Goal: Task Accomplishment & Management: Manage account settings

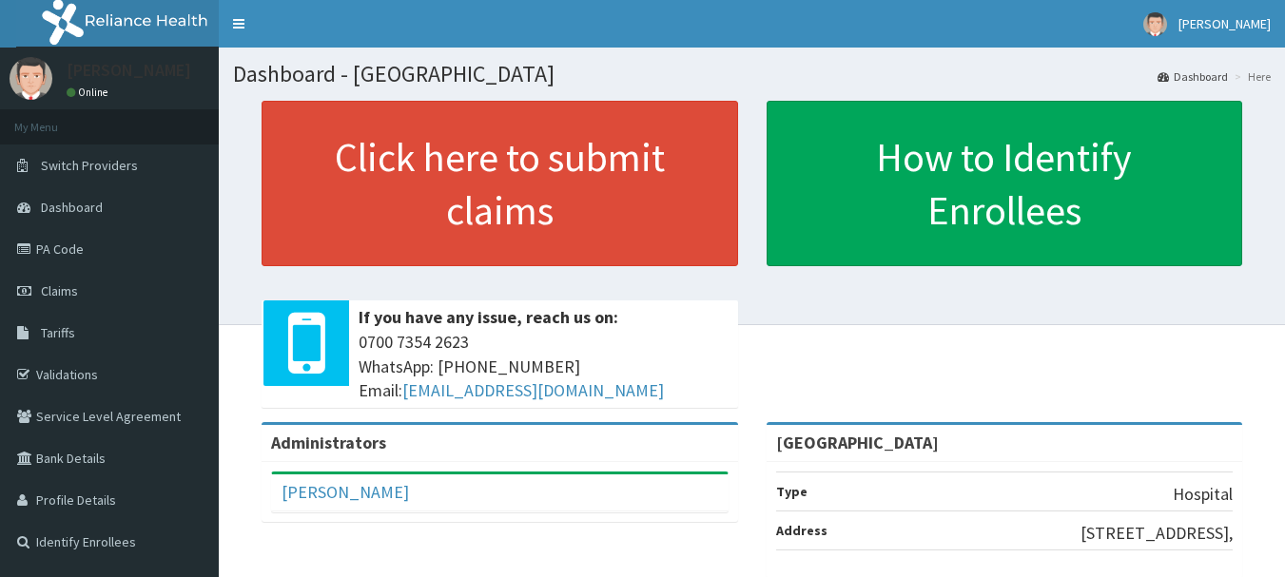
click at [118, 285] on link "Claims" at bounding box center [109, 291] width 219 height 42
drag, startPoint x: 0, startPoint y: 0, endPoint x: 118, endPoint y: 285, distance: 308.8
click at [118, 285] on link "Claims" at bounding box center [109, 291] width 219 height 42
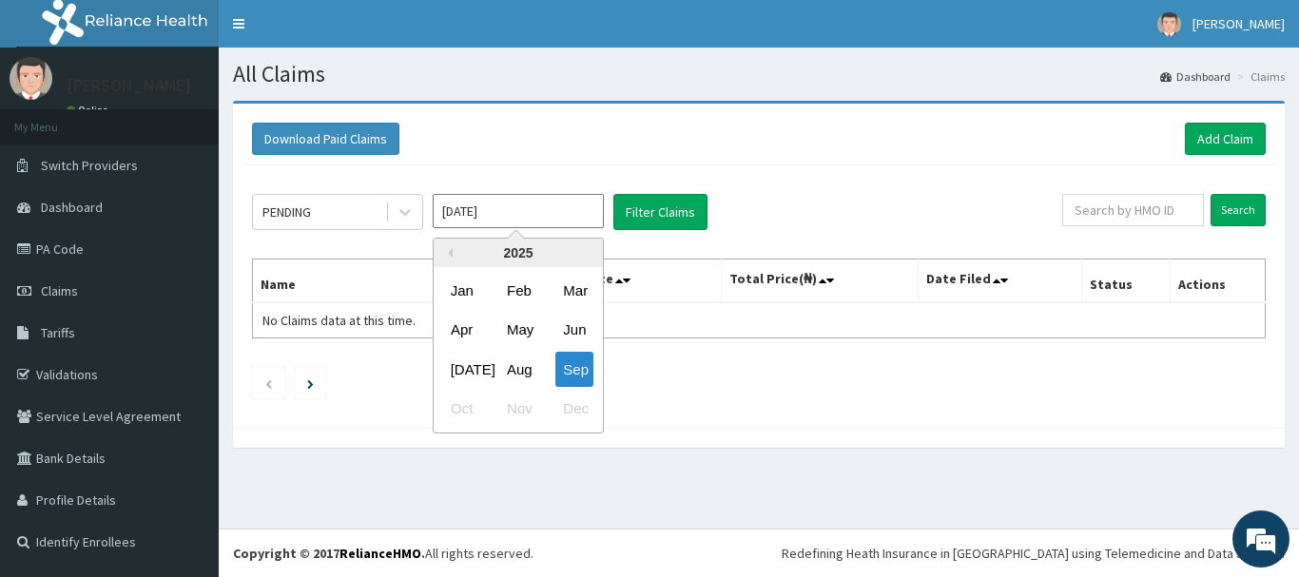
click at [515, 226] on input "Sep 2025" at bounding box center [518, 211] width 171 height 34
click at [525, 380] on div "Aug" at bounding box center [518, 369] width 38 height 35
type input "Aug 2025"
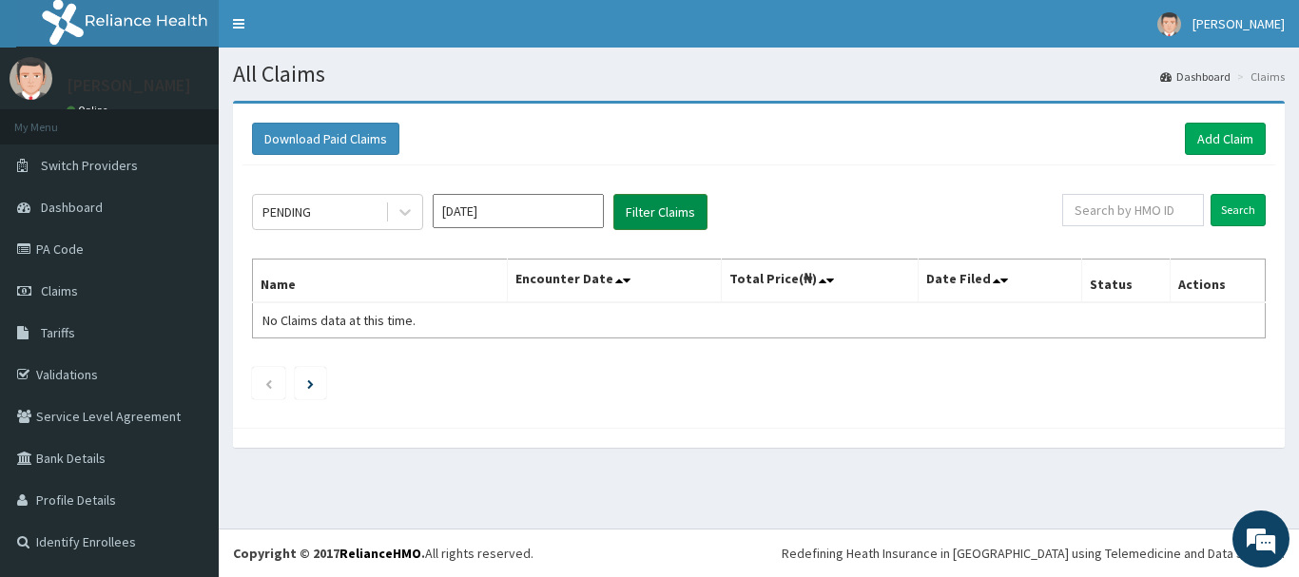
click at [687, 214] on button "Filter Claims" at bounding box center [661, 212] width 94 height 36
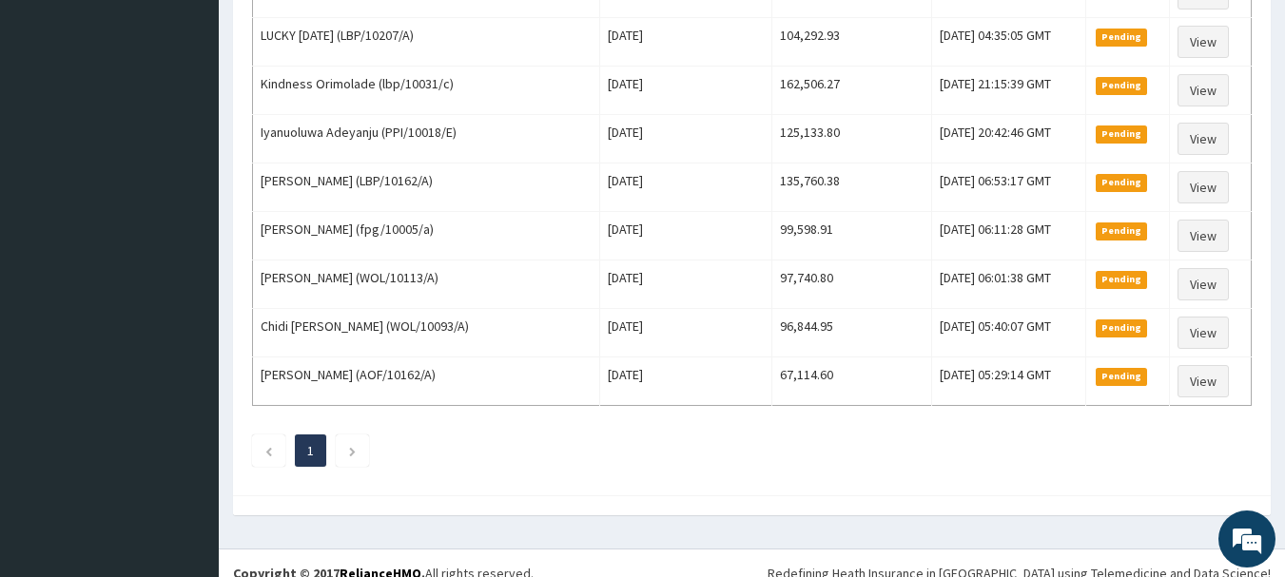
scroll to position [1033, 0]
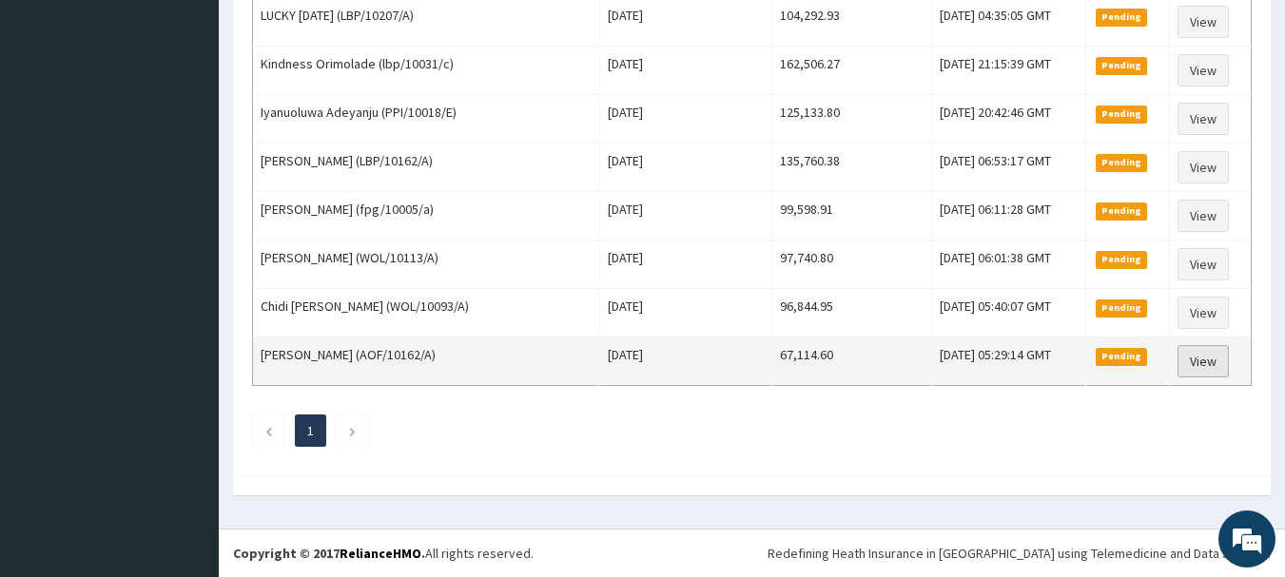
click at [1204, 363] on link "View" at bounding box center [1203, 361] width 51 height 32
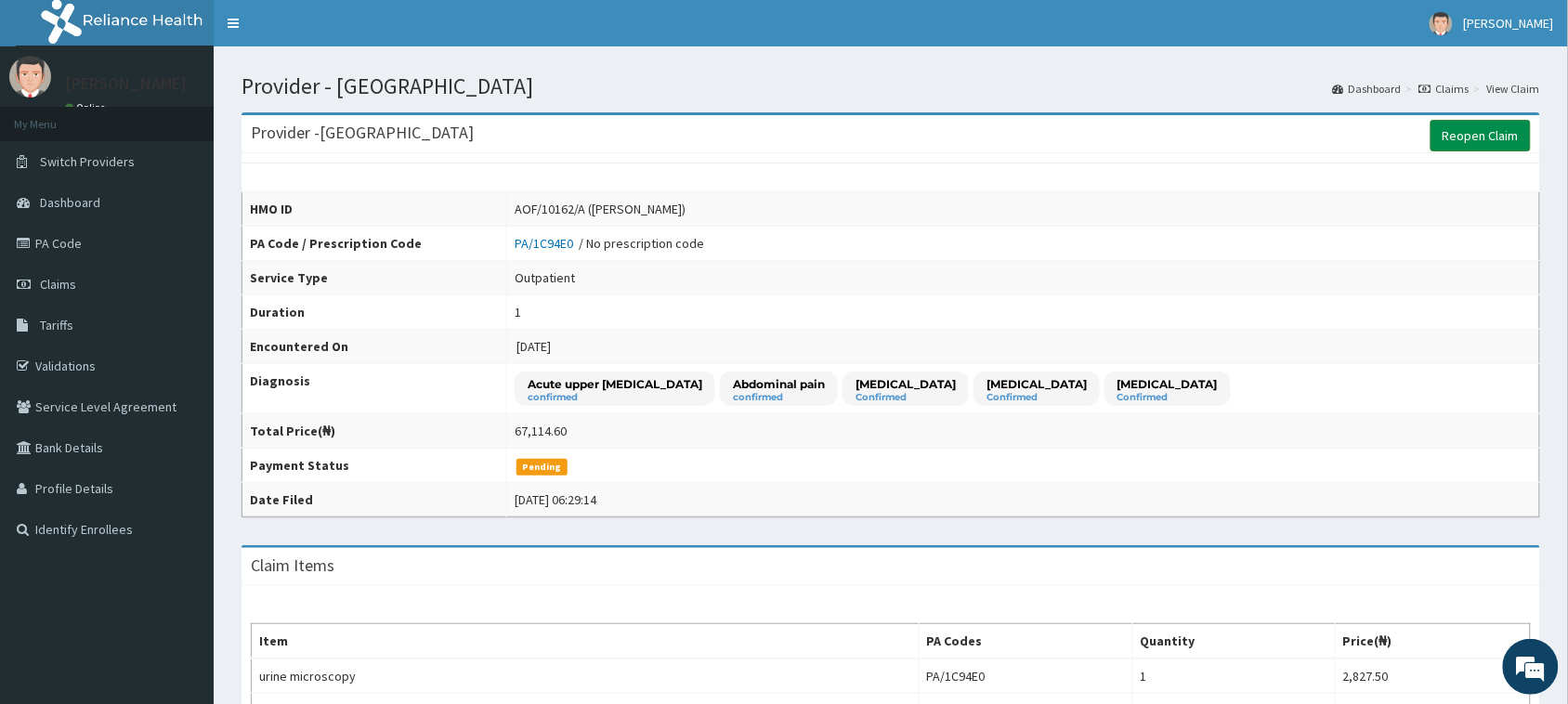
click at [1267, 141] on link "Reopen Claim" at bounding box center [1480, 136] width 101 height 31
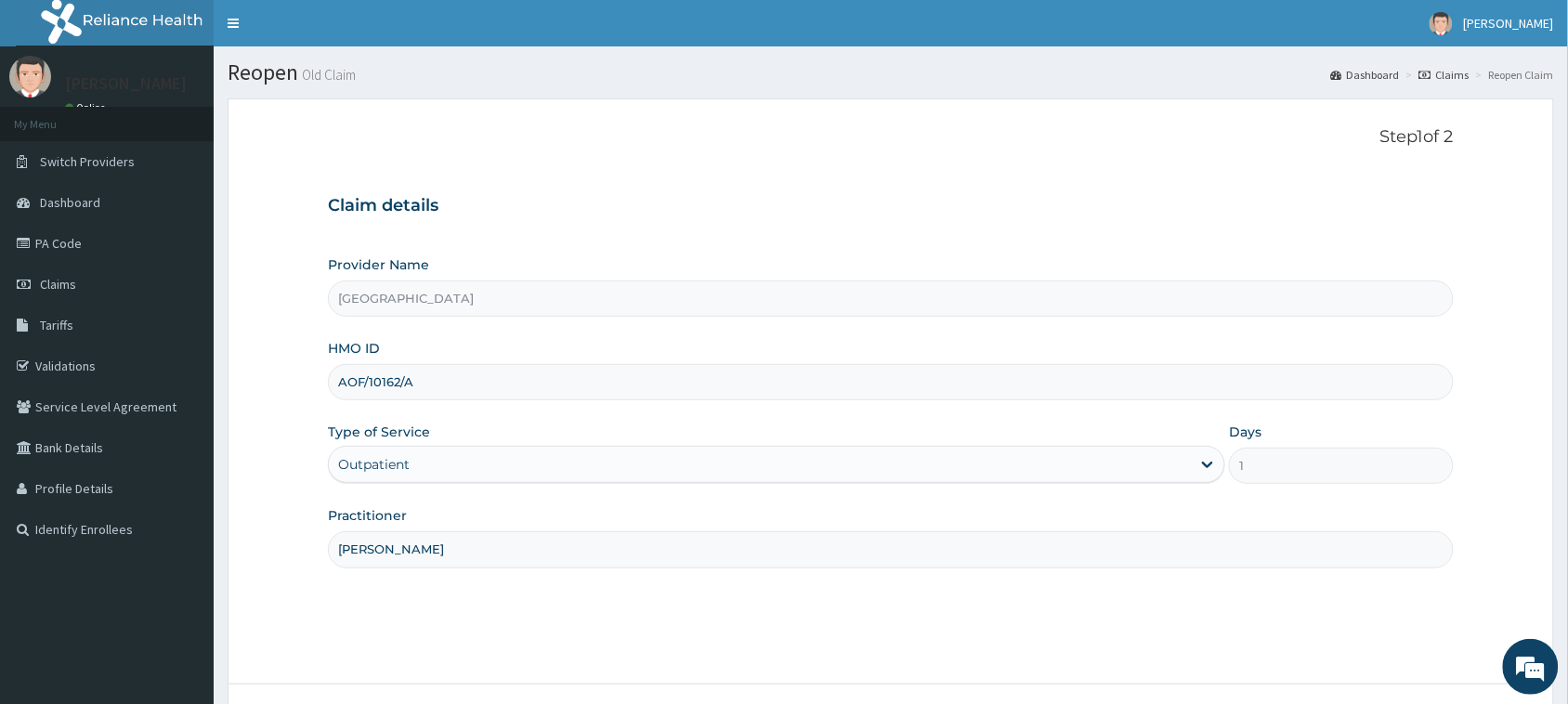
scroll to position [146, 0]
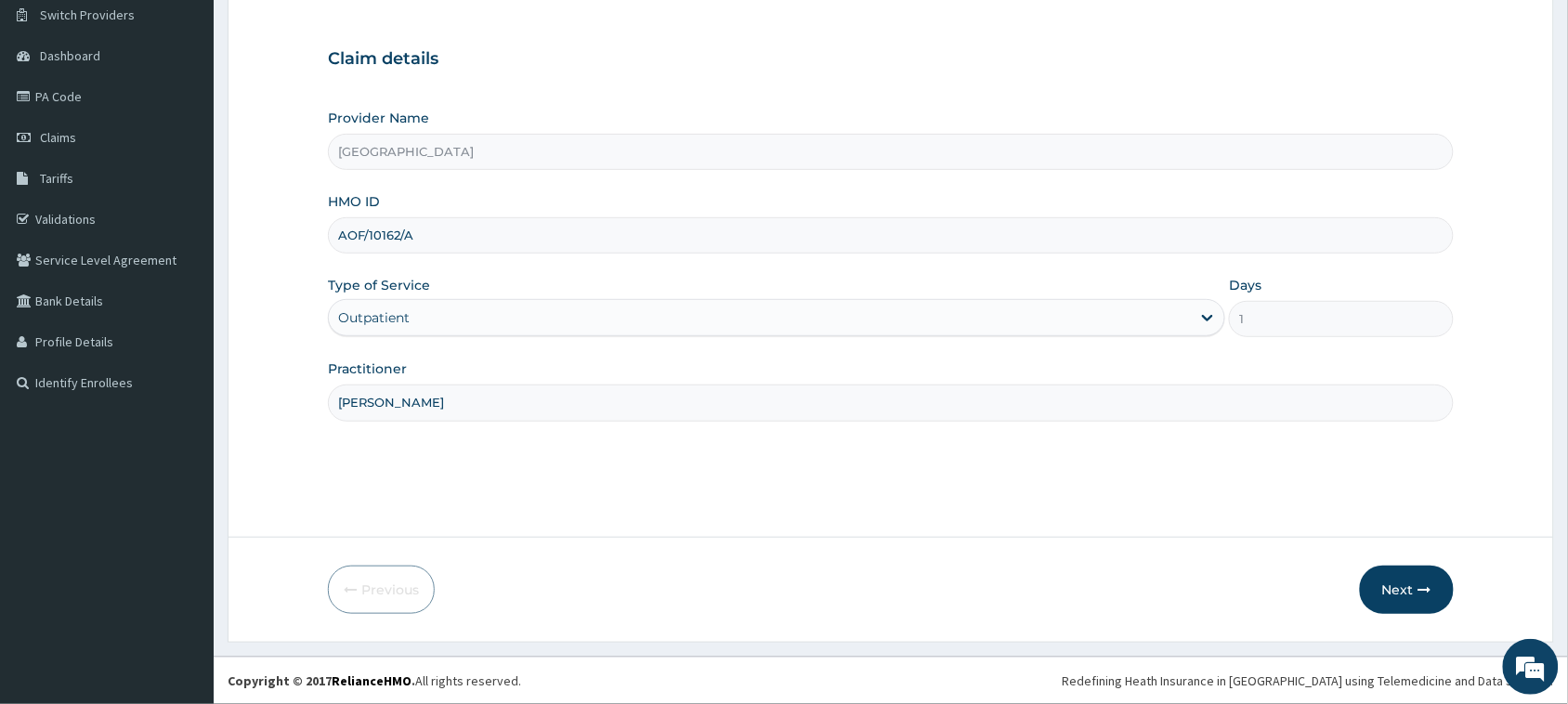
drag, startPoint x: 453, startPoint y: 229, endPoint x: 392, endPoint y: 220, distance: 61.7
click at [325, 239] on form "Step 1 of 2 Claim details Provider Name [GEOGRAPHIC_DATA] HMO ID AOF/10162/A Ty…" at bounding box center [890, 298] width 1326 height 691
click at [534, 192] on div "HMO ID AOF/10162/A" at bounding box center [890, 223] width 1126 height 62
click at [79, 136] on link "Claims" at bounding box center [106, 138] width 214 height 41
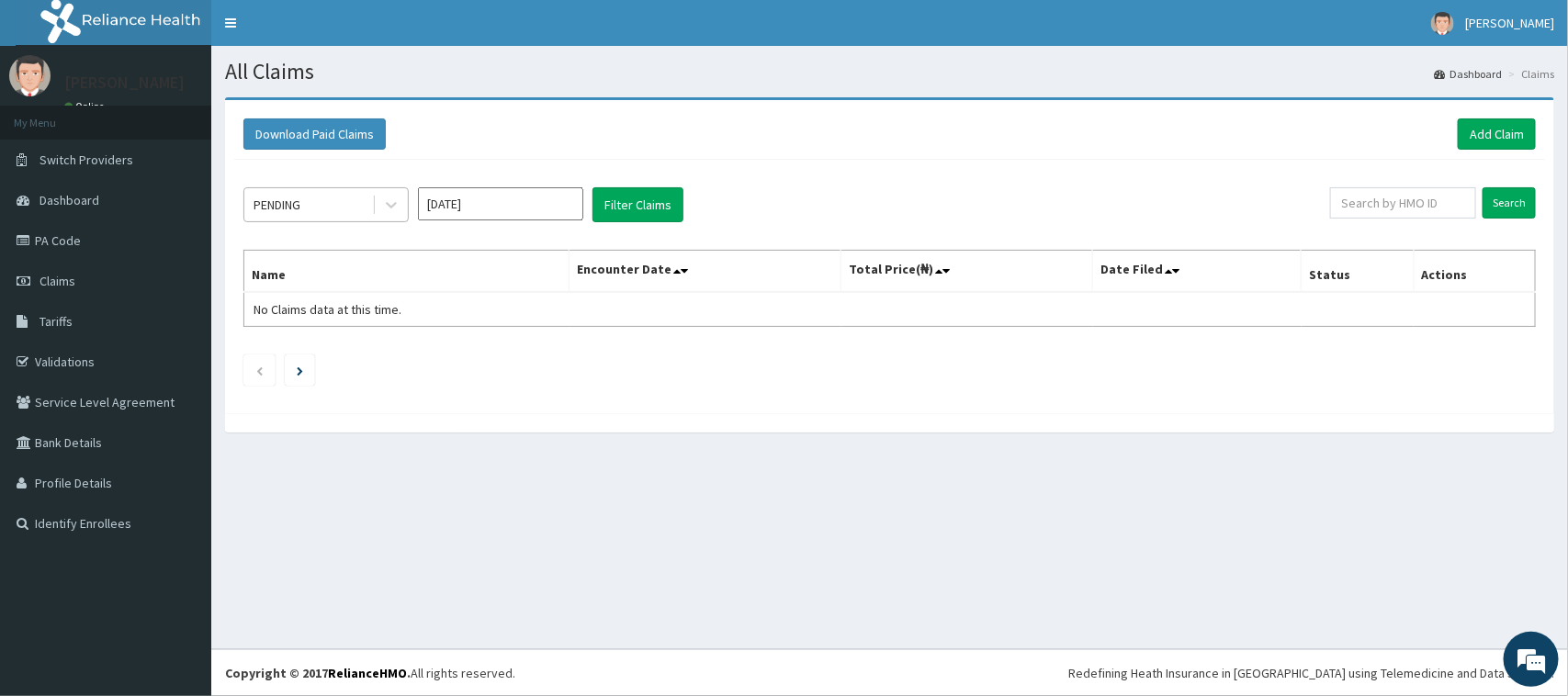
click at [350, 208] on div "PENDING" at bounding box center [308, 205] width 127 height 29
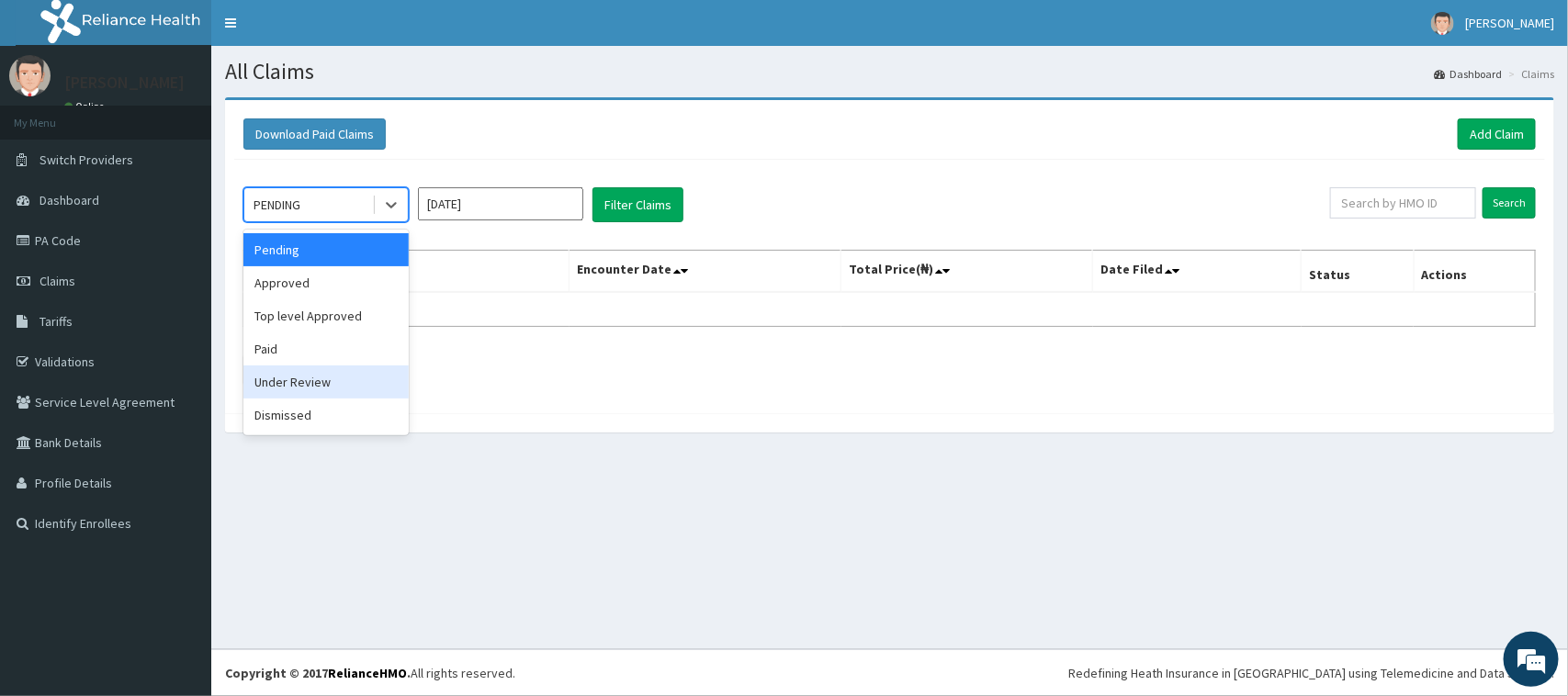
click at [310, 382] on div "Under Review" at bounding box center [325, 382] width 165 height 33
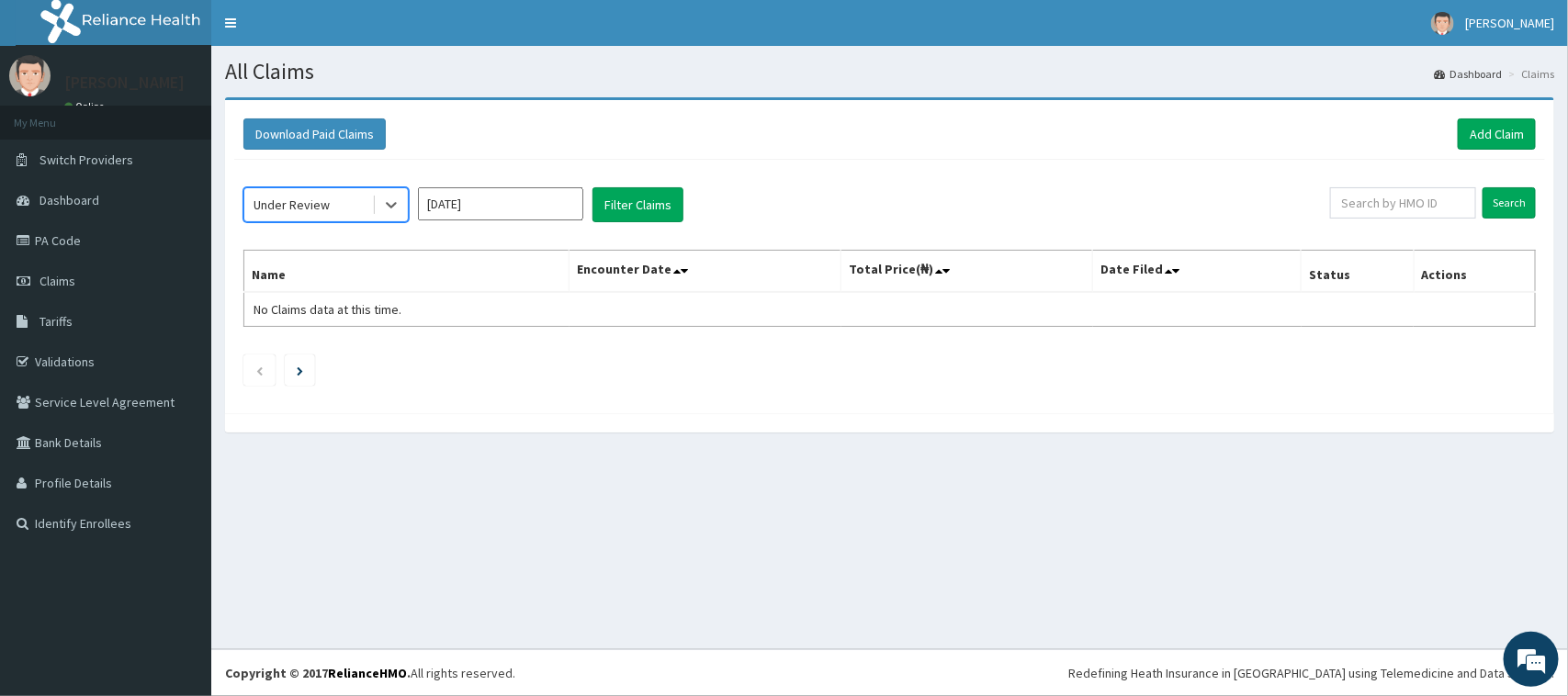
click at [473, 199] on input "Sep 2025" at bounding box center [500, 204] width 165 height 33
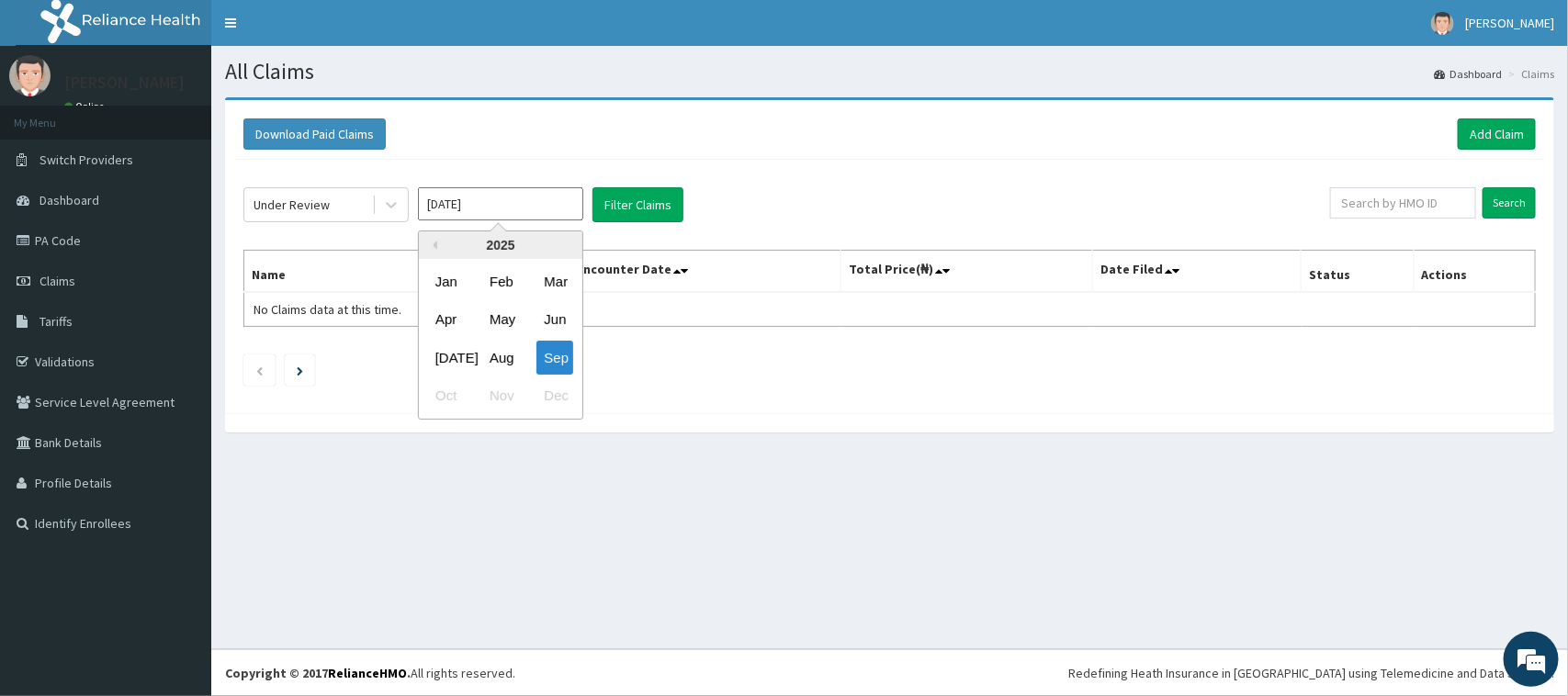
click at [518, 364] on div "Jul Aug Sep" at bounding box center [500, 357] width 163 height 38
click at [506, 358] on div "Aug" at bounding box center [500, 357] width 37 height 34
type input "Aug 2025"
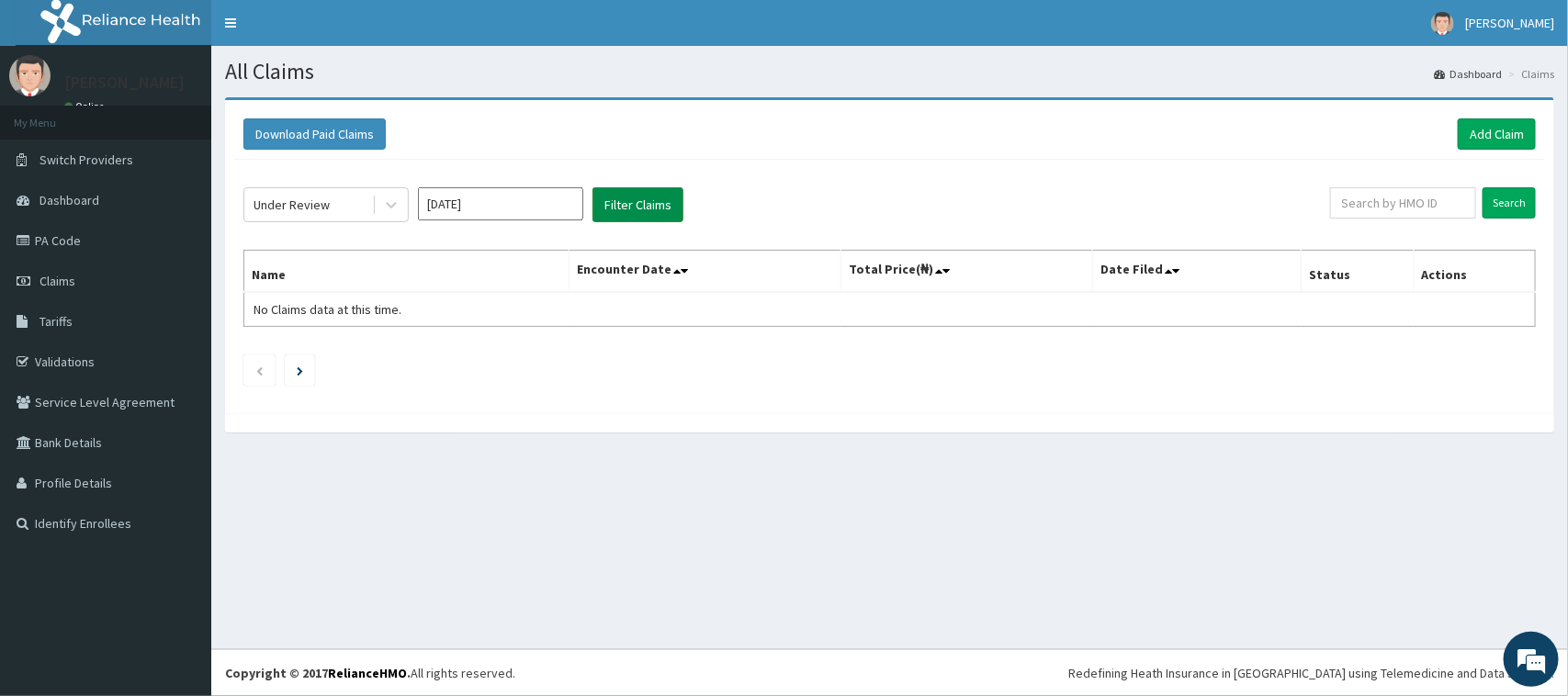
click at [630, 199] on button "Filter Claims" at bounding box center [638, 205] width 91 height 35
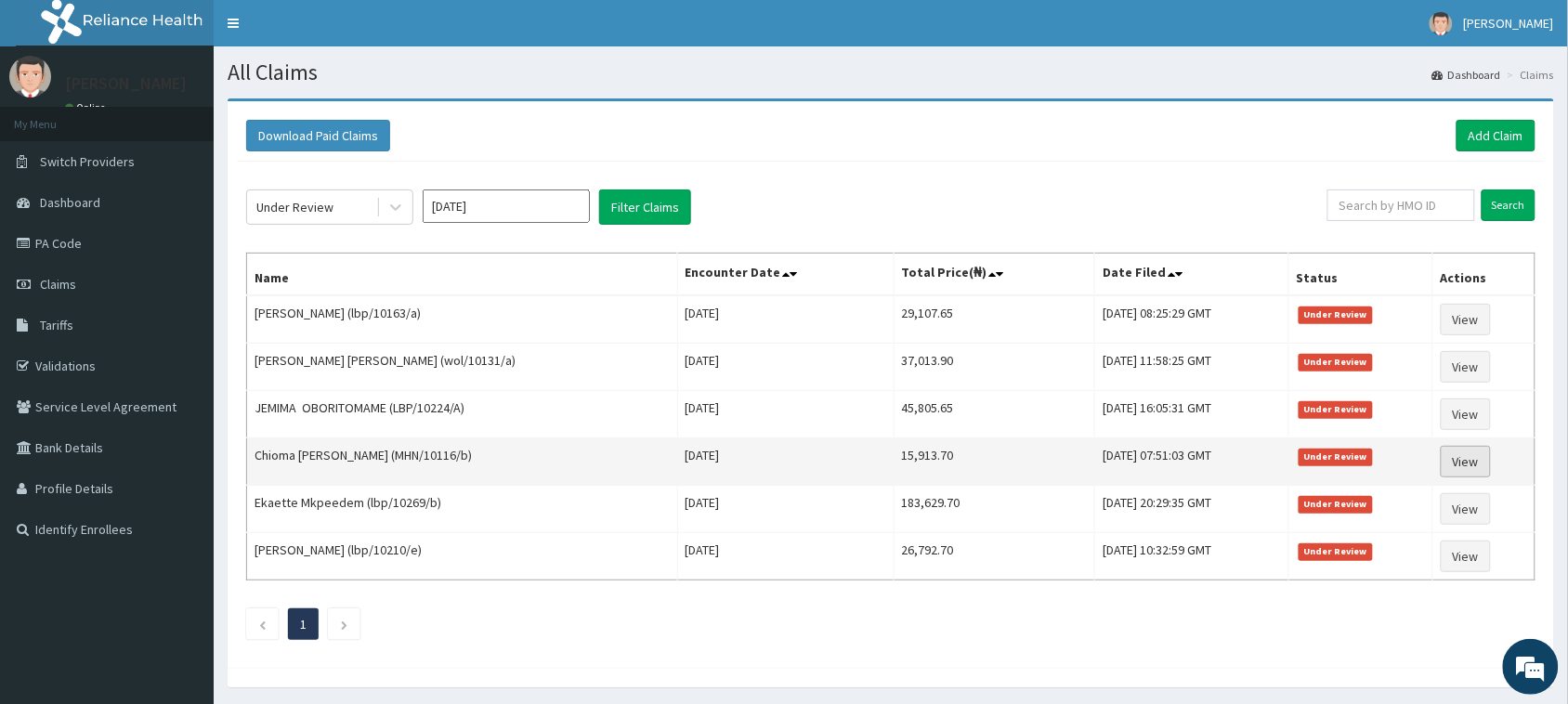
click at [1476, 470] on link "View" at bounding box center [1465, 462] width 50 height 31
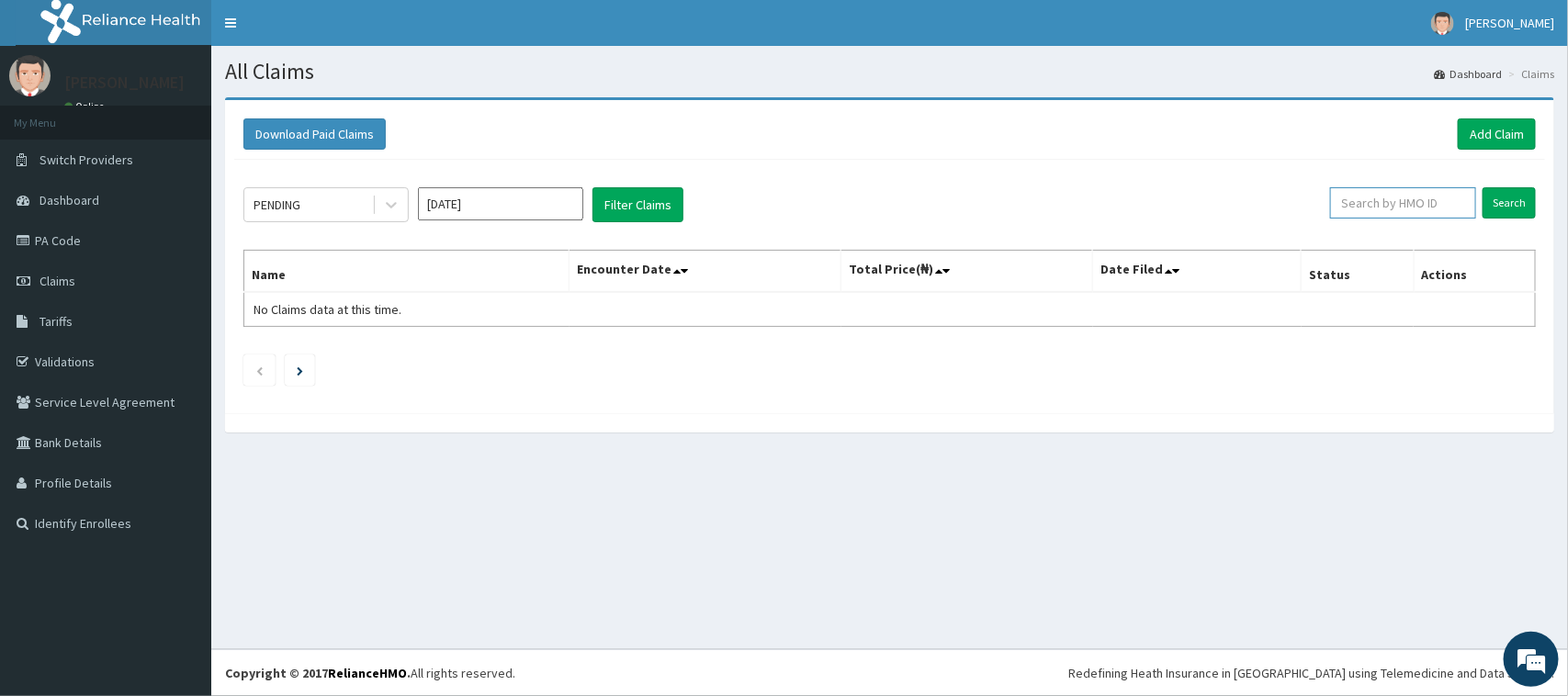
click at [1424, 204] on input "text" at bounding box center [1402, 203] width 146 height 31
paste input "AOF/10162/A"
type input "AOF/10162/A"
click at [1516, 207] on input "Search" at bounding box center [1508, 203] width 53 height 31
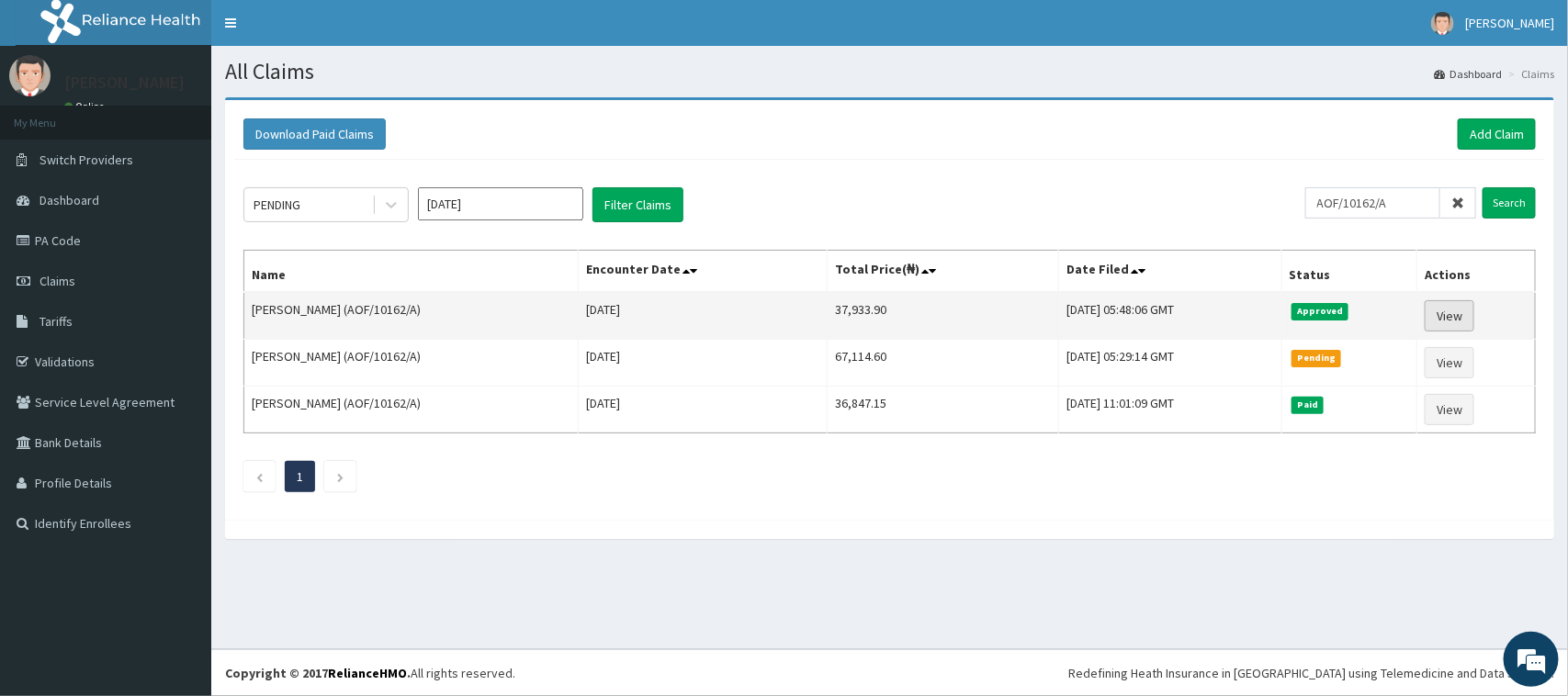
click at [1442, 317] on link "View" at bounding box center [1448, 316] width 49 height 31
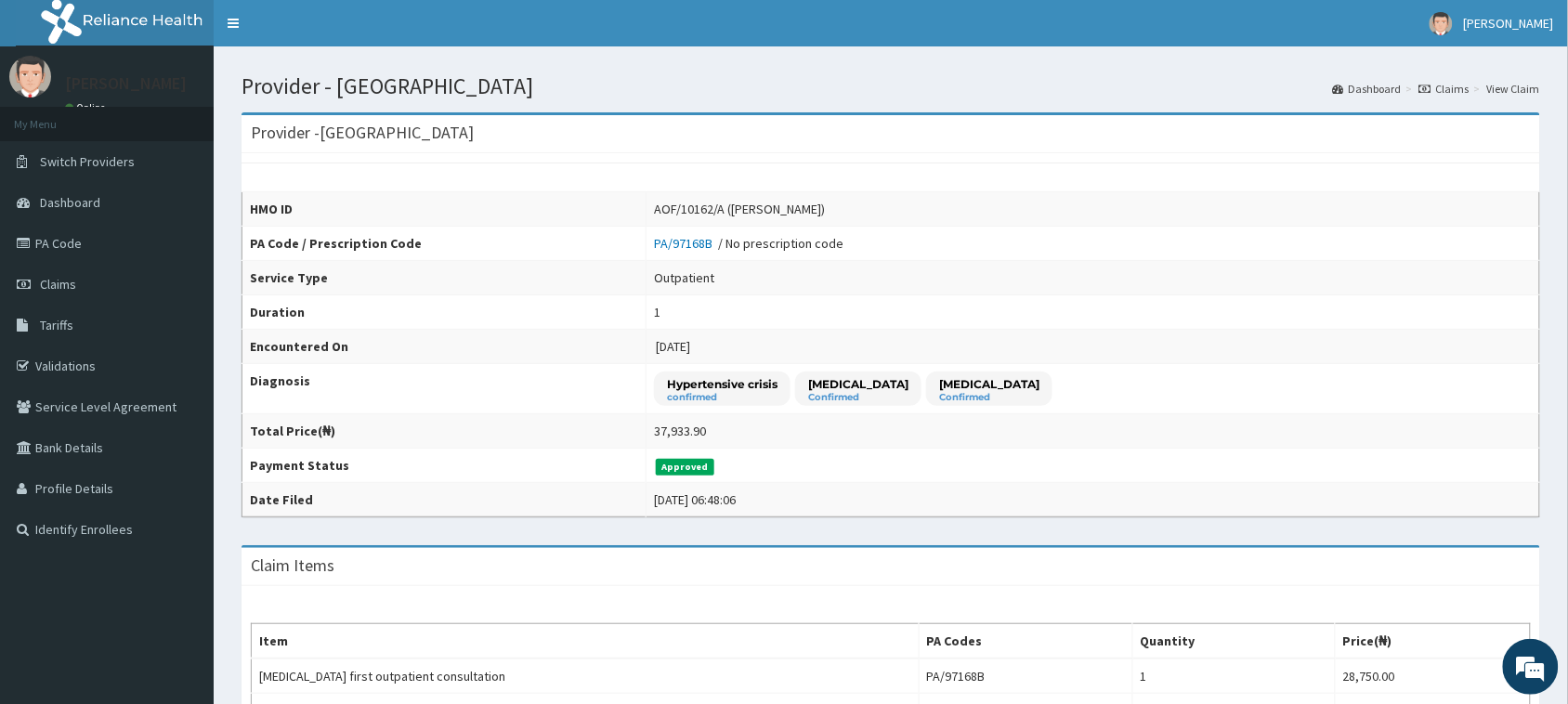
click at [825, 200] on div "AOF/10162/A ([PERSON_NAME])" at bounding box center [739, 209] width 171 height 19
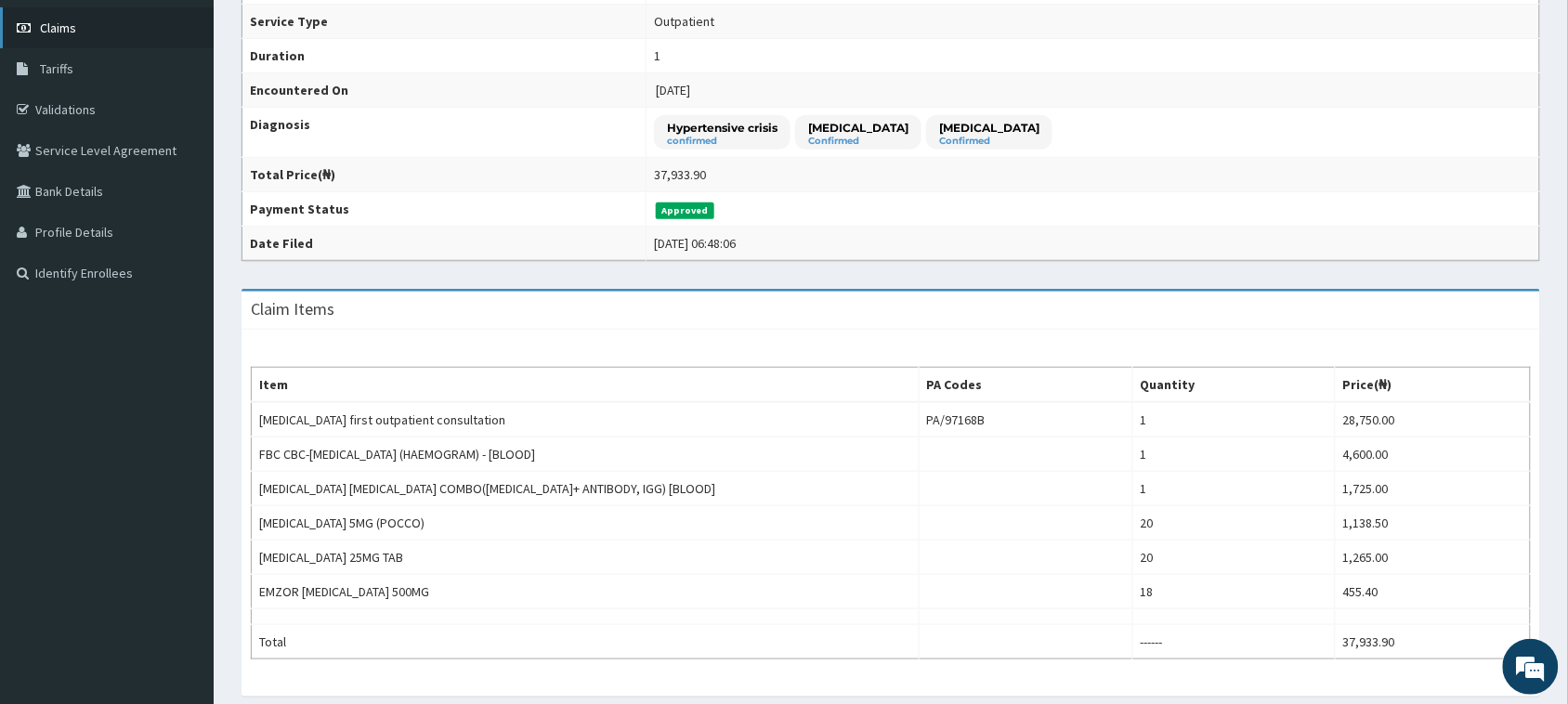
scroll to position [256, 0]
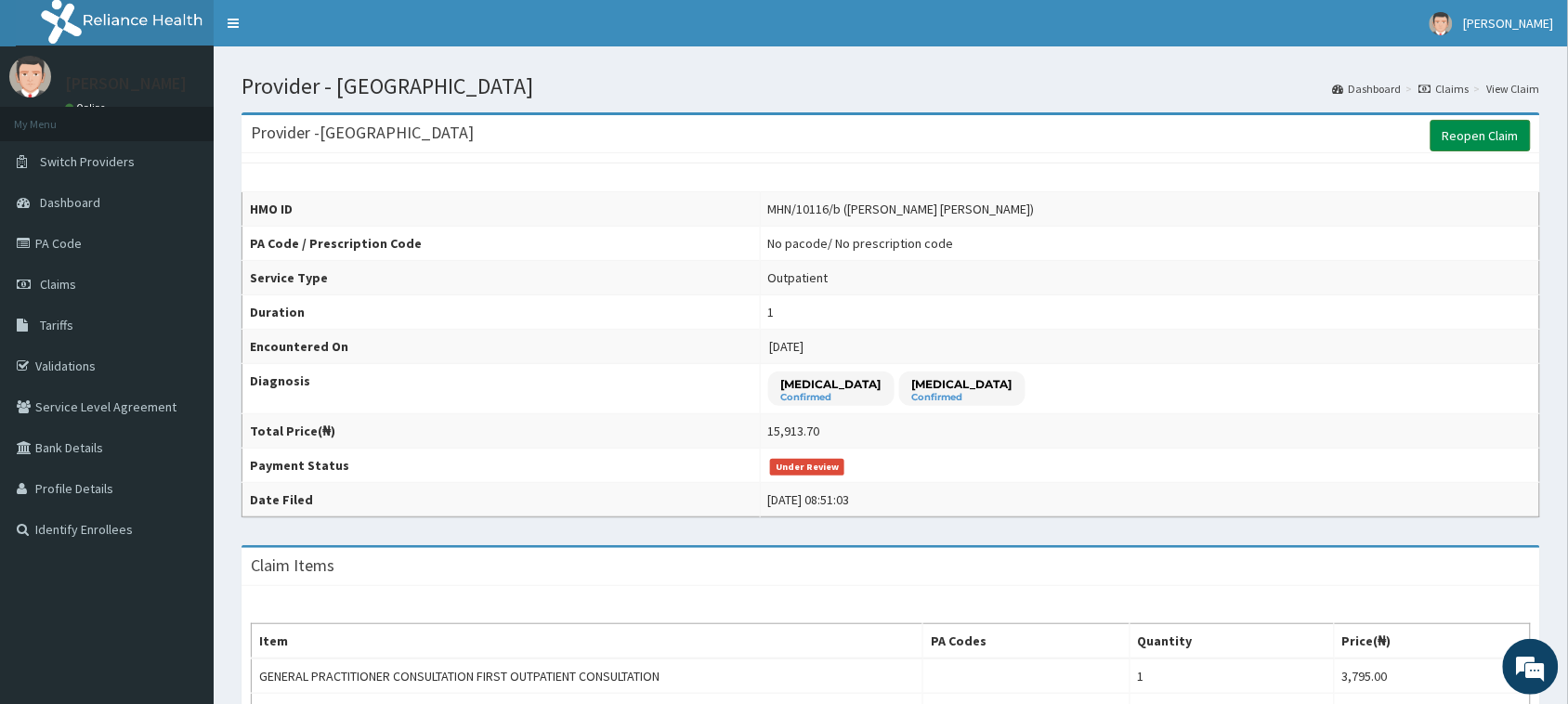
drag, startPoint x: 1461, startPoint y: 136, endPoint x: 1465, endPoint y: 127, distance: 9.8
click at [1465, 133] on link "Reopen Claim" at bounding box center [1480, 136] width 101 height 31
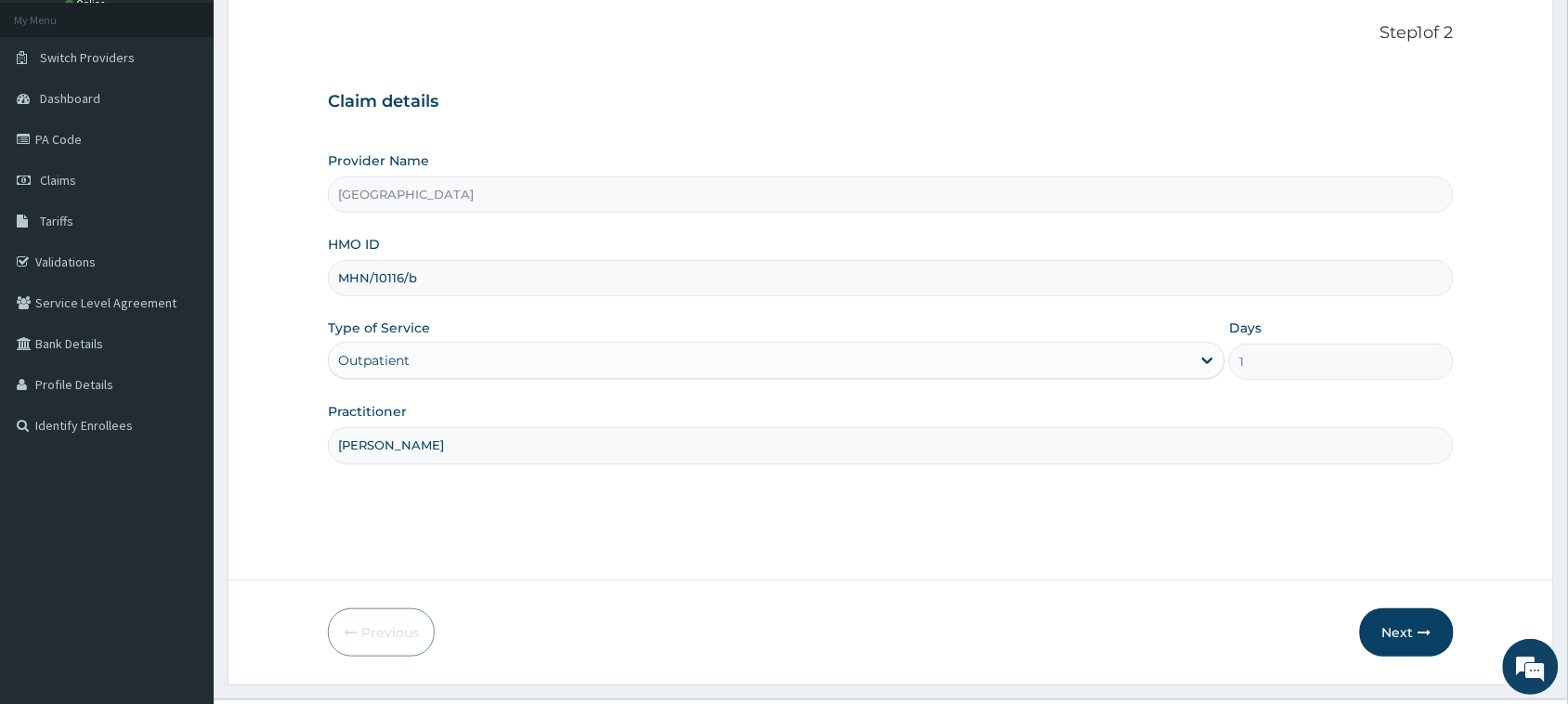
scroll to position [146, 0]
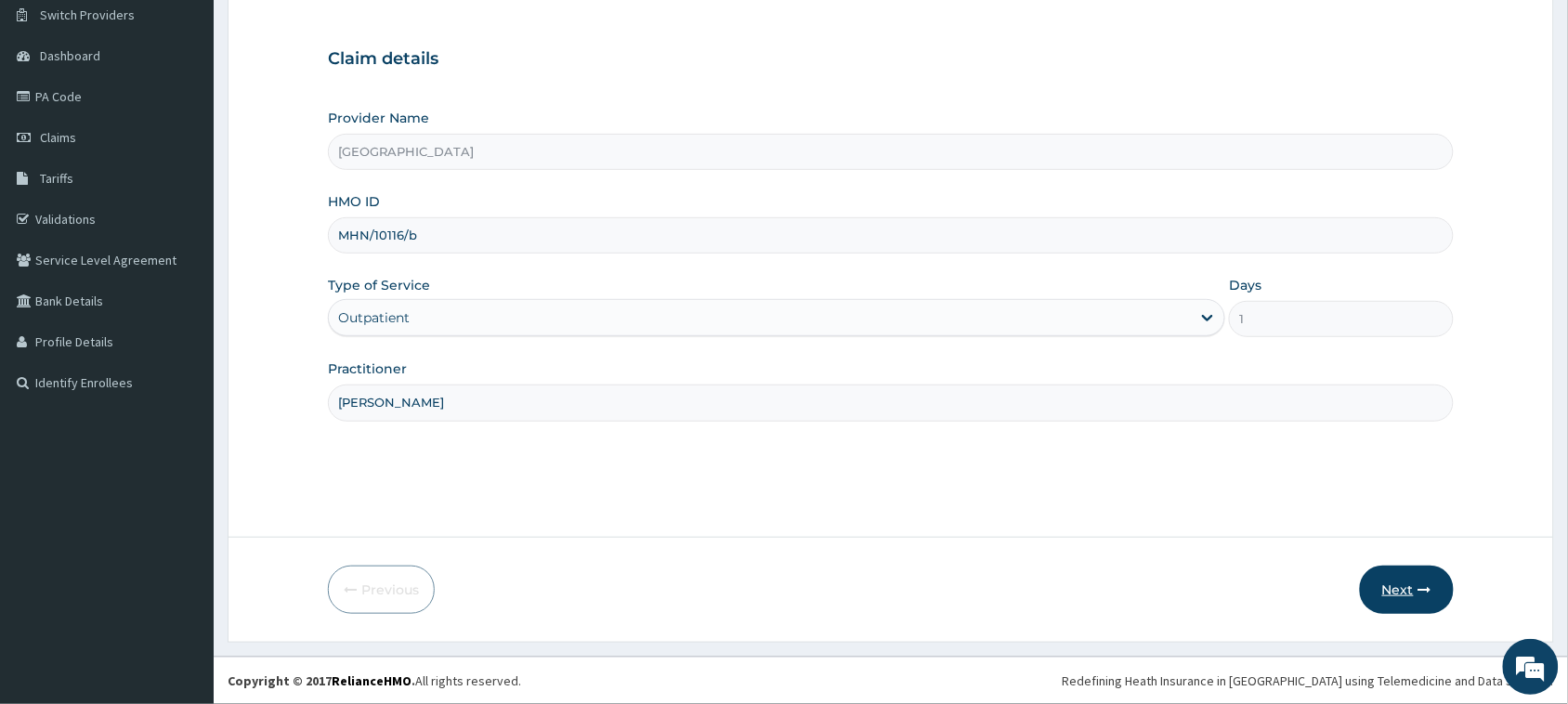
click at [1395, 585] on button "Next" at bounding box center [1407, 589] width 94 height 48
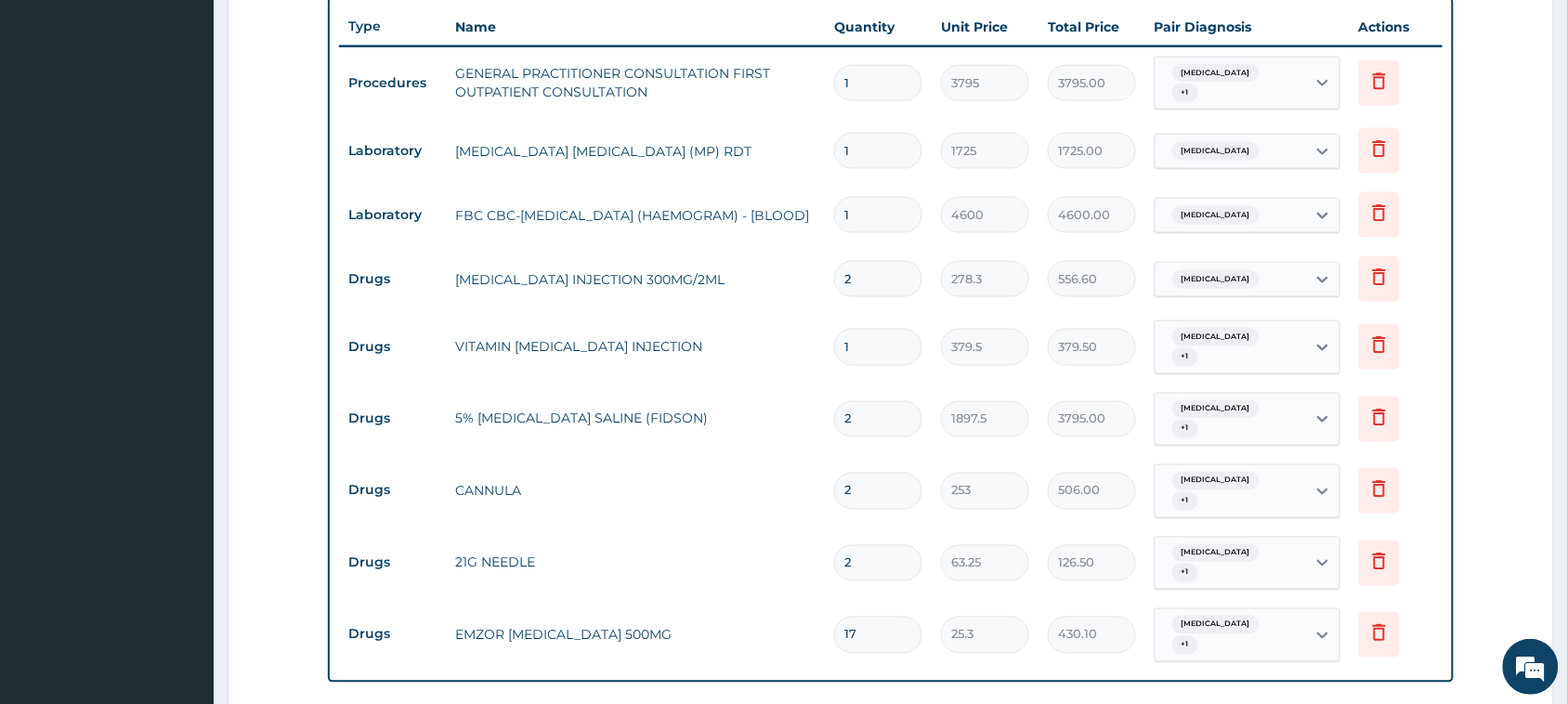
scroll to position [727, 0]
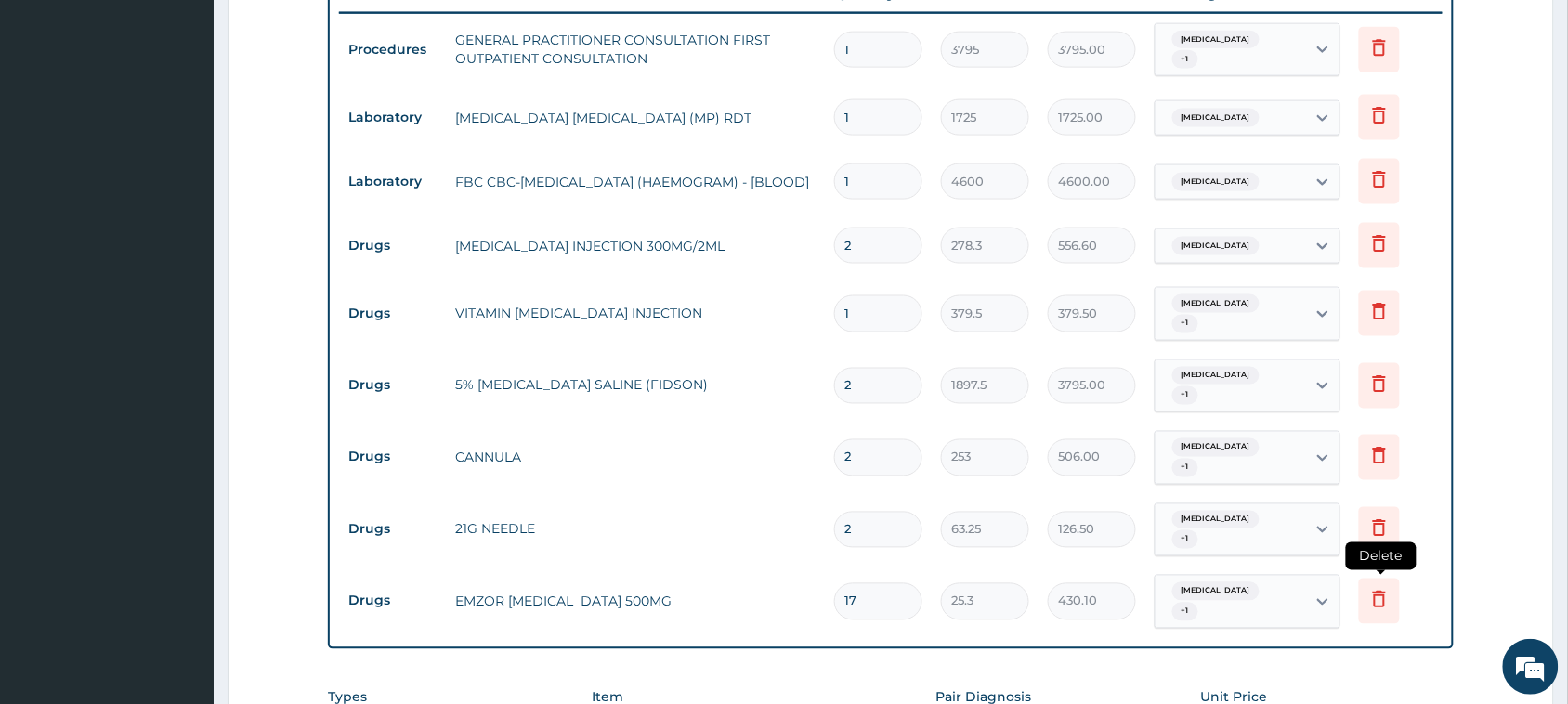
click at [1380, 588] on icon at bounding box center [1379, 599] width 22 height 22
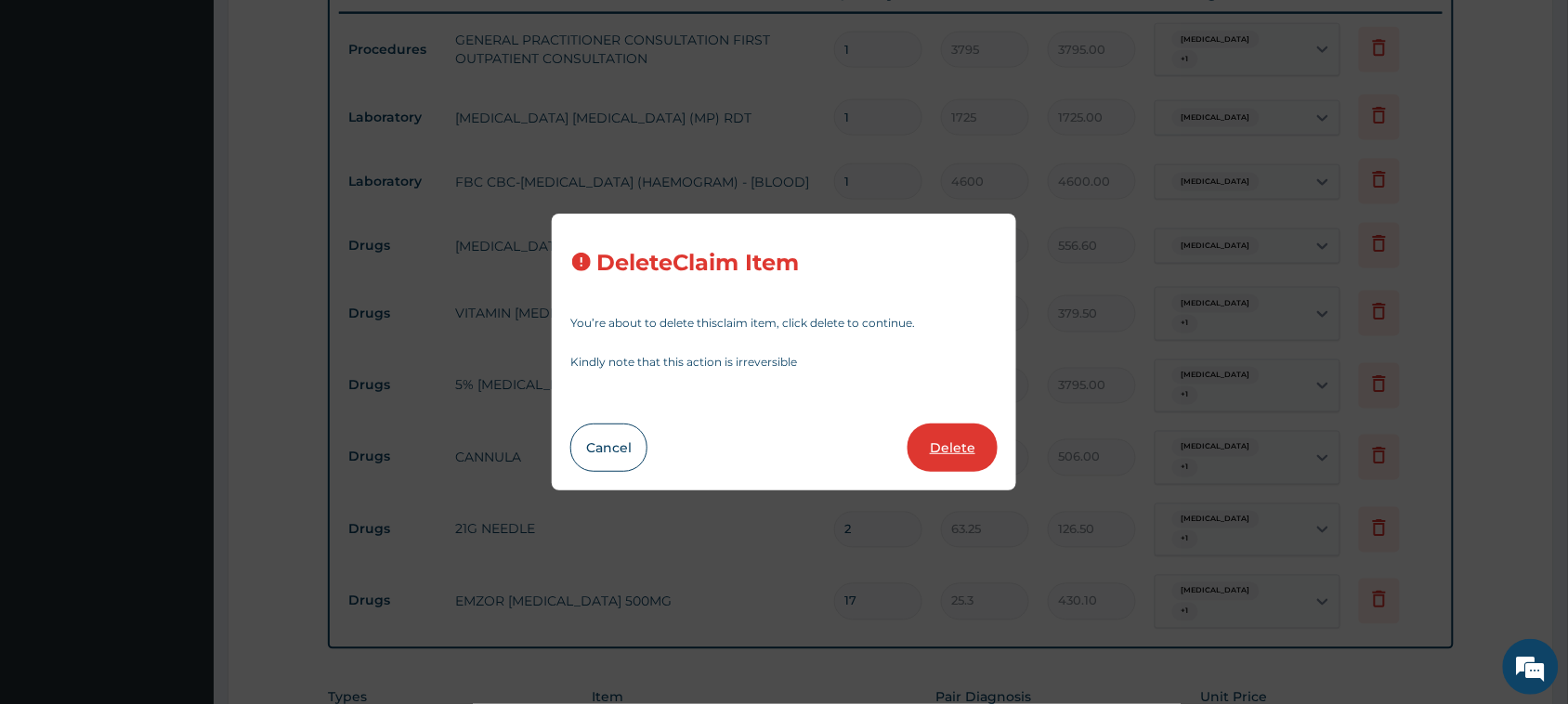
click at [941, 446] on button "Delete" at bounding box center [952, 447] width 90 height 48
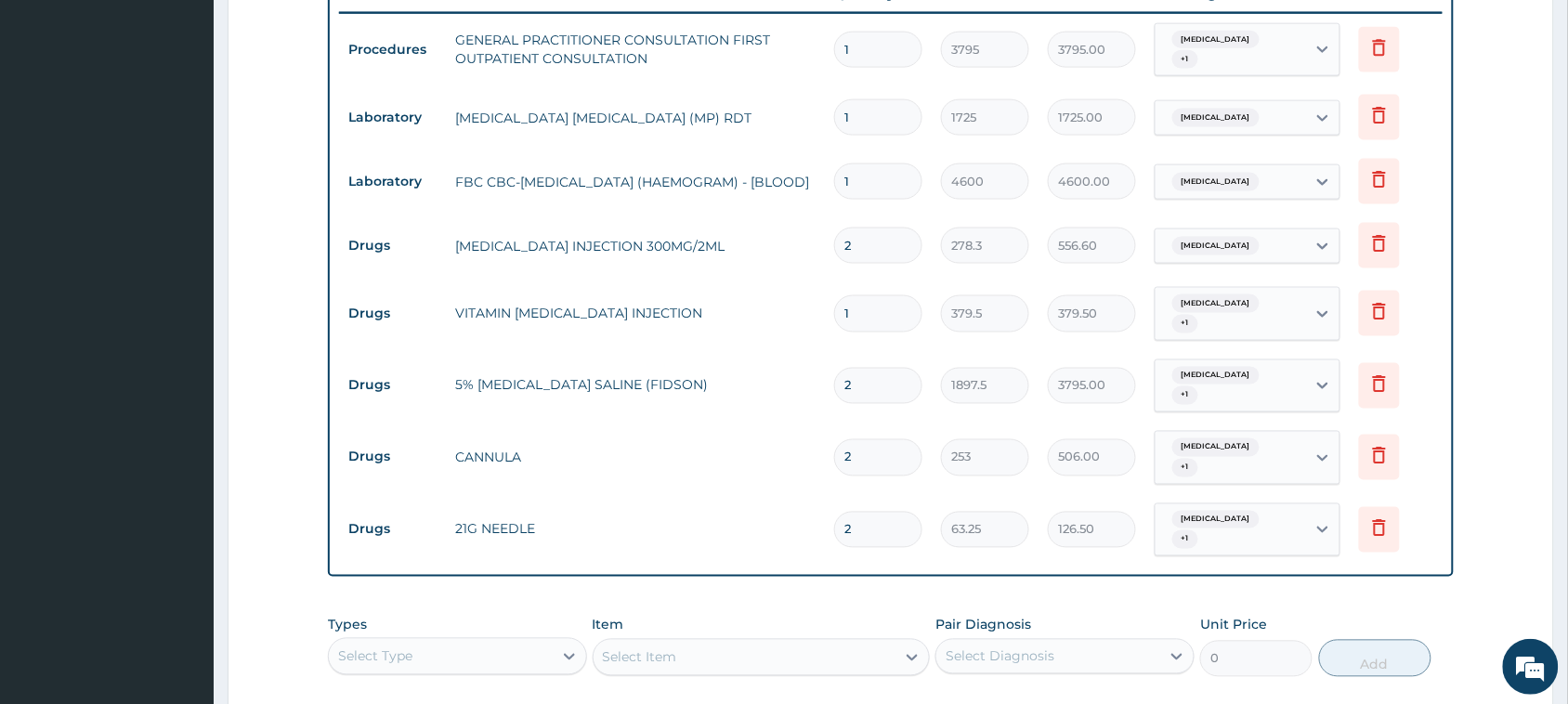
scroll to position [844, 0]
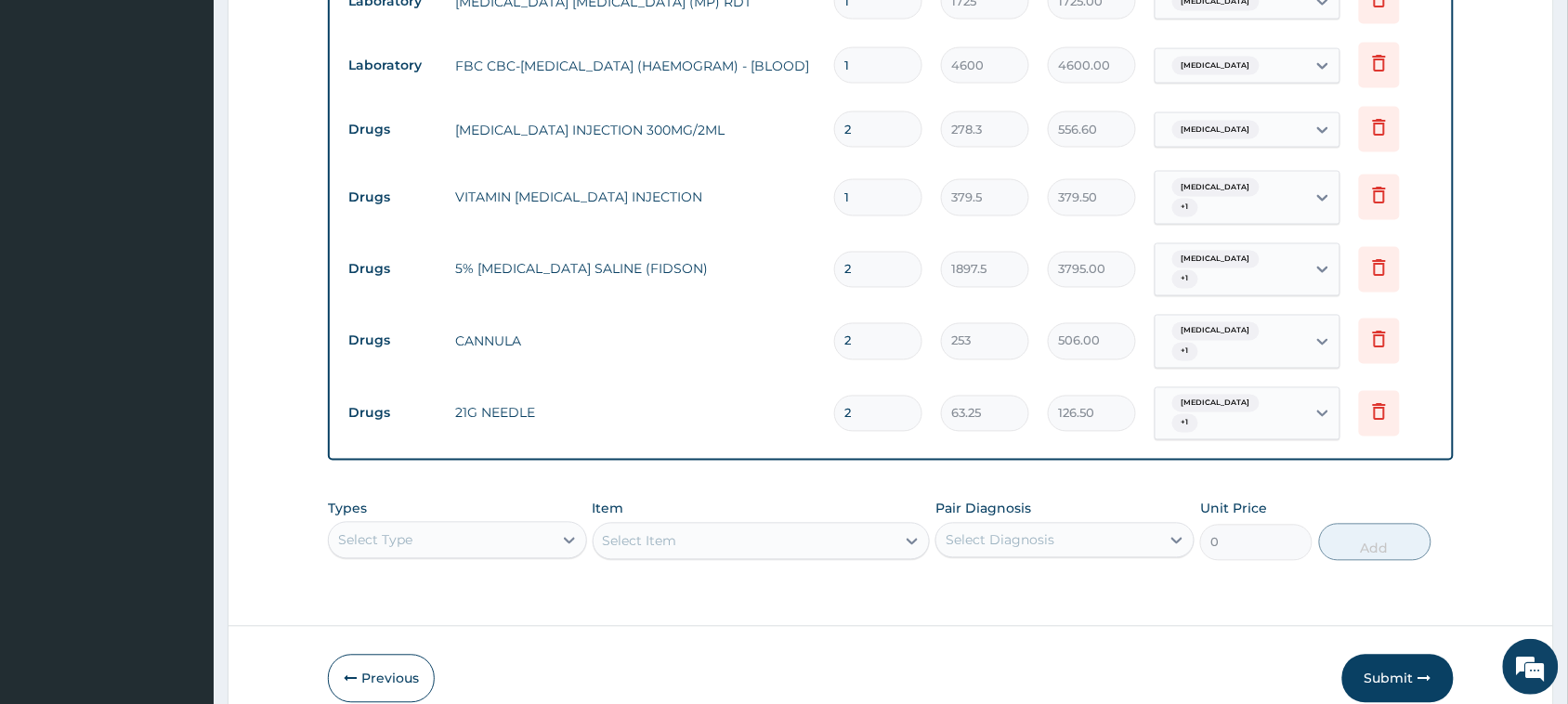
click at [687, 523] on div "Select Item" at bounding box center [762, 542] width 338 height 37
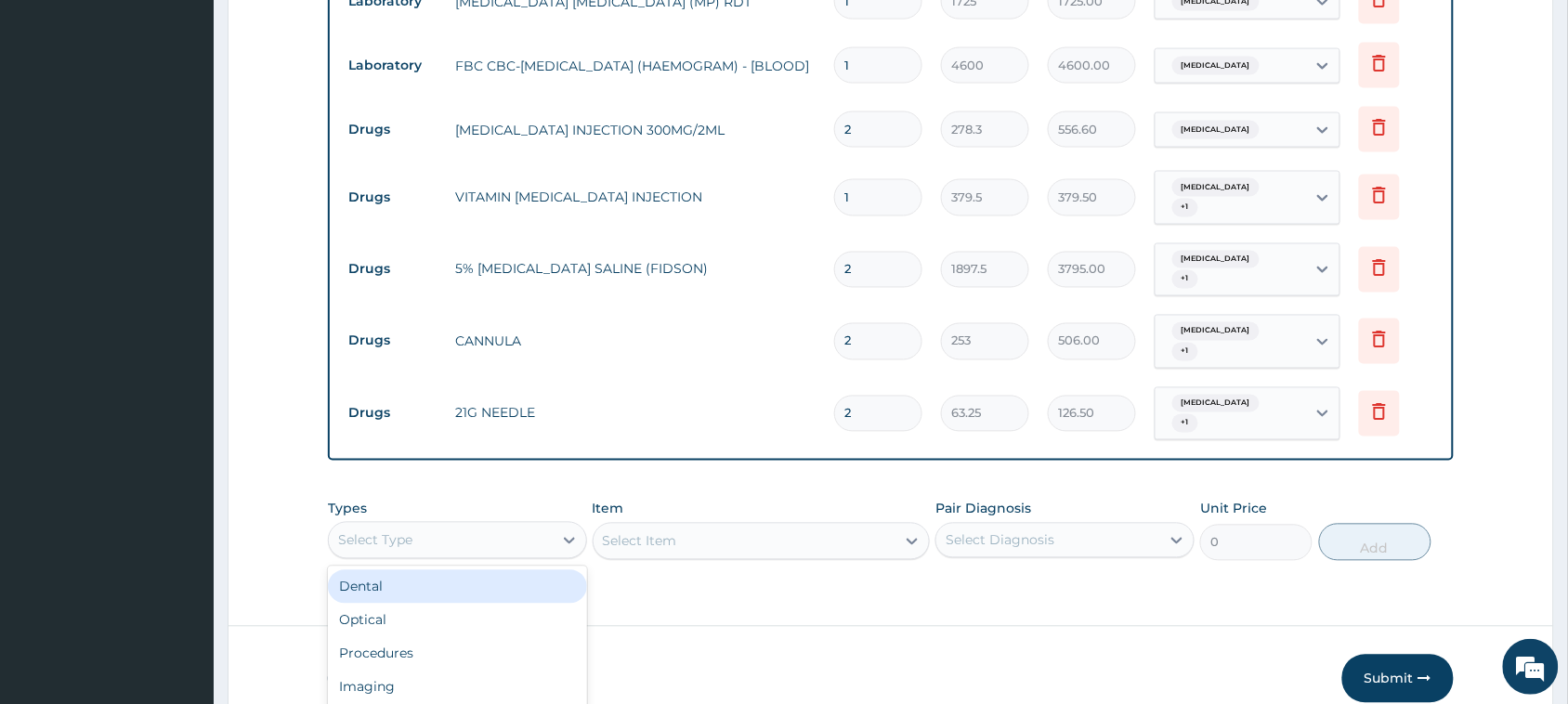
click at [460, 522] on div "option Dental focused, 1 of 10. 10 results available. Use Up and Down to choose…" at bounding box center [457, 541] width 259 height 37
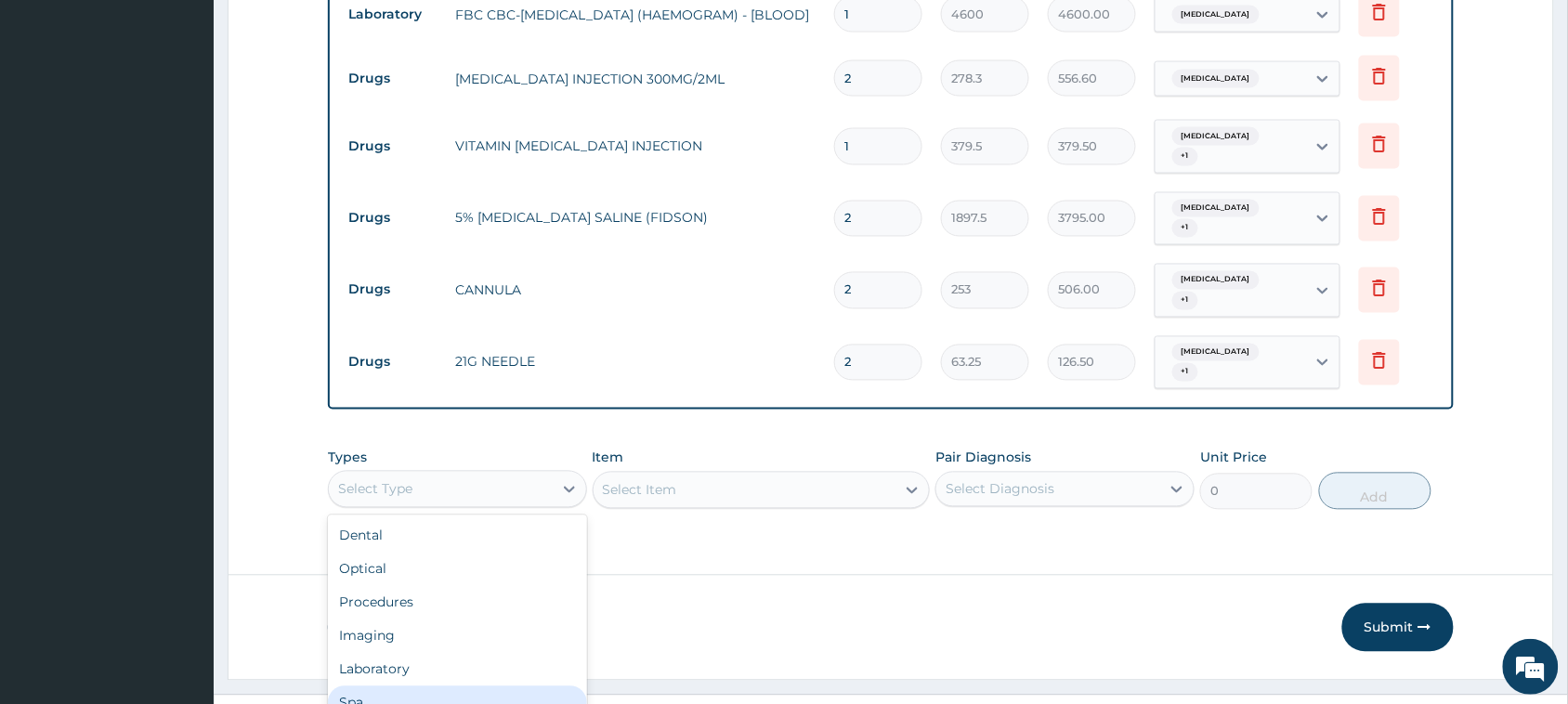
scroll to position [62, 0]
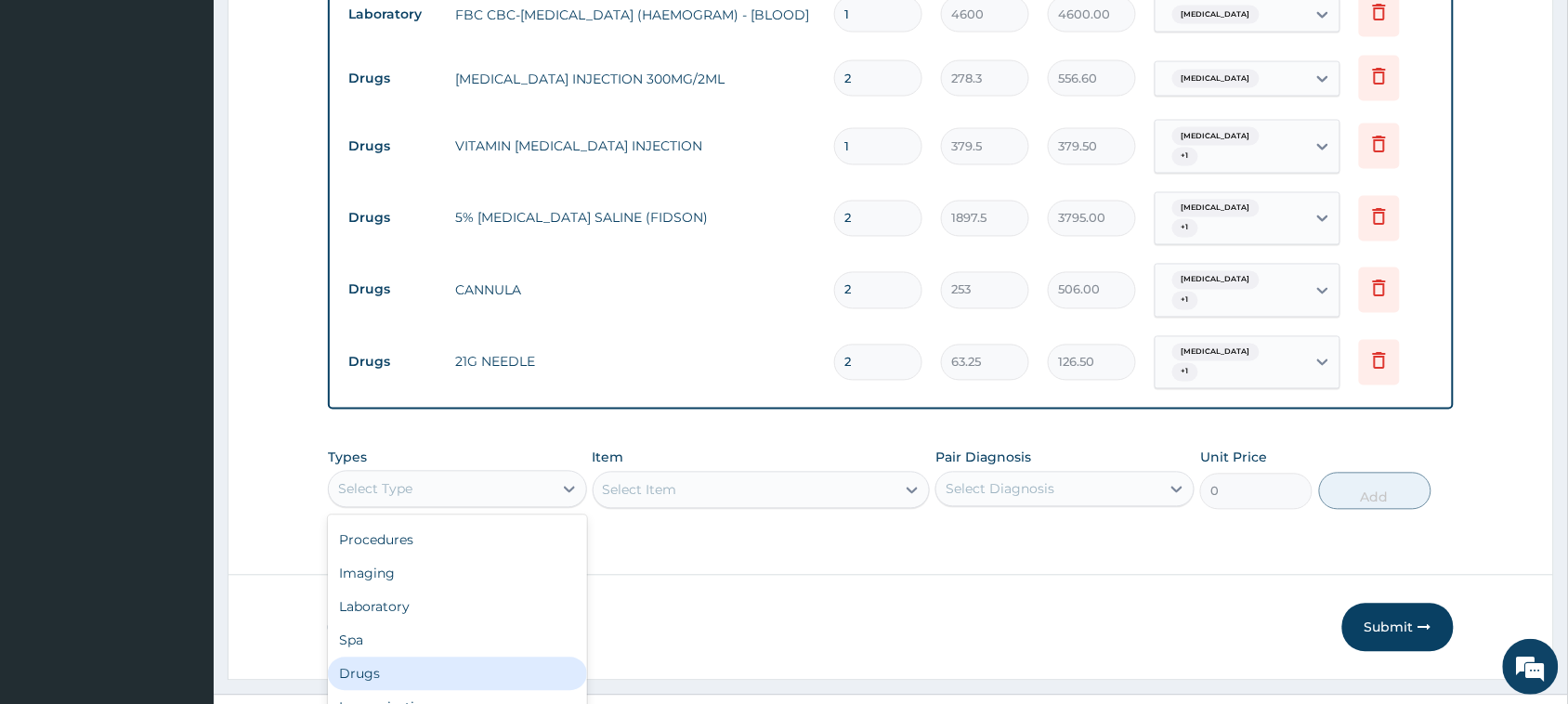
drag, startPoint x: 374, startPoint y: 634, endPoint x: 492, endPoint y: 545, distance: 147.8
click at [376, 657] on div "Drugs" at bounding box center [457, 674] width 259 height 33
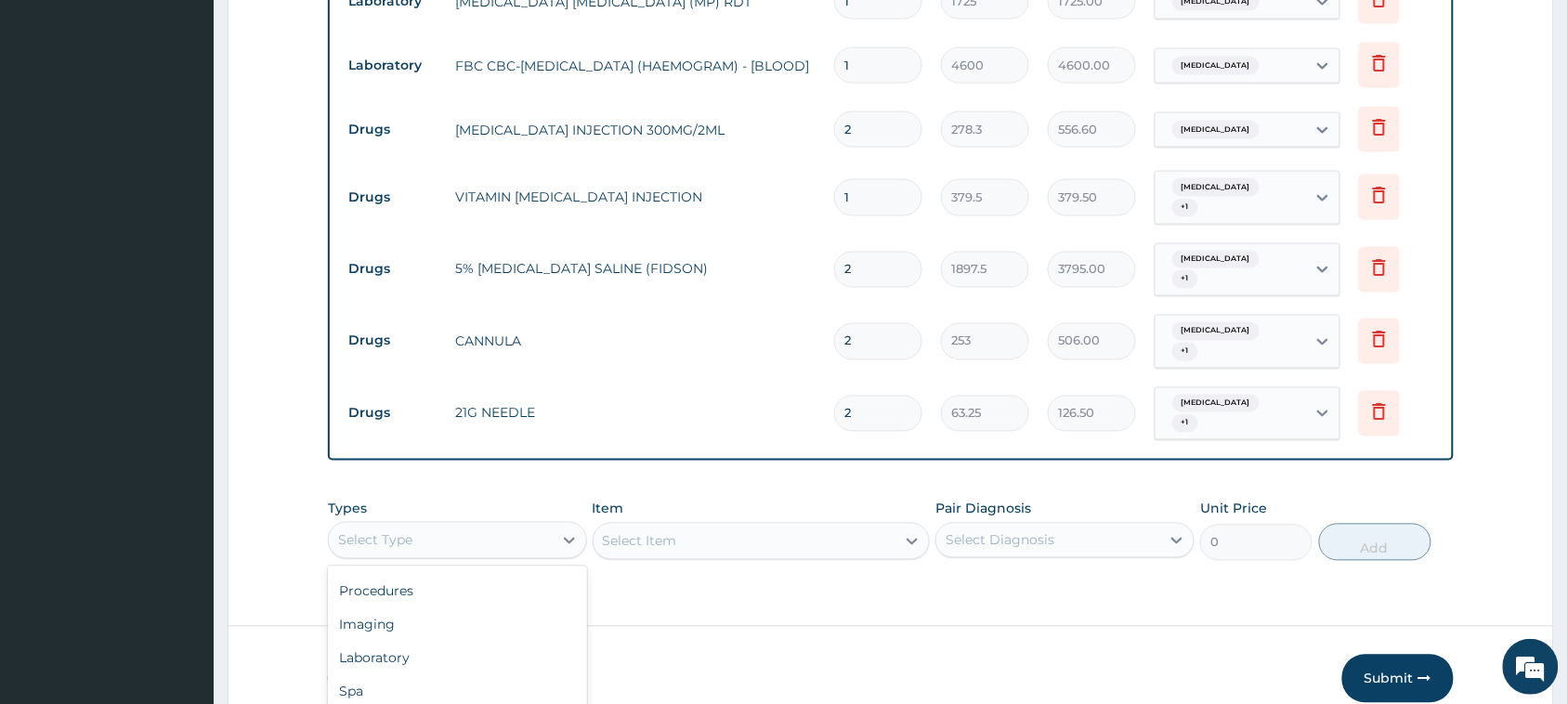
scroll to position [892, 0]
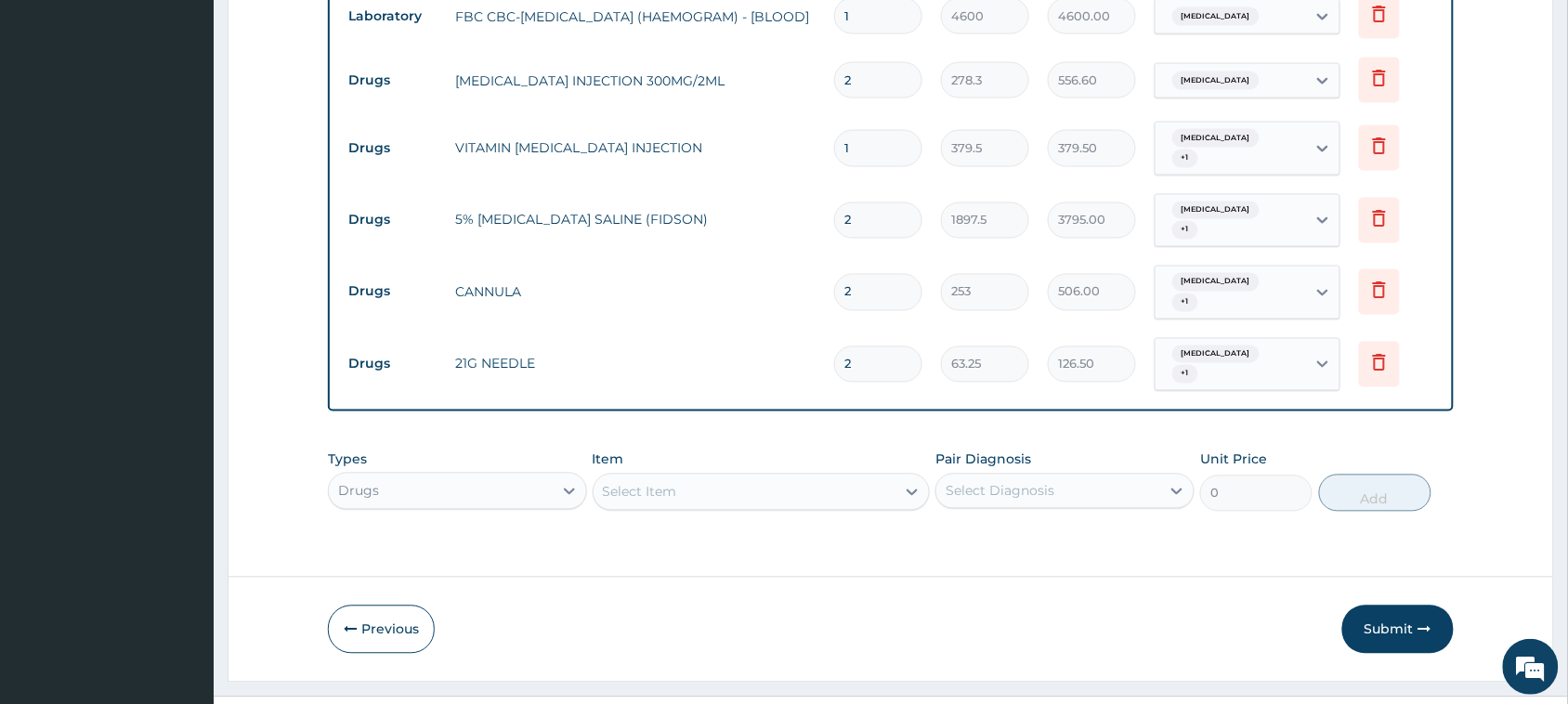
click at [642, 483] on div "Select Item" at bounding box center [640, 492] width 74 height 19
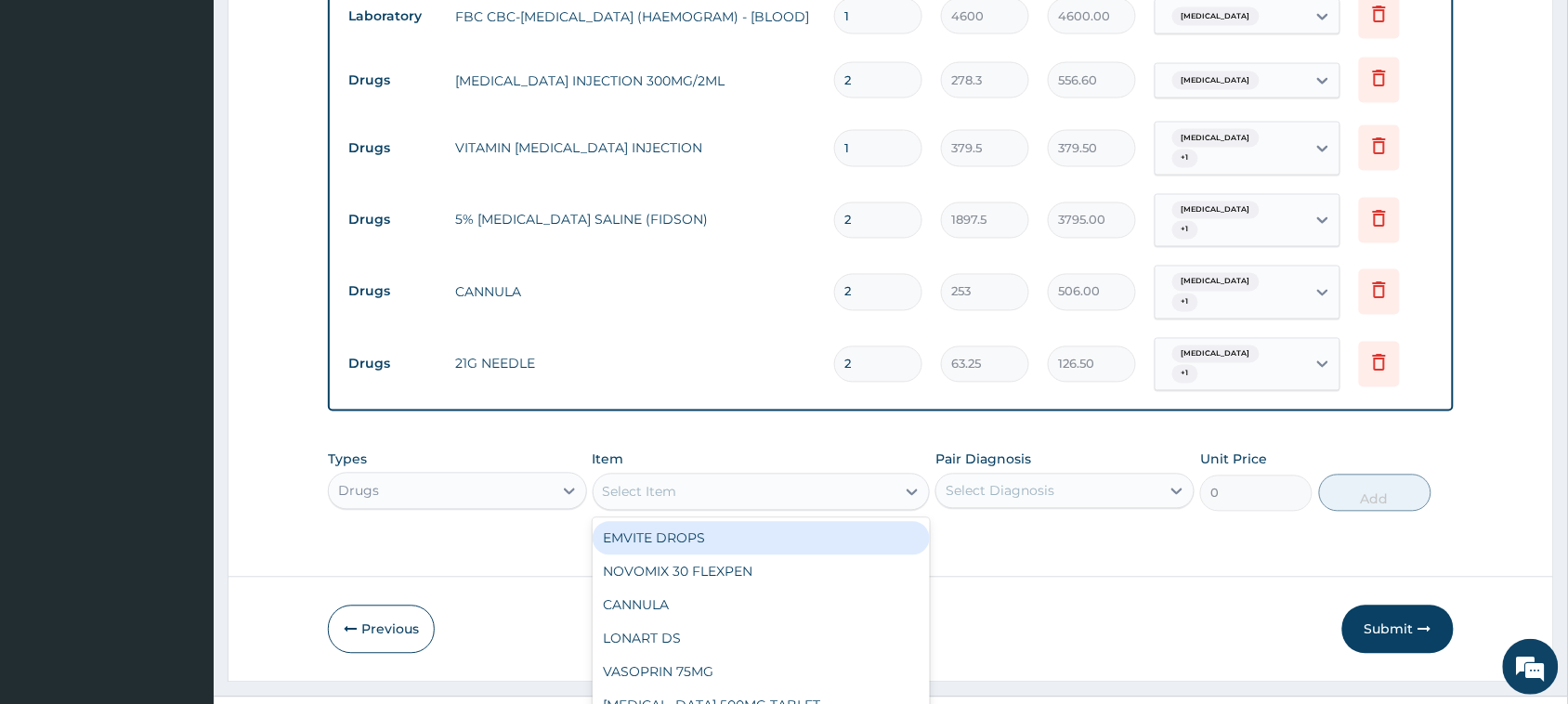
scroll to position [51, 0]
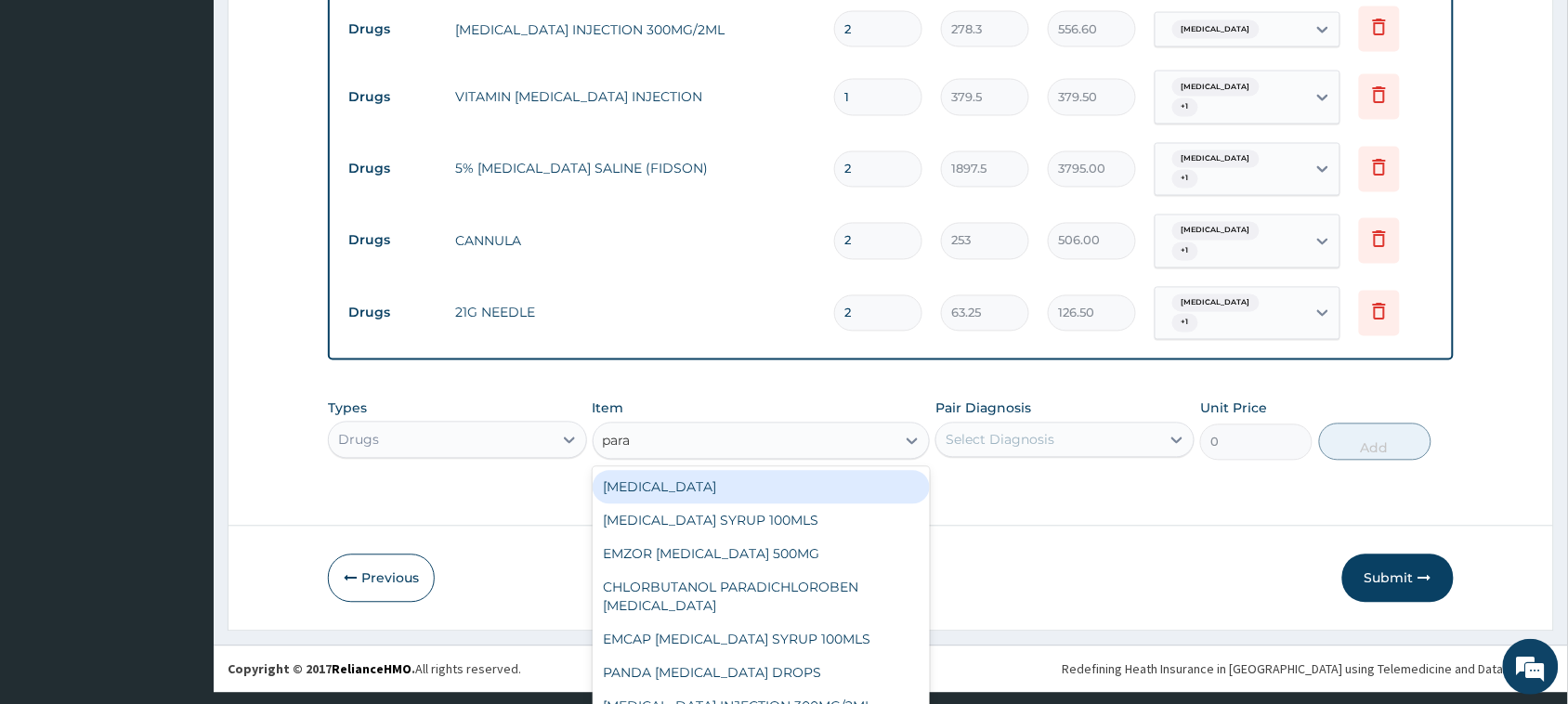
type input "parac"
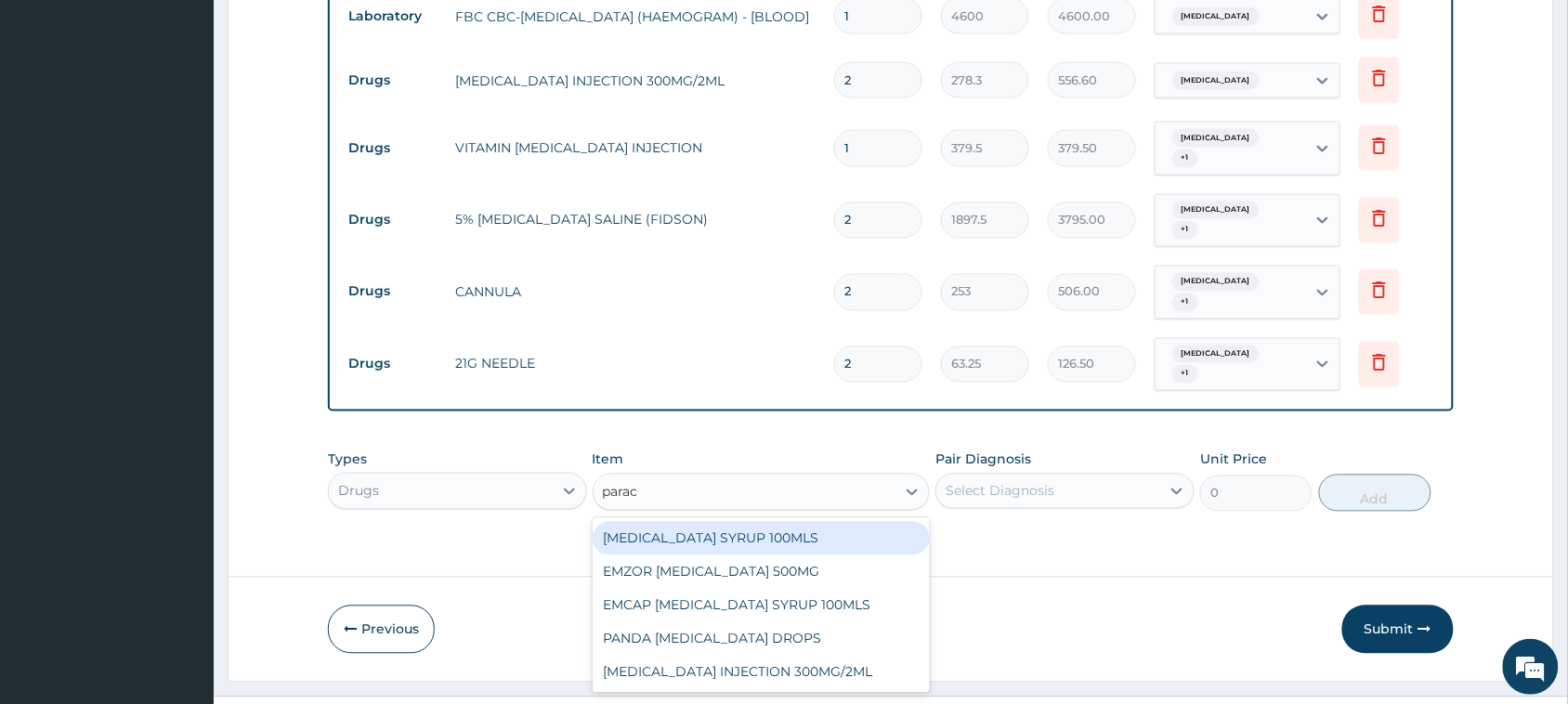
scroll to position [0, 0]
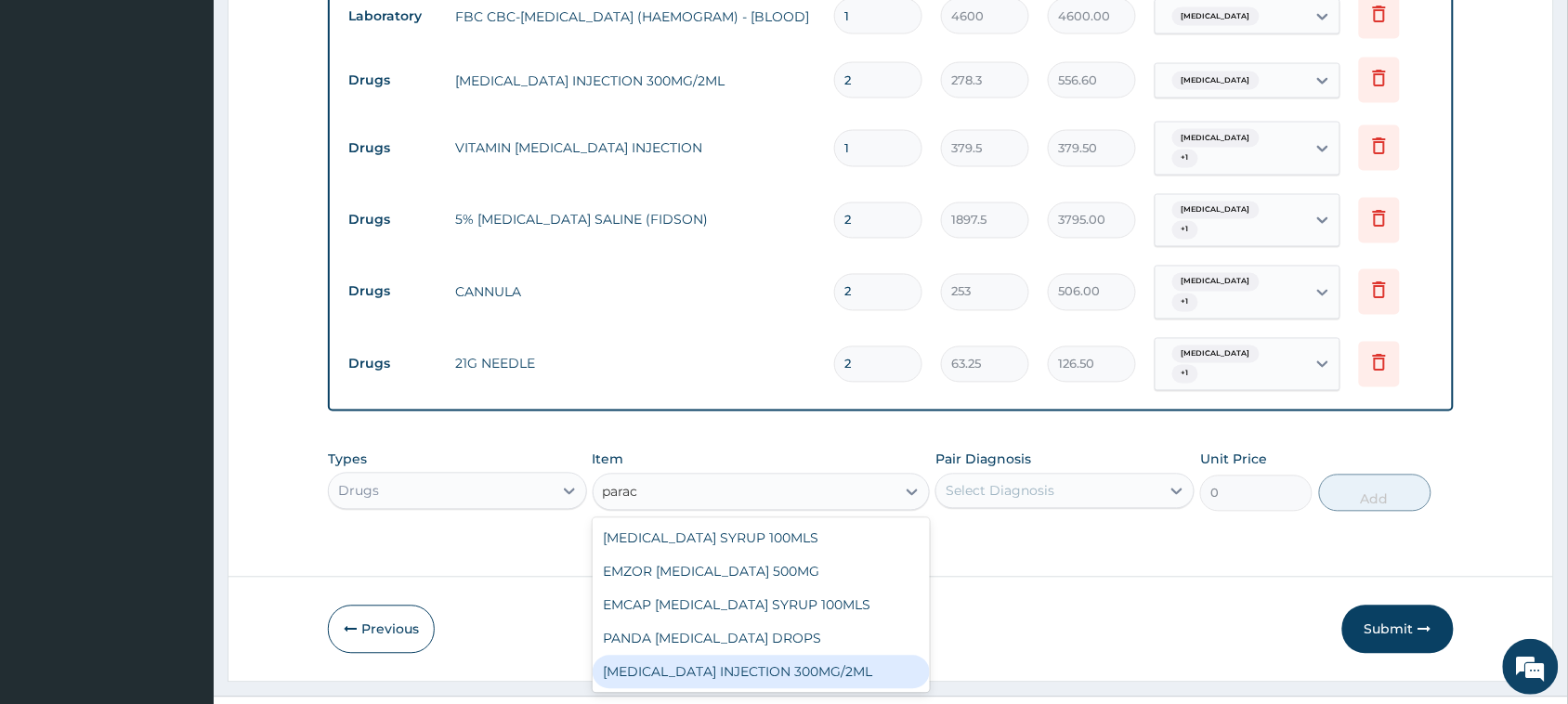
click at [763, 656] on div "PARACETAMOL INJECTION 300MG/2ML" at bounding box center [762, 673] width 338 height 33
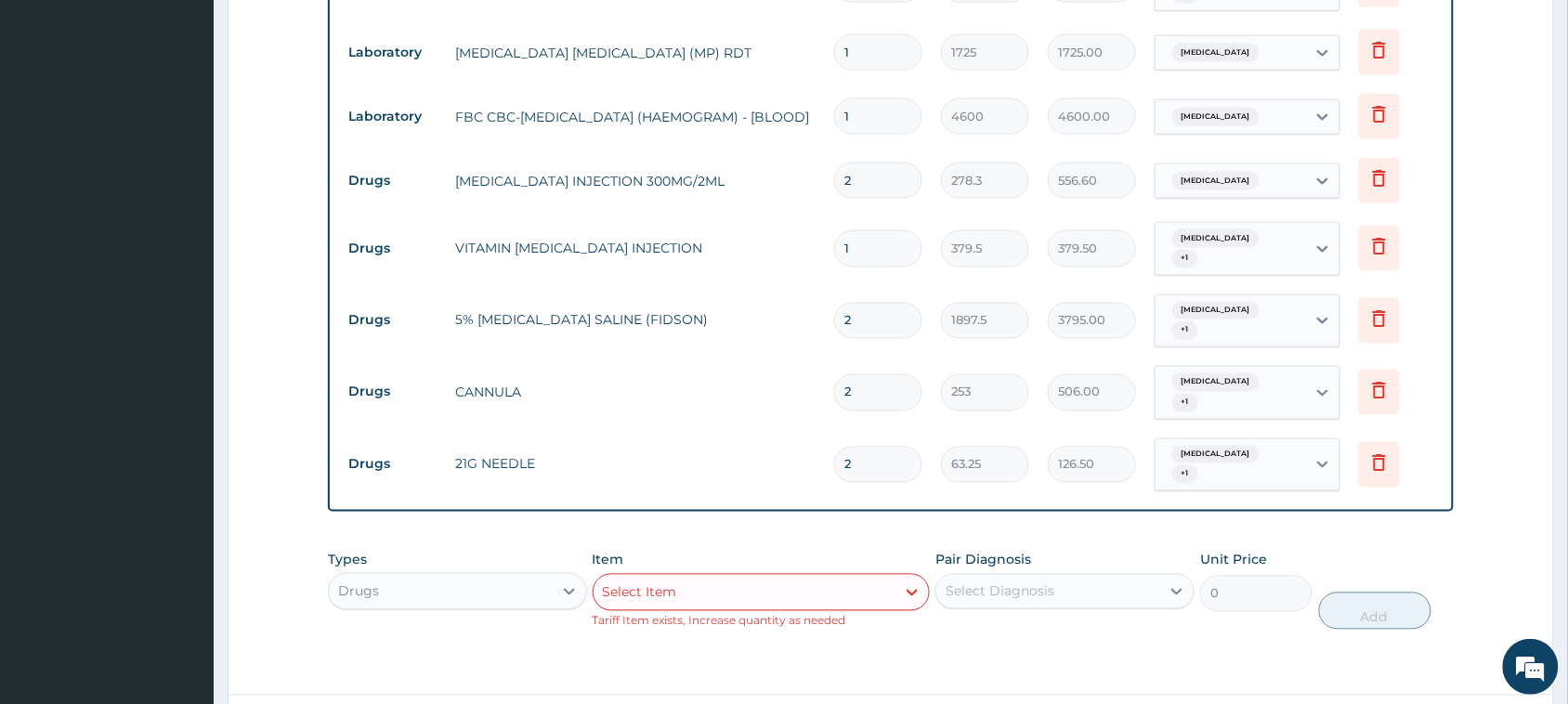
scroll to position [676, 0]
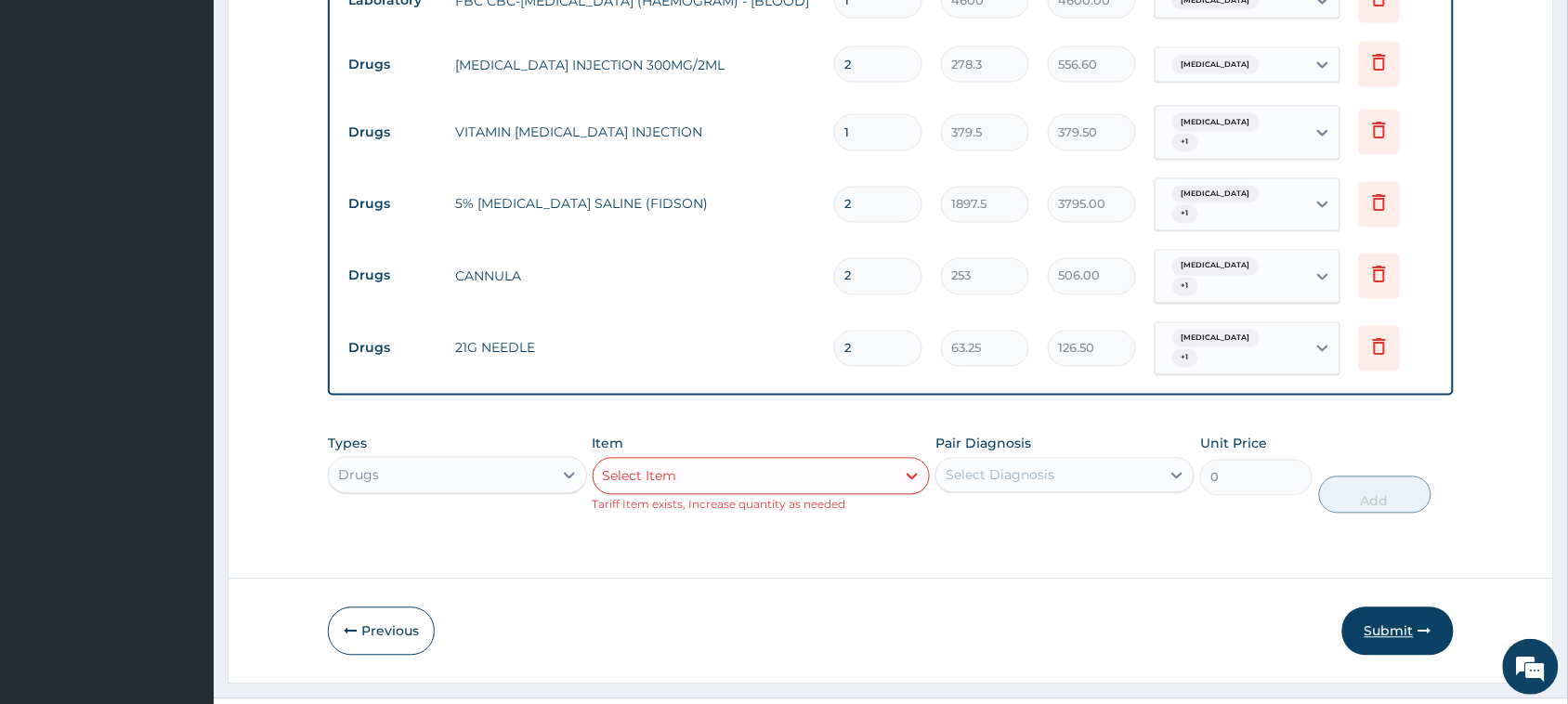
click at [1388, 607] on button "Submit" at bounding box center [1397, 631] width 111 height 48
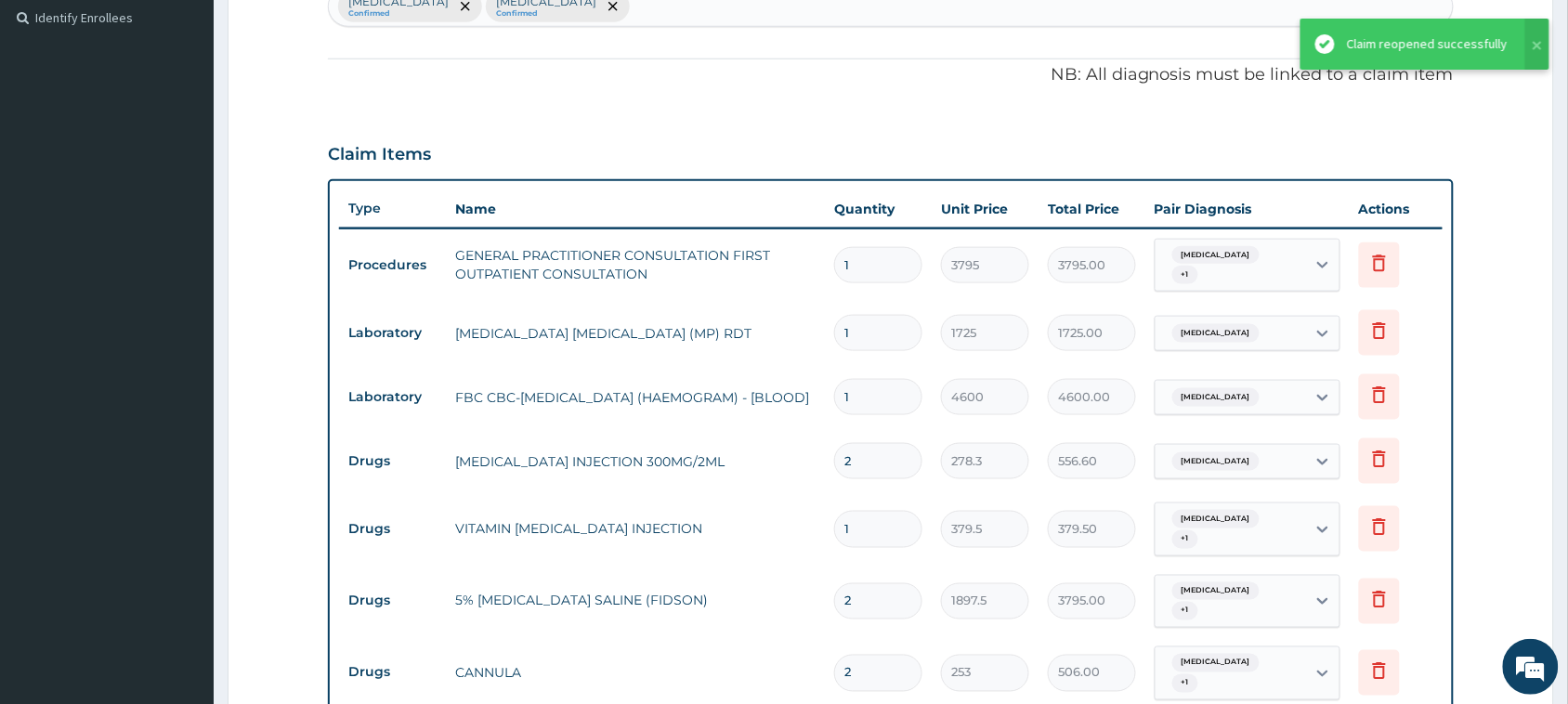
scroll to position [428, 0]
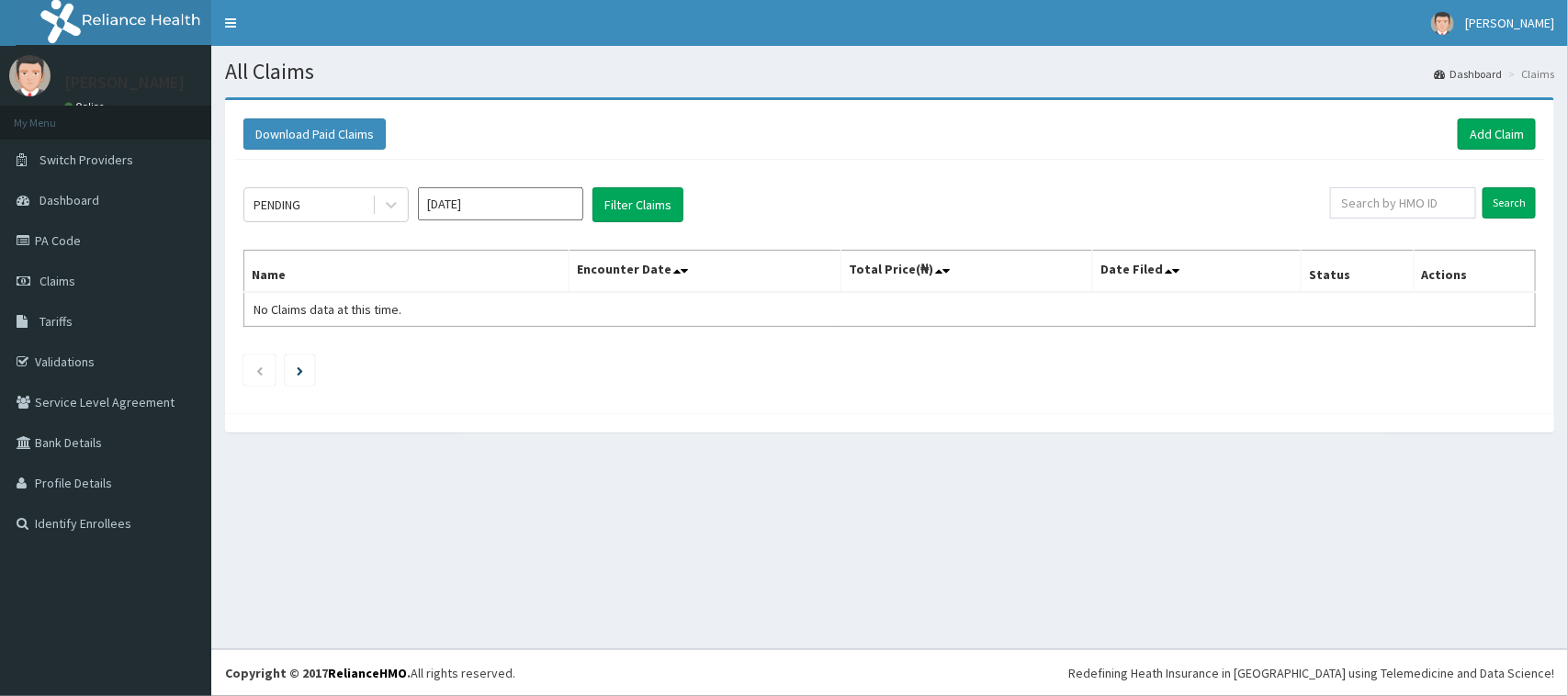
click at [448, 203] on input "Sep 2025" at bounding box center [500, 204] width 165 height 33
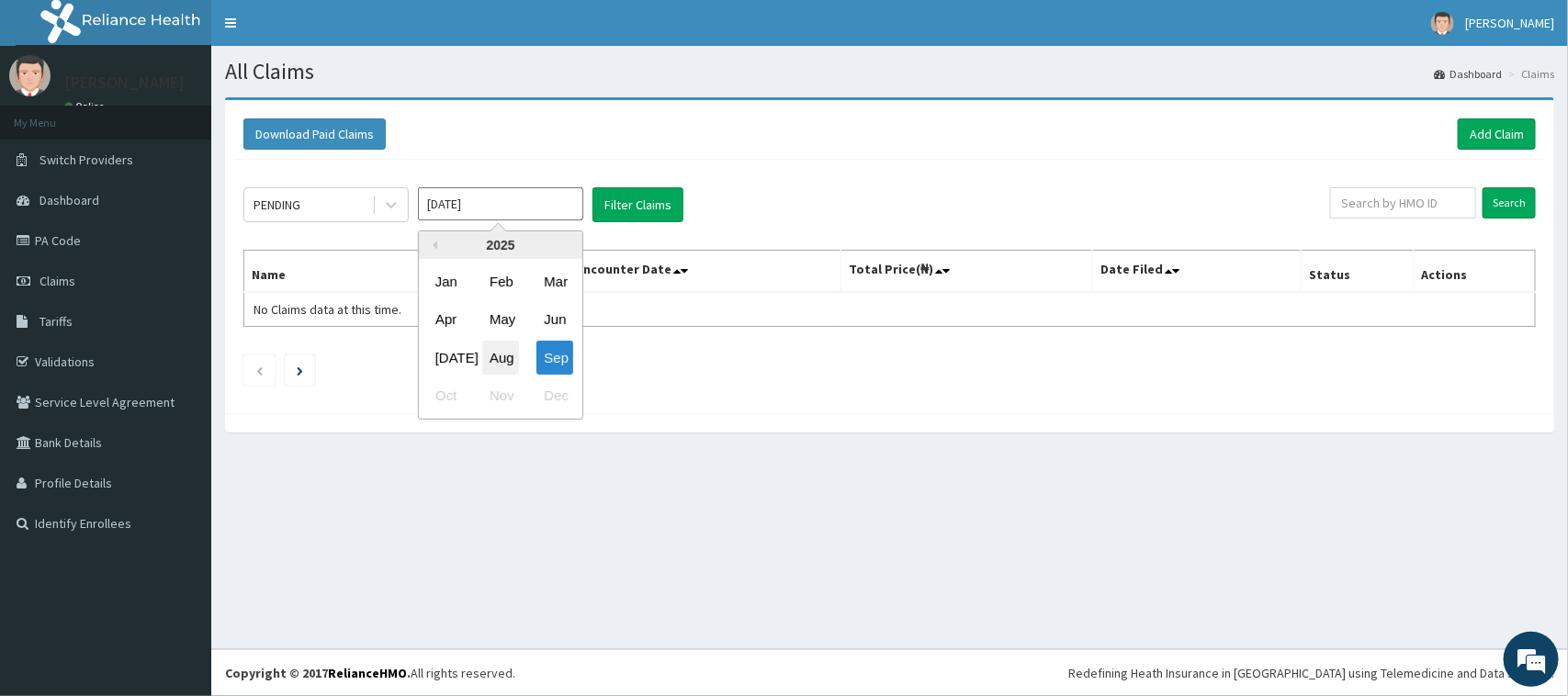
click at [498, 367] on div "Aug" at bounding box center [500, 357] width 37 height 34
type input "Aug 2025"
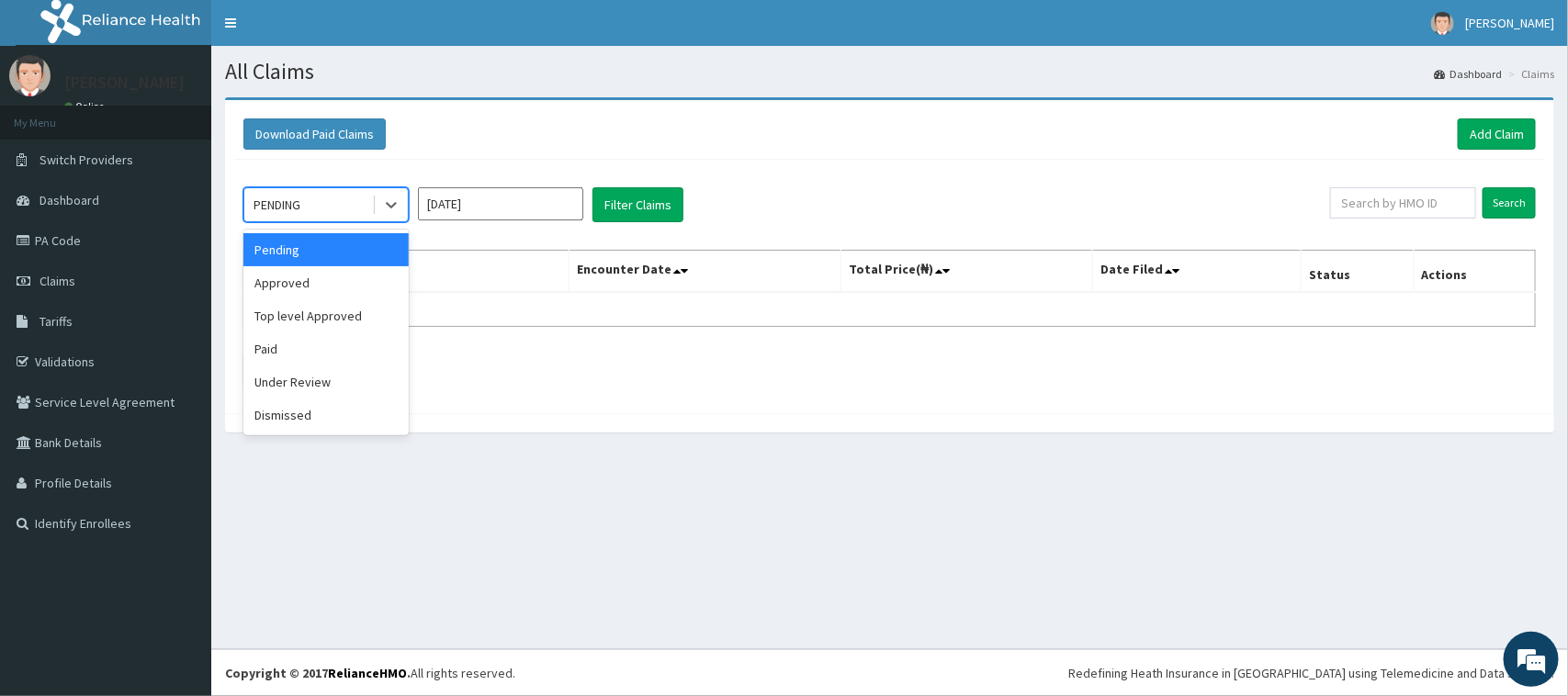
click at [349, 203] on div "PENDING" at bounding box center [308, 205] width 127 height 29
click at [303, 381] on div "Under Review" at bounding box center [325, 382] width 165 height 33
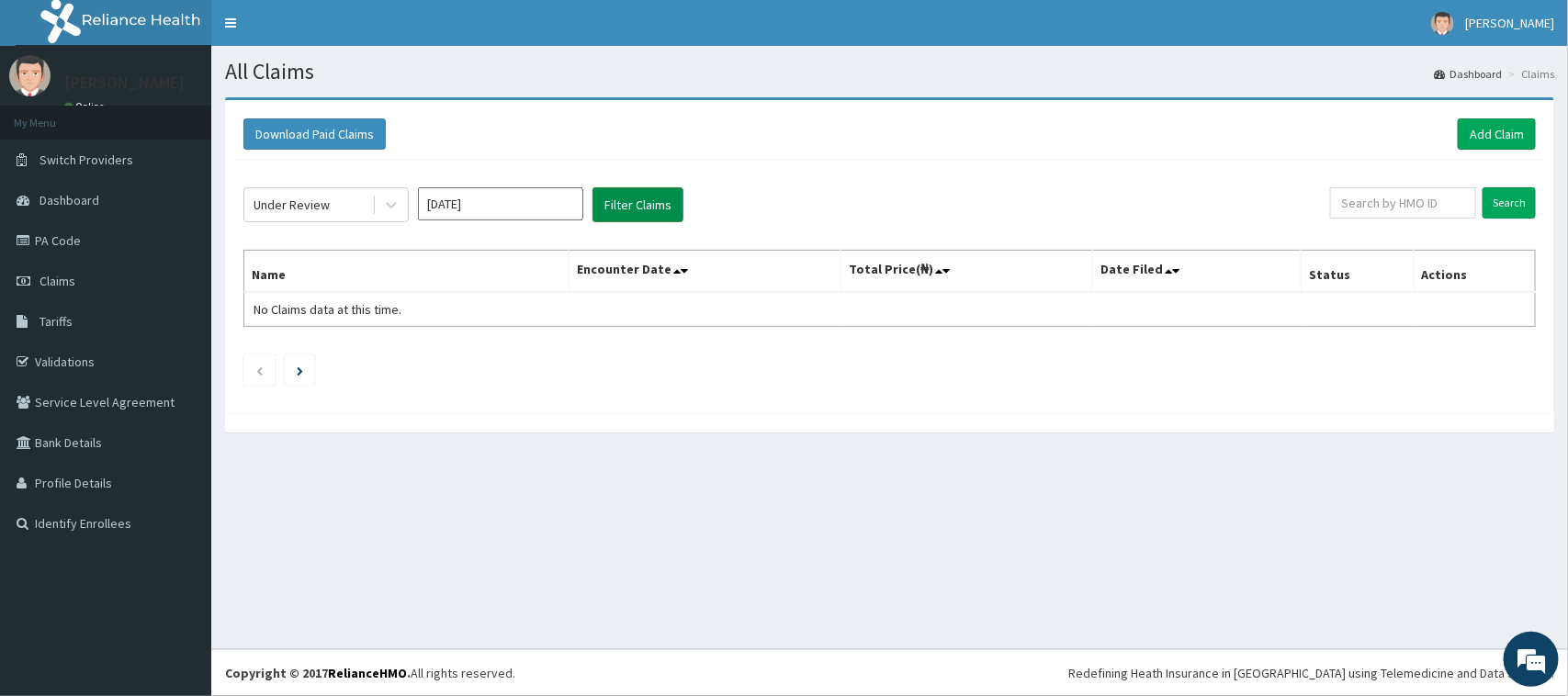
click at [646, 208] on button "Filter Claims" at bounding box center [638, 205] width 91 height 35
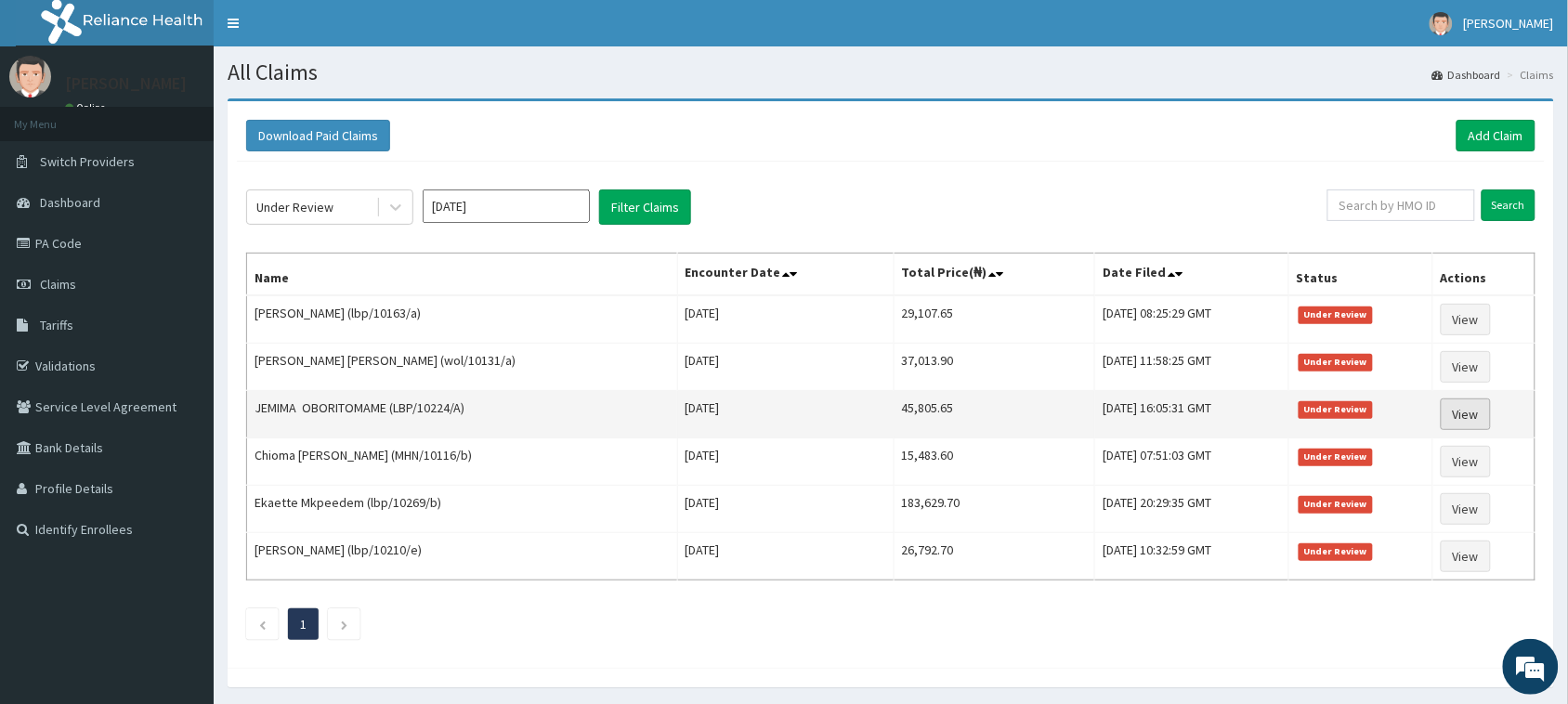
click at [1459, 416] on link "View" at bounding box center [1465, 414] width 50 height 31
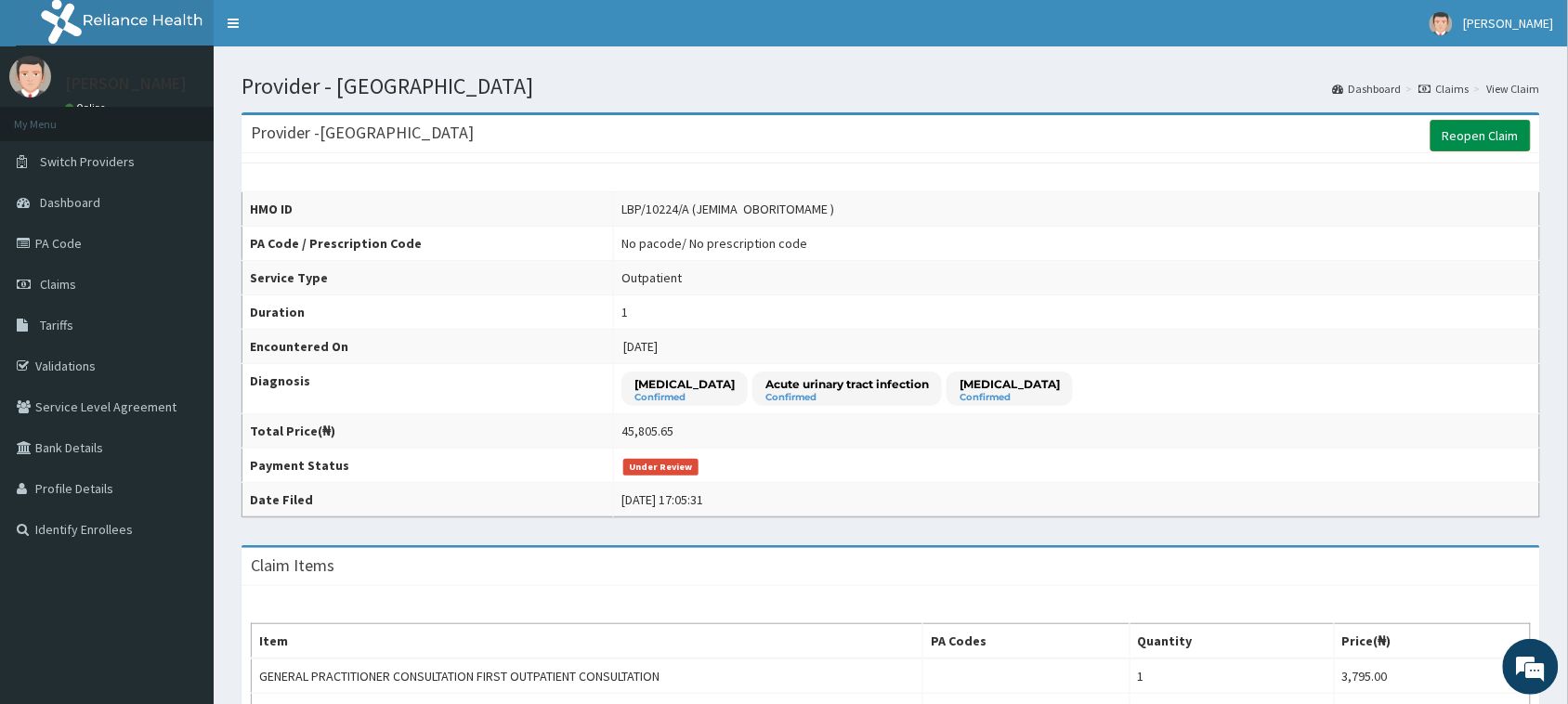
click at [1487, 131] on link "Reopen Claim" at bounding box center [1480, 136] width 101 height 31
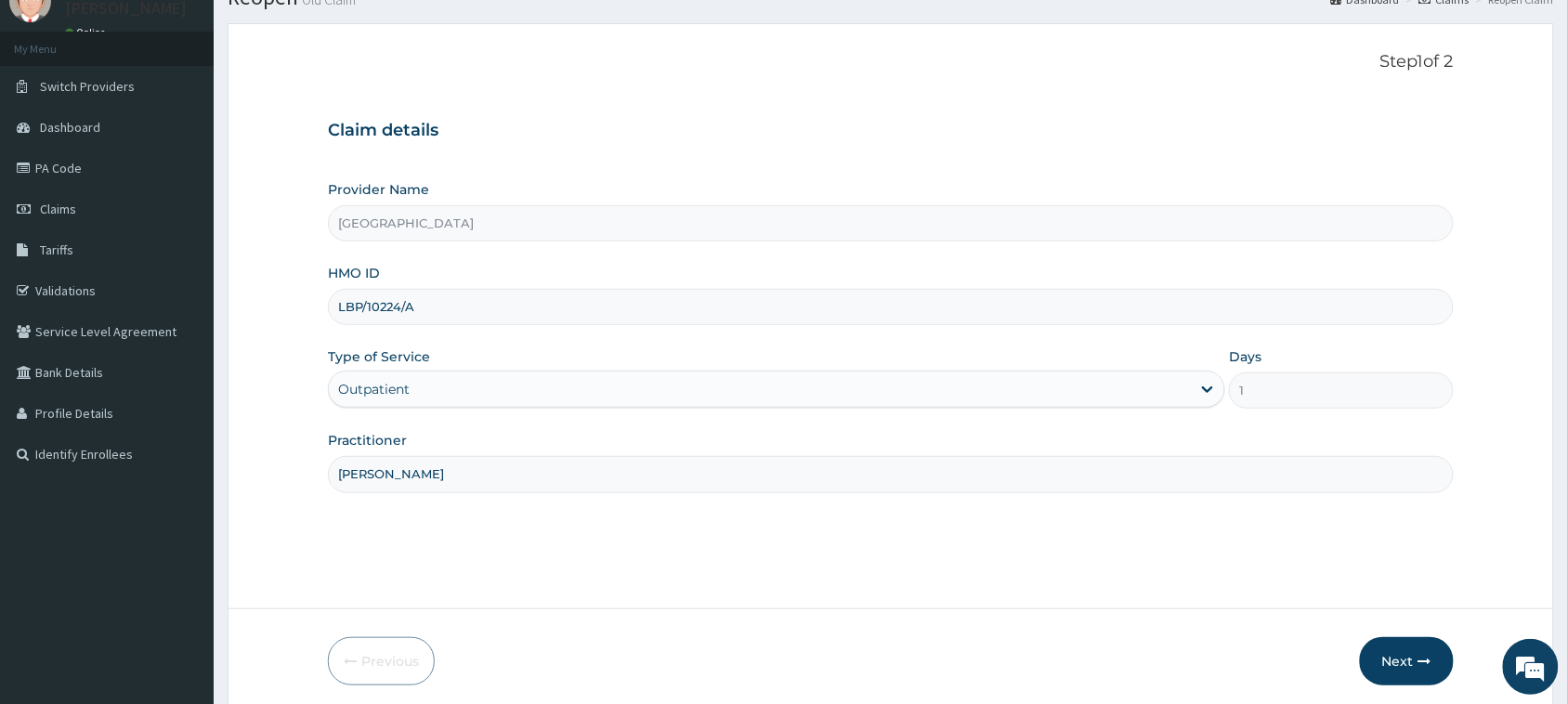
scroll to position [146, 0]
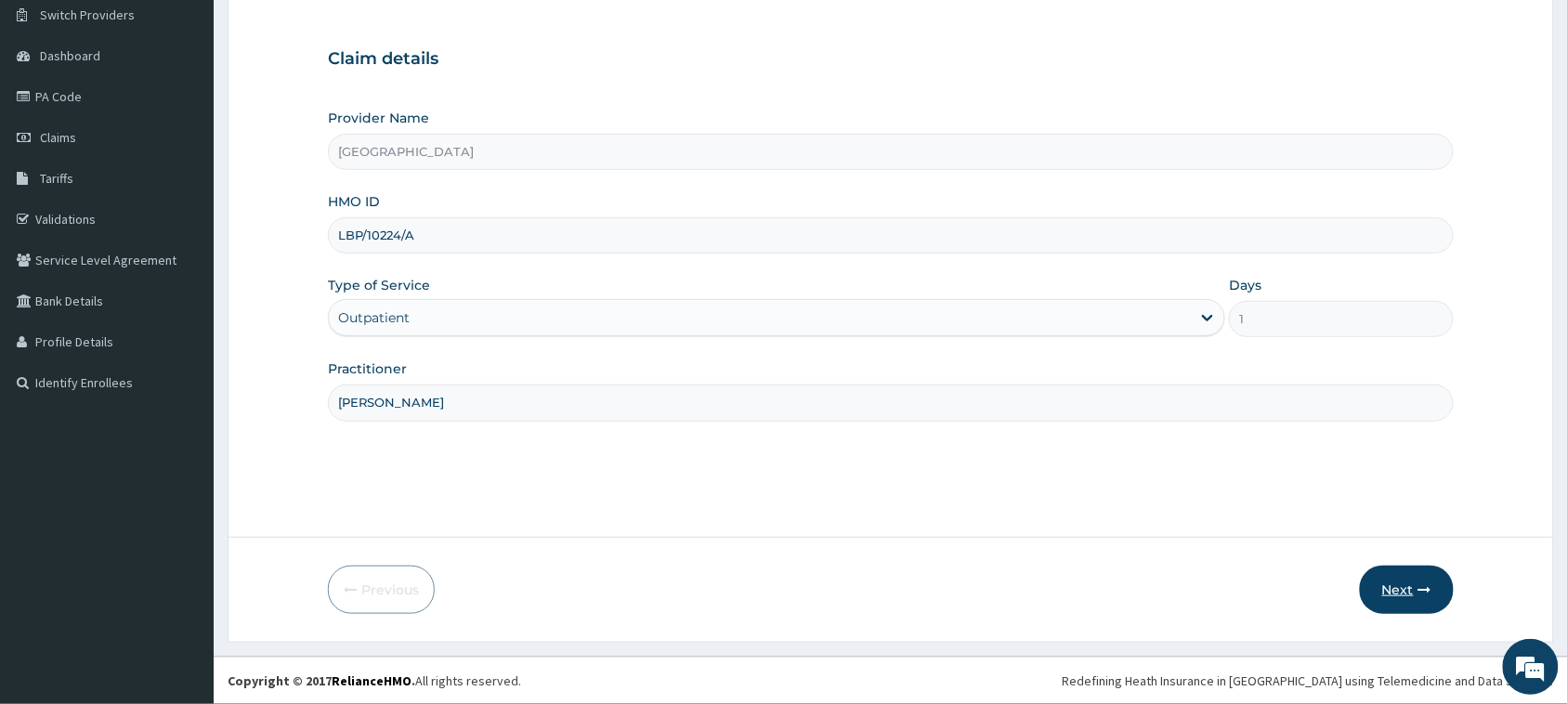
click at [1393, 588] on button "Next" at bounding box center [1407, 589] width 94 height 48
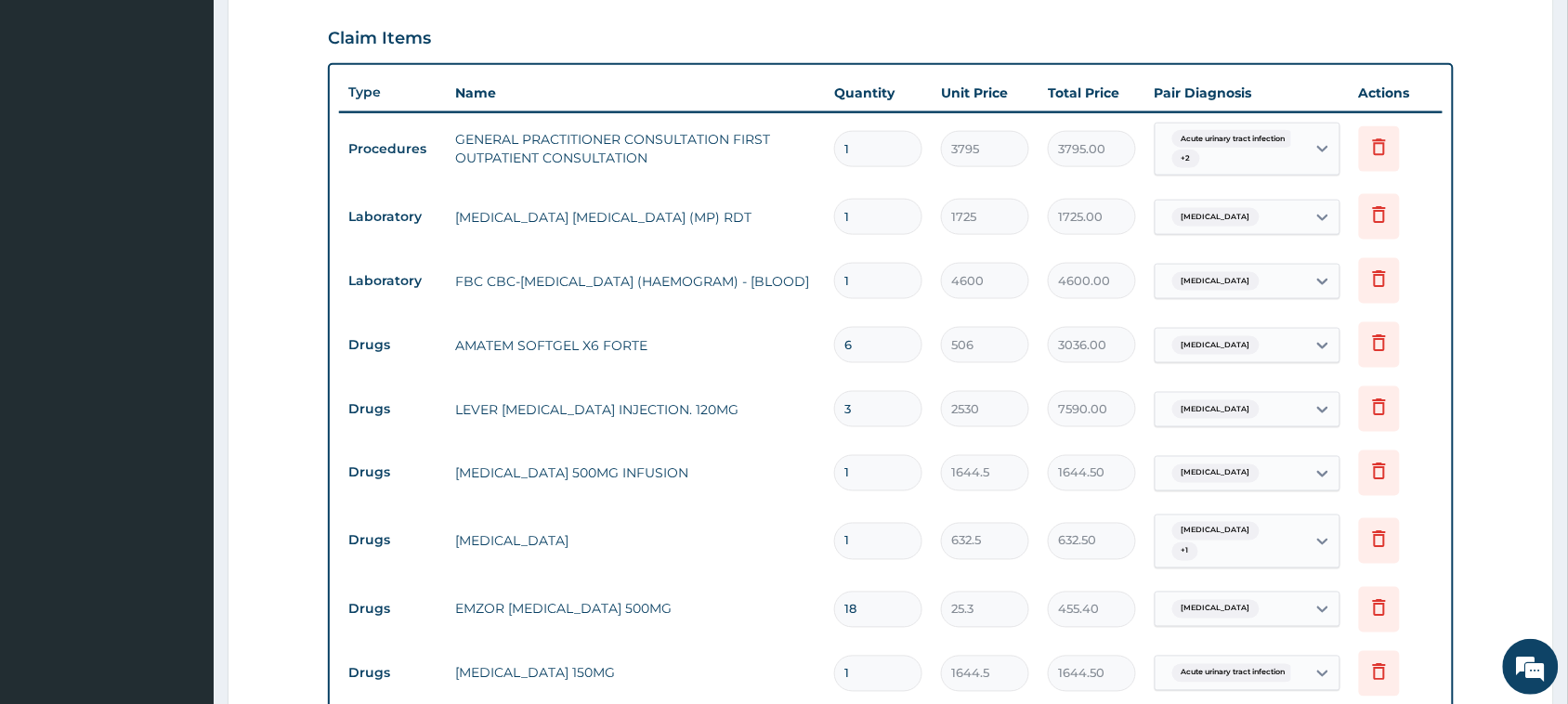
scroll to position [611, 0]
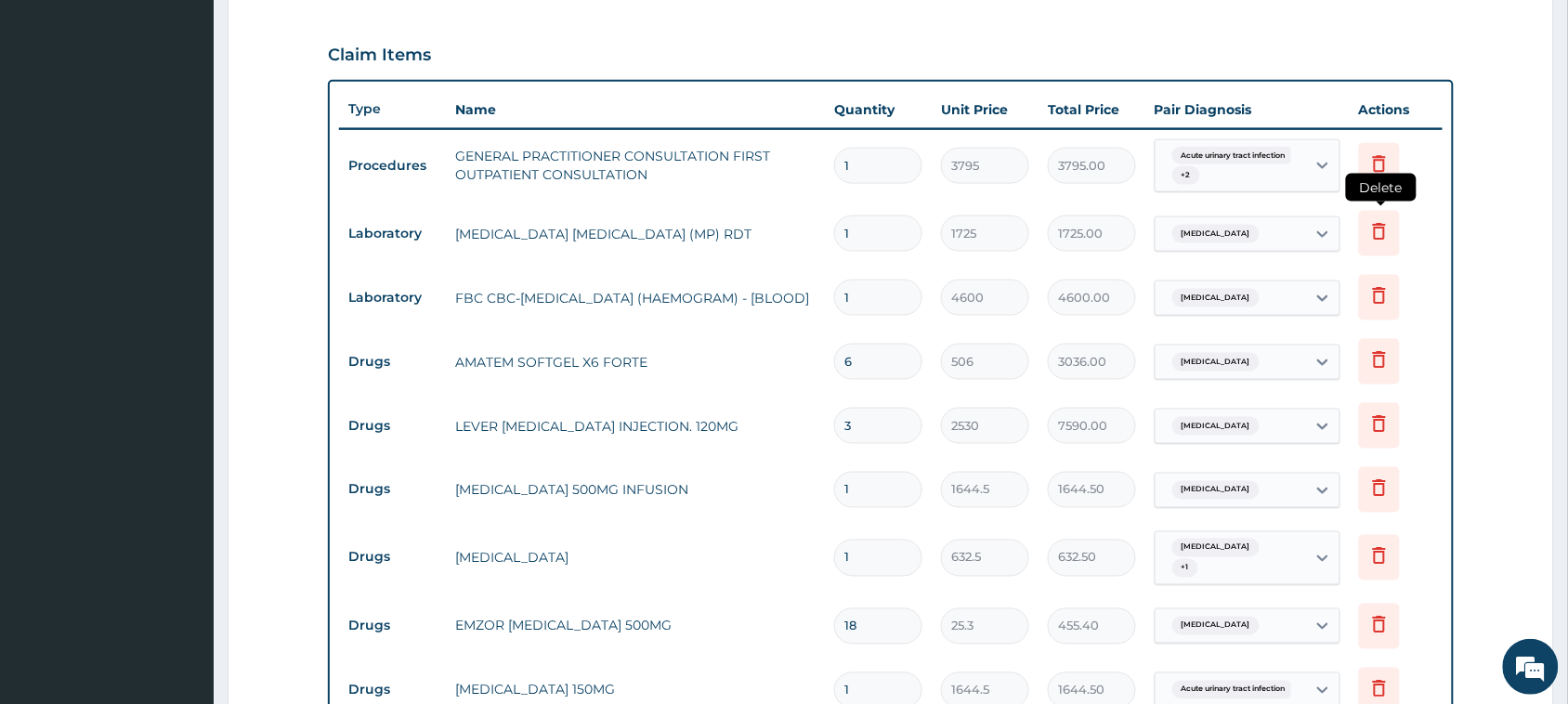
click at [1378, 228] on icon at bounding box center [1379, 230] width 22 height 22
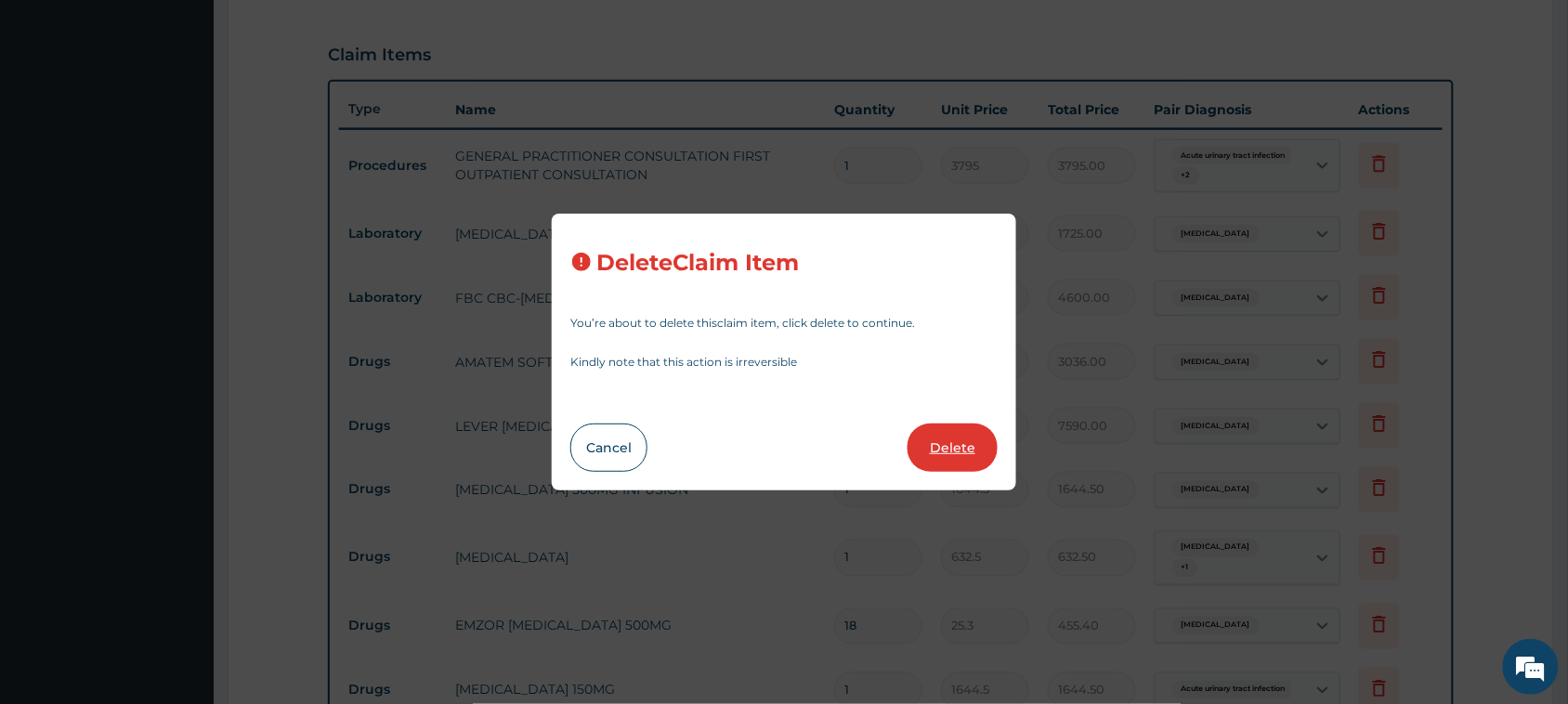
click at [967, 450] on button "Delete" at bounding box center [952, 447] width 90 height 48
type input "4600"
type input "4600.00"
type input "6"
type input "506"
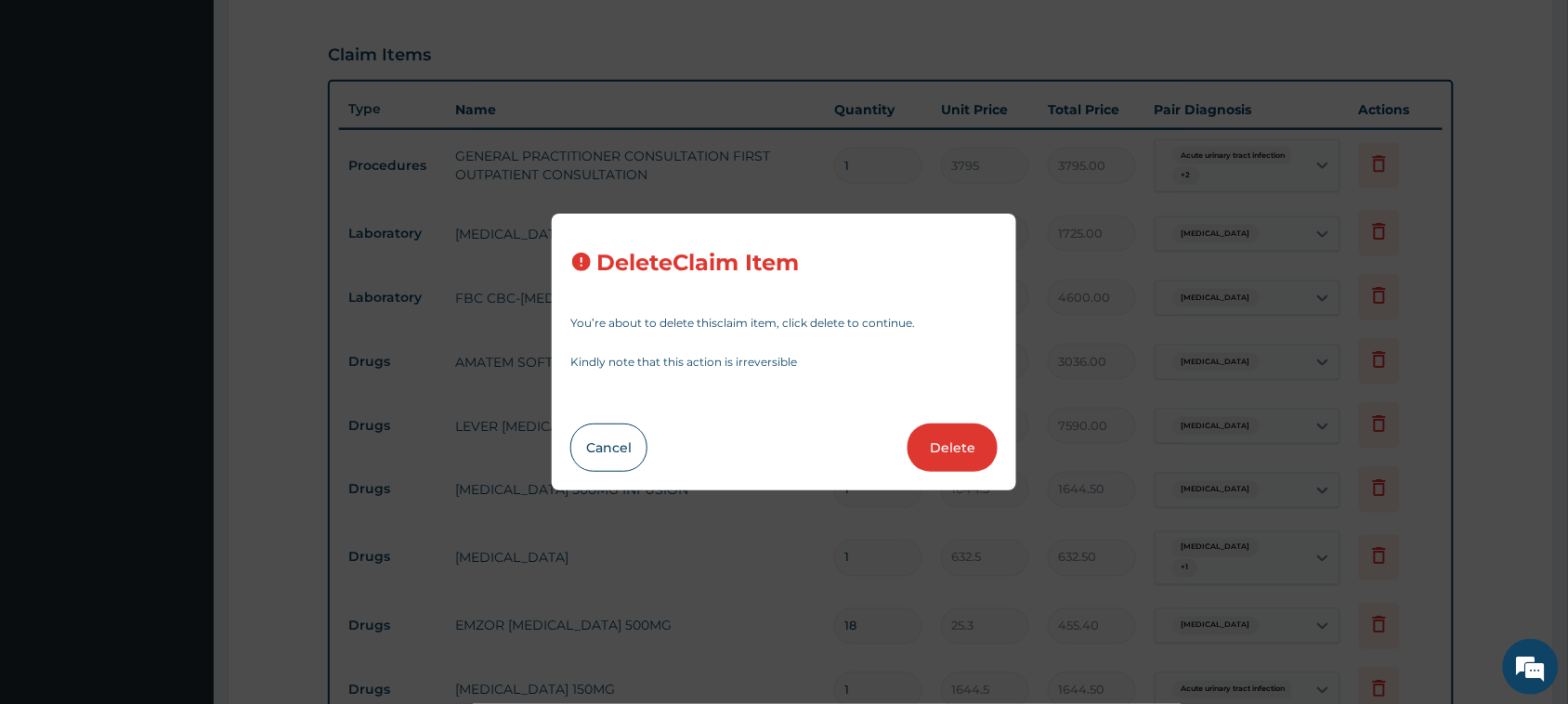
type input "3036.00"
type input "3"
type input "2530"
type input "7590.00"
type input "1"
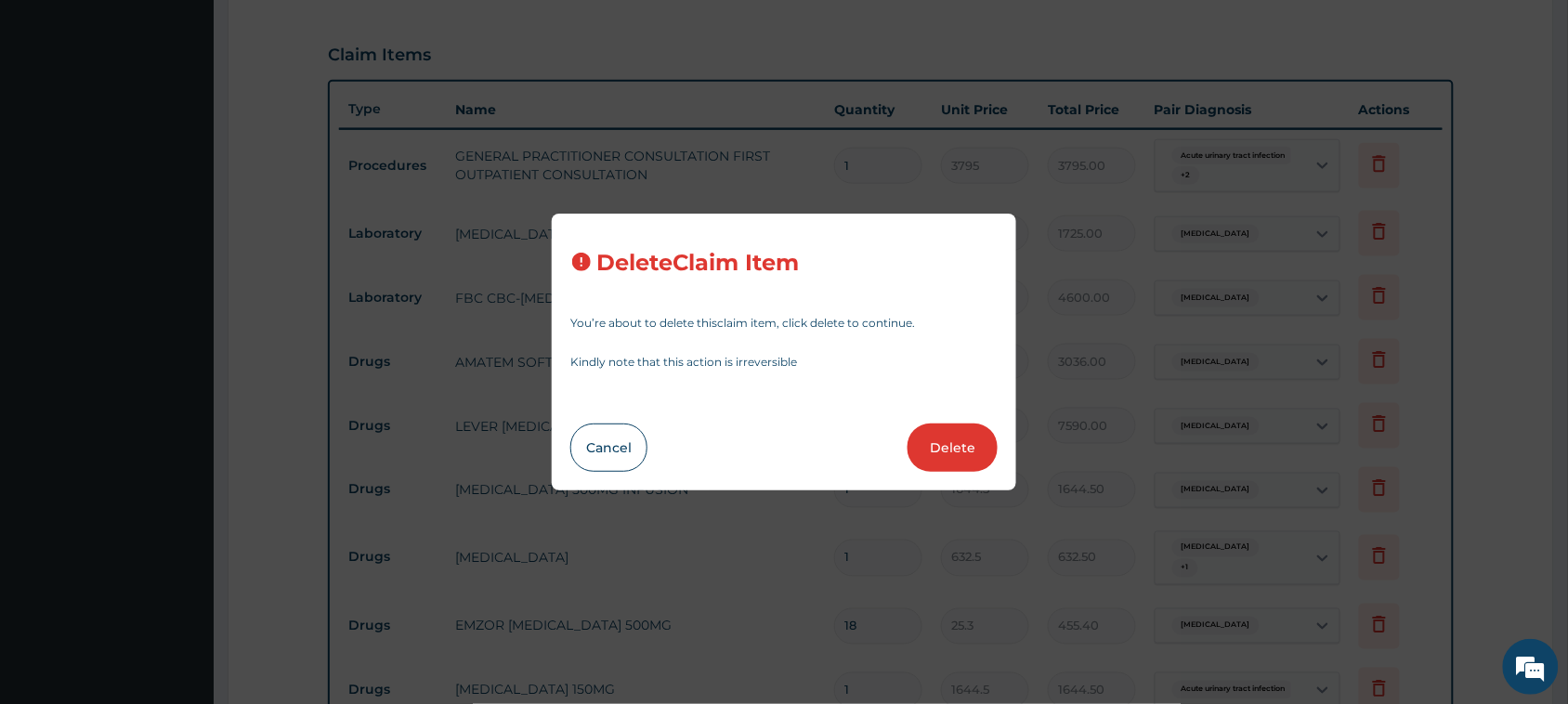
type input "1644.5"
type input "1644.50"
type input "632.5"
type input "632.50"
type input "18"
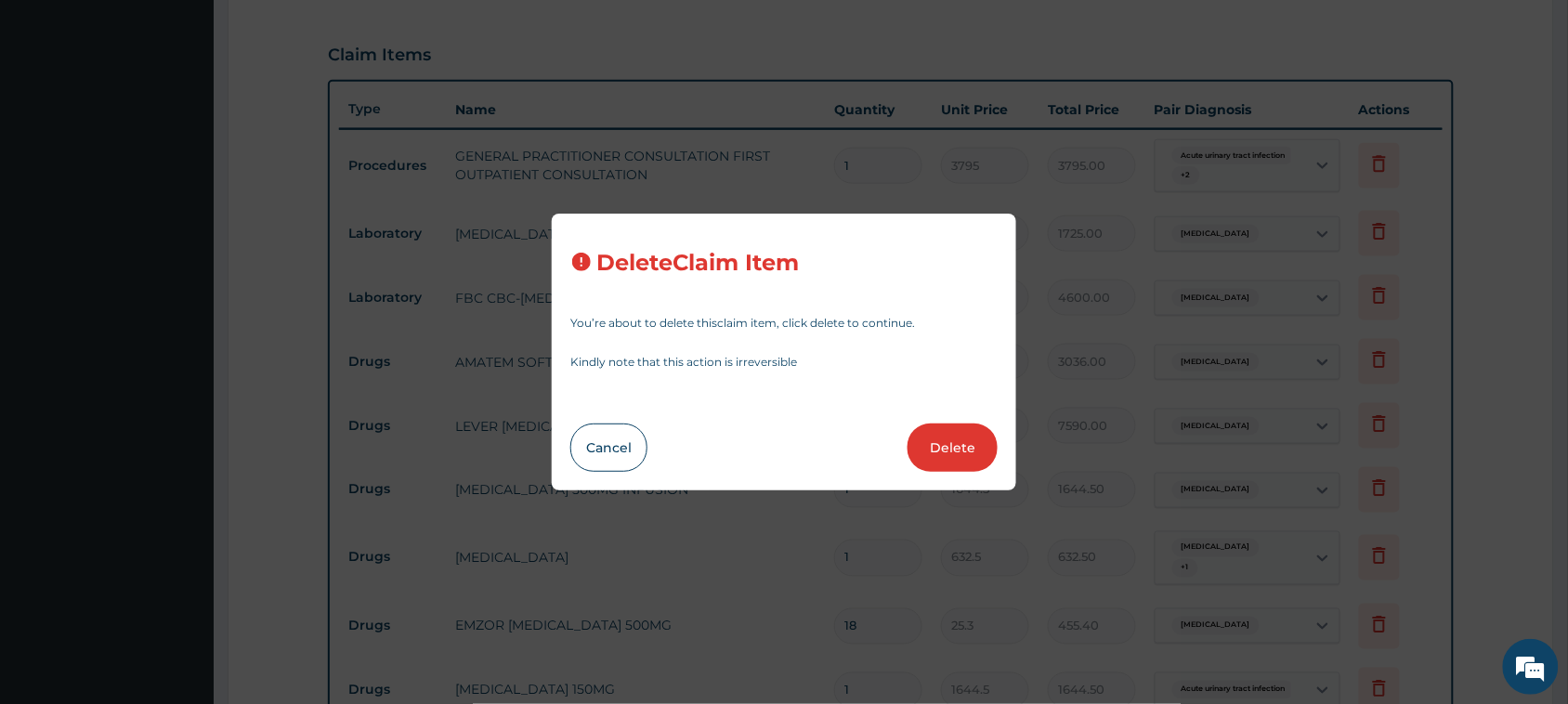
type input "25.3"
type input "455.40"
type input "1"
type input "1644.5"
type input "1644.50"
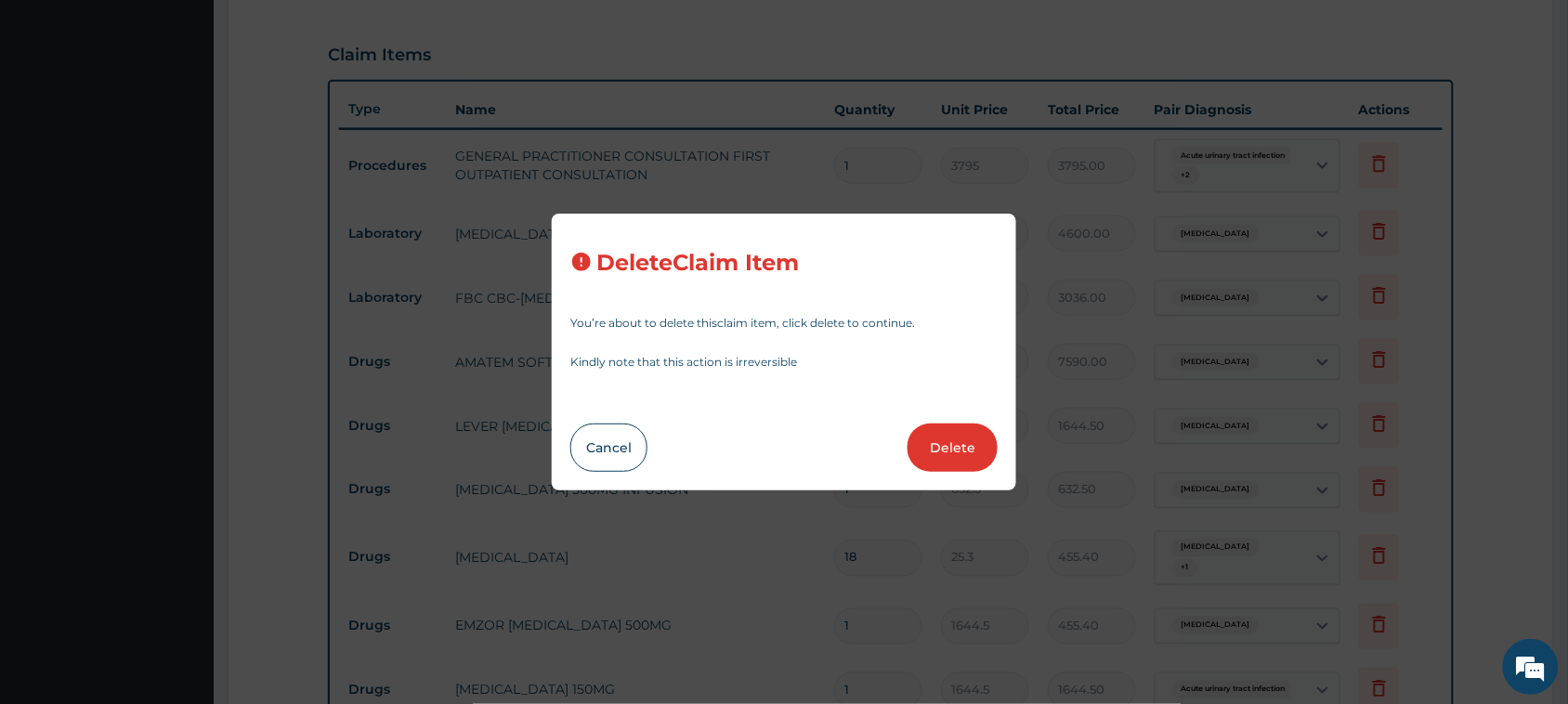
type input "3"
type input "822.25"
type input "2466.75"
type input "10"
type input "113.85"
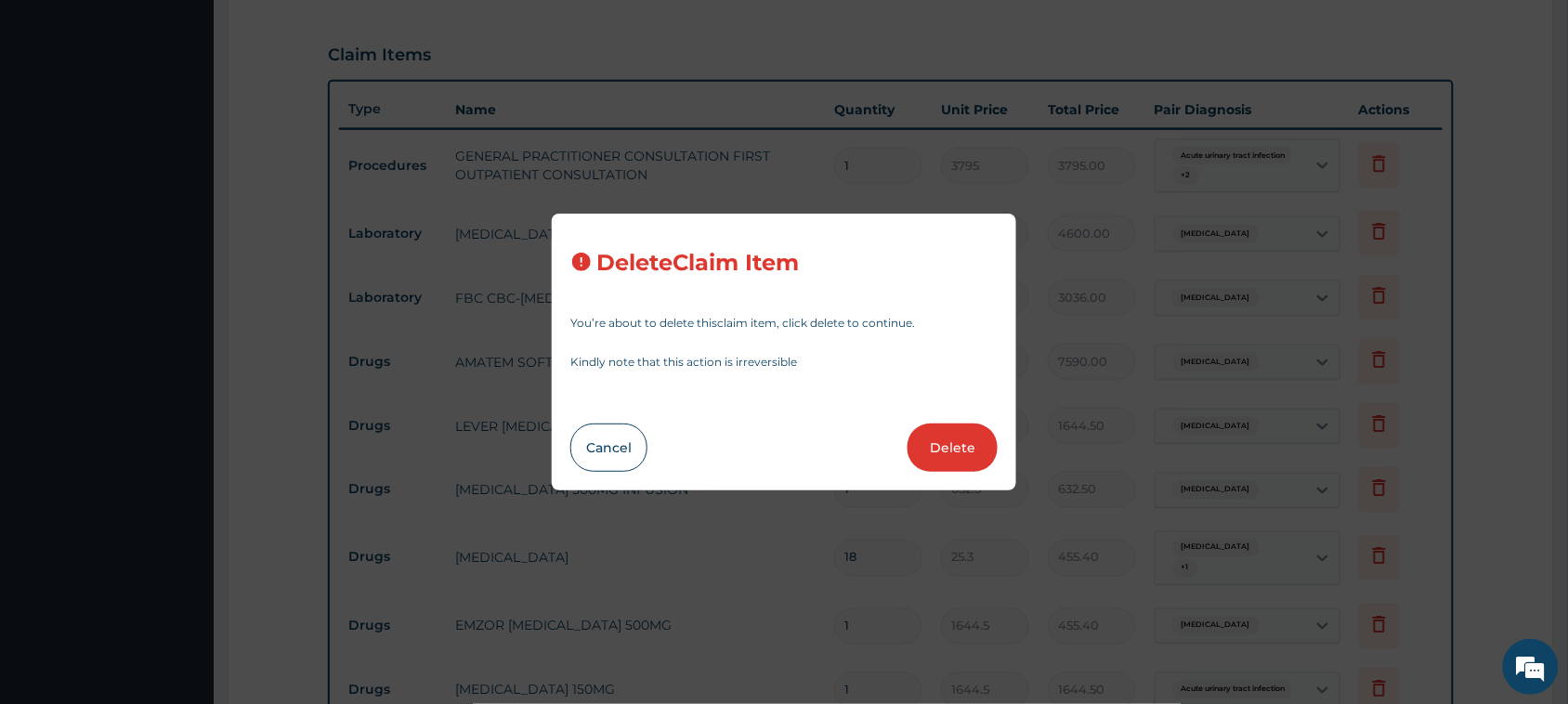
type input "1138.50"
type input "6"
type input "632.5"
type input "3795.00"
type input "2"
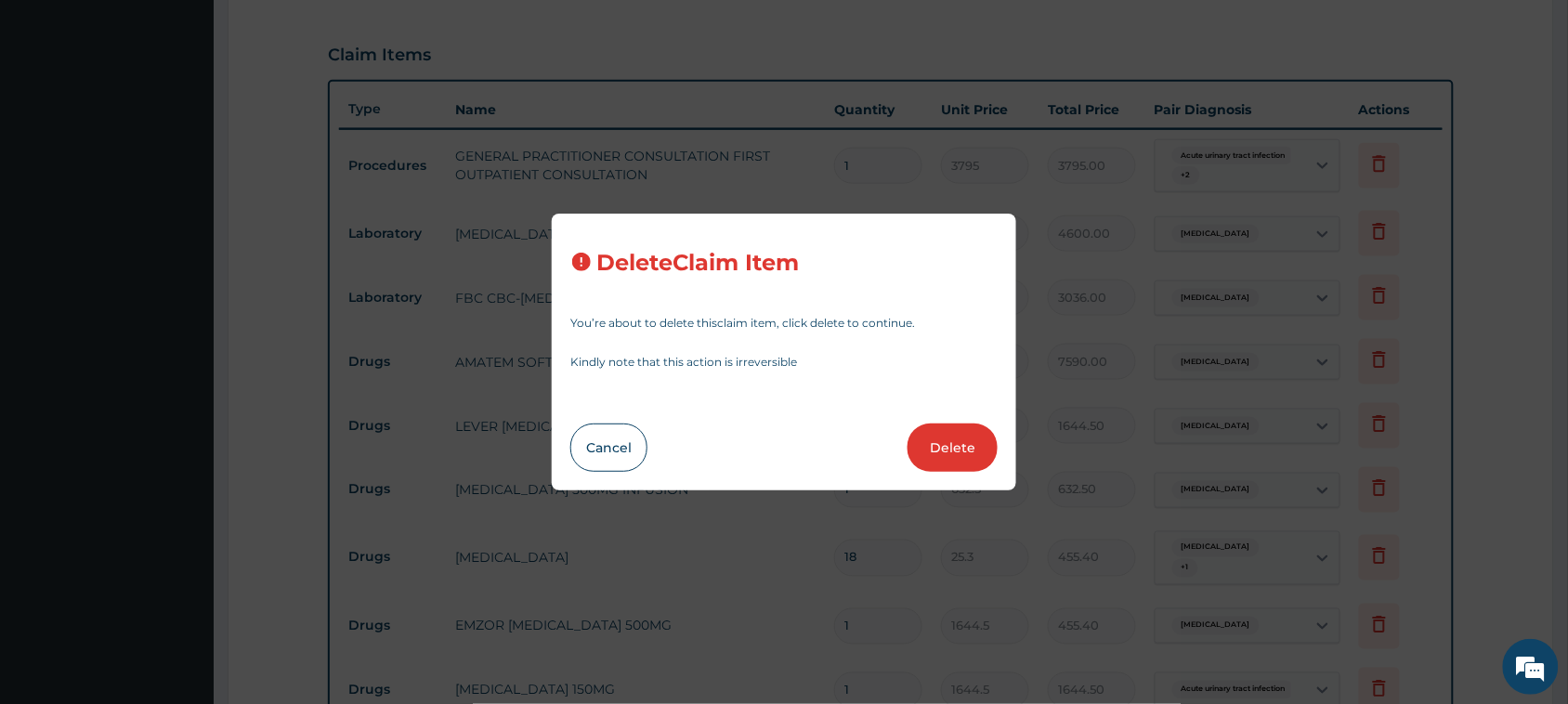
type input "253"
type input "506.00"
type input "63.25"
type input "126.50"
type input "5"
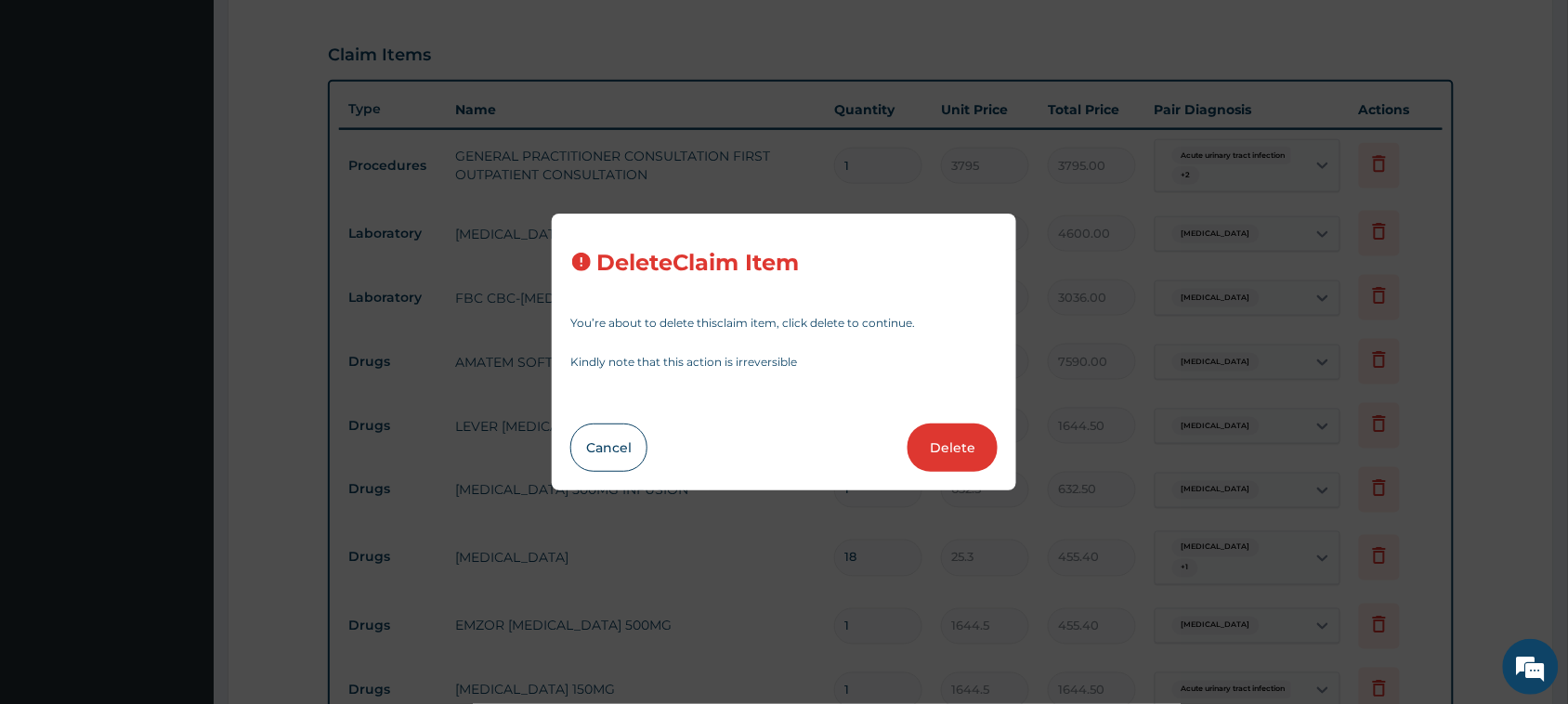
type input "2530"
type input "12650.00"
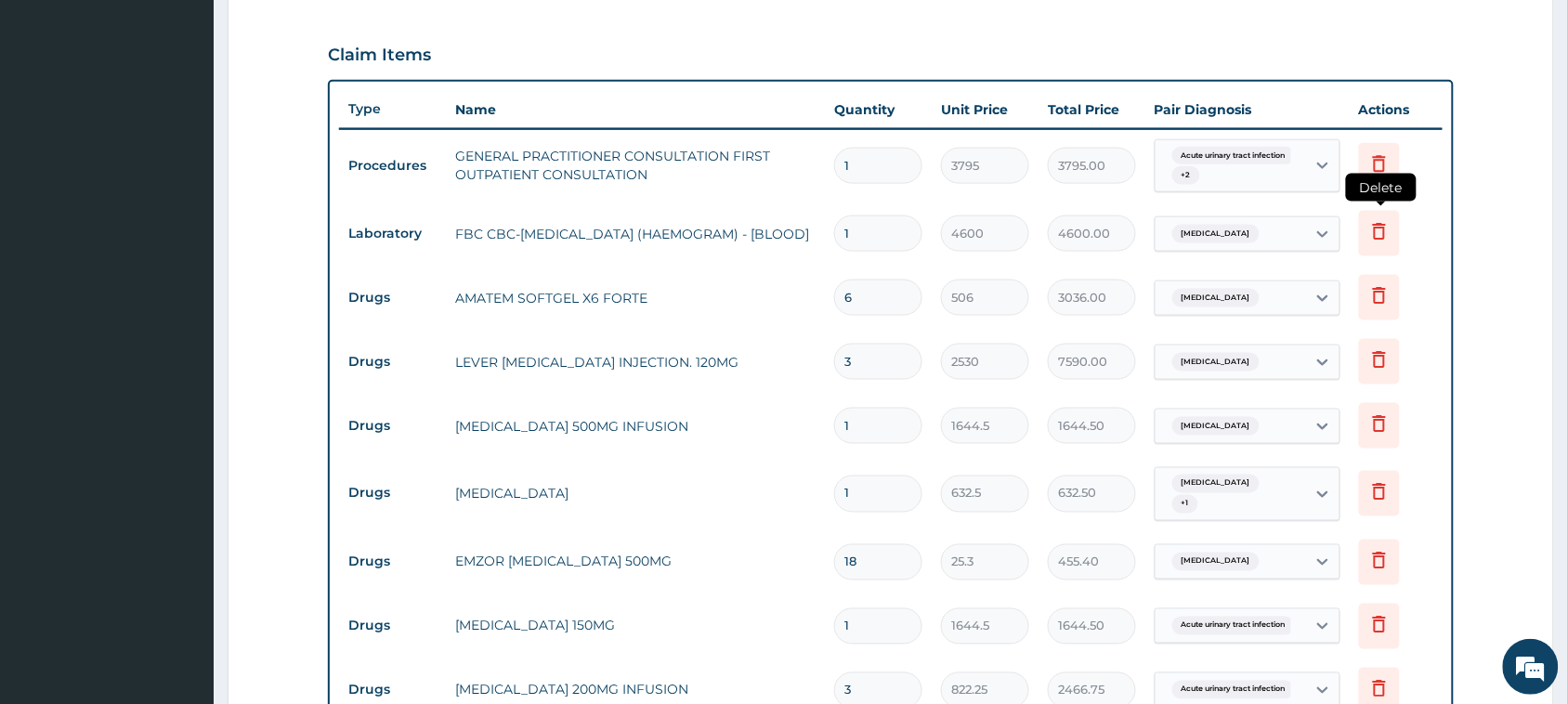
click at [1395, 224] on icon at bounding box center [1380, 233] width 41 height 46
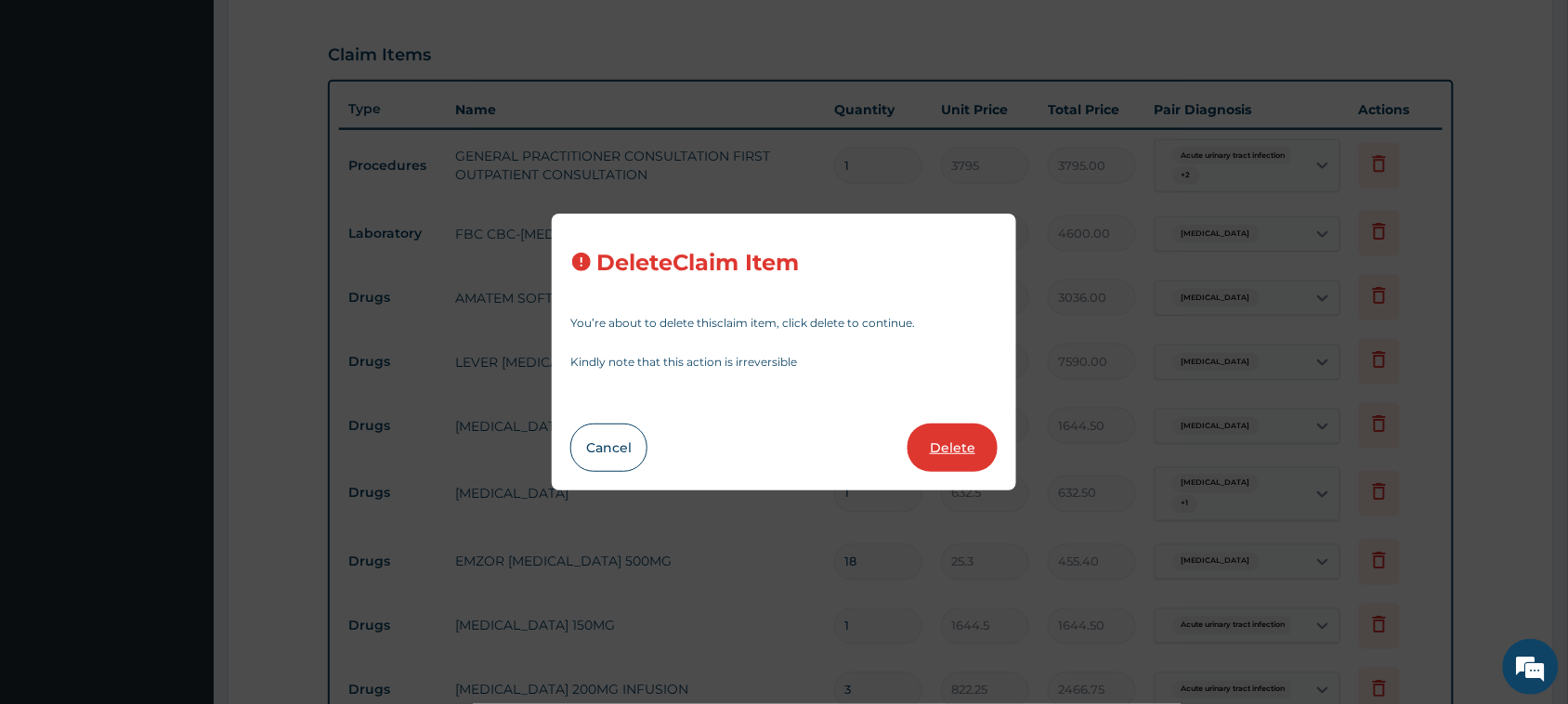
click at [969, 443] on button "Delete" at bounding box center [952, 447] width 90 height 48
type input "6"
type input "506"
type input "3036.00"
type input "3"
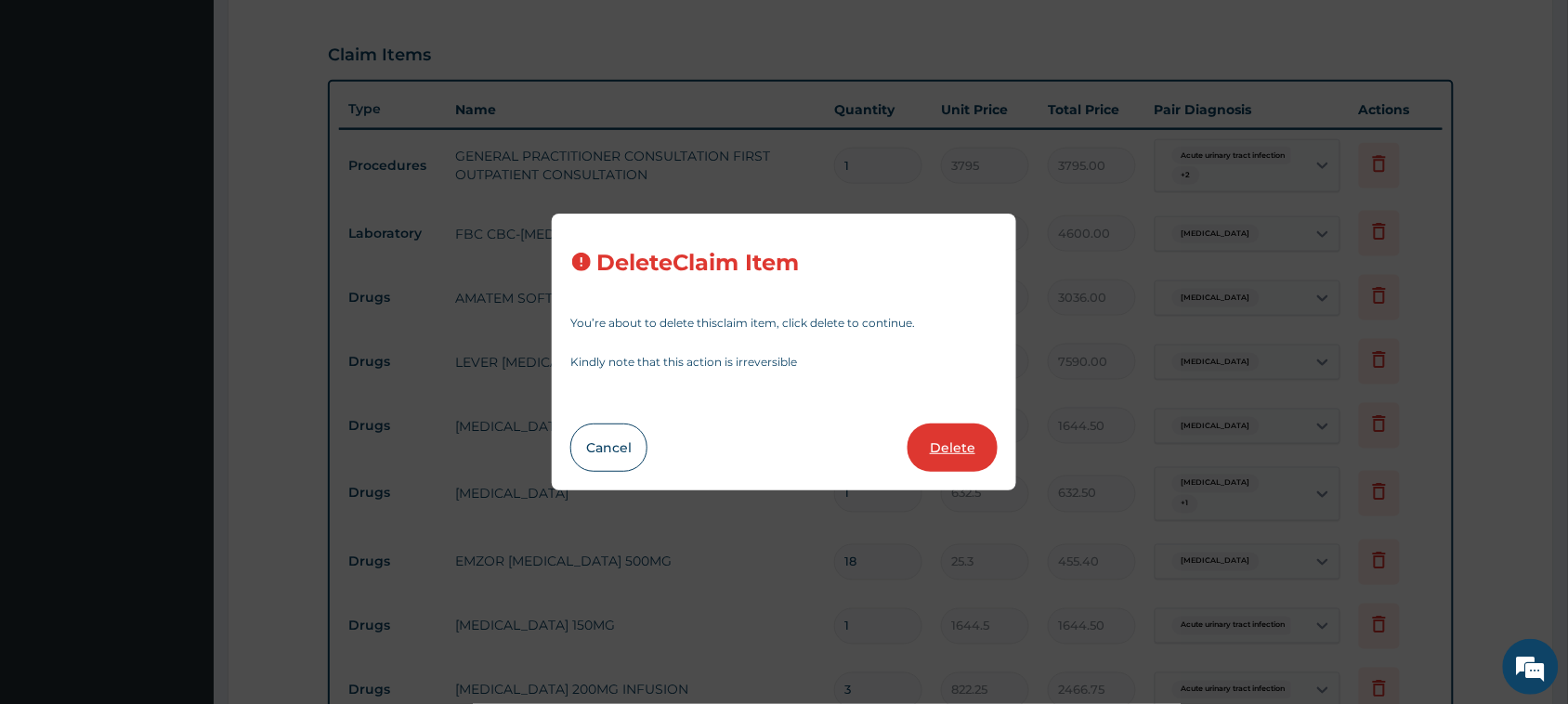
type input "2530"
type input "7590.00"
type input "1"
type input "1644.5"
type input "1644.50"
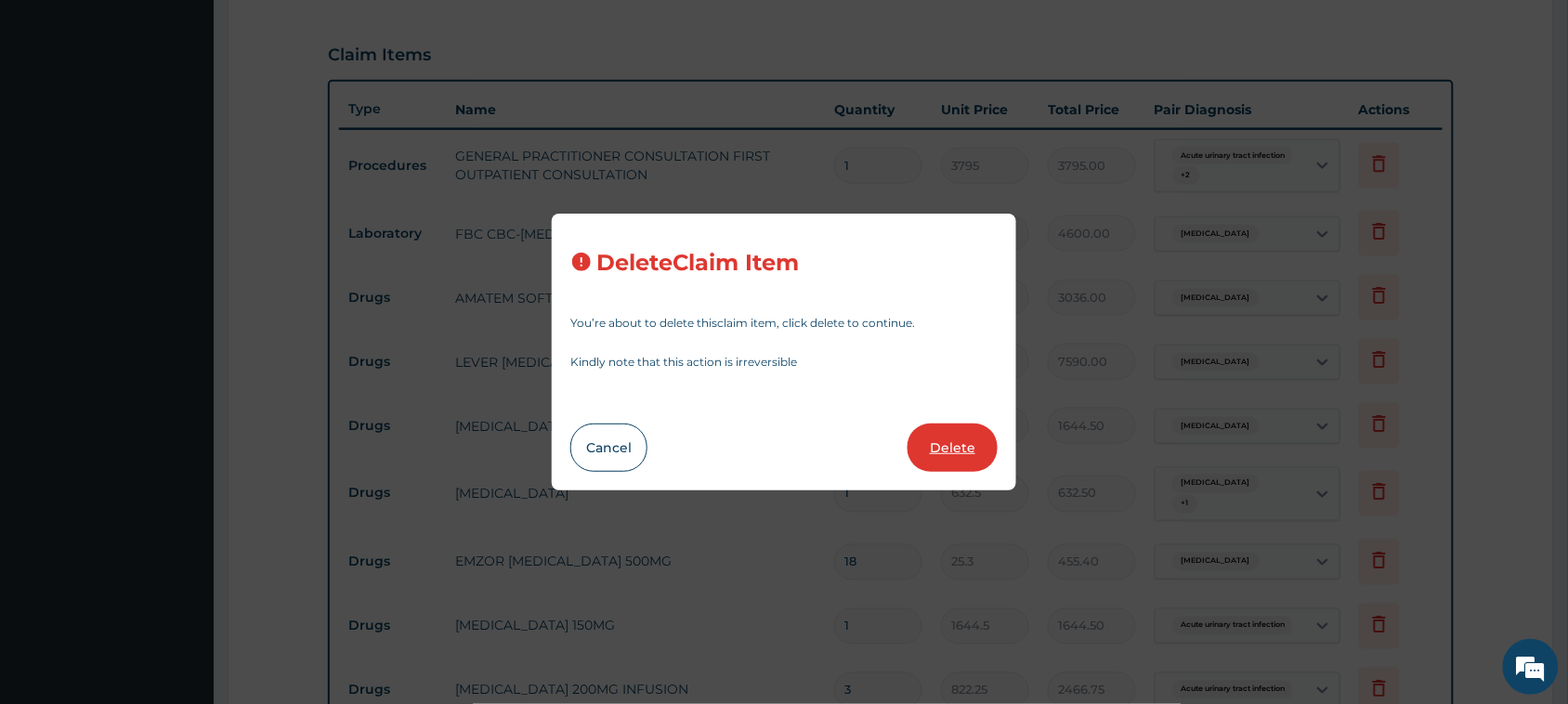
type input "632.5"
type input "632.50"
type input "18"
type input "25.3"
type input "455.40"
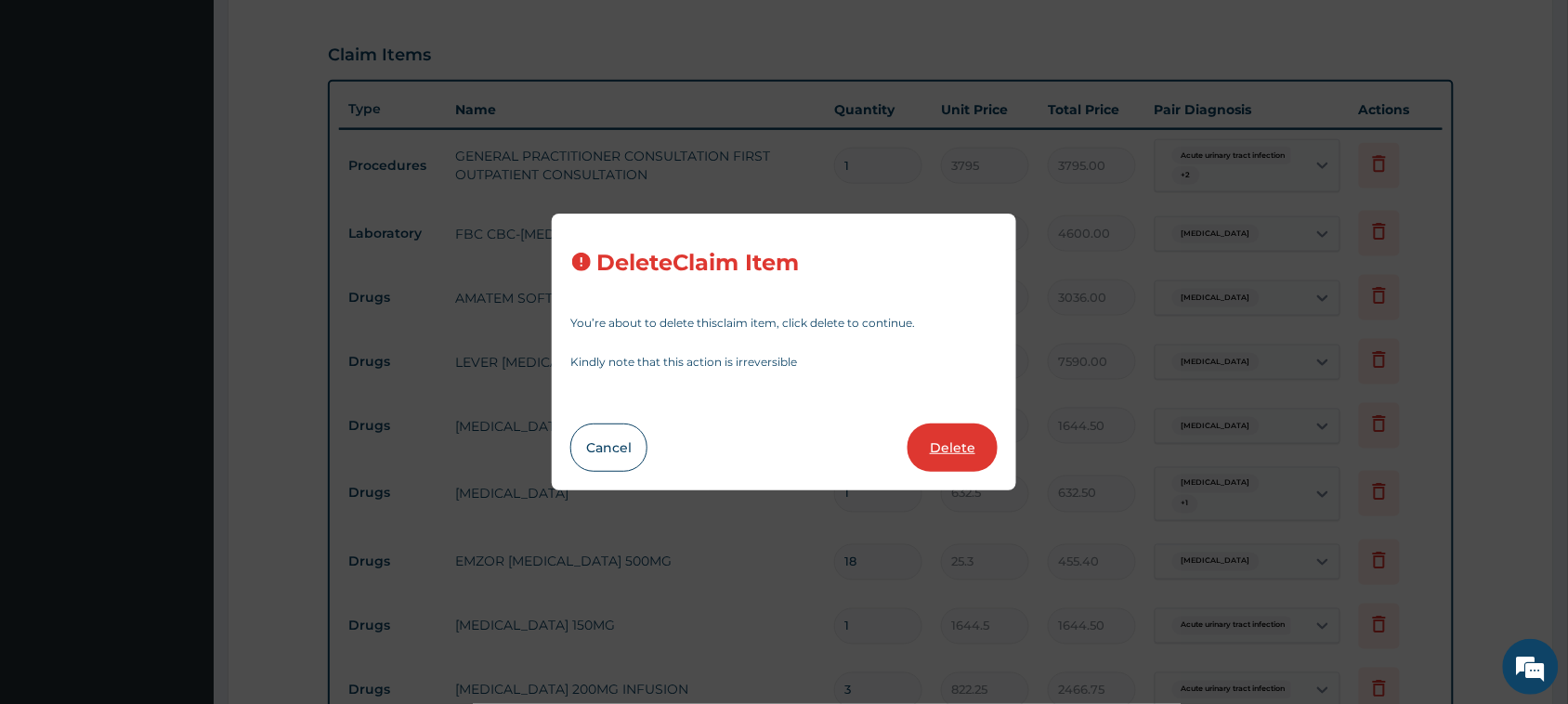
type input "1"
type input "1644.5"
type input "1644.50"
type input "3"
type input "822.25"
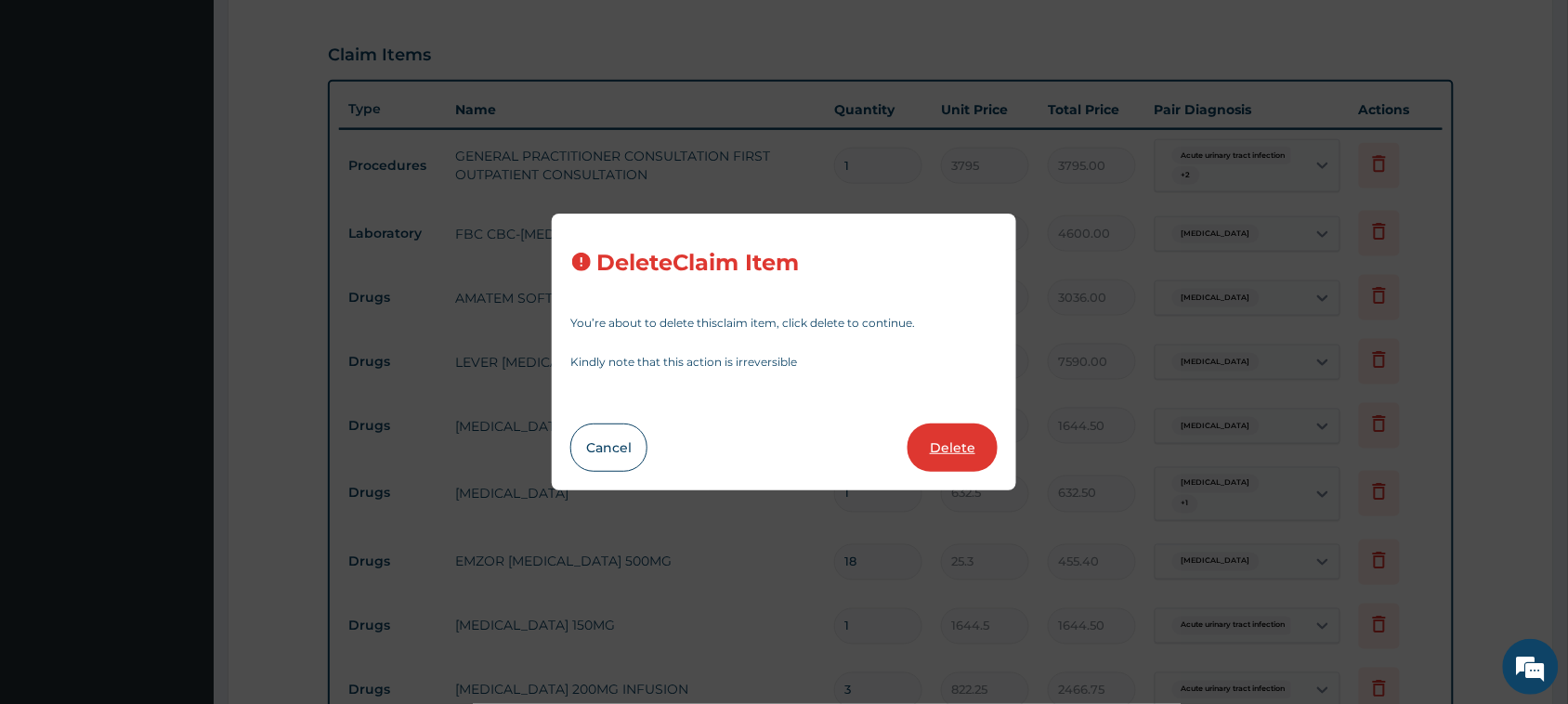
type input "2466.75"
type input "10"
type input "113.85"
type input "1138.50"
type input "6"
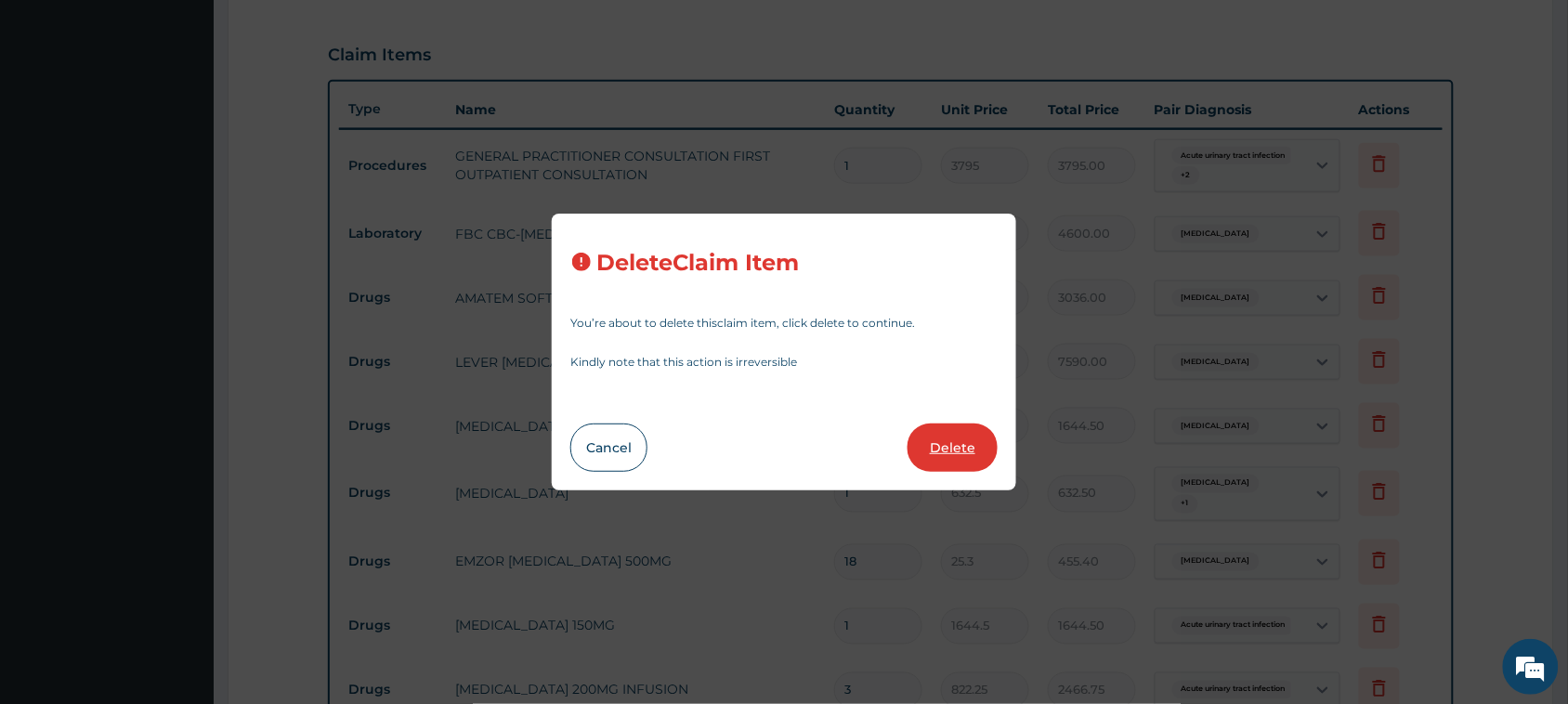
type input "632.5"
type input "3795.00"
type input "2"
type input "253"
type input "506.00"
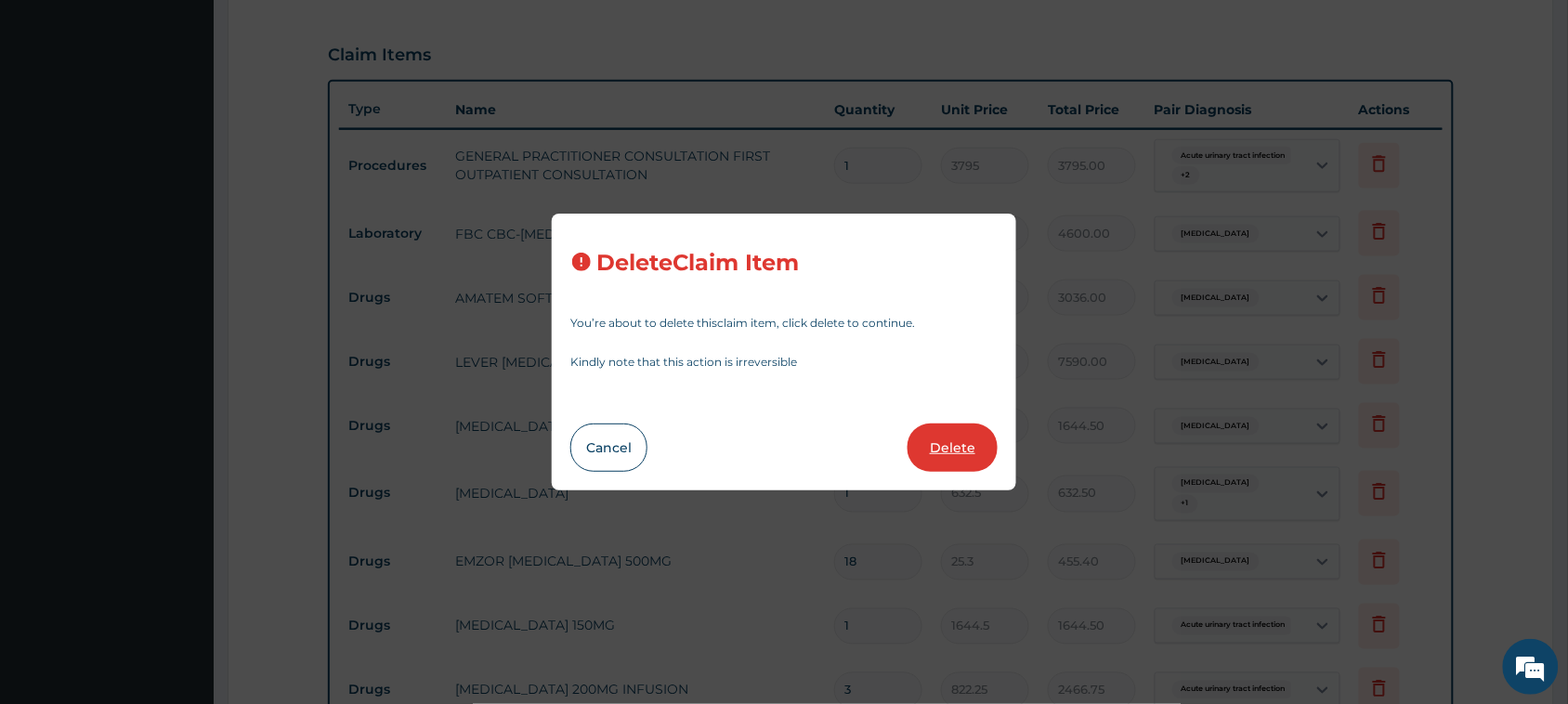
type input "63.25"
type input "126.50"
type input "5"
type input "2530"
type input "12650.00"
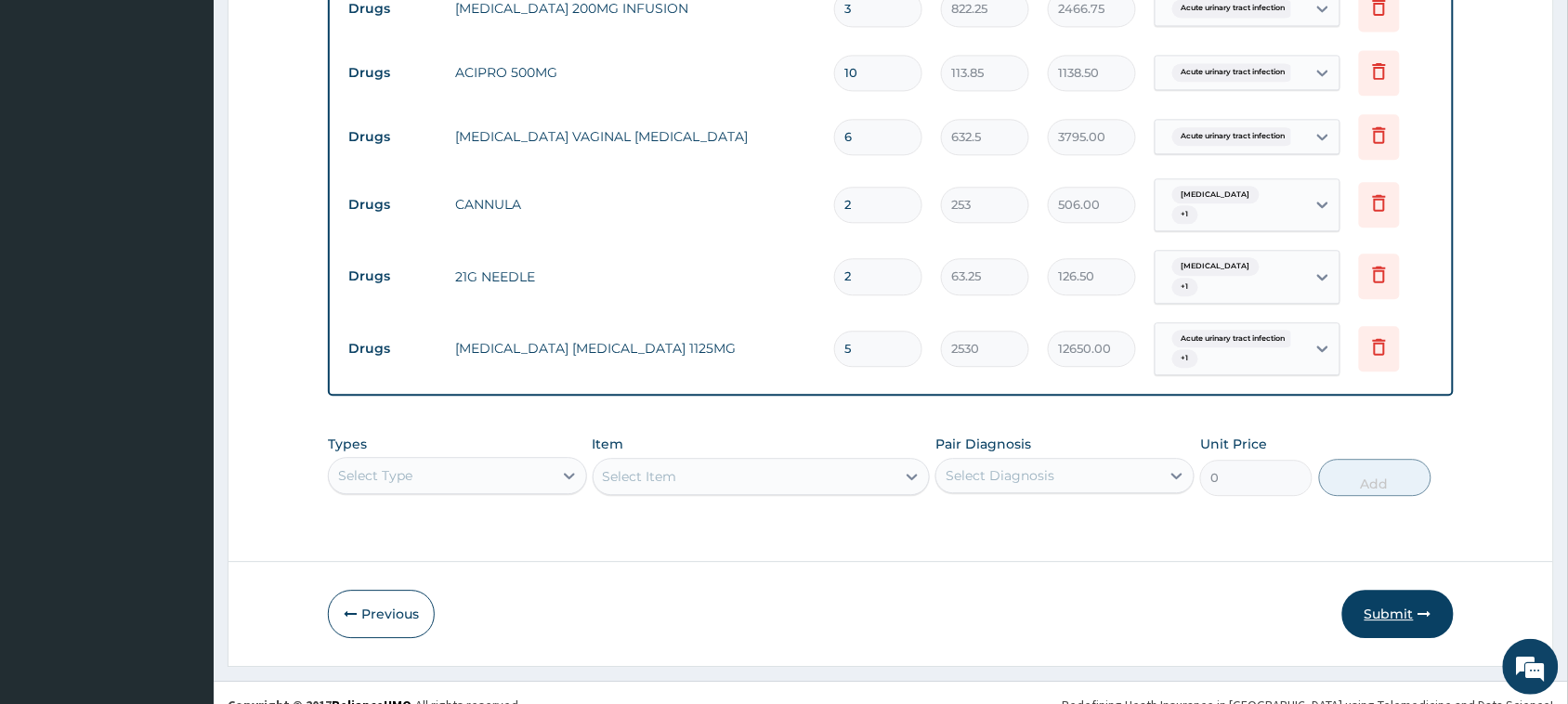
click at [1382, 590] on button "Submit" at bounding box center [1397, 613] width 111 height 48
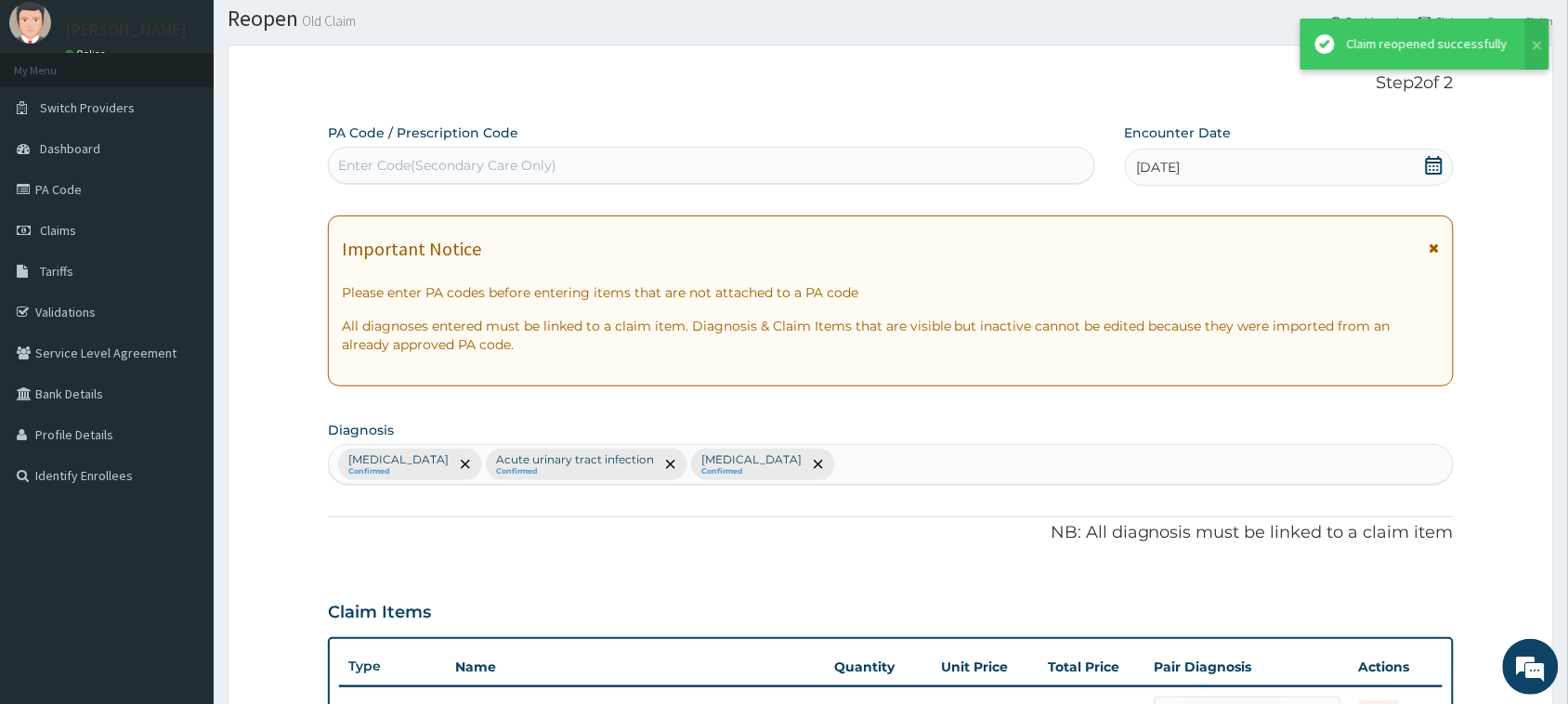
scroll to position [1228, 0]
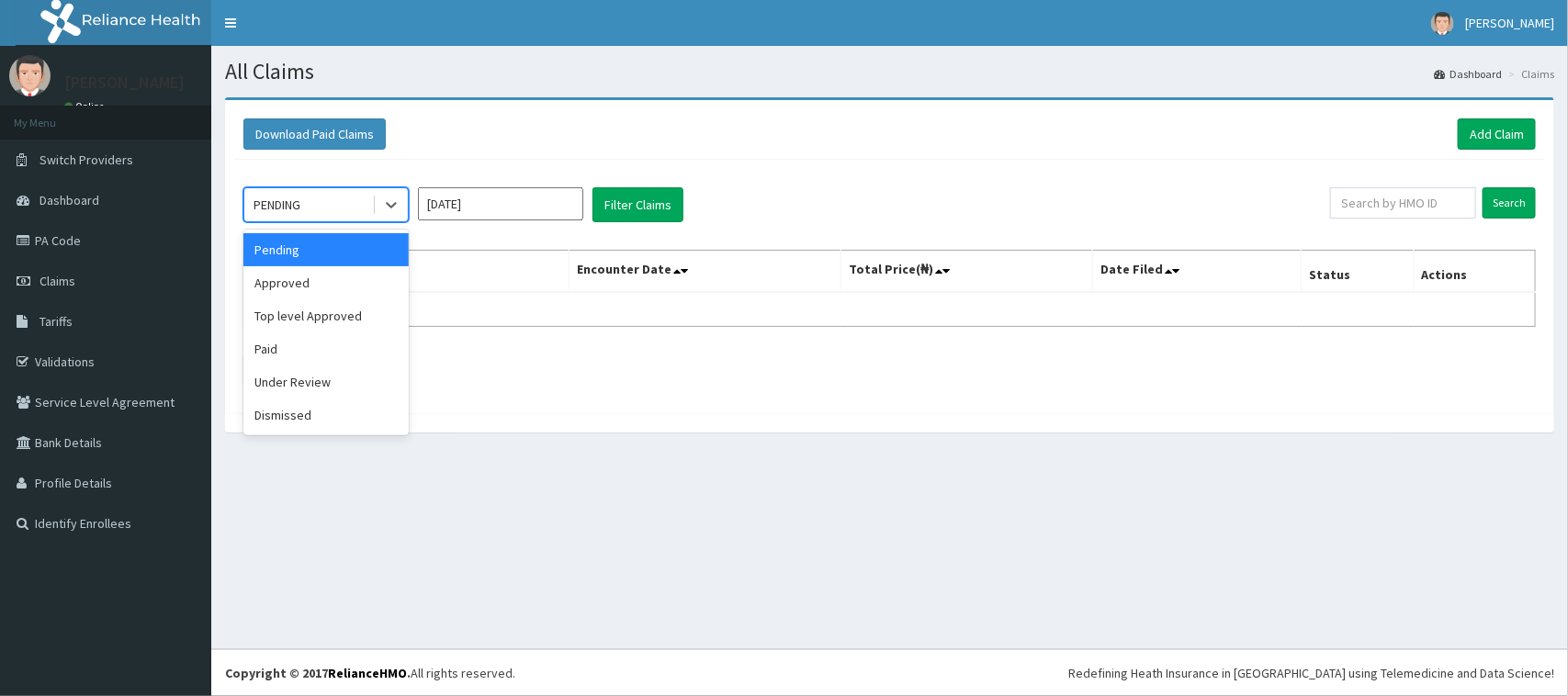
click at [356, 212] on div "PENDING" at bounding box center [308, 205] width 127 height 29
click at [286, 378] on div "Under Review" at bounding box center [325, 382] width 165 height 33
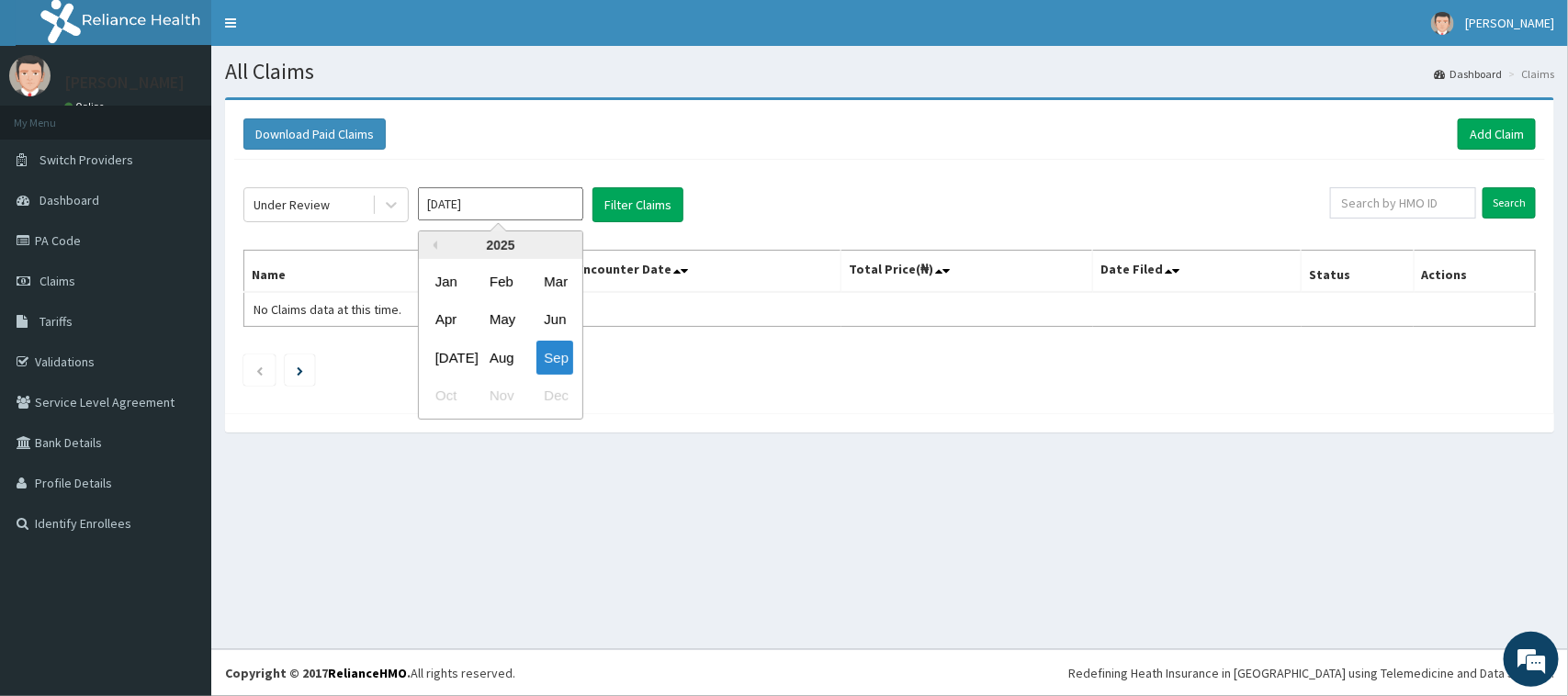
click at [526, 193] on input "[DATE]" at bounding box center [500, 204] width 165 height 33
click at [492, 358] on div "Aug" at bounding box center [500, 357] width 37 height 34
type input "[DATE]"
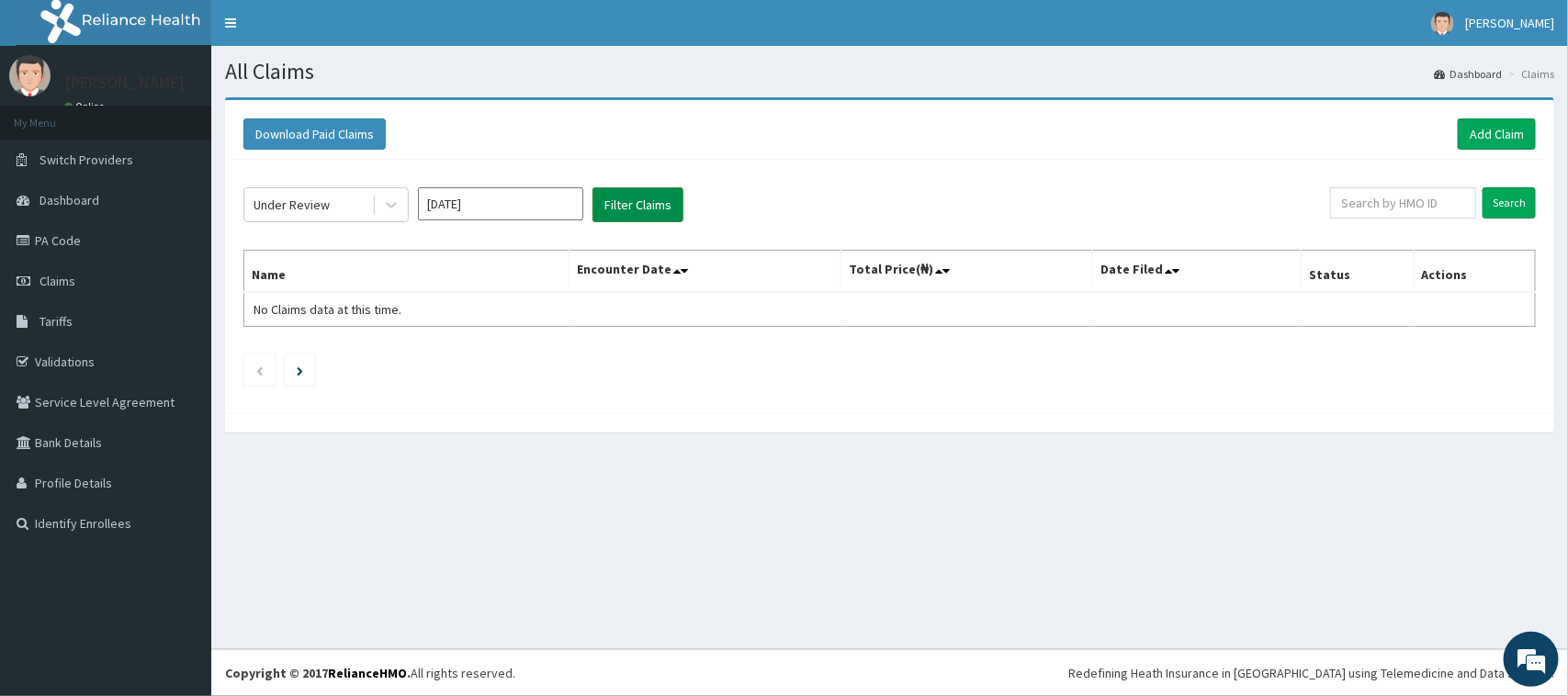
click at [626, 199] on button "Filter Claims" at bounding box center [638, 205] width 91 height 35
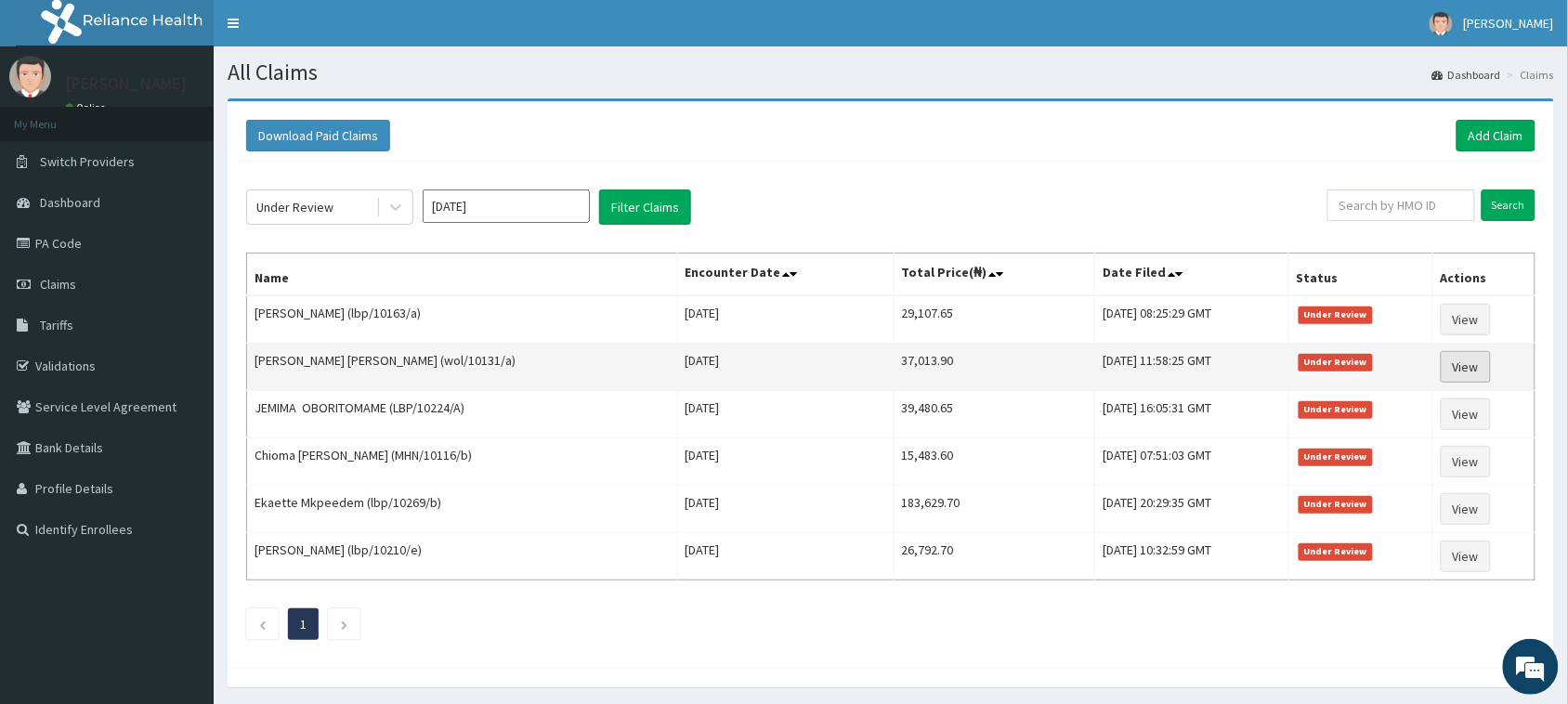
click at [1468, 362] on link "View" at bounding box center [1465, 367] width 50 height 31
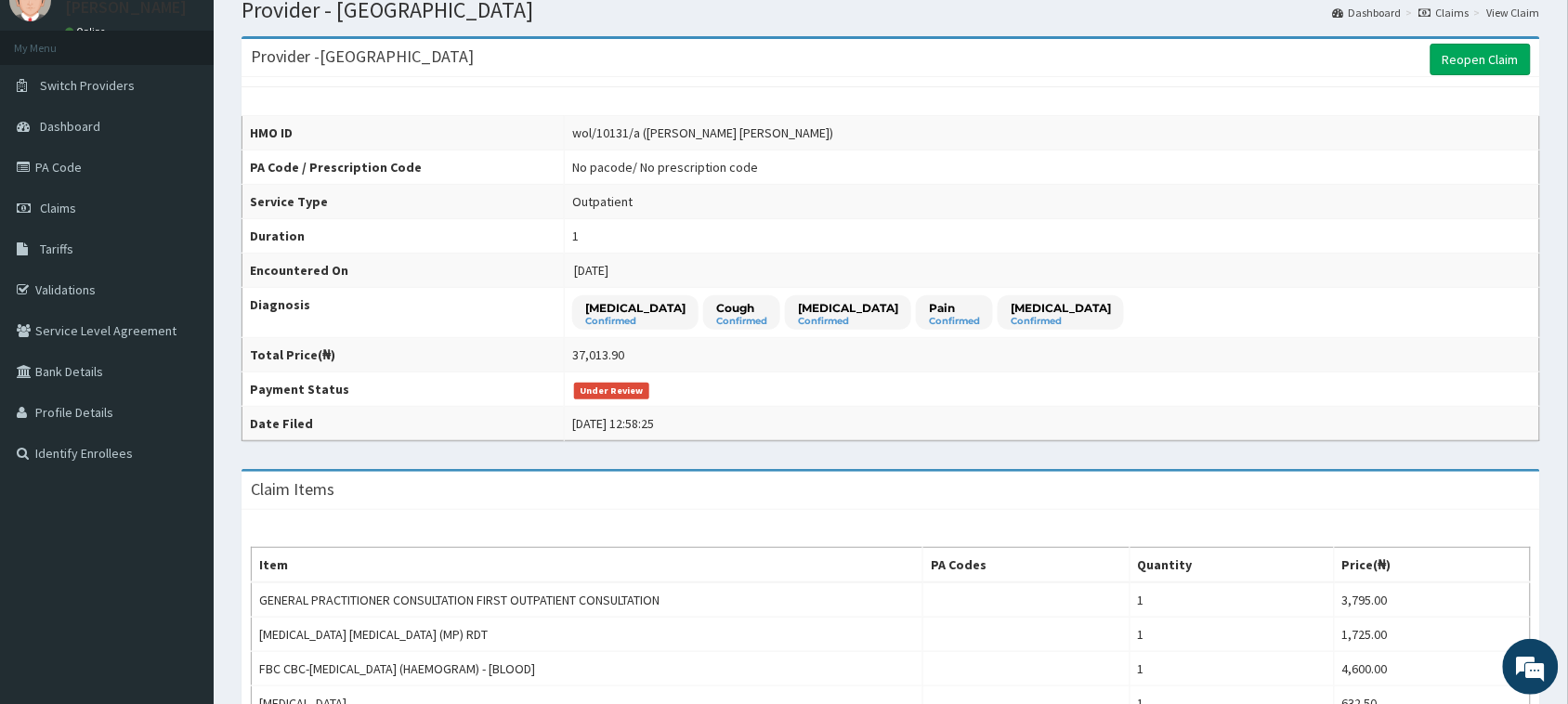
scroll to position [116, 0]
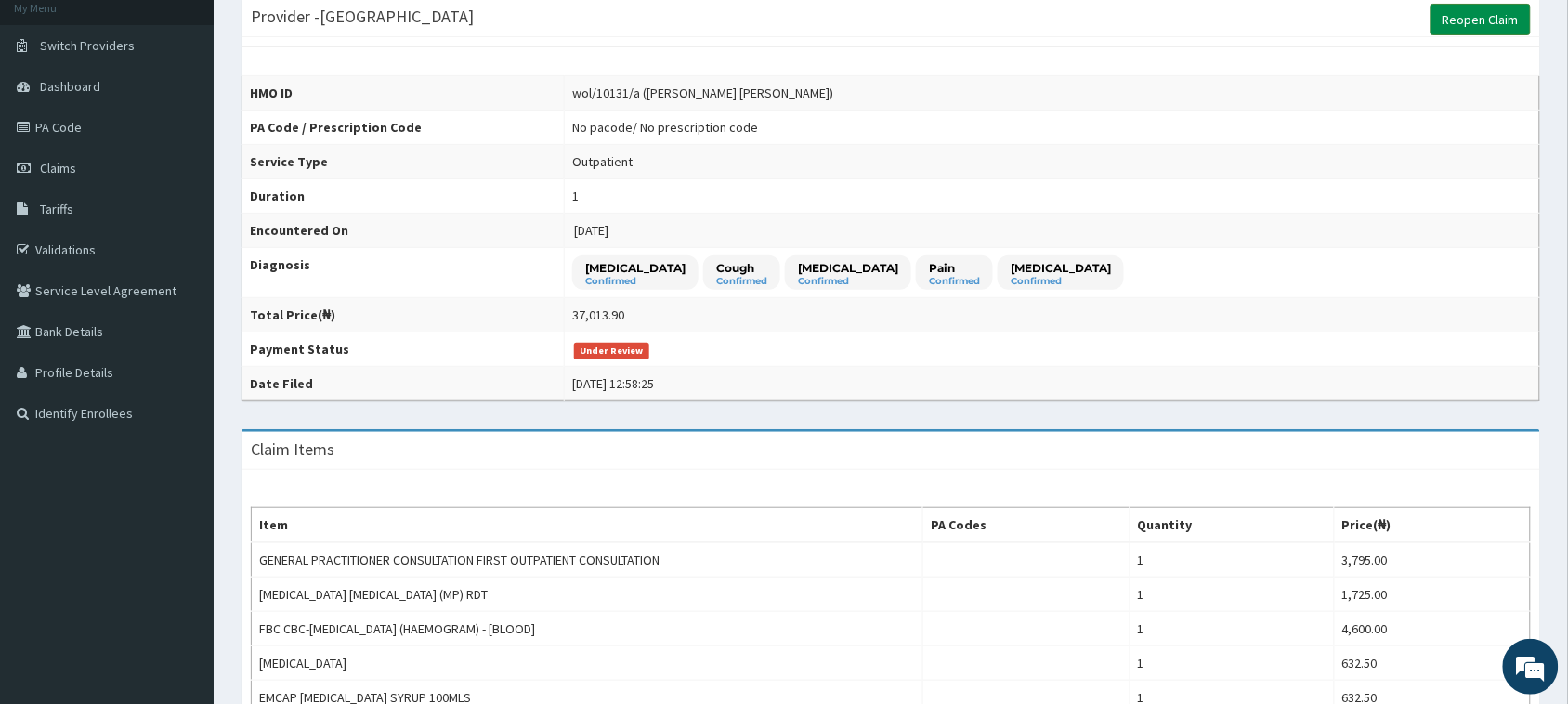
click at [1511, 21] on link "Reopen Claim" at bounding box center [1480, 20] width 101 height 31
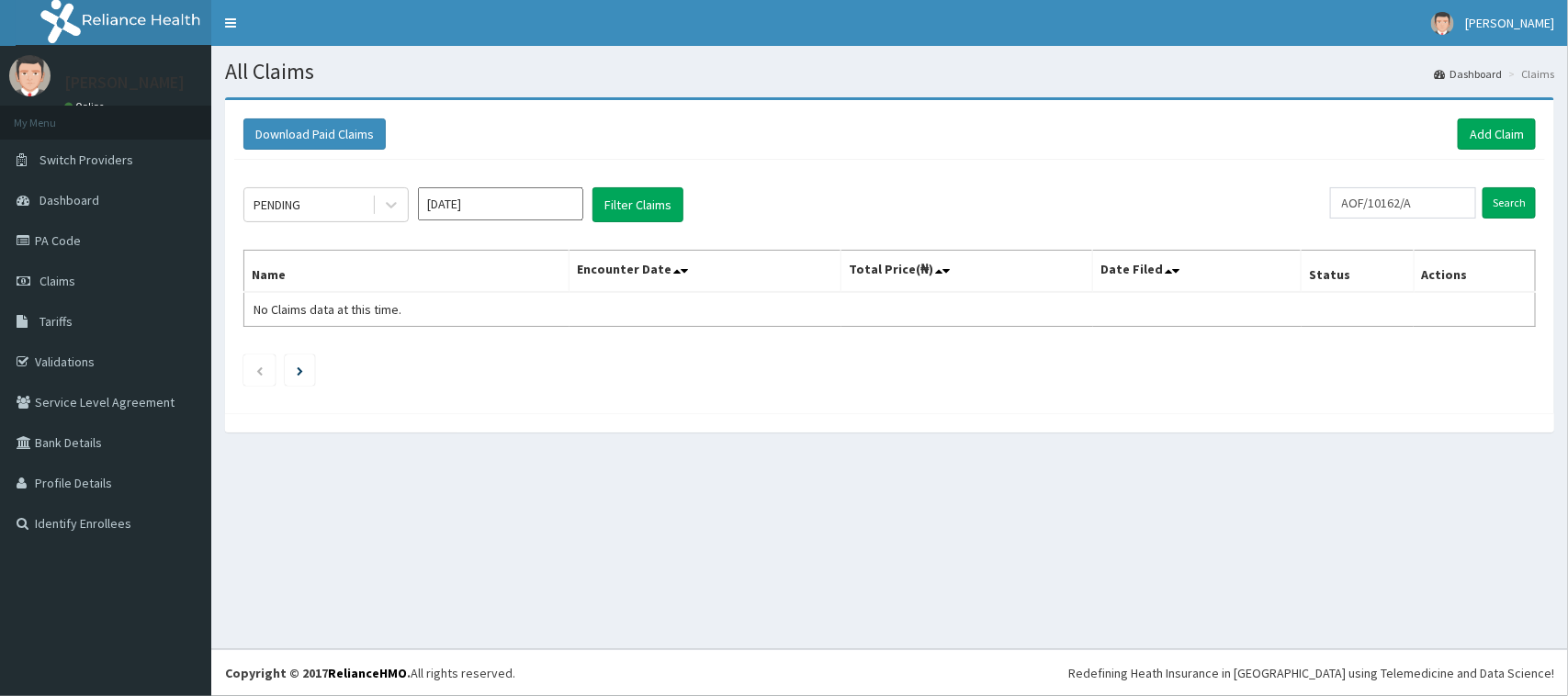
click at [456, 209] on input "[DATE]" at bounding box center [500, 204] width 165 height 33
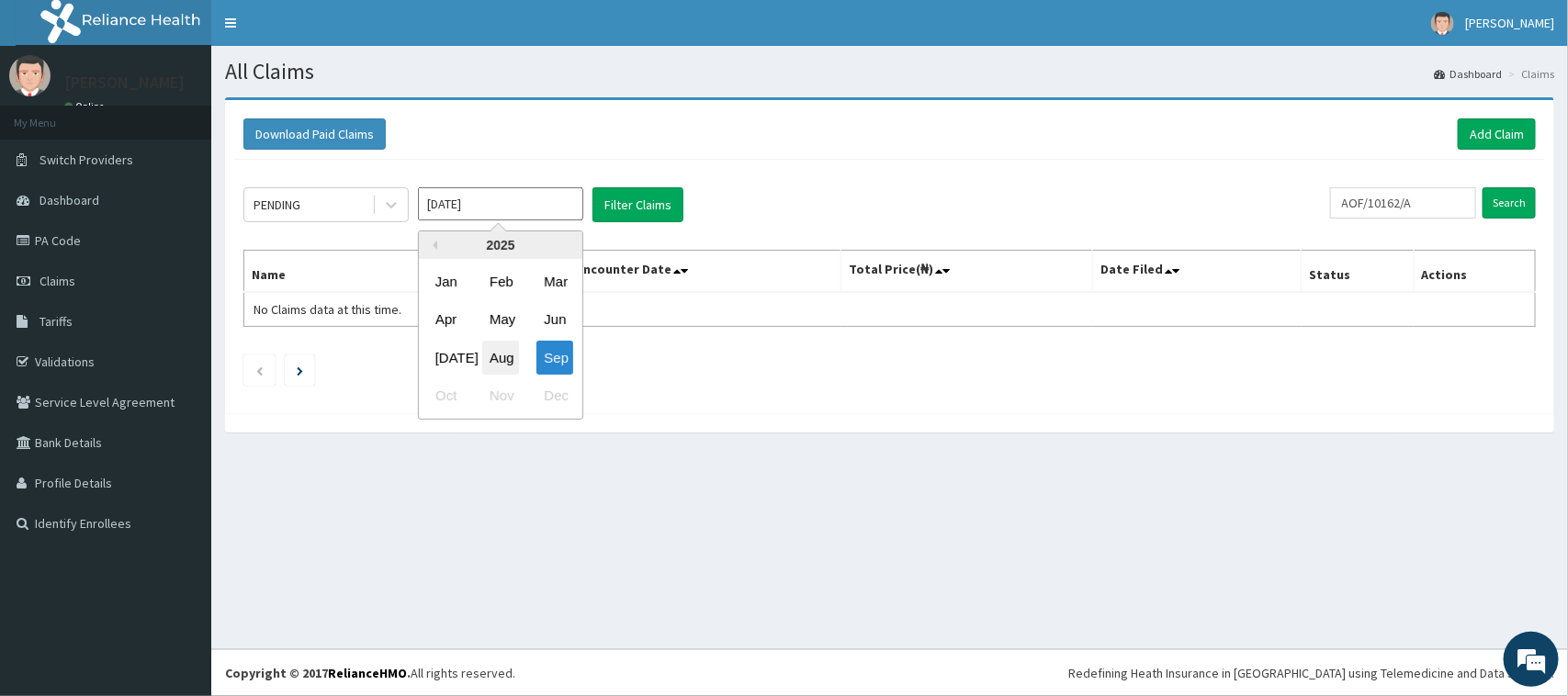
click at [488, 345] on div "Aug" at bounding box center [500, 357] width 37 height 34
type input "[DATE]"
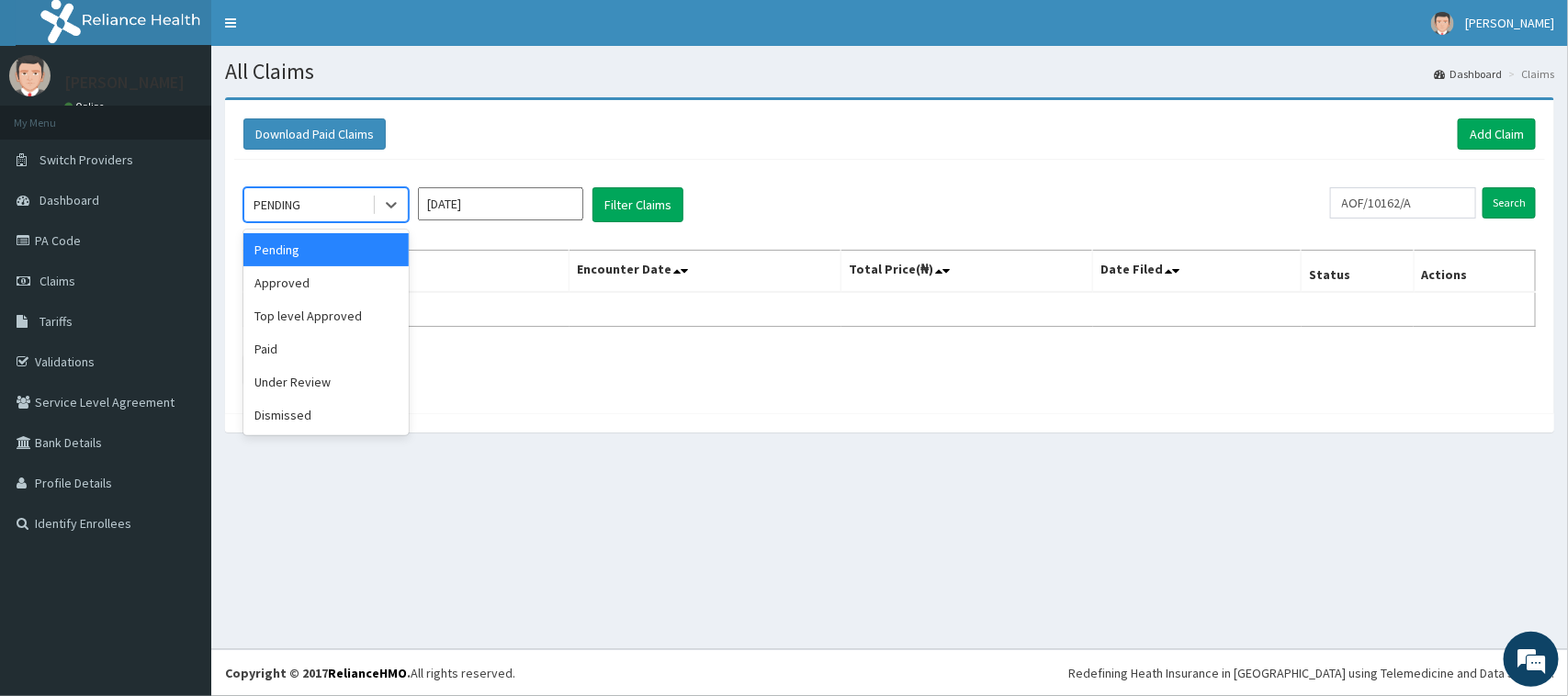
click at [345, 203] on div "PENDING" at bounding box center [308, 205] width 127 height 29
drag, startPoint x: 343, startPoint y: 374, endPoint x: 496, endPoint y: 278, distance: 180.6
click at [343, 375] on div "Under Review" at bounding box center [325, 382] width 165 height 33
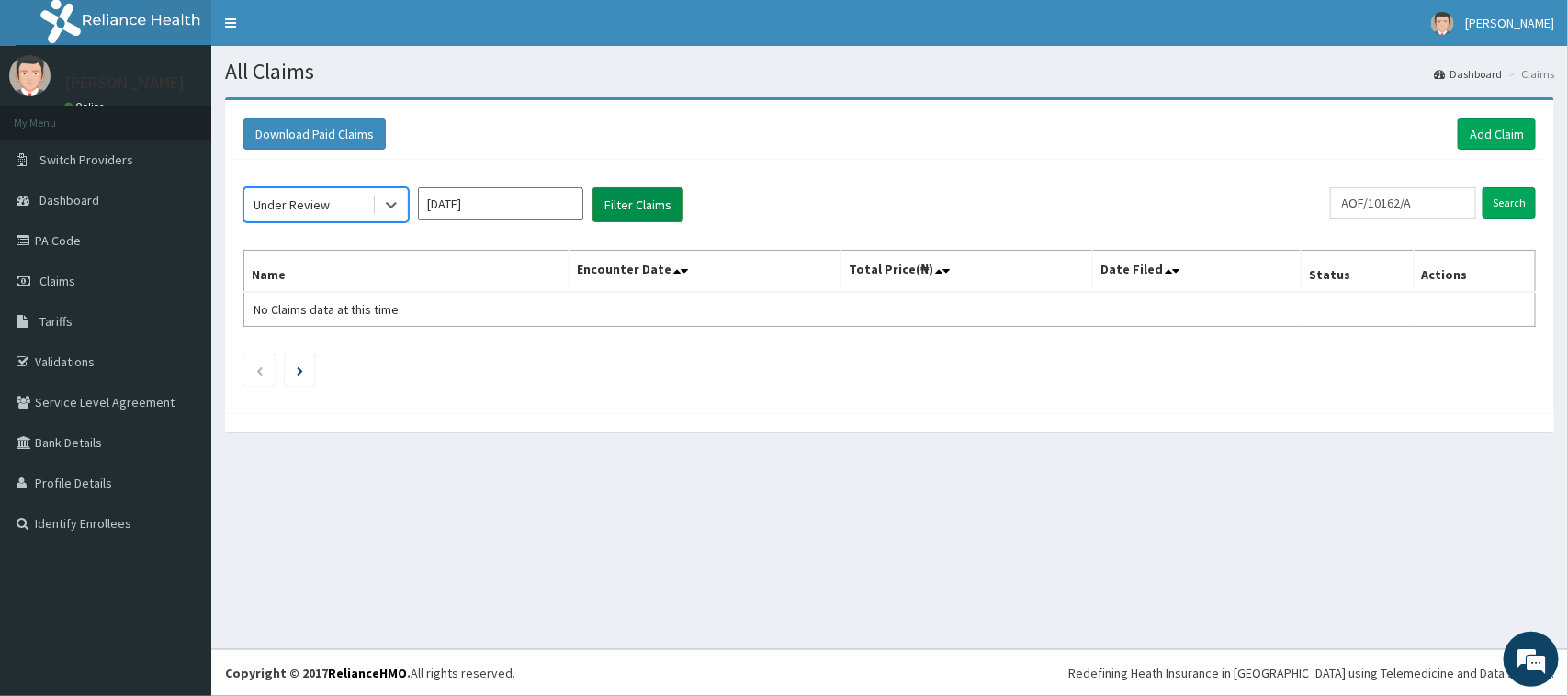
click at [630, 202] on button "Filter Claims" at bounding box center [638, 205] width 91 height 35
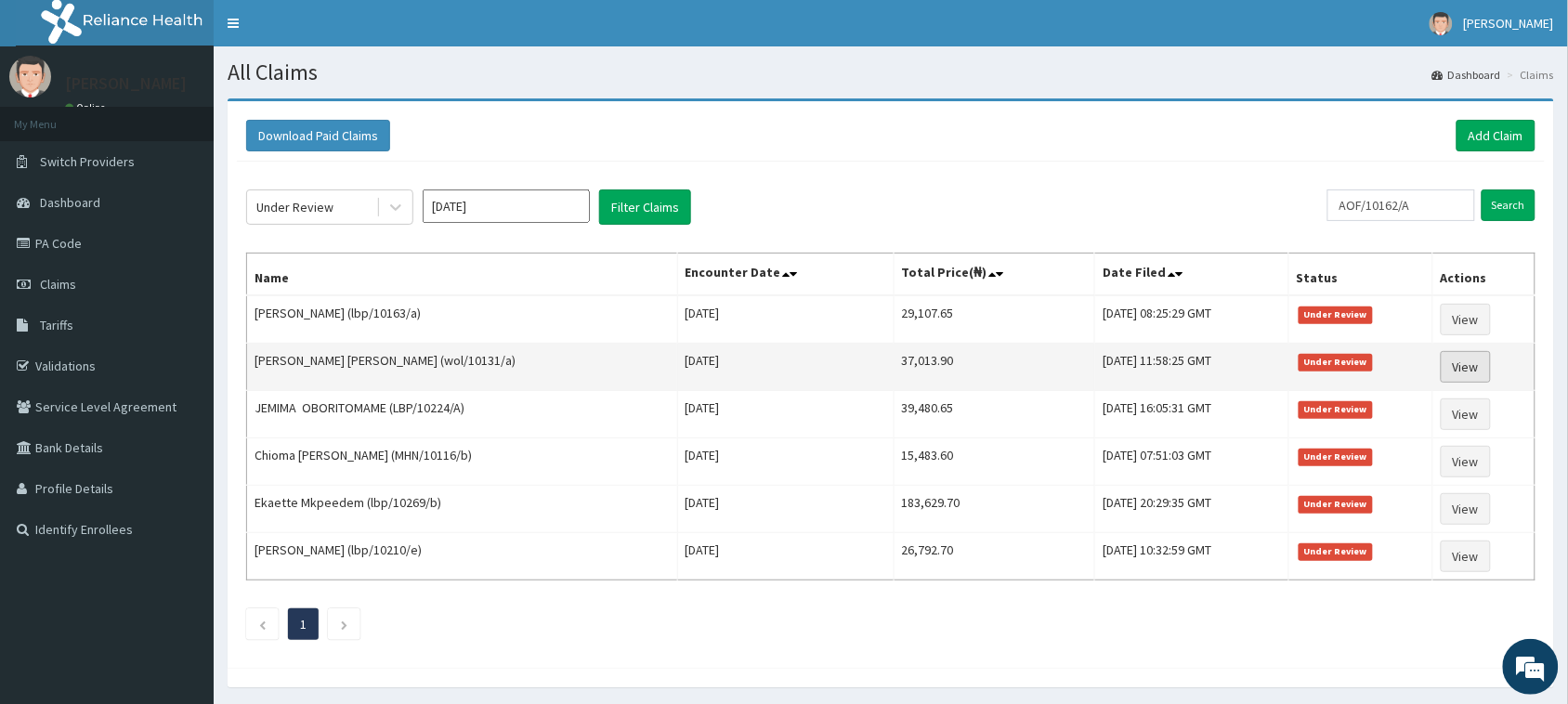
click at [1451, 369] on link "View" at bounding box center [1465, 367] width 50 height 31
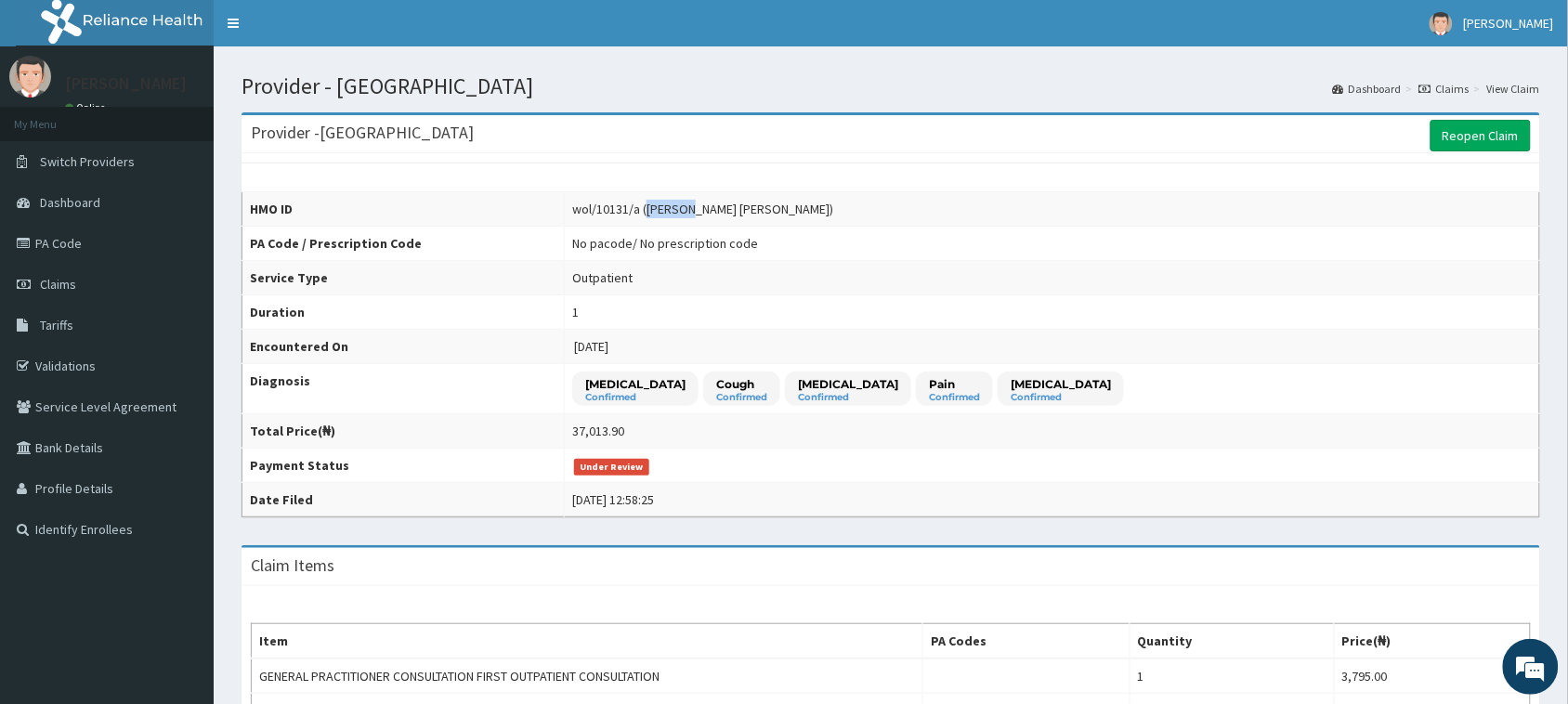
drag, startPoint x: 745, startPoint y: 210, endPoint x: 704, endPoint y: 207, distance: 41.1
click at [704, 207] on div "wol/10131/a (Yakubu Alefiya Tabitha)" at bounding box center [702, 209] width 261 height 19
copy div "Yakubu"
drag, startPoint x: 596, startPoint y: 217, endPoint x: 592, endPoint y: 207, distance: 10.8
click at [564, 214] on th "HMO ID" at bounding box center [403, 209] width 322 height 34
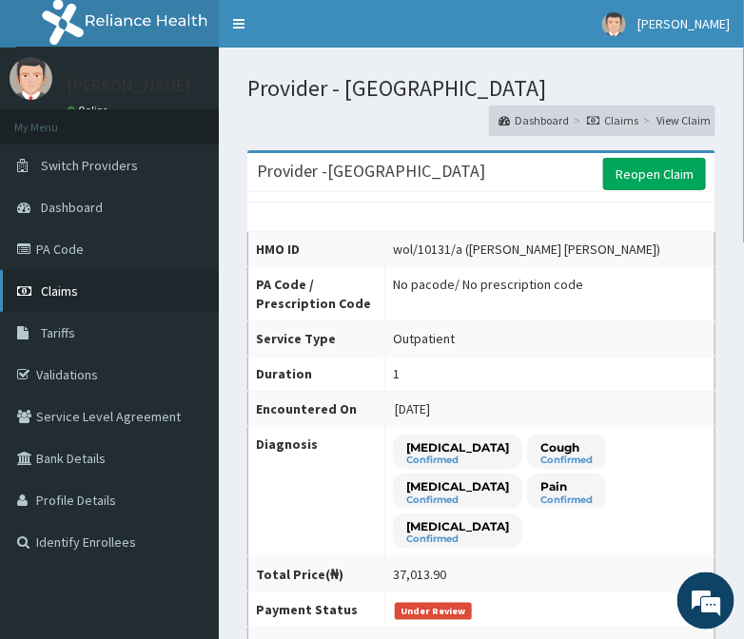
click at [107, 296] on link "Claims" at bounding box center [109, 291] width 219 height 42
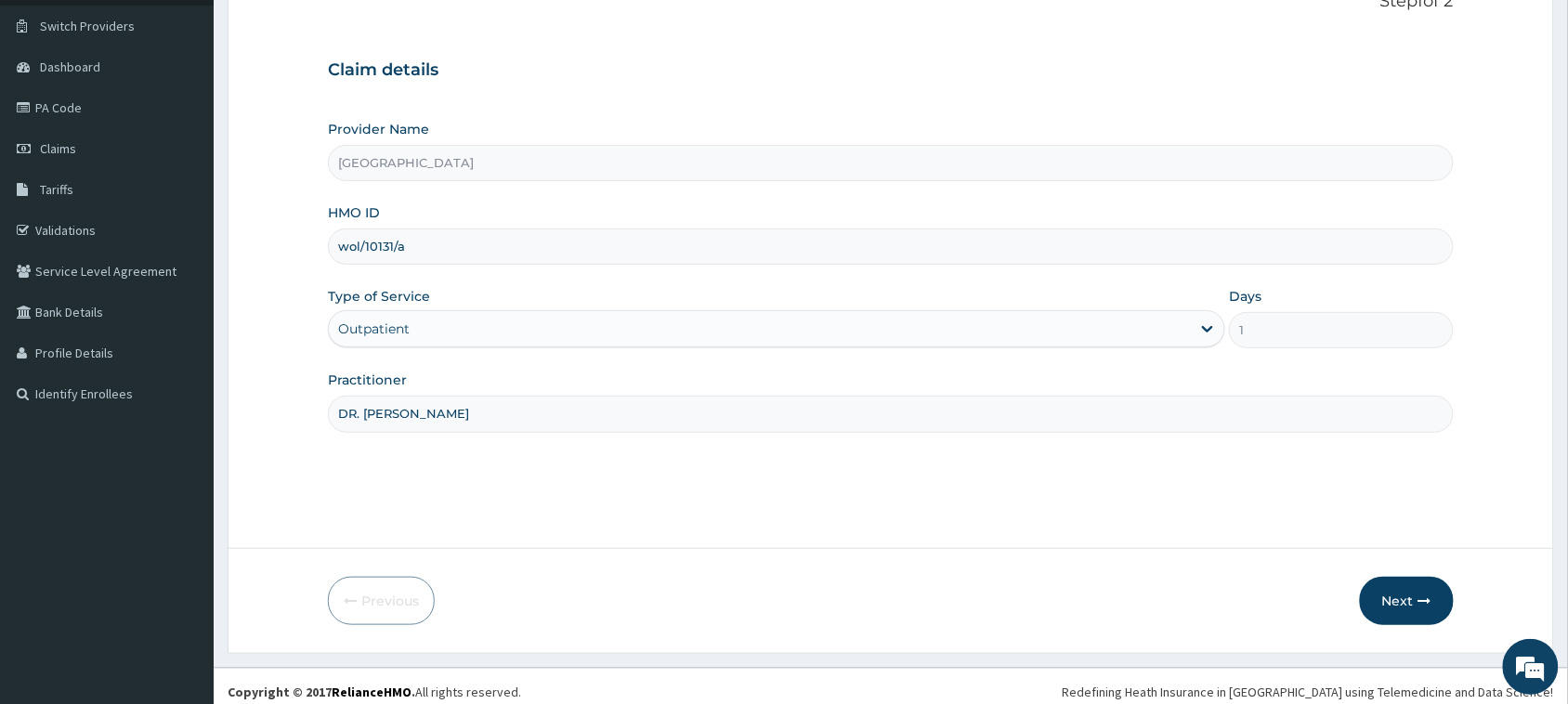
scroll to position [146, 0]
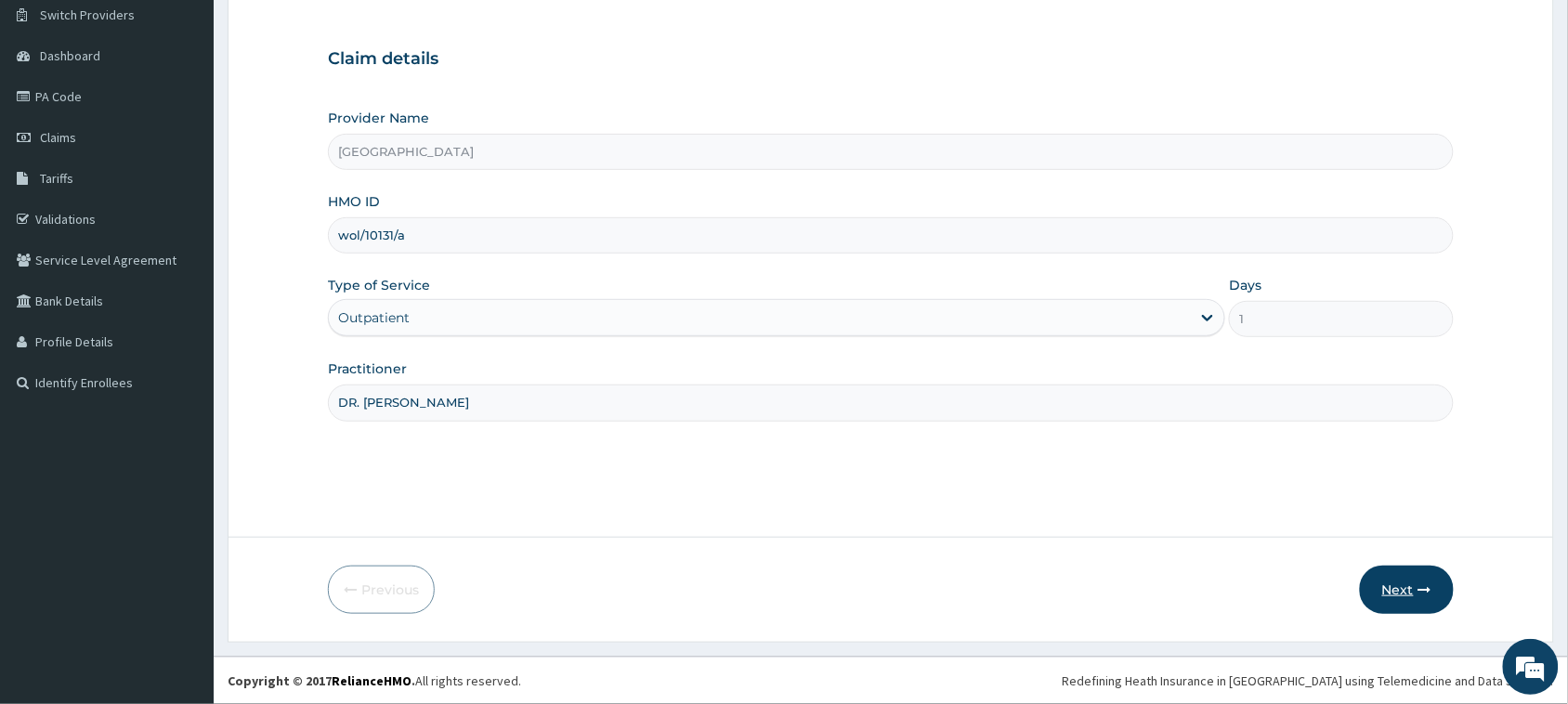
click at [1400, 578] on button "Next" at bounding box center [1407, 589] width 94 height 48
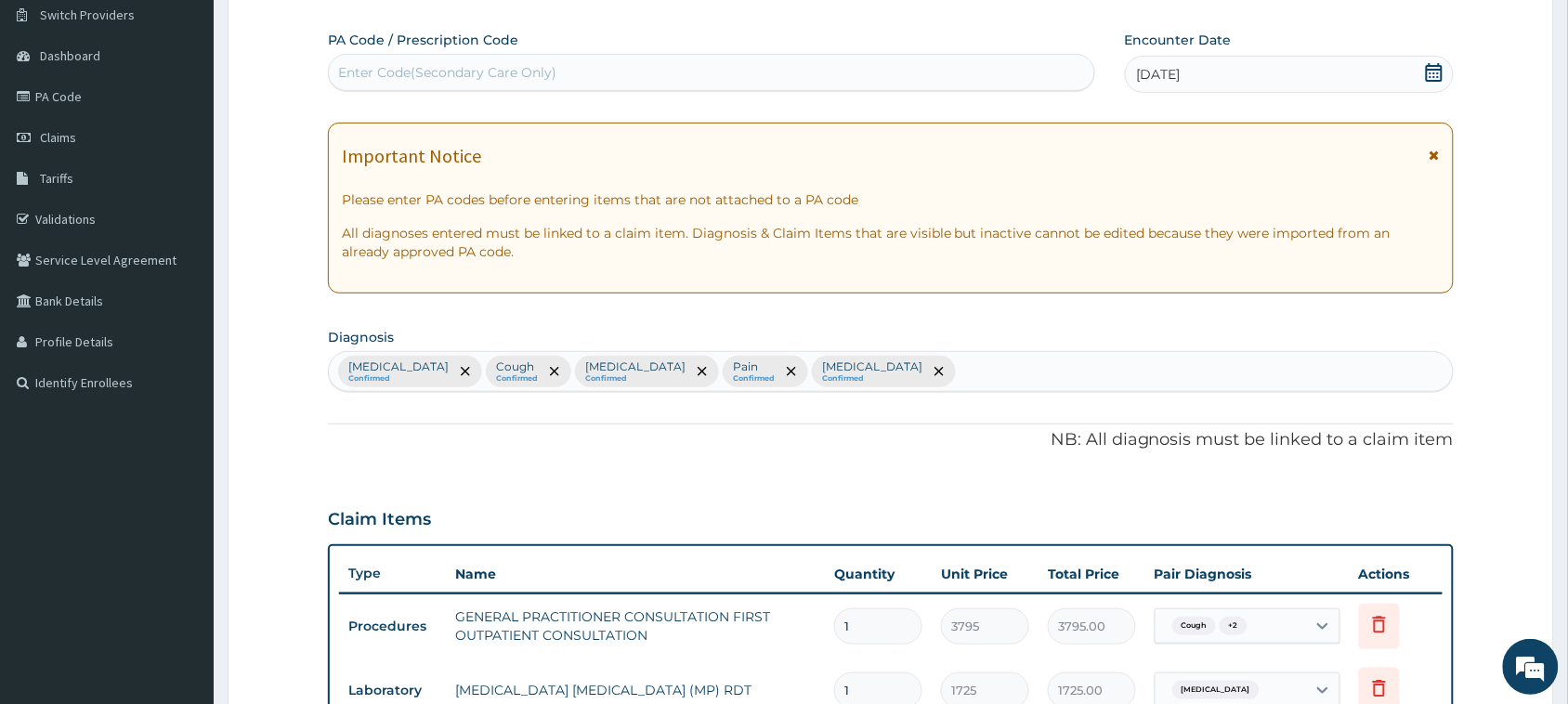
click at [1430, 71] on icon at bounding box center [1433, 72] width 19 height 19
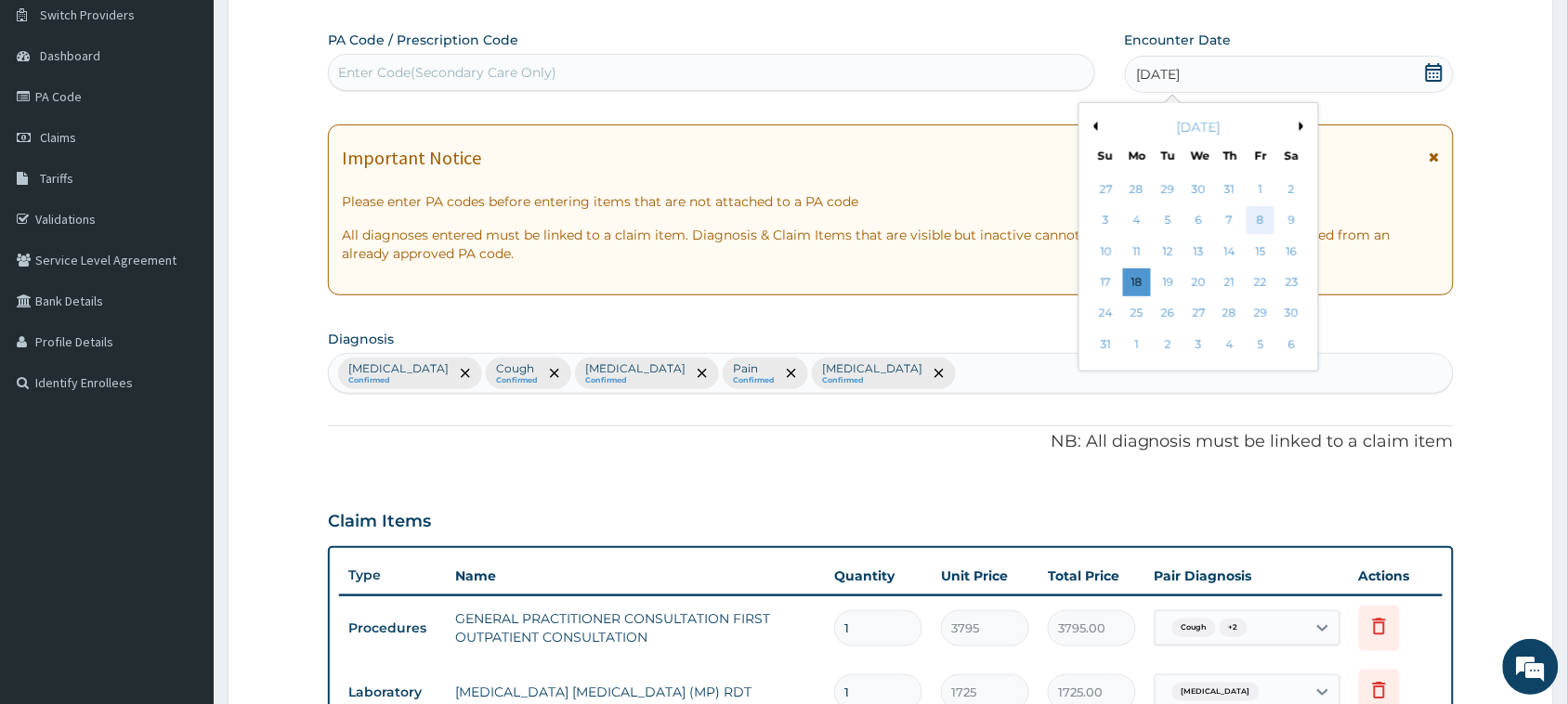
click at [1268, 221] on div "8" at bounding box center [1259, 221] width 28 height 28
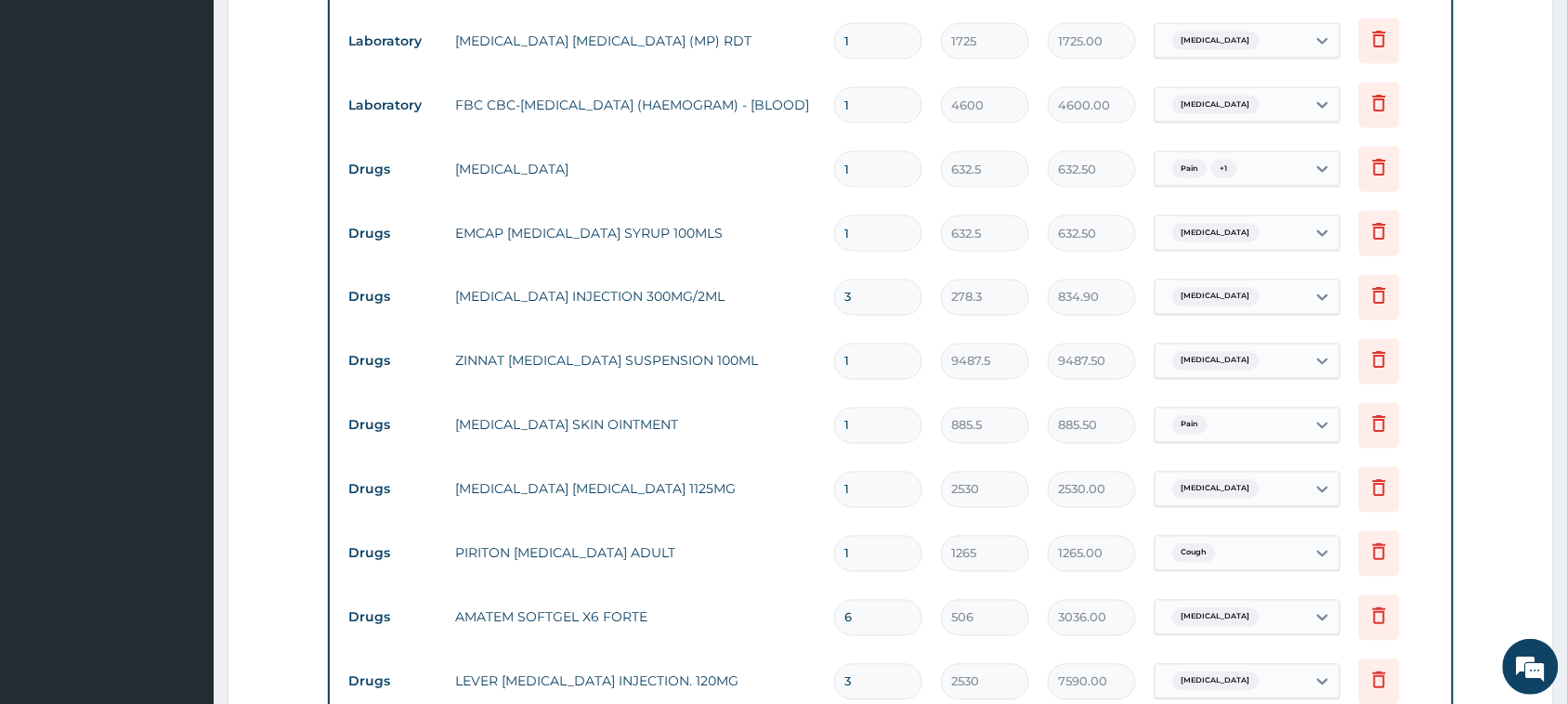
scroll to position [844, 0]
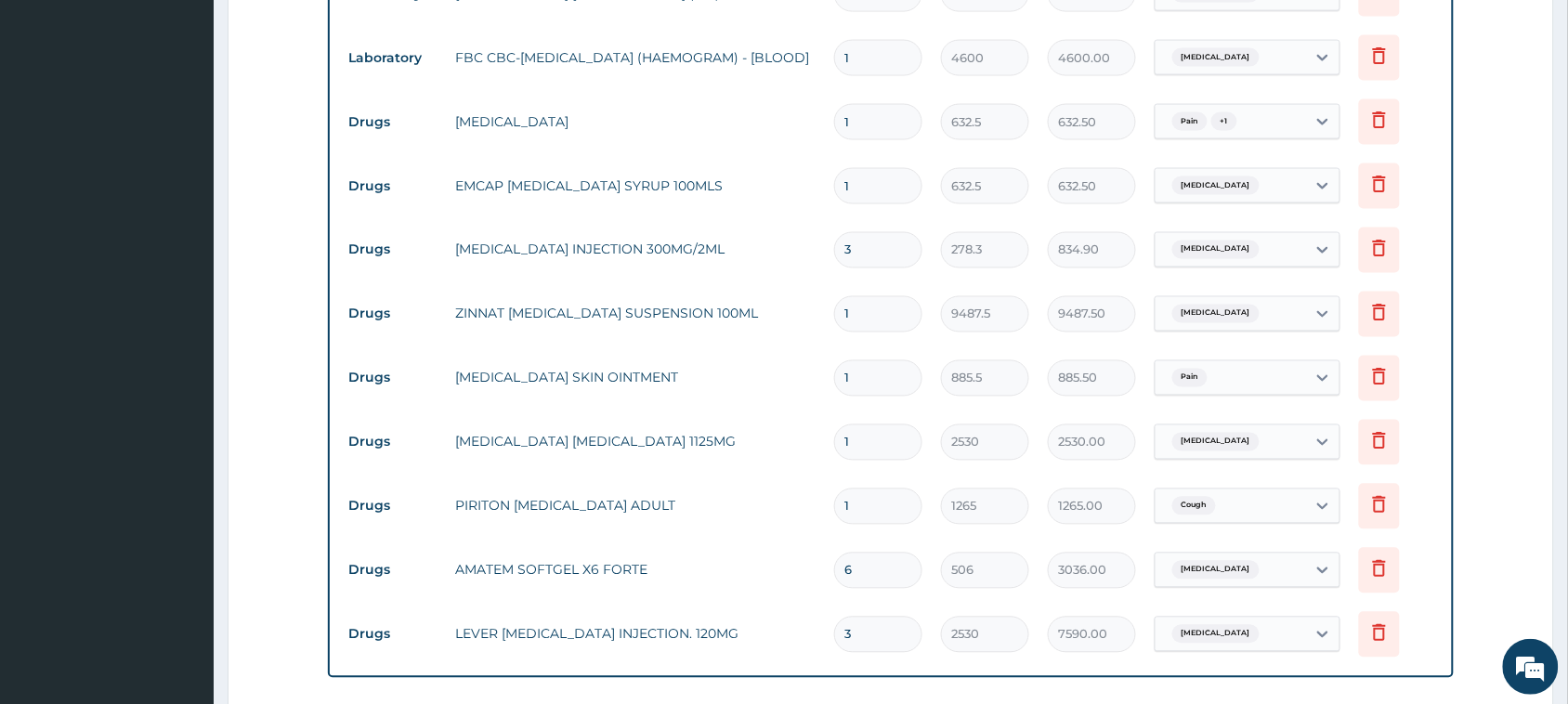
drag, startPoint x: 874, startPoint y: 436, endPoint x: 818, endPoint y: 448, distance: 57.3
click at [818, 448] on tr "Drugs [MEDICAL_DATA] [MEDICAL_DATA] 1125MG 1 2530 2530.00 [MEDICAL_DATA] Delete" at bounding box center [890, 442] width 1103 height 64
click at [764, 460] on tr "Drugs [MEDICAL_DATA] [MEDICAL_DATA] 1125MG 1 2530 2530.00 [MEDICAL_DATA] Delete" at bounding box center [890, 442] width 1103 height 64
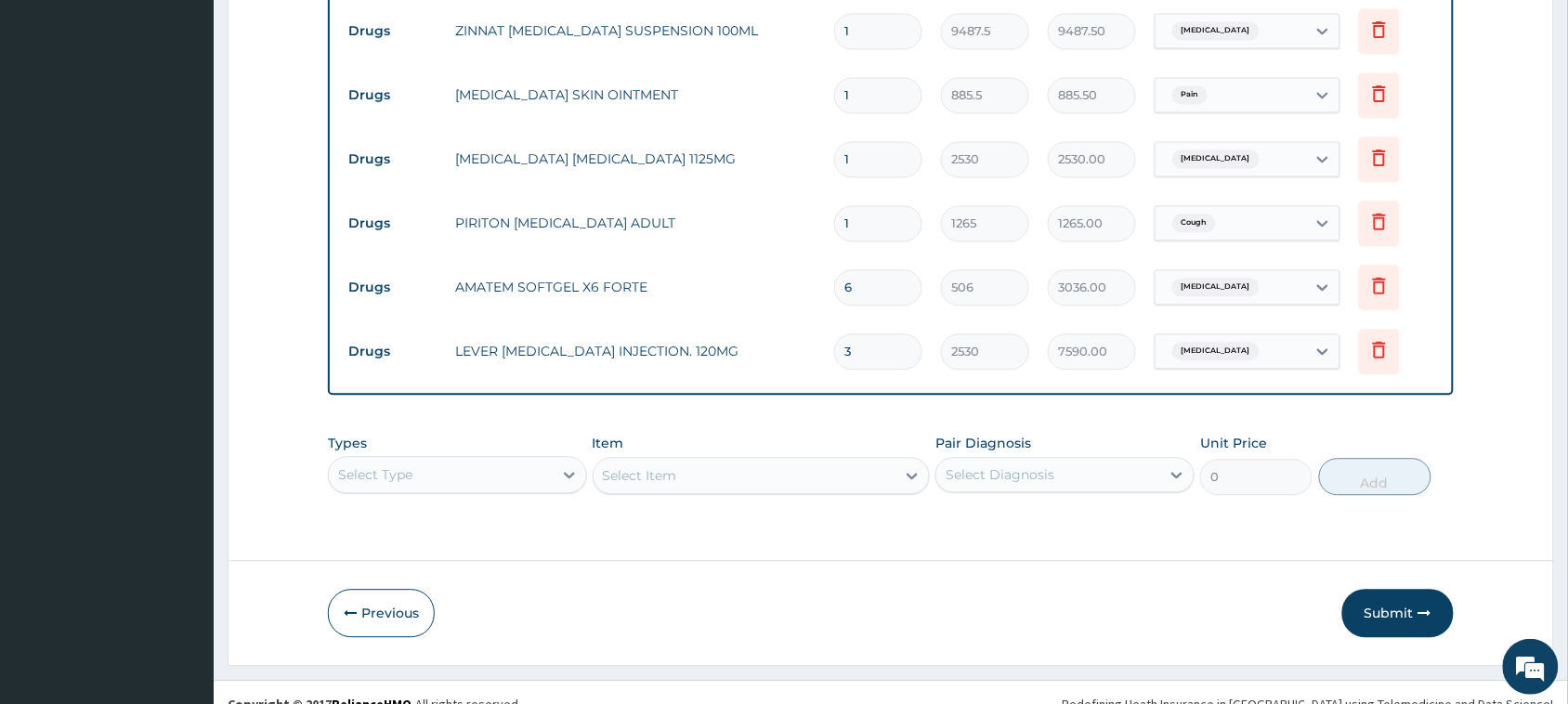
scroll to position [1148, 0]
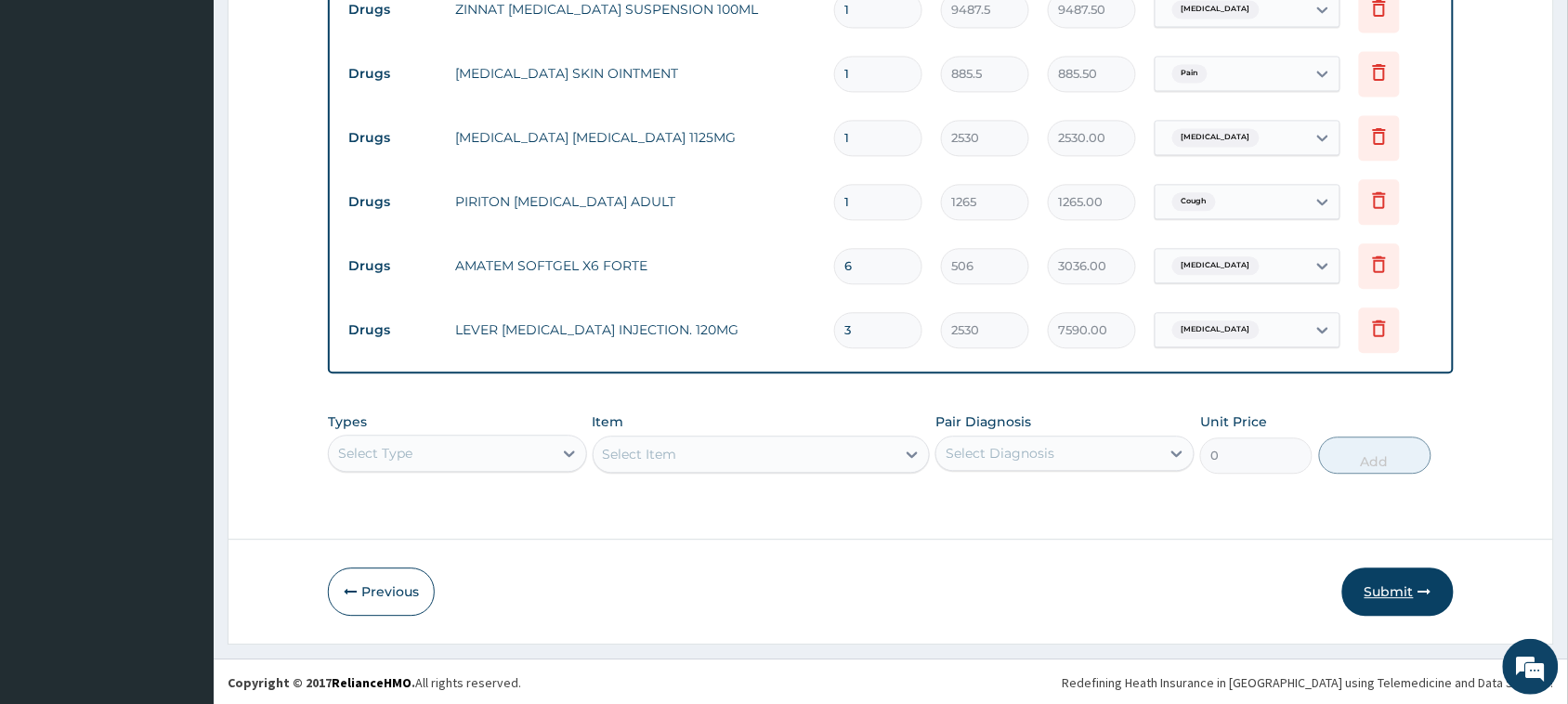
click at [1399, 585] on button "Submit" at bounding box center [1397, 591] width 111 height 48
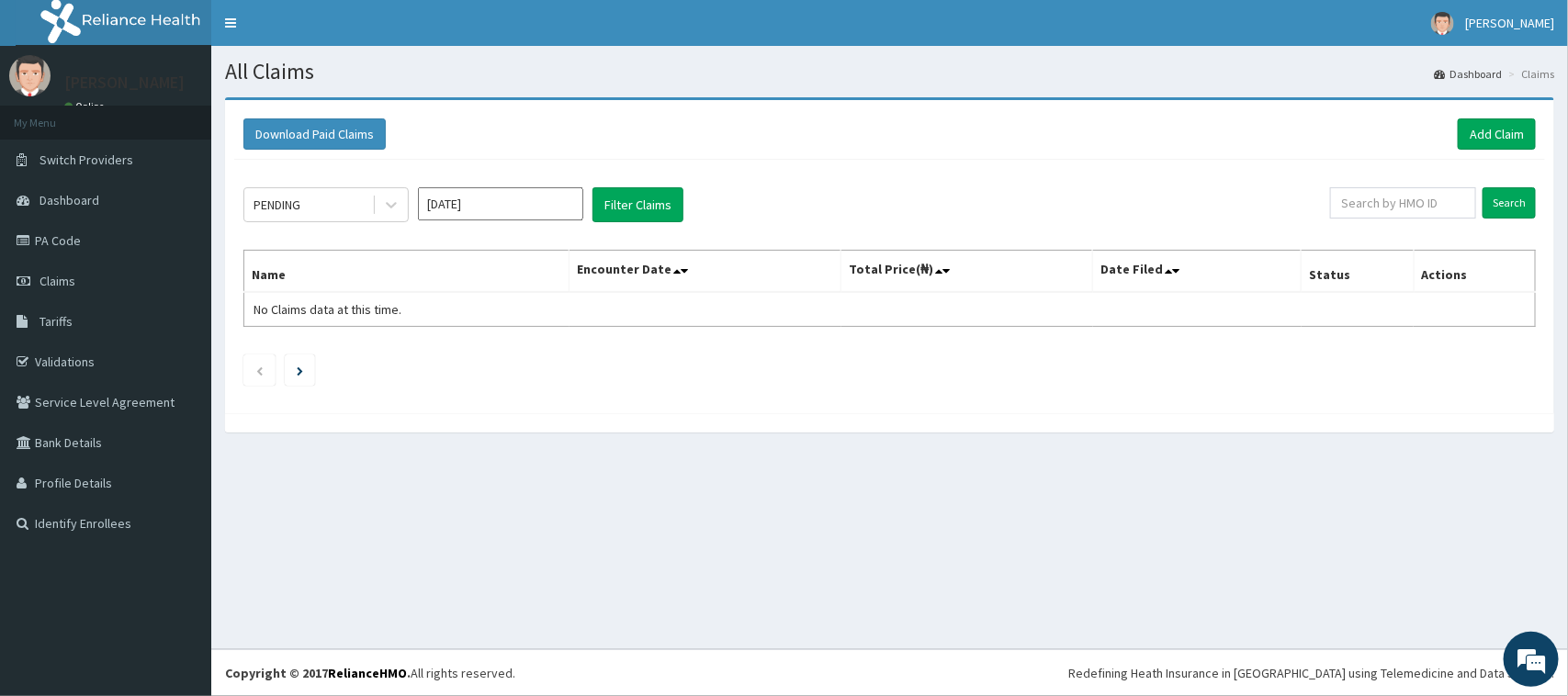
click at [562, 202] on input "[DATE]" at bounding box center [500, 204] width 165 height 33
drag, startPoint x: 506, startPoint y: 355, endPoint x: 493, endPoint y: 345, distance: 16.4
click at [507, 355] on div "Aug" at bounding box center [500, 357] width 37 height 34
type input "[DATE]"
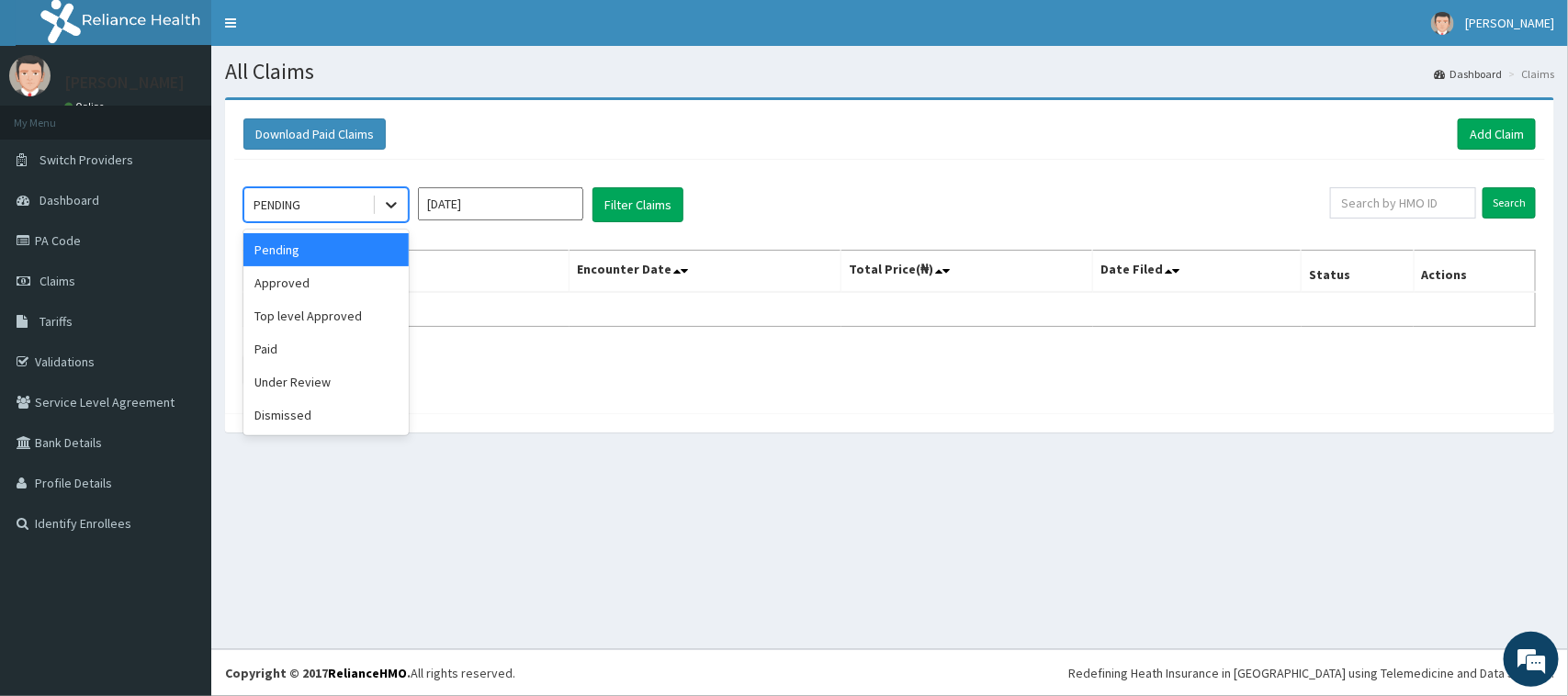
click at [375, 207] on div at bounding box center [391, 205] width 33 height 33
drag, startPoint x: 330, startPoint y: 382, endPoint x: 356, endPoint y: 368, distance: 29.5
click at [333, 381] on div "Under Review" at bounding box center [325, 382] width 165 height 33
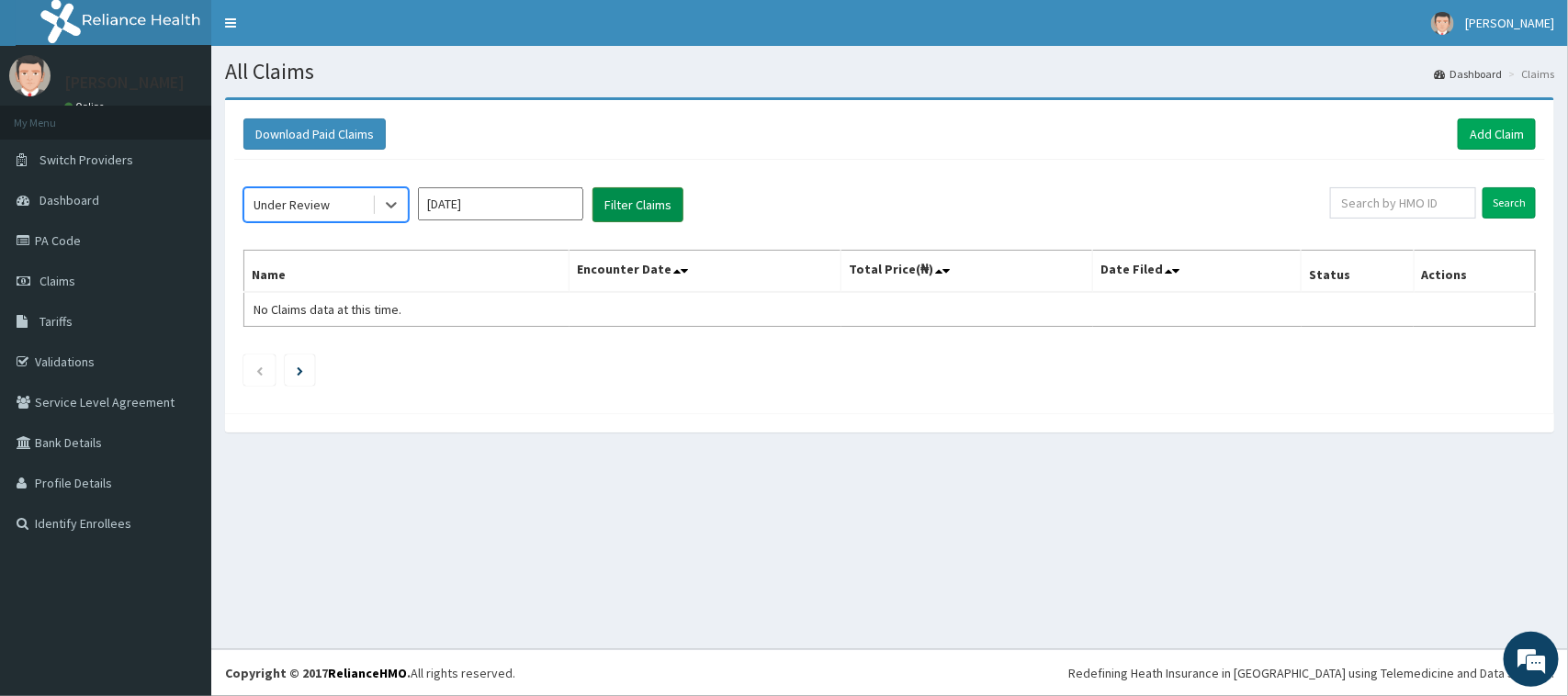
click at [657, 213] on button "Filter Claims" at bounding box center [638, 205] width 91 height 35
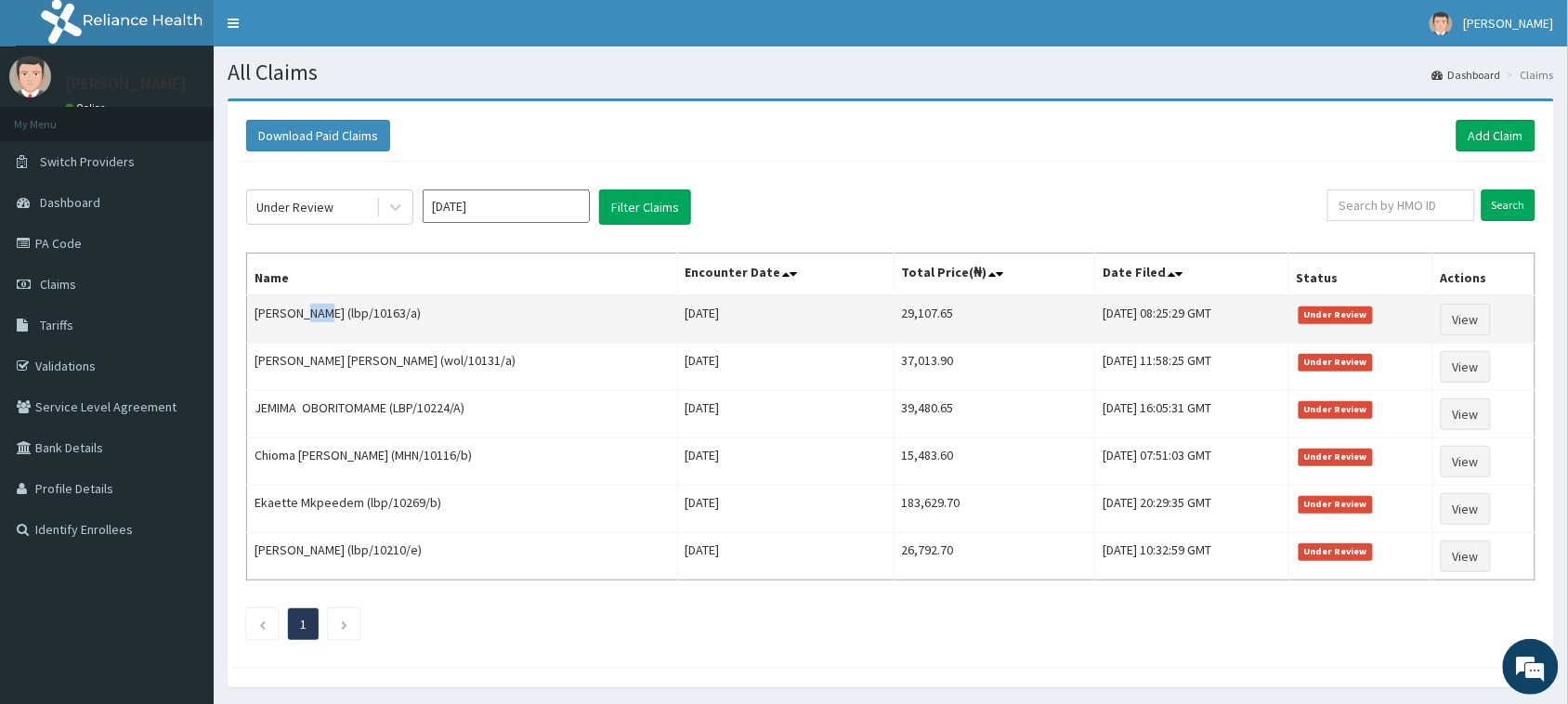
drag, startPoint x: 332, startPoint y: 310, endPoint x: 309, endPoint y: 313, distance: 23.2
click at [309, 313] on td "[PERSON_NAME] (lbp/10163/a)" at bounding box center [462, 318] width 431 height 48
copy td "ODU"
drag, startPoint x: 305, startPoint y: 312, endPoint x: 254, endPoint y: 315, distance: 51.1
click at [248, 312] on td "[PERSON_NAME] (lbp/10163/a)" at bounding box center [462, 318] width 431 height 48
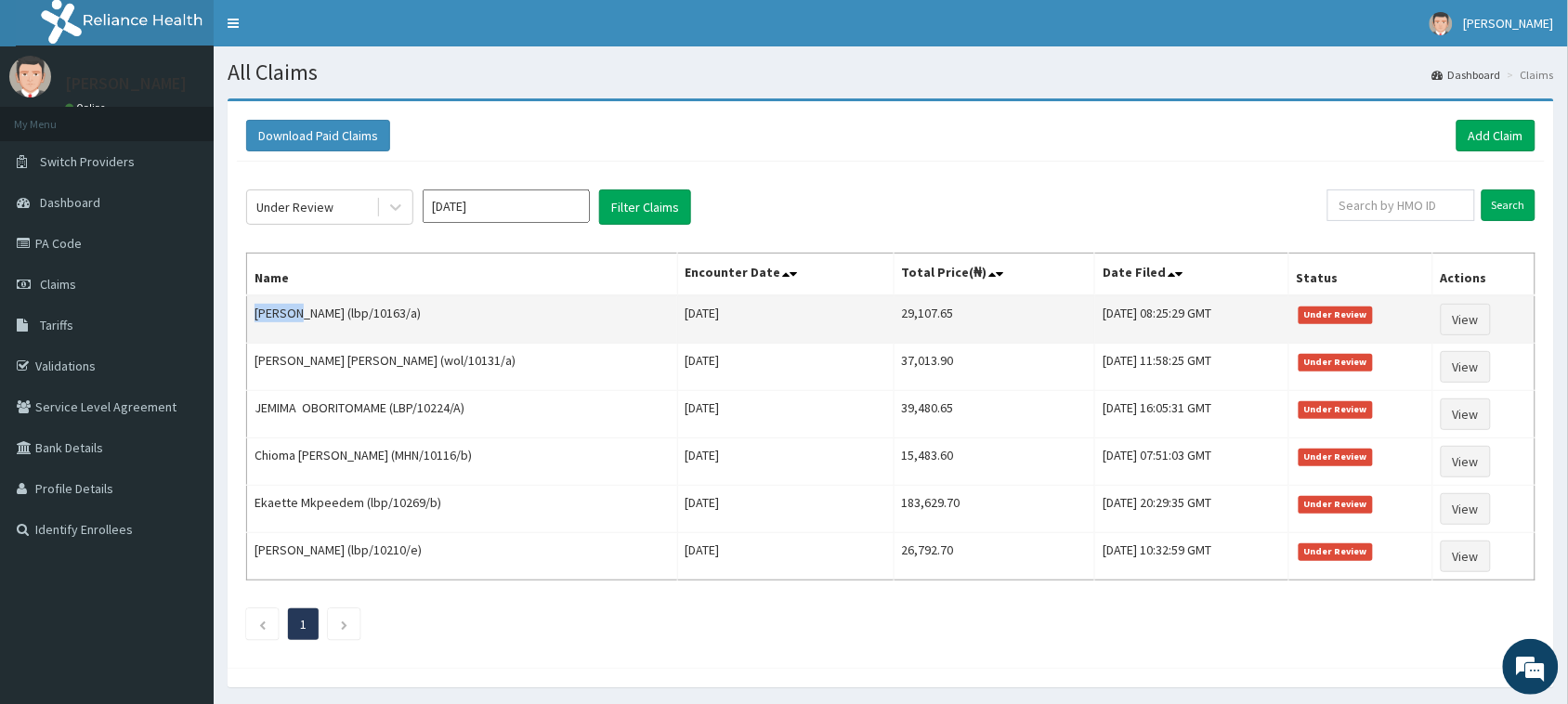
copy td "[PERSON_NAME]"
click at [1474, 320] on link "View" at bounding box center [1465, 319] width 50 height 31
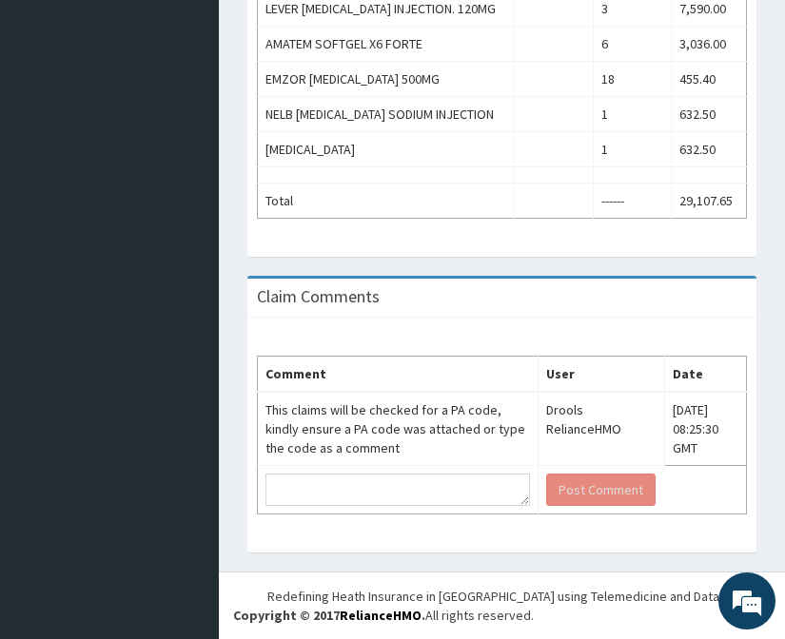
scroll to position [1014, 0]
click at [683, 302] on div "Claim Comments" at bounding box center [501, 298] width 509 height 39
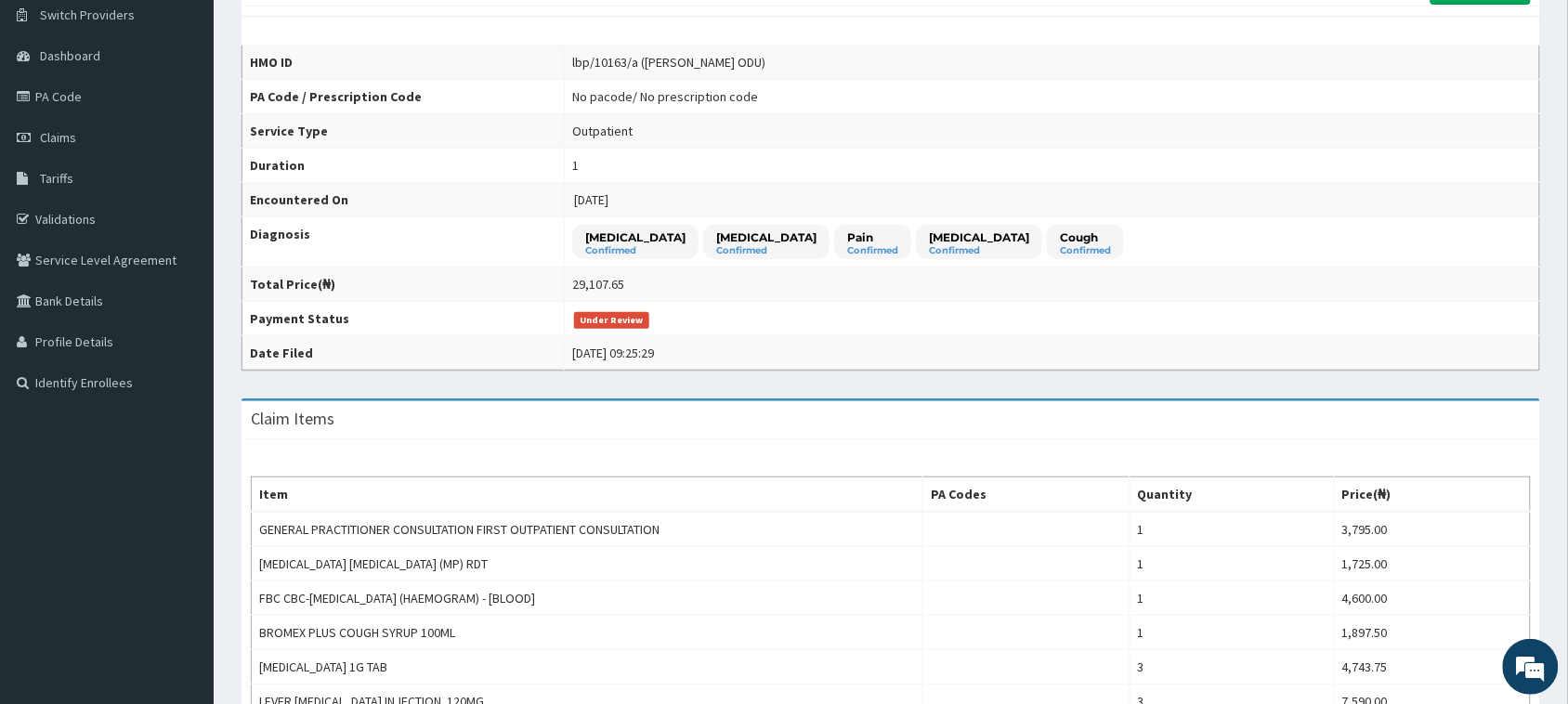
scroll to position [0, 0]
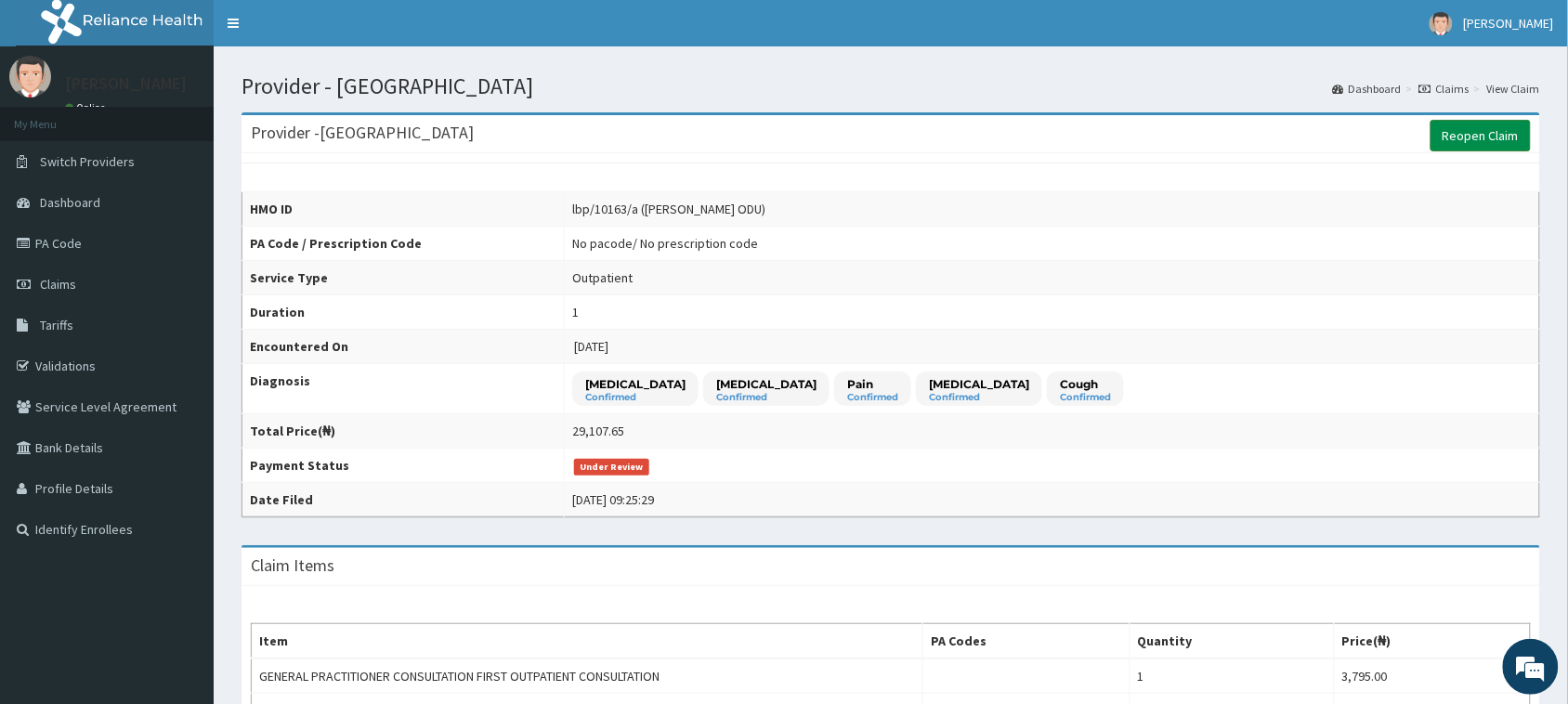
click at [1473, 140] on link "Reopen Claim" at bounding box center [1480, 136] width 101 height 31
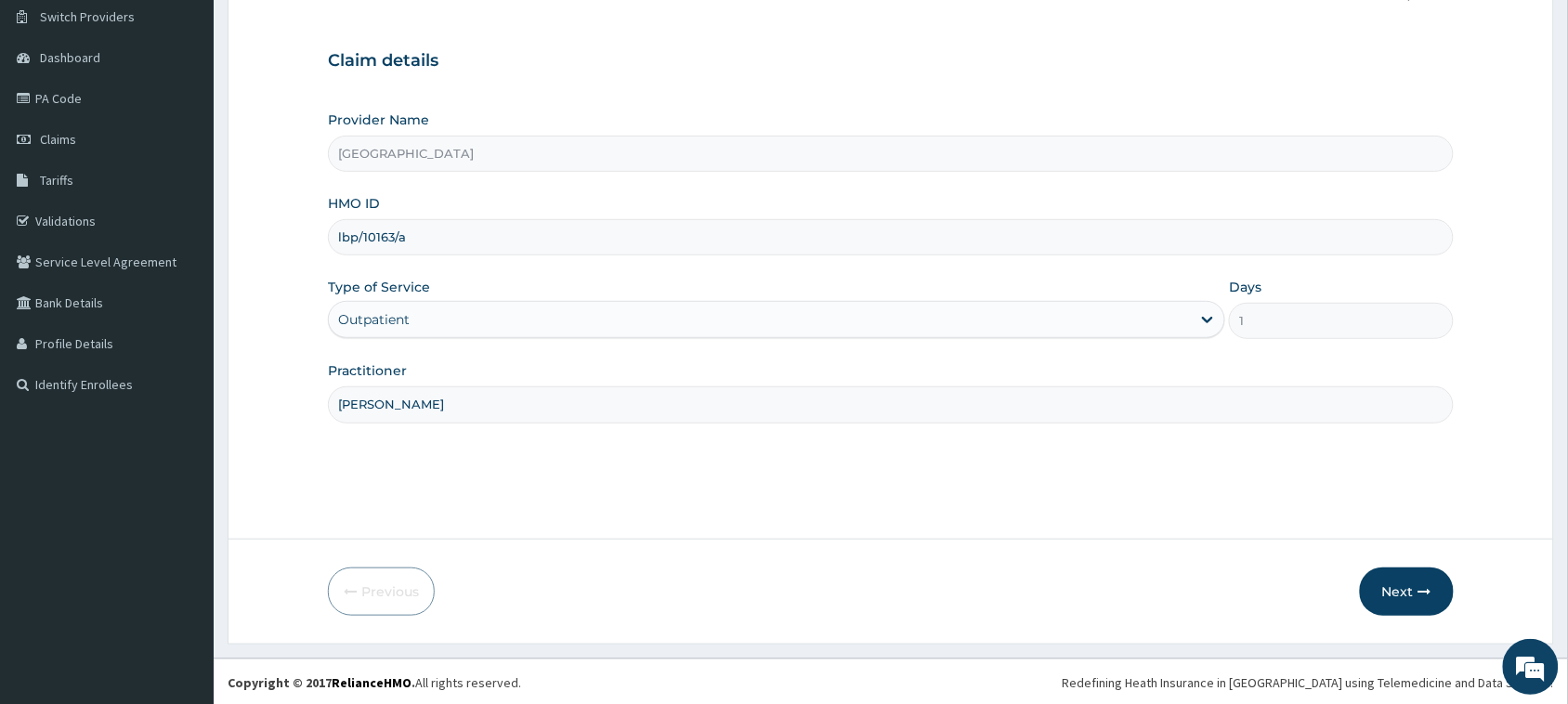
scroll to position [146, 0]
click at [1425, 596] on icon "button" at bounding box center [1424, 589] width 13 height 13
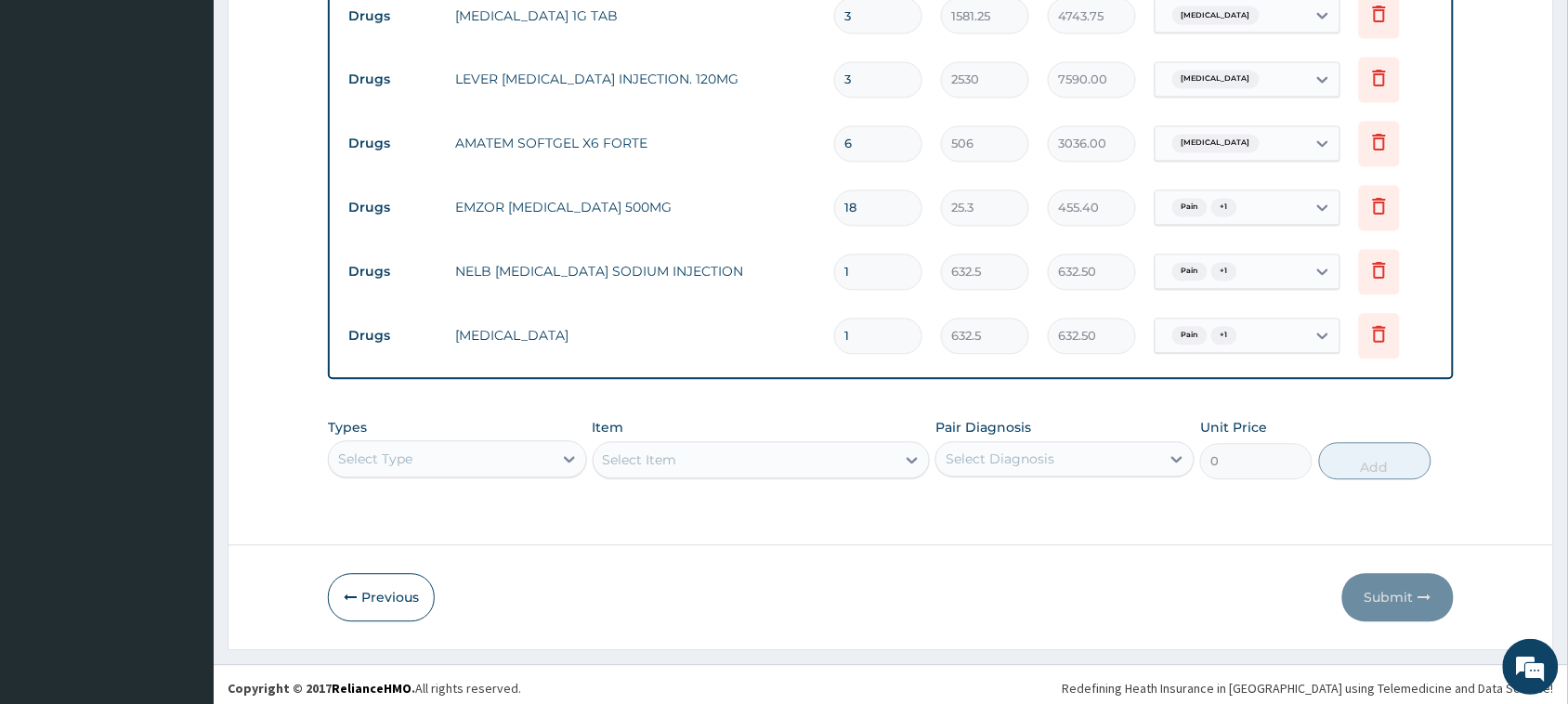
scroll to position [1019, 0]
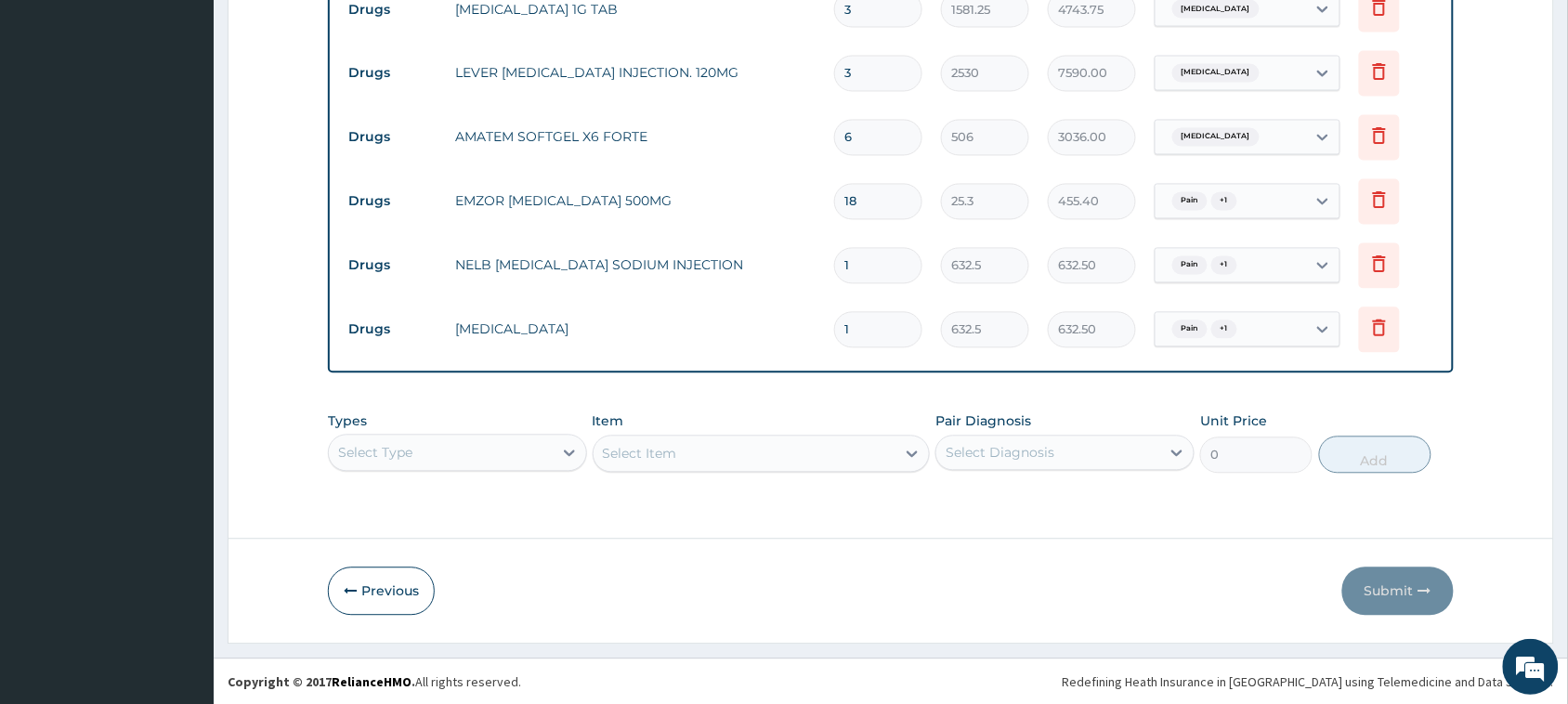
click at [494, 442] on div "Select Type" at bounding box center [457, 453] width 259 height 37
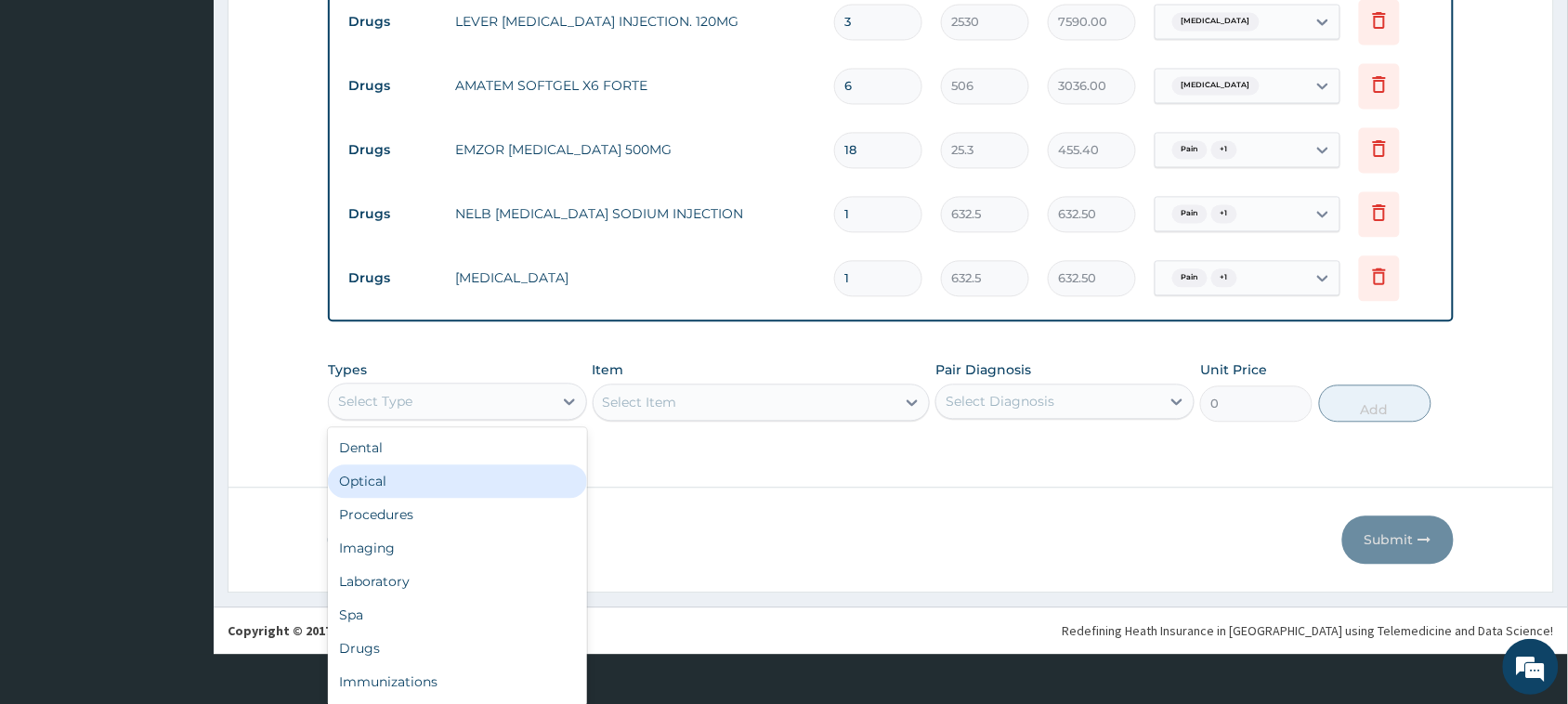
scroll to position [51, 0]
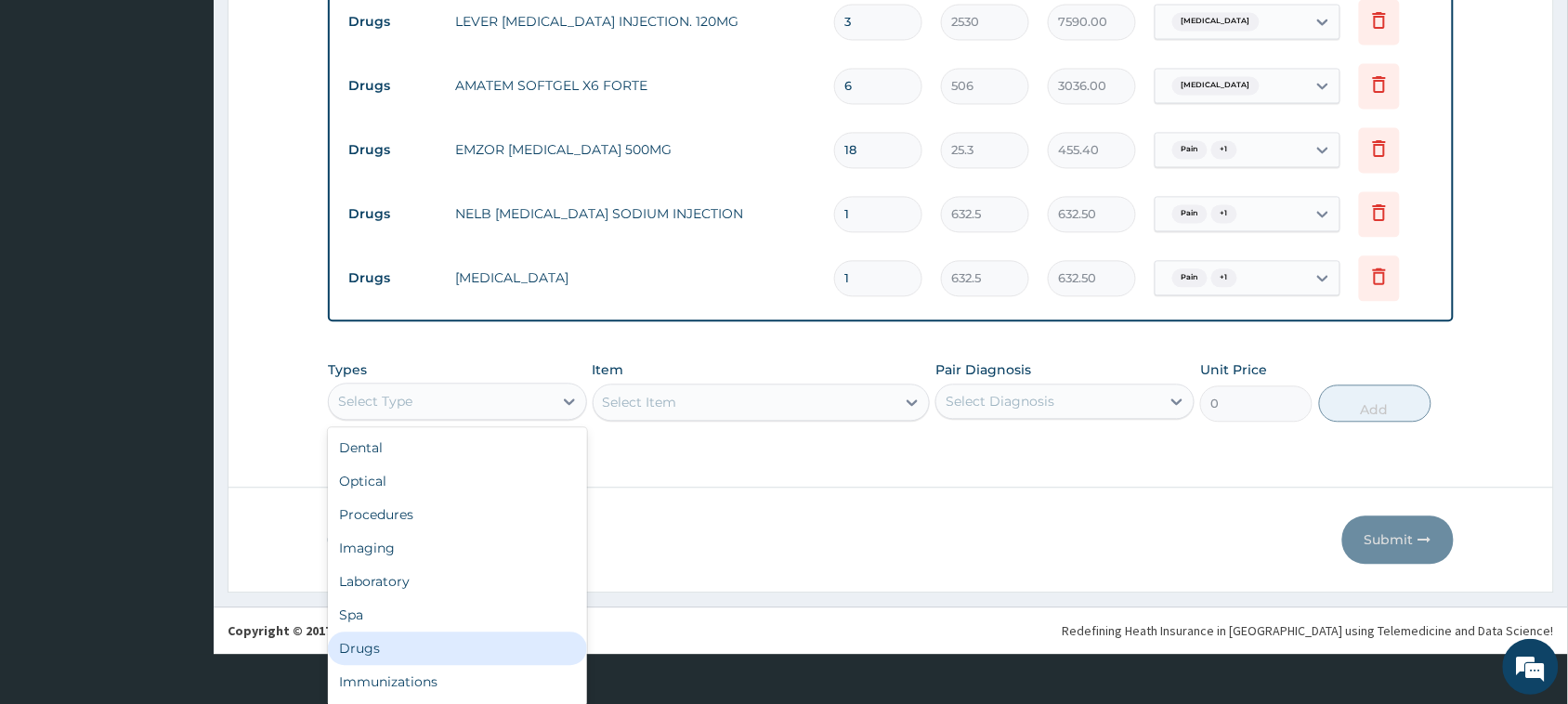
click at [438, 646] on div "Drugs" at bounding box center [457, 649] width 259 height 33
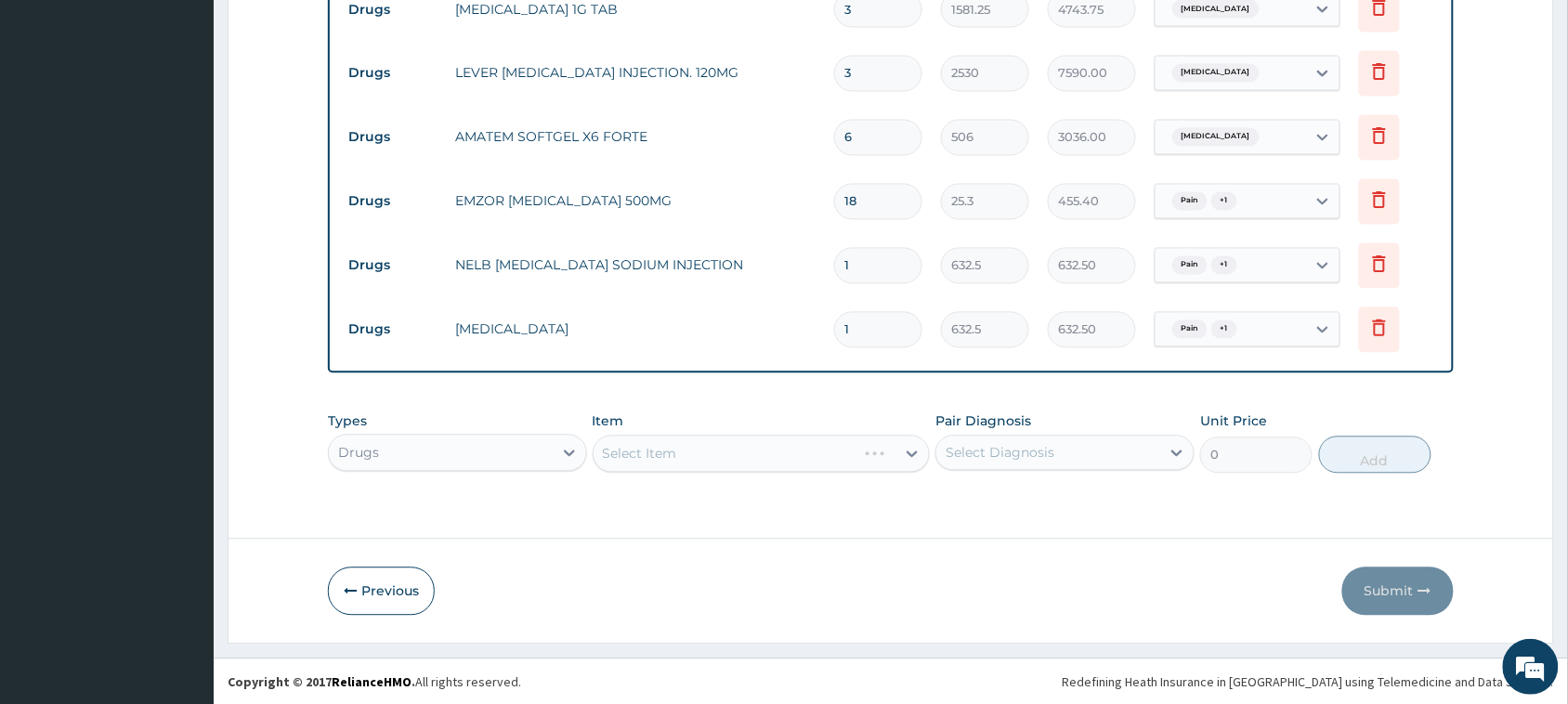
scroll to position [0, 0]
click at [627, 453] on div "Select Item" at bounding box center [745, 454] width 303 height 29
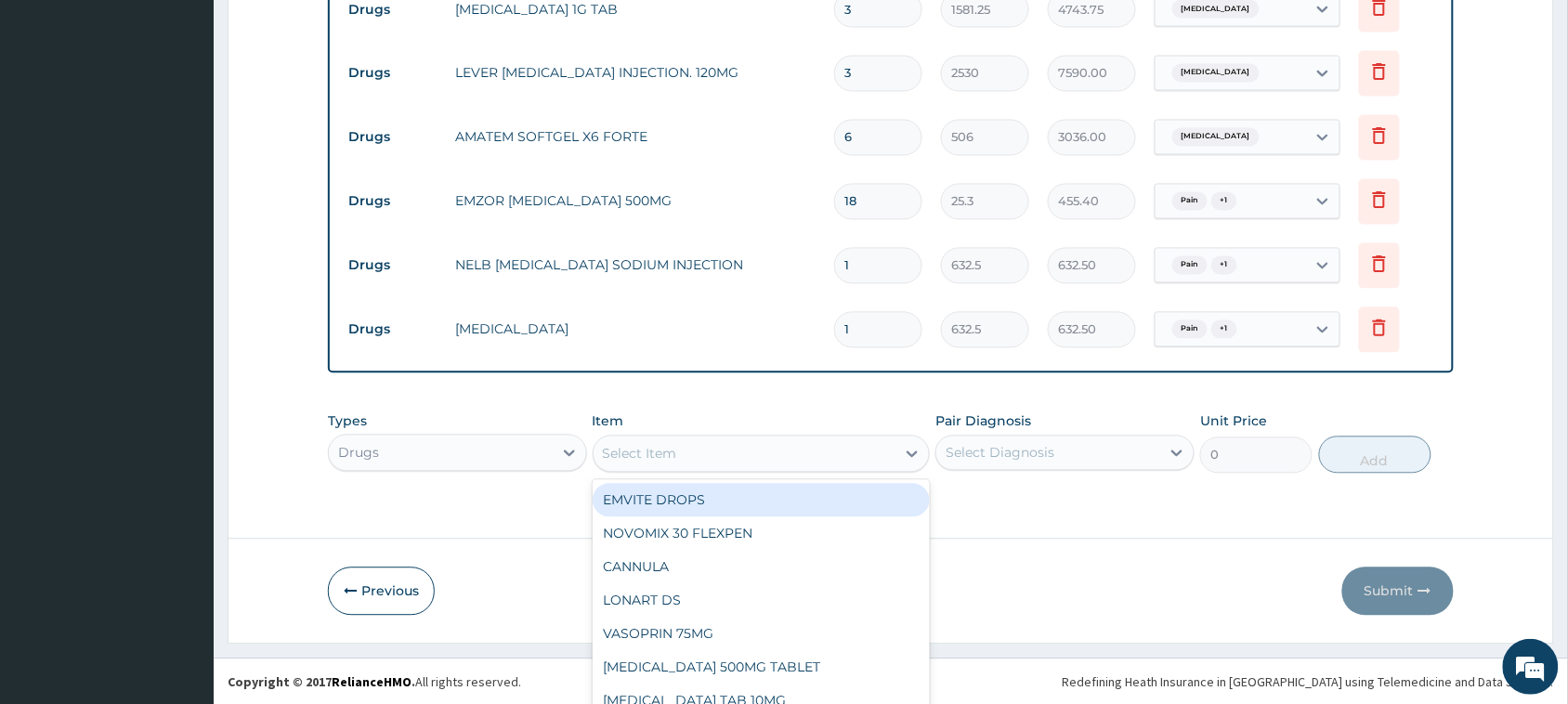
scroll to position [52, 0]
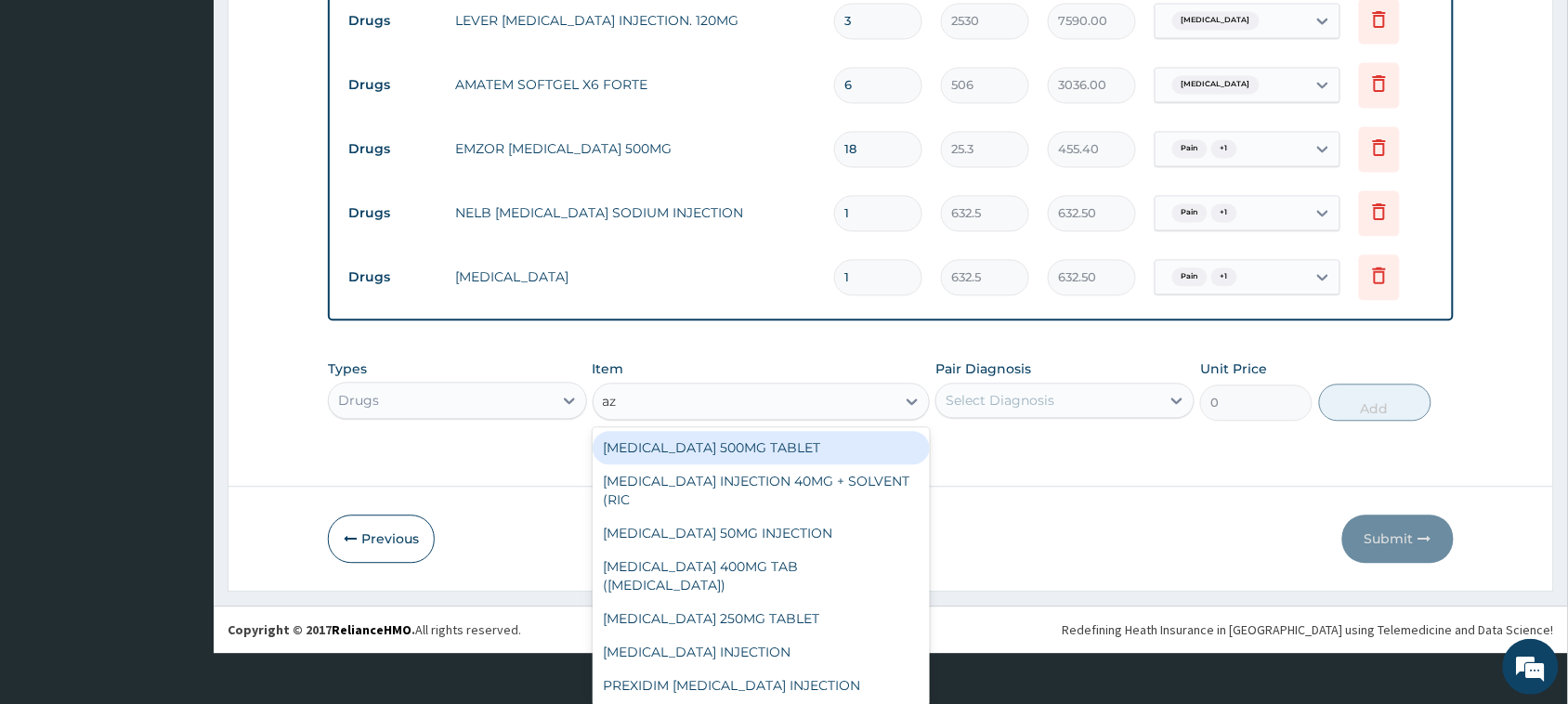
type input "azi"
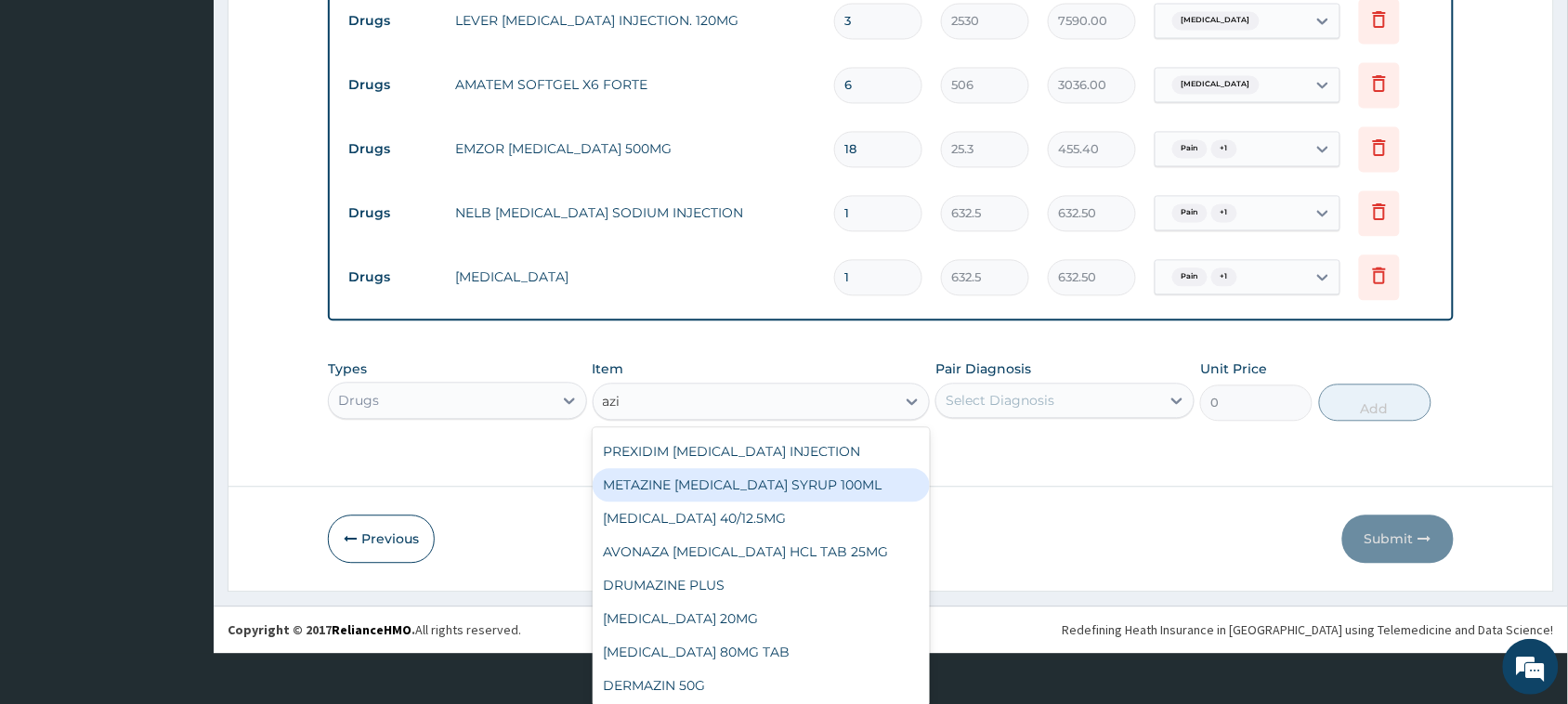
scroll to position [0, 0]
click at [720, 480] on div "[MEDICAL_DATA] 250MG TABLET" at bounding box center [762, 482] width 338 height 33
type input "189.75"
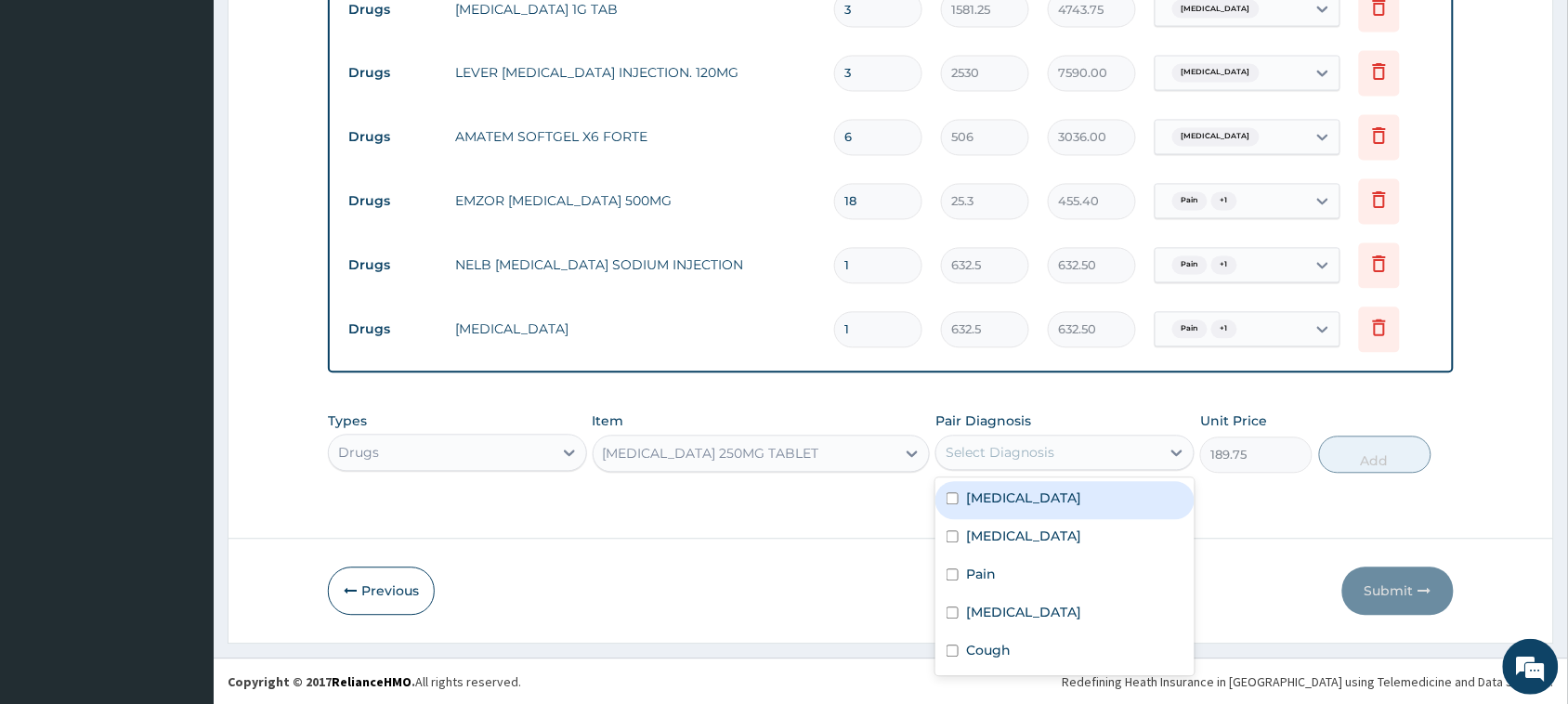
drag, startPoint x: 1046, startPoint y: 448, endPoint x: 1048, endPoint y: 463, distance: 15.1
click at [1047, 448] on div "Select Diagnosis" at bounding box center [999, 453] width 108 height 19
click at [1051, 502] on div "[MEDICAL_DATA]" at bounding box center [1064, 501] width 259 height 38
checkbox input "true"
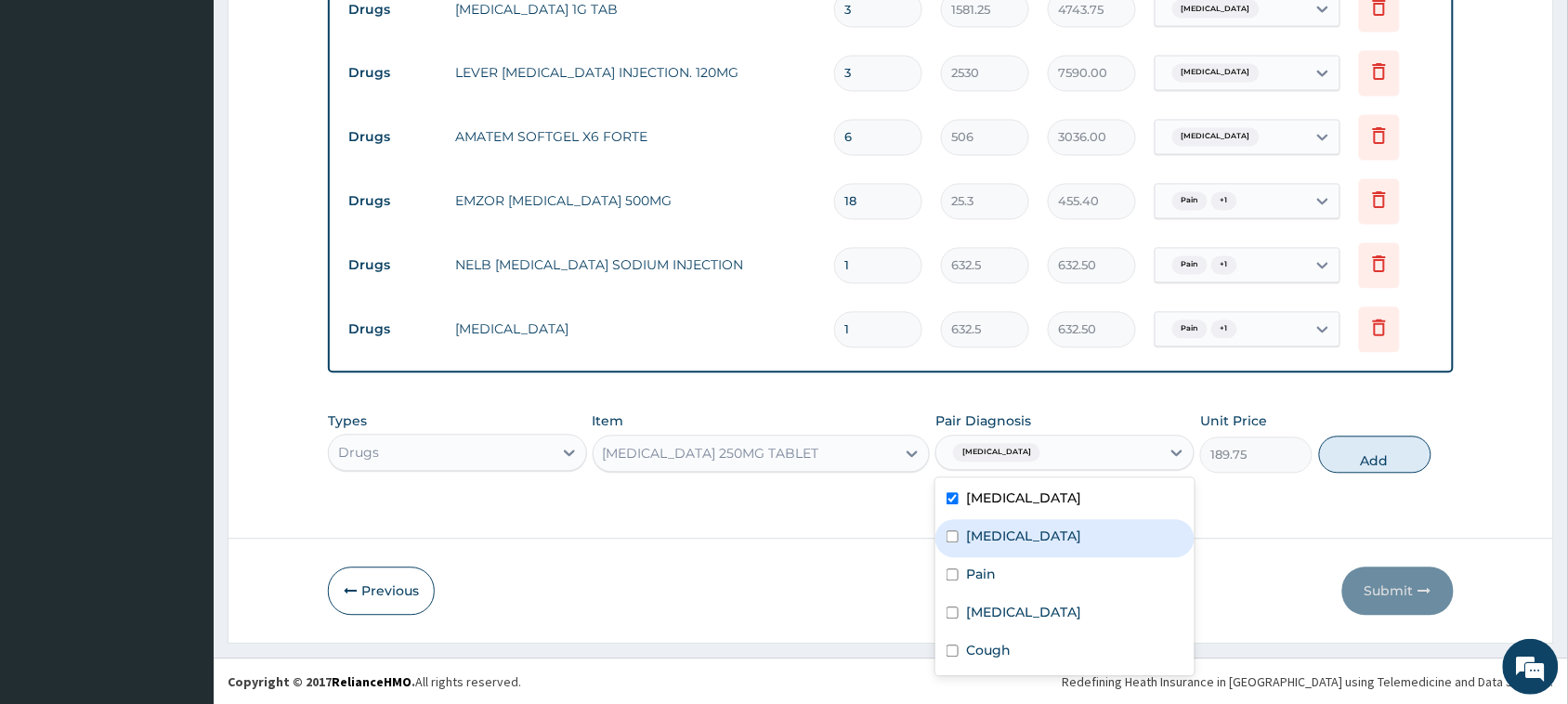
click at [1041, 553] on div "[MEDICAL_DATA]" at bounding box center [1064, 539] width 259 height 38
checkbox input "true"
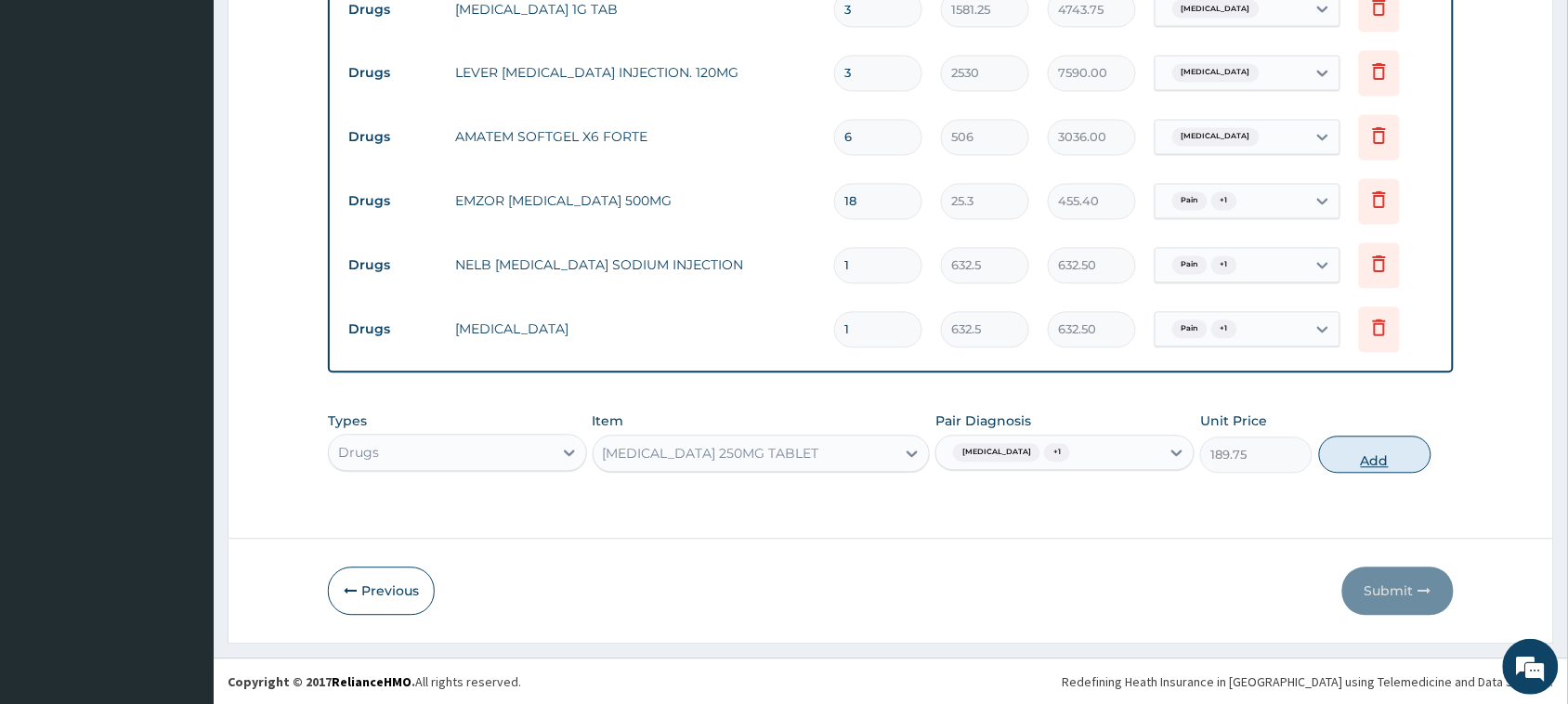
click at [1395, 462] on button "Add" at bounding box center [1375, 455] width 112 height 37
type input "0"
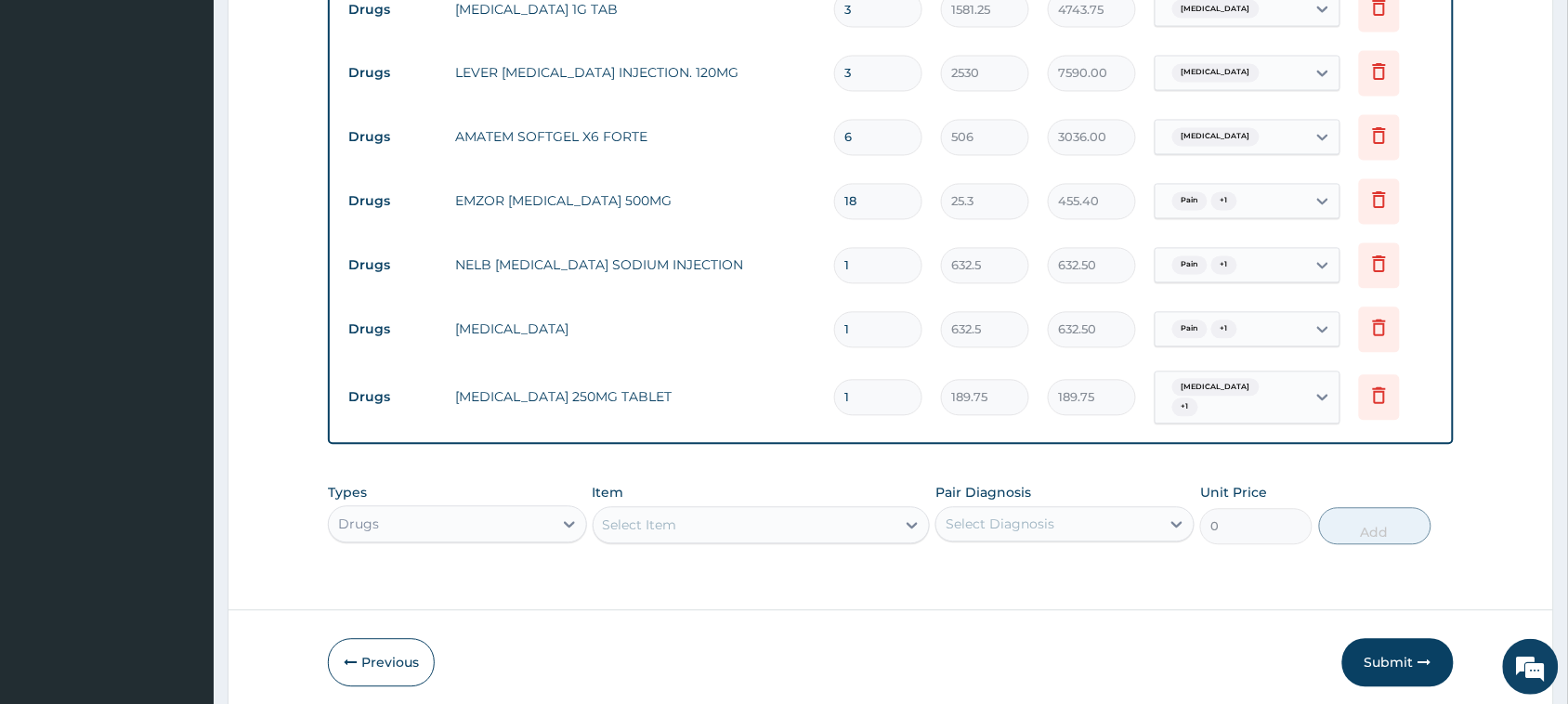
type input "10"
type input "1897.50"
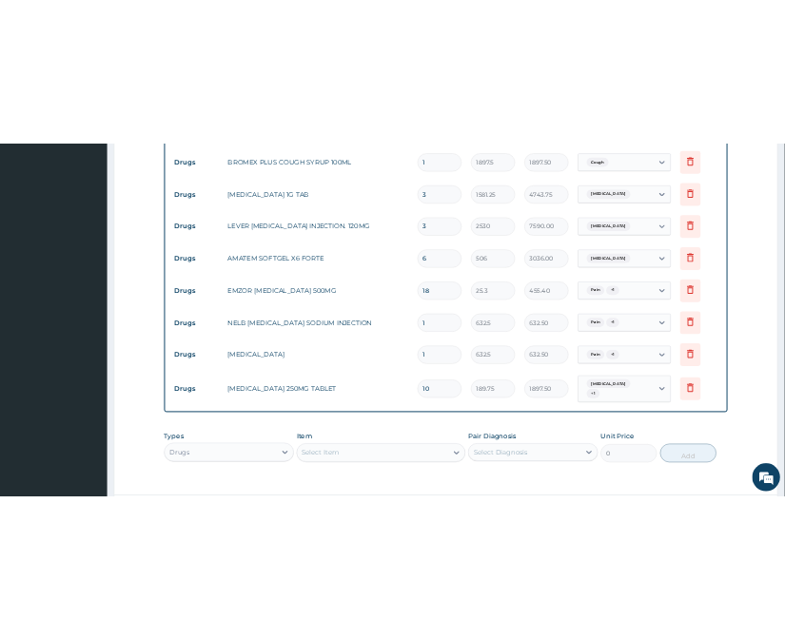
scroll to position [807, 0]
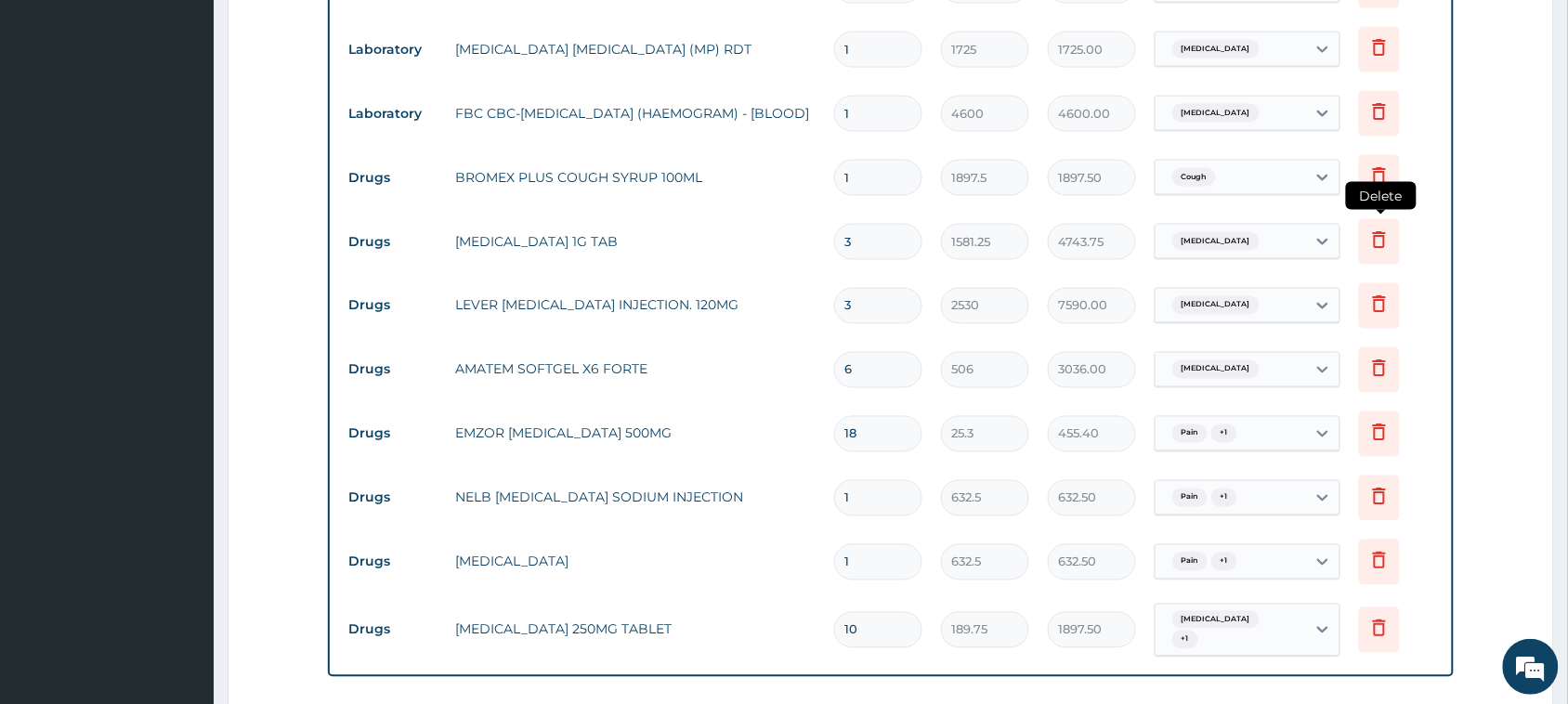
type input "10"
click at [1376, 237] on icon at bounding box center [1379, 239] width 13 height 17
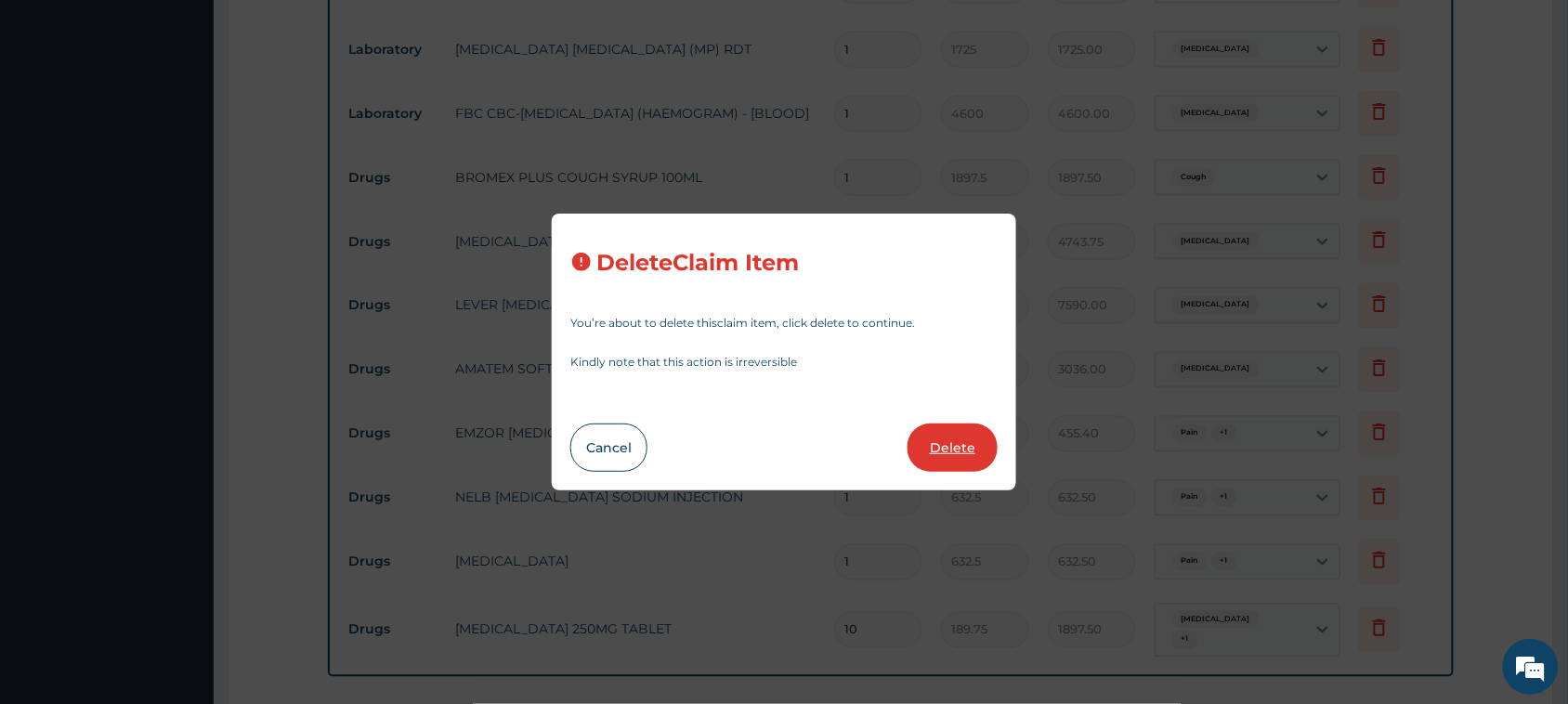
click at [940, 443] on button "Delete" at bounding box center [952, 447] width 90 height 48
type input "2530"
type input "7590.00"
type input "6"
type input "506"
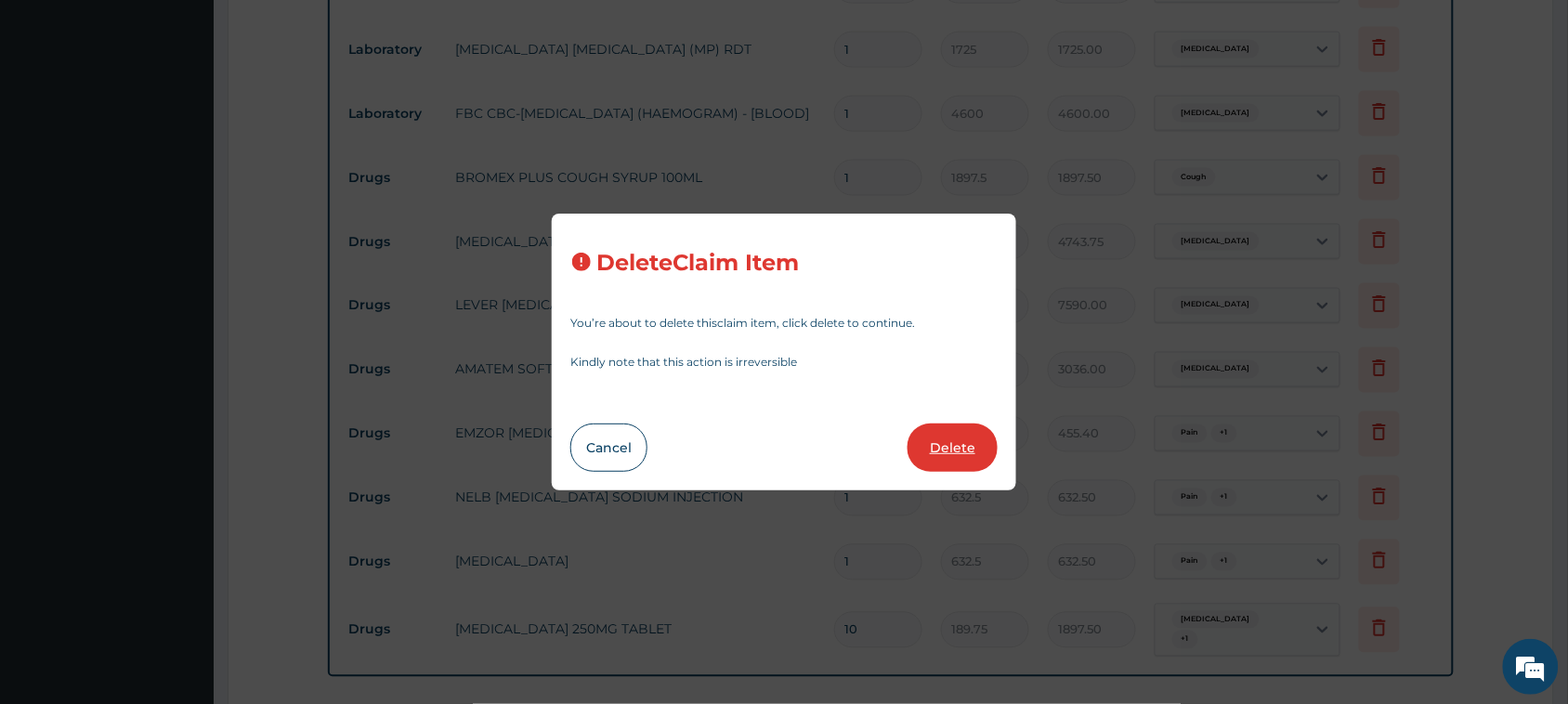
type input "3036.00"
type input "18"
type input "25.3"
type input "455.40"
type input "1"
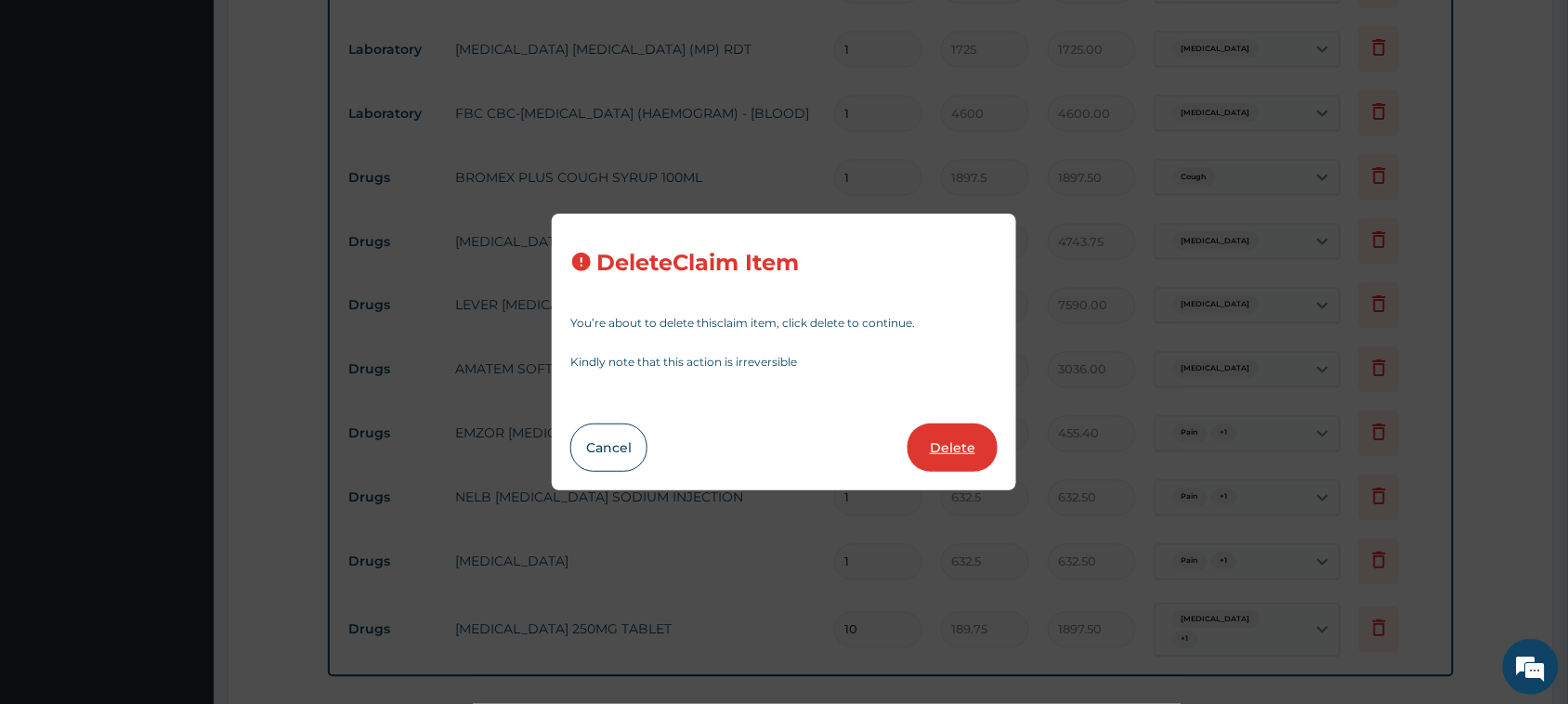
type input "632.5"
type input "632.50"
type input "10"
type input "189.75"
type input "1897.50"
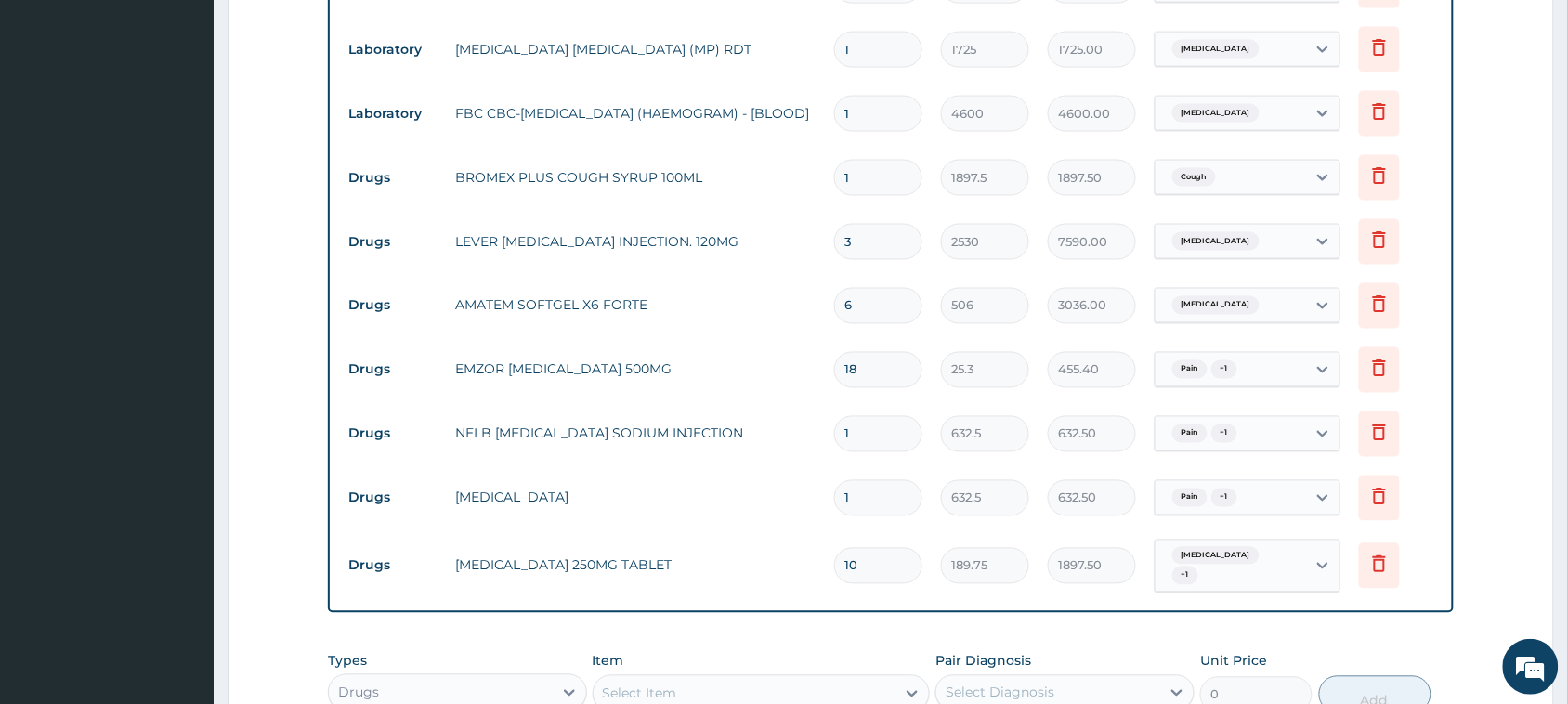
drag, startPoint x: 876, startPoint y: 492, endPoint x: 813, endPoint y: 502, distance: 63.8
click at [813, 502] on tr "Drugs [MEDICAL_DATA] 1 632.5 632.50 Pain + 1 Delete" at bounding box center [890, 498] width 1103 height 64
type input "3"
type input "1897.50"
type input "3"
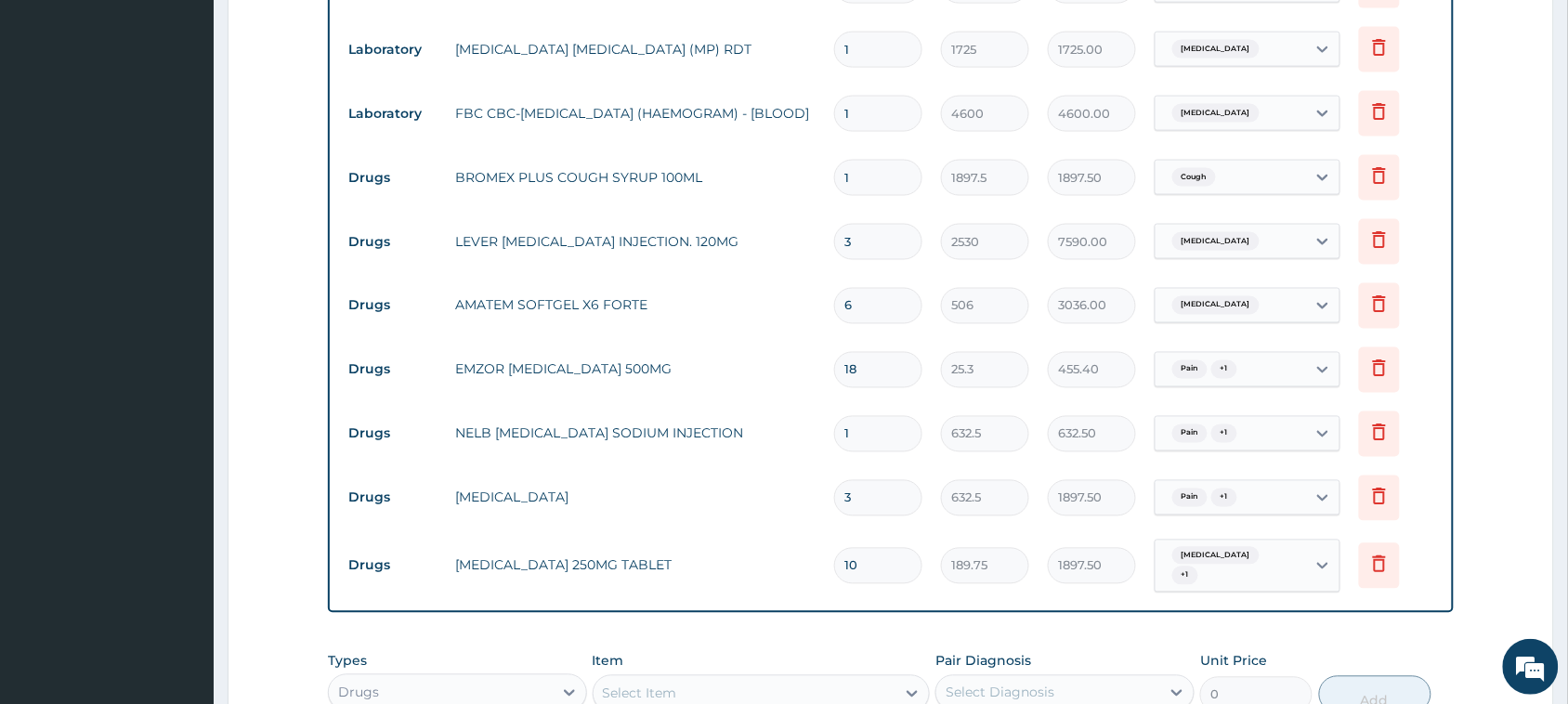
click at [760, 499] on td "[MEDICAL_DATA]" at bounding box center [636, 498] width 379 height 37
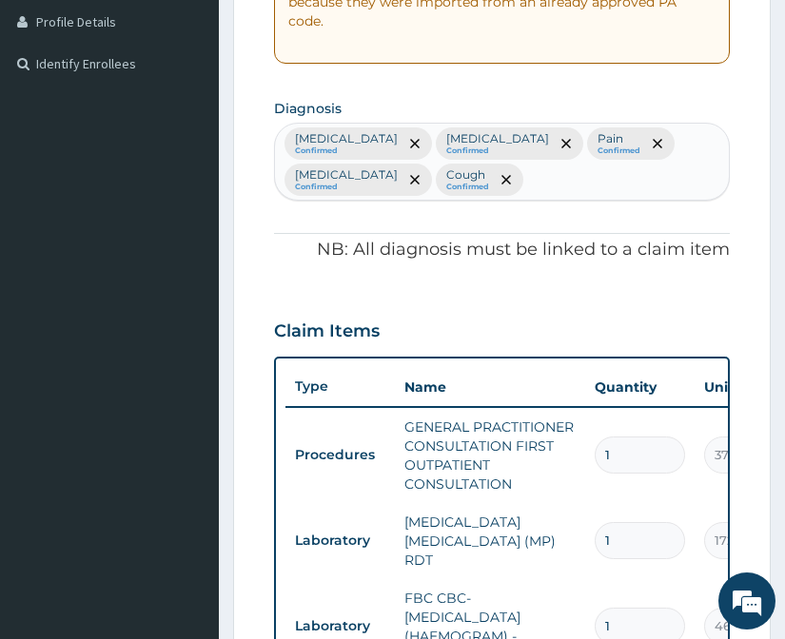
scroll to position [450, 0]
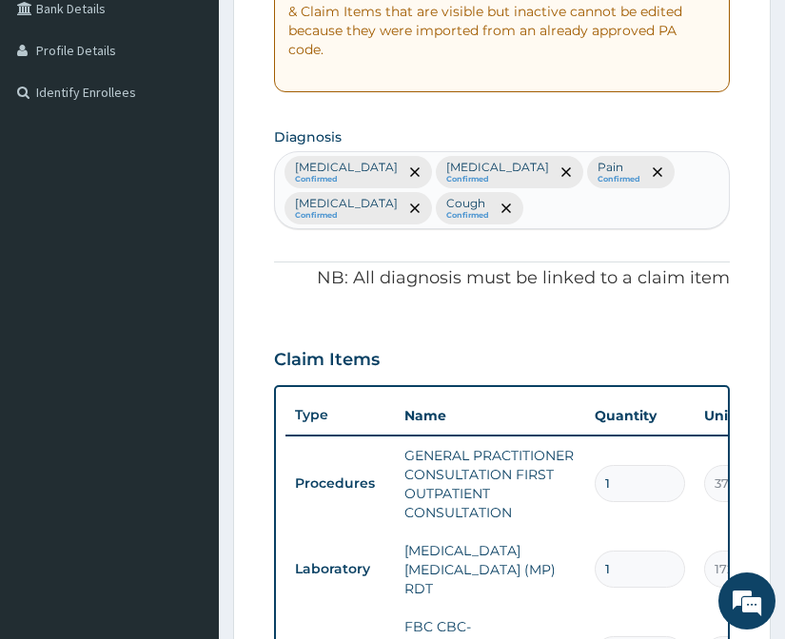
click at [435, 206] on div "[MEDICAL_DATA] Confirmed [MEDICAL_DATA] Confirmed Pain Confirmed [MEDICAL_DATA]…" at bounding box center [502, 190] width 454 height 76
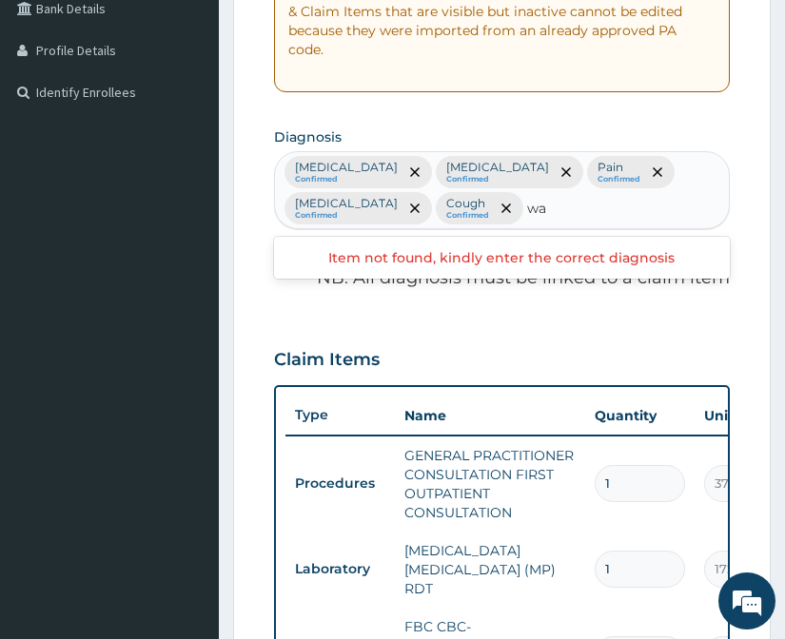
type input "w"
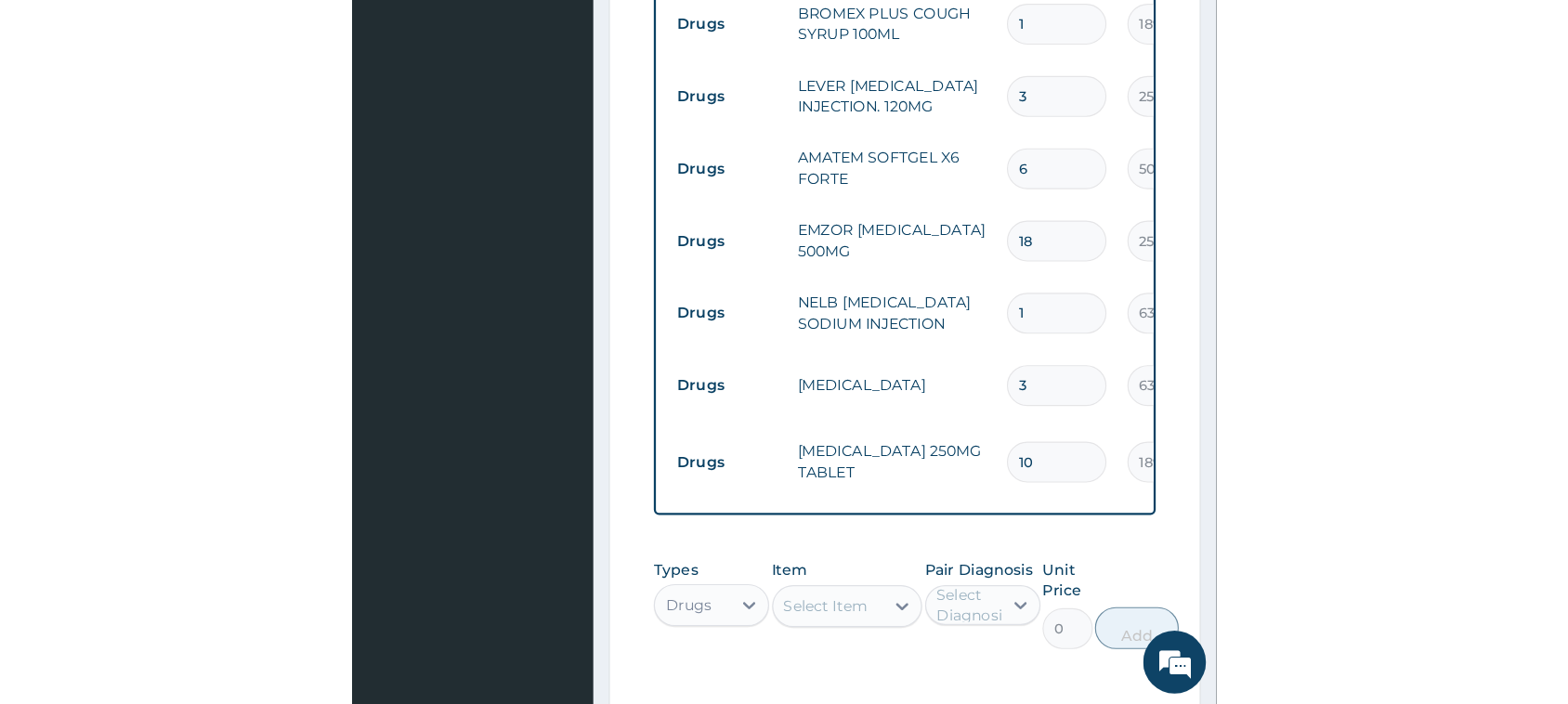
scroll to position [1019, 0]
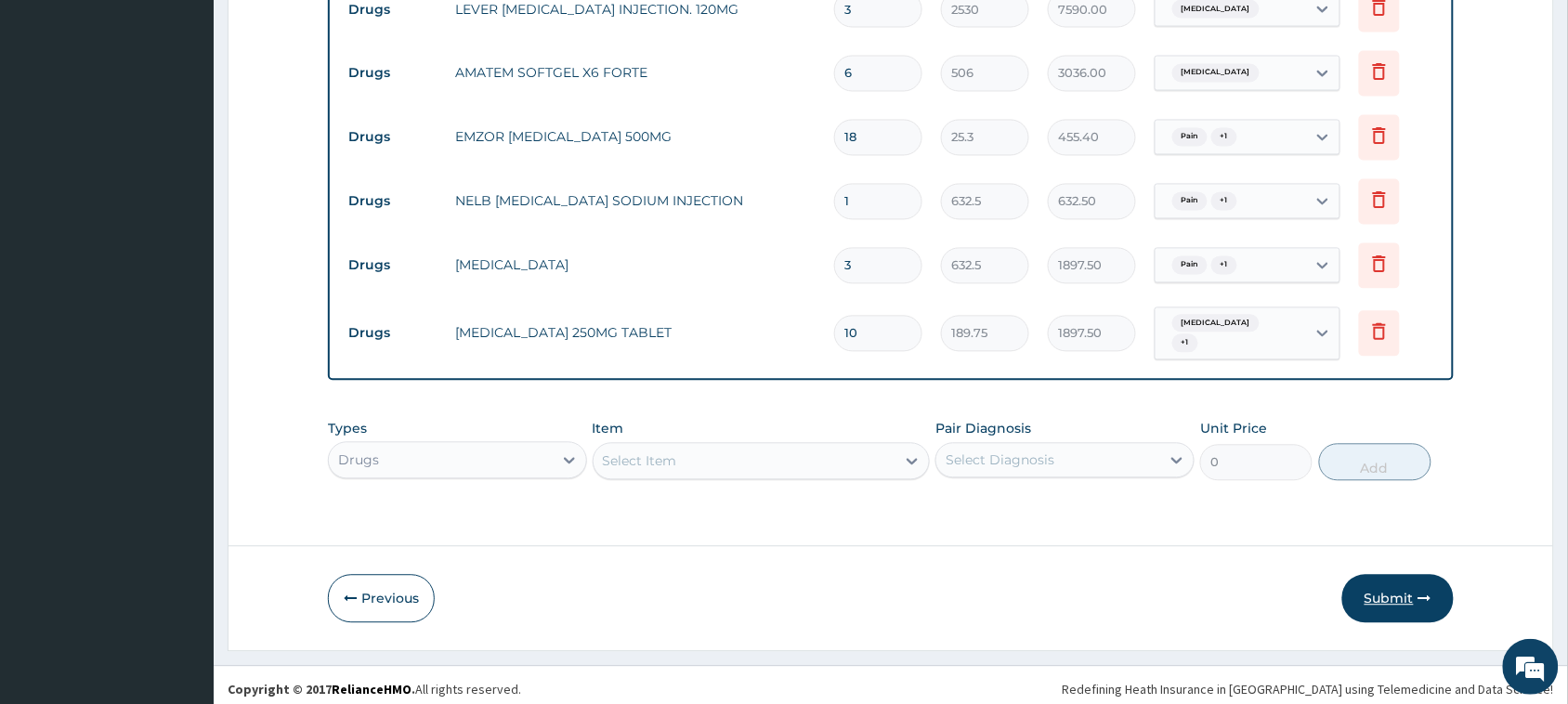
click at [1375, 586] on button "Submit" at bounding box center [1397, 599] width 111 height 48
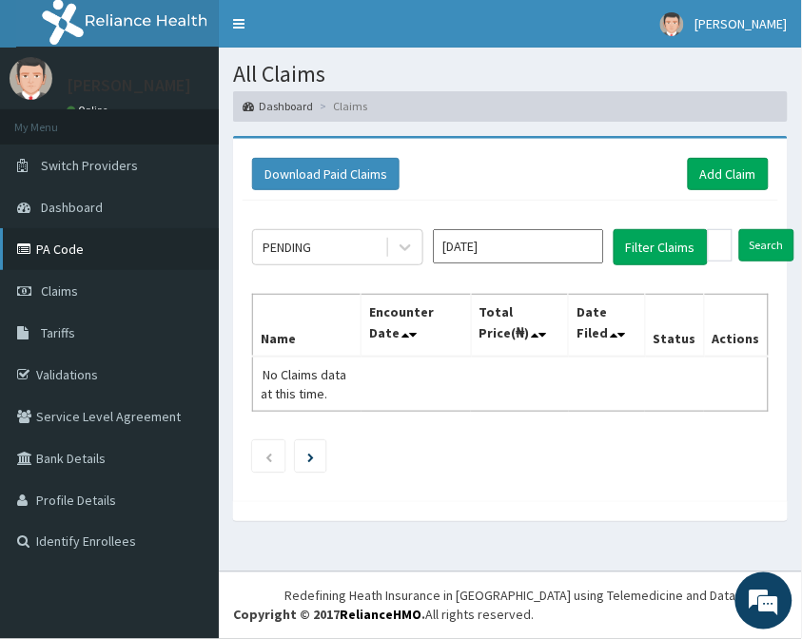
click at [77, 252] on link "PA Code" at bounding box center [109, 249] width 219 height 42
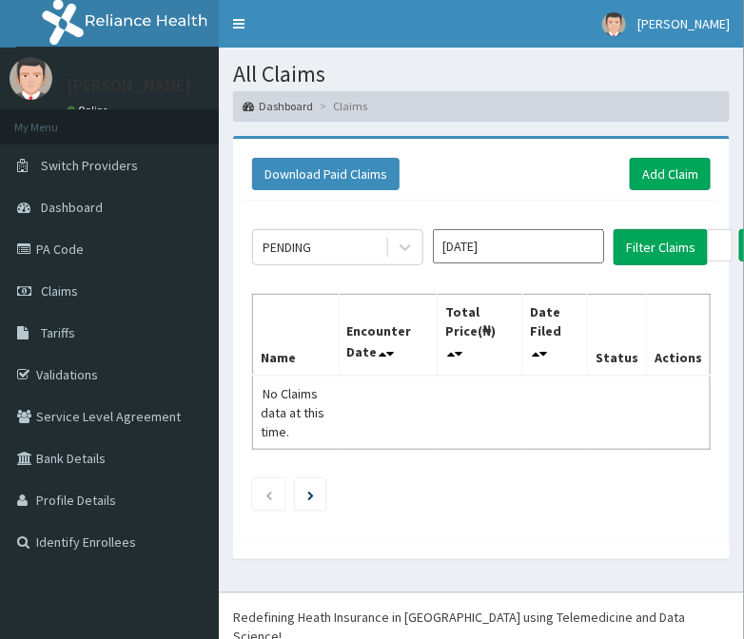
click at [525, 252] on input "[DATE]" at bounding box center [518, 246] width 171 height 34
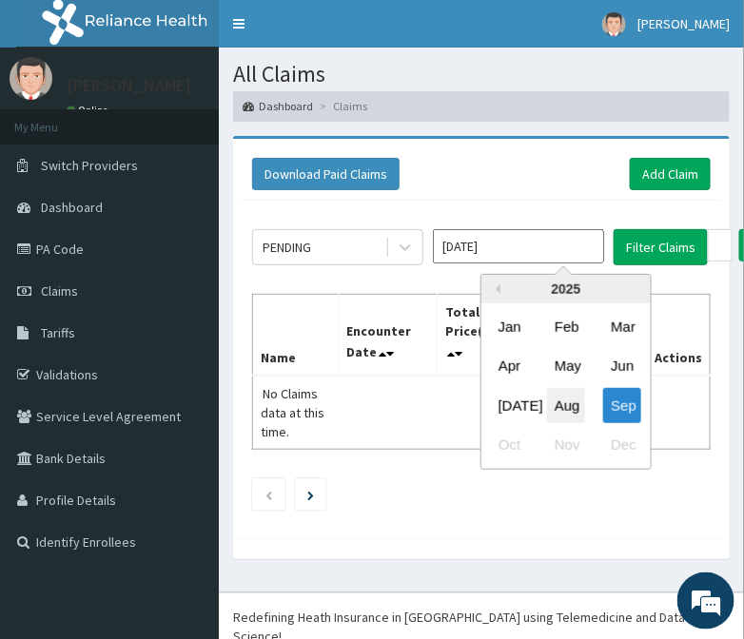
click at [558, 390] on div "Aug" at bounding box center [566, 404] width 38 height 35
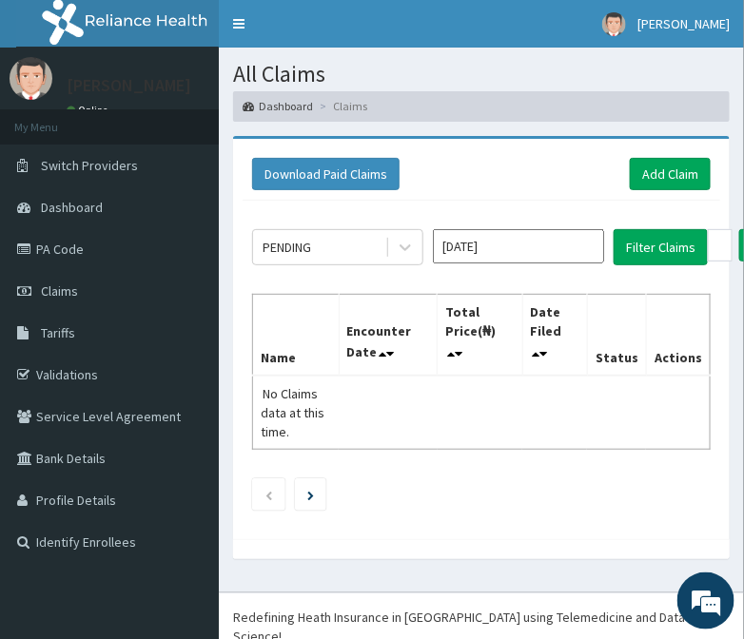
type input "[DATE]"
click at [653, 244] on button "Filter Claims" at bounding box center [661, 247] width 94 height 36
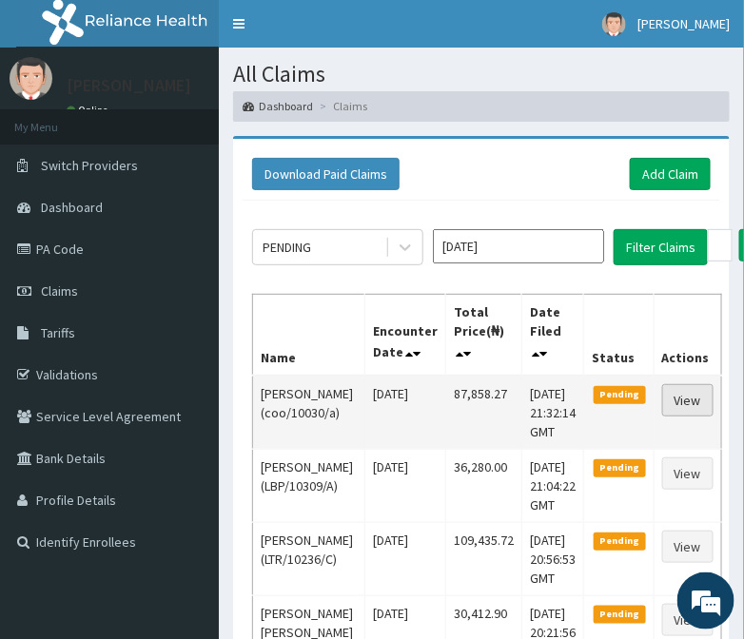
click at [662, 398] on link "View" at bounding box center [687, 400] width 51 height 32
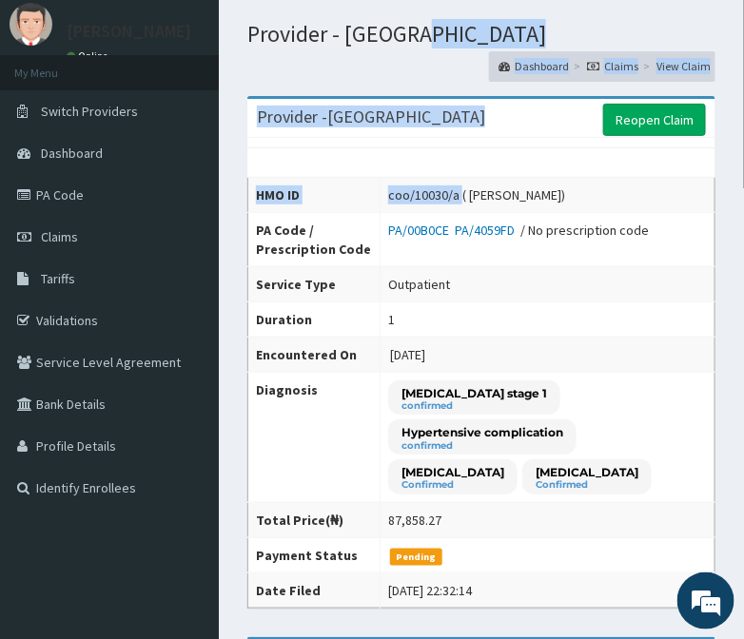
scroll to position [15, 0]
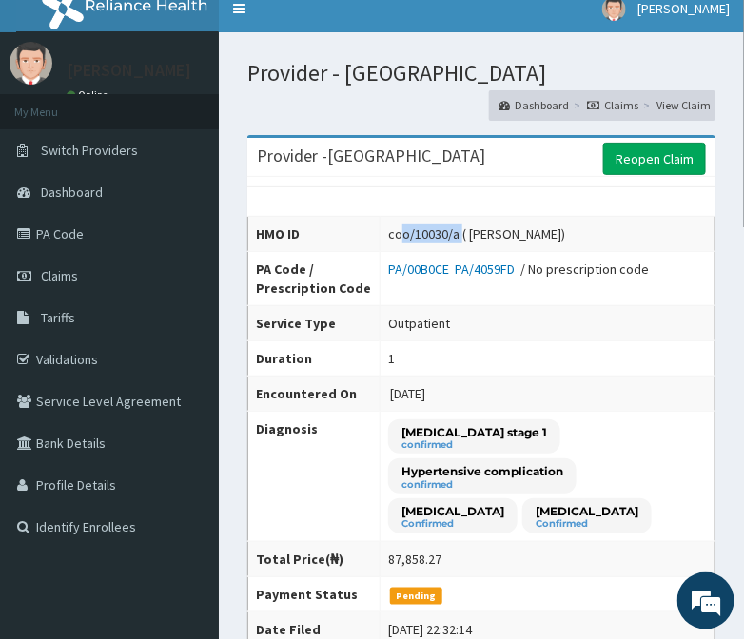
drag, startPoint x: 462, startPoint y: 10, endPoint x: 404, endPoint y: 224, distance: 221.7
click at [404, 224] on div "coo/10030/a ( OBI ERIC OCRAN)" at bounding box center [476, 233] width 177 height 19
drag, startPoint x: 404, startPoint y: 224, endPoint x: 393, endPoint y: 228, distance: 12.4
click at [393, 228] on div "coo/10030/a ( OBI ERIC OCRAN)" at bounding box center [476, 233] width 177 height 19
drag, startPoint x: 391, startPoint y: 233, endPoint x: 467, endPoint y: 229, distance: 76.2
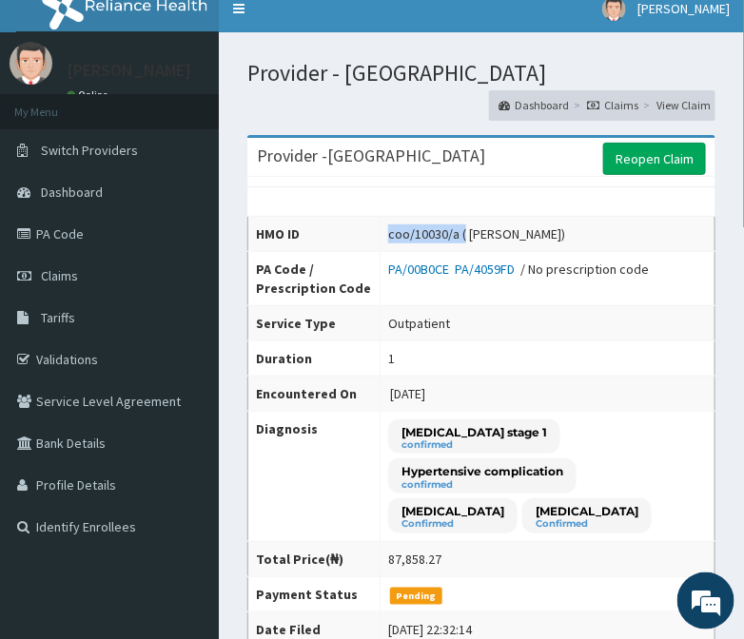
click at [467, 229] on div "coo/10030/a ( OBI ERIC OCRAN)" at bounding box center [476, 233] width 177 height 19
copy div "coo/10030/a ("
drag, startPoint x: 511, startPoint y: 319, endPoint x: 566, endPoint y: 321, distance: 55.2
click at [514, 319] on td "Outpatient" at bounding box center [547, 322] width 335 height 35
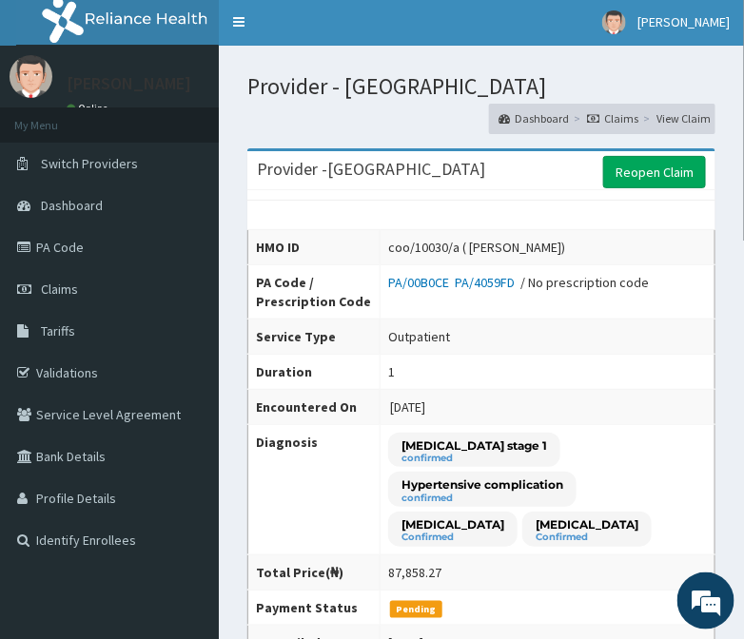
scroll to position [0, 0]
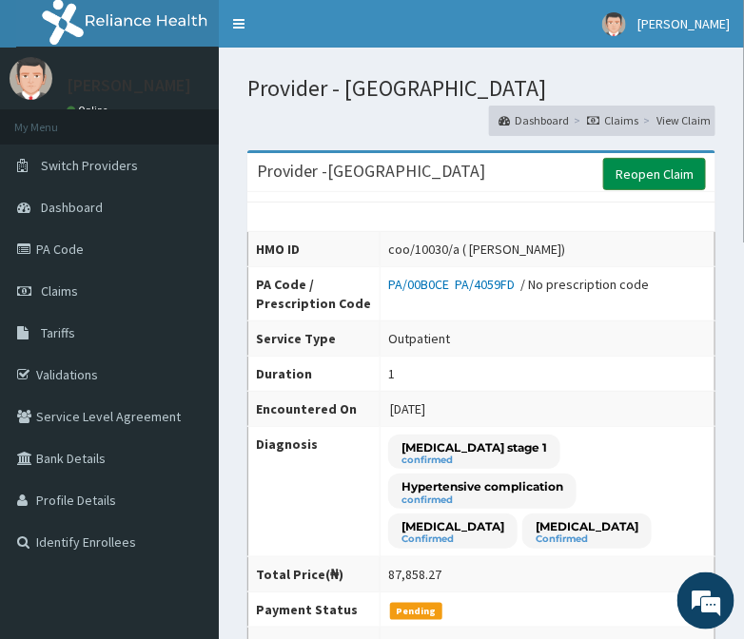
click at [677, 177] on link "Reopen Claim" at bounding box center [654, 174] width 103 height 32
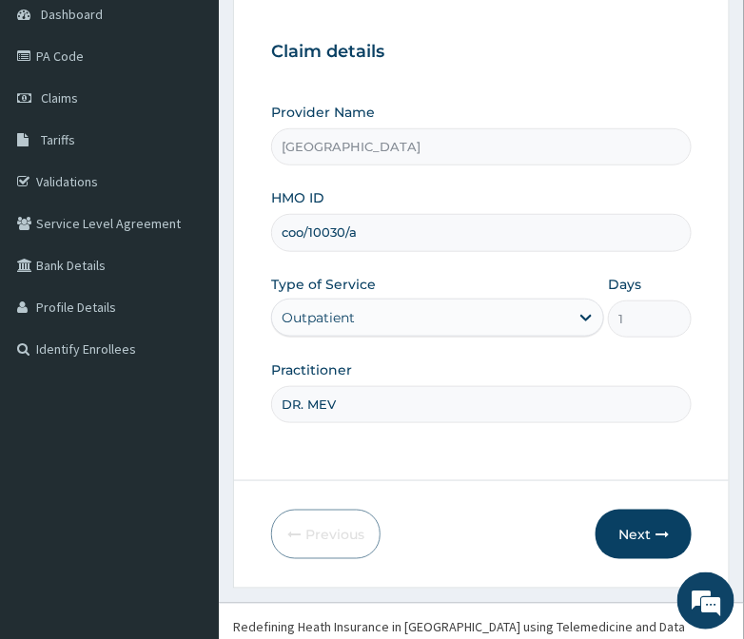
scroll to position [224, 0]
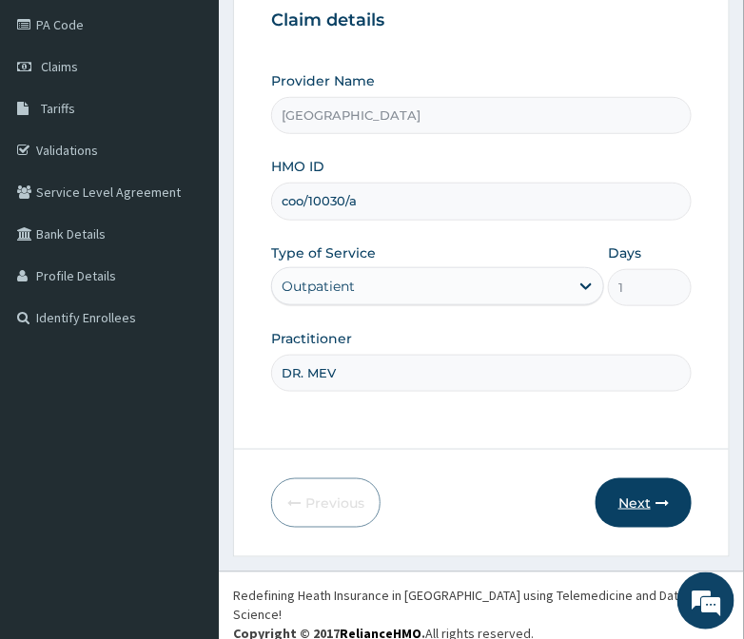
click at [648, 497] on button "Next" at bounding box center [643, 502] width 96 height 49
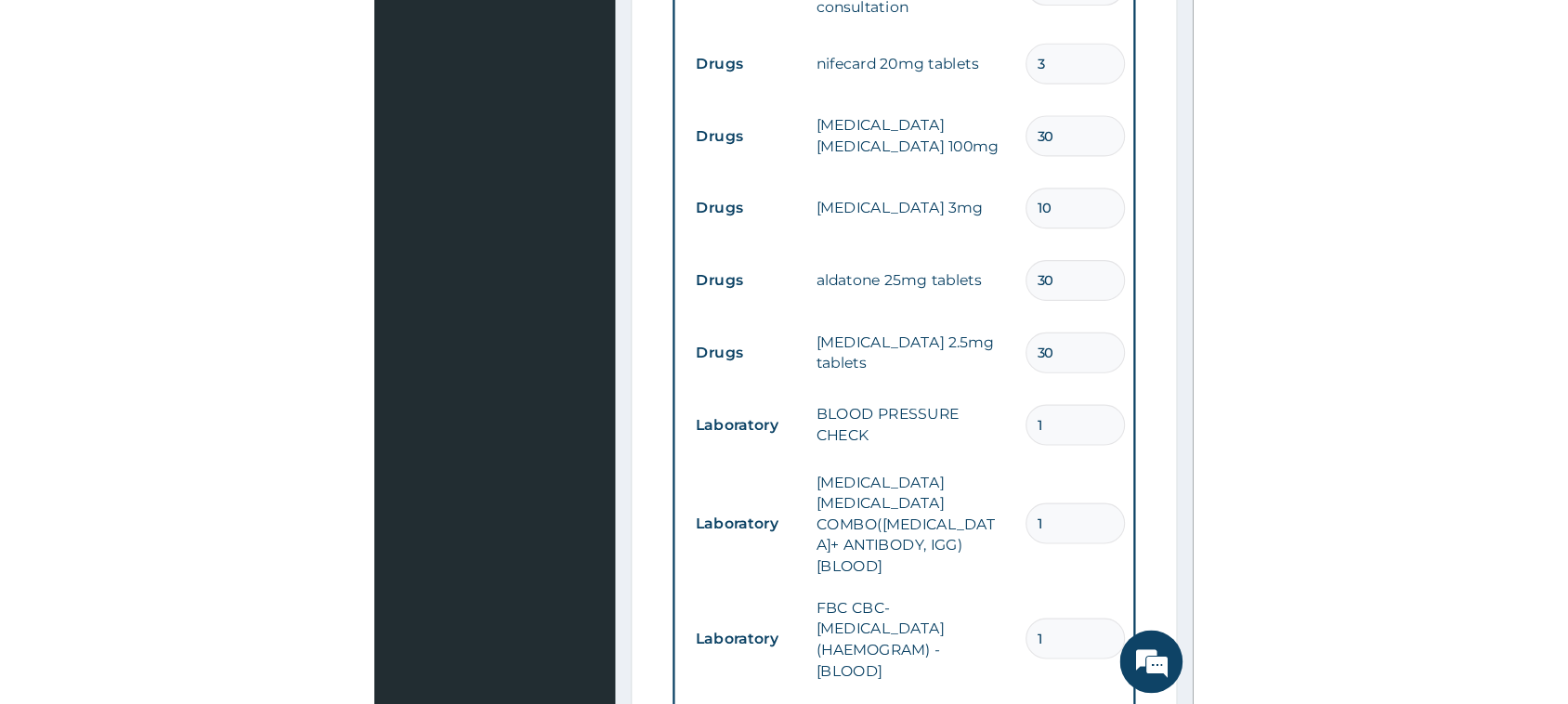
scroll to position [0, 0]
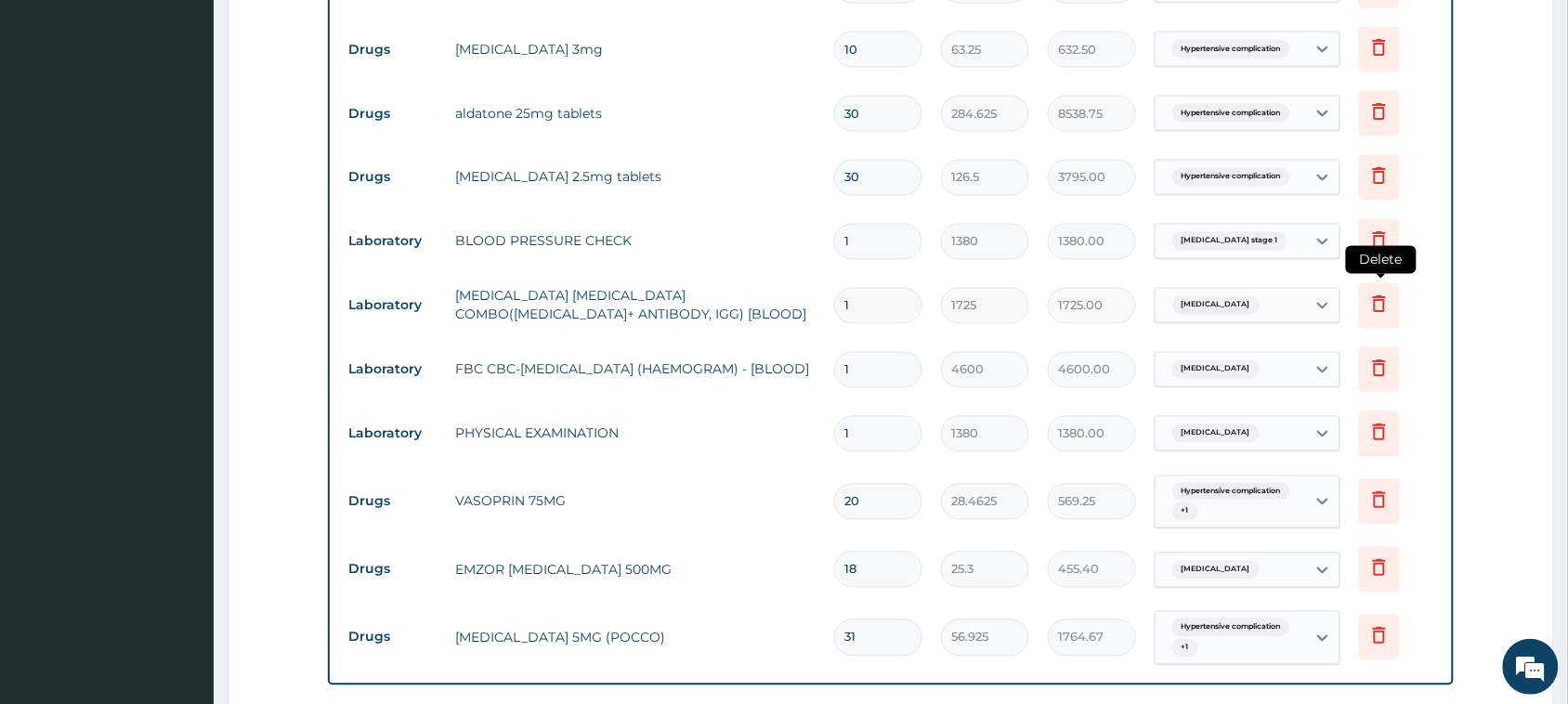
click at [725, 303] on icon at bounding box center [1379, 304] width 22 height 22
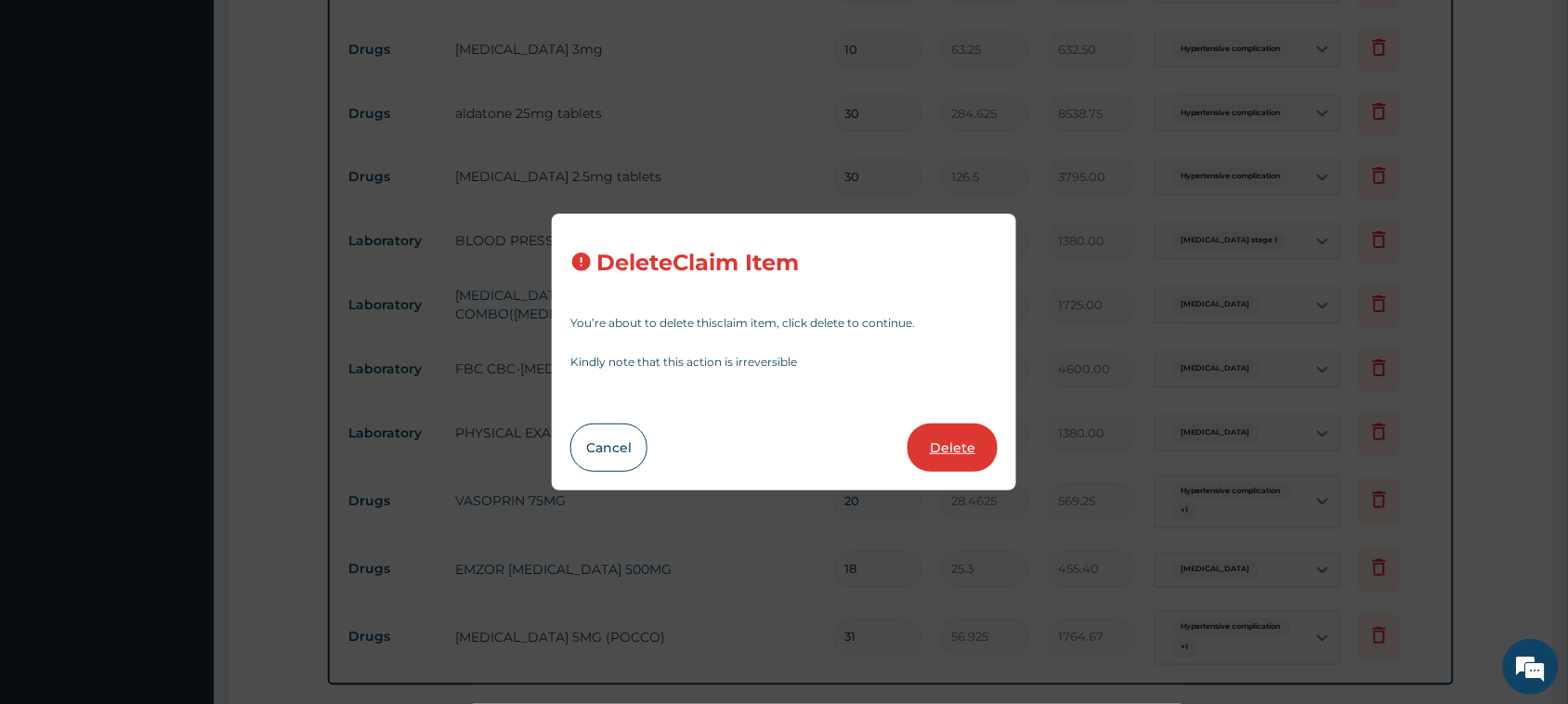
click at [725, 437] on button "Delete" at bounding box center [952, 447] width 90 height 48
type input "4600"
type input "4600.00"
type input "1380"
type input "1380.00"
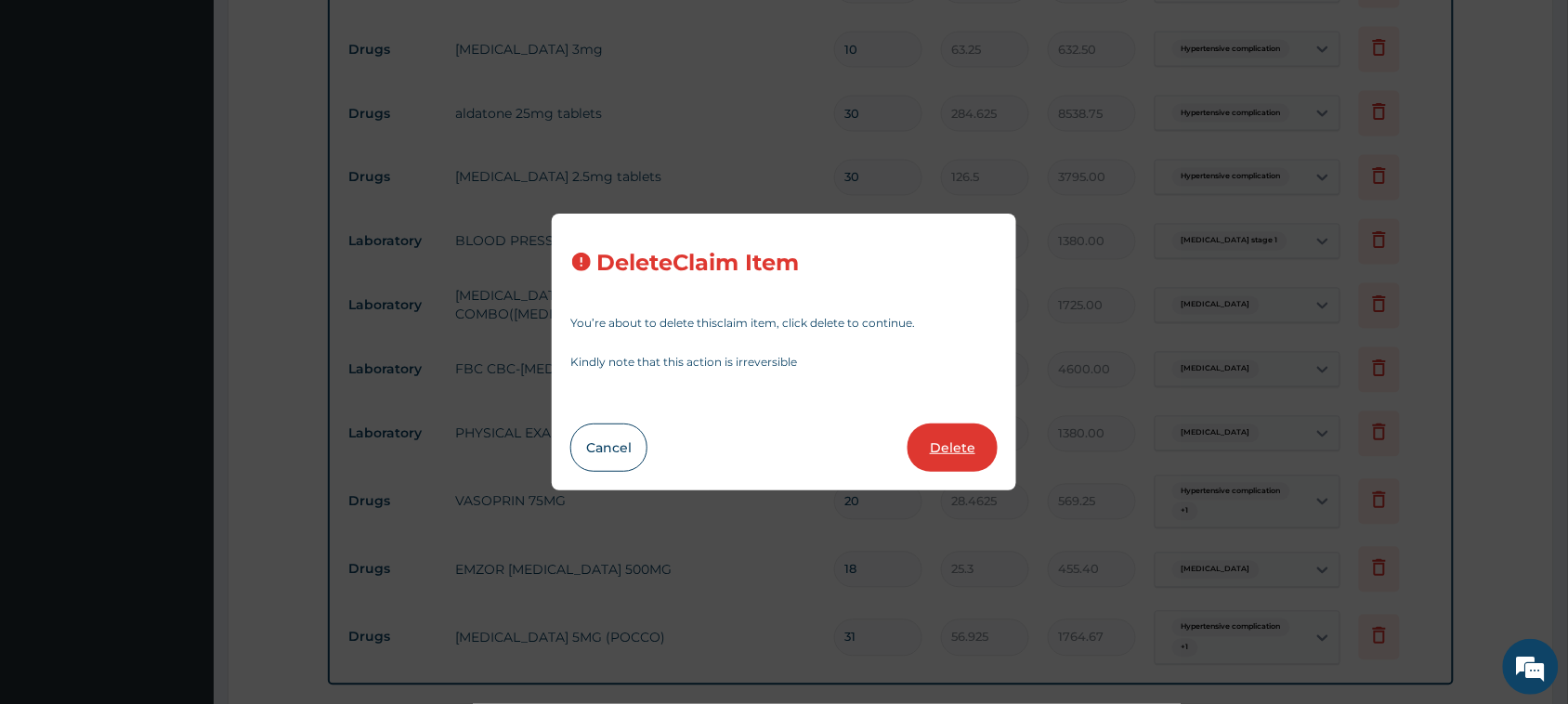
type input "20"
type input "28.4625"
type input "569.25"
type input "18"
type input "25.3"
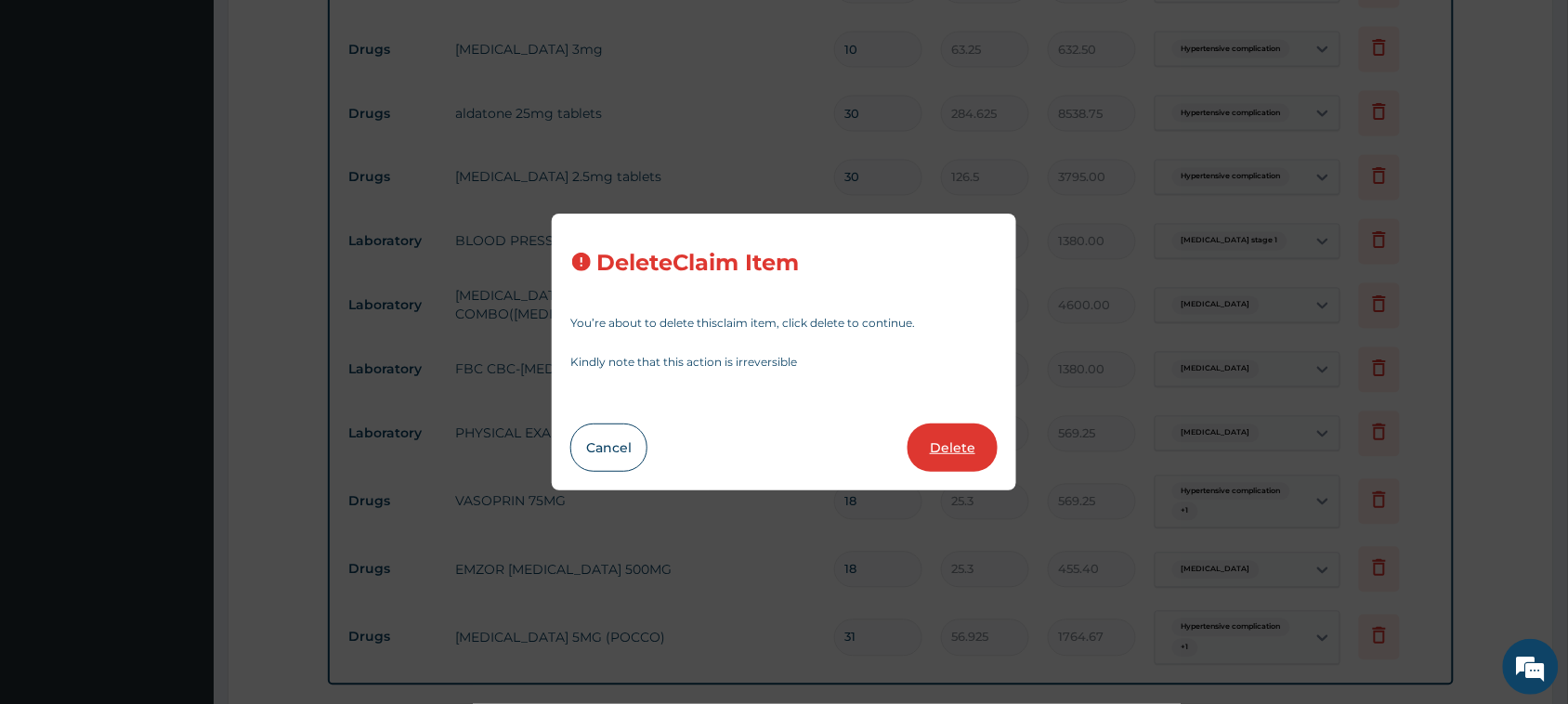
type input "455.40"
type input "31"
type input "56.925"
type input "1764.67"
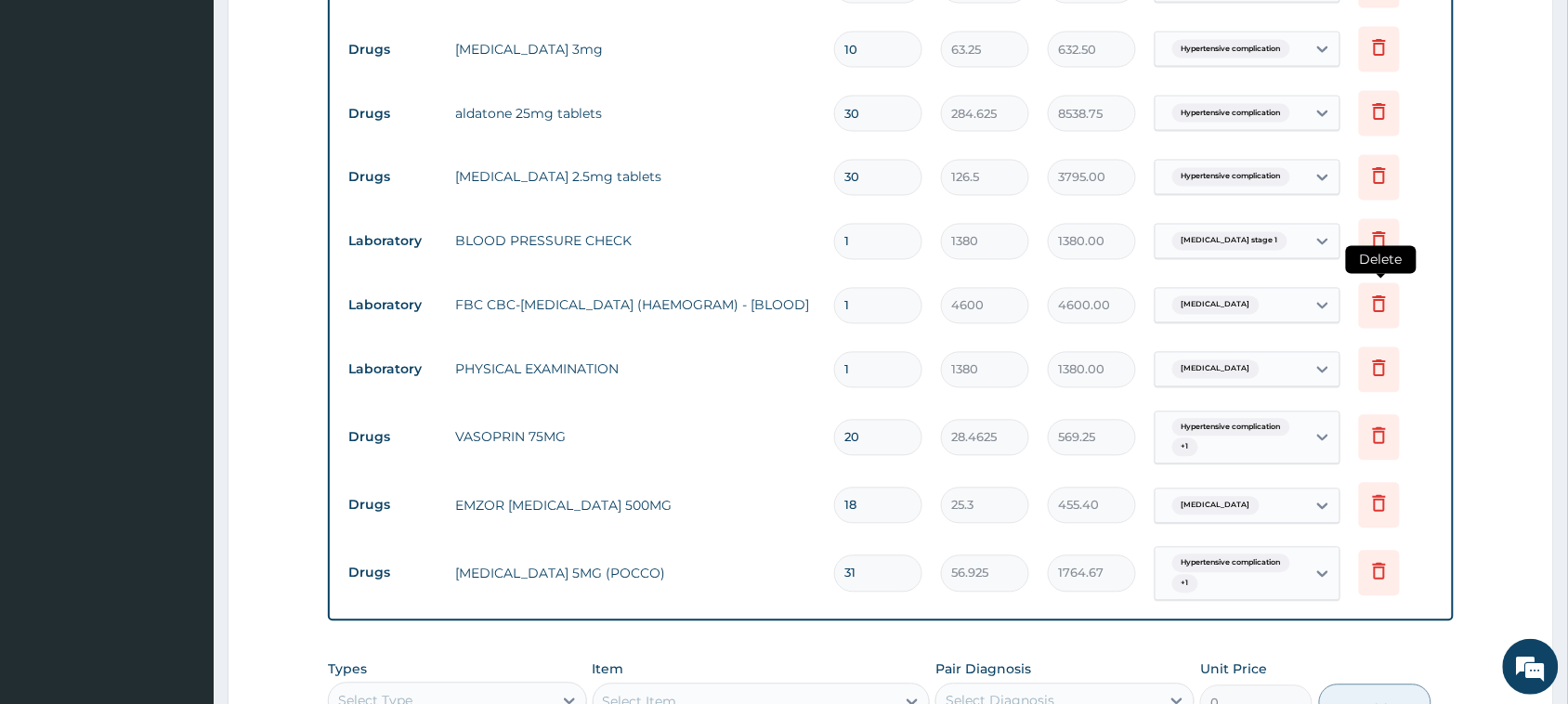
click at [725, 299] on icon at bounding box center [1379, 303] width 13 height 17
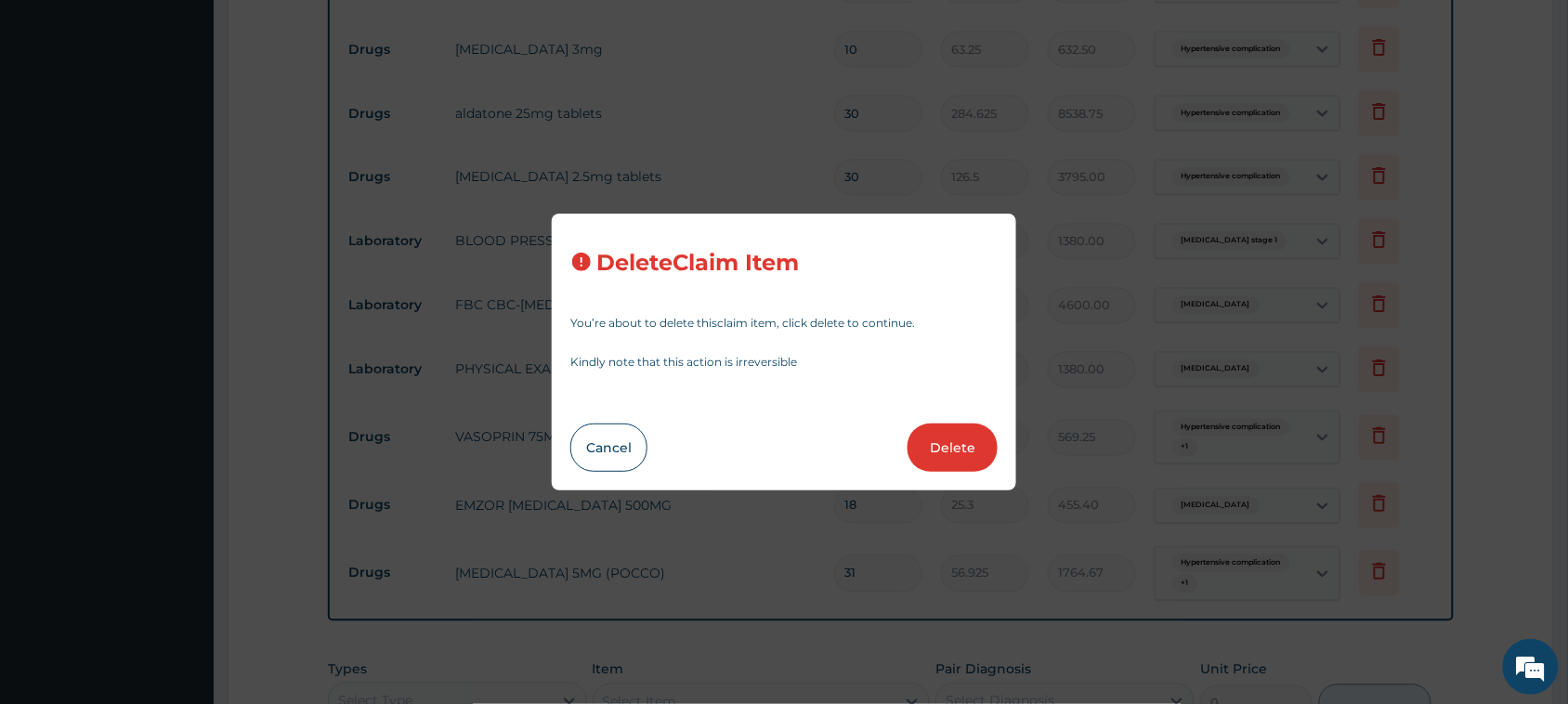
click at [725, 434] on button "Delete" at bounding box center [952, 447] width 90 height 48
type input "1380"
type input "1380.00"
type input "20"
type input "28.4625"
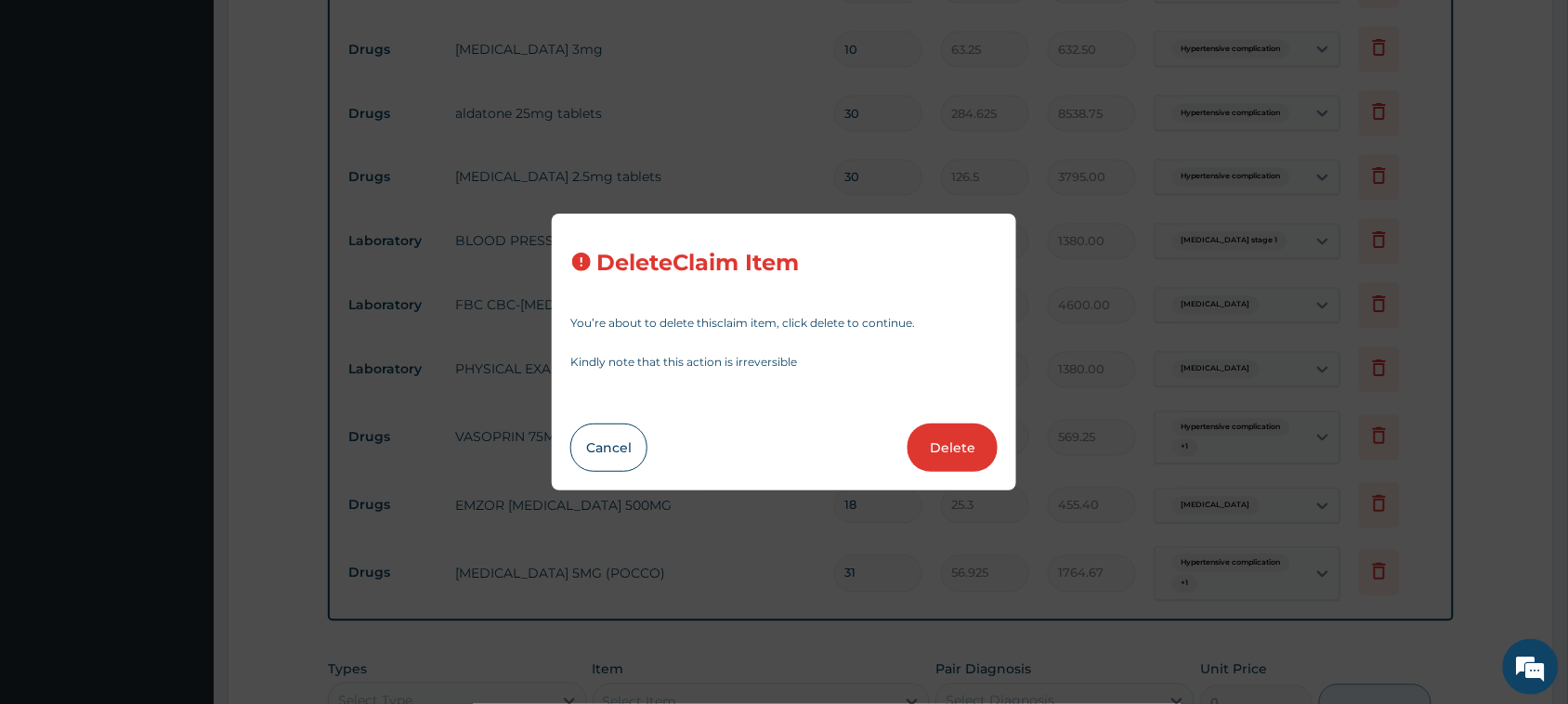
type input "569.25"
type input "18"
type input "25.3"
type input "455.40"
type input "31"
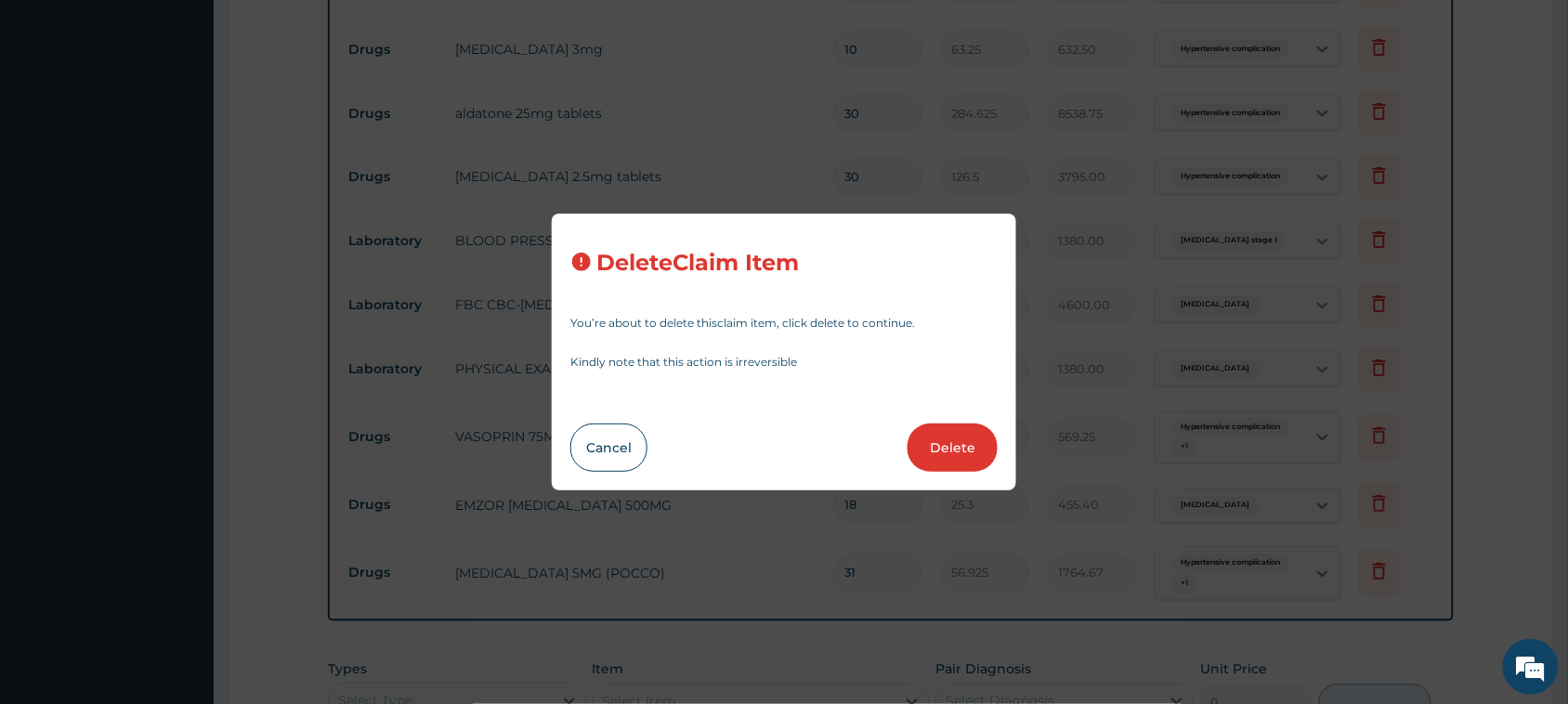
type input "56.925"
type input "1764.67"
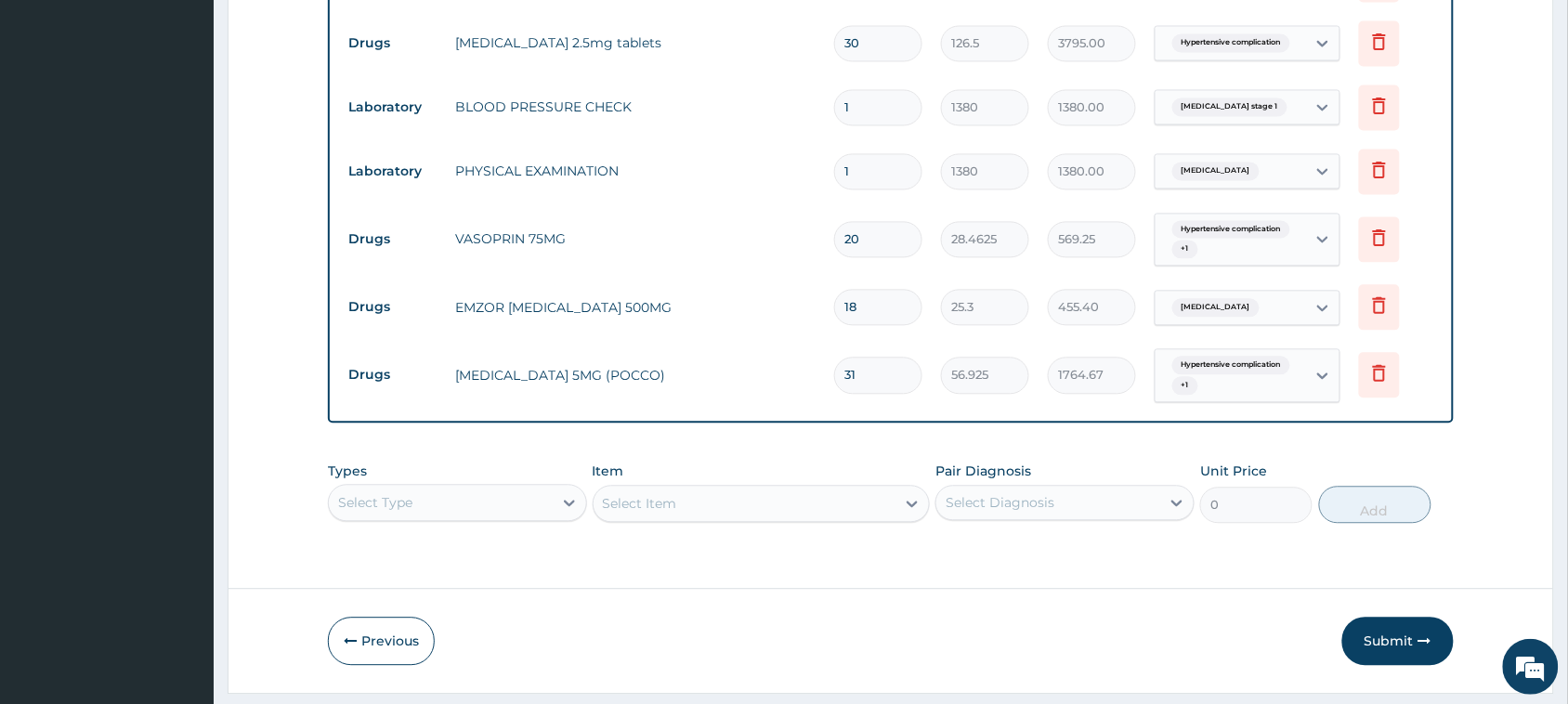
scroll to position [1100, 0]
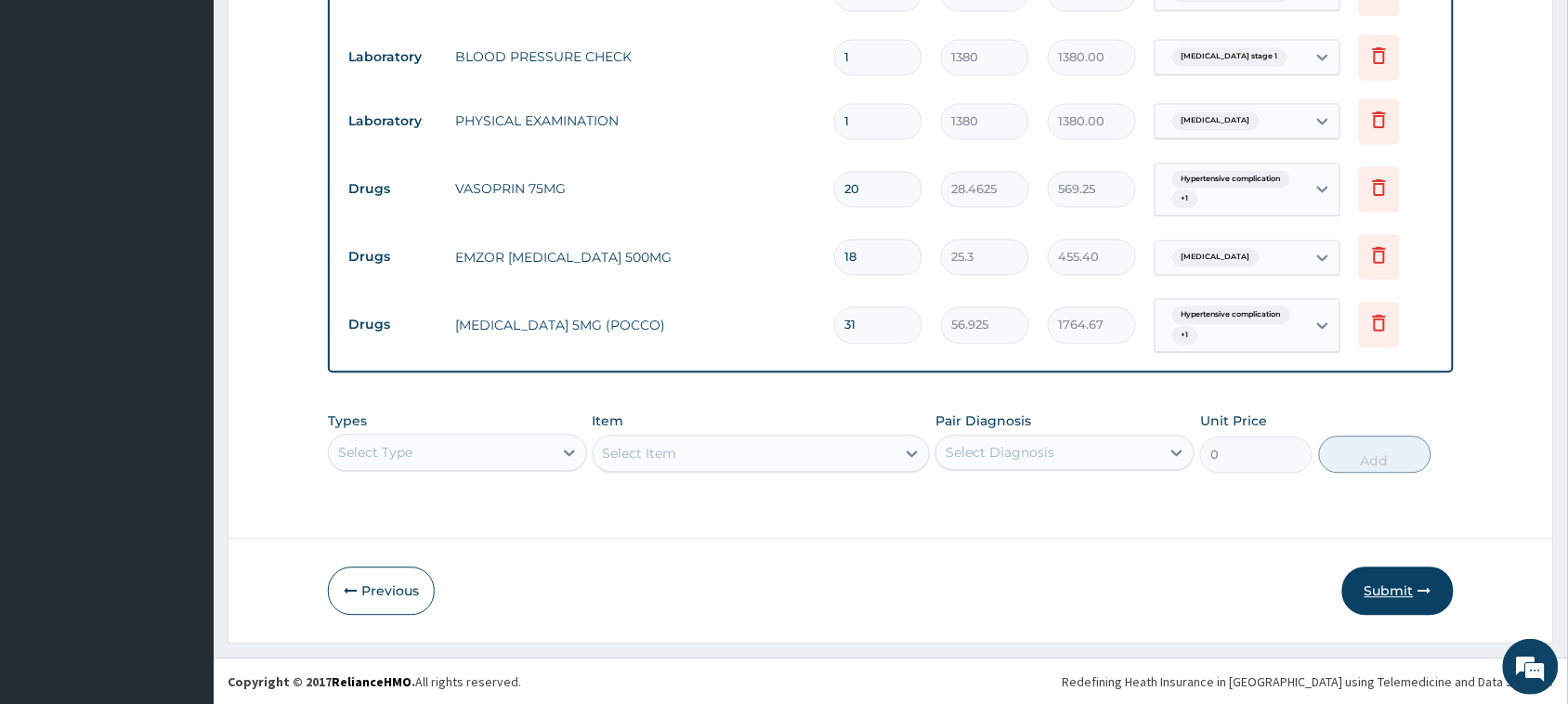
click at [725, 585] on button "Submit" at bounding box center [1397, 590] width 111 height 48
click at [725, 592] on button "Submit" at bounding box center [1397, 590] width 111 height 48
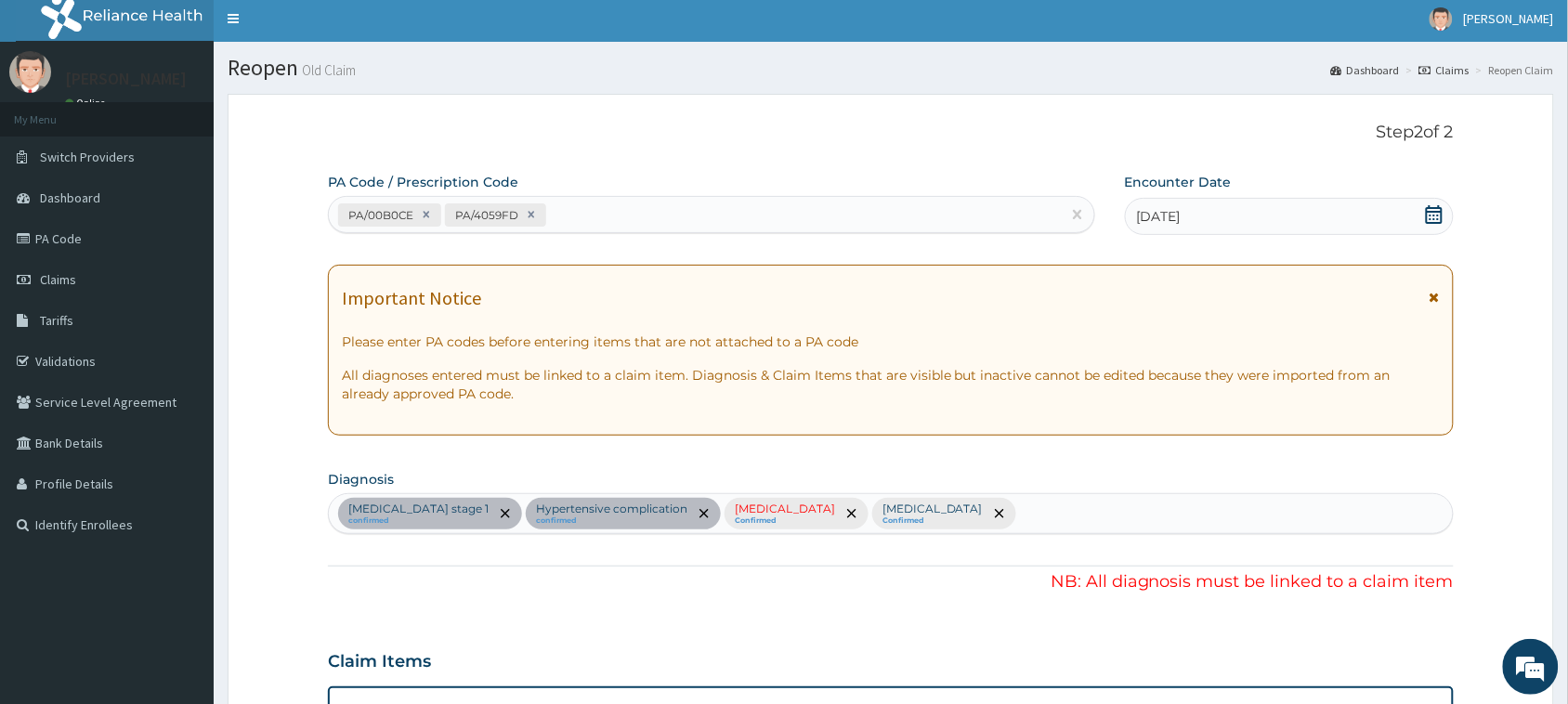
scroll to position [0, 0]
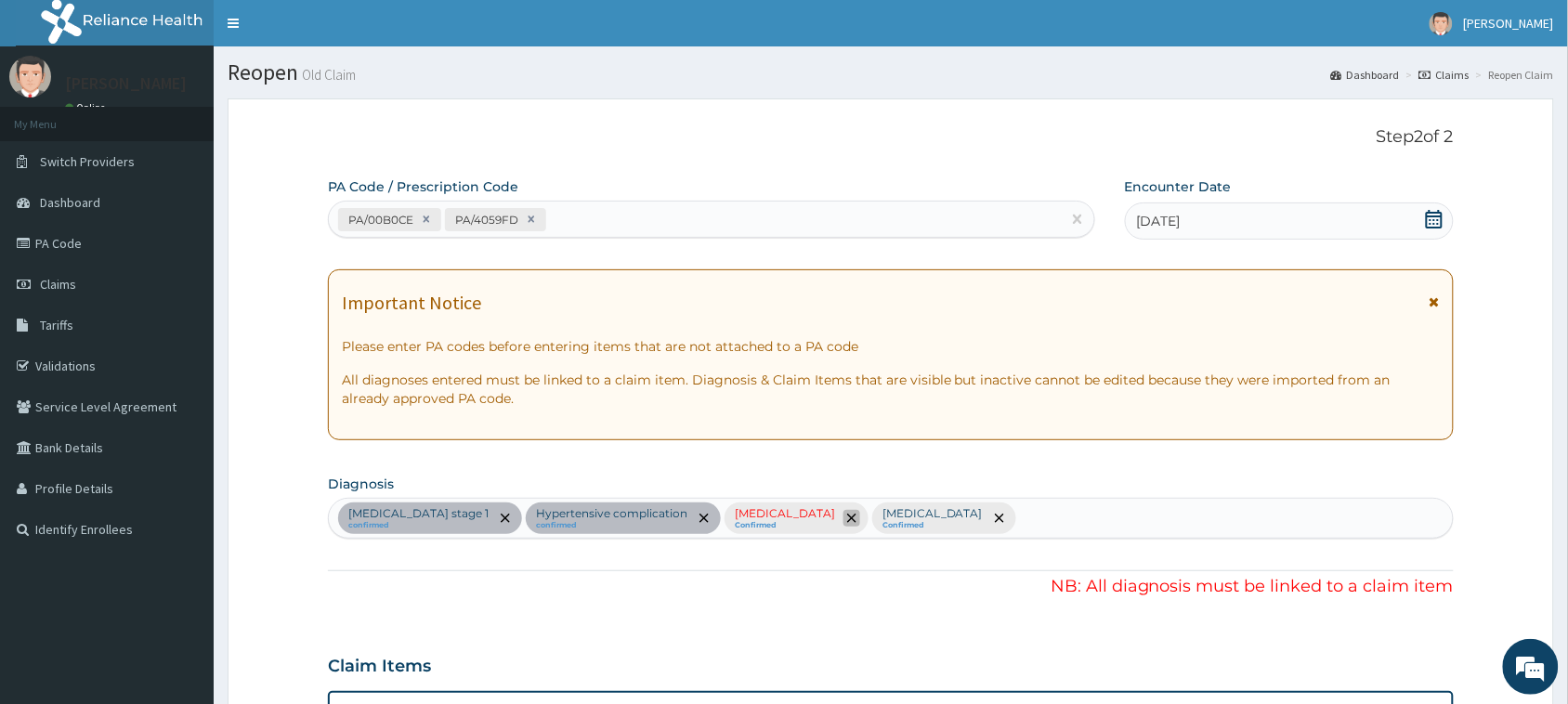
click at [725, 518] on icon "remove selection option" at bounding box center [851, 518] width 10 height 10
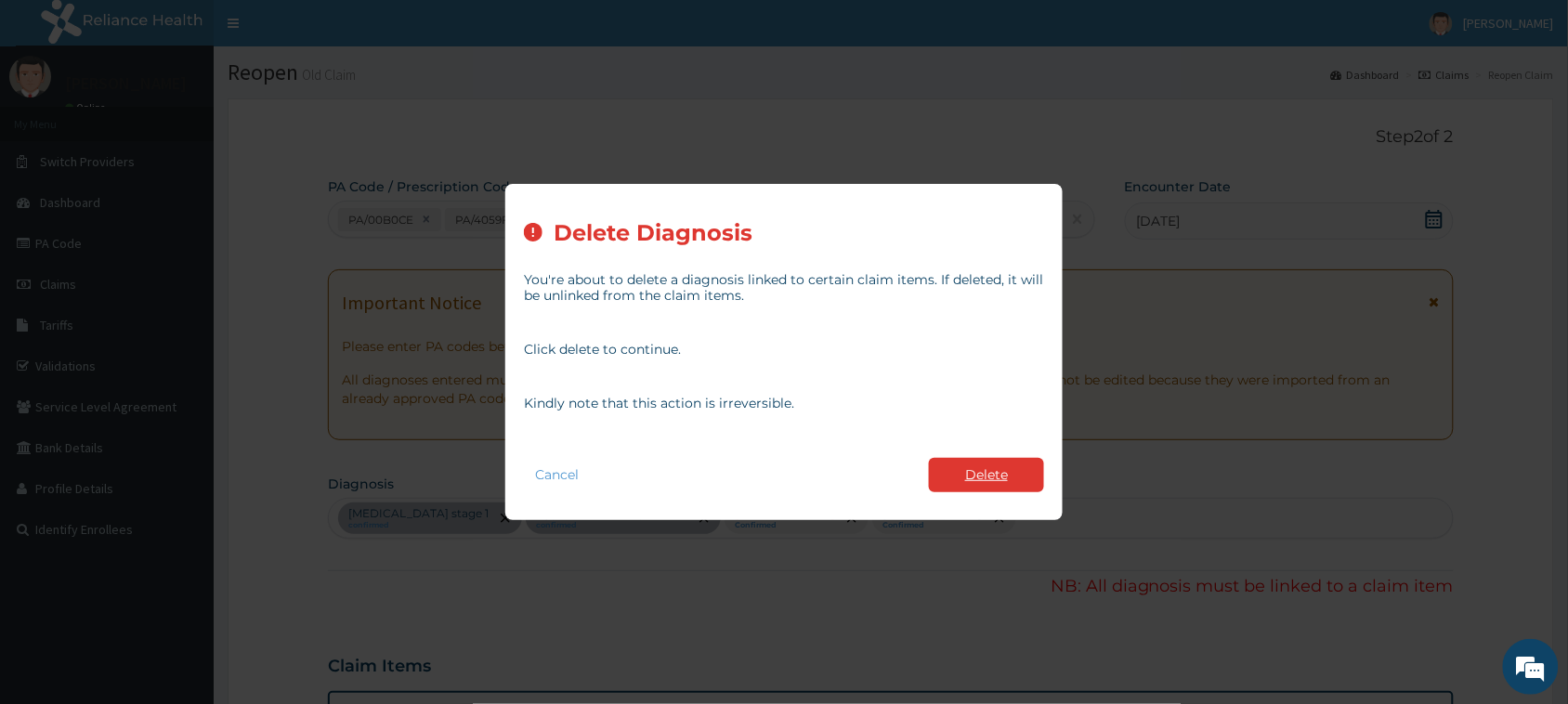
click at [725, 475] on button "Delete" at bounding box center [986, 475] width 115 height 34
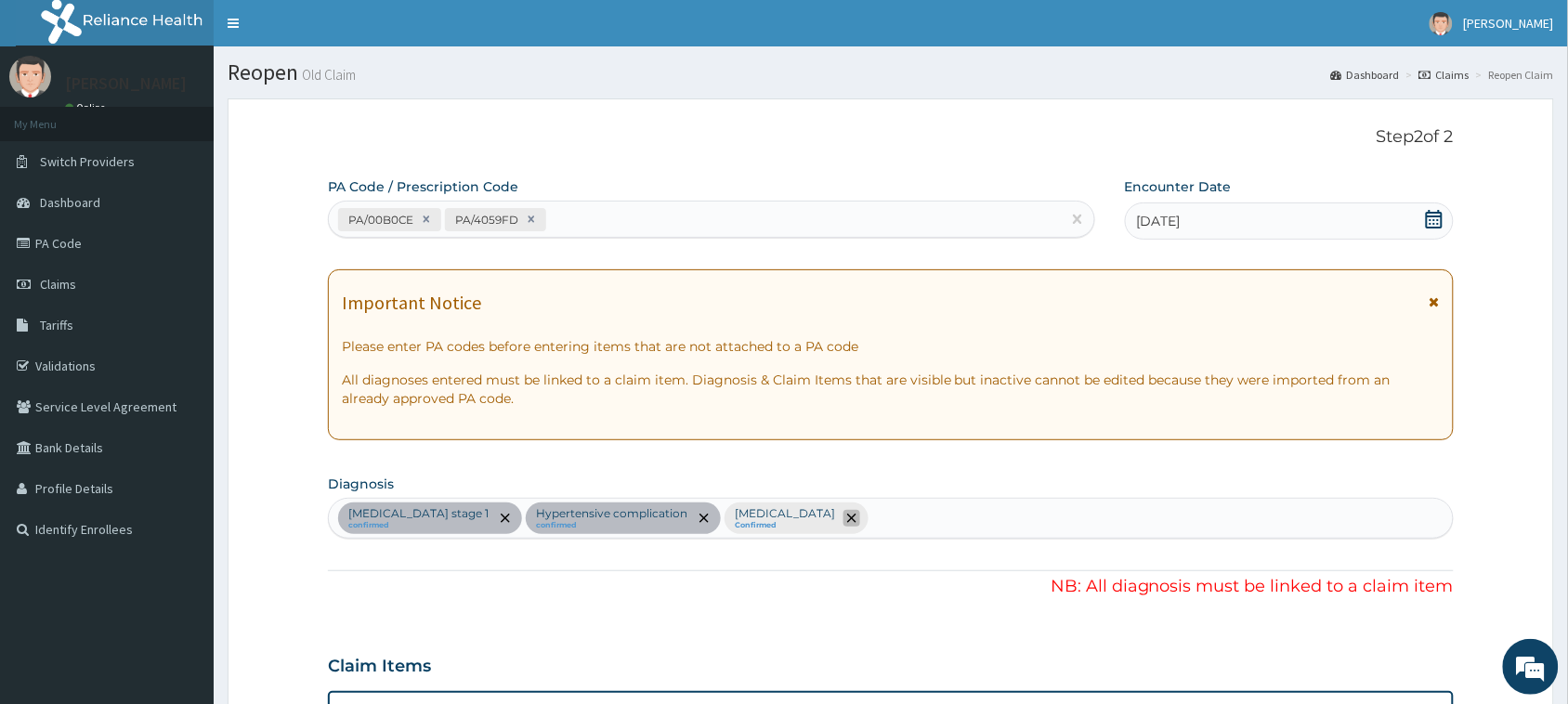
click at [725, 518] on icon "remove selection option" at bounding box center [851, 518] width 10 height 10
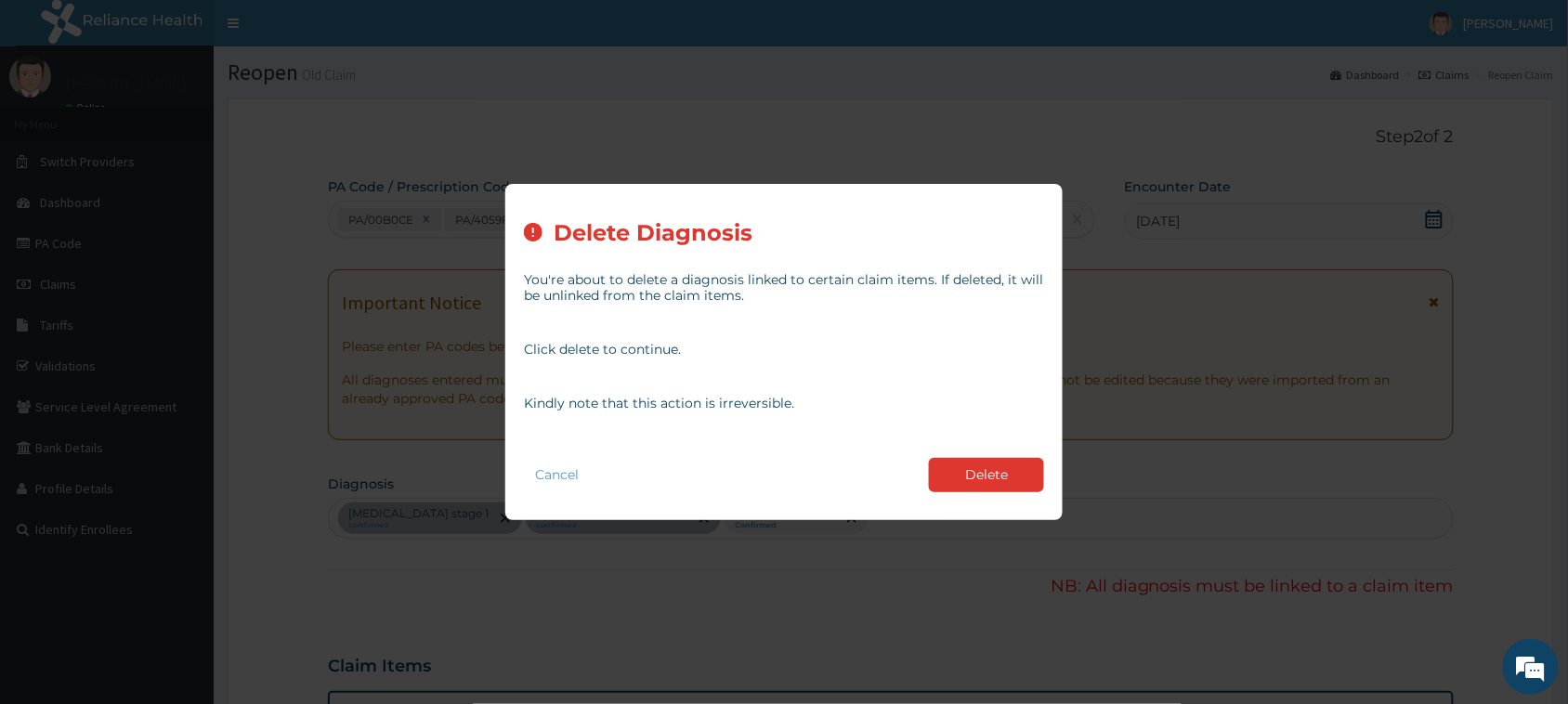
click at [725, 618] on div "Delete Diagnosis You're about to delete a diagnosis linked to certain claim ite…" at bounding box center [784, 352] width 1568 height 704
click at [567, 462] on button "Cancel" at bounding box center [557, 476] width 66 height 27
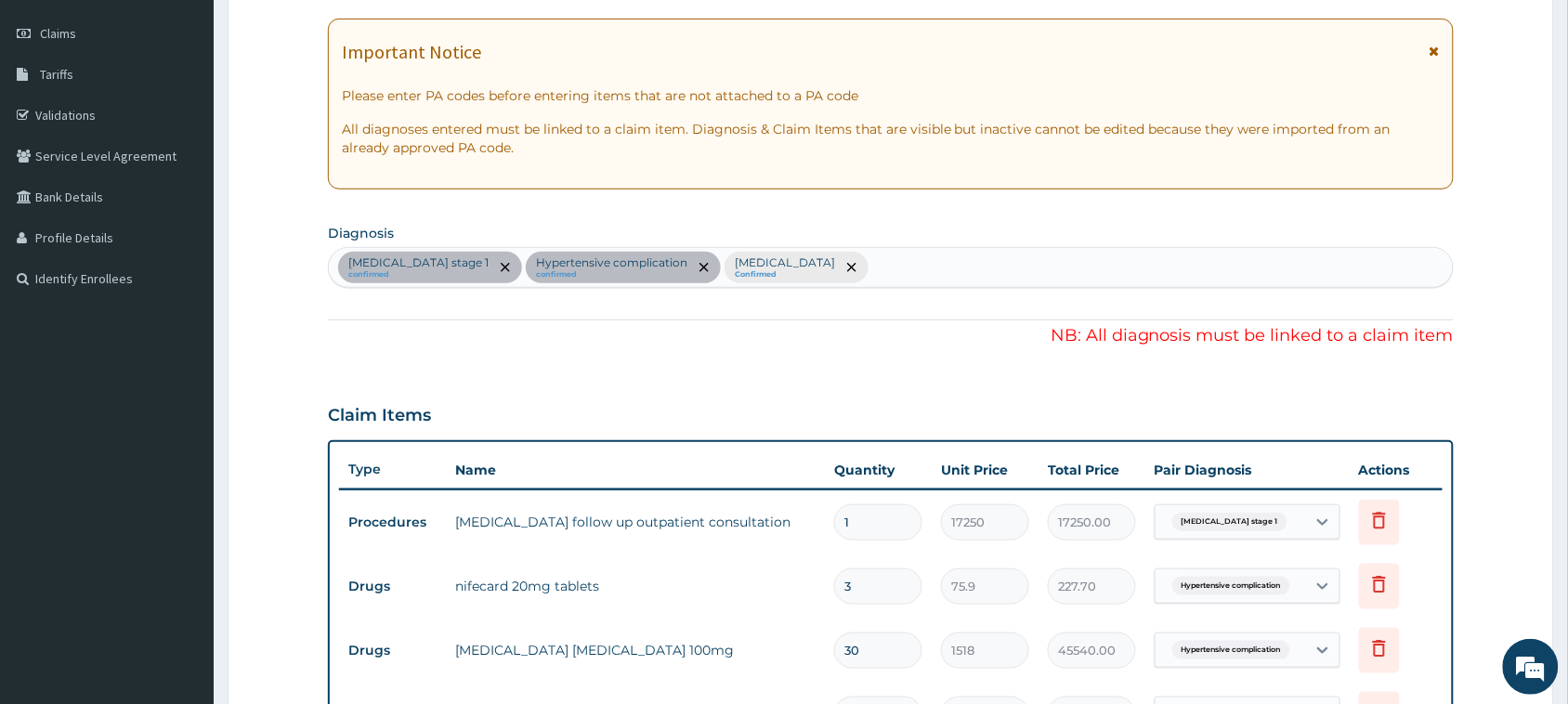
scroll to position [116, 0]
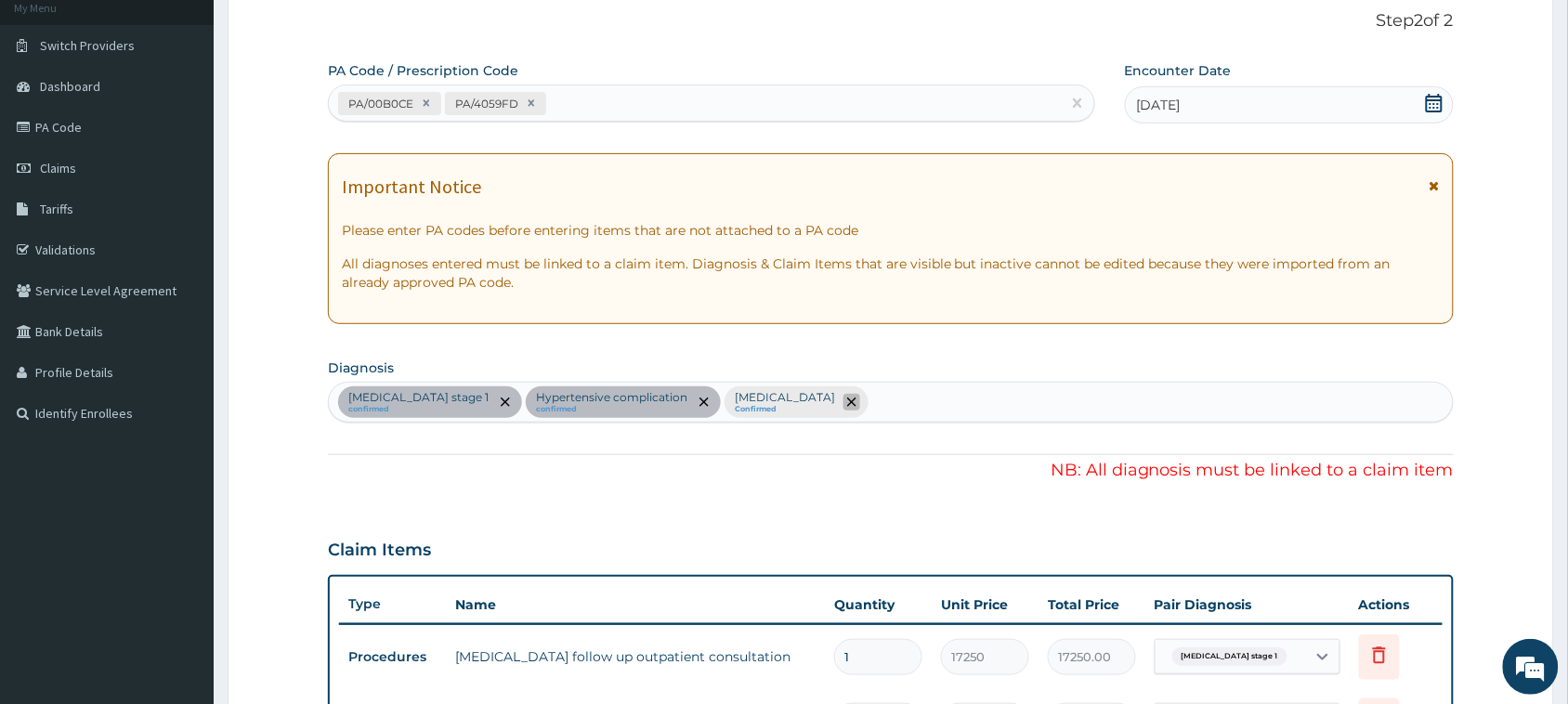
click at [725, 396] on span "remove selection option" at bounding box center [851, 401] width 17 height 17
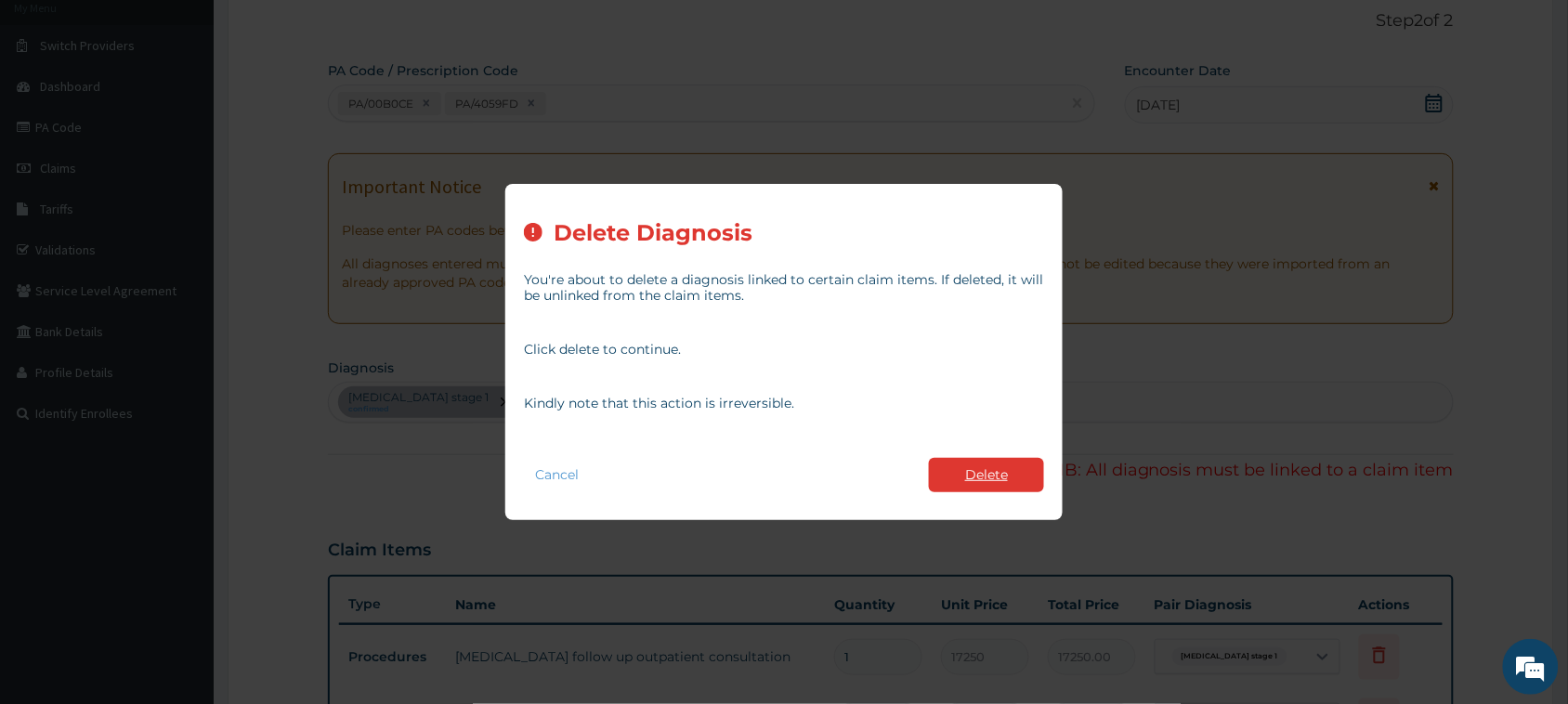
click at [725, 461] on button "Delete" at bounding box center [986, 475] width 115 height 34
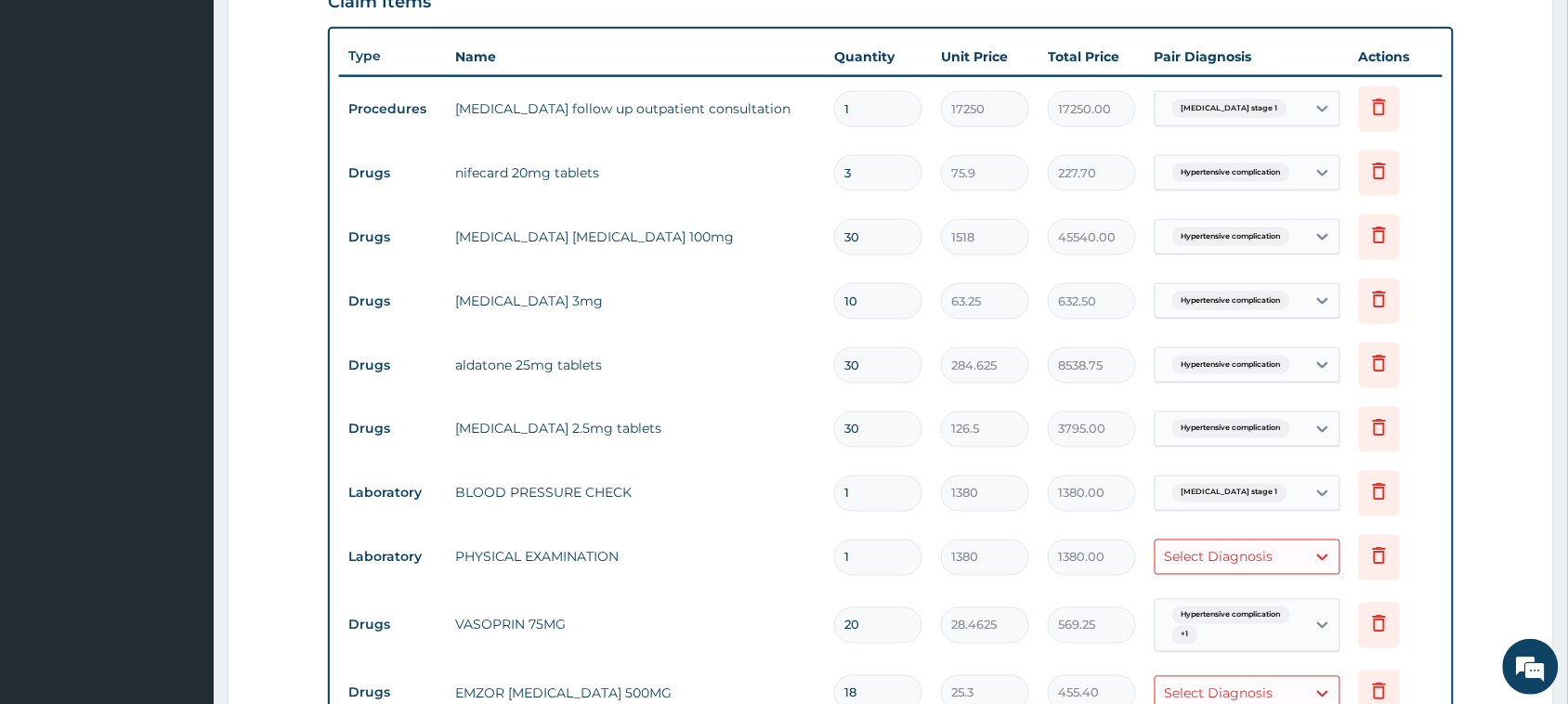
scroll to position [812, 0]
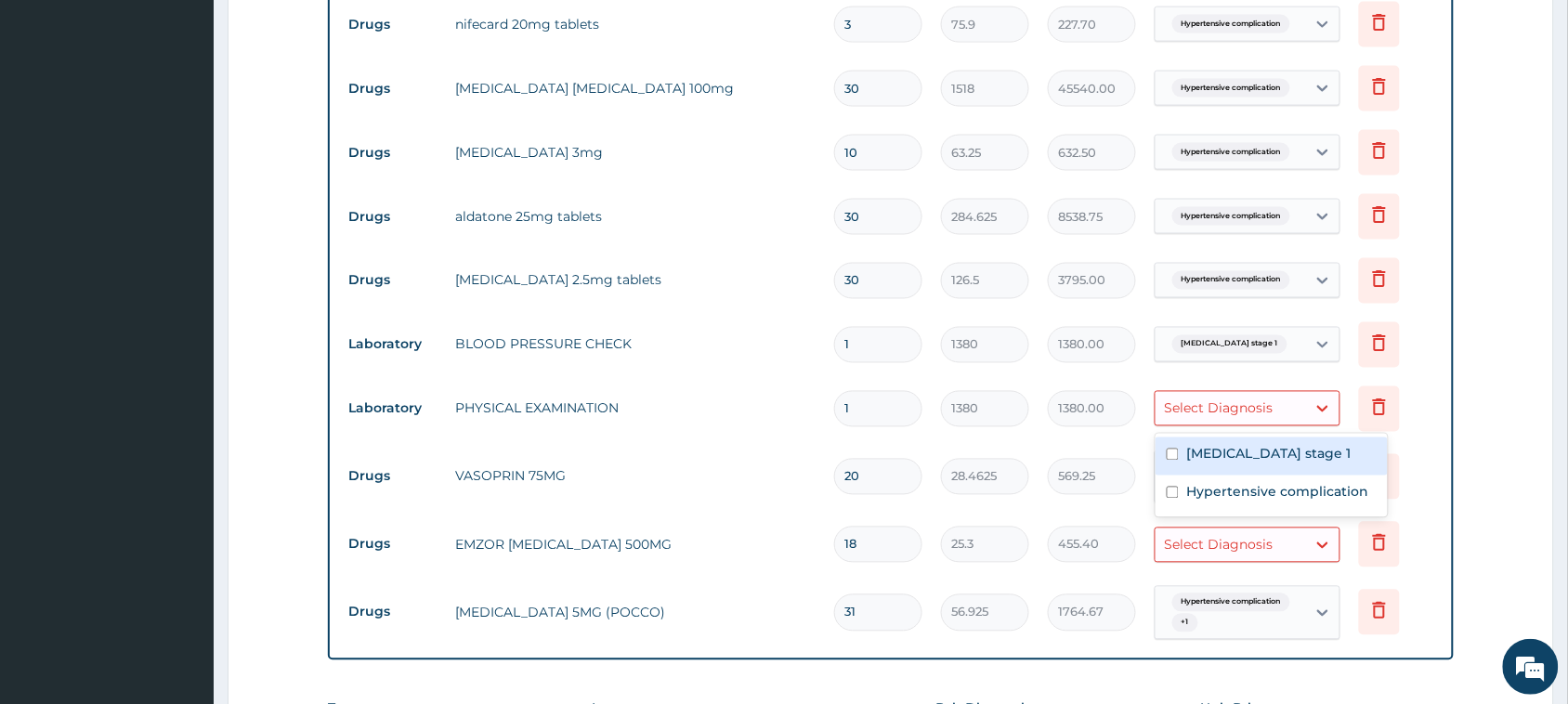
click at [725, 406] on div "Select Diagnosis" at bounding box center [1218, 408] width 108 height 19
click at [725, 451] on label "Hypertension stage 1" at bounding box center [1268, 454] width 164 height 19
checkbox input "true"
click at [725, 413] on span "Hypertension stage 1" at bounding box center [1229, 408] width 115 height 19
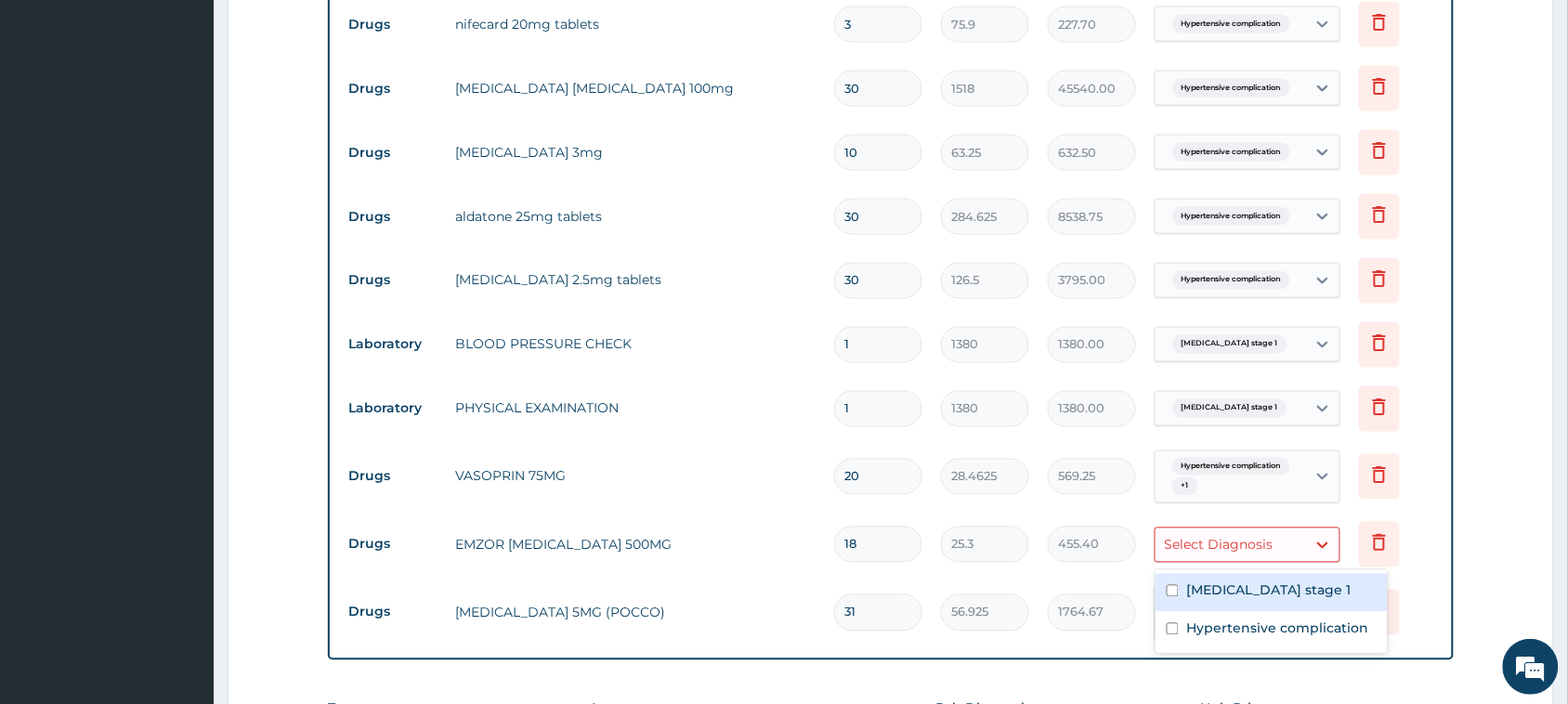
drag, startPoint x: 1233, startPoint y: 542, endPoint x: 1237, endPoint y: 560, distance: 18.4
click at [725, 549] on div "Select Diagnosis" at bounding box center [1218, 545] width 108 height 19
click at [725, 596] on label "Hypertension stage 1" at bounding box center [1268, 590] width 164 height 19
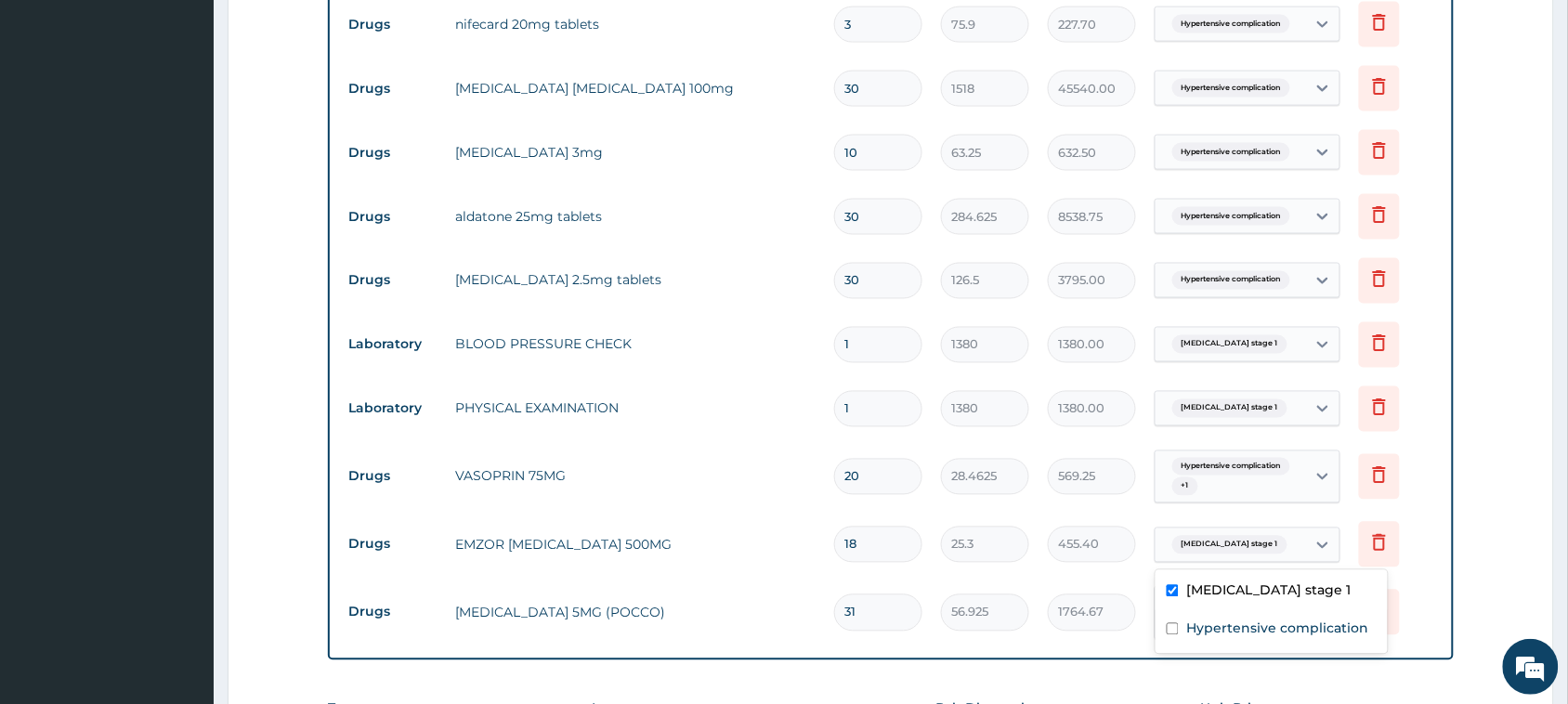
drag, startPoint x: 1252, startPoint y: 590, endPoint x: 1275, endPoint y: 571, distance: 29.8
click at [725, 577] on div "Hypertension stage 1" at bounding box center [1271, 593] width 232 height 38
checkbox input "false"
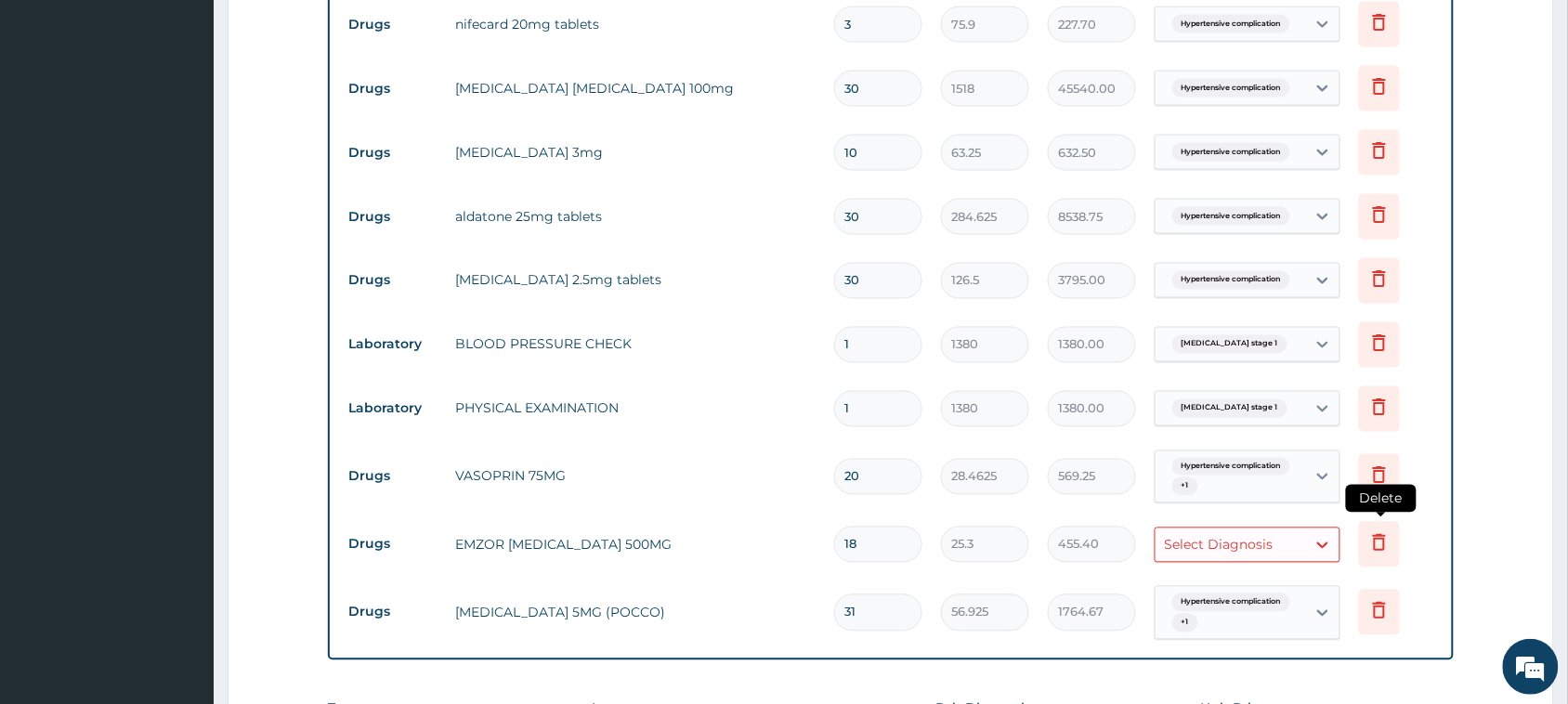
click at [725, 541] on icon at bounding box center [1379, 542] width 22 height 22
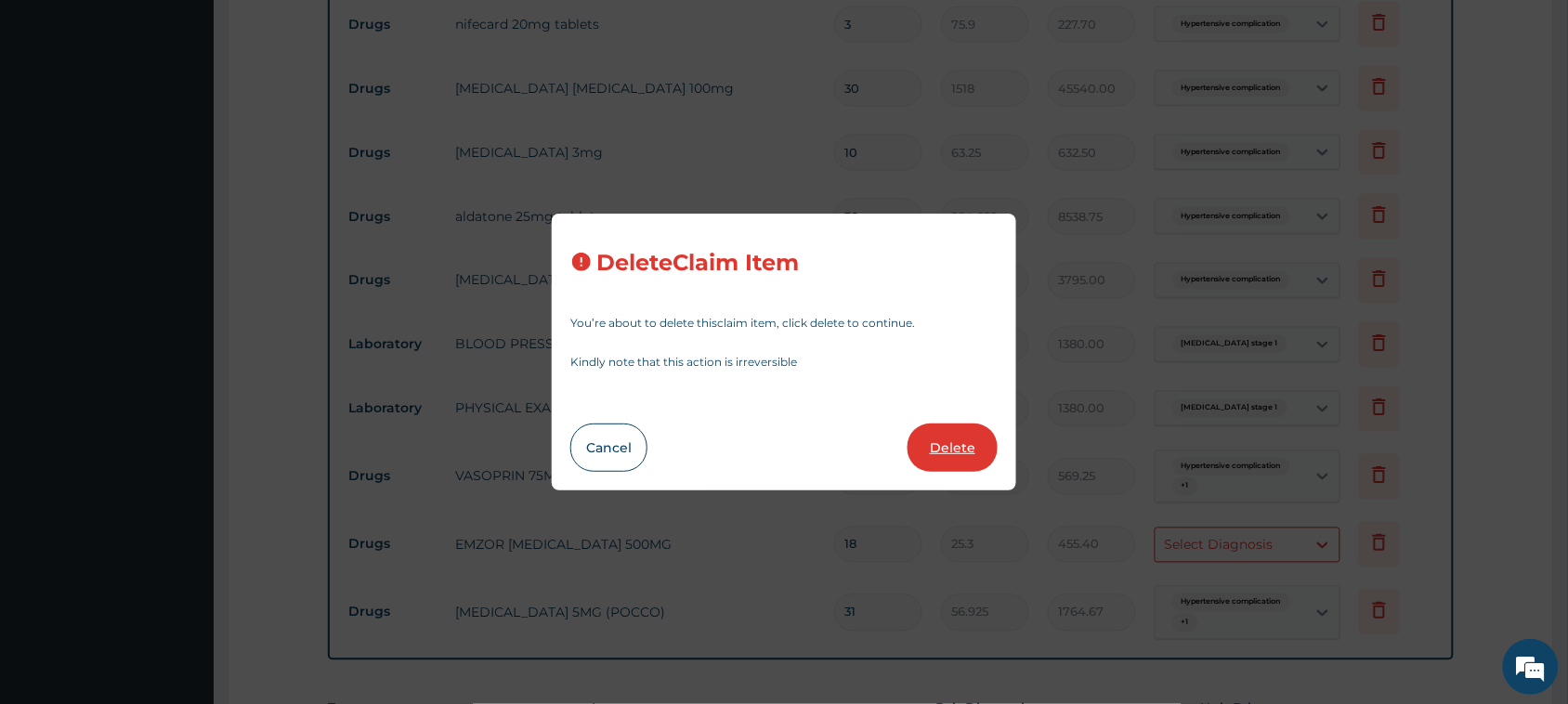
click at [725, 451] on button "Delete" at bounding box center [952, 447] width 90 height 48
type input "31"
type input "56.925"
type input "1764.67"
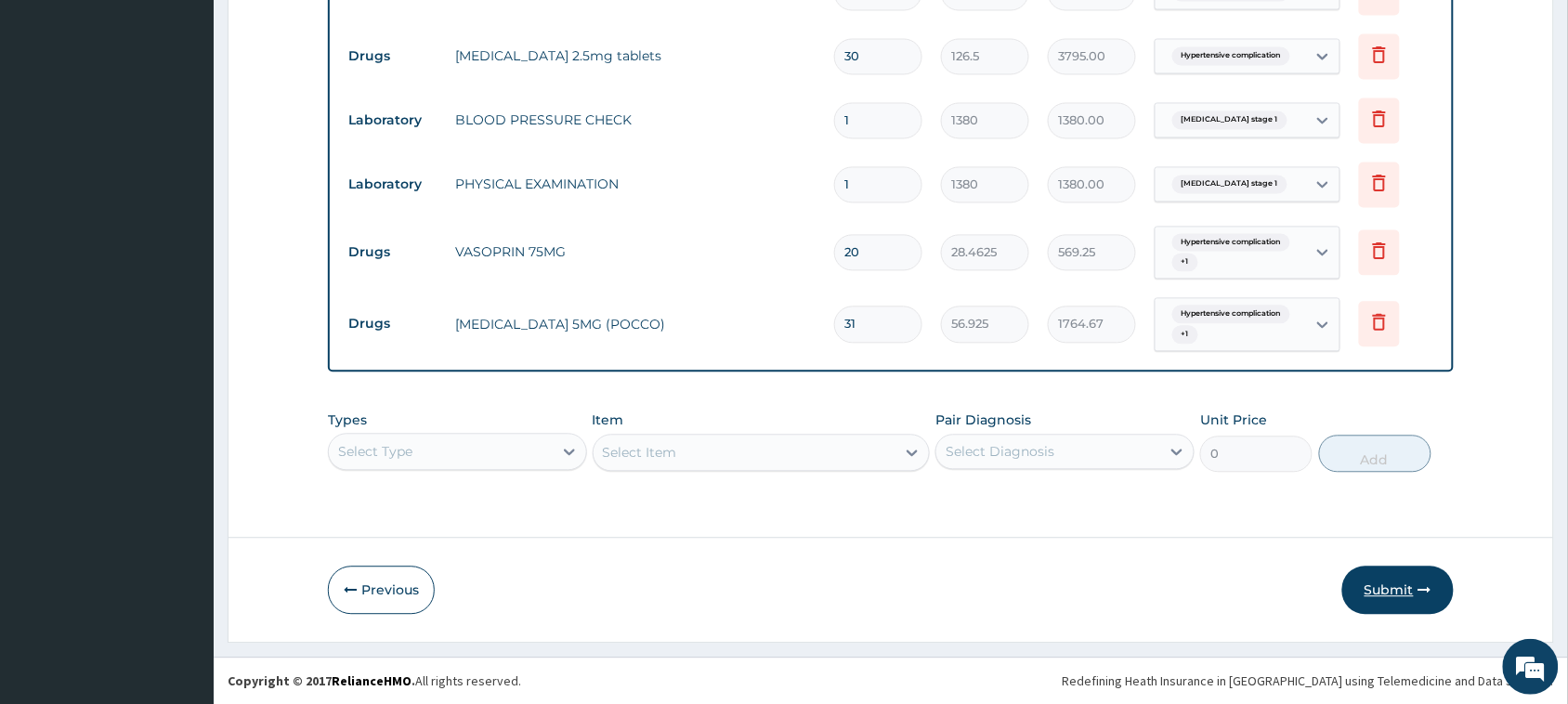
click at [725, 587] on button "Submit" at bounding box center [1397, 590] width 111 height 48
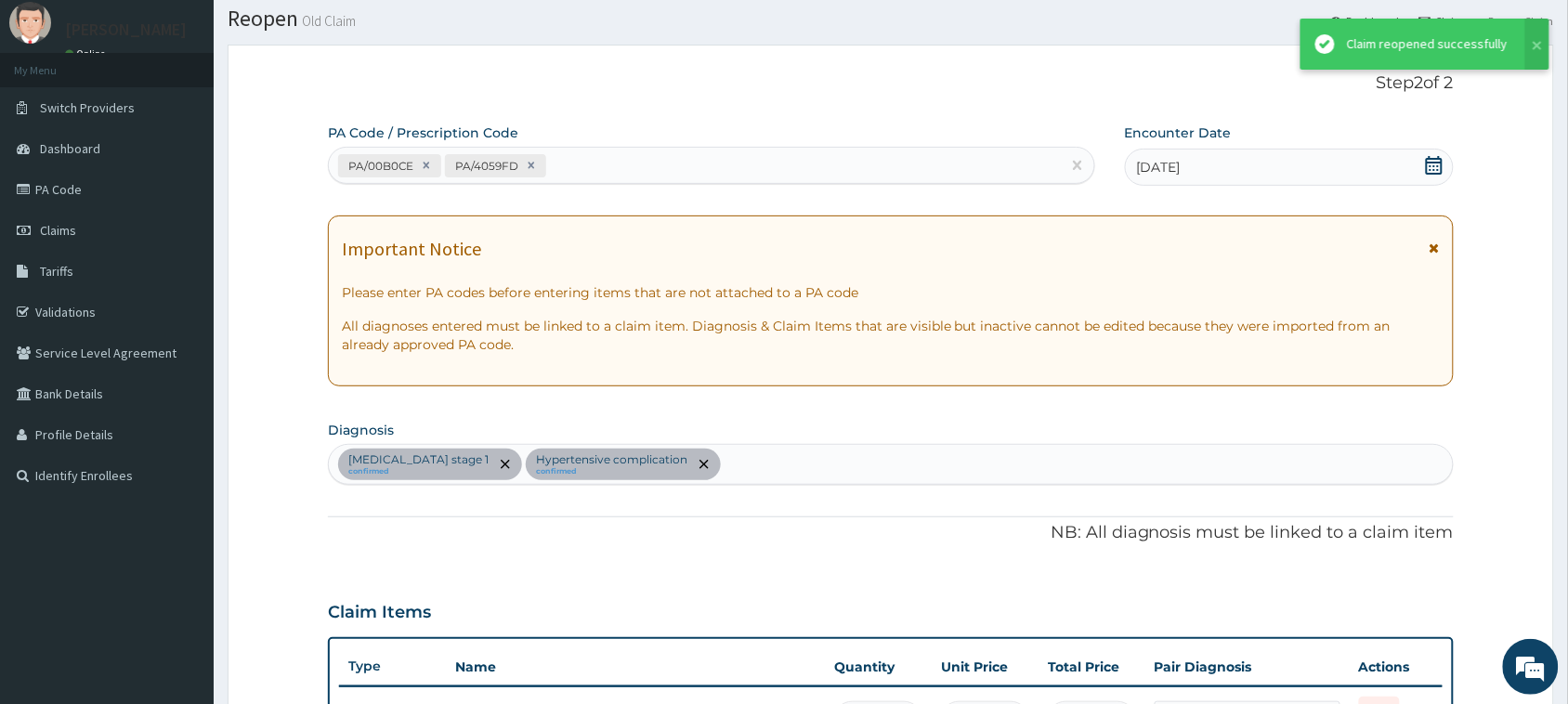
scroll to position [1037, 0]
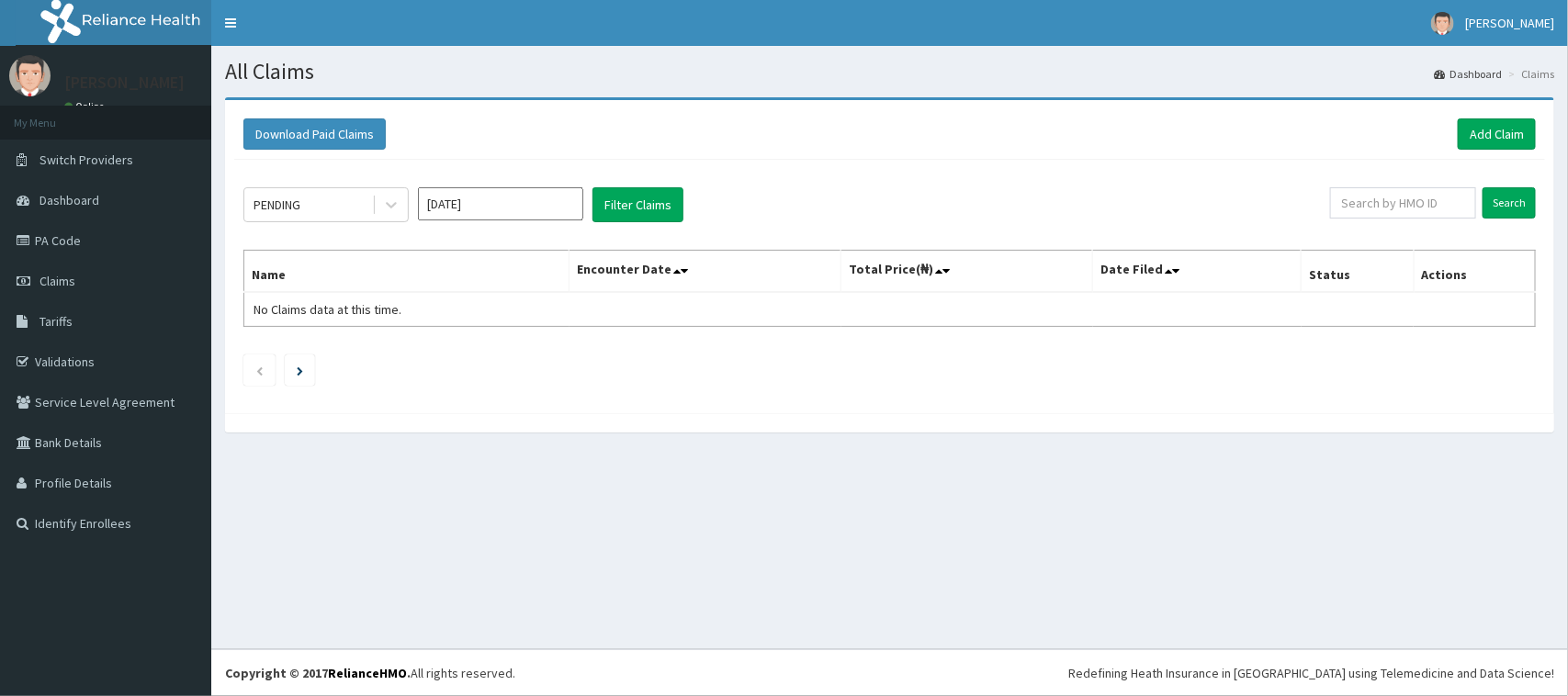
click at [455, 208] on input "[DATE]" at bounding box center [500, 204] width 165 height 33
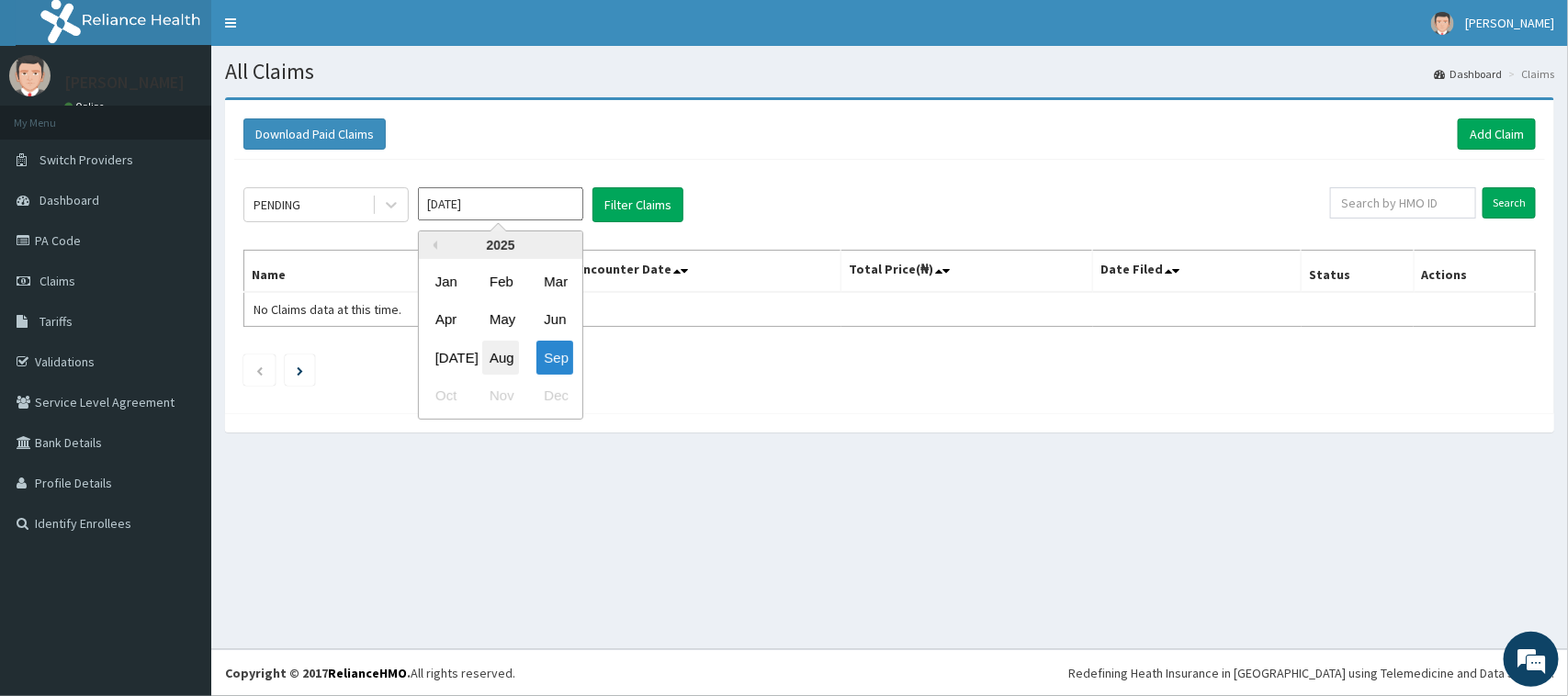
click at [498, 348] on div "Aug" at bounding box center [500, 357] width 37 height 34
type input "[DATE]"
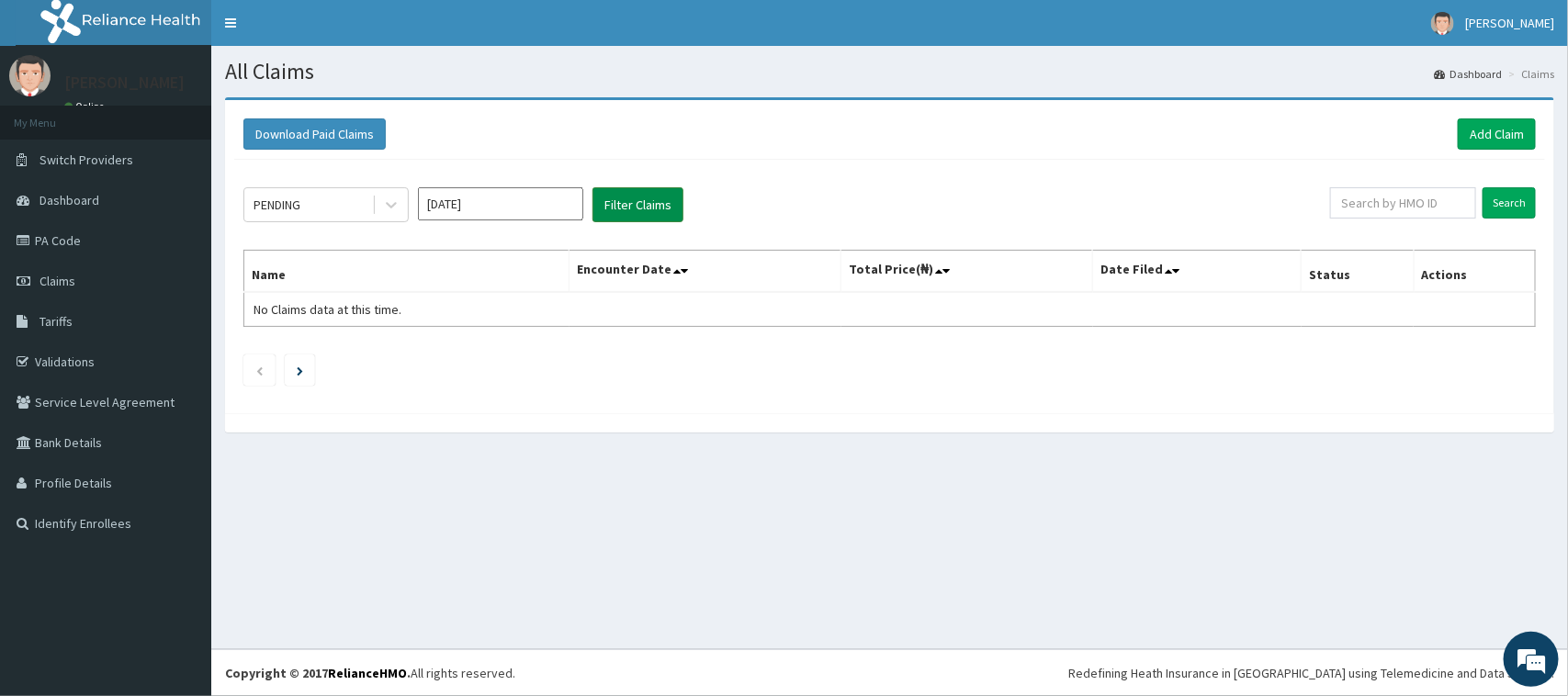
click at [630, 203] on button "Filter Claims" at bounding box center [638, 205] width 91 height 35
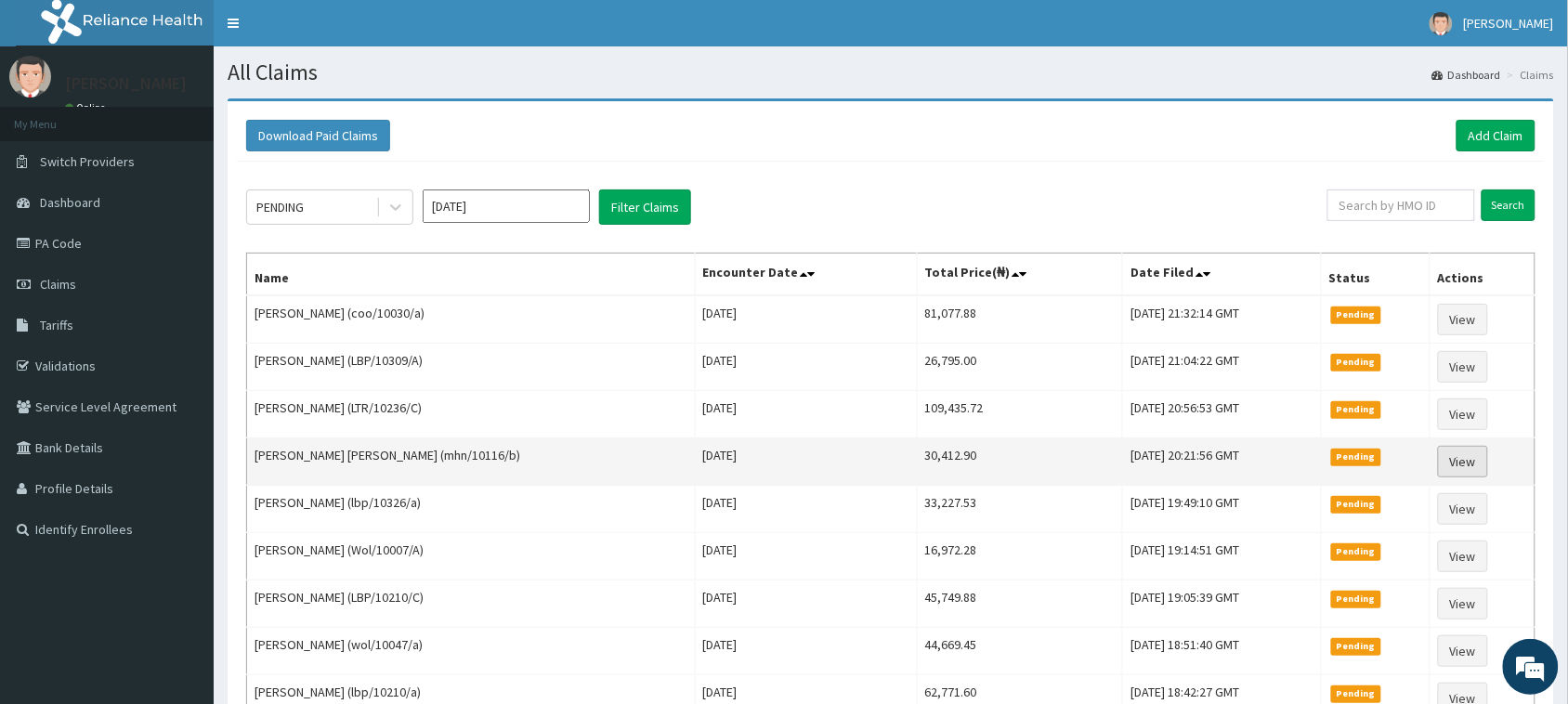
click at [1470, 466] on link "View" at bounding box center [1462, 462] width 50 height 31
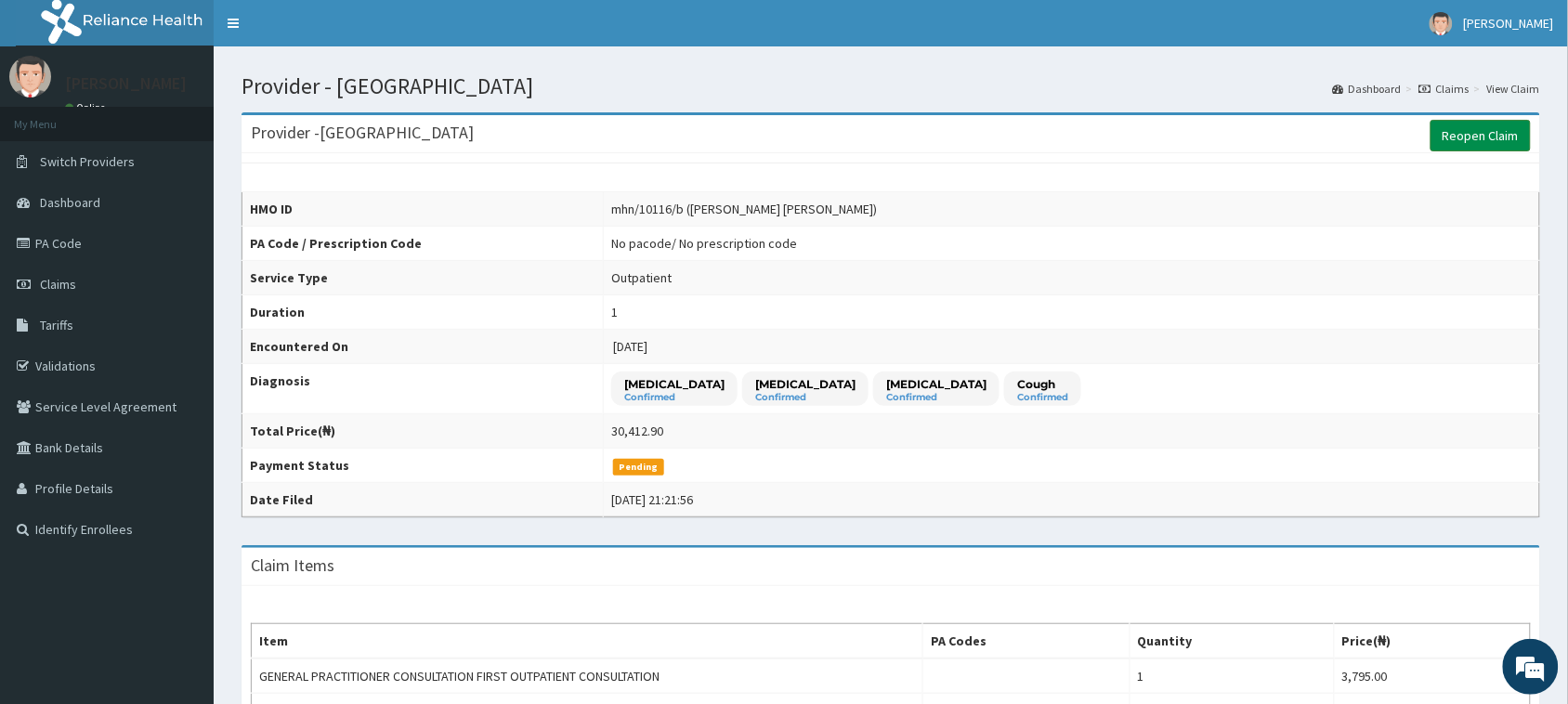
click at [1473, 132] on link "Reopen Claim" at bounding box center [1480, 136] width 101 height 31
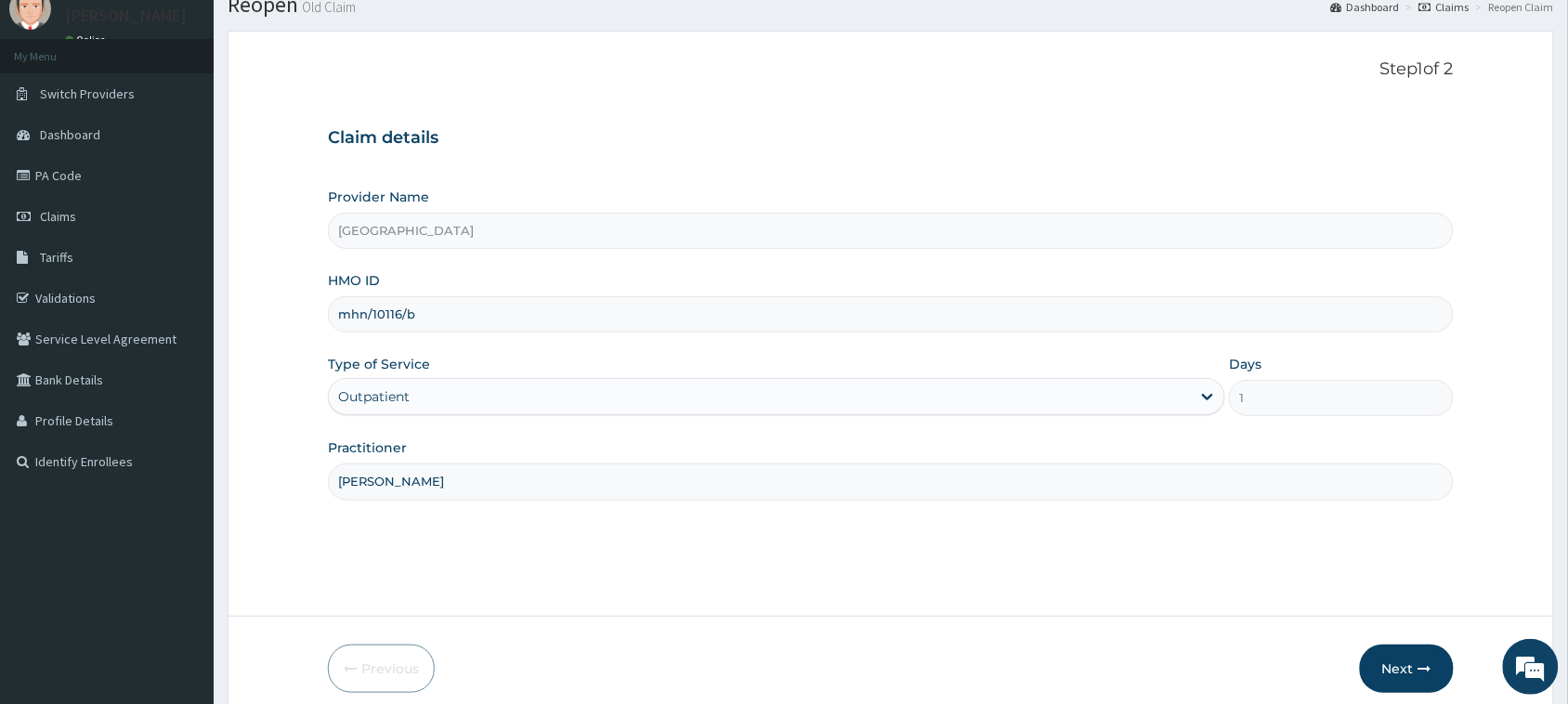
scroll to position [30, 0]
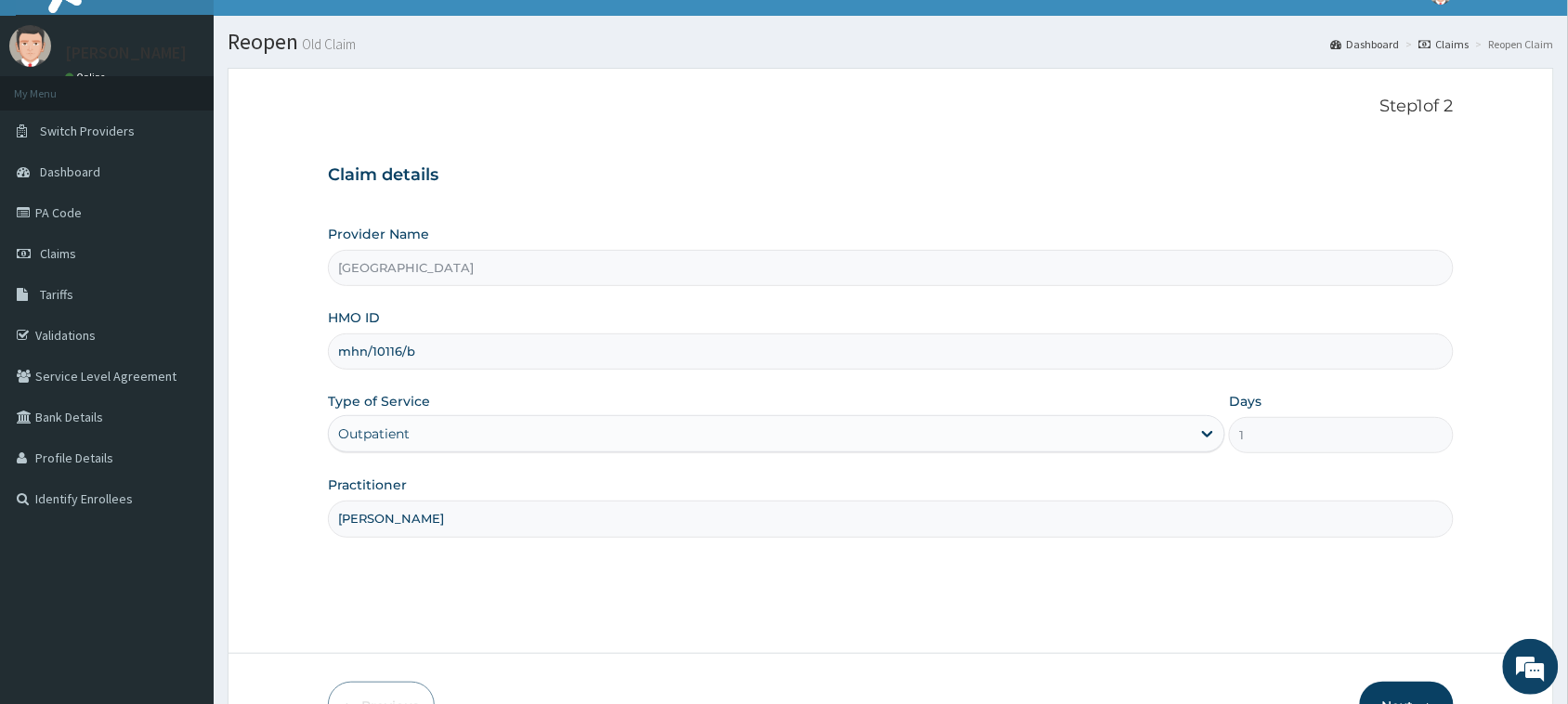
click at [637, 542] on div "Step 1 of 2 Claim details Provider Name [GEOGRAPHIC_DATA] HMO ID mhn/10116/b Ty…" at bounding box center [890, 360] width 1126 height 528
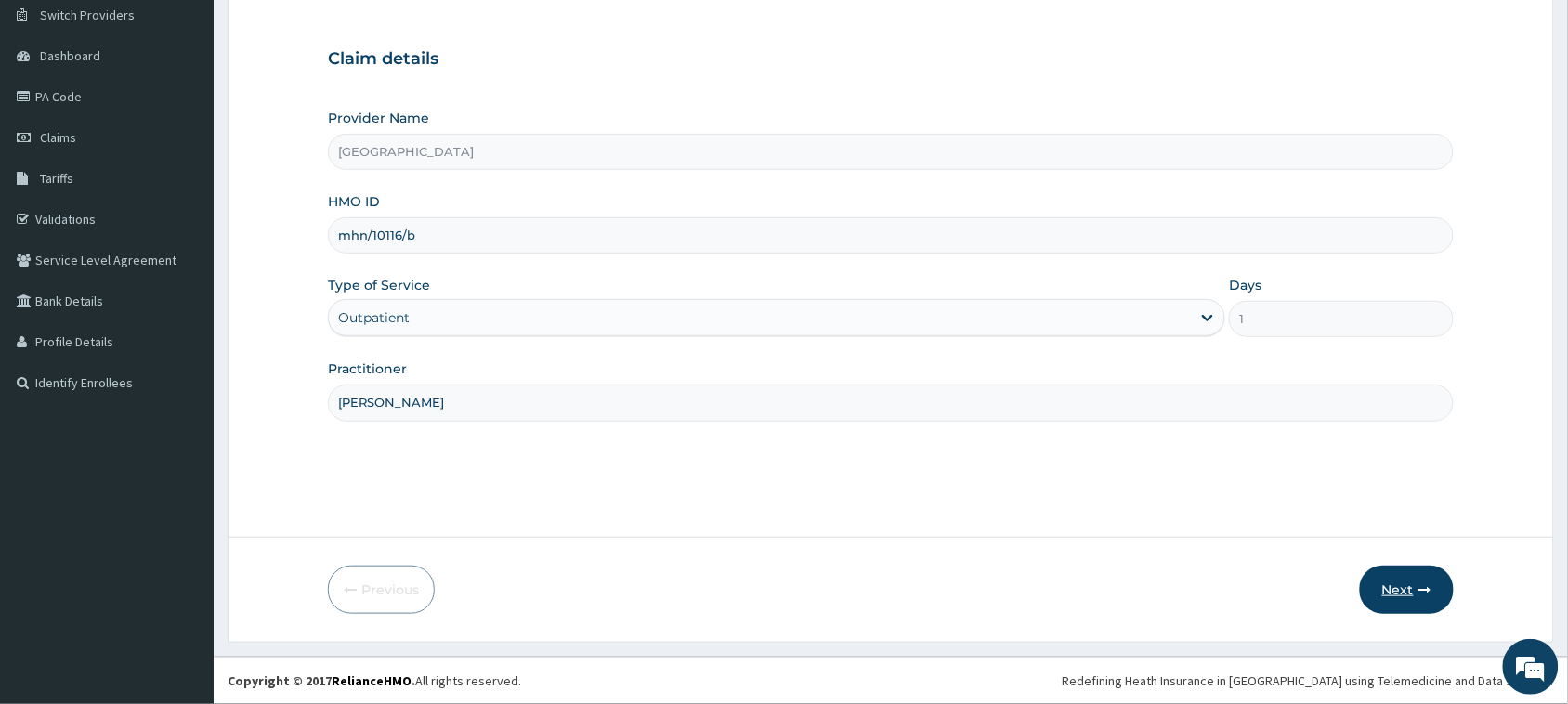
click at [1422, 586] on icon "button" at bounding box center [1424, 589] width 13 height 13
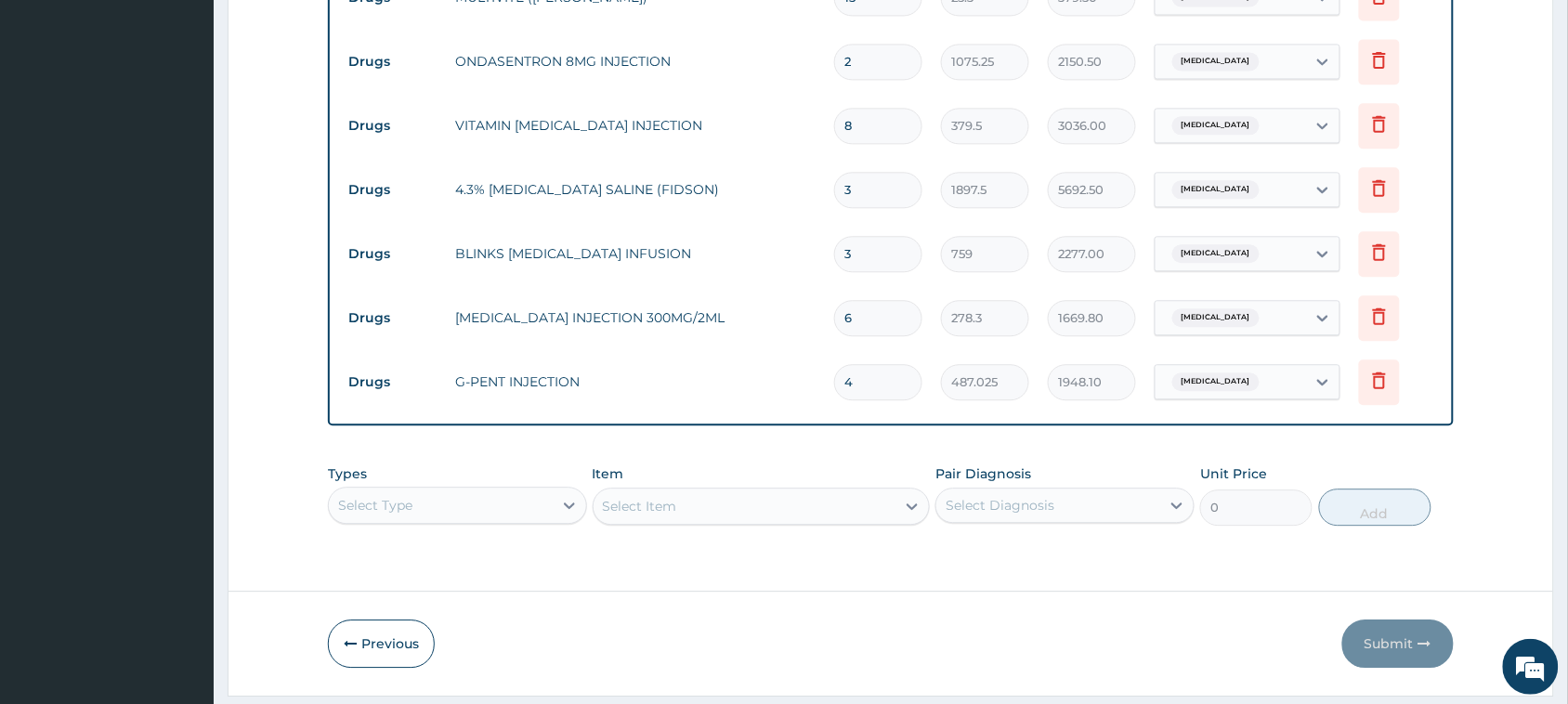
scroll to position [1277, 0]
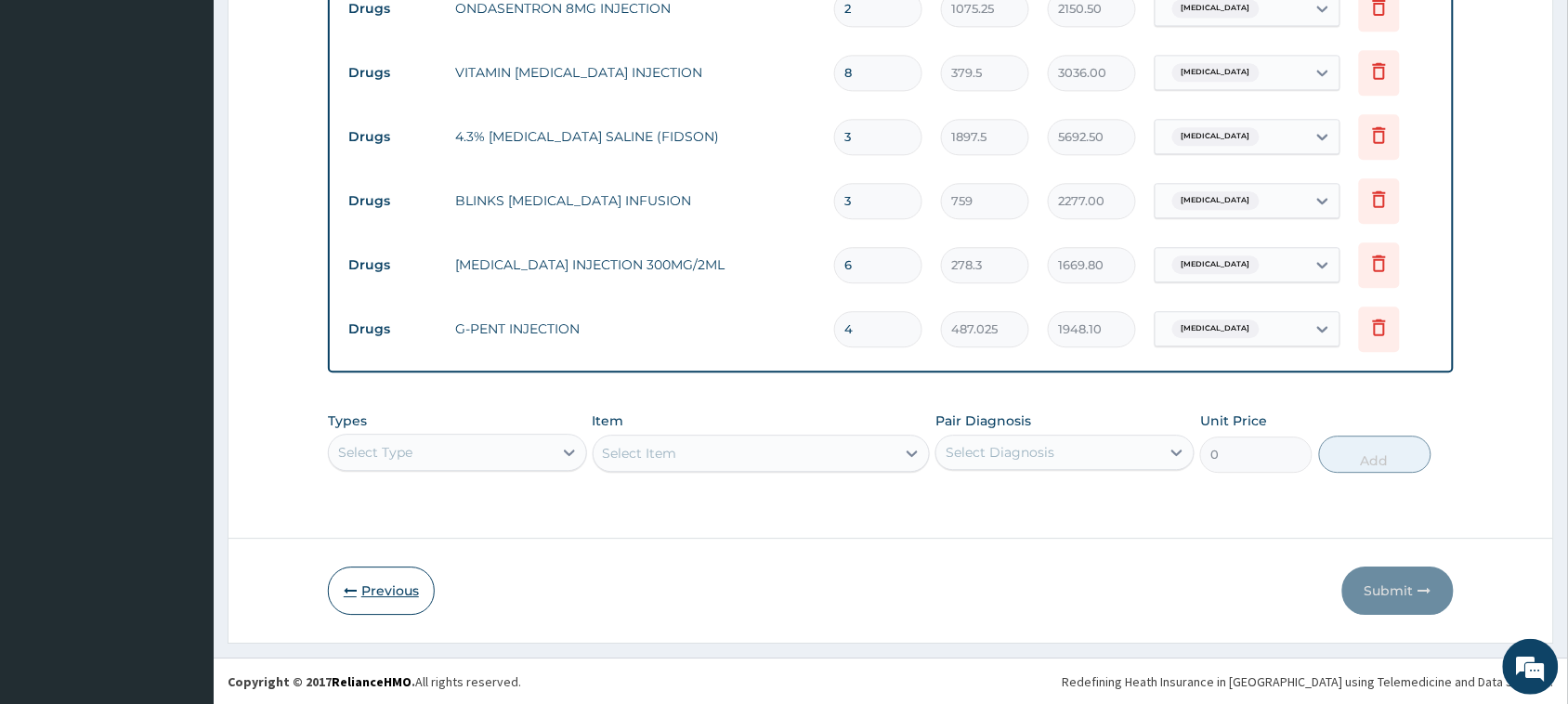
click at [389, 595] on button "Previous" at bounding box center [381, 590] width 106 height 48
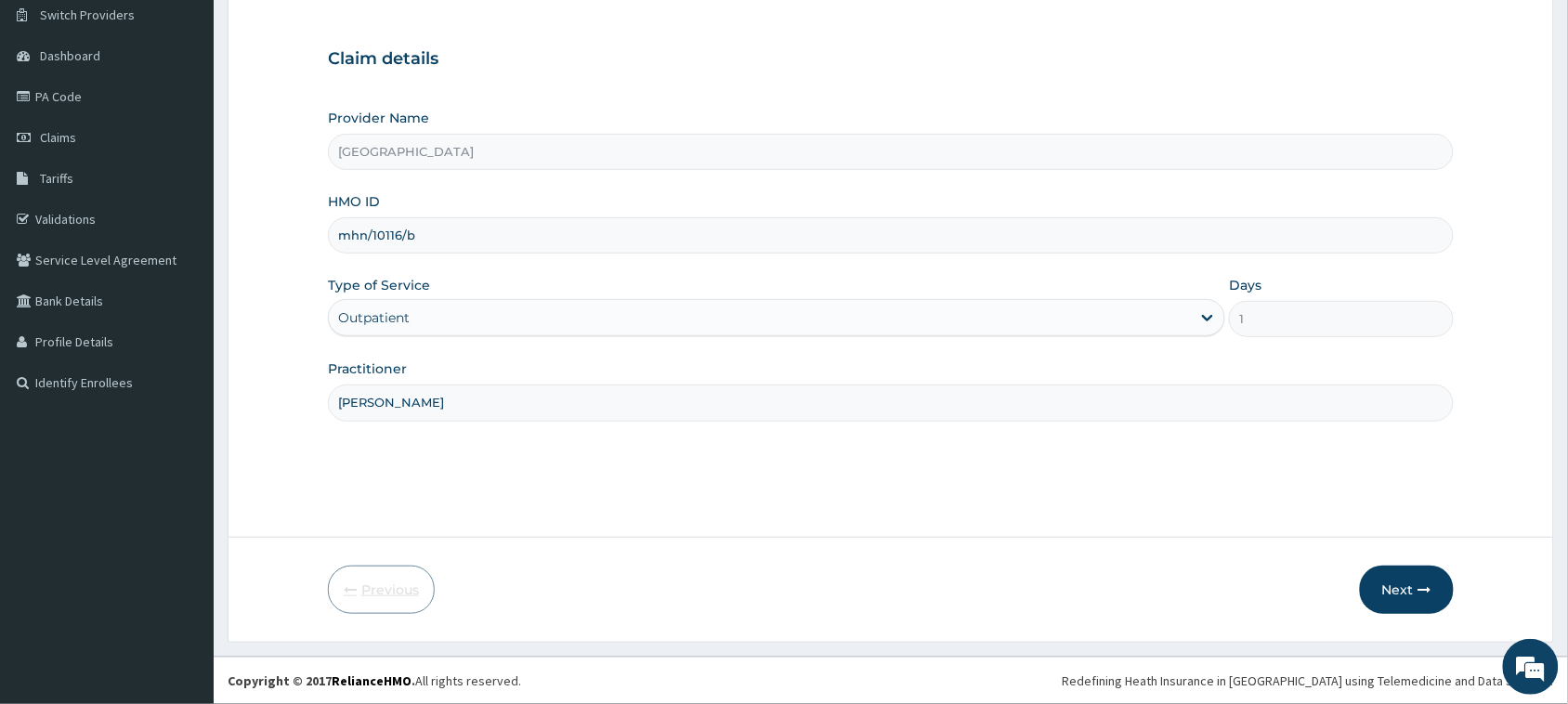
scroll to position [146, 0]
click at [1409, 585] on button "Next" at bounding box center [1407, 589] width 94 height 48
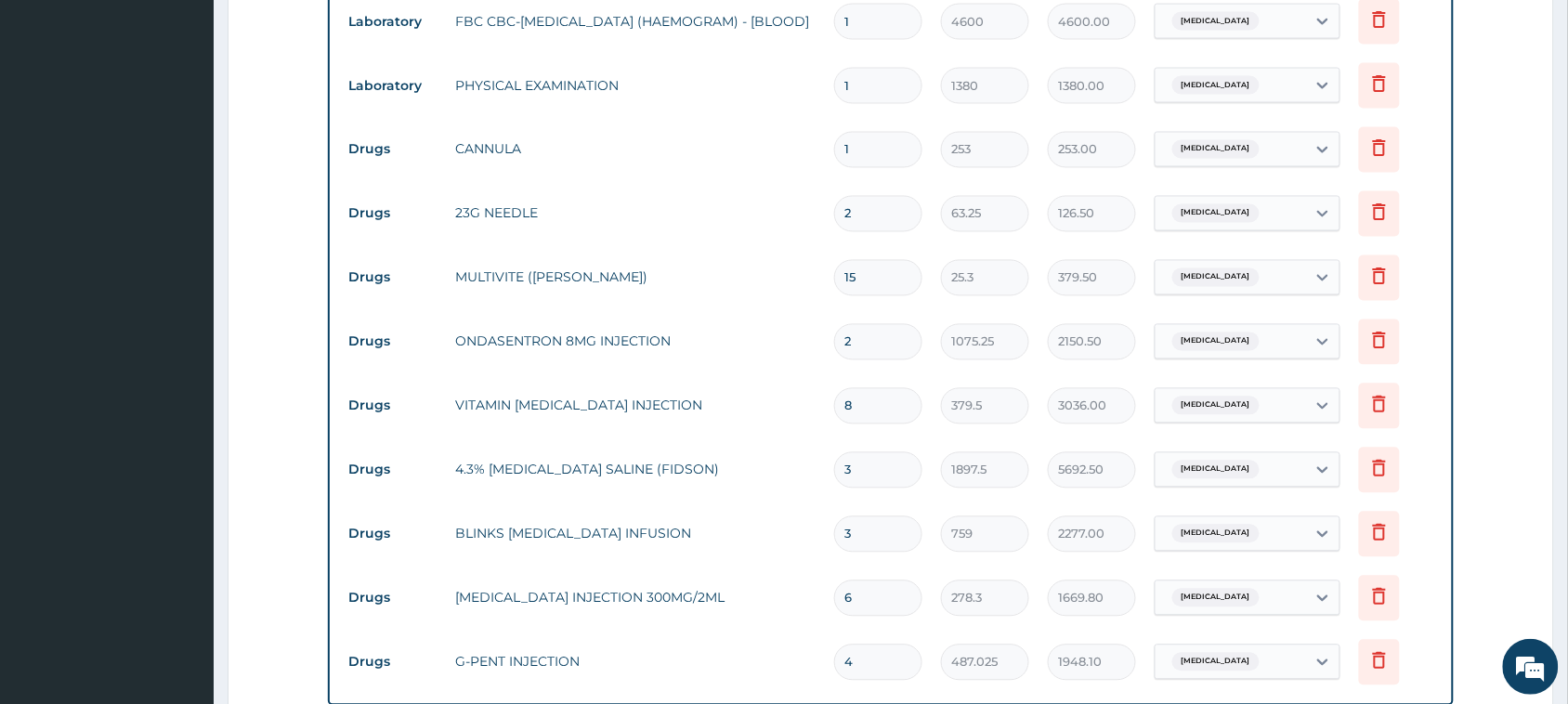
scroll to position [960, 0]
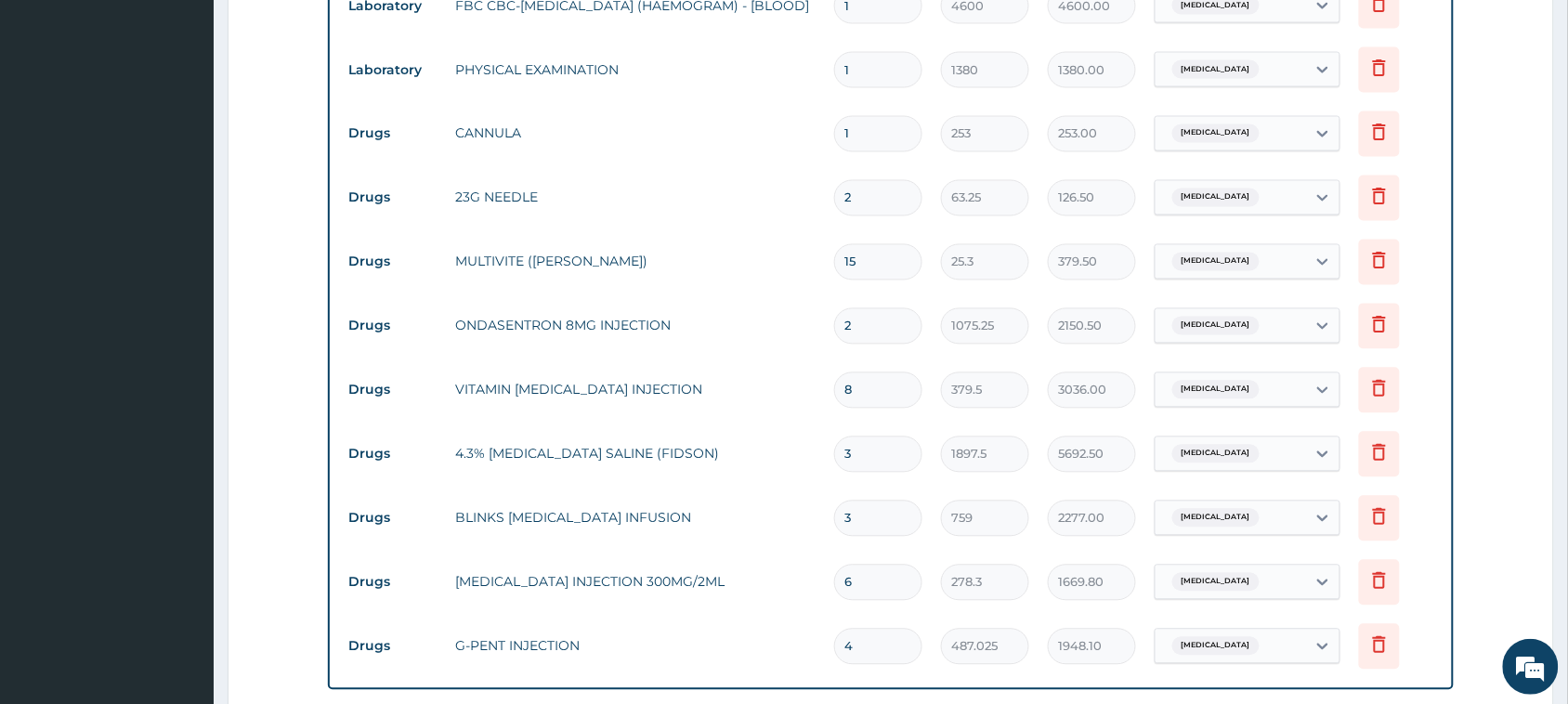
drag, startPoint x: 873, startPoint y: 390, endPoint x: 730, endPoint y: 400, distance: 143.3
click at [730, 400] on tr "Drugs VITAMIN B COMPLEX INJECTION 8 379.5 3036.00 Sepsis Delete" at bounding box center [890, 391] width 1103 height 64
type input "2"
type input "759.00"
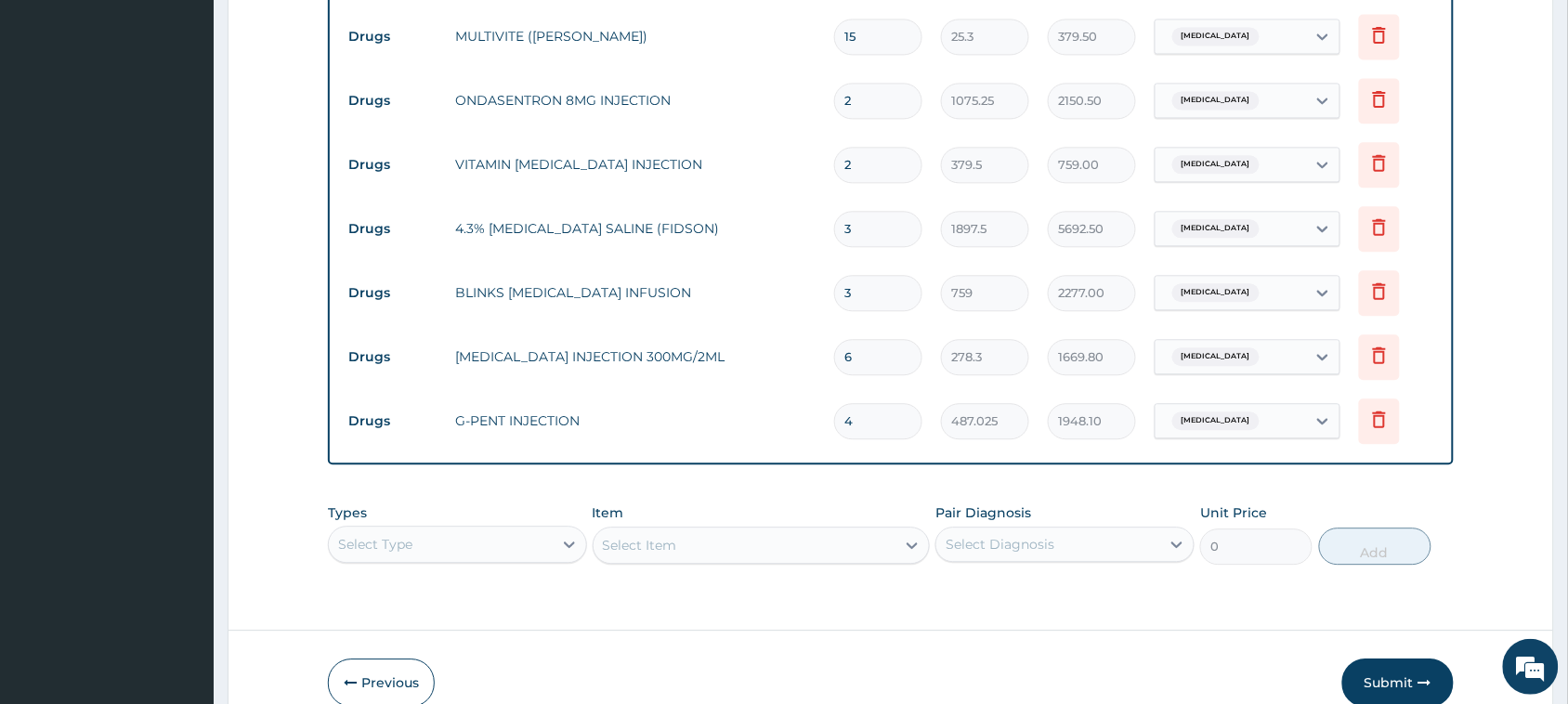
scroll to position [1277, 0]
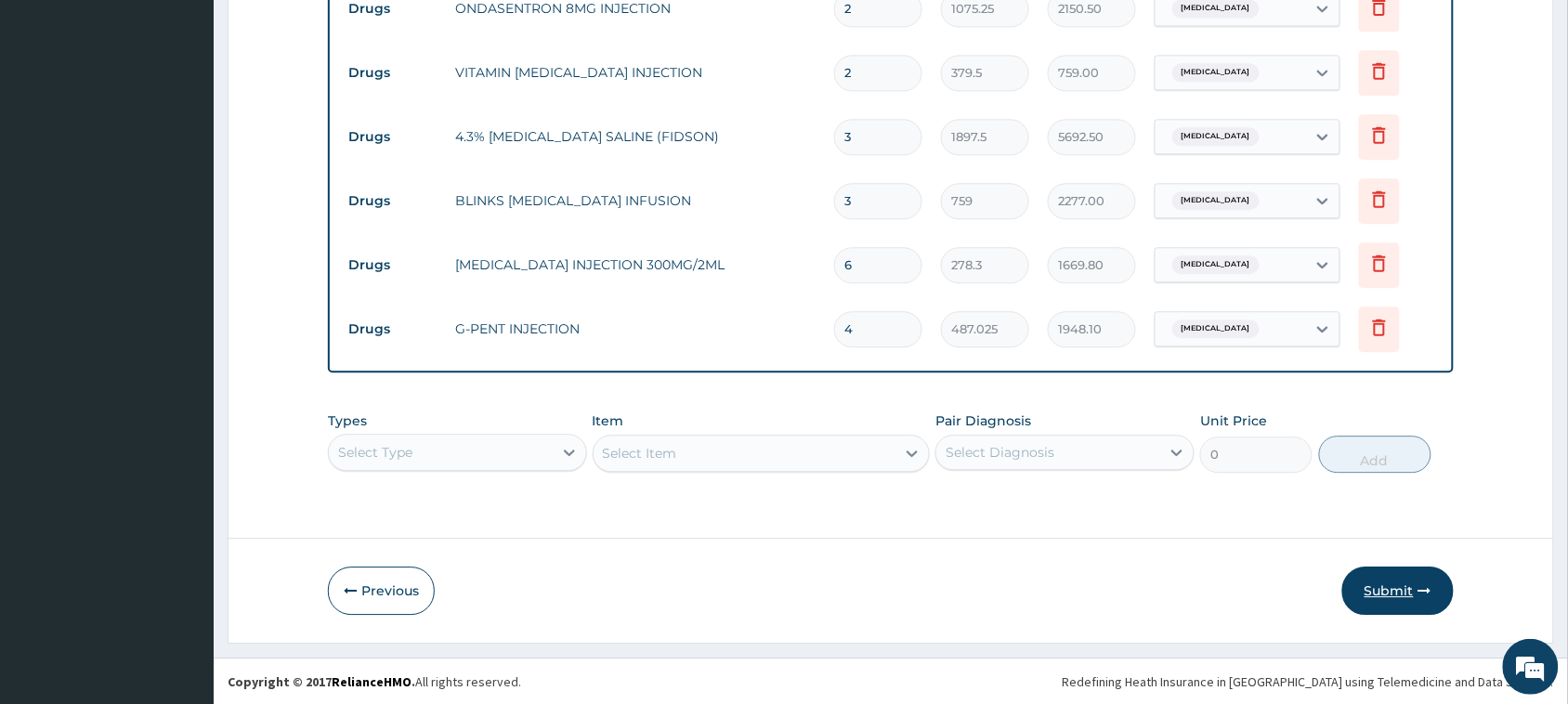
type input "2"
click at [1396, 582] on button "Submit" at bounding box center [1397, 590] width 111 height 48
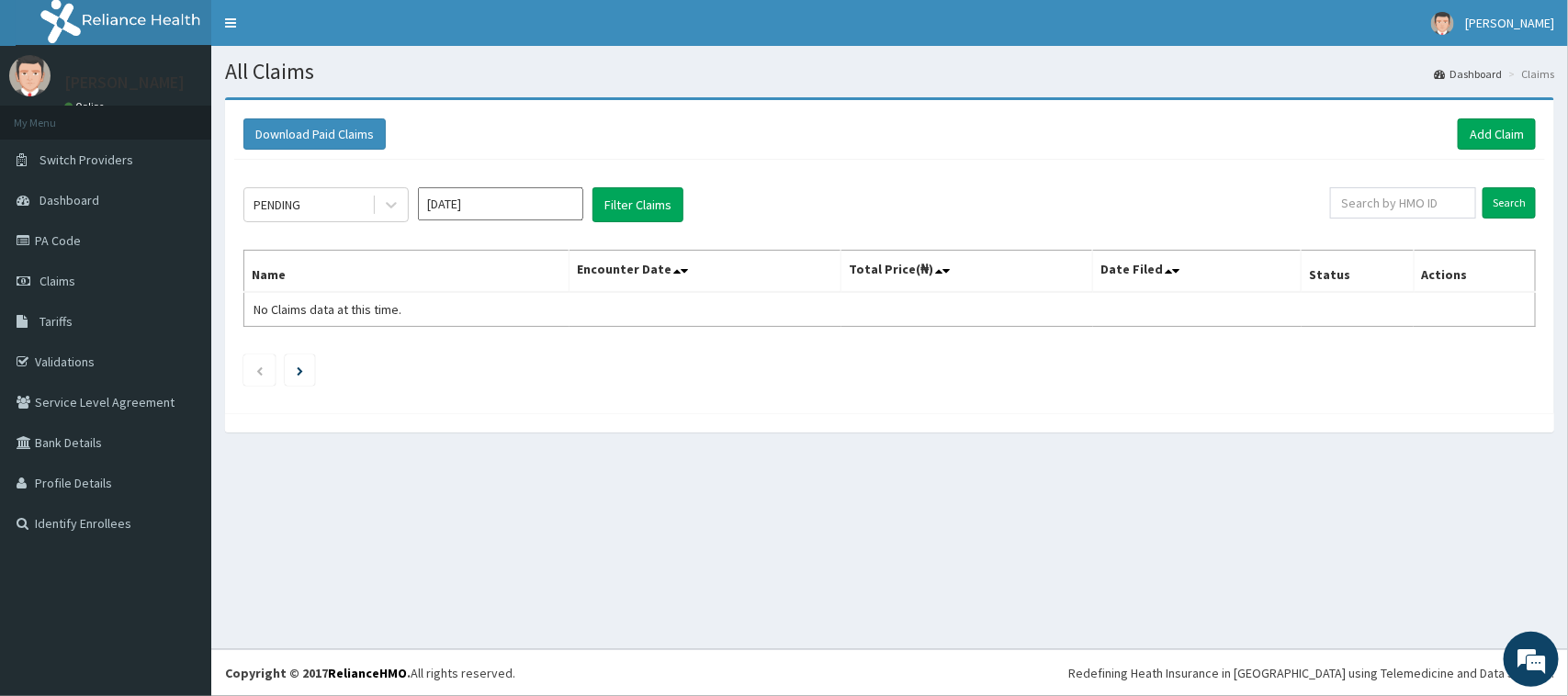
drag, startPoint x: 478, startPoint y: 193, endPoint x: 478, endPoint y: 218, distance: 25.0
click at [478, 194] on input "[DATE]" at bounding box center [500, 204] width 165 height 33
click at [490, 346] on div "Aug" at bounding box center [500, 357] width 37 height 34
type input "[DATE]"
click at [630, 191] on button "Filter Claims" at bounding box center [638, 205] width 91 height 35
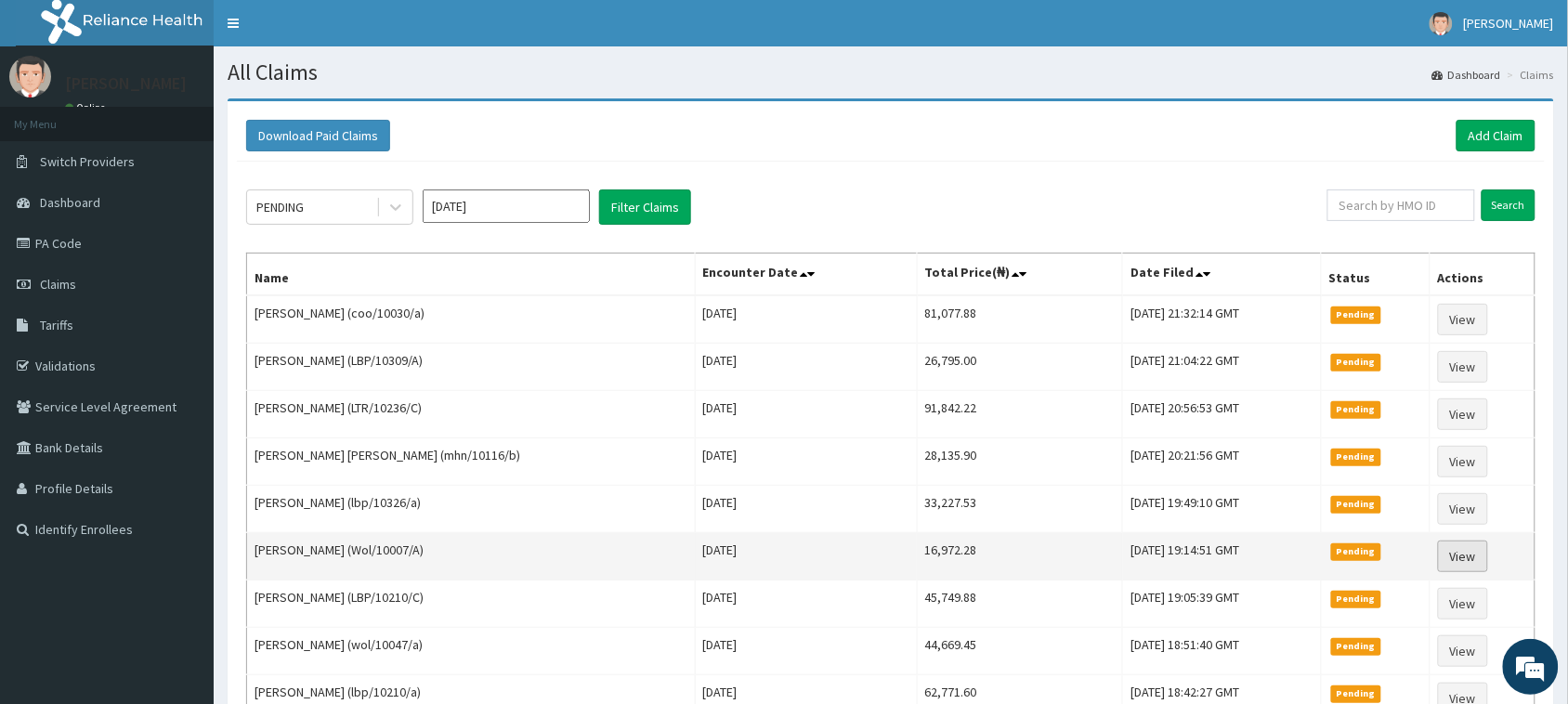
click at [1446, 556] on link "View" at bounding box center [1462, 557] width 50 height 31
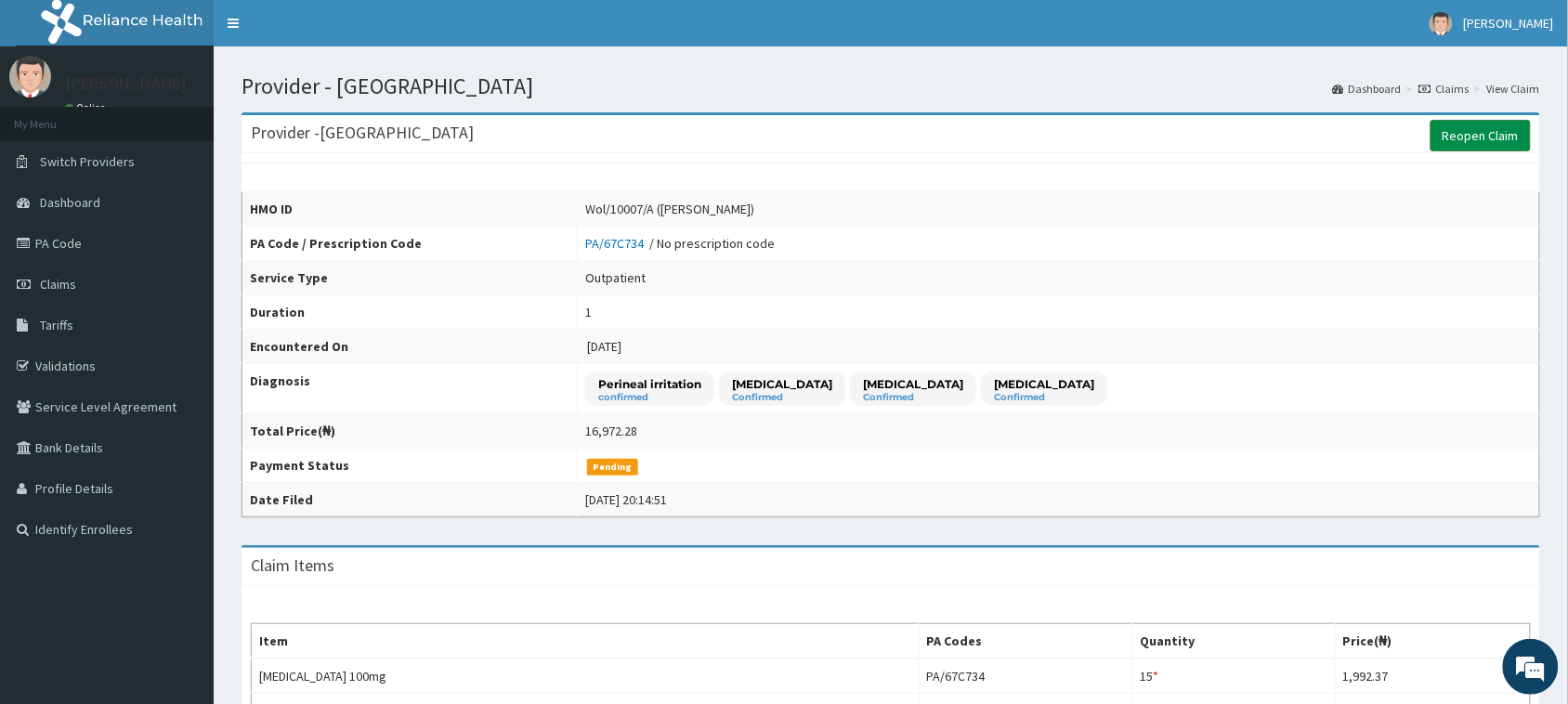
click at [1465, 142] on link "Reopen Claim" at bounding box center [1480, 136] width 101 height 31
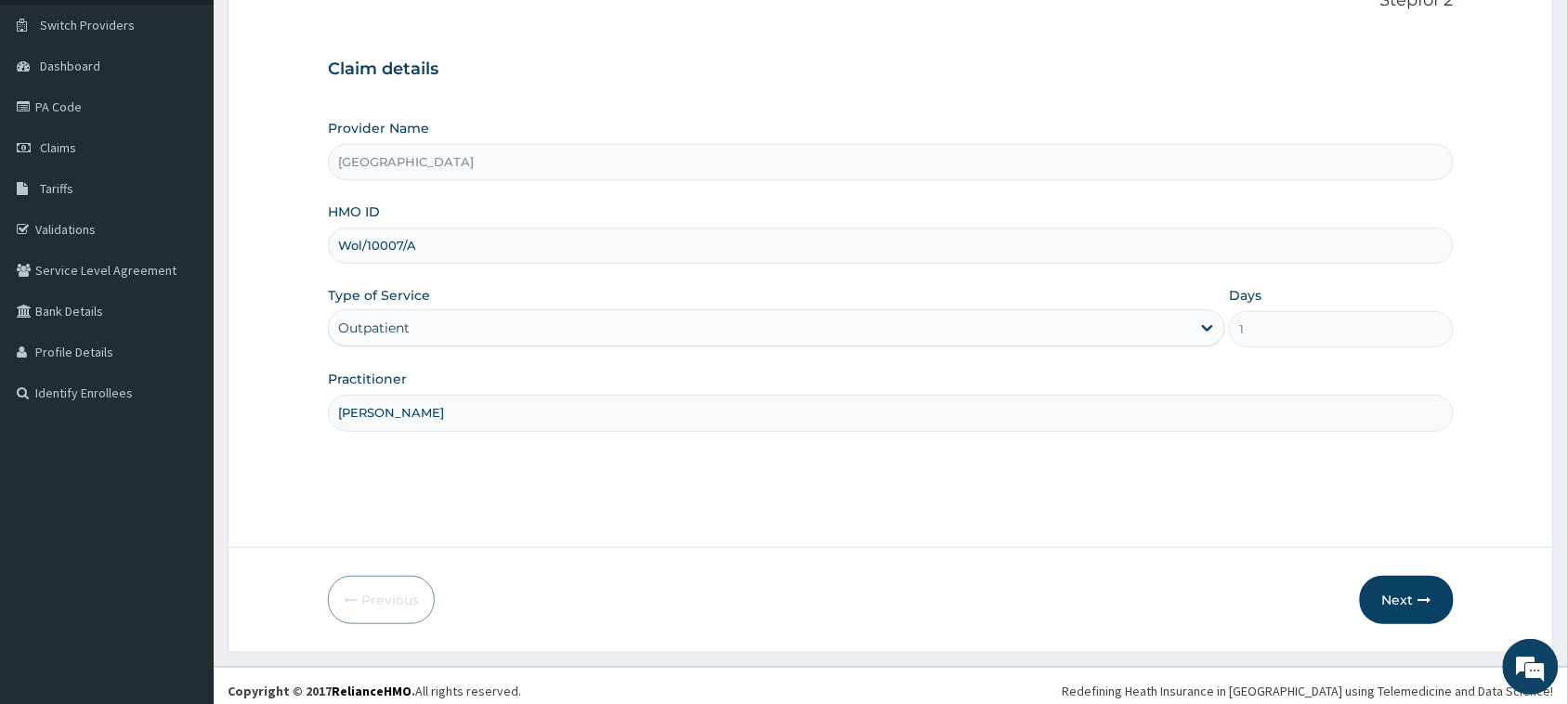
scroll to position [146, 0]
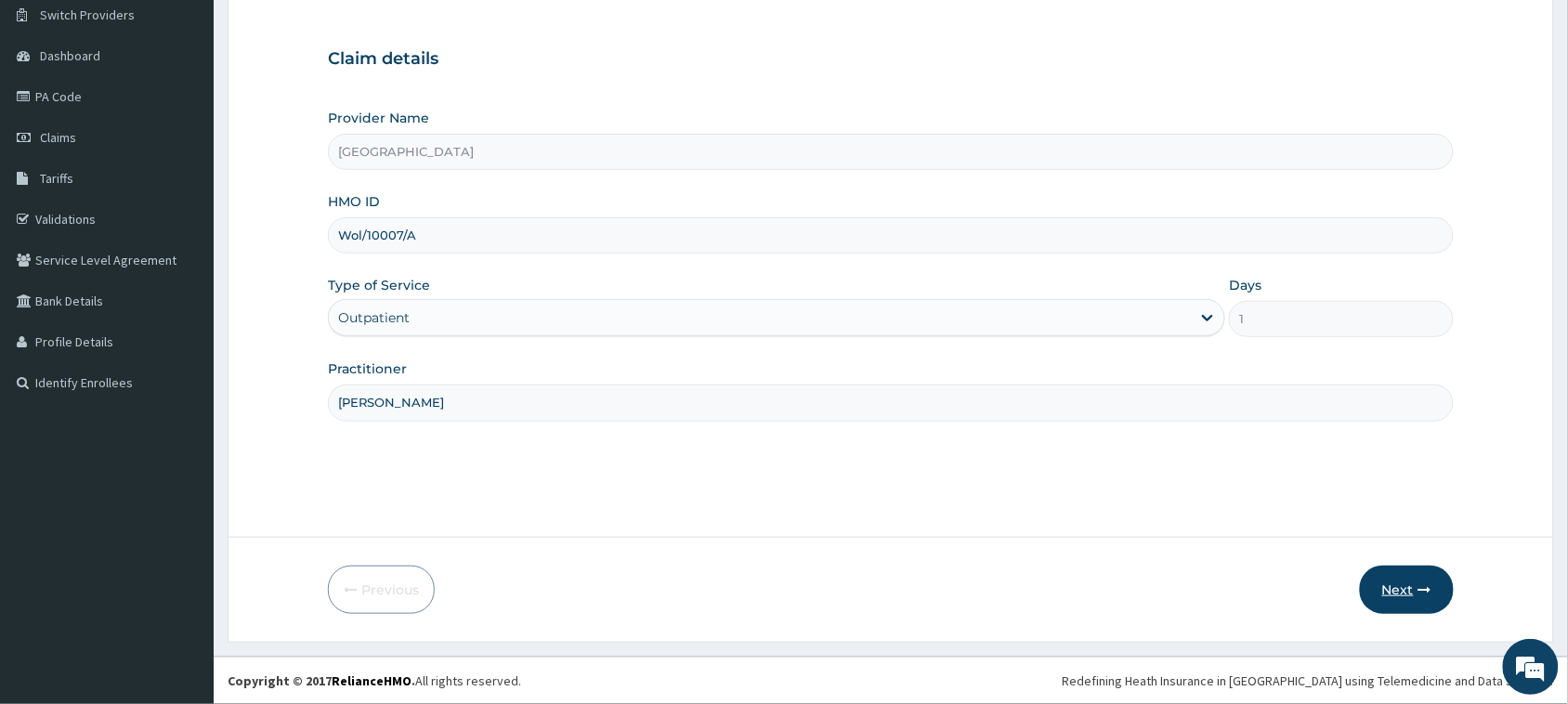
click at [1410, 582] on button "Next" at bounding box center [1407, 589] width 94 height 48
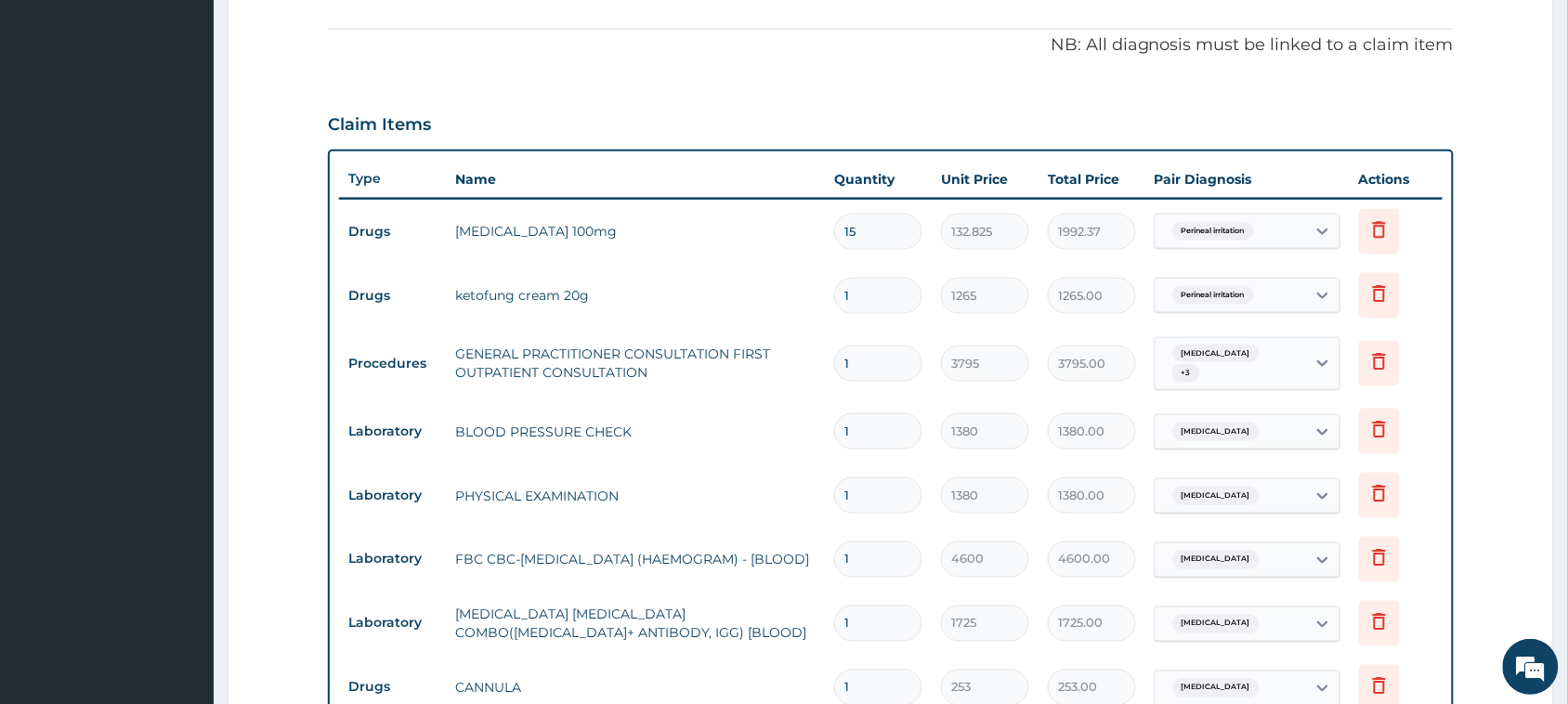
scroll to position [611, 0]
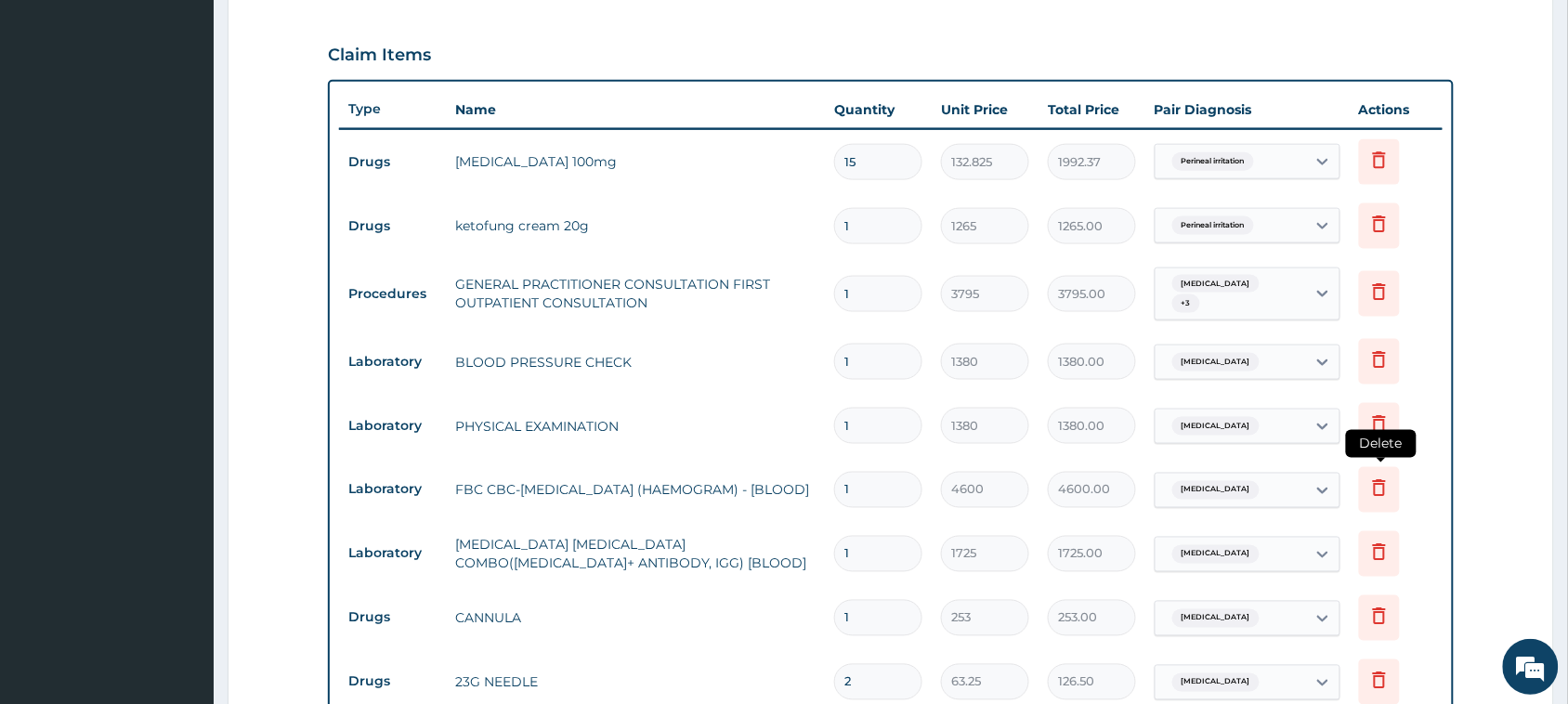
click at [1382, 479] on icon at bounding box center [1379, 487] width 22 height 22
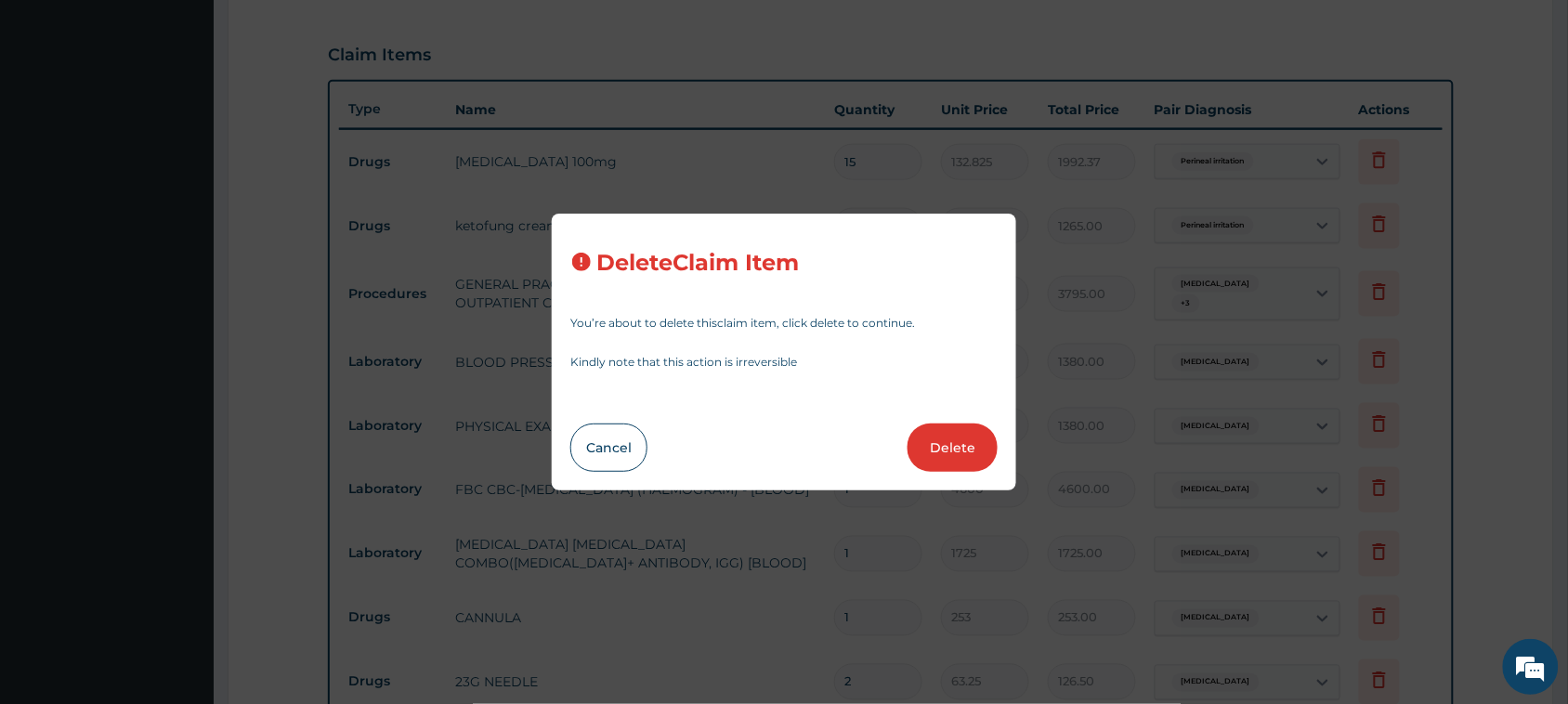
click at [935, 451] on button "Delete" at bounding box center [952, 447] width 90 height 48
type input "1725"
type input "1725.00"
type input "253"
type input "253.00"
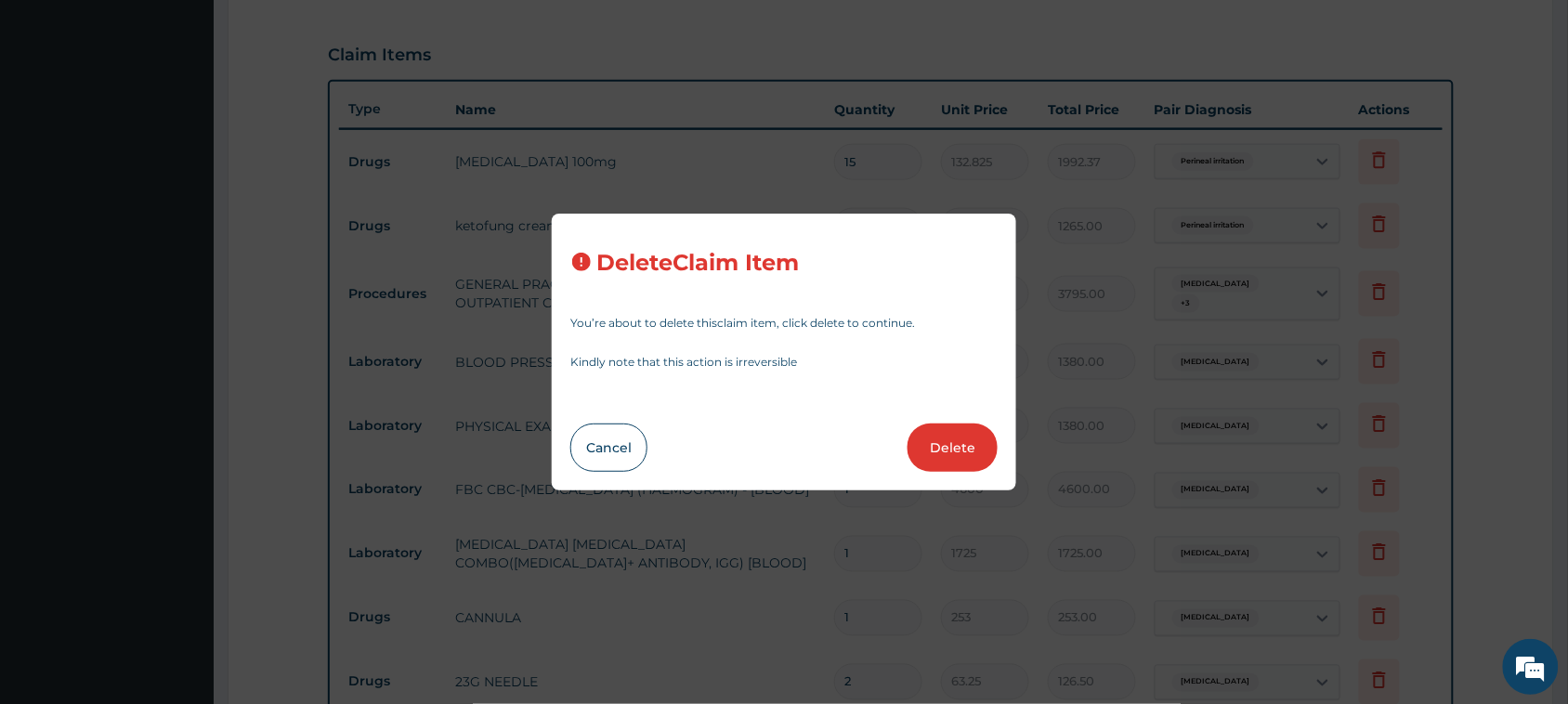
type input "2"
type input "63.25"
type input "126.50"
type input "18"
type input "25.3"
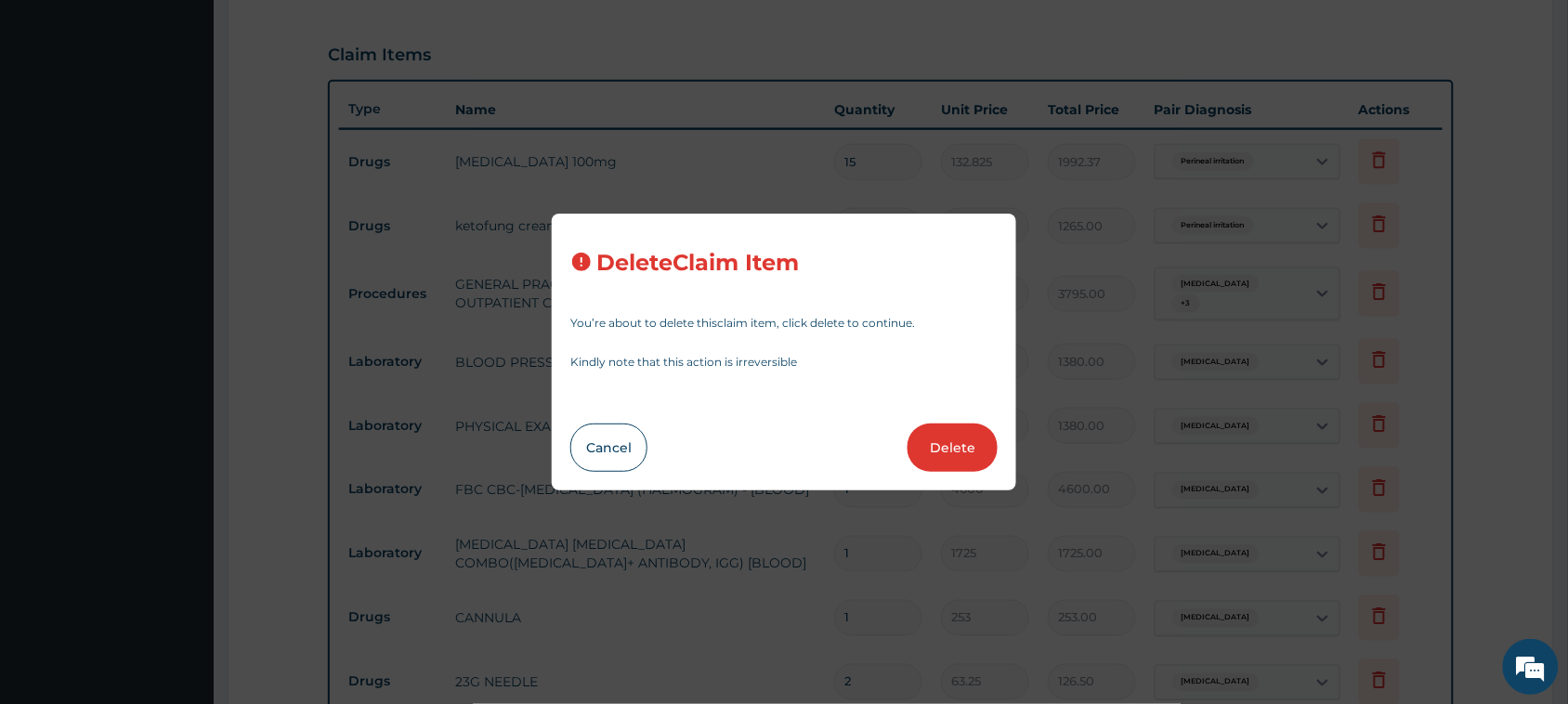
type input "455.40"
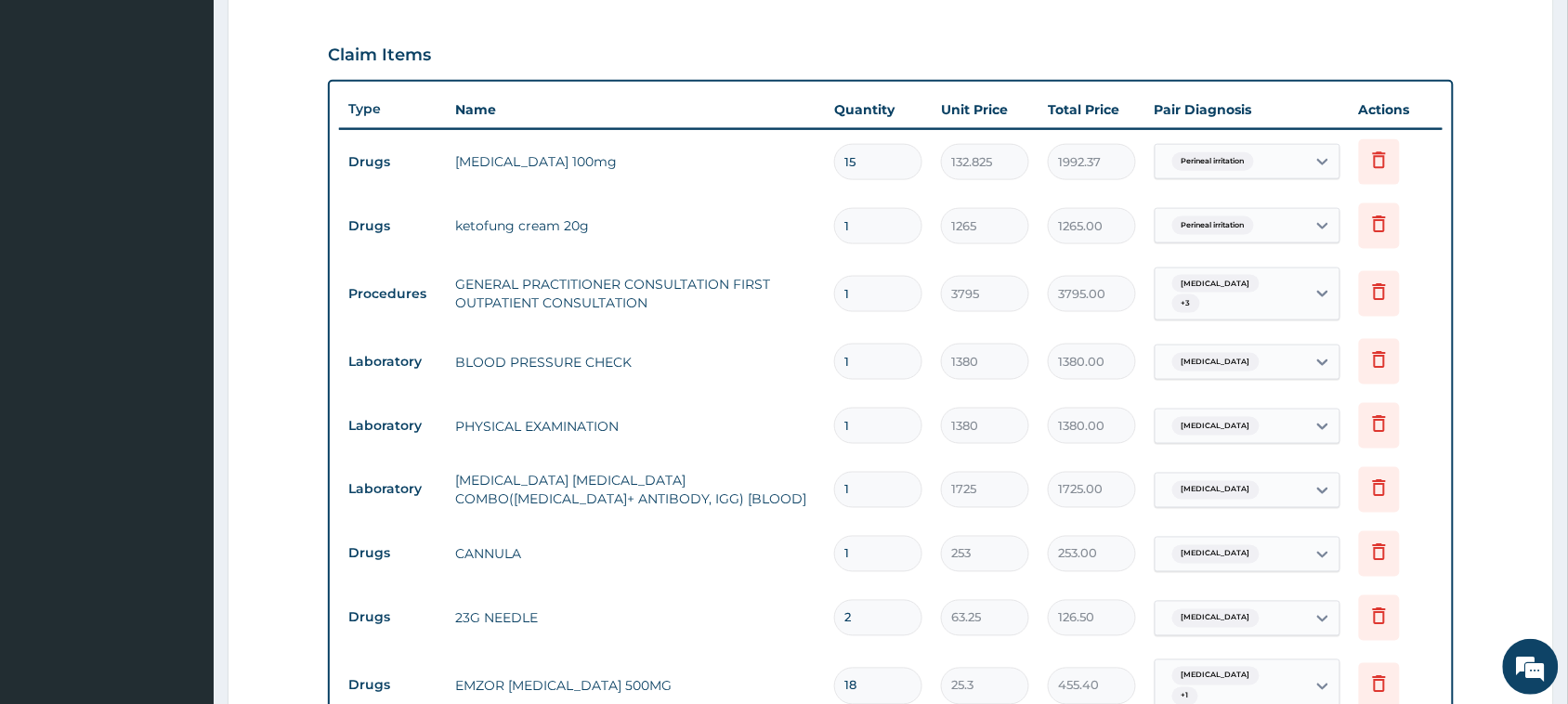
scroll to position [0, 0]
click at [1382, 481] on icon at bounding box center [1379, 487] width 22 height 22
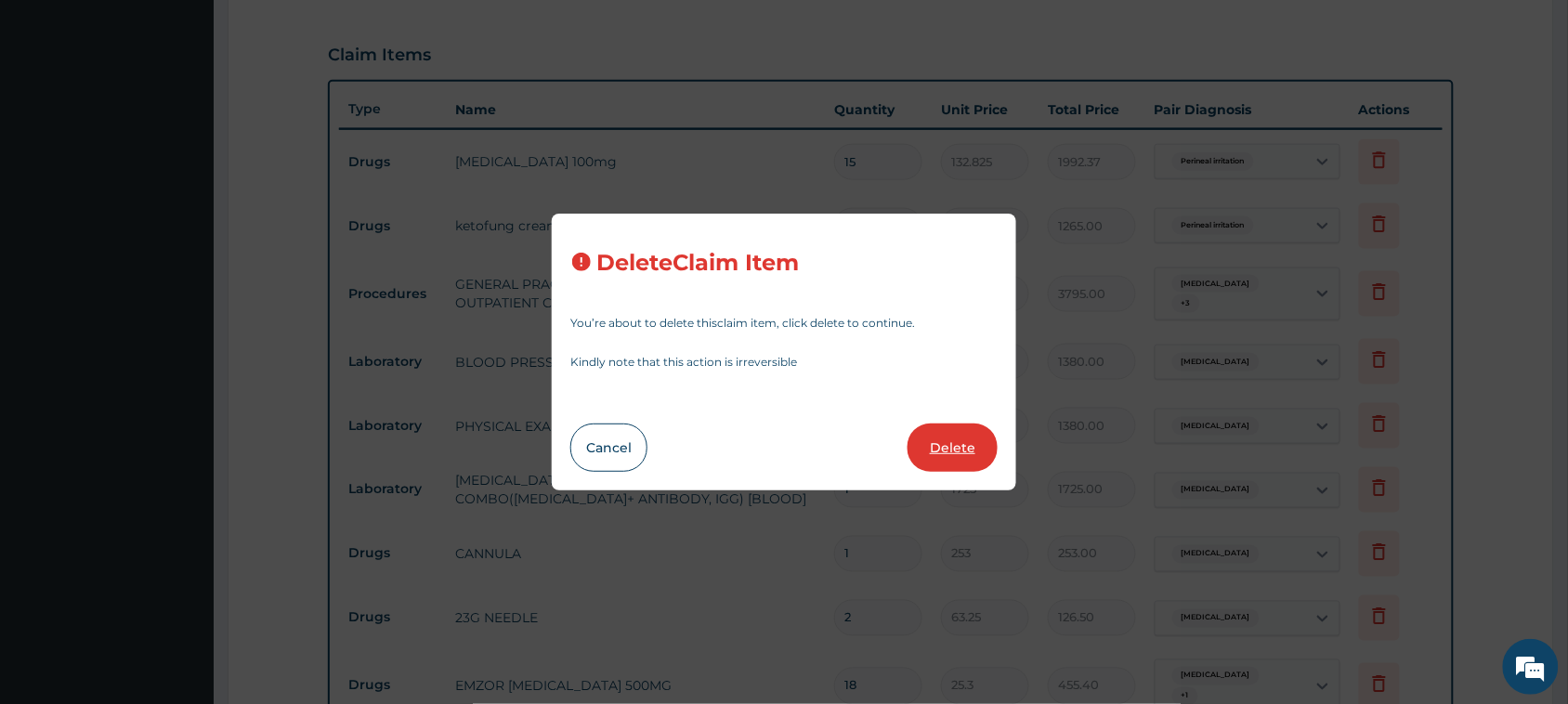
click at [961, 453] on button "Delete" at bounding box center [952, 447] width 90 height 48
type input "253"
type input "253.00"
type input "2"
type input "63.25"
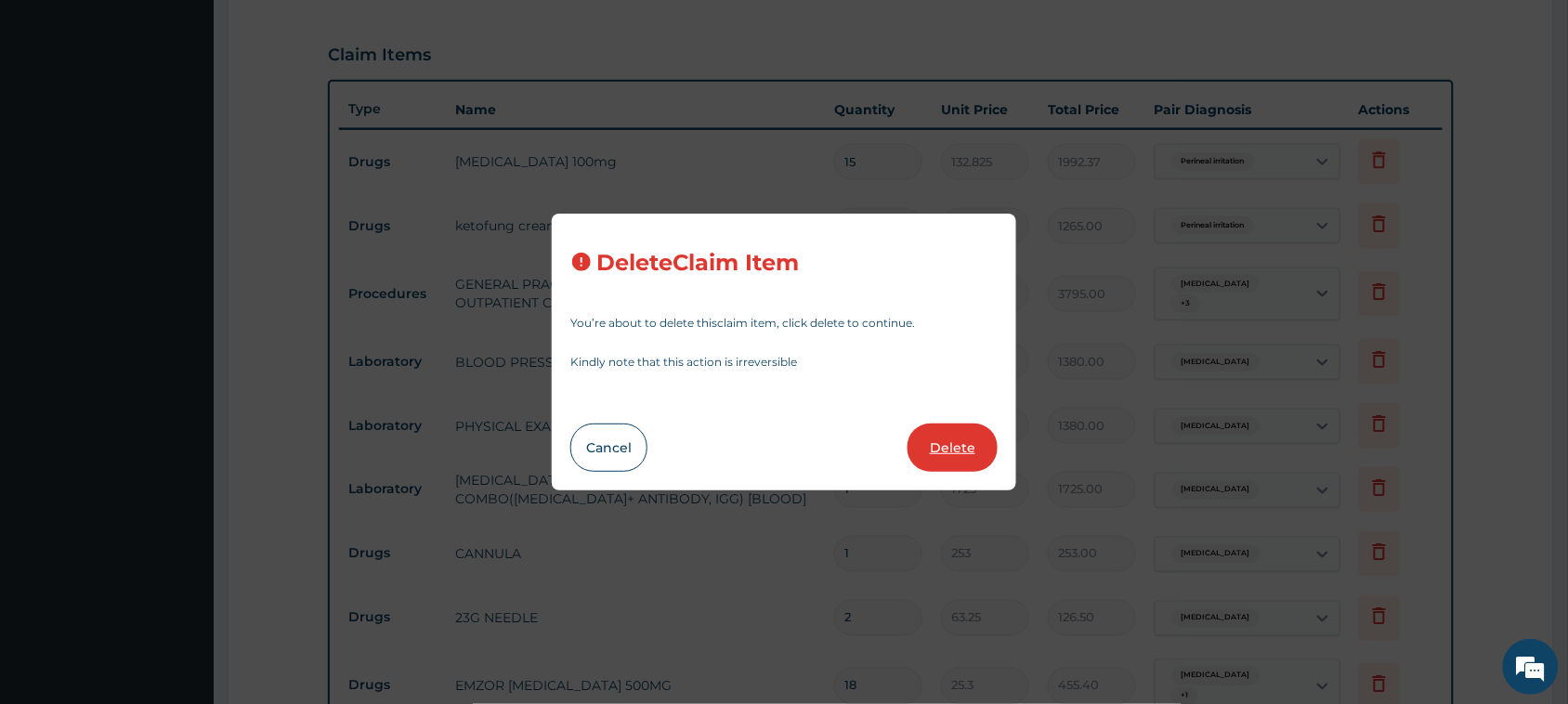
type input "126.50"
type input "18"
type input "25.3"
type input "455.40"
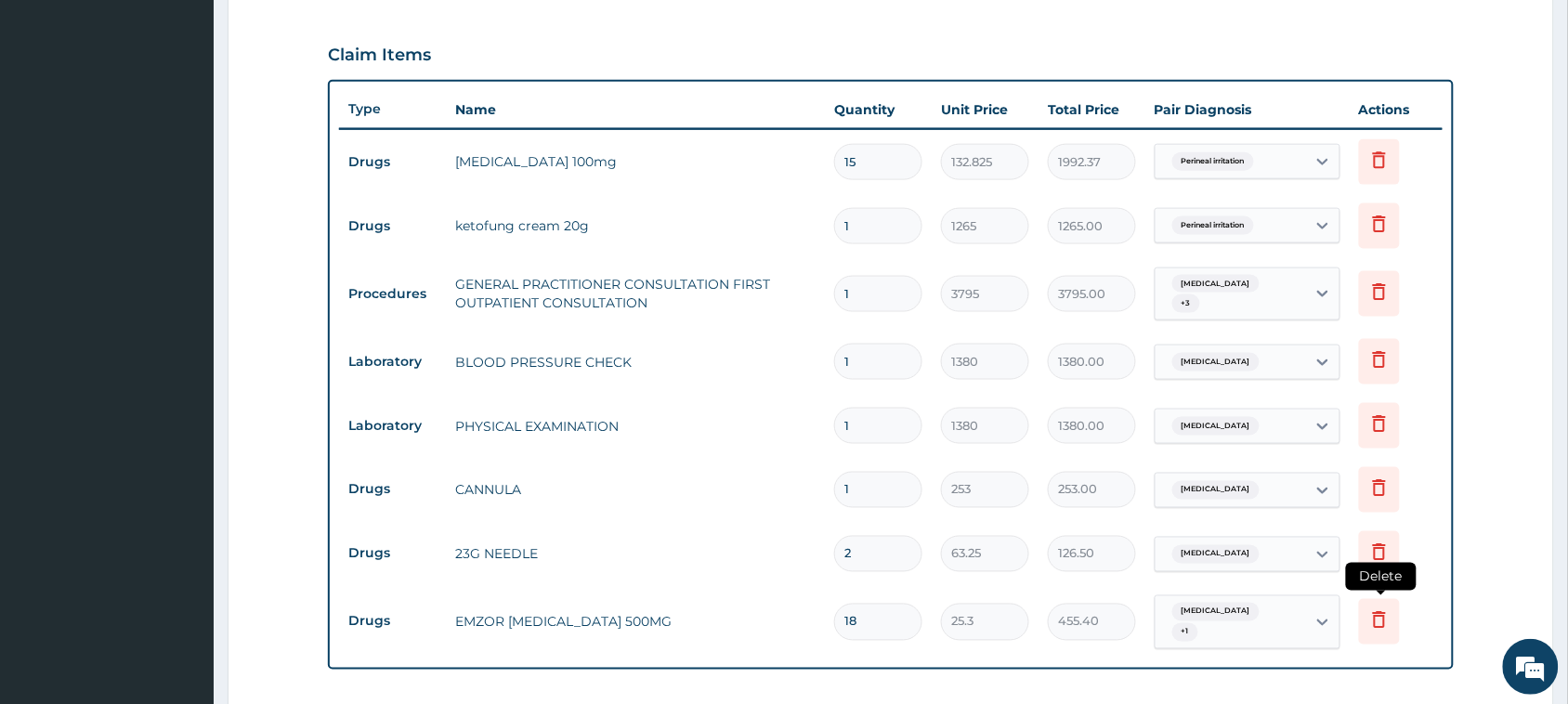
click at [1381, 608] on icon at bounding box center [1379, 619] width 22 height 22
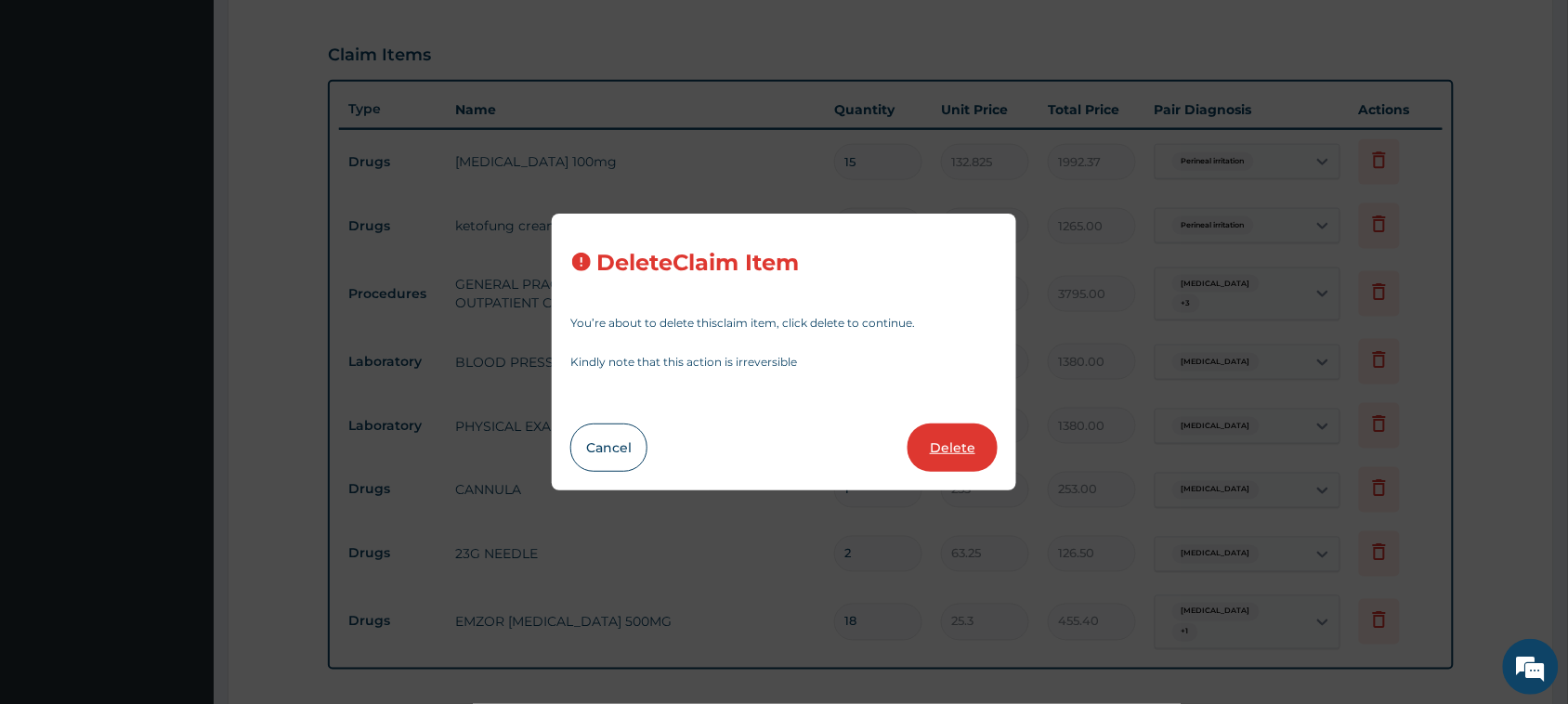
click at [922, 455] on button "Delete" at bounding box center [952, 447] width 90 height 48
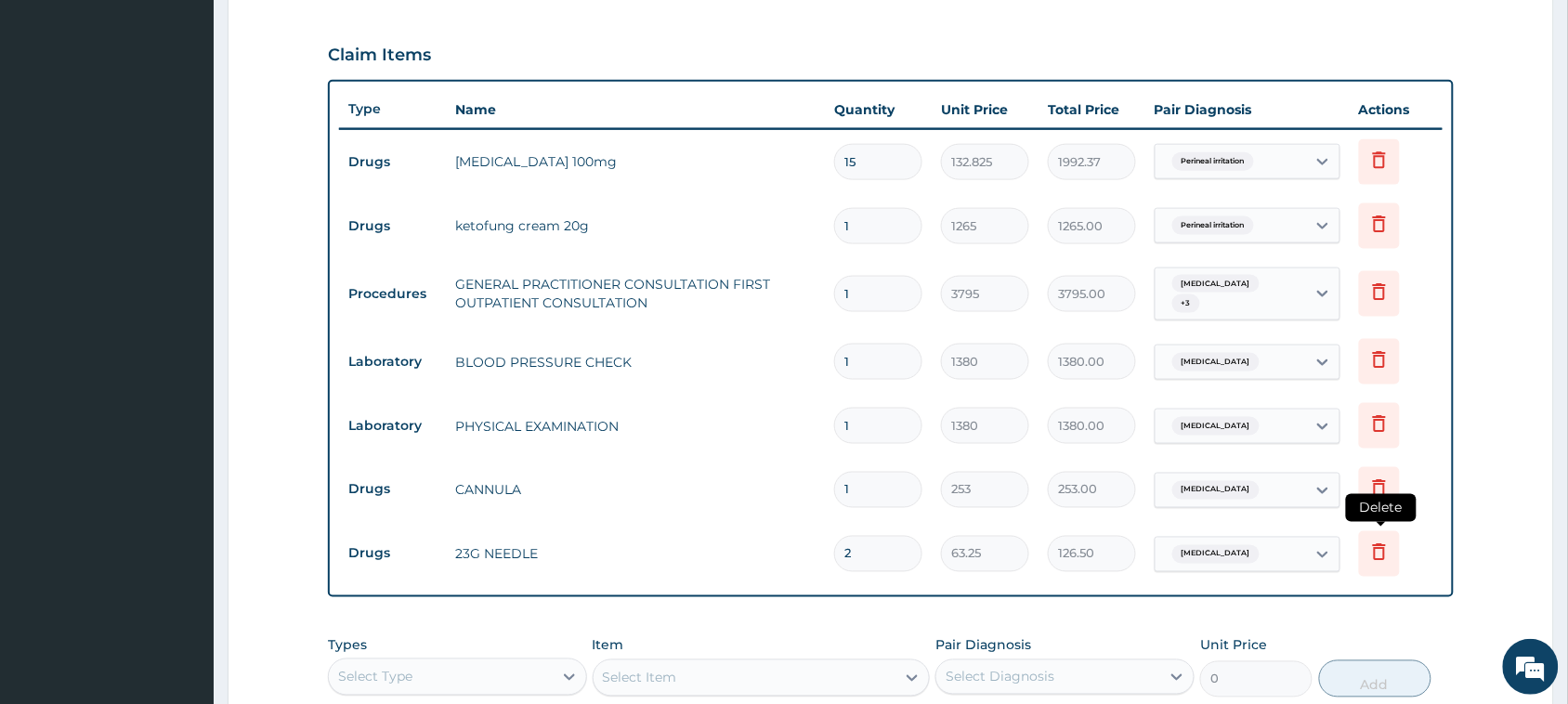
click at [1377, 545] on icon at bounding box center [1379, 552] width 22 height 22
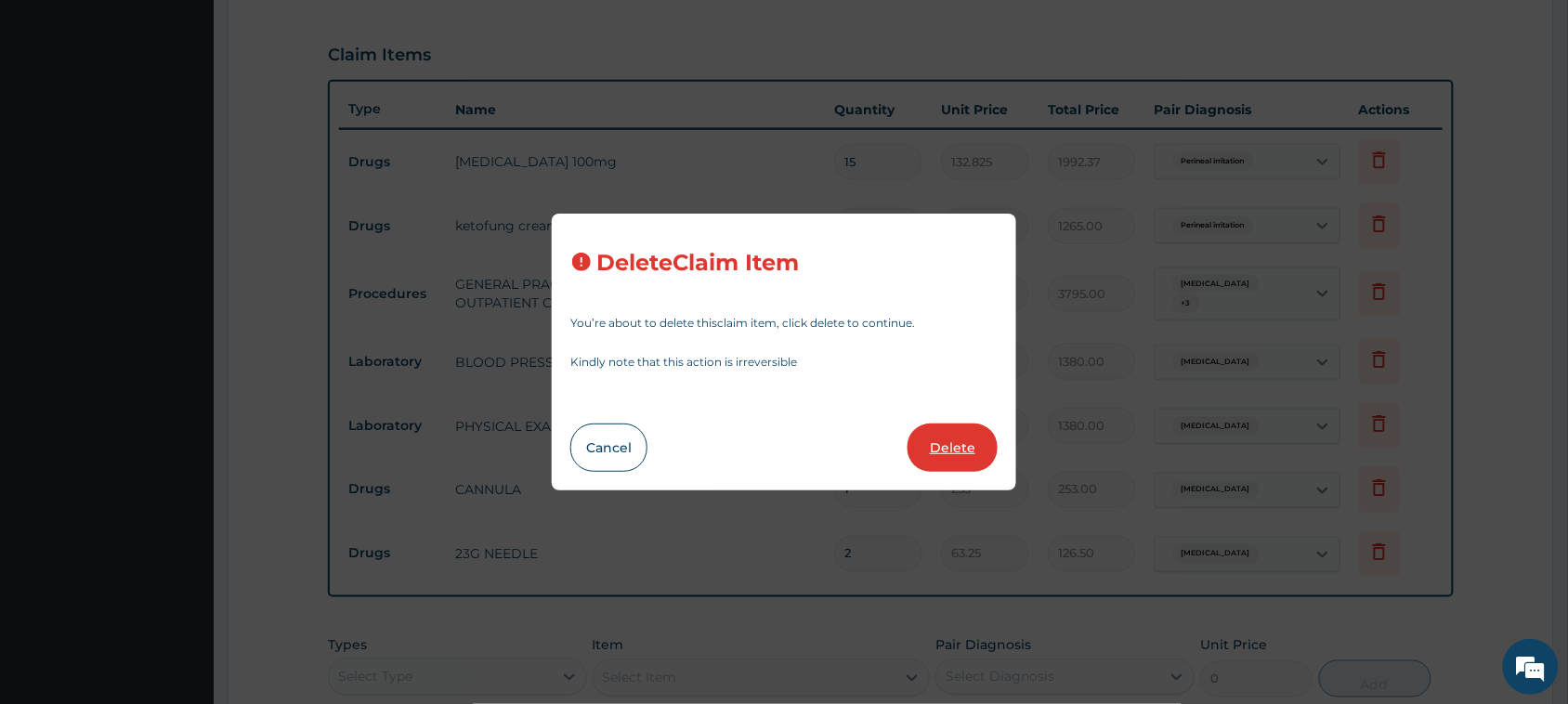
click at [944, 444] on button "Delete" at bounding box center [952, 447] width 90 height 48
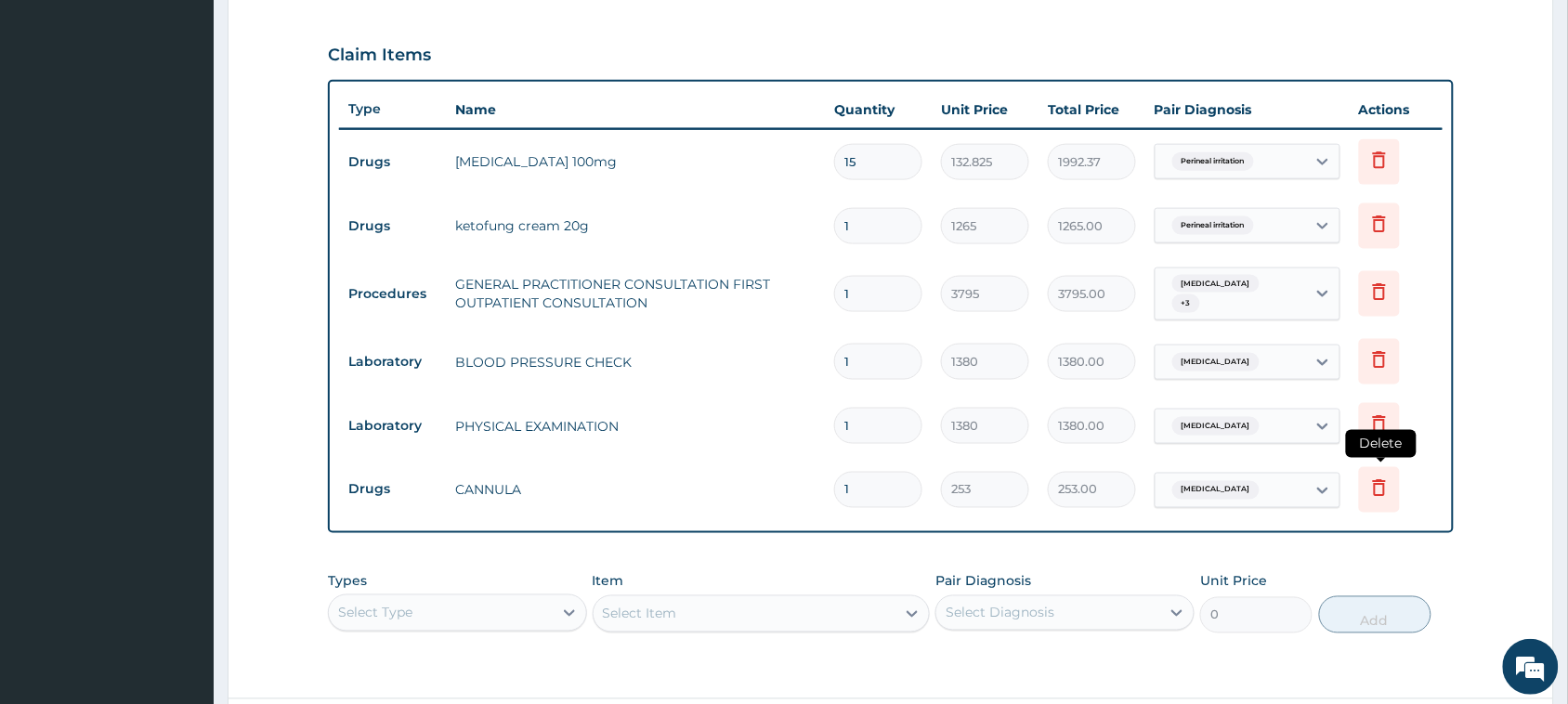
click at [1386, 484] on icon at bounding box center [1379, 487] width 22 height 22
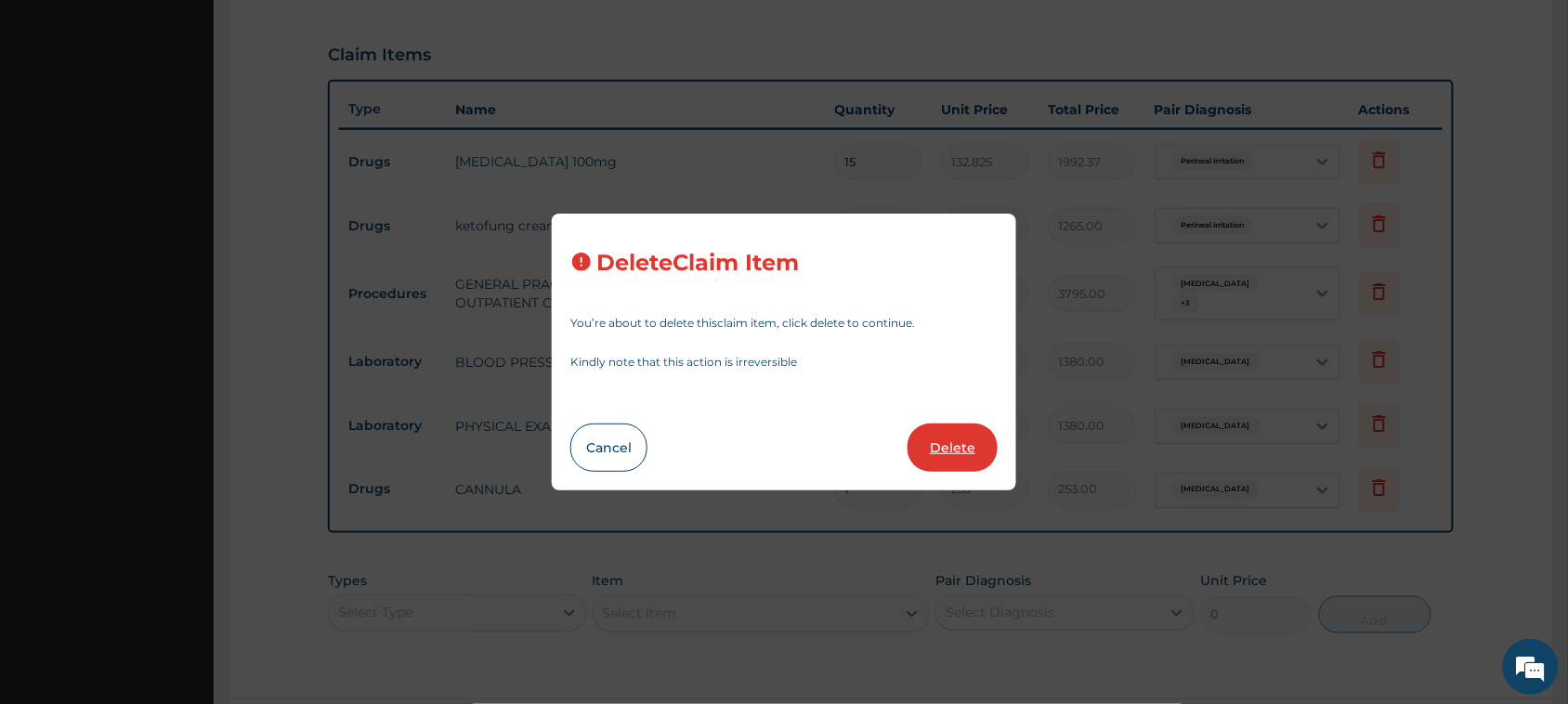
click at [969, 448] on button "Delete" at bounding box center [952, 447] width 90 height 48
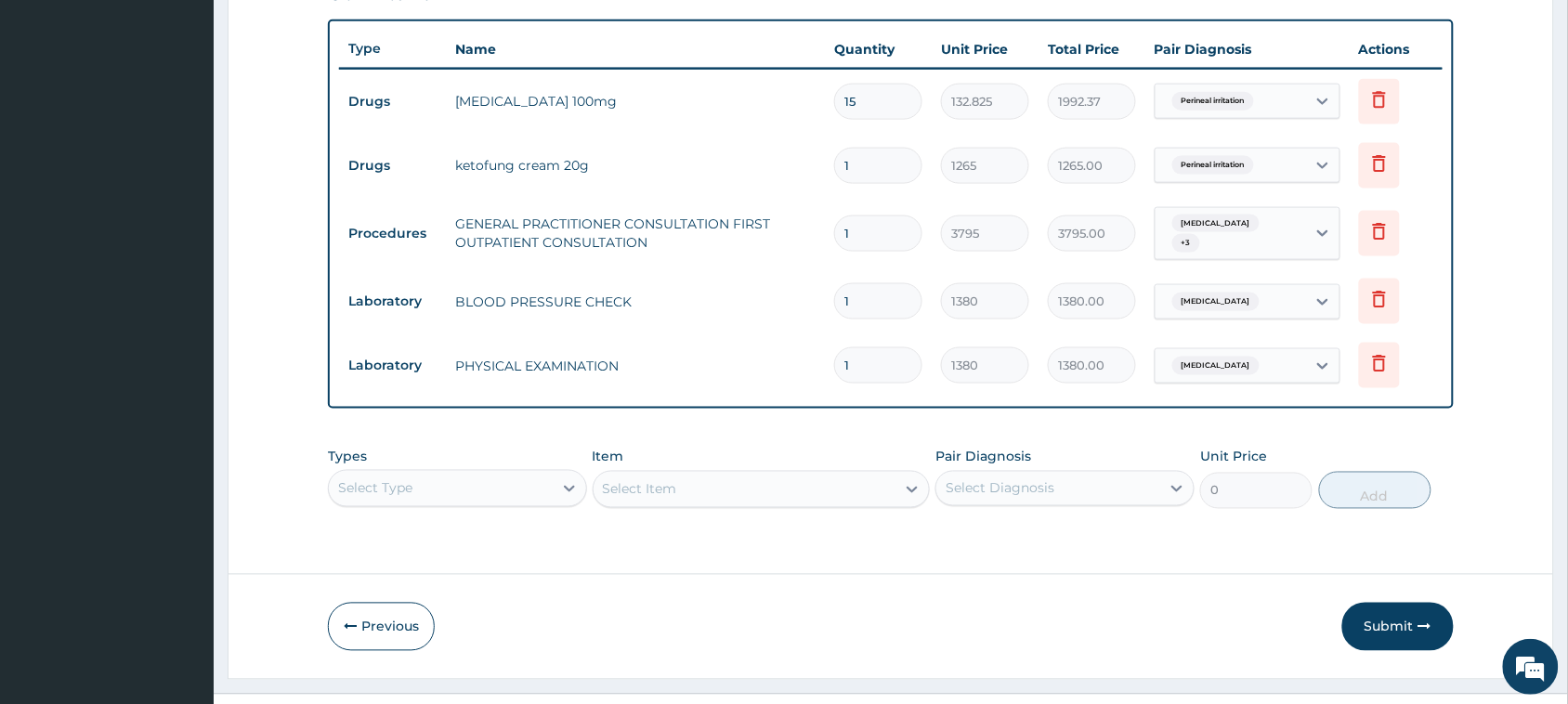
scroll to position [699, 0]
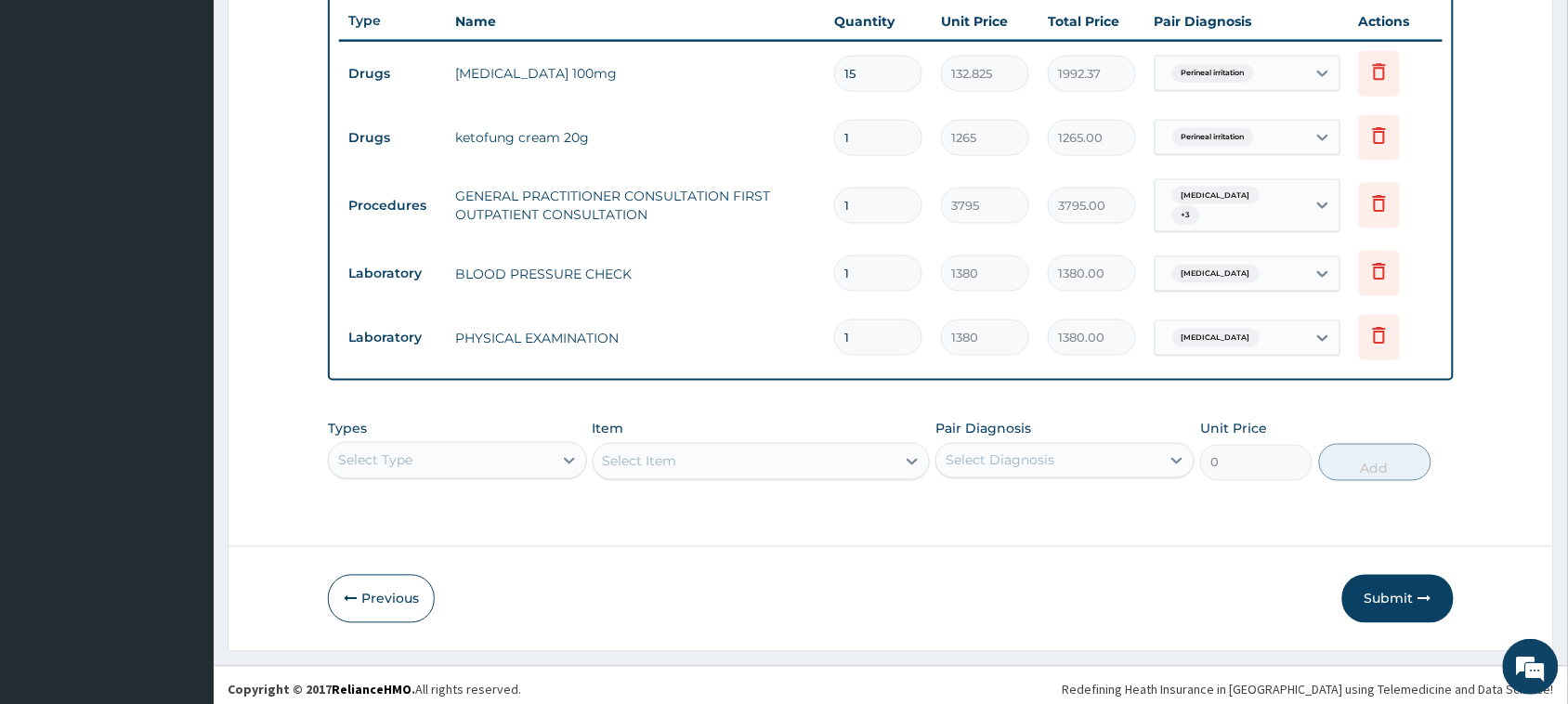
click at [713, 549] on form "Step 2 of 2 PA Code / Prescription Code PA/67C734 Encounter Date 08-08-2025 Imp…" at bounding box center [890, 25] width 1326 height 1253
click at [1386, 585] on button "Submit" at bounding box center [1397, 599] width 111 height 48
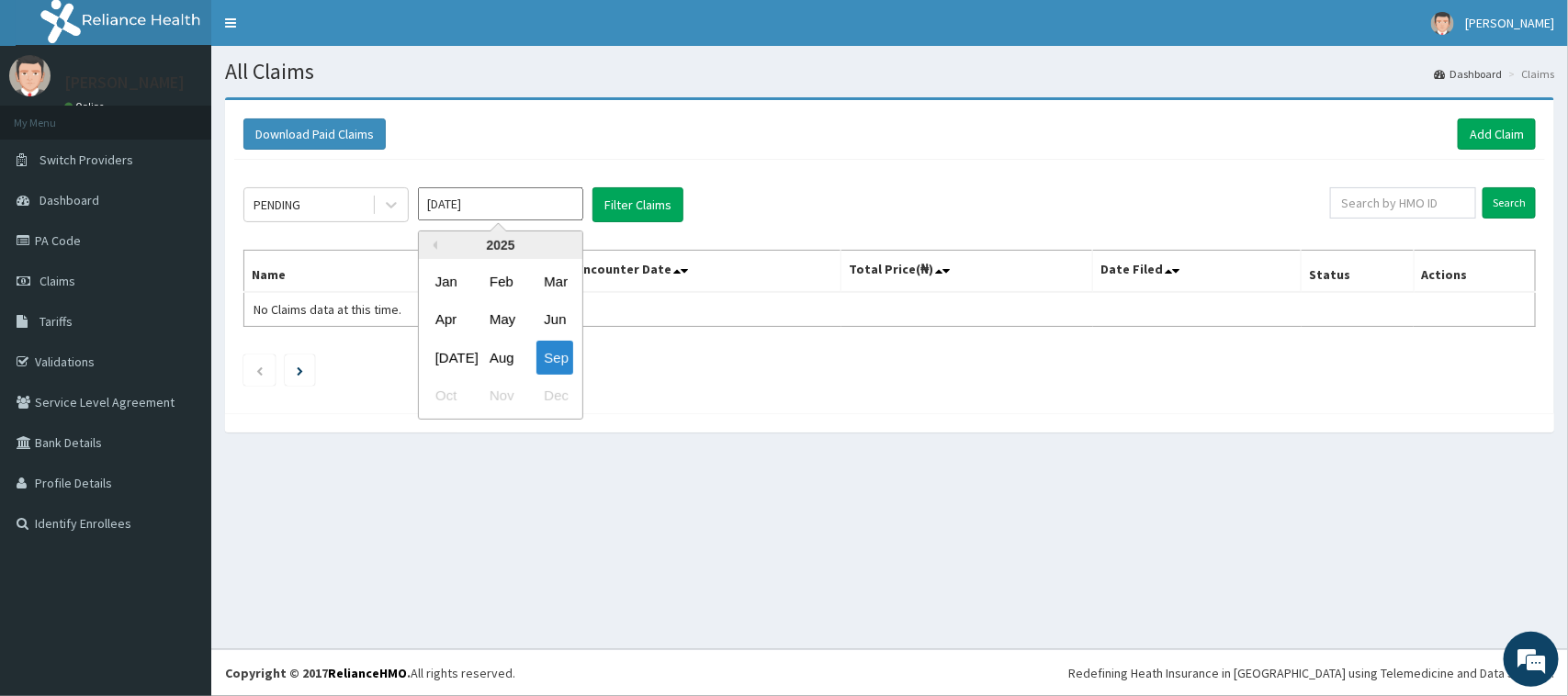
click at [455, 211] on input "[DATE]" at bounding box center [500, 204] width 165 height 33
drag, startPoint x: 491, startPoint y: 360, endPoint x: 574, endPoint y: 267, distance: 124.7
click at [492, 358] on div "Aug" at bounding box center [500, 357] width 37 height 34
type input "[DATE]"
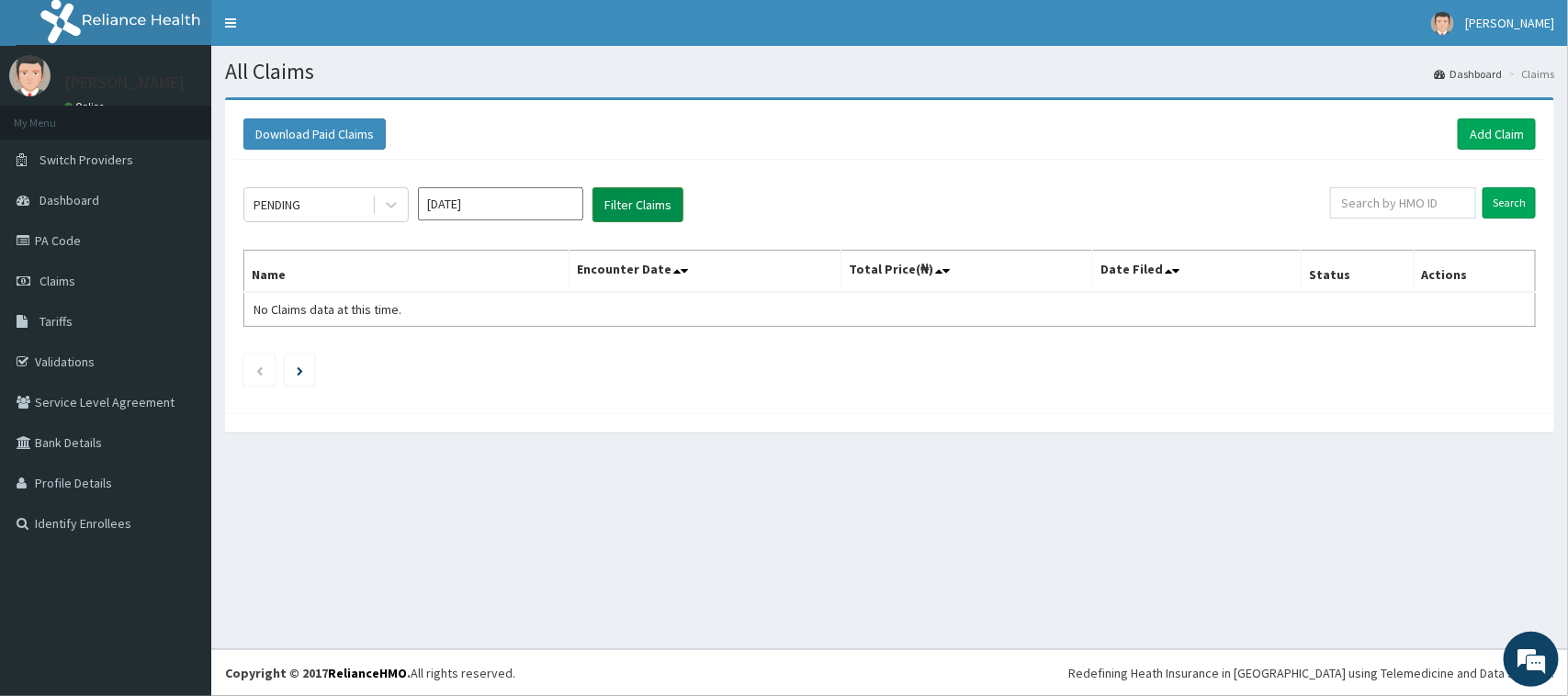
click at [608, 198] on button "Filter Claims" at bounding box center [638, 205] width 91 height 35
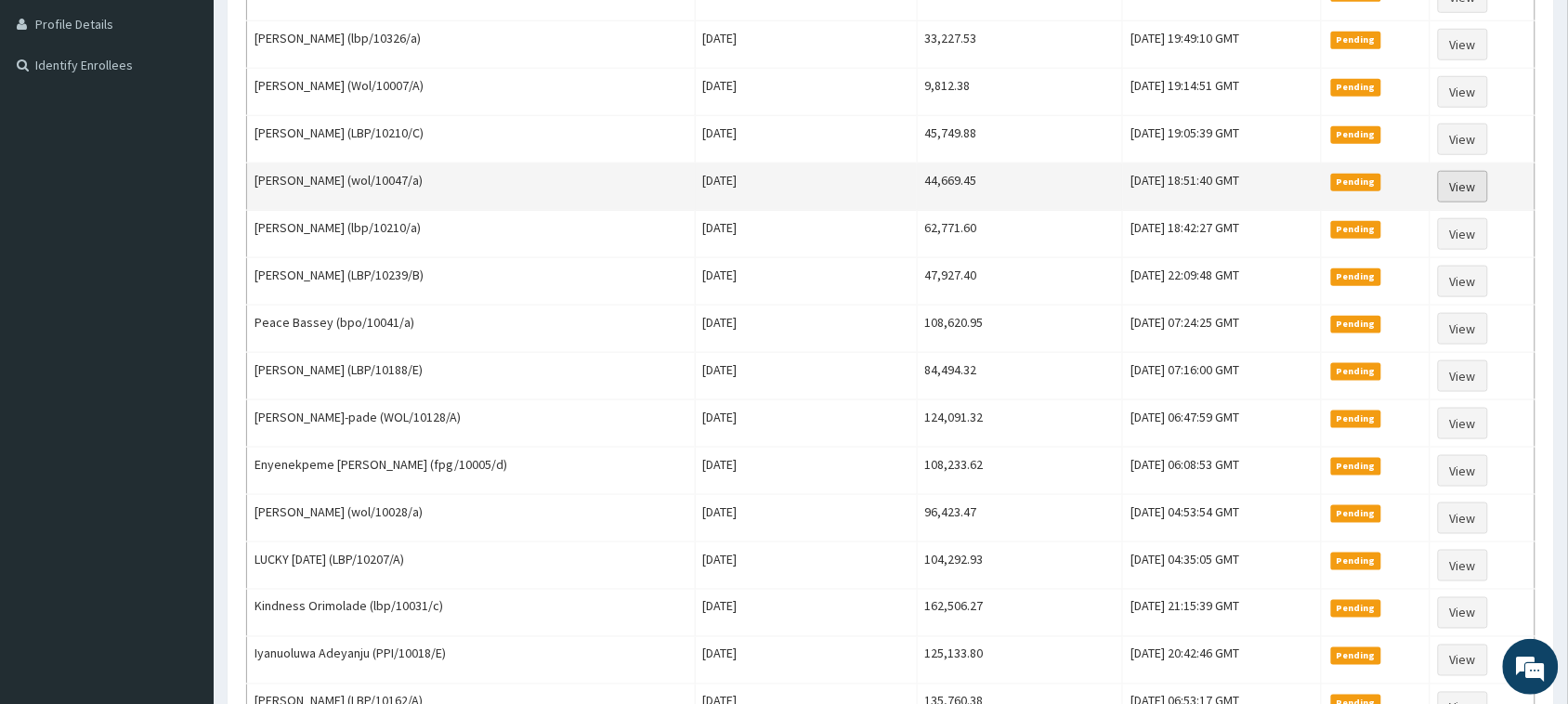
click at [1464, 192] on link "View" at bounding box center [1462, 186] width 50 height 31
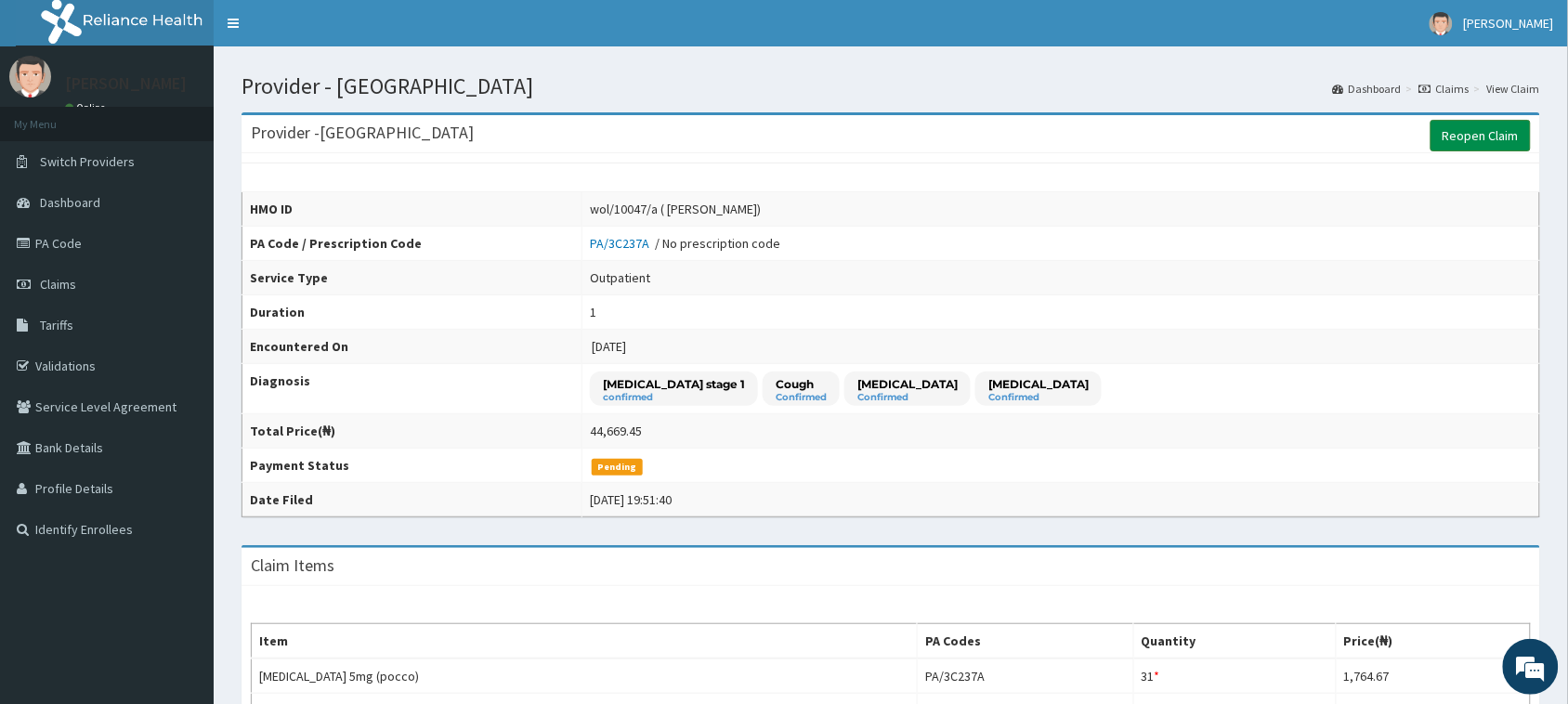
click at [1474, 136] on link "Reopen Claim" at bounding box center [1480, 136] width 101 height 31
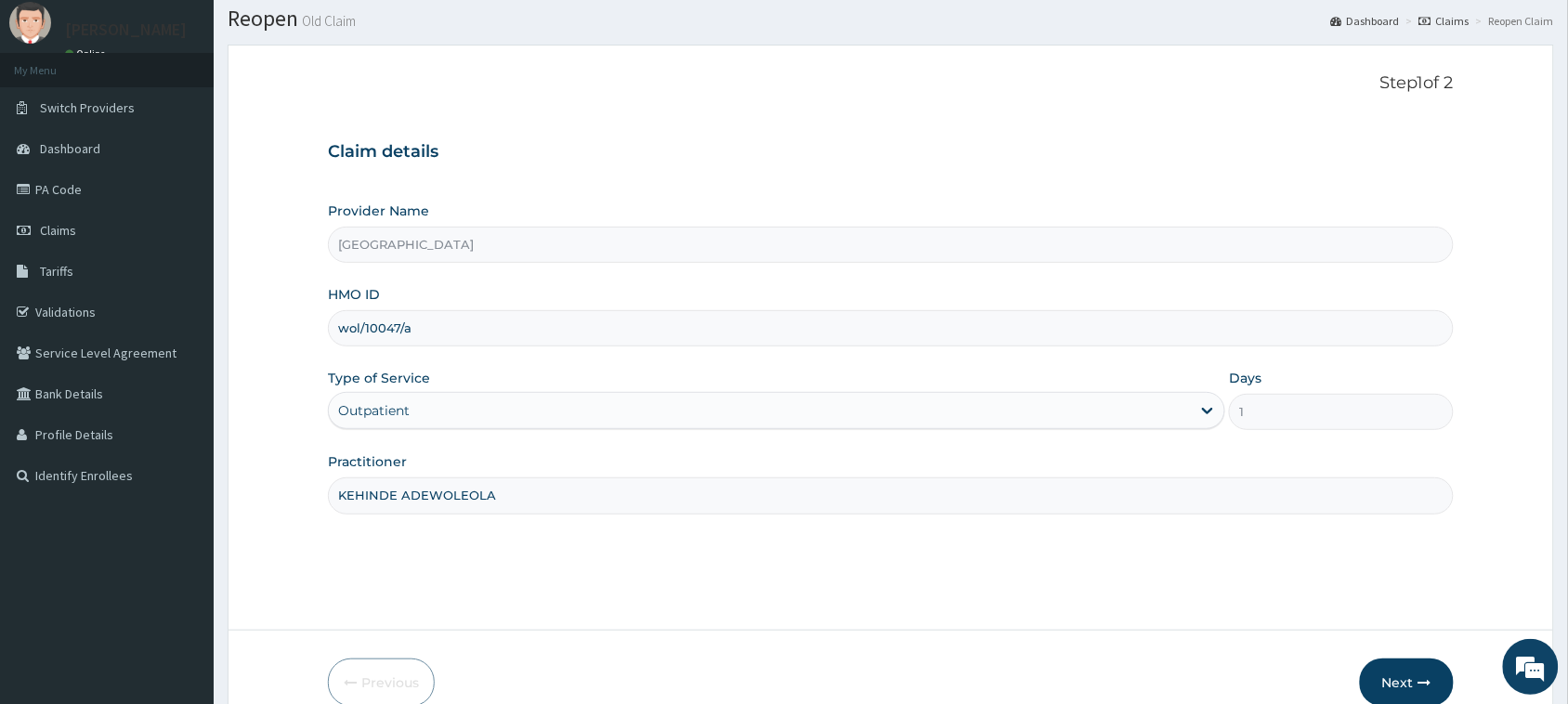
scroll to position [146, 0]
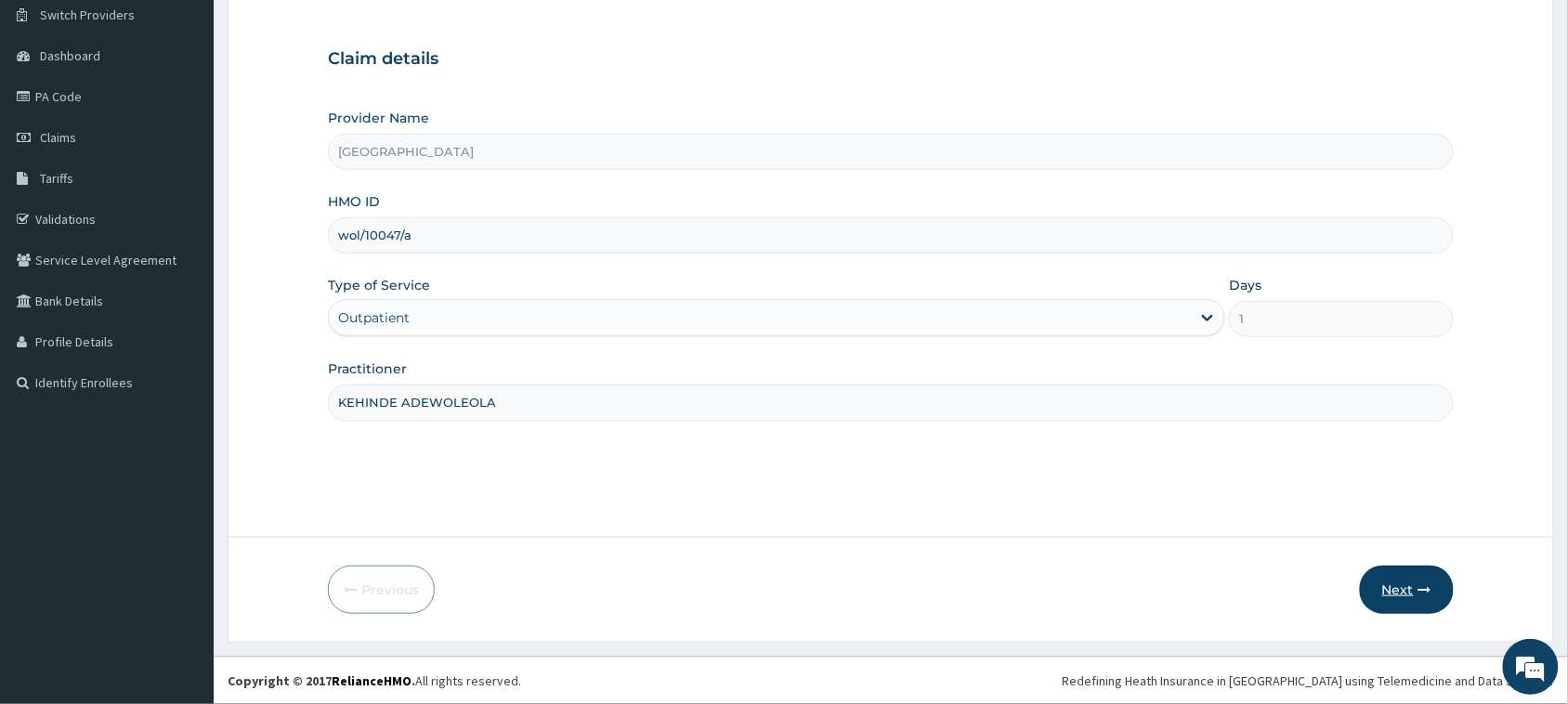
click at [1402, 588] on button "Next" at bounding box center [1407, 589] width 94 height 48
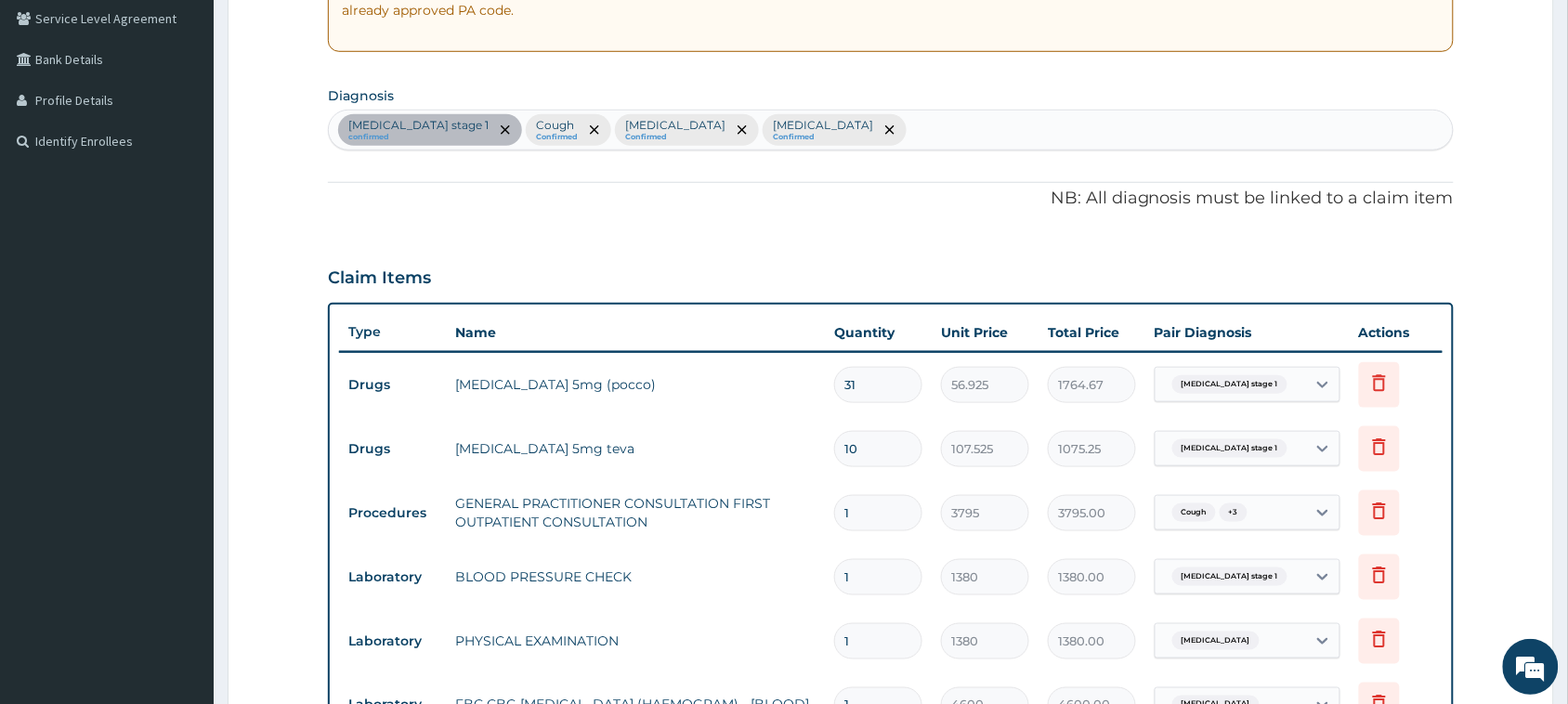
scroll to position [727, 0]
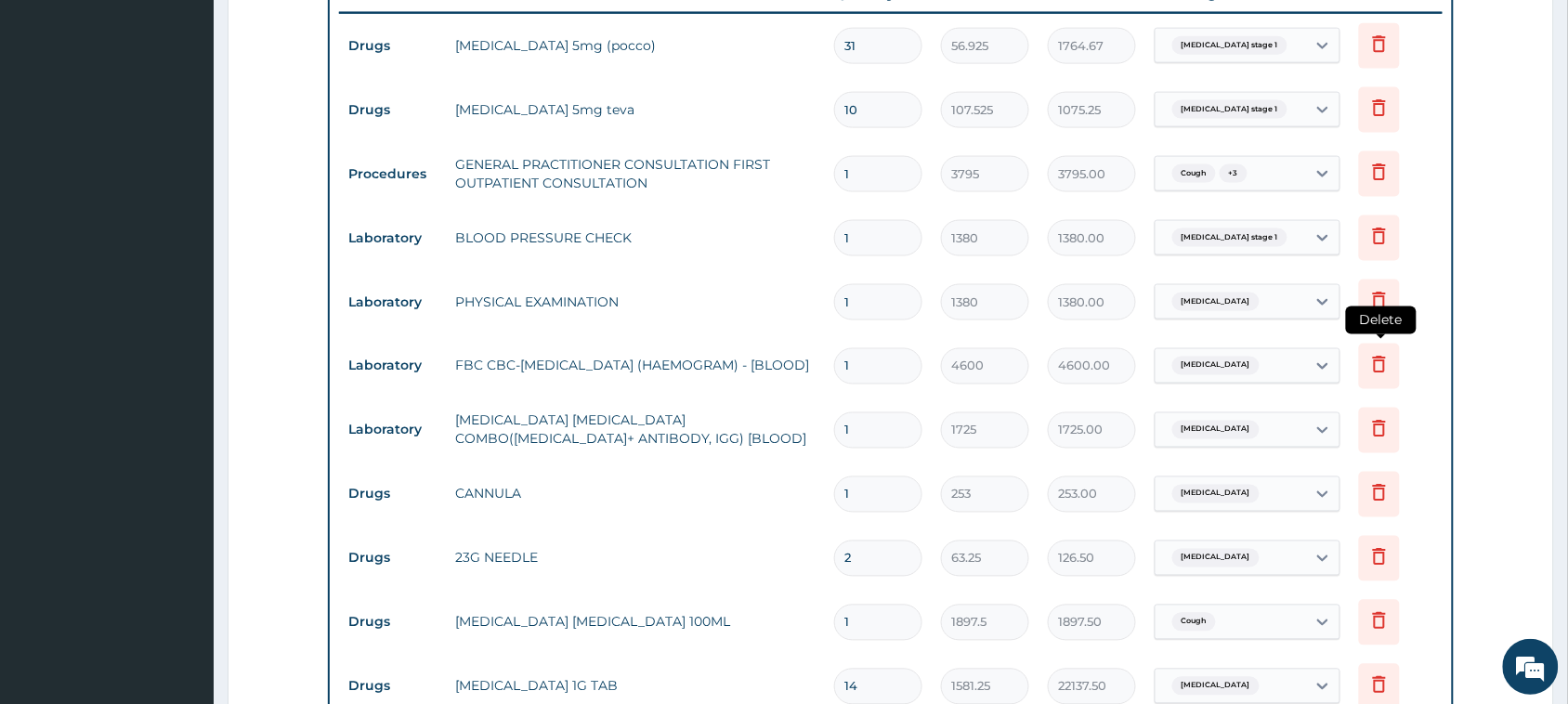
click at [1380, 363] on icon at bounding box center [1379, 363] width 22 height 22
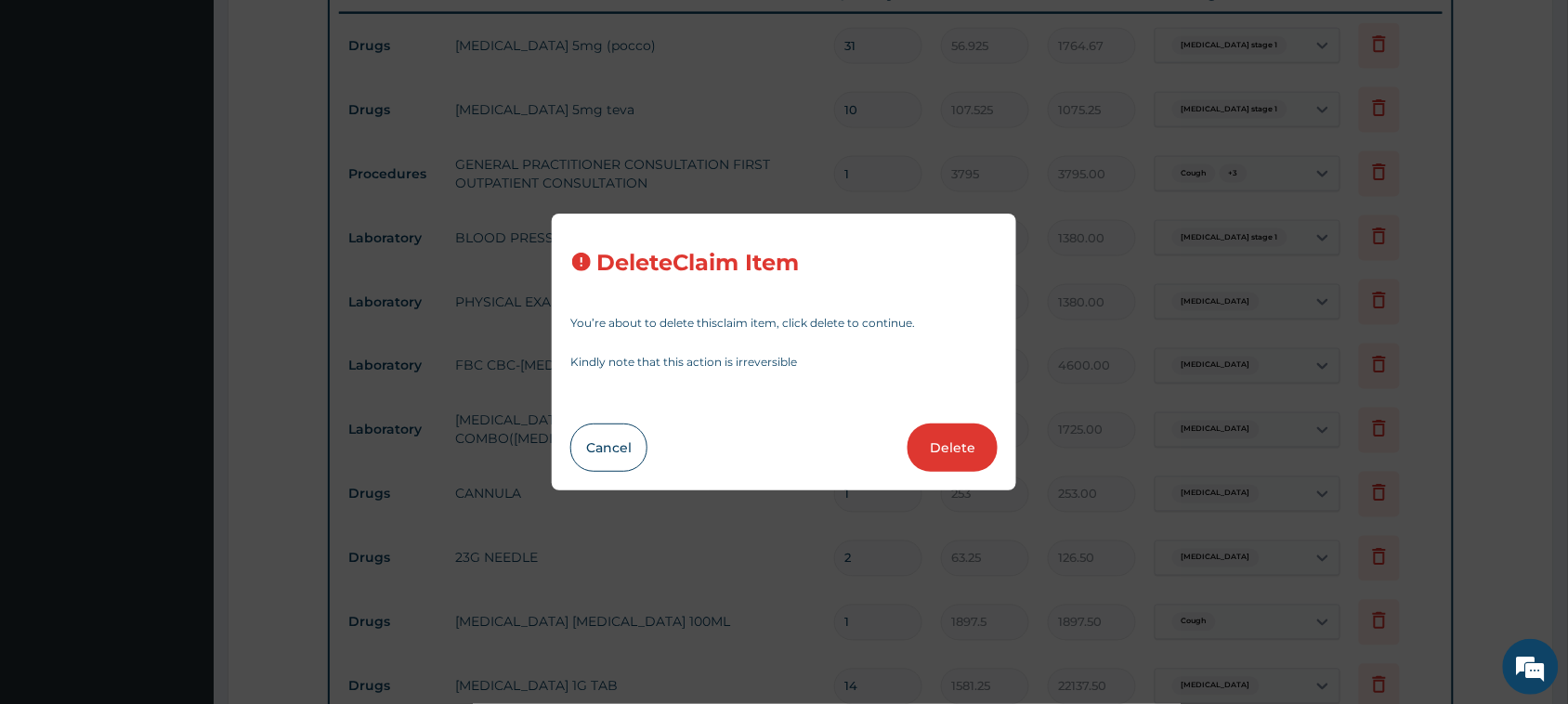
scroll to position [0, 0]
click at [947, 442] on button "Delete" at bounding box center [952, 447] width 90 height 48
type input "1725"
type input "1725.00"
type input "253"
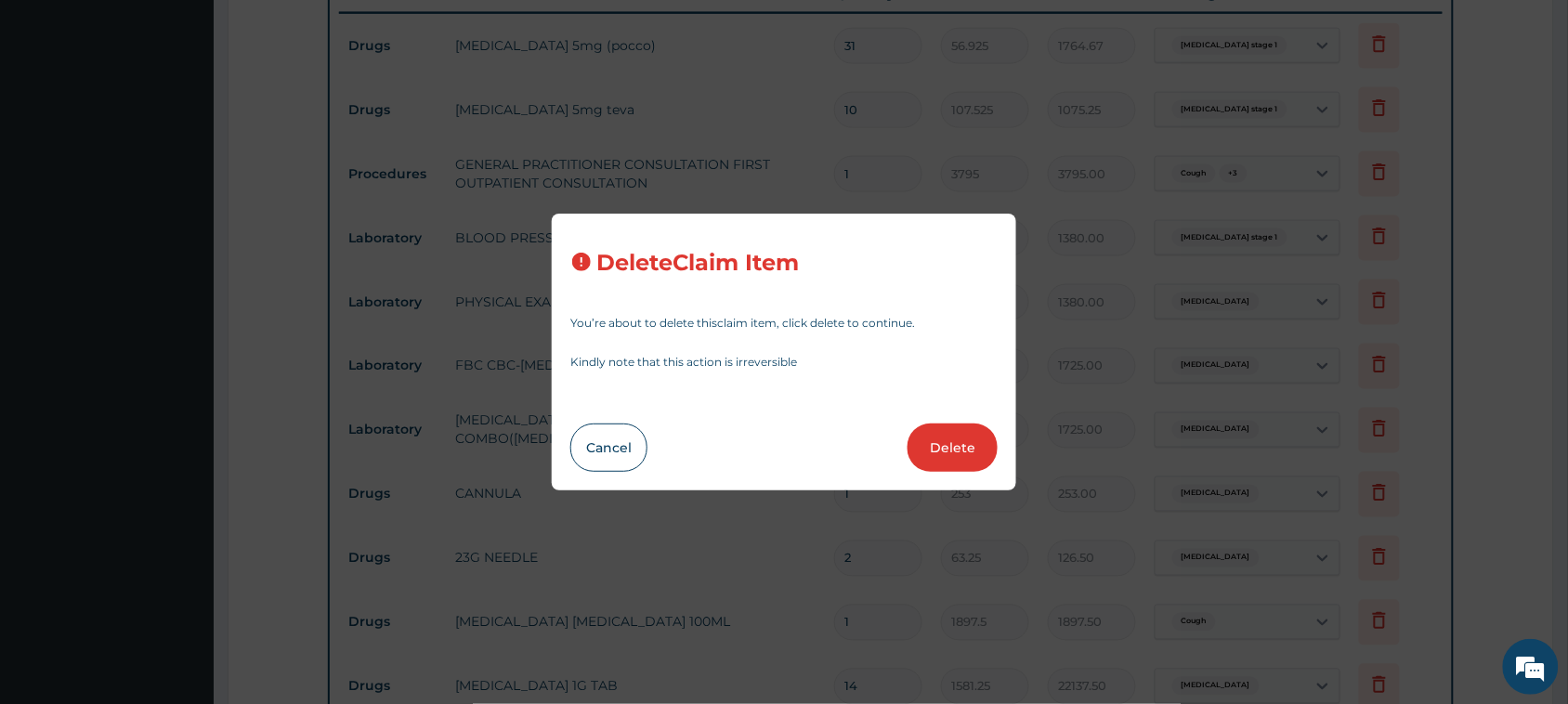
type input "253.00"
type input "2"
type input "63.25"
type input "126.50"
type input "1"
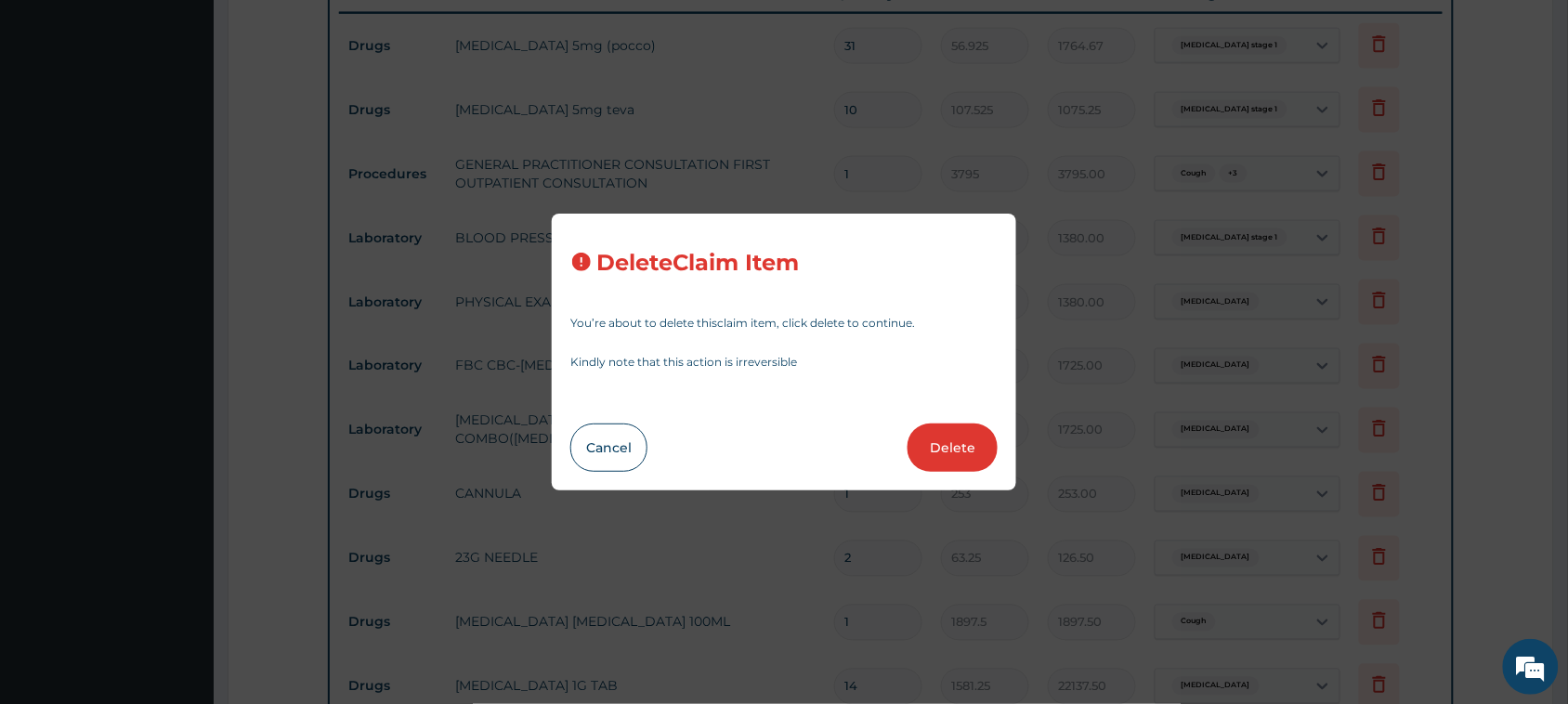
type input "1897.5"
type input "1897.50"
type input "14"
type input "1581.25"
type input "22137.50"
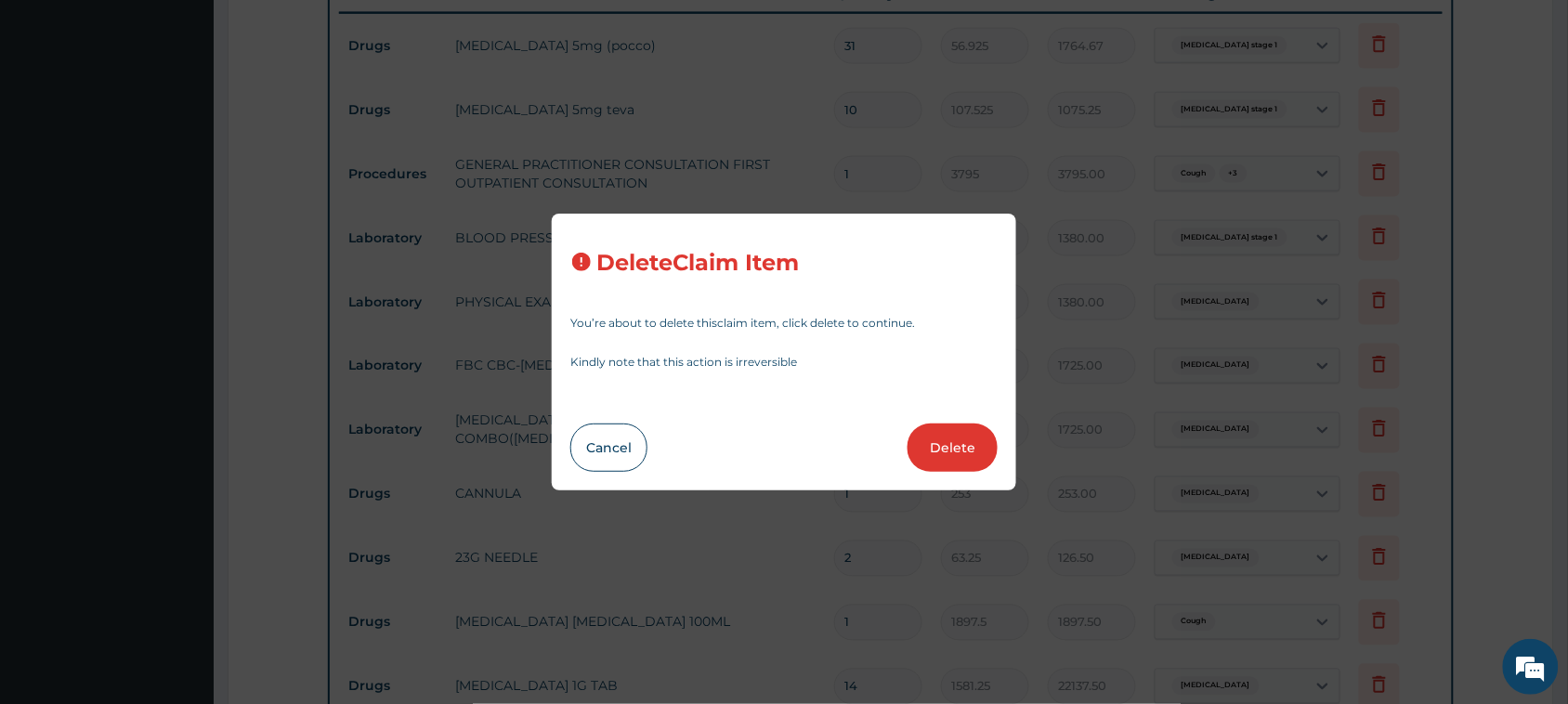
type input "5"
type input "94.875"
type input "474.38"
type input "6"
type input "506"
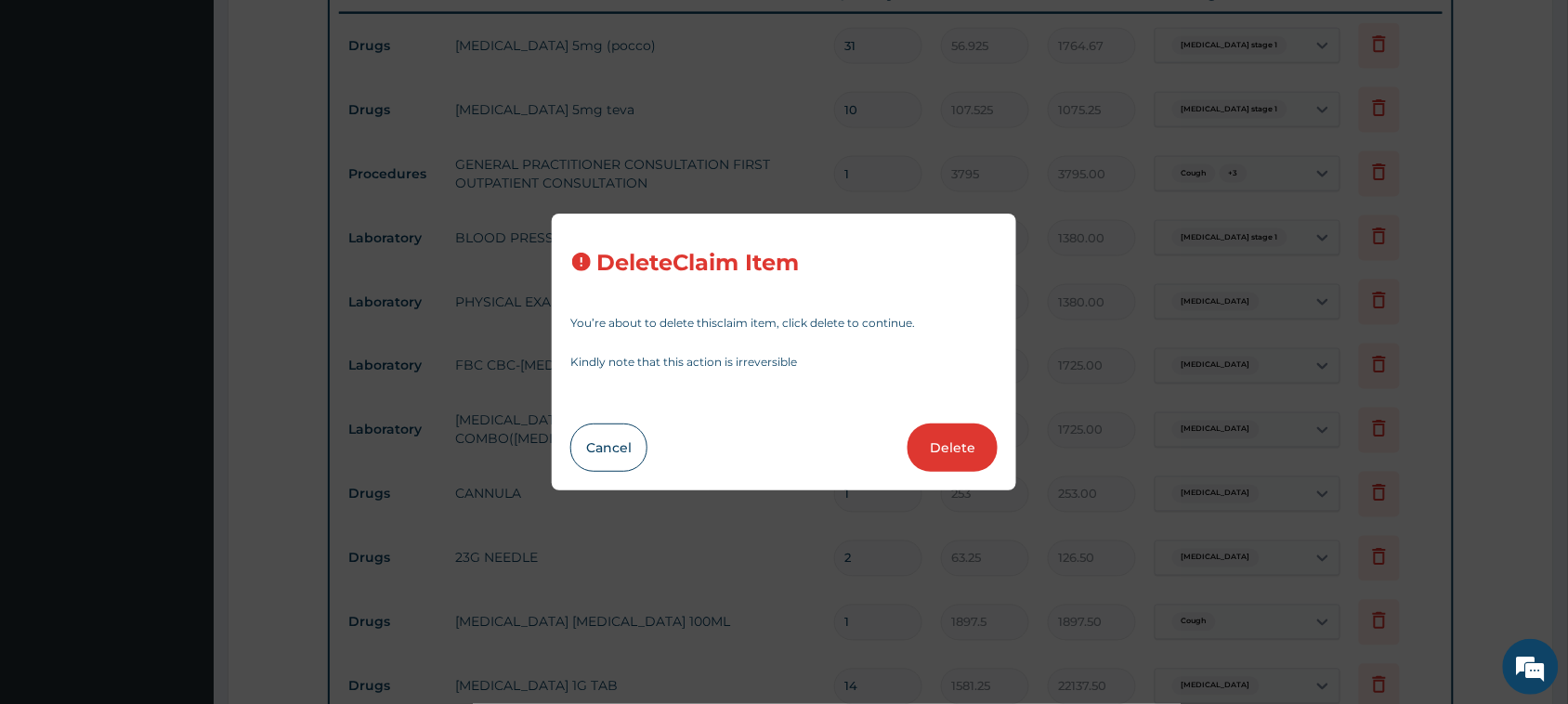
type input "3036.00"
type input "20"
type input "28.4625"
type input "569.25"
type input "18"
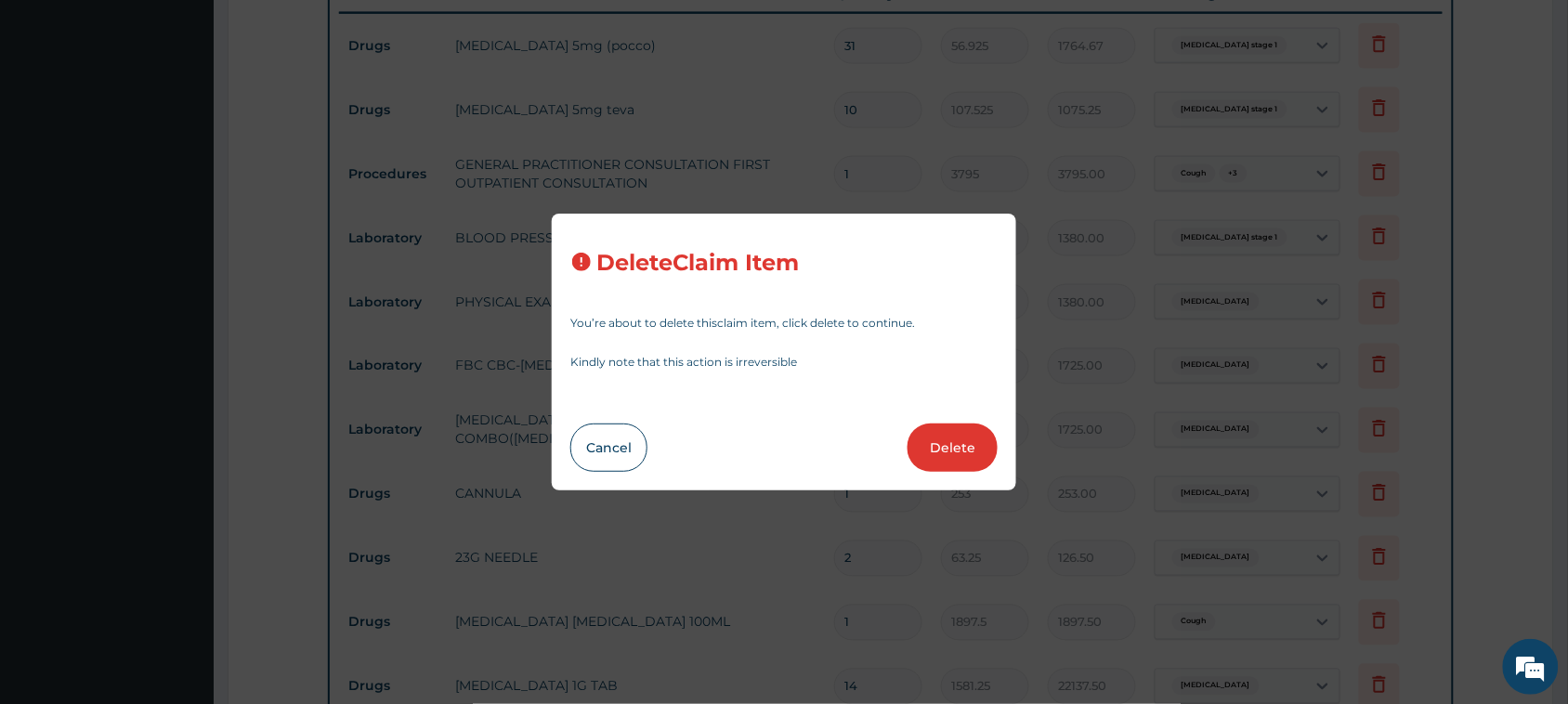
type input "25.3"
type input "455.40"
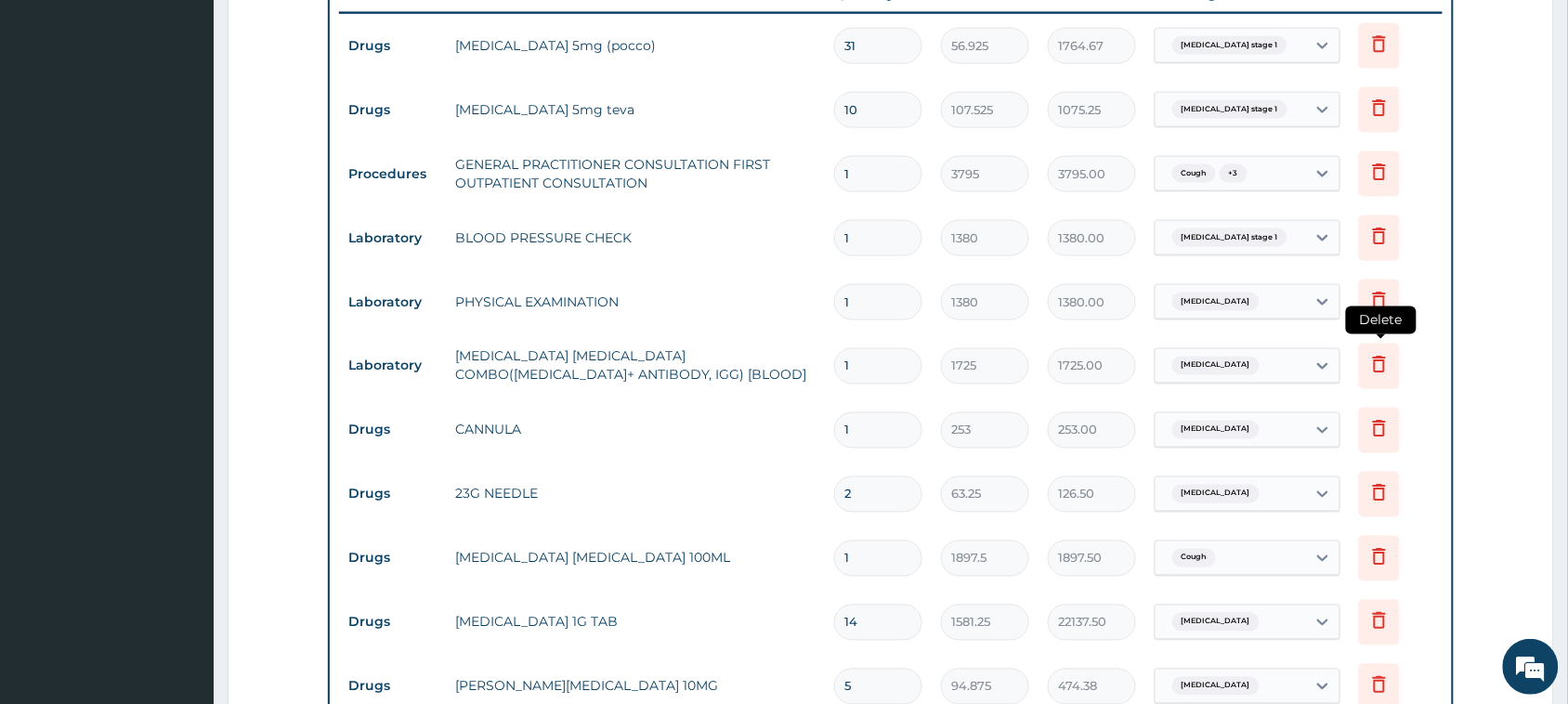
click at [1390, 355] on icon at bounding box center [1379, 363] width 22 height 22
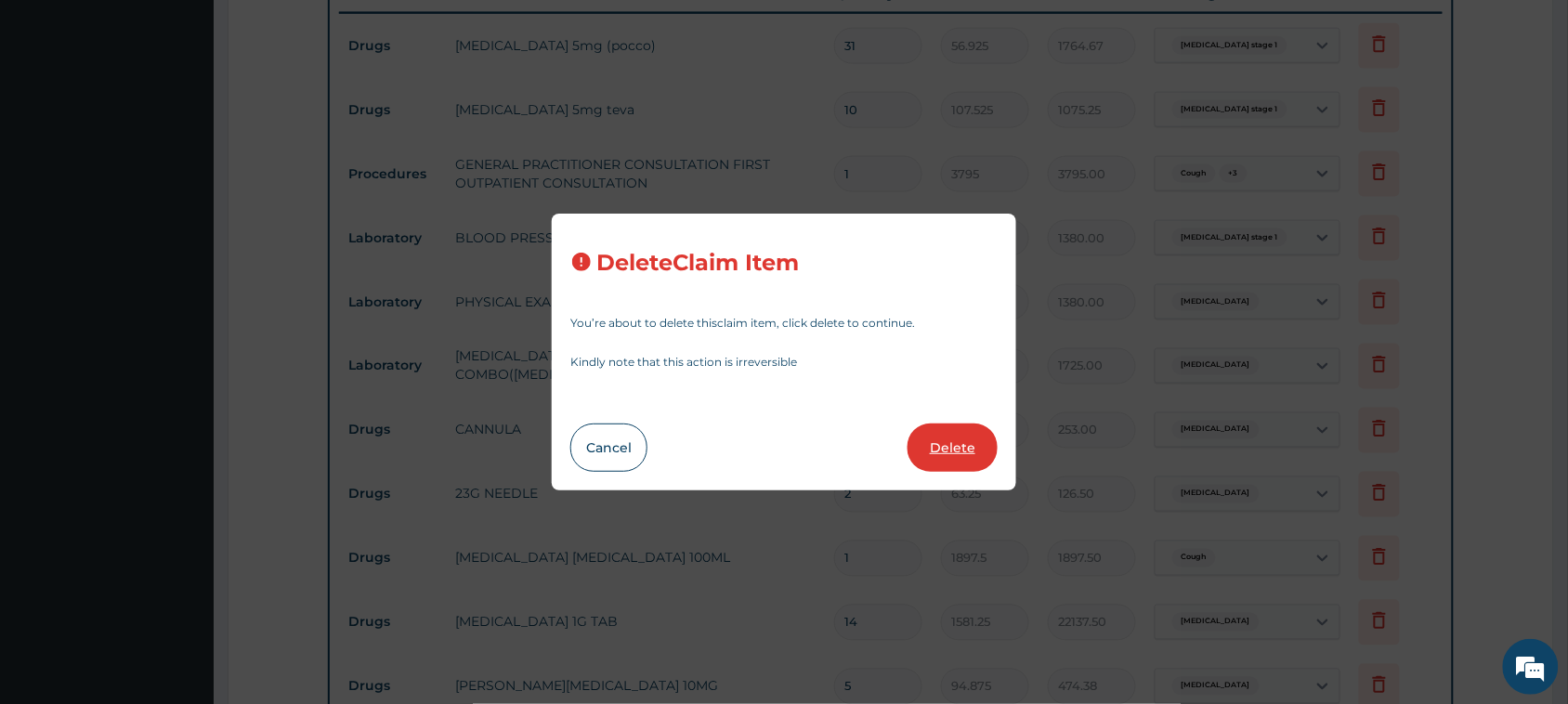
click at [972, 446] on button "Delete" at bounding box center [952, 447] width 90 height 48
type input "253"
type input "253.00"
type input "2"
type input "63.25"
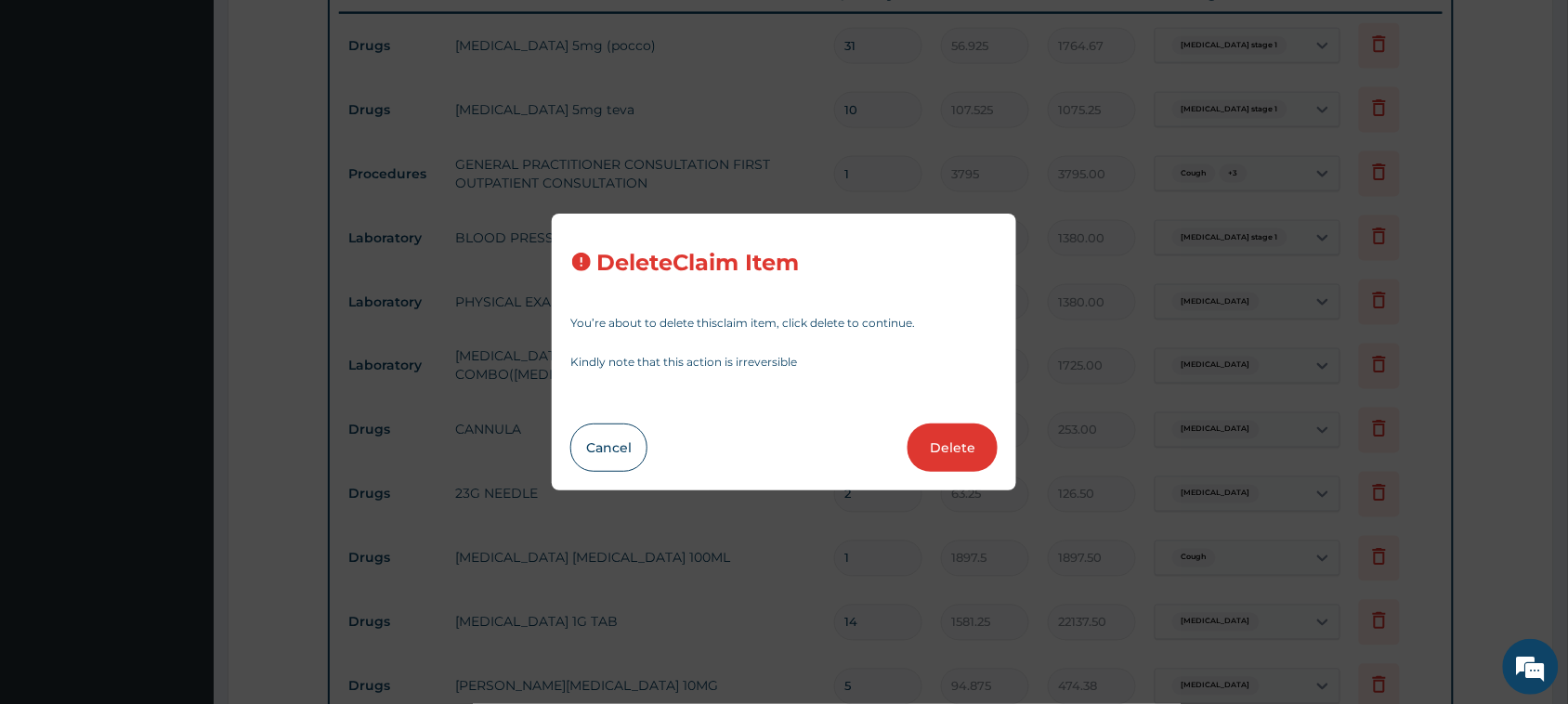
type input "126.50"
type input "1"
type input "1897.5"
type input "1897.50"
type input "14"
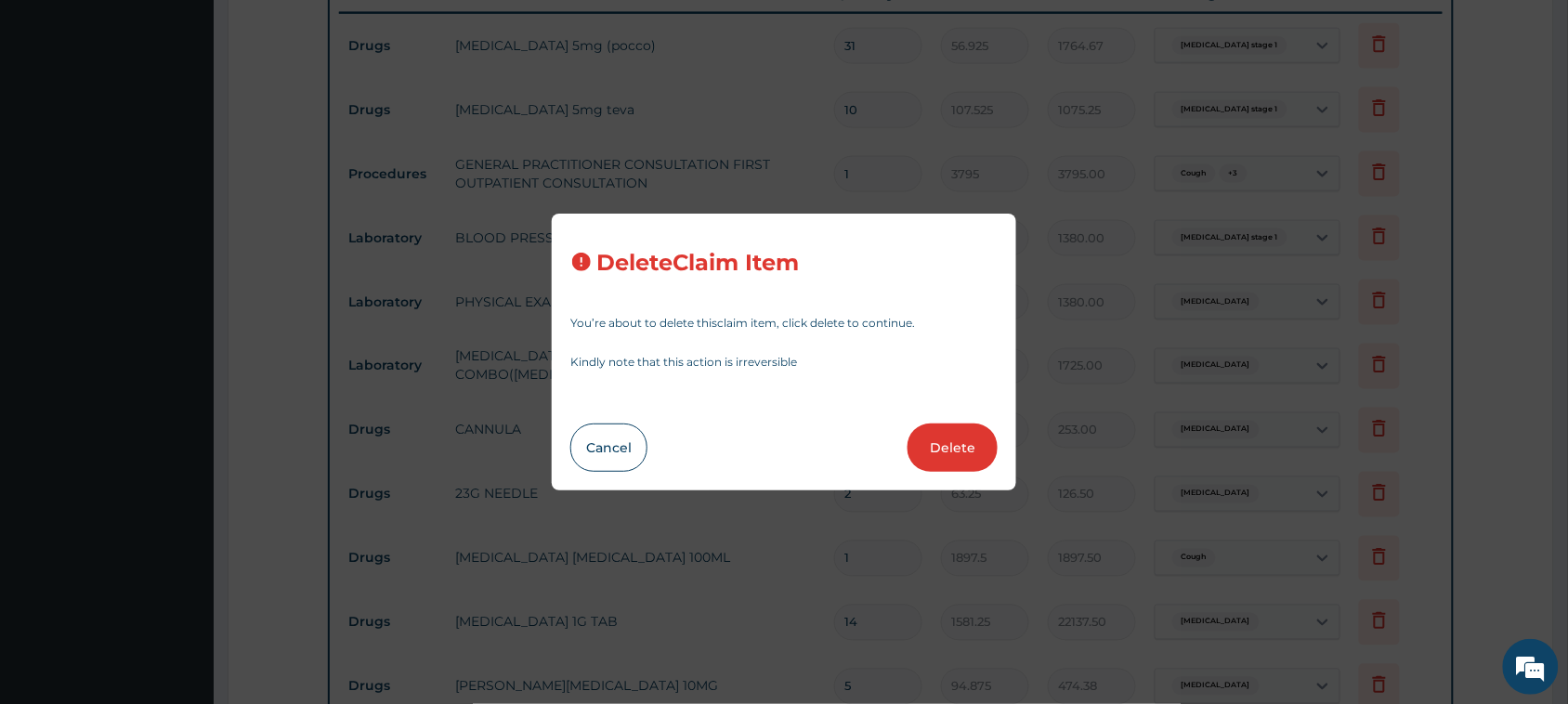
type input "1581.25"
type input "22137.50"
type input "5"
type input "94.875"
type input "474.38"
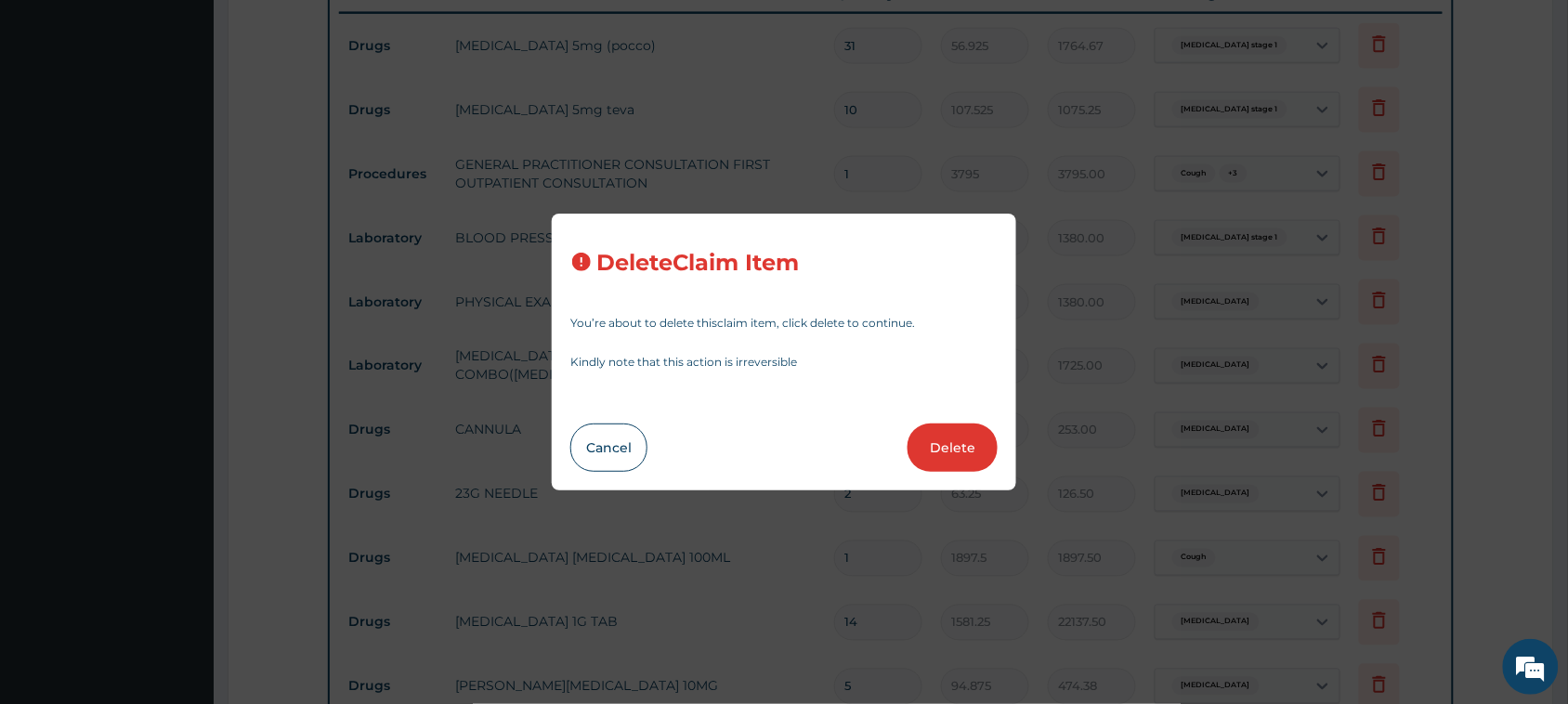
type input "6"
type input "506"
type input "3036.00"
type input "20"
type input "28.4625"
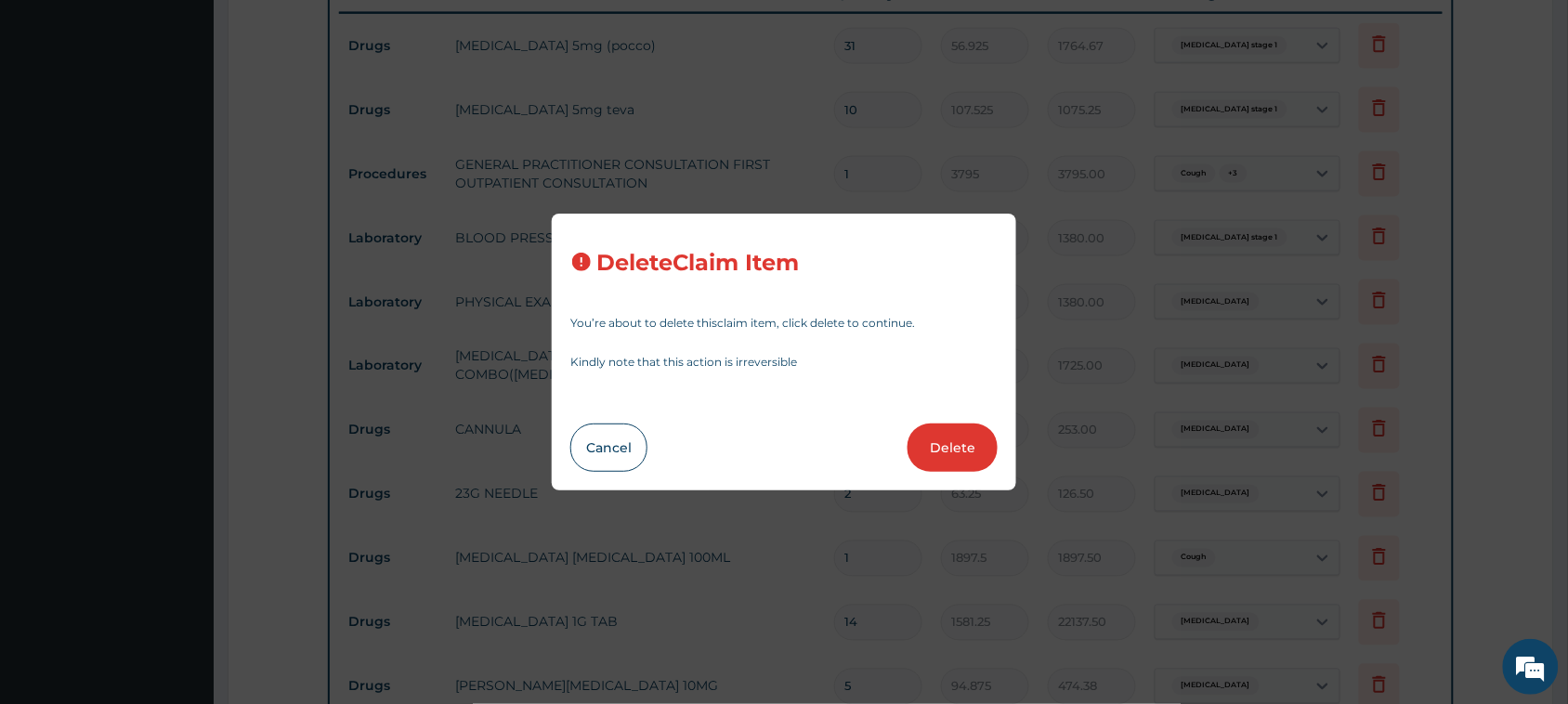
type input "569.25"
type input "18"
type input "25.3"
type input "455.40"
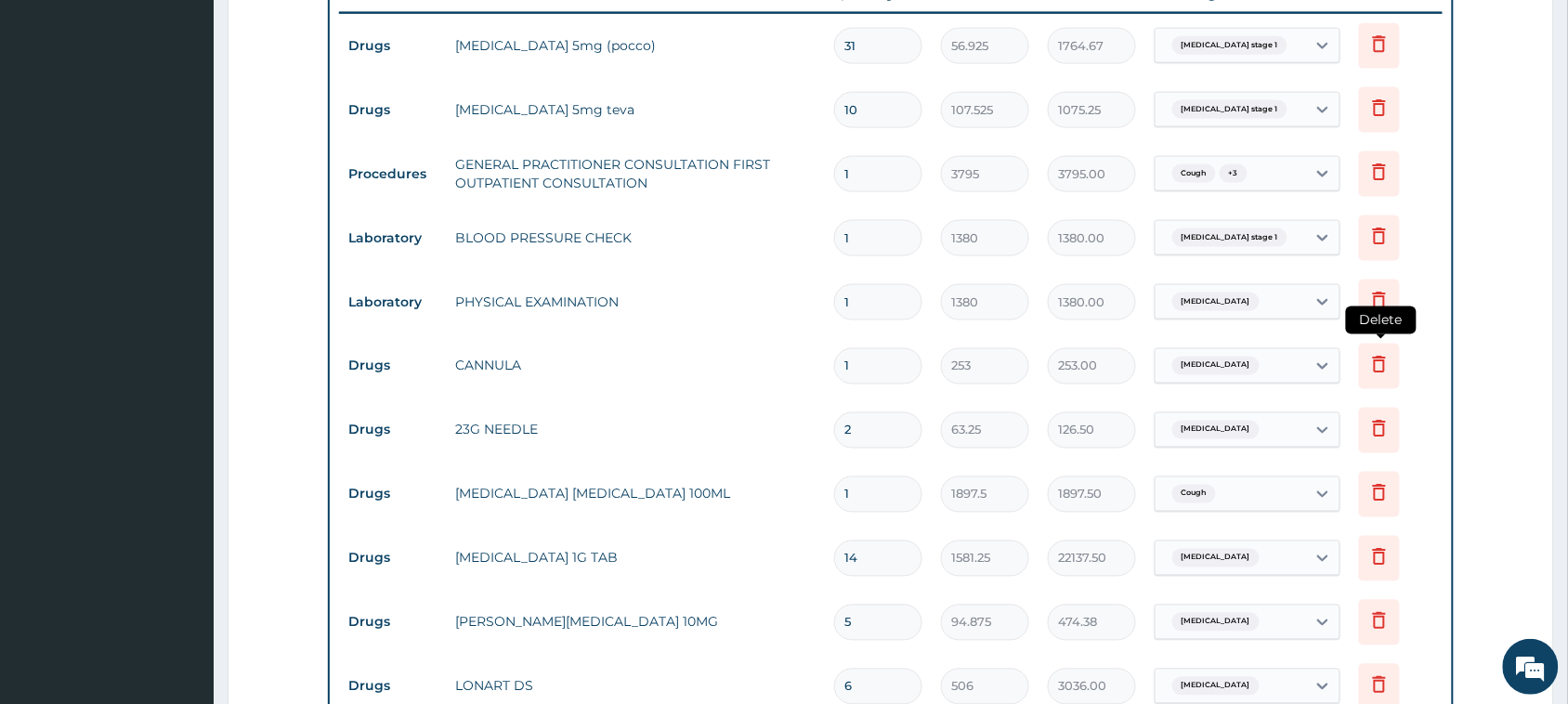
click at [1380, 355] on icon at bounding box center [1379, 363] width 13 height 17
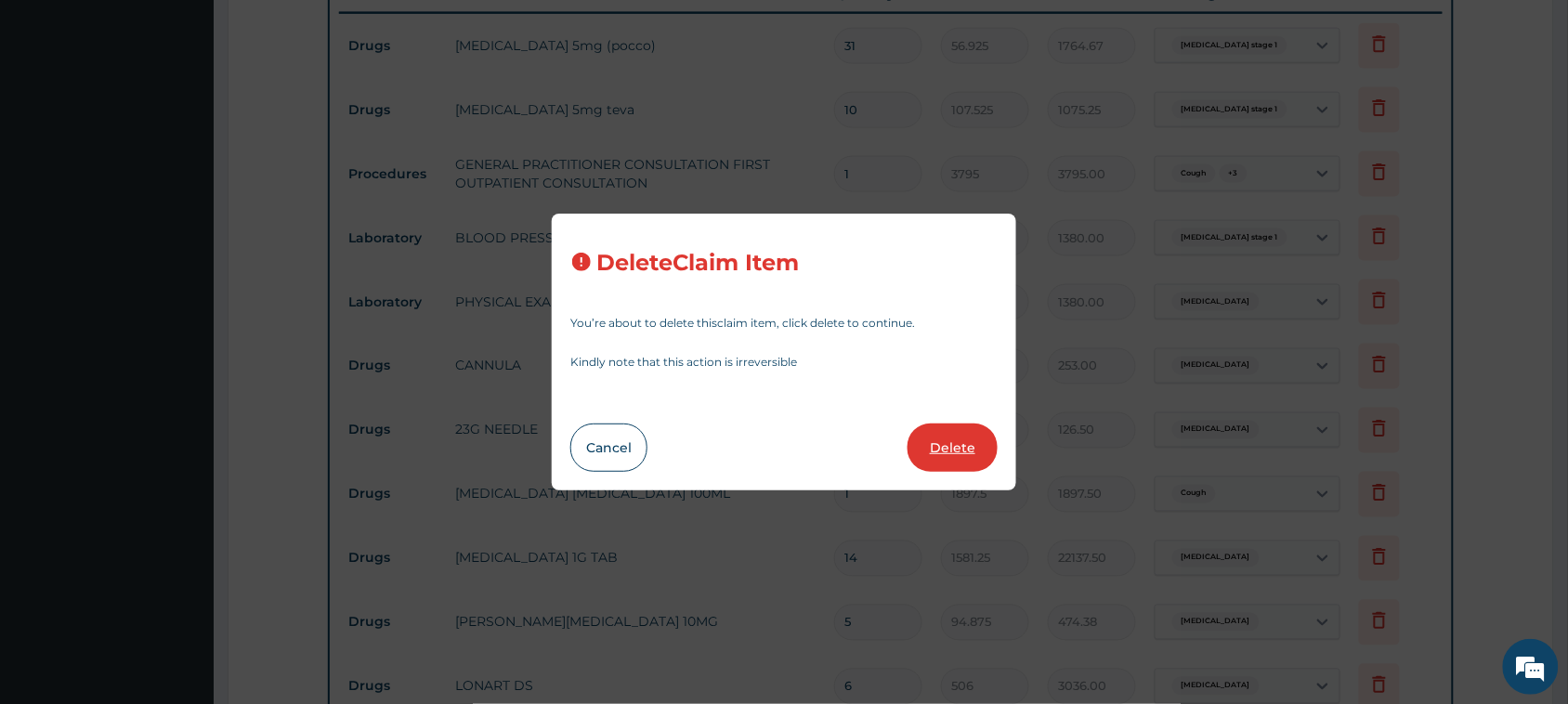
click at [913, 447] on button "Delete" at bounding box center [952, 447] width 90 height 48
type input "2"
type input "63.25"
type input "126.50"
type input "1"
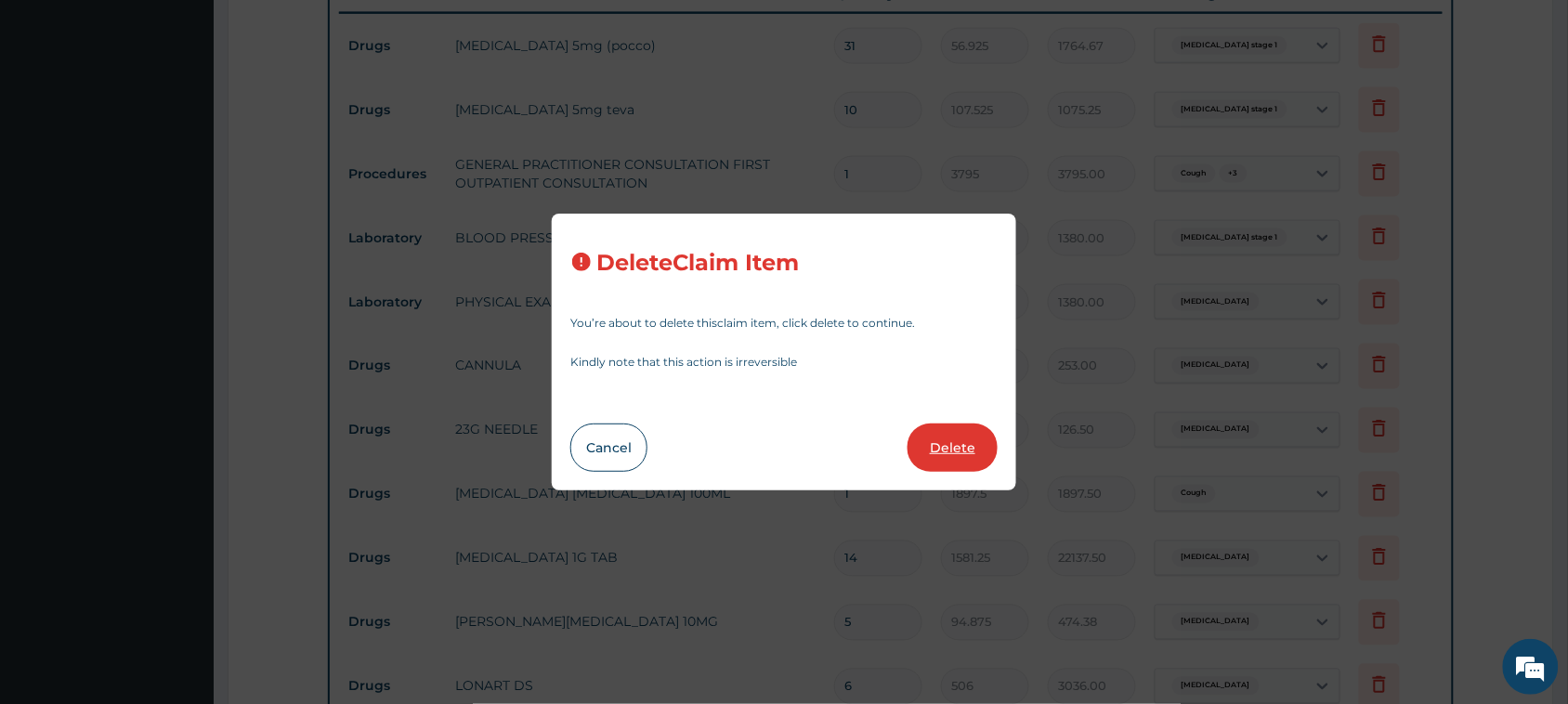
type input "1897.5"
type input "1897.50"
type input "14"
type input "1581.25"
type input "22137.50"
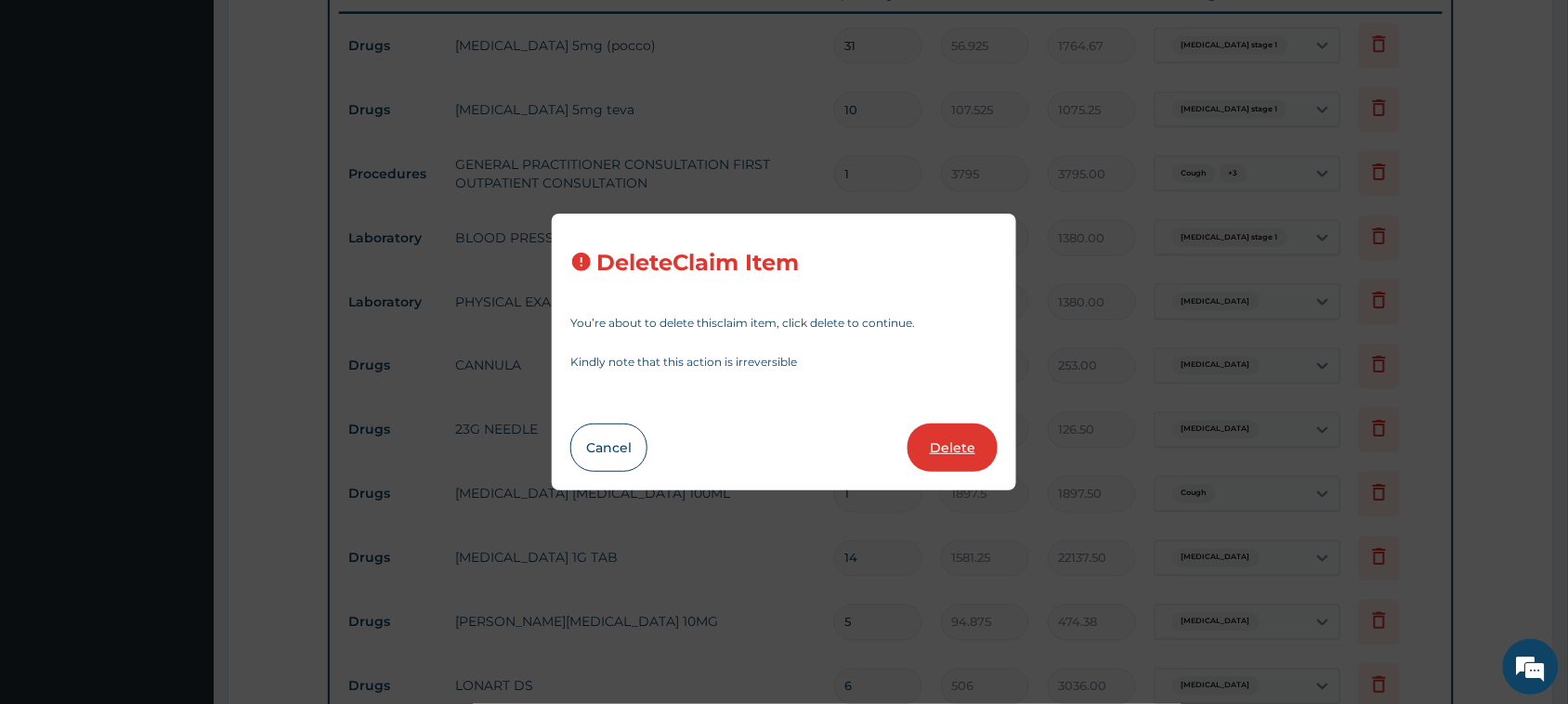
type input "5"
type input "94.875"
type input "474.38"
type input "6"
type input "506"
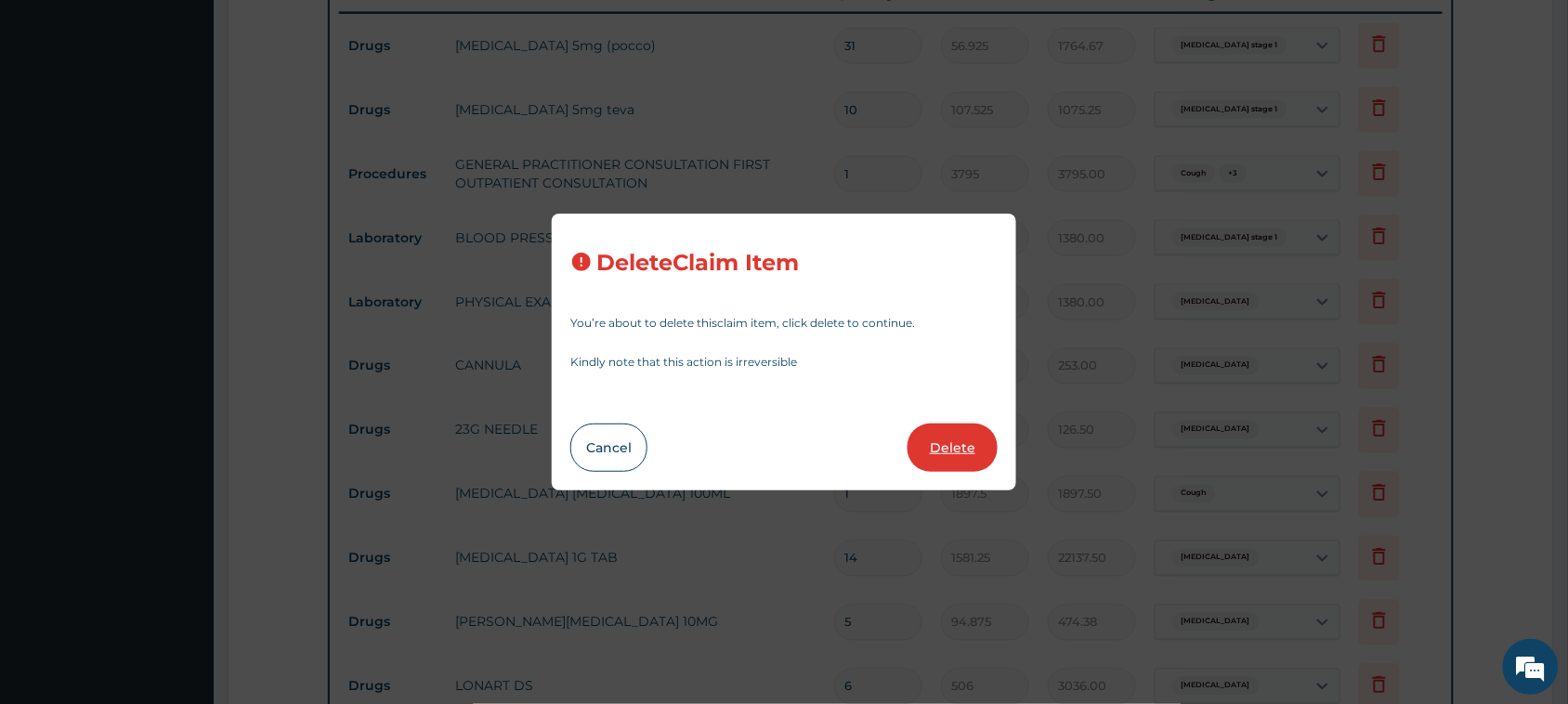
type input "3036.00"
type input "20"
type input "28.4625"
type input "569.25"
type input "18"
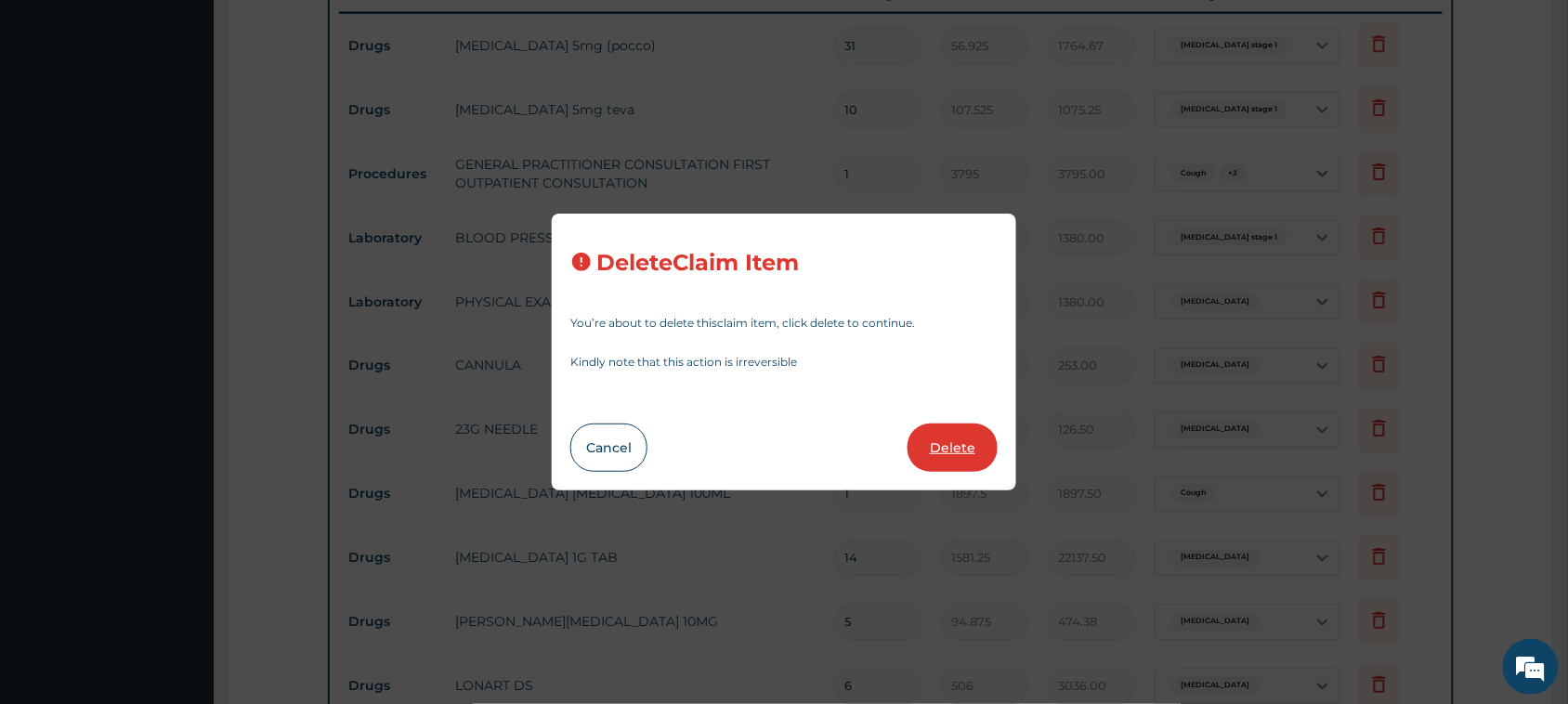
type input "25.3"
type input "455.40"
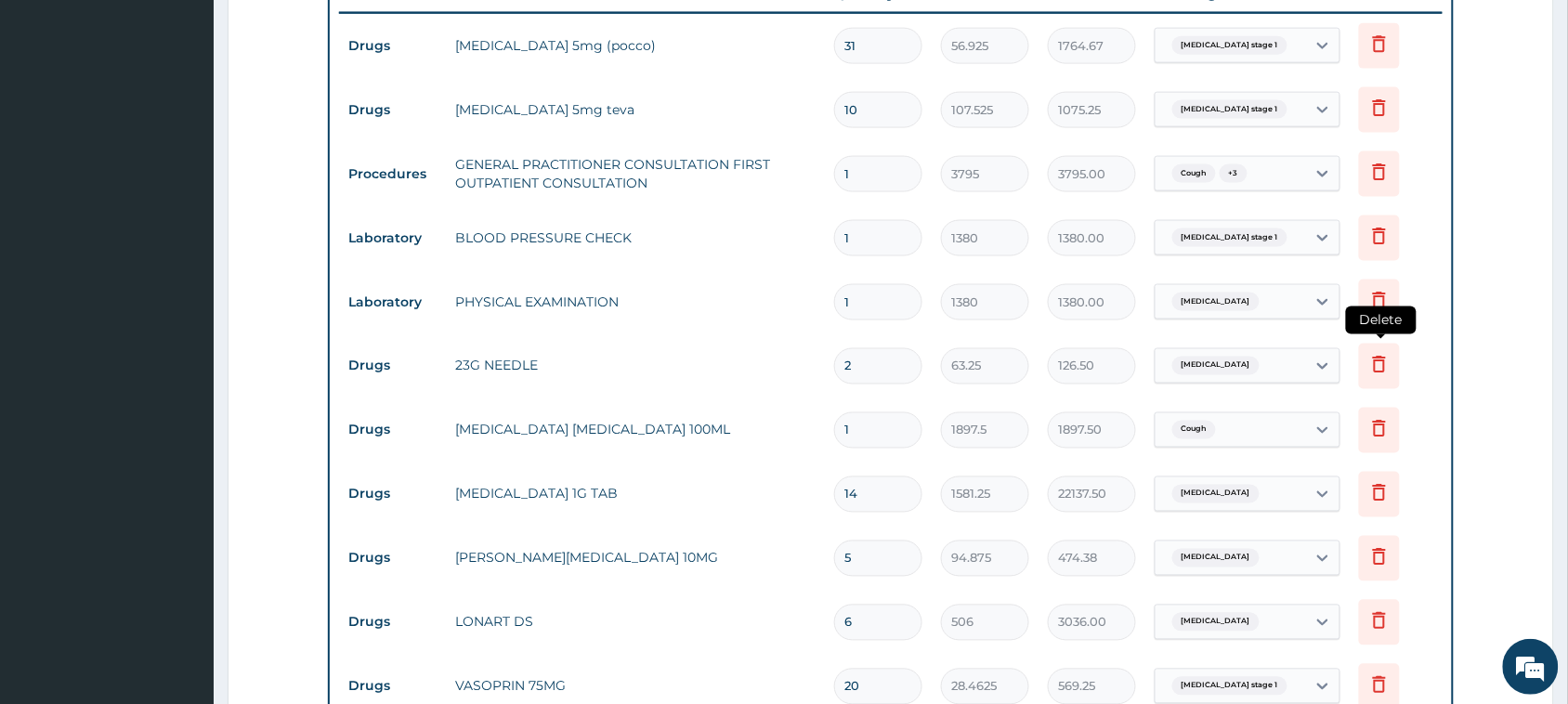
click at [1368, 367] on icon at bounding box center [1379, 363] width 22 height 22
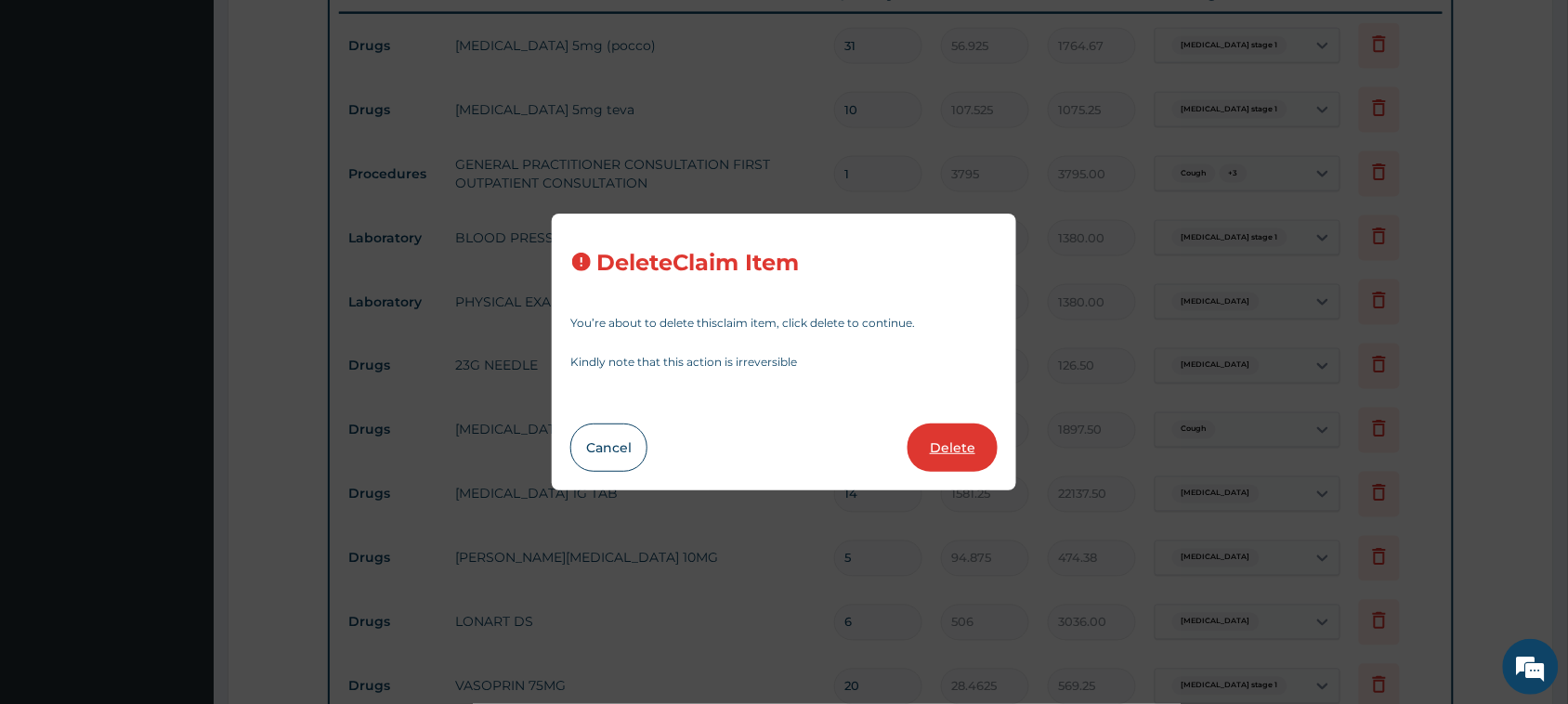
click at [953, 453] on button "Delete" at bounding box center [952, 447] width 90 height 48
type input "1"
type input "1897.5"
type input "1897.50"
type input "14"
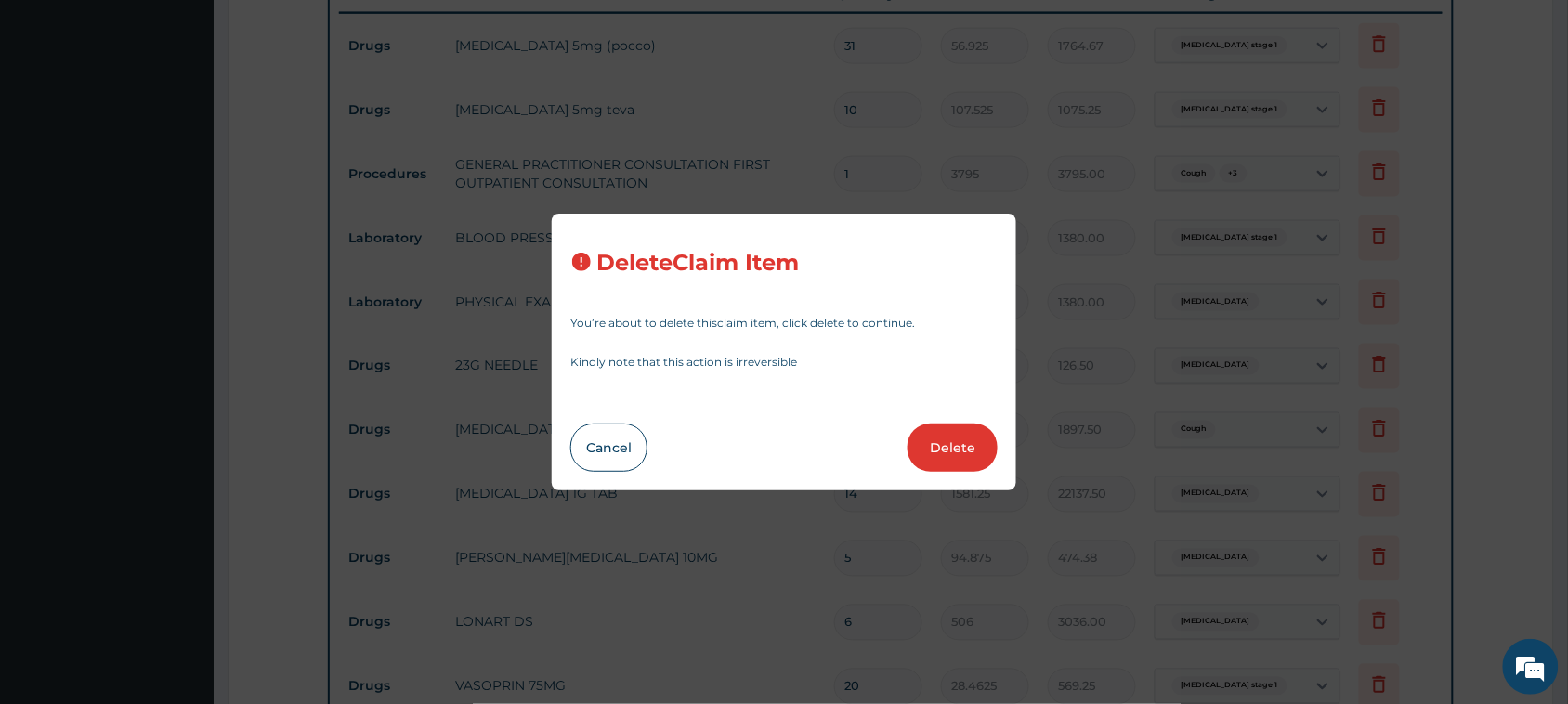
type input "1581.25"
type input "22137.50"
type input "5"
type input "94.875"
type input "474.38"
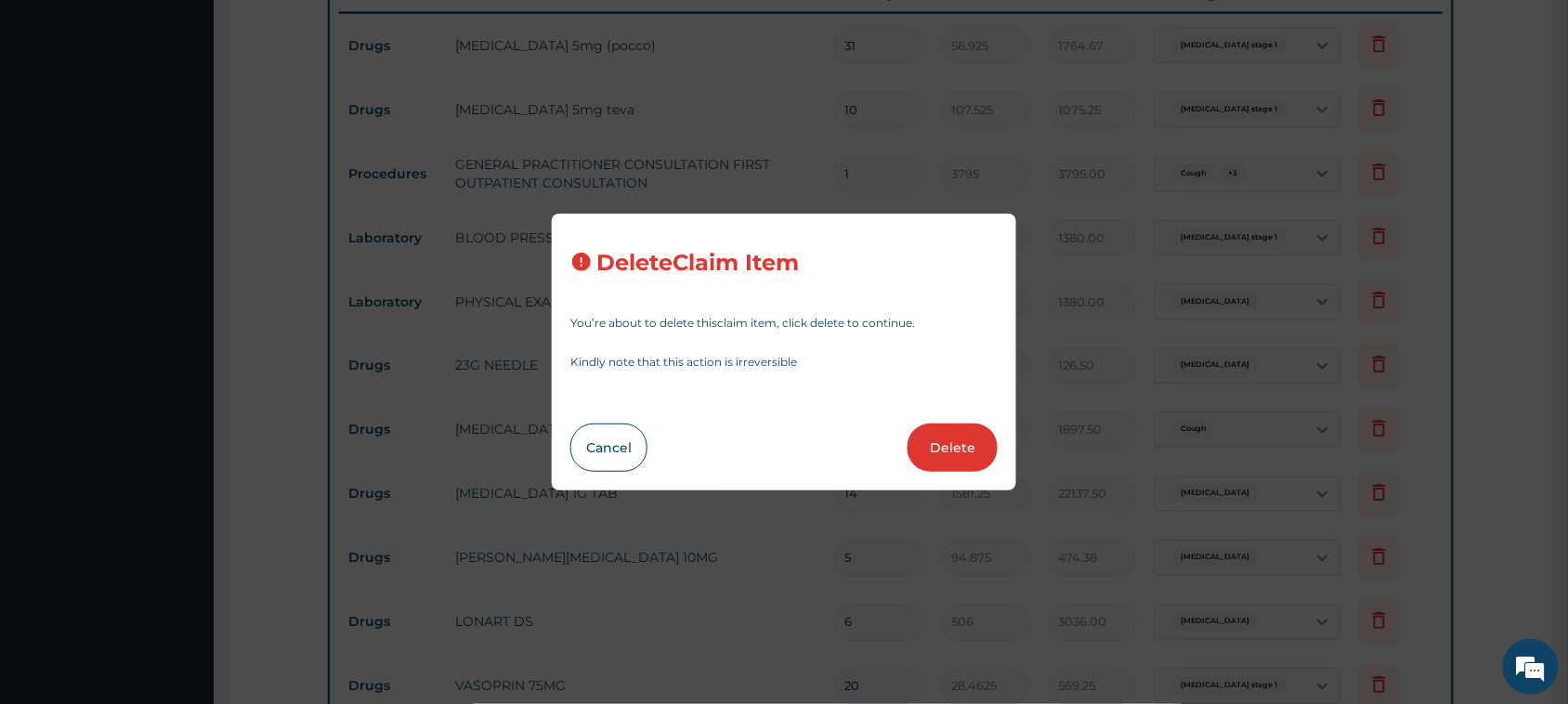
type input "6"
type input "506"
type input "3036.00"
type input "20"
type input "28.4625"
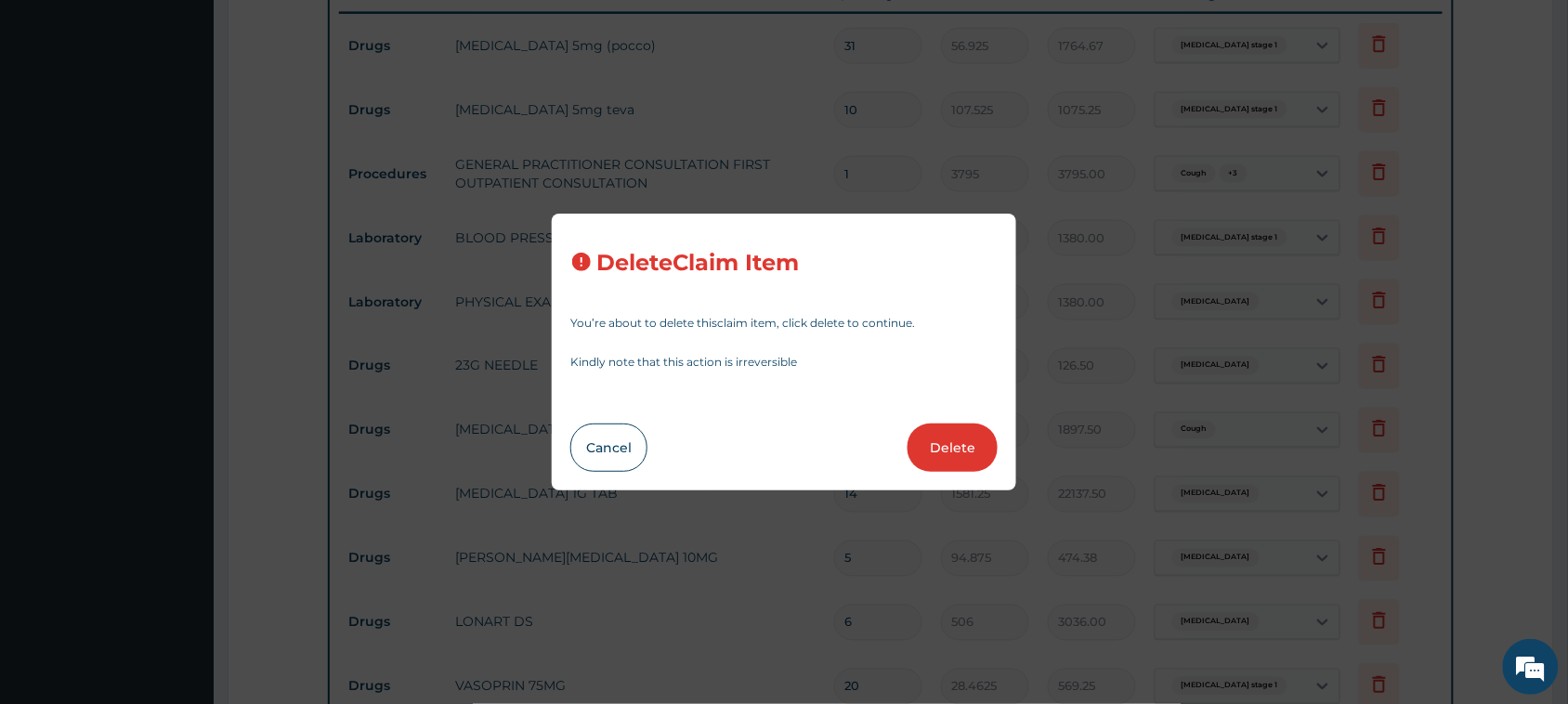
type input "569.25"
type input "18"
type input "25.3"
type input "455.40"
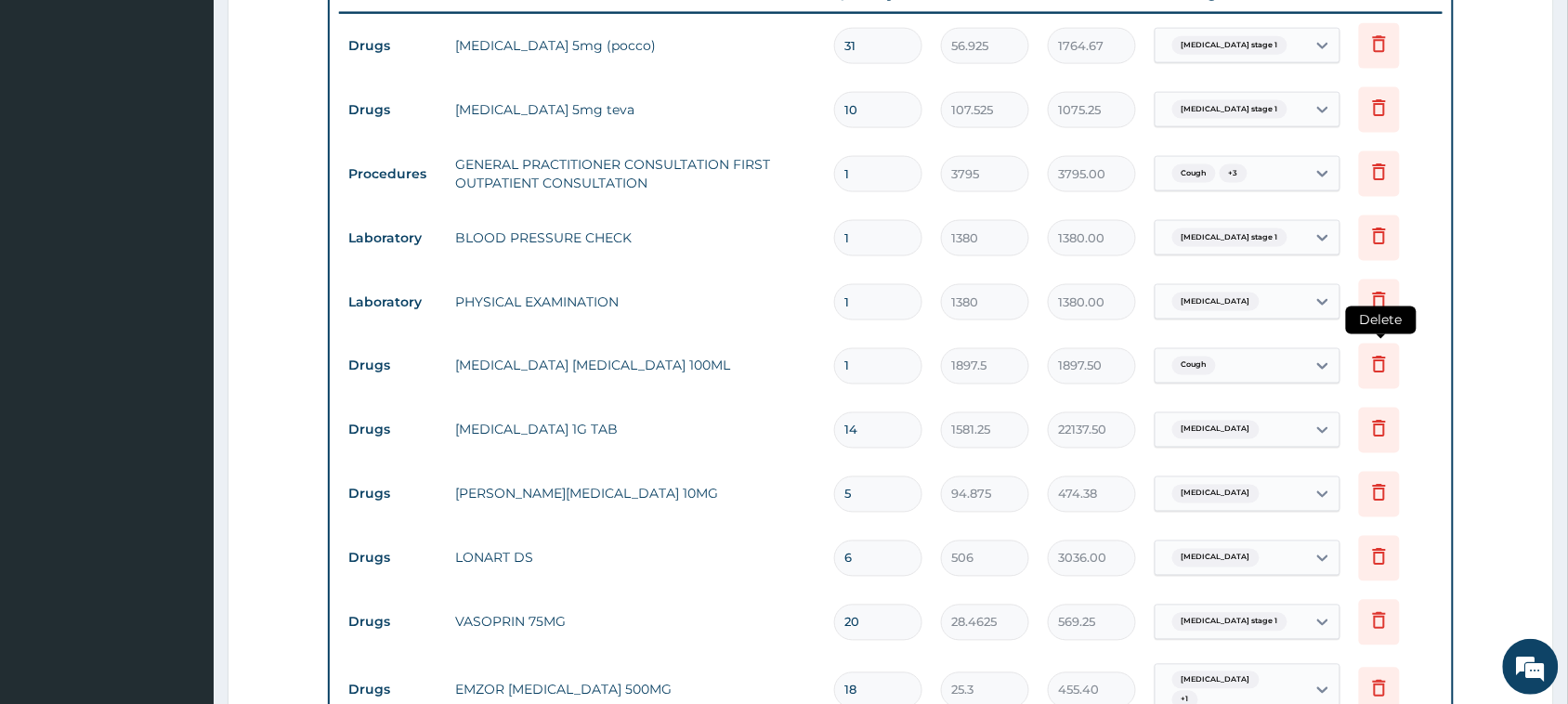
click at [1371, 355] on icon at bounding box center [1379, 363] width 22 height 22
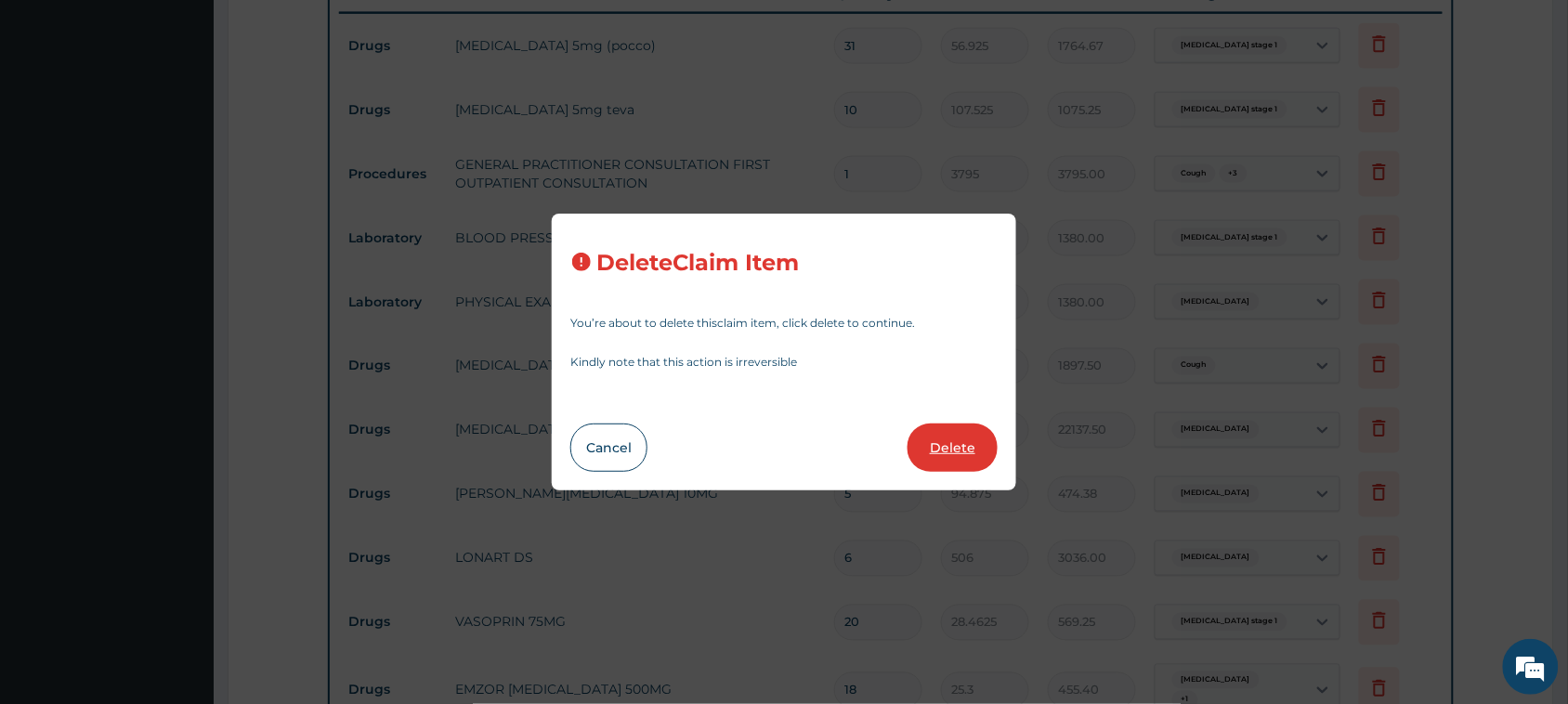
click at [969, 444] on button "Delete" at bounding box center [952, 447] width 90 height 48
type input "14"
type input "1581.25"
type input "22137.50"
type input "5"
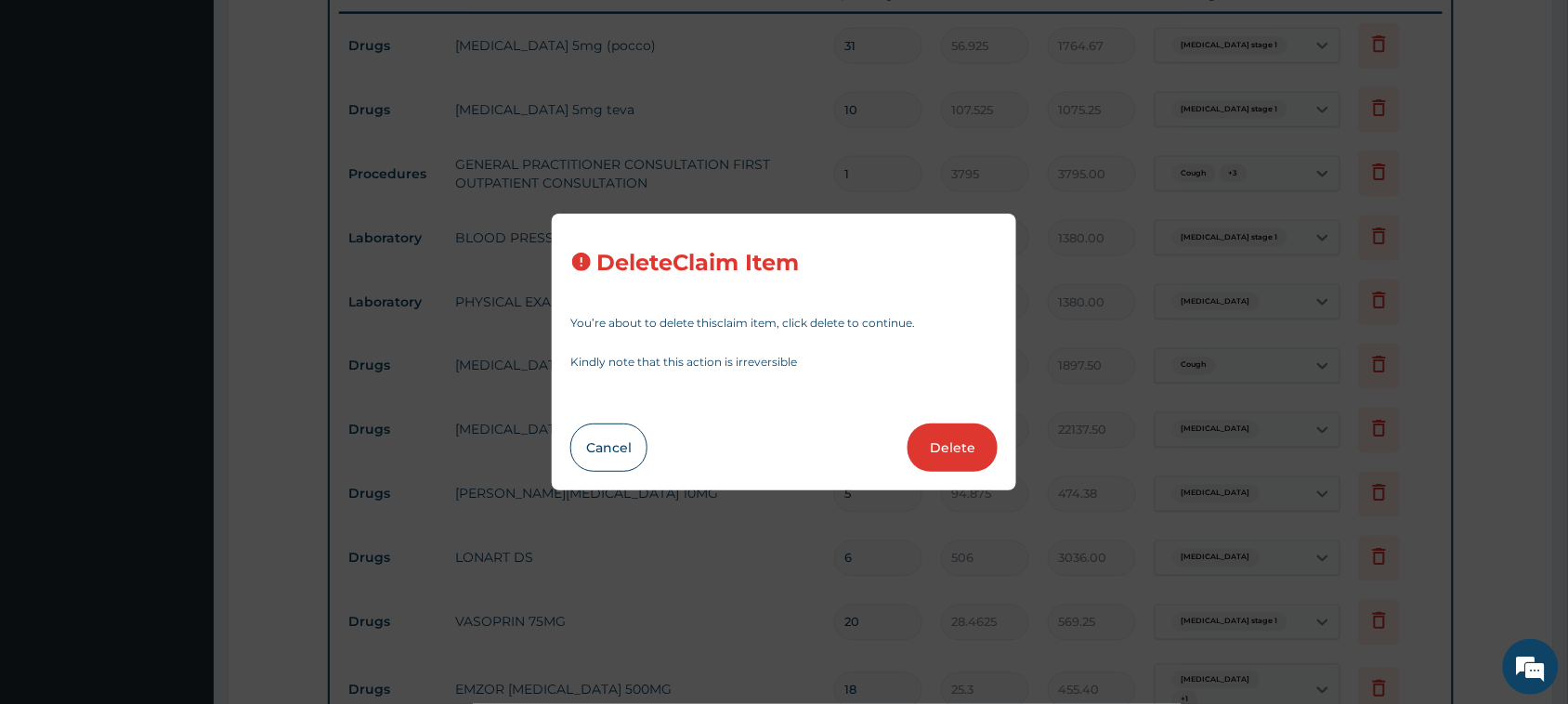
type input "94.875"
type input "474.38"
type input "6"
type input "506"
type input "3036.00"
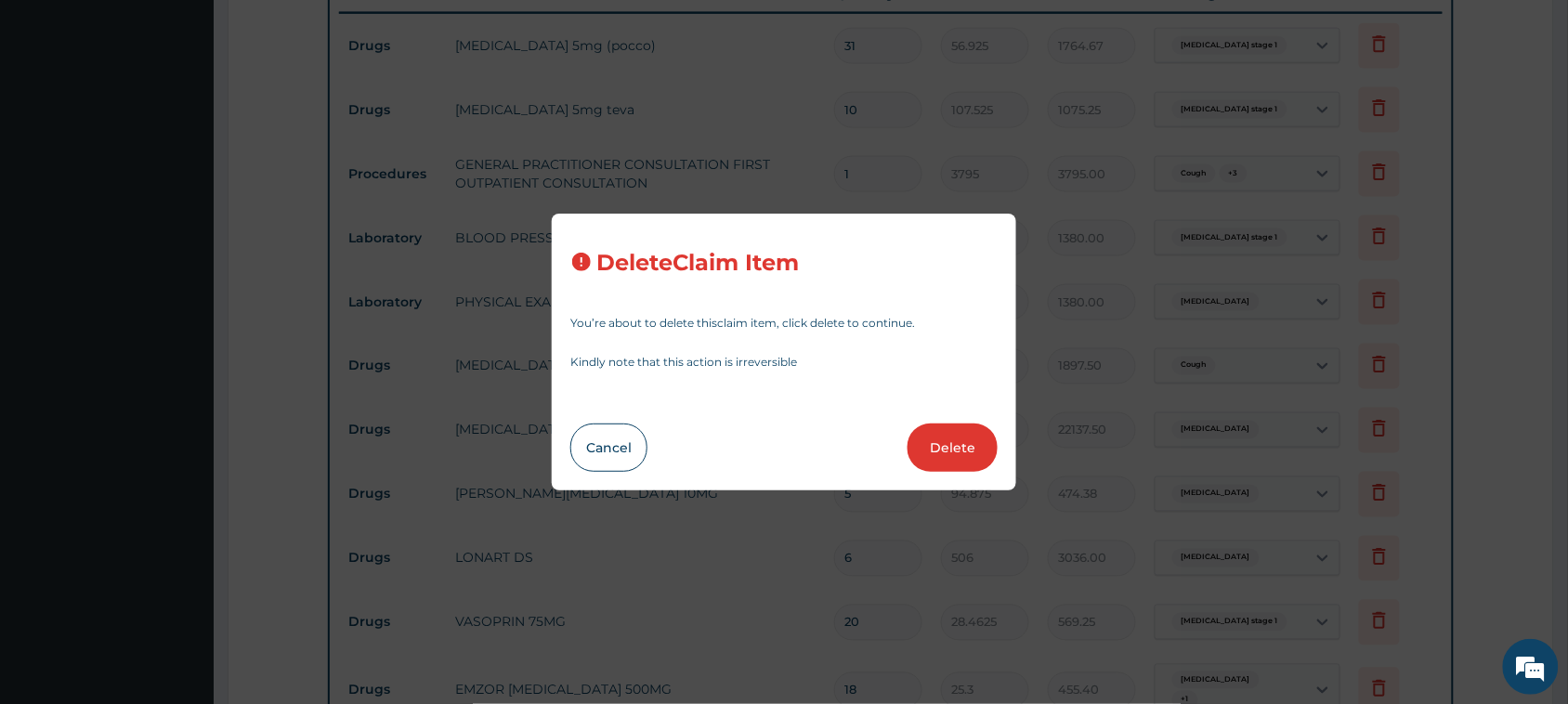
type input "20"
type input "28.4625"
type input "569.25"
type input "18"
type input "25.3"
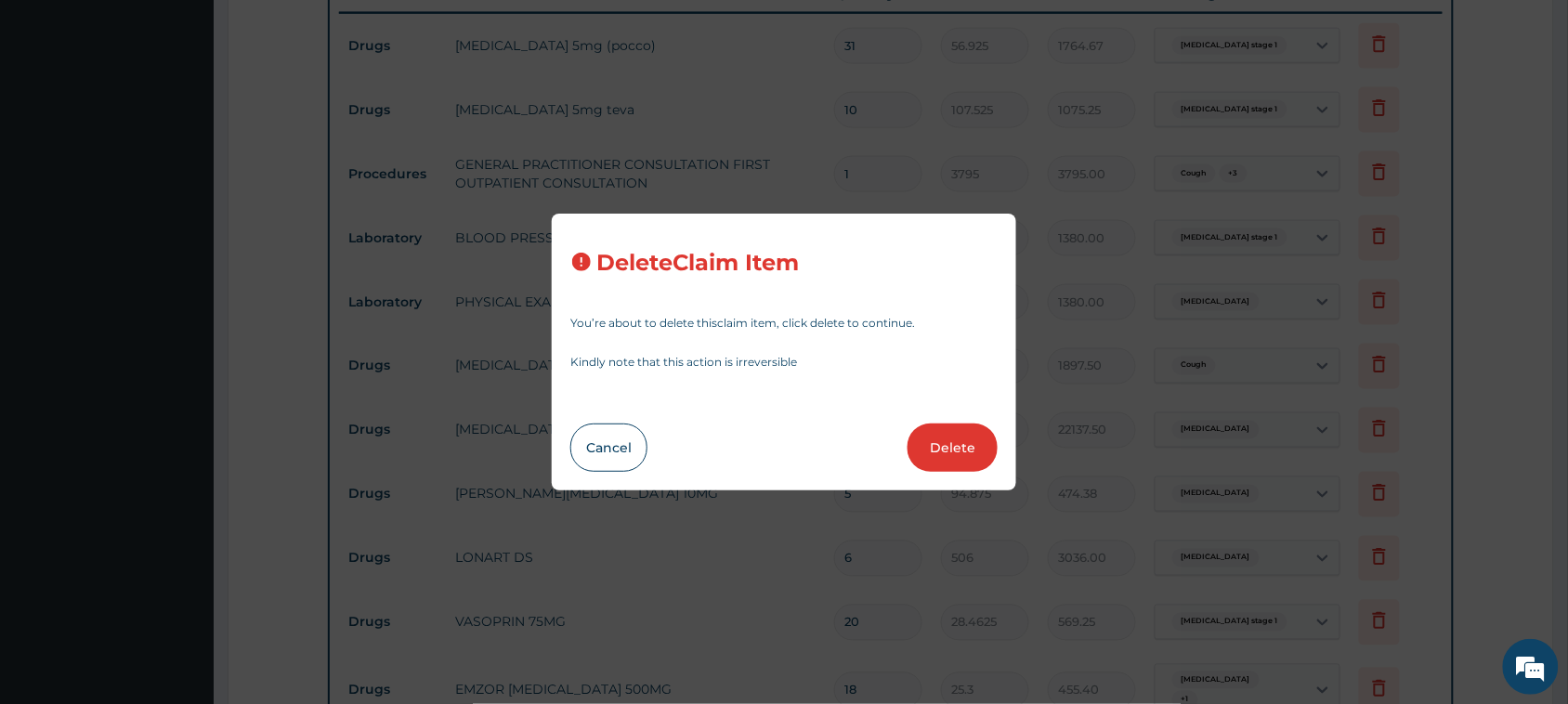
type input "455.40"
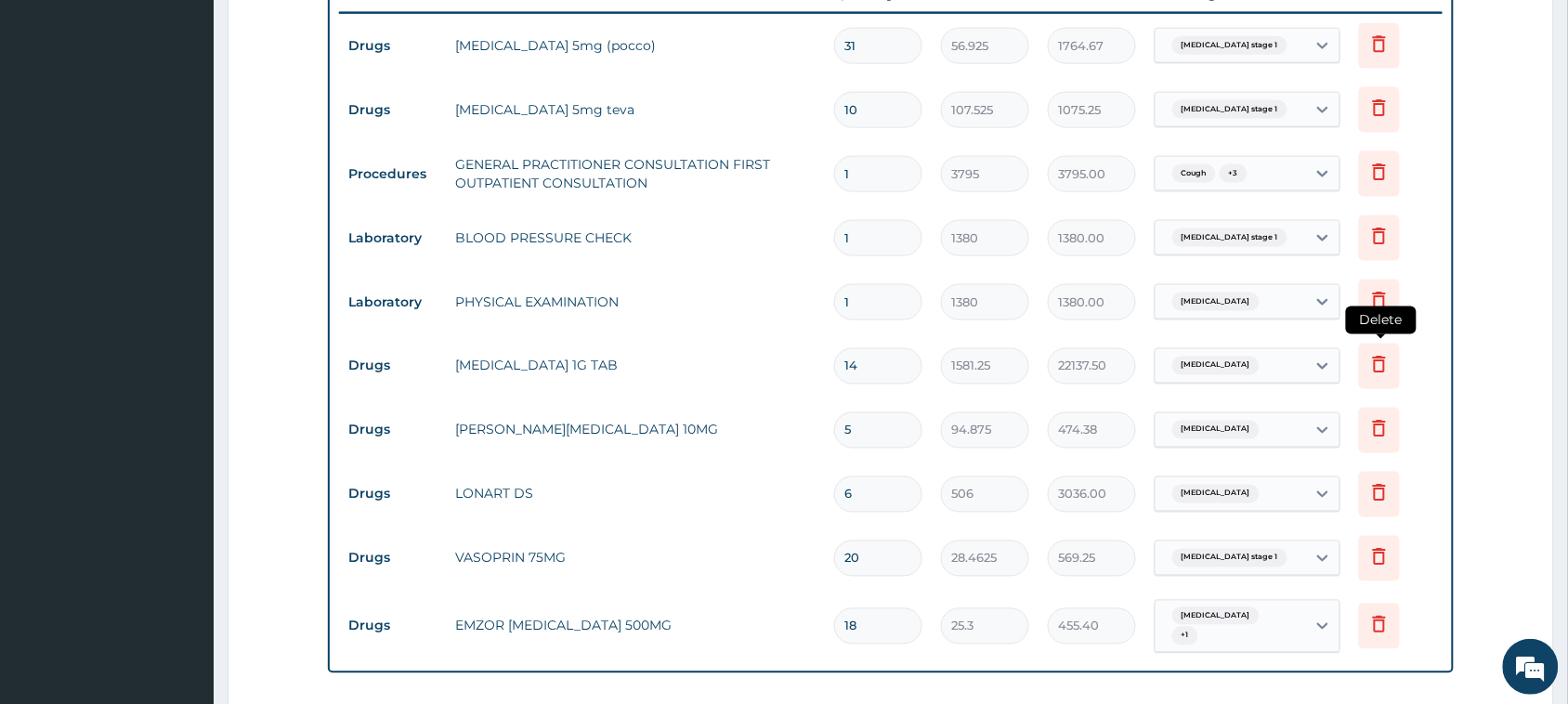
click at [1365, 362] on icon at bounding box center [1380, 366] width 41 height 46
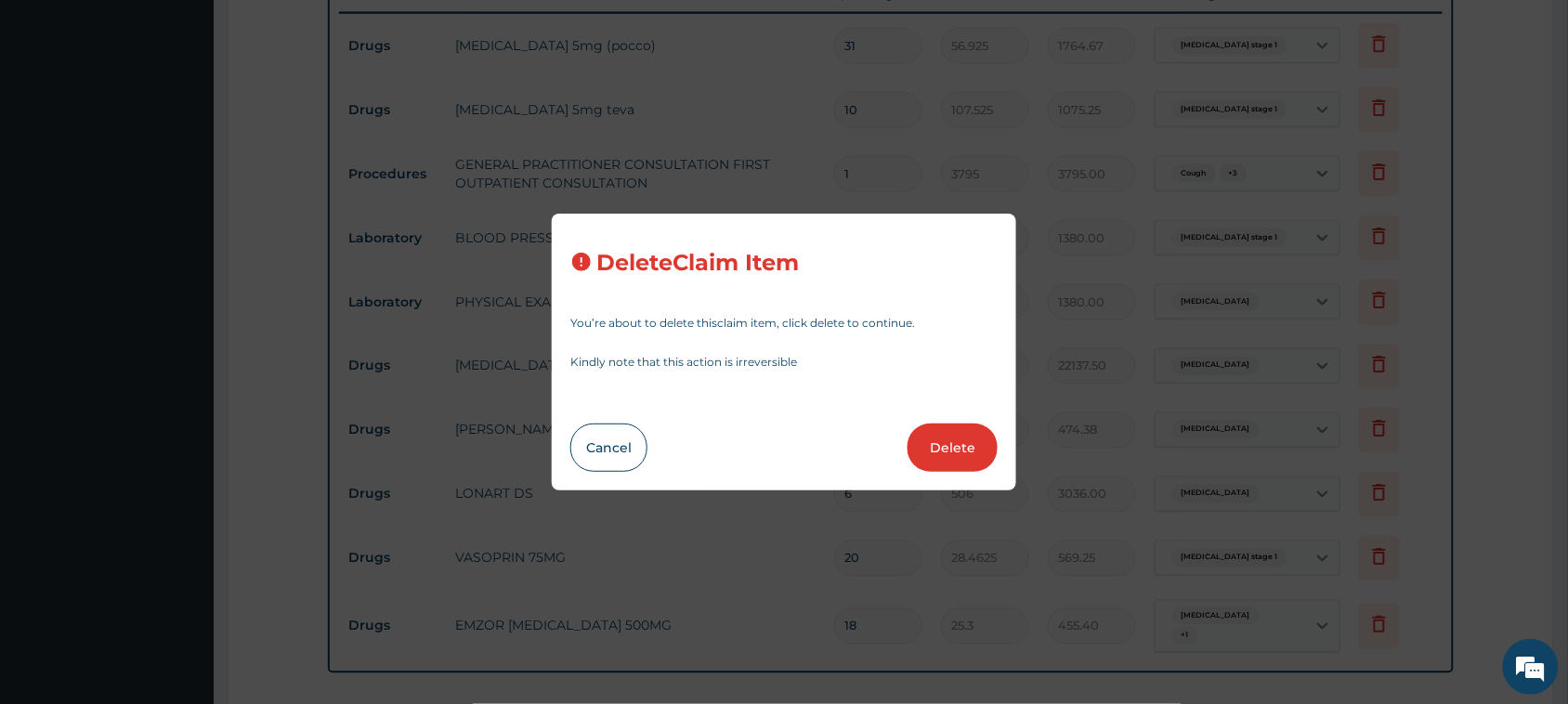
drag, startPoint x: 963, startPoint y: 446, endPoint x: 984, endPoint y: 443, distance: 21.2
click at [963, 444] on button "Delete" at bounding box center [952, 447] width 90 height 48
type input "5"
type input "94.875"
type input "474.38"
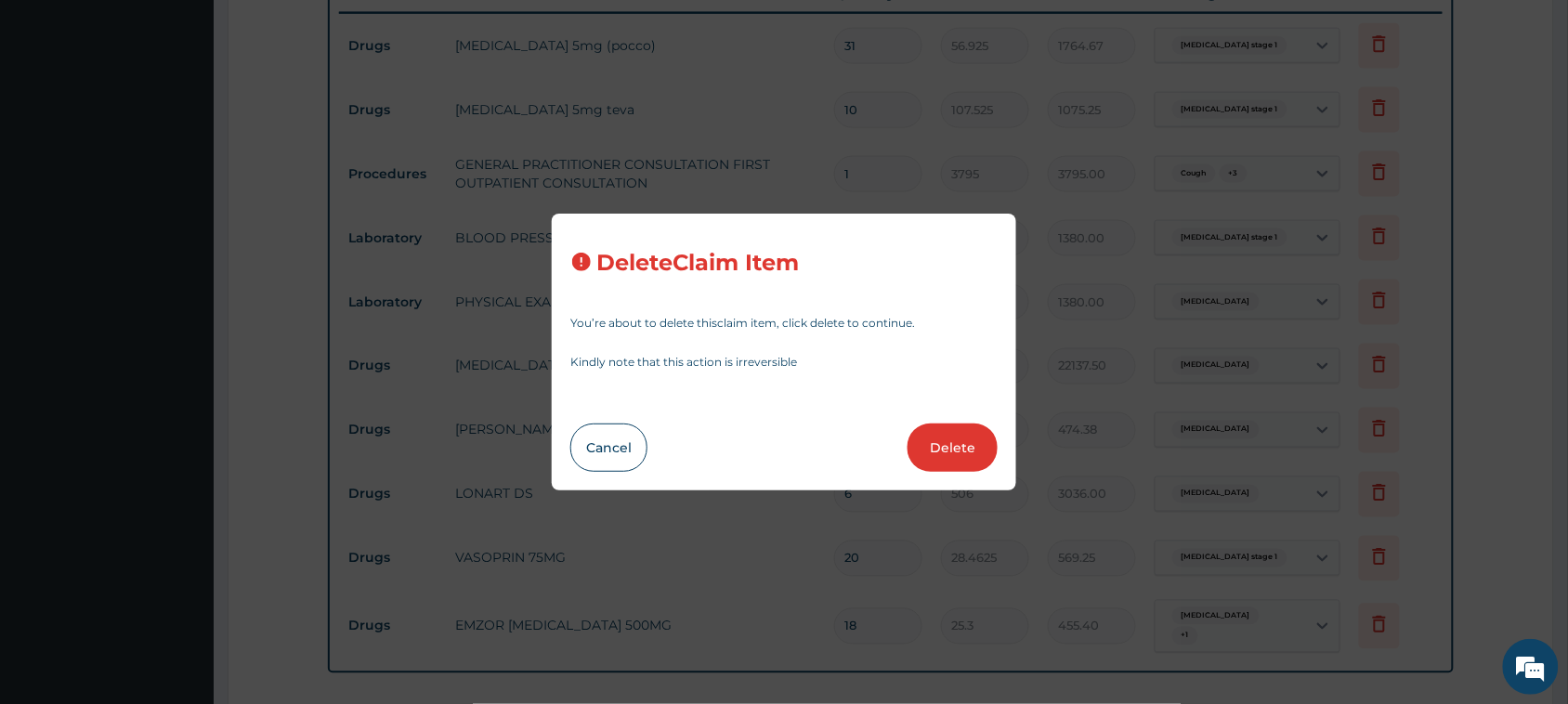
type input "6"
type input "506"
type input "3036.00"
type input "20"
type input "28.4625"
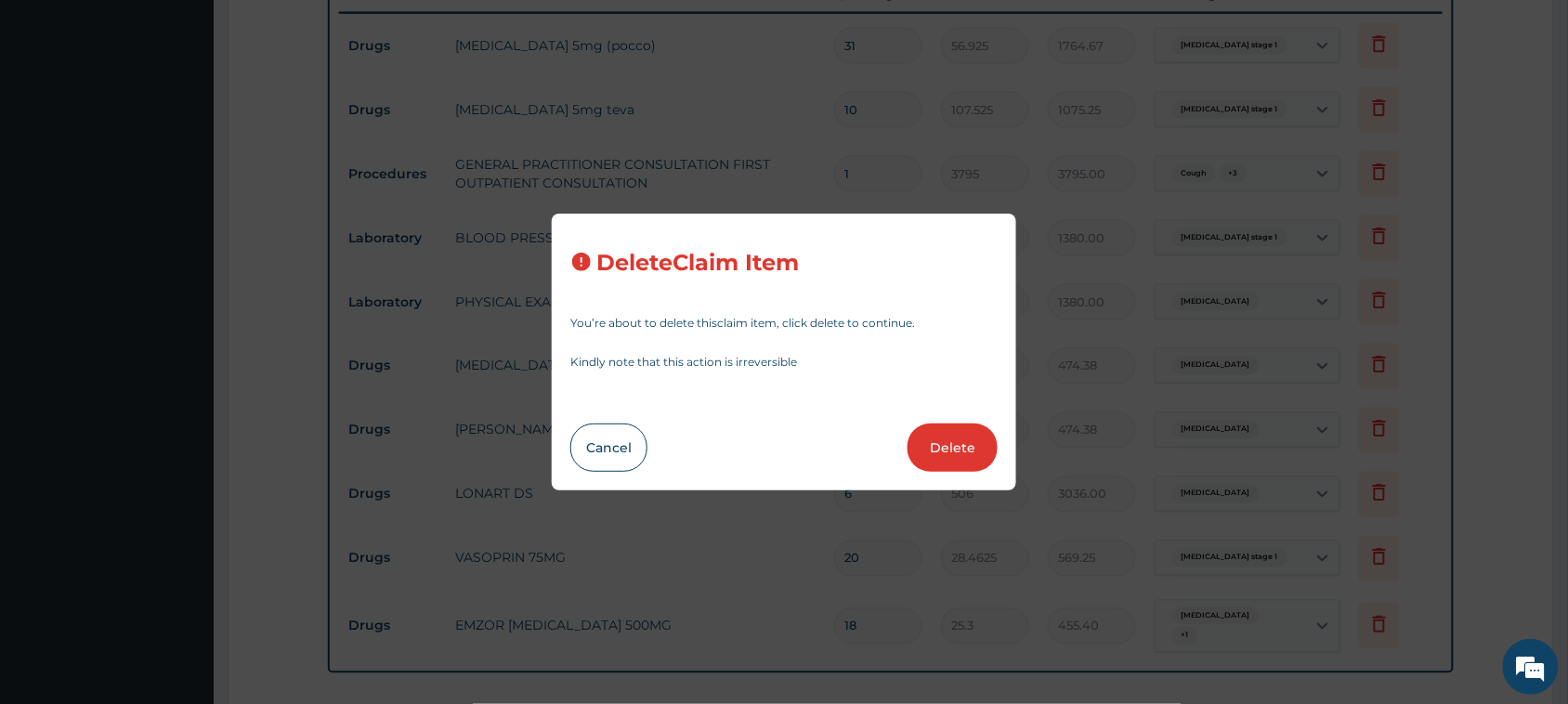
type input "569.25"
type input "18"
type input "25.3"
type input "455.40"
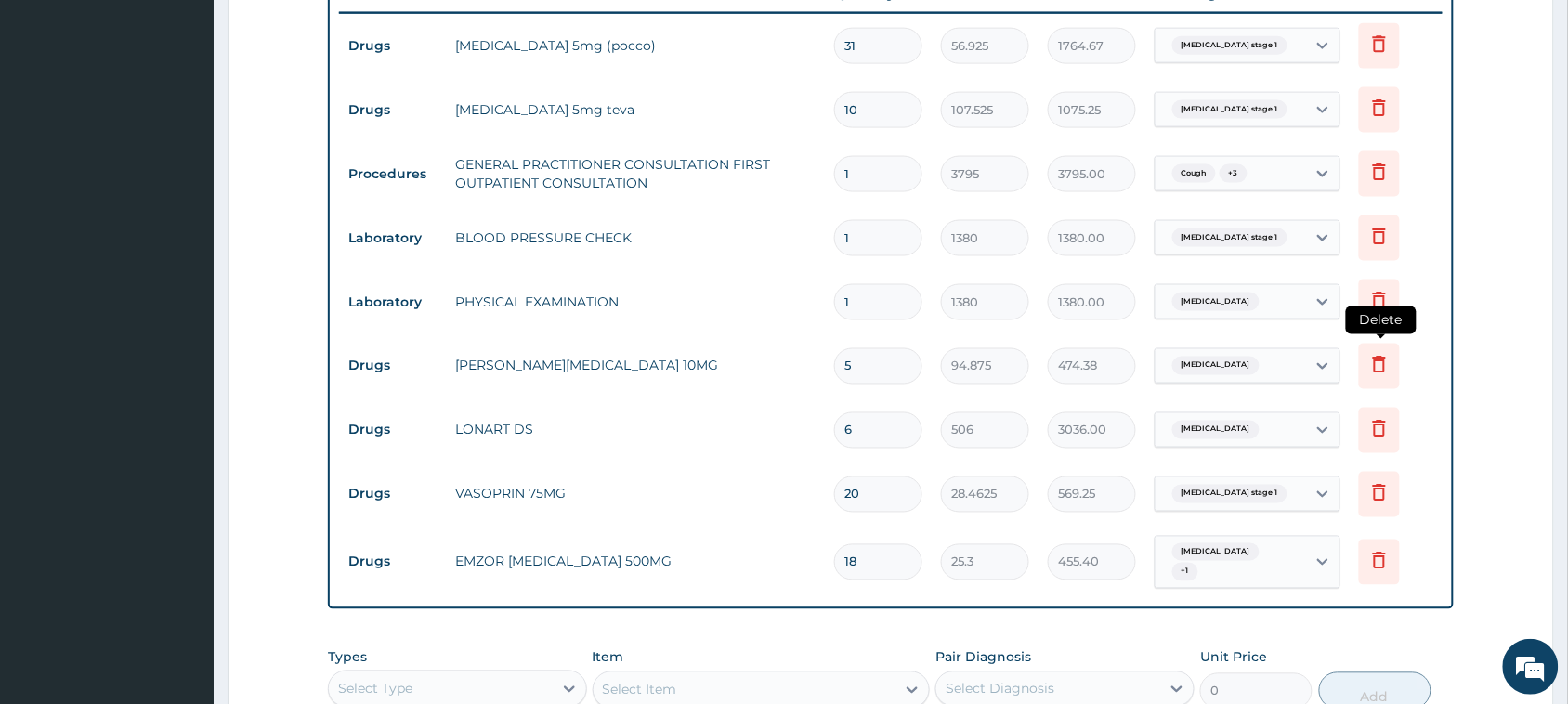
click at [1378, 363] on icon at bounding box center [1379, 363] width 22 height 22
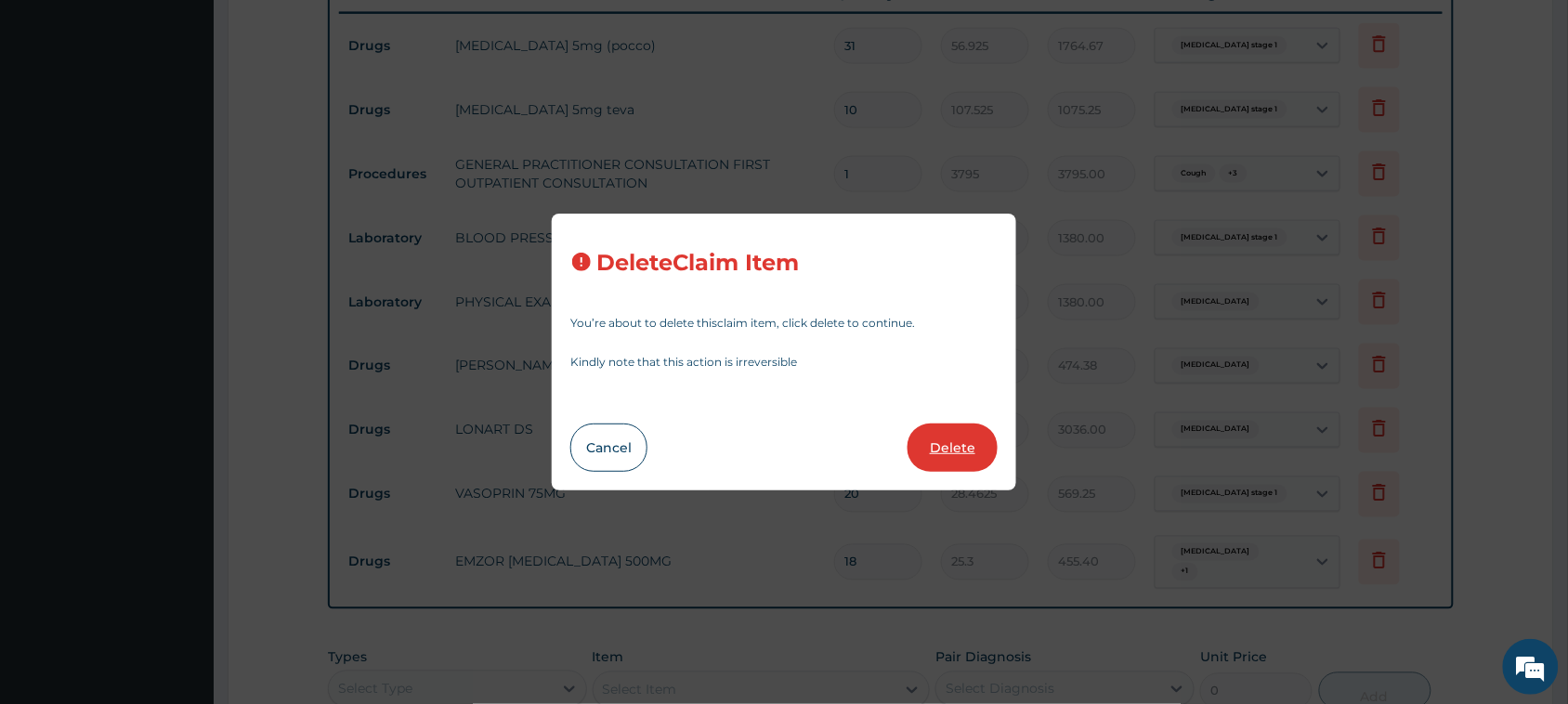
click at [968, 441] on button "Delete" at bounding box center [952, 447] width 90 height 48
type input "6"
type input "506"
type input "3036.00"
type input "20"
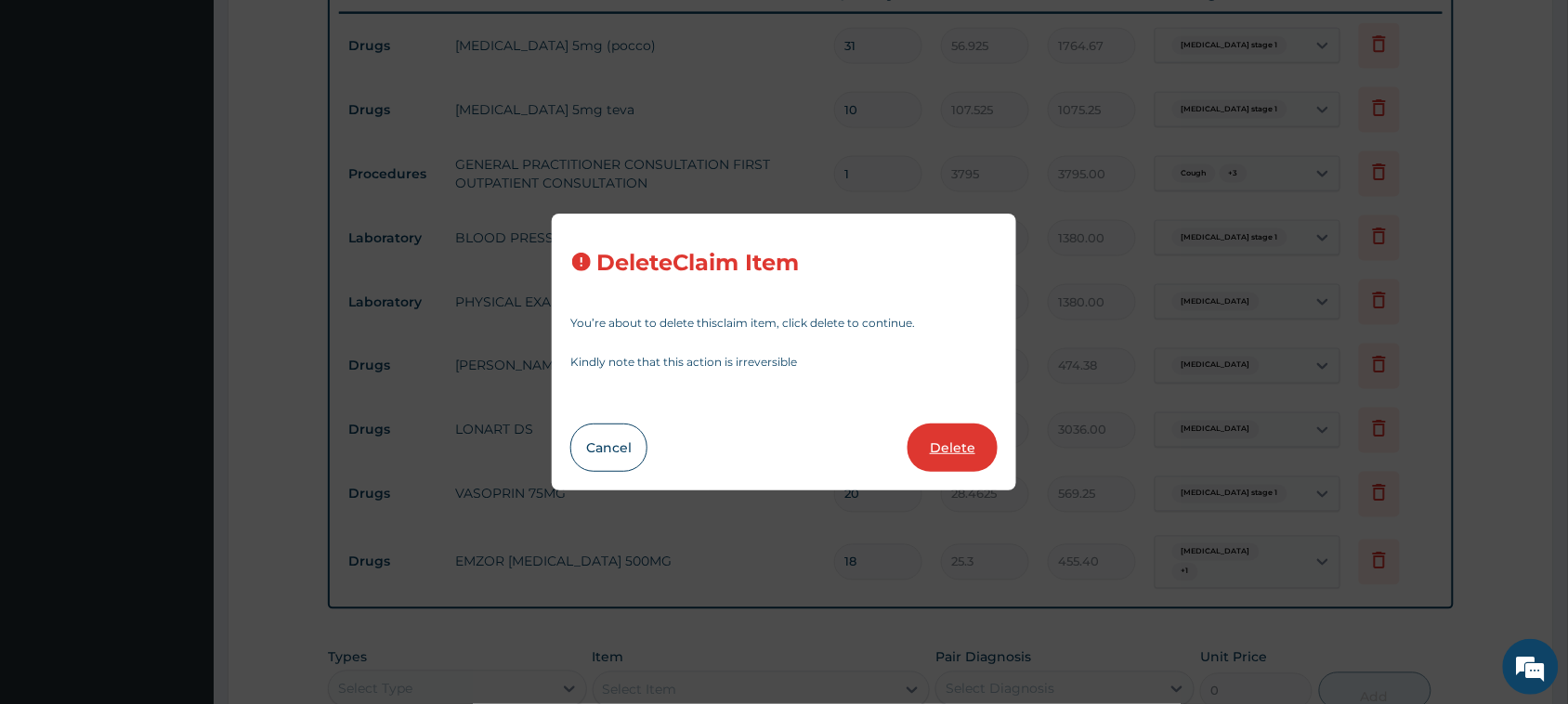
type input "28.4625"
type input "569.25"
type input "18"
type input "25.3"
type input "455.40"
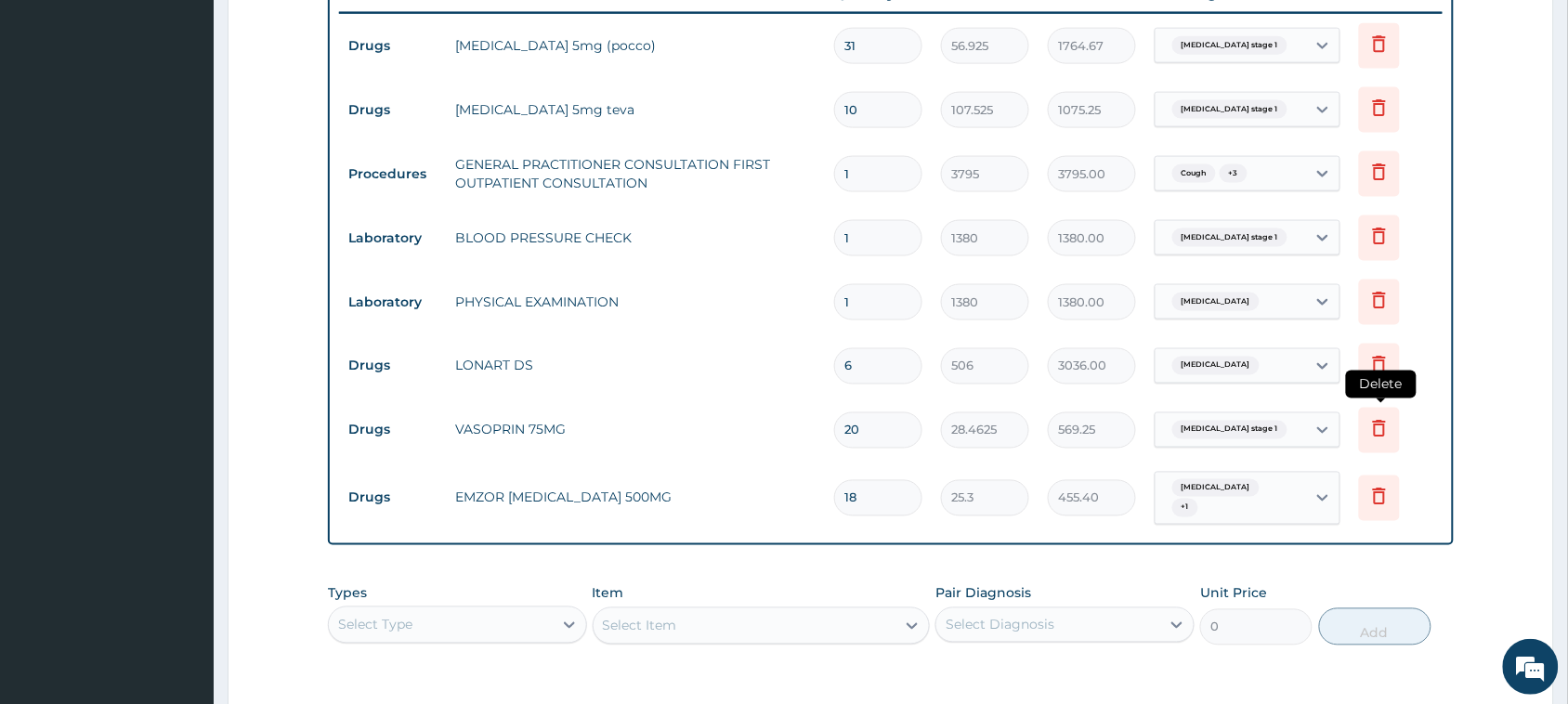
click at [1380, 428] on icon at bounding box center [1379, 428] width 22 height 22
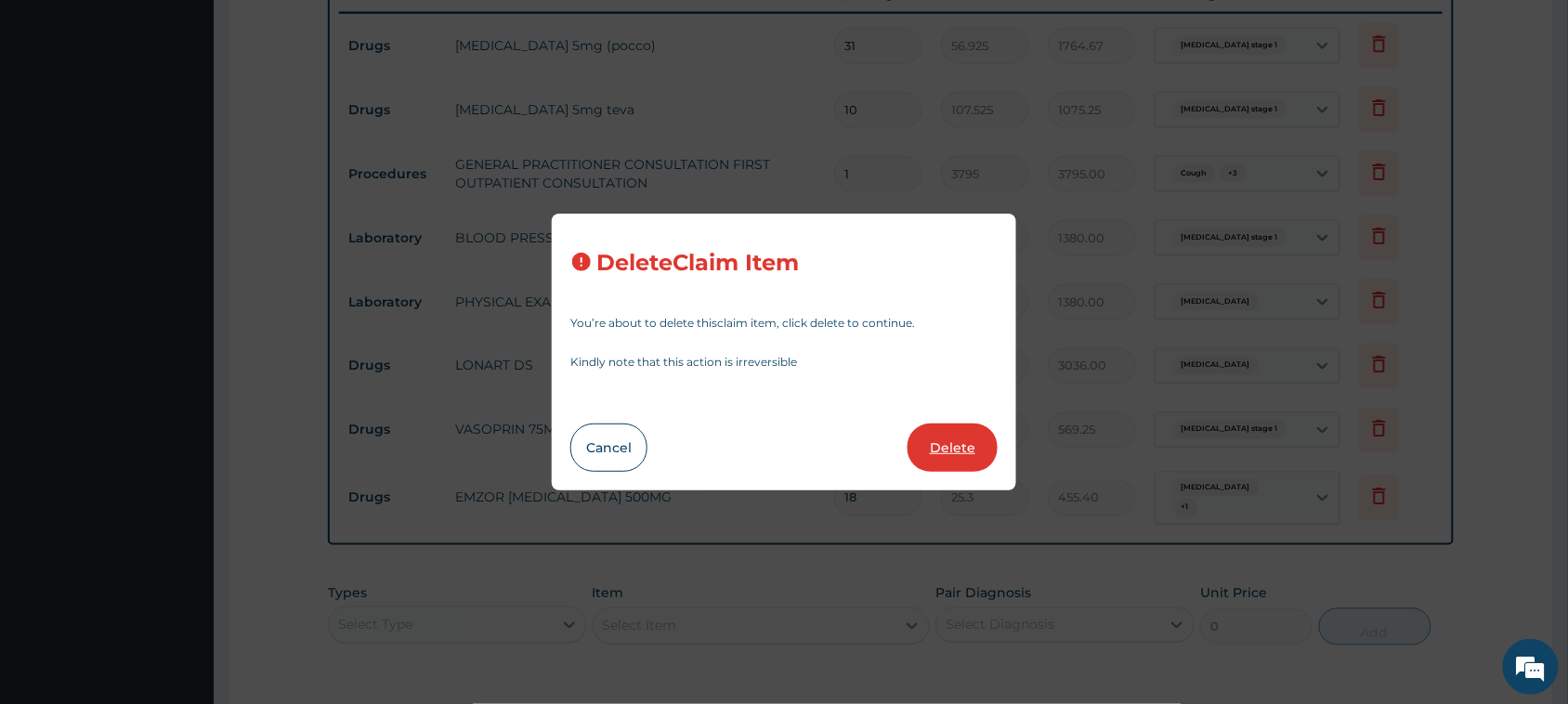
click at [953, 443] on button "Delete" at bounding box center [952, 447] width 90 height 48
type input "18"
type input "25.3"
type input "455.40"
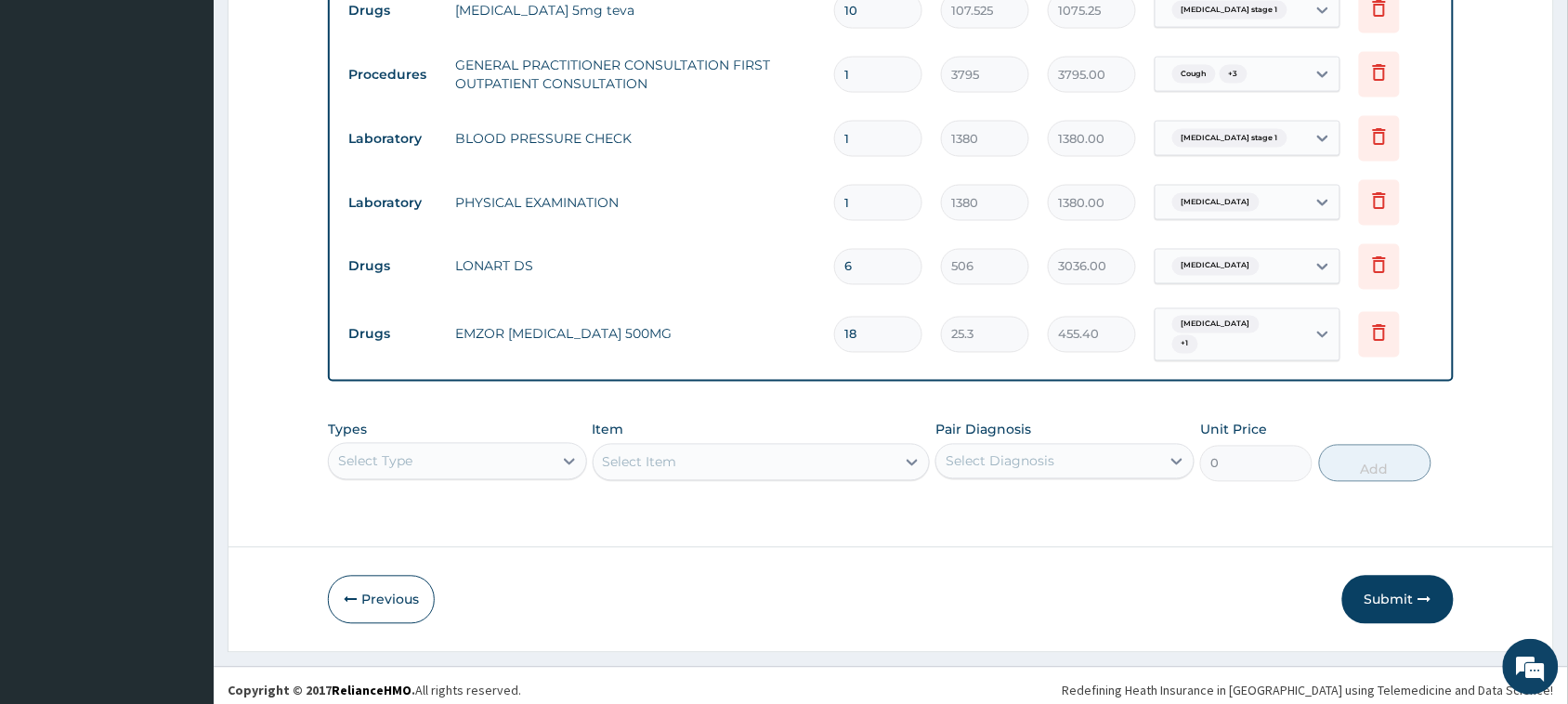
scroll to position [828, 0]
click at [1376, 588] on button "Submit" at bounding box center [1397, 599] width 111 height 48
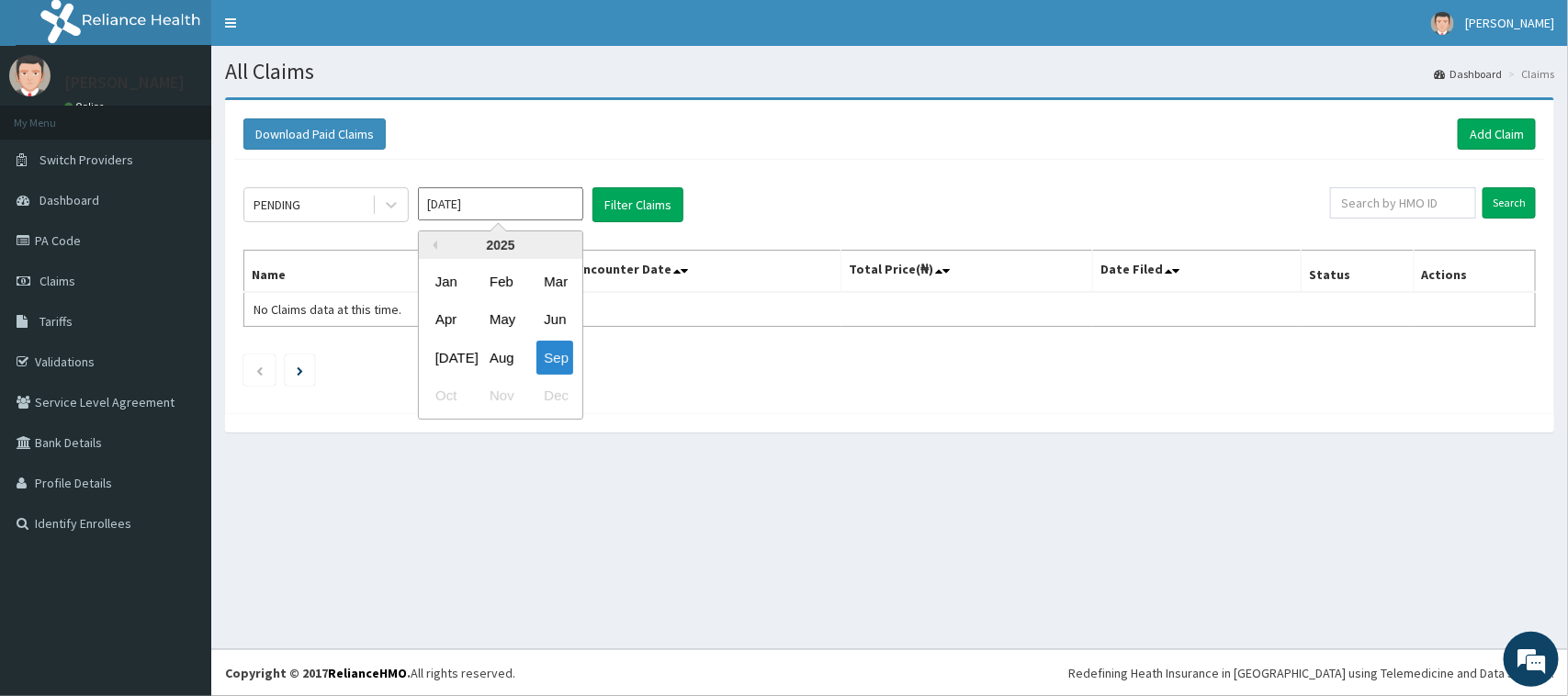
click at [493, 216] on input "[DATE]" at bounding box center [500, 204] width 165 height 33
click at [488, 360] on div "Aug" at bounding box center [500, 357] width 37 height 34
type input "[DATE]"
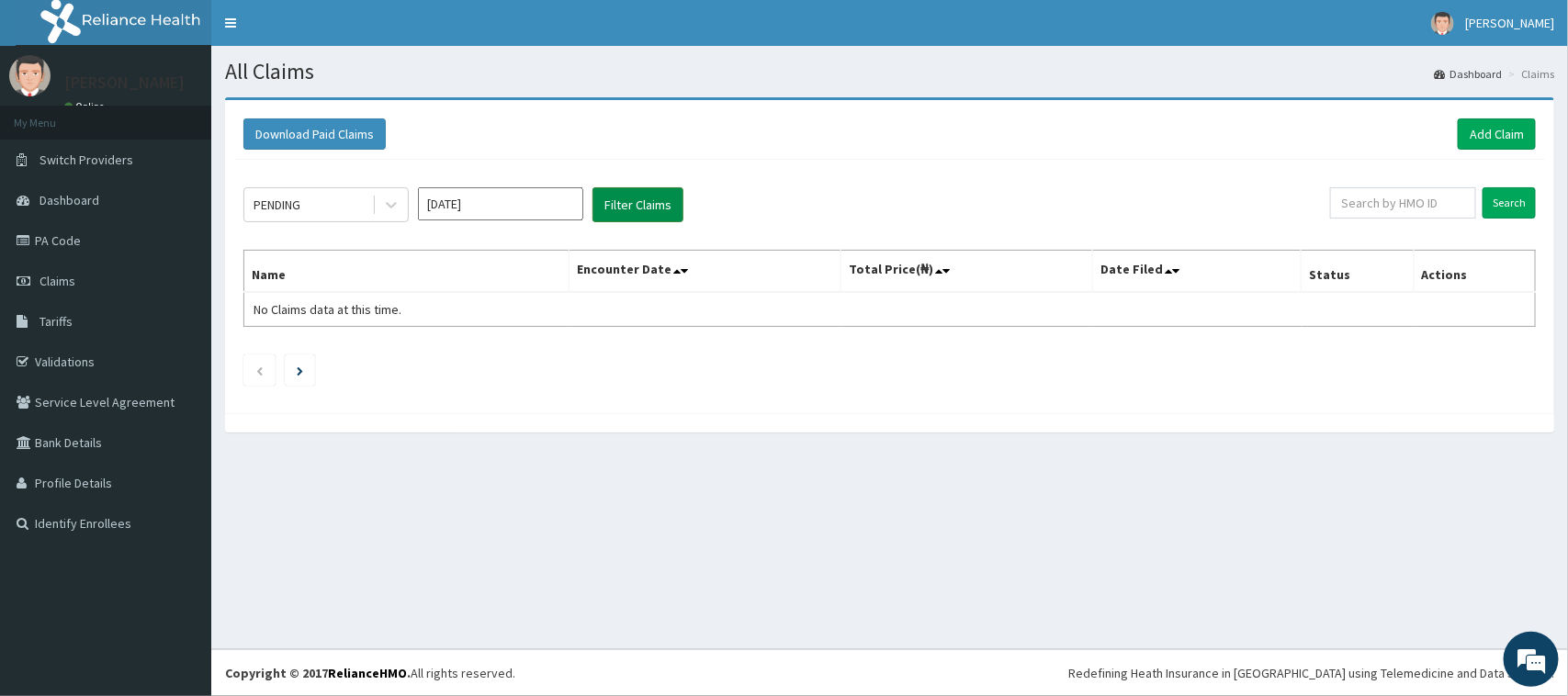
click at [643, 202] on button "Filter Claims" at bounding box center [638, 205] width 91 height 35
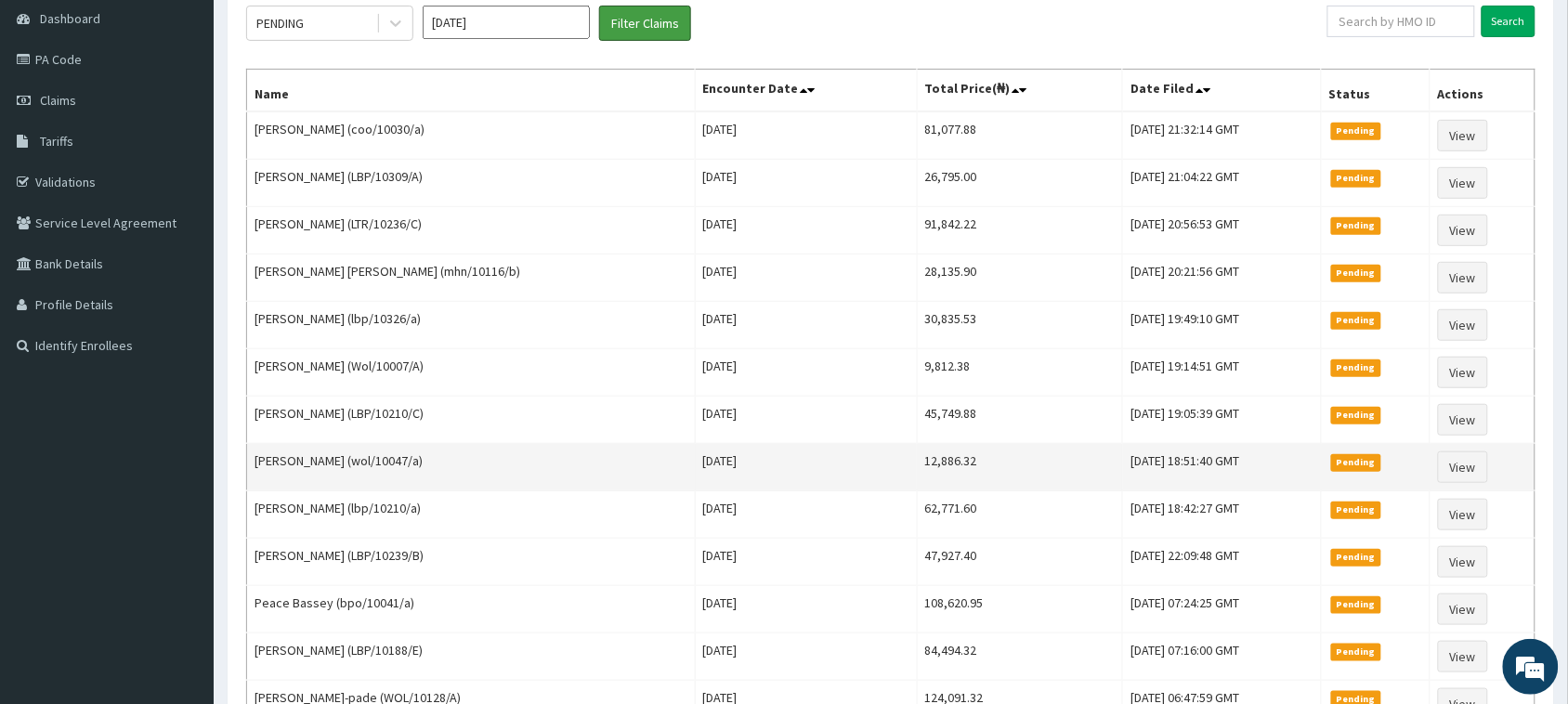
scroll to position [232, 0]
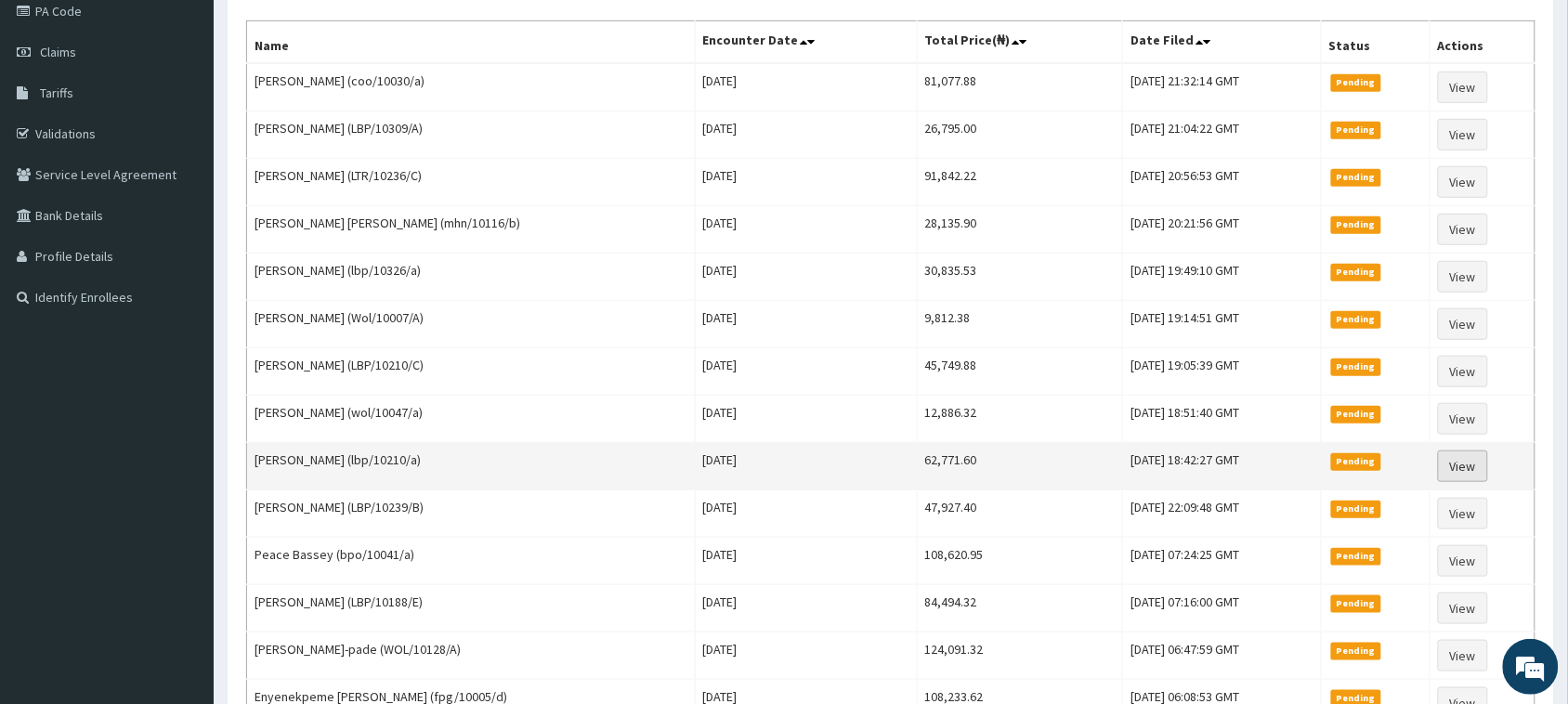
click at [1463, 467] on link "View" at bounding box center [1462, 466] width 50 height 31
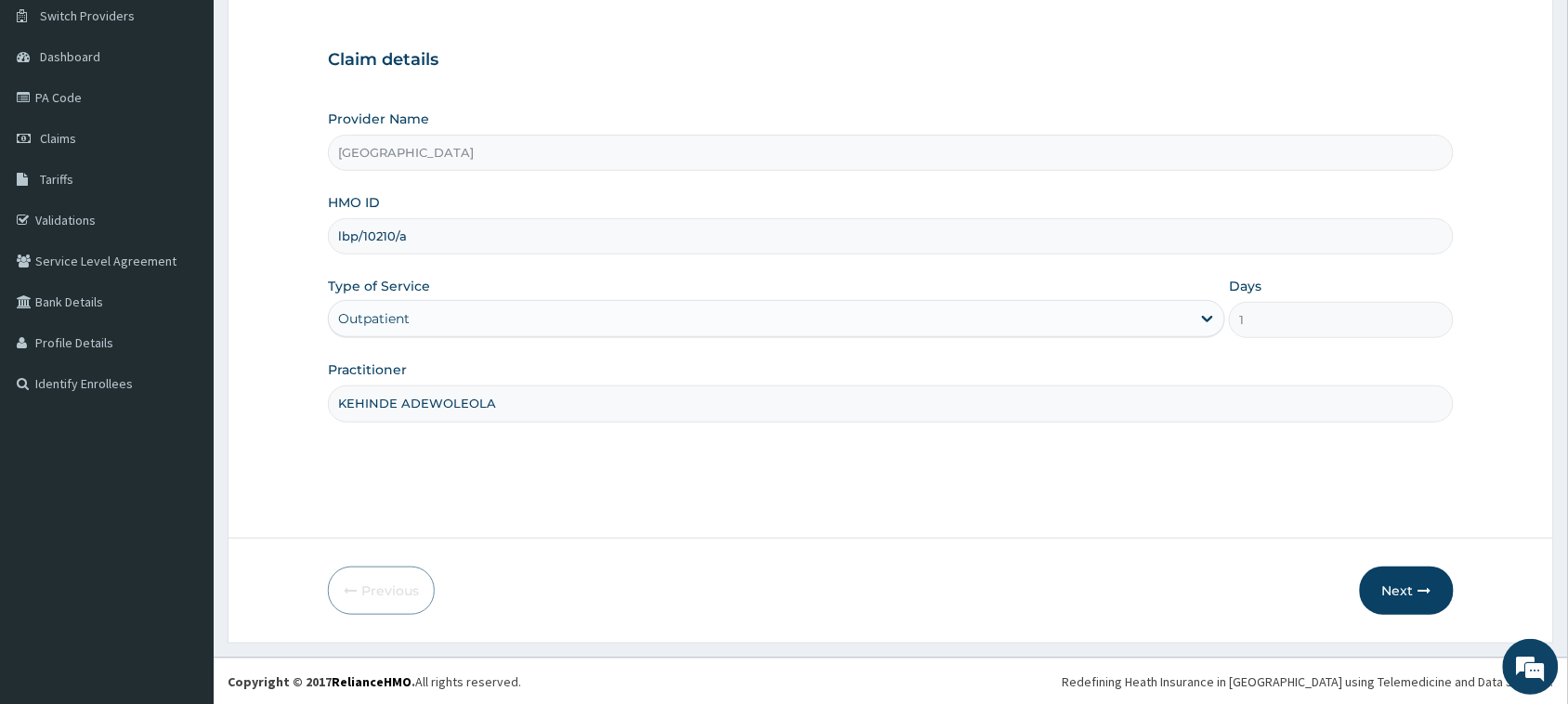
scroll to position [146, 0]
click at [1419, 595] on icon "button" at bounding box center [1424, 589] width 13 height 13
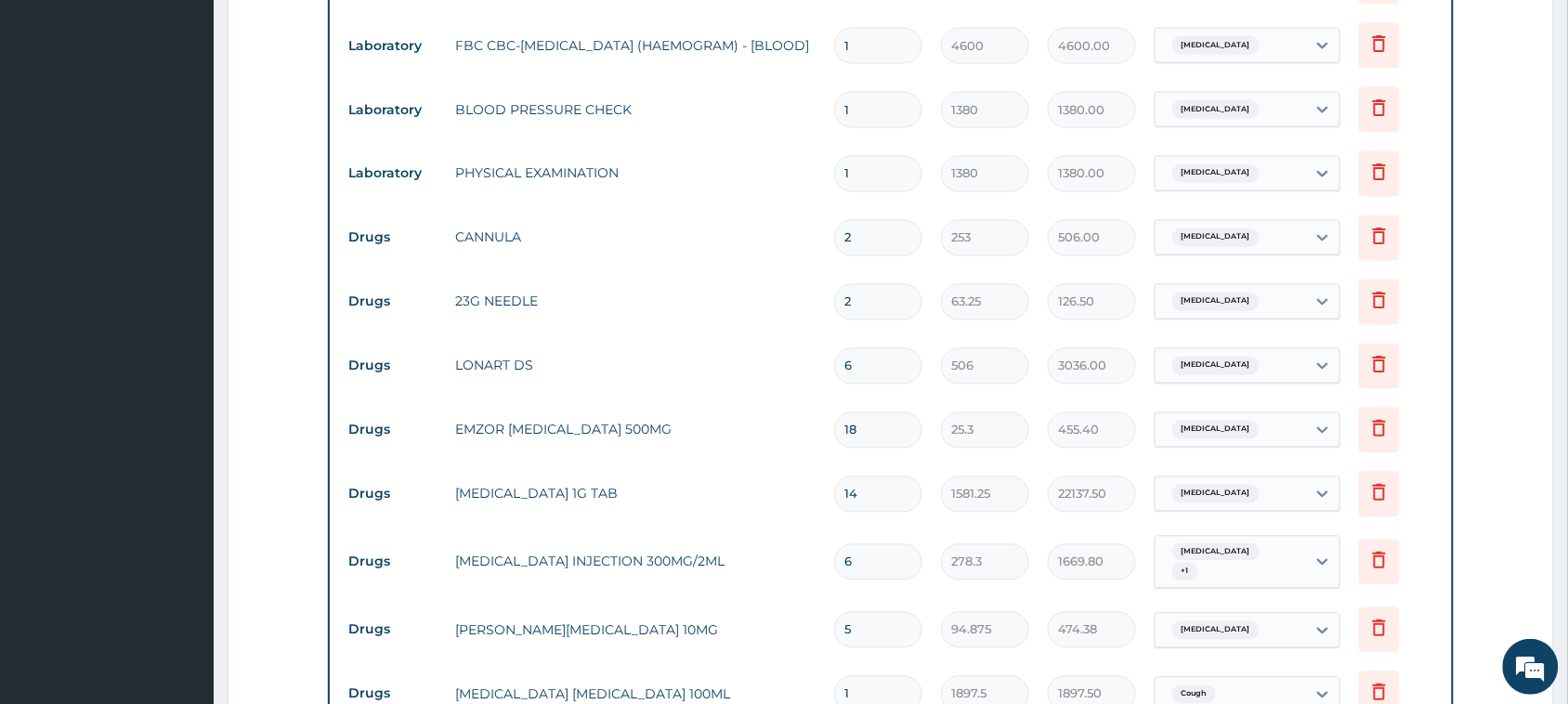
scroll to position [960, 0]
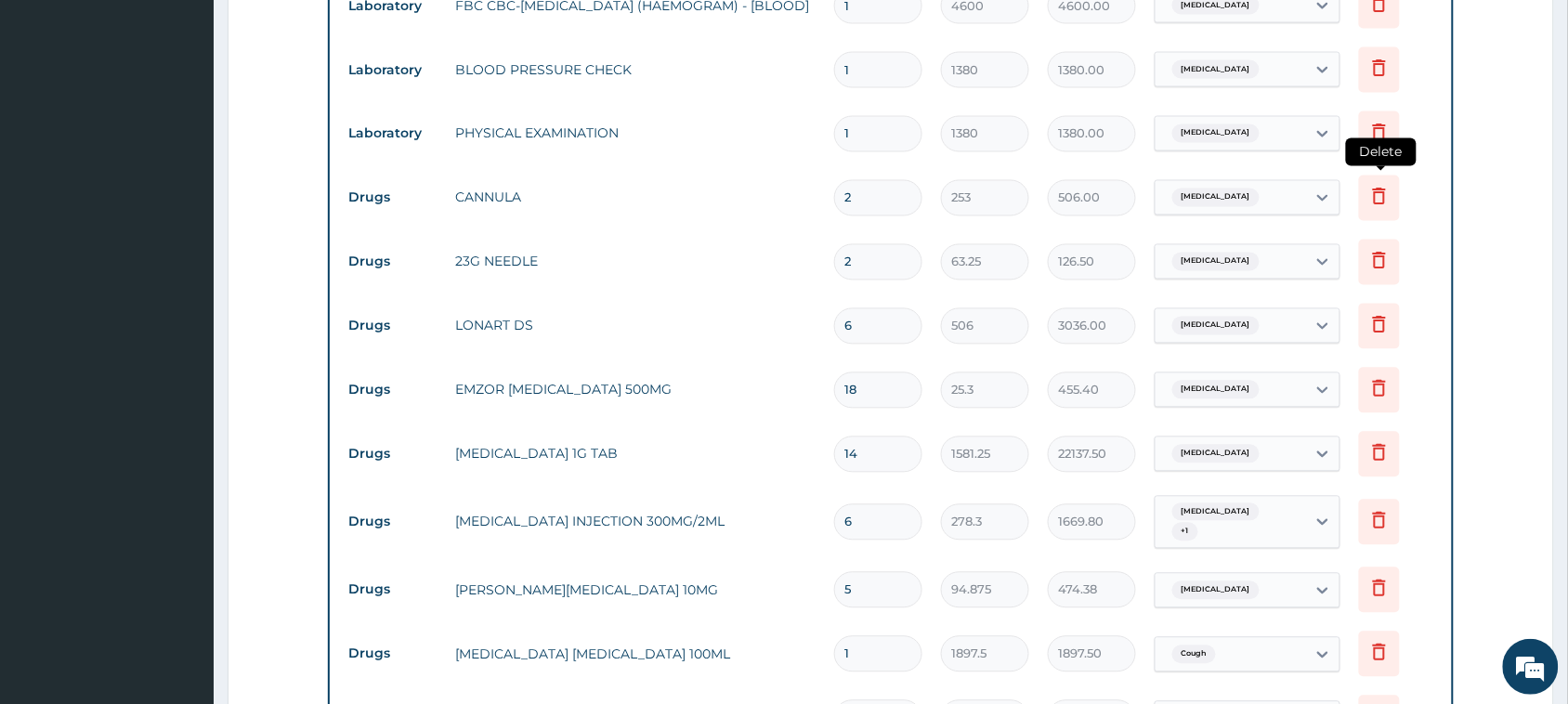
click at [1367, 195] on icon at bounding box center [1380, 198] width 41 height 46
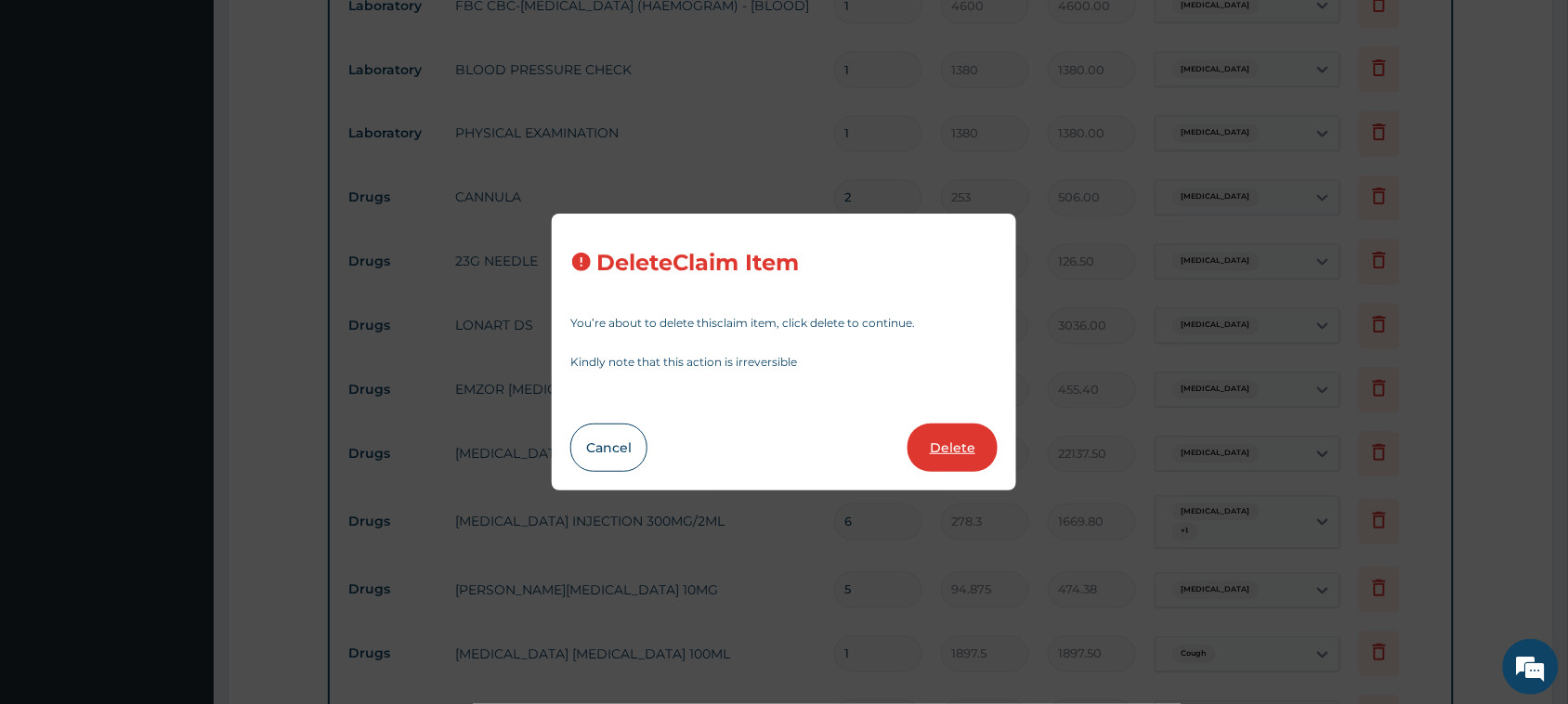
click at [961, 450] on button "Delete" at bounding box center [952, 447] width 90 height 48
type input "63.25"
type input "126.50"
type input "6"
type input "506"
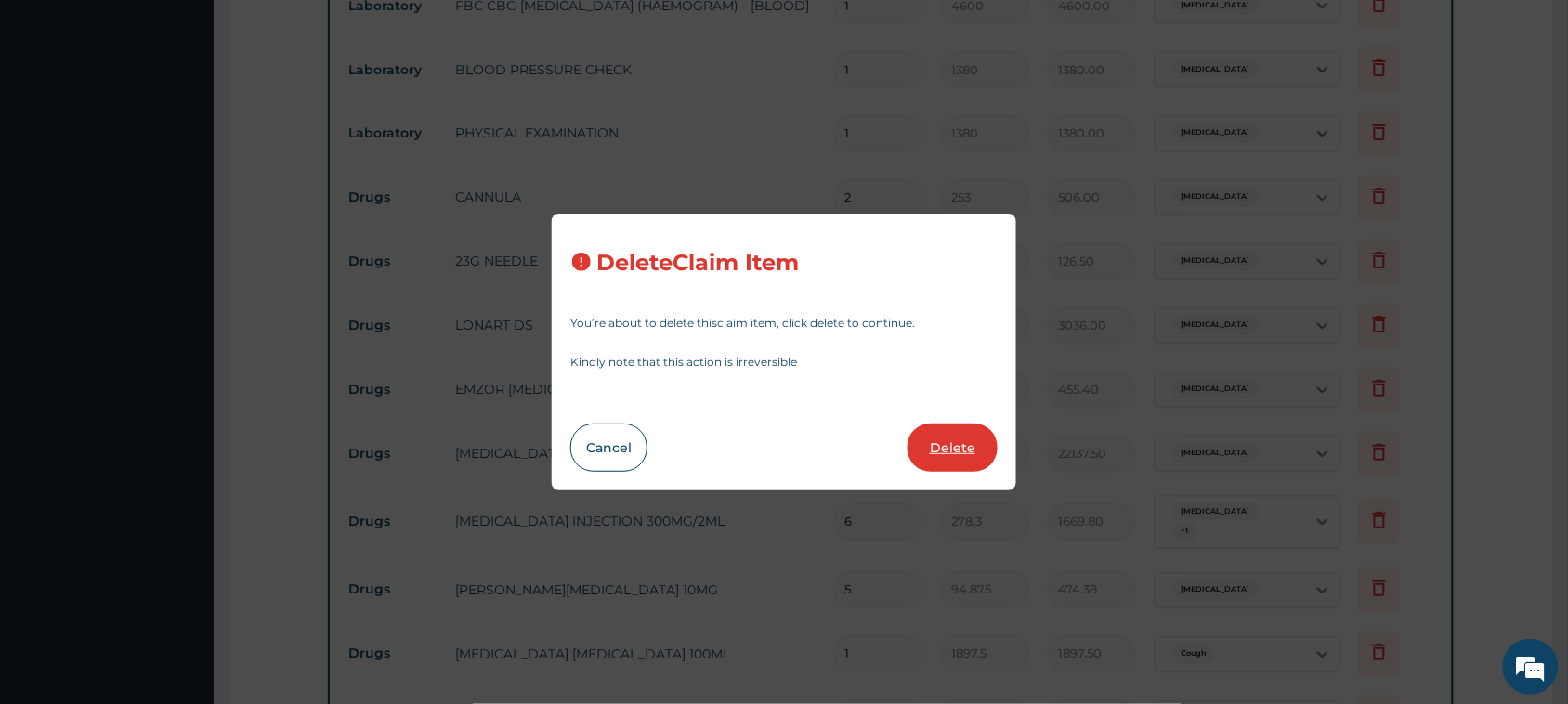
type input "3036.00"
type input "18"
type input "25.3"
type input "455.40"
type input "14"
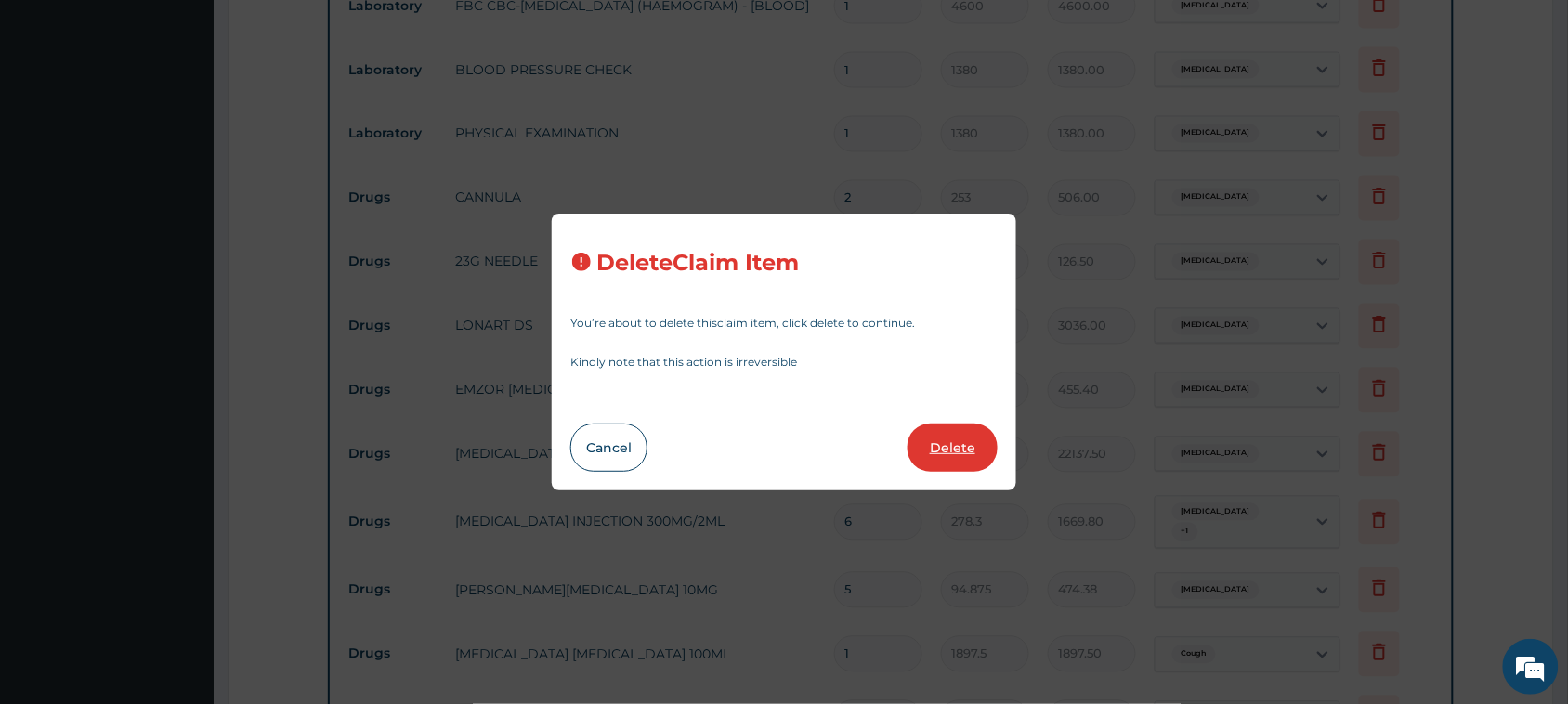
type input "1581.25"
type input "22137.50"
type input "6"
type input "278.3"
type input "1669.80"
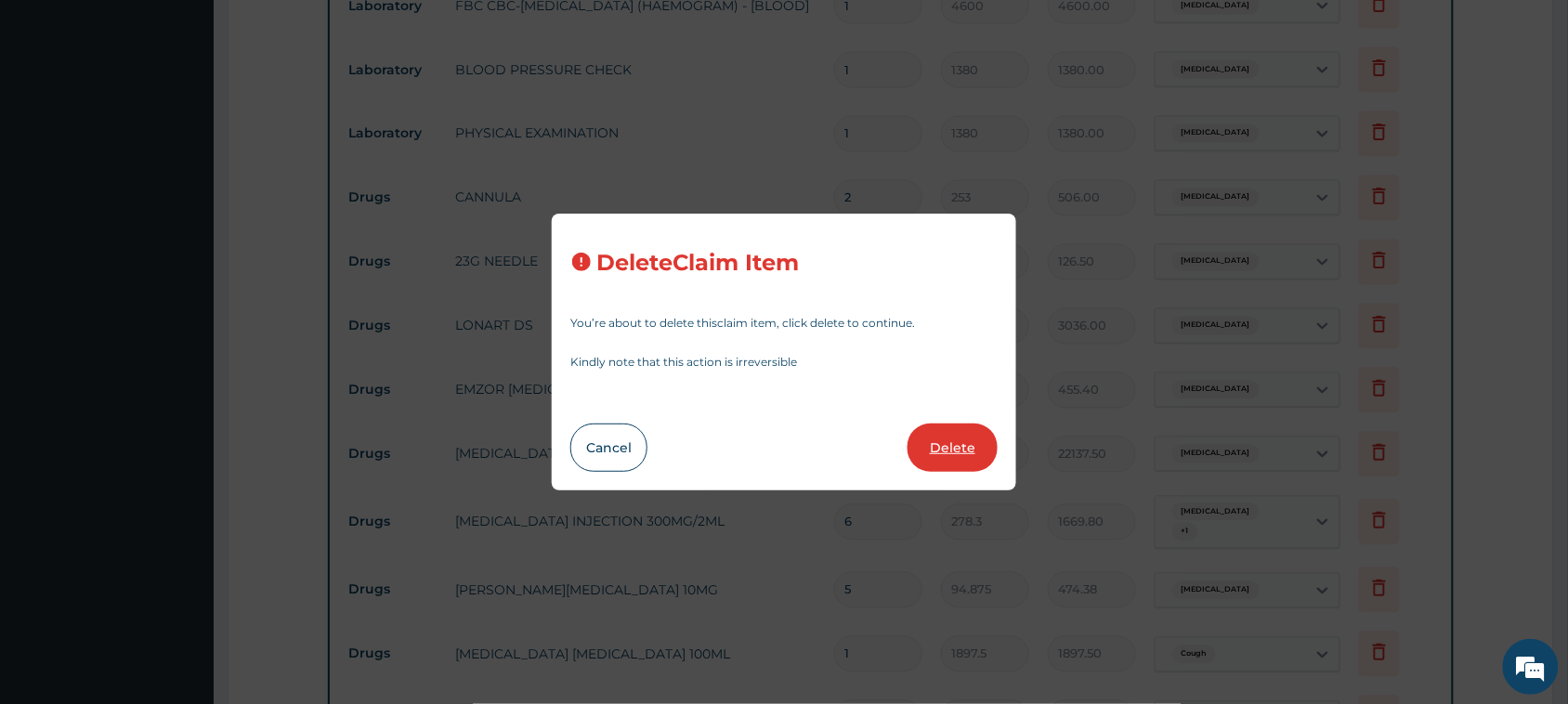
type input "5"
type input "94.875"
type input "474.38"
type input "1"
type input "1897.5"
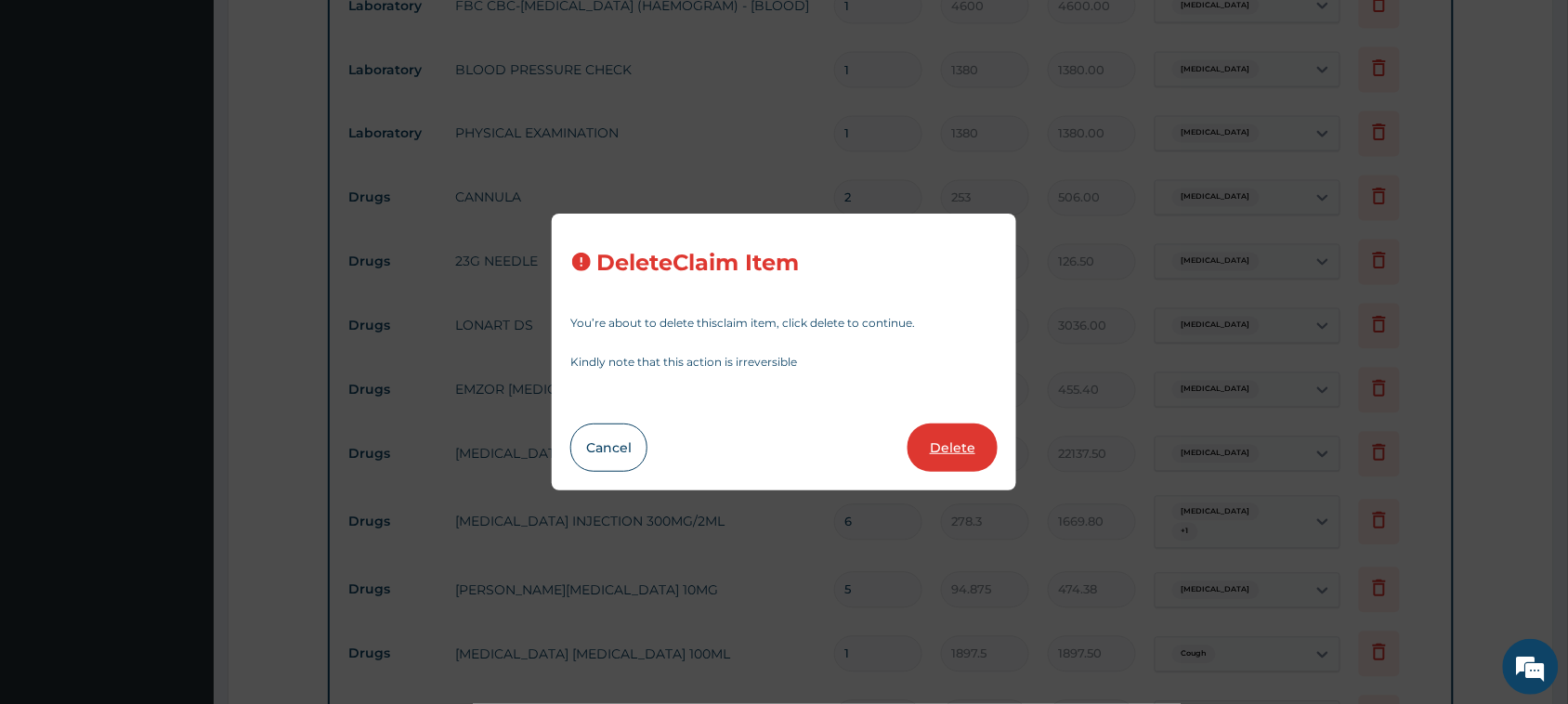
type input "1897.50"
type input "10"
type input "88.55"
type input "885.50"
type input "632.5"
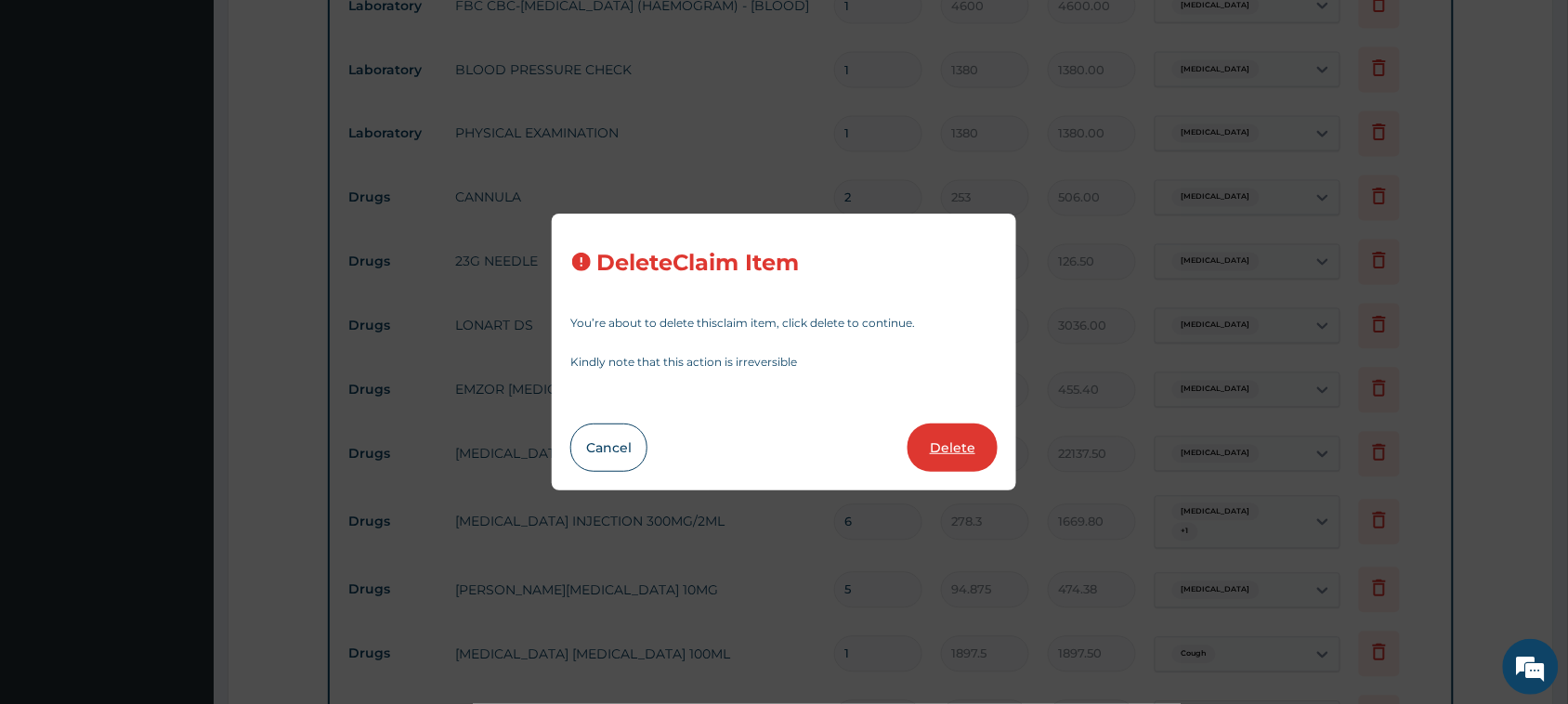
type input "6325.00"
type input "4"
type input "2530"
type input "10120.00"
type input "15"
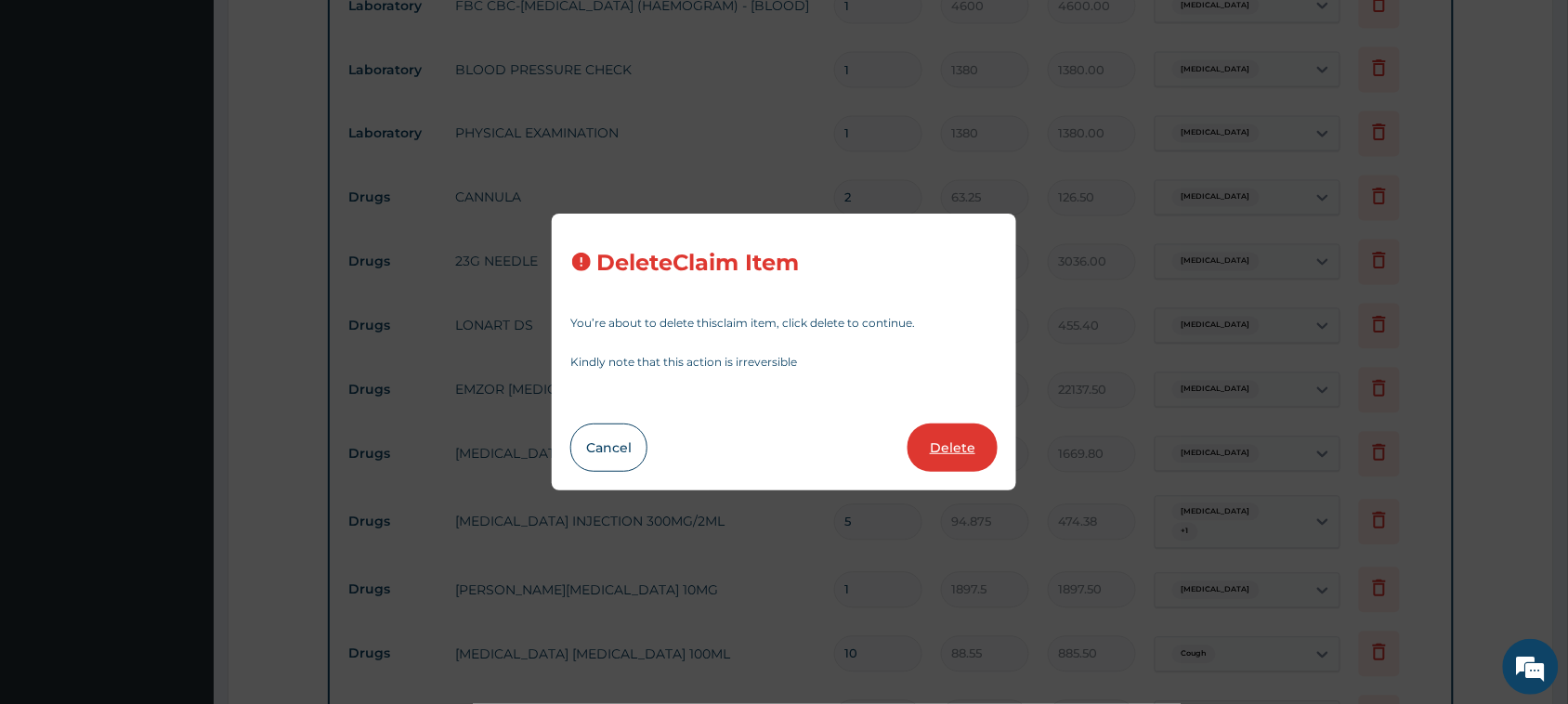
type input "25.3"
type input "379.50"
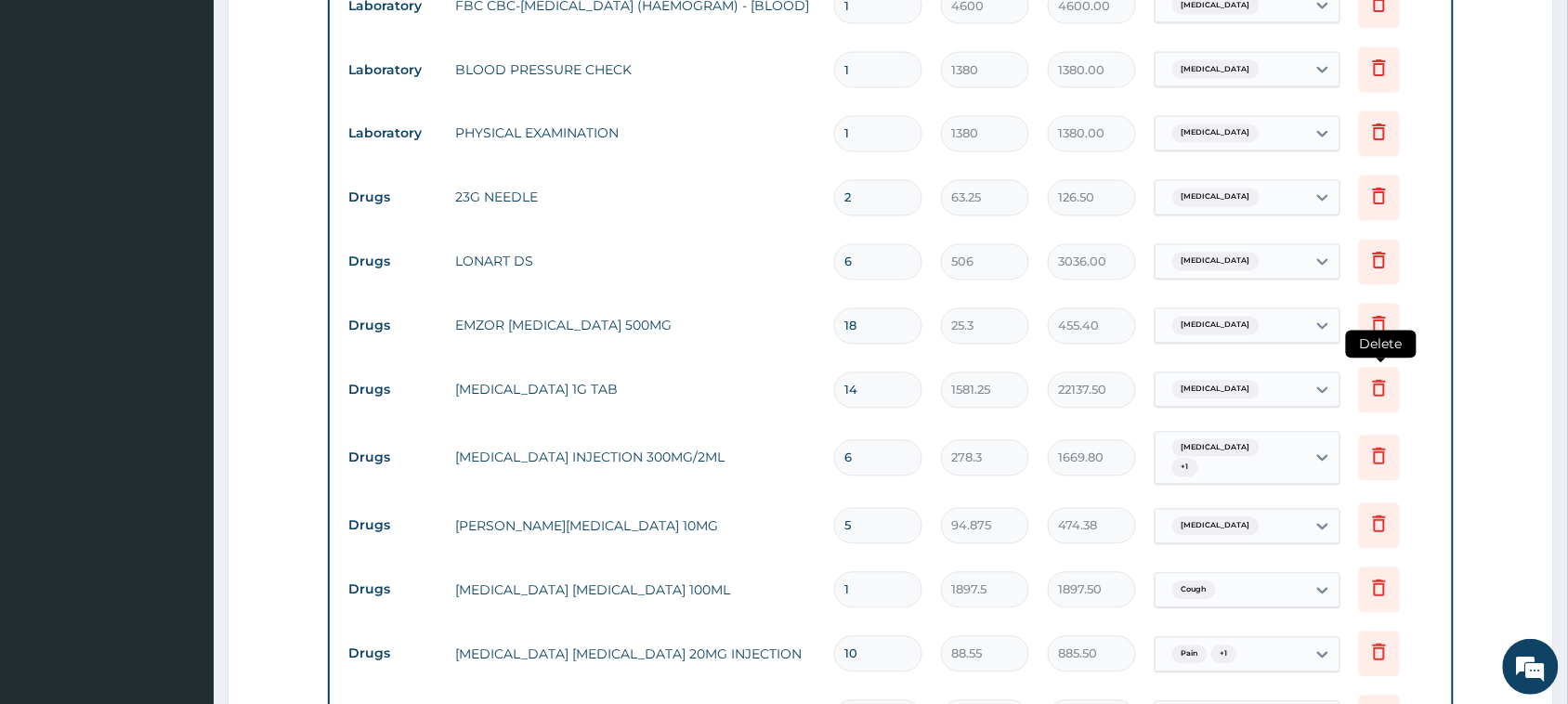
click at [1381, 391] on icon at bounding box center [1379, 388] width 22 height 22
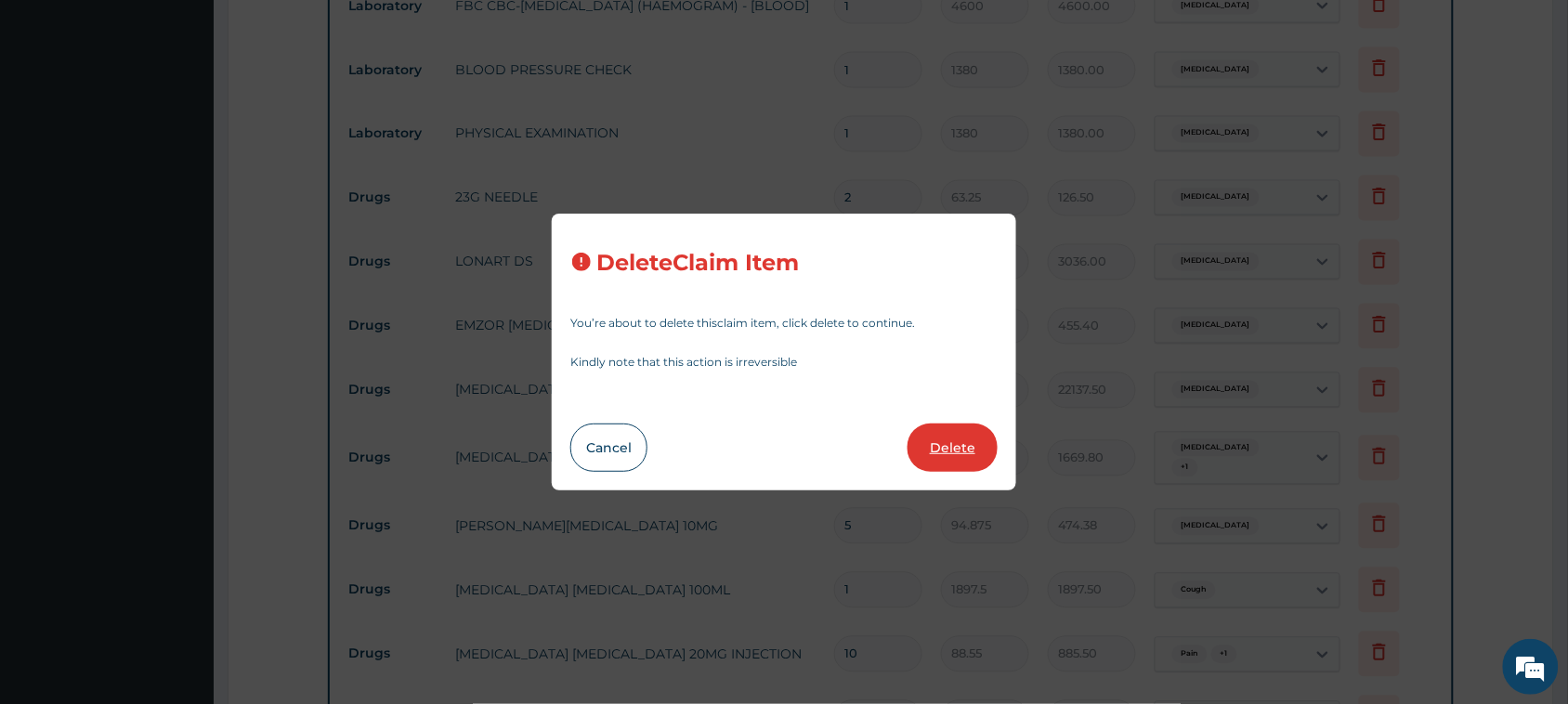
click at [952, 443] on button "Delete" at bounding box center [952, 447] width 90 height 48
type input "6"
type input "278.3"
type input "1669.80"
type input "5"
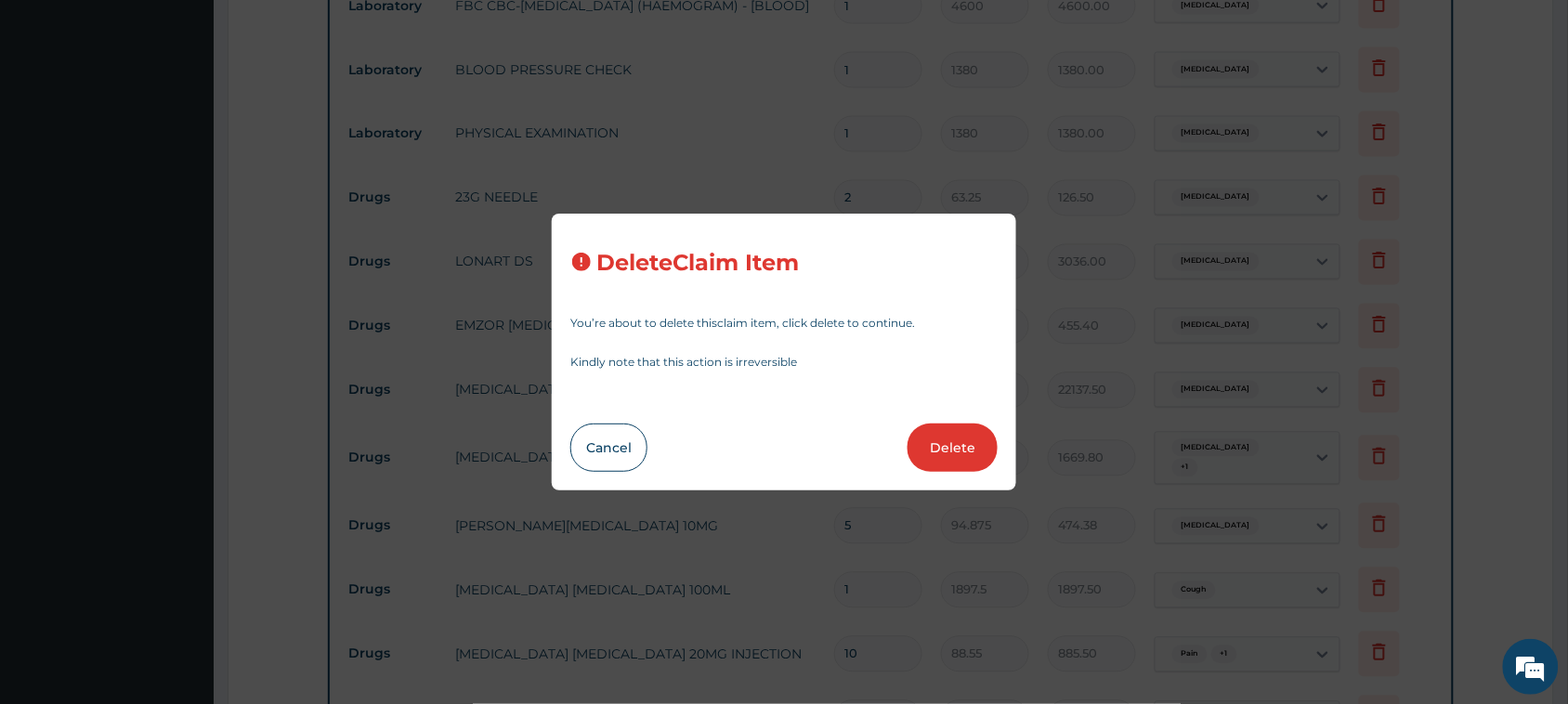
type input "94.875"
type input "474.38"
type input "1"
type input "1897.5"
type input "1897.50"
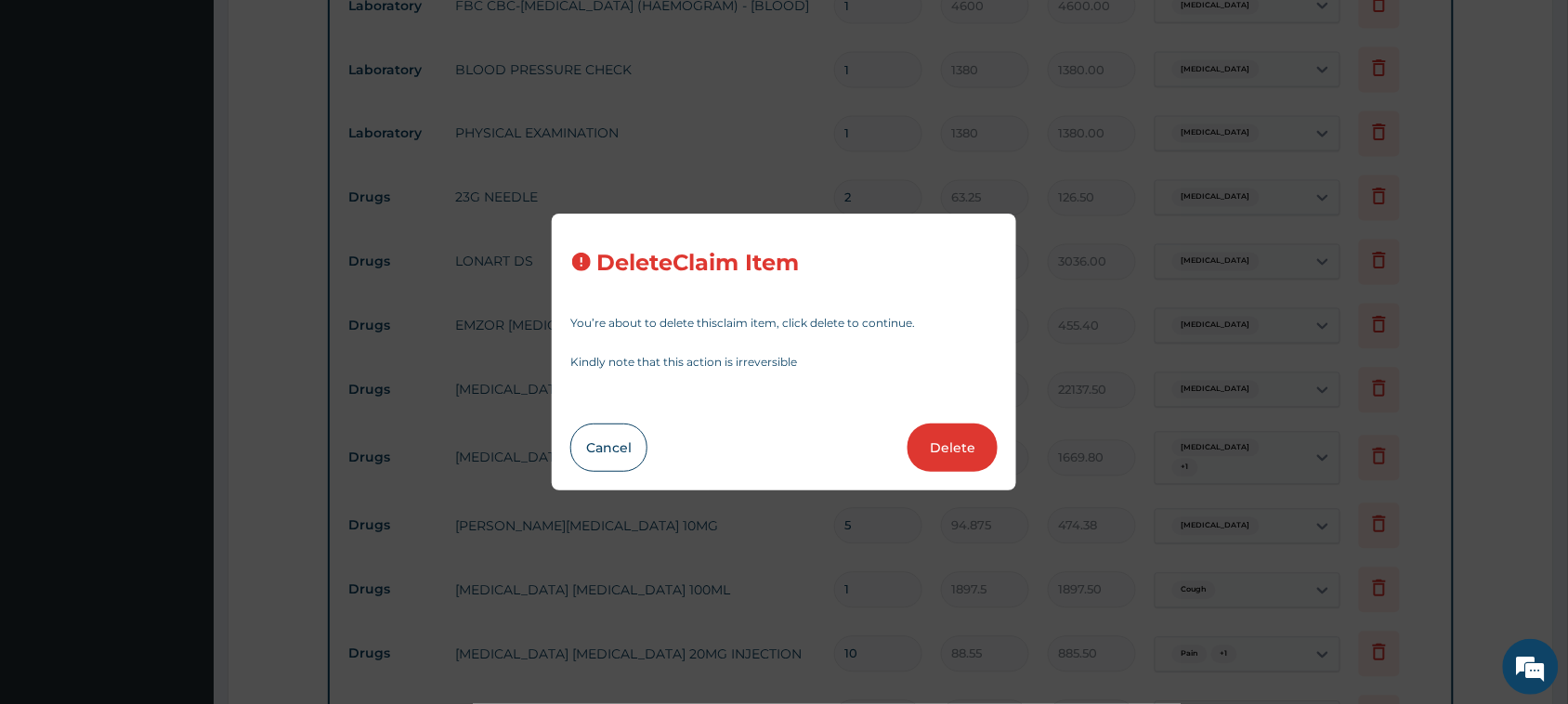
type input "10"
type input "88.55"
type input "885.50"
type input "632.5"
type input "6325.00"
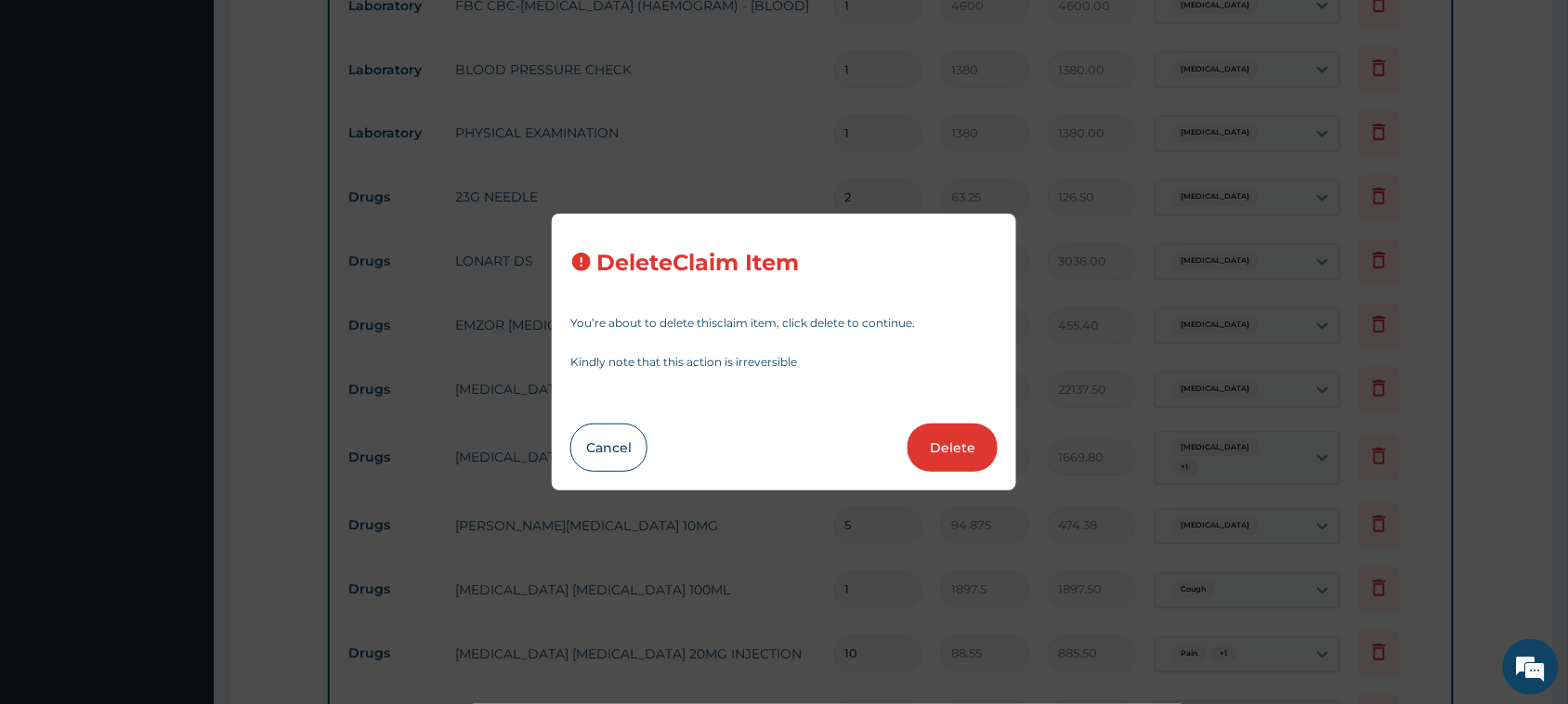
type input "4"
type input "2530"
type input "10120.00"
type input "15"
type input "25.3"
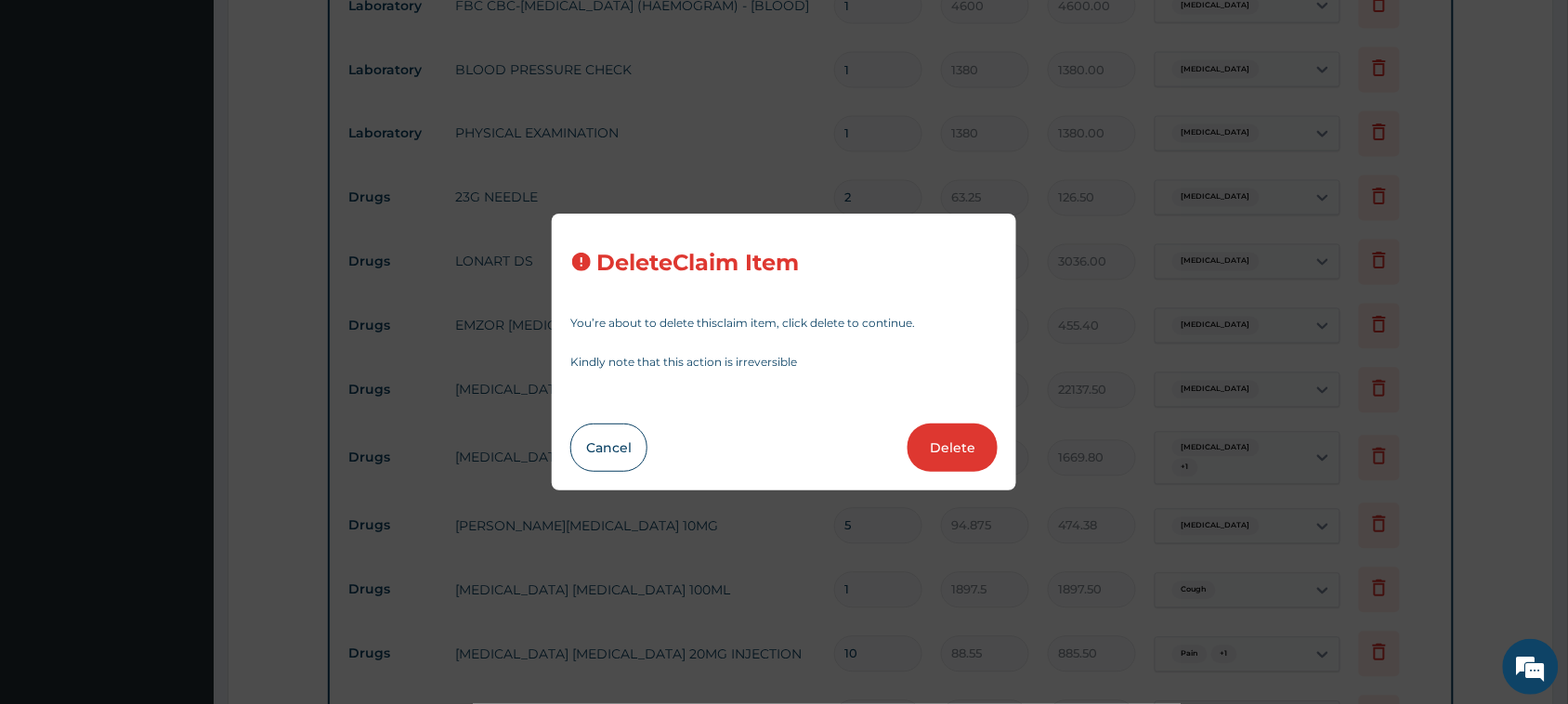
type input "379.50"
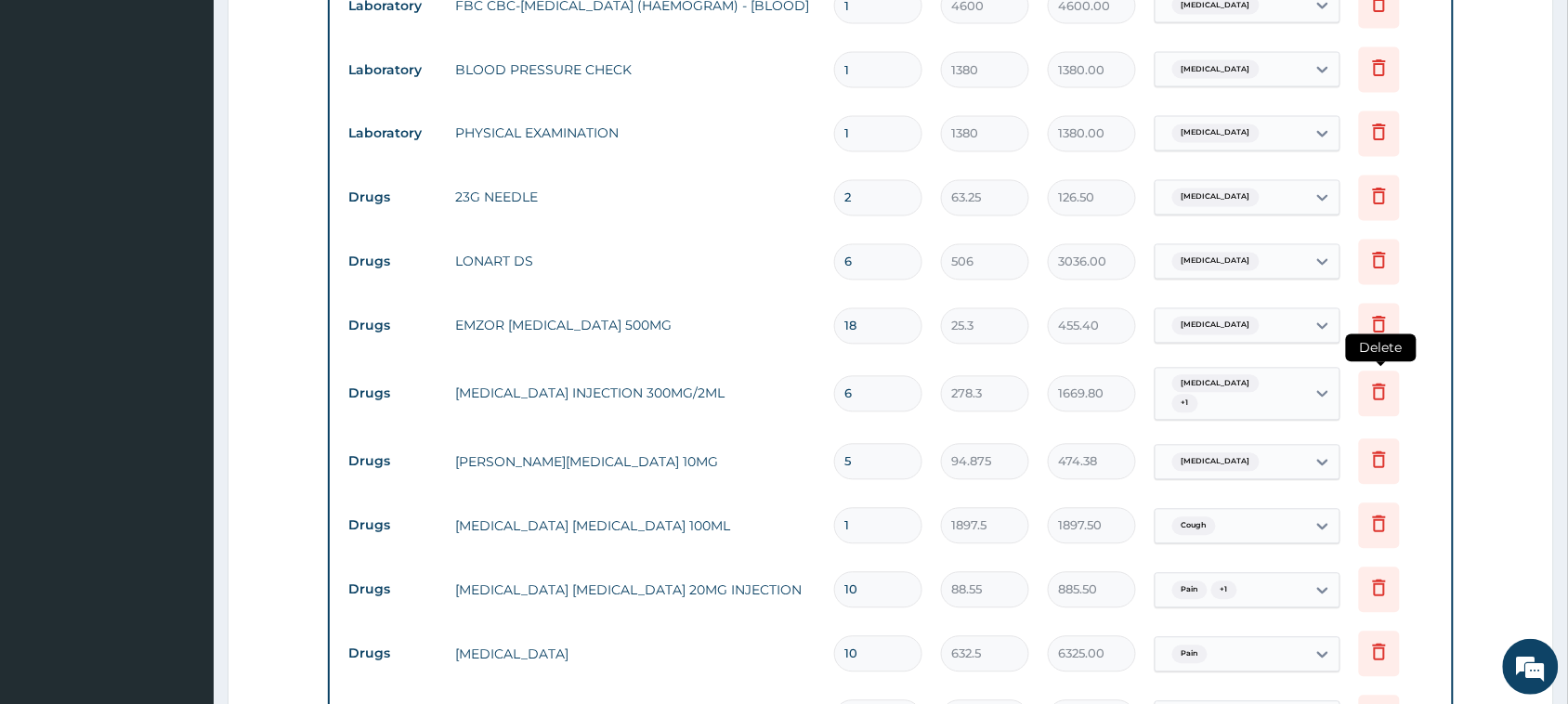
click at [1368, 386] on icon at bounding box center [1379, 392] width 22 height 22
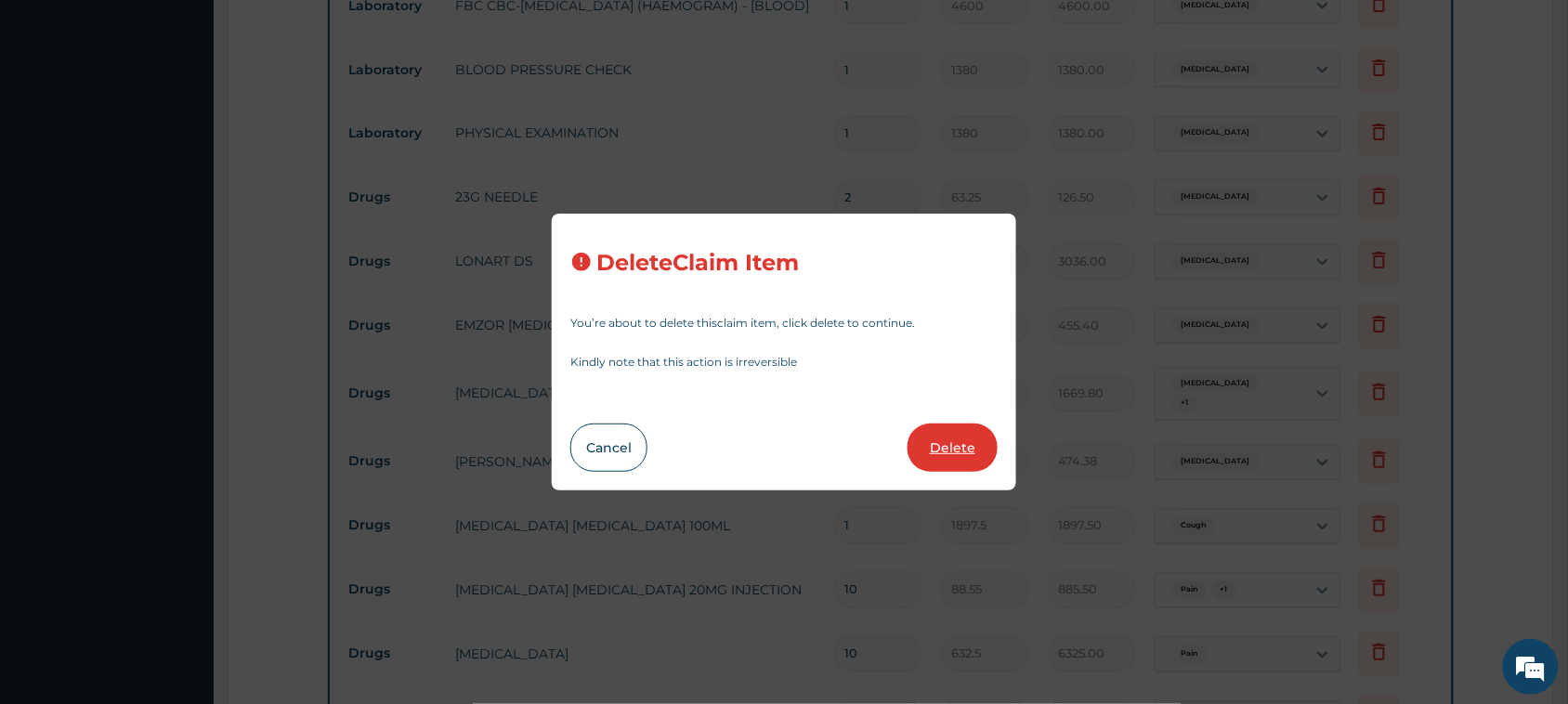
click at [950, 450] on button "Delete" at bounding box center [952, 447] width 90 height 48
type input "5"
type input "94.875"
type input "474.38"
type input "1"
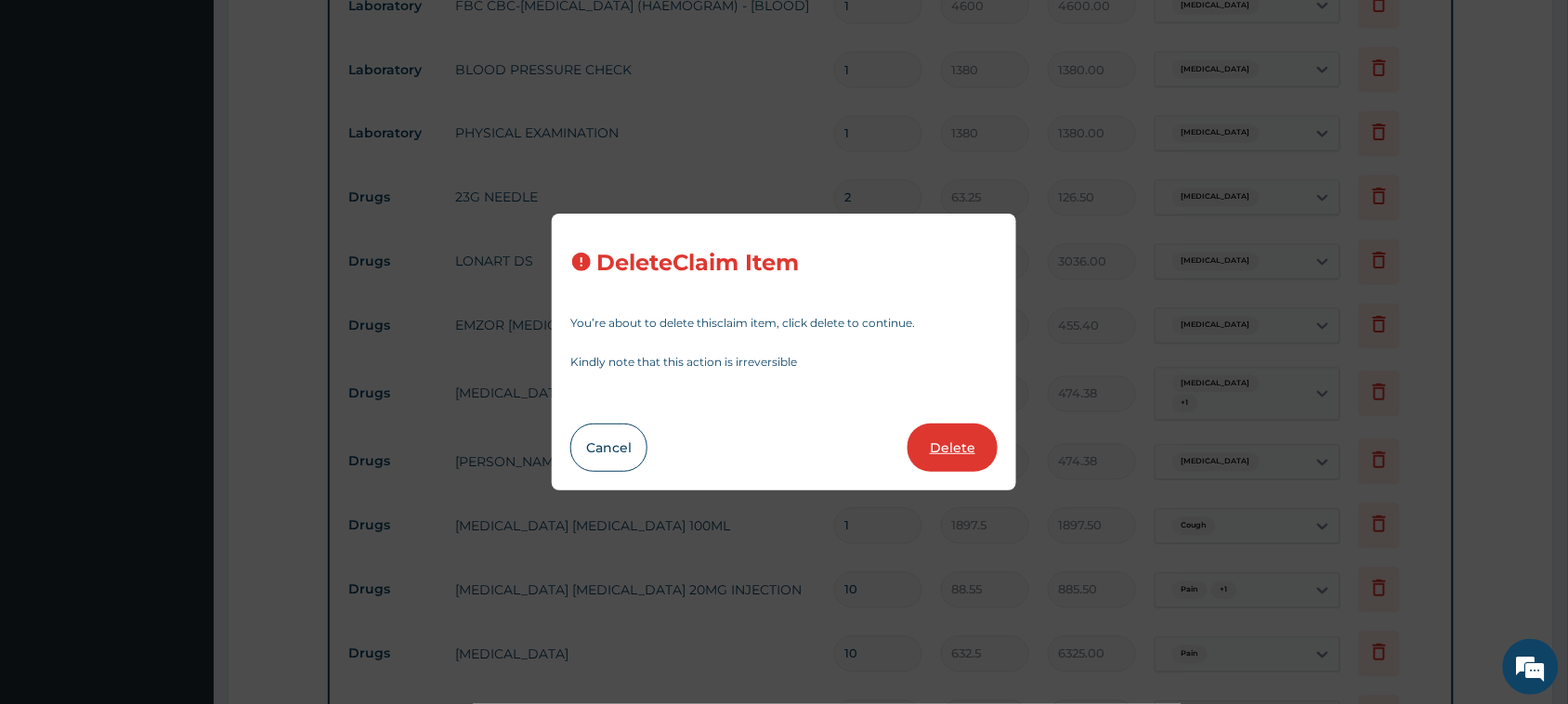
type input "1897.5"
type input "1897.50"
type input "10"
type input "88.55"
type input "885.50"
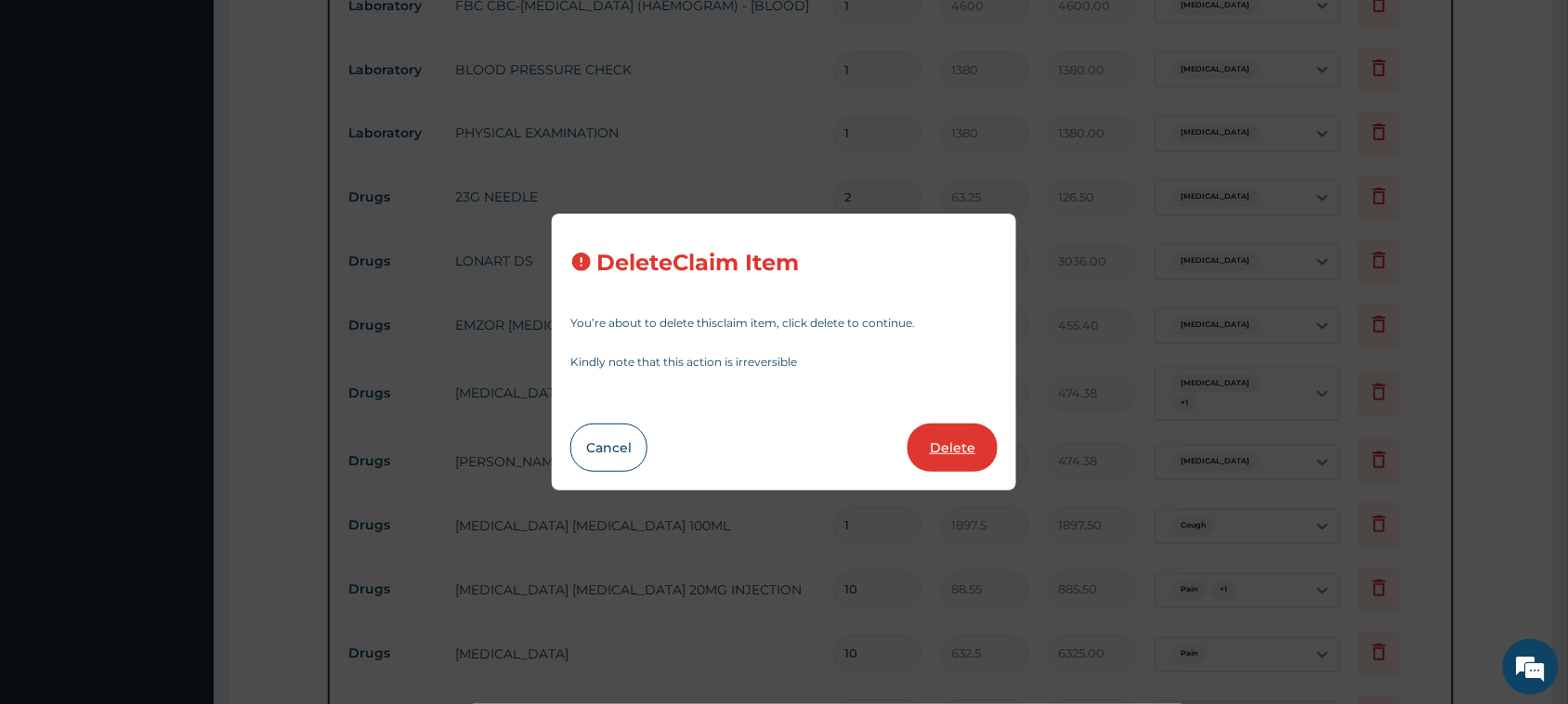
type input "632.5"
type input "6325.00"
type input "4"
type input "2530"
type input "10120.00"
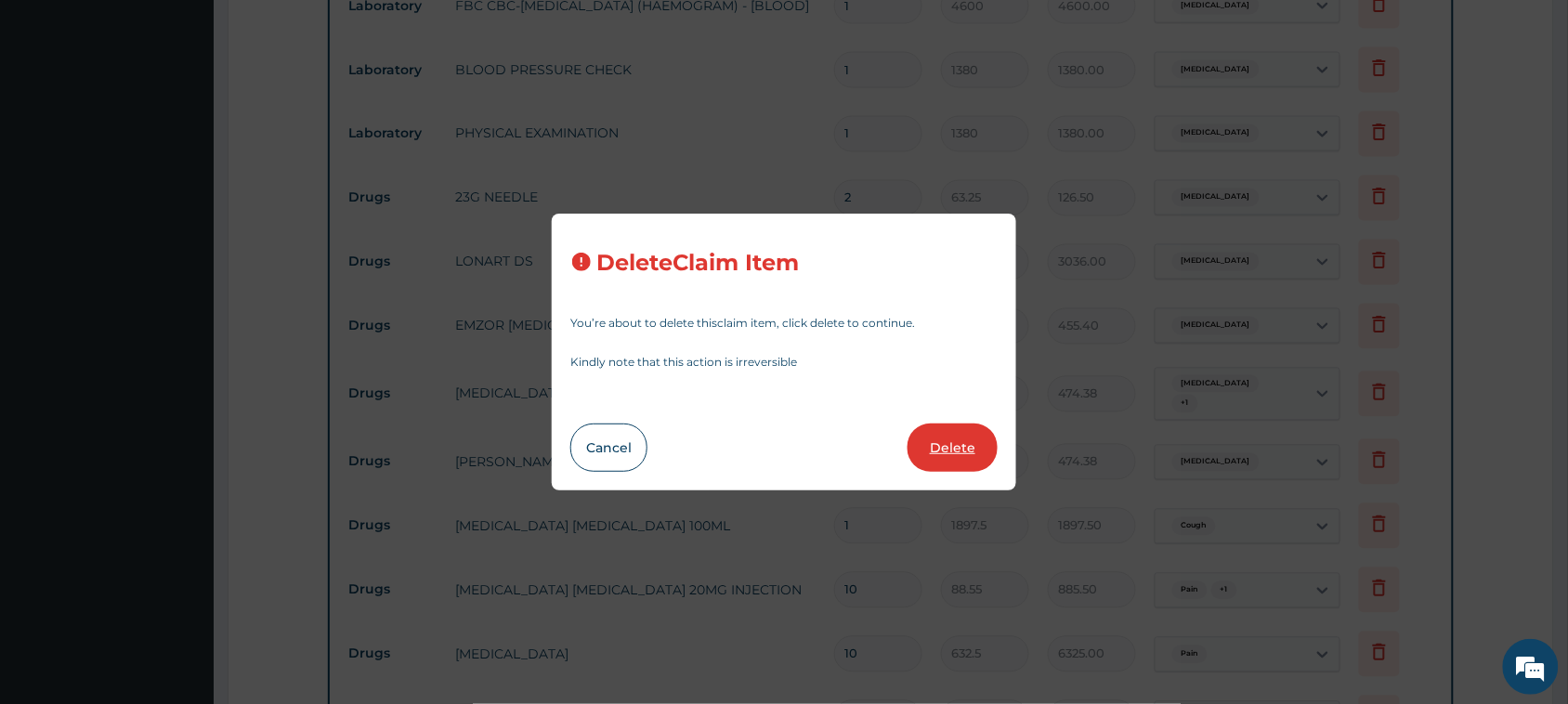
type input "15"
type input "25.3"
type input "379.50"
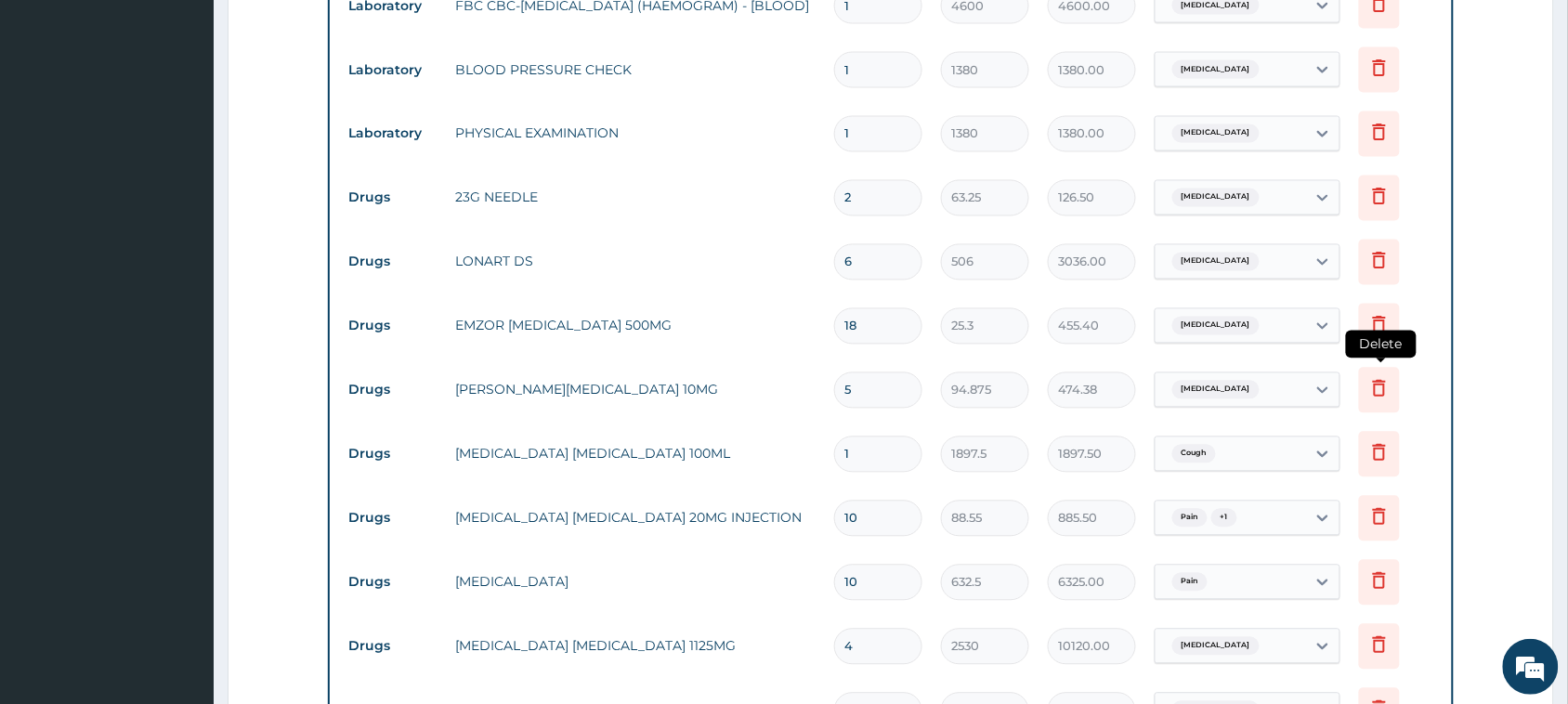
click at [1393, 388] on icon at bounding box center [1380, 391] width 41 height 46
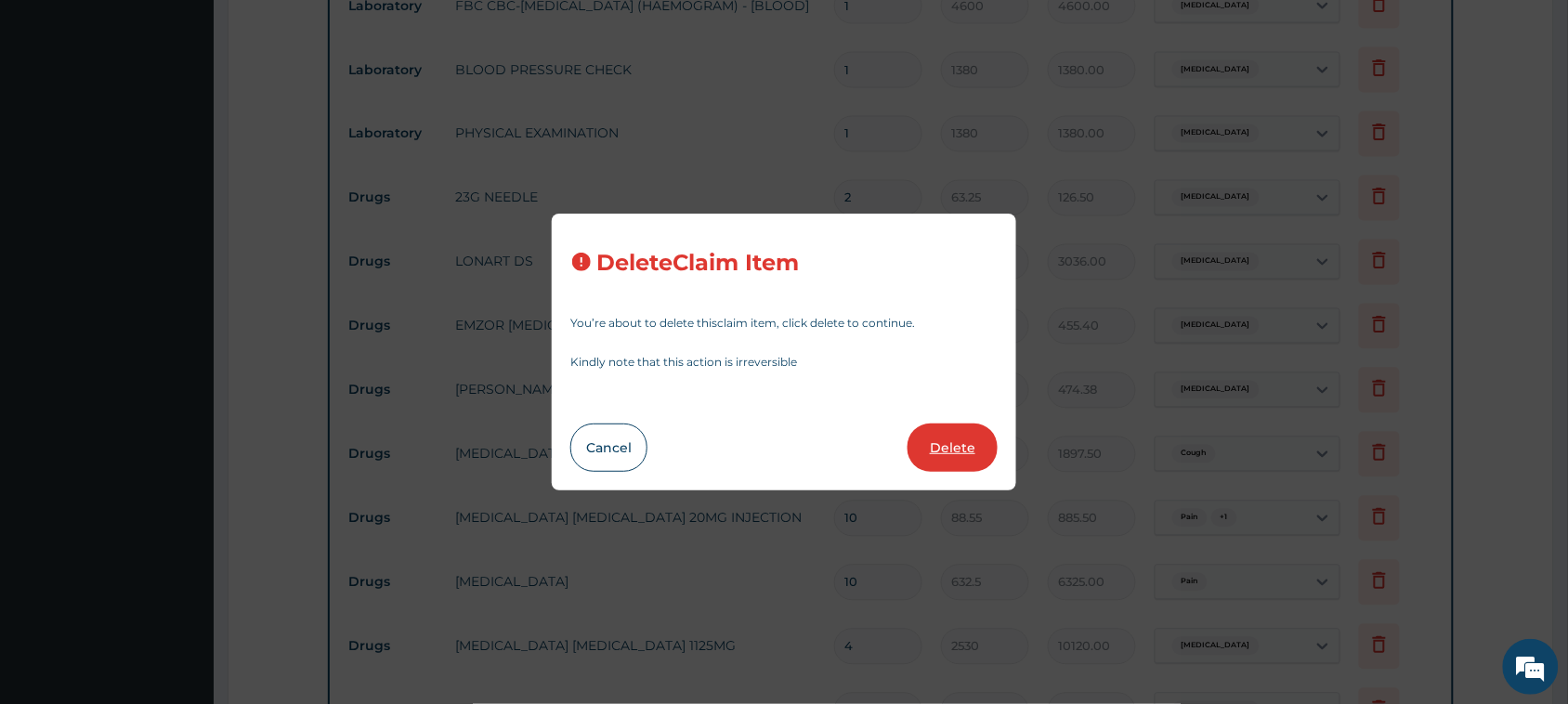
click at [925, 437] on button "Delete" at bounding box center [952, 447] width 90 height 48
type input "1"
type input "1897.5"
type input "1897.50"
type input "10"
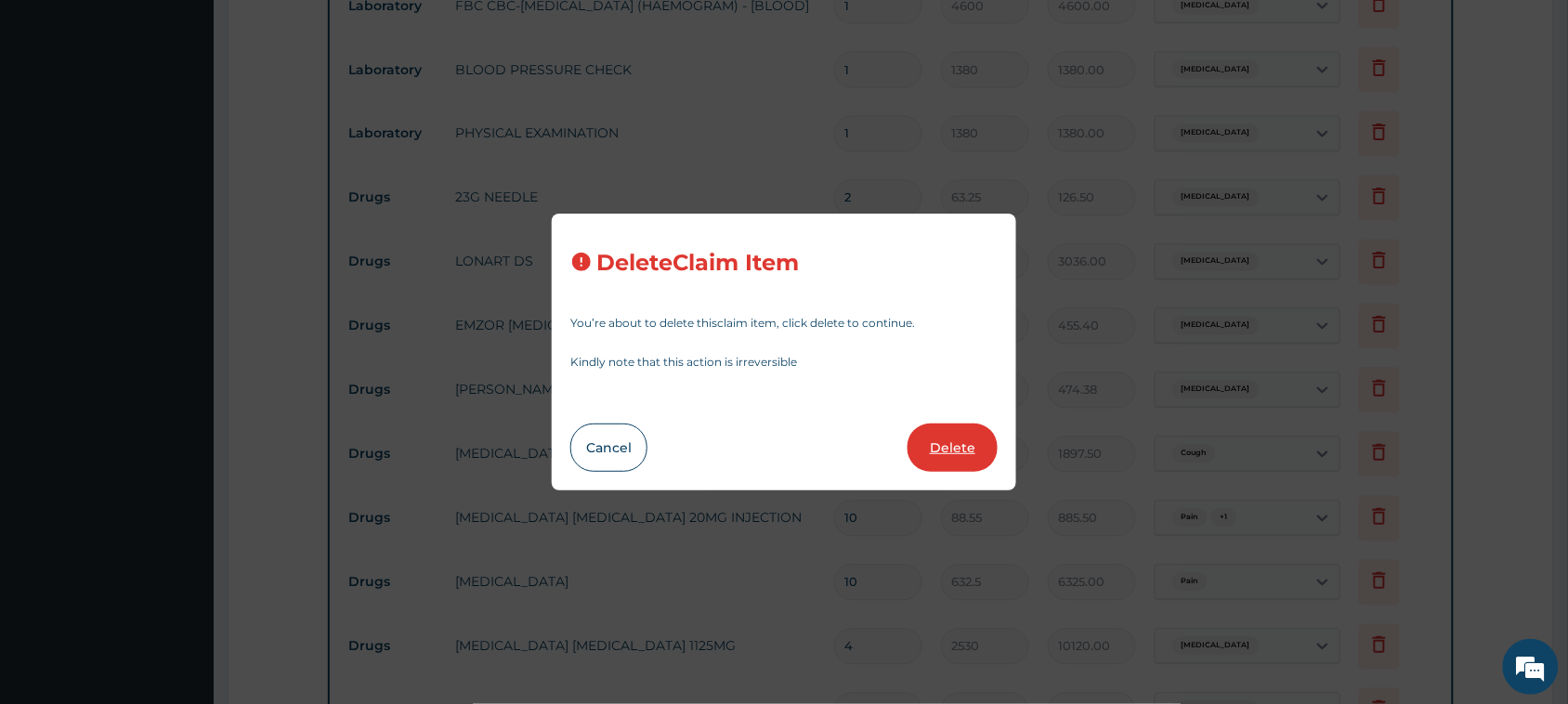
type input "88.55"
type input "885.50"
type input "632.5"
type input "6325.00"
type input "4"
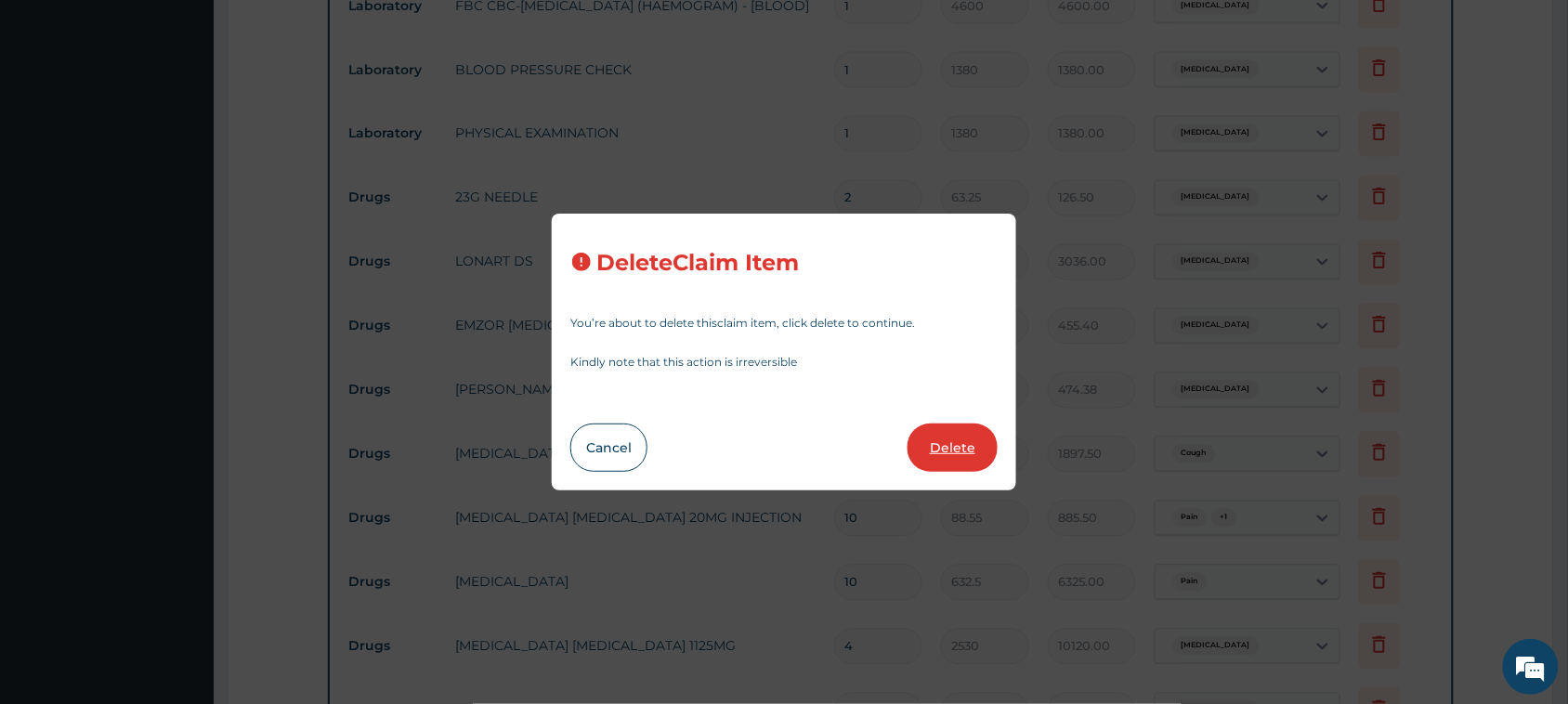
type input "2530"
type input "10120.00"
type input "15"
type input "25.3"
type input "379.50"
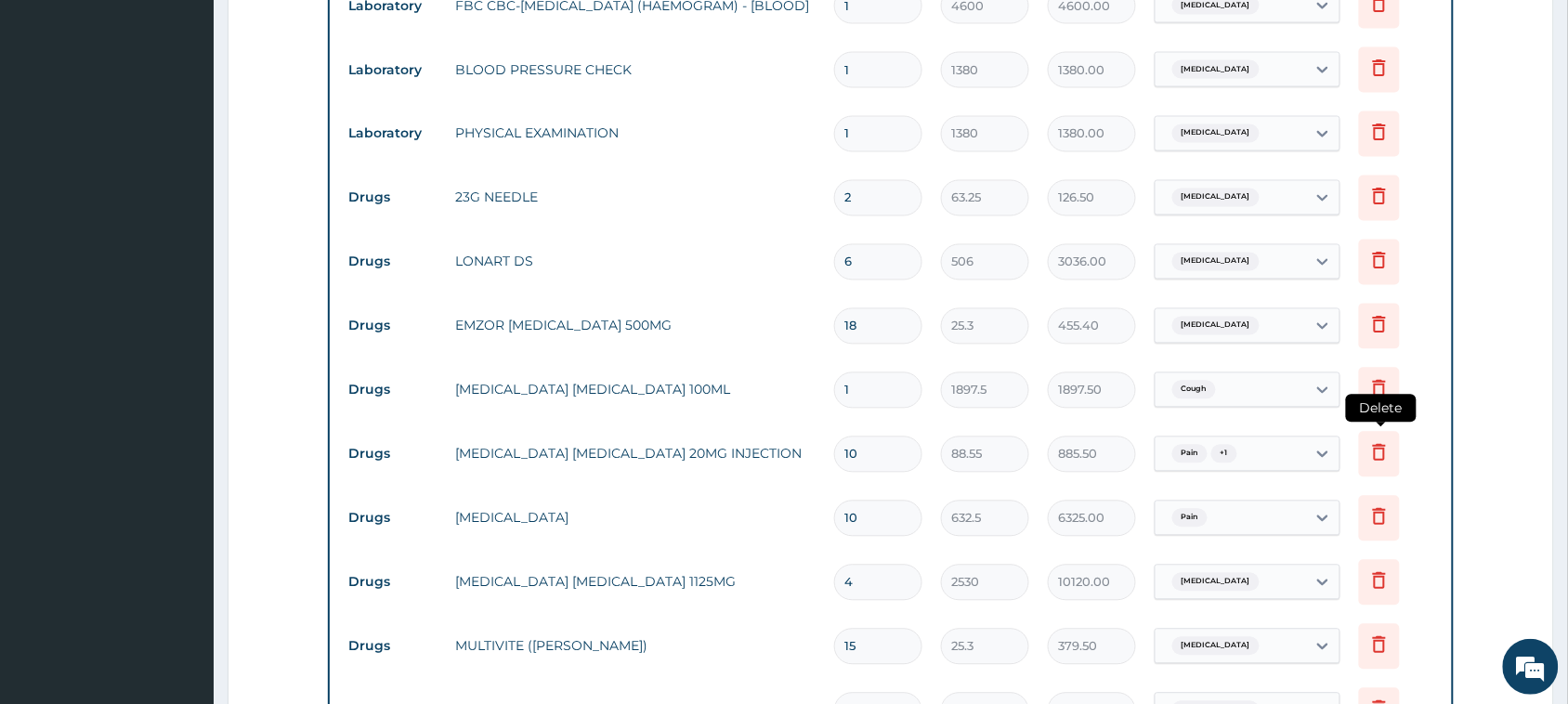
click at [1363, 457] on icon at bounding box center [1380, 454] width 41 height 46
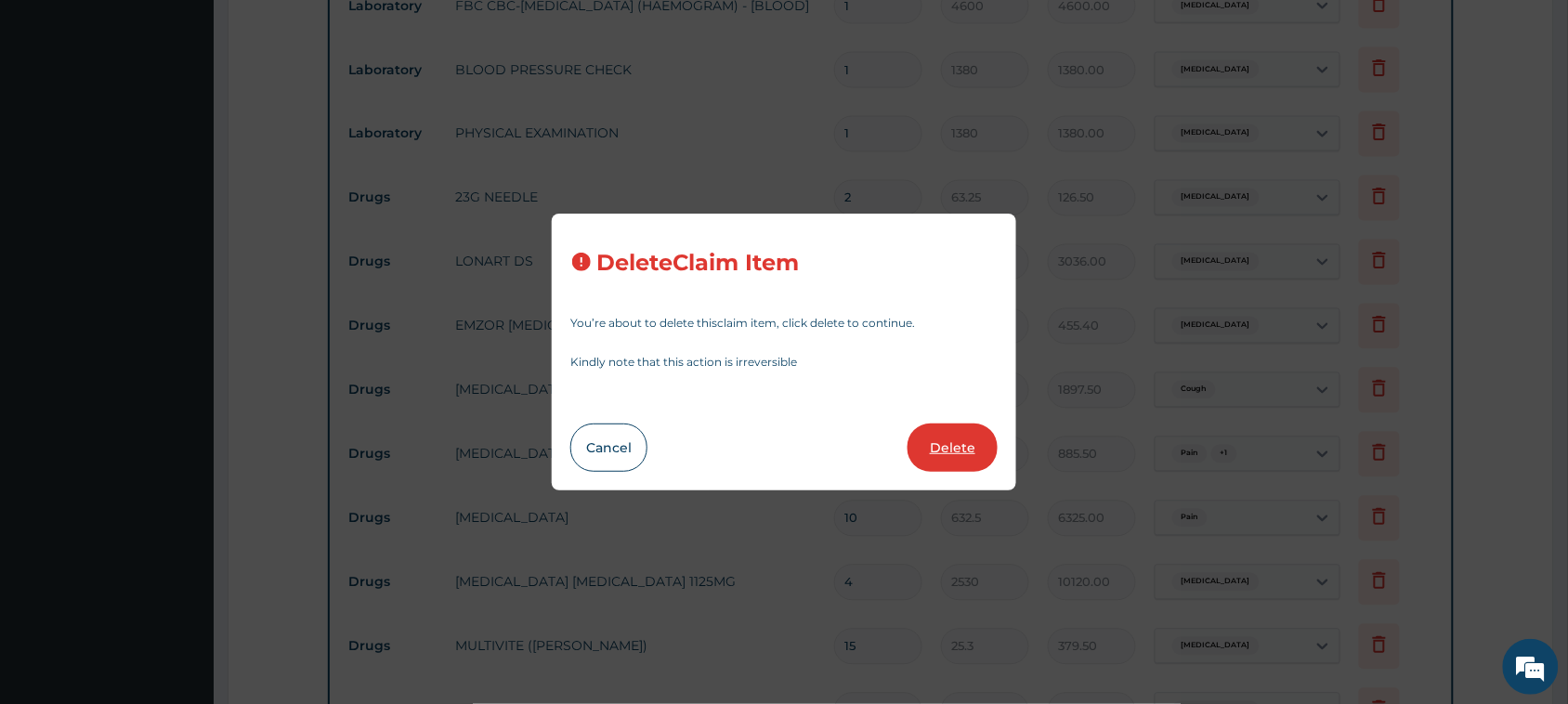
click at [958, 447] on button "Delete" at bounding box center [952, 447] width 90 height 48
type input "632.5"
type input "6325.00"
type input "4"
type input "2530"
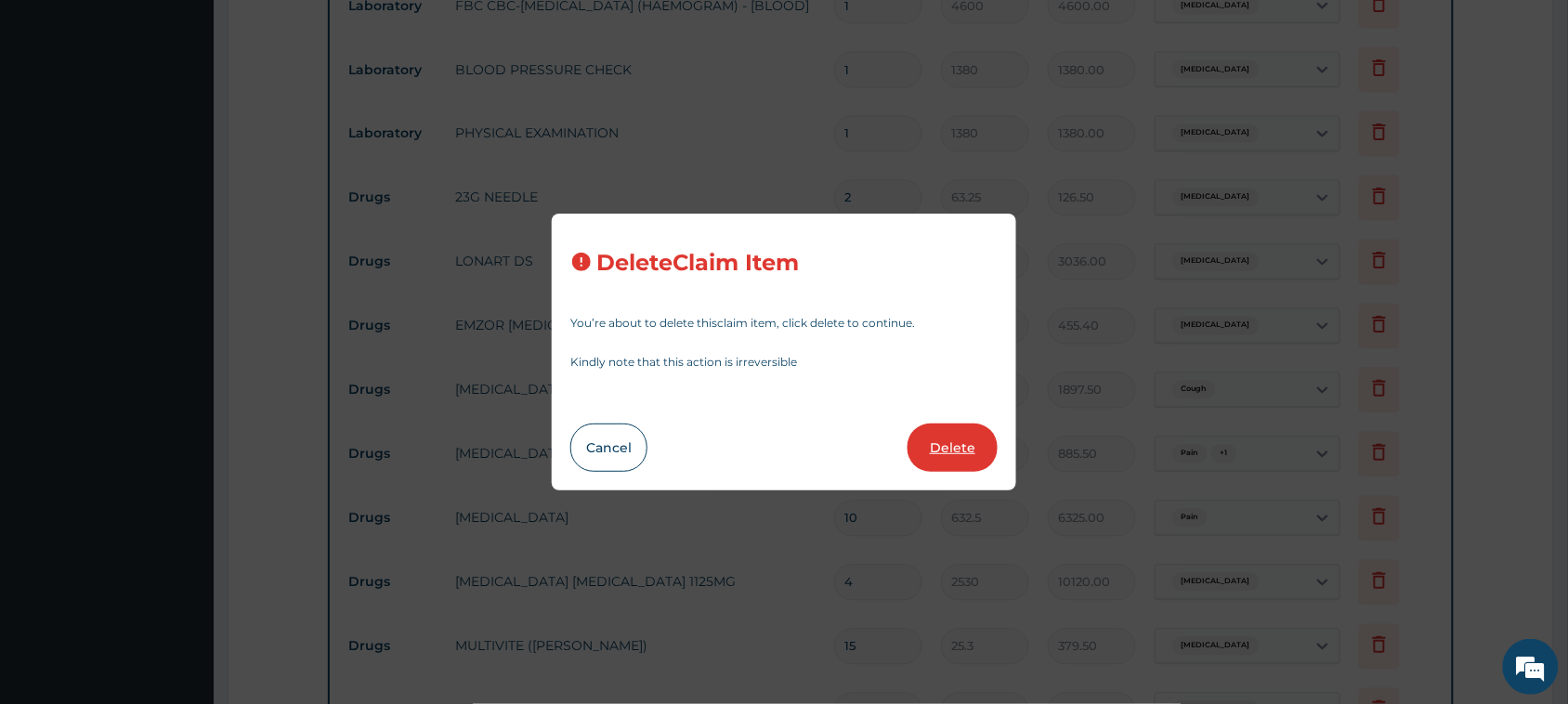
type input "10120.00"
type input "15"
type input "25.3"
type input "379.50"
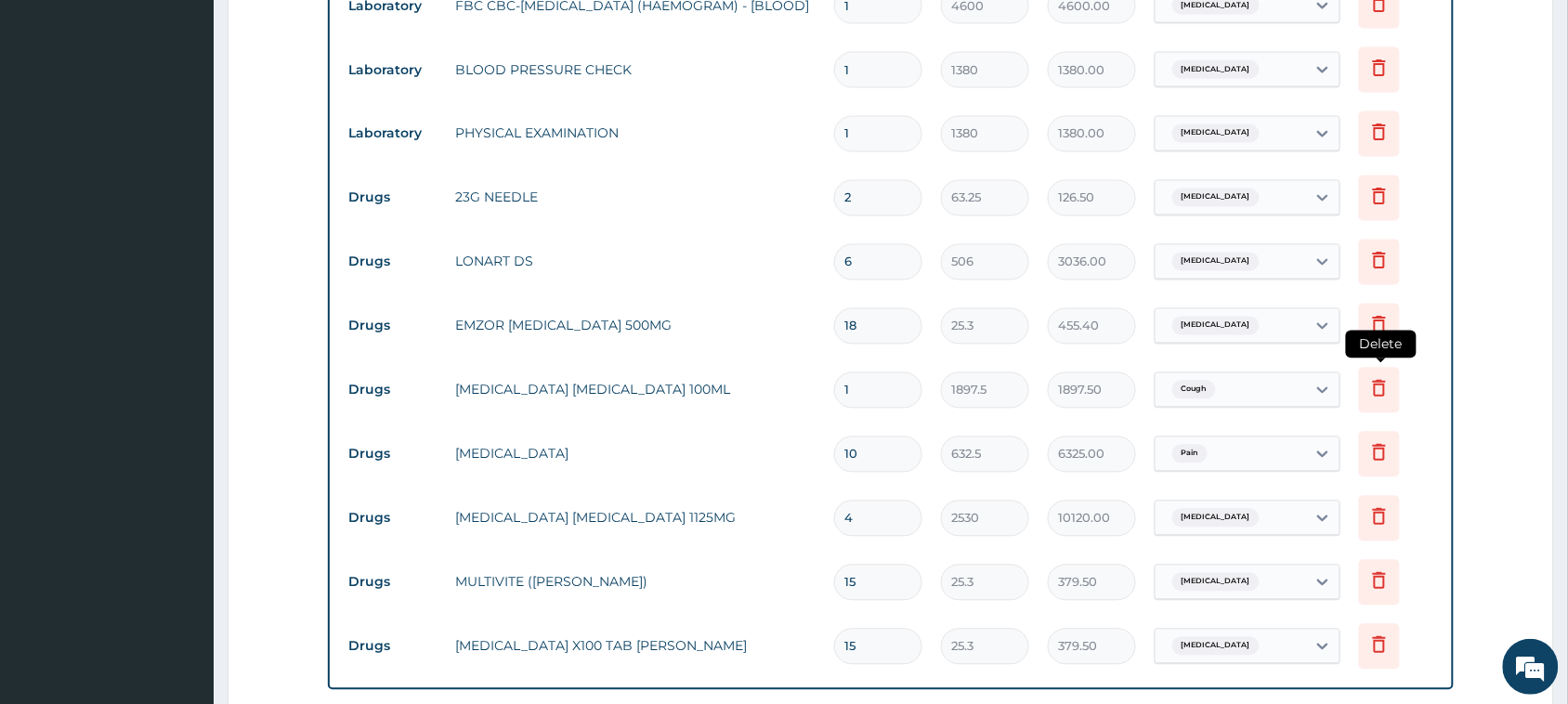
click at [1380, 390] on icon at bounding box center [1379, 388] width 22 height 22
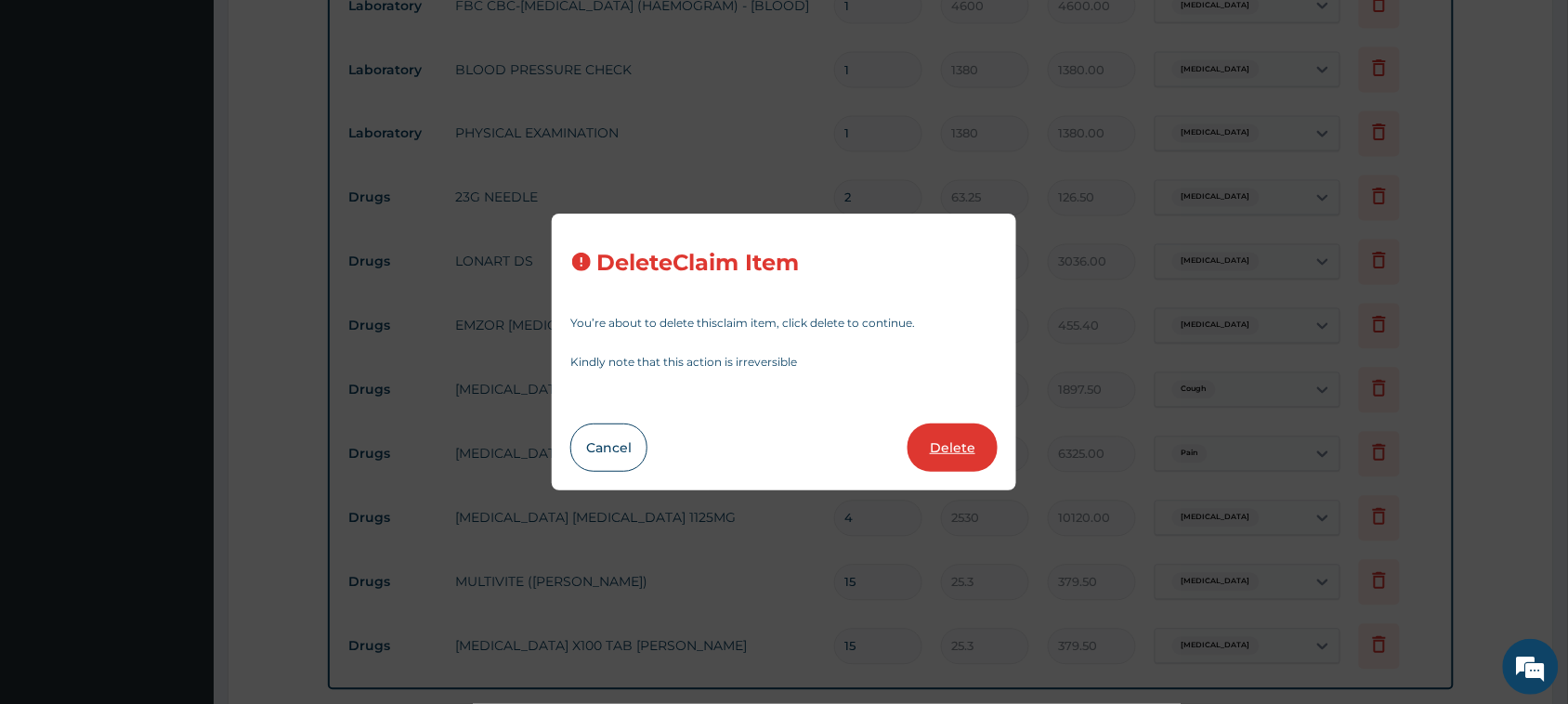
click at [985, 453] on button "Delete" at bounding box center [952, 447] width 90 height 48
type input "10"
type input "632.5"
type input "6325.00"
type input "4"
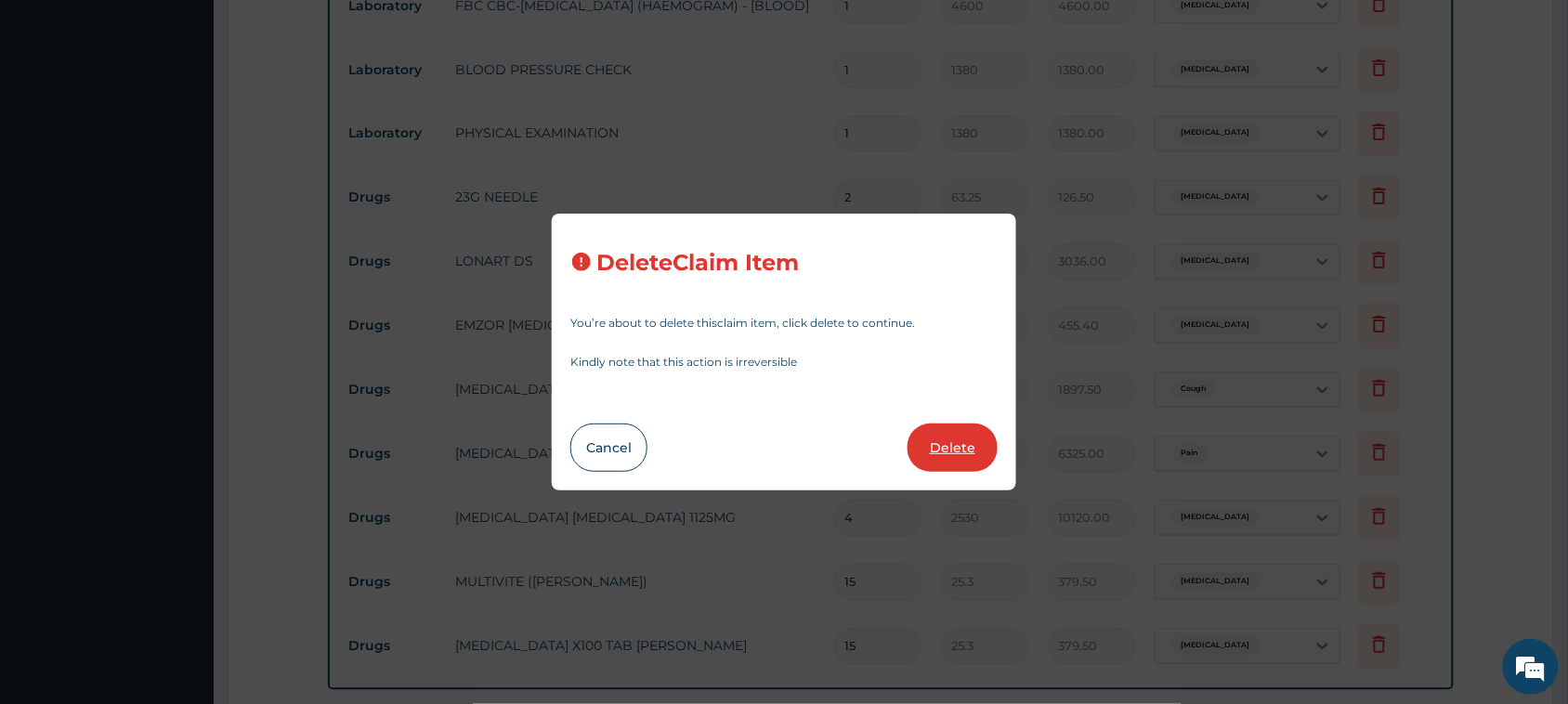
type input "2530"
type input "10120.00"
type input "15"
type input "25.3"
type input "379.50"
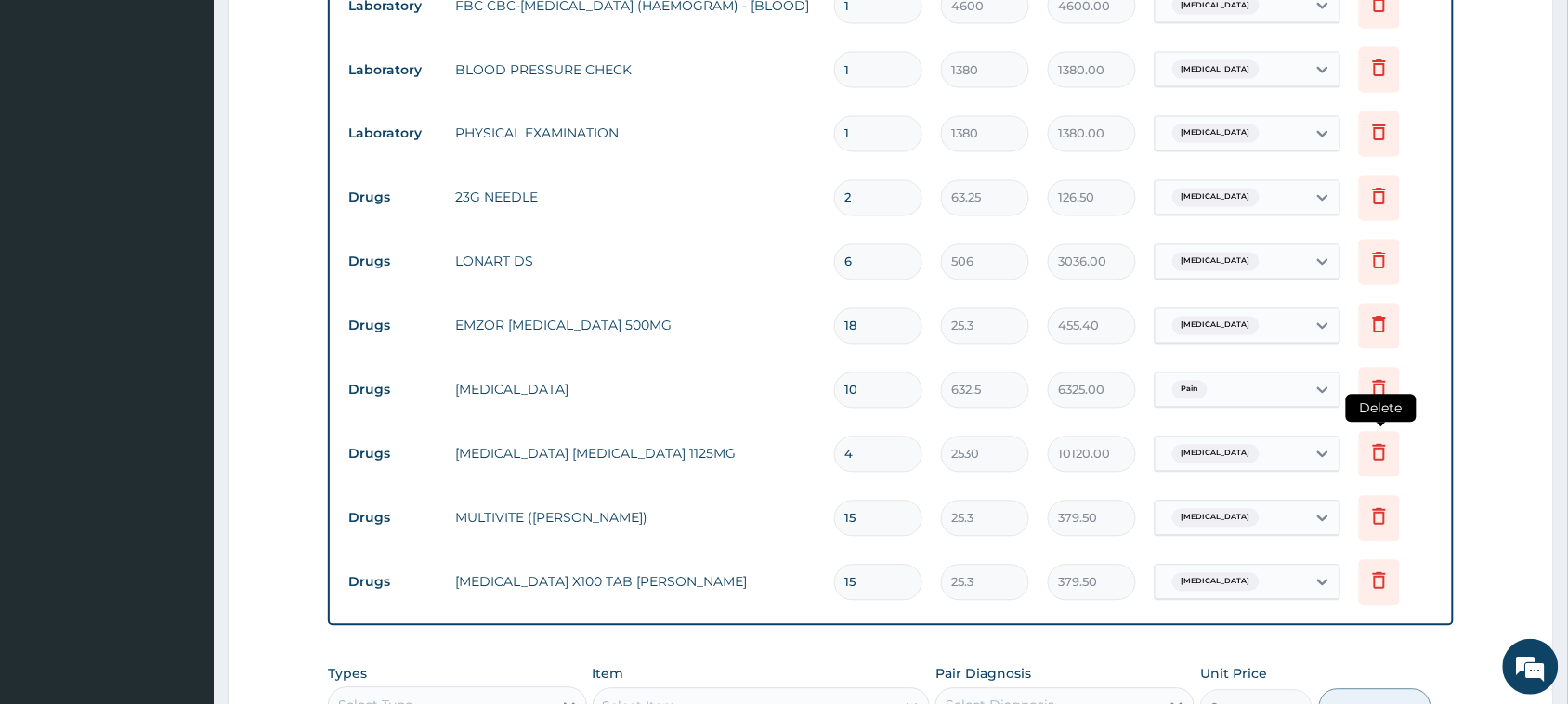
click at [1380, 451] on icon at bounding box center [1379, 452] width 22 height 22
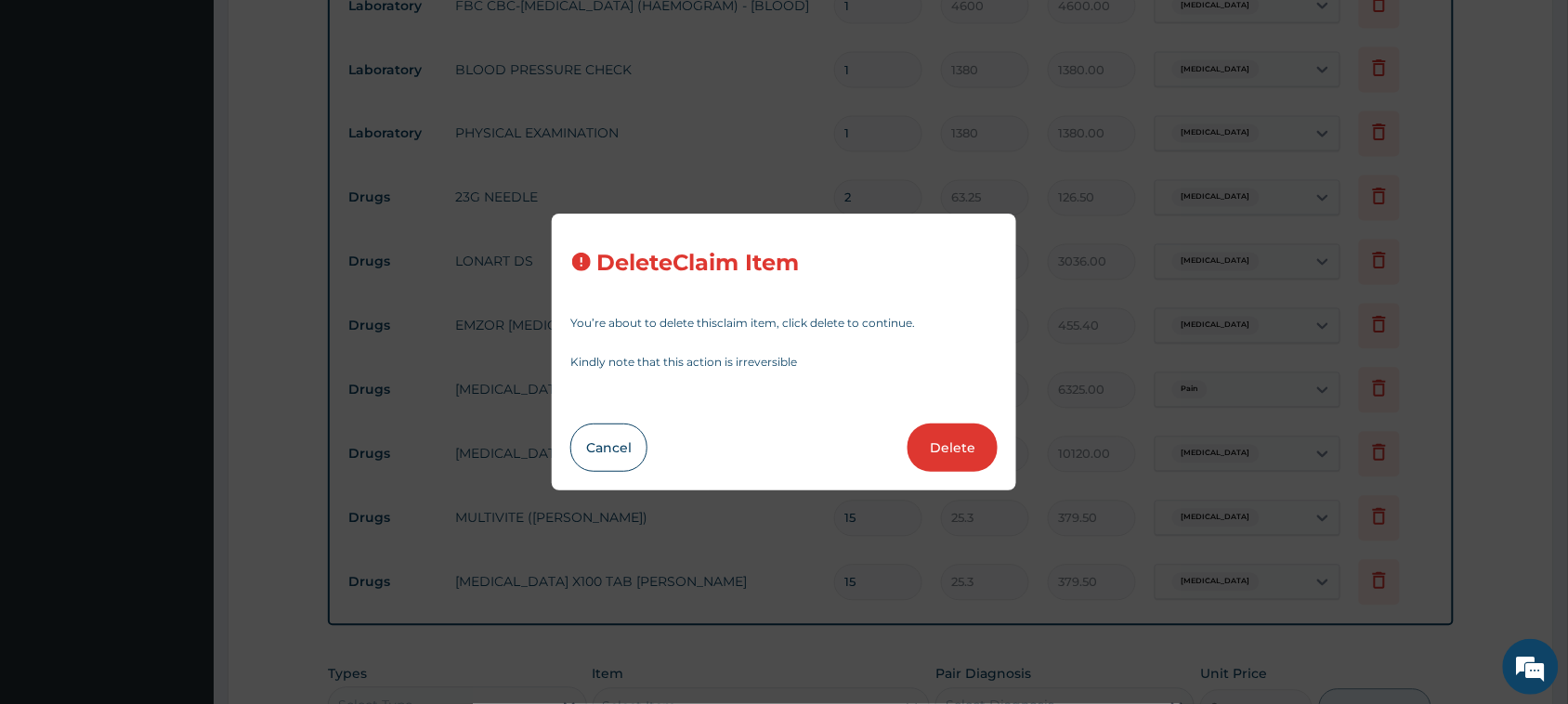
click at [954, 447] on button "Delete" at bounding box center [952, 447] width 90 height 48
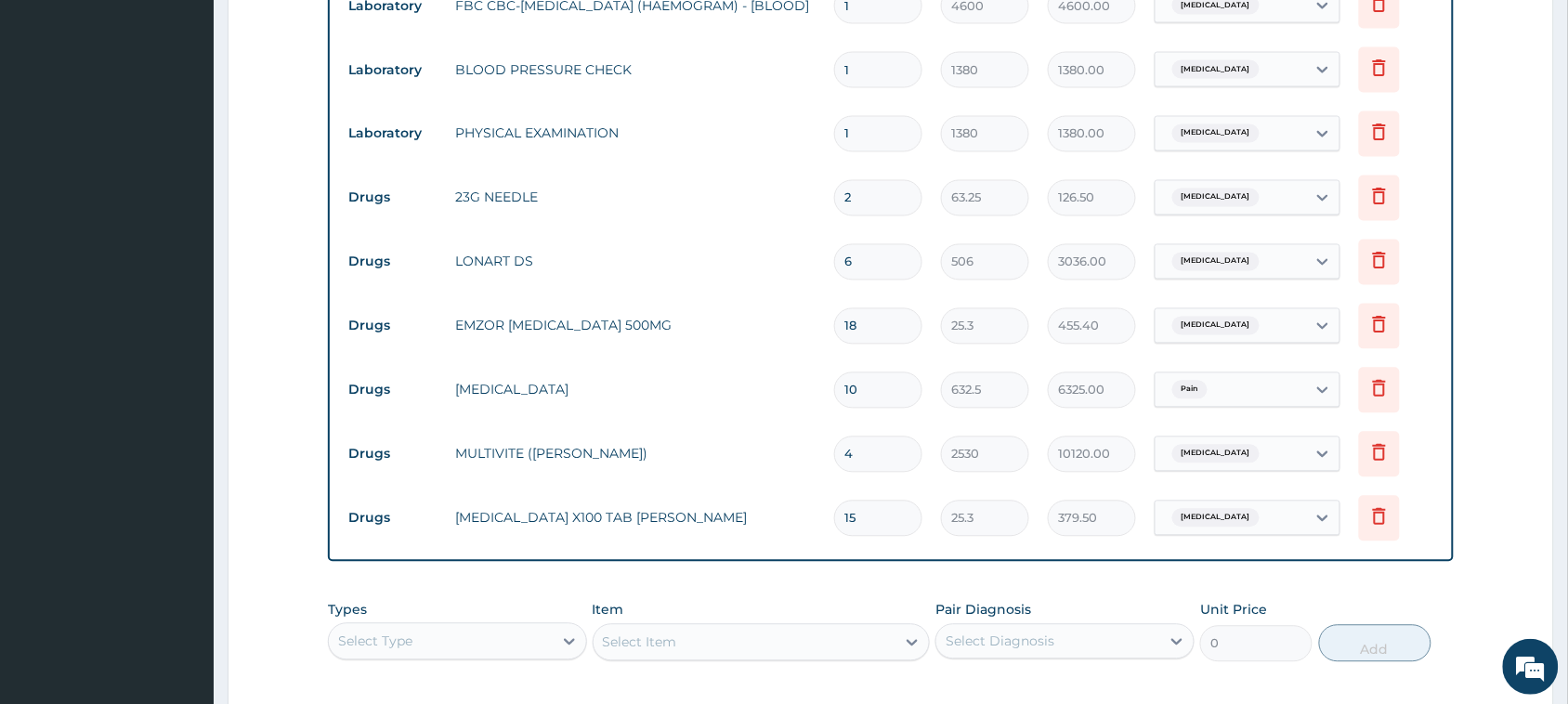
type input "15"
type input "25.3"
type input "379.50"
click at [1370, 456] on icon at bounding box center [1379, 452] width 22 height 22
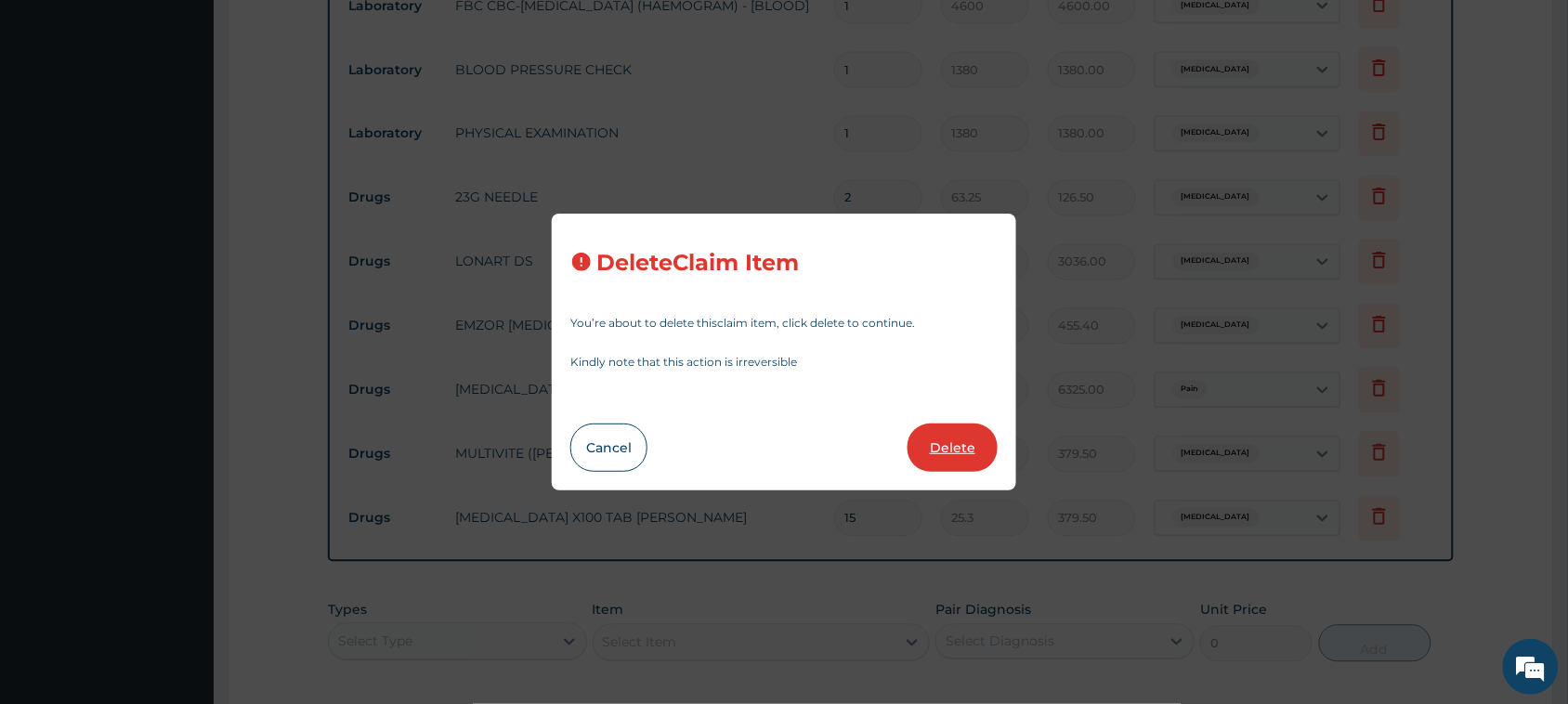
click at [938, 437] on button "Delete" at bounding box center [952, 447] width 90 height 48
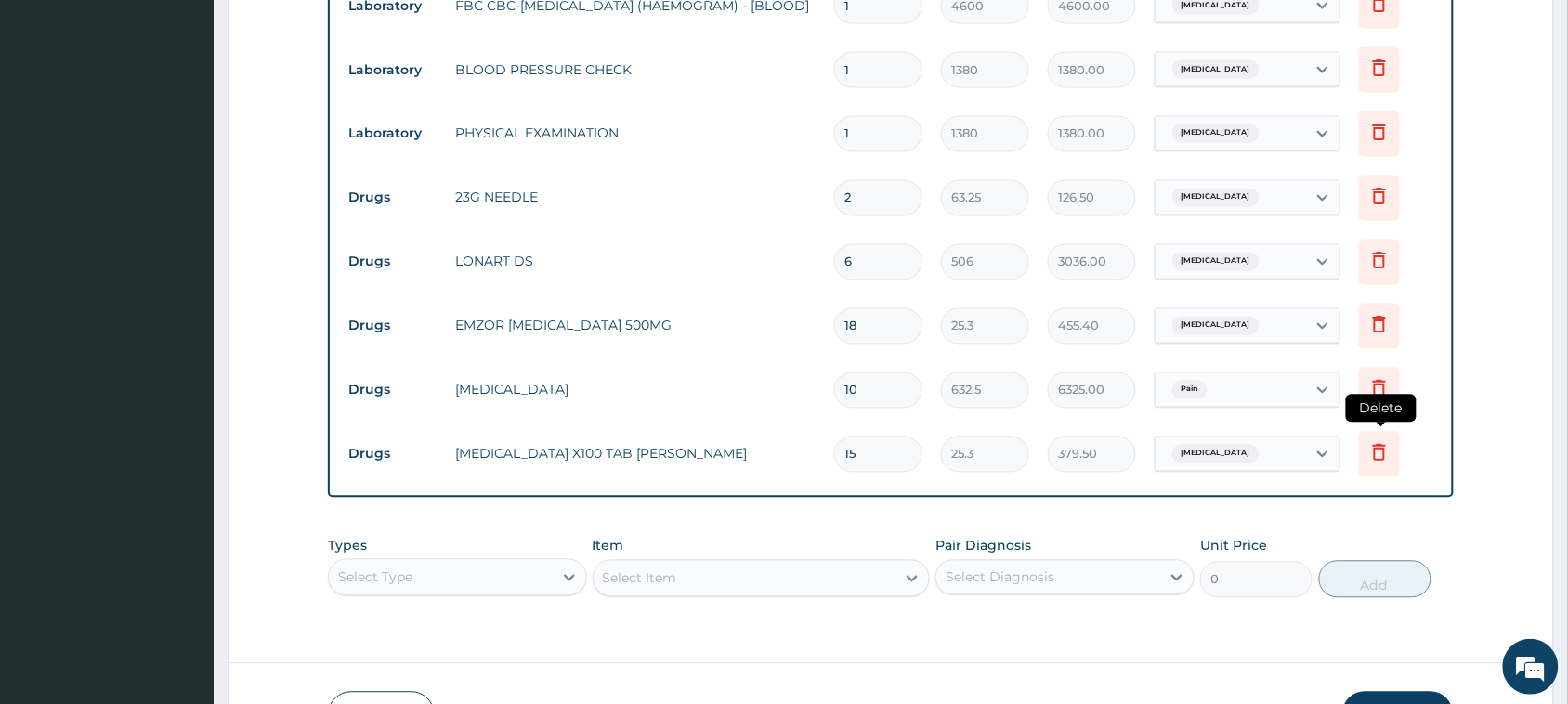
click at [1376, 465] on icon at bounding box center [1380, 454] width 41 height 46
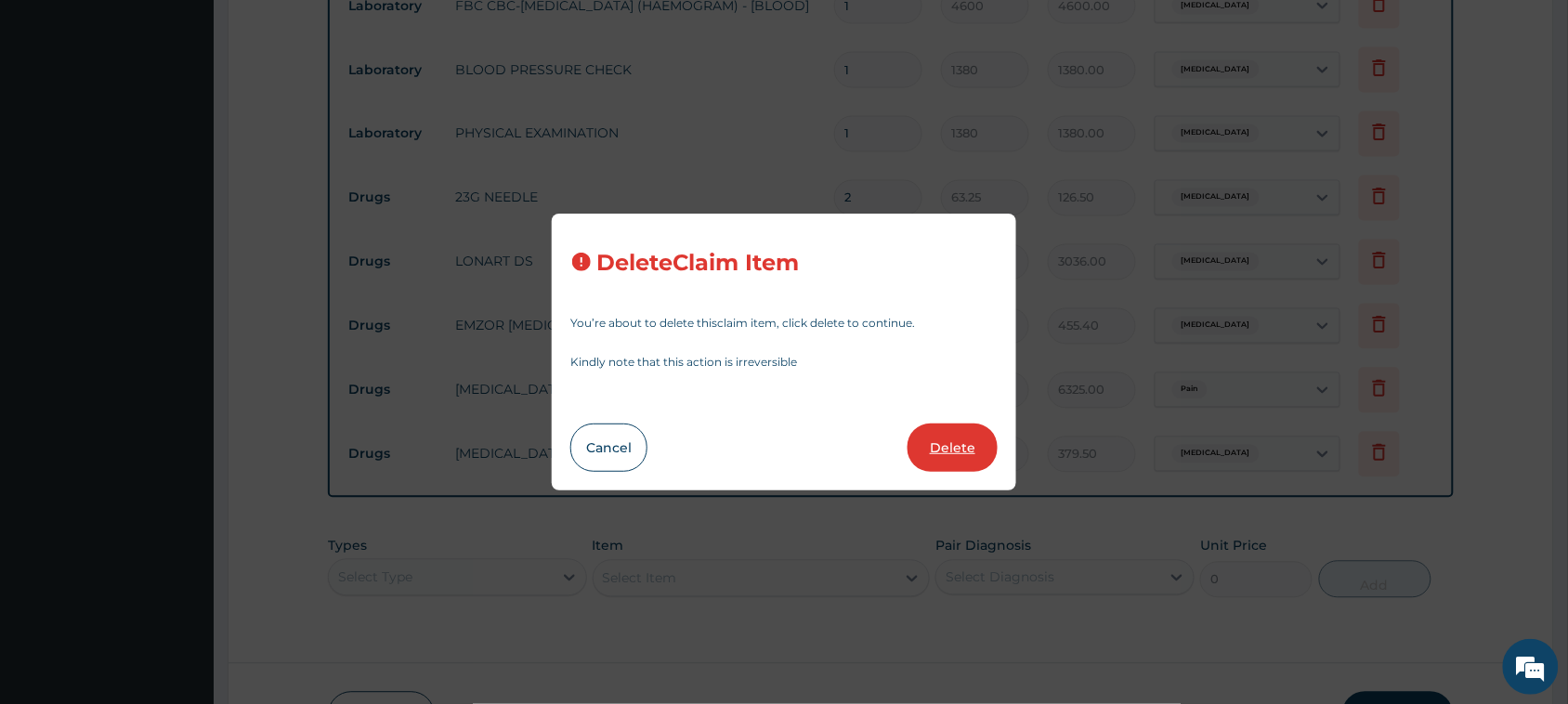
click at [941, 447] on button "Delete" at bounding box center [952, 447] width 90 height 48
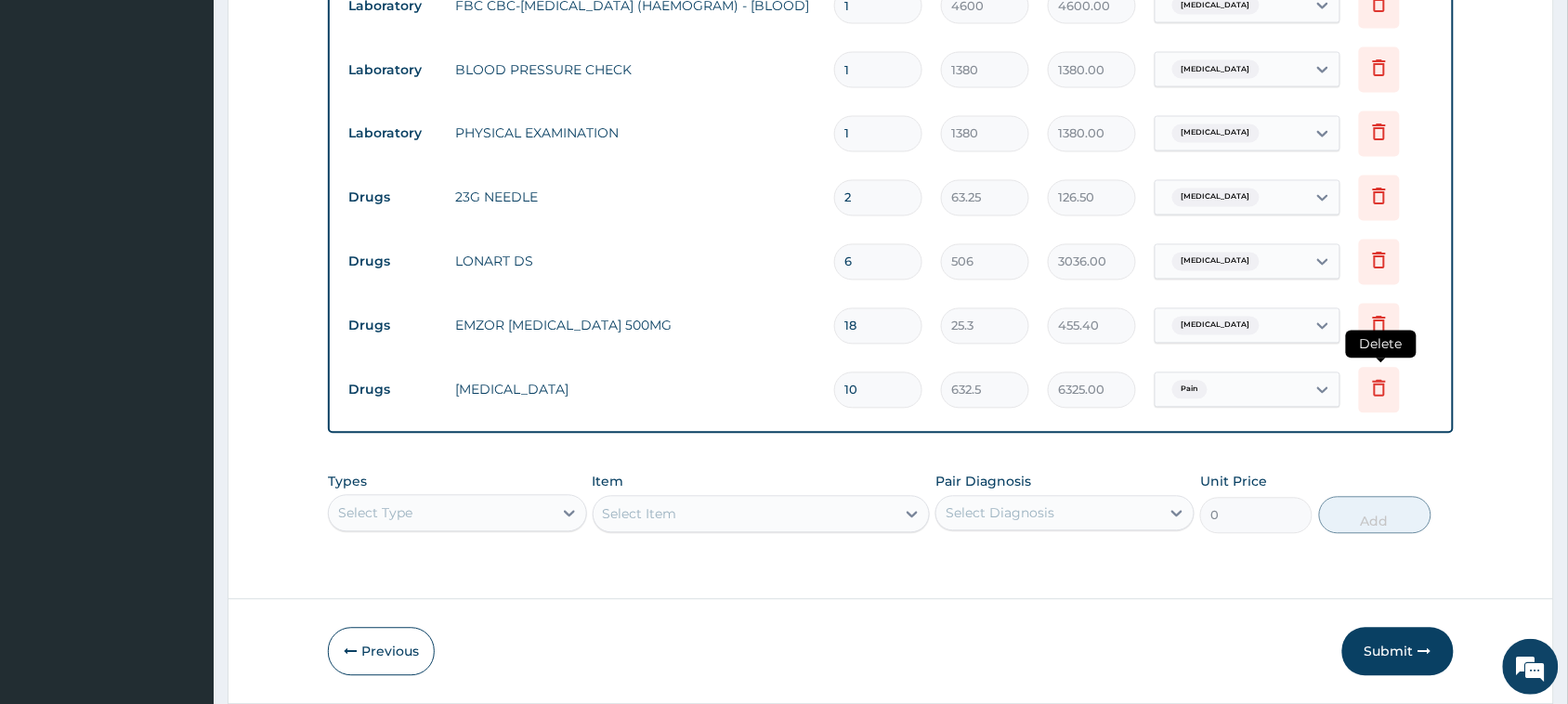
click at [1375, 392] on icon at bounding box center [1379, 388] width 22 height 22
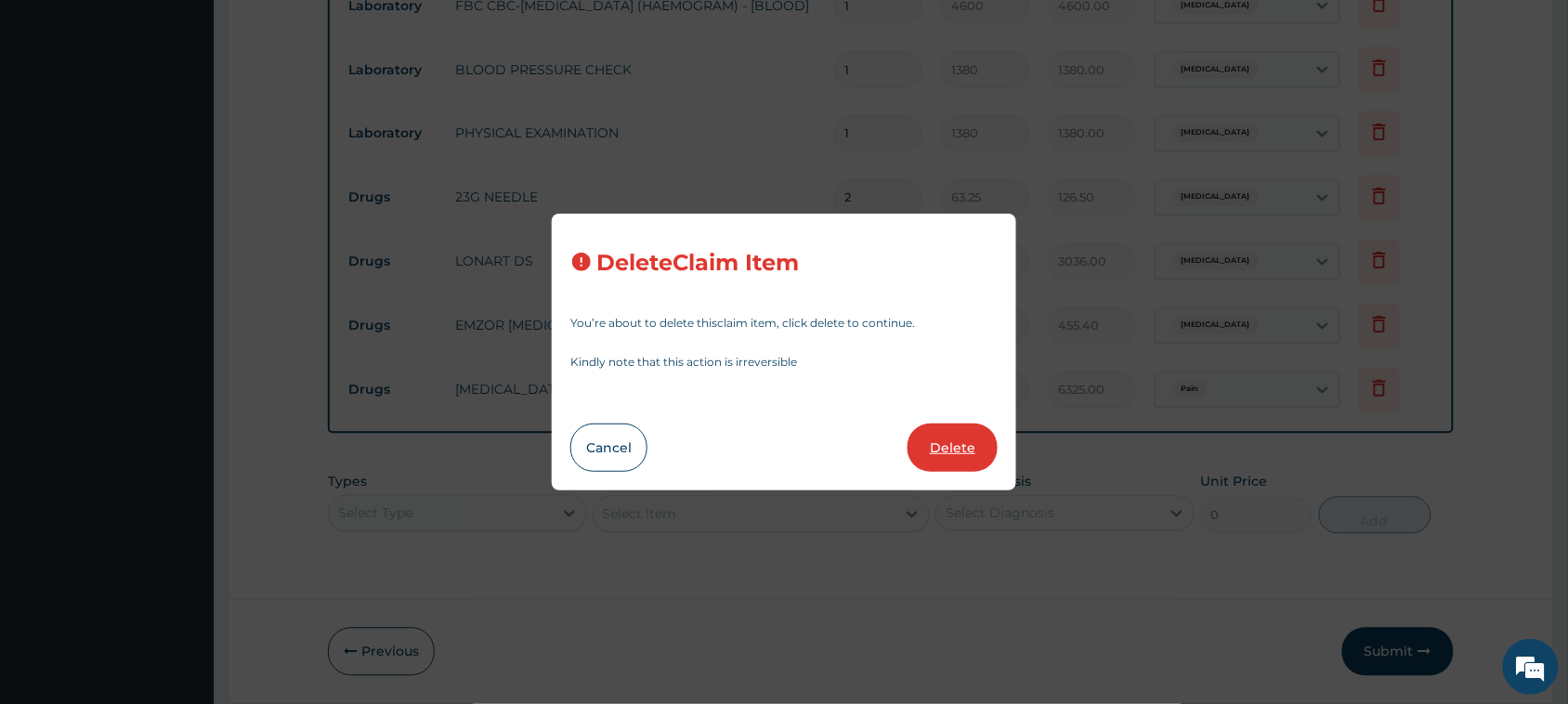
click at [964, 446] on button "Delete" at bounding box center [952, 447] width 90 height 48
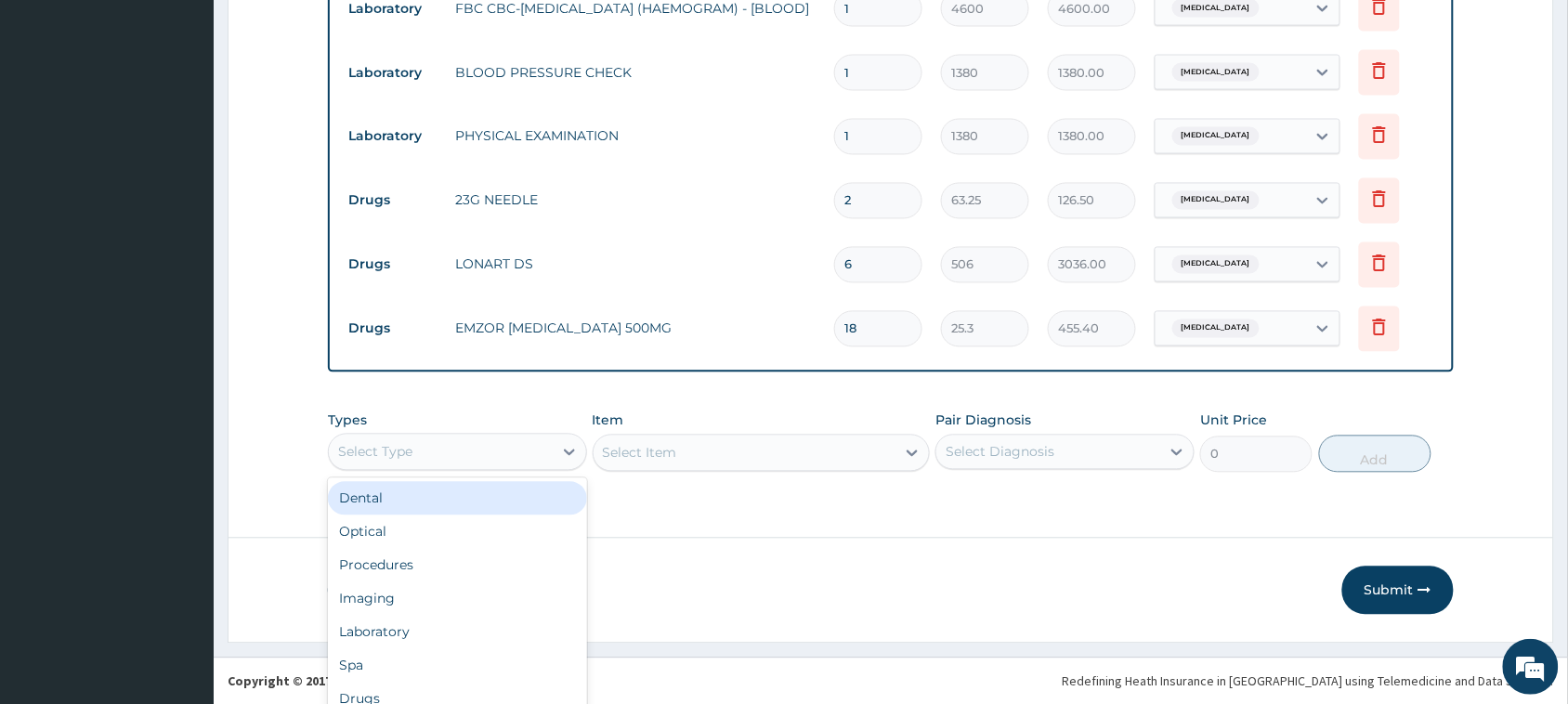
click at [458, 442] on div "option Dental focused, 1 of 10. 10 results available. Use Up and Down to choose…" at bounding box center [457, 452] width 259 height 37
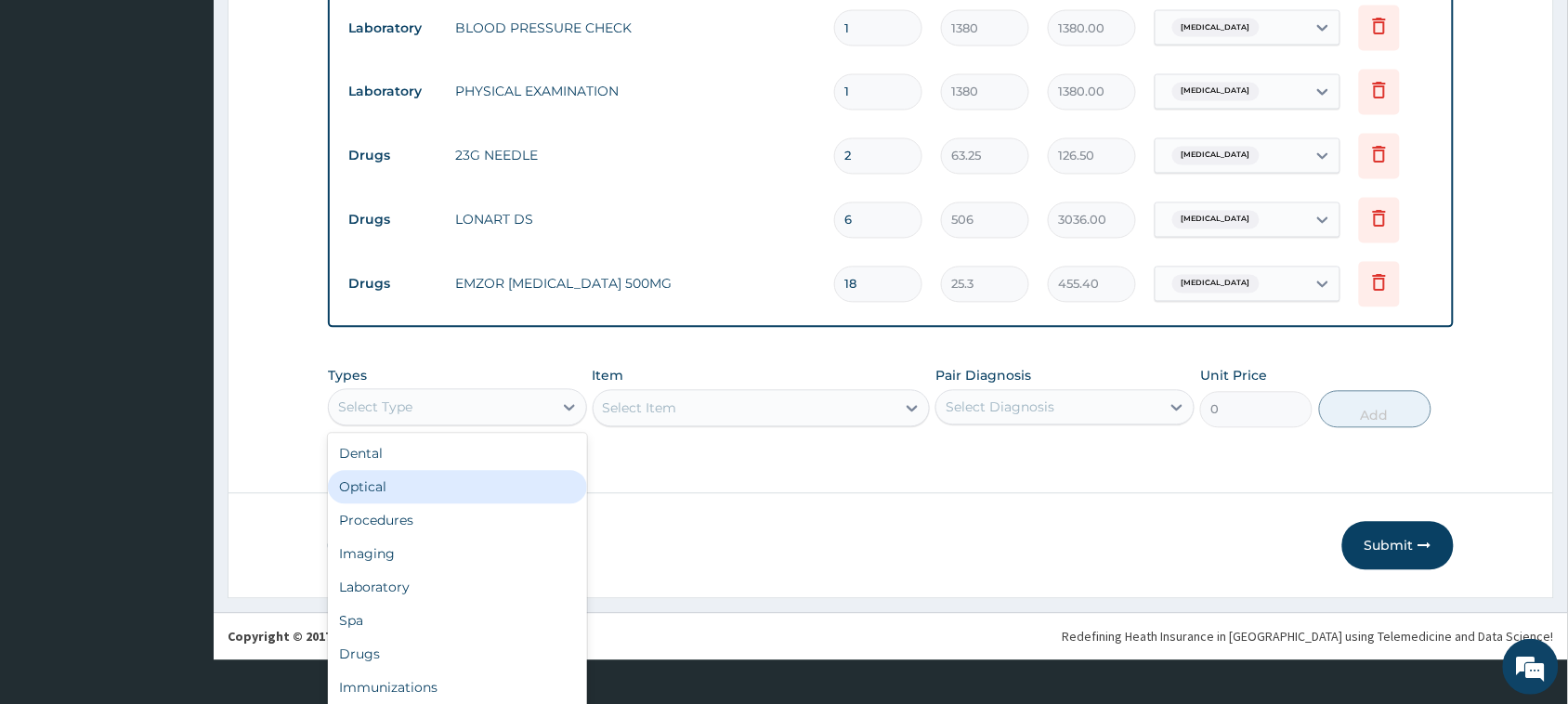
scroll to position [51, 0]
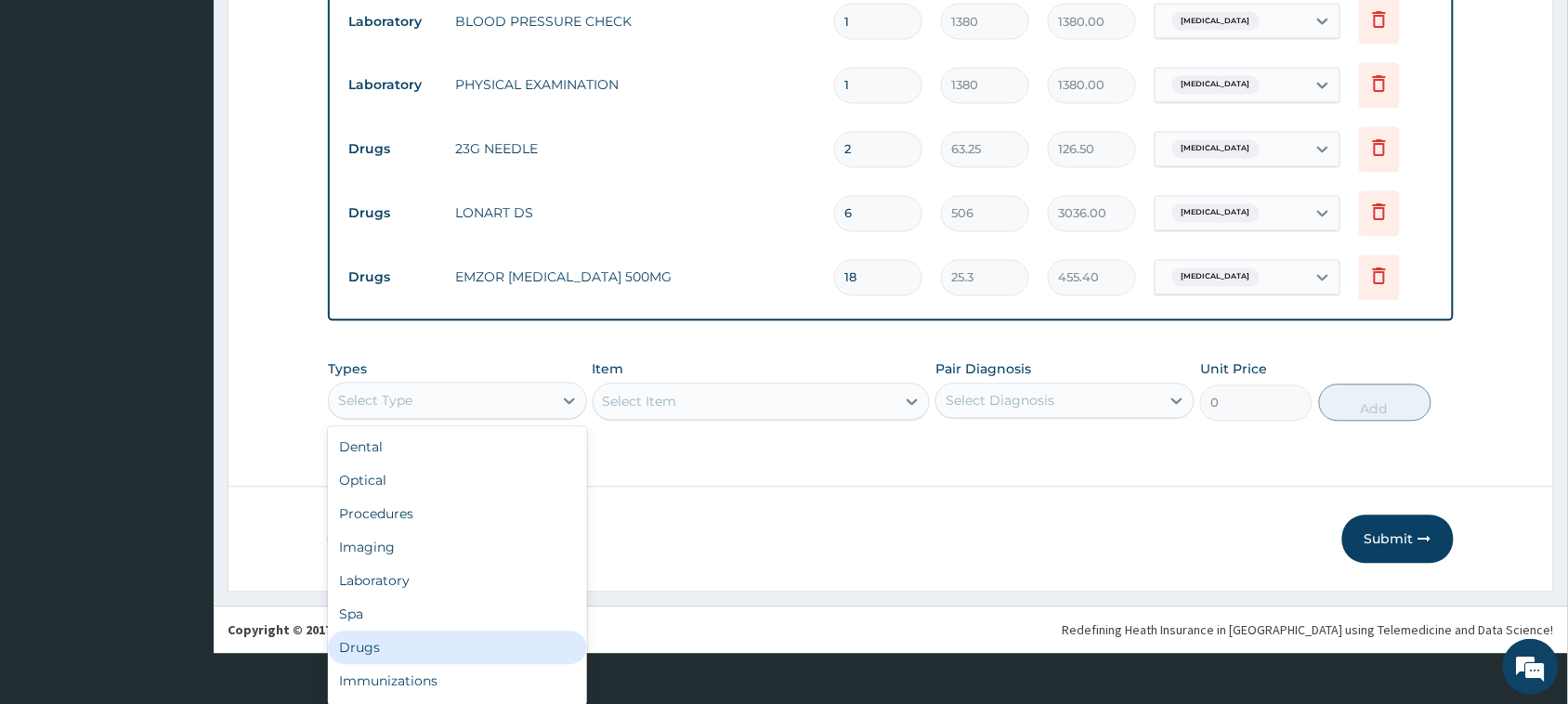
click at [371, 643] on div "Drugs" at bounding box center [457, 648] width 259 height 33
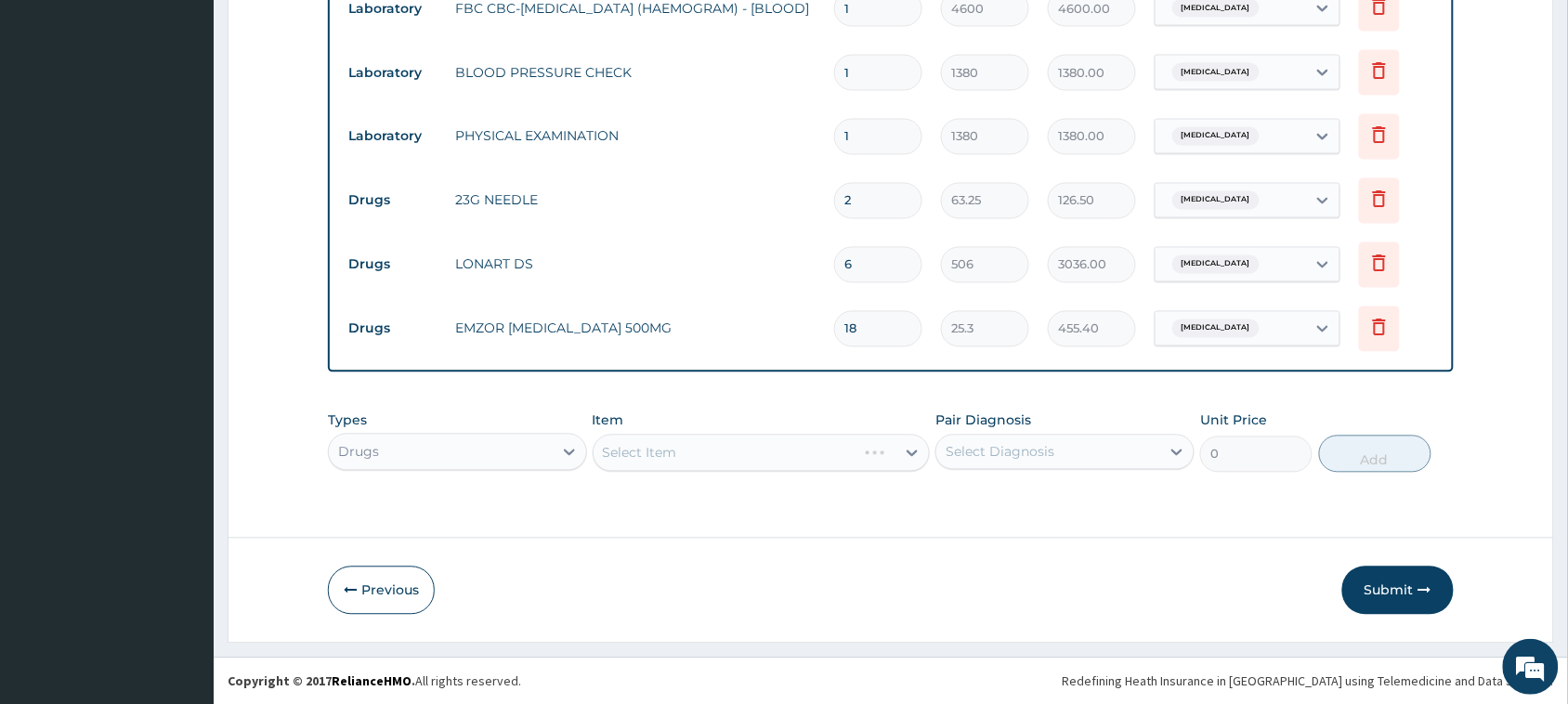
scroll to position [0, 0]
click at [716, 463] on div "Types option Drugs, selected. Select is focused ,type to refine list, press Dow…" at bounding box center [890, 442] width 1126 height 80
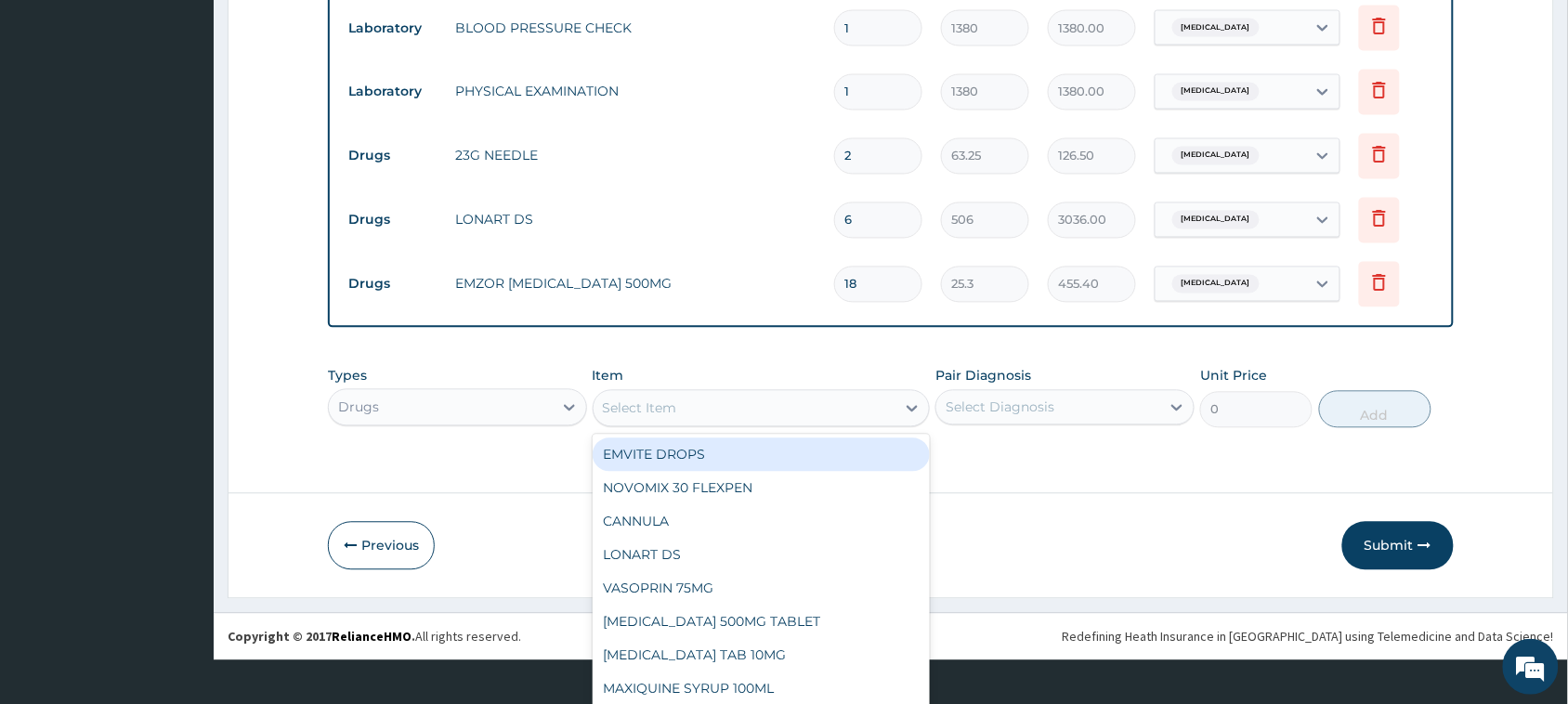
scroll to position [52, 0]
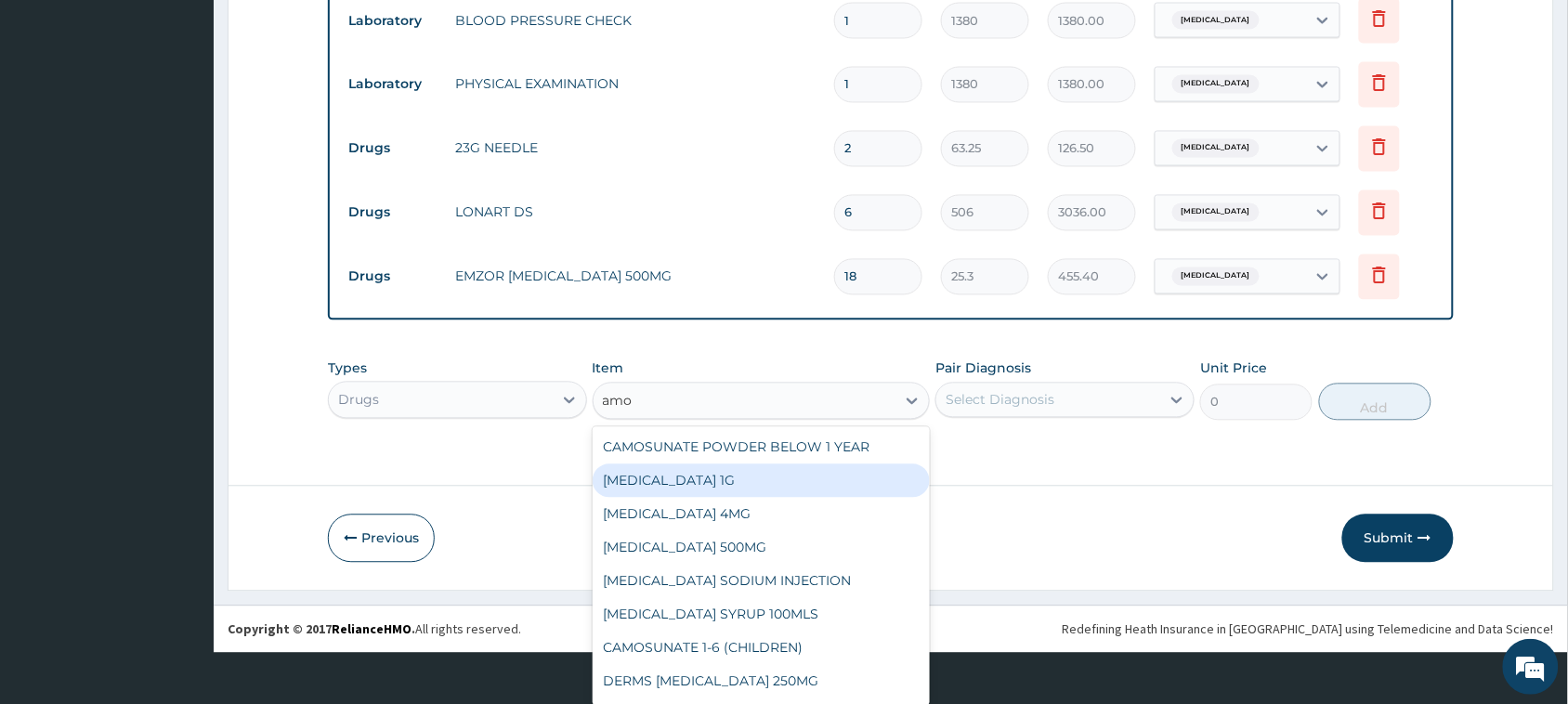
type input "amox"
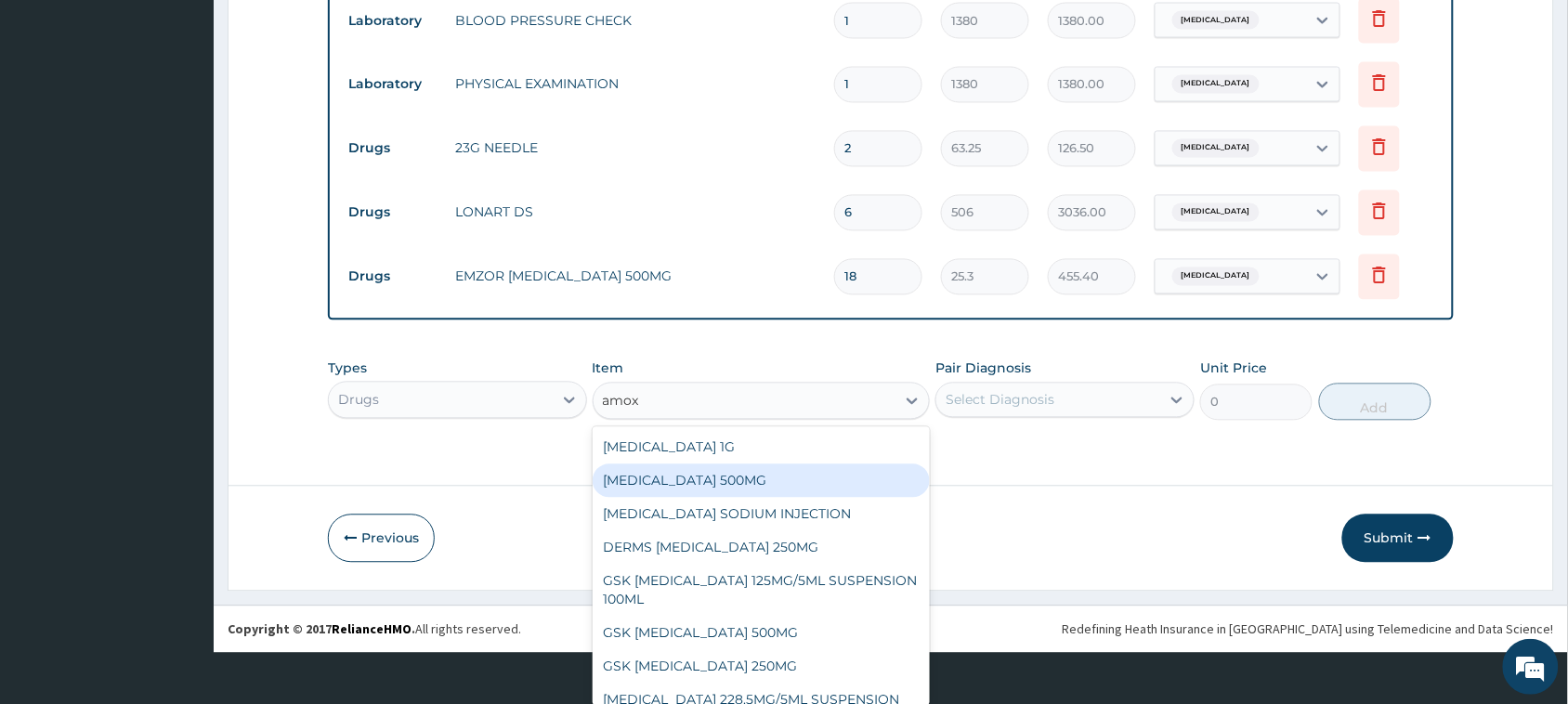
click at [701, 479] on div "AMOXICILLIN 500MG" at bounding box center [762, 481] width 338 height 33
type input "75.9"
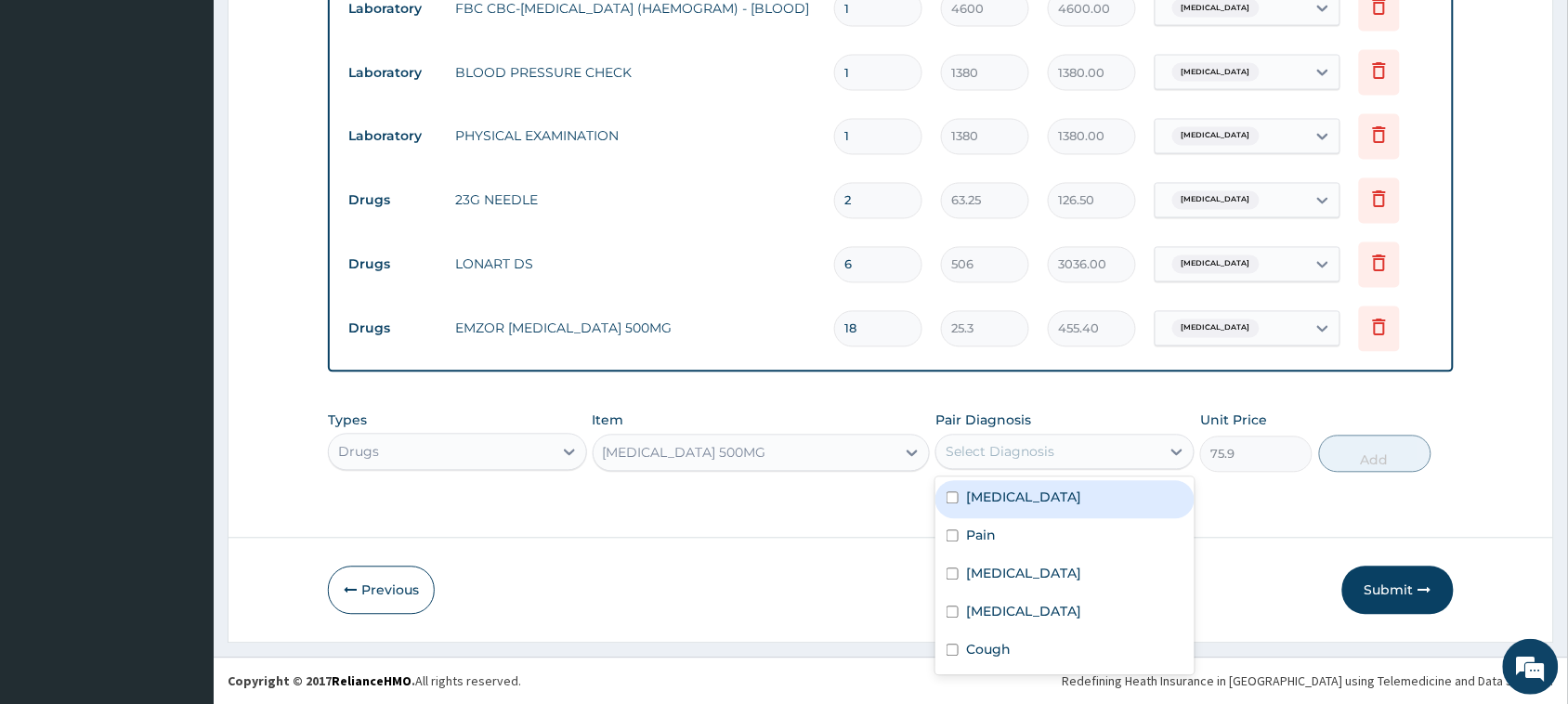
drag, startPoint x: 1073, startPoint y: 455, endPoint x: 1061, endPoint y: 489, distance: 36.1
click at [1071, 461] on div "Select Diagnosis" at bounding box center [1048, 452] width 224 height 29
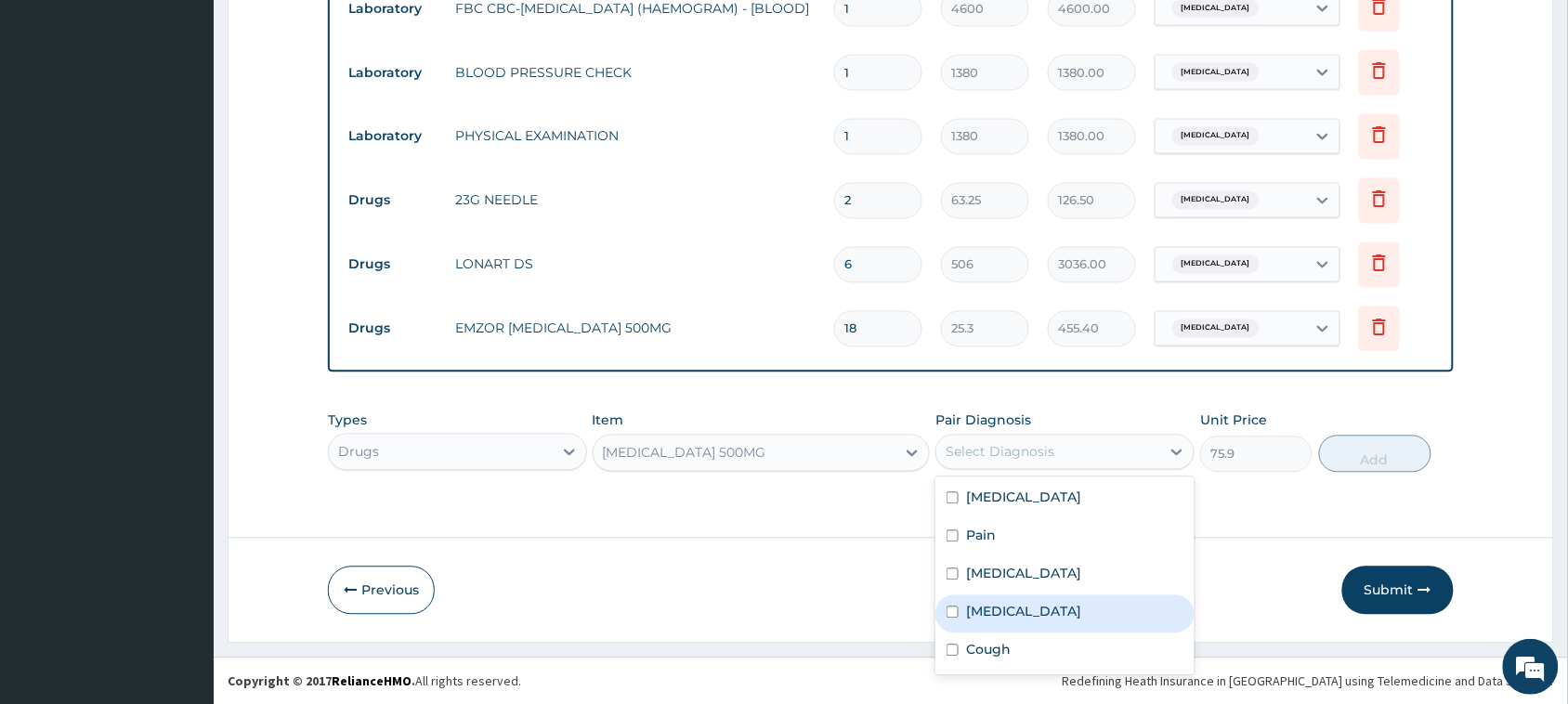
click at [1034, 627] on div "[MEDICAL_DATA]" at bounding box center [1064, 614] width 259 height 38
checkbox input "true"
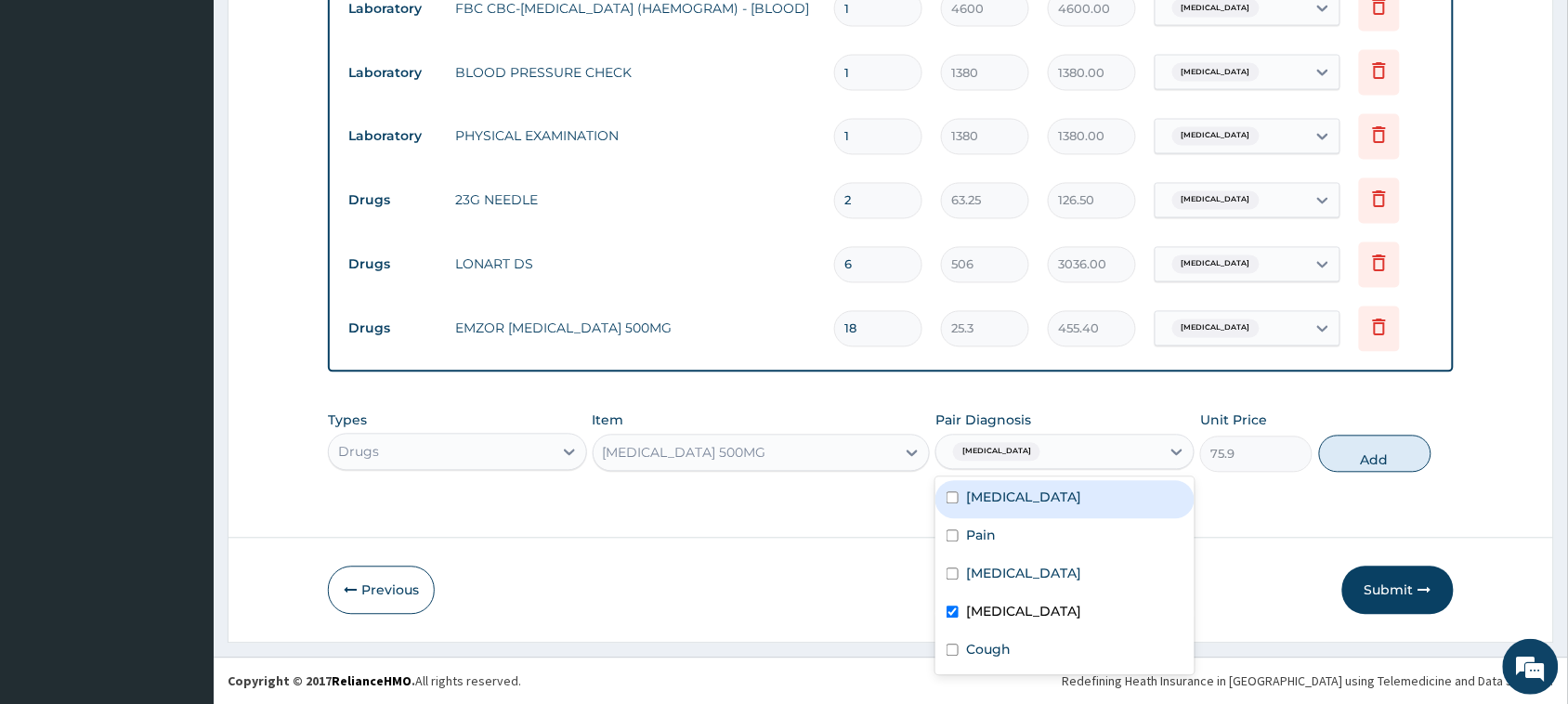
click at [1015, 499] on div "[MEDICAL_DATA]" at bounding box center [1064, 500] width 259 height 38
checkbox input "true"
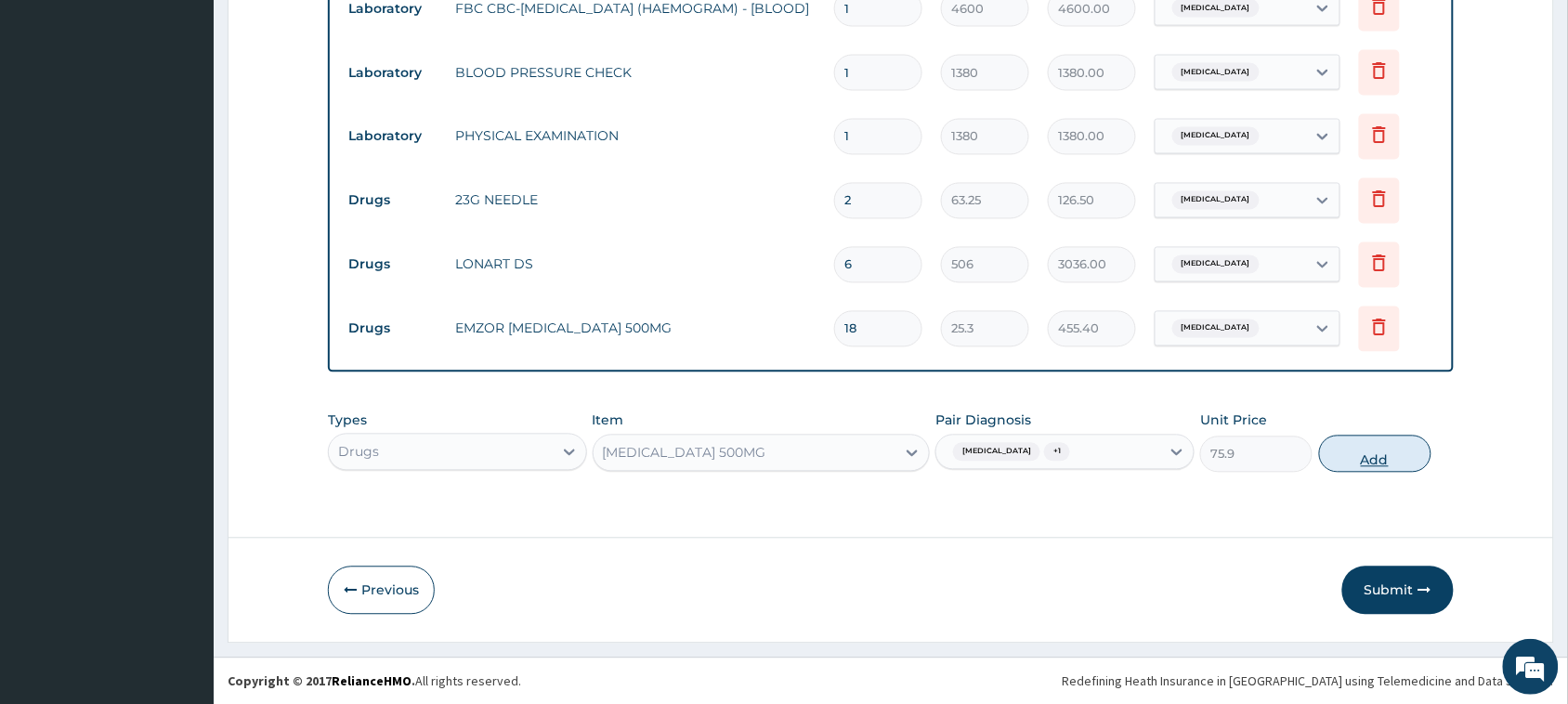
click at [1362, 463] on button "Add" at bounding box center [1375, 454] width 112 height 37
type input "0"
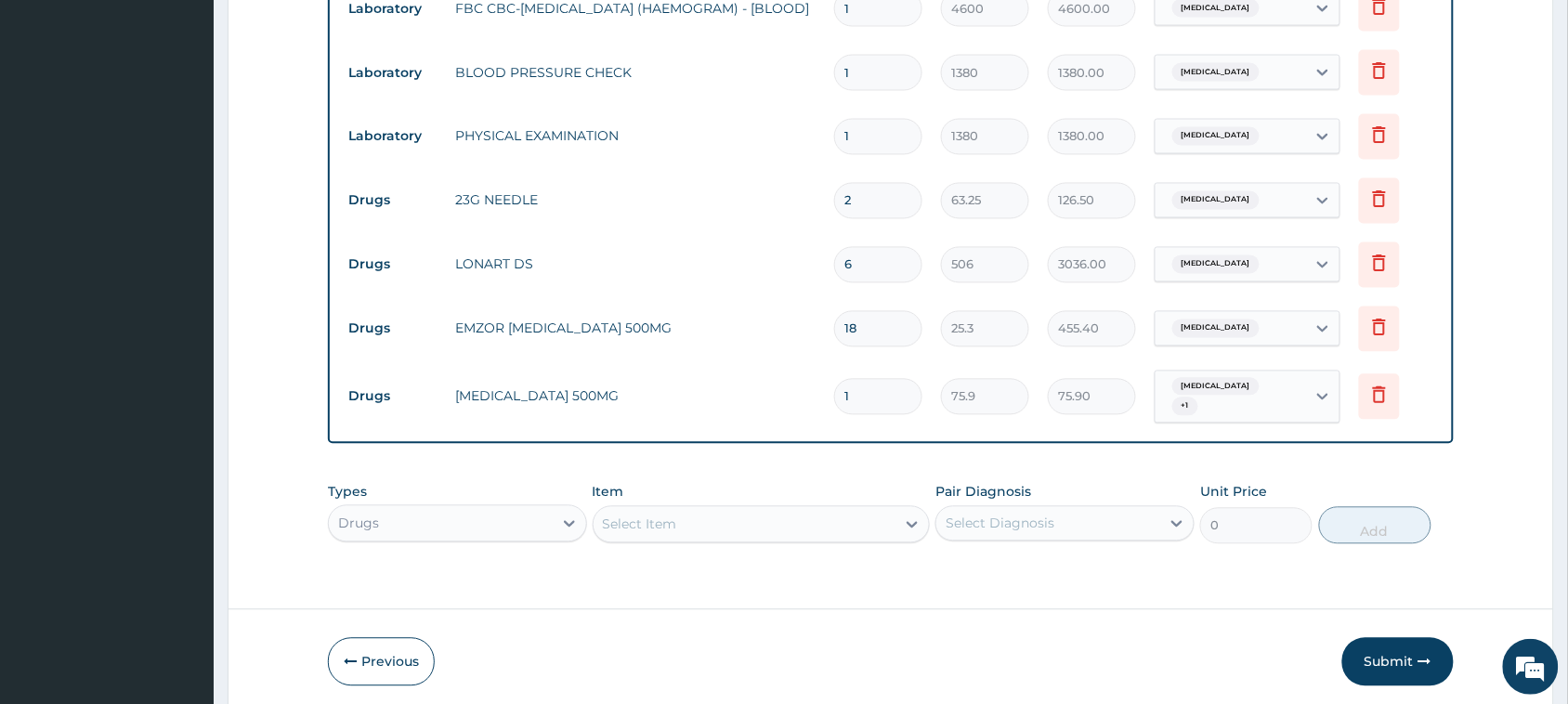
type input "15"
type input "1138.50"
type input "15"
click at [1380, 647] on button "Submit" at bounding box center [1397, 661] width 111 height 48
click at [1373, 651] on button "Submit" at bounding box center [1397, 661] width 111 height 48
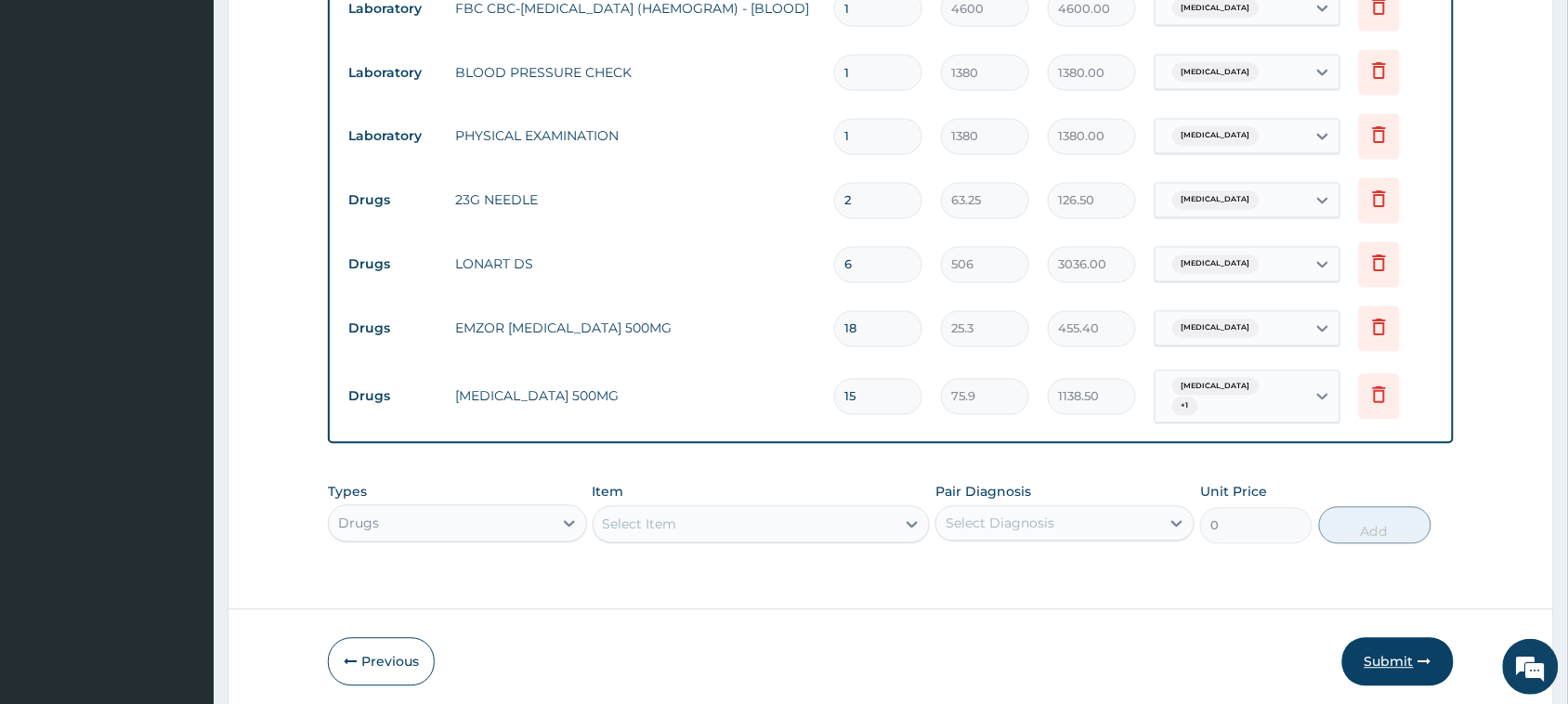
click at [1383, 660] on button "Submit" at bounding box center [1397, 661] width 111 height 48
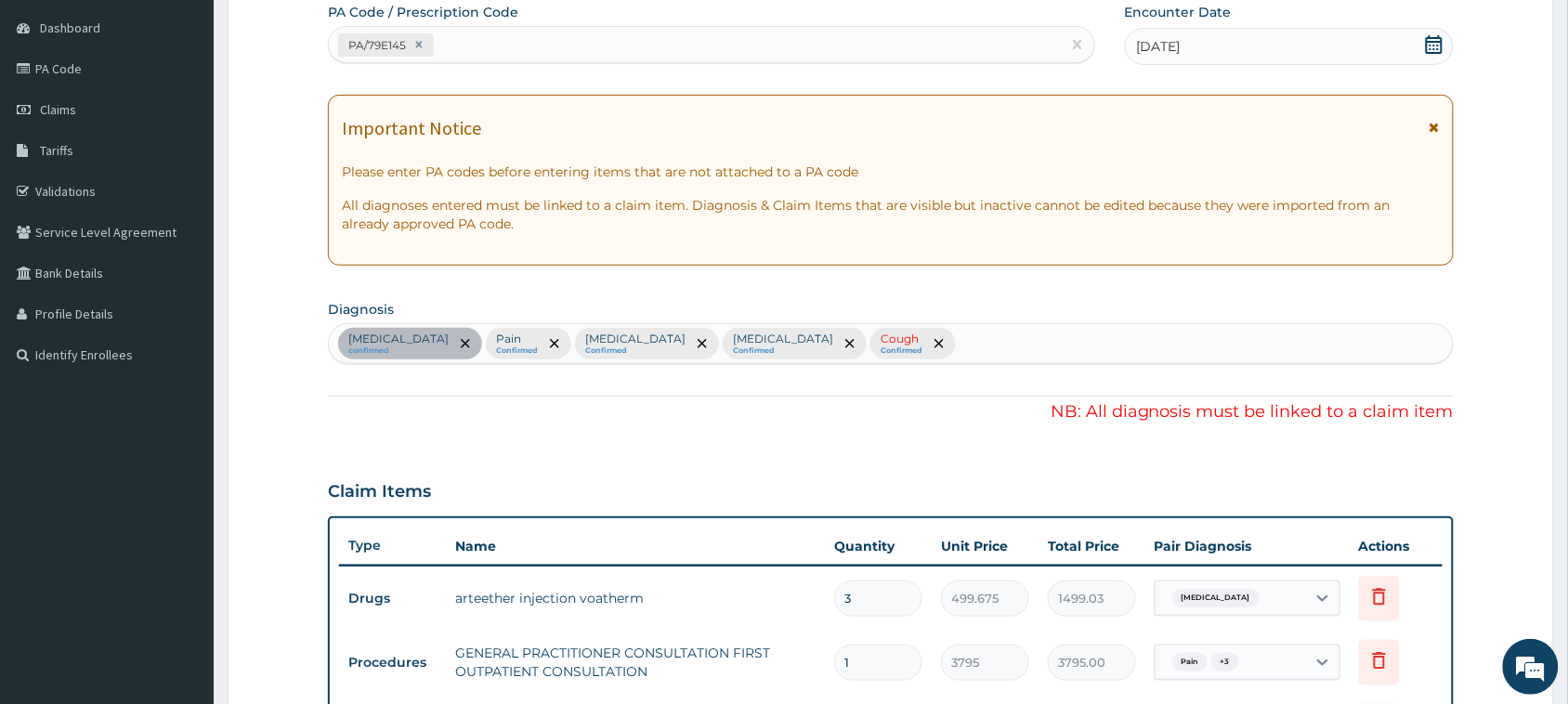
scroll to position [91, 0]
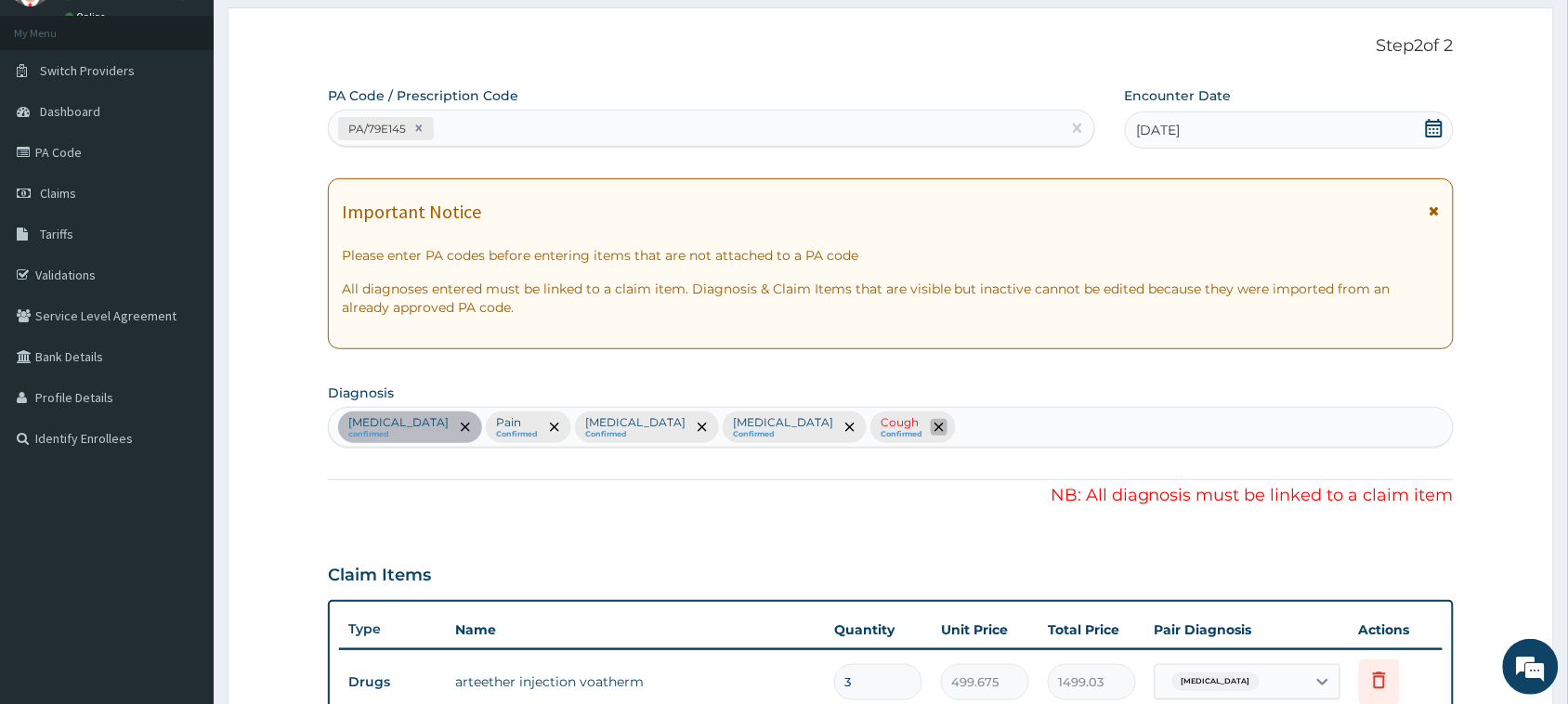
click at [930, 428] on span "remove selection option" at bounding box center [938, 427] width 17 height 17
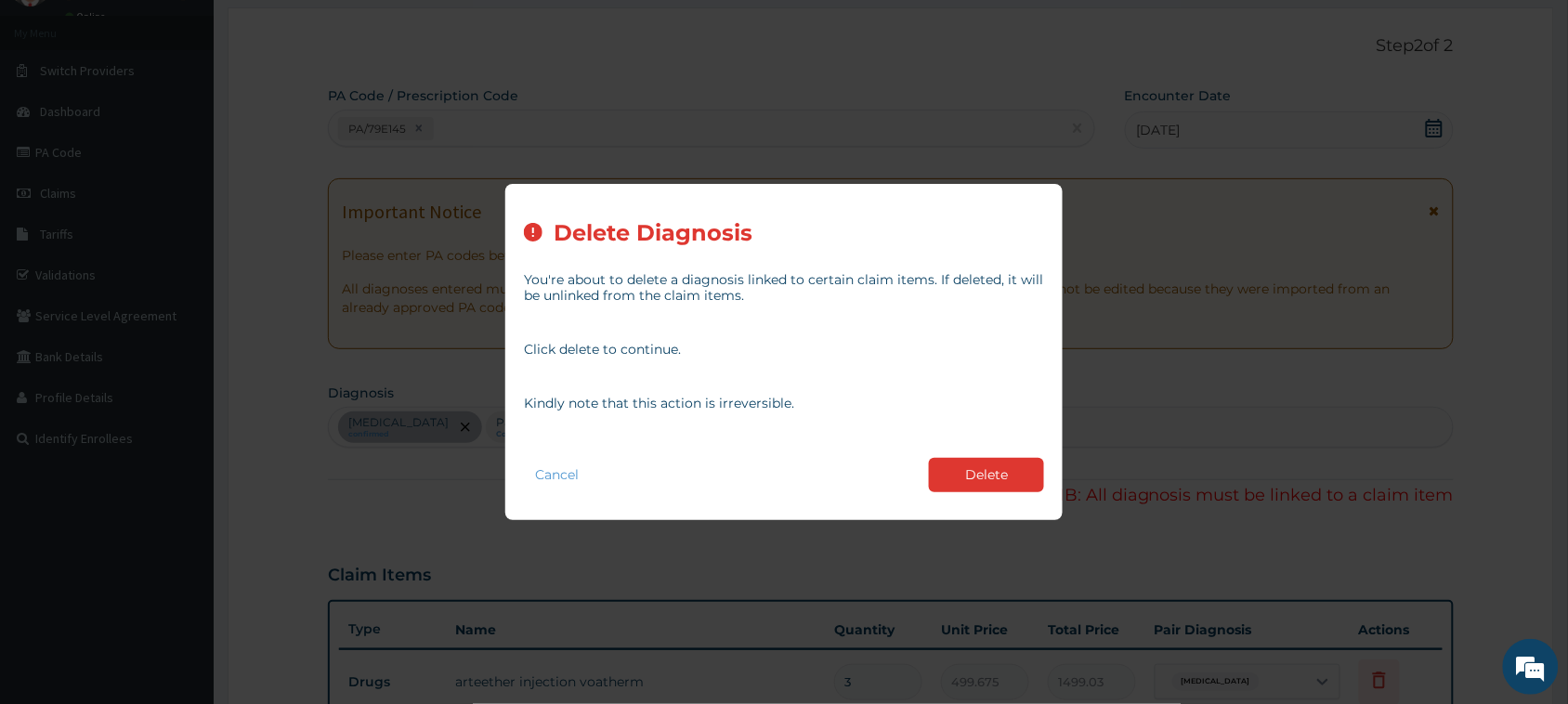
click at [991, 467] on button "Delete" at bounding box center [986, 475] width 115 height 34
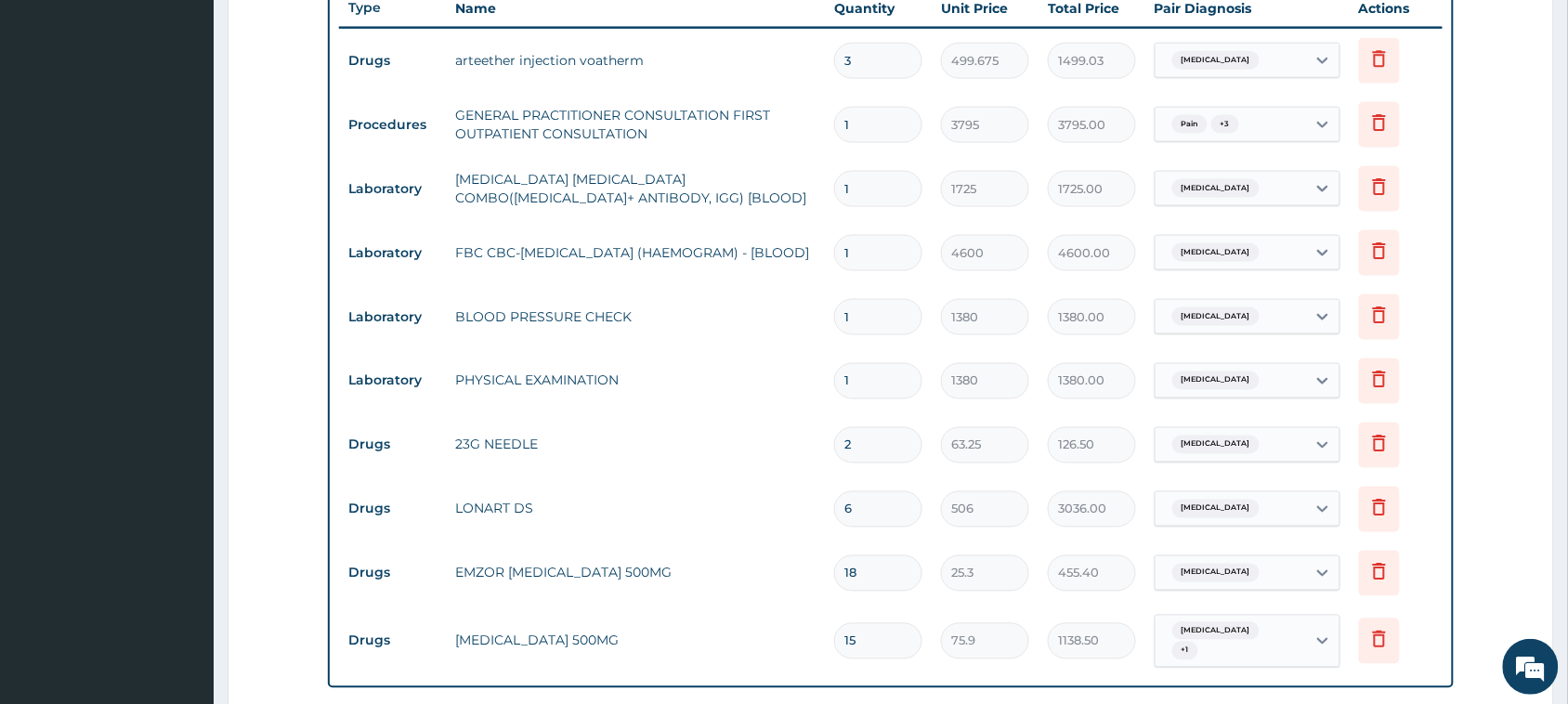
scroll to position [1019, 0]
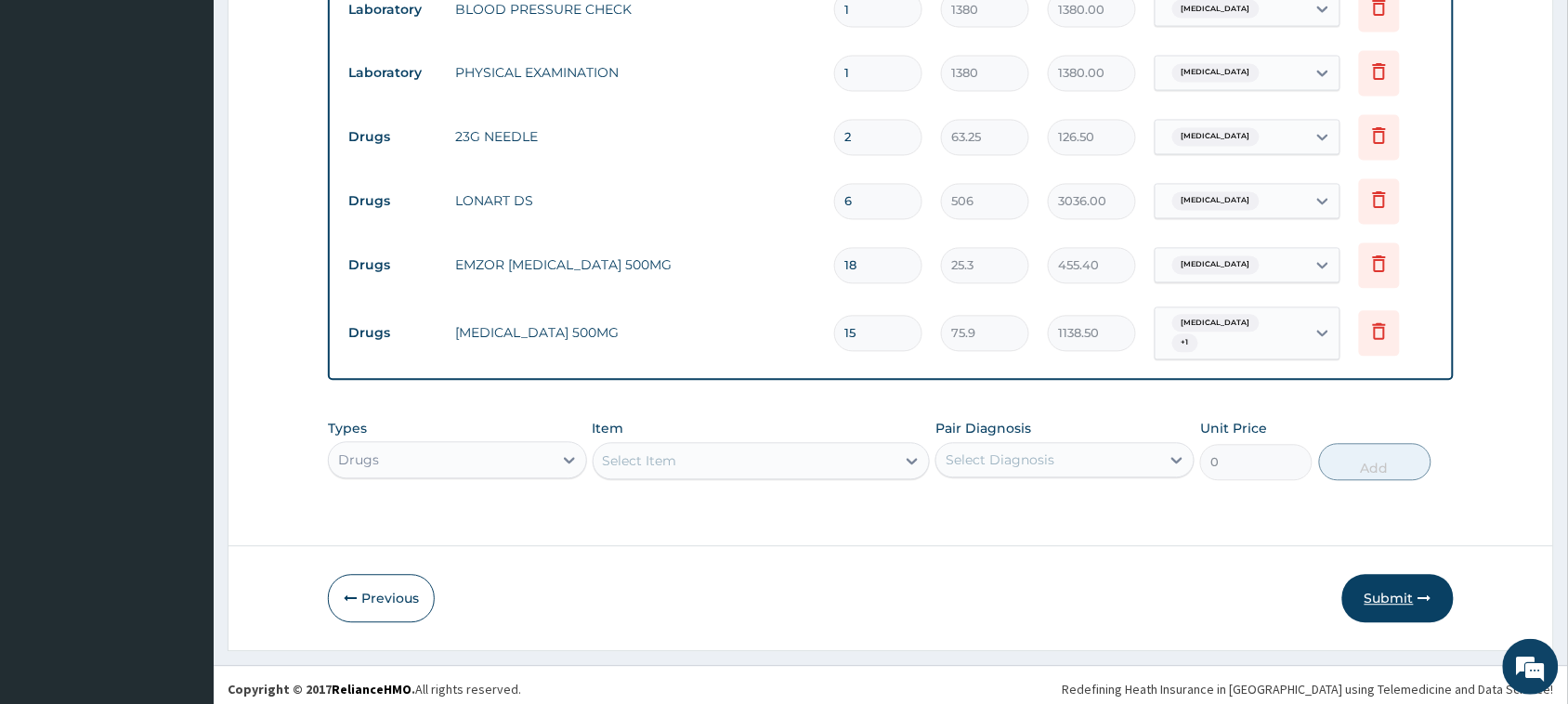
click at [1375, 585] on button "Submit" at bounding box center [1397, 599] width 111 height 48
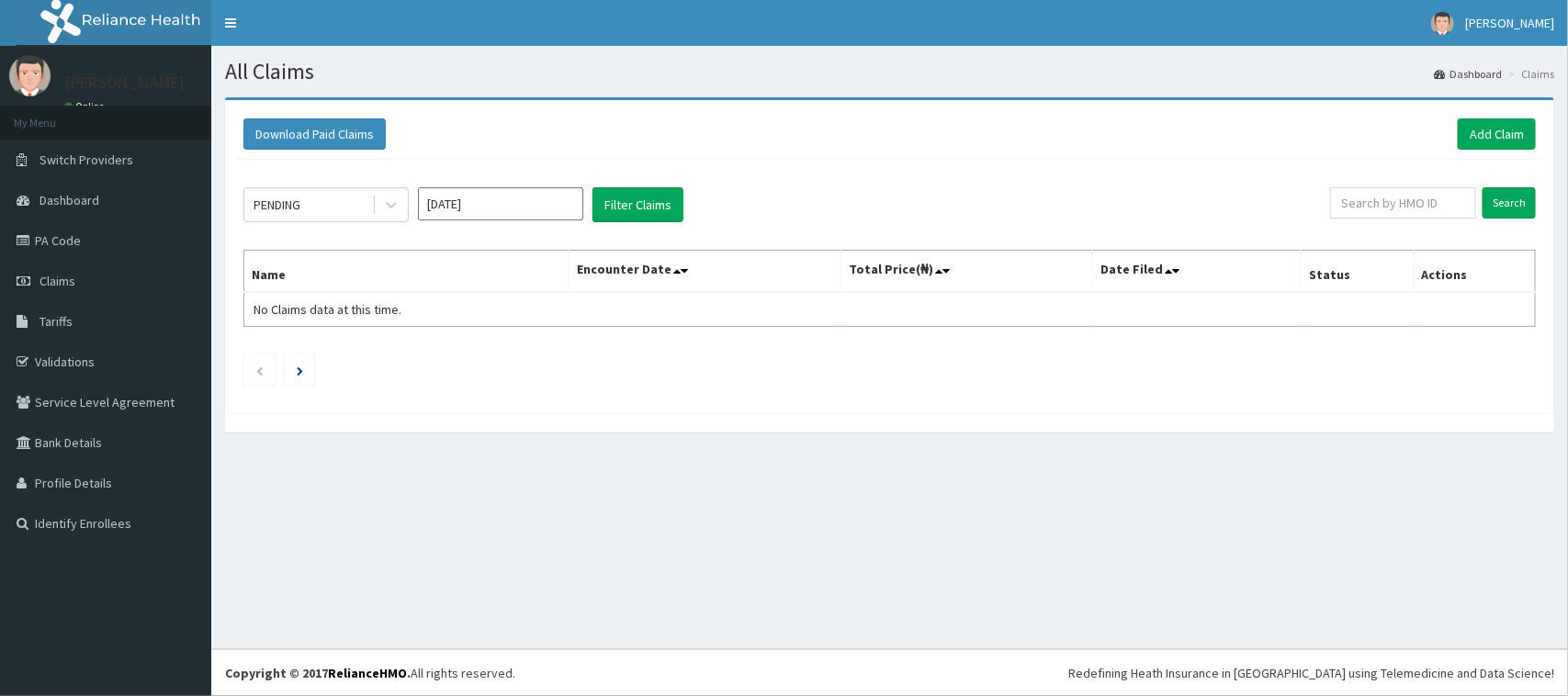
click at [538, 212] on input "[DATE]" at bounding box center [500, 204] width 165 height 33
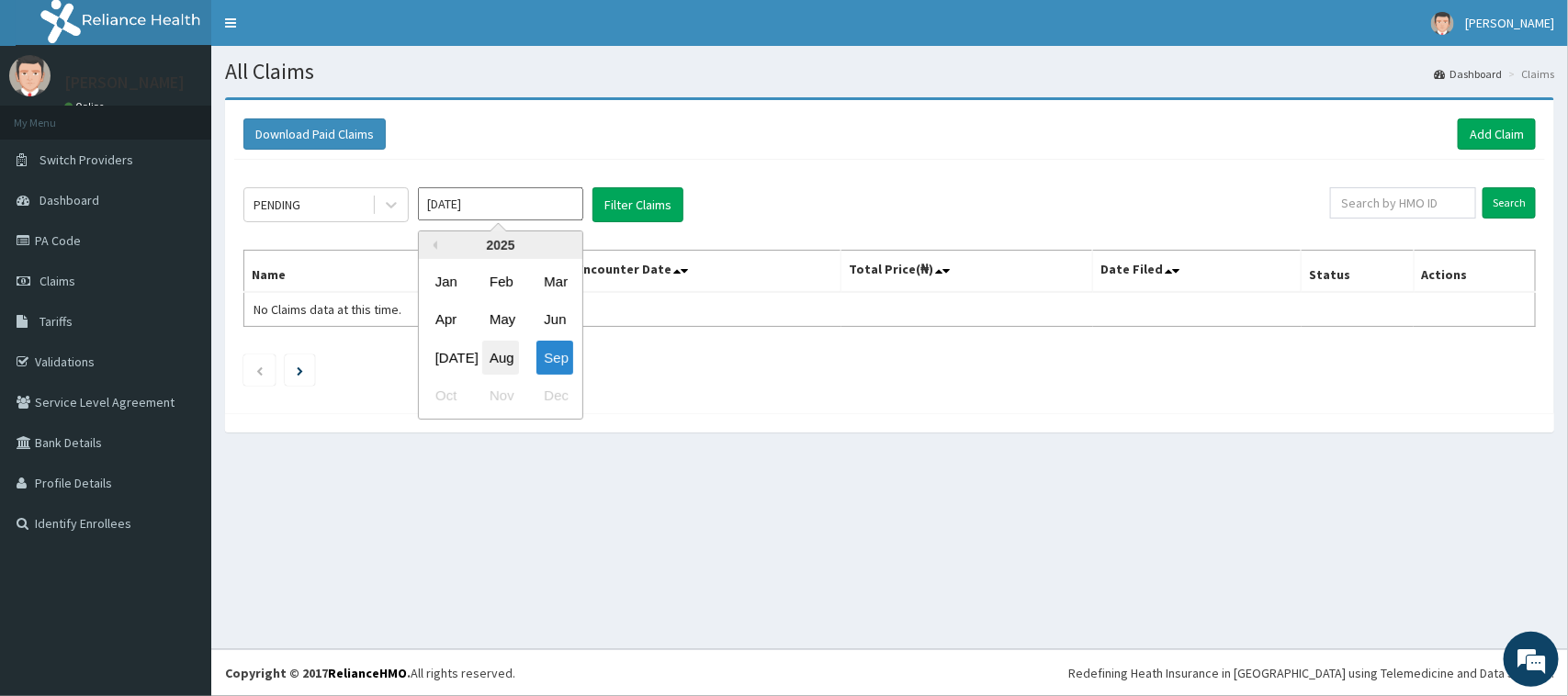
click at [512, 360] on div "[DATE] Aug Sep" at bounding box center [500, 357] width 163 height 38
click at [510, 361] on div "Aug" at bounding box center [500, 357] width 37 height 34
type input "[DATE]"
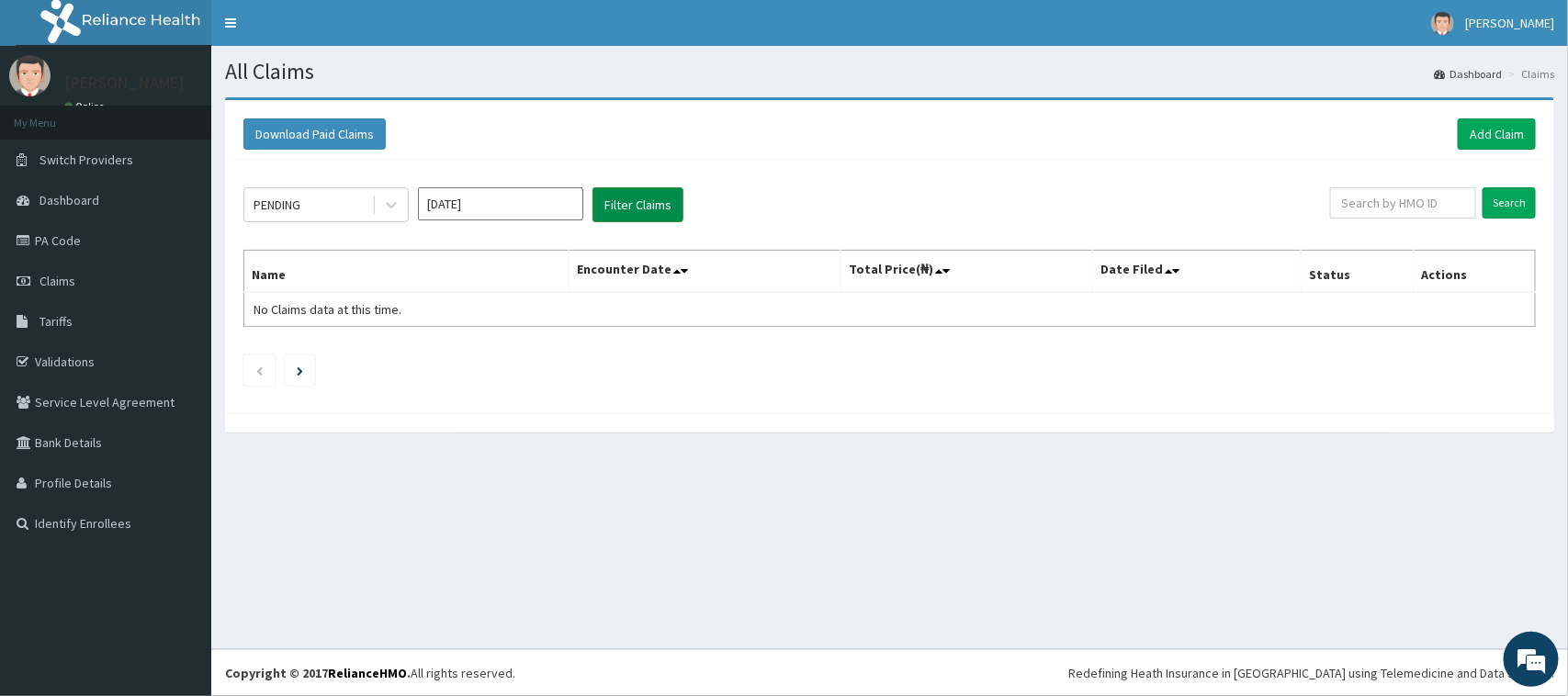
click at [658, 211] on button "Filter Claims" at bounding box center [638, 205] width 91 height 35
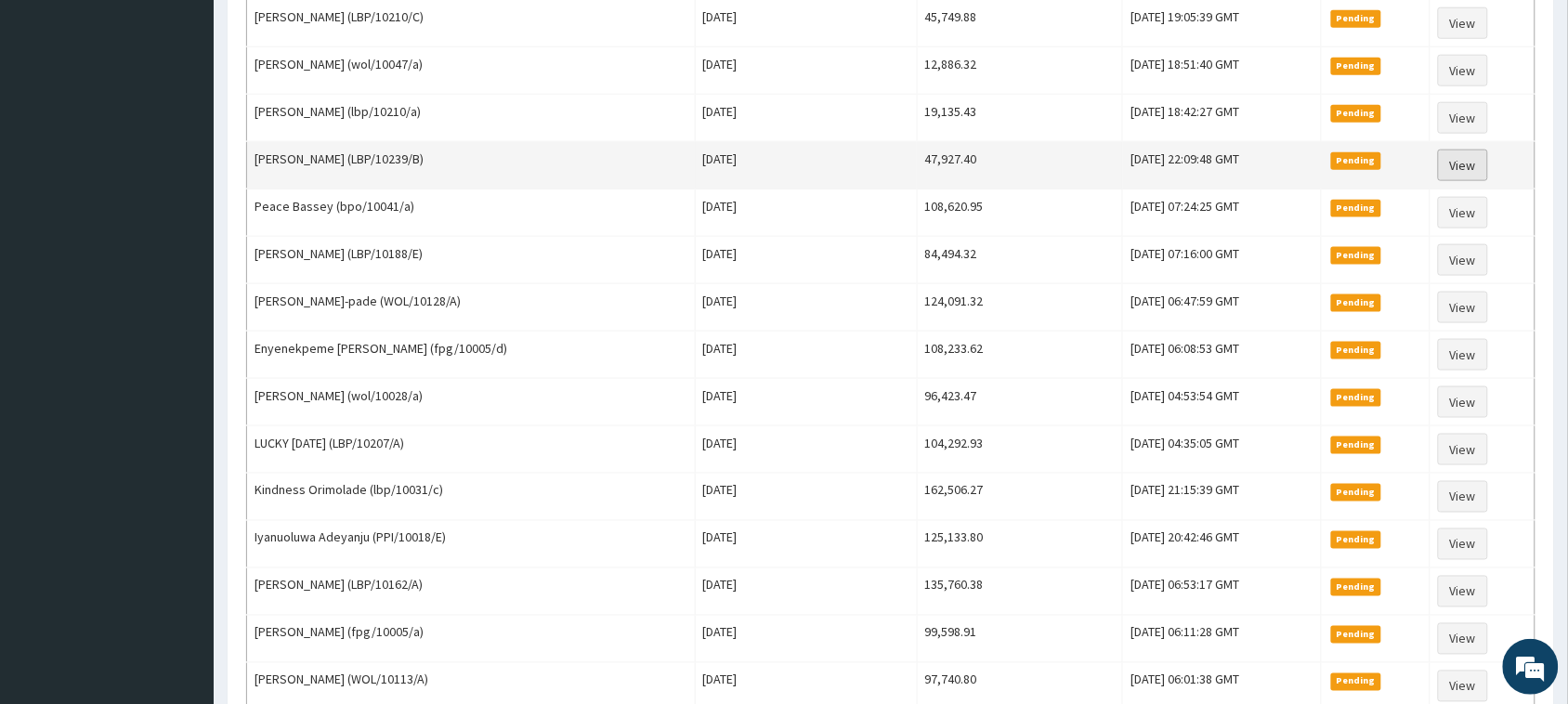
click at [1463, 168] on link "View" at bounding box center [1462, 165] width 50 height 31
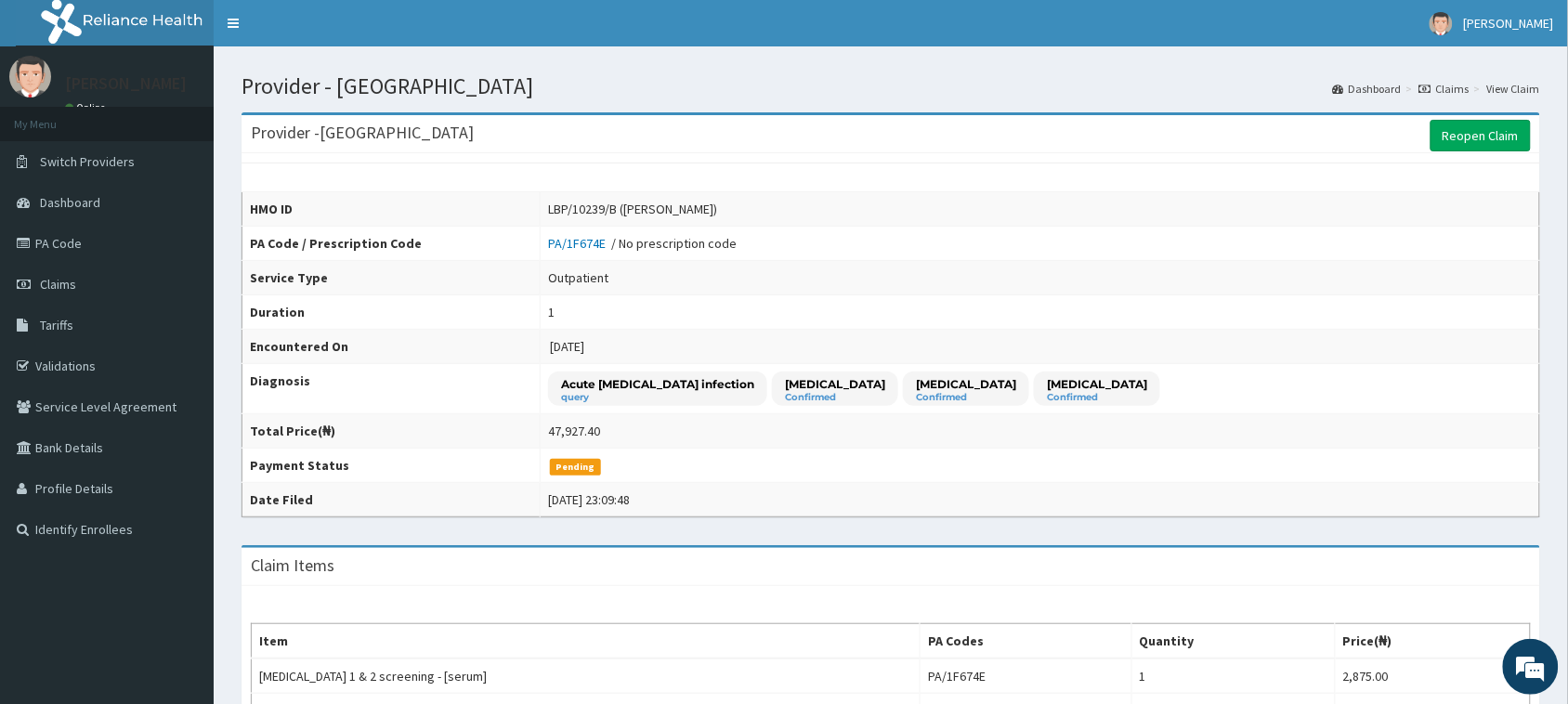
click at [513, 444] on th "Total Price(₦)" at bounding box center [391, 431] width 298 height 34
click at [1450, 135] on link "Reopen Claim" at bounding box center [1480, 136] width 101 height 31
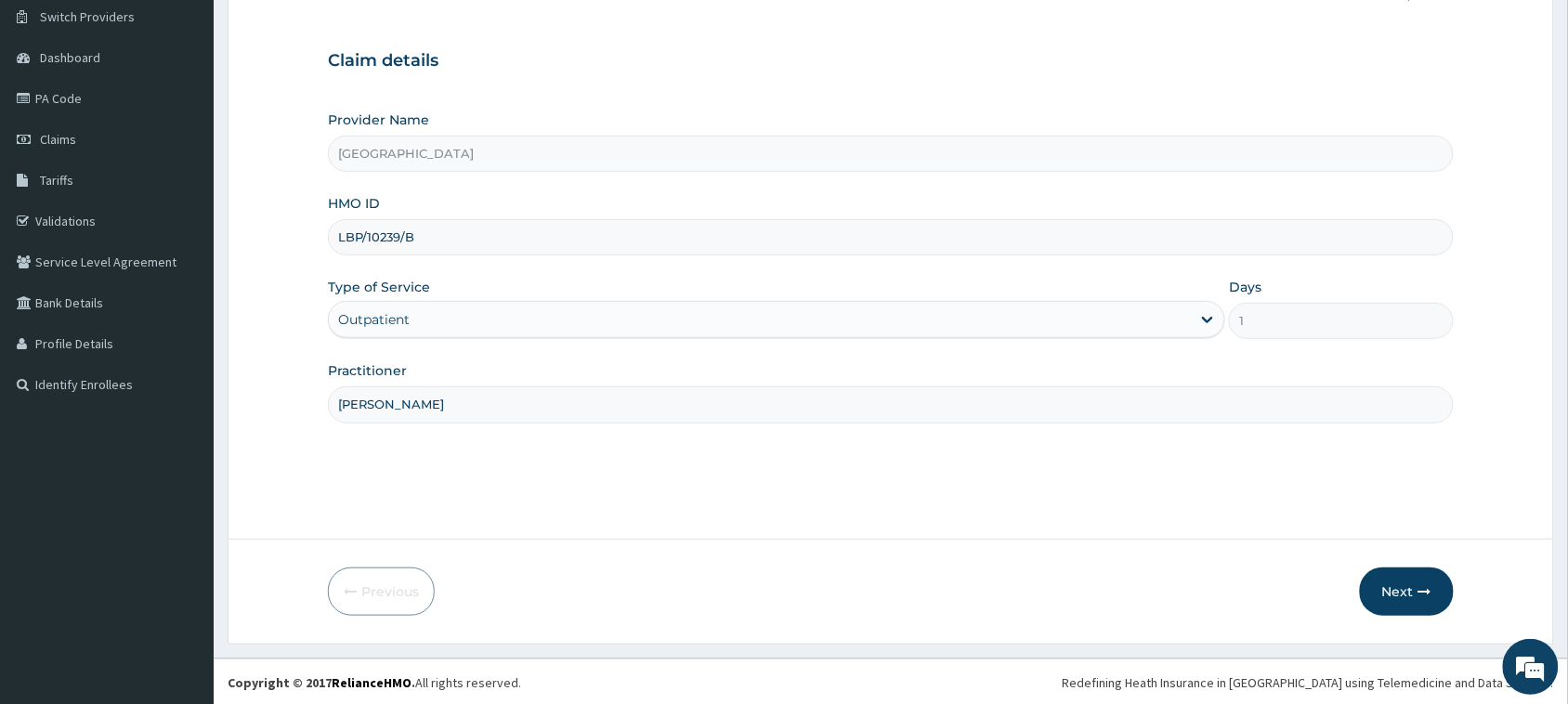
scroll to position [146, 0]
click at [1399, 591] on button "Next" at bounding box center [1407, 589] width 94 height 48
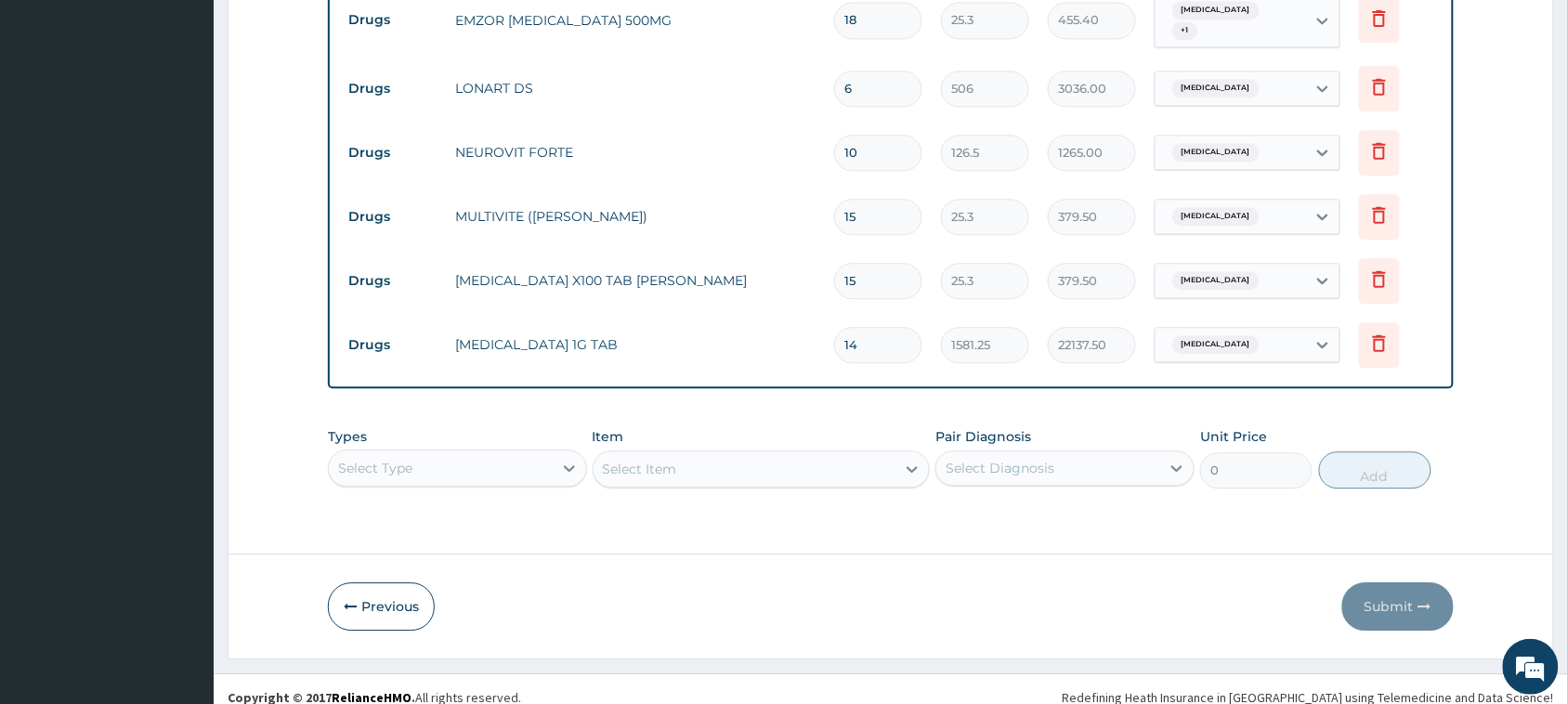
scroll to position [1284, 0]
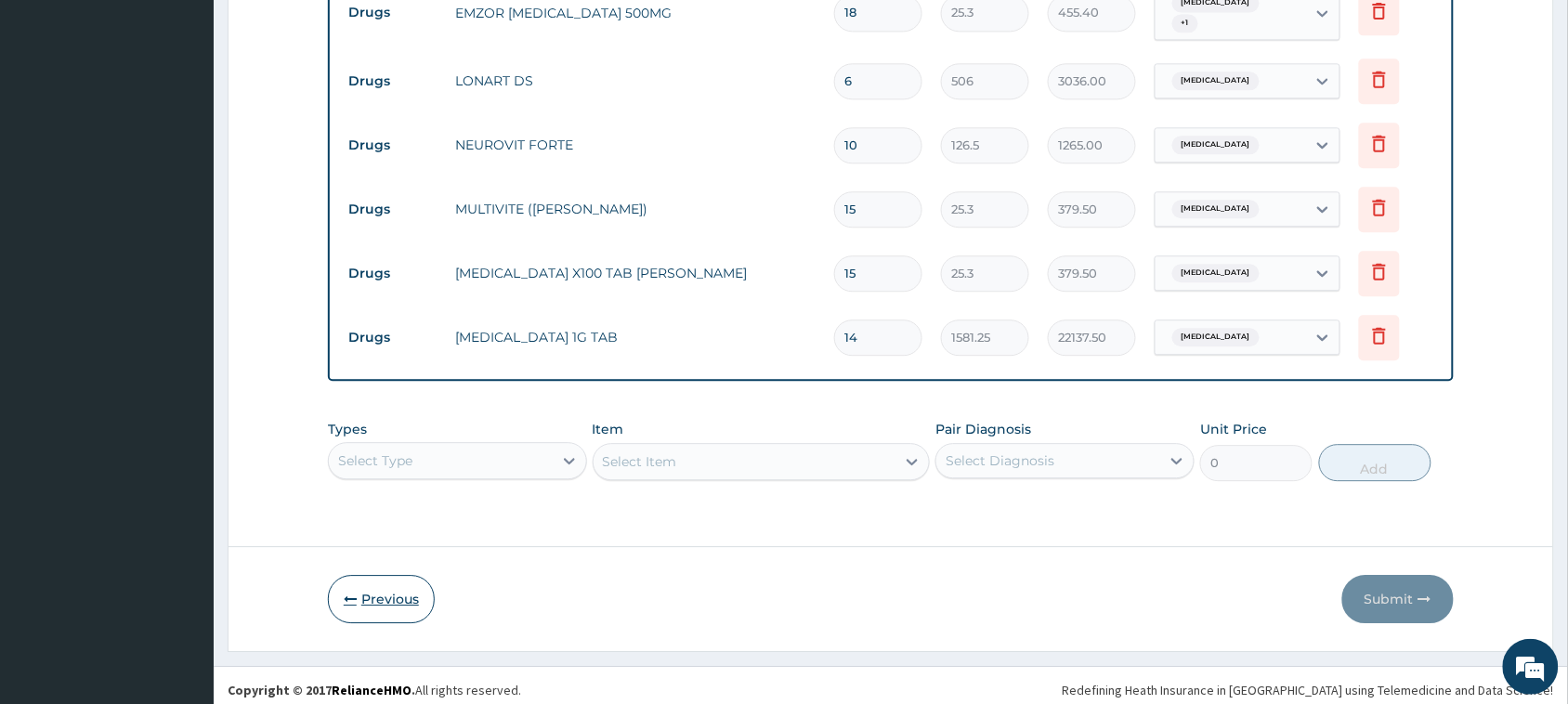
click at [405, 593] on button "Previous" at bounding box center [381, 599] width 106 height 48
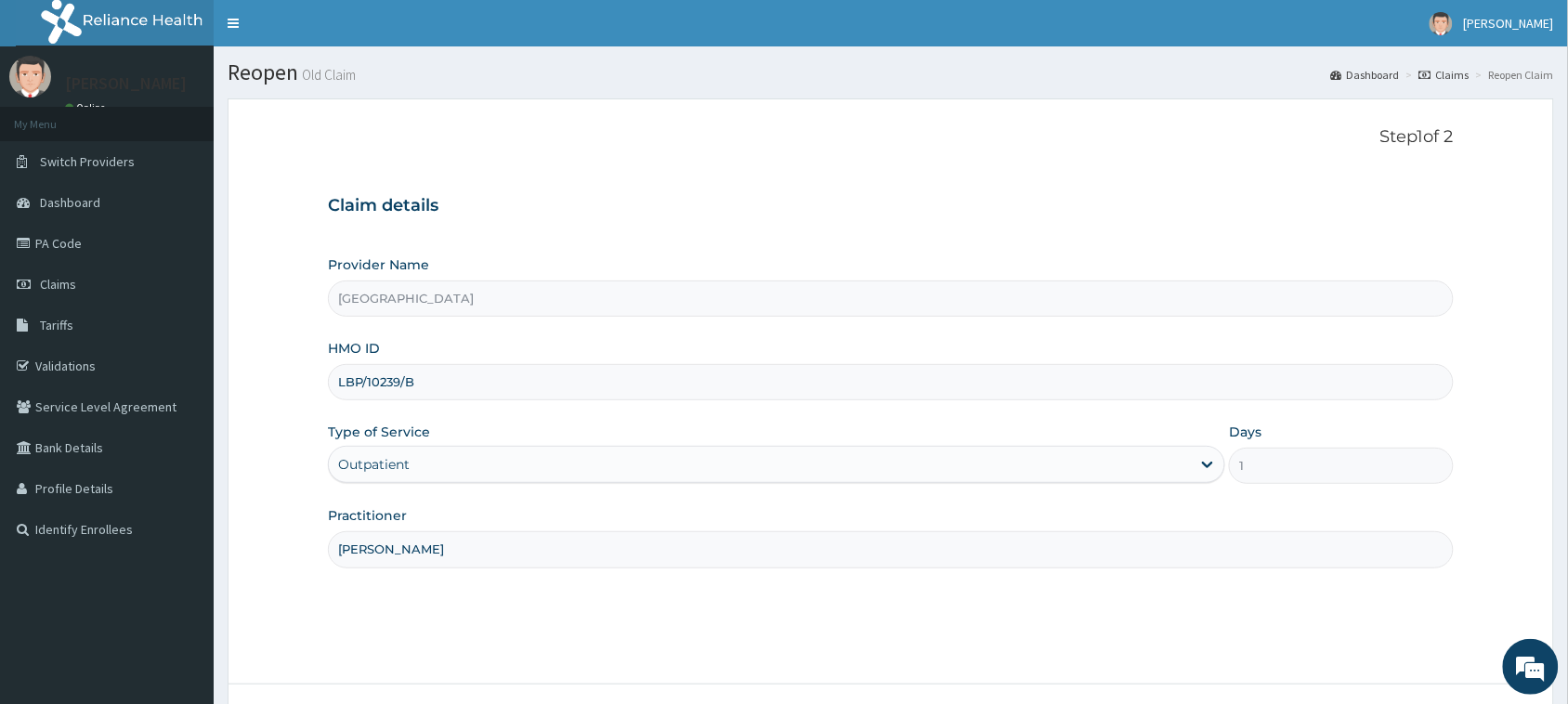
scroll to position [146, 0]
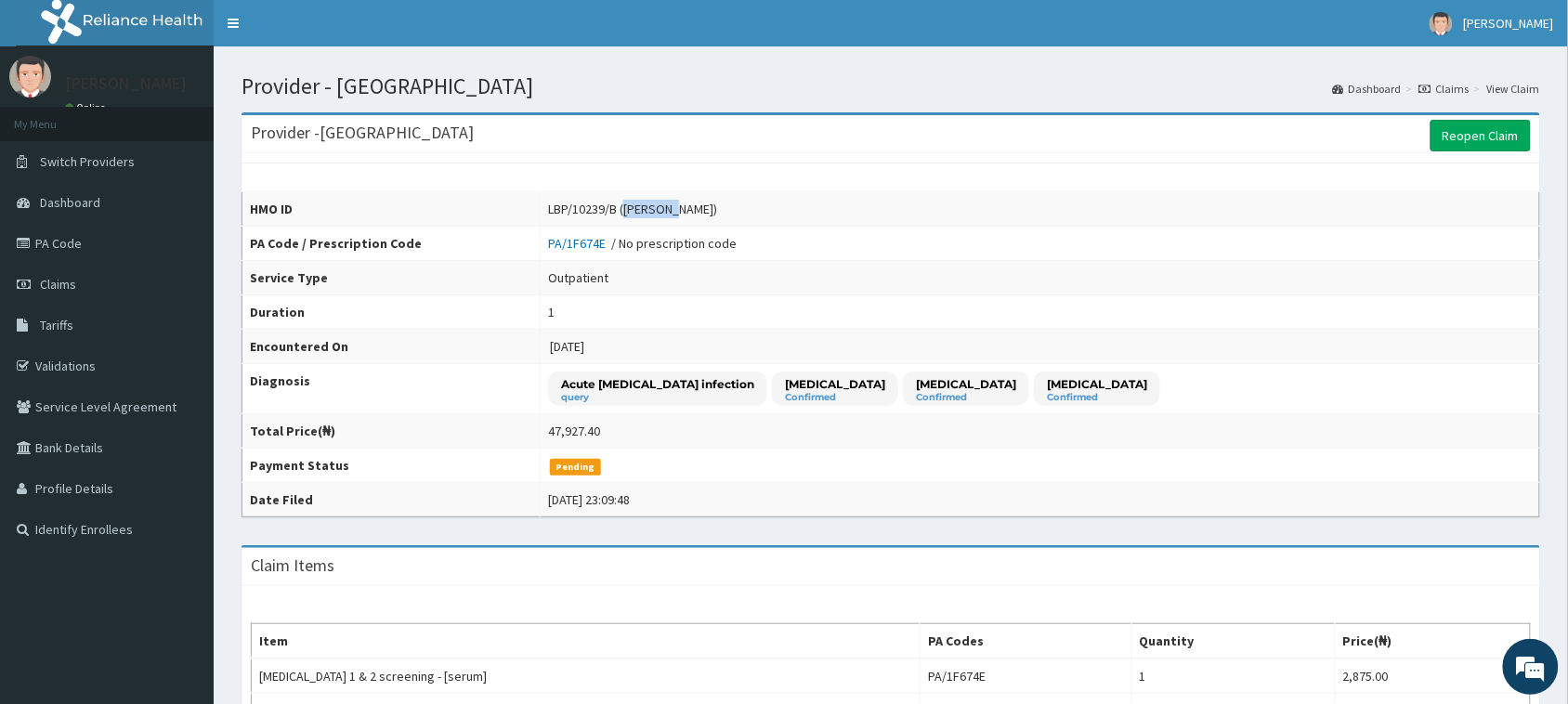
drag, startPoint x: 722, startPoint y: 210, endPoint x: 675, endPoint y: 202, distance: 47.7
click at [675, 202] on div "LBP/10239/B ([PERSON_NAME])" at bounding box center [632, 209] width 169 height 19
copy div "[PERSON_NAME]"
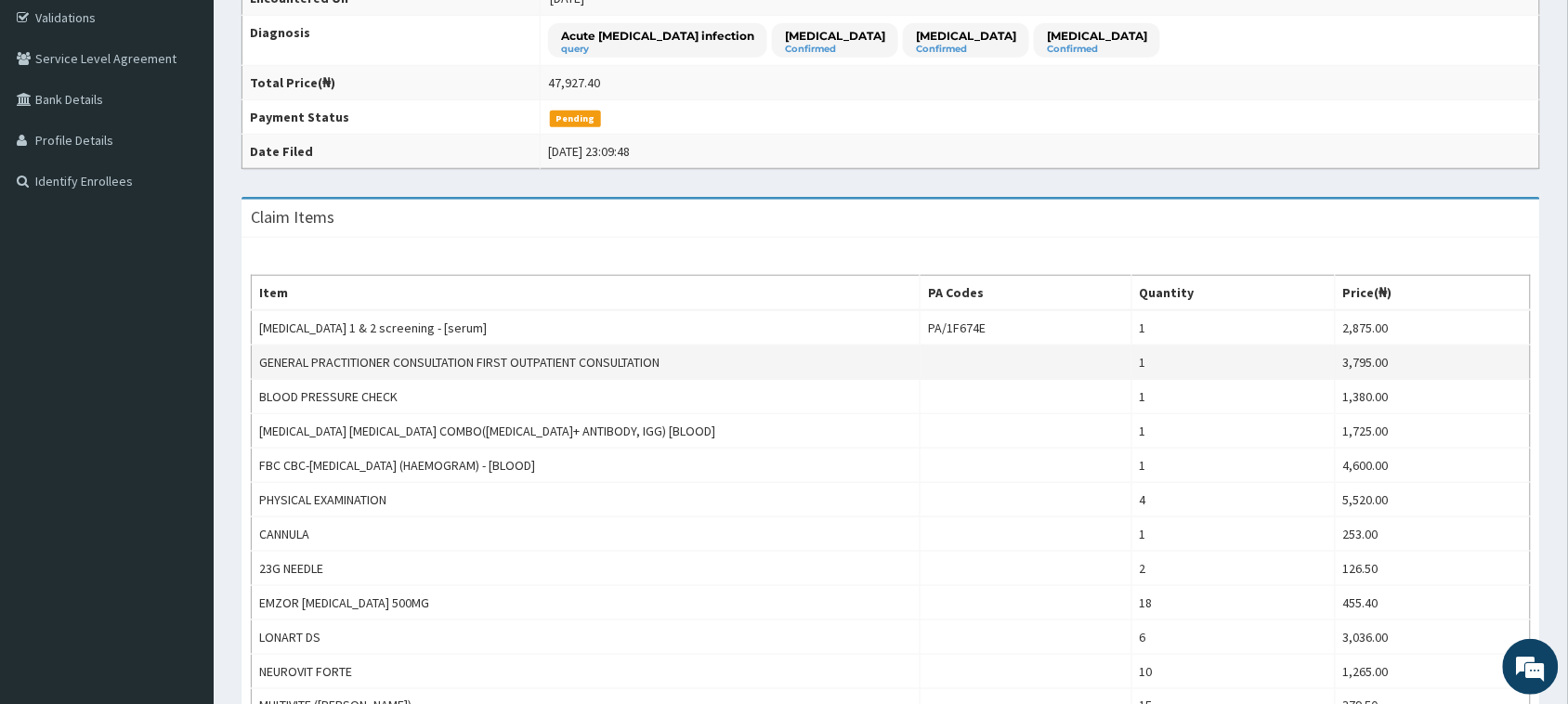
scroll to position [465, 0]
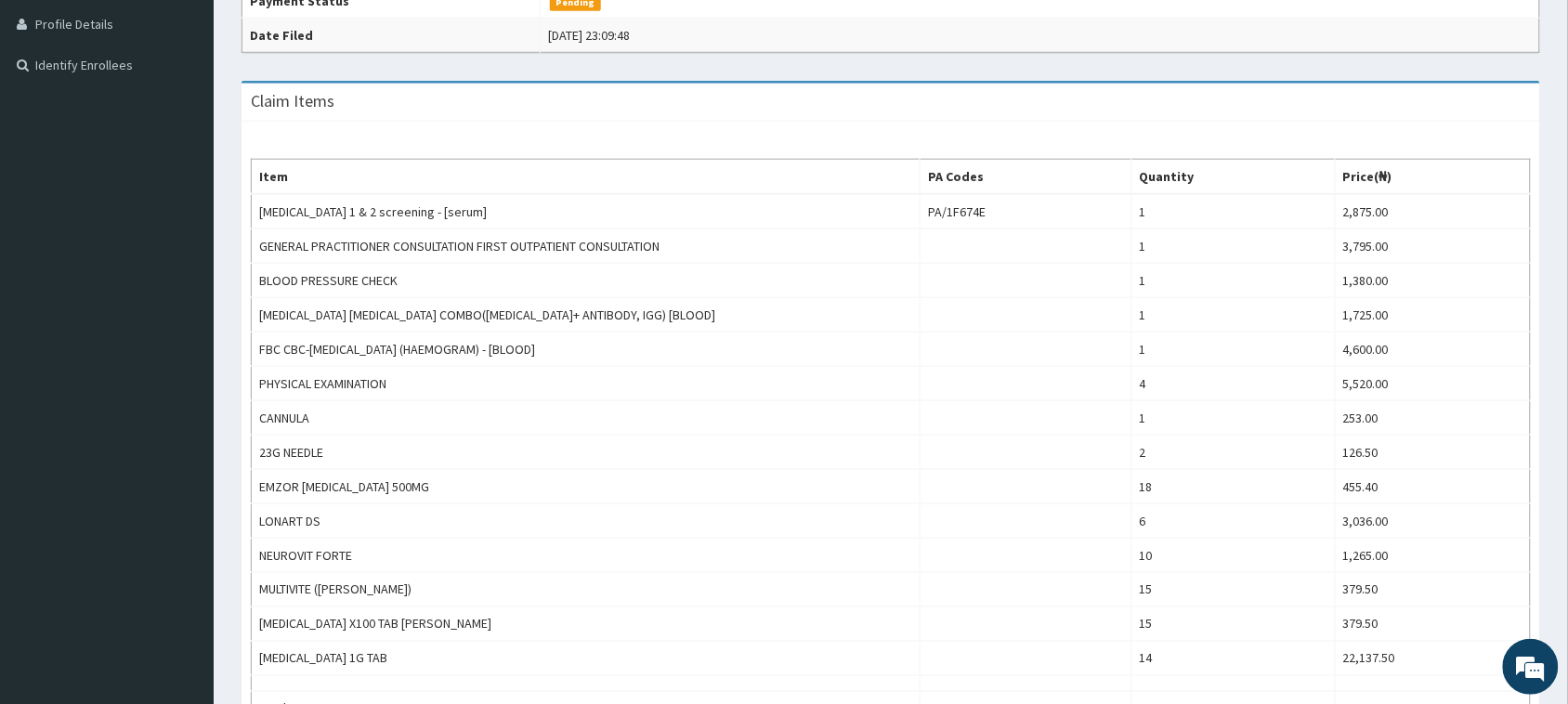
click at [665, 109] on div "Claim Items" at bounding box center [890, 103] width 1299 height 38
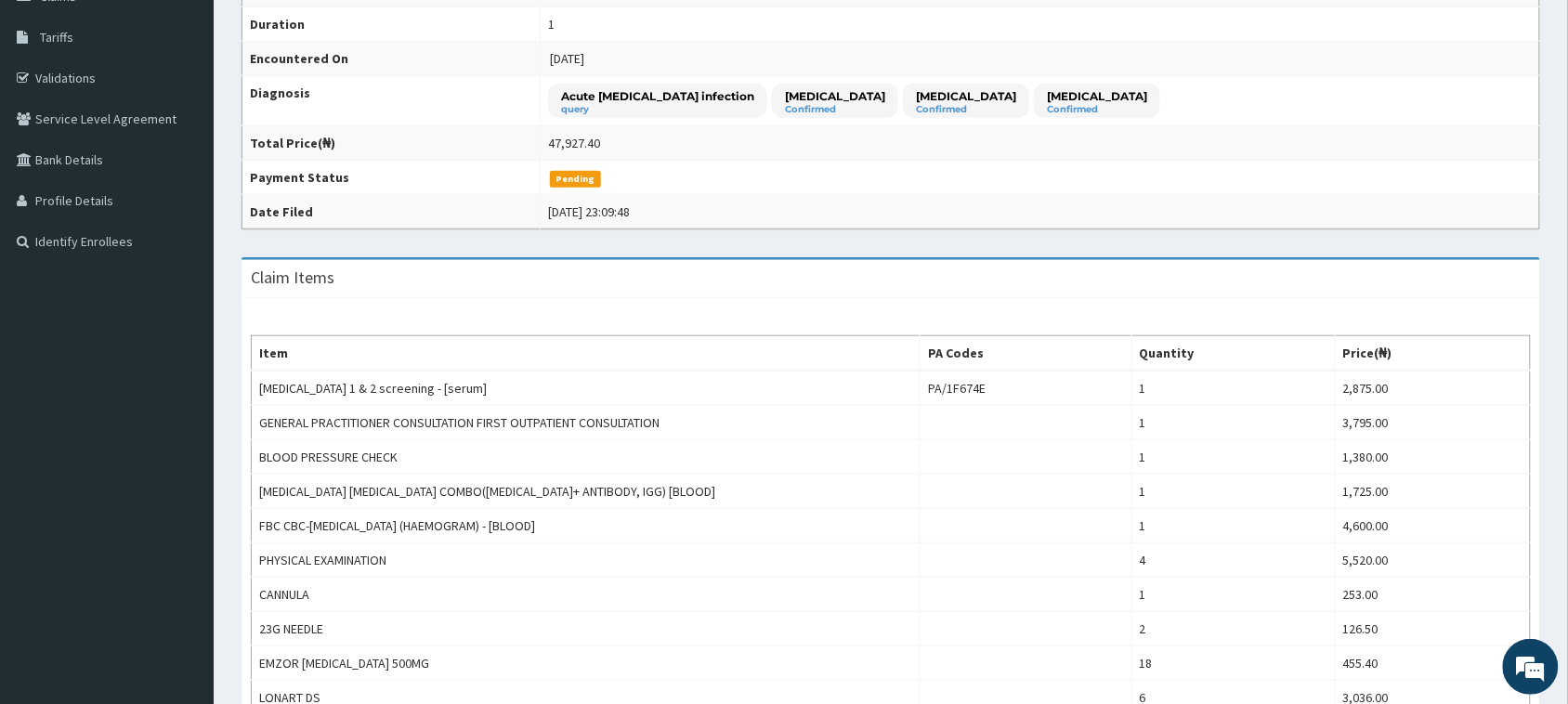
scroll to position [0, 0]
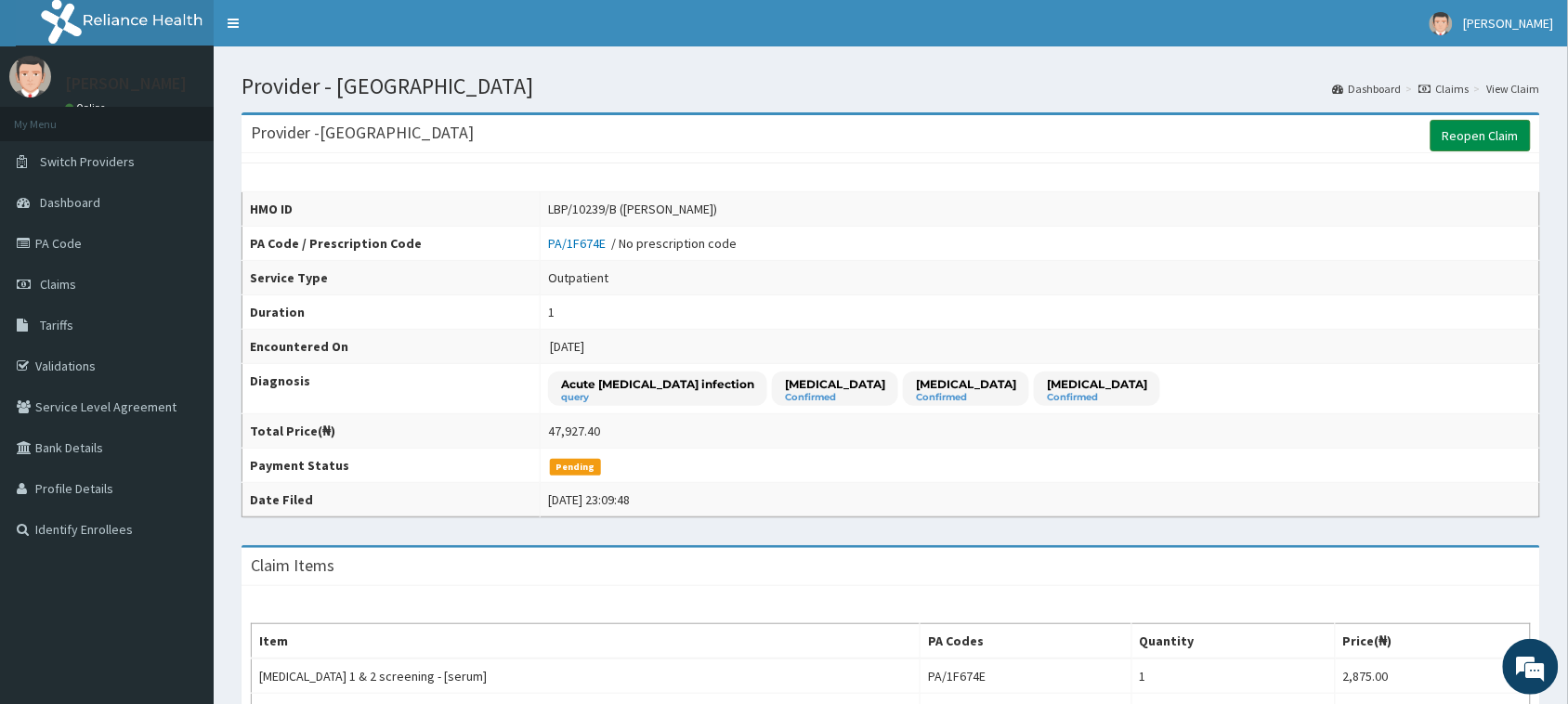
click at [1473, 128] on link "Reopen Claim" at bounding box center [1480, 136] width 101 height 31
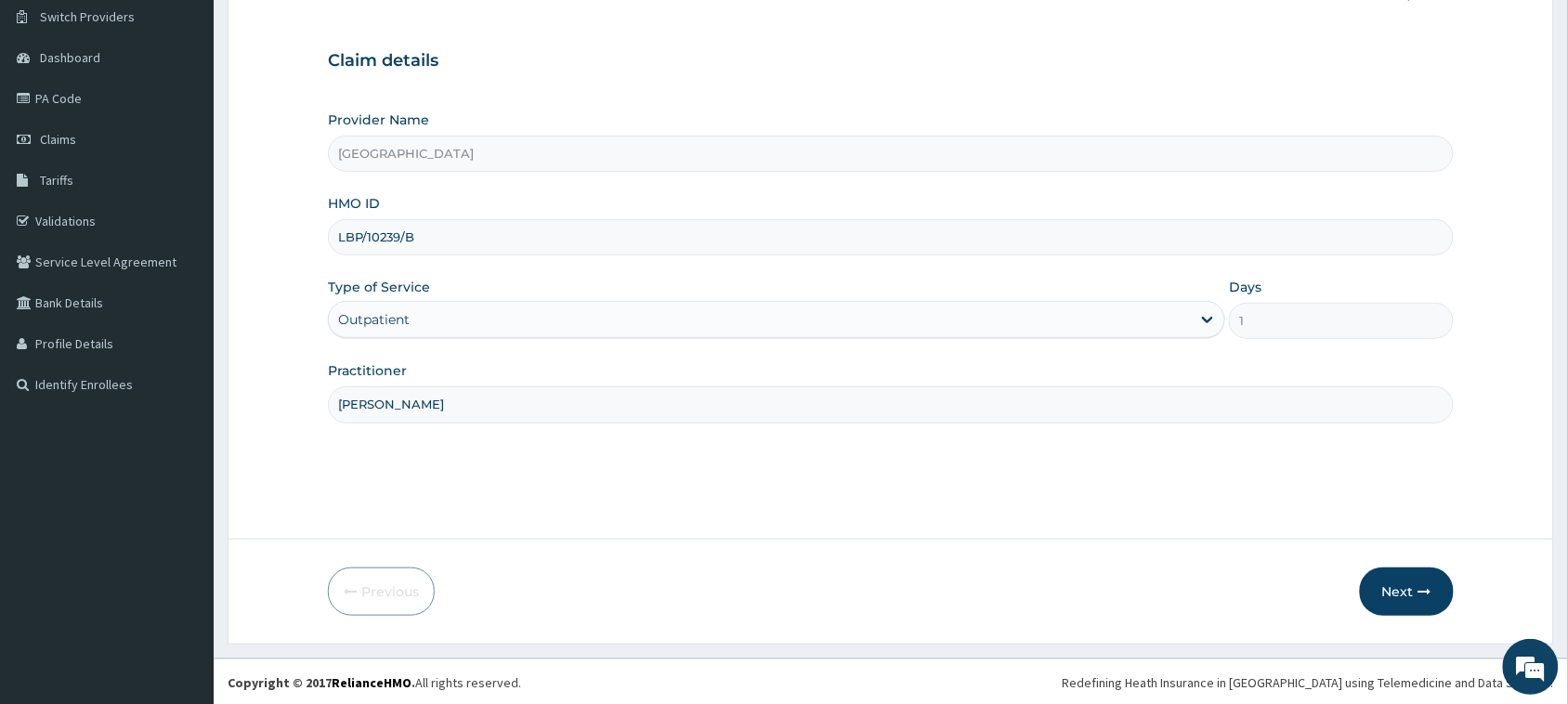
scroll to position [146, 0]
click at [1427, 578] on button "Next" at bounding box center [1407, 589] width 94 height 48
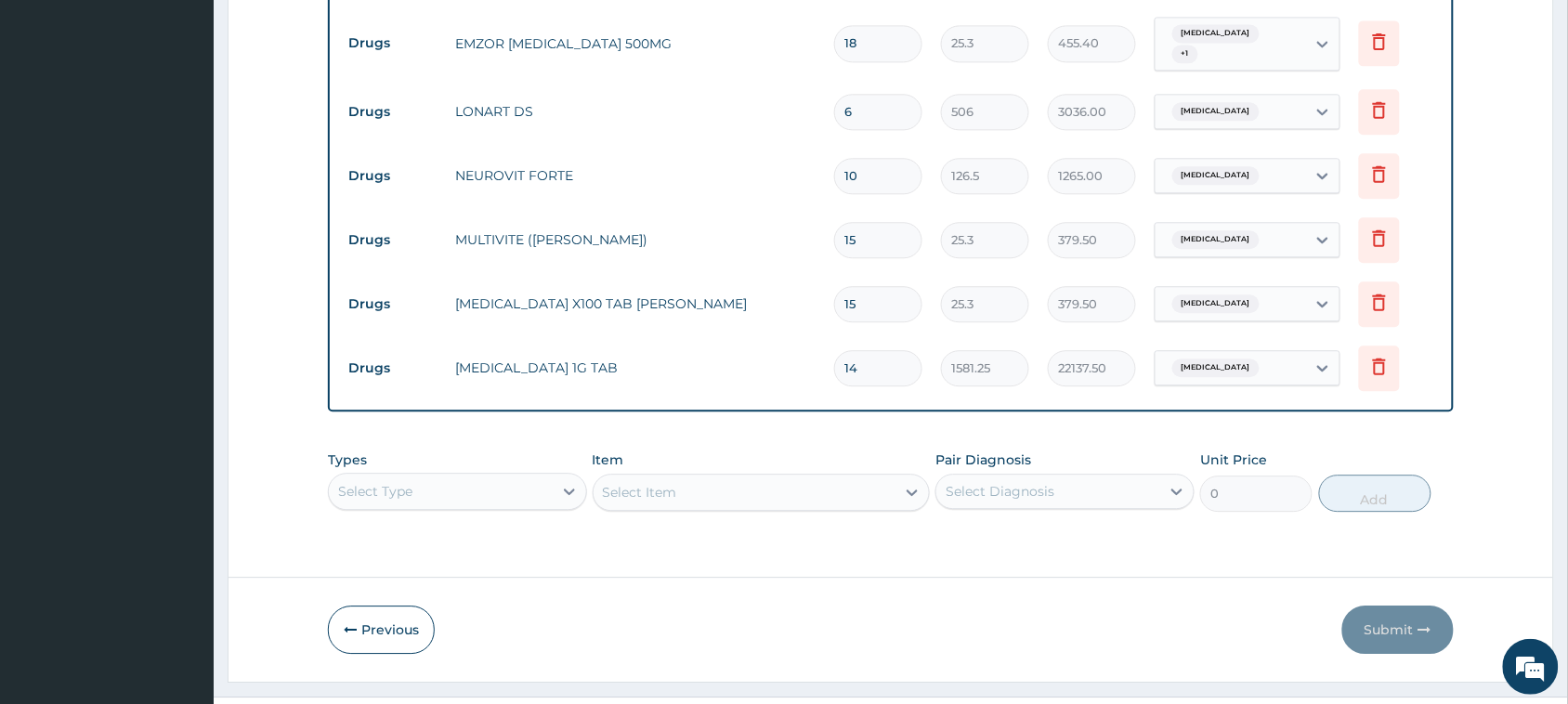
scroll to position [1284, 0]
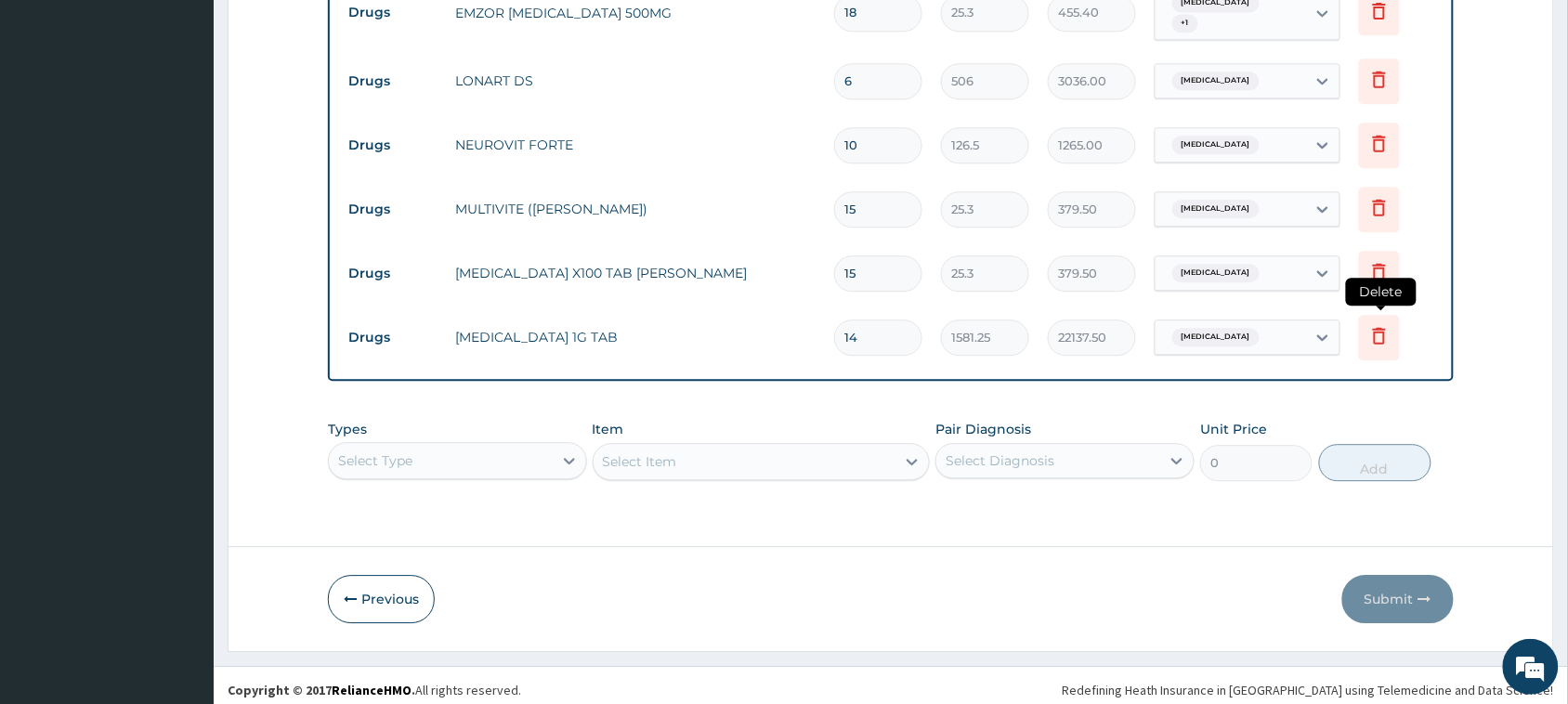
click at [1375, 324] on icon at bounding box center [1379, 335] width 22 height 22
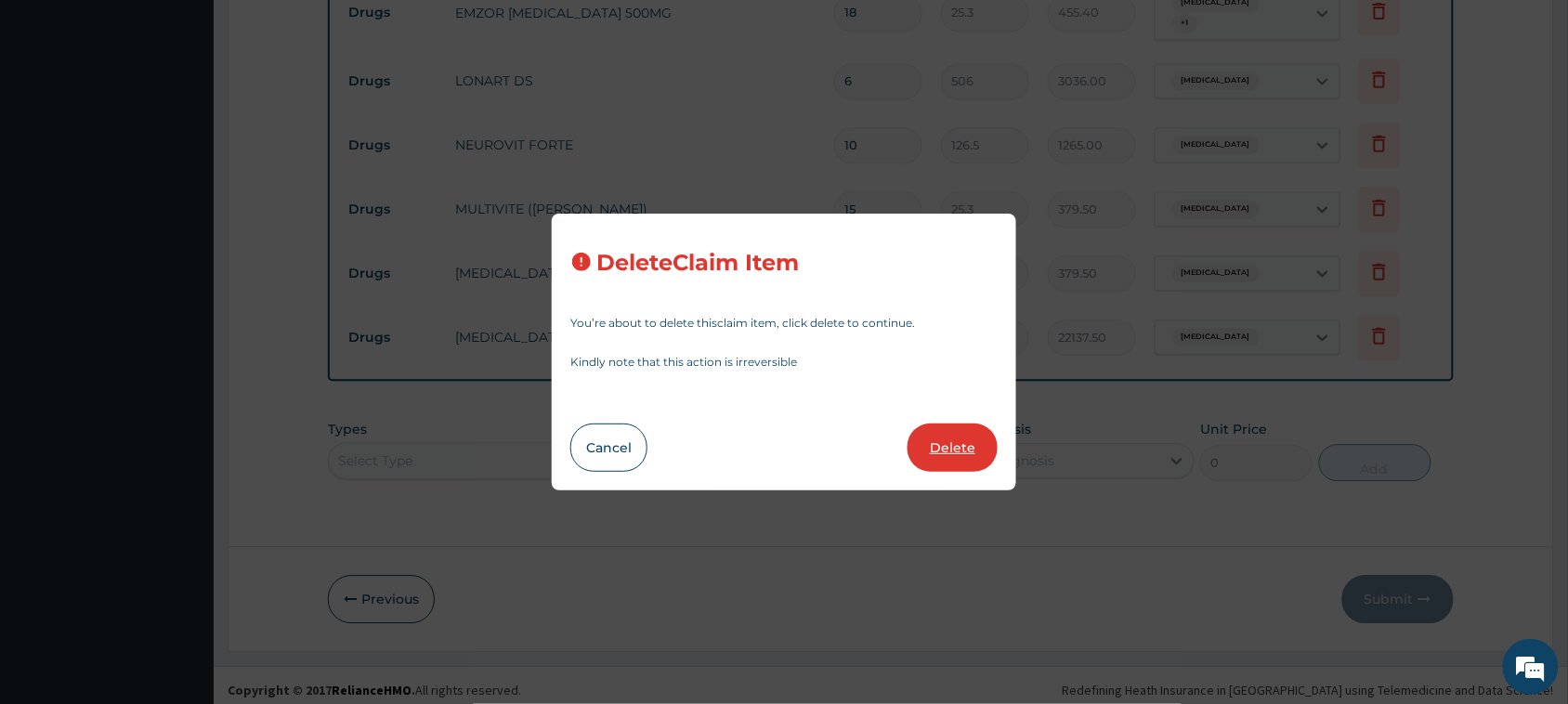
click at [955, 441] on button "Delete" at bounding box center [952, 447] width 90 height 48
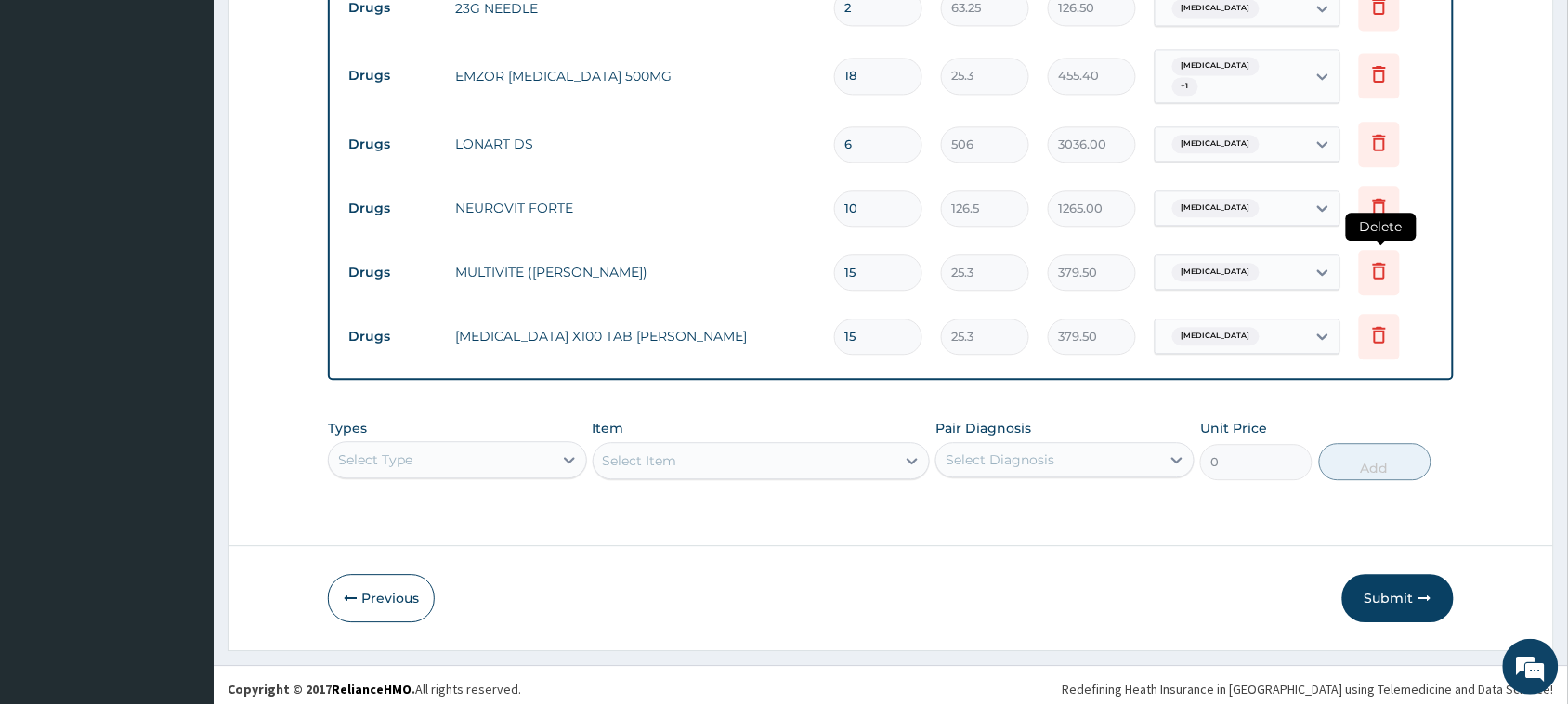
click at [1380, 267] on icon at bounding box center [1379, 269] width 22 height 22
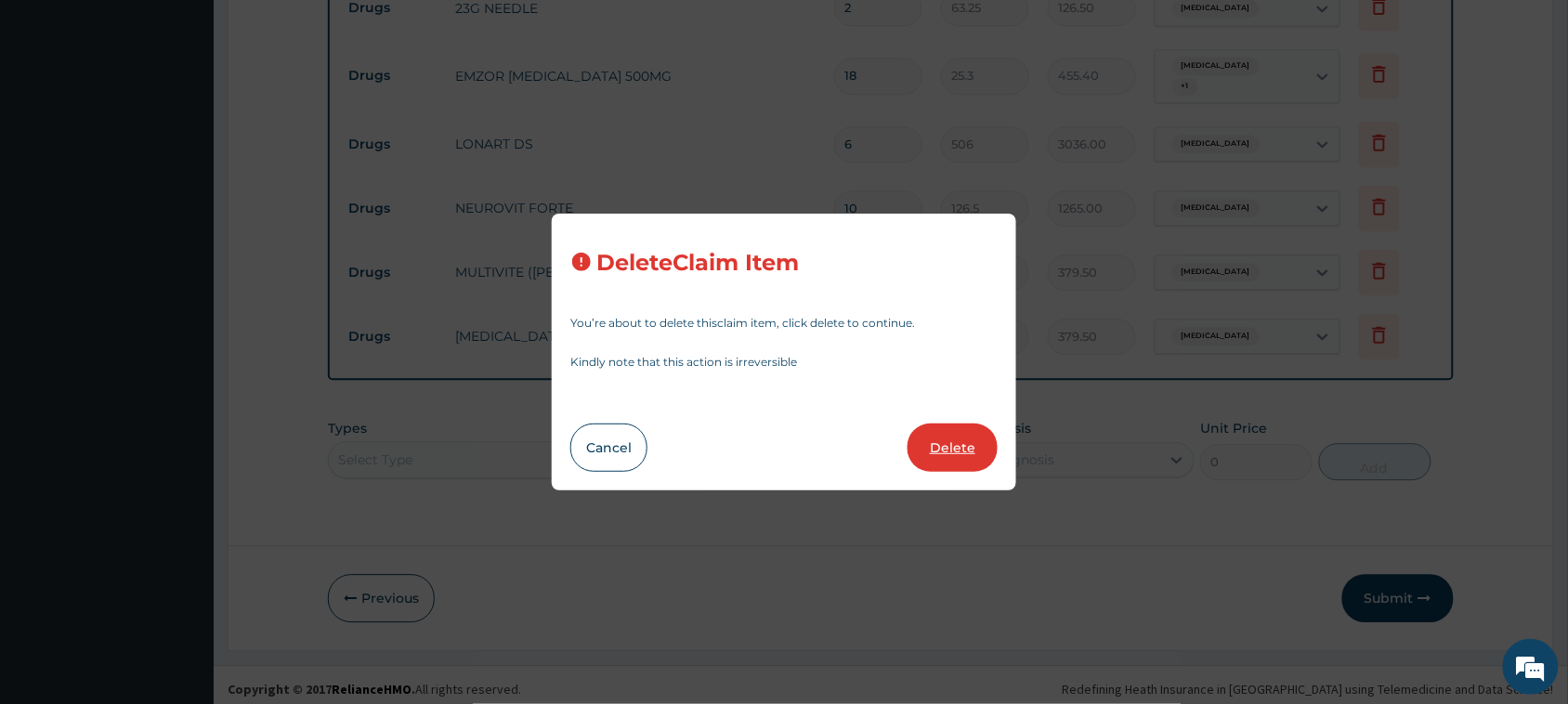
click at [936, 447] on button "Delete" at bounding box center [952, 447] width 90 height 48
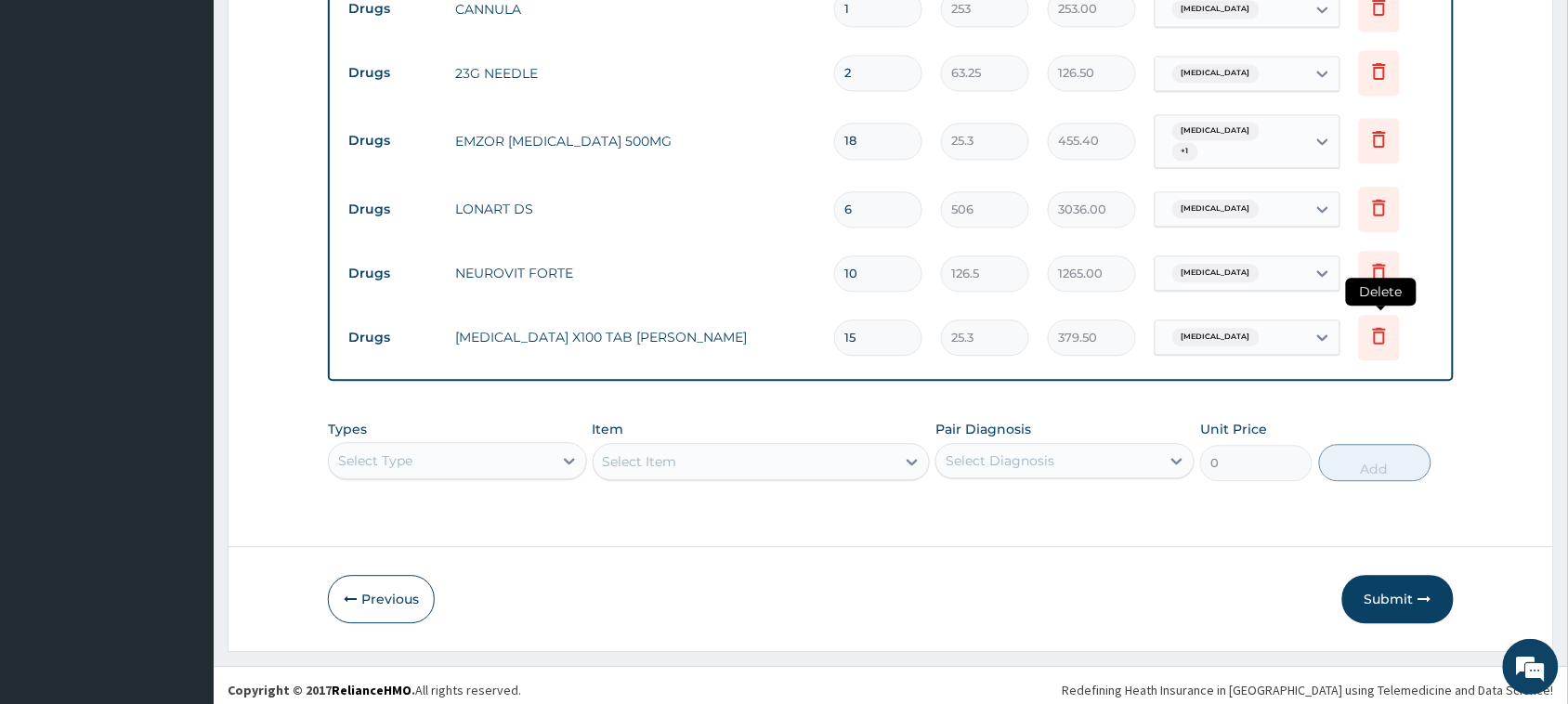
click at [1375, 328] on icon at bounding box center [1379, 335] width 22 height 22
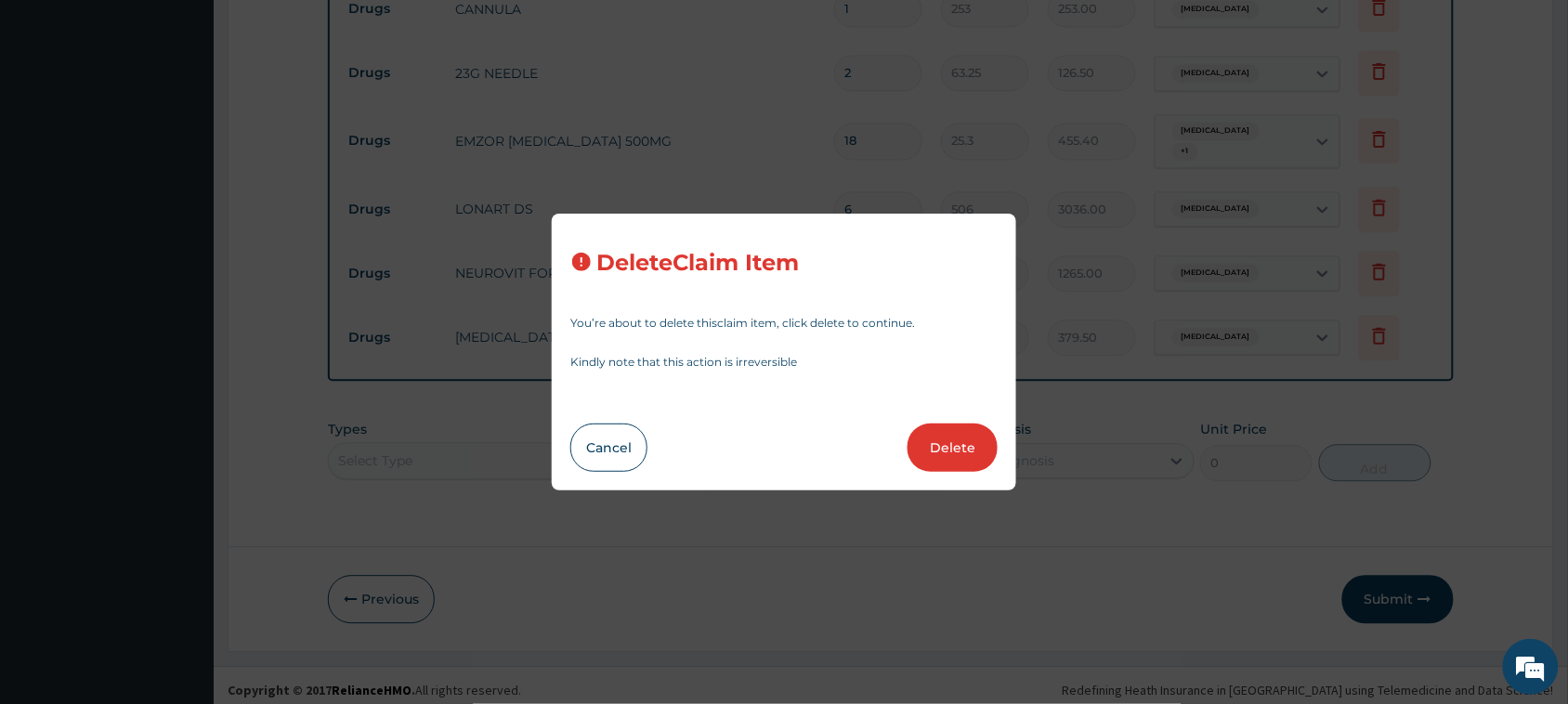
click at [896, 447] on div "Cancel Delete" at bounding box center [784, 447] width 428 height 48
click at [960, 444] on button "Delete" at bounding box center [952, 447] width 90 height 48
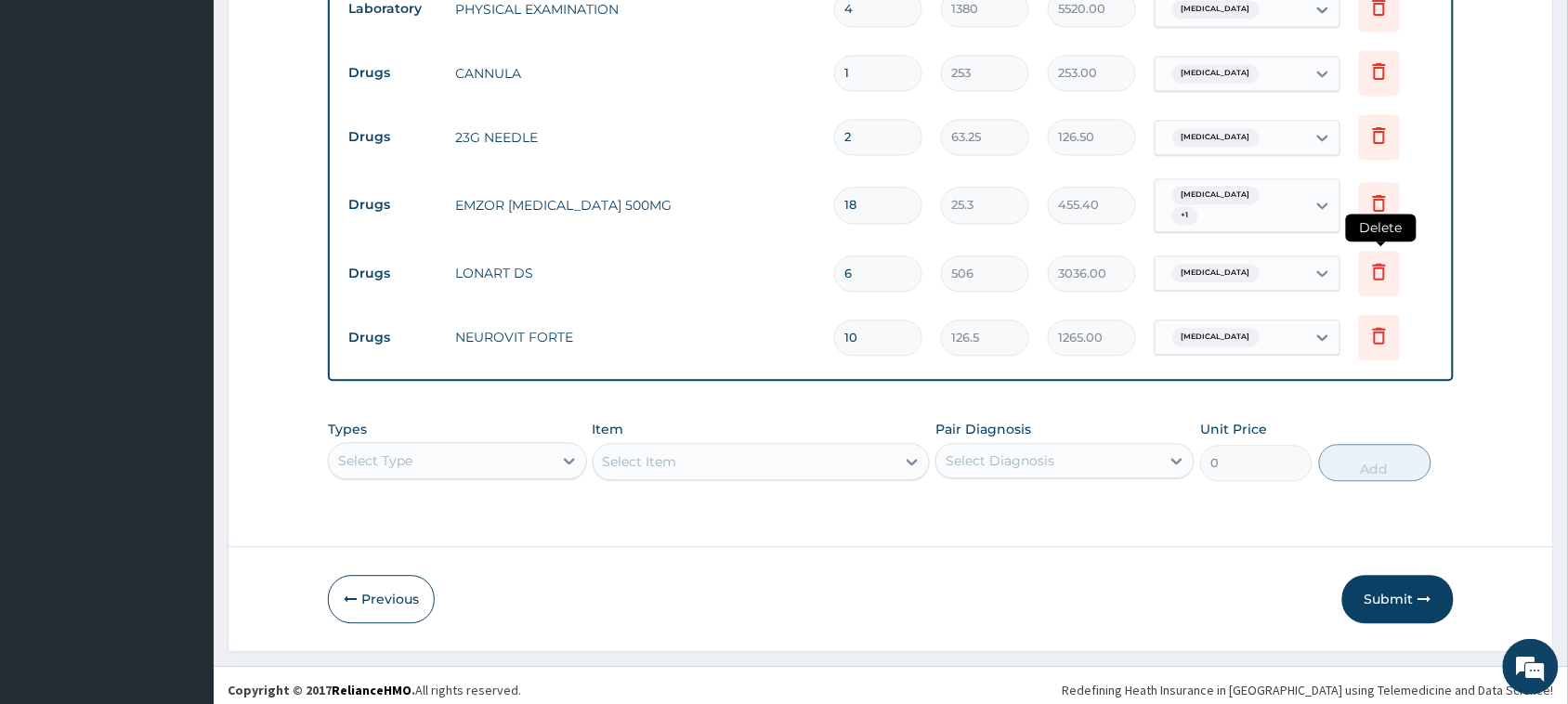
click at [1381, 263] on icon at bounding box center [1379, 270] width 22 height 22
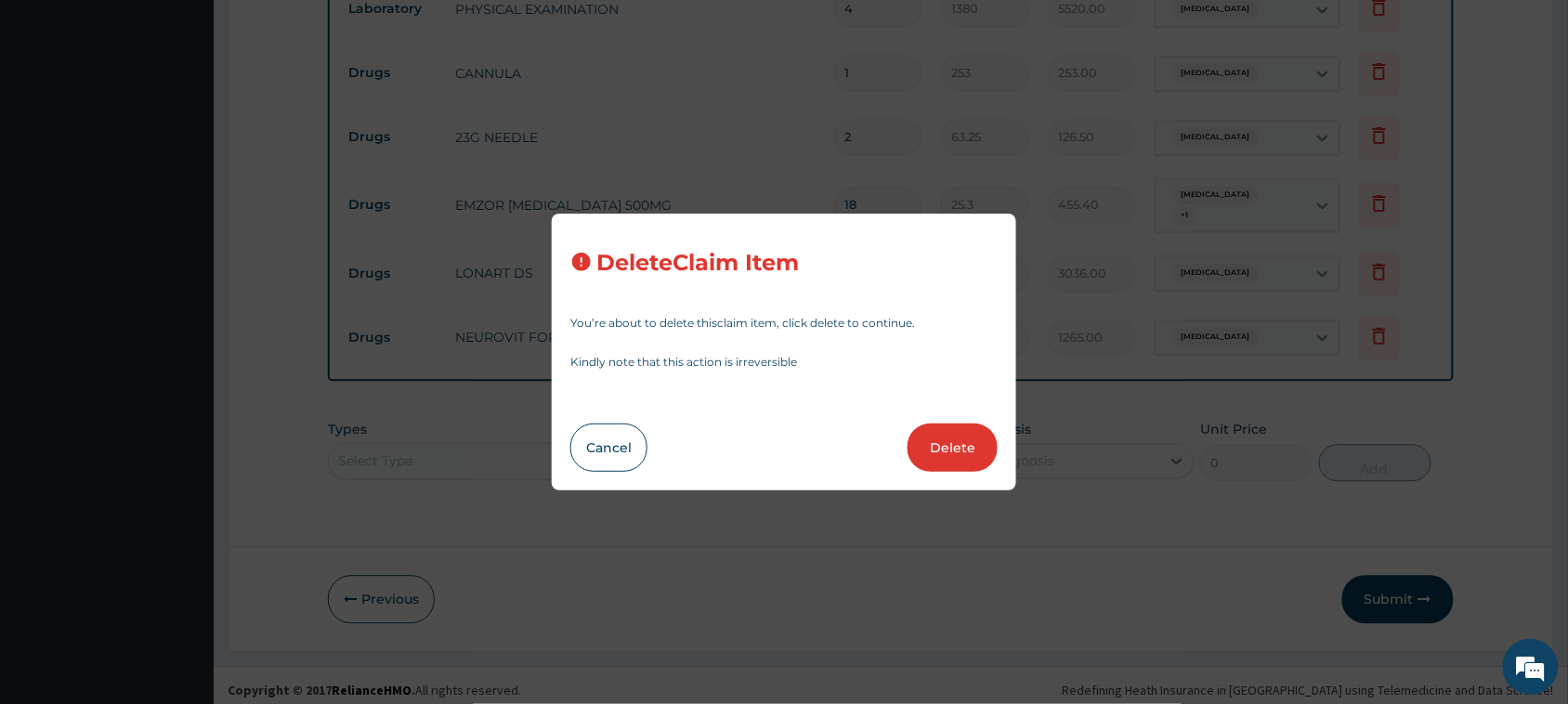
click at [1130, 487] on div "Delete Claim Item You’re about to delete this claim item , click delete to cont…" at bounding box center [784, 352] width 1568 height 704
click at [639, 451] on button "Cancel" at bounding box center [608, 447] width 77 height 48
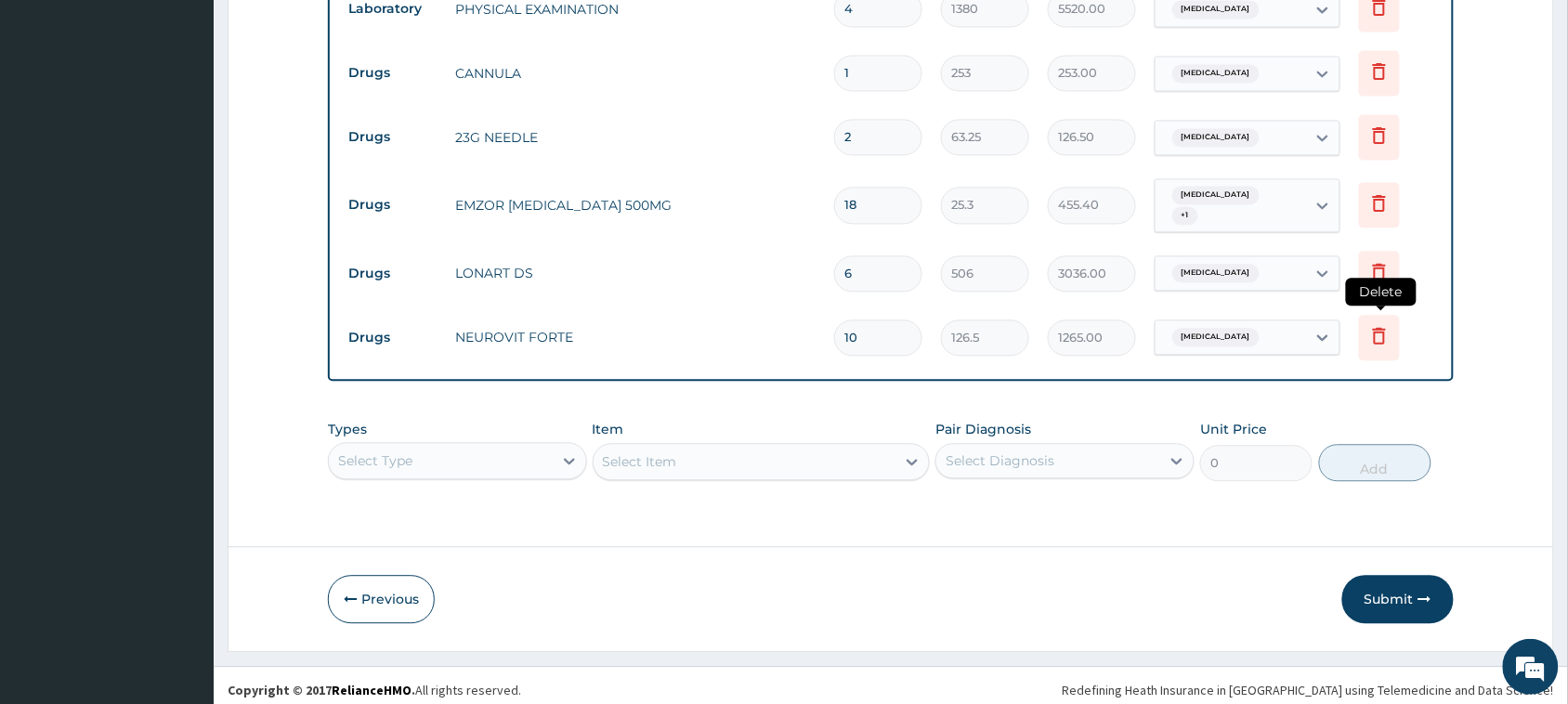
click at [1381, 334] on icon at bounding box center [1379, 335] width 13 height 17
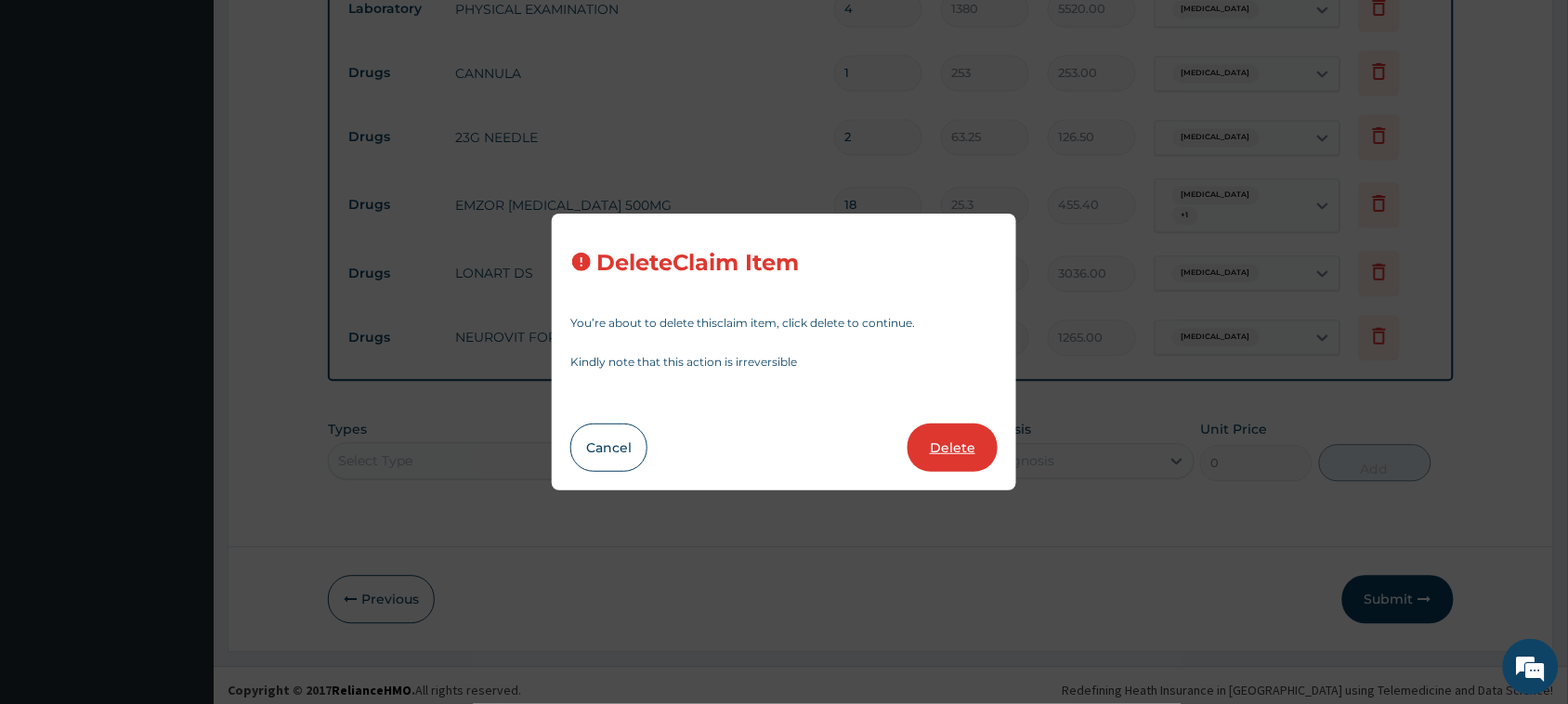
click at [950, 447] on button "Delete" at bounding box center [952, 447] width 90 height 48
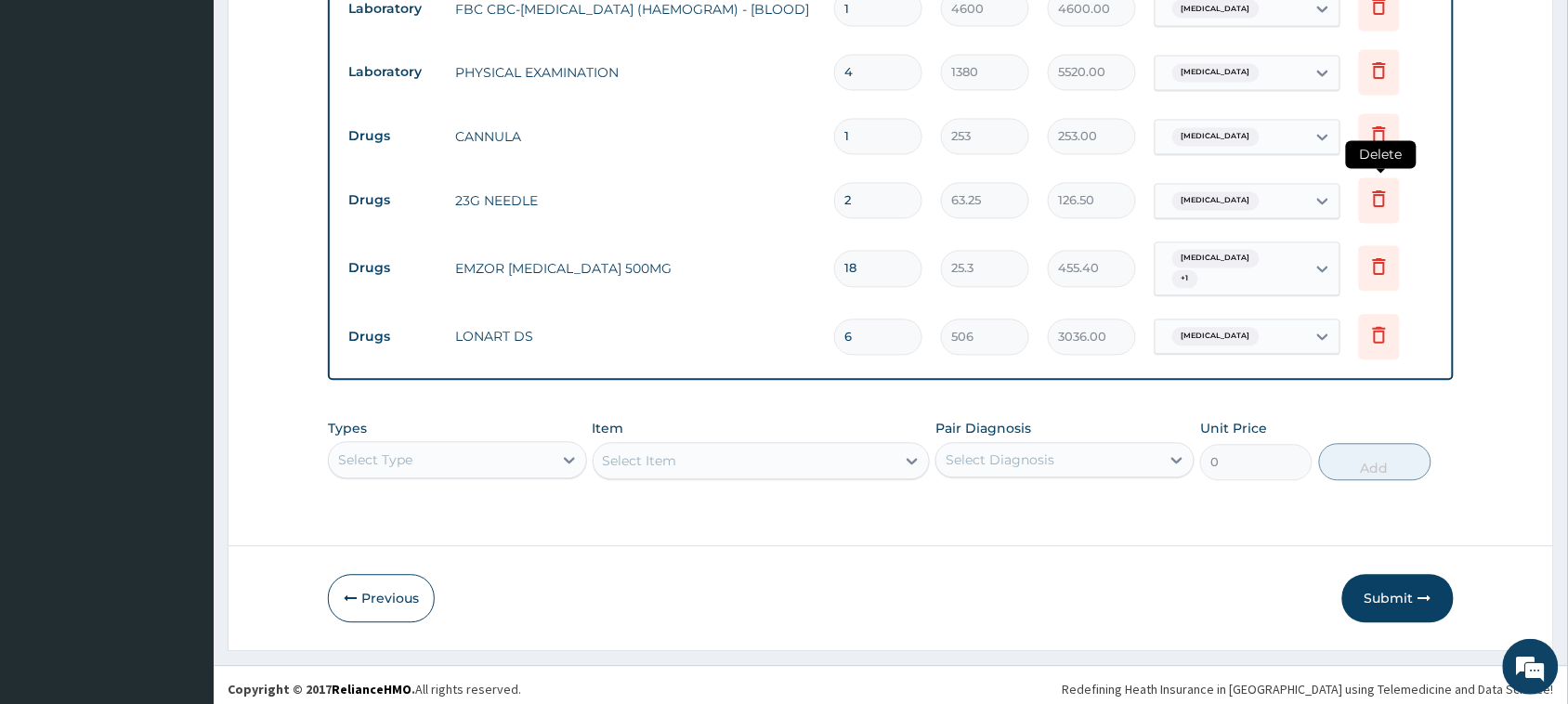
click at [1376, 200] on icon at bounding box center [1379, 199] width 13 height 17
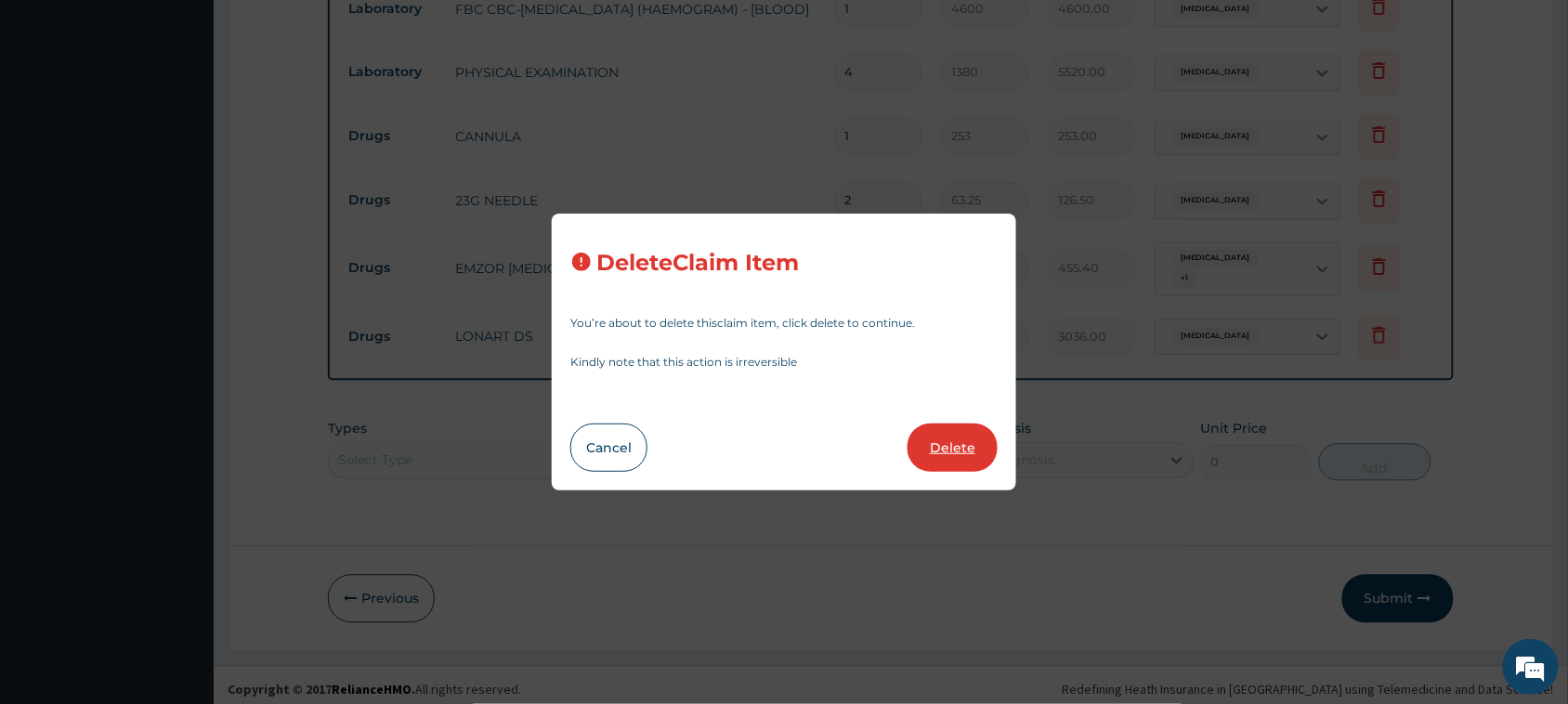
click at [948, 439] on button "Delete" at bounding box center [952, 447] width 90 height 48
type input "18"
type input "25.3"
type input "455.40"
type input "6"
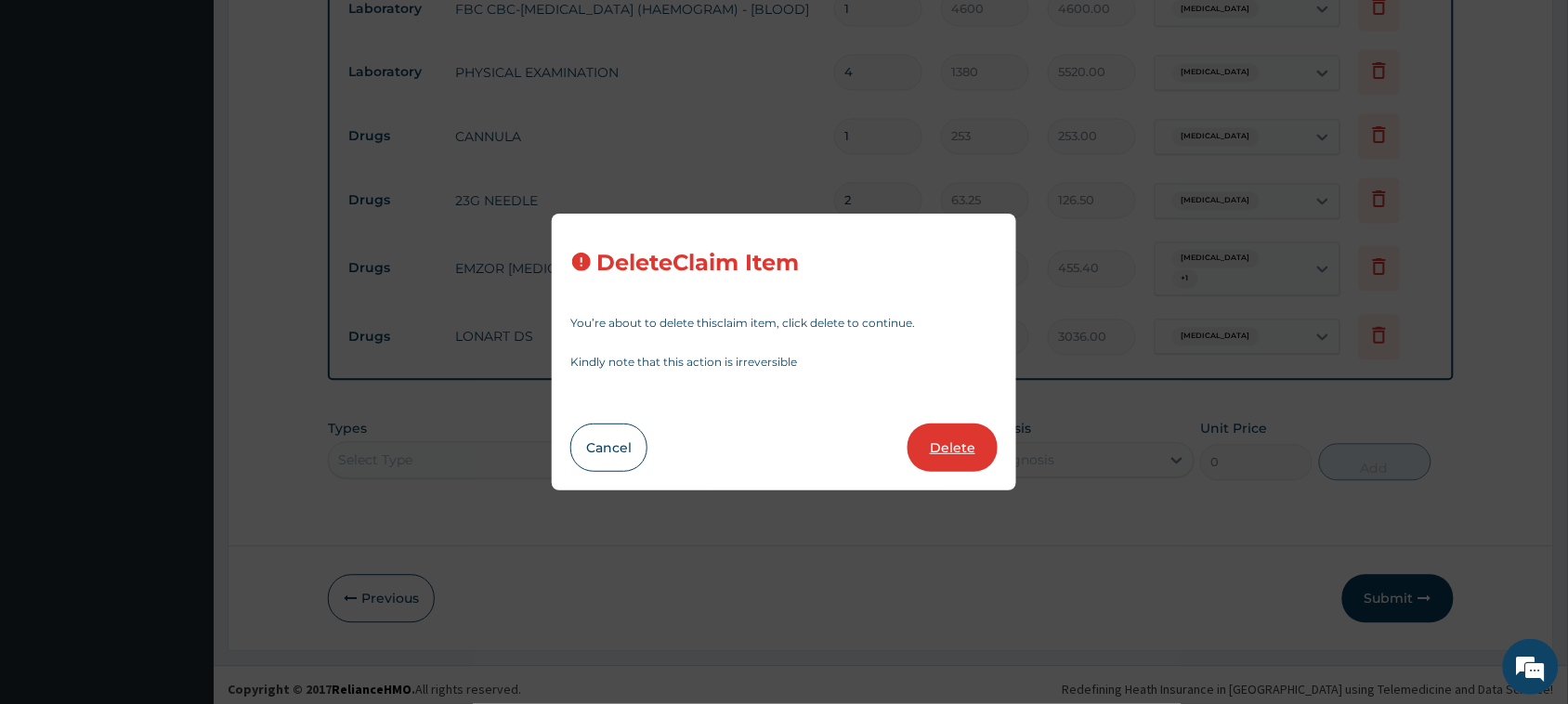
type input "506"
type input "3036.00"
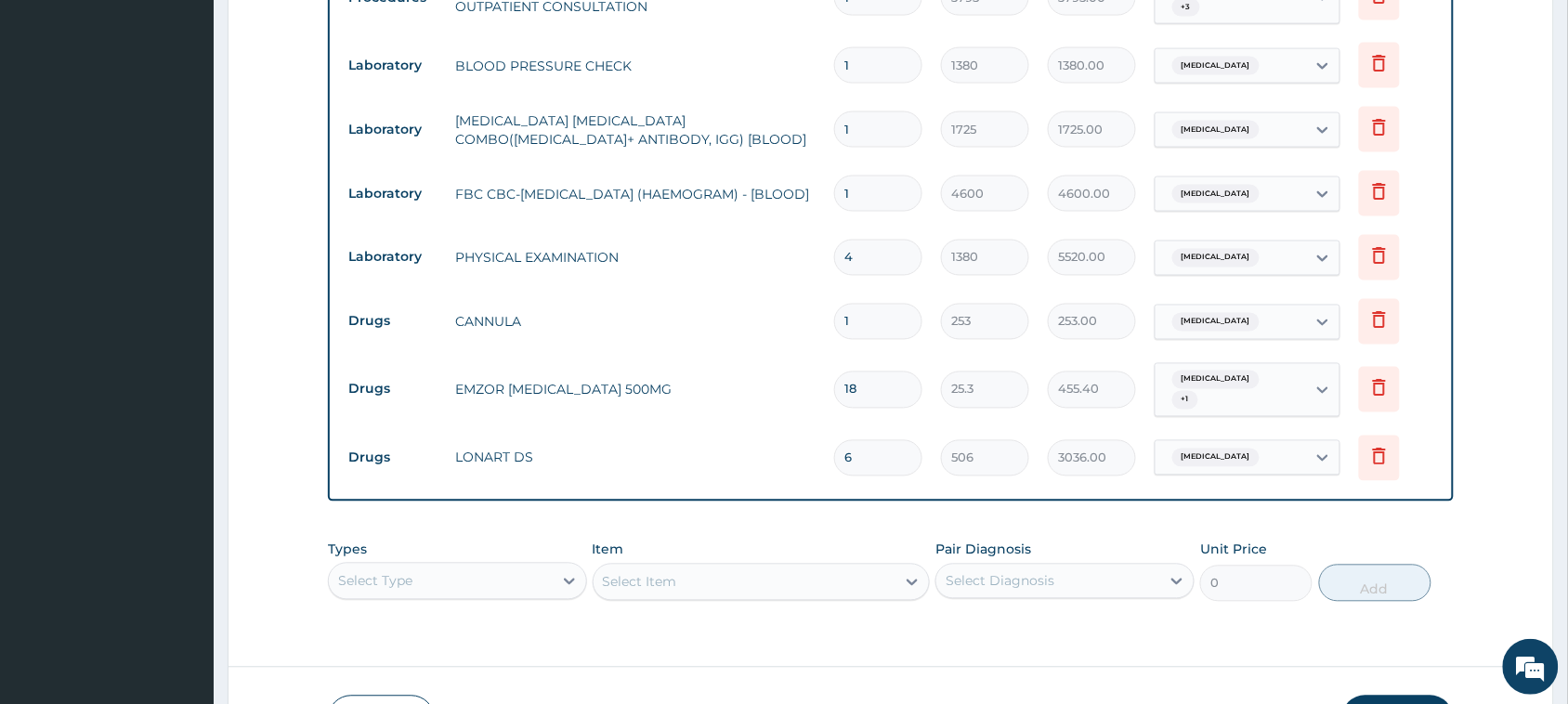
scroll to position [732, 0]
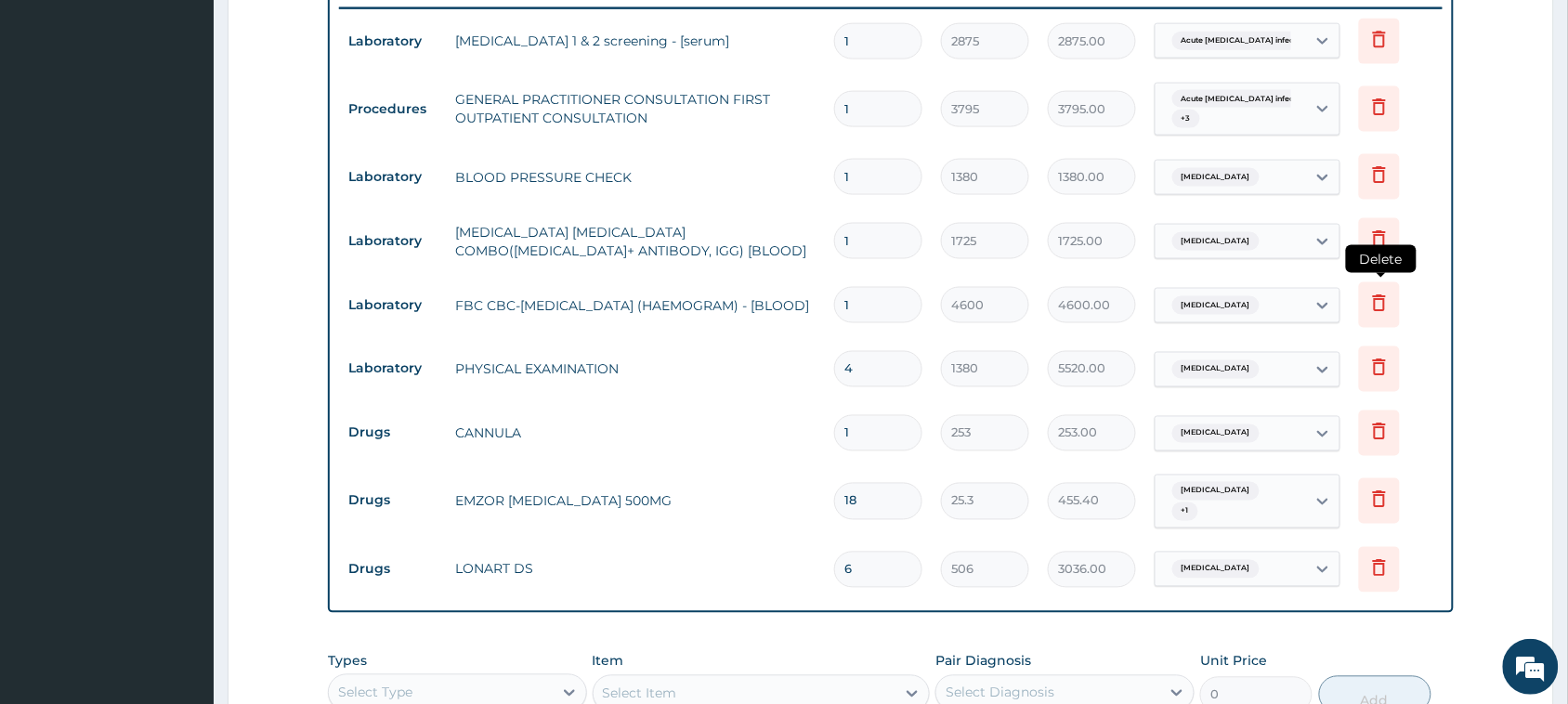
click at [1389, 309] on icon at bounding box center [1379, 303] width 22 height 22
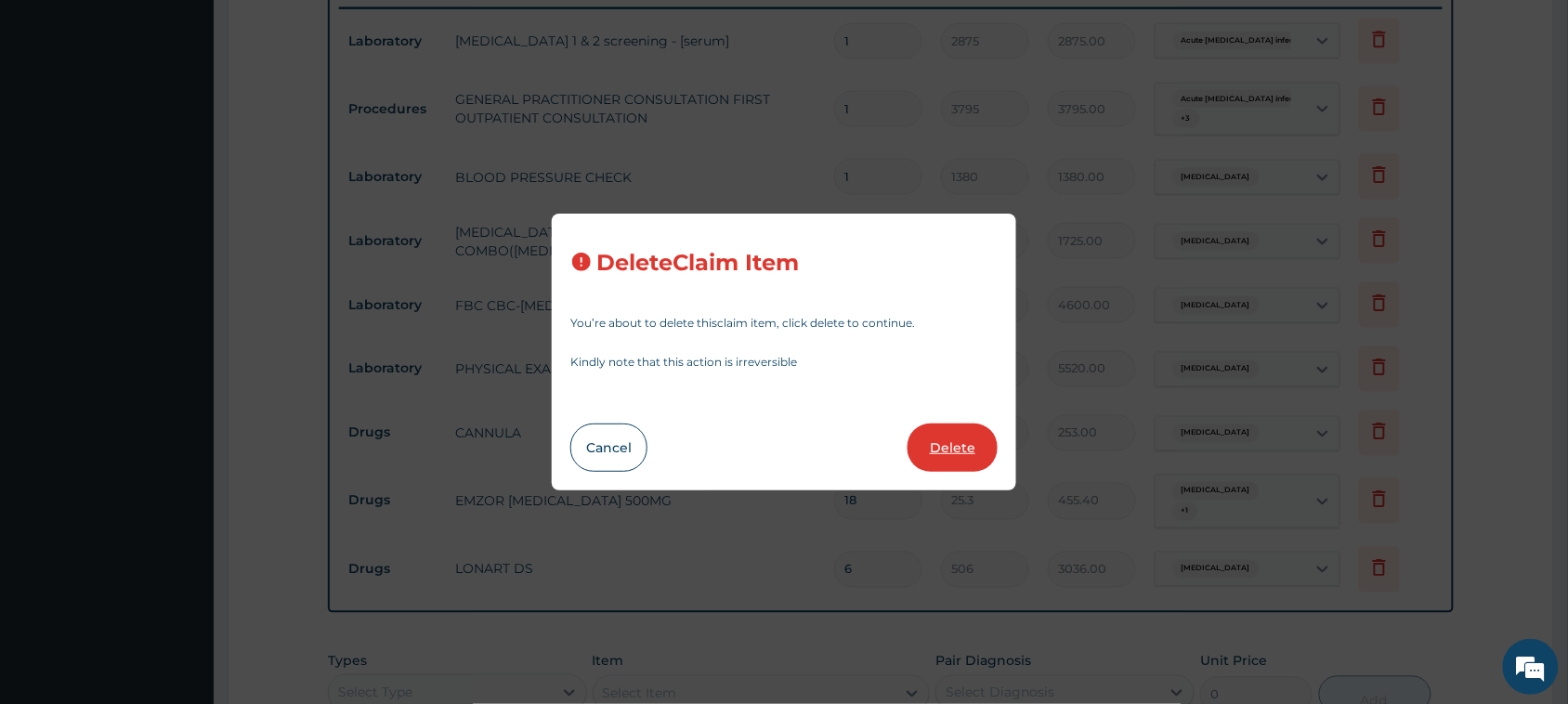
click at [959, 451] on button "Delete" at bounding box center [952, 447] width 90 height 48
type input "4"
type input "1380"
type input "5520.00"
type input "1"
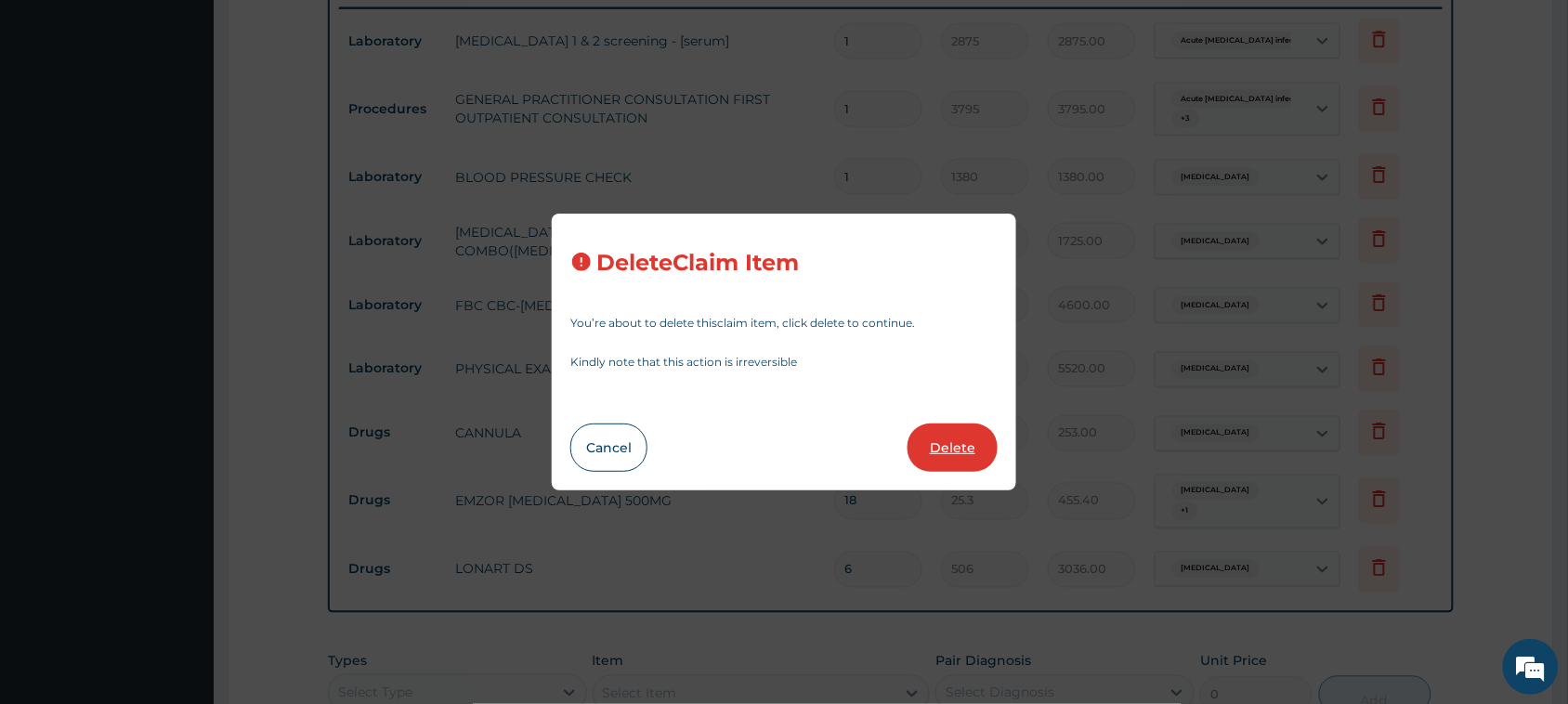
type input "253"
type input "253.00"
type input "18"
type input "25.3"
type input "455.40"
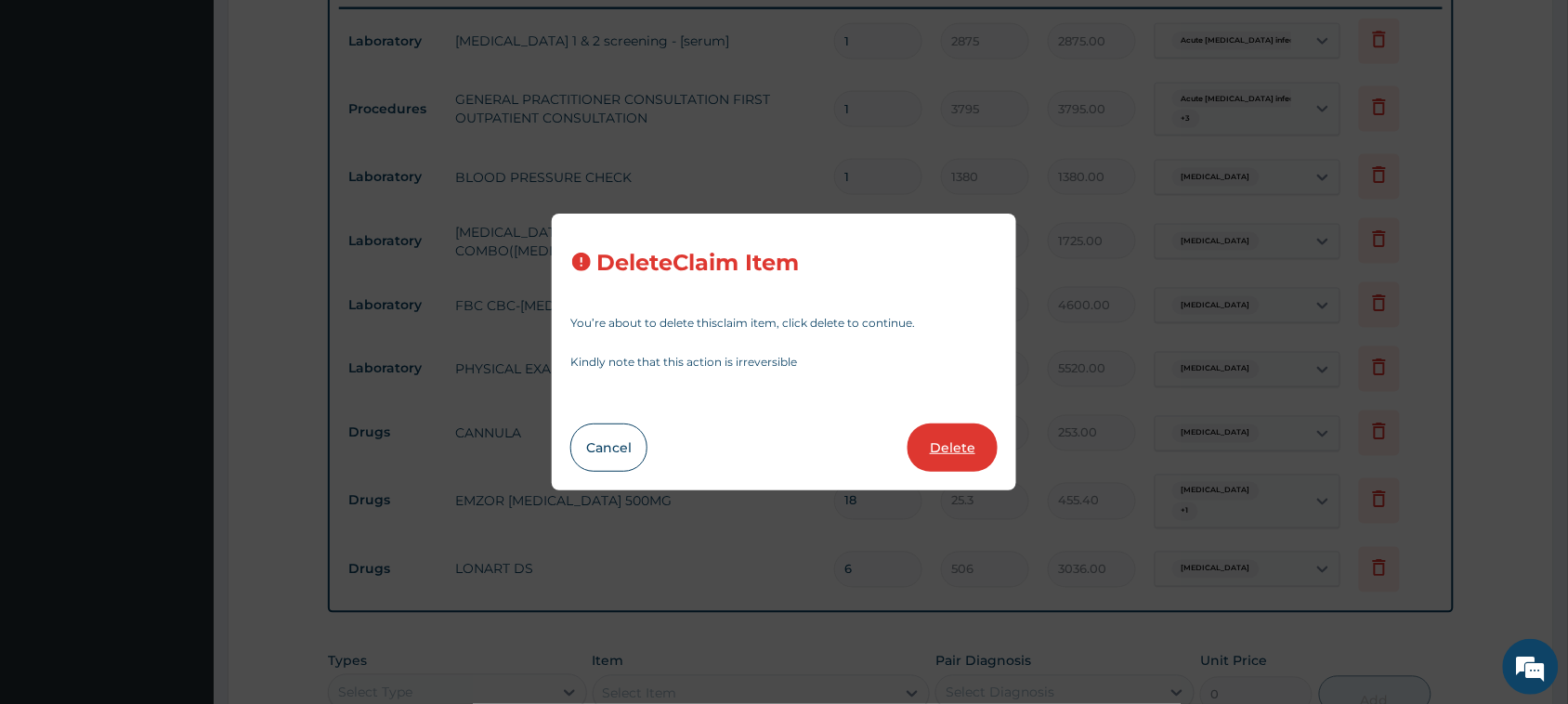
type input "6"
type input "506"
type input "3036.00"
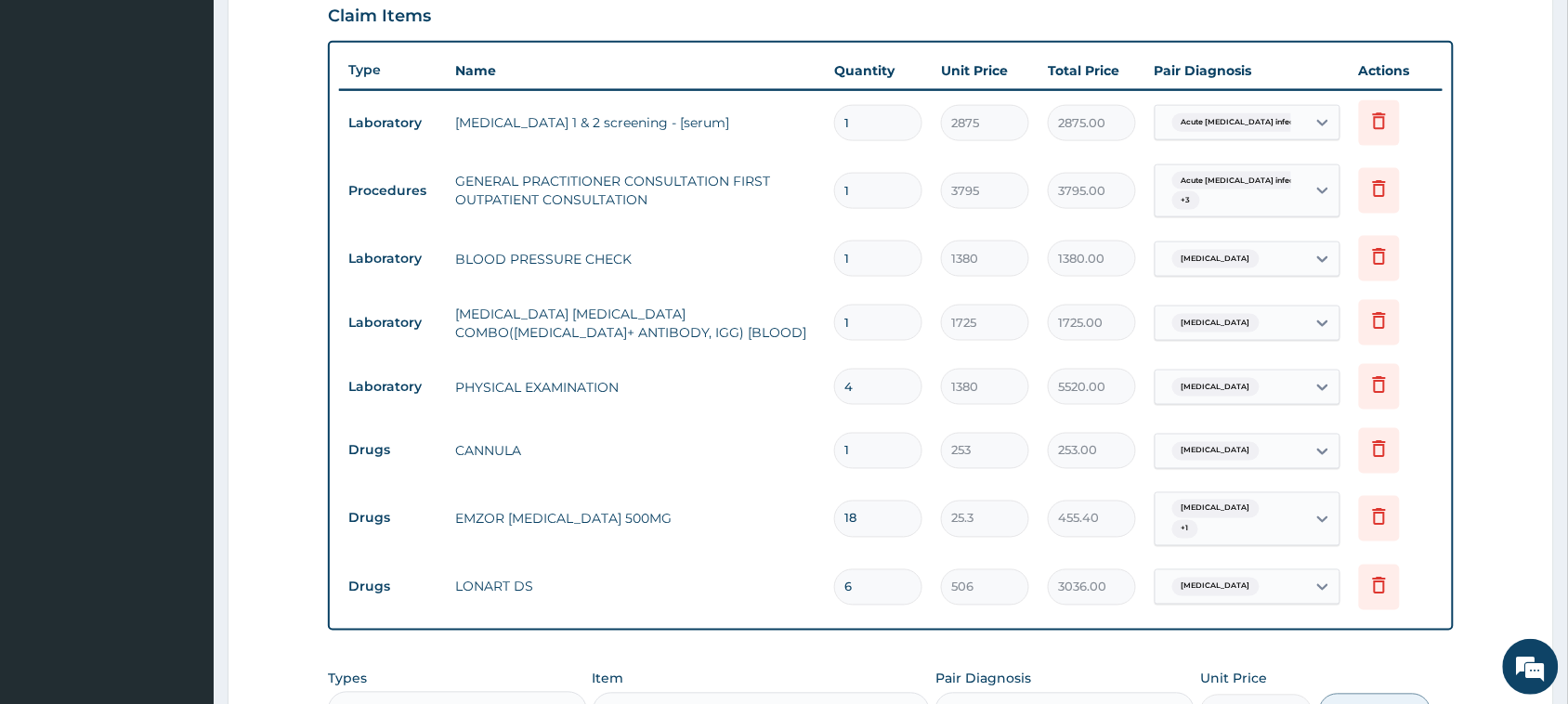
scroll to position [696, 0]
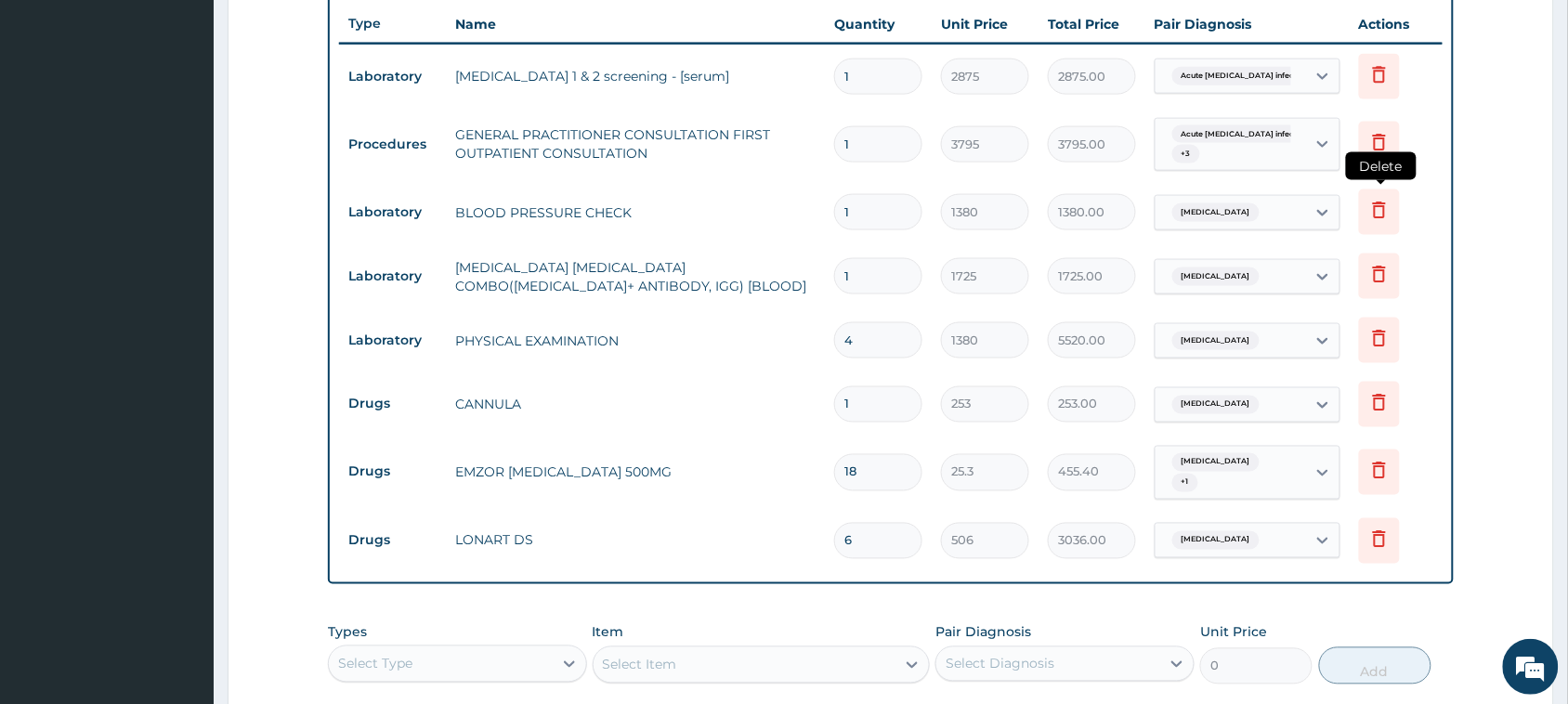
click at [1368, 211] on icon at bounding box center [1379, 210] width 22 height 22
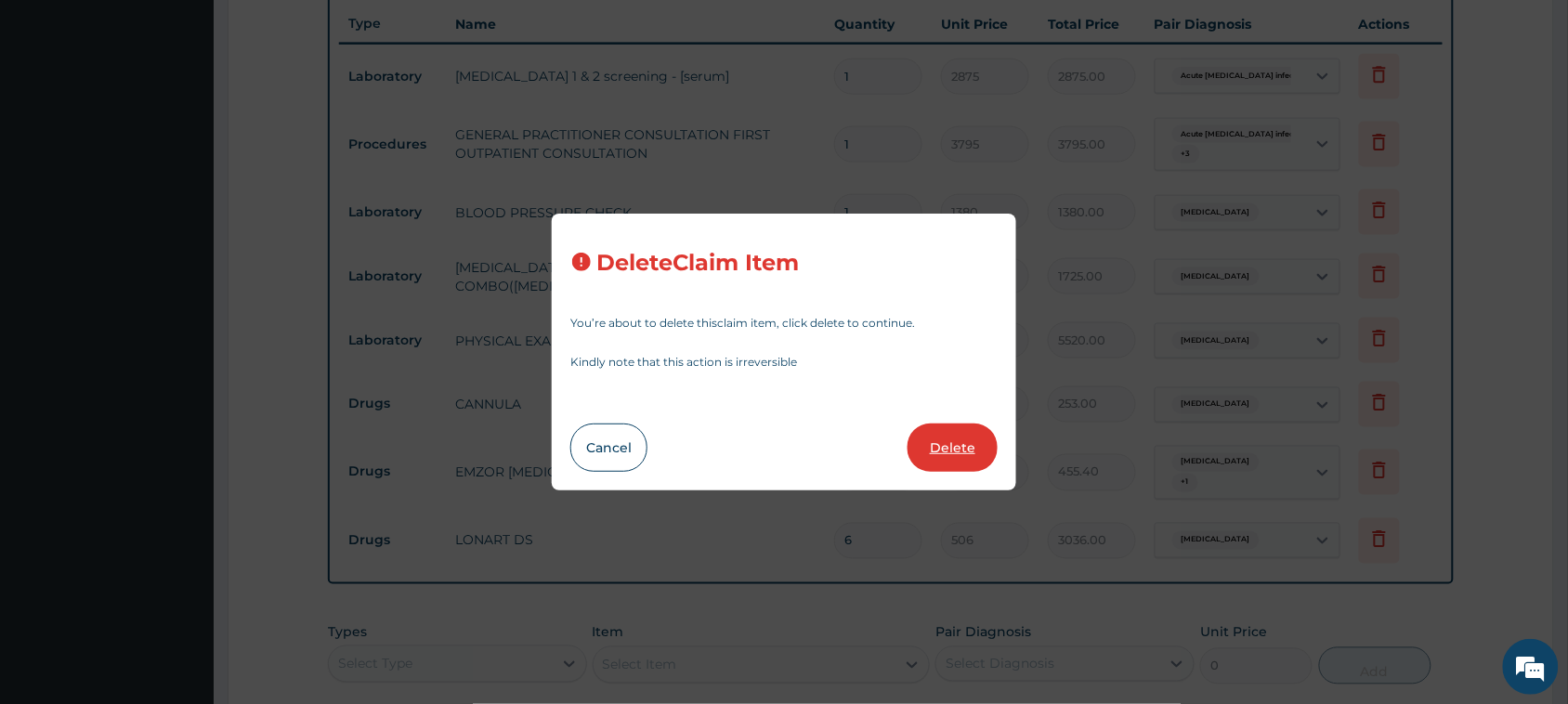
click at [950, 443] on button "Delete" at bounding box center [952, 447] width 90 height 48
type input "1725"
type input "1725.00"
type input "4"
type input "1380"
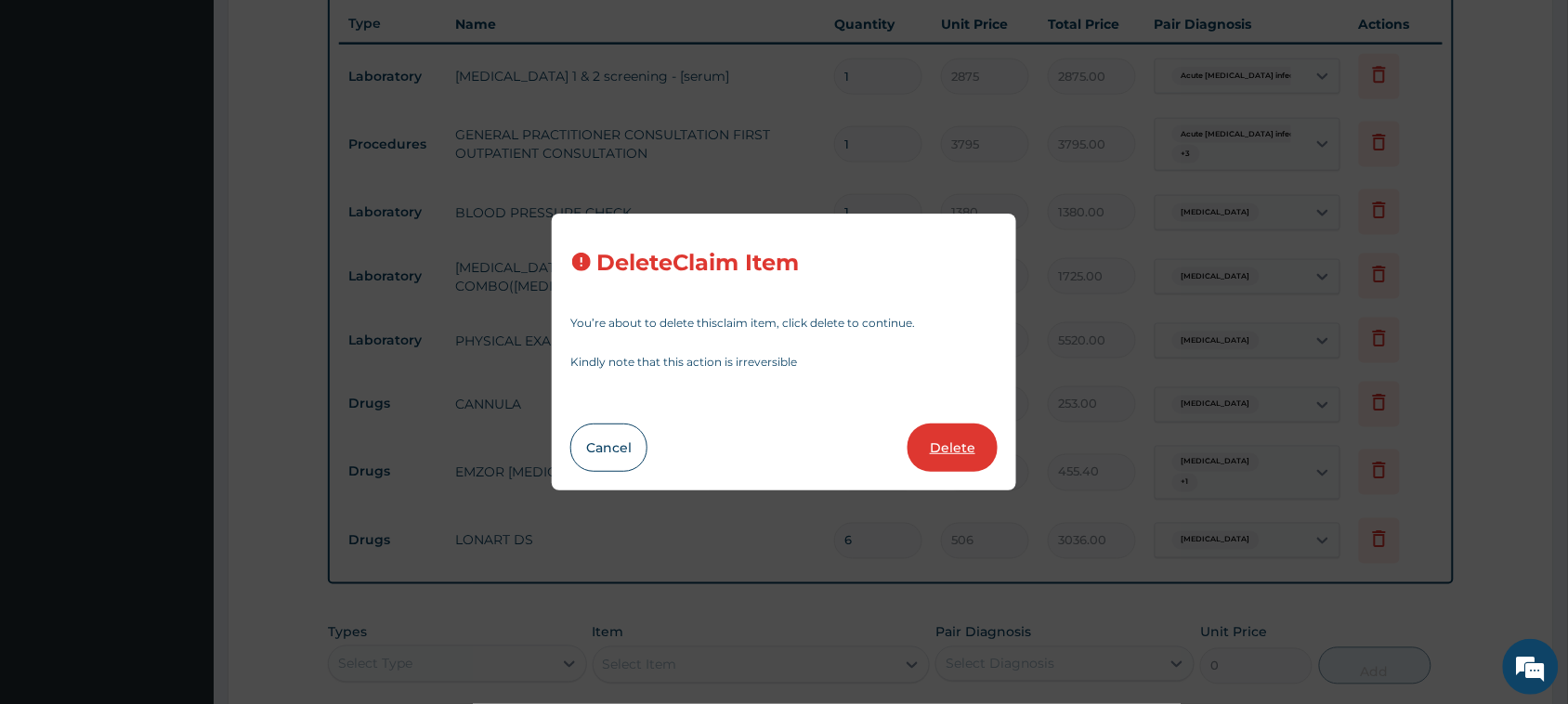
type input "5520.00"
type input "1"
type input "253"
type input "253.00"
type input "18"
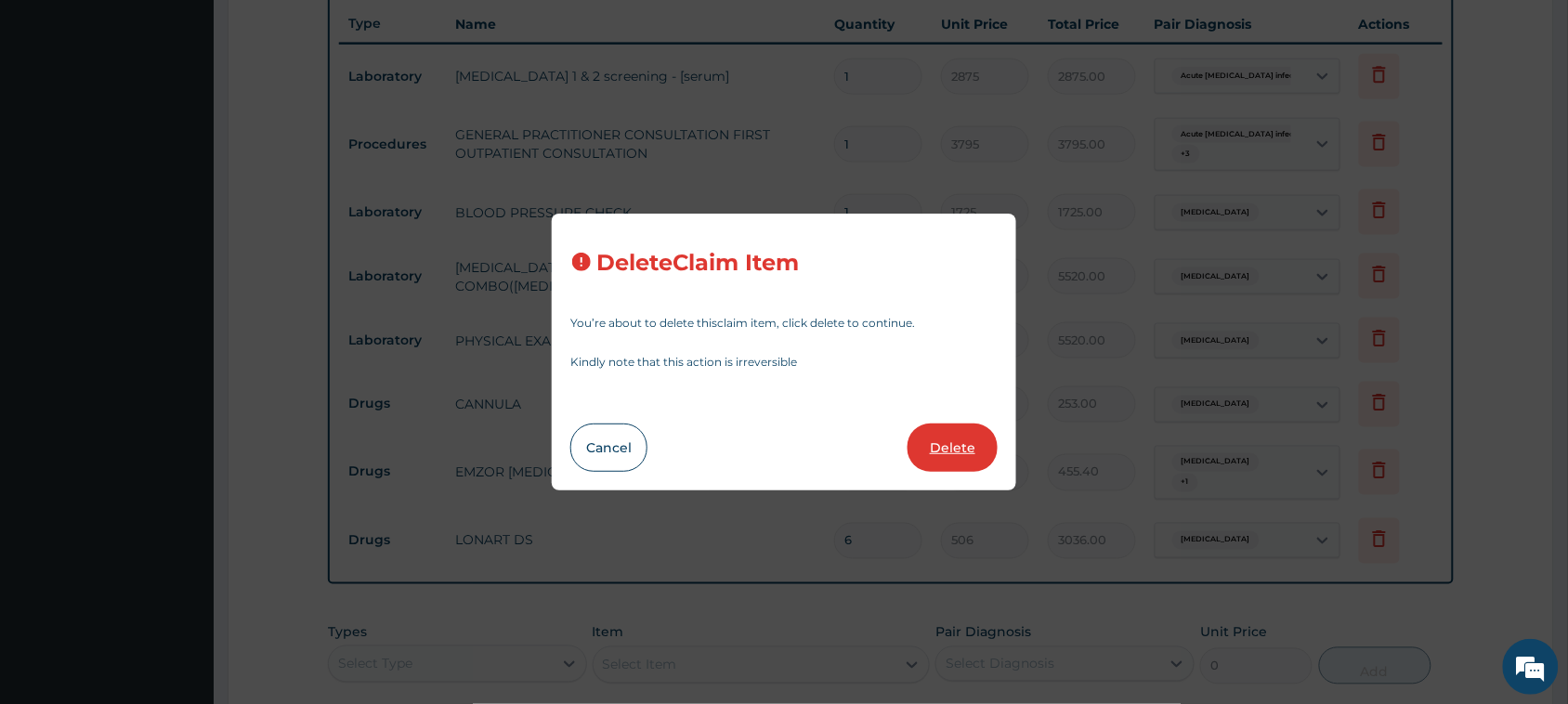
type input "25.3"
type input "455.40"
type input "6"
type input "506"
type input "3036.00"
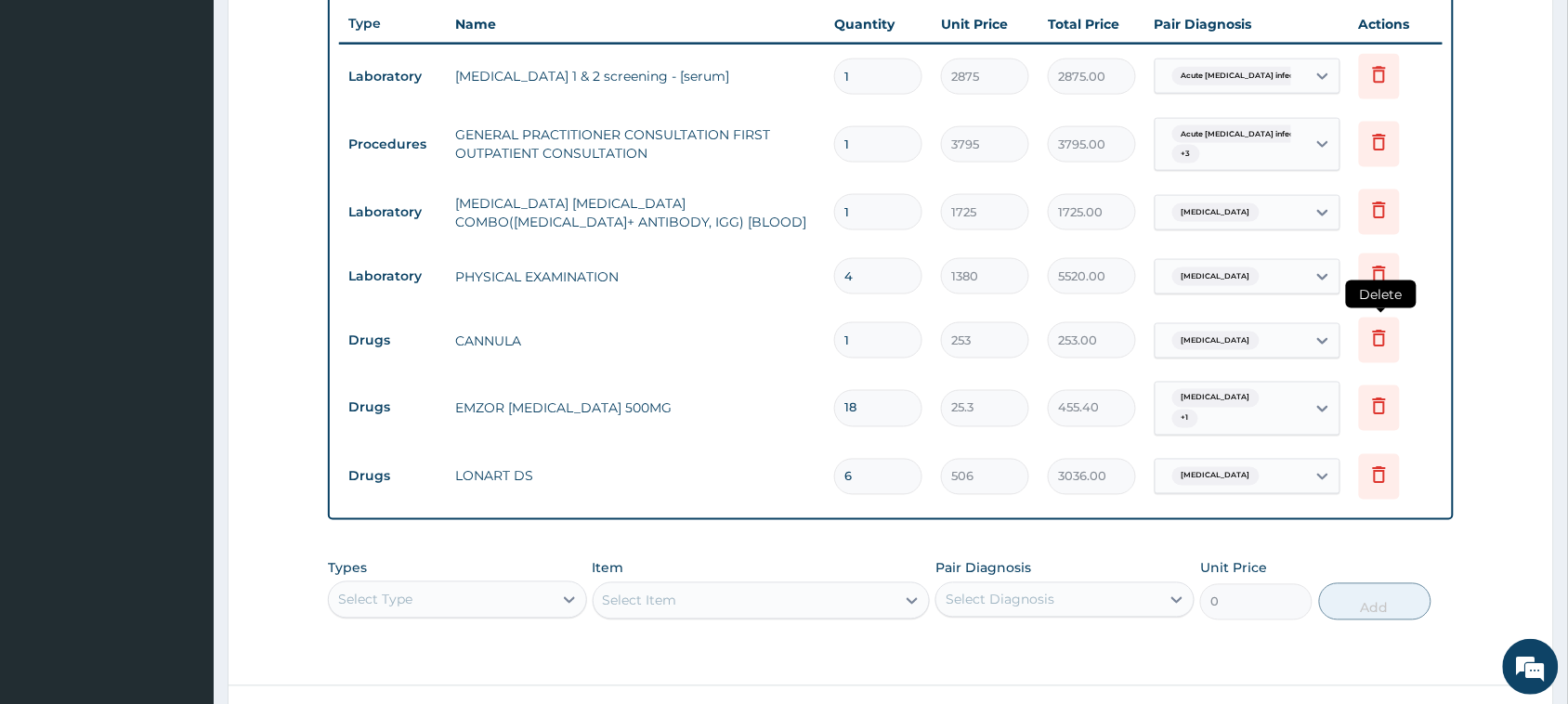
click at [1378, 345] on icon at bounding box center [1379, 338] width 22 height 22
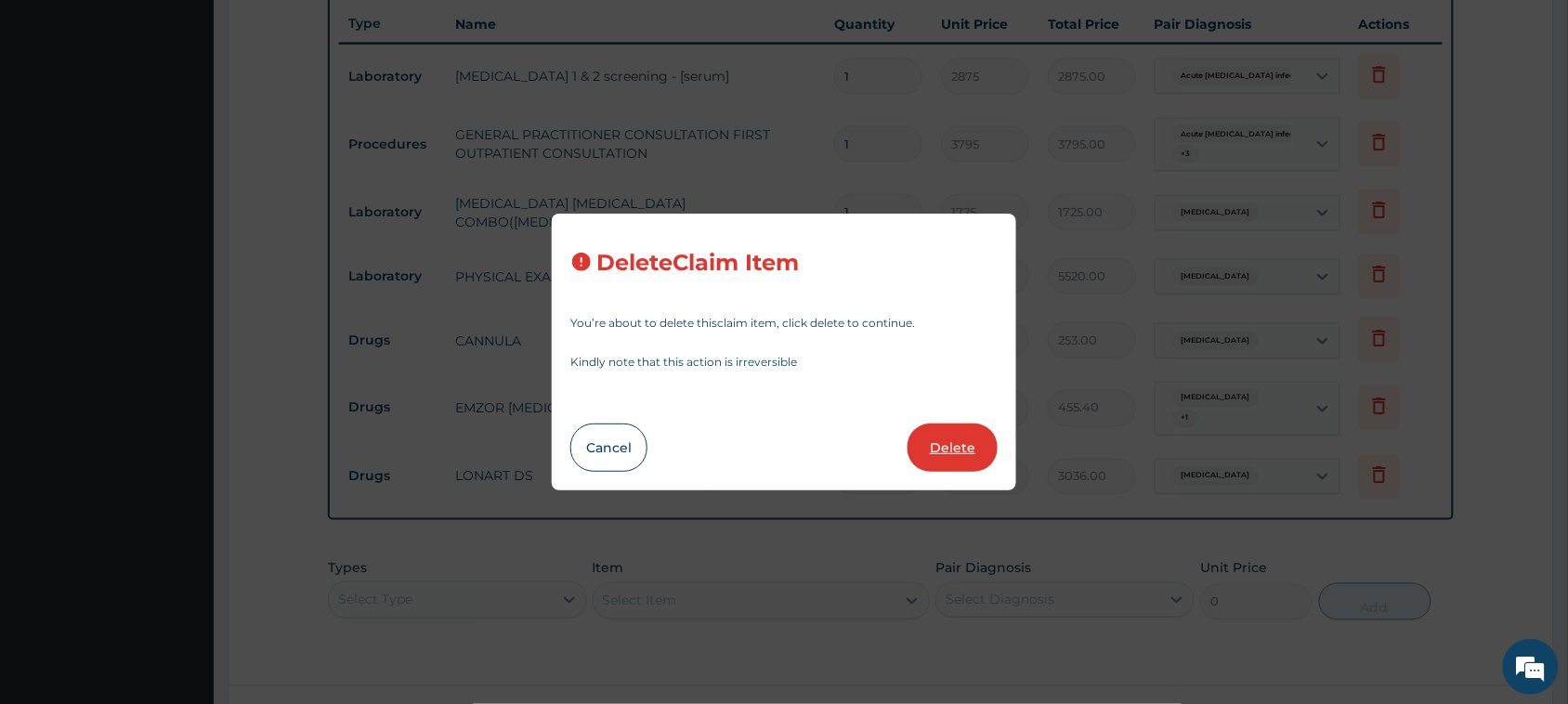
click at [953, 443] on button "Delete" at bounding box center [952, 447] width 90 height 48
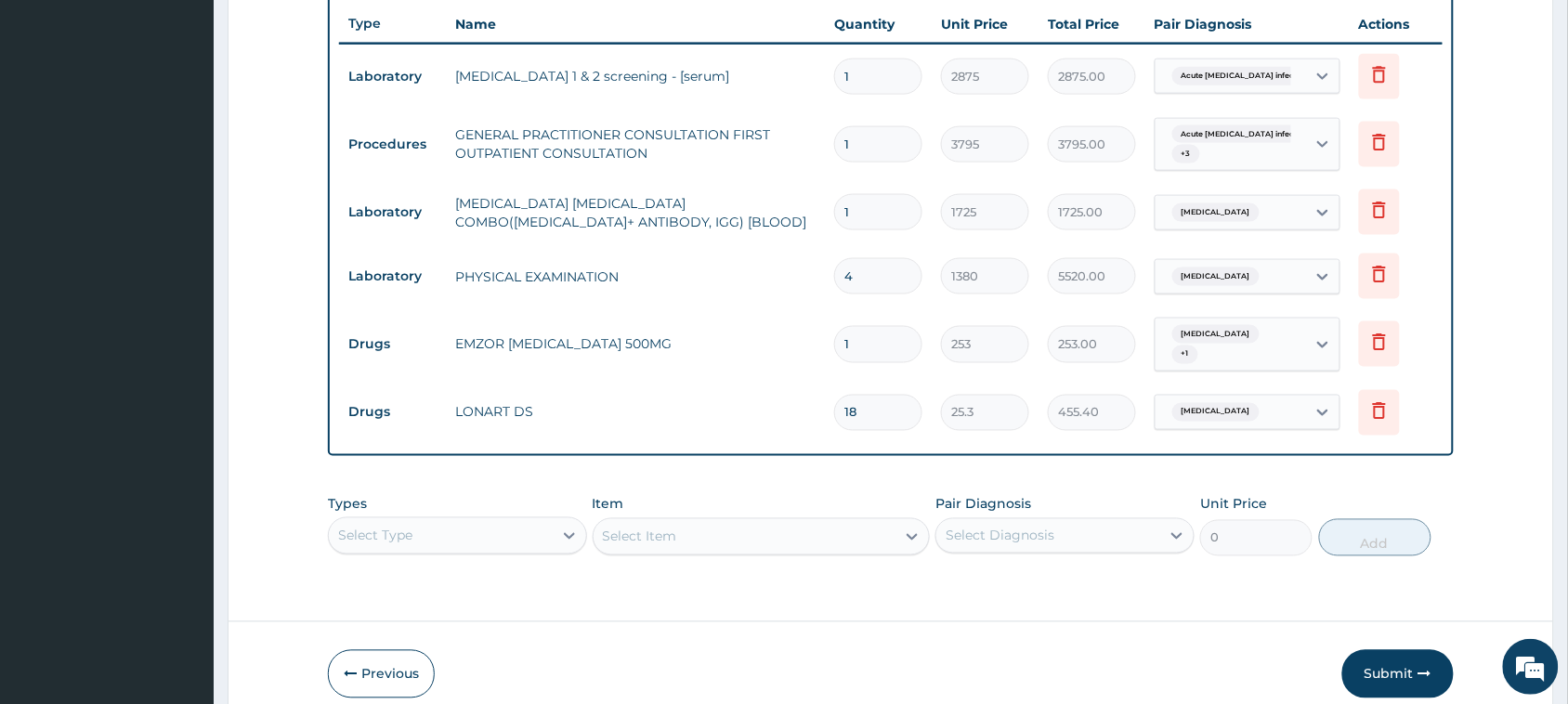
type input "18"
type input "25.3"
type input "455.40"
type input "6"
type input "506"
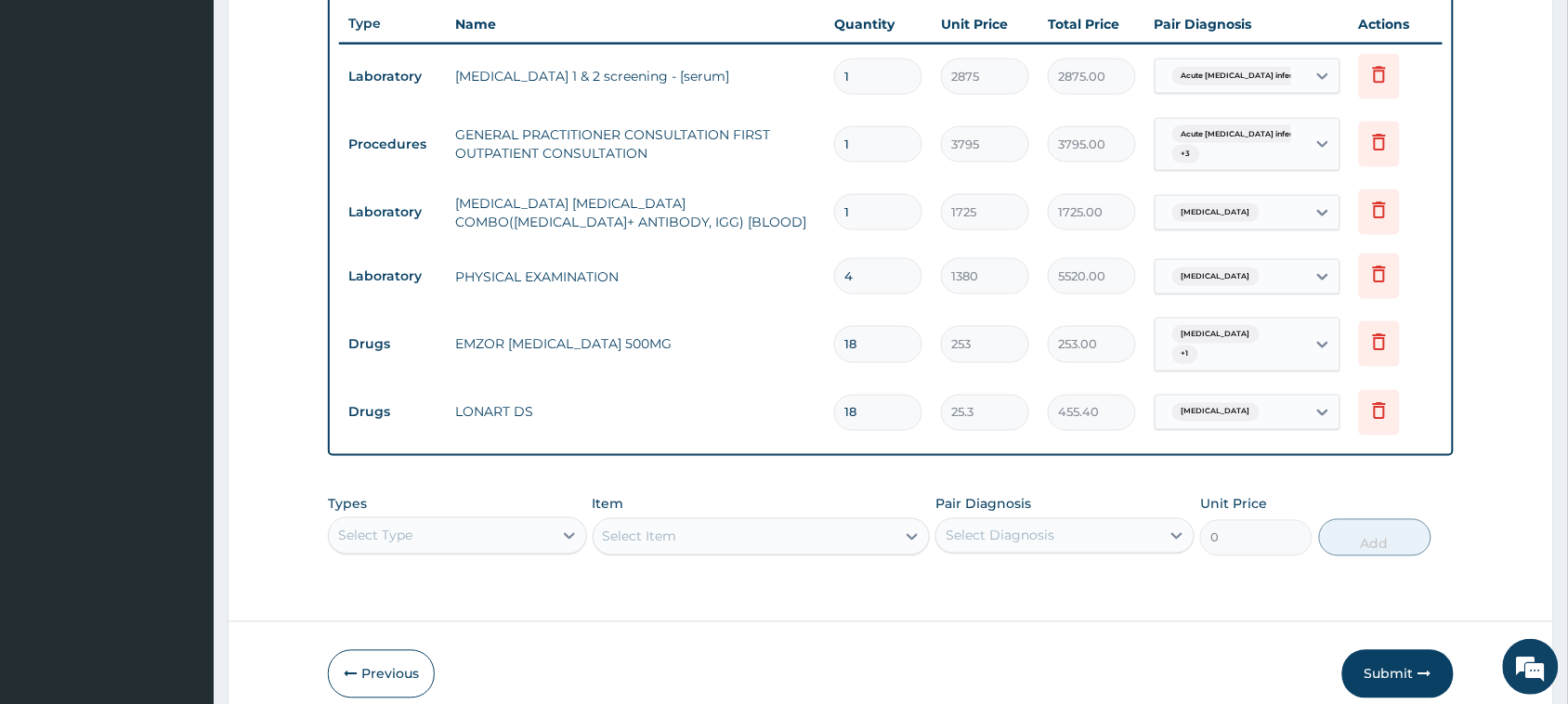
type input "3036.00"
click at [1409, 667] on button "Submit" at bounding box center [1397, 674] width 111 height 48
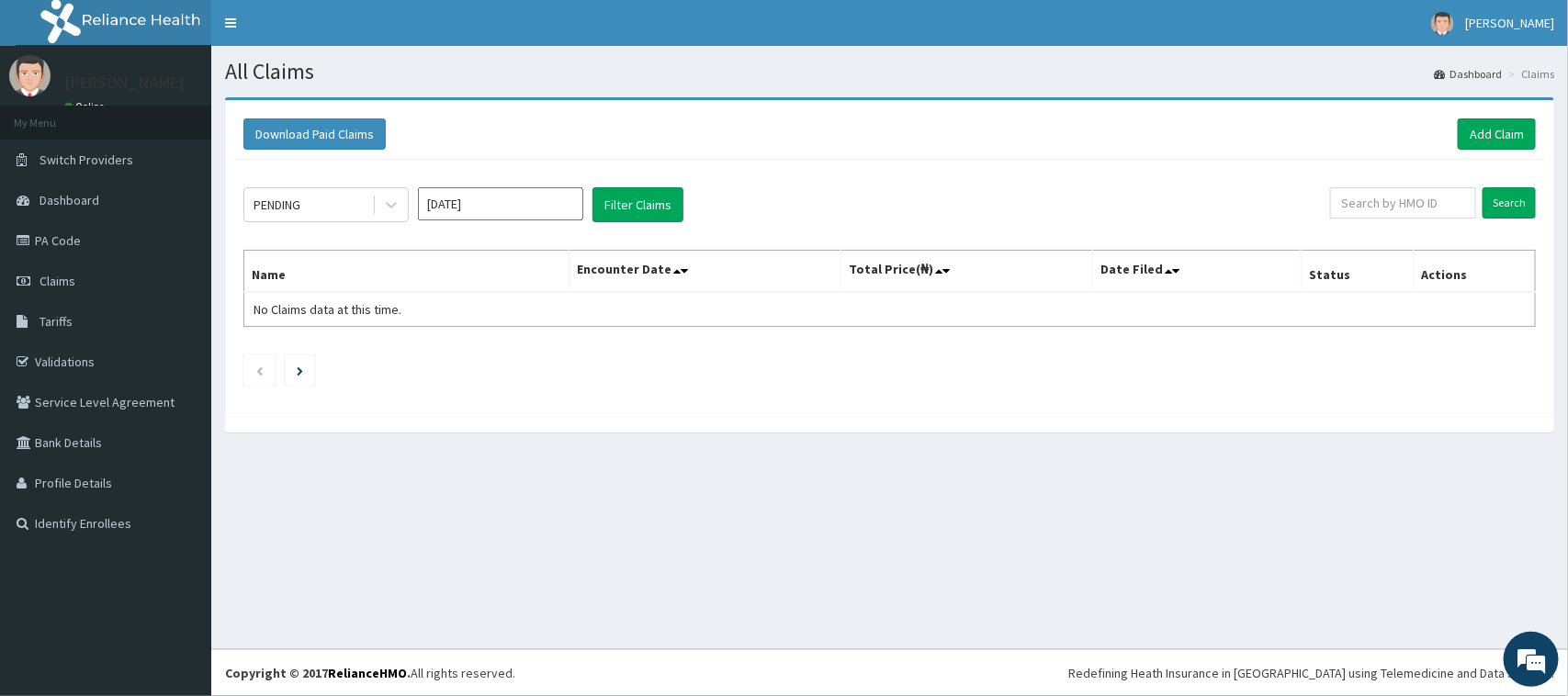
click at [515, 208] on input "[DATE]" at bounding box center [500, 204] width 165 height 33
click at [483, 348] on div "Aug" at bounding box center [500, 357] width 37 height 34
type input "[DATE]"
click at [615, 191] on button "Filter Claims" at bounding box center [638, 205] width 91 height 35
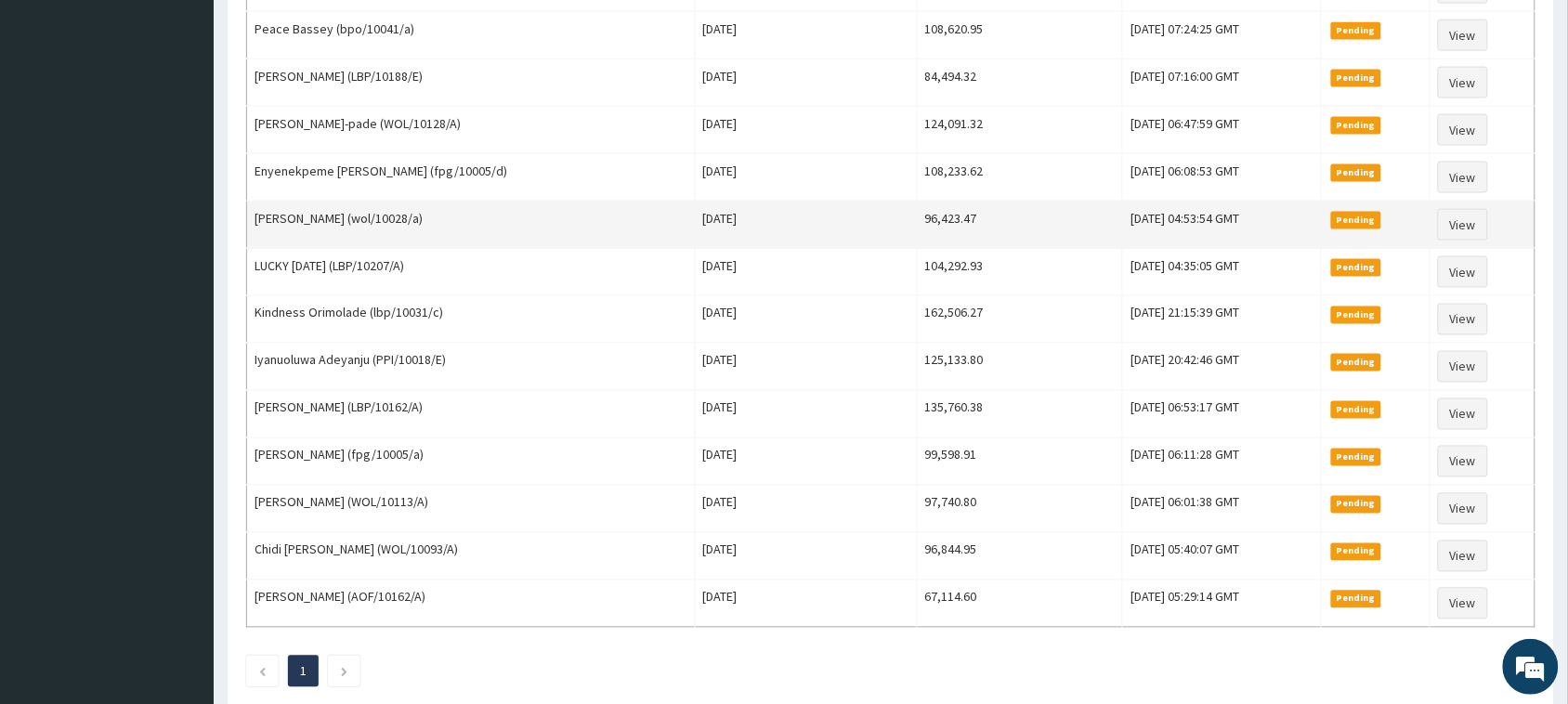
scroll to position [812, 0]
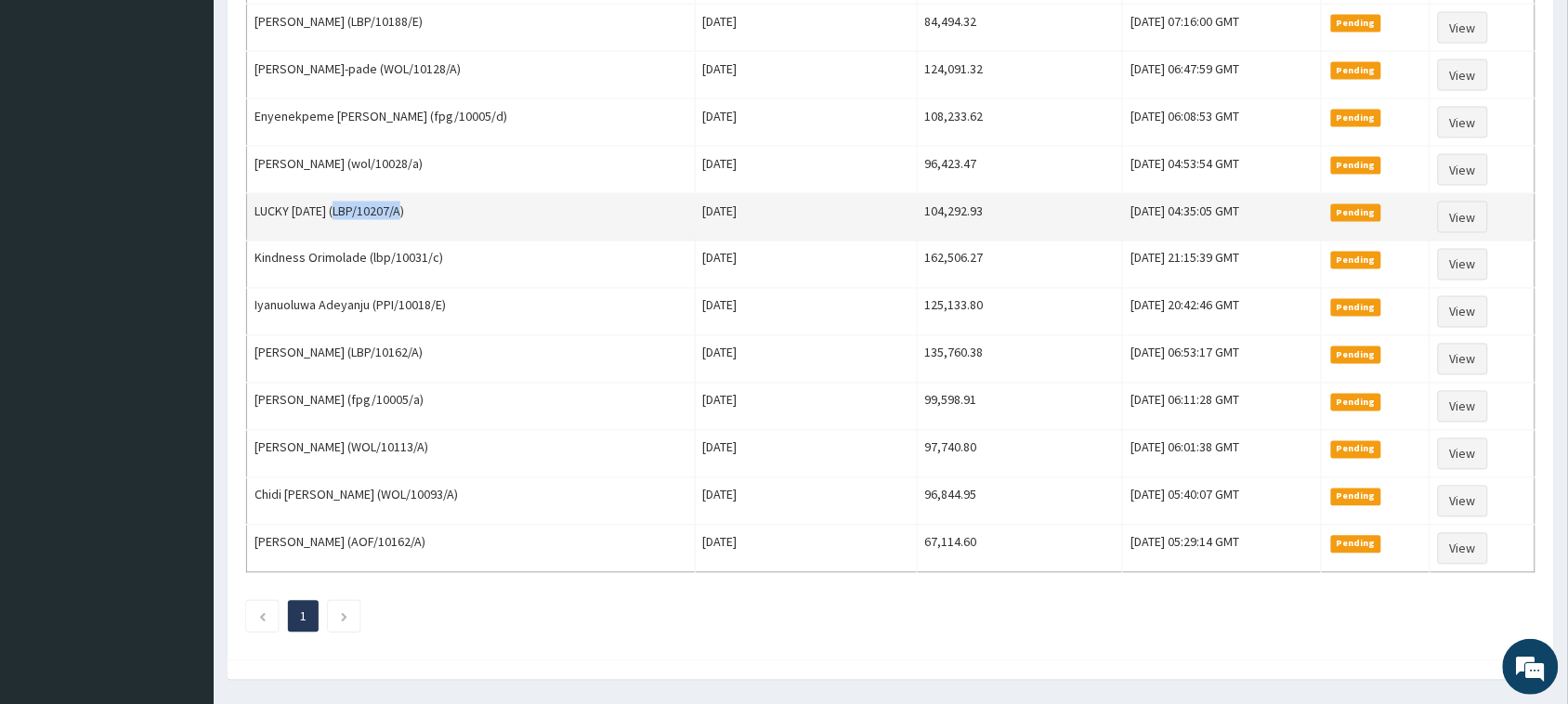
drag, startPoint x: 414, startPoint y: 223, endPoint x: 353, endPoint y: 219, distance: 61.1
click at [349, 214] on td "LUCKY [DATE] (LBP/10207/A)" at bounding box center [471, 218] width 448 height 48
copy td "LBP/10207/A"
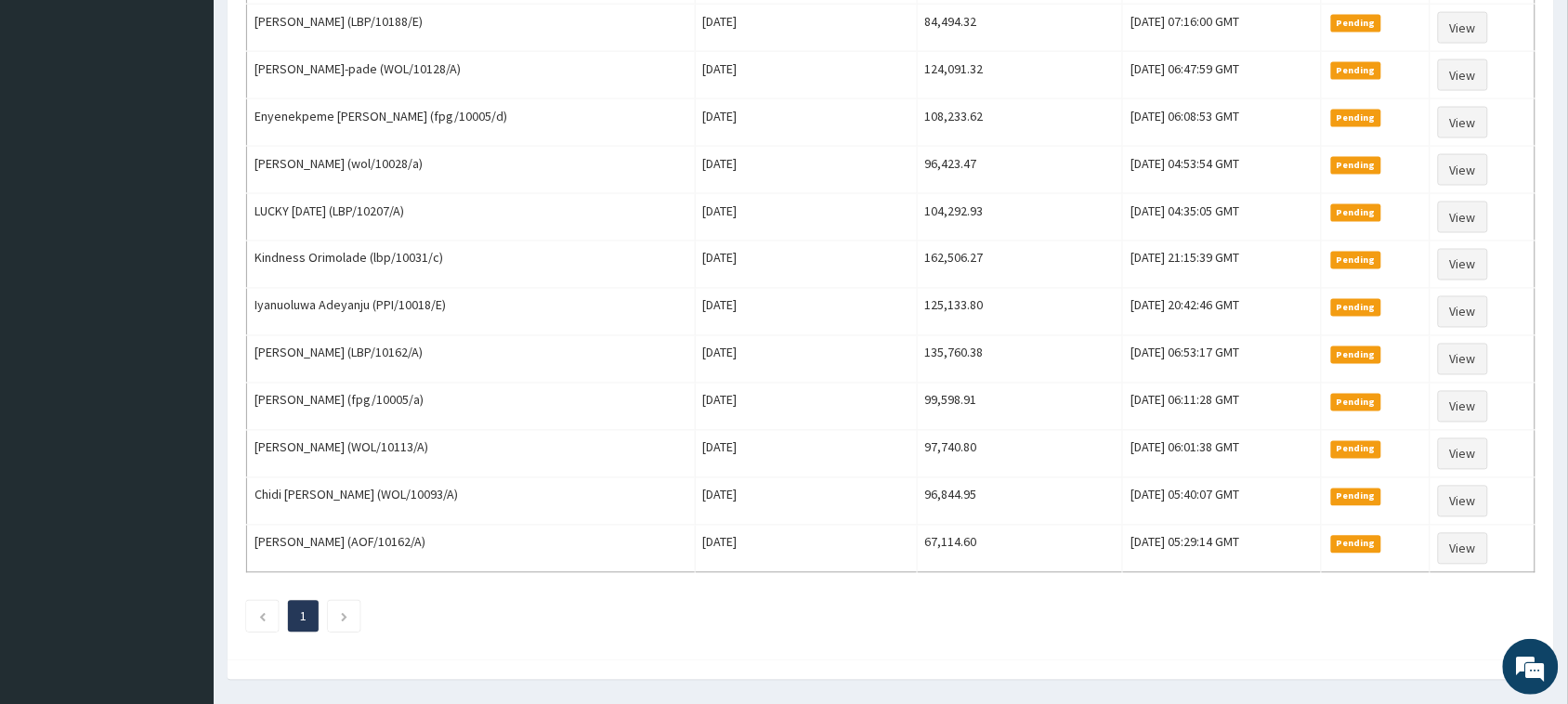
drag, startPoint x: 981, startPoint y: 655, endPoint x: 929, endPoint y: 685, distance: 60.0
click at [980, 651] on div "PENDING [DATE] Filter Claims Search Name Encounter Date Total Price(₦) Date Fil…" at bounding box center [890, 0] width 1307 height 1303
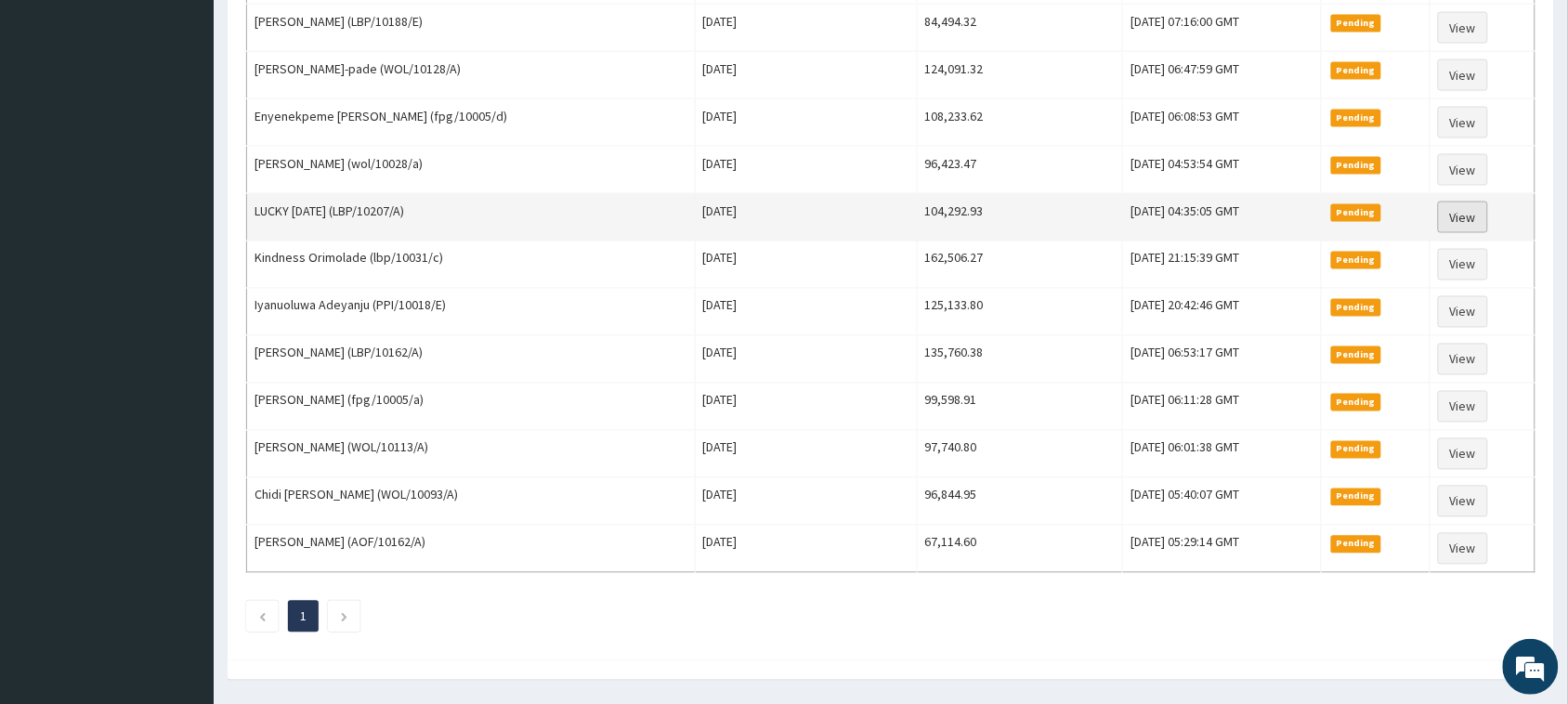
click at [1468, 232] on link "View" at bounding box center [1462, 217] width 50 height 31
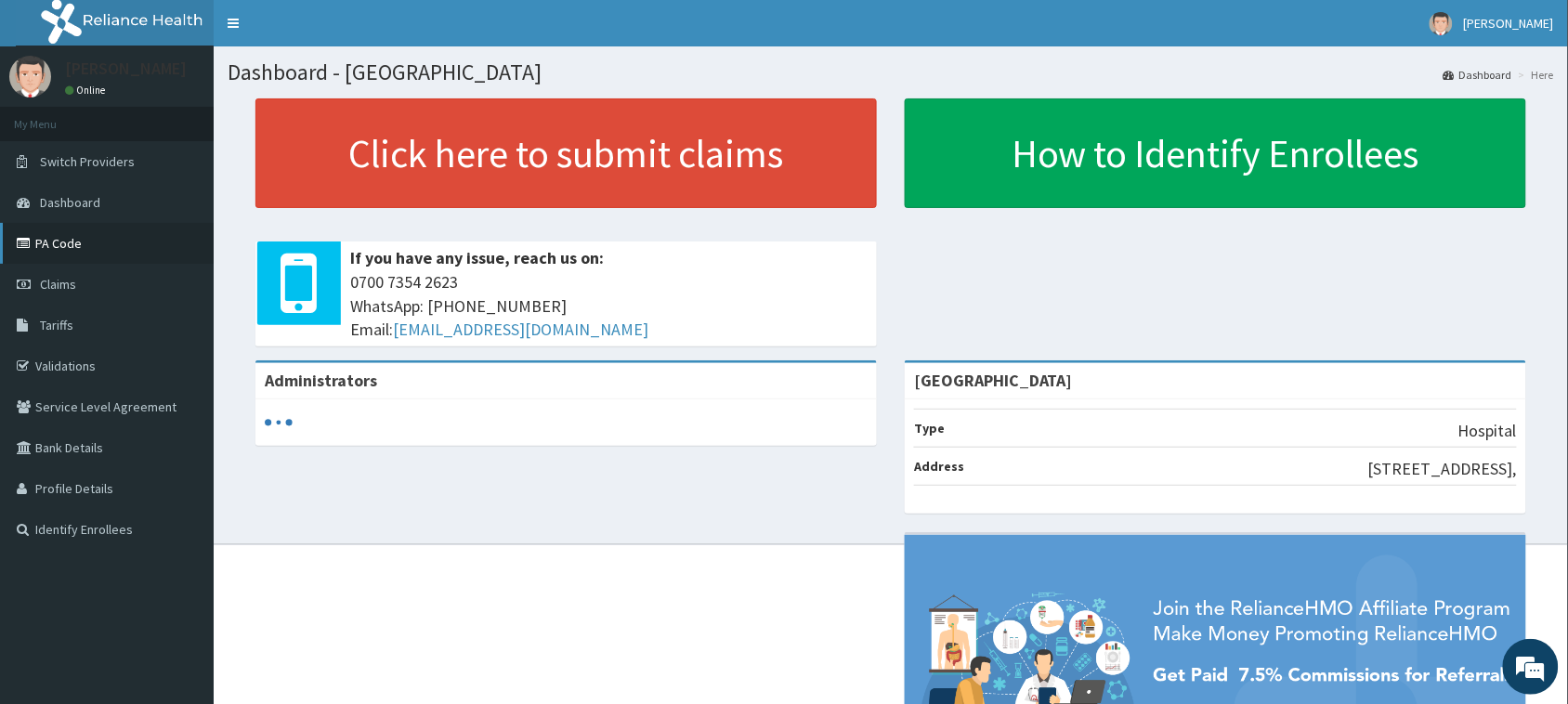
click at [58, 237] on link "PA Code" at bounding box center [106, 243] width 214 height 41
click at [59, 237] on link "PA Code" at bounding box center [106, 243] width 214 height 41
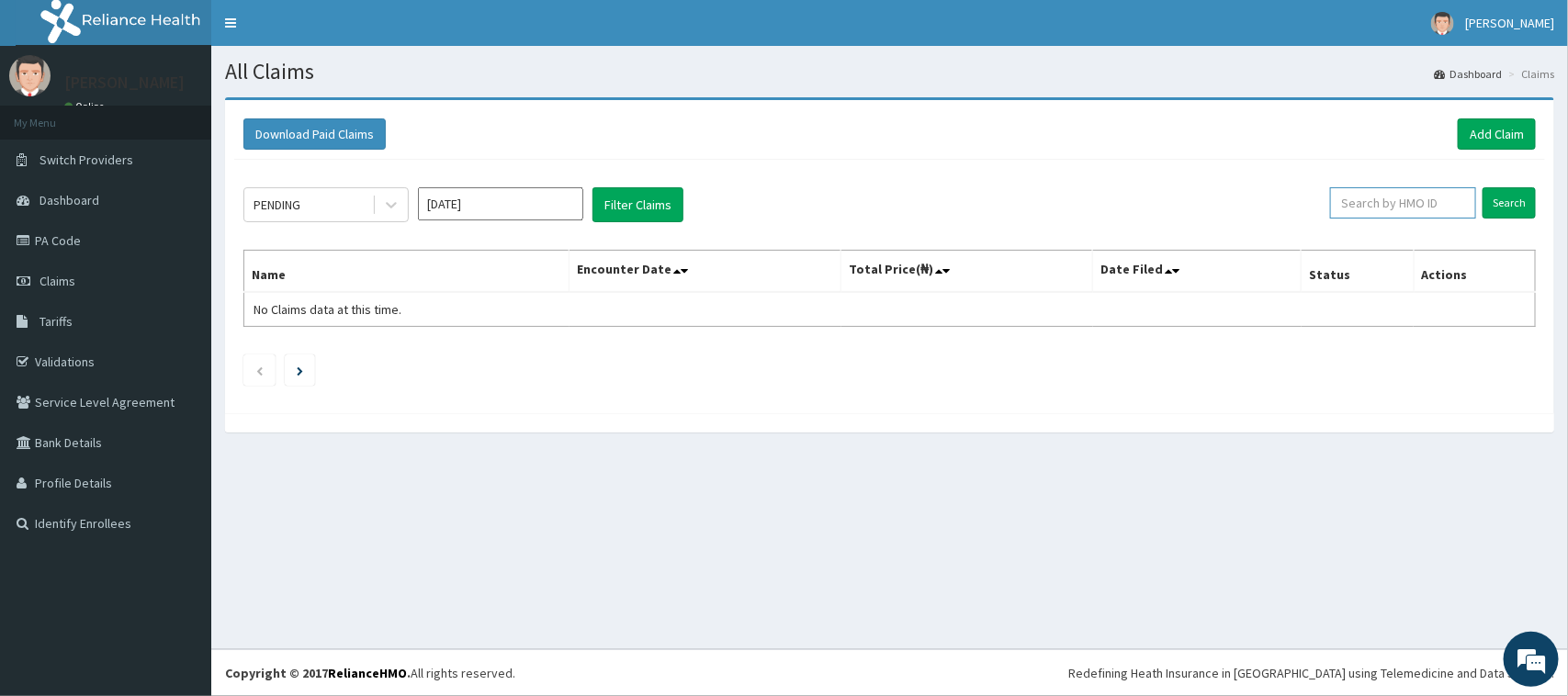
click at [1405, 205] on input "text" at bounding box center [1402, 203] width 146 height 31
paste input "LBP/10207/A"
type input "LBP/10207/A"
click at [1495, 208] on input "Search" at bounding box center [1508, 203] width 53 height 31
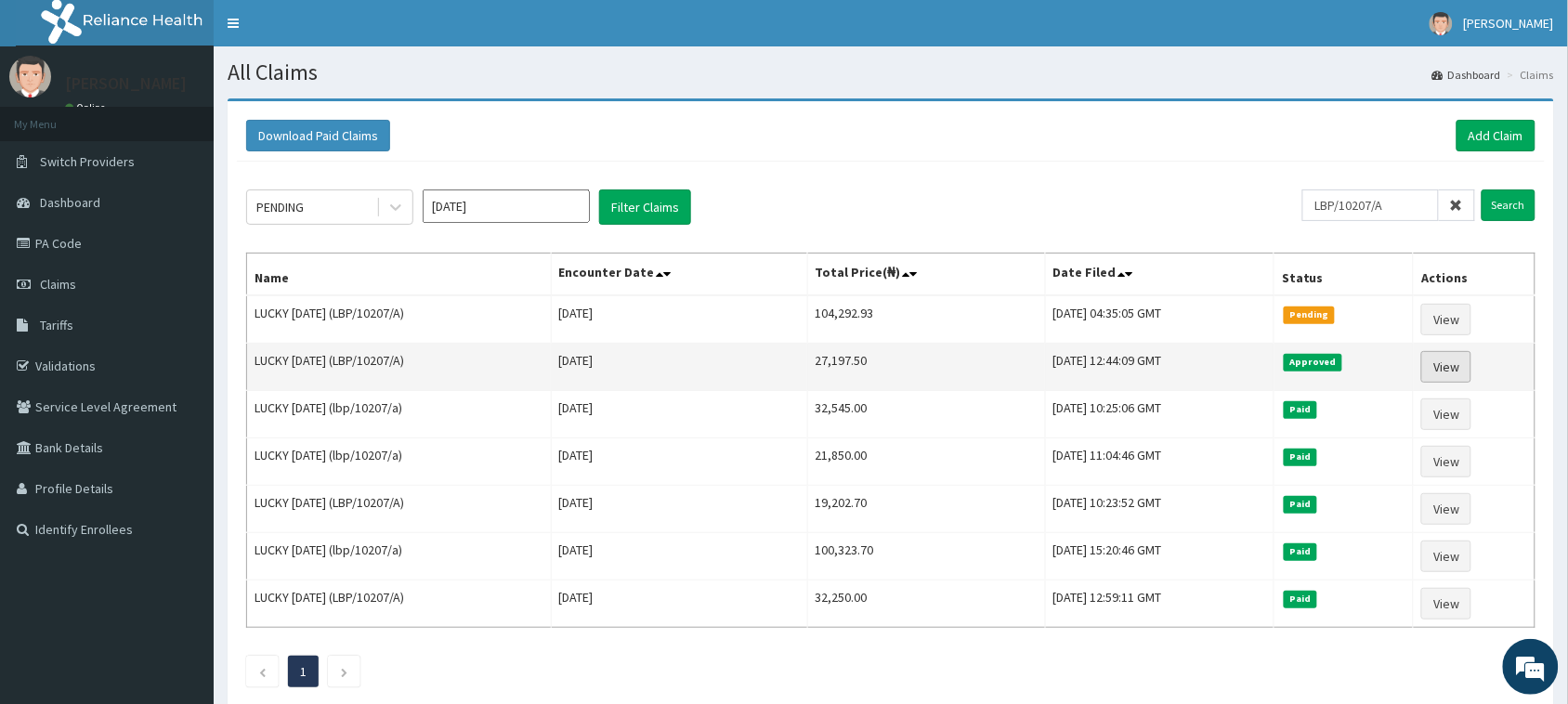
click at [1456, 371] on link "View" at bounding box center [1445, 367] width 50 height 31
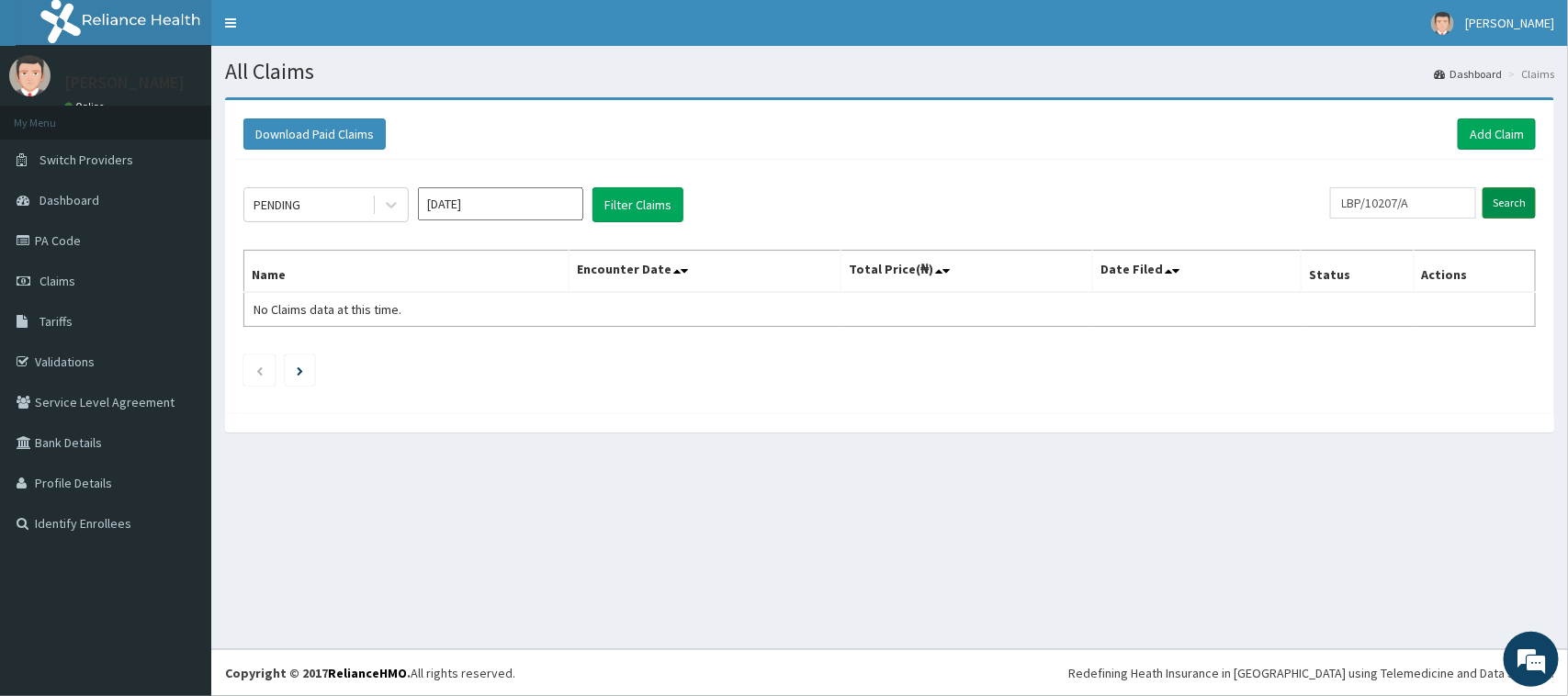
click at [1515, 211] on input "Search" at bounding box center [1508, 203] width 53 height 31
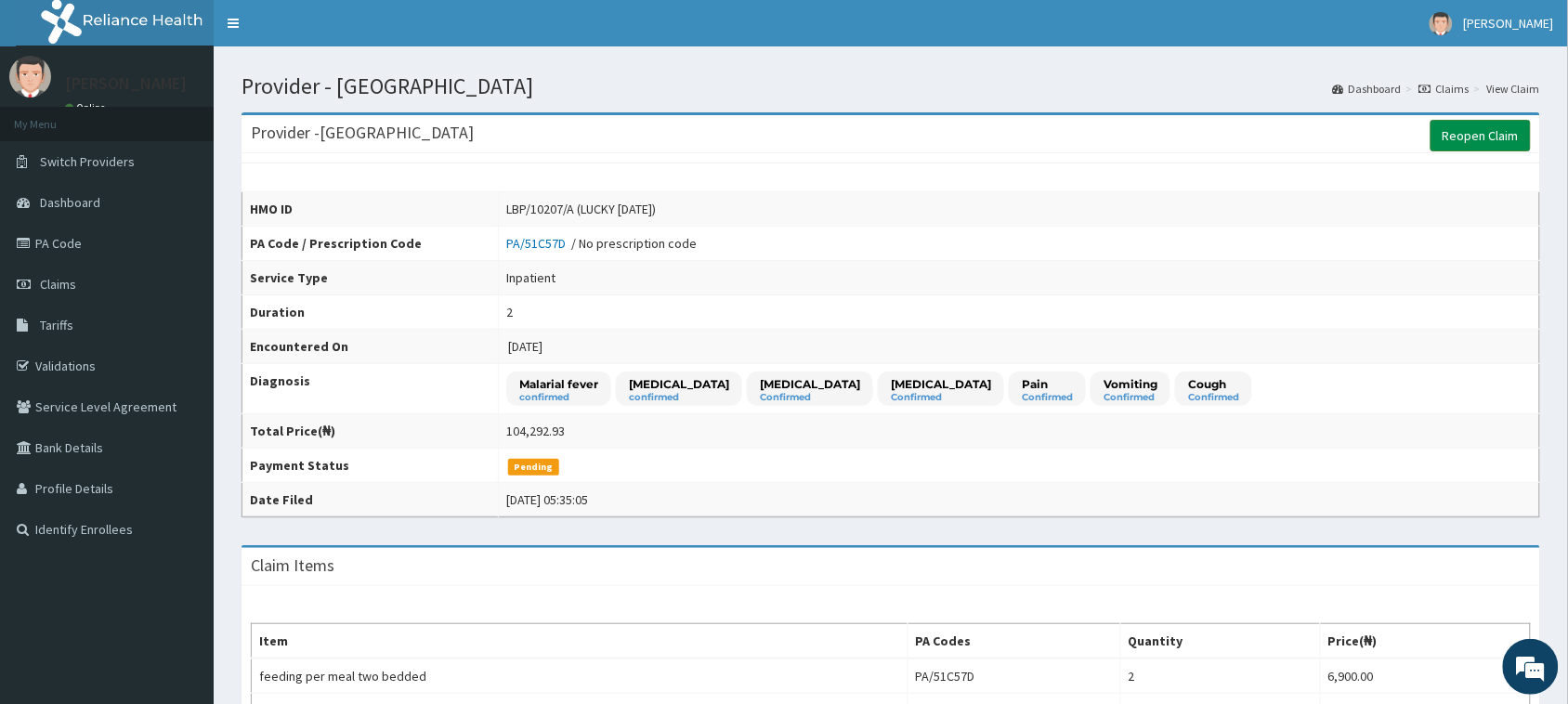
click at [1474, 133] on link "Reopen Claim" at bounding box center [1480, 136] width 101 height 31
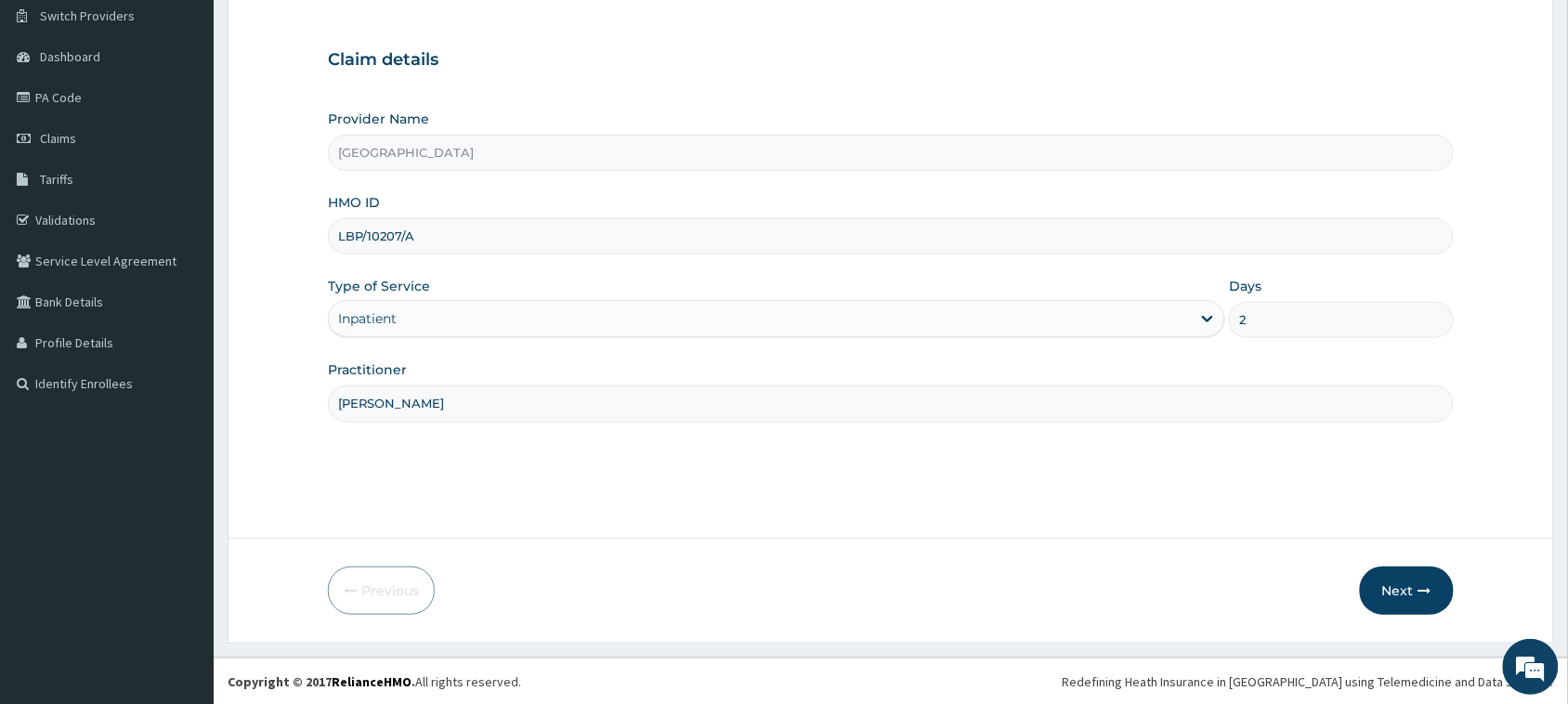
scroll to position [146, 0]
click at [1419, 588] on button "Next" at bounding box center [1407, 589] width 94 height 48
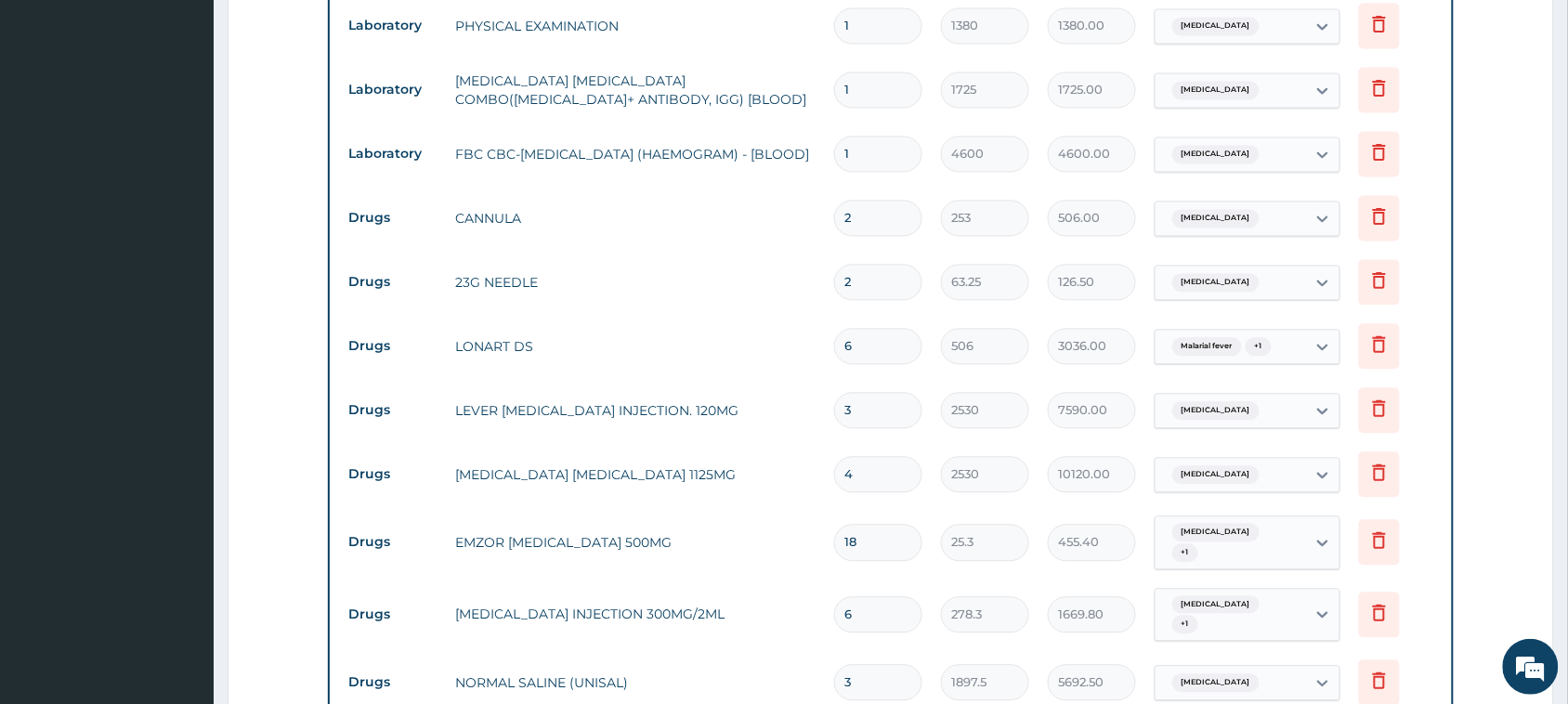
scroll to position [1075, 0]
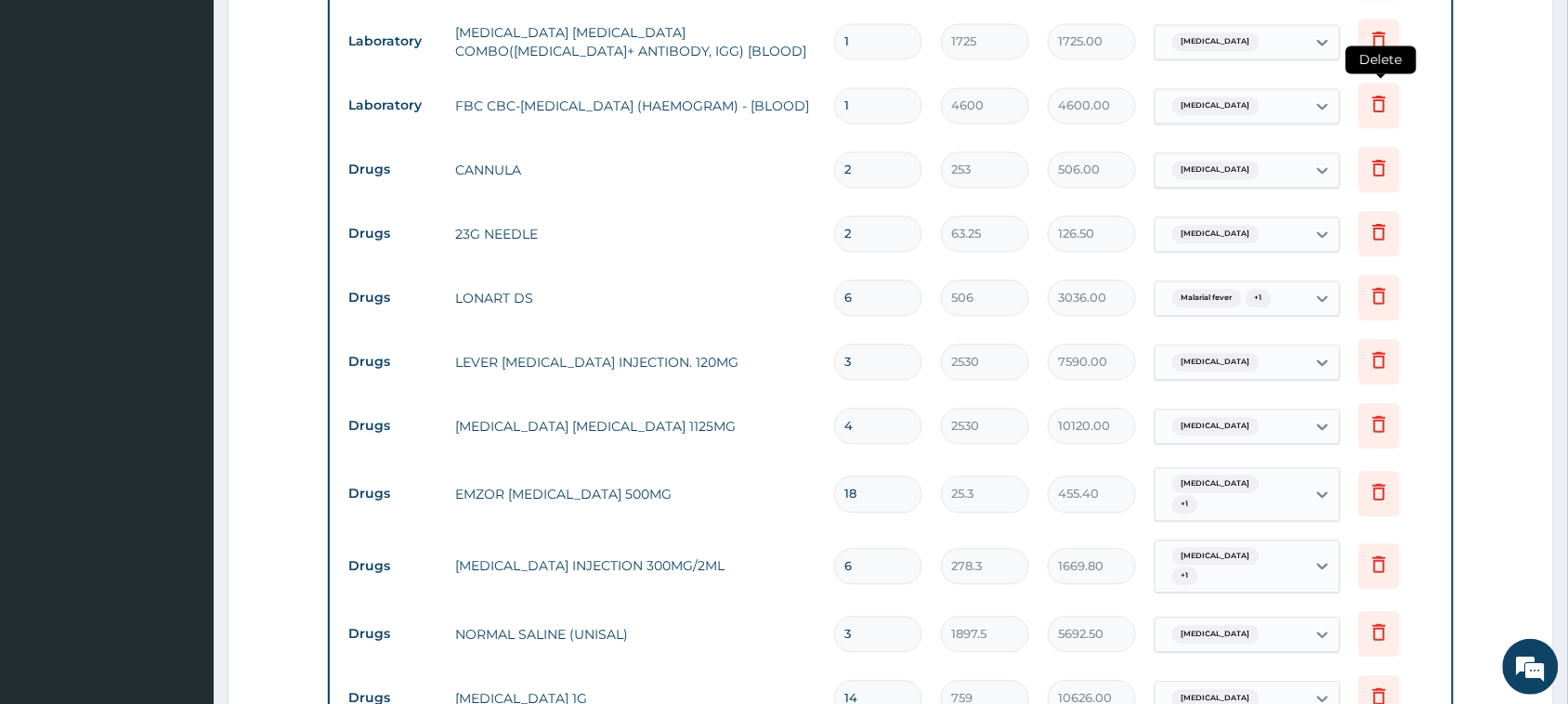
click at [1381, 92] on icon at bounding box center [1379, 103] width 22 height 22
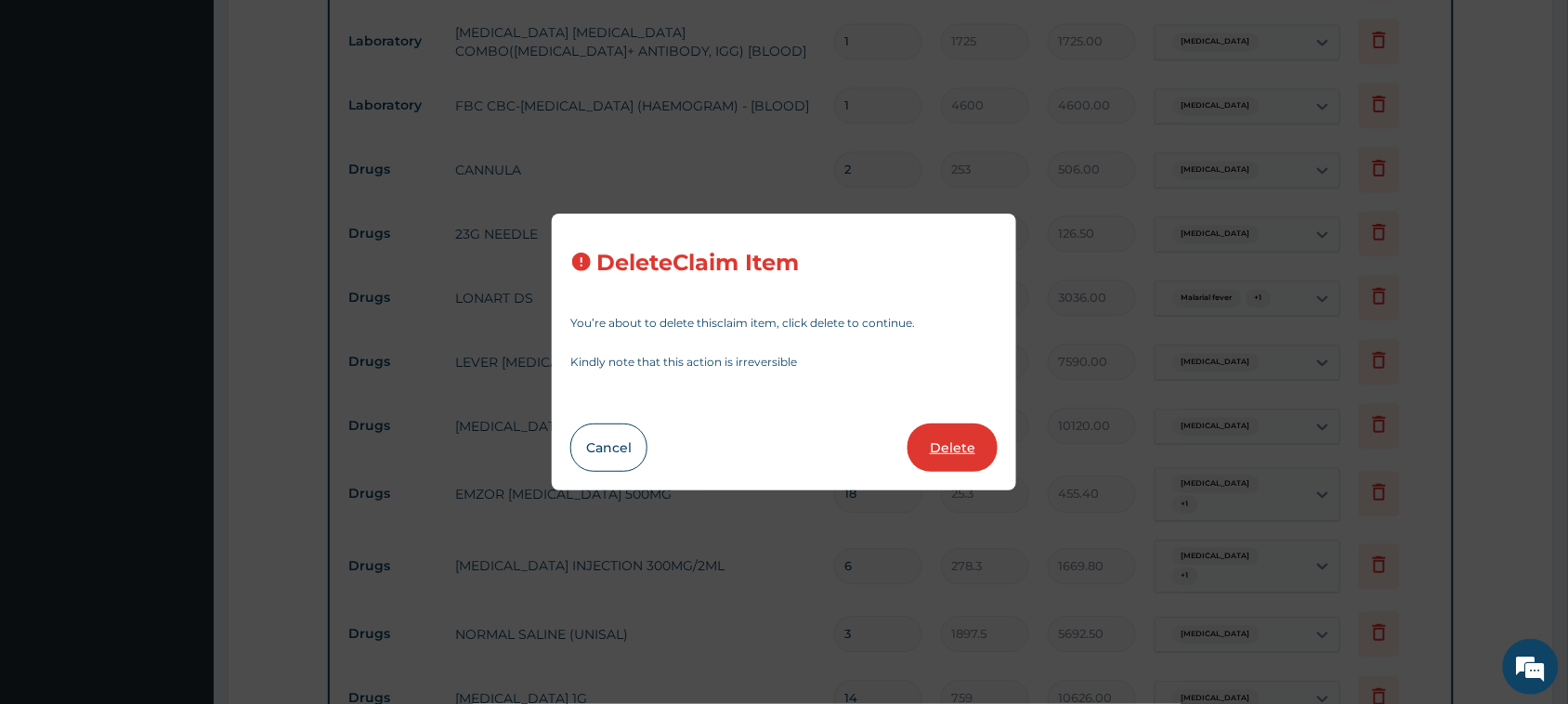
click at [949, 450] on button "Delete" at bounding box center [952, 447] width 90 height 48
type input "2"
type input "253"
type input "506.00"
type input "63.25"
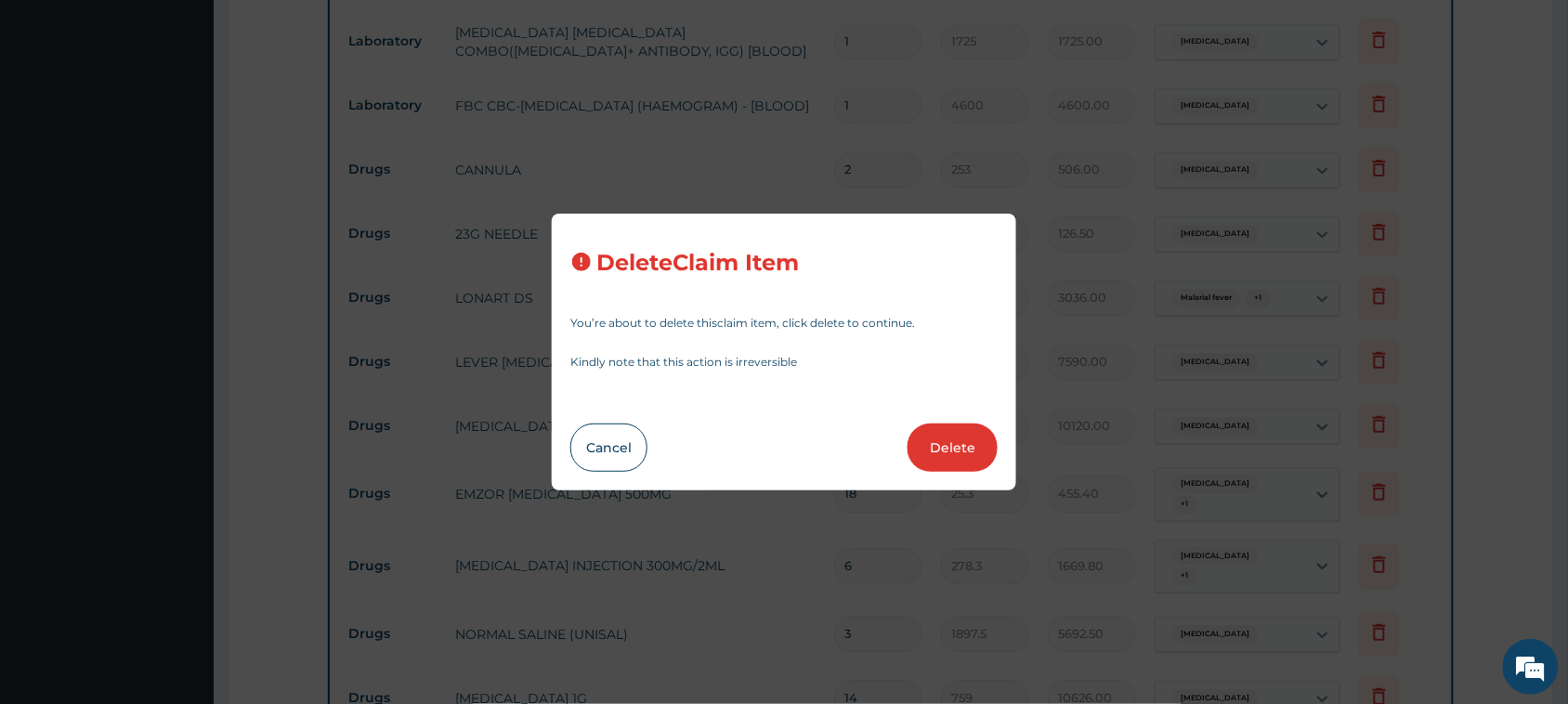
type input "126.50"
type input "6"
type input "506"
type input "3036.00"
type input "3"
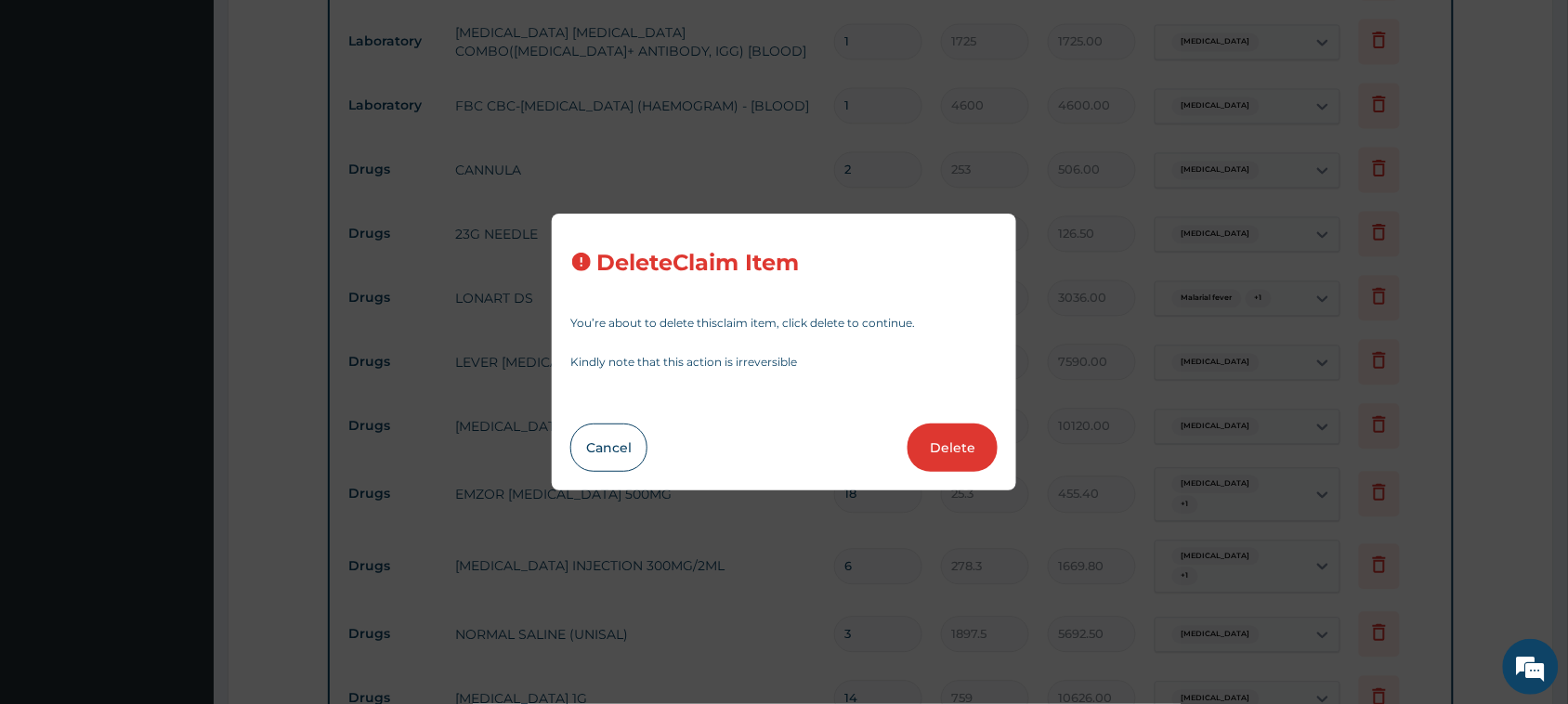
type input "2530"
type input "7590.00"
type input "4"
type input "10120.00"
type input "18"
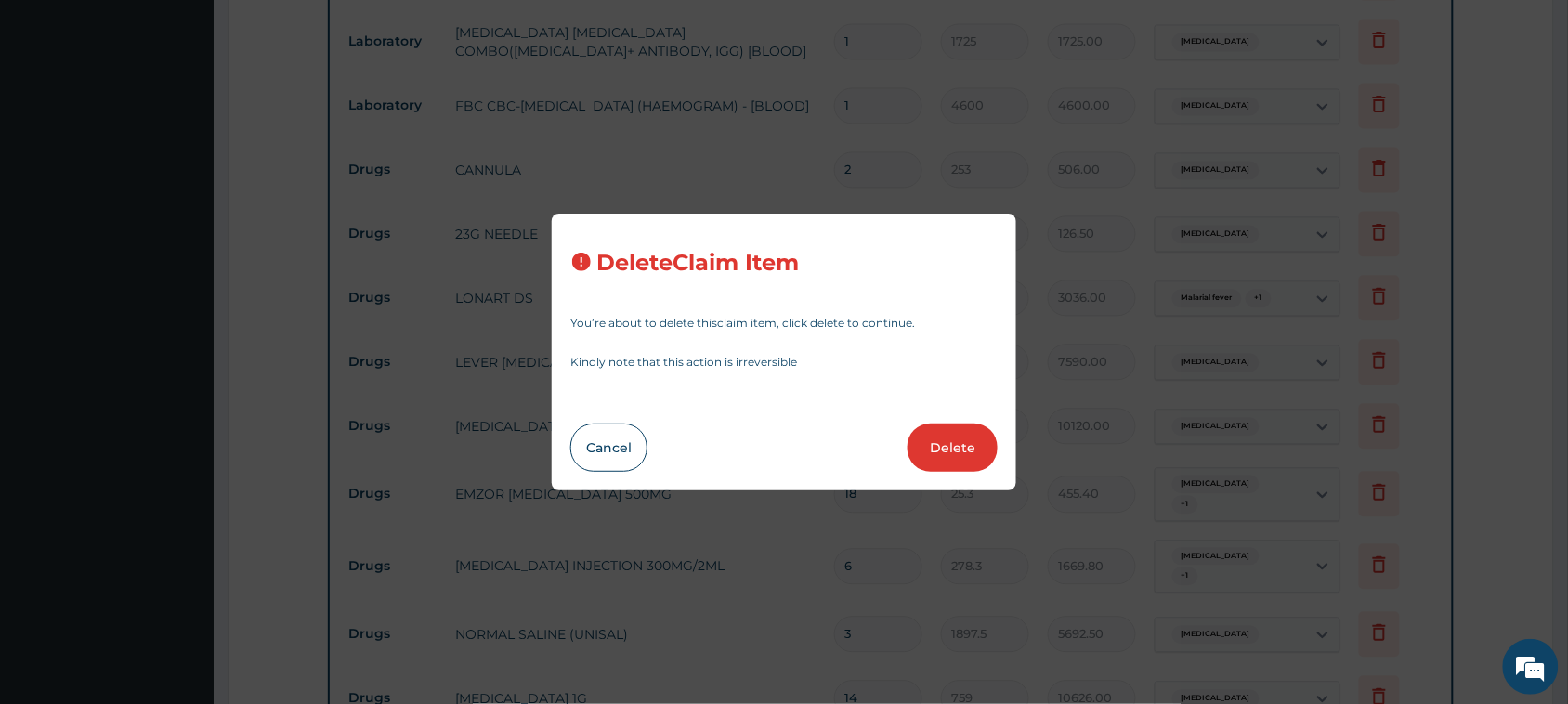
type input "25.3"
type input "455.40"
type input "6"
type input "278.3"
type input "1669.80"
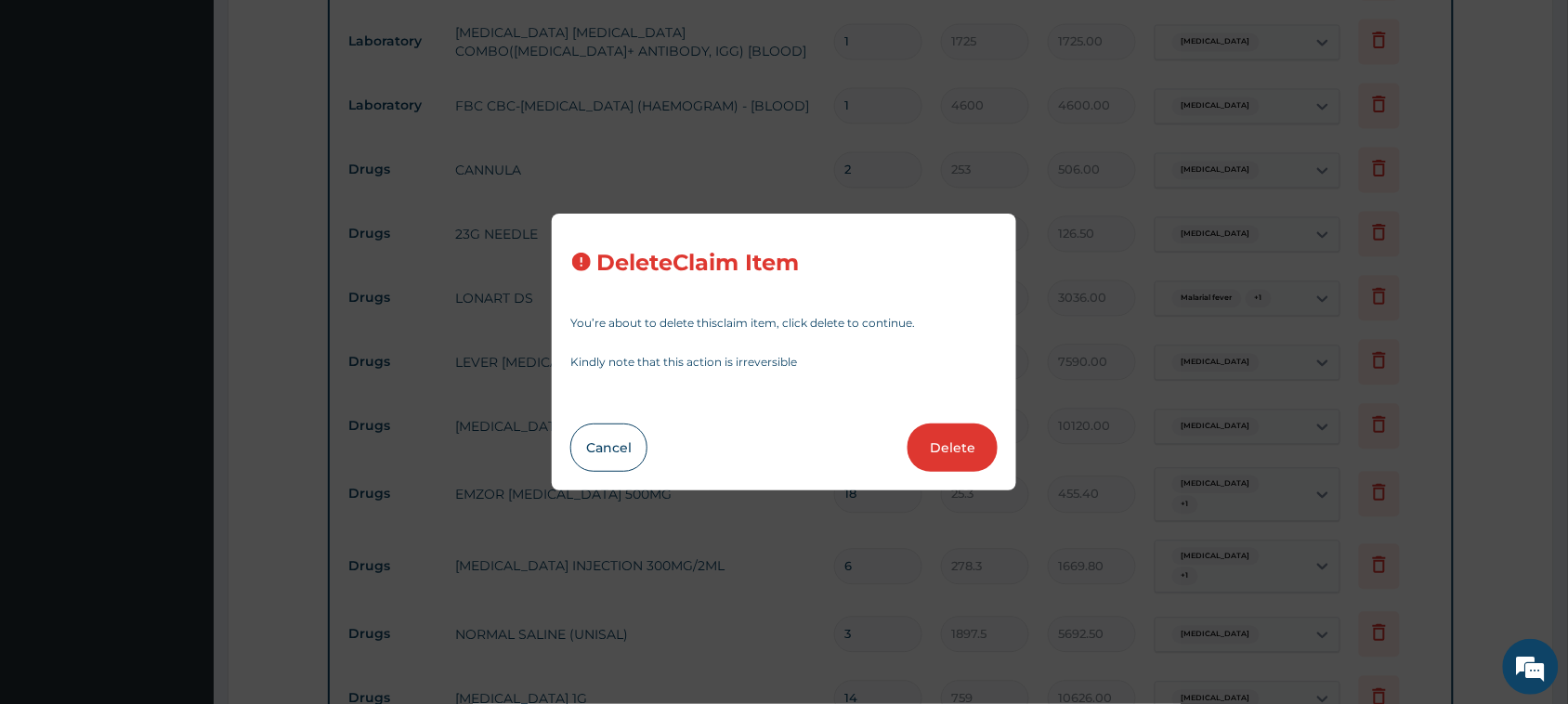
type input "3"
type input "1897.5"
type input "5692.50"
type input "14"
type input "759"
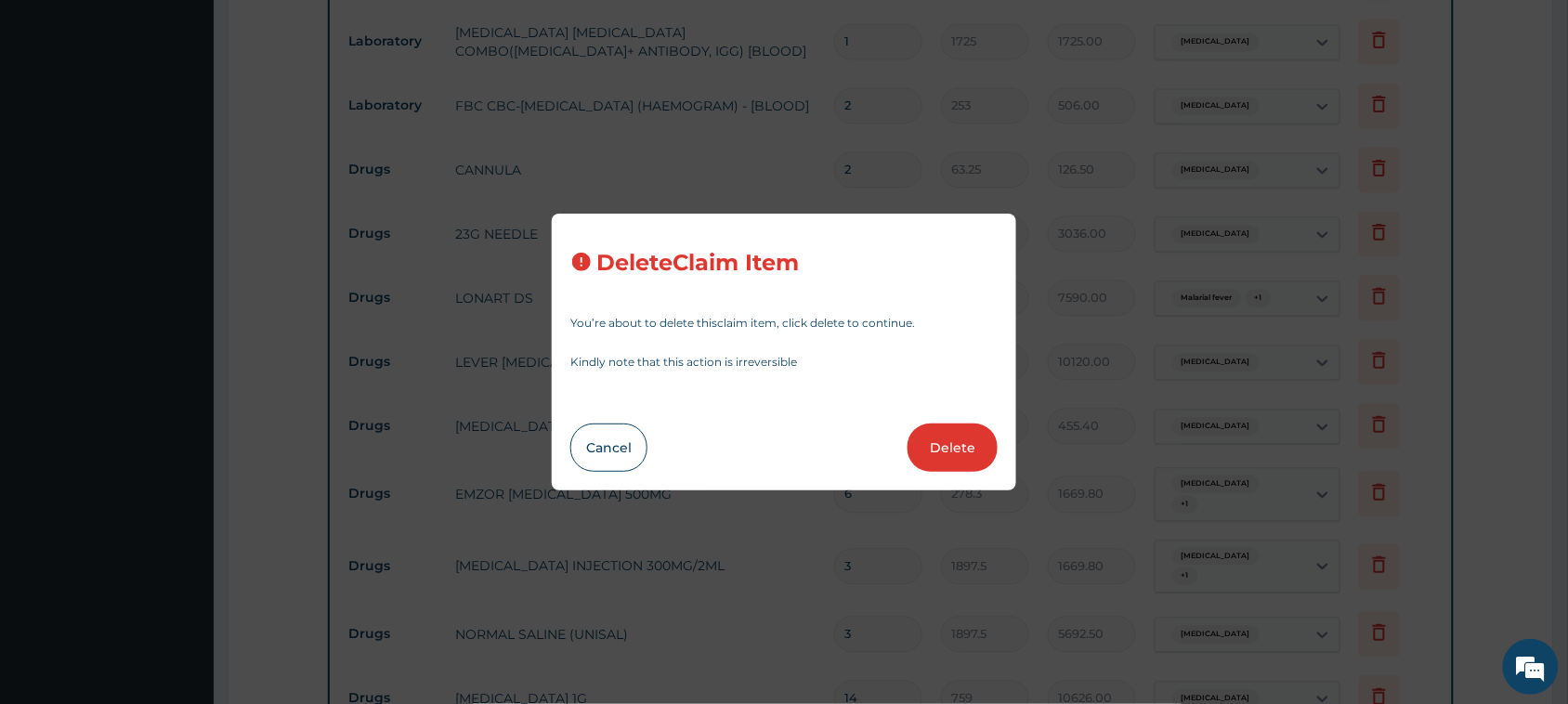
type input "10626.00"
type input "6"
type input "354.2"
type input "2125.20"
type input "3"
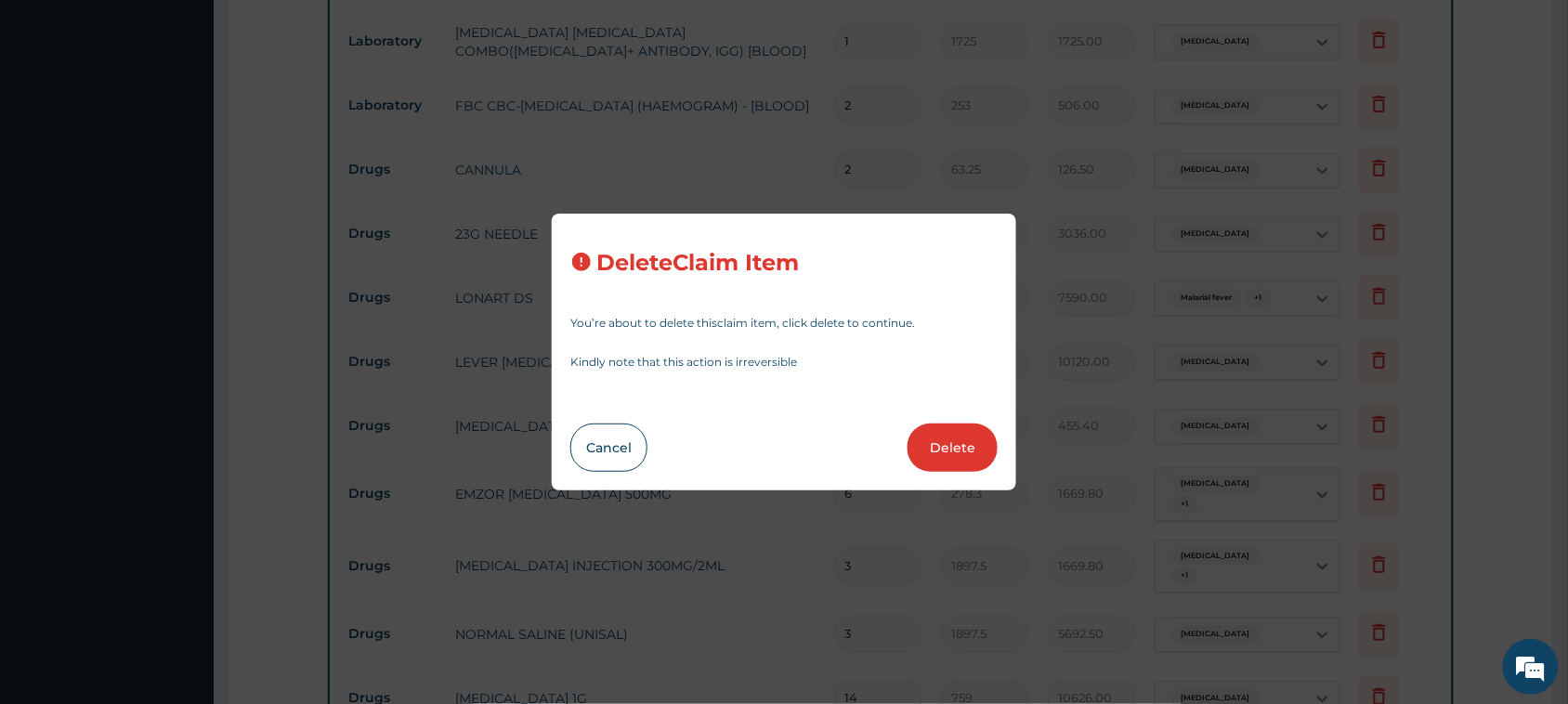
type input "151.8"
type input "455.40"
type input "4"
type input "632.5"
type input "2530.00"
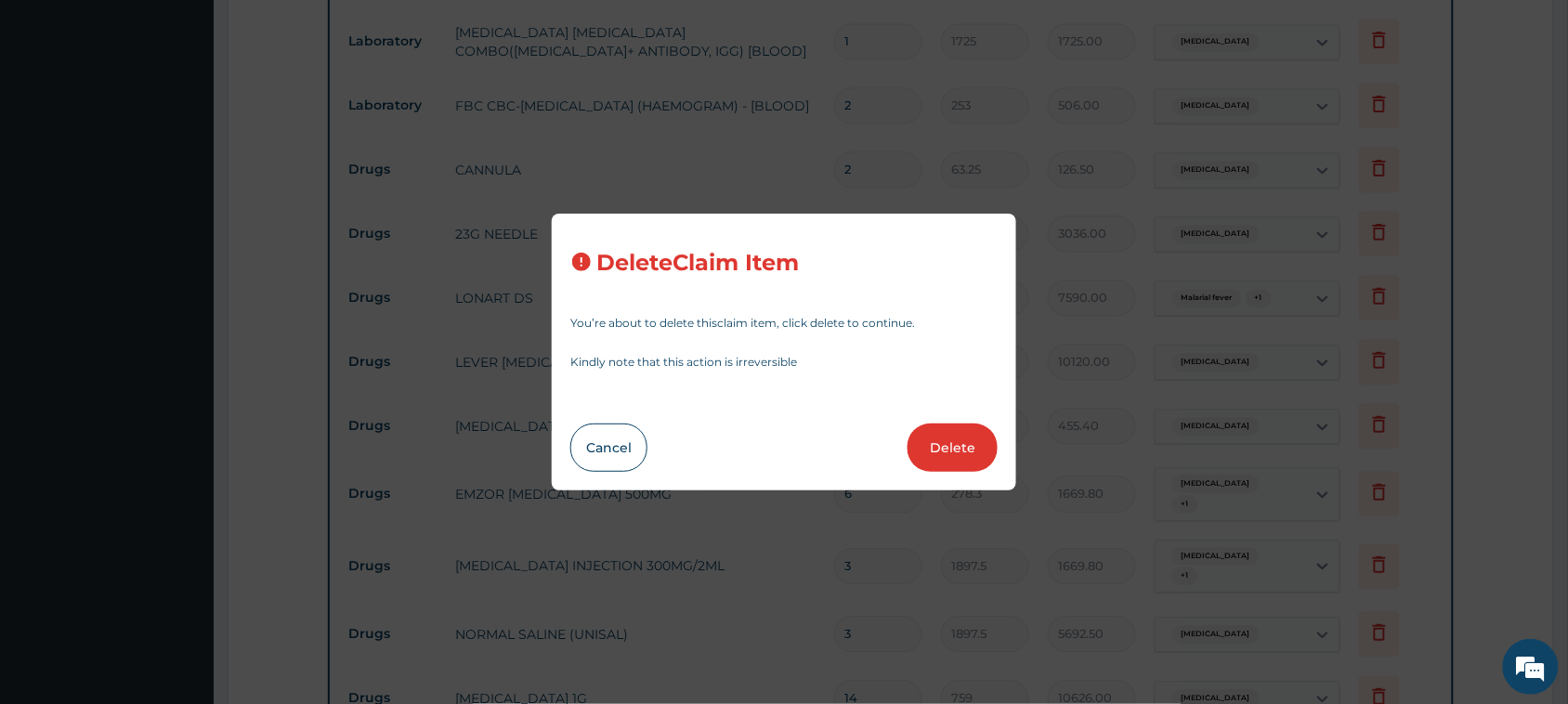
type input "10"
type input "6325.00"
type input "1"
type input "1075.25"
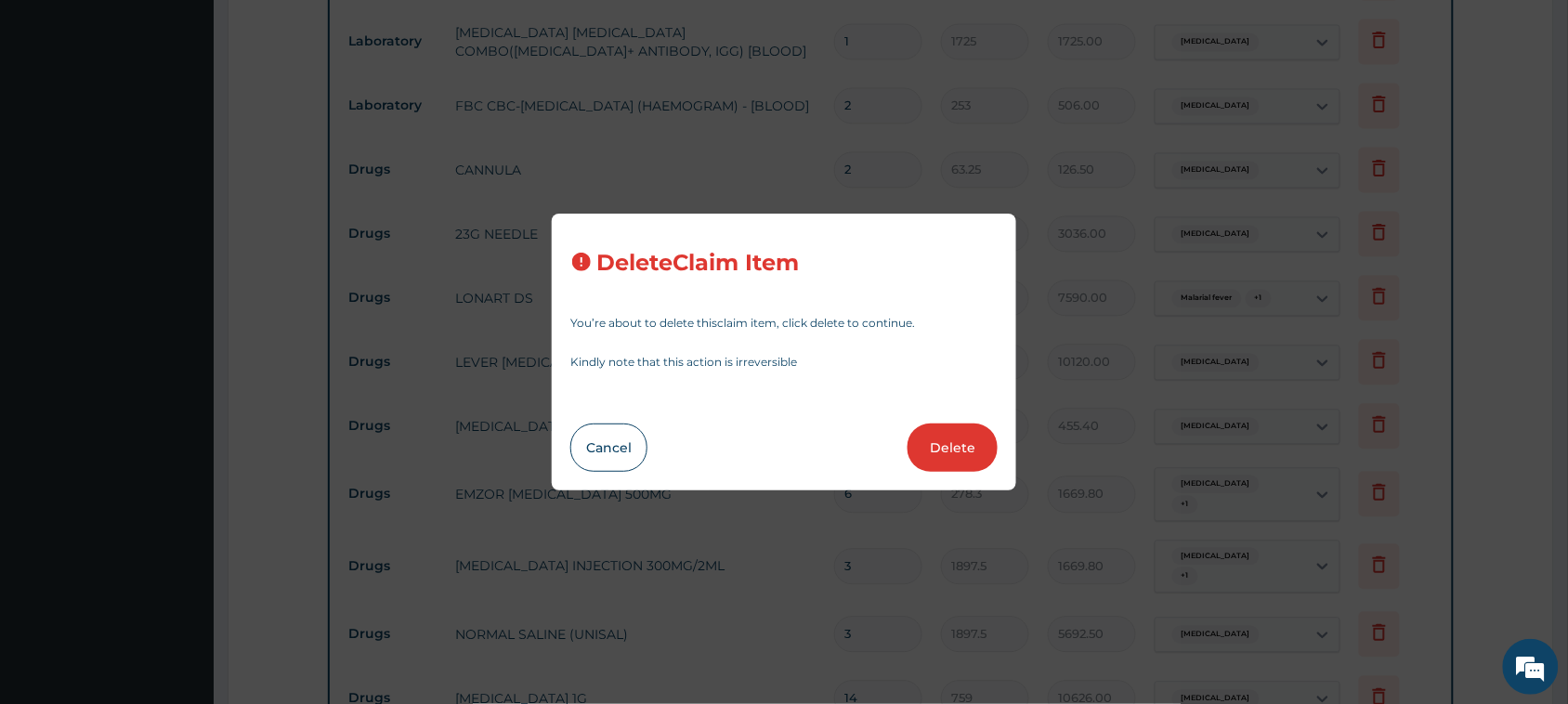
type input "6"
type input "1012"
type input "6072.00"
type input "10"
type input "56.925"
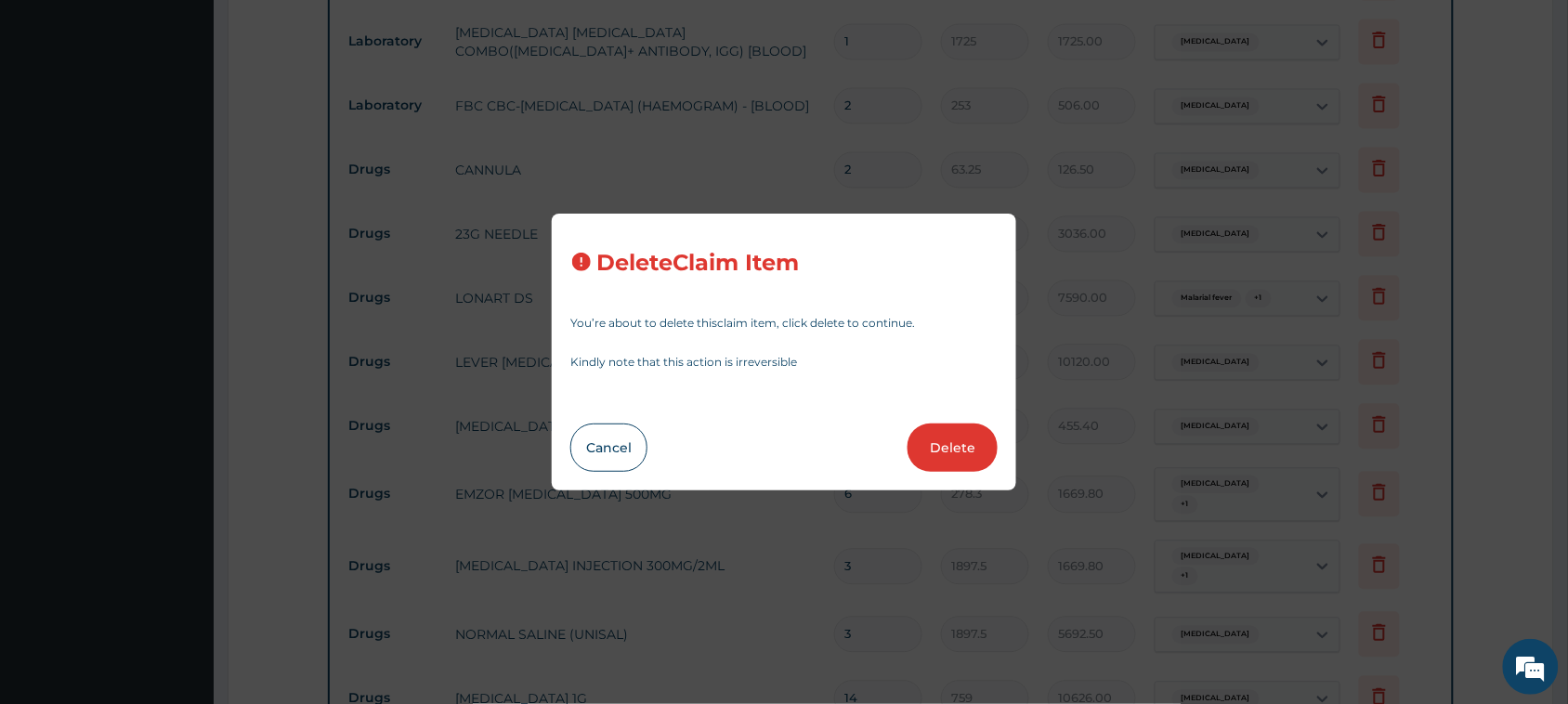
type input "569.25"
type input "3"
type input "759"
type input "2277.00"
type input "1"
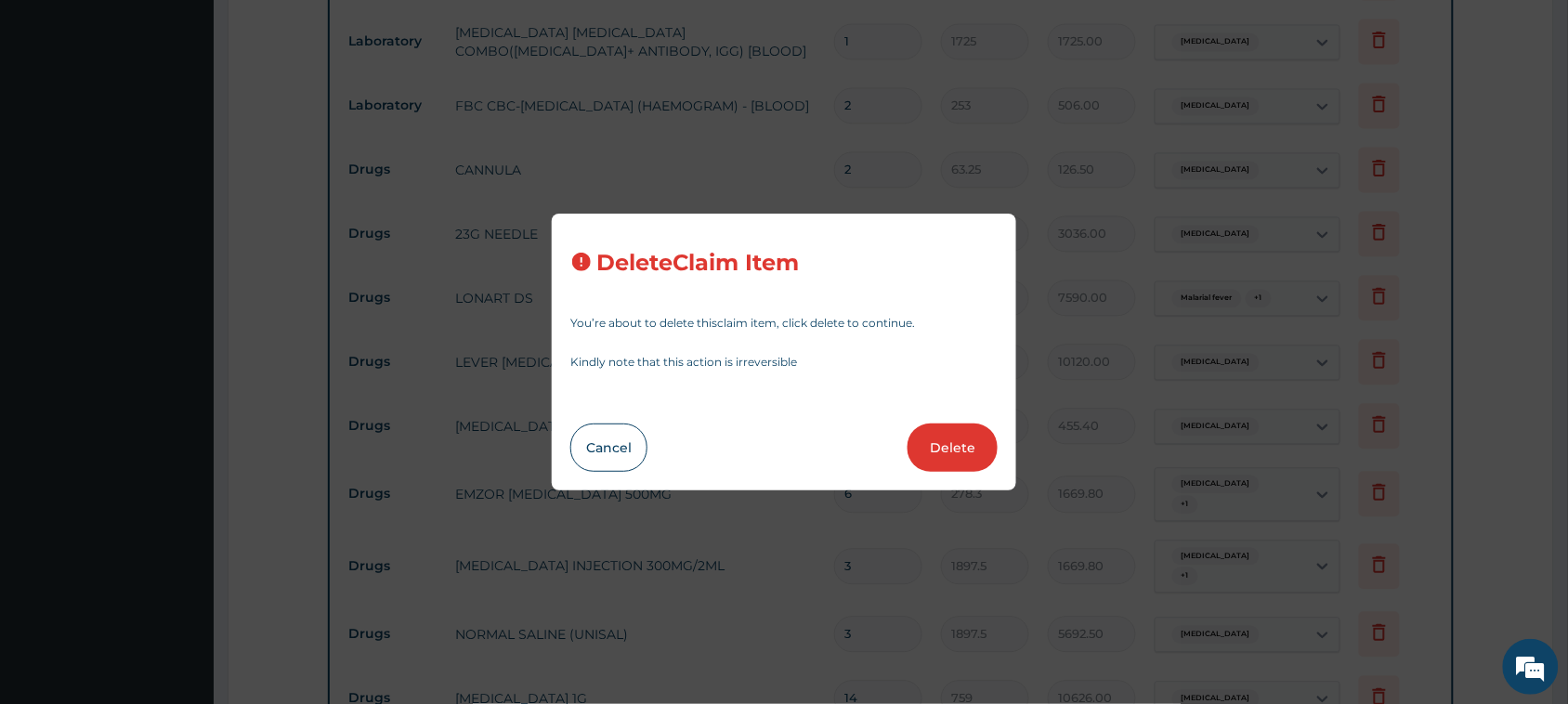
type input "1897.5"
type input "1897.50"
type input "7"
type input "94.875"
type input "664.13"
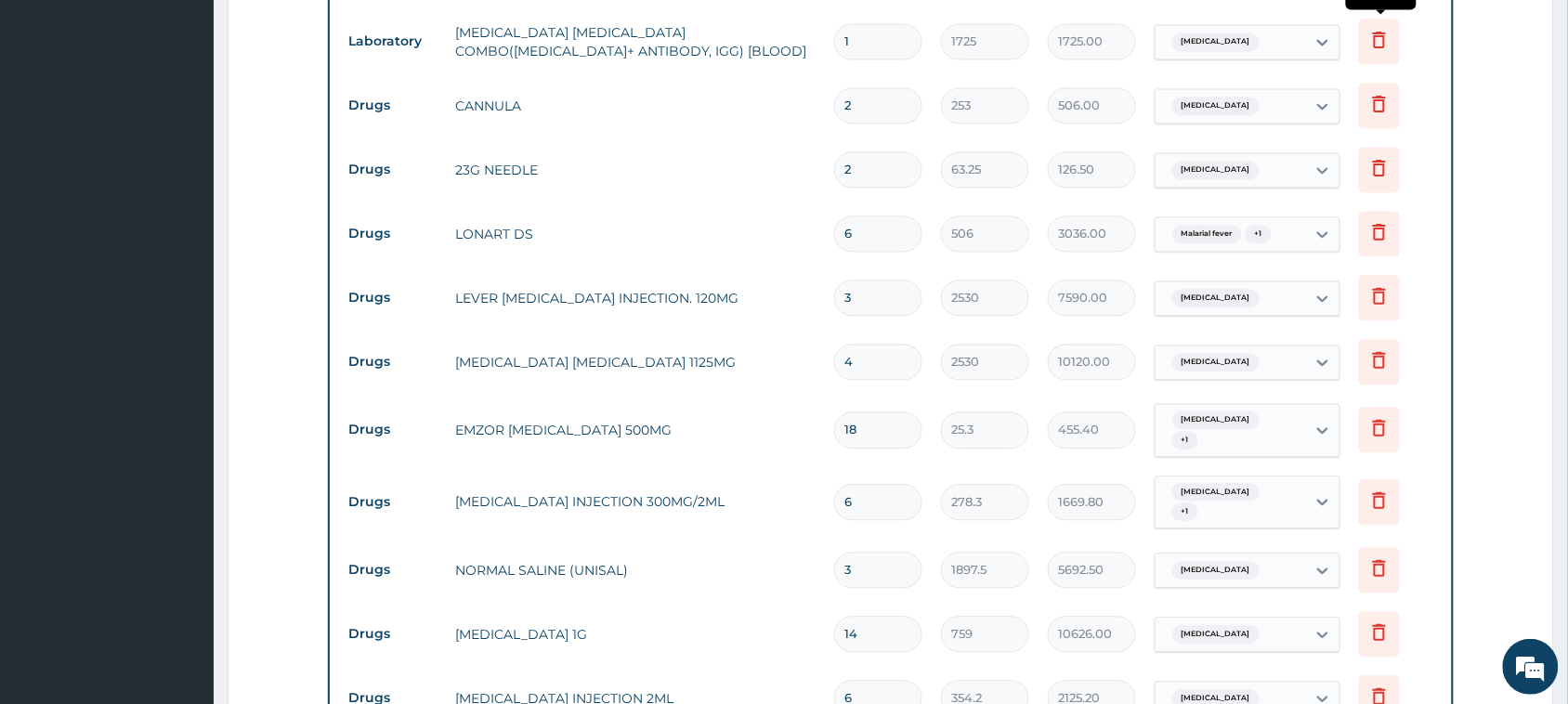
click at [1378, 28] on icon at bounding box center [1379, 39] width 22 height 22
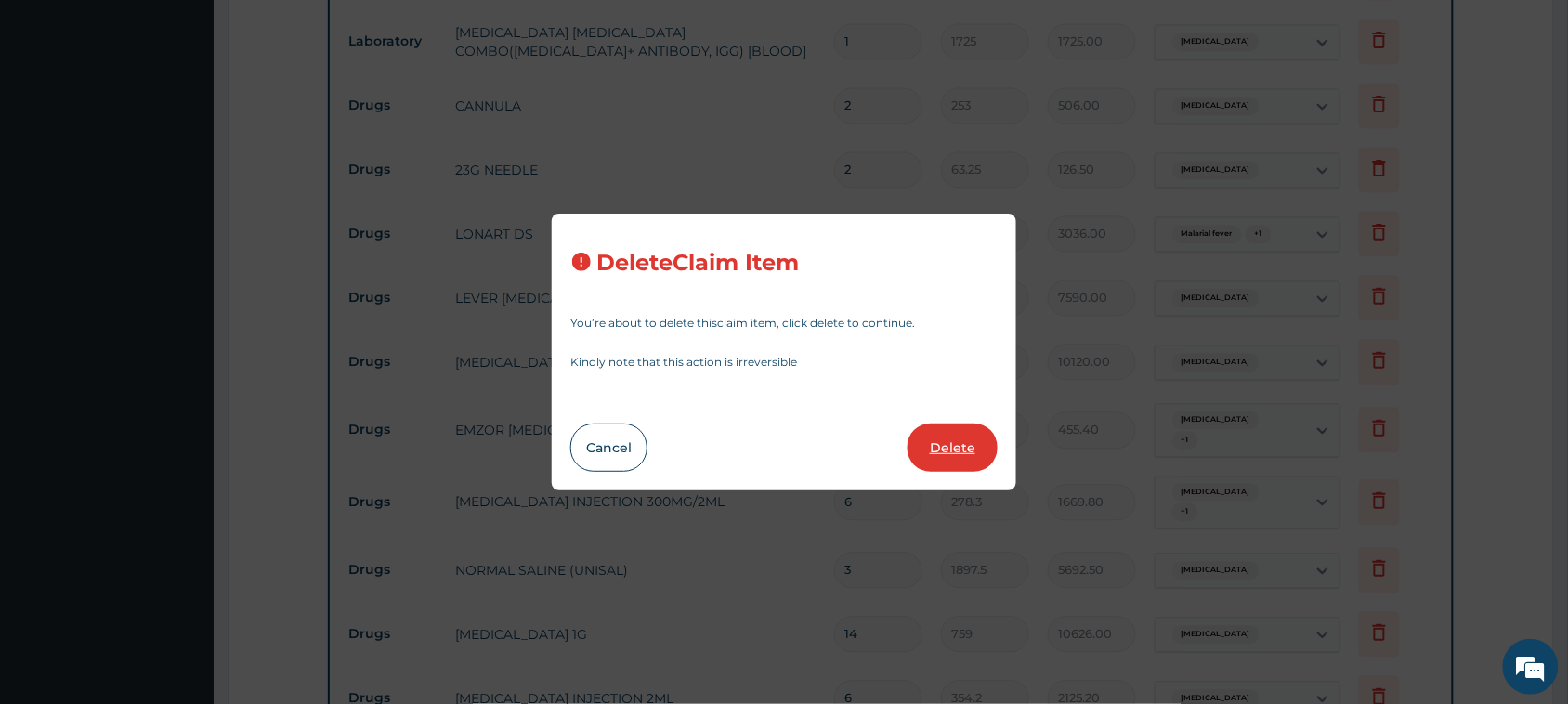
click at [968, 447] on button "Delete" at bounding box center [952, 447] width 90 height 48
type input "2"
type input "253"
type input "506.00"
type input "63.25"
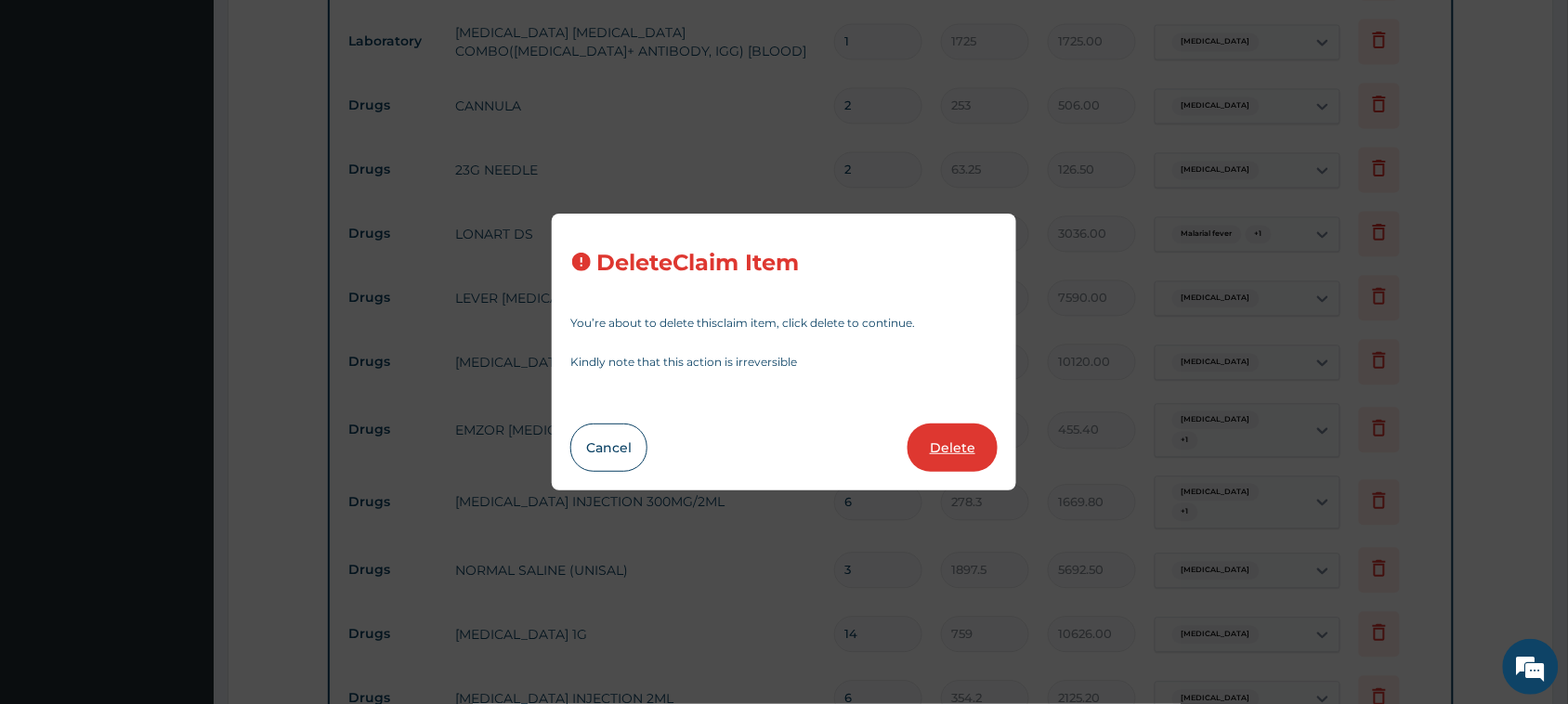
type input "126.50"
type input "6"
type input "506"
type input "3036.00"
type input "3"
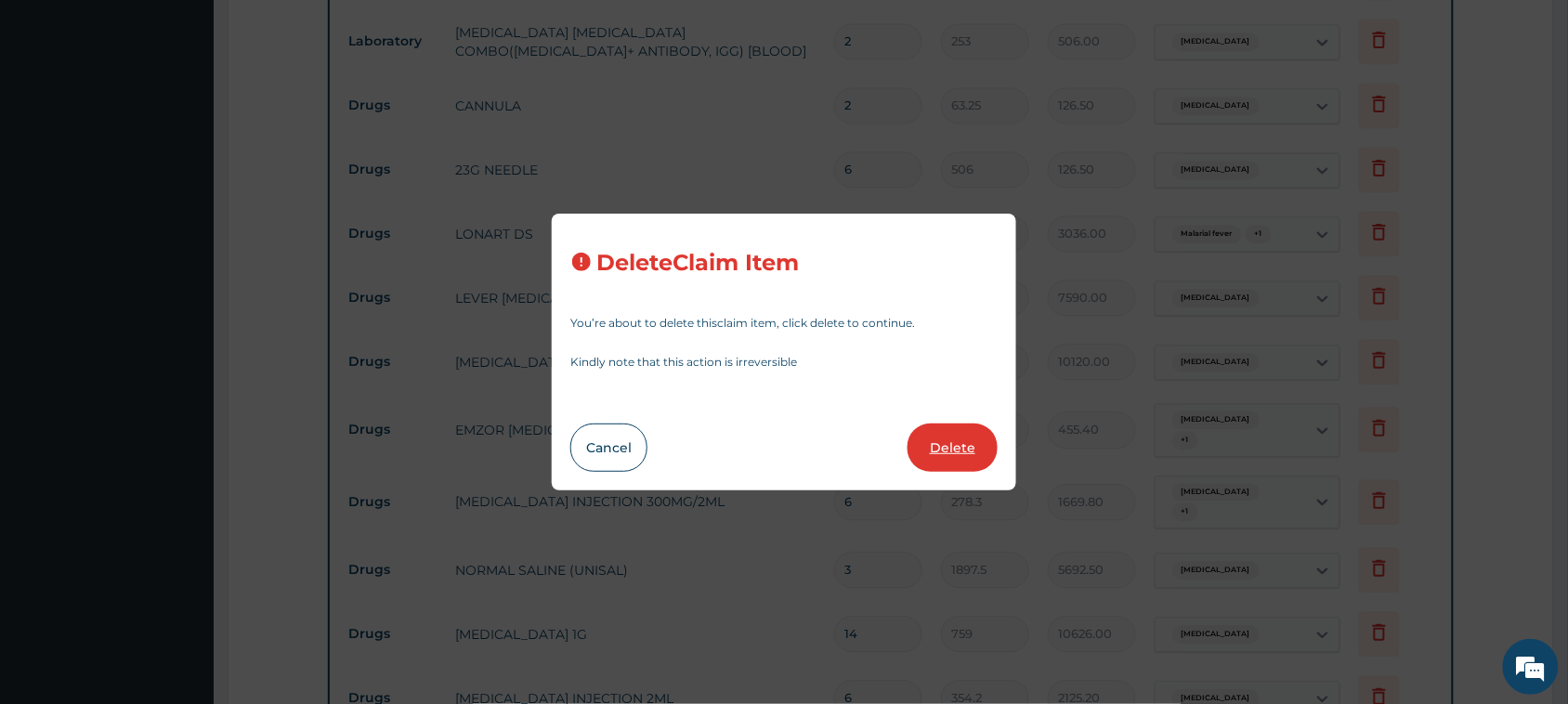
type input "2530"
type input "7590.00"
type input "4"
type input "10120.00"
type input "18"
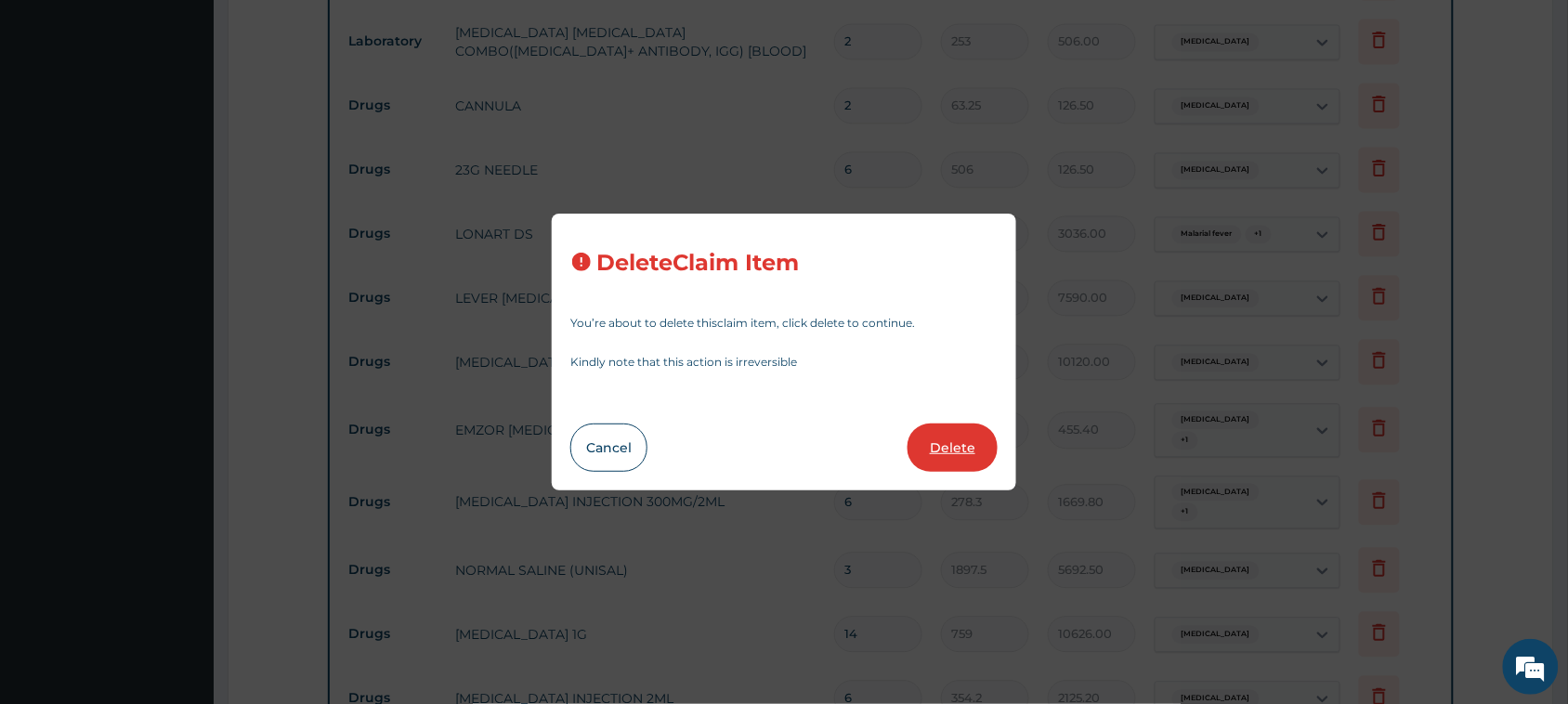
type input "25.3"
type input "455.40"
type input "6"
type input "278.3"
type input "1669.80"
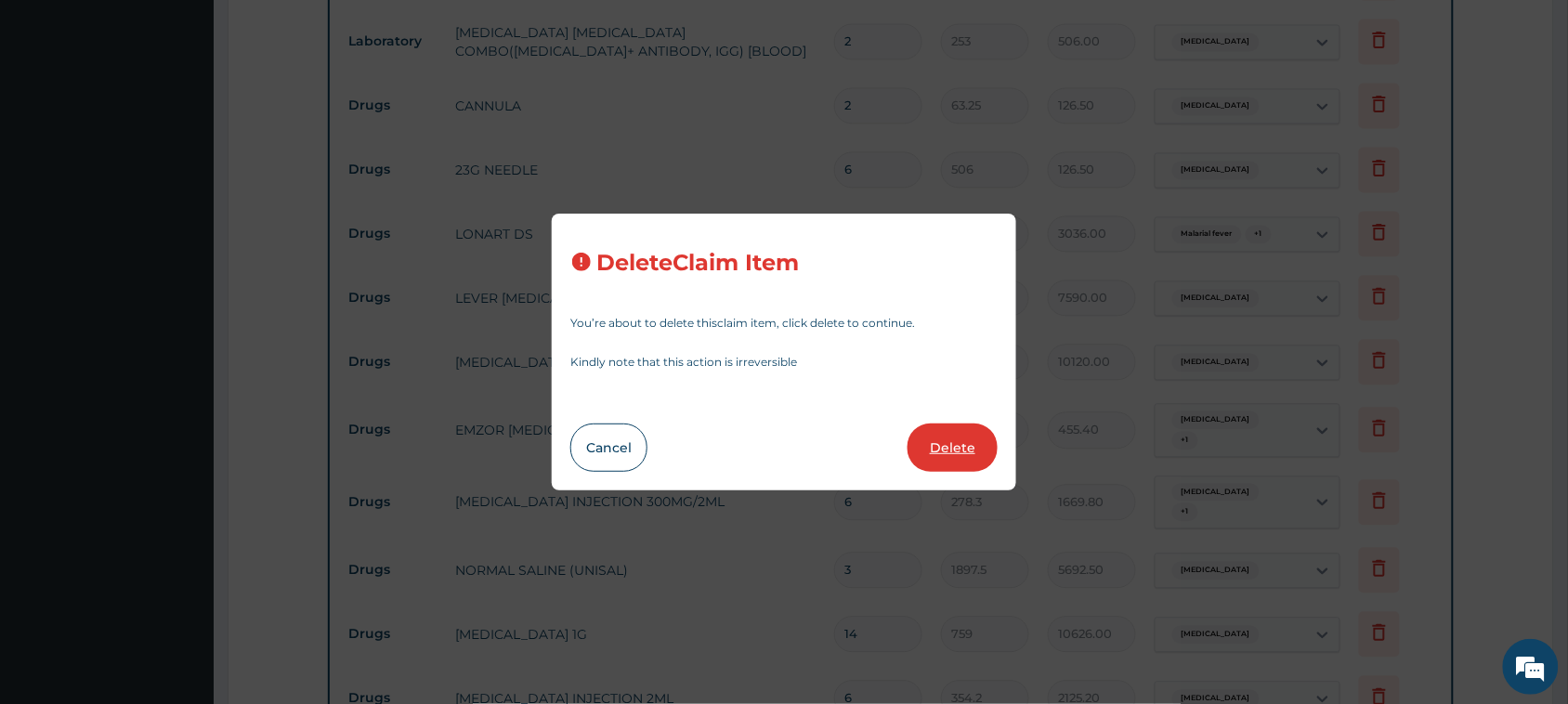
type input "3"
type input "1897.5"
type input "5692.50"
type input "14"
type input "759"
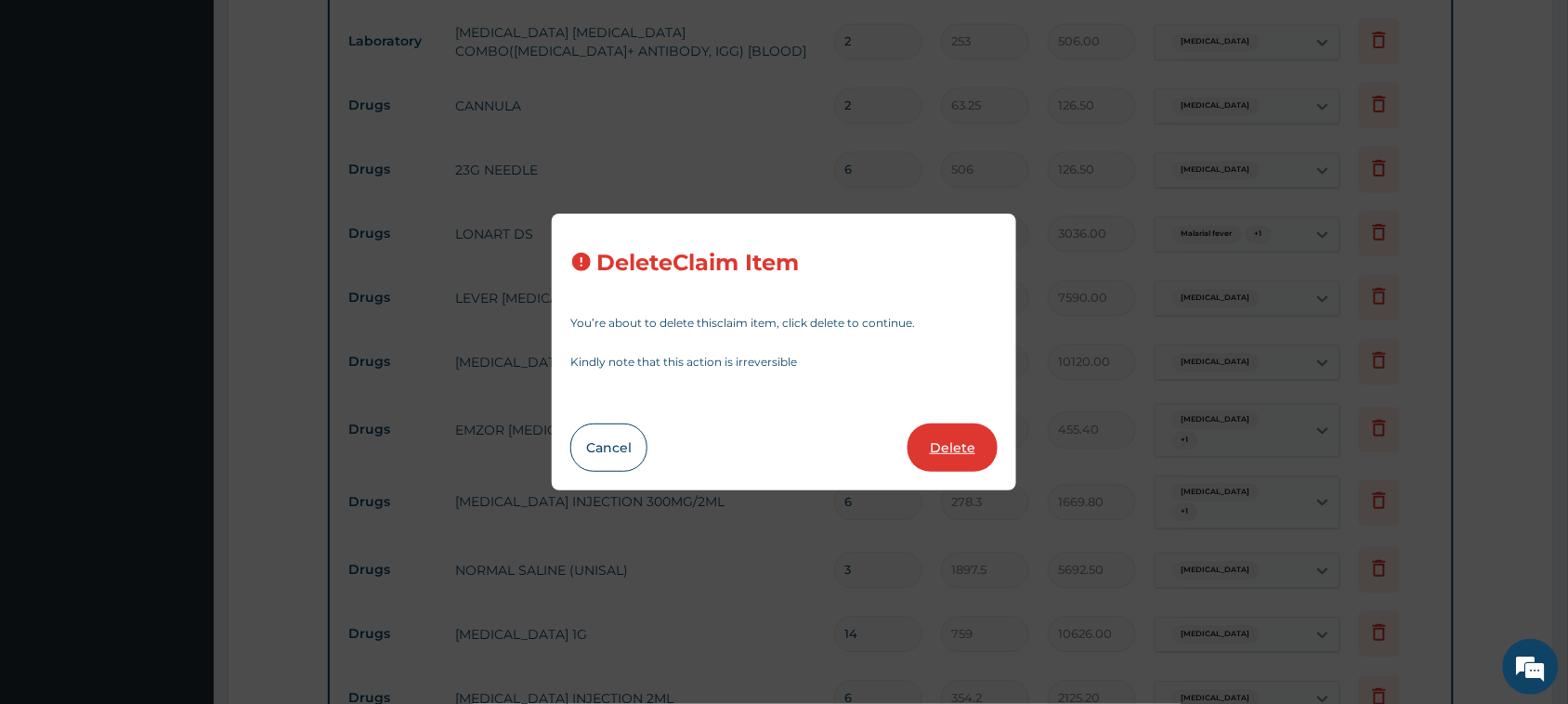
type input "10626.00"
type input "6"
type input "354.2"
type input "2125.20"
type input "3"
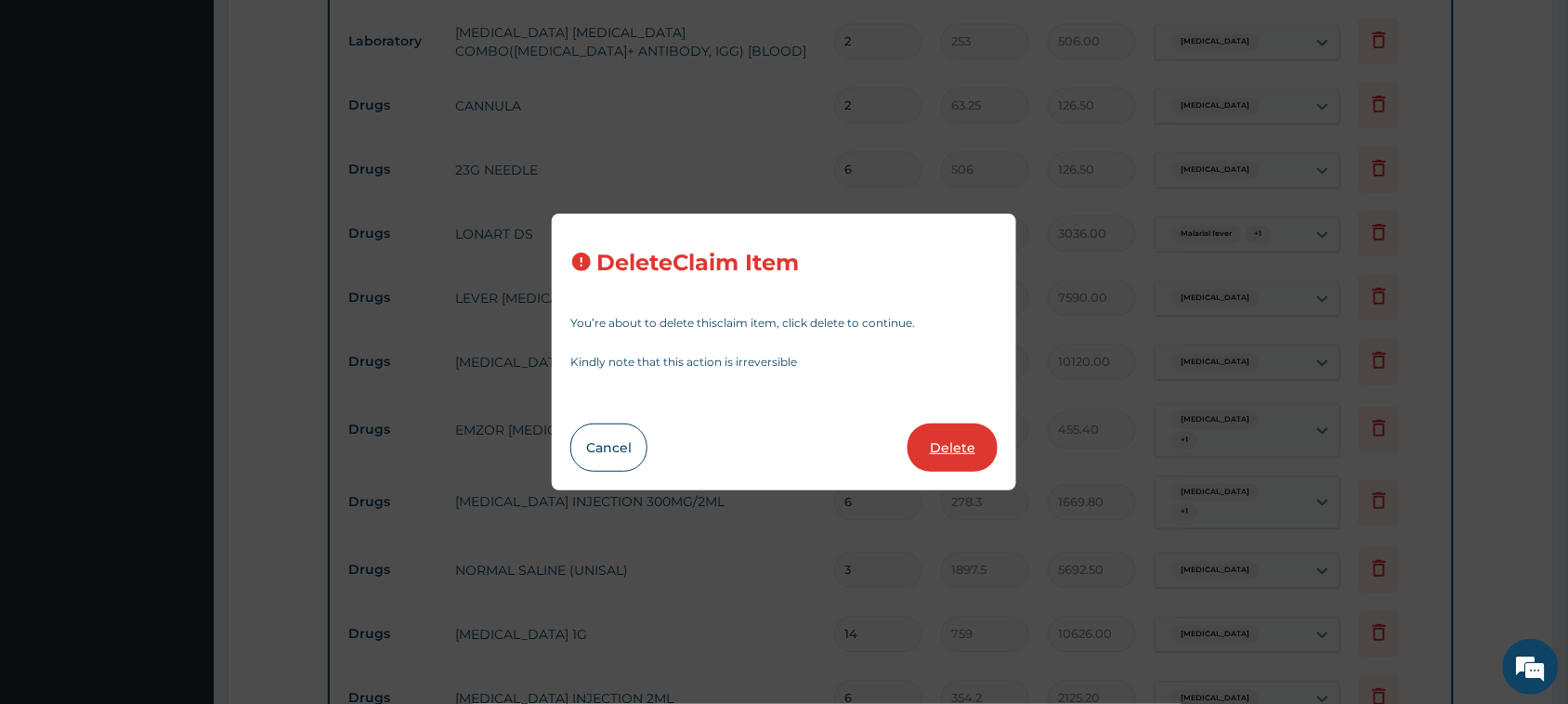
type input "151.8"
type input "455.40"
type input "4"
type input "632.5"
type input "2530.00"
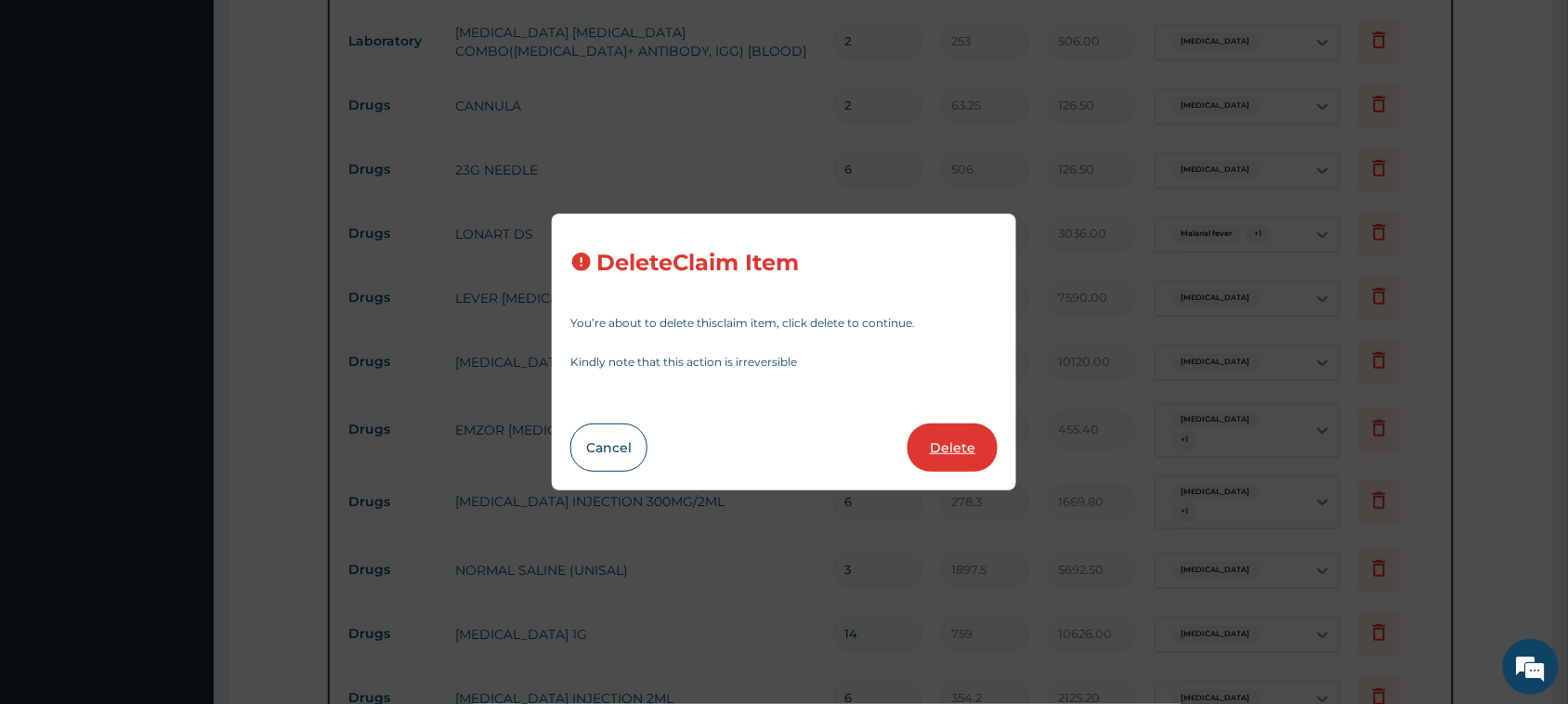
type input "10"
type input "6325.00"
type input "1"
type input "1075.25"
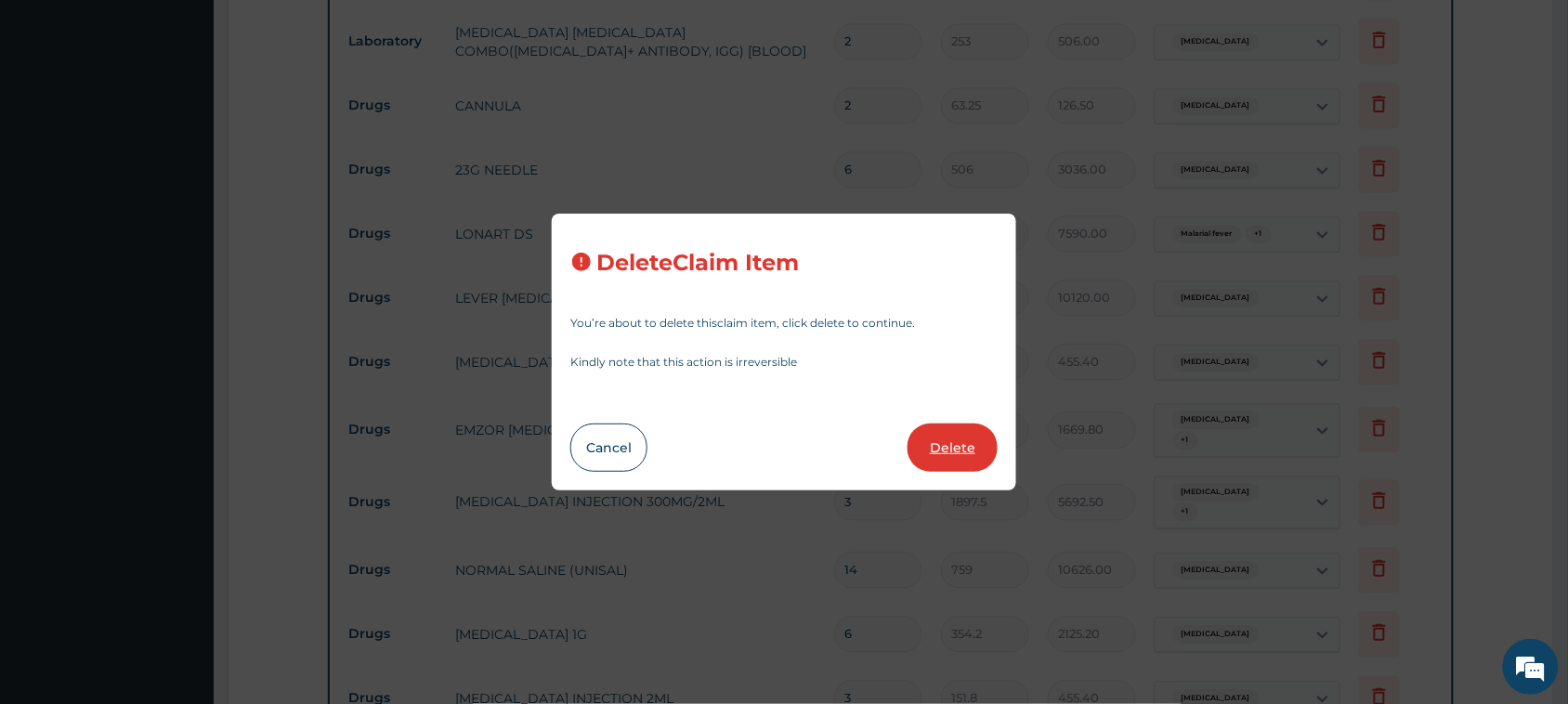
type input "6"
type input "1012"
type input "6072.00"
type input "10"
type input "56.925"
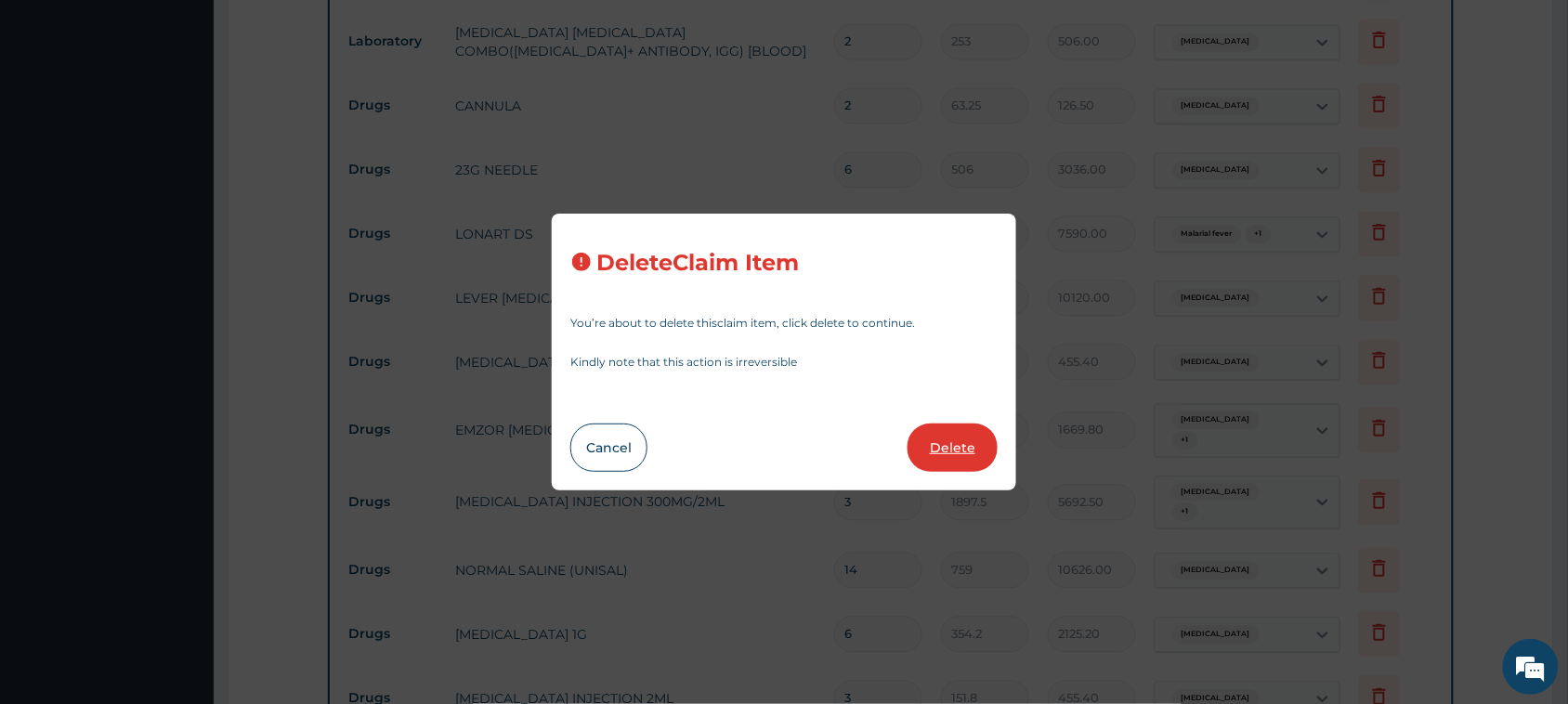
type input "569.25"
type input "3"
type input "759"
type input "2277.00"
type input "1"
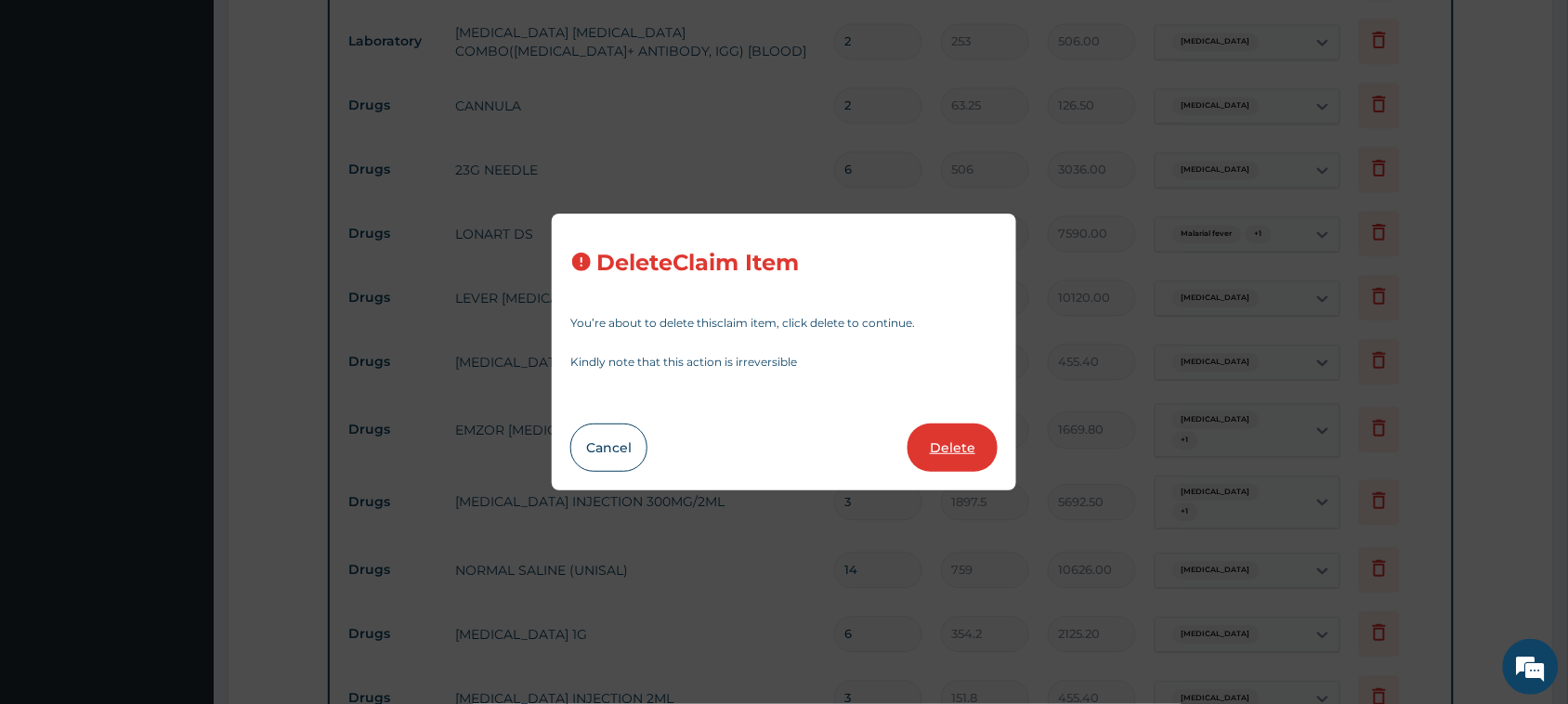
type input "1897.5"
type input "1897.50"
type input "7"
type input "94.875"
type input "664.13"
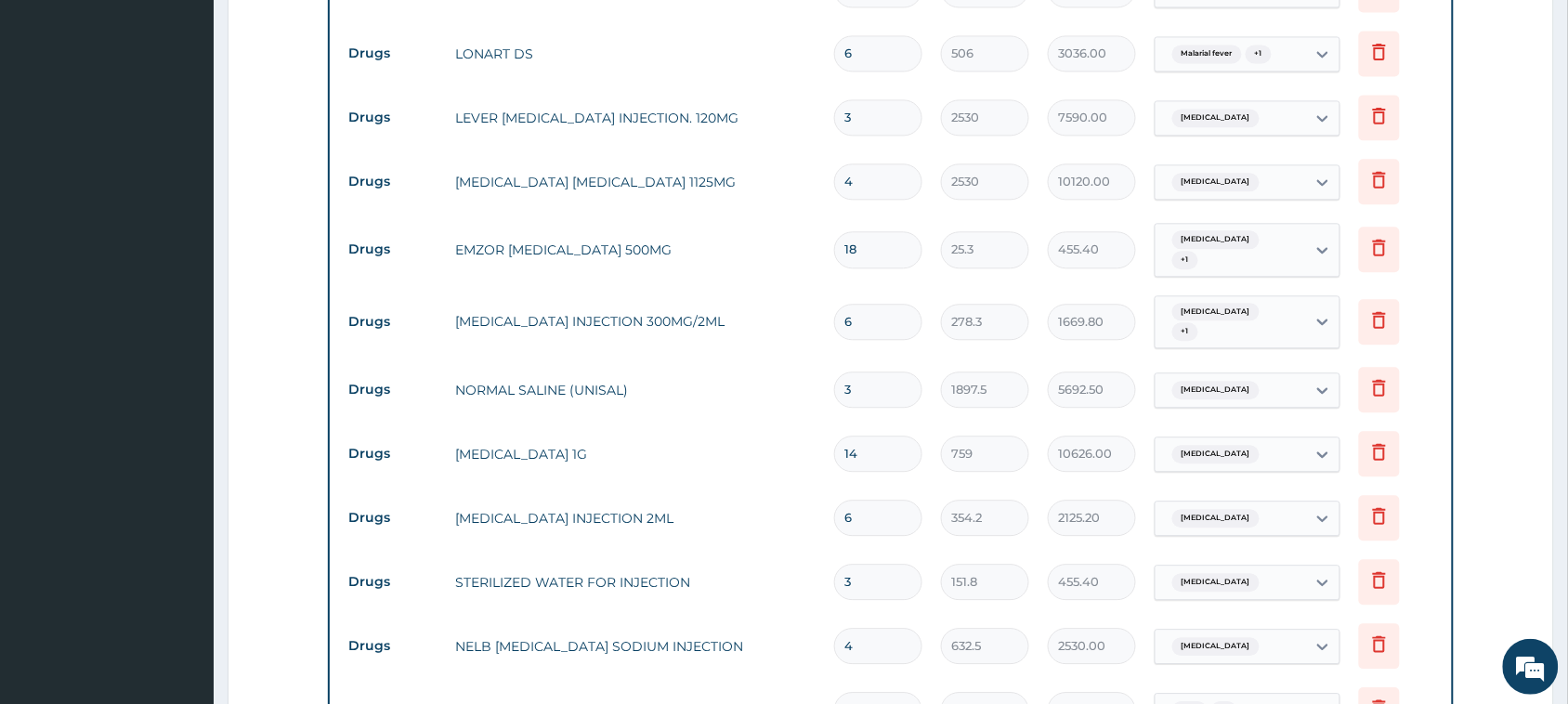
scroll to position [1307, 0]
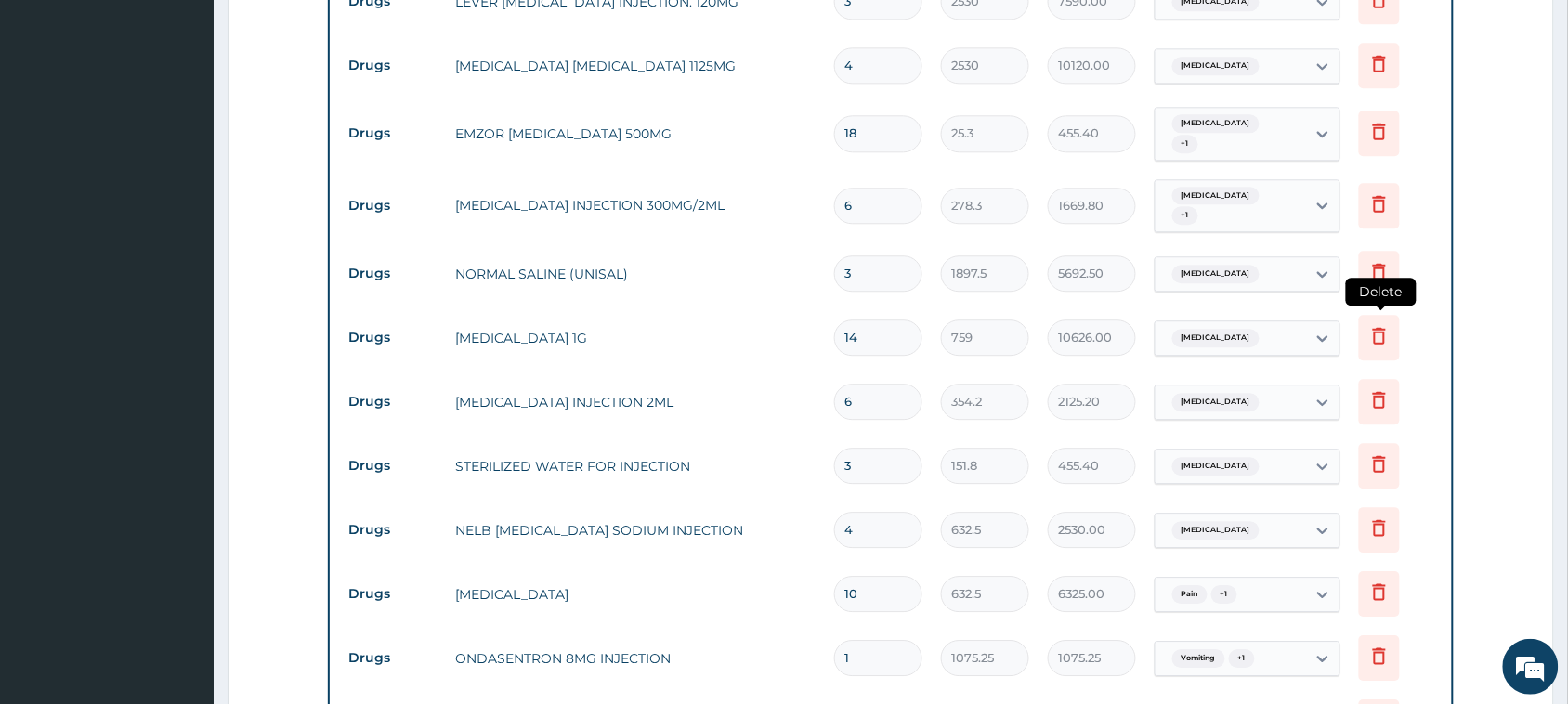
click at [1361, 314] on icon at bounding box center [1380, 337] width 41 height 46
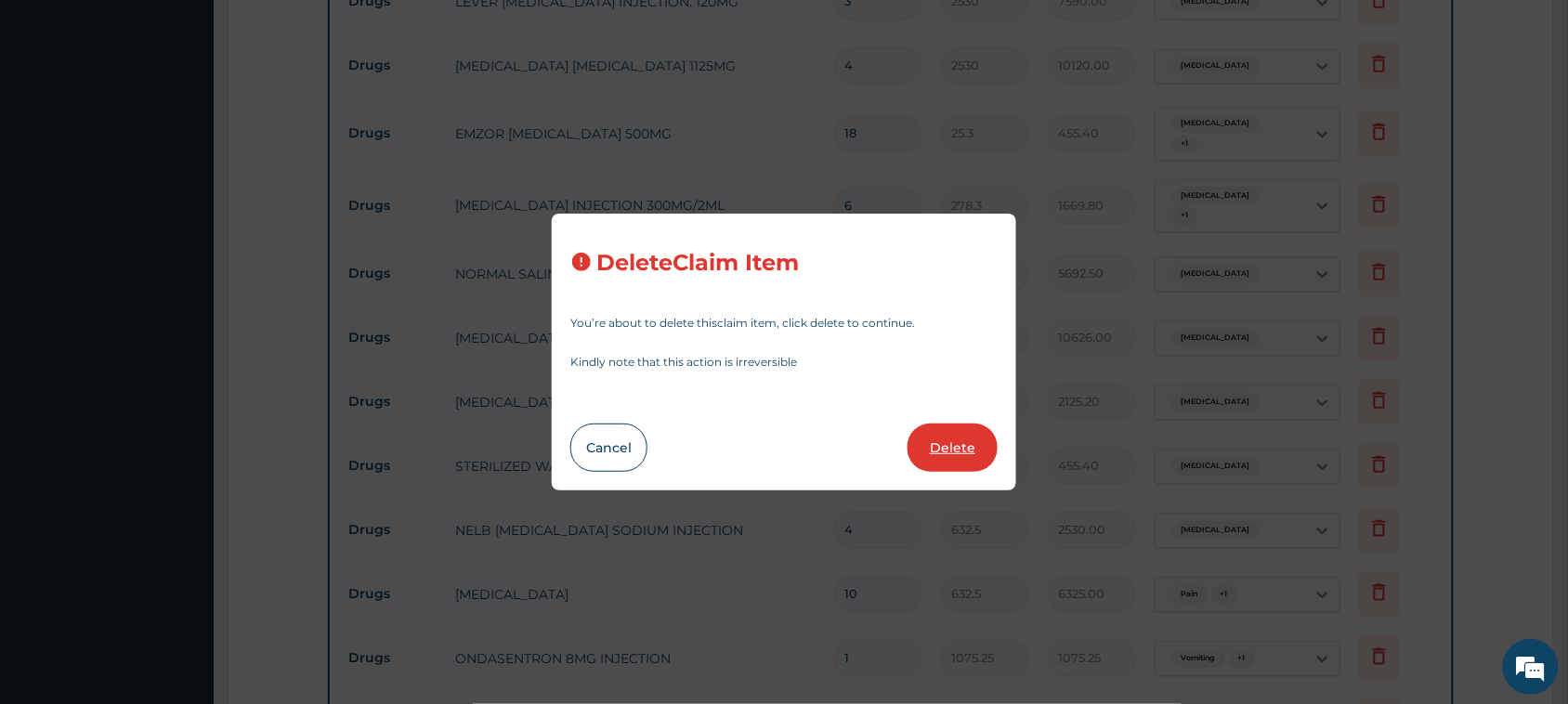
click at [953, 444] on button "Delete" at bounding box center [952, 447] width 90 height 48
type input "6"
type input "354.2"
type input "2125.20"
type input "3"
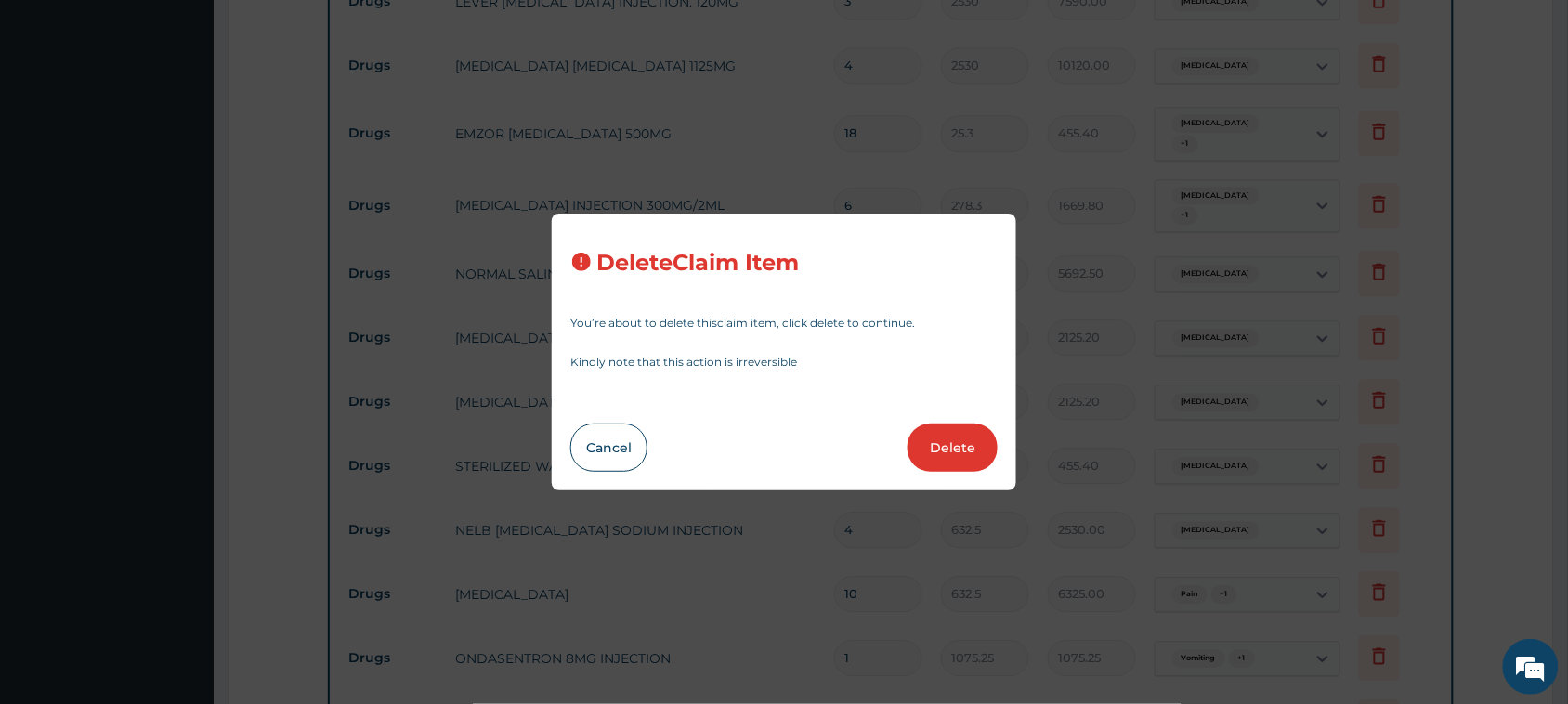
type input "151.8"
type input "455.40"
type input "4"
type input "632.5"
type input "2530.00"
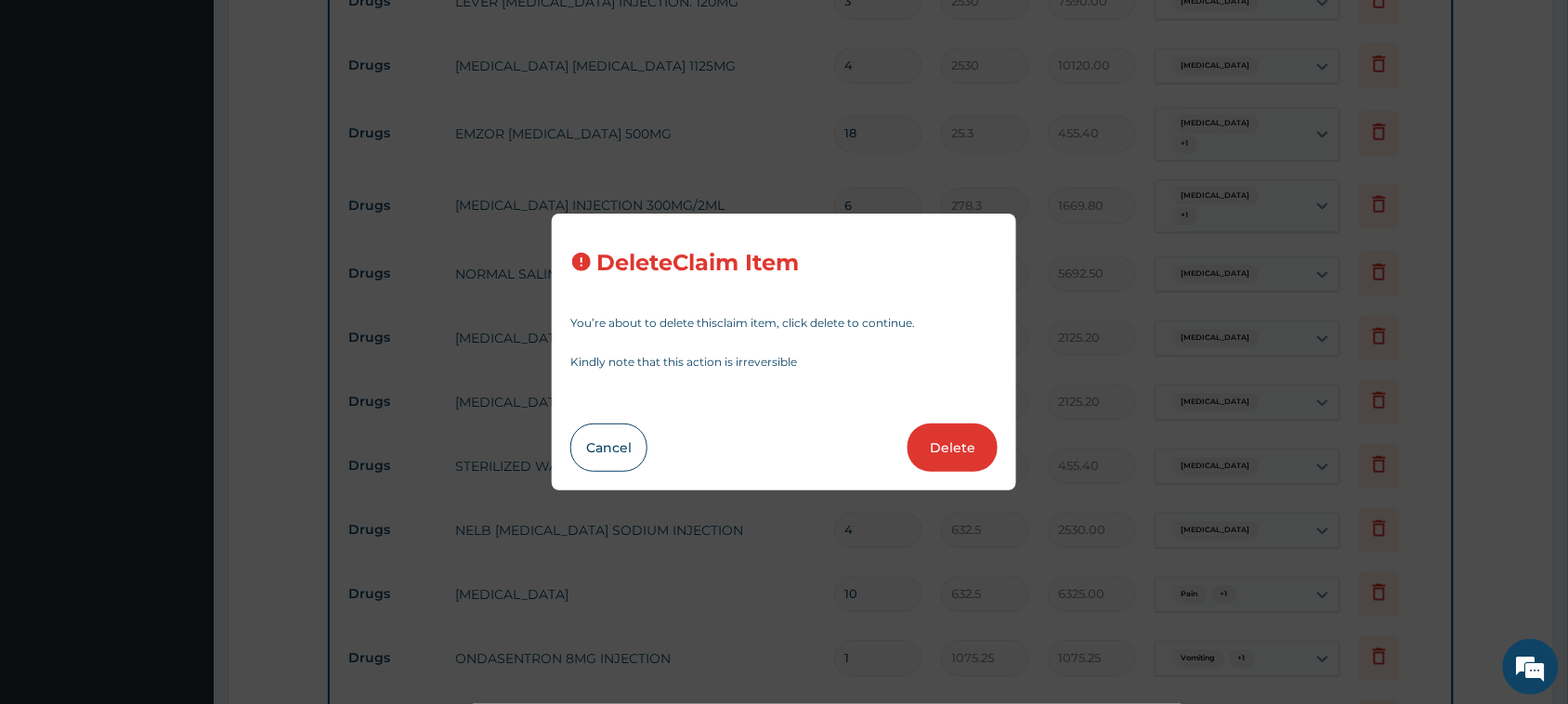
type input "10"
type input "6325.00"
type input "1"
type input "1075.25"
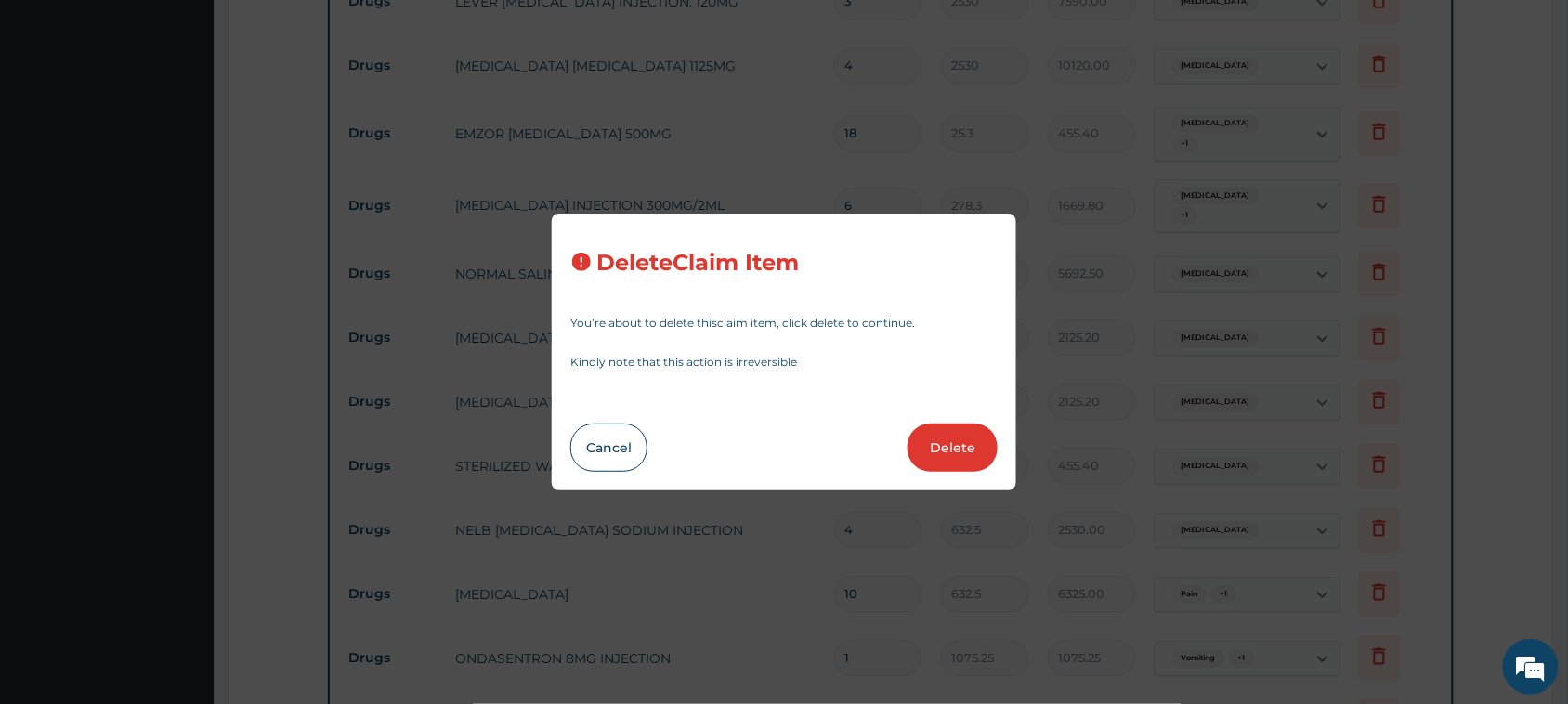
type input "6"
type input "1012"
type input "6072.00"
type input "10"
type input "56.925"
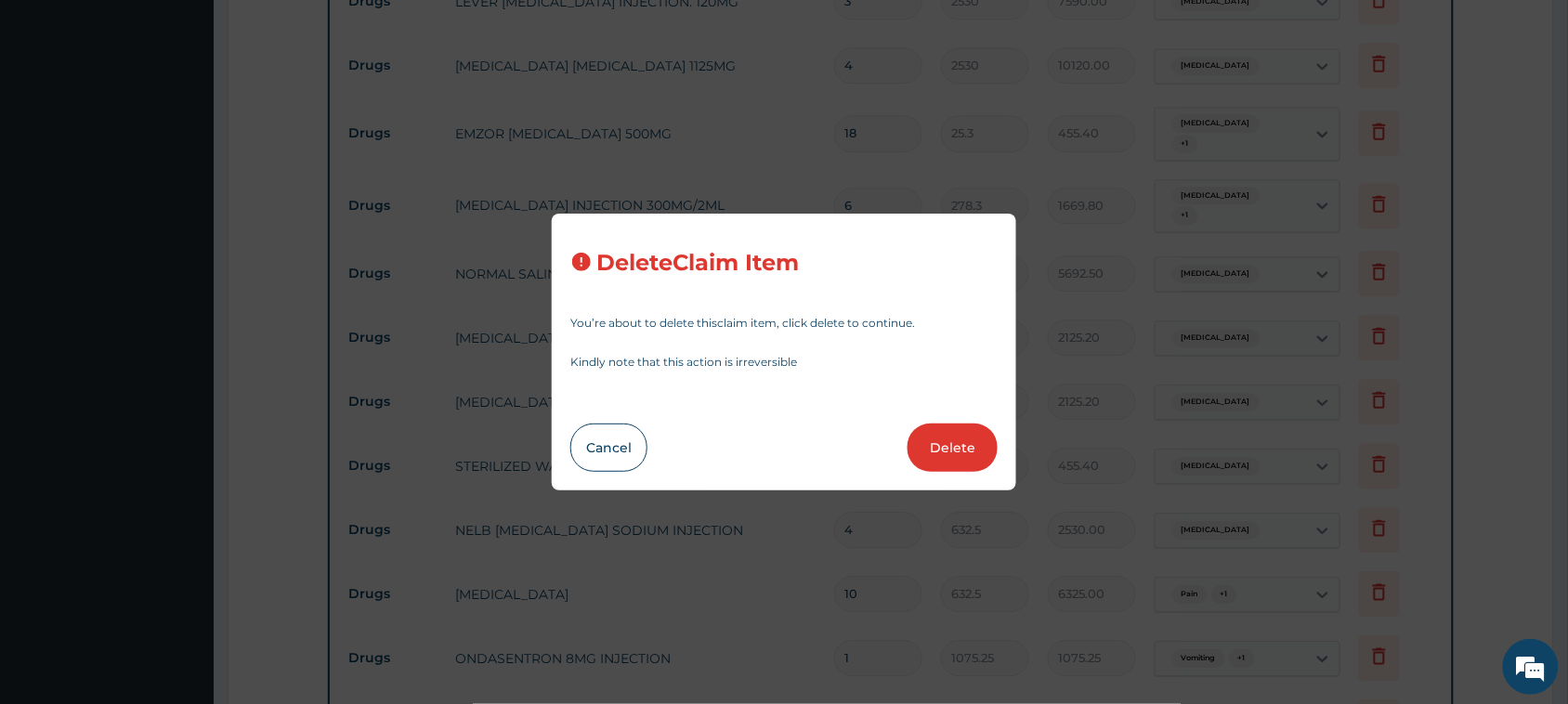
type input "569.25"
type input "3"
type input "759"
type input "2277.00"
type input "1"
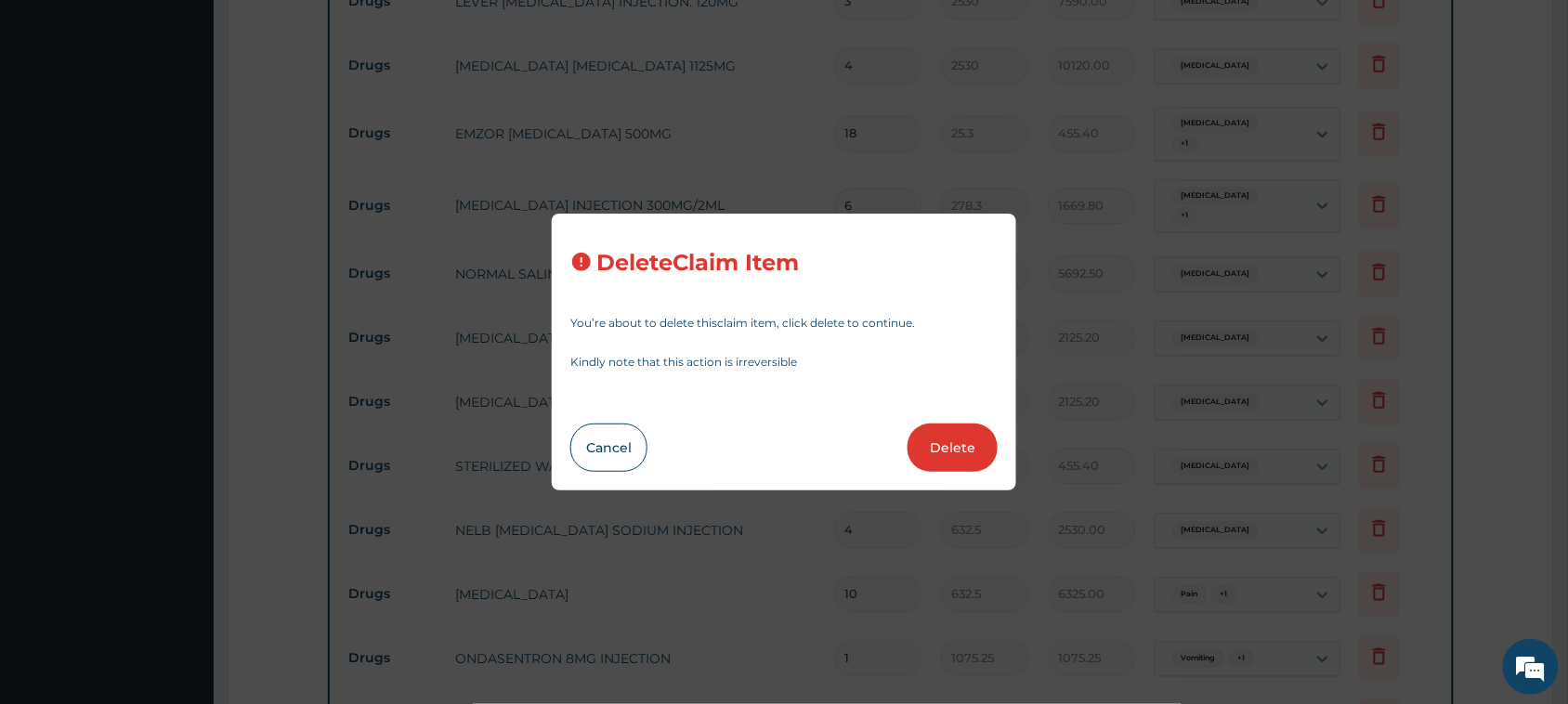
type input "1897.5"
type input "1897.50"
type input "7"
type input "94.875"
type input "664.13"
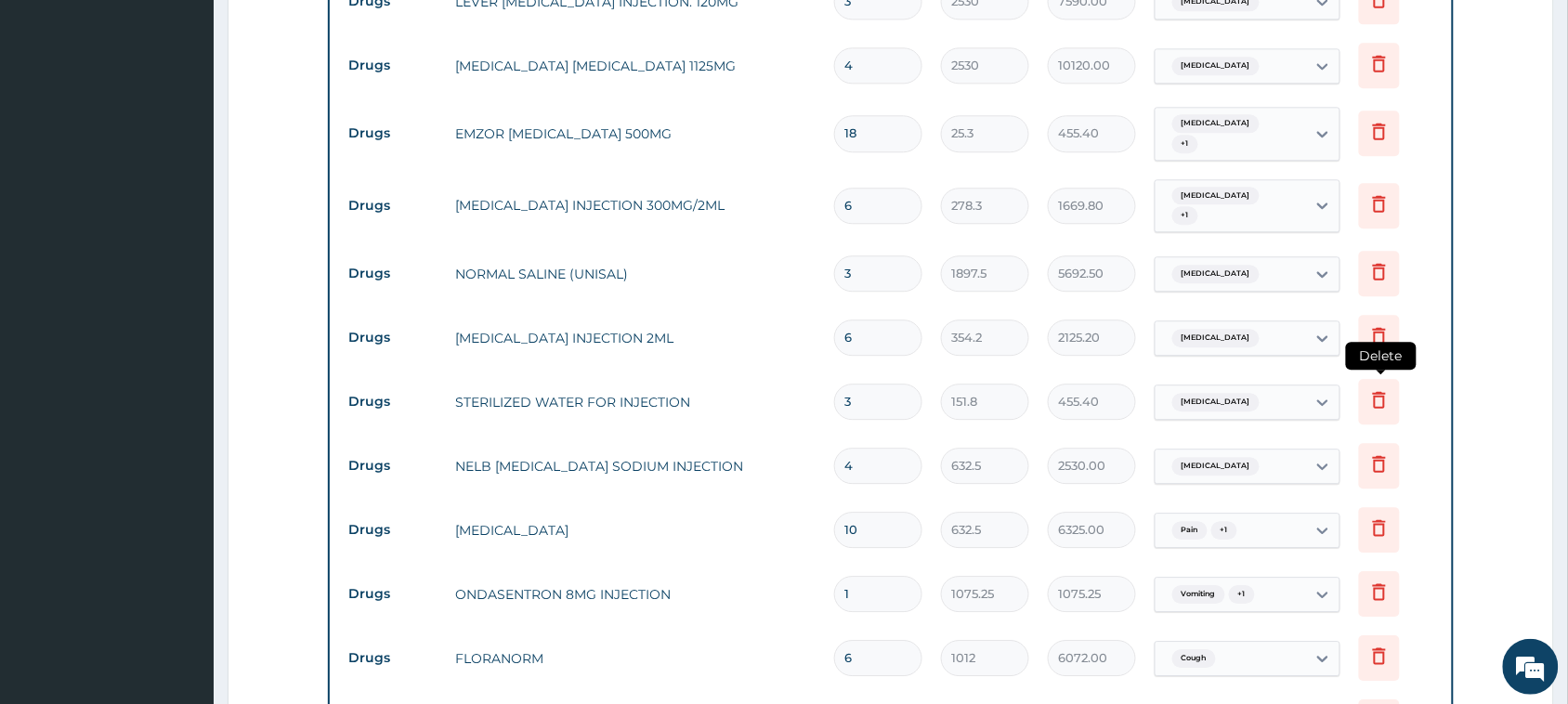
click at [1378, 389] on icon at bounding box center [1379, 399] width 22 height 22
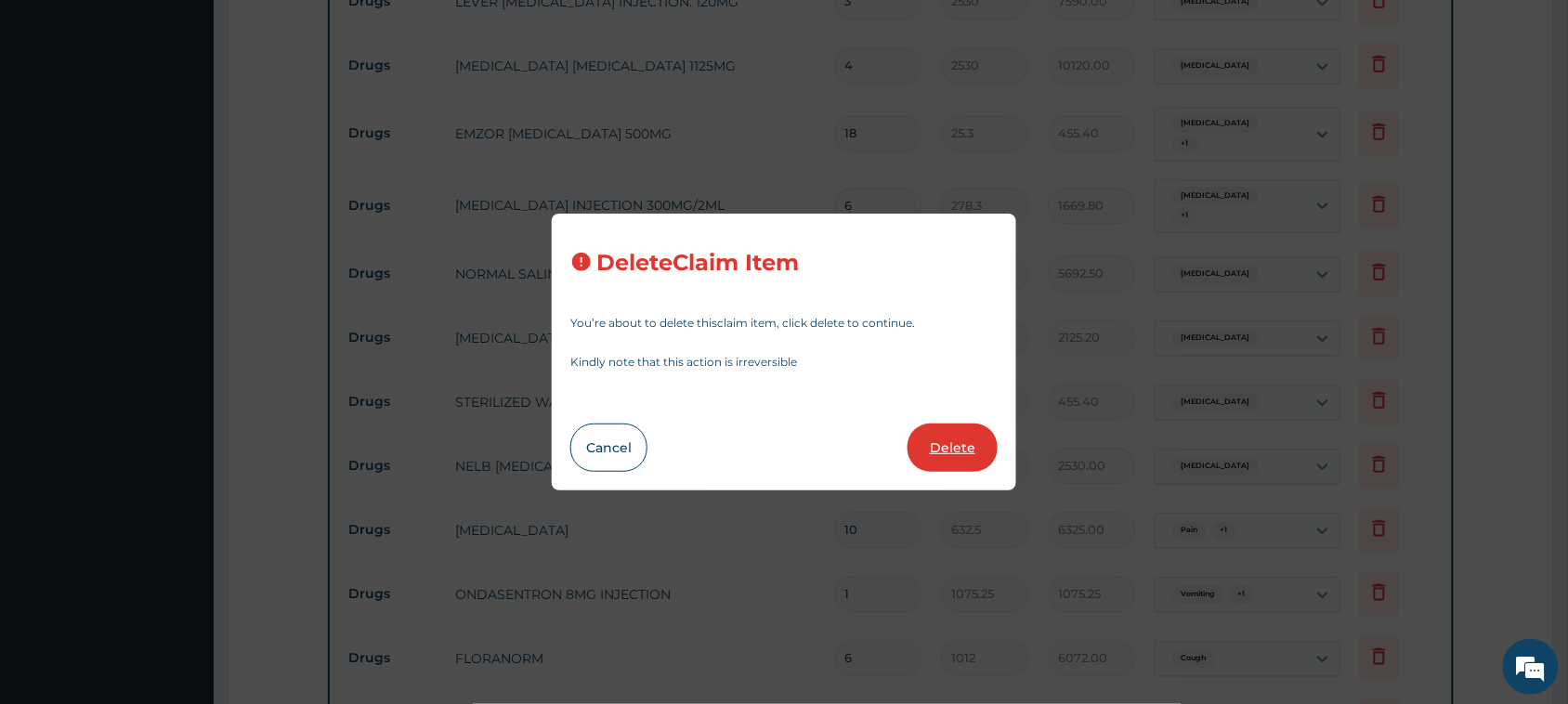
click at [963, 444] on button "Delete" at bounding box center [952, 447] width 90 height 48
type input "4"
type input "632.5"
type input "2530.00"
type input "10"
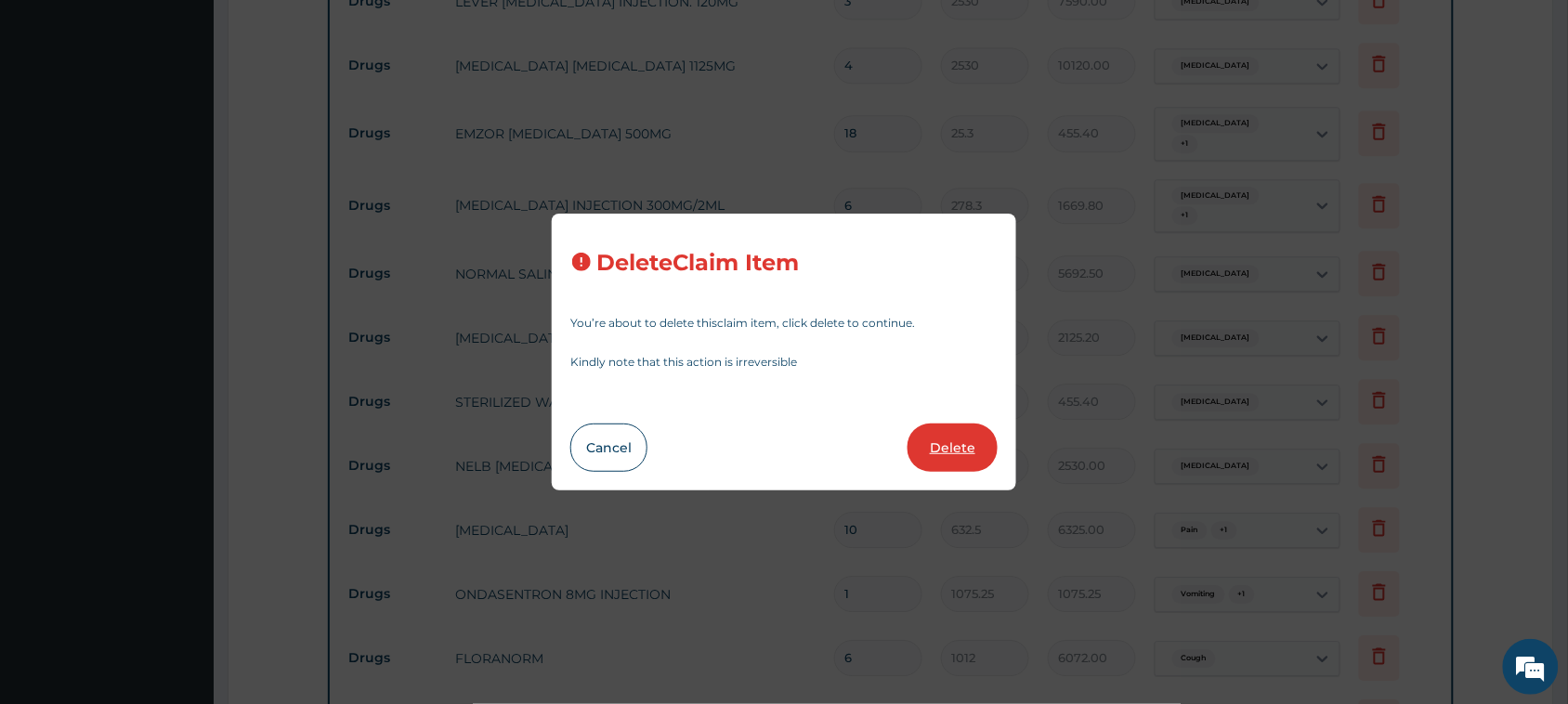
type input "6325.00"
type input "1"
type input "1075.25"
type input "6"
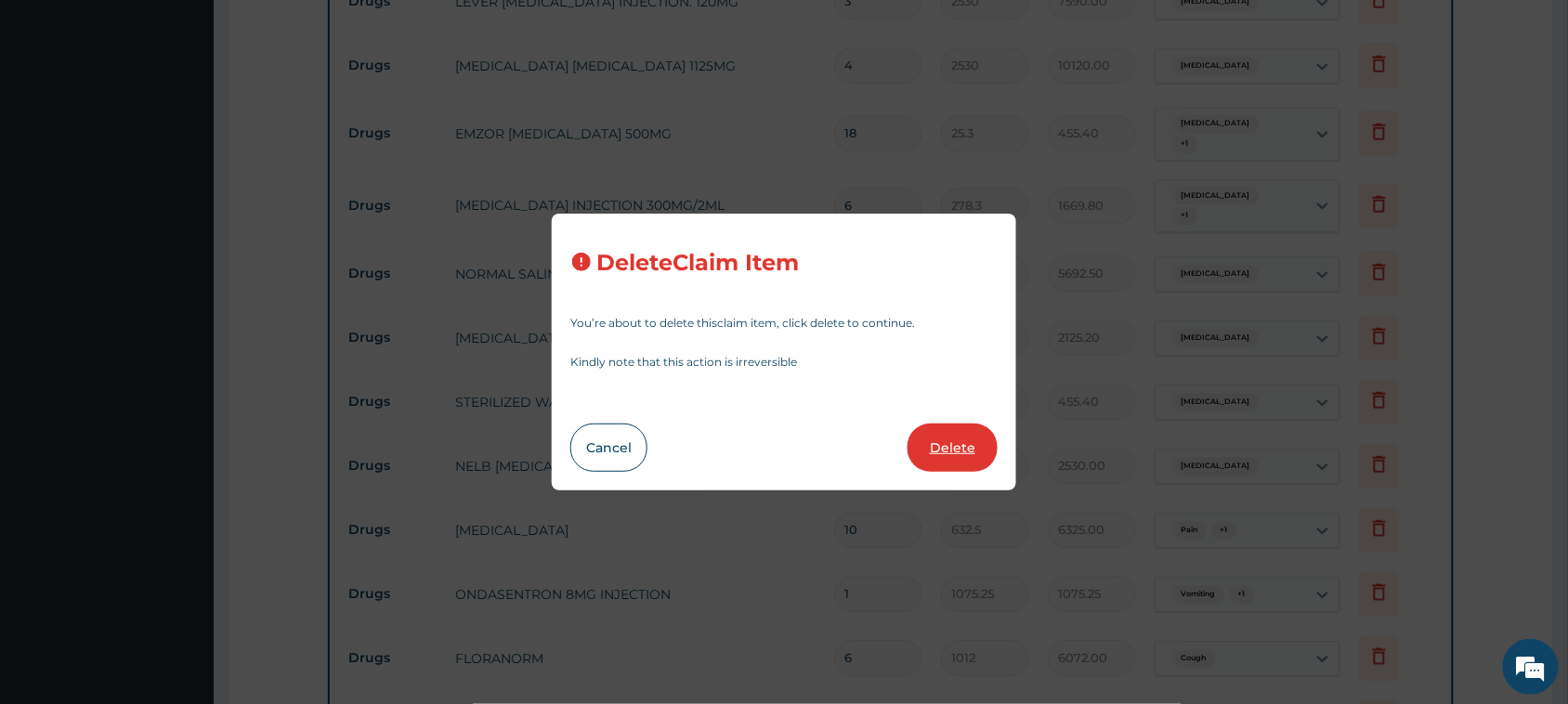
type input "1012"
type input "6072.00"
type input "10"
type input "56.925"
type input "569.25"
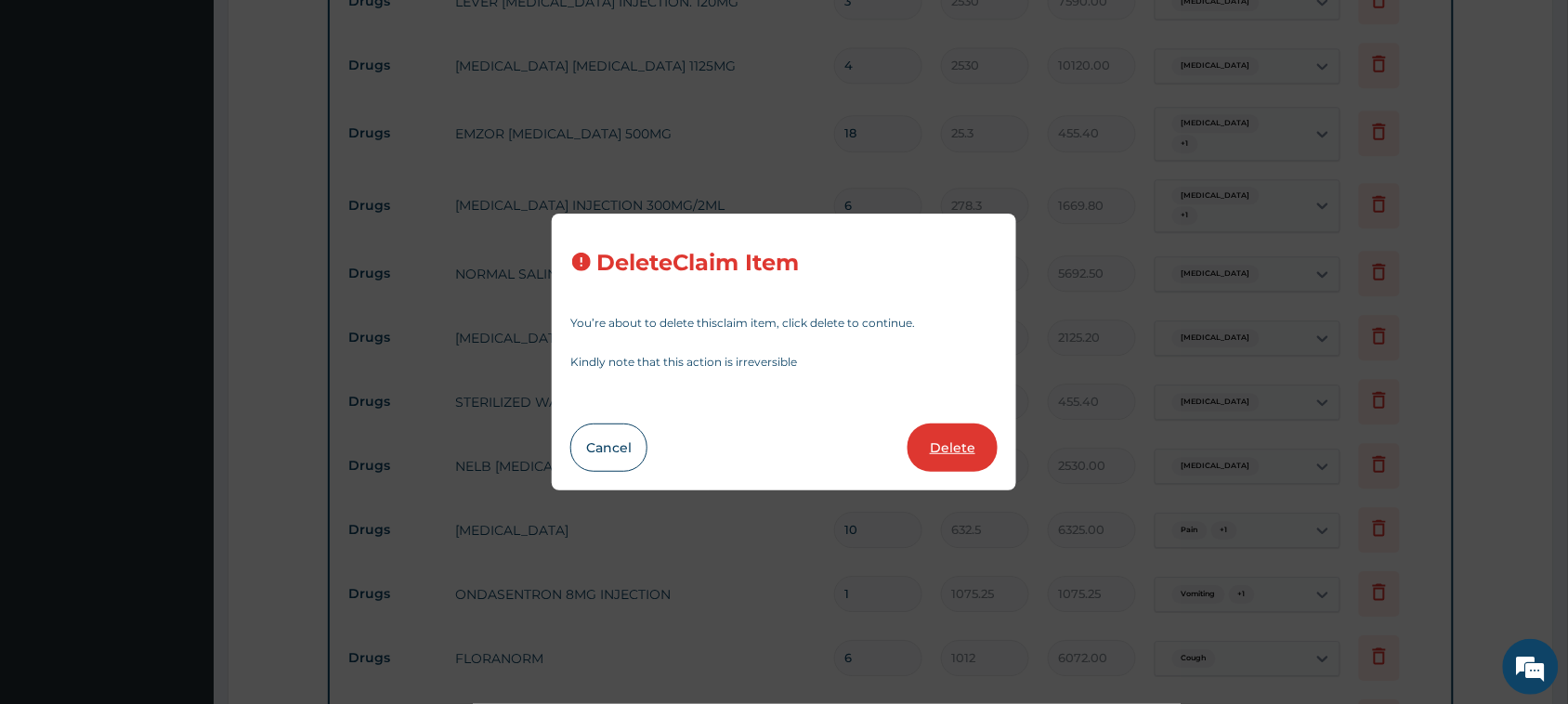
type input "3"
type input "759"
type input "2277.00"
type input "1"
type input "1897.5"
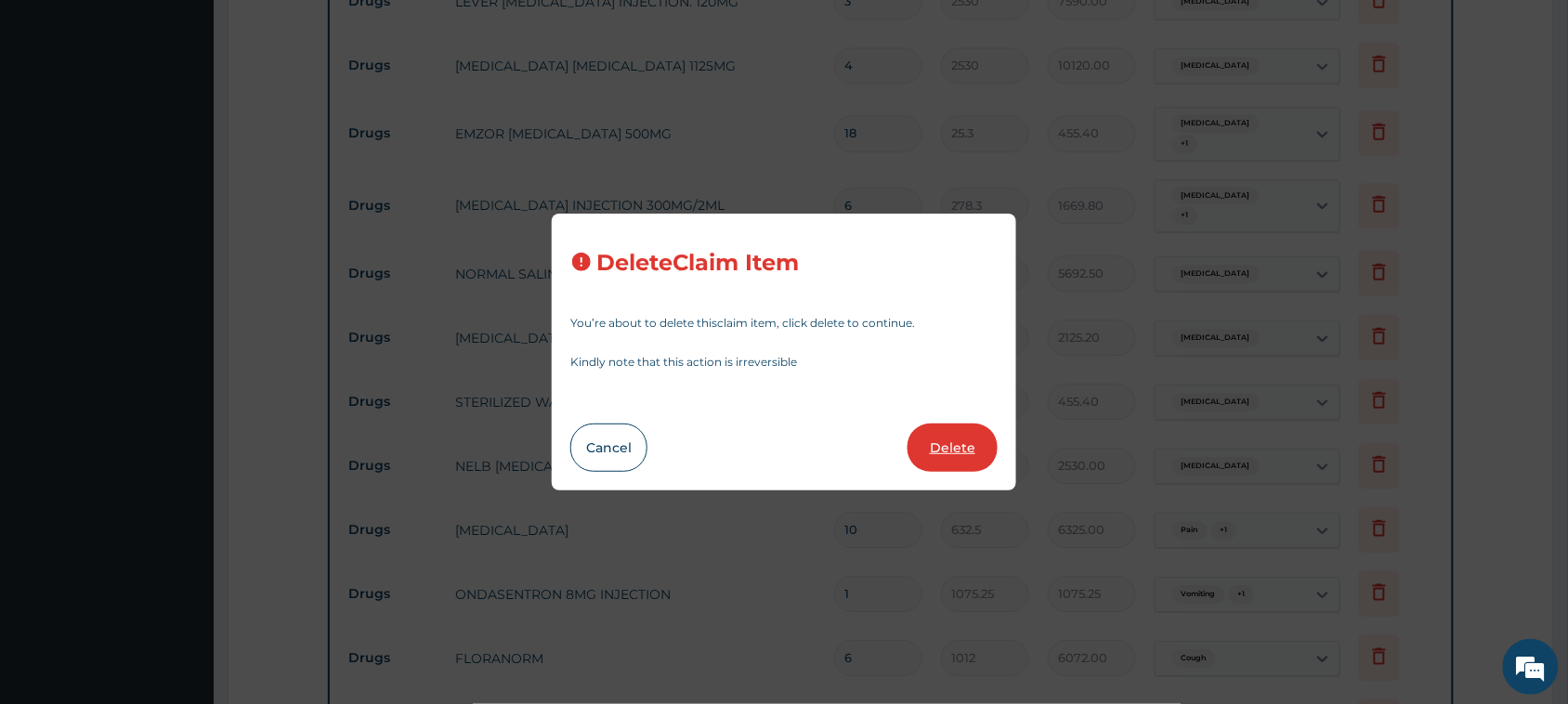
type input "1897.50"
type input "7"
type input "94.875"
type input "664.13"
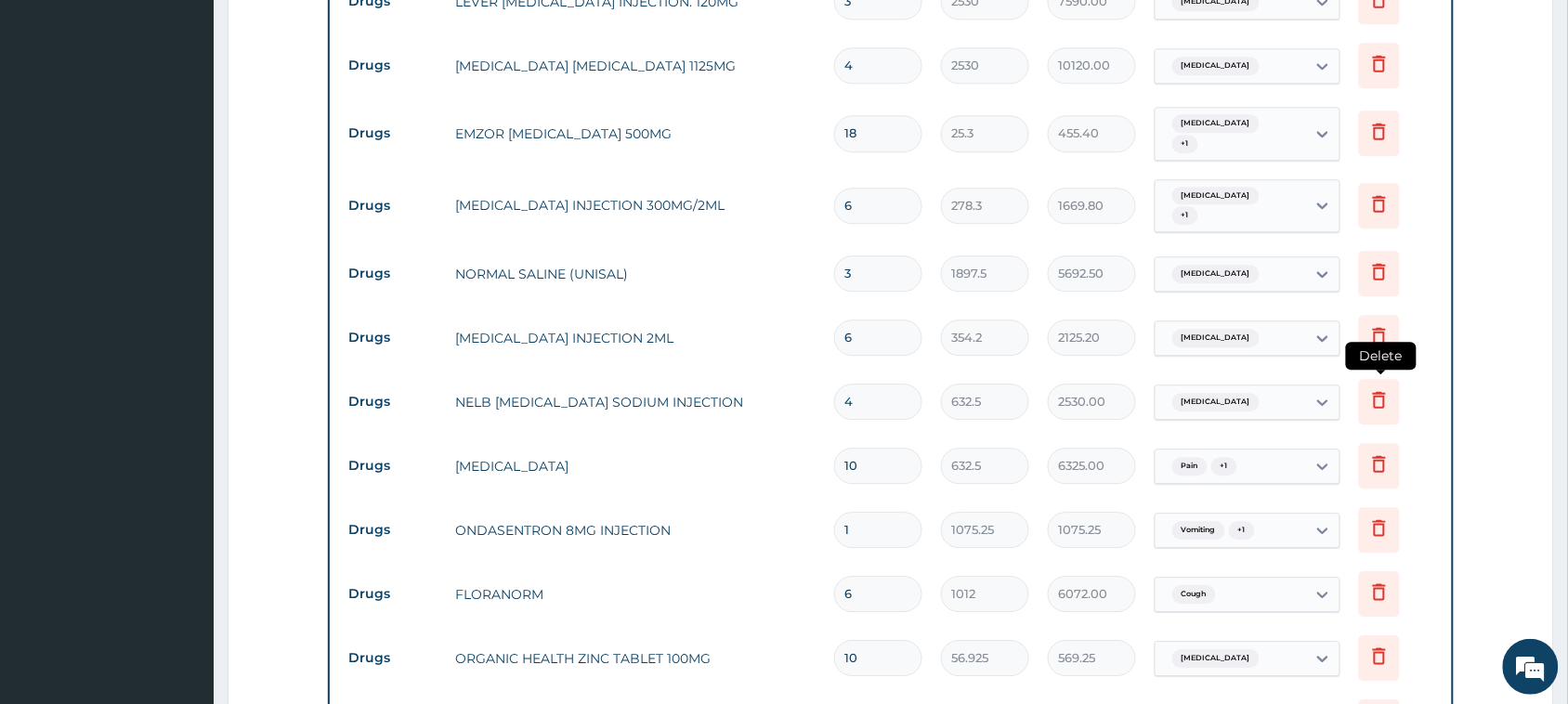
click at [1372, 389] on icon at bounding box center [1379, 399] width 22 height 22
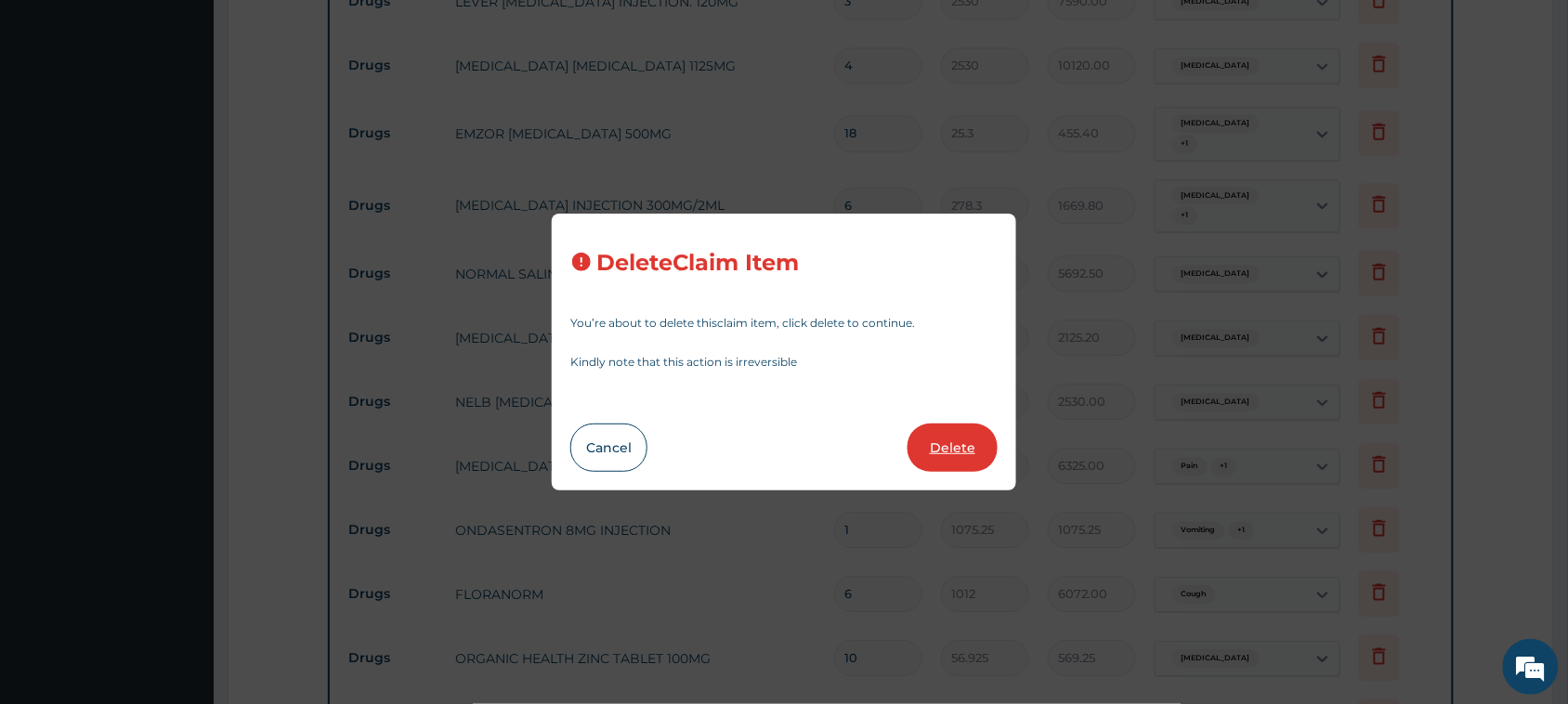
click at [953, 455] on button "Delete" at bounding box center [952, 447] width 90 height 48
type input "10"
type input "6325.00"
type input "1"
type input "1075.25"
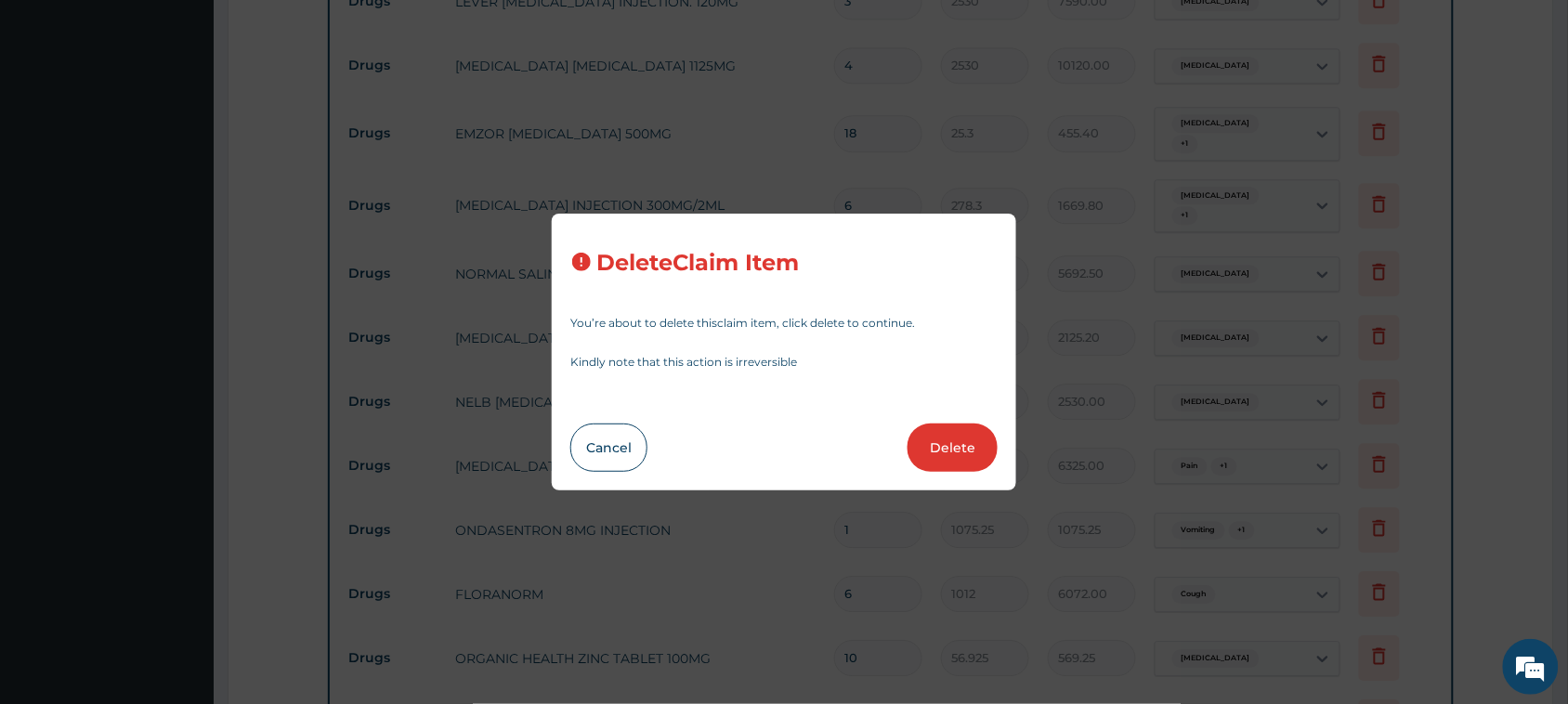
type input "1075.25"
type input "6"
type input "1012"
type input "6072.00"
type input "10"
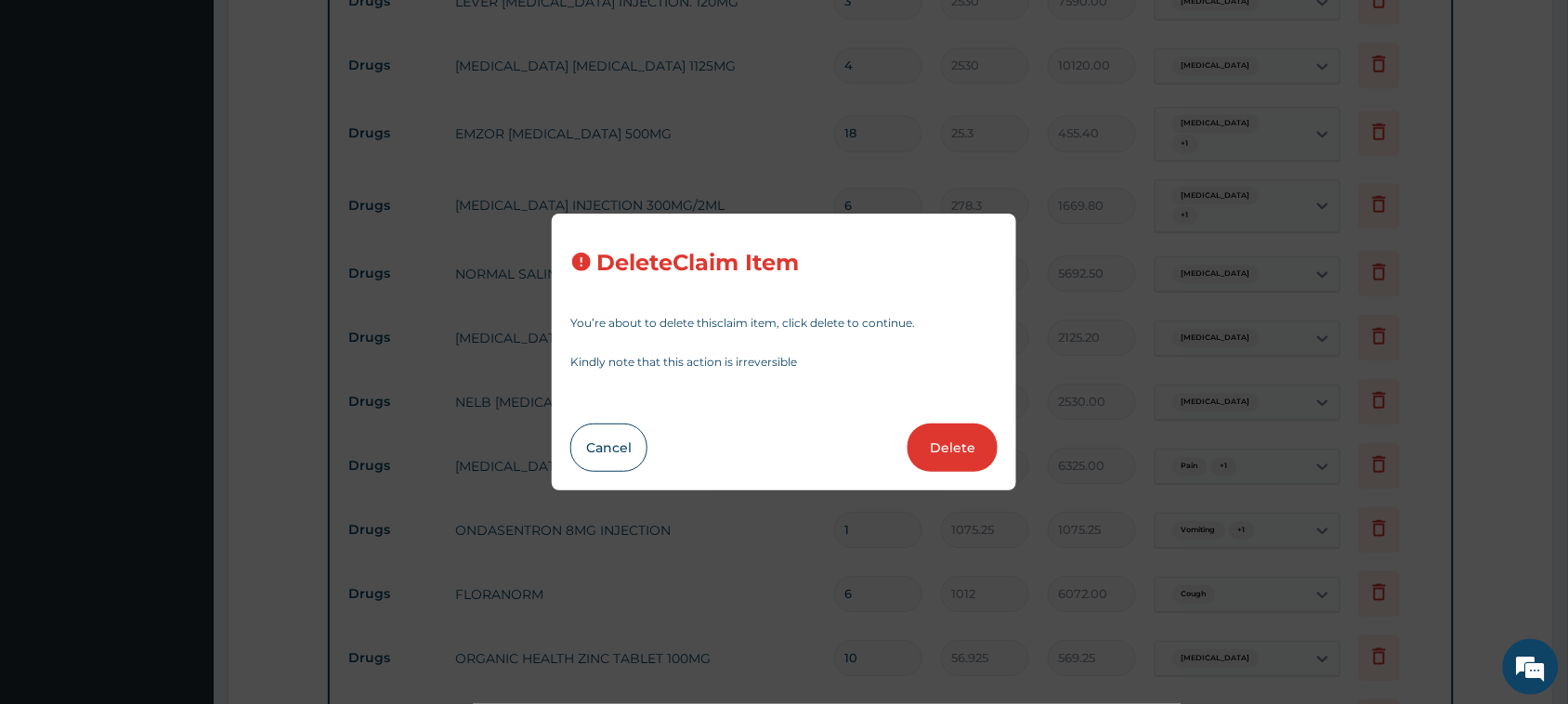
type input "56.925"
type input "569.25"
type input "3"
type input "759"
type input "2277.00"
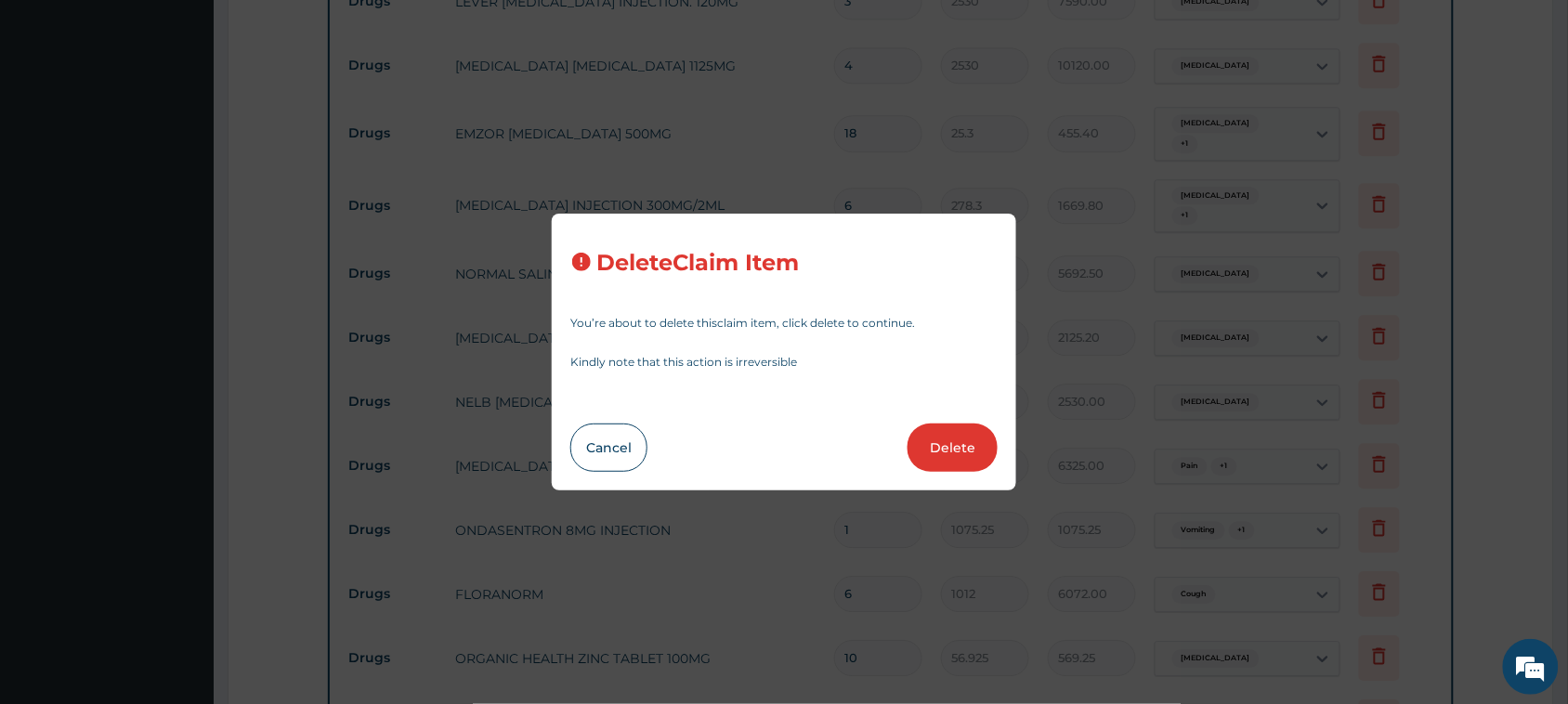
type input "1"
type input "1897.5"
type input "1897.50"
type input "7"
type input "94.875"
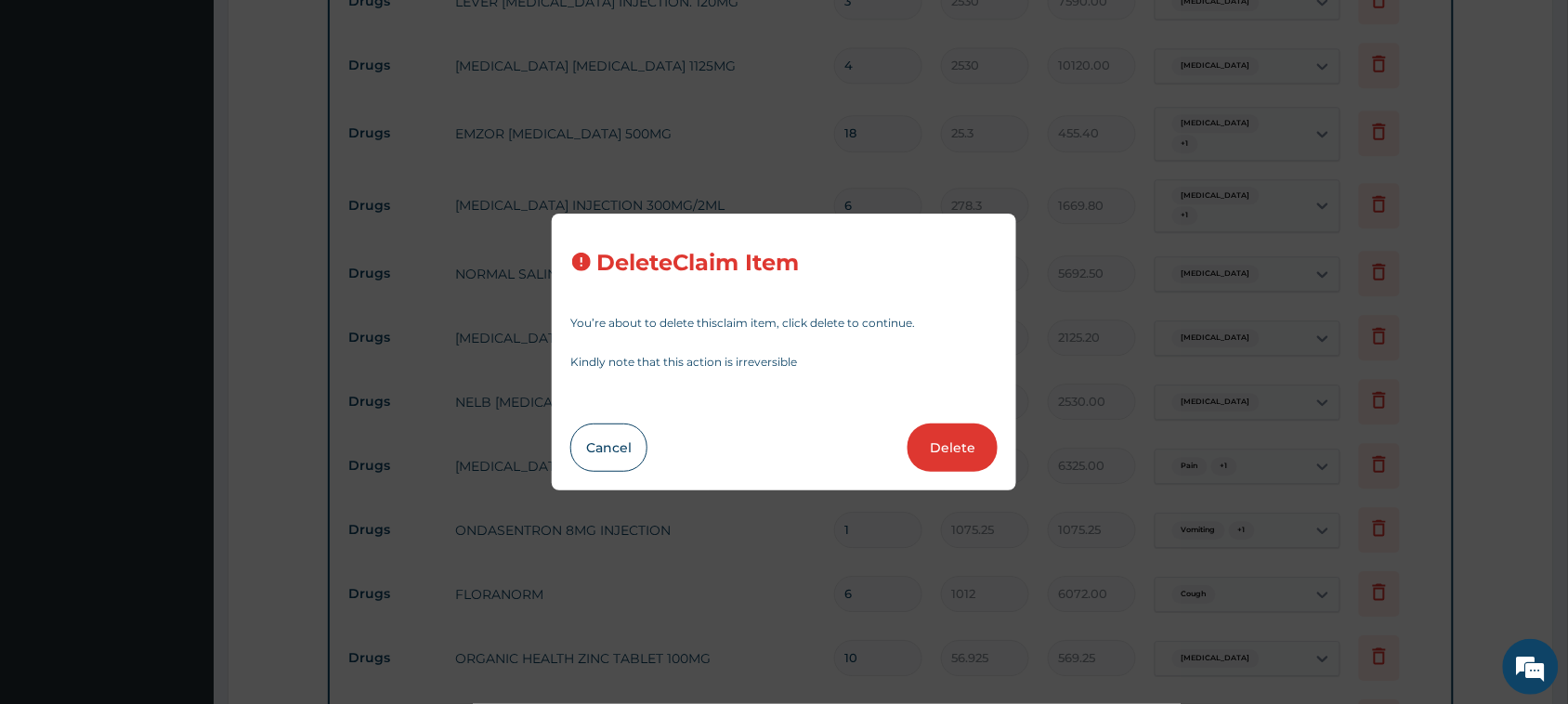
type input "664.13"
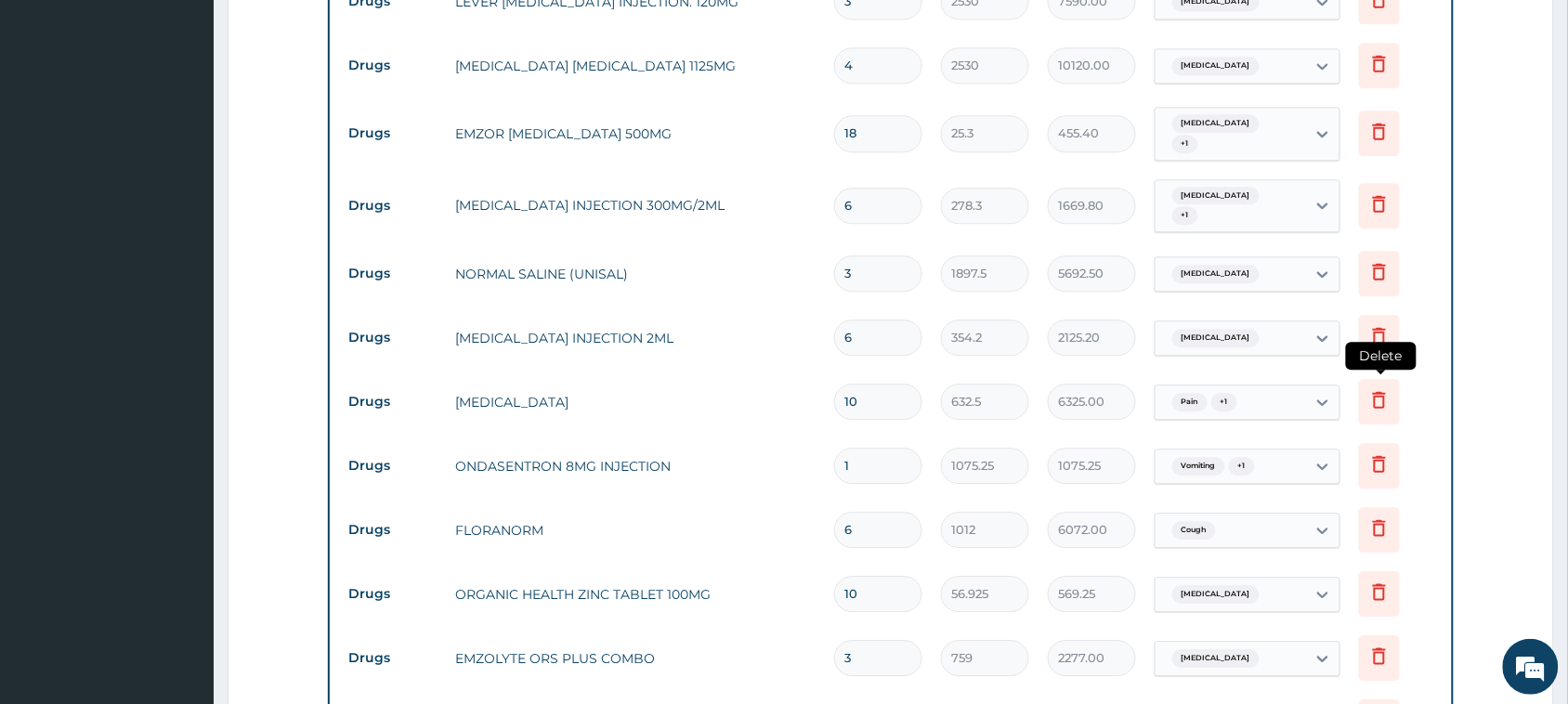
click at [1380, 389] on icon at bounding box center [1379, 399] width 22 height 22
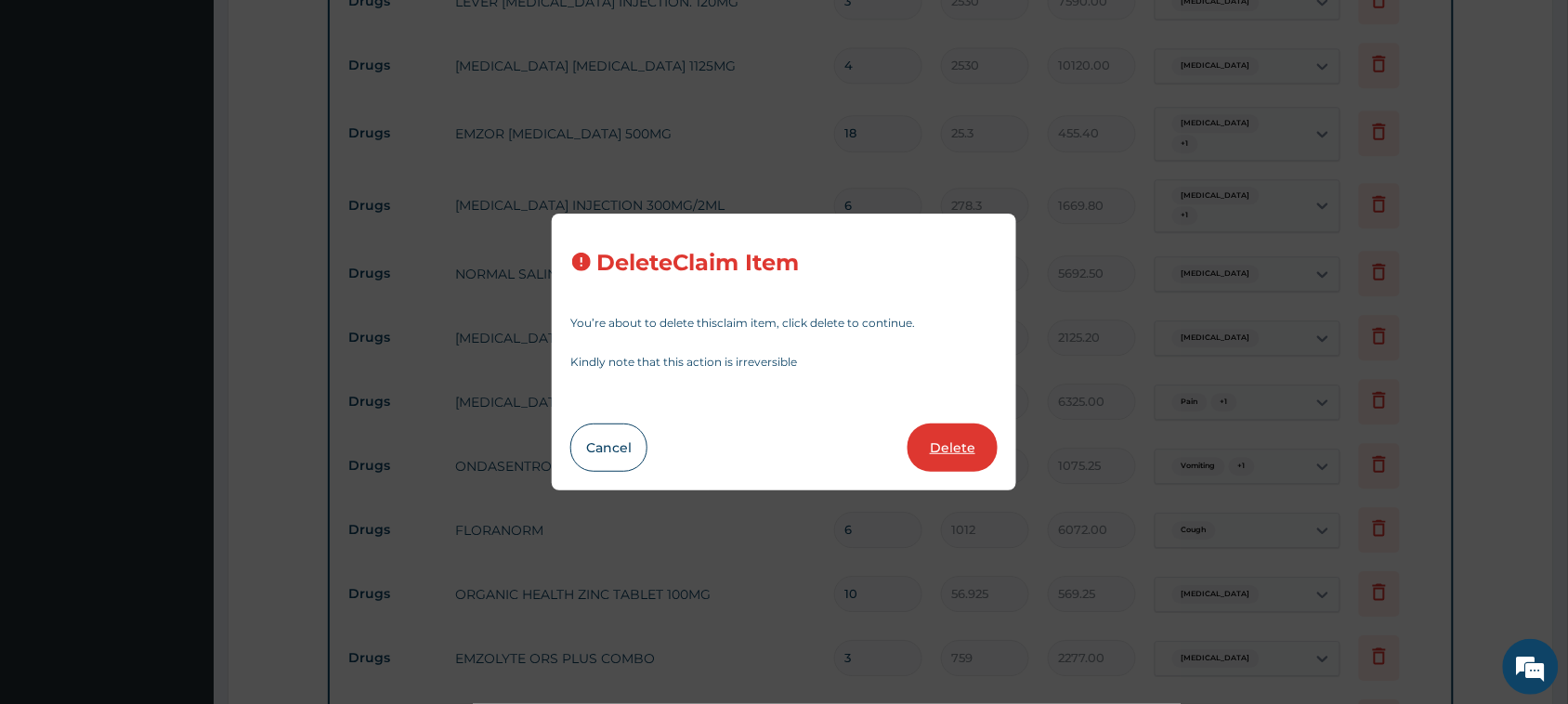
click at [942, 455] on button "Delete" at bounding box center [952, 447] width 90 height 48
type input "1"
type input "1075.25"
type input "6"
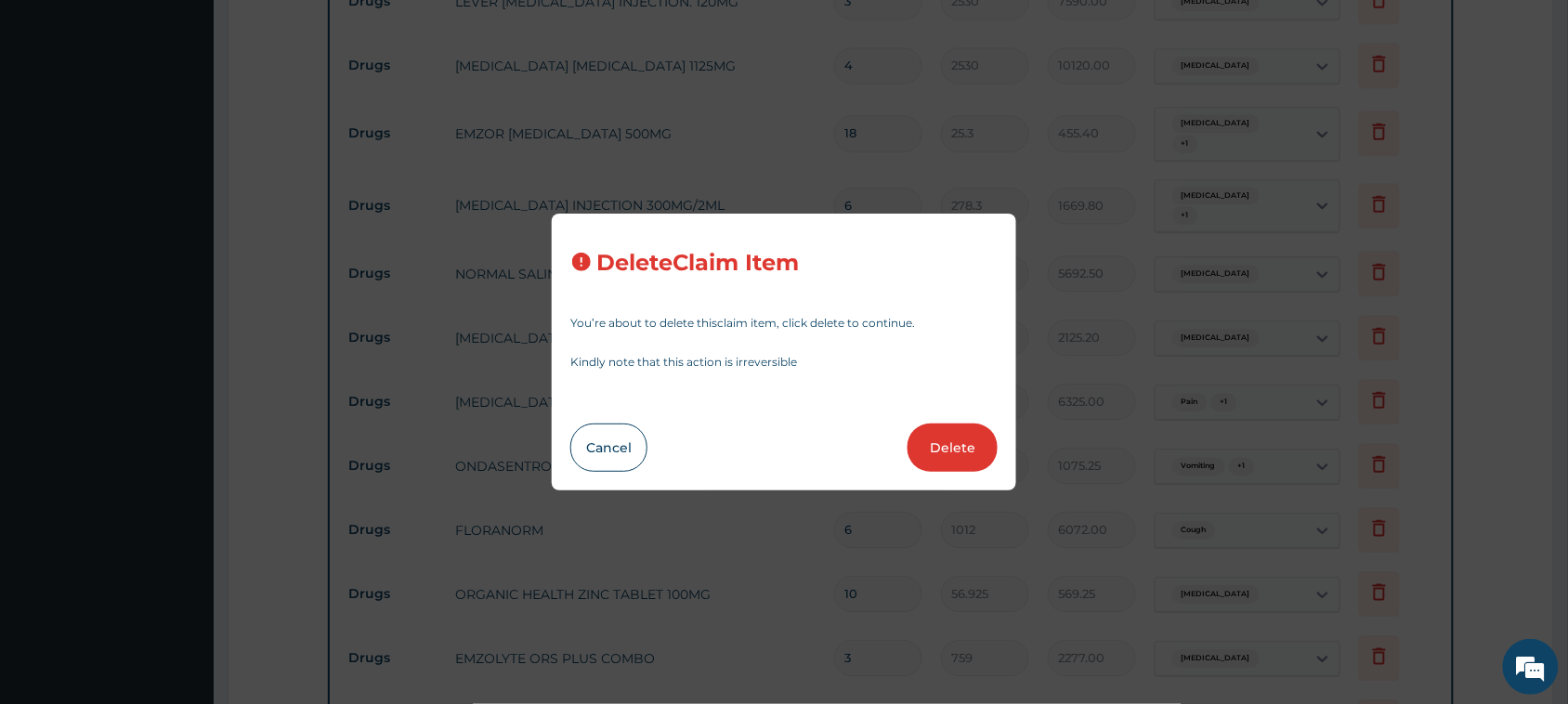
type input "1012"
type input "6072.00"
type input "10"
type input "56.925"
type input "569.25"
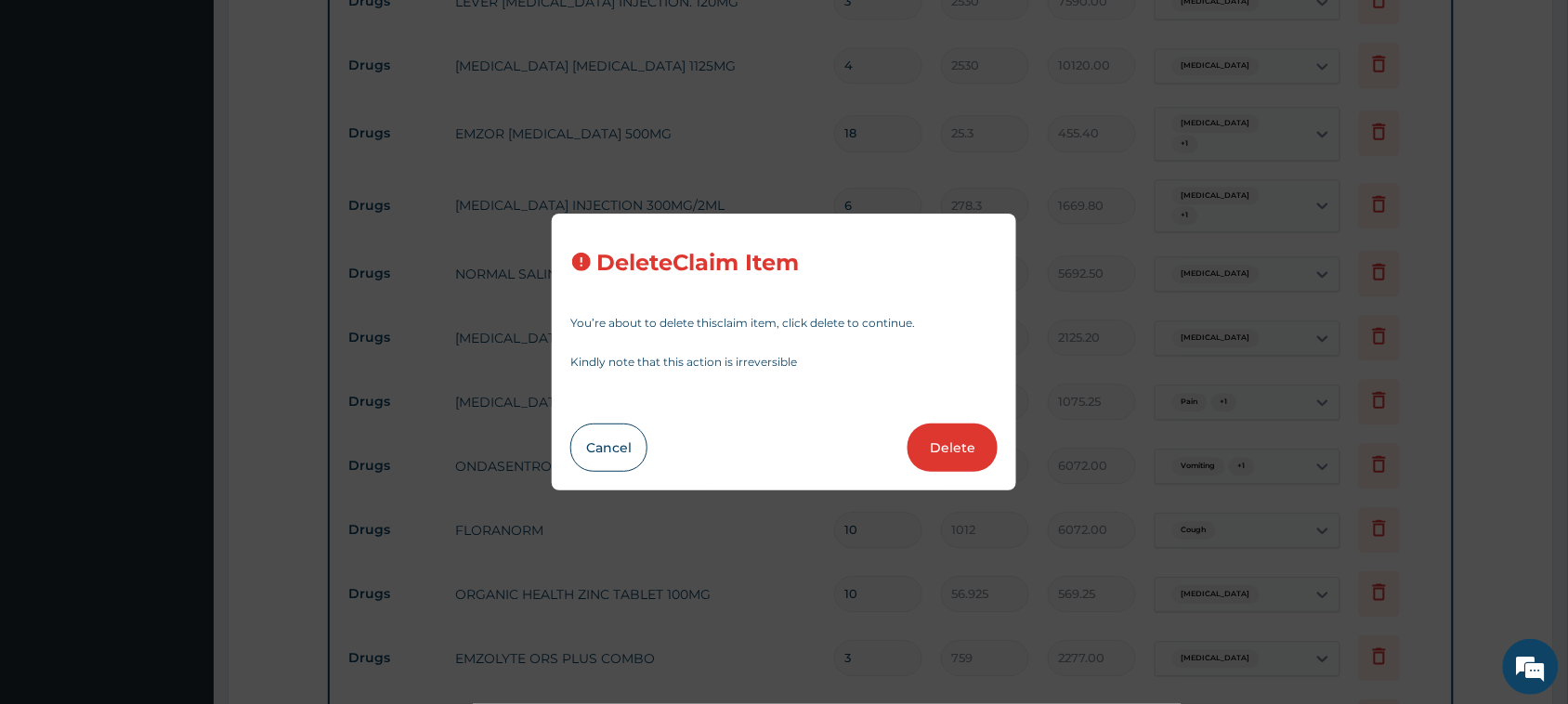
type input "3"
type input "759"
type input "2277.00"
type input "1"
type input "1897.5"
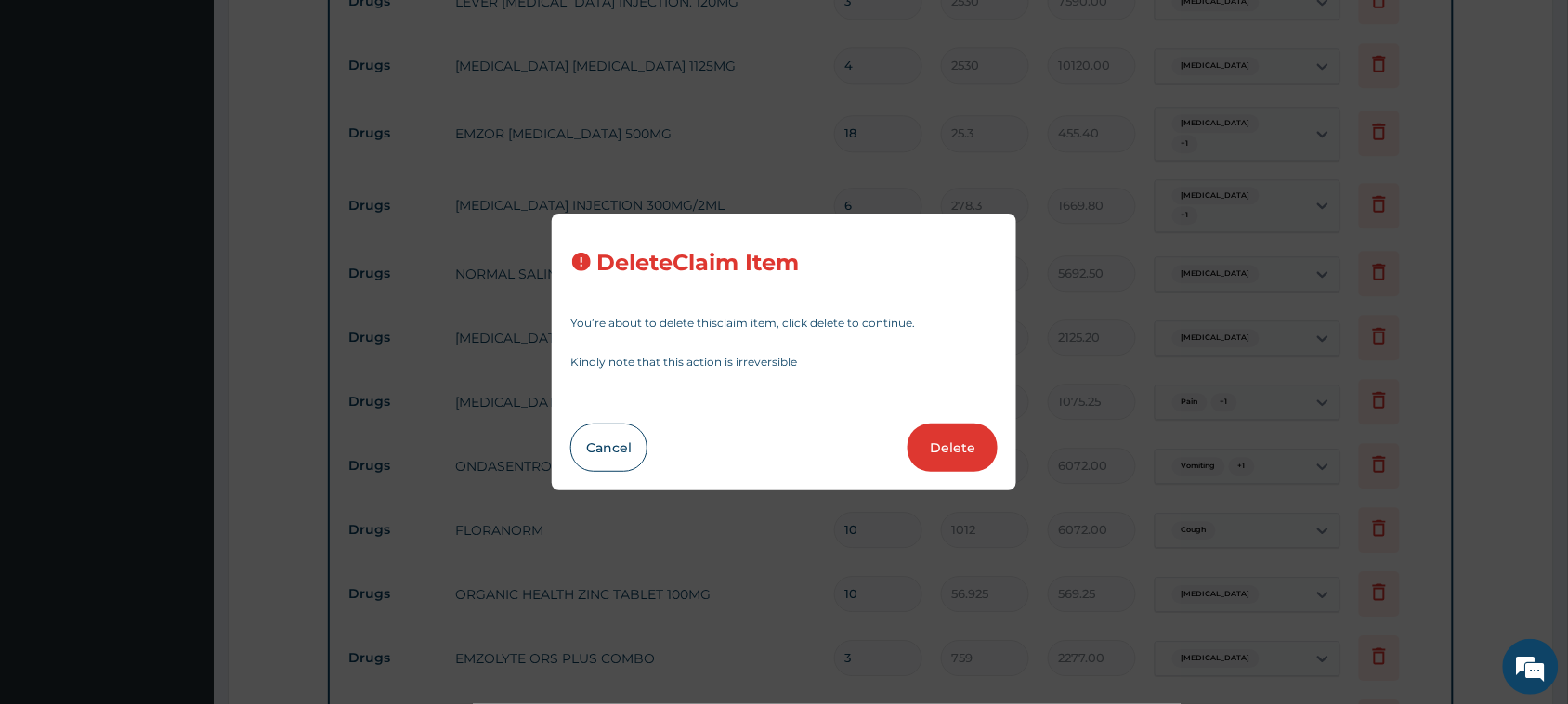
type input "1897.50"
type input "7"
type input "94.875"
type input "664.13"
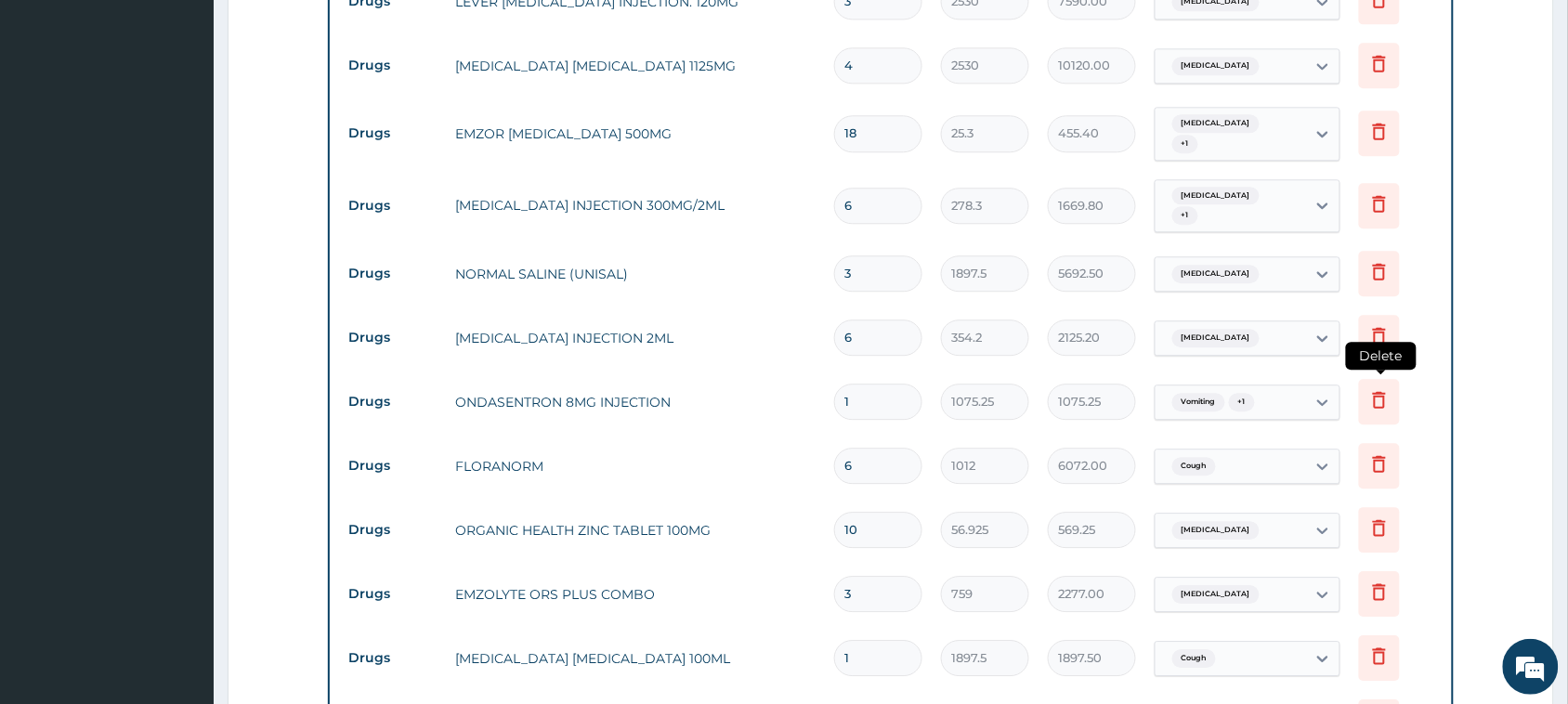
click at [1370, 389] on icon at bounding box center [1379, 399] width 22 height 22
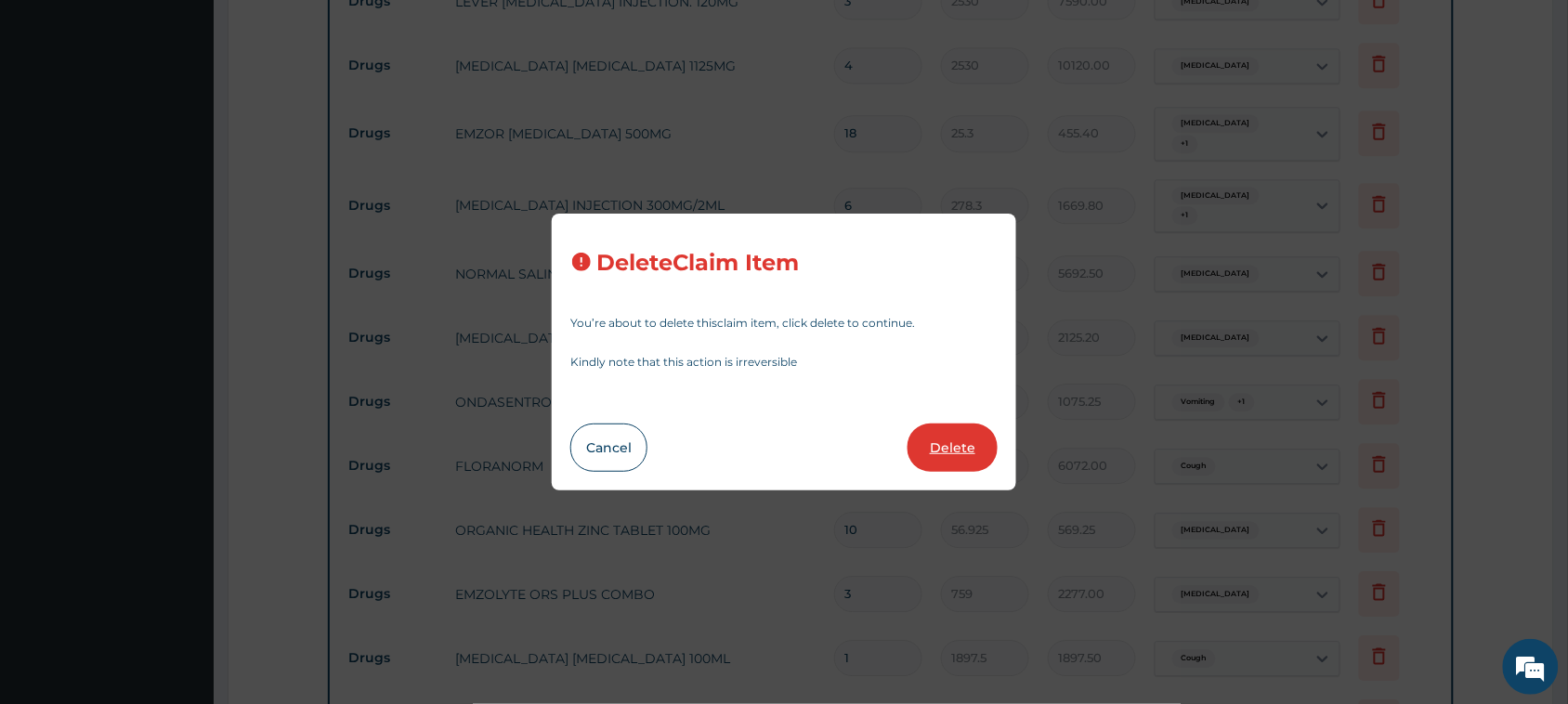
click at [971, 450] on button "Delete" at bounding box center [952, 447] width 90 height 48
type input "6"
type input "1012"
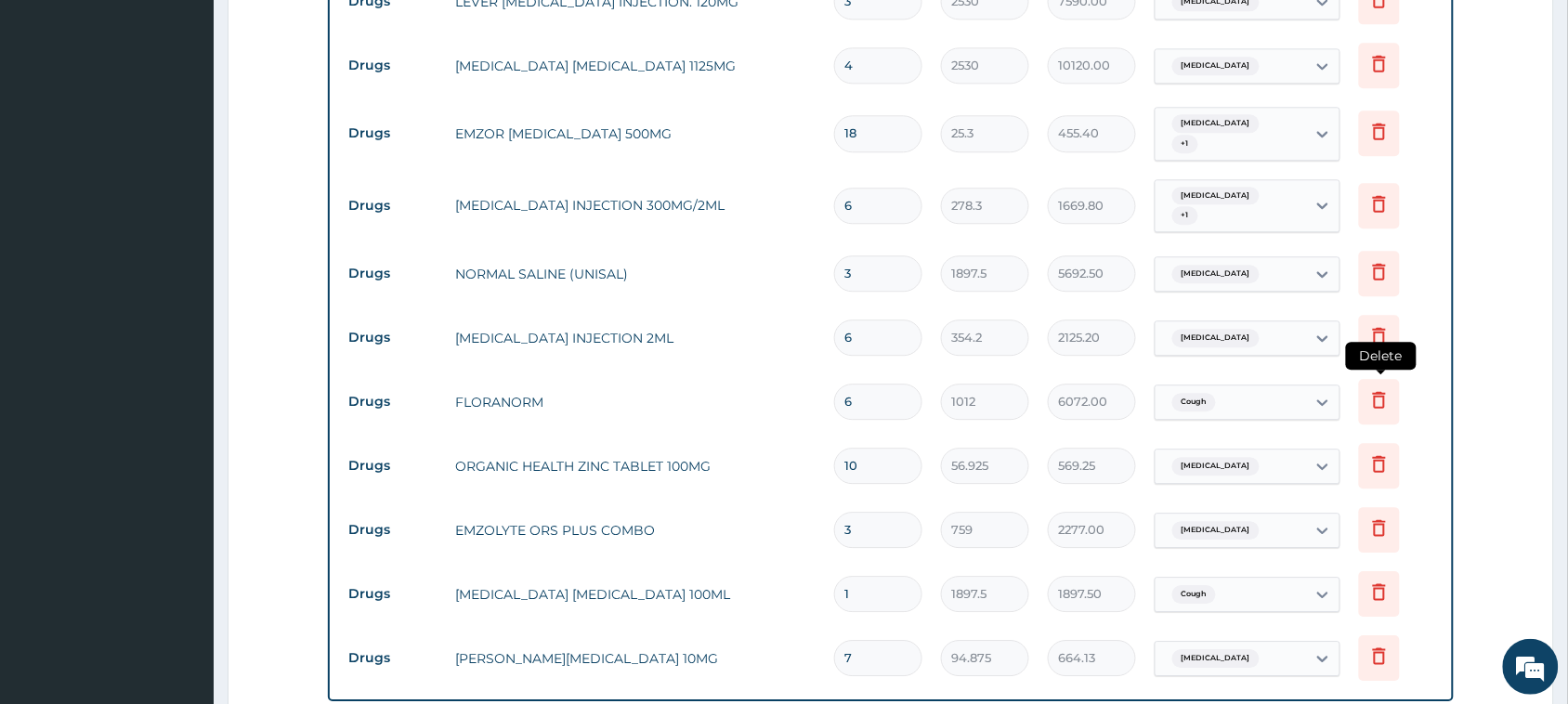
click at [1372, 389] on icon at bounding box center [1379, 399] width 22 height 22
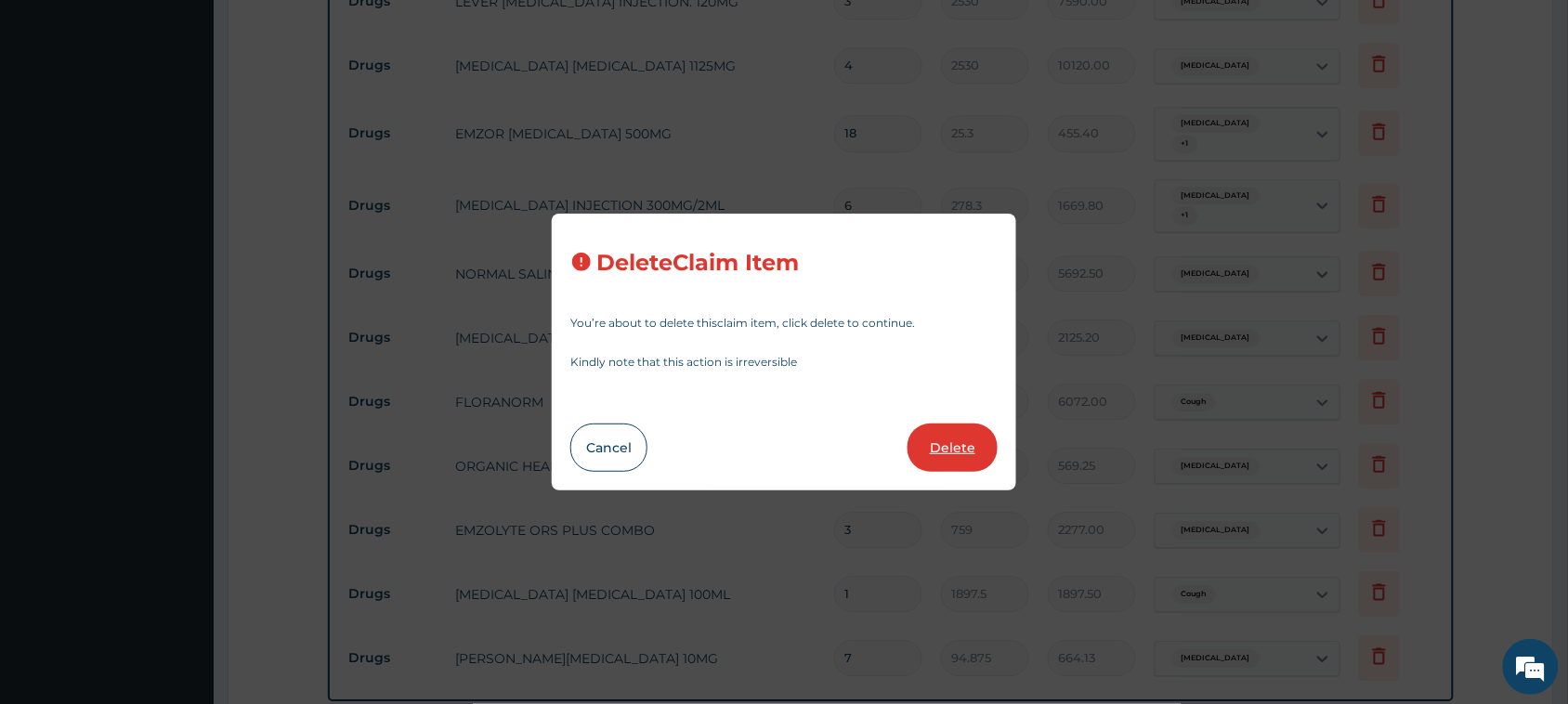
click at [931, 441] on button "Delete" at bounding box center [952, 447] width 90 height 48
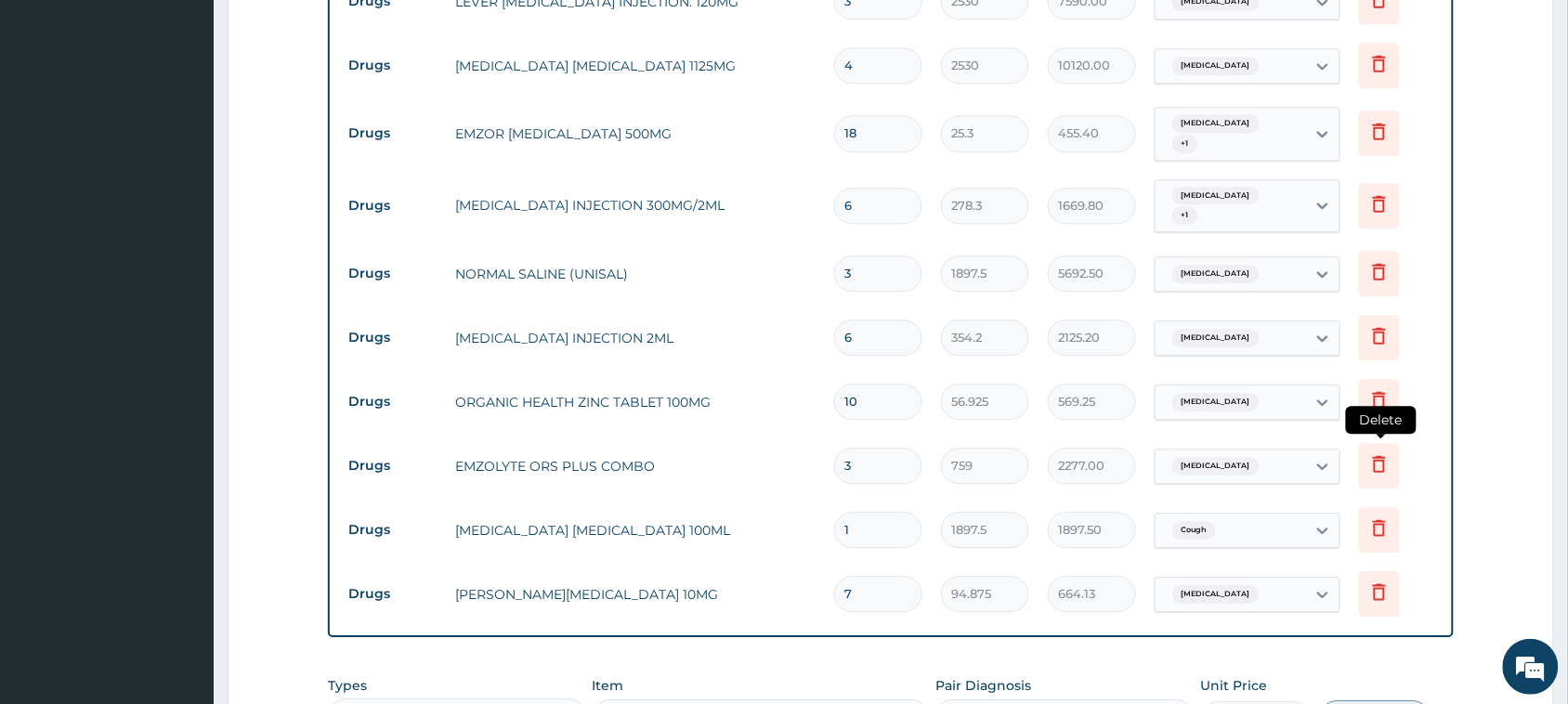
click at [1386, 452] on icon at bounding box center [1379, 463] width 22 height 22
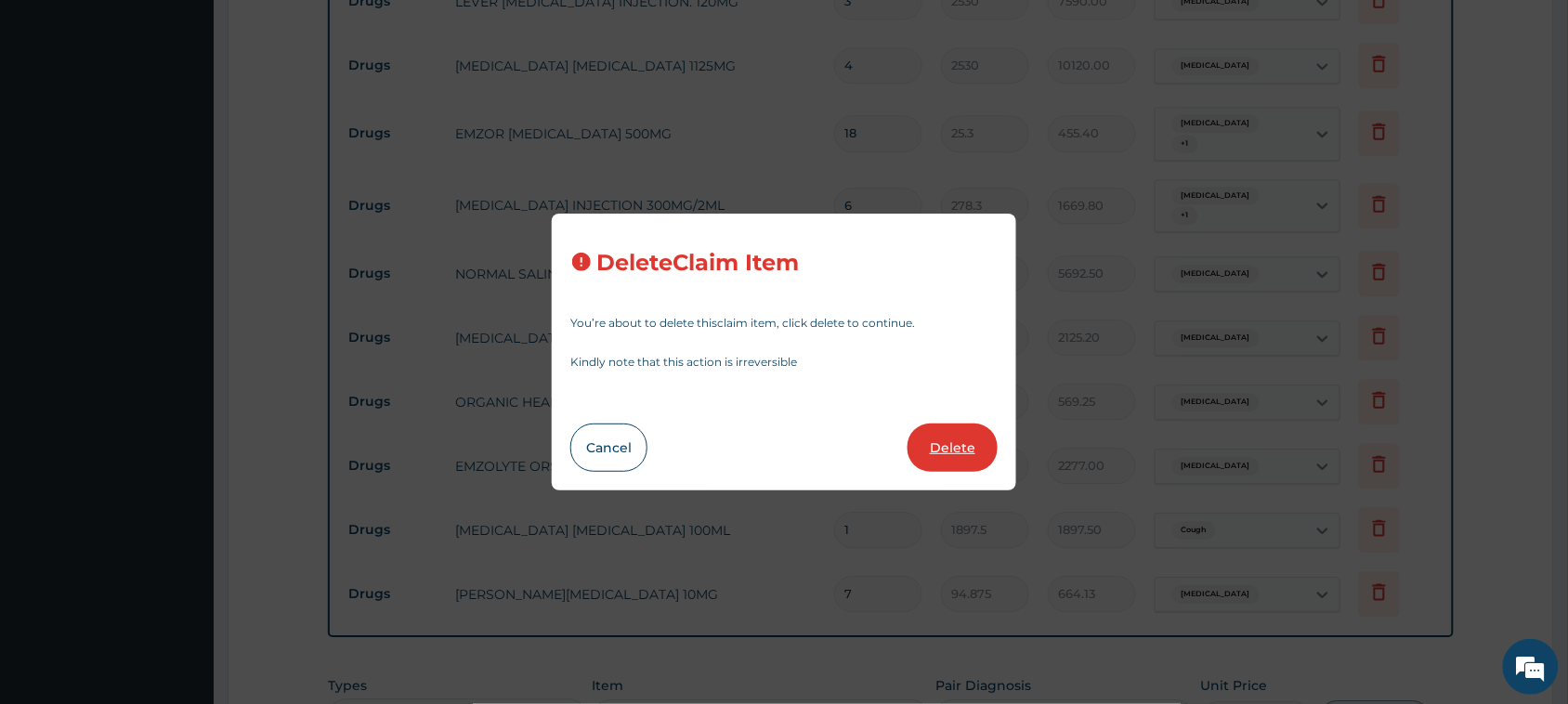
click at [964, 455] on button "Delete" at bounding box center [952, 447] width 90 height 48
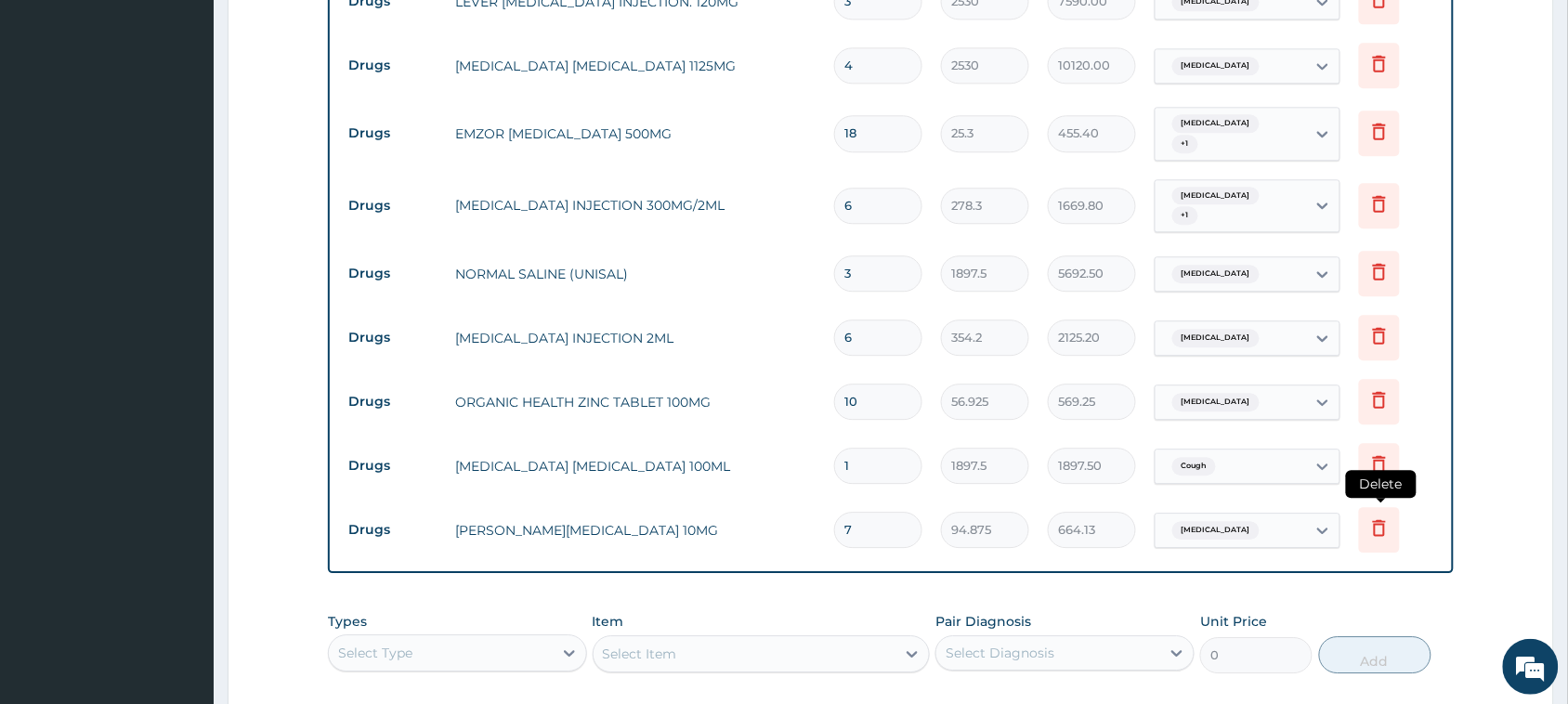
click at [1370, 517] on icon at bounding box center [1379, 527] width 22 height 22
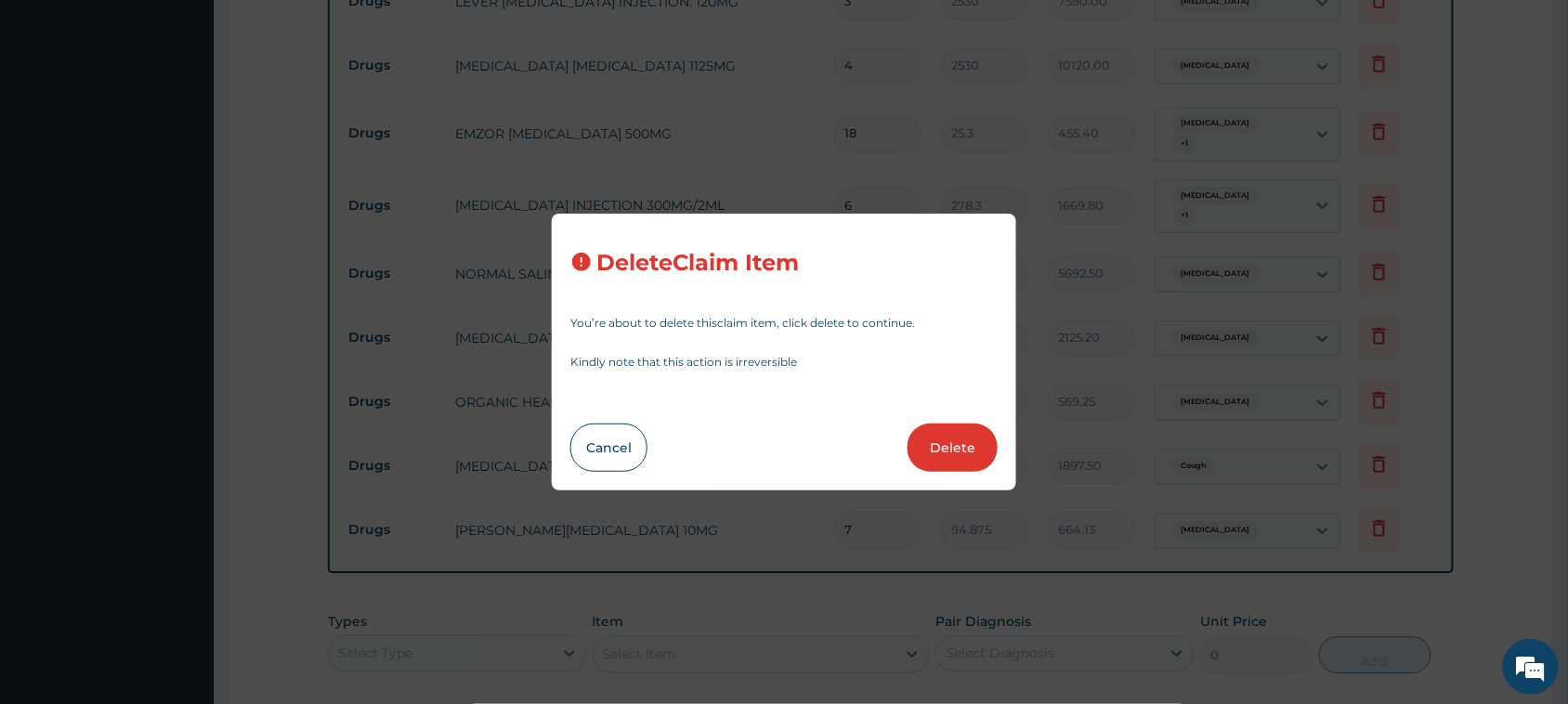
click at [948, 439] on button "Delete" at bounding box center [952, 447] width 90 height 48
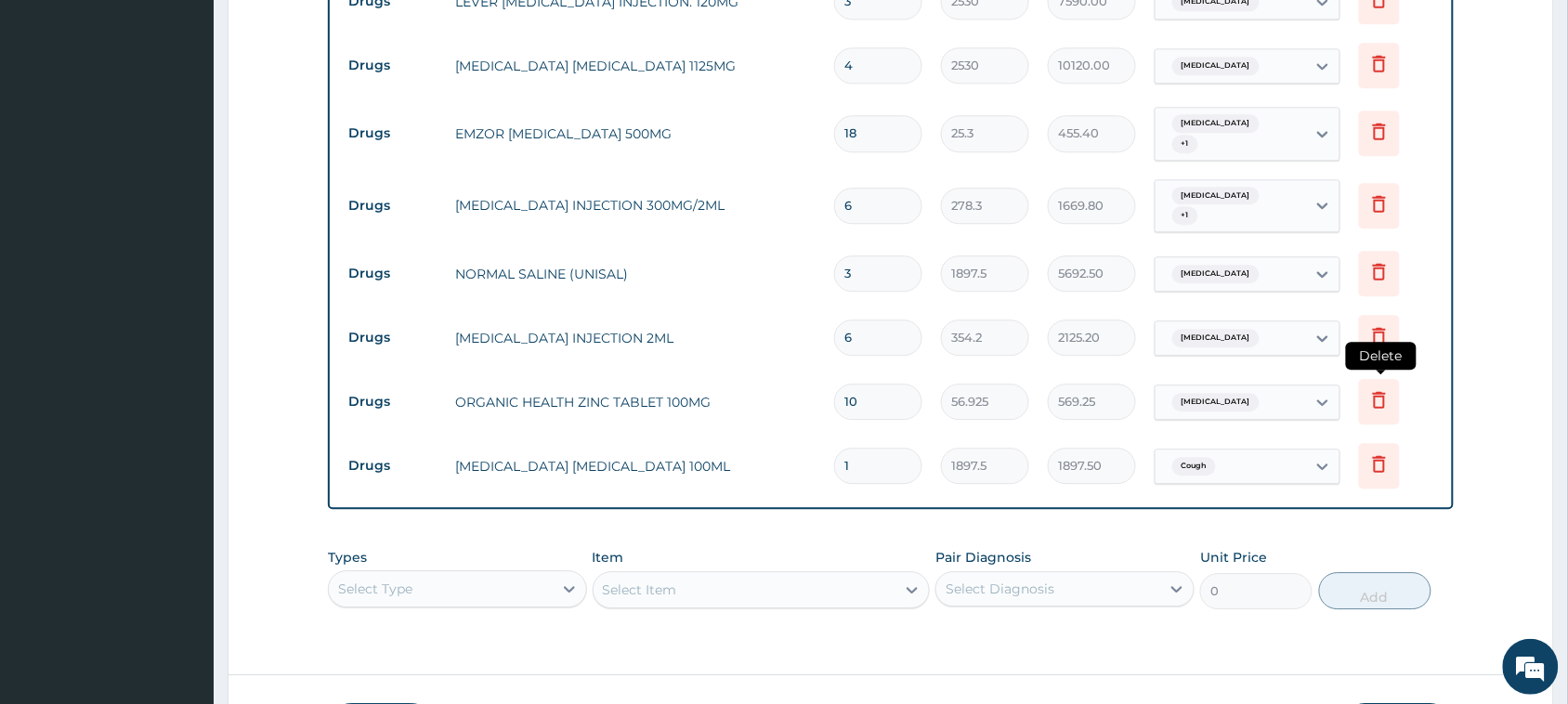
click at [1381, 389] on icon at bounding box center [1379, 399] width 22 height 22
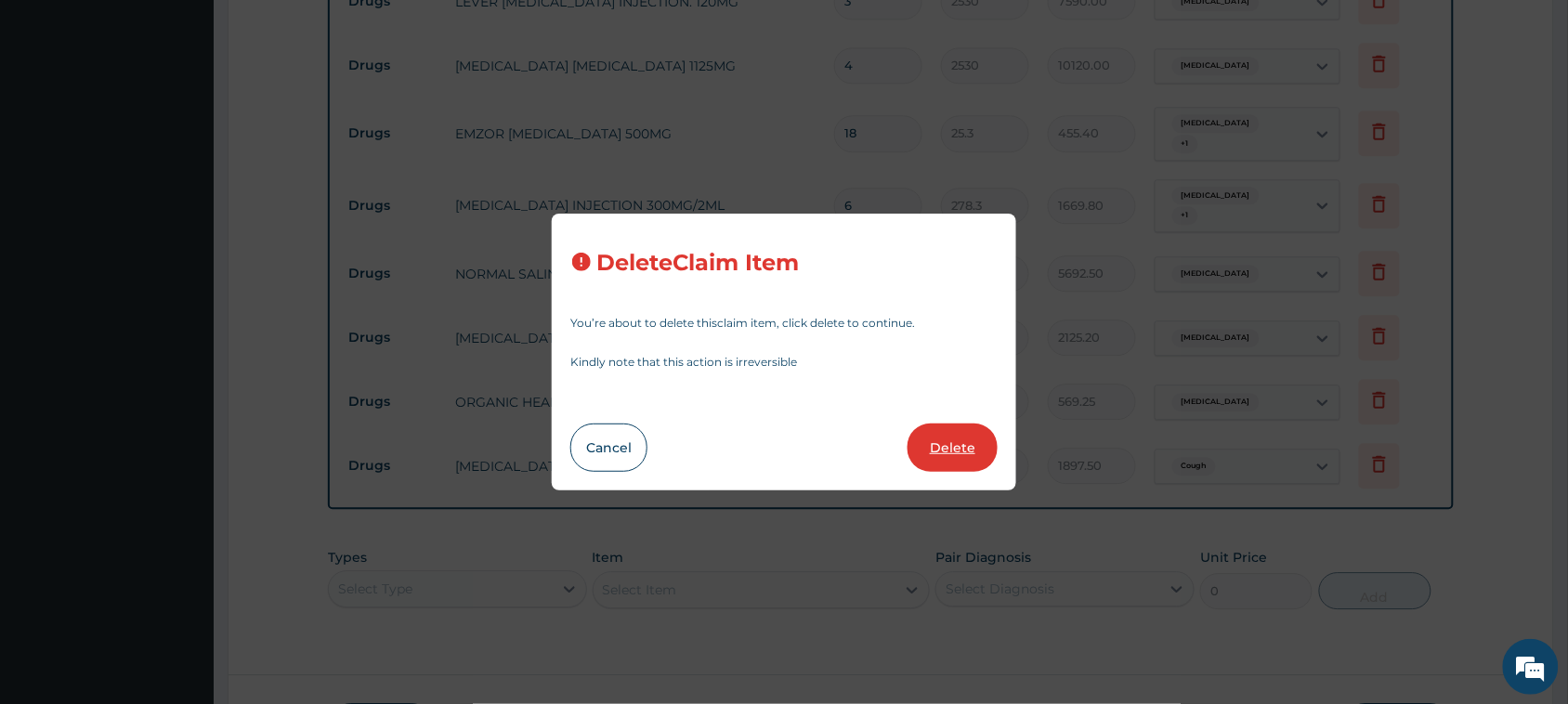
click at [949, 439] on button "Delete" at bounding box center [952, 447] width 90 height 48
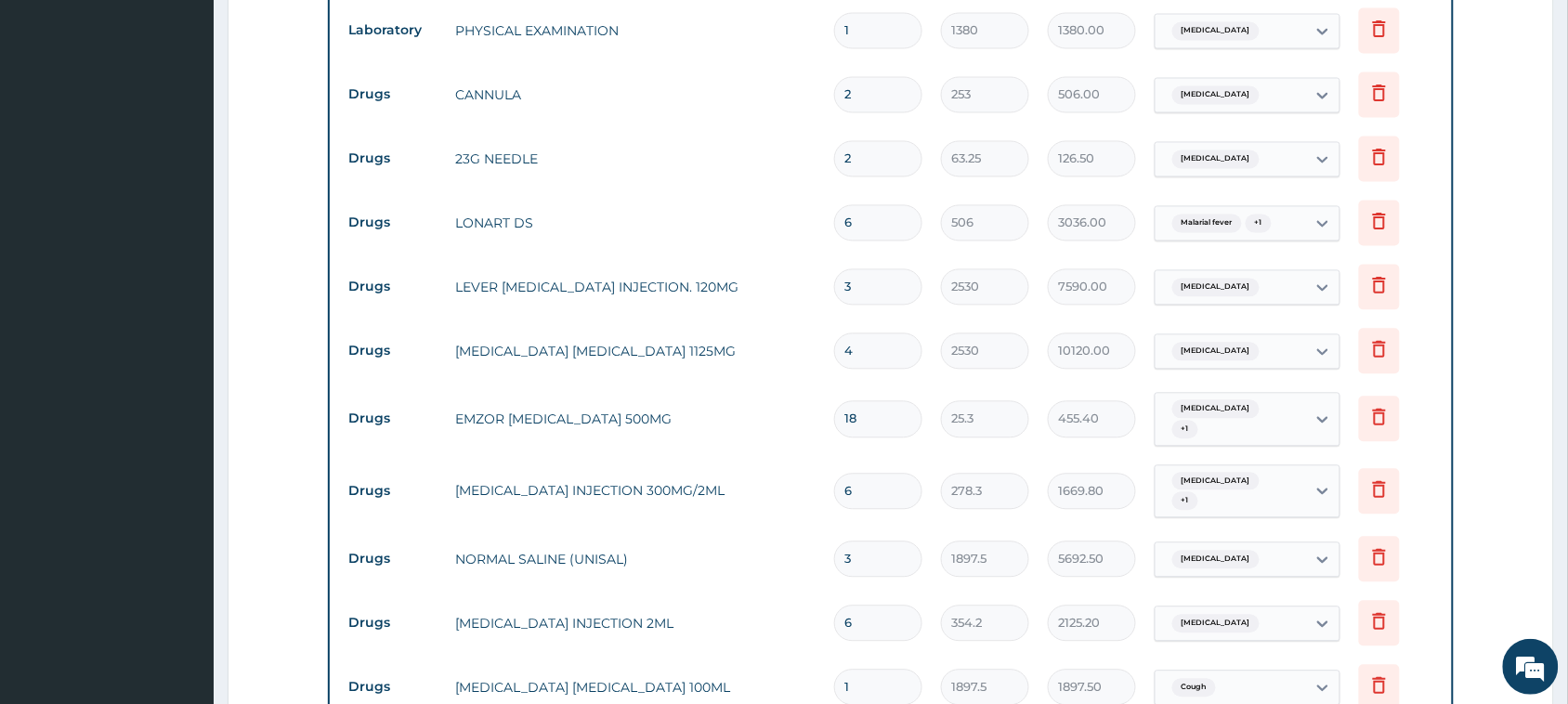
scroll to position [960, 0]
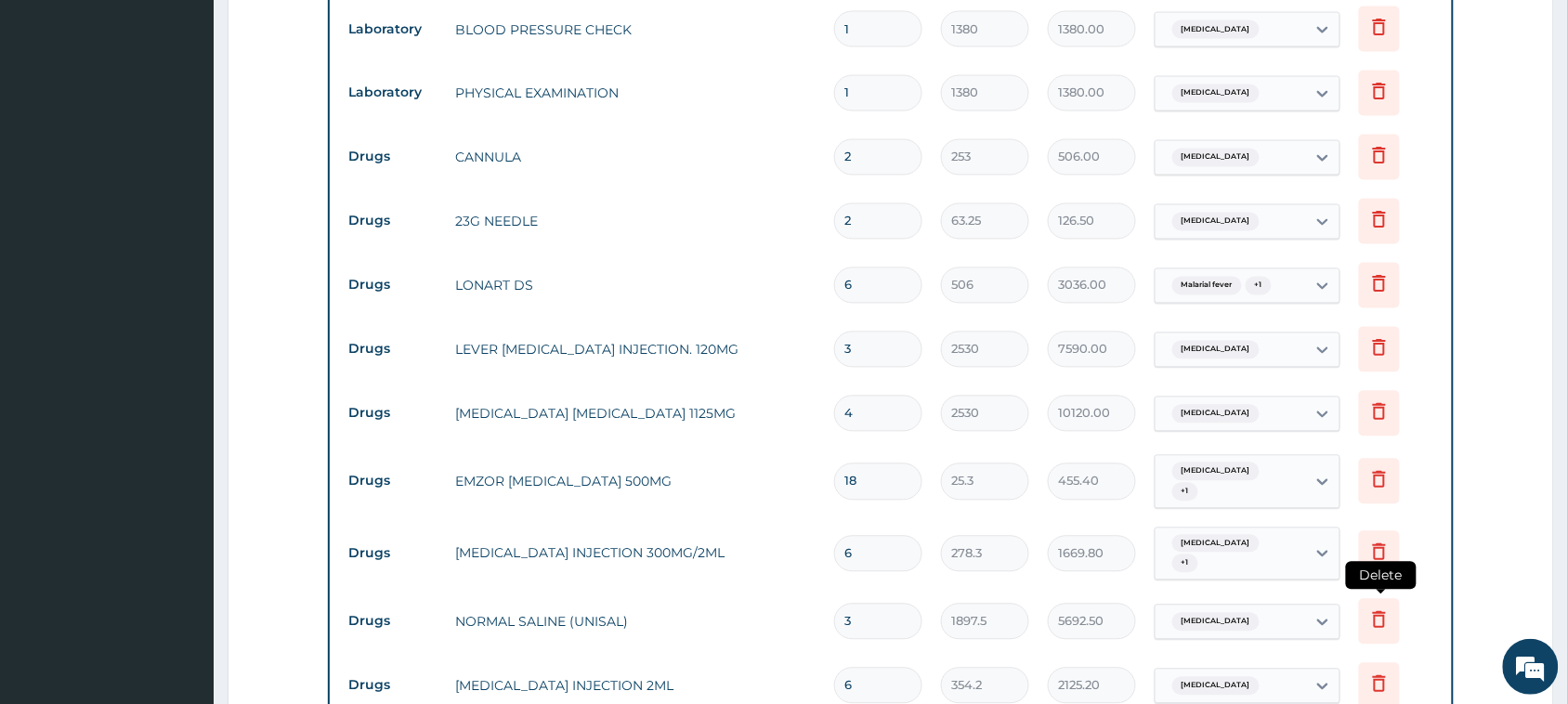
click at [1390, 608] on icon at bounding box center [1379, 619] width 22 height 22
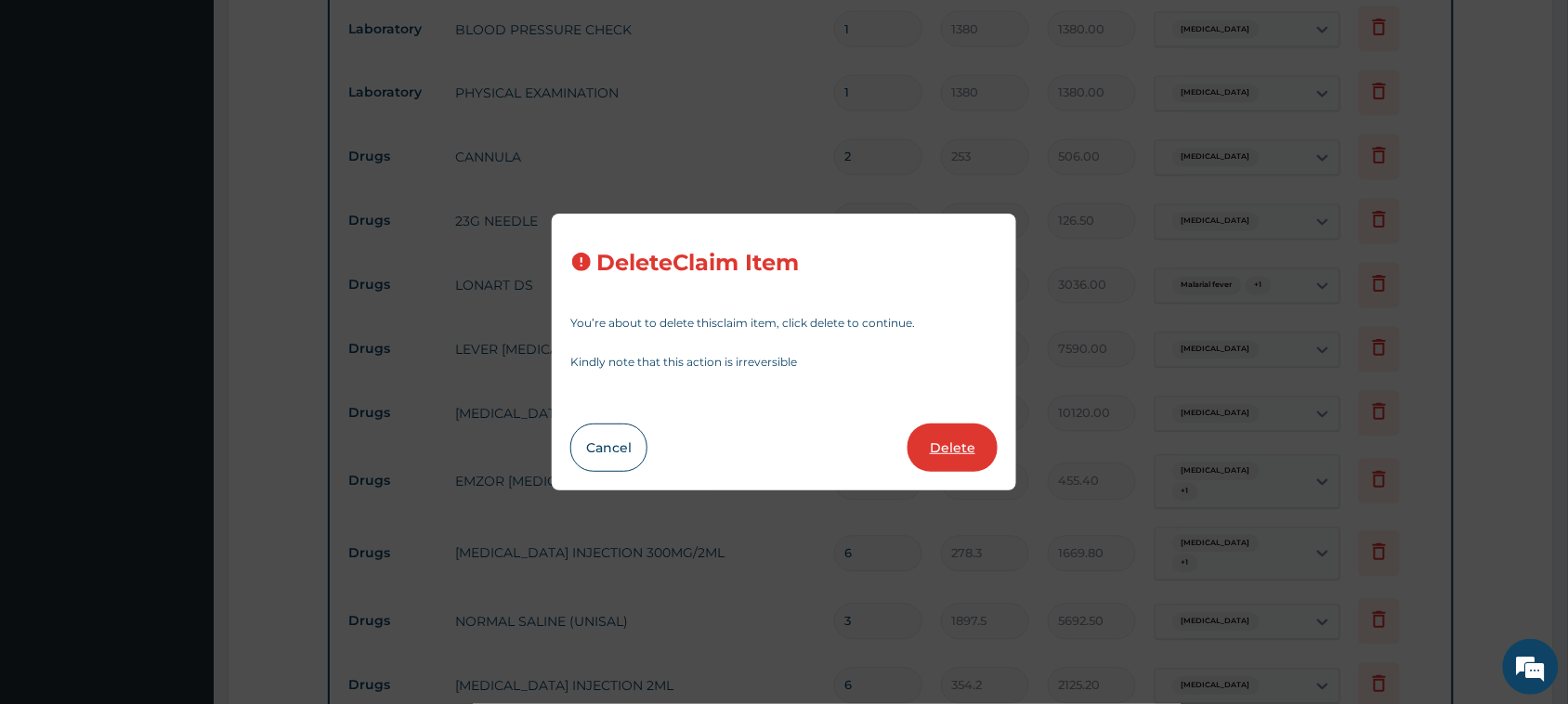
click at [959, 447] on button "Delete" at bounding box center [952, 447] width 90 height 48
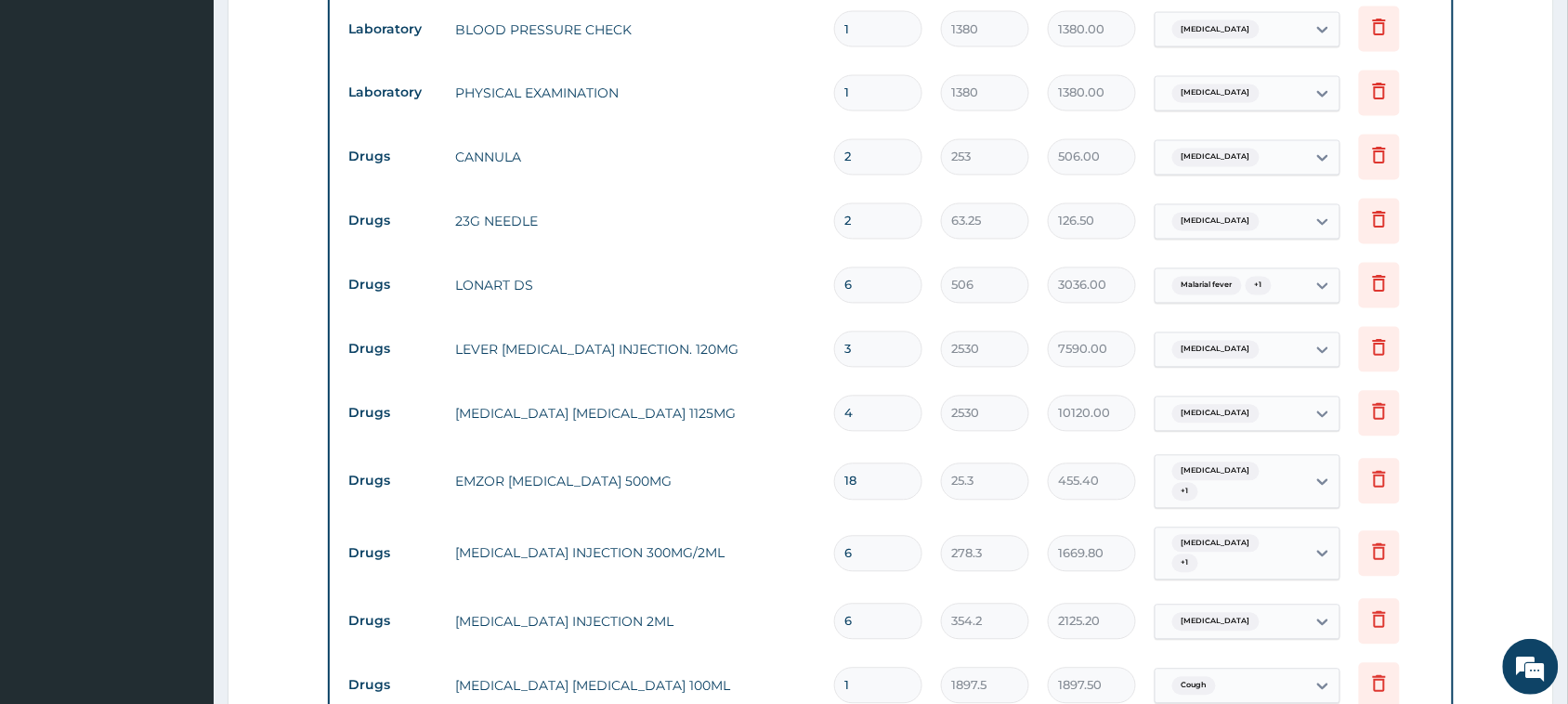
scroll to position [1075, 0]
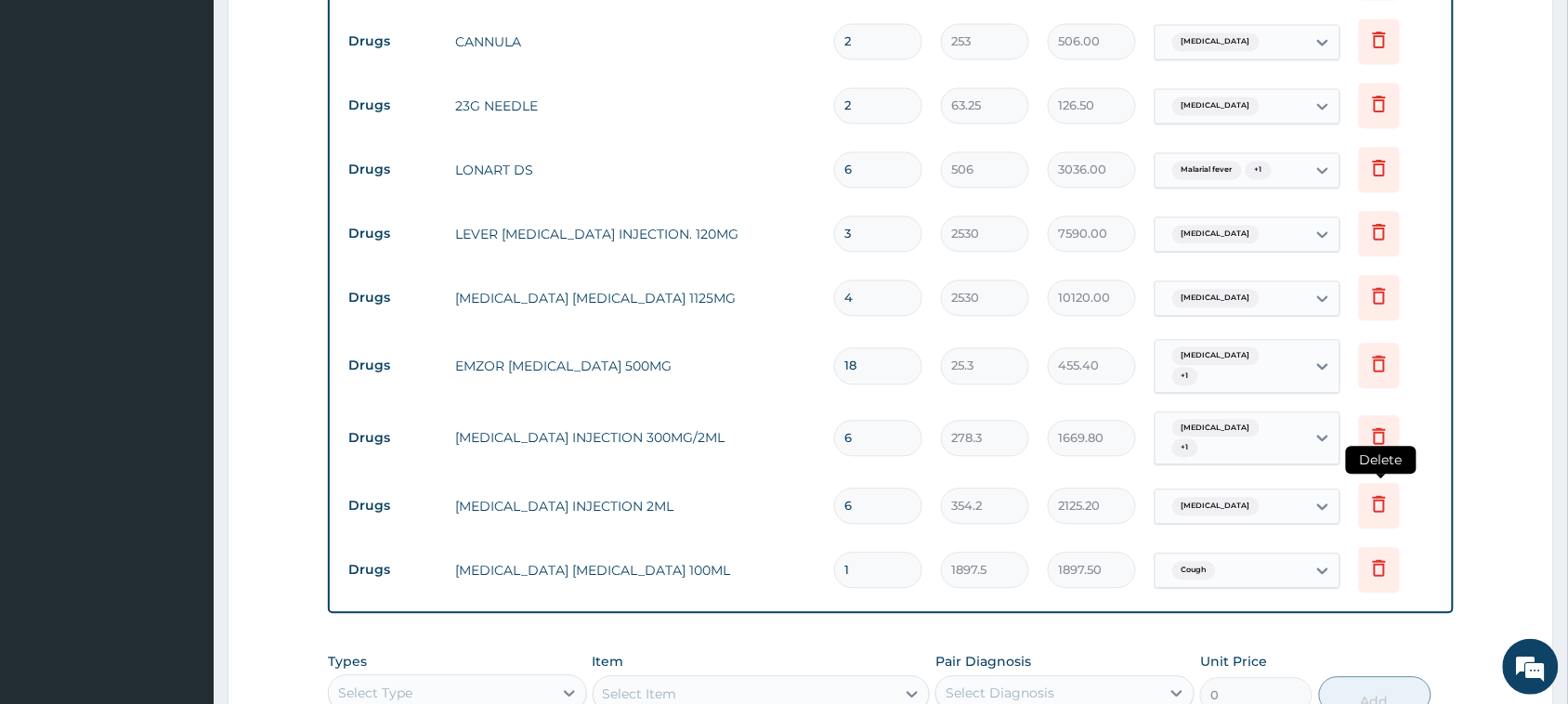
click at [1380, 492] on icon at bounding box center [1379, 503] width 22 height 22
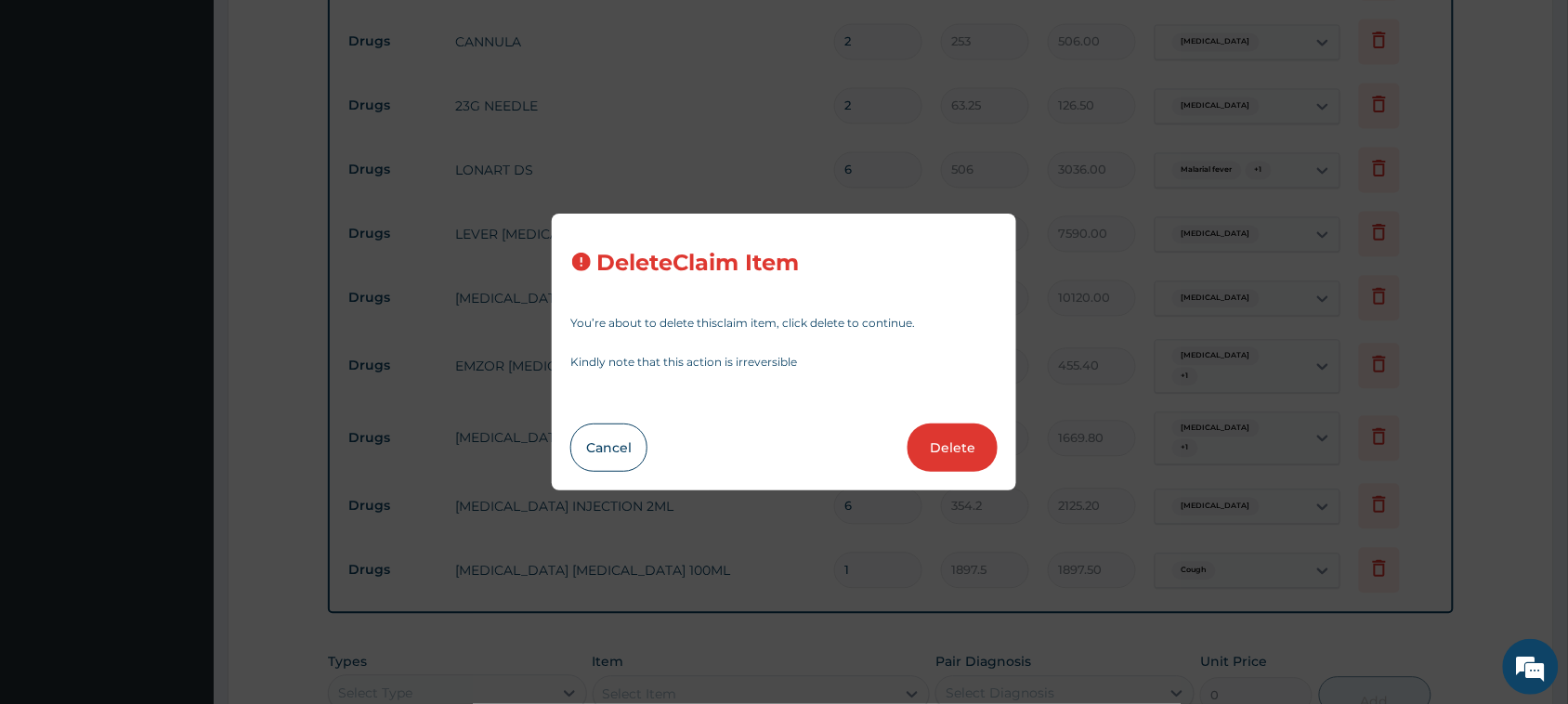
click at [912, 433] on div "Cancel Delete" at bounding box center [784, 447] width 428 height 48
click at [936, 453] on button "Delete" at bounding box center [952, 447] width 90 height 48
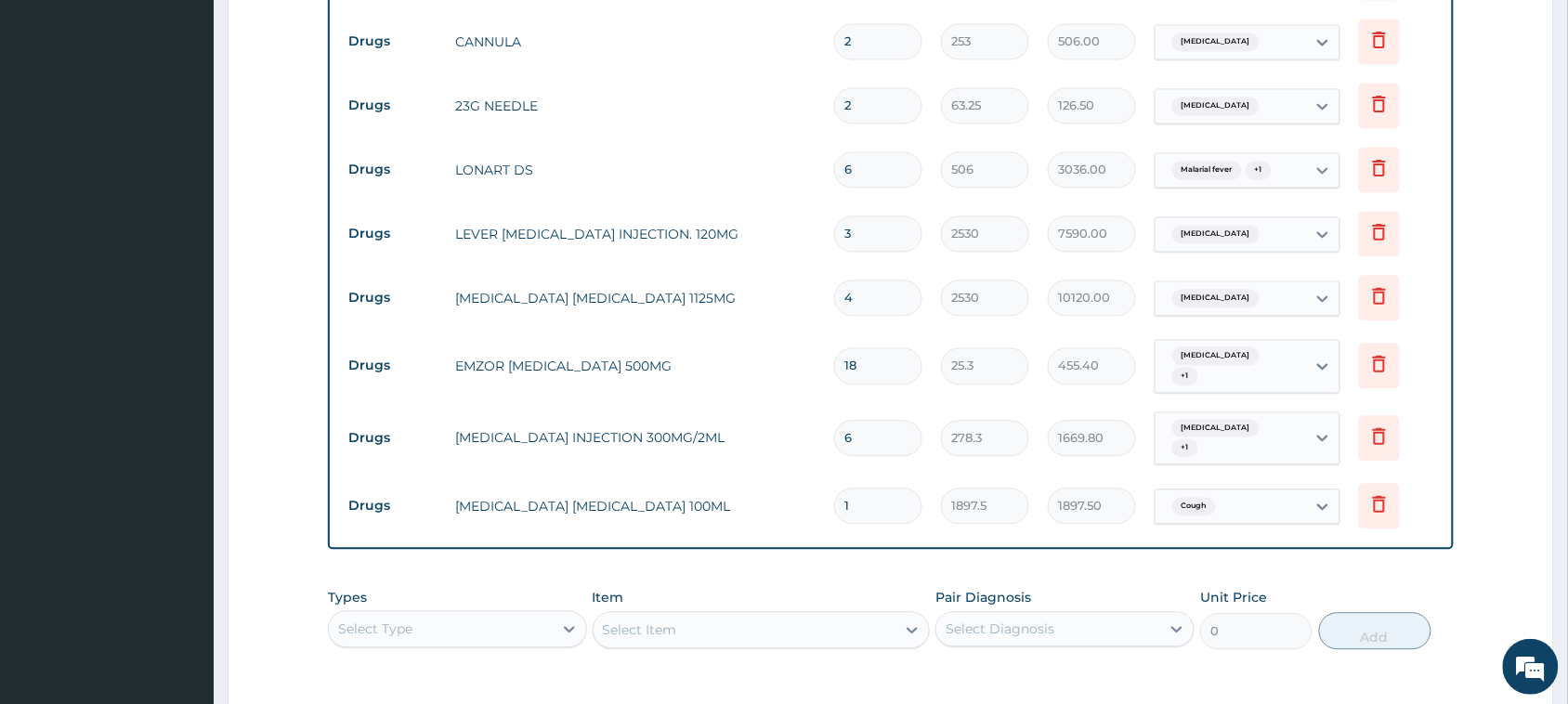
click at [511, 610] on div "Select Type" at bounding box center [457, 629] width 259 height 37
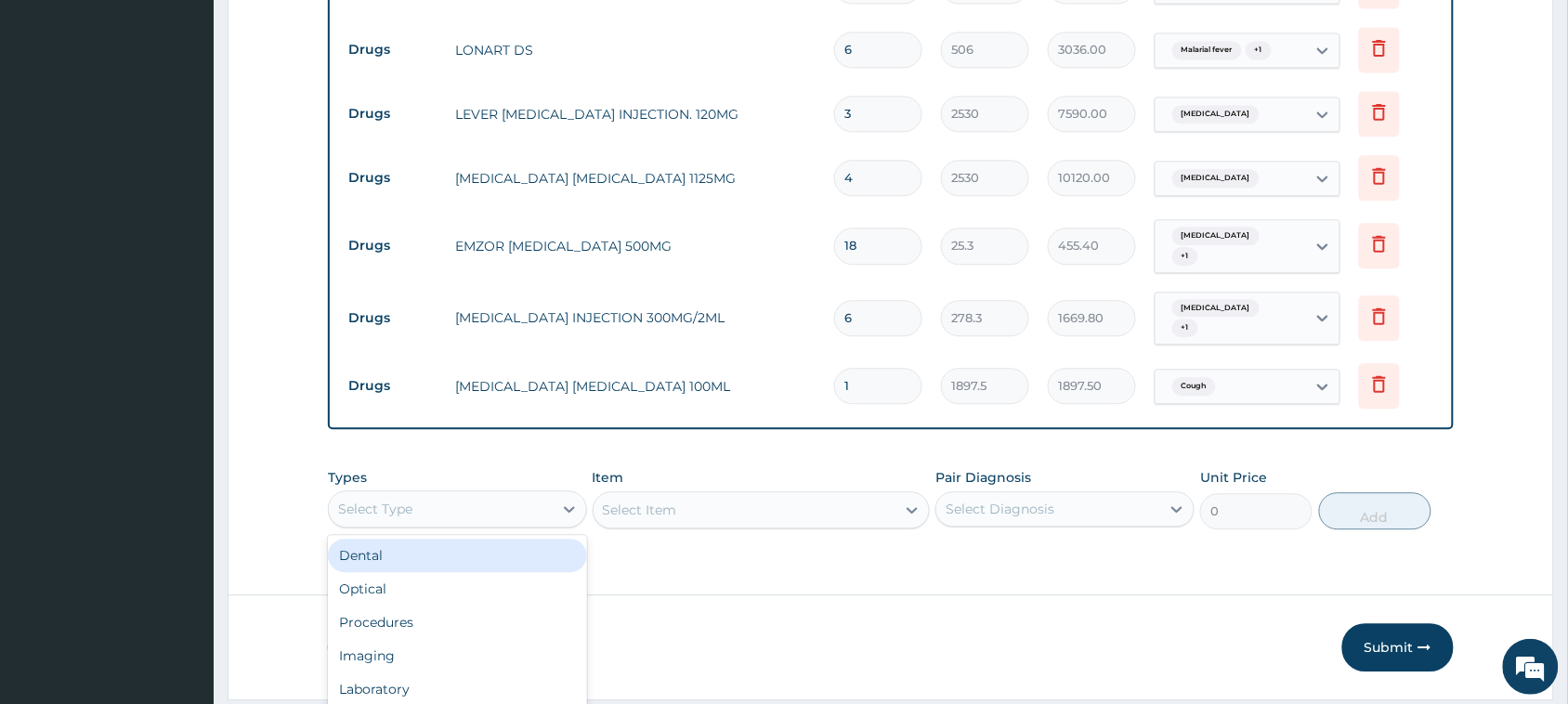
scroll to position [1212, 0]
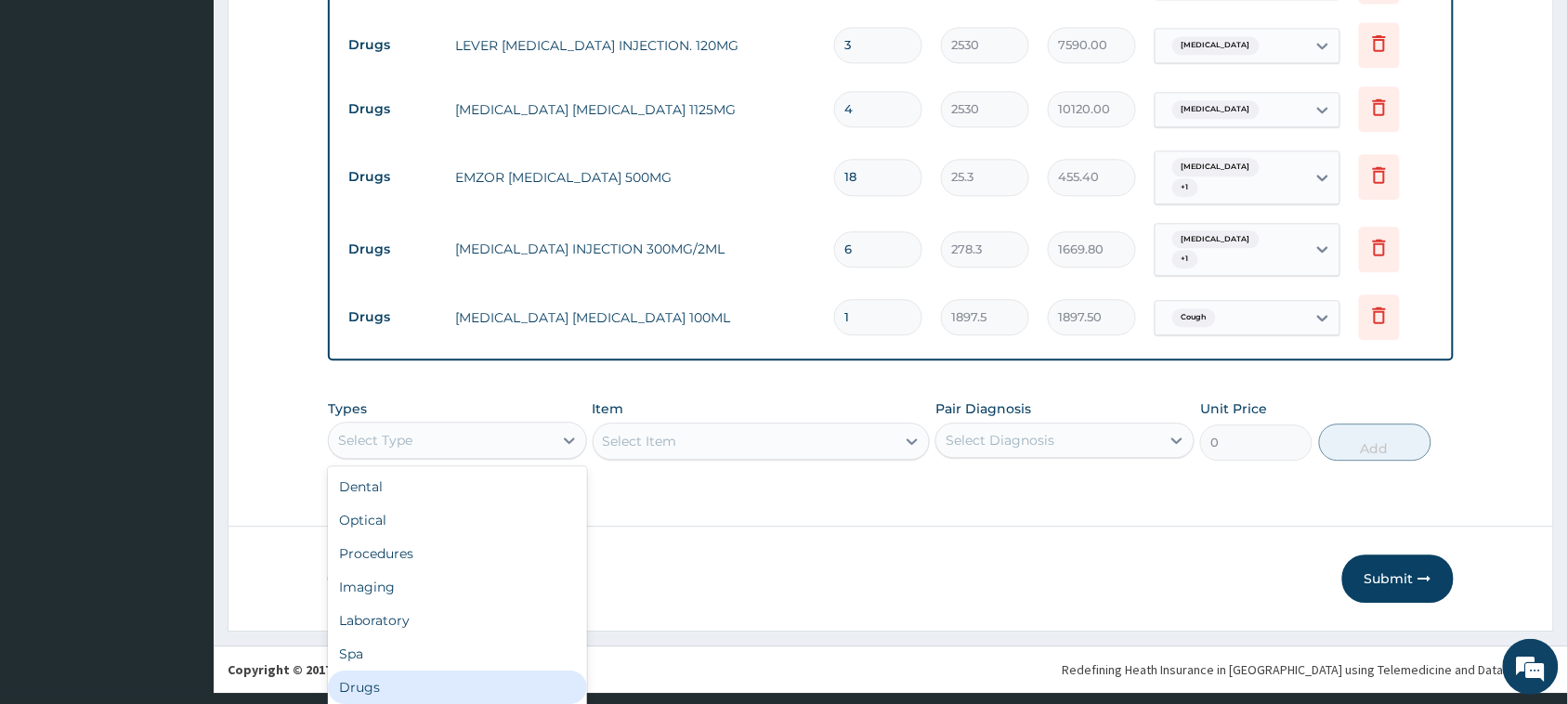
click at [420, 671] on div "Drugs" at bounding box center [457, 687] width 259 height 33
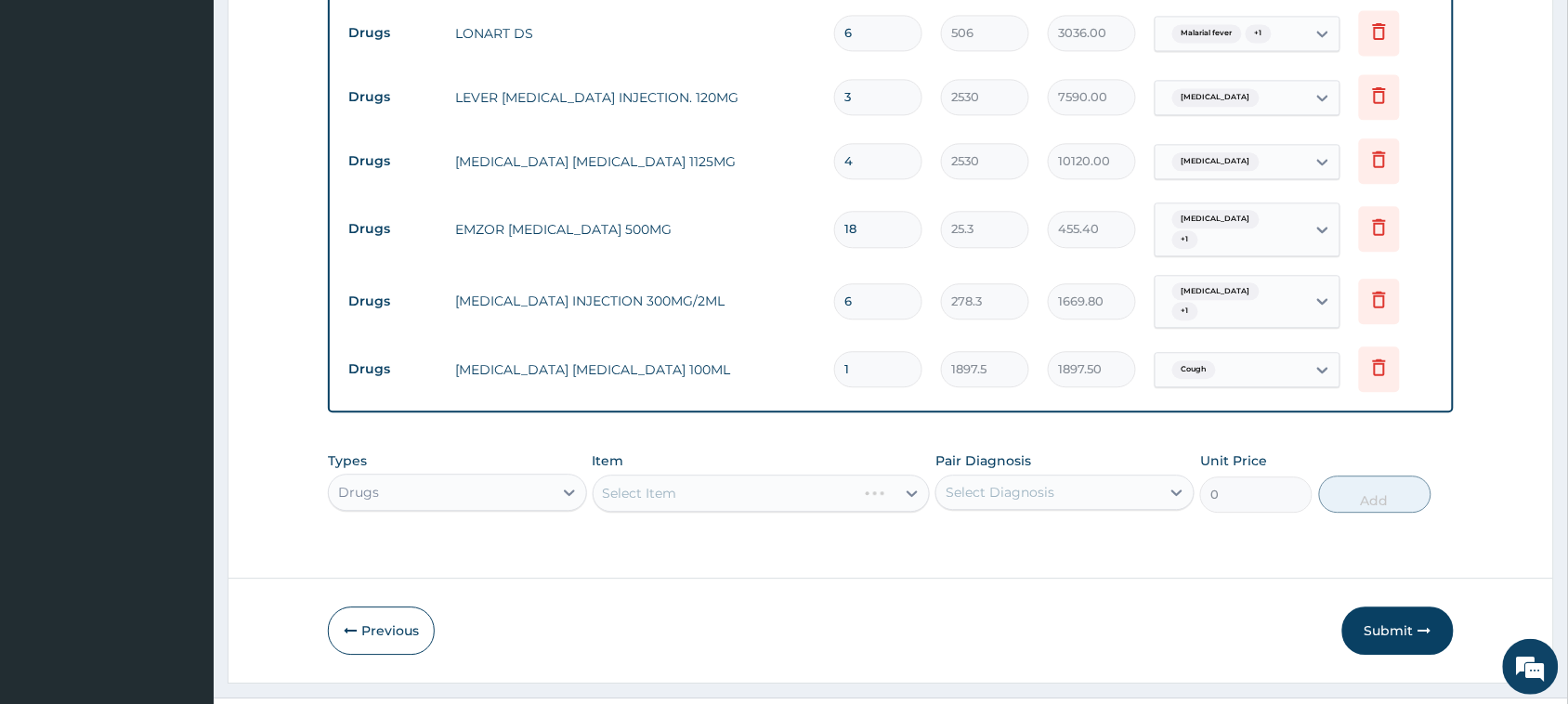
scroll to position [0, 0]
click at [707, 463] on div "Types option Drugs, selected. Select is focused ,type to refine list, press Dow…" at bounding box center [890, 482] width 1126 height 80
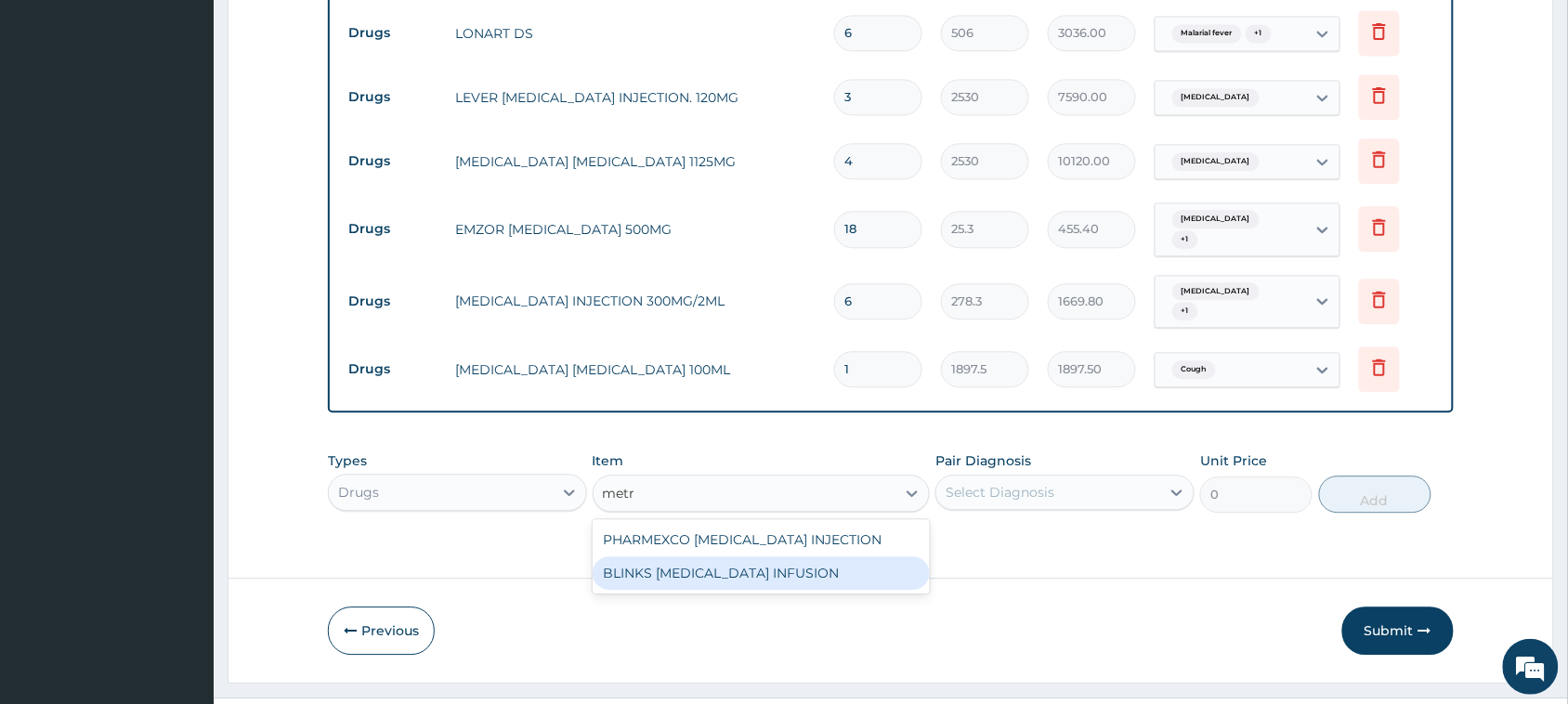
click at [738, 557] on div "BLINKS METRONIDAZOLE INFUSION" at bounding box center [762, 573] width 338 height 33
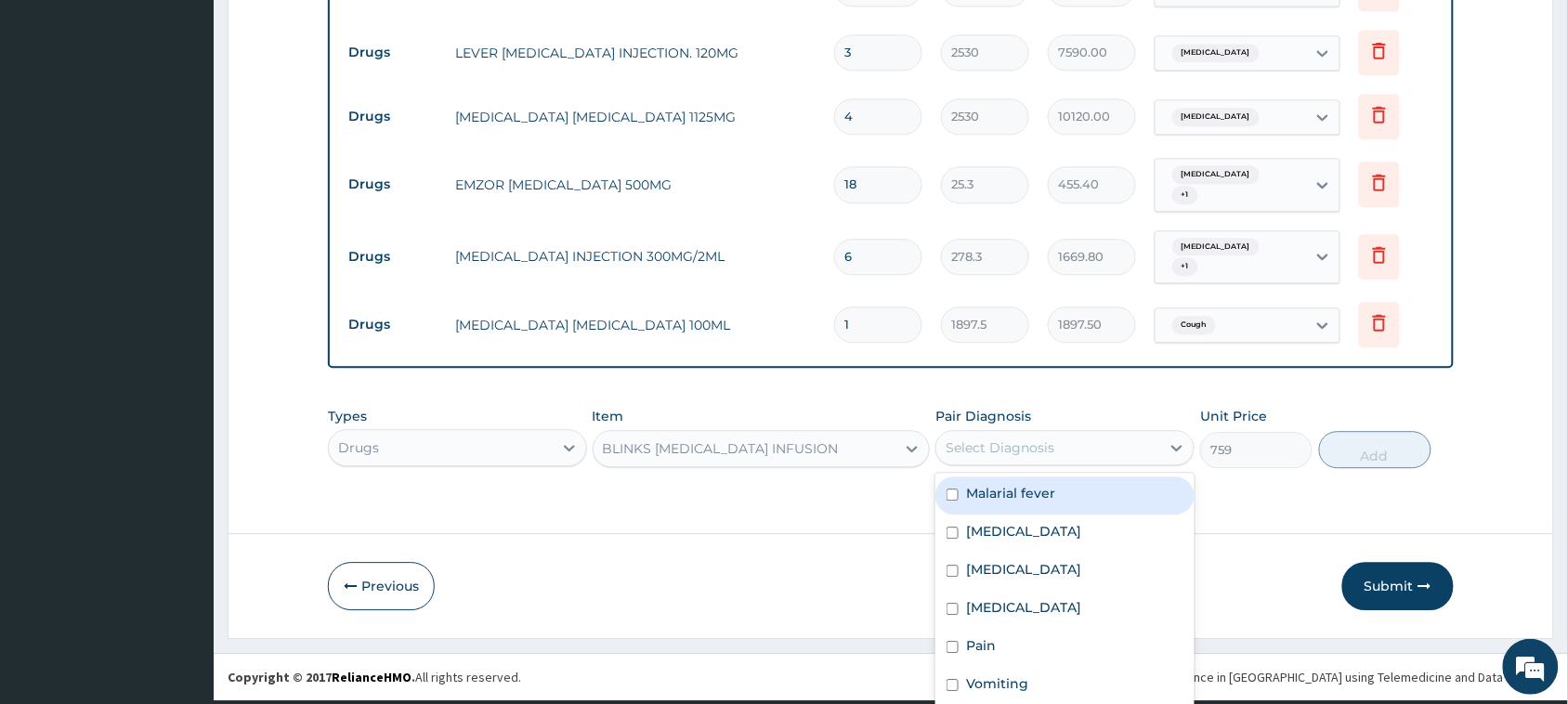
click at [1087, 448] on div "option Malarial fever focused, 1 of 7. 7 results available. Use Up and Down to …" at bounding box center [1064, 447] width 259 height 35
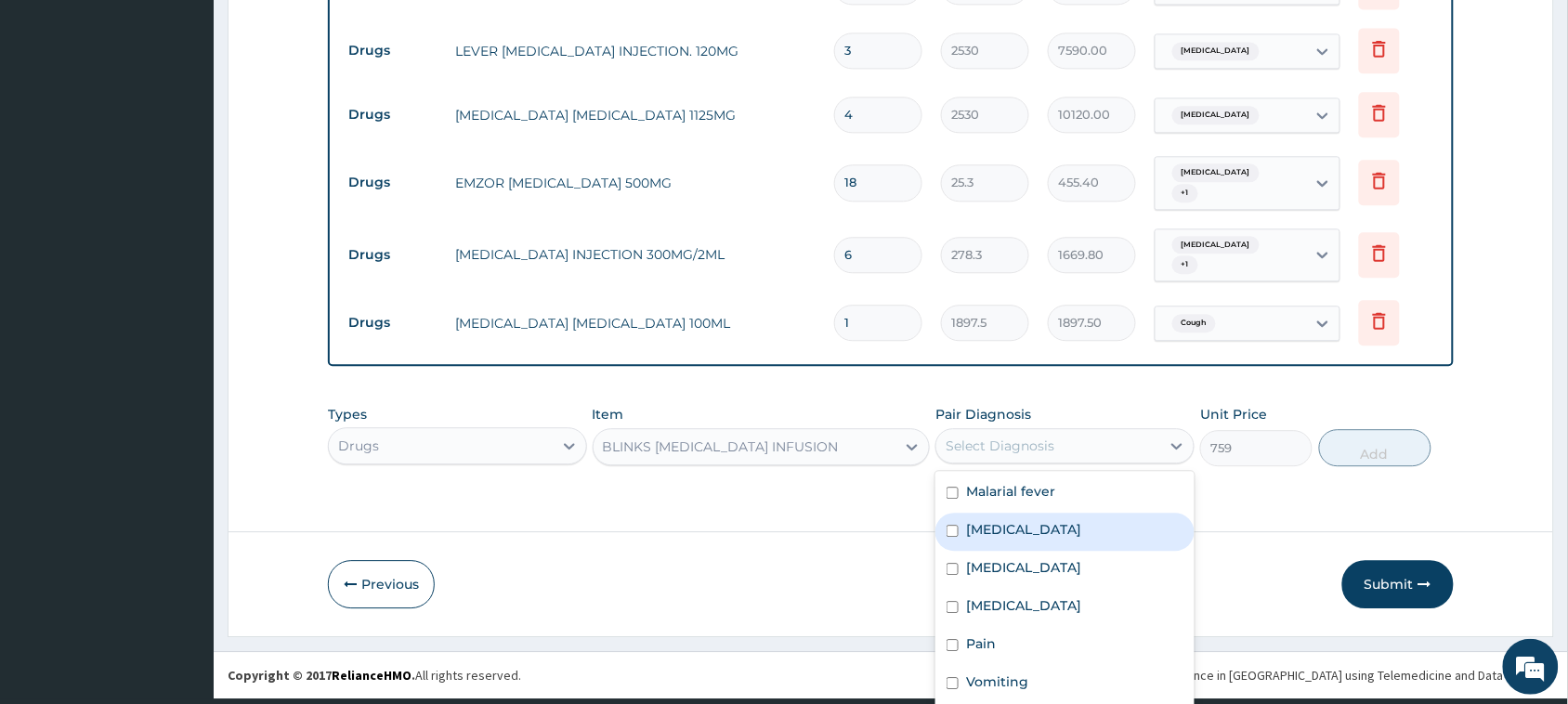
click at [1026, 513] on div "[MEDICAL_DATA]" at bounding box center [1064, 531] width 259 height 38
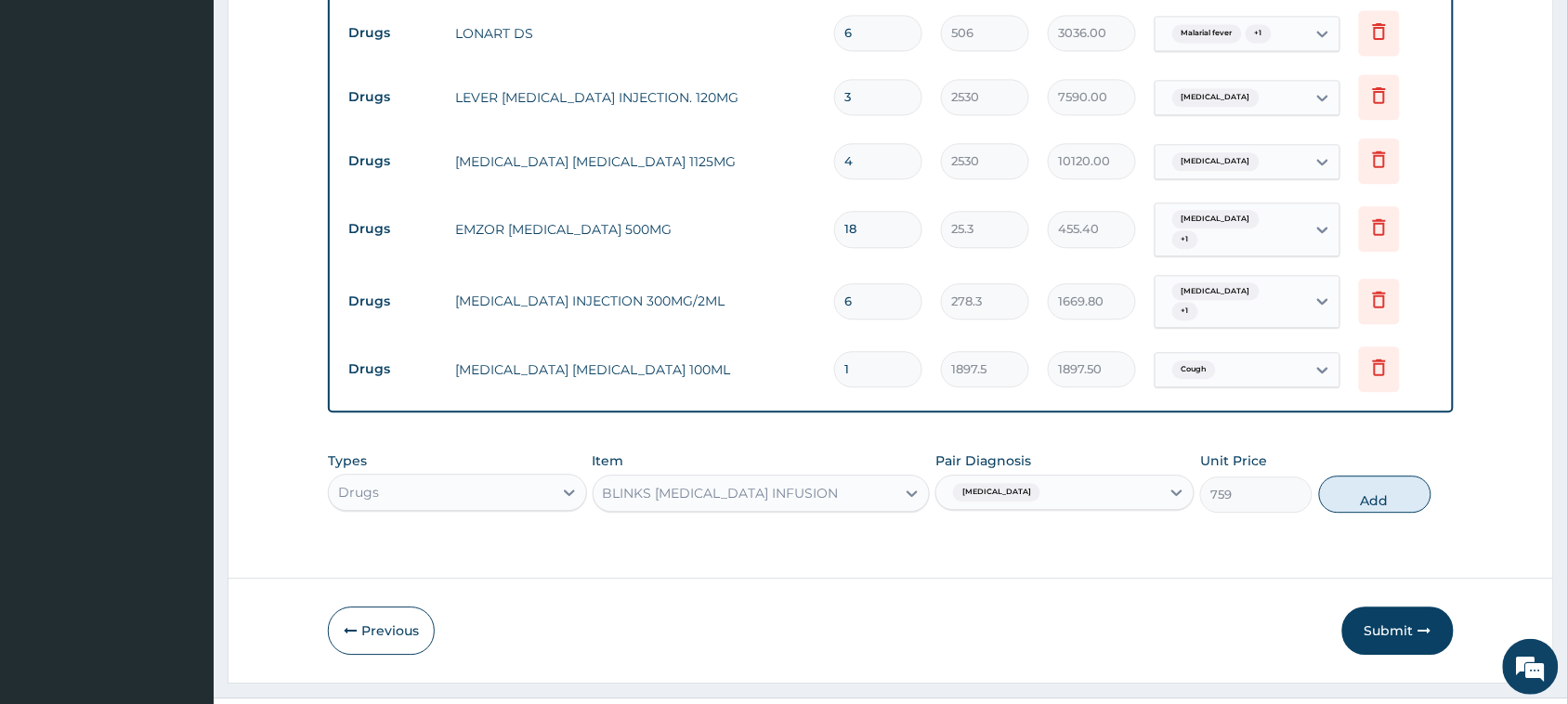
scroll to position [0, 0]
drag, startPoint x: 1377, startPoint y: 399, endPoint x: 1272, endPoint y: 409, distance: 105.5
click at [1375, 442] on div "Types Drugs Item BLINKS METRONIDAZOLE INFUSION Pair Diagnosis Sepsis Unit Price…" at bounding box center [890, 482] width 1126 height 80
click at [1360, 476] on button "Add" at bounding box center [1375, 494] width 112 height 37
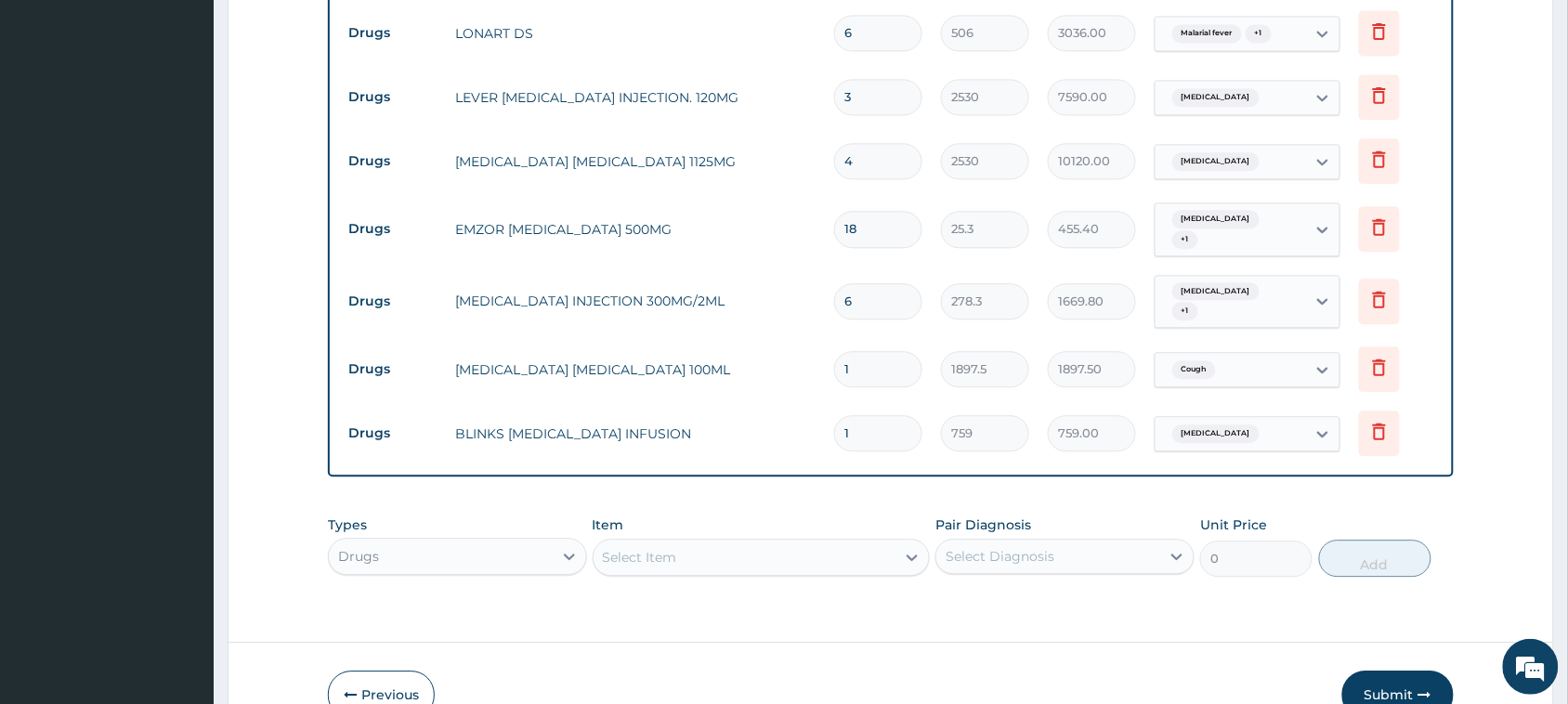
drag, startPoint x: 873, startPoint y: 388, endPoint x: 818, endPoint y: 401, distance: 56.5
click at [820, 401] on tr "Drugs BLINKS METRONIDAZOLE INFUSION 1 759 759.00 Sepsis Delete" at bounding box center [890, 434] width 1103 height 64
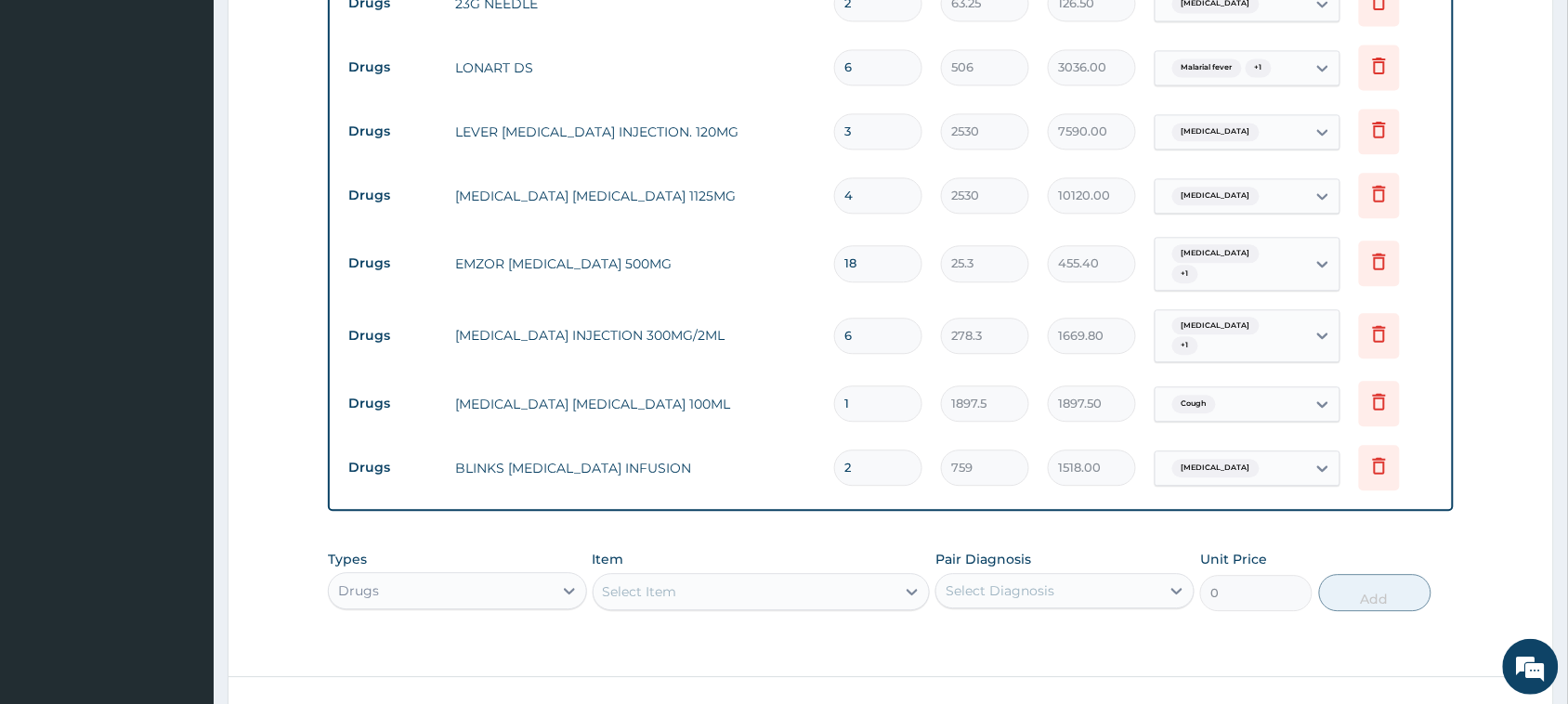
scroll to position [1096, 0]
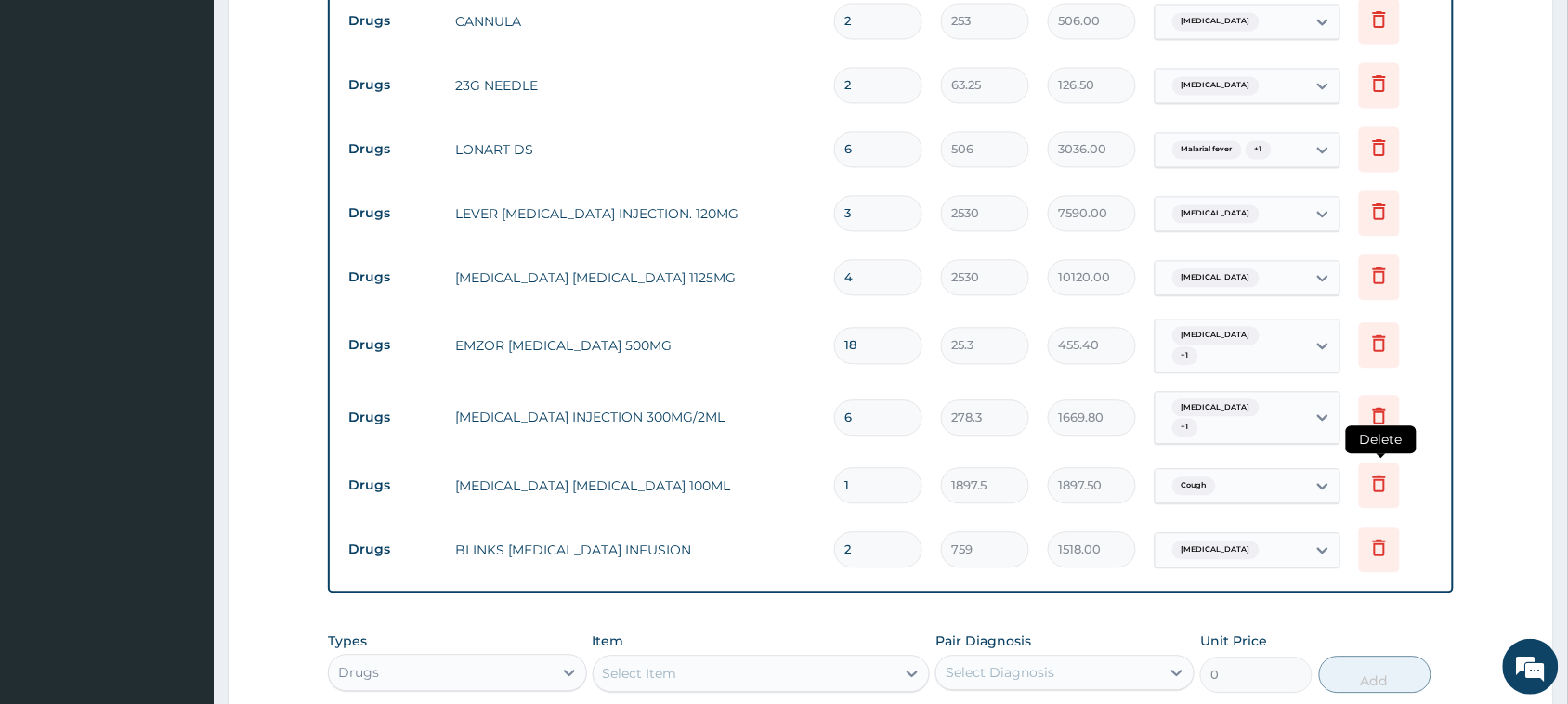
click at [1383, 472] on icon at bounding box center [1379, 482] width 22 height 22
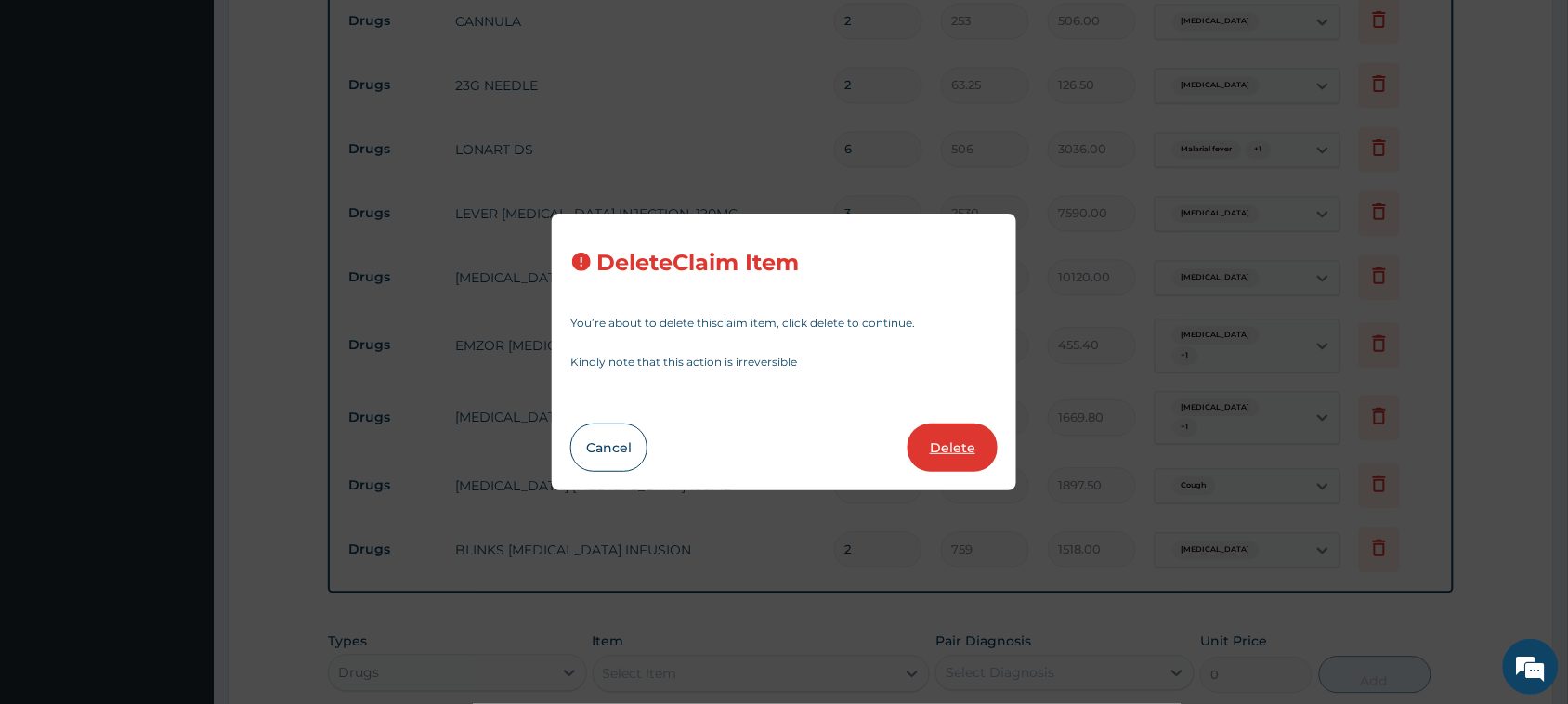
click at [928, 447] on button "Delete" at bounding box center [952, 447] width 90 height 48
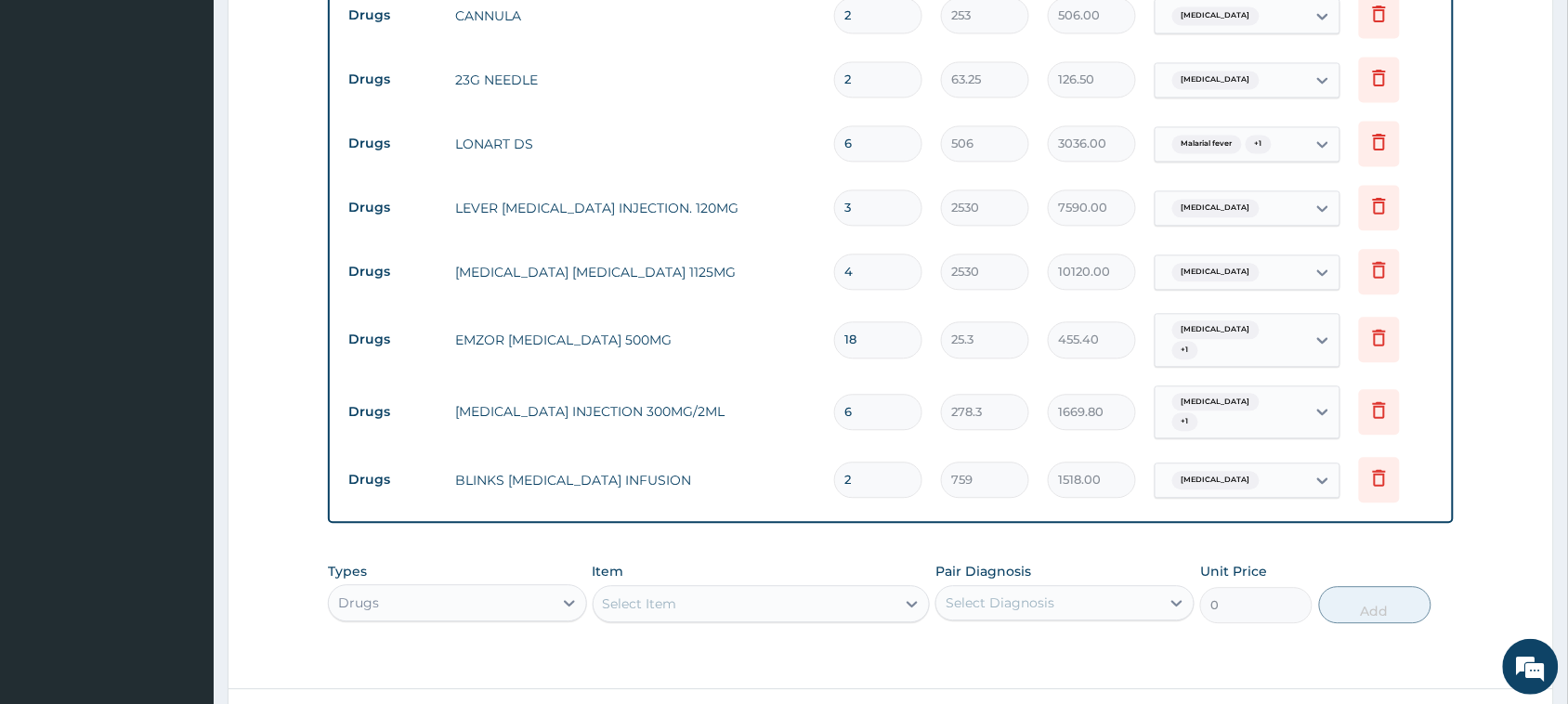
scroll to position [1212, 0]
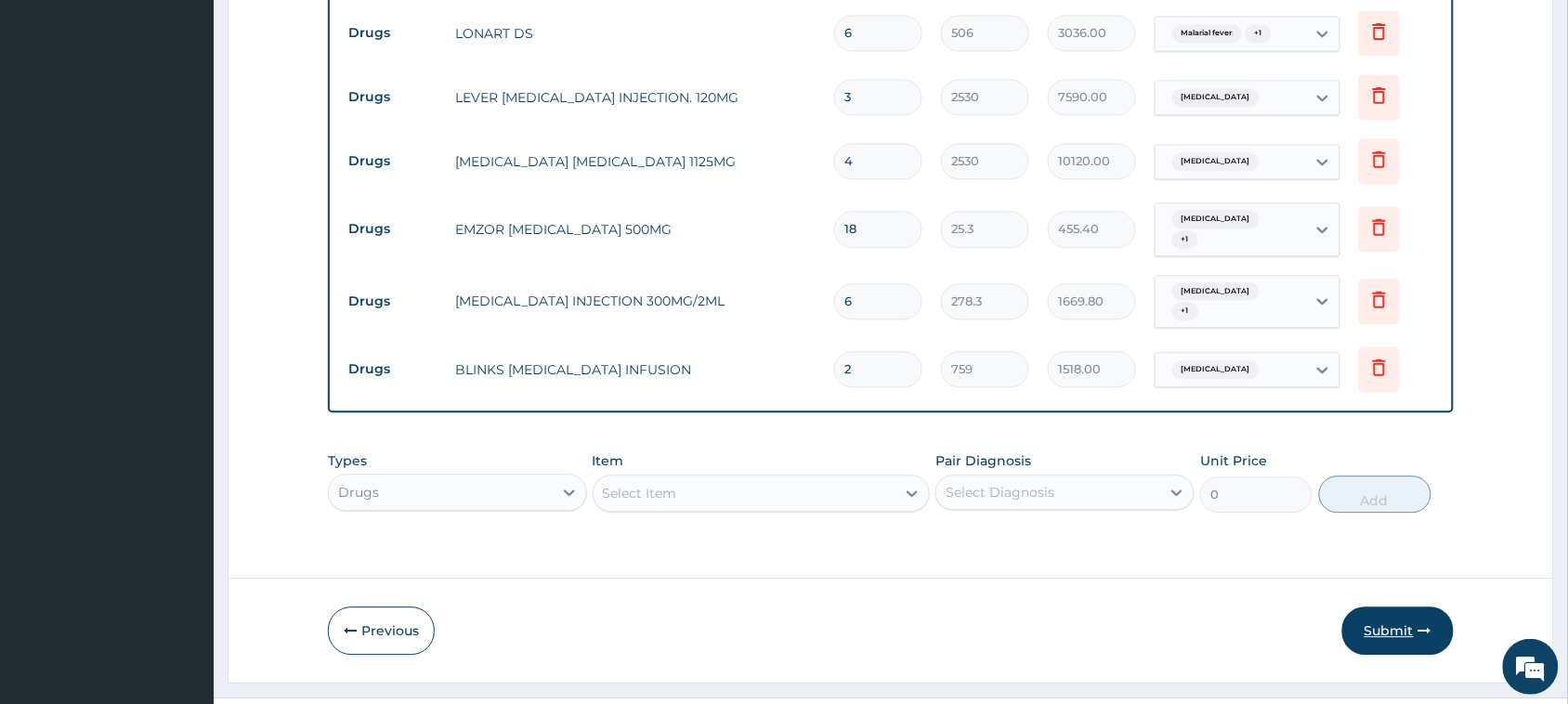
click at [1378, 606] on button "Submit" at bounding box center [1397, 630] width 111 height 48
click at [1381, 606] on button "Submit" at bounding box center [1397, 630] width 111 height 48
click at [1398, 606] on button "Submit" at bounding box center [1397, 630] width 111 height 48
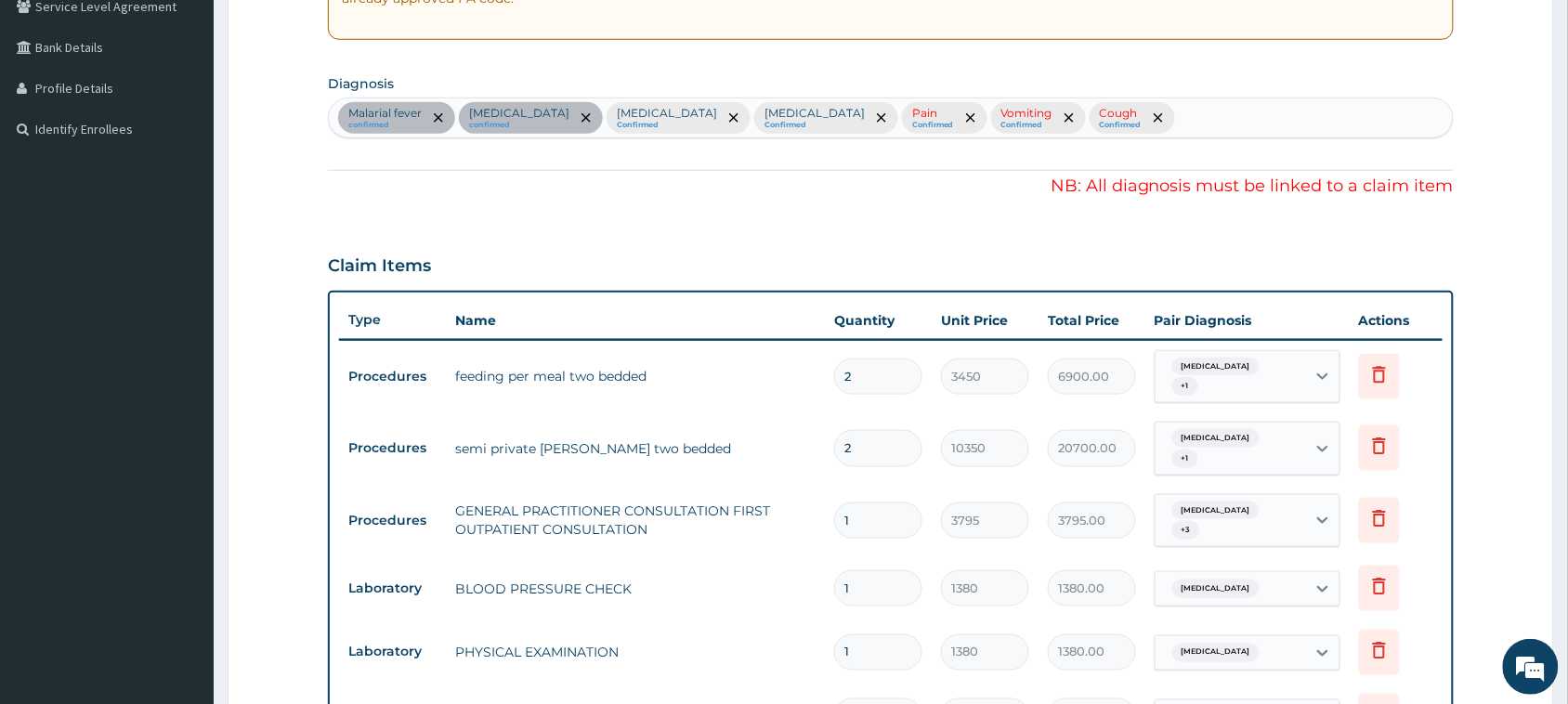
scroll to position [399, 0]
click at [1153, 119] on icon "remove selection option" at bounding box center [1158, 119] width 10 height 10
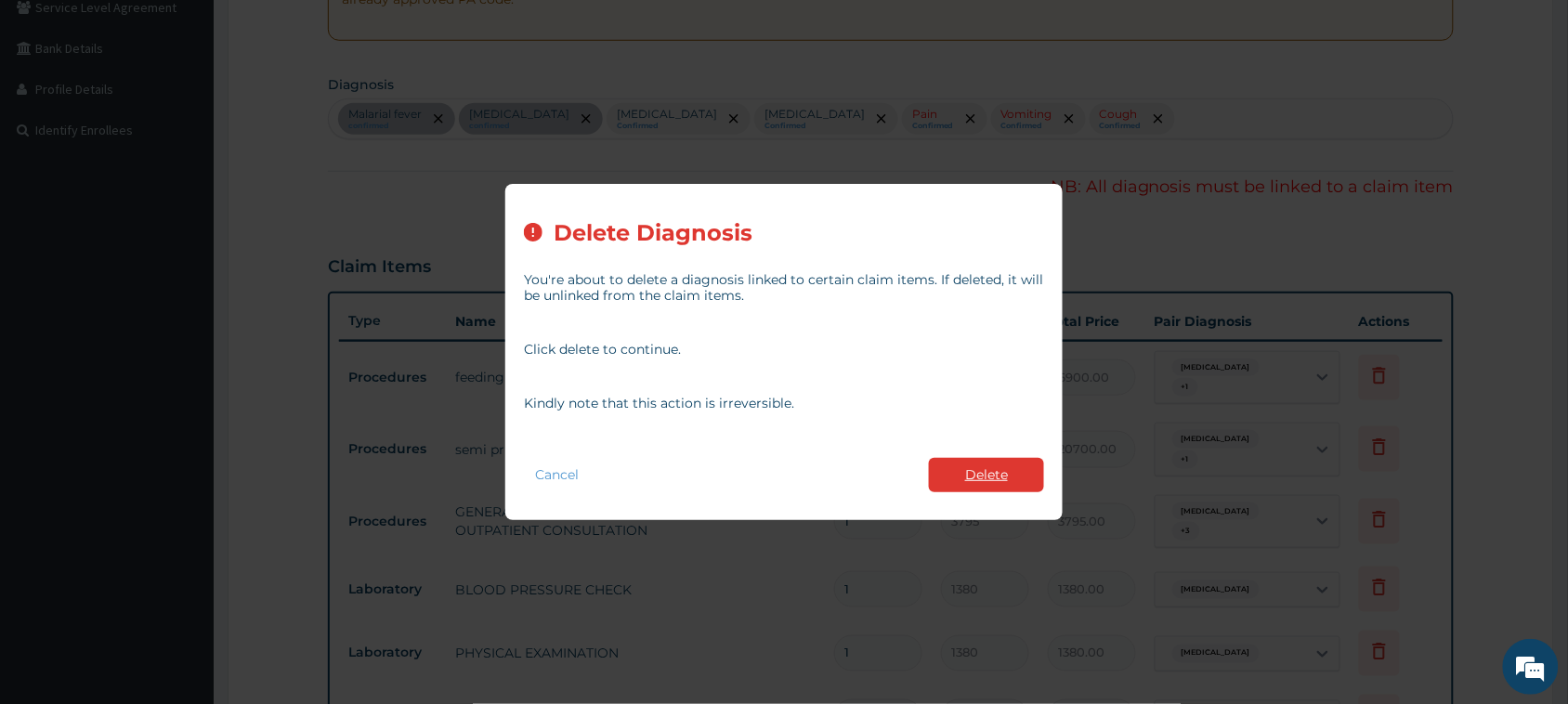
click at [971, 475] on button "Delete" at bounding box center [986, 475] width 115 height 34
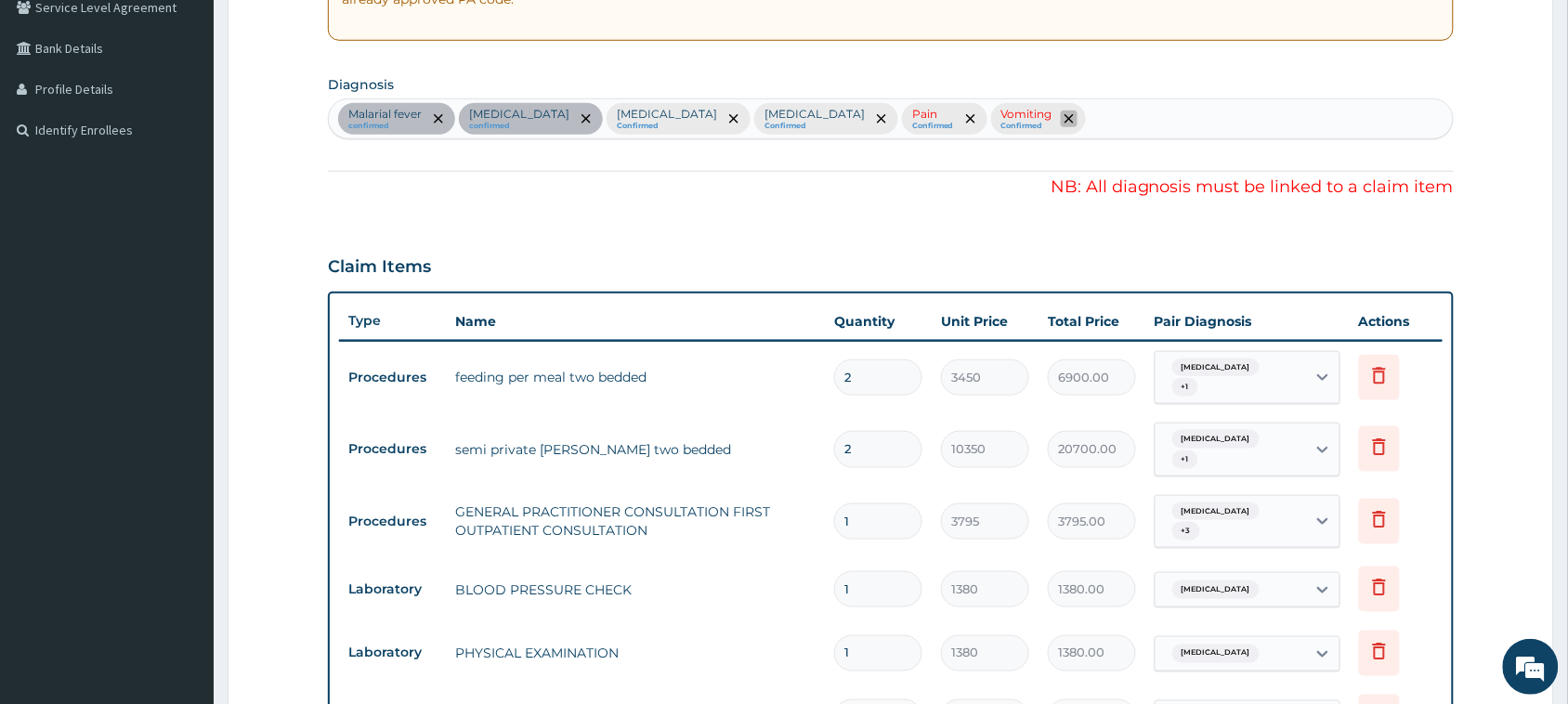
click at [1064, 119] on icon "remove selection option" at bounding box center [1069, 119] width 10 height 10
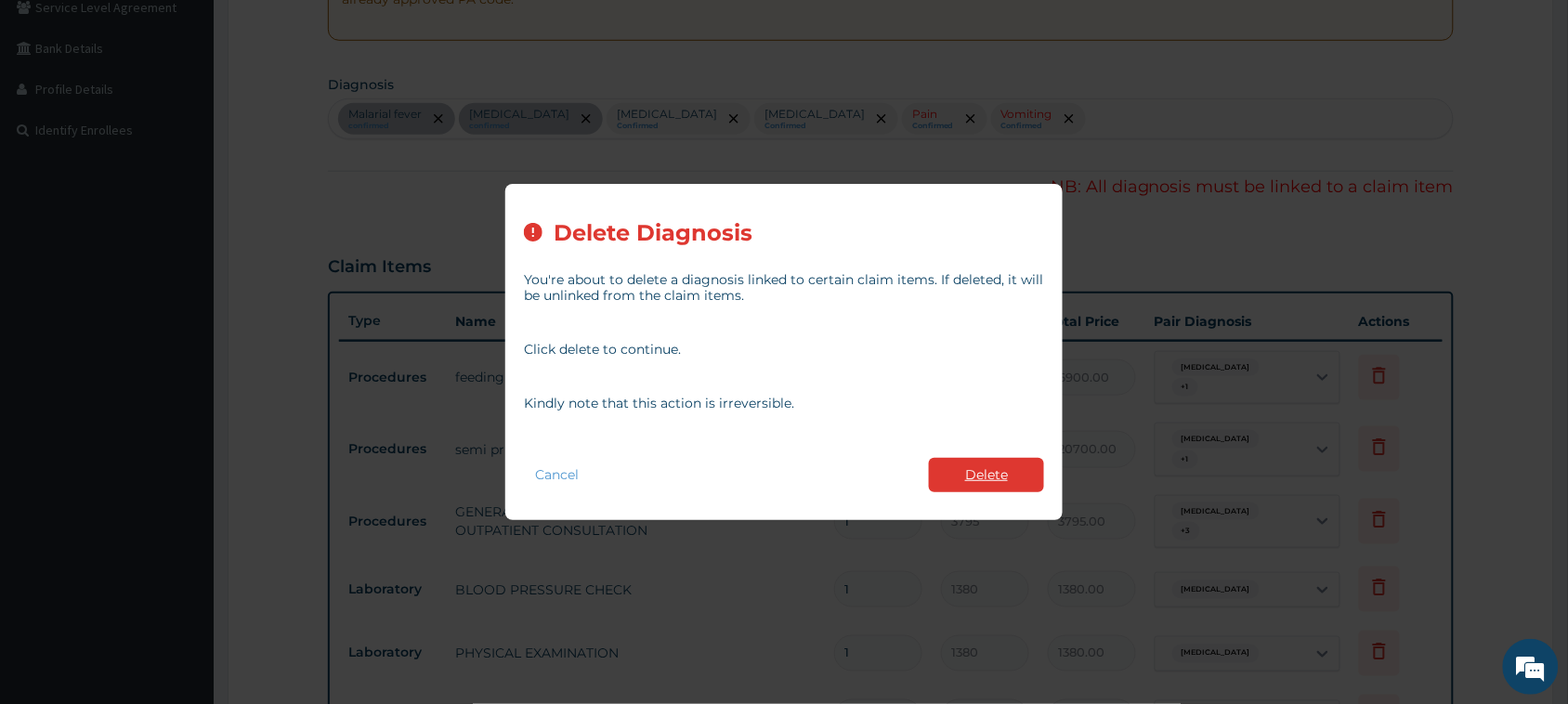
click at [970, 476] on button "Delete" at bounding box center [986, 475] width 115 height 34
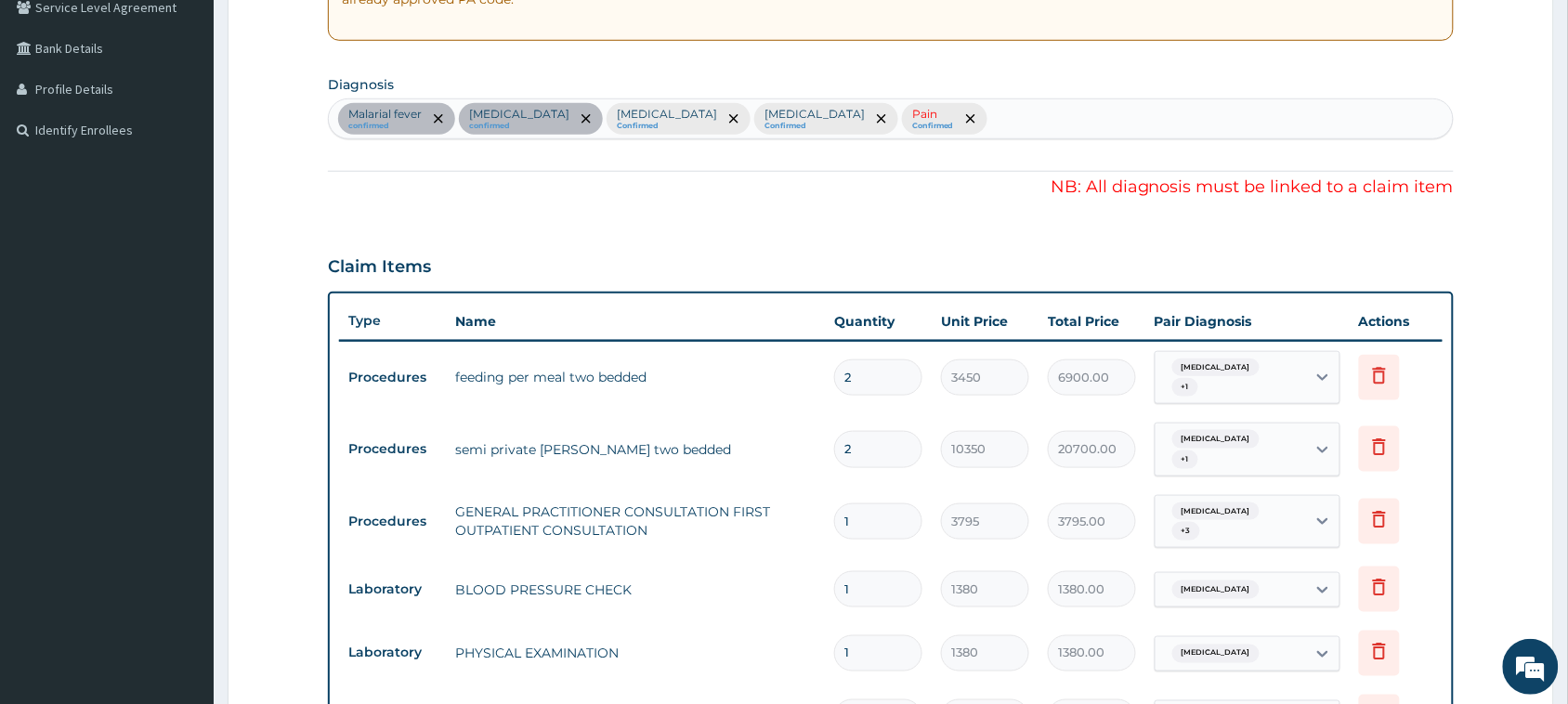
click at [957, 107] on div at bounding box center [970, 119] width 26 height 29
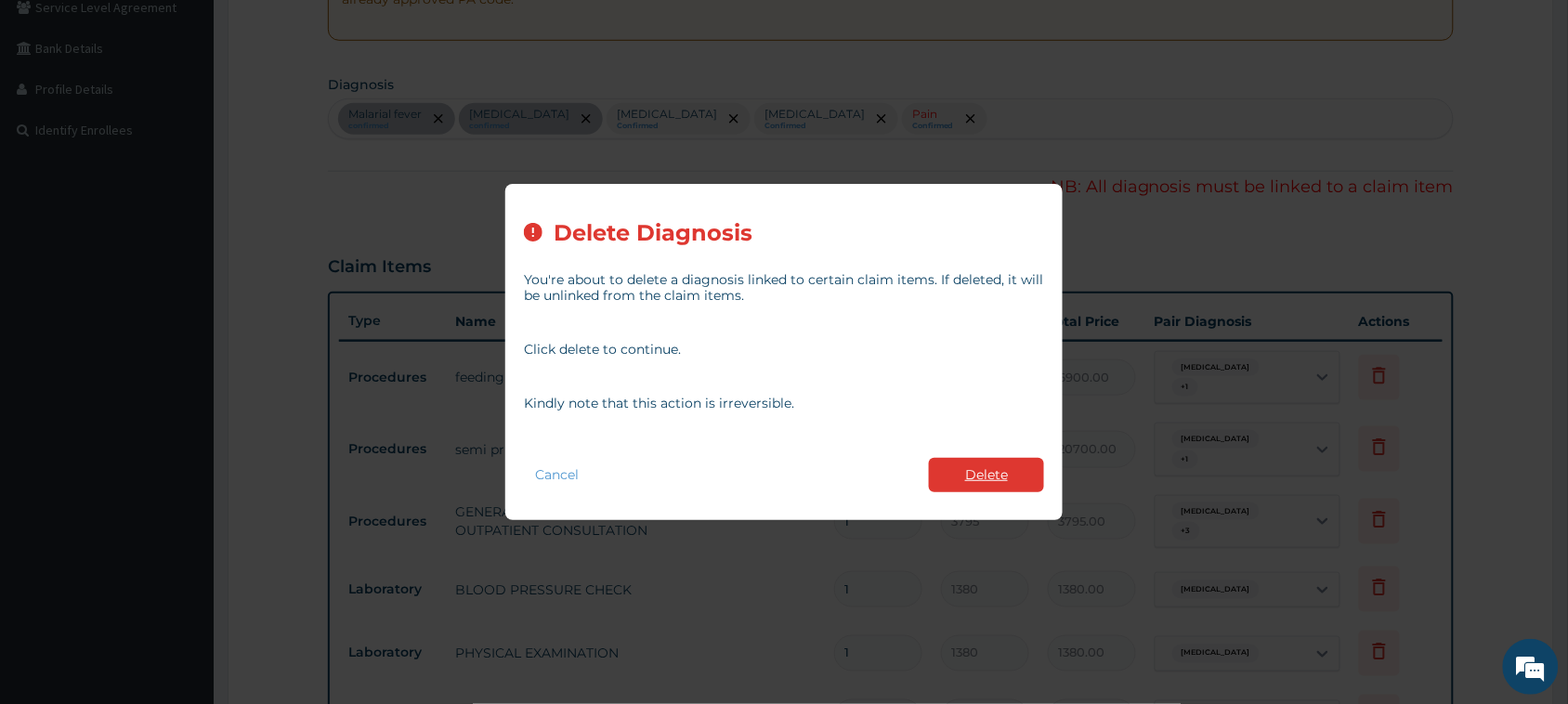
click at [947, 479] on button "Delete" at bounding box center [986, 475] width 115 height 34
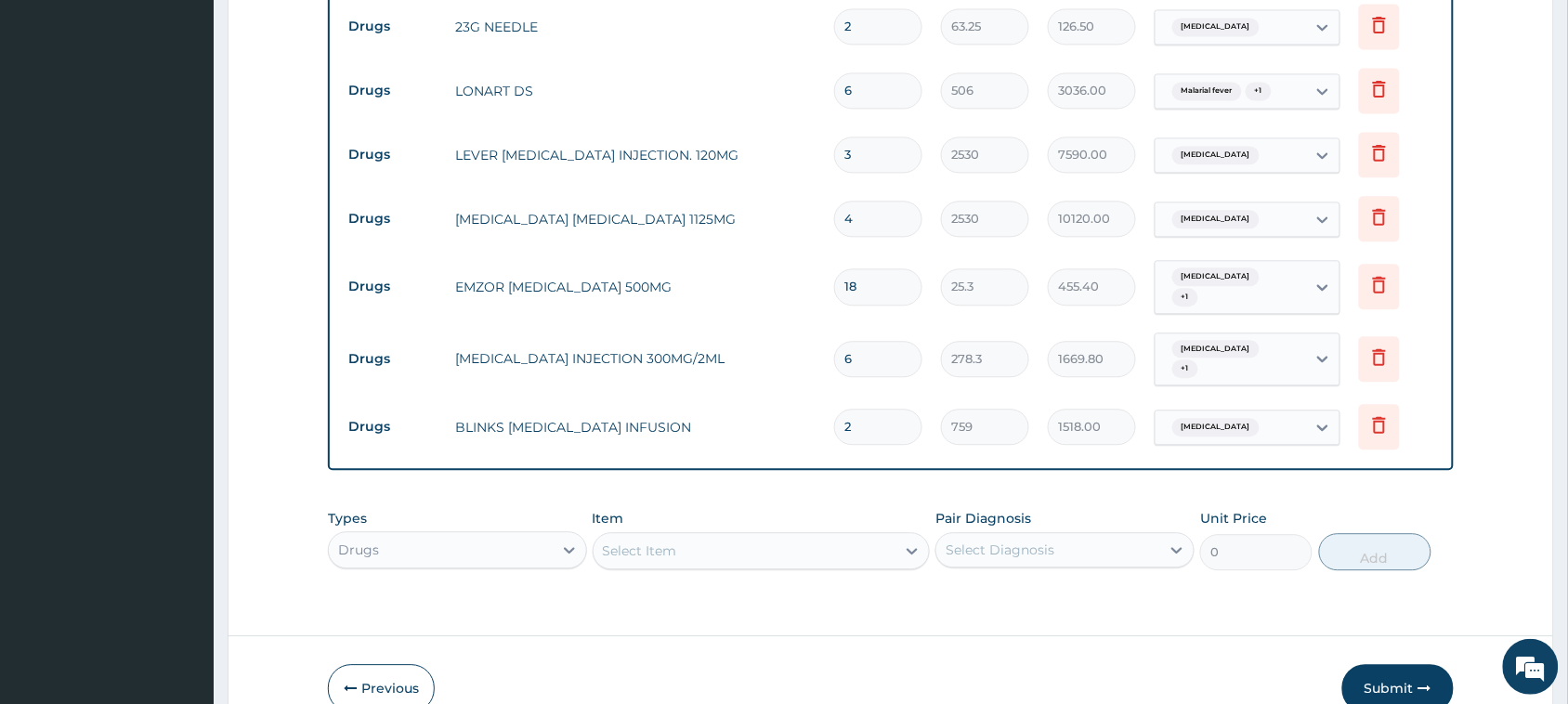
scroll to position [1212, 0]
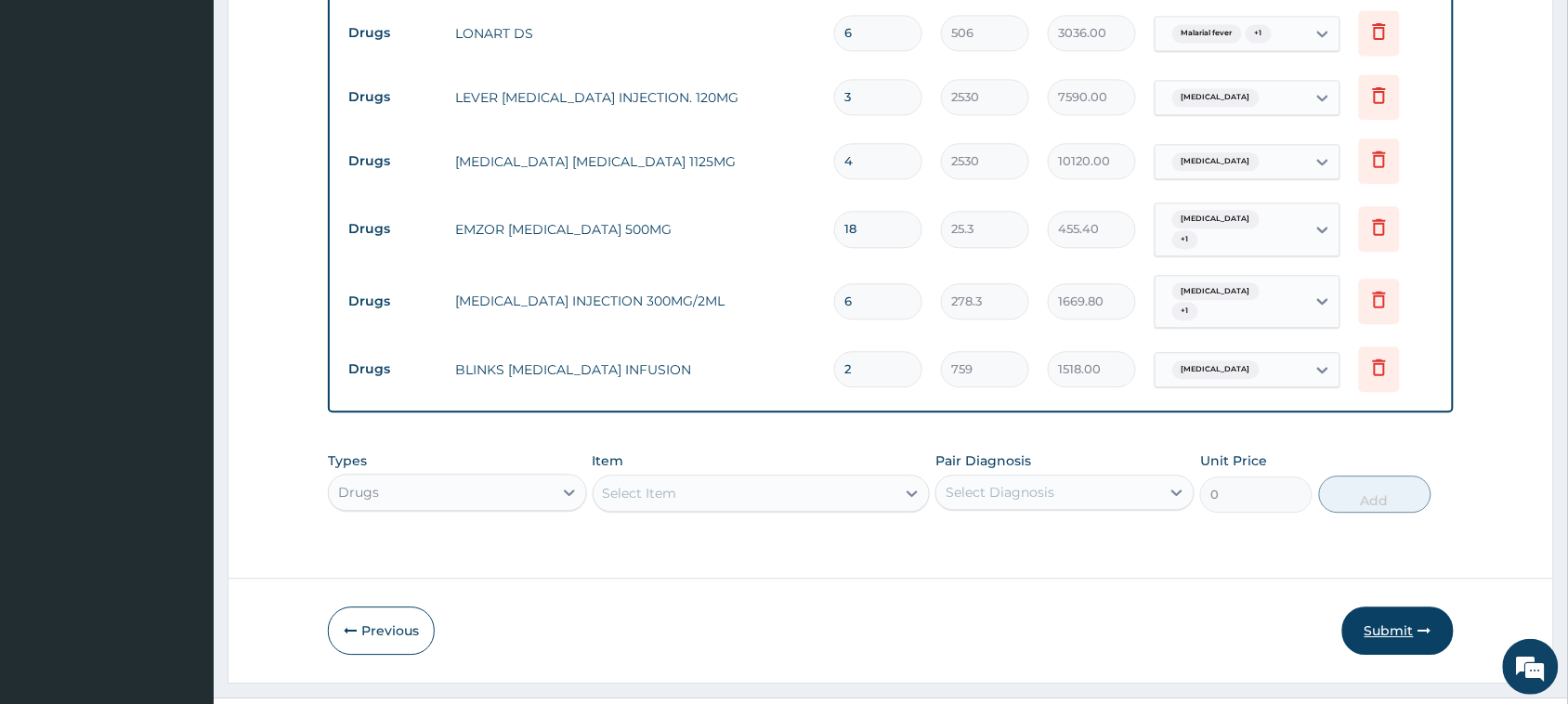
click at [1385, 606] on button "Submit" at bounding box center [1397, 630] width 111 height 48
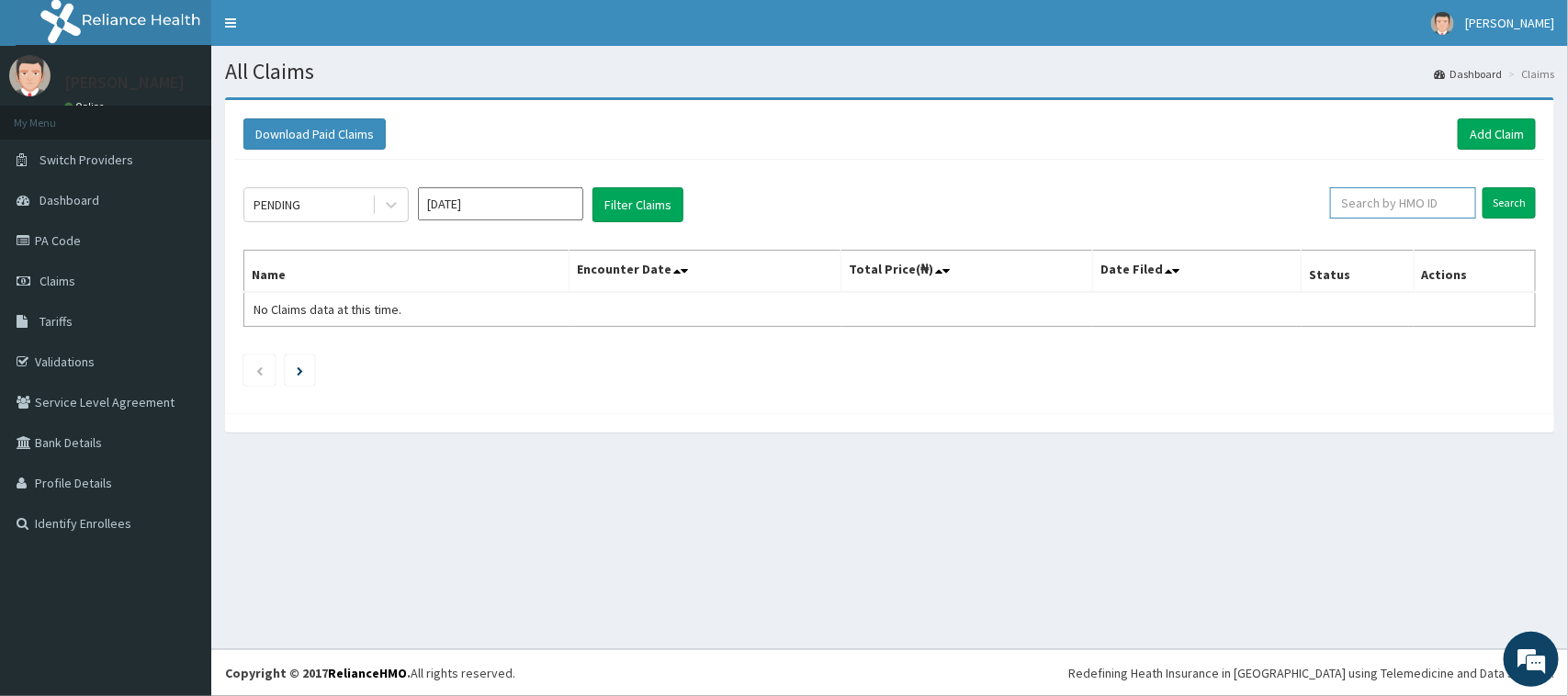
click at [1402, 212] on input "text" at bounding box center [1402, 203] width 146 height 31
type input "wol/1004"
click at [1534, 195] on input "Search" at bounding box center [1508, 203] width 53 height 31
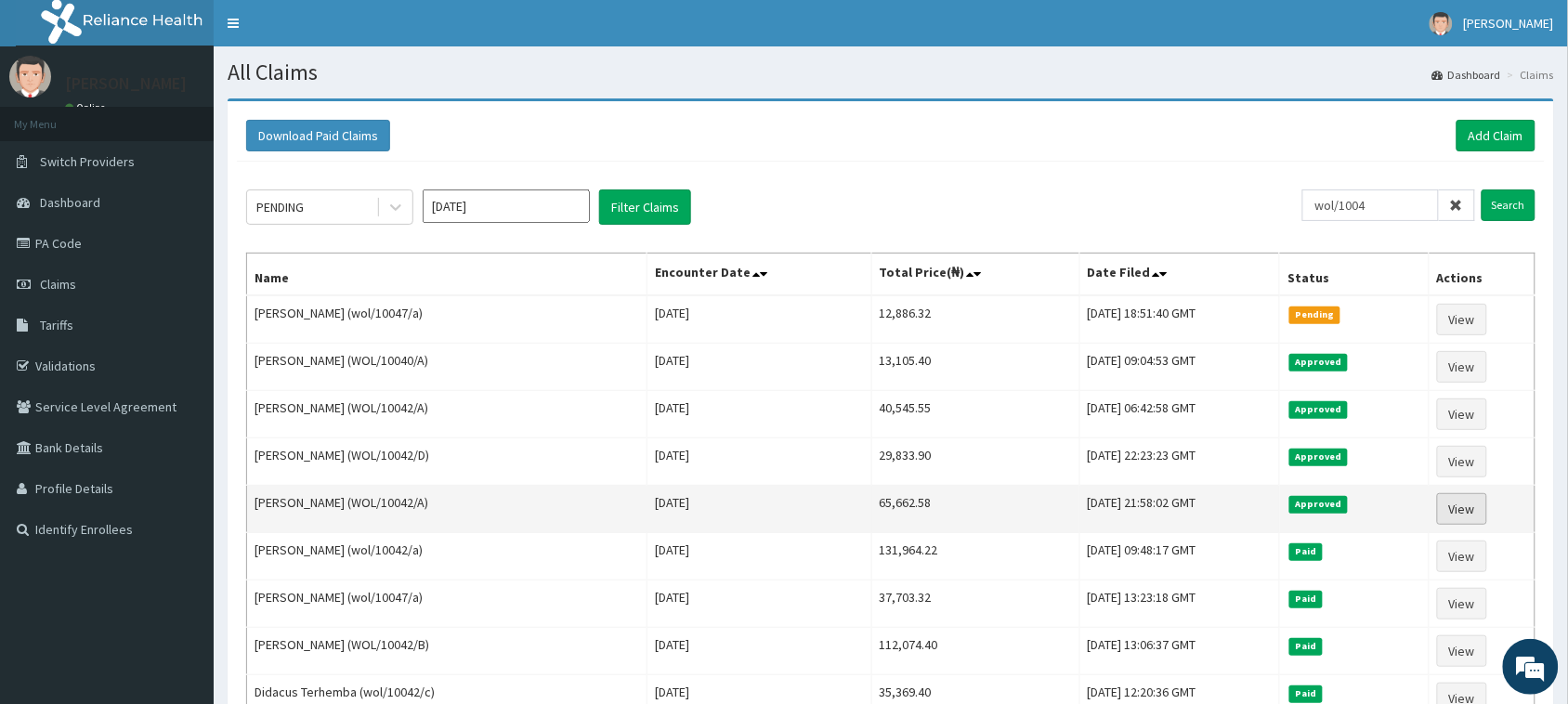
click at [1476, 509] on link "View" at bounding box center [1461, 509] width 50 height 31
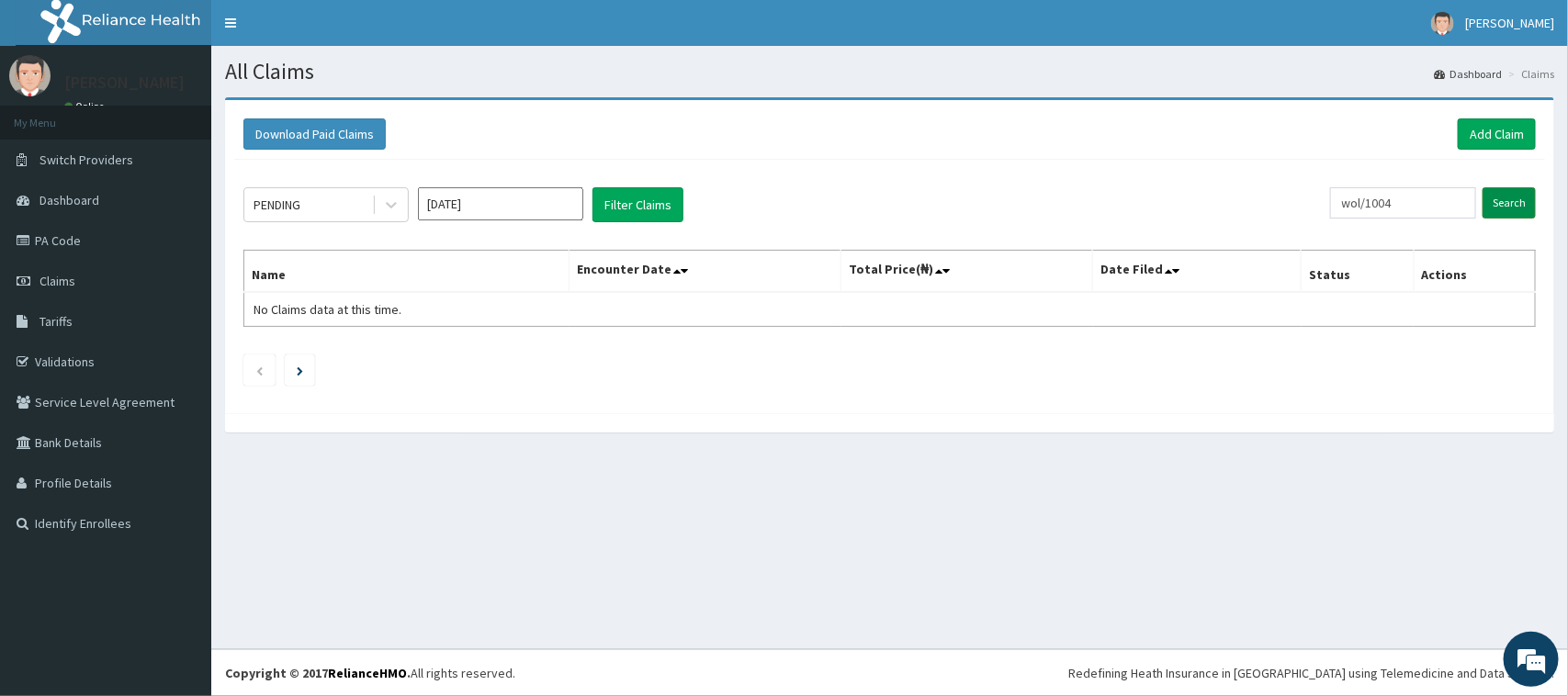
click at [1498, 209] on input "Search" at bounding box center [1508, 203] width 53 height 31
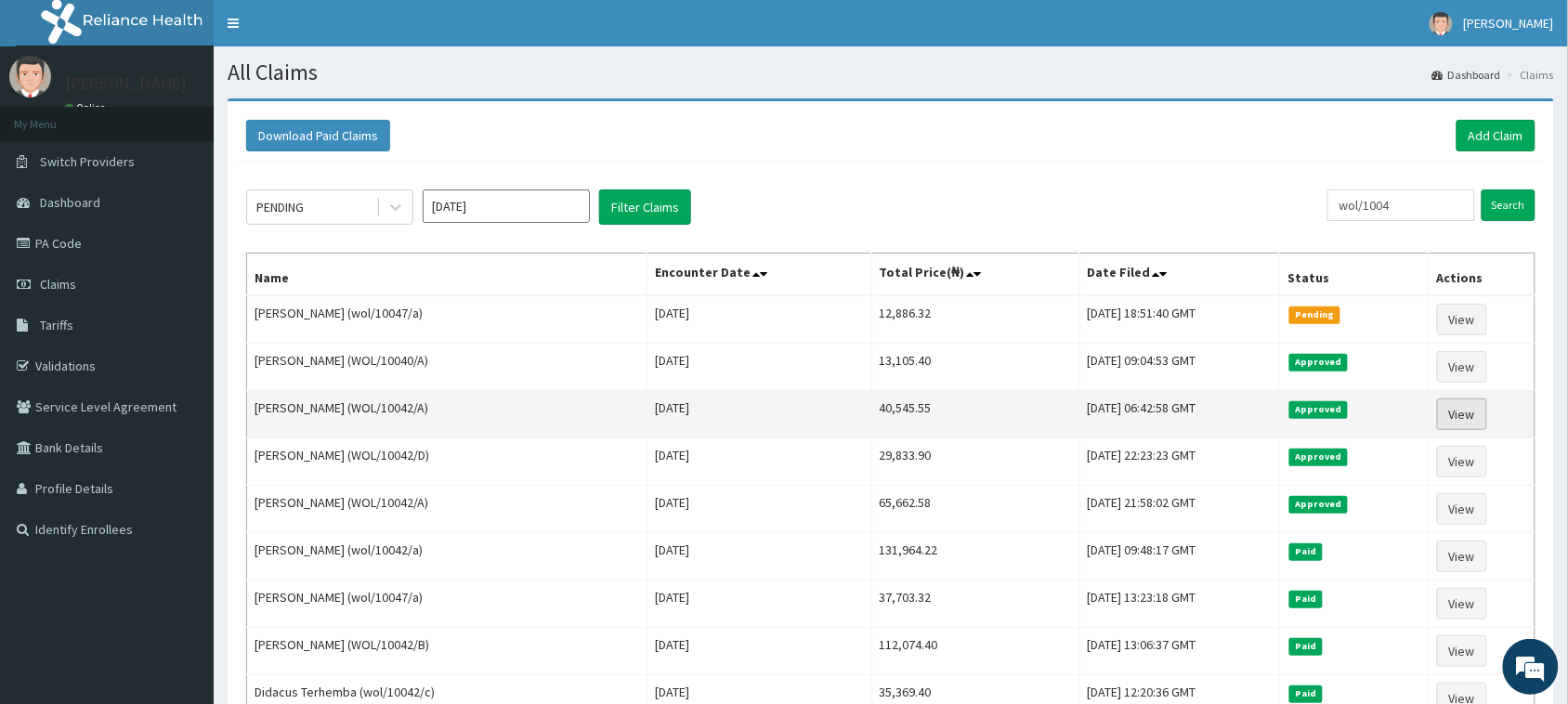
click at [1470, 416] on link "View" at bounding box center [1461, 414] width 50 height 31
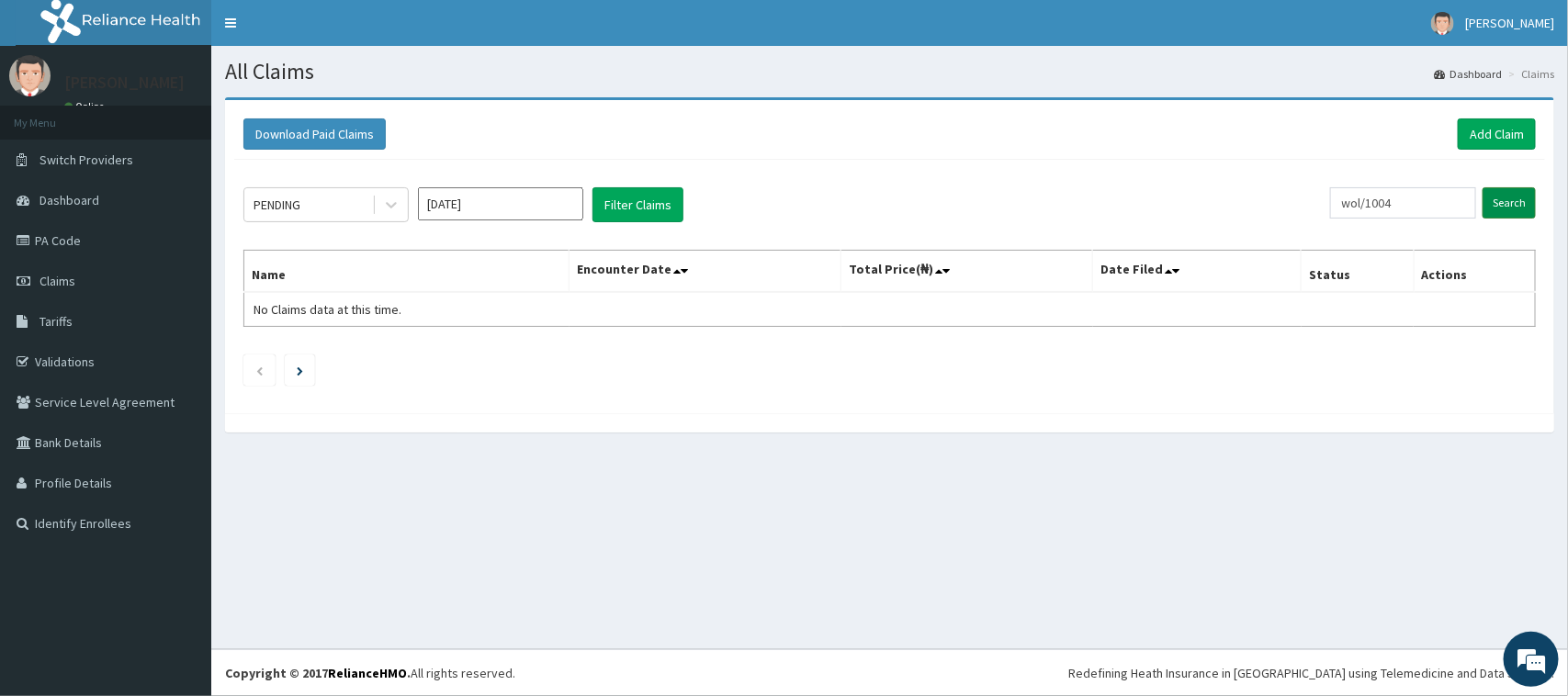
click at [1512, 209] on input "Search" at bounding box center [1508, 203] width 53 height 31
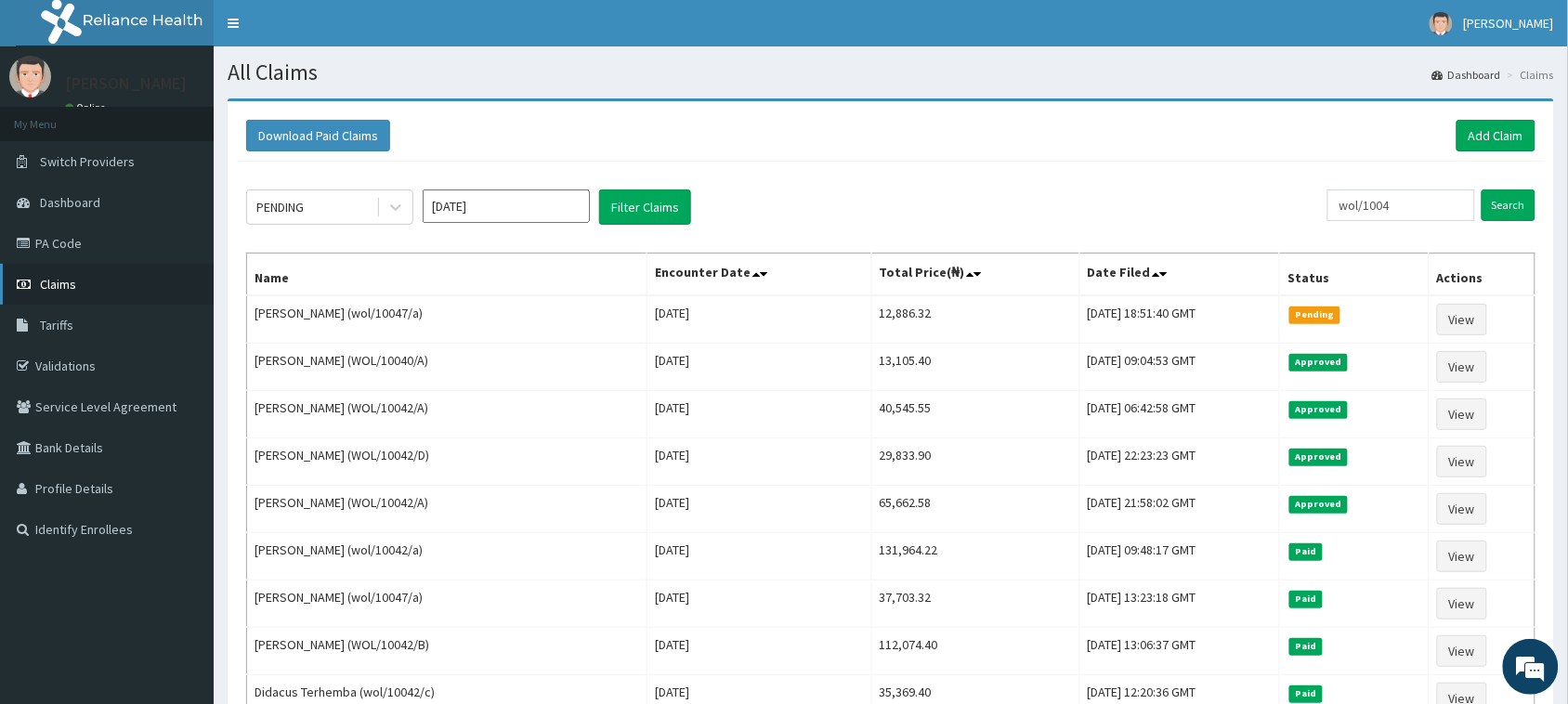
click at [112, 297] on link "Claims" at bounding box center [106, 284] width 214 height 41
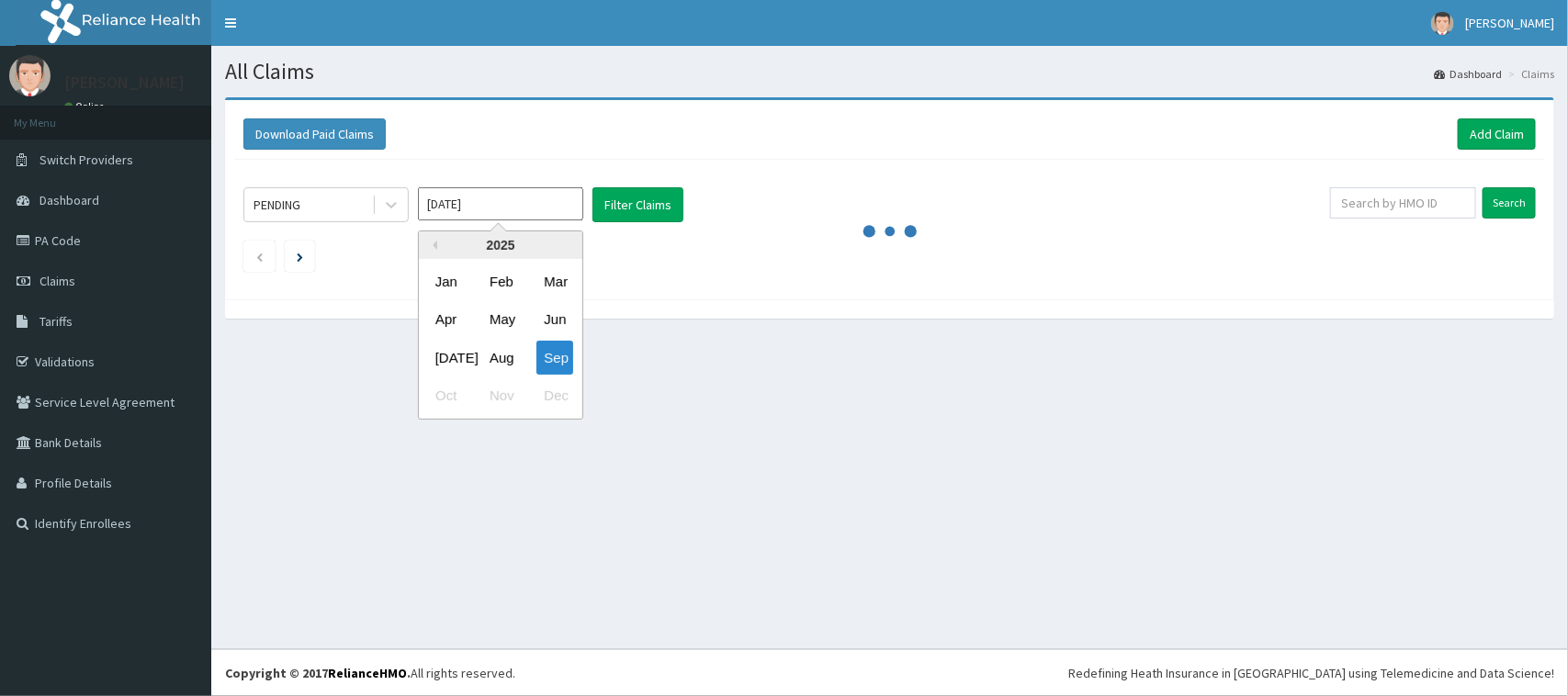
drag, startPoint x: 572, startPoint y: 204, endPoint x: 562, endPoint y: 209, distance: 11.2
click at [563, 209] on input "[DATE]" at bounding box center [500, 204] width 165 height 33
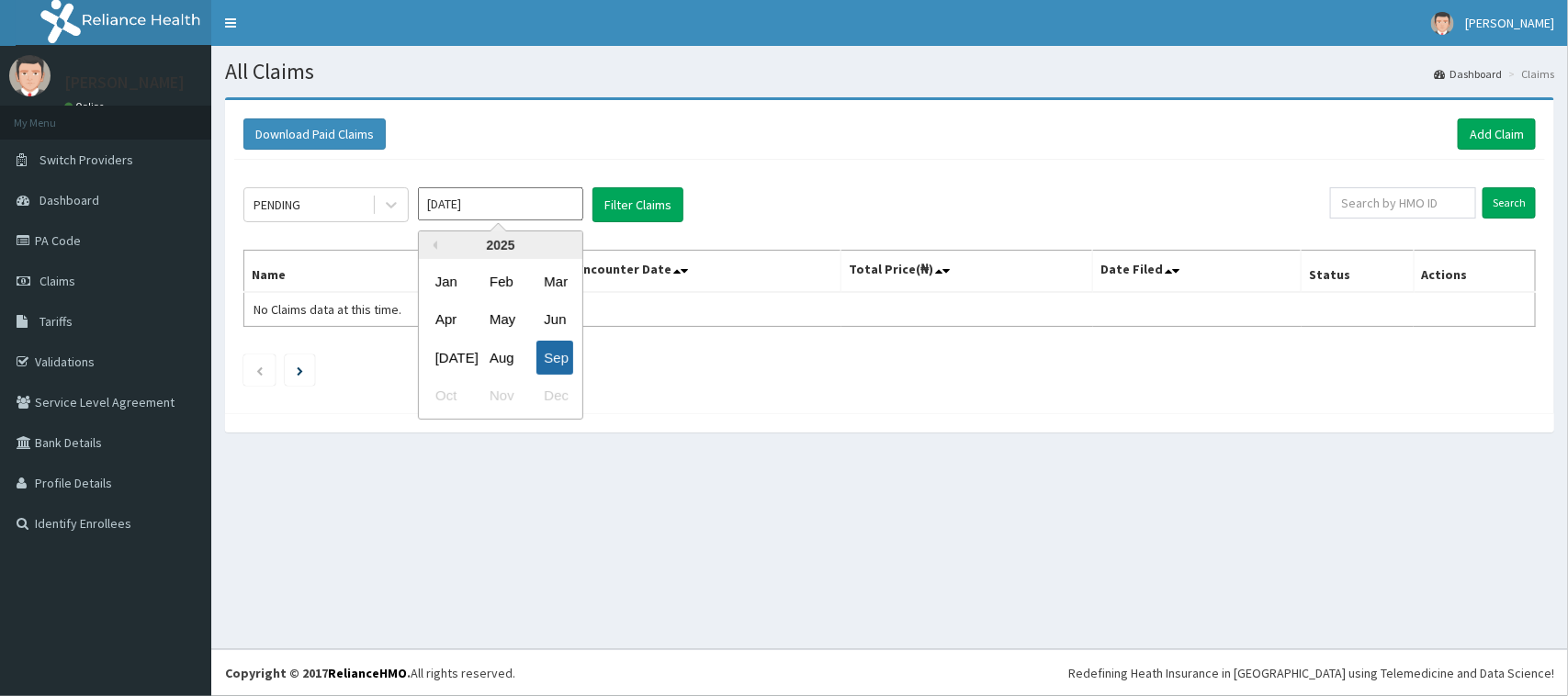
click at [565, 358] on div "Sep" at bounding box center [554, 357] width 37 height 34
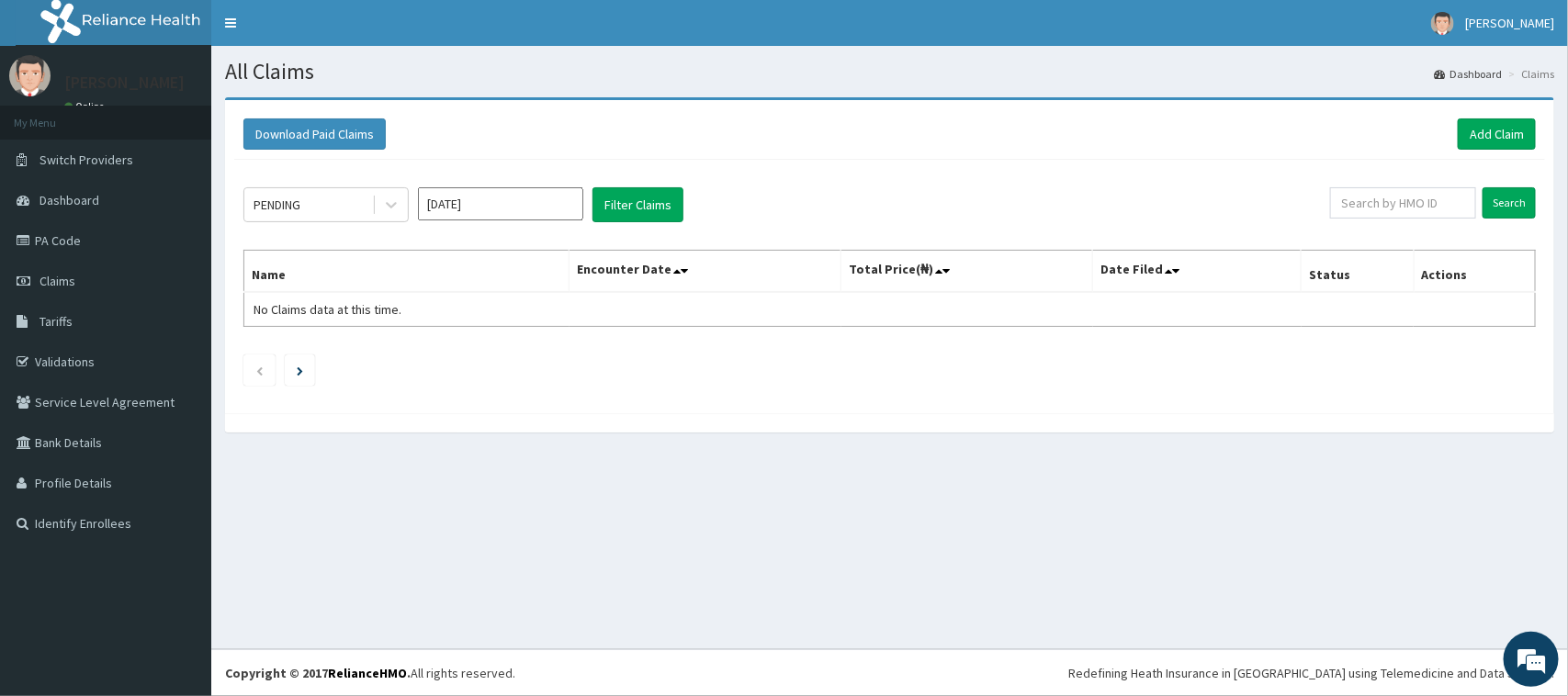
click at [479, 190] on div "PENDING Sep 2025 Filter Claims Search Name Encounter Date Total Price(₦) Date F…" at bounding box center [889, 282] width 1310 height 244
click at [485, 212] on input "[DATE]" at bounding box center [500, 204] width 165 height 33
click at [496, 350] on div "Aug" at bounding box center [500, 357] width 37 height 34
type input "Aug 2025"
click at [615, 213] on button "Filter Claims" at bounding box center [638, 205] width 91 height 35
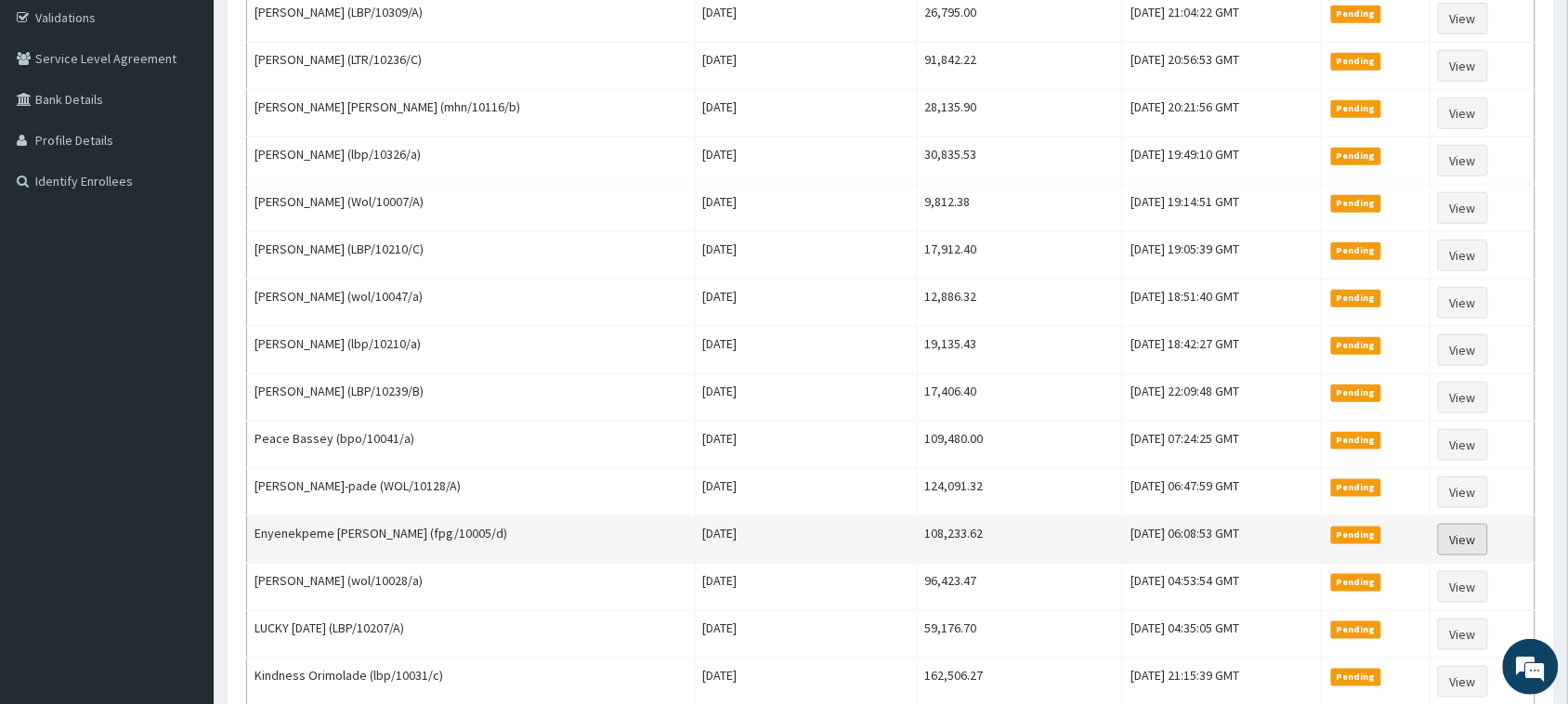
click at [1455, 550] on link "View" at bounding box center [1462, 539] width 50 height 31
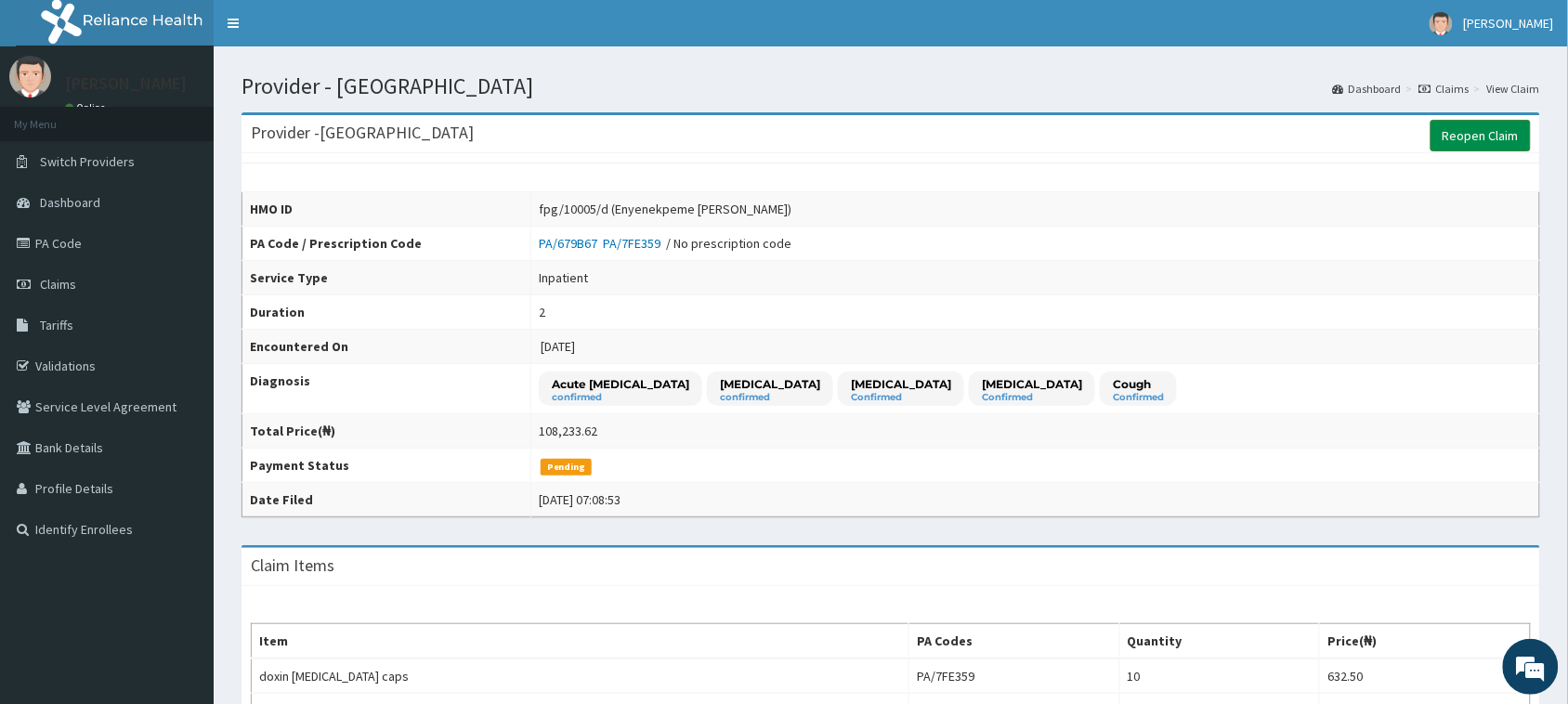
click at [1472, 143] on link "Reopen Claim" at bounding box center [1480, 136] width 101 height 31
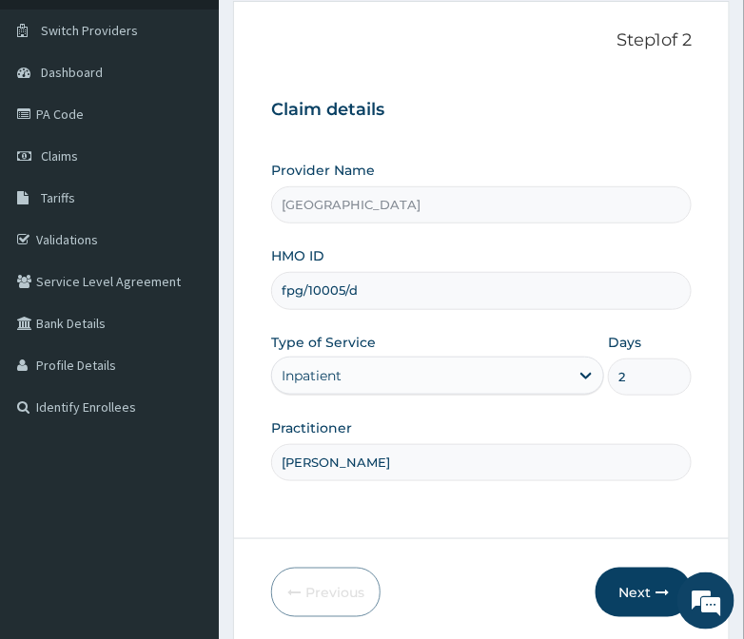
scroll to position [224, 0]
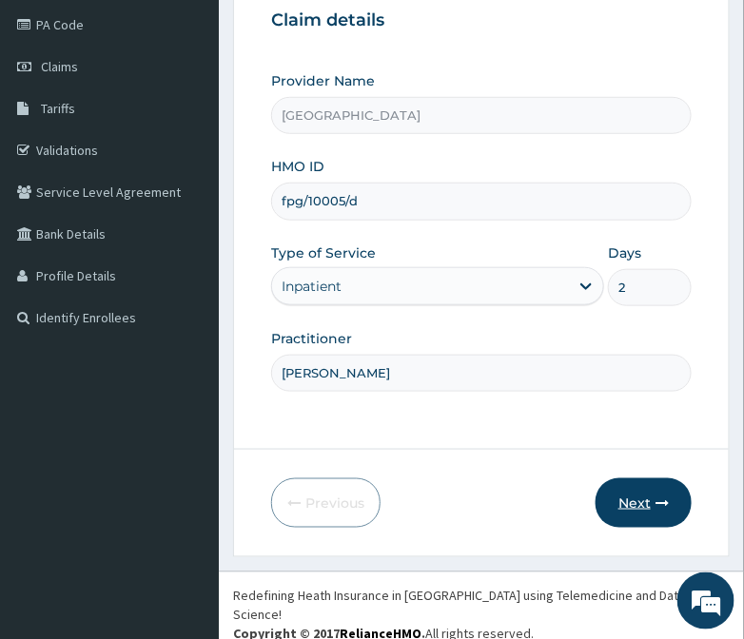
click at [644, 507] on button "Next" at bounding box center [643, 502] width 96 height 49
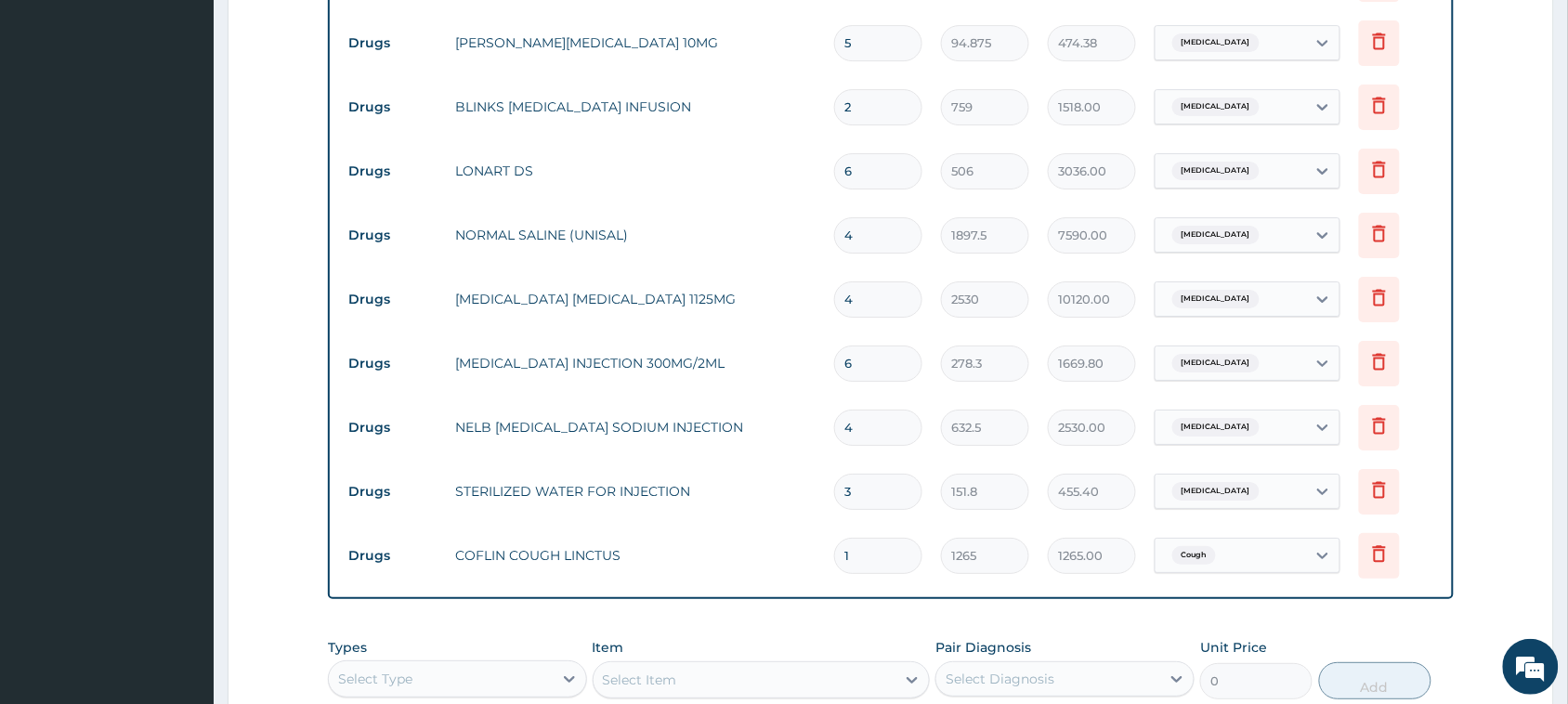
scroll to position [1961, 0]
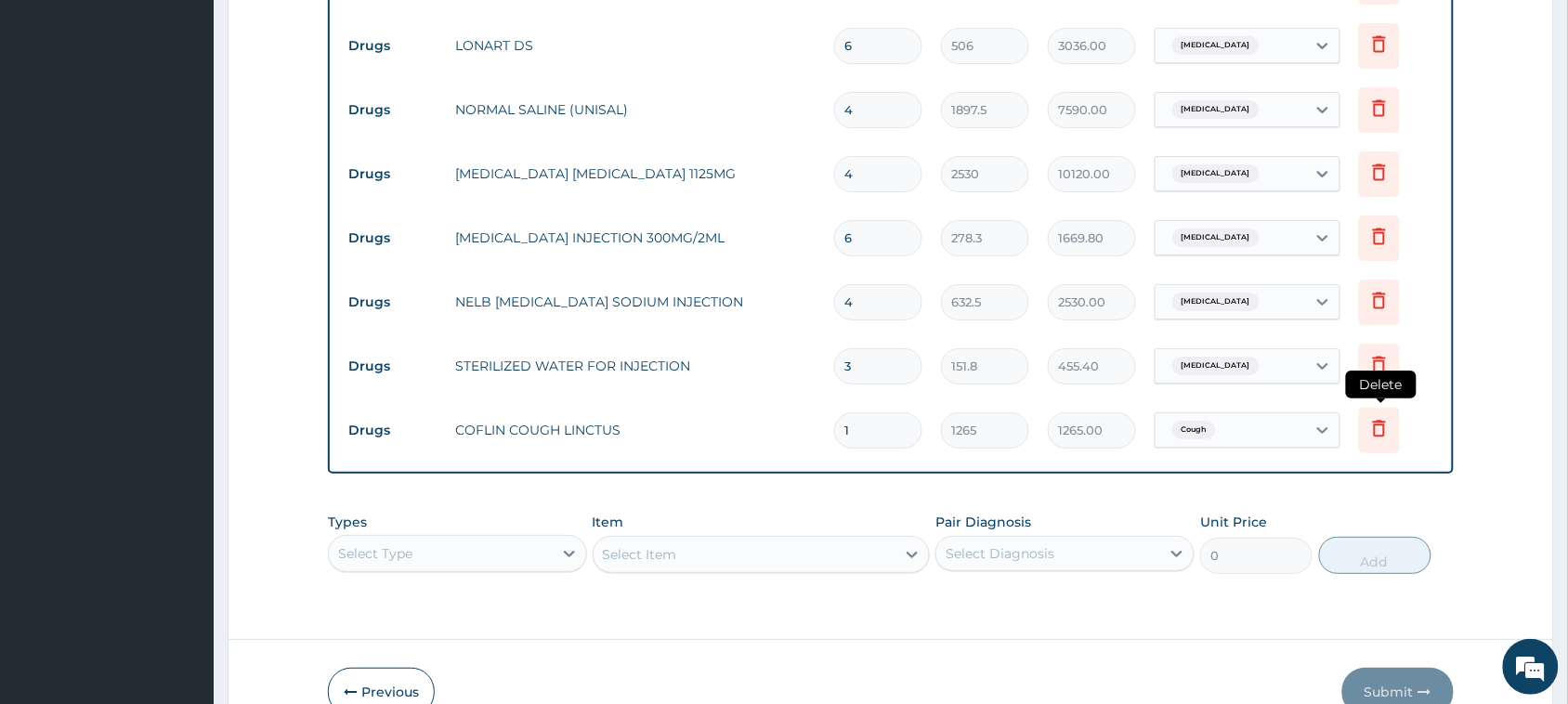
click at [1380, 425] on icon at bounding box center [1379, 428] width 13 height 17
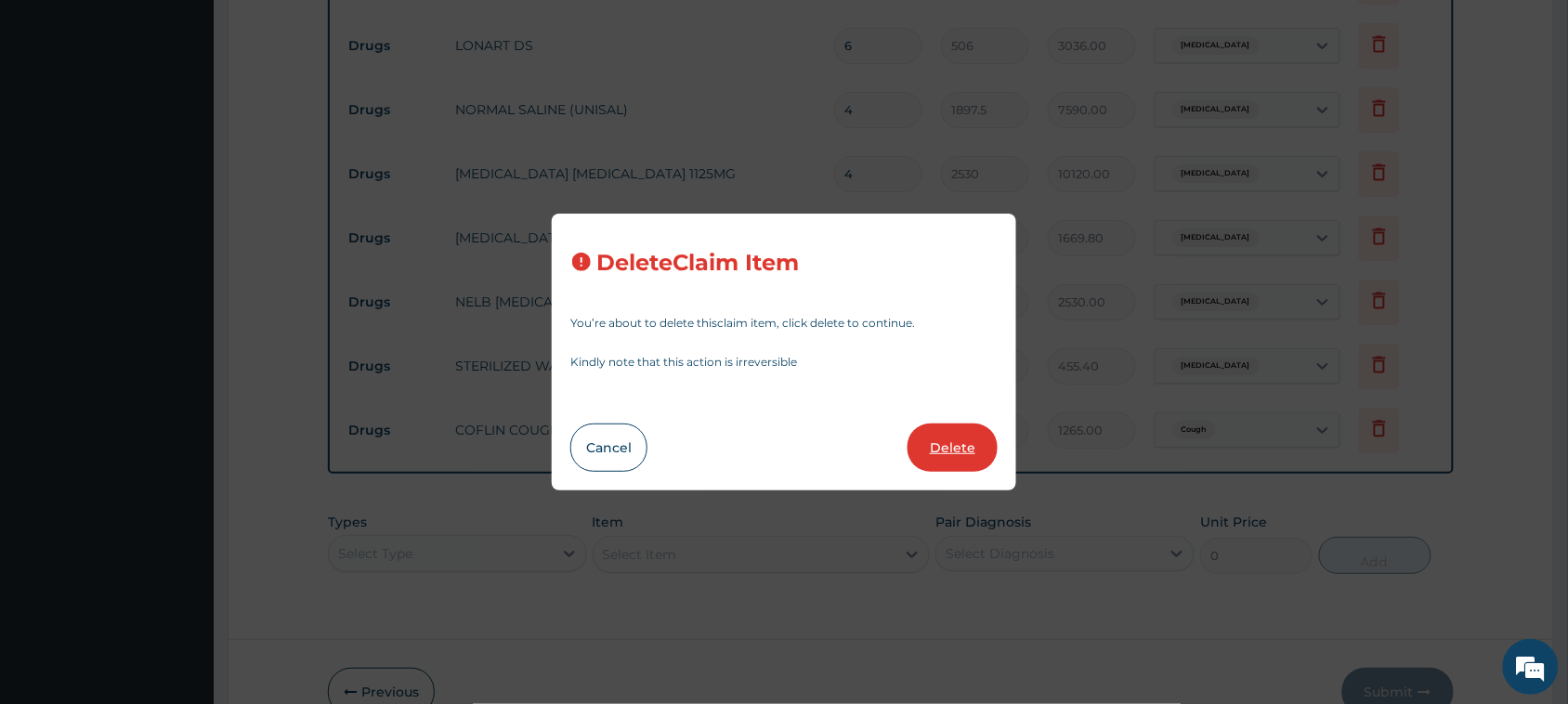
click at [935, 443] on button "Delete" at bounding box center [952, 447] width 90 height 48
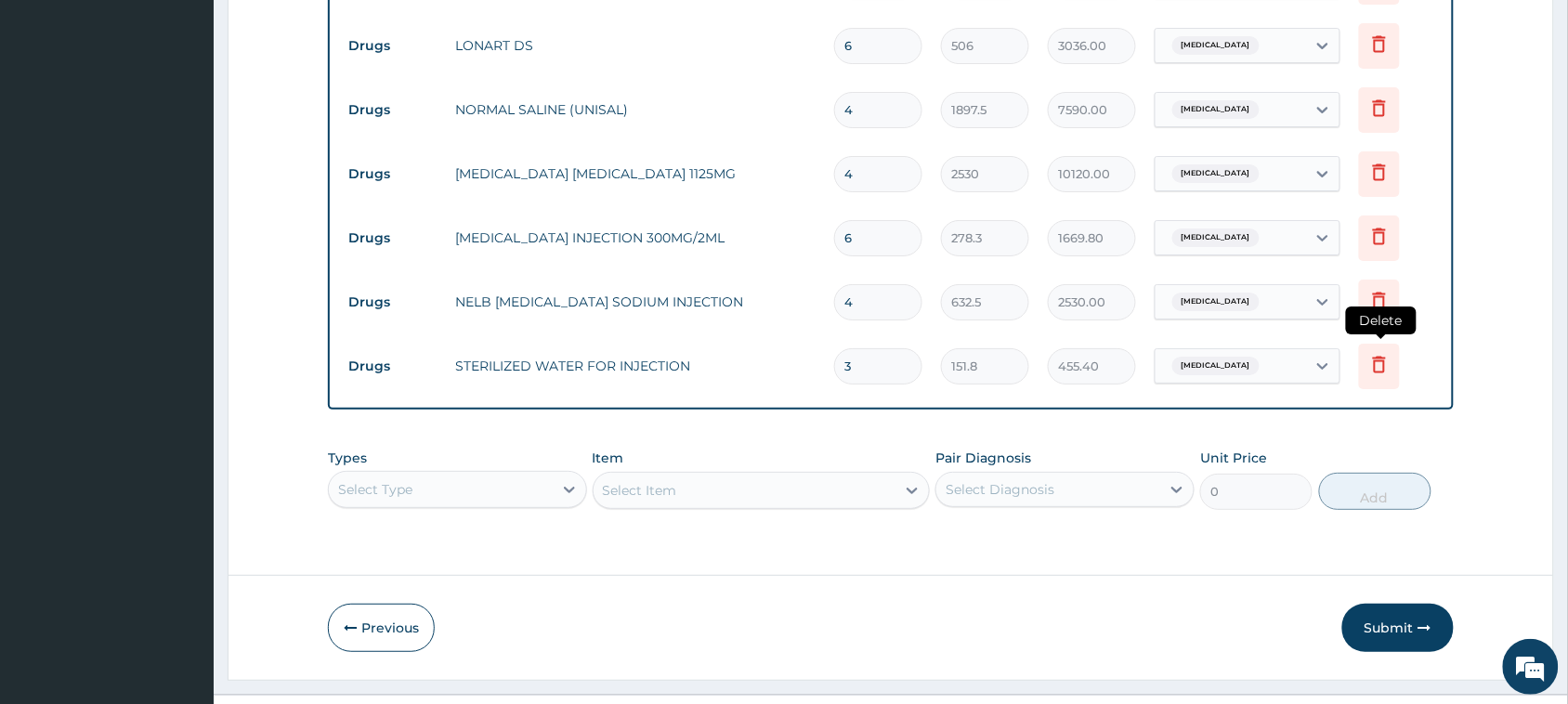
click at [1375, 370] on icon at bounding box center [1379, 363] width 22 height 22
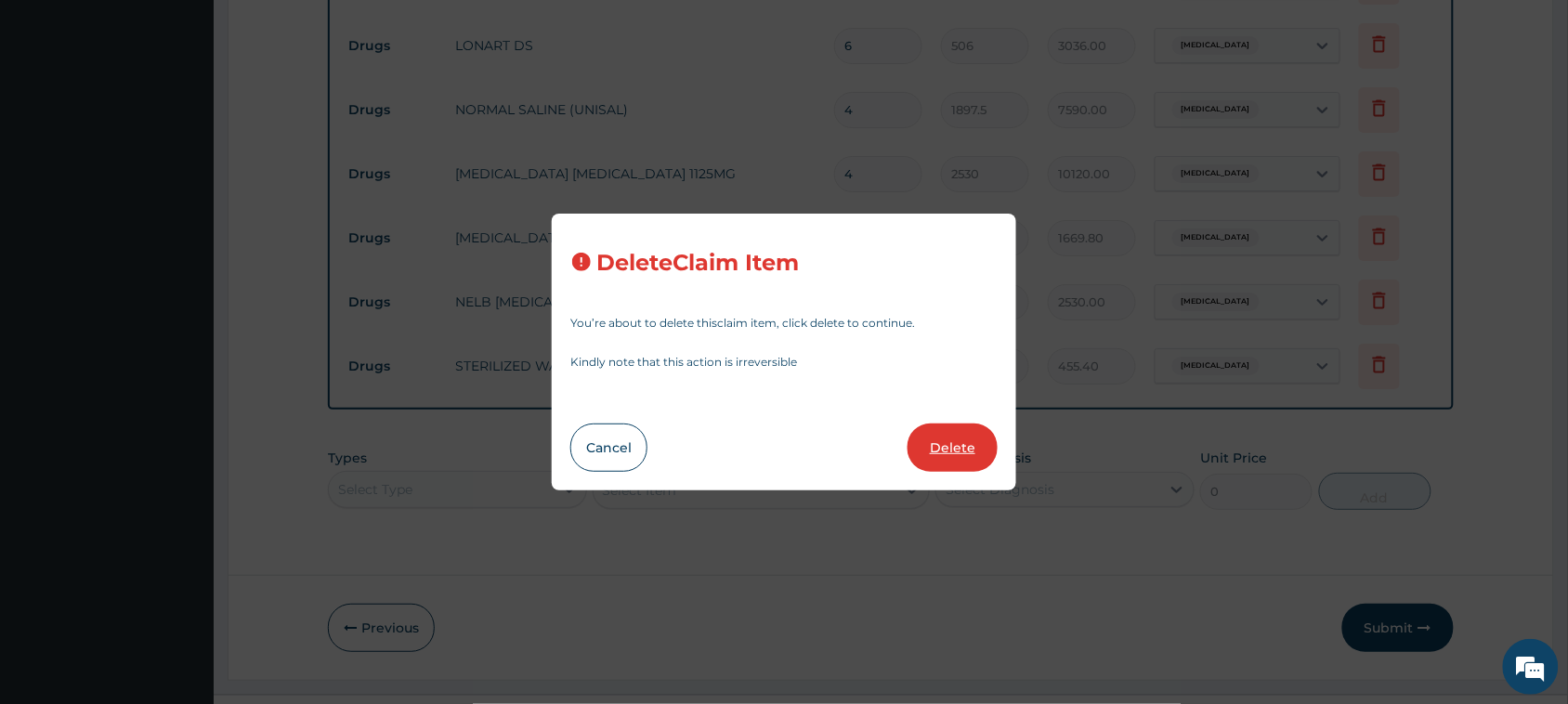
click at [954, 452] on button "Delete" at bounding box center [952, 447] width 90 height 48
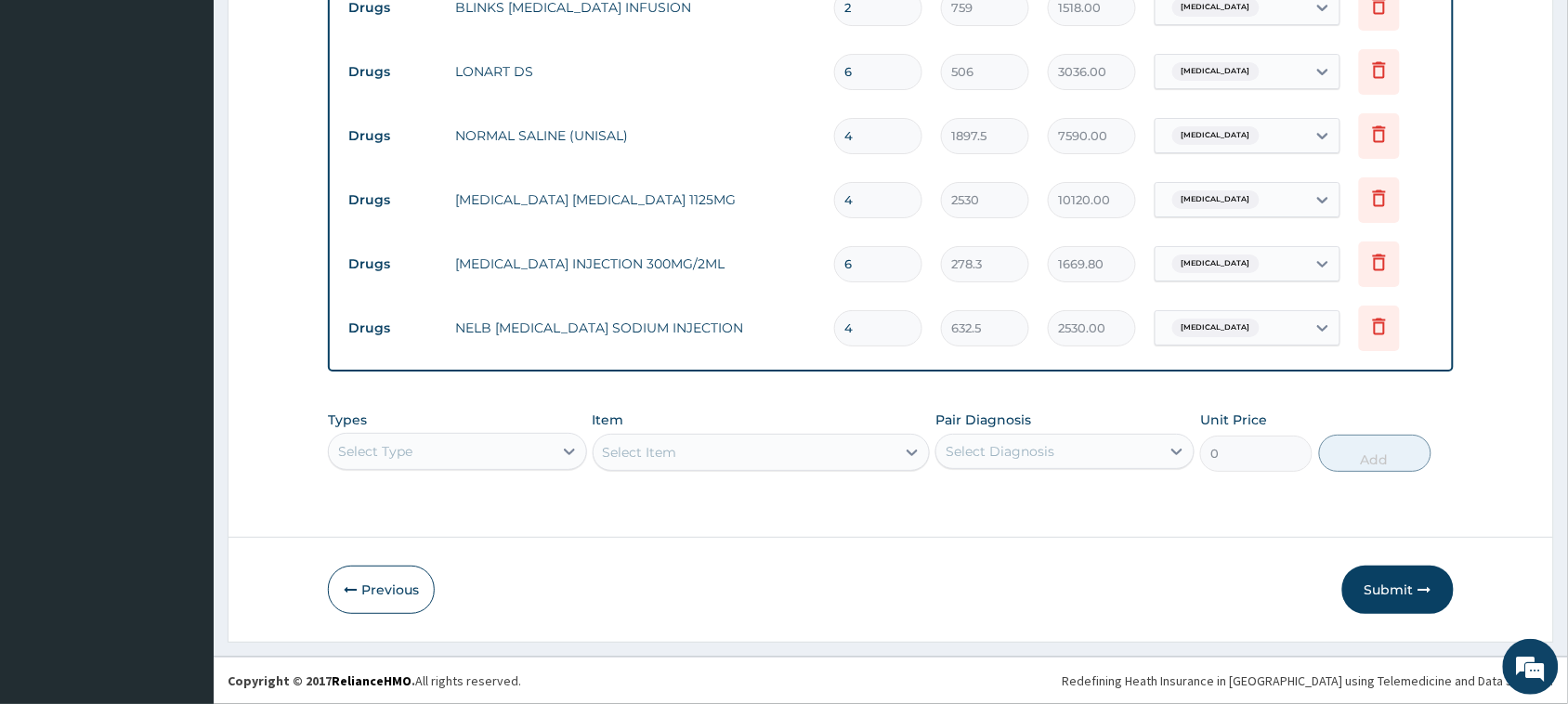
scroll to position [1933, 0]
click at [1368, 326] on icon at bounding box center [1379, 326] width 22 height 22
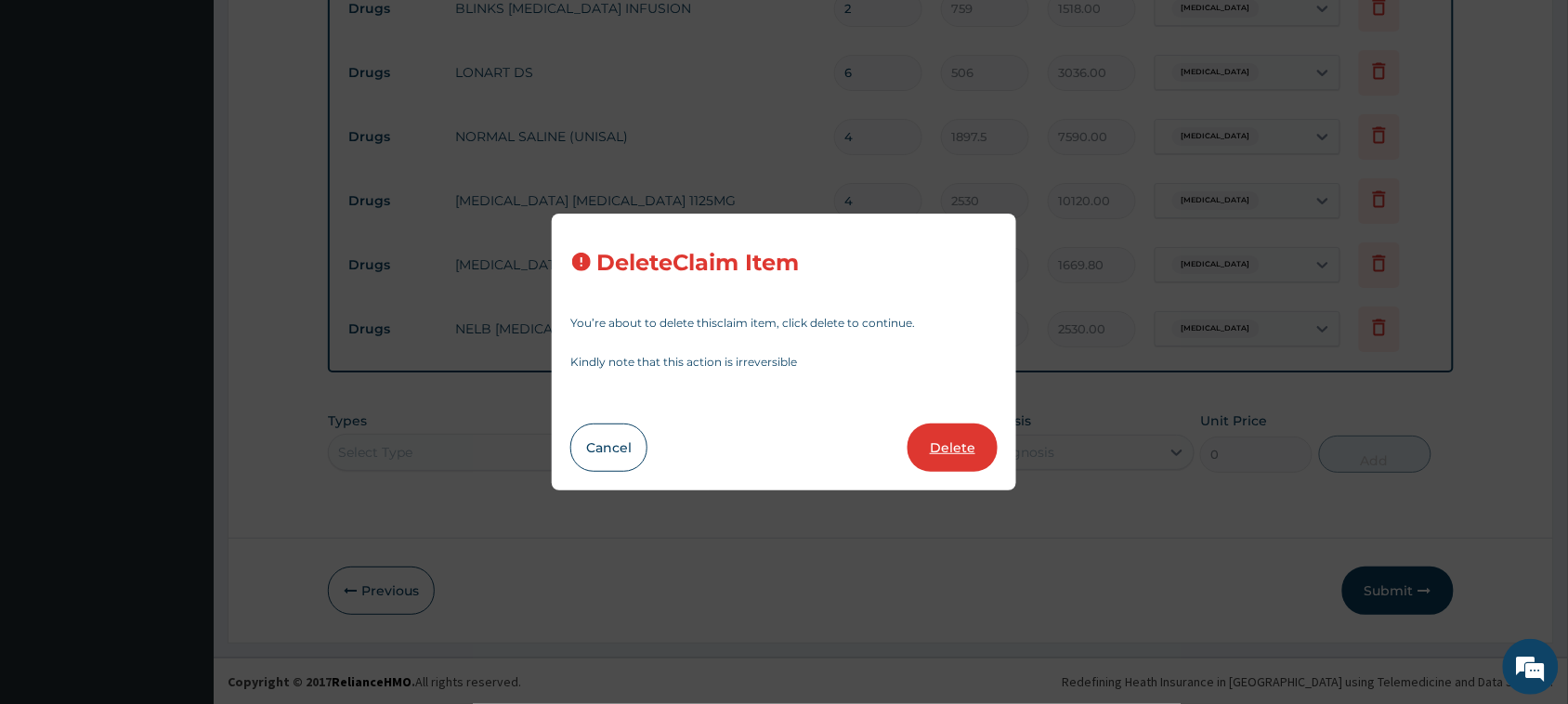
click at [948, 443] on button "Delete" at bounding box center [952, 447] width 90 height 48
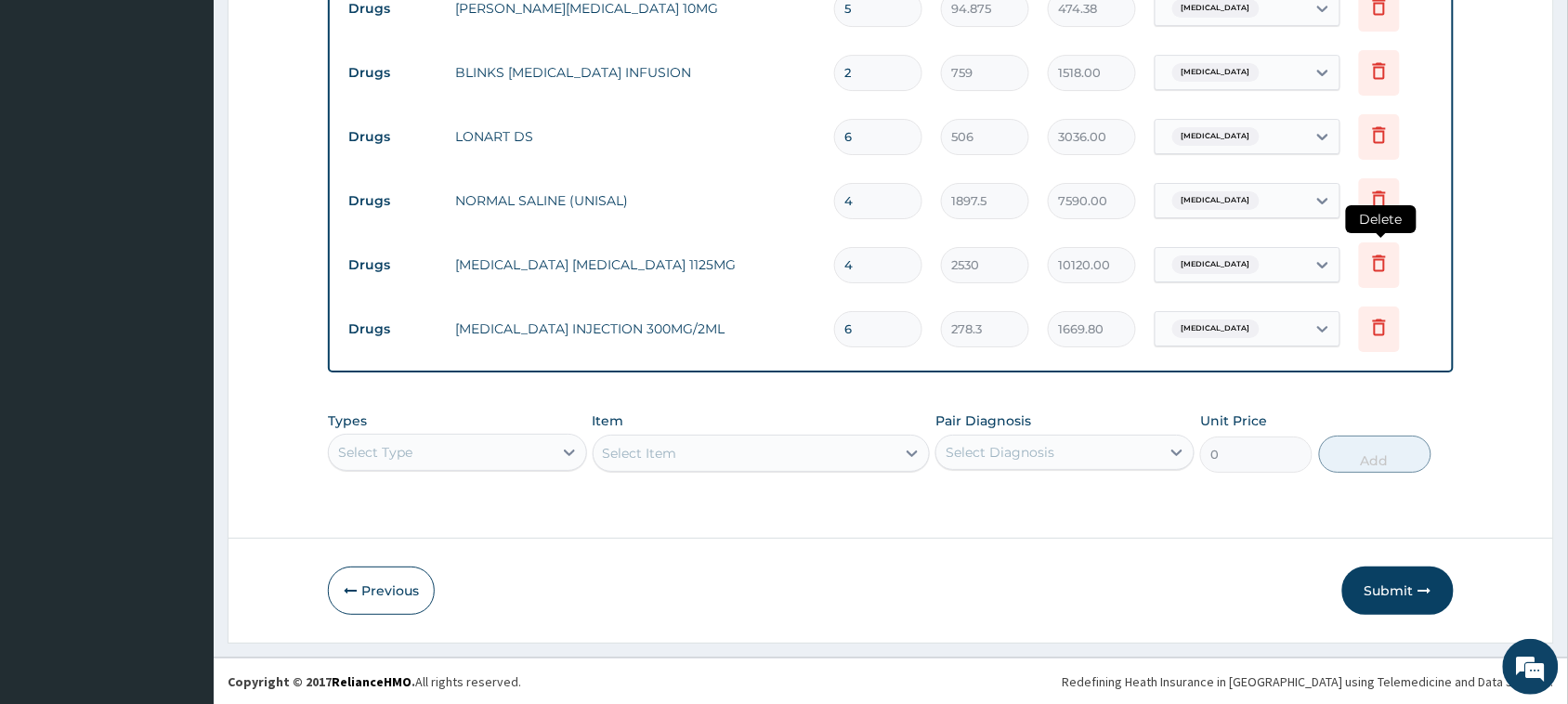
click at [1388, 268] on icon at bounding box center [1379, 263] width 22 height 22
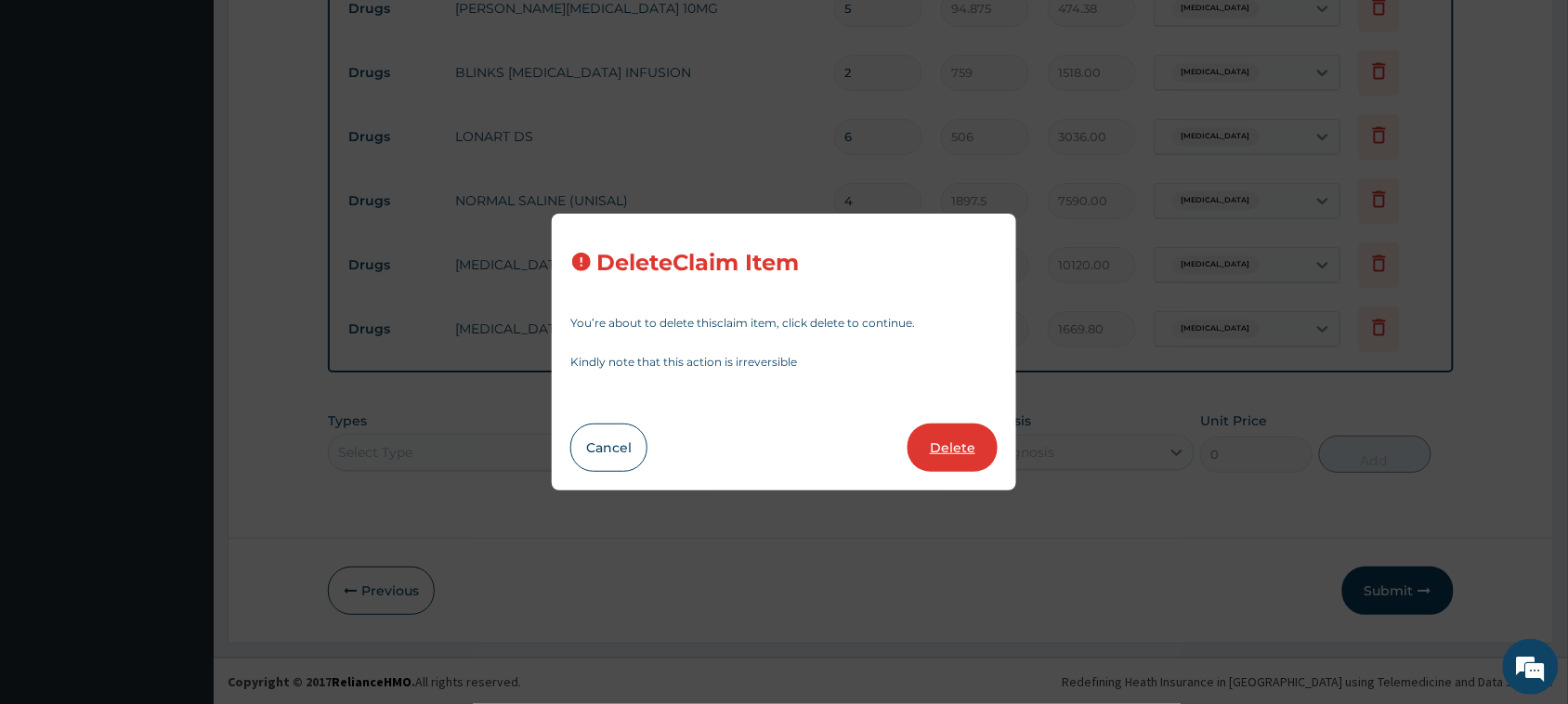
click at [961, 447] on button "Delete" at bounding box center [952, 447] width 90 height 48
type input "6"
type input "278.3"
type input "1669.80"
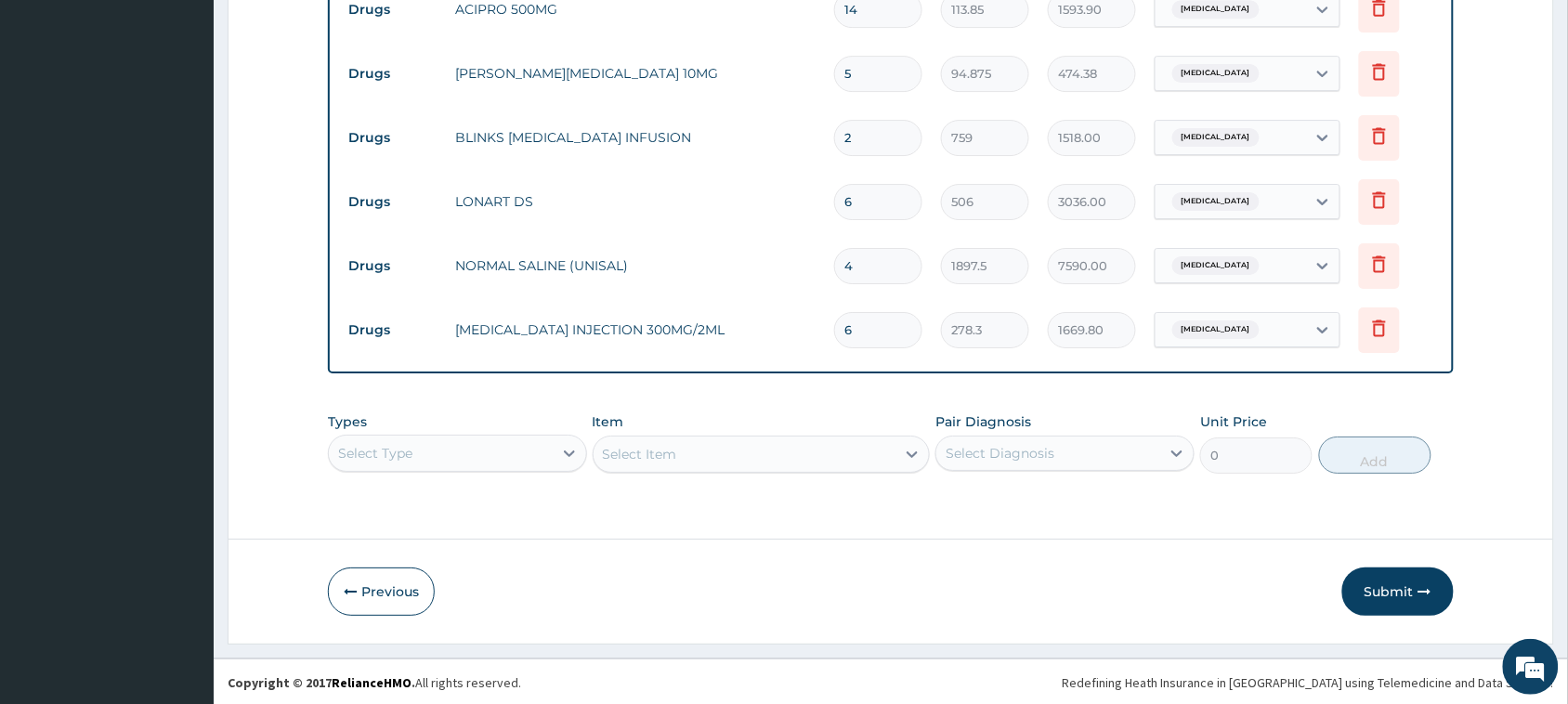
drag, startPoint x: 885, startPoint y: 334, endPoint x: 809, endPoint y: 337, distance: 76.1
click at [810, 337] on tr "Drugs PARACETAMOL INJECTION 300MG/2ML 6 278.3 1669.80 Sepsis Delete" at bounding box center [890, 330] width 1103 height 64
type input "9"
type input "2504.70"
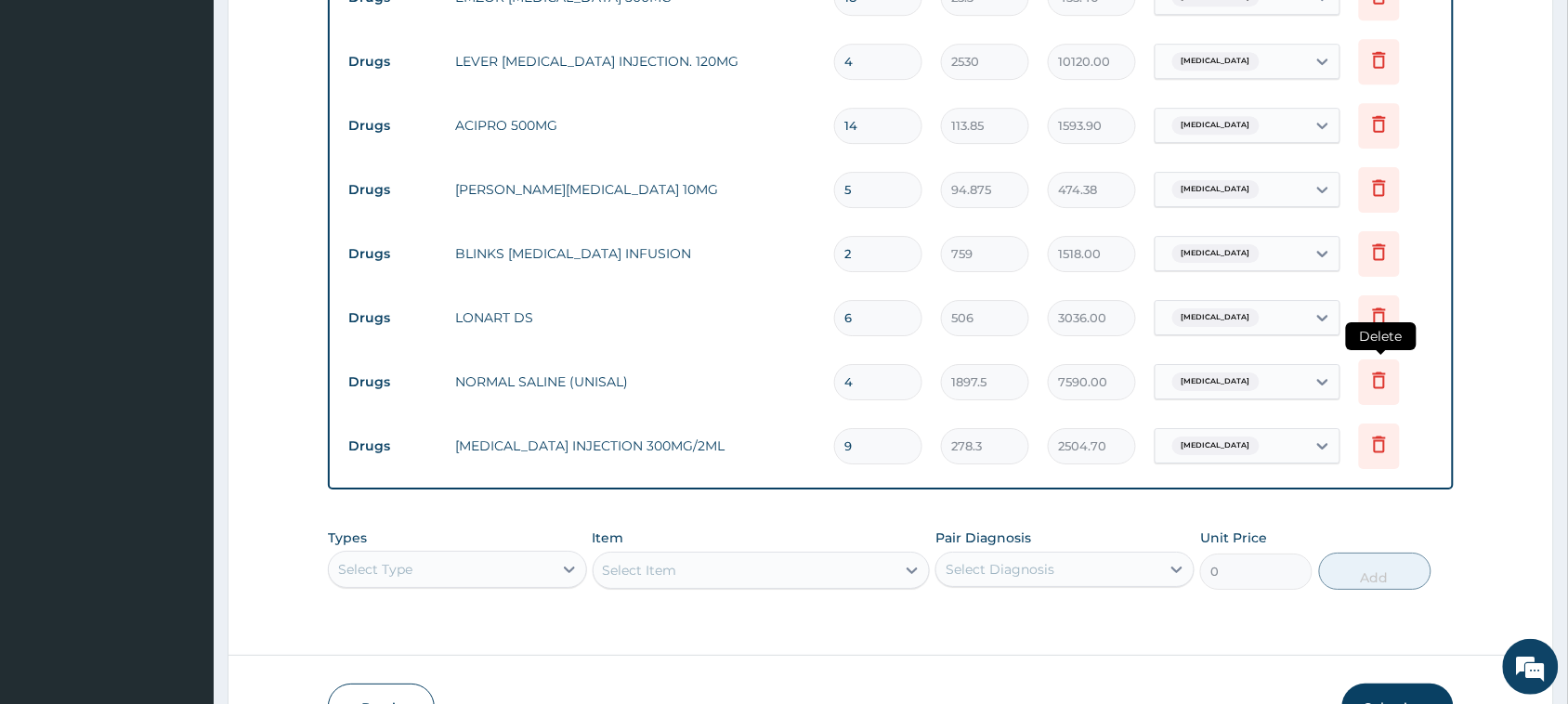
type input "9"
click at [1378, 373] on icon at bounding box center [1379, 379] width 13 height 17
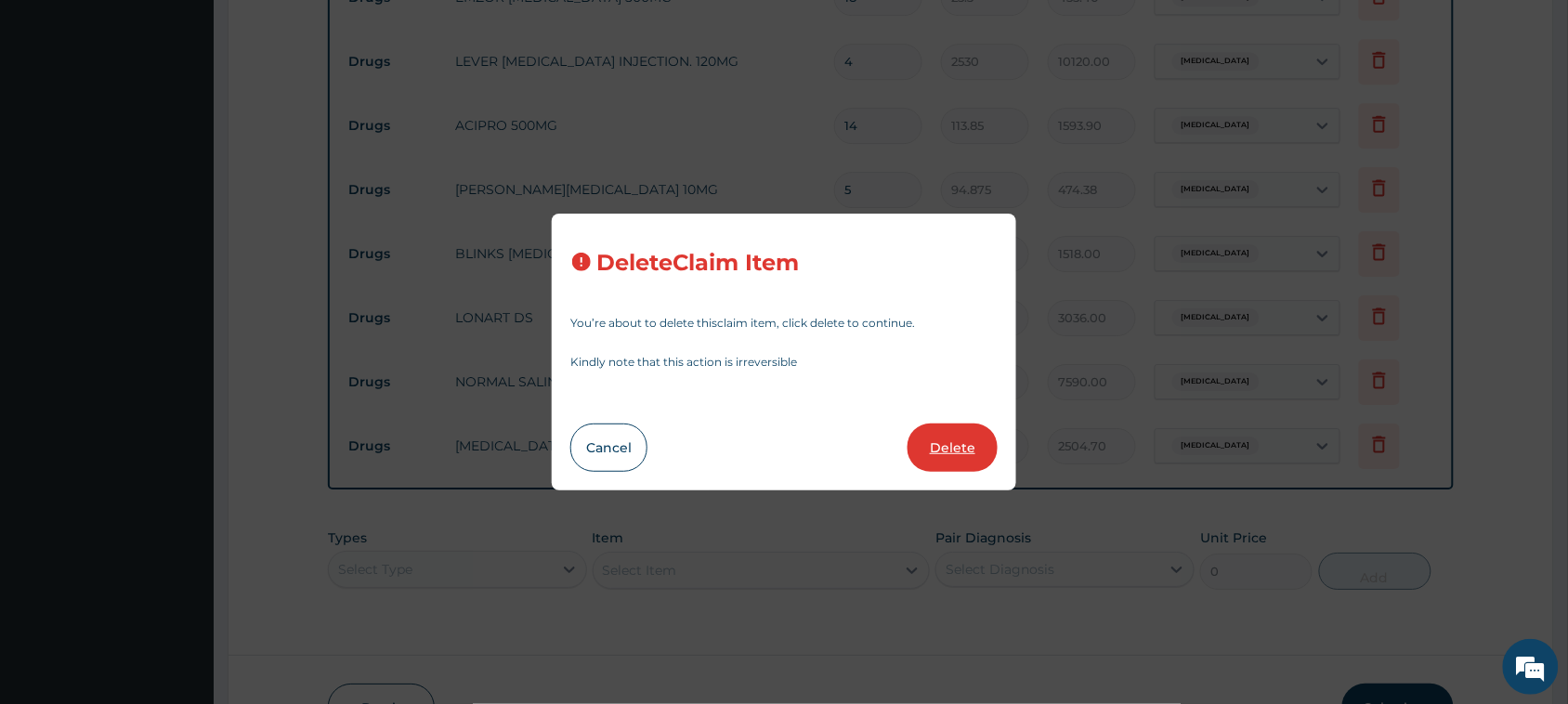
click at [942, 444] on button "Delete" at bounding box center [952, 447] width 90 height 48
type input "9"
type input "278.3"
type input "2504.70"
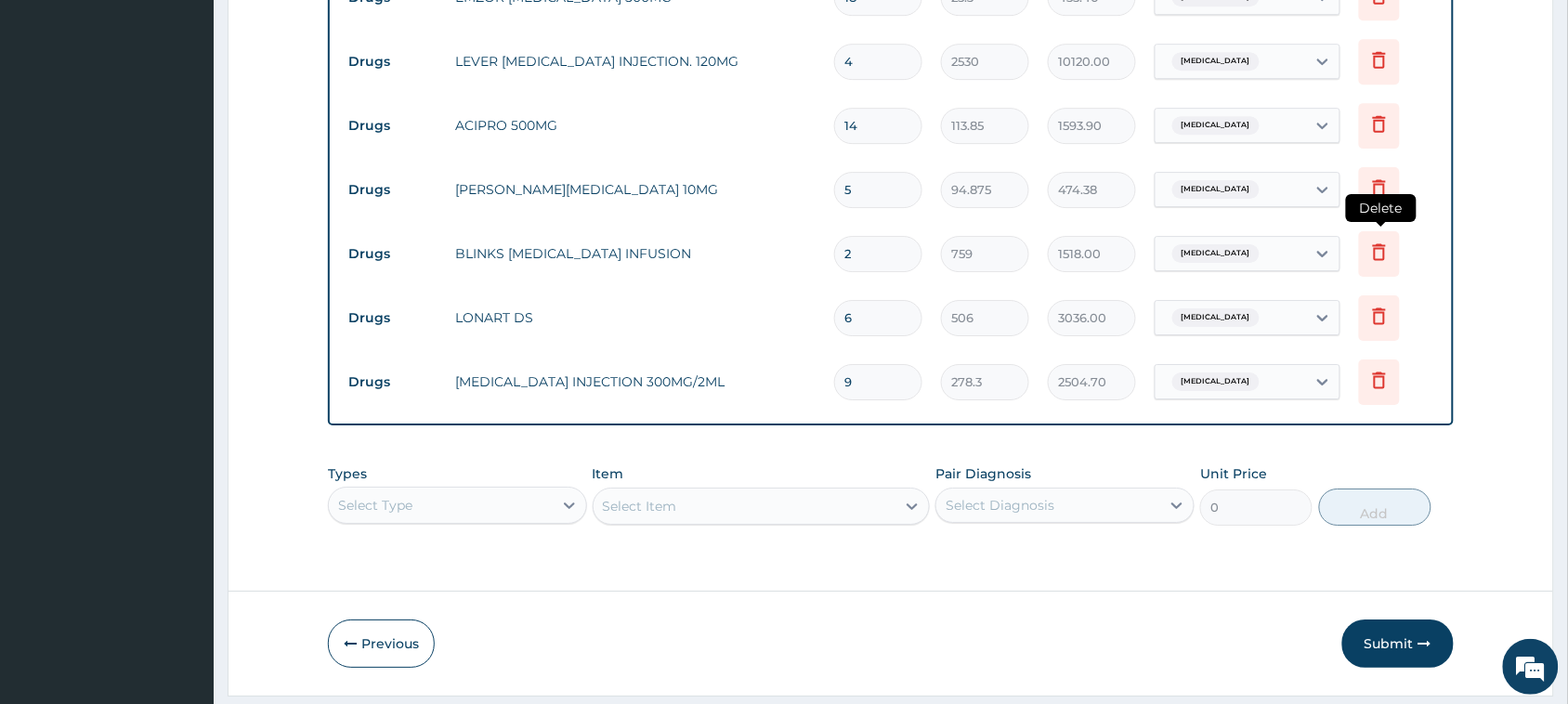
click at [1380, 242] on icon at bounding box center [1379, 251] width 22 height 22
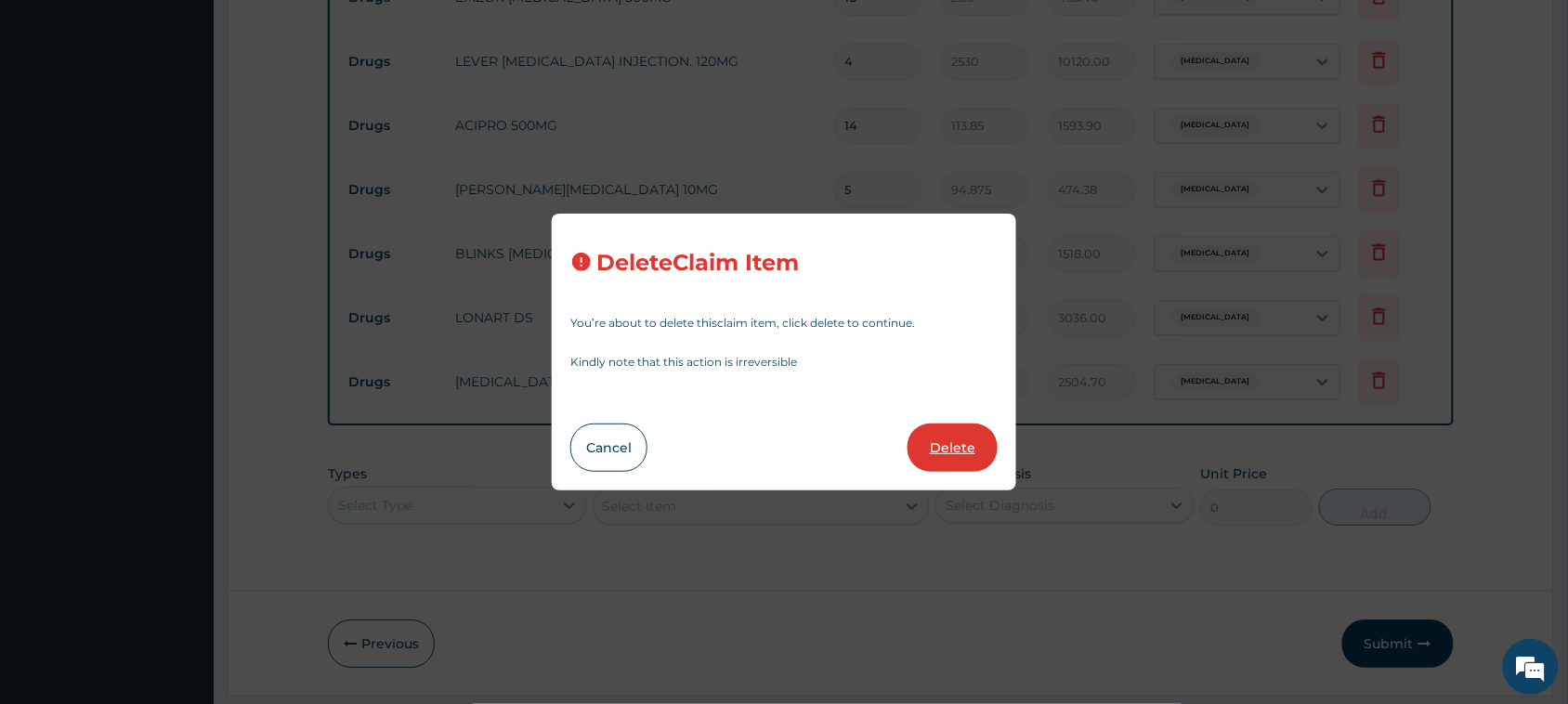
click at [963, 436] on button "Delete" at bounding box center [952, 447] width 90 height 48
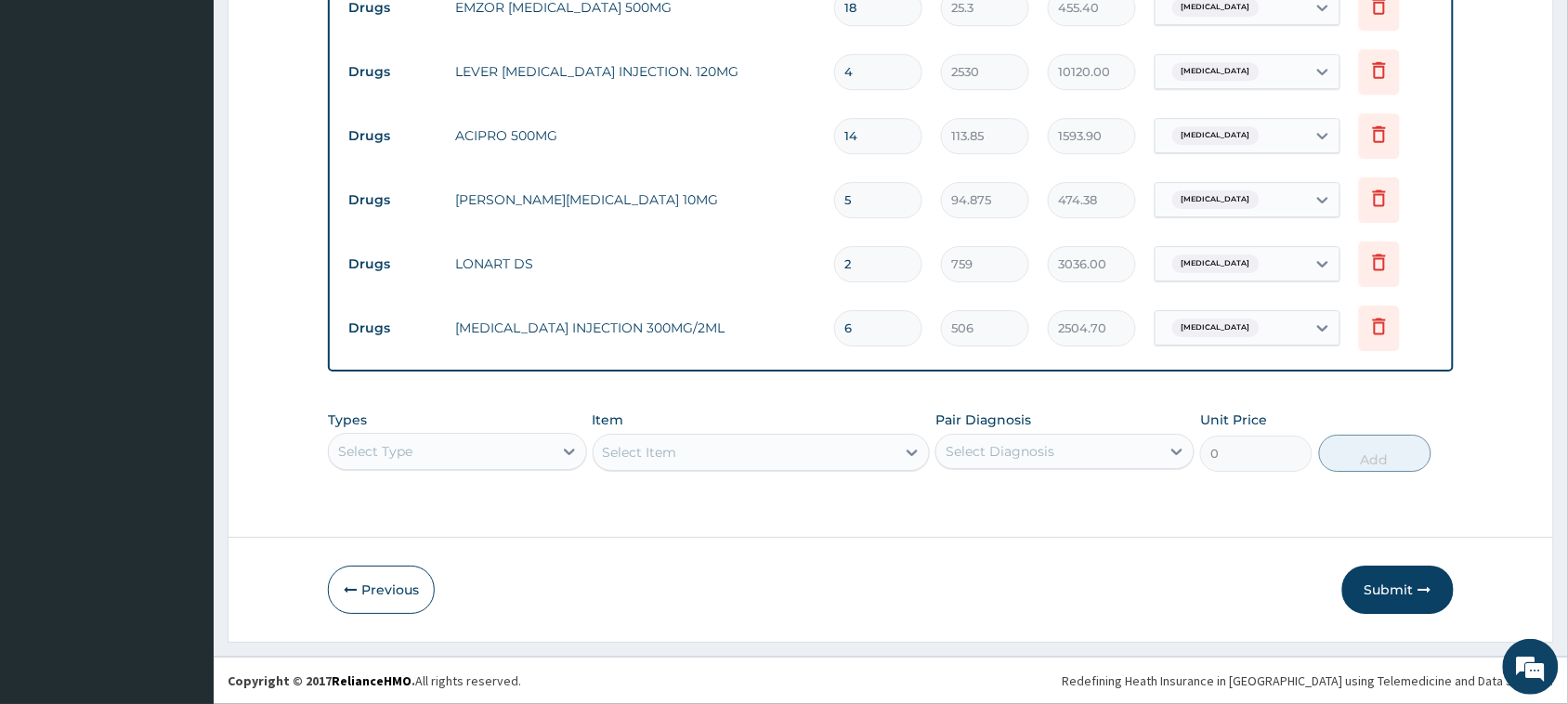
type input "6"
type input "506"
type input "3036.00"
type input "9"
type input "278.3"
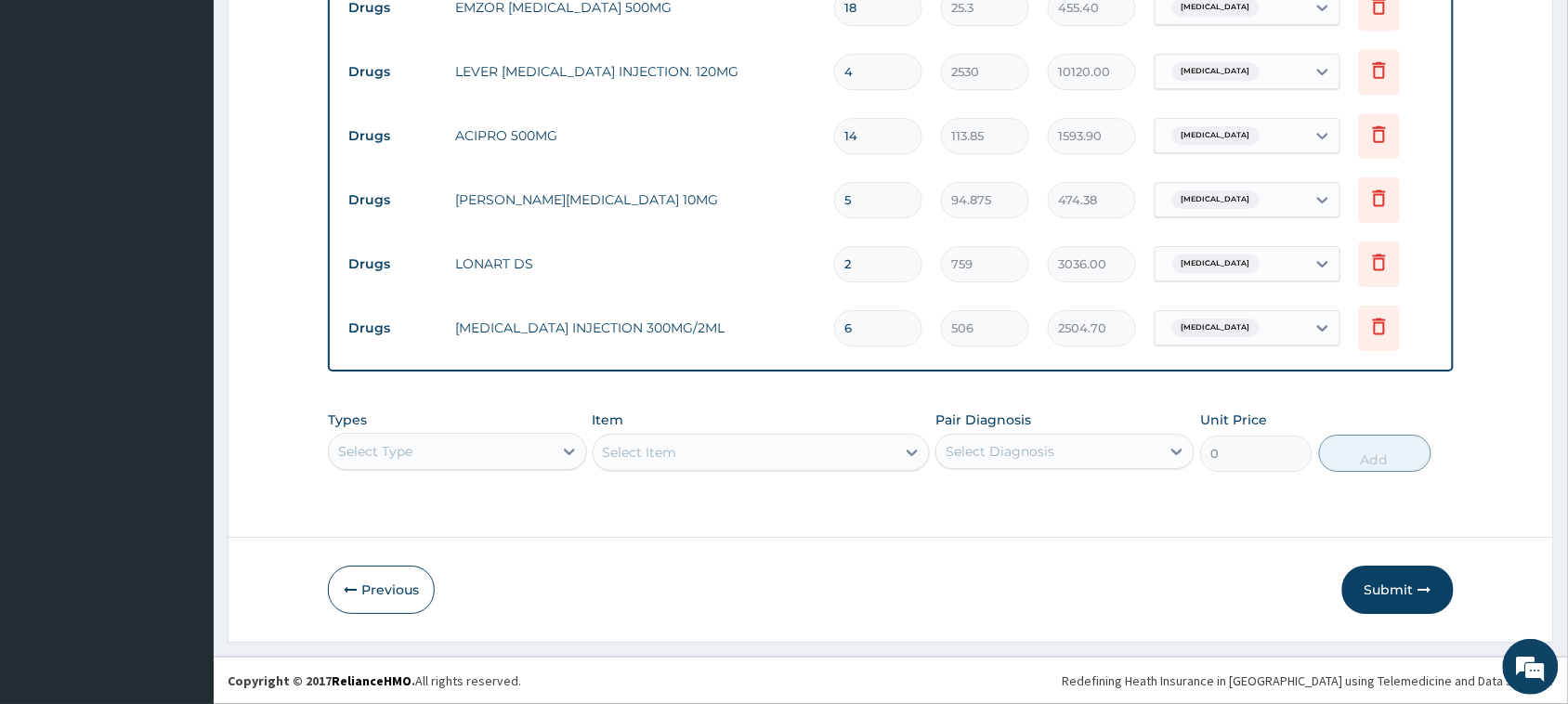
type input "2504.70"
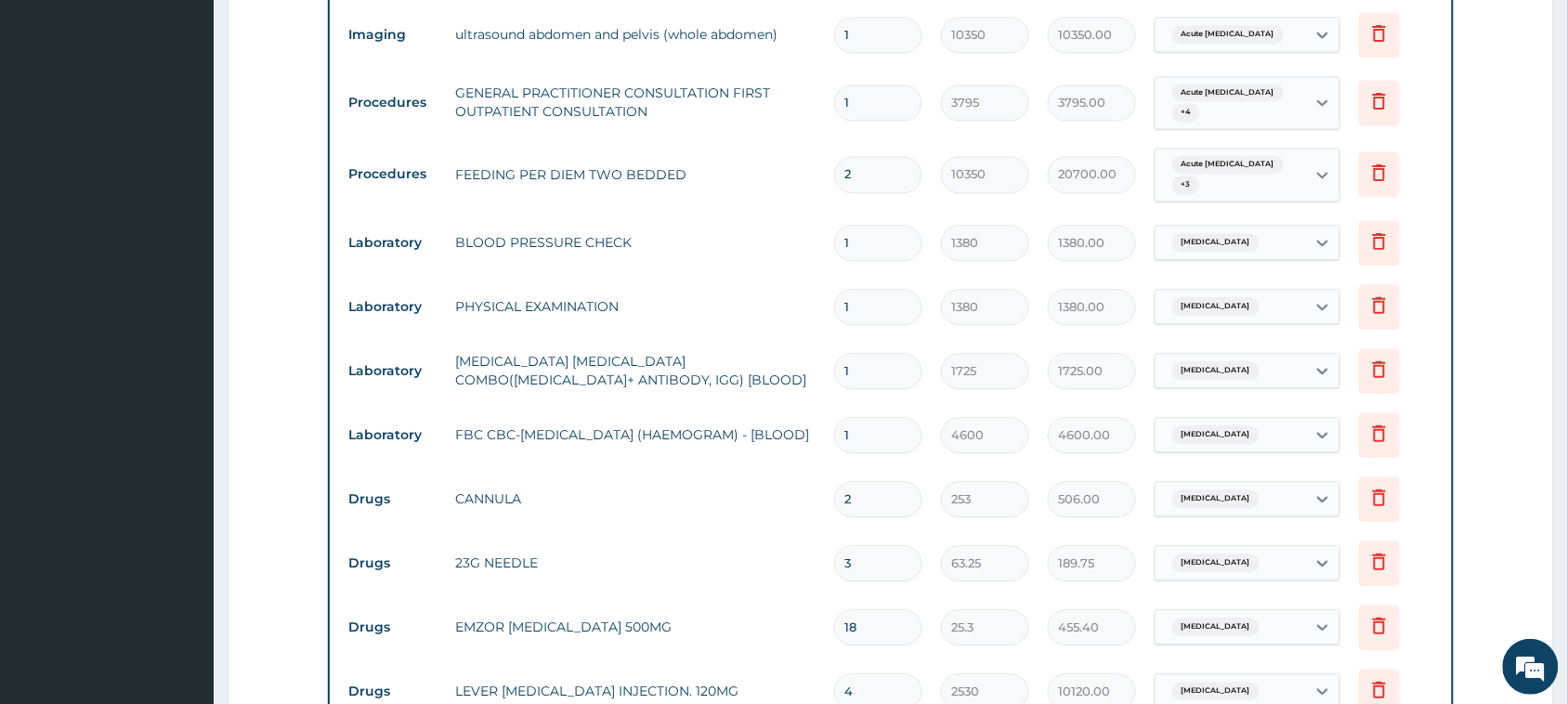
scroll to position [1097, 0]
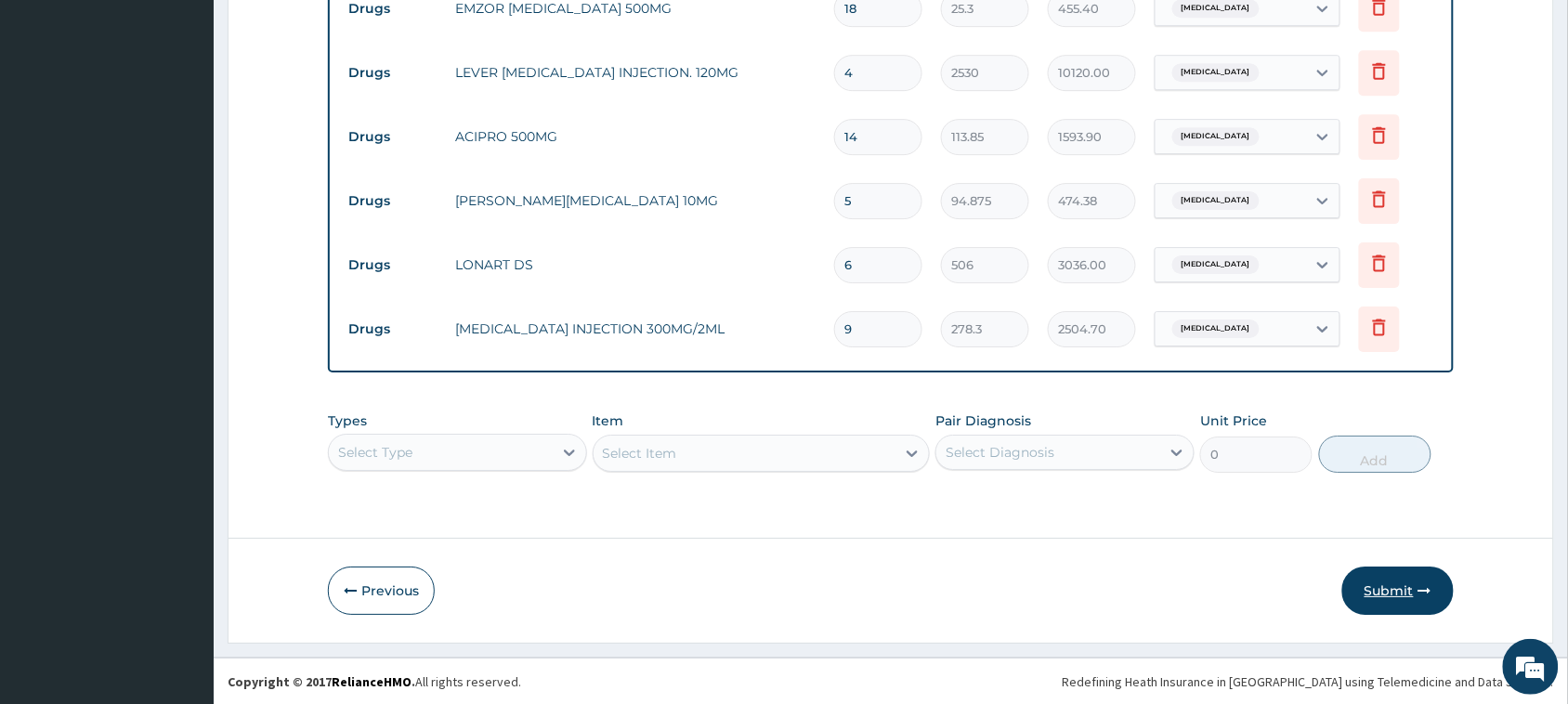
click at [1373, 585] on button "Submit" at bounding box center [1397, 590] width 111 height 48
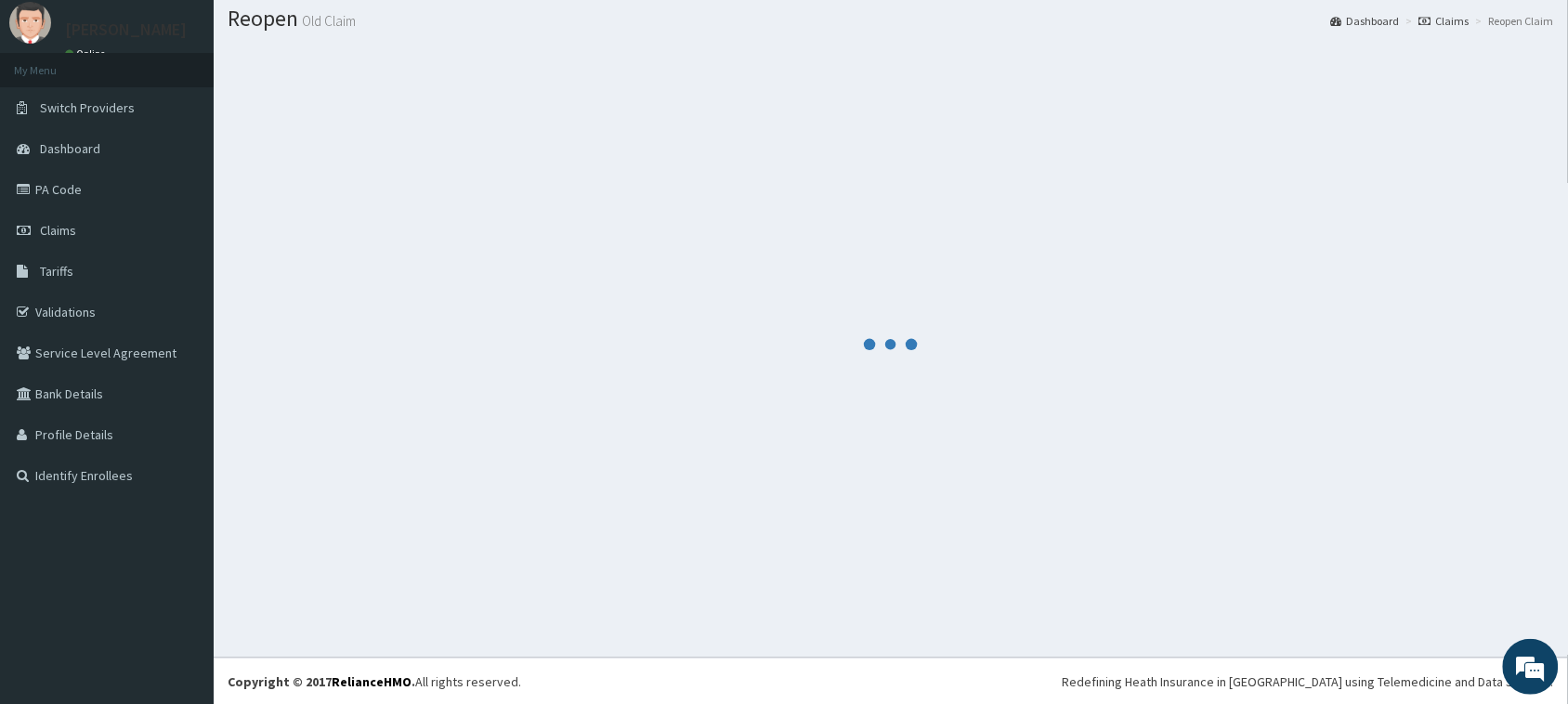
scroll to position [1677, 0]
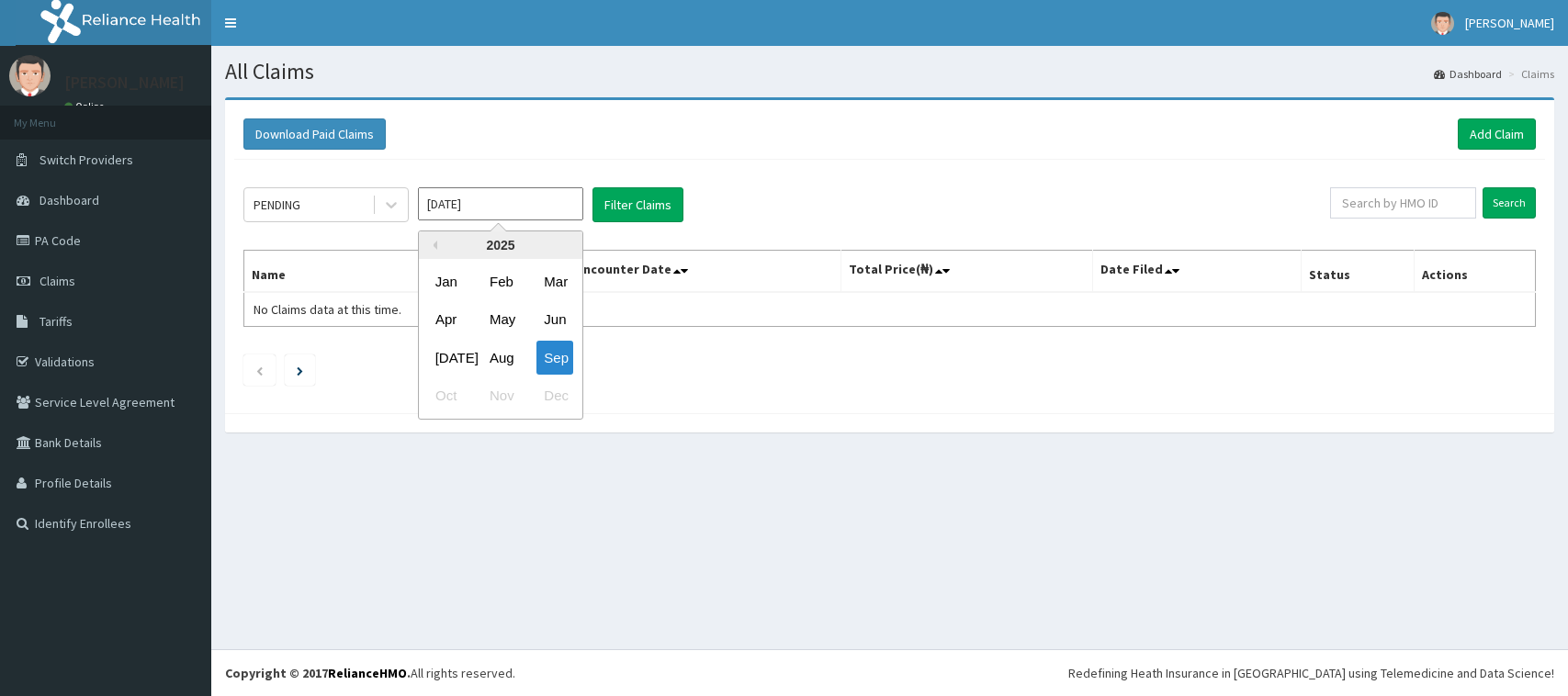
click at [462, 203] on input "[DATE]" at bounding box center [500, 204] width 165 height 33
click at [511, 350] on div "Aug" at bounding box center [500, 357] width 37 height 34
type input "[DATE]"
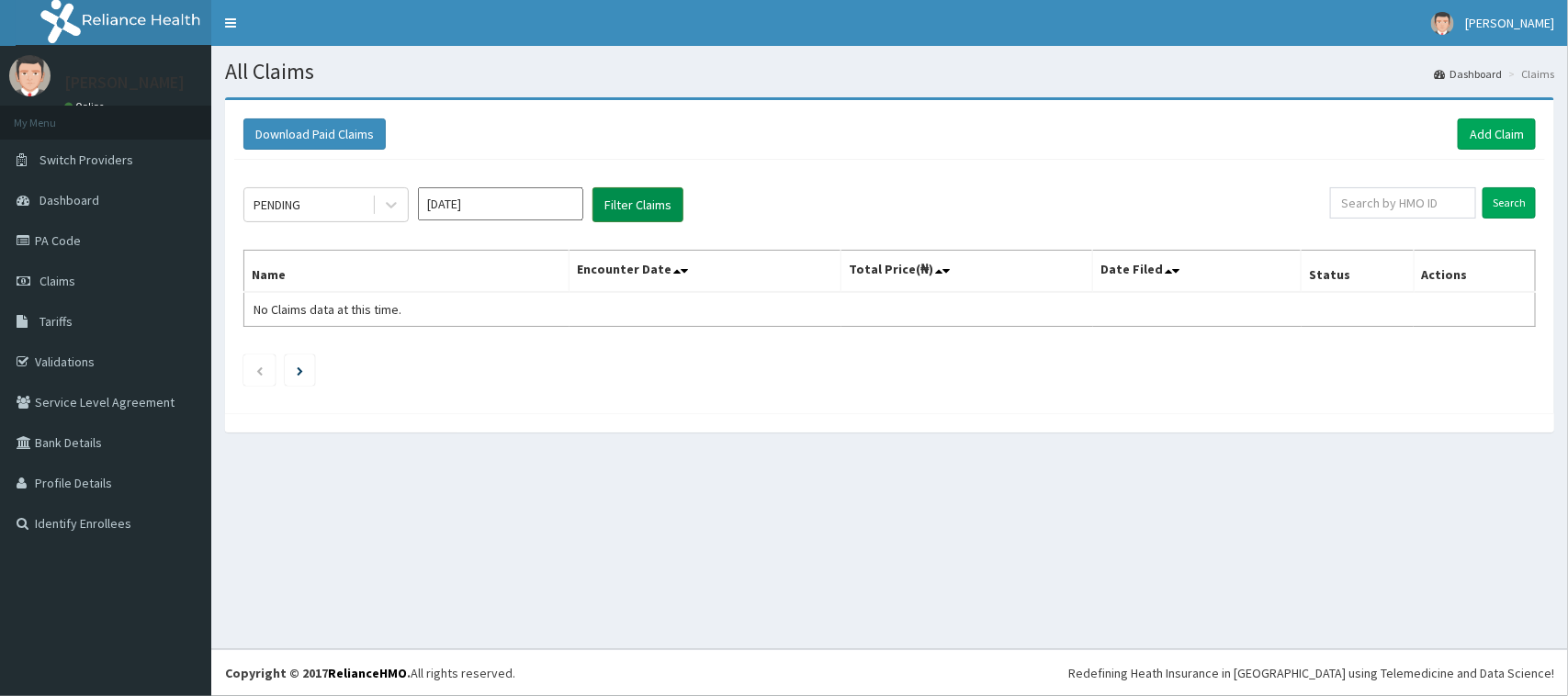
click at [633, 221] on button "Filter Claims" at bounding box center [638, 205] width 91 height 35
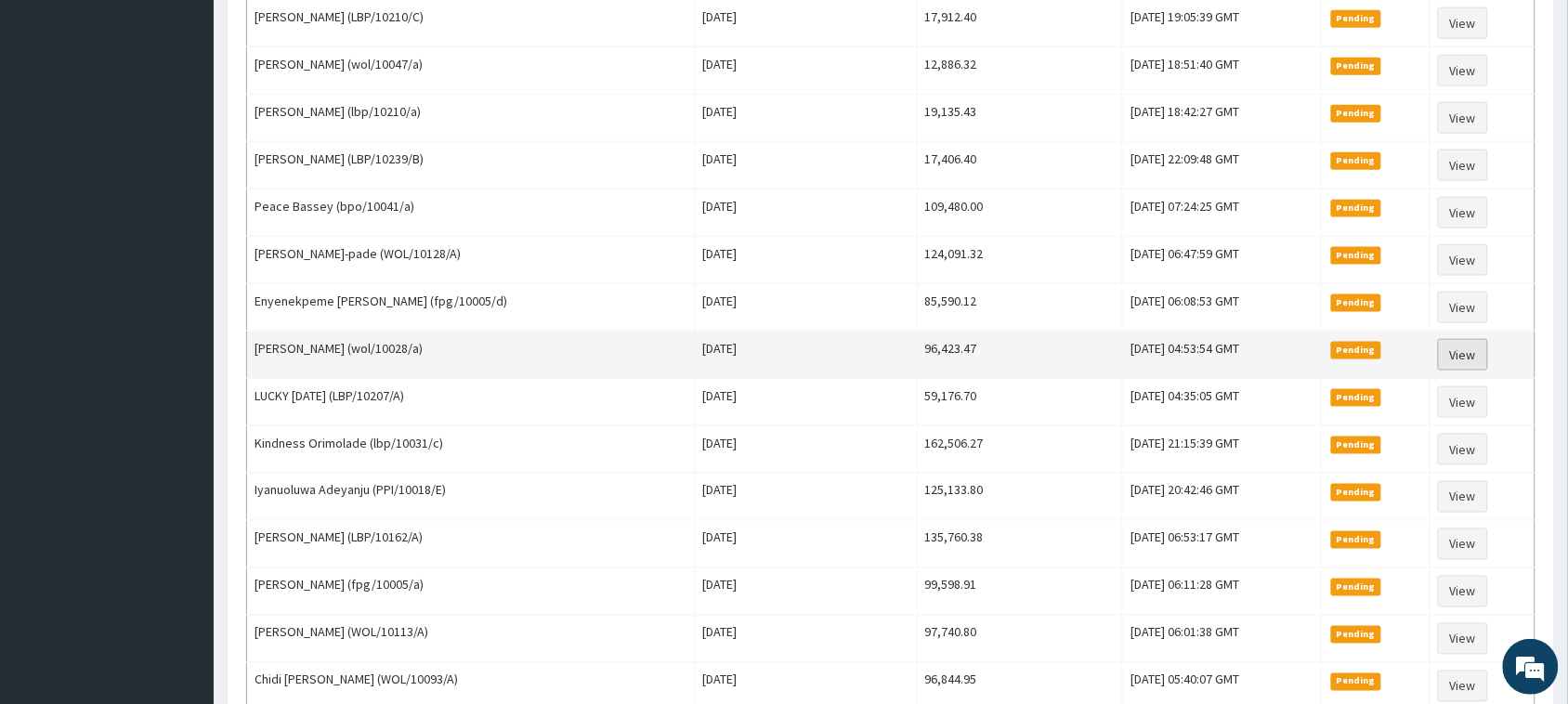
click at [1474, 368] on link "View" at bounding box center [1462, 354] width 50 height 31
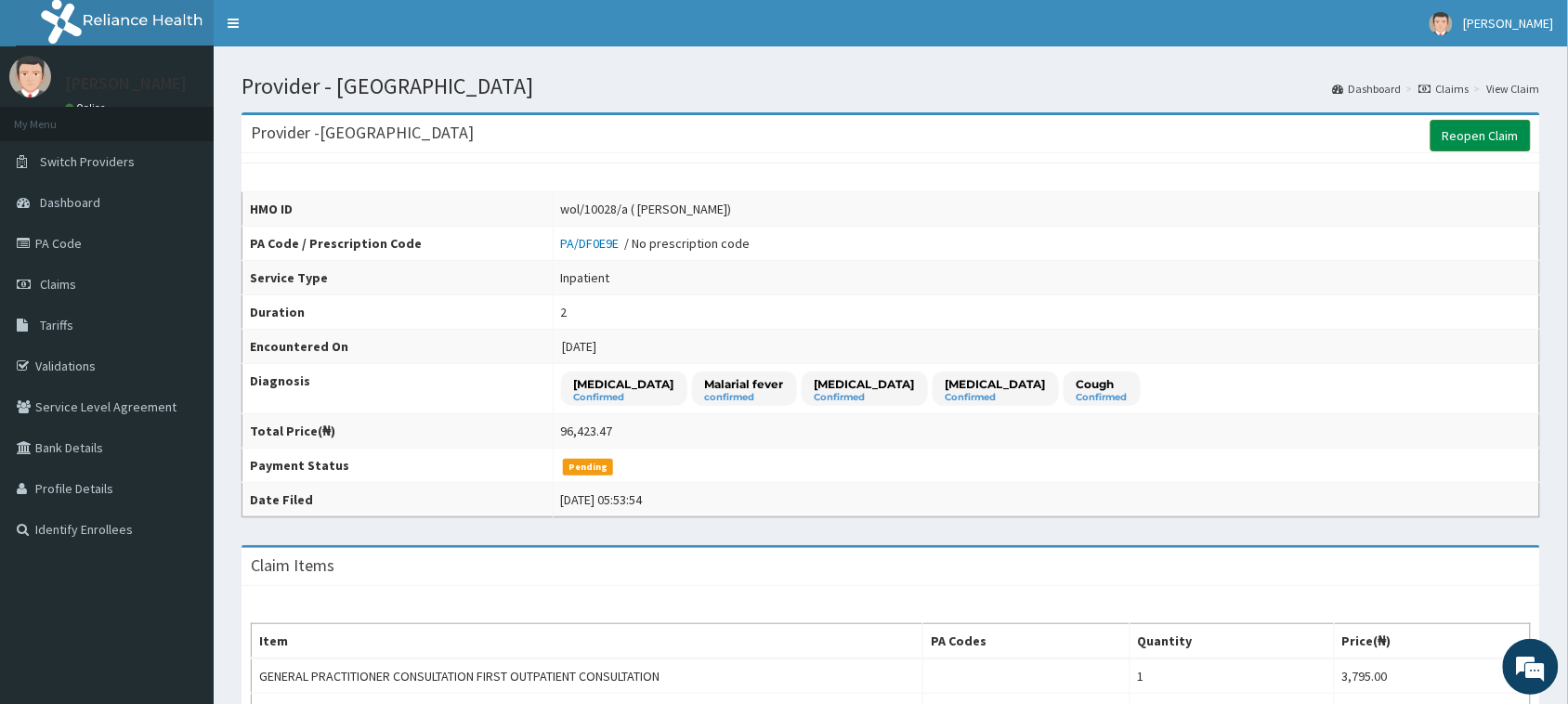
click at [1455, 137] on link "Reopen Claim" at bounding box center [1480, 136] width 101 height 31
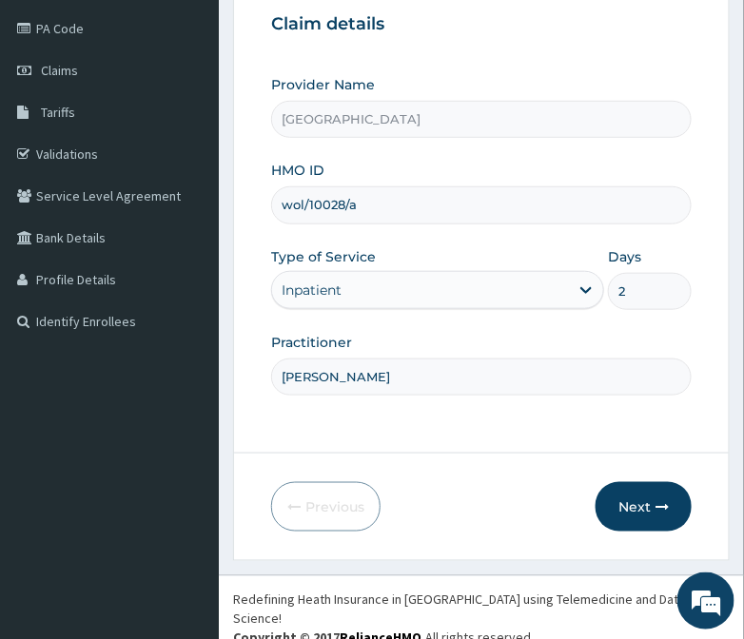
scroll to position [224, 0]
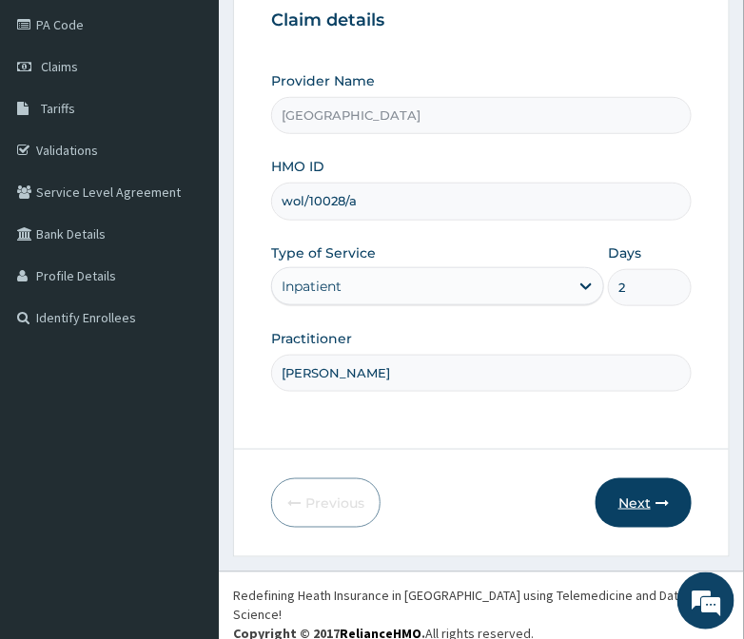
click at [637, 491] on button "Next" at bounding box center [643, 502] width 96 height 49
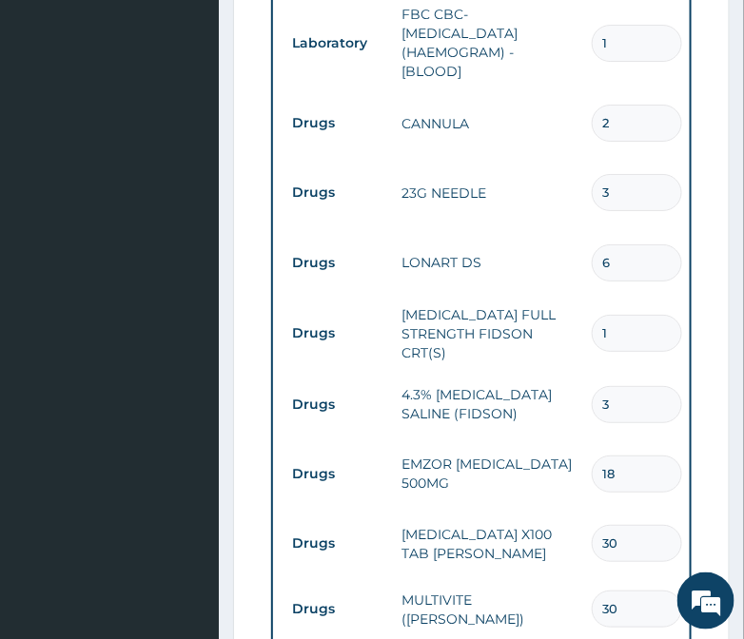
scroll to position [1427, 0]
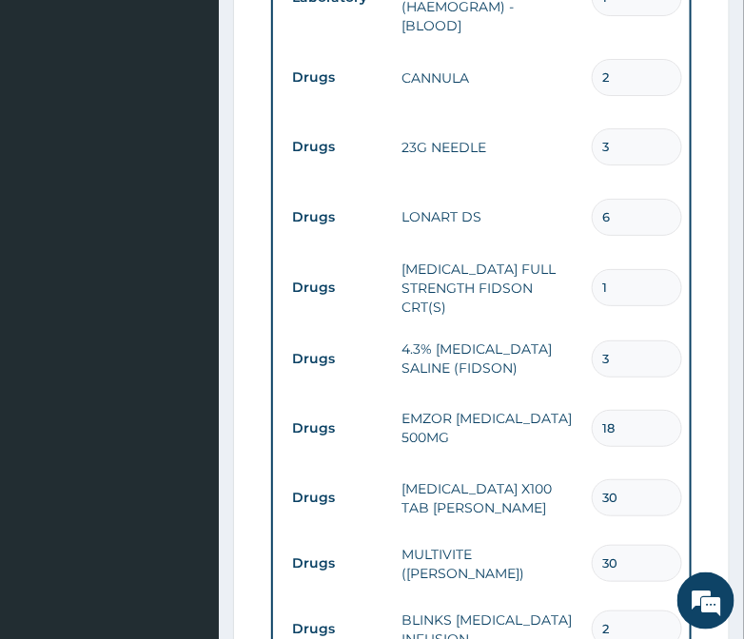
drag, startPoint x: 623, startPoint y: 293, endPoint x: 592, endPoint y: 310, distance: 35.8
click at [592, 341] on div "3" at bounding box center [637, 359] width 90 height 37
type input "1"
type input "1897.50"
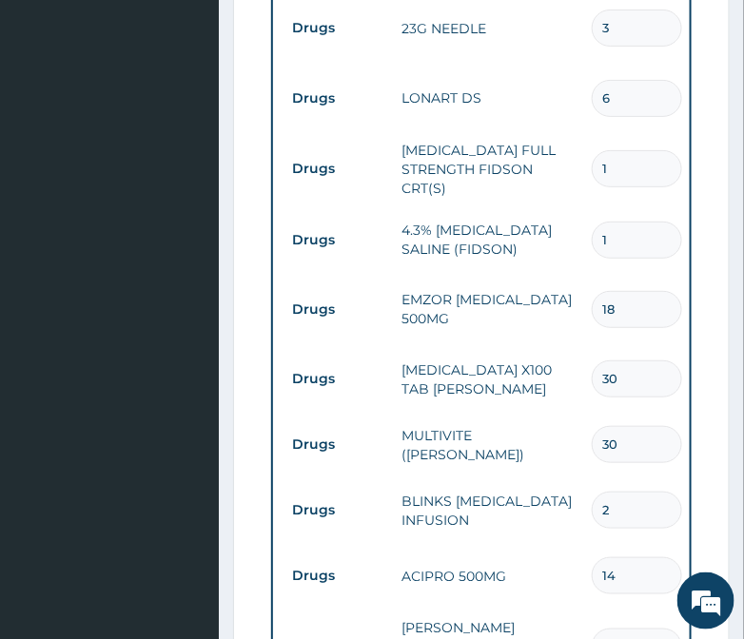
scroll to position [1665, 0]
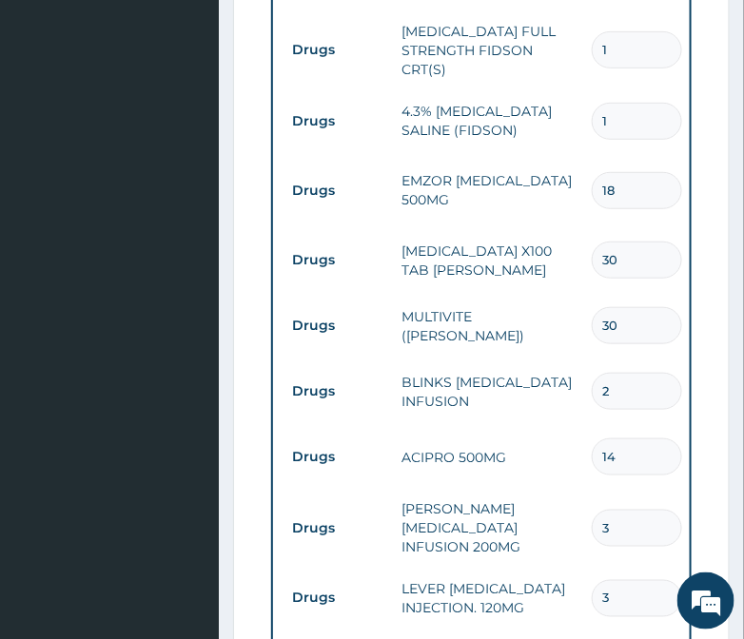
type input "1"
drag, startPoint x: 633, startPoint y: 317, endPoint x: 537, endPoint y: 342, distance: 99.4
click at [537, 359] on tr "Drugs BLINKS [MEDICAL_DATA] INFUSION 2 759 1518.00 [MEDICAL_DATA] Delete" at bounding box center [749, 392] width 932 height 66
type input "3"
type input "2277.00"
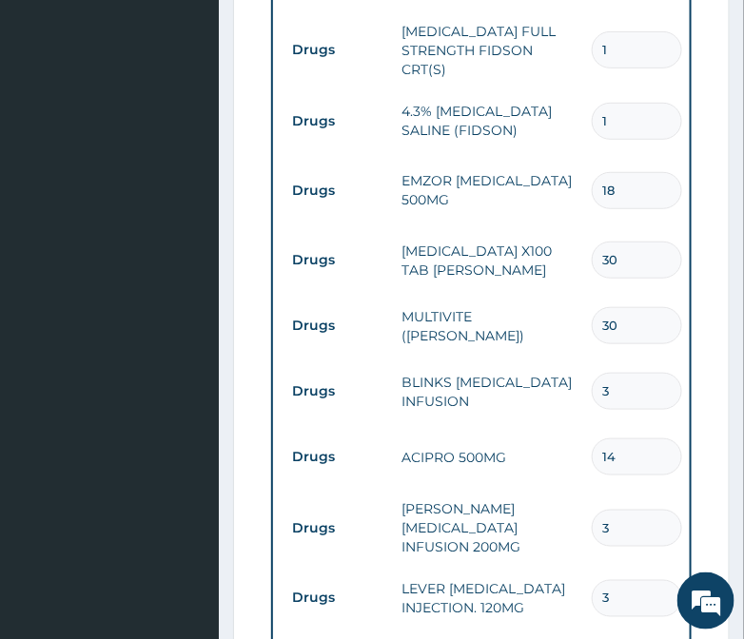
type input "3"
click at [634, 438] on input "14" at bounding box center [637, 456] width 90 height 37
type input "1"
type input "113.85"
type input "10"
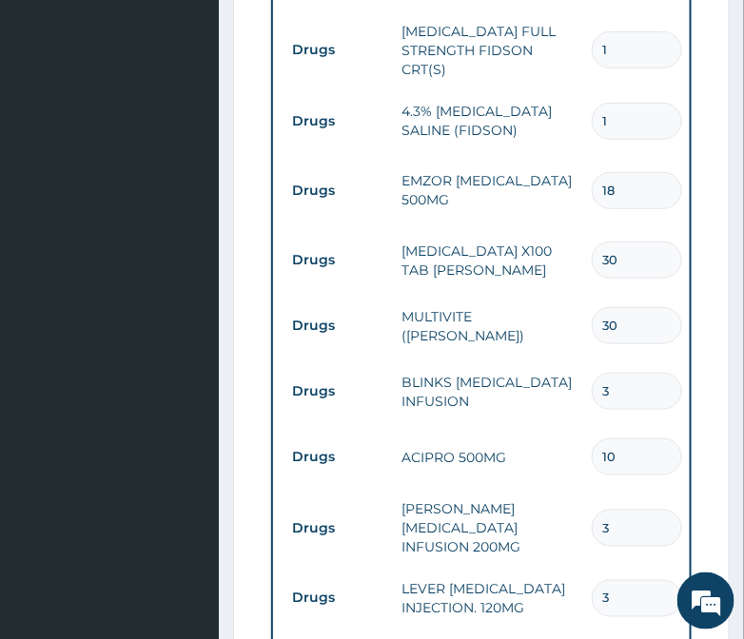
type input "1138.50"
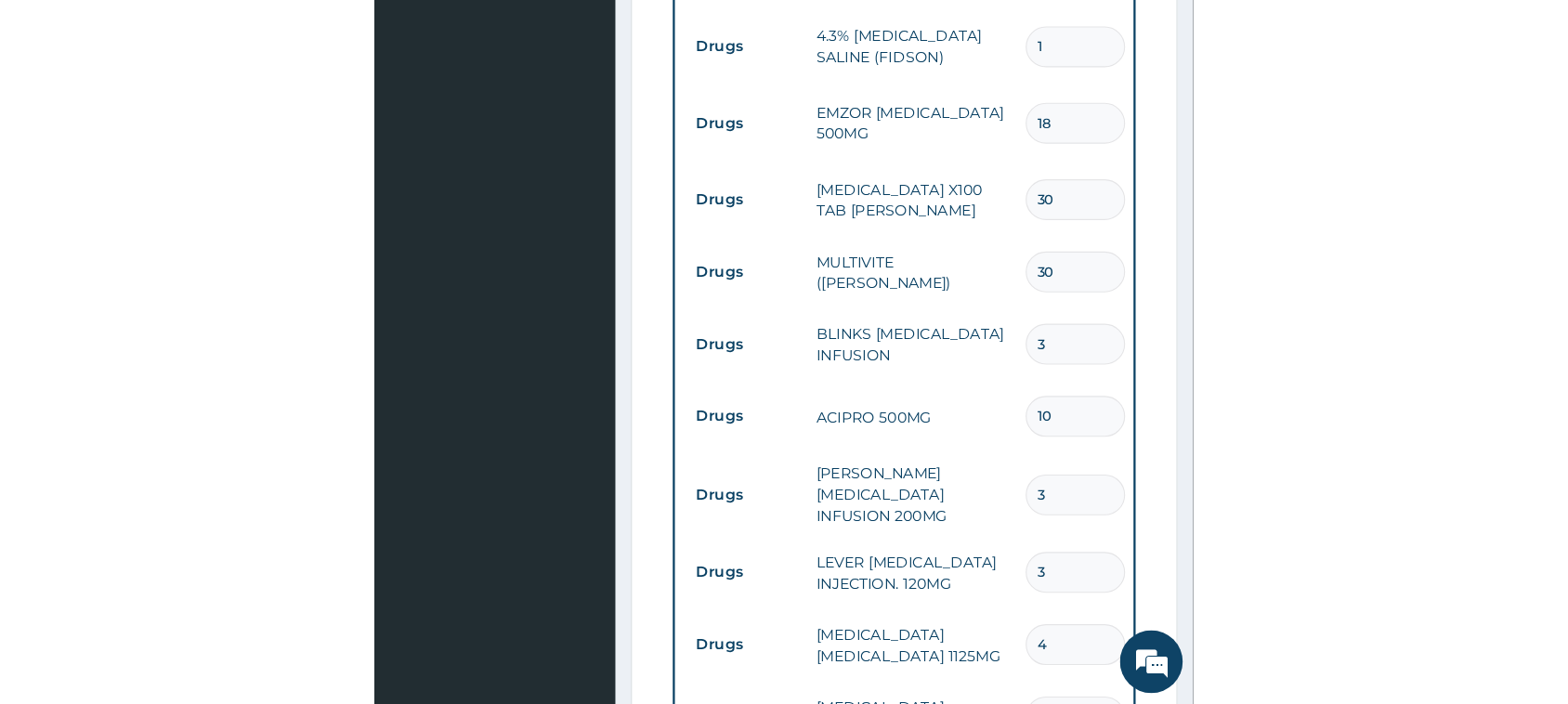
scroll to position [1741, 0]
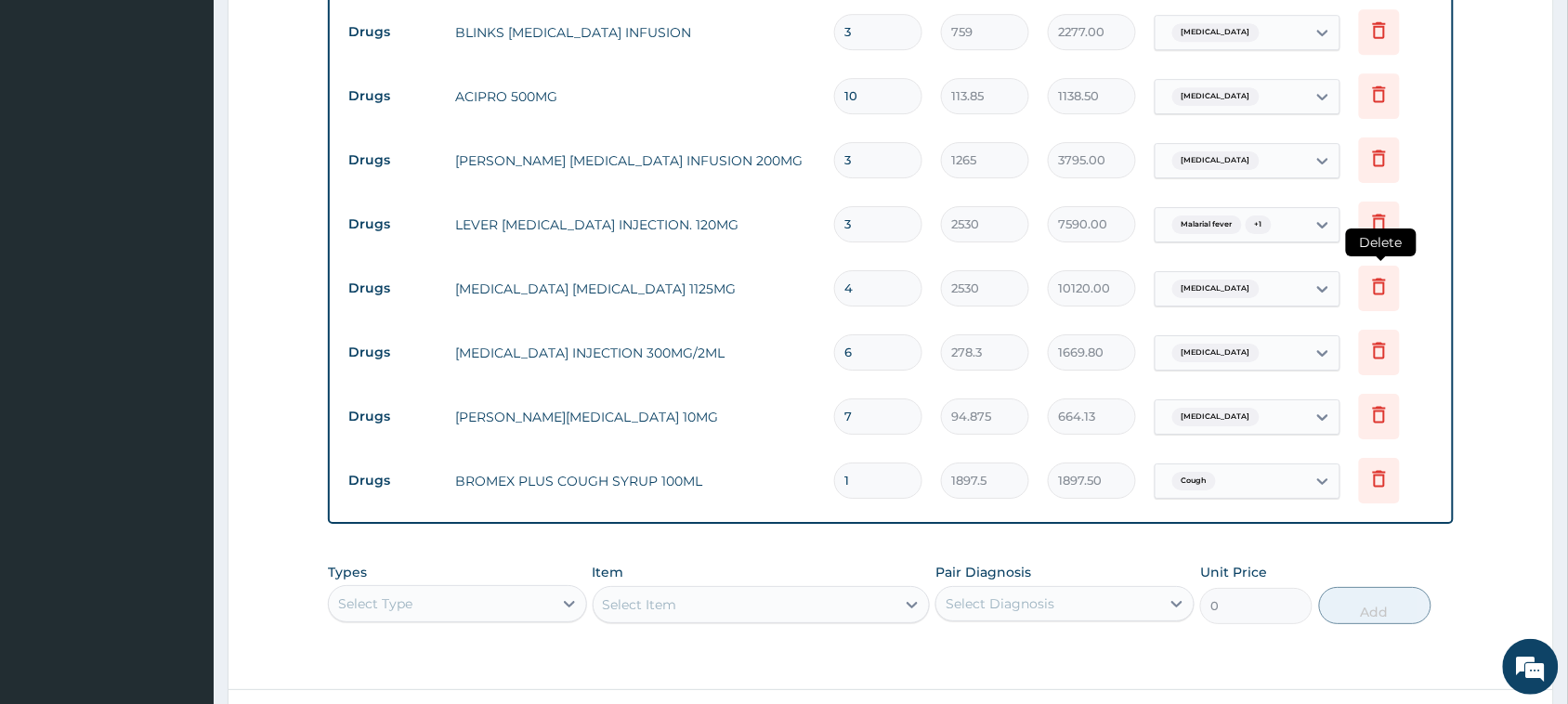
type input "10"
click at [725, 278] on icon at bounding box center [1379, 286] width 13 height 17
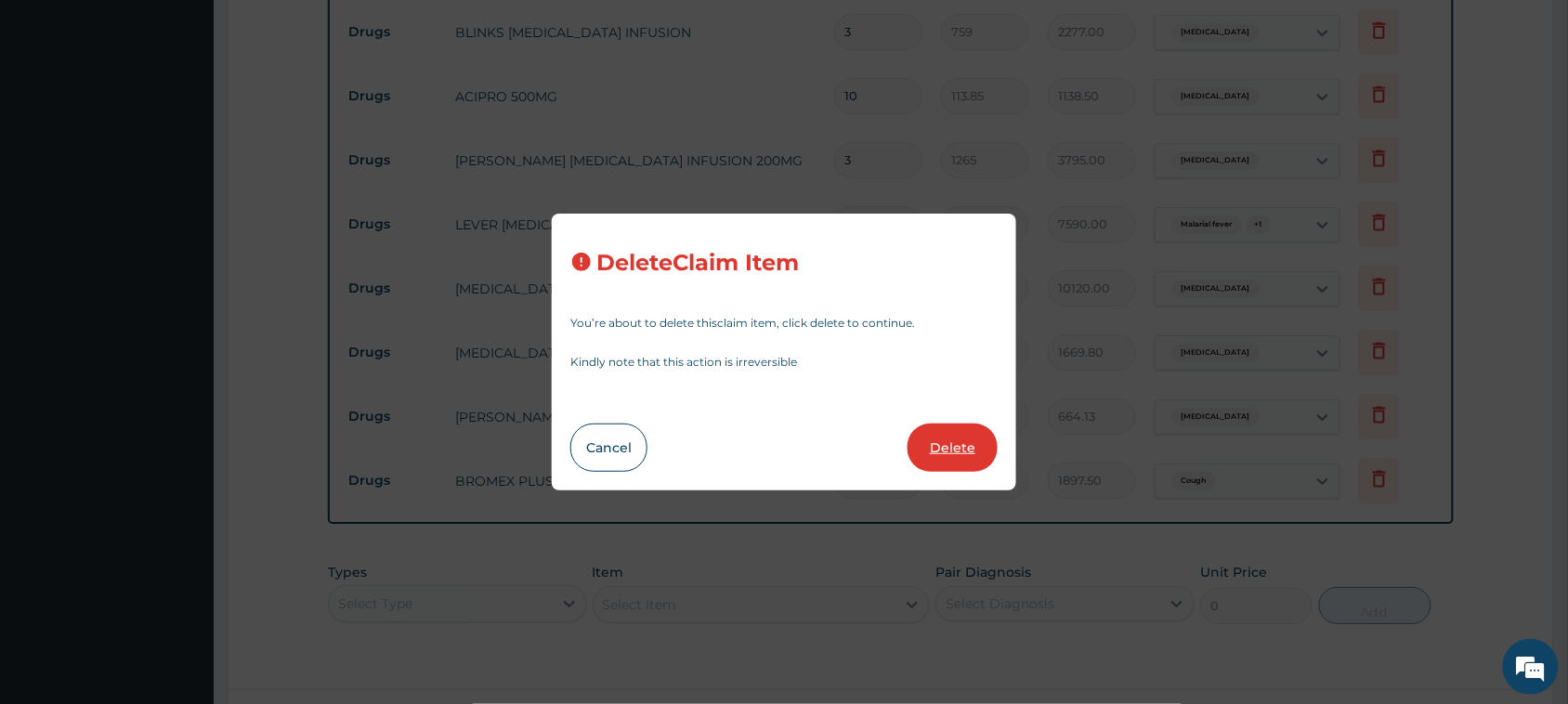
click at [725, 446] on button "Delete" at bounding box center [952, 447] width 90 height 48
type input "6"
type input "278.3"
type input "1669.80"
type input "7"
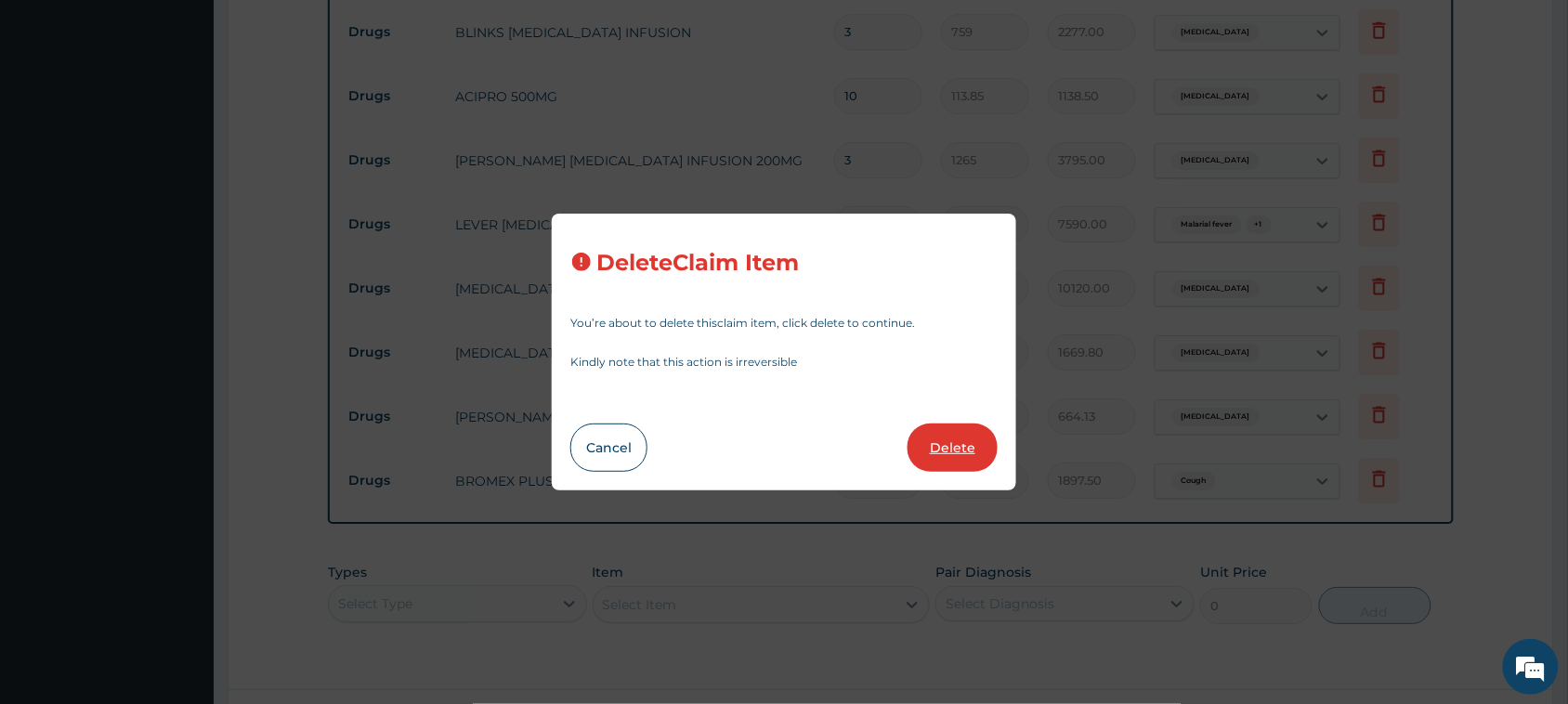
type input "94.875"
type input "664.13"
type input "1"
type input "1897.5"
type input "1897.50"
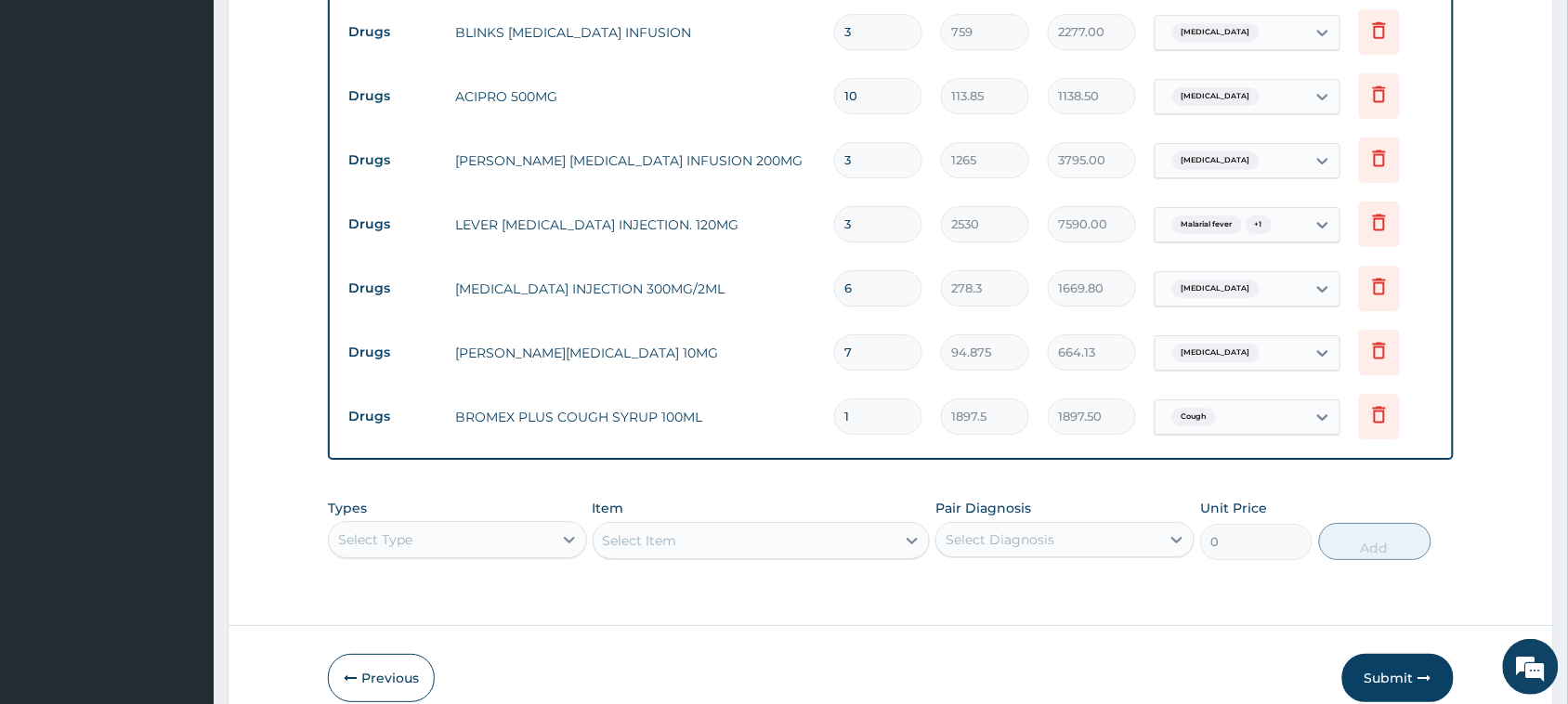
scroll to position [1626, 0]
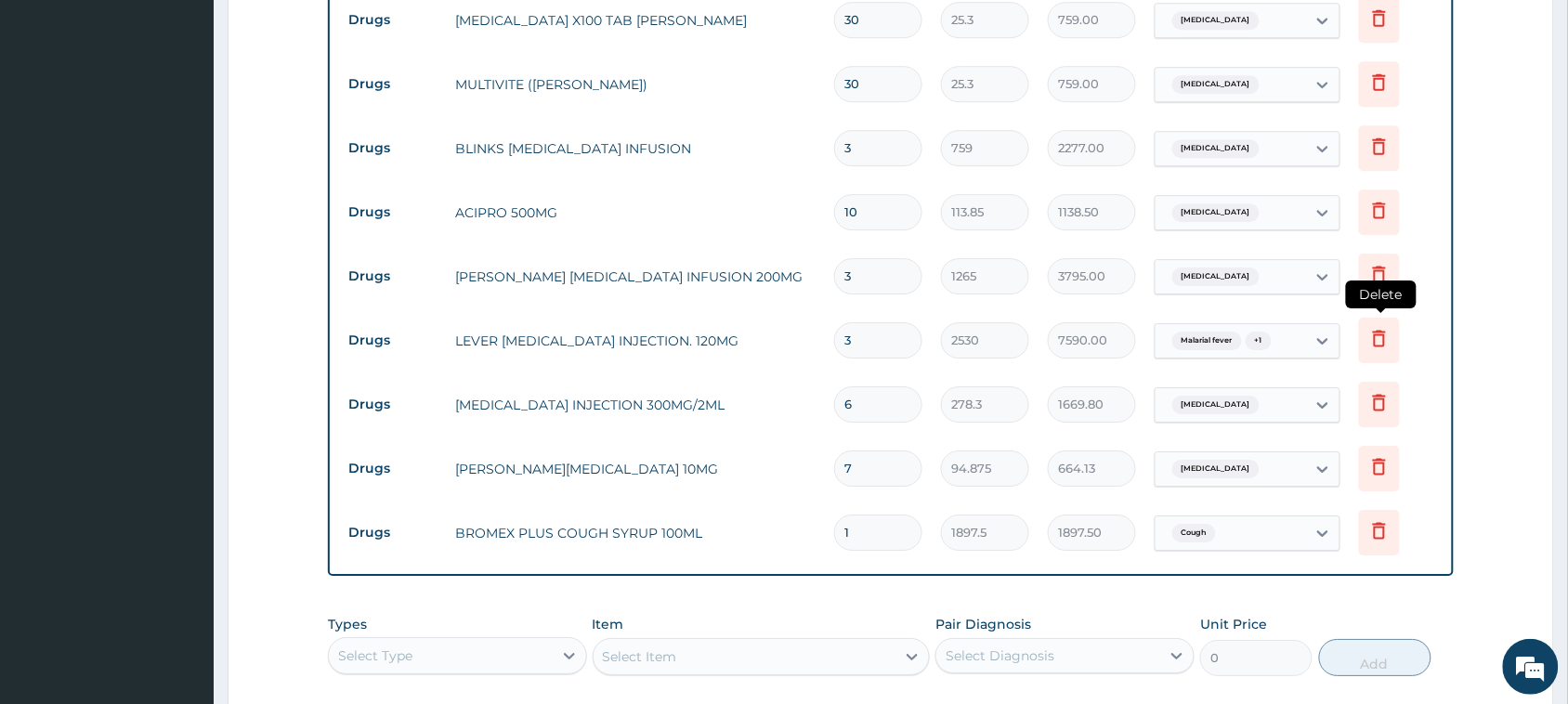
click at [725, 327] on icon at bounding box center [1379, 338] width 22 height 22
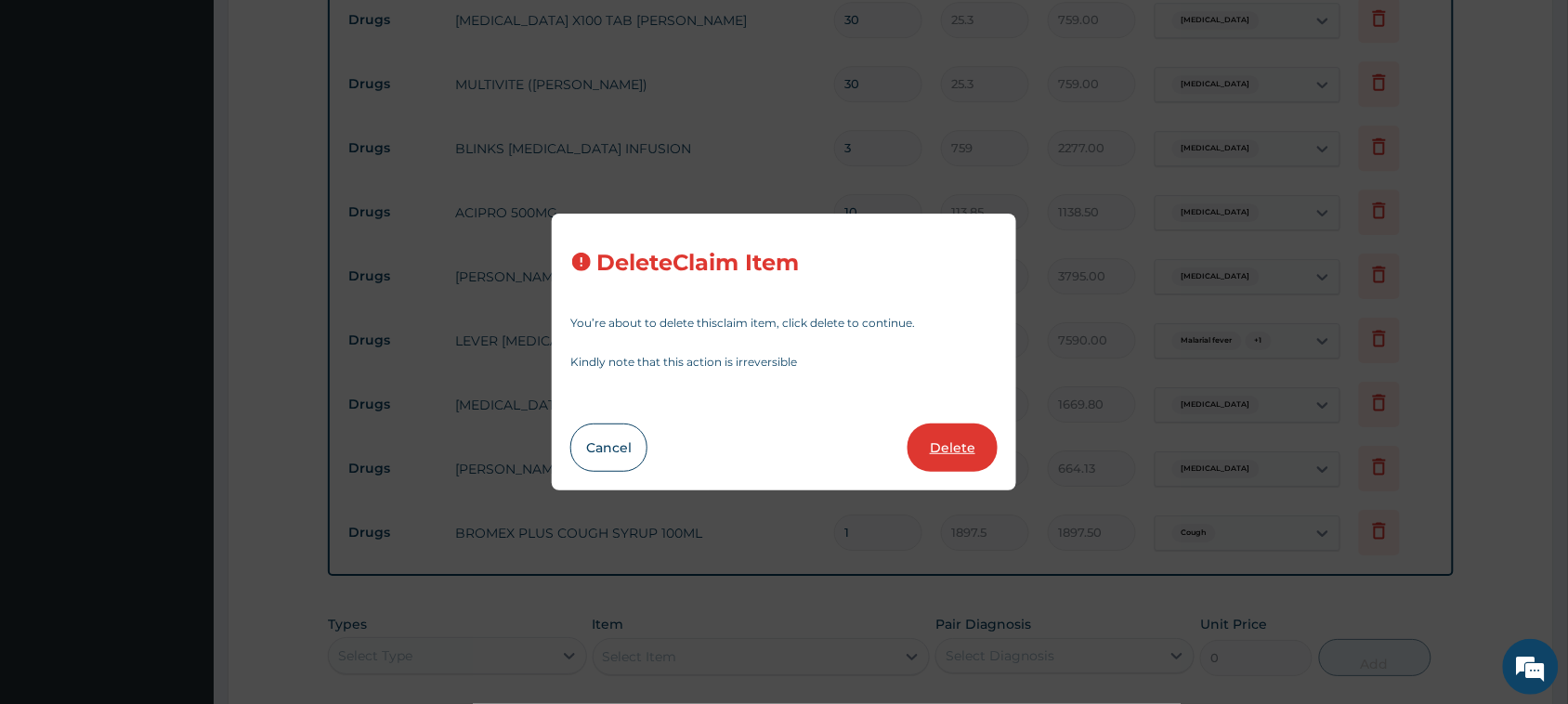
click at [725, 447] on button "Delete" at bounding box center [952, 447] width 90 height 48
type input "6"
type input "278.3"
type input "1669.80"
type input "7"
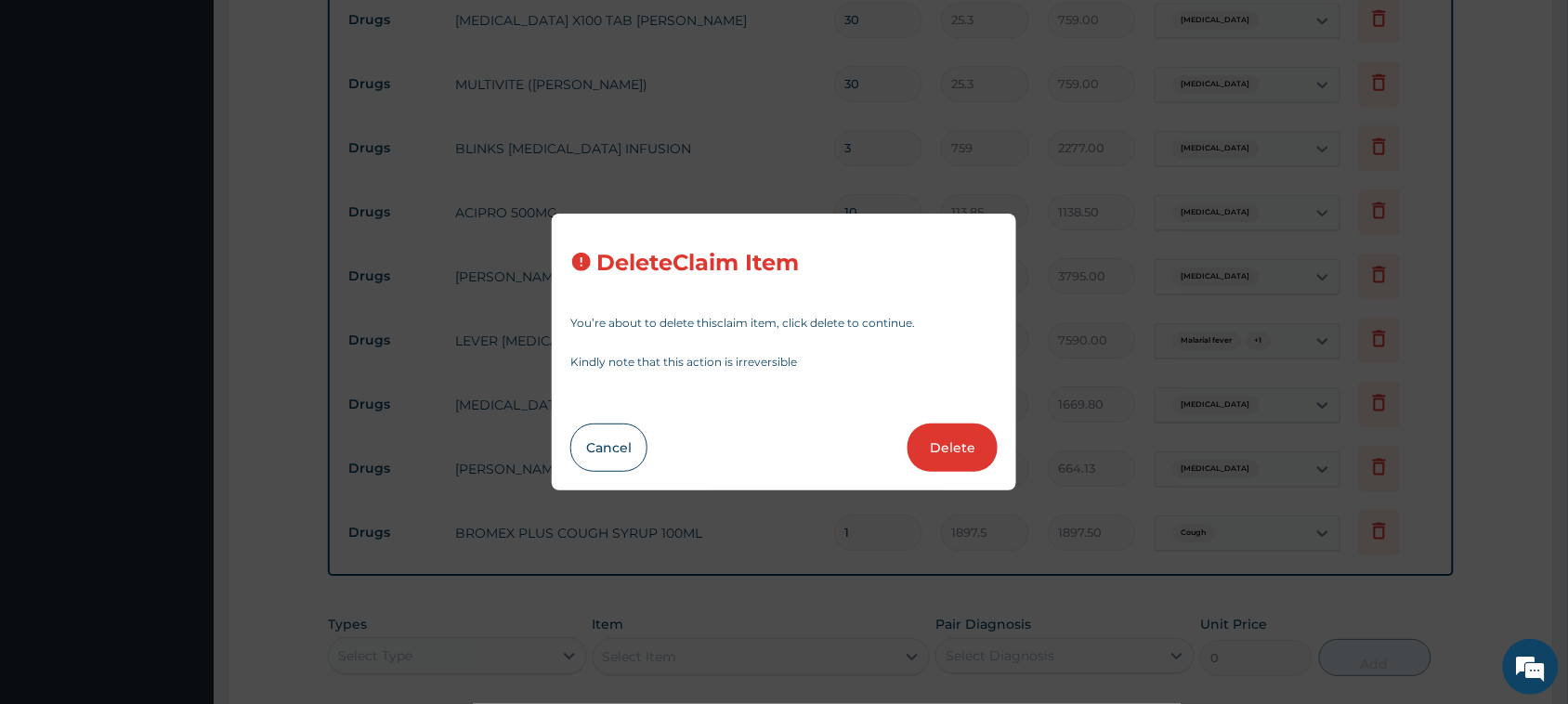
type input "94.875"
type input "664.13"
type input "1"
type input "1897.5"
type input "1897.50"
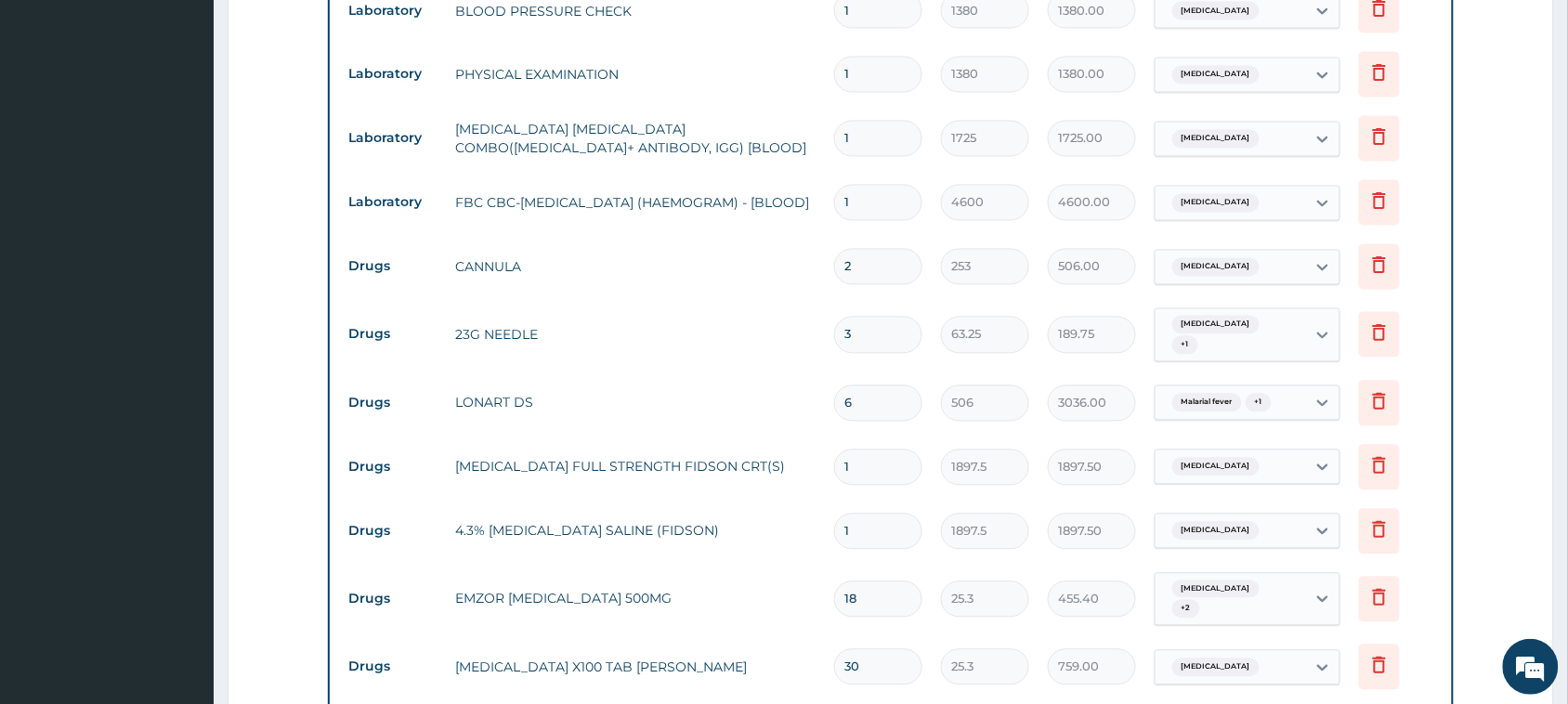
scroll to position [1045, 0]
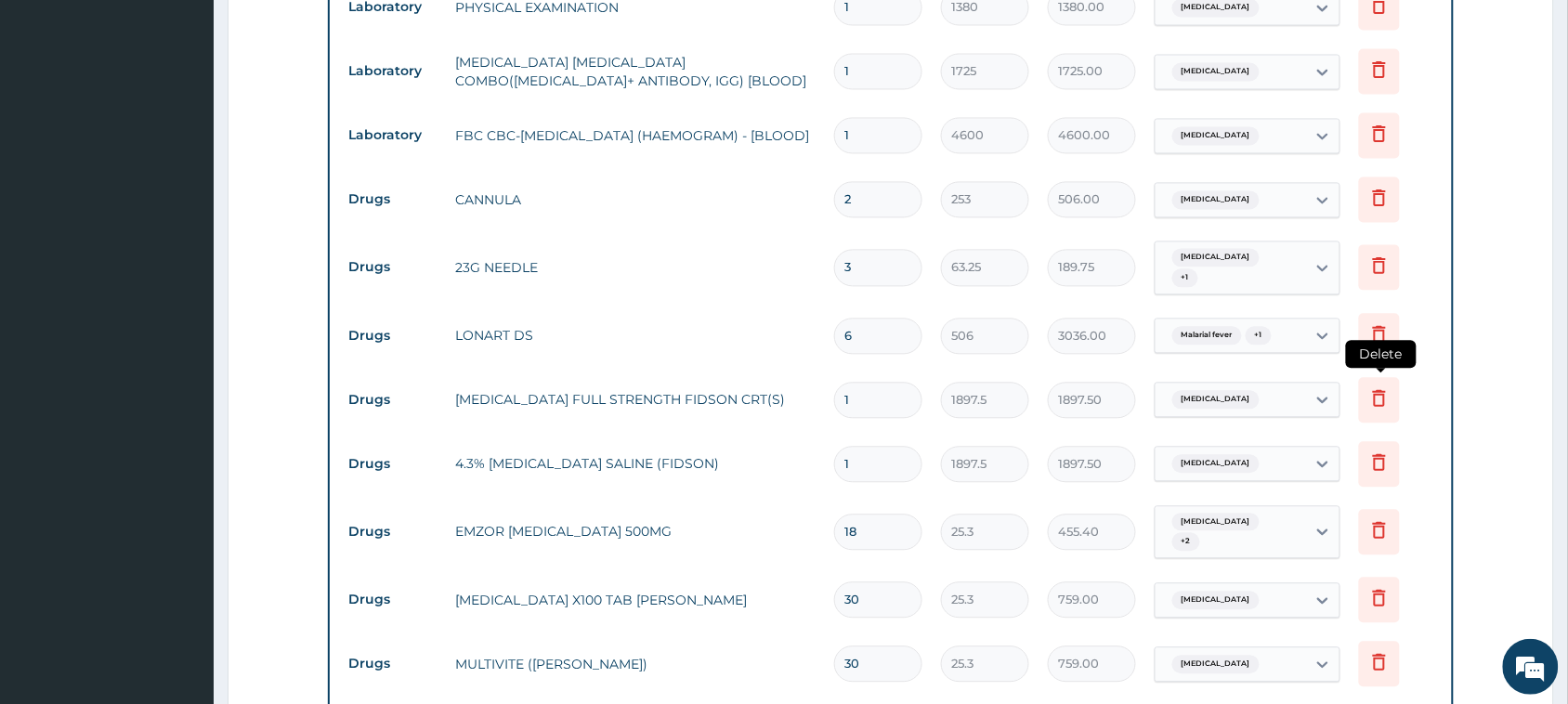
click at [725, 390] on icon at bounding box center [1379, 397] width 13 height 17
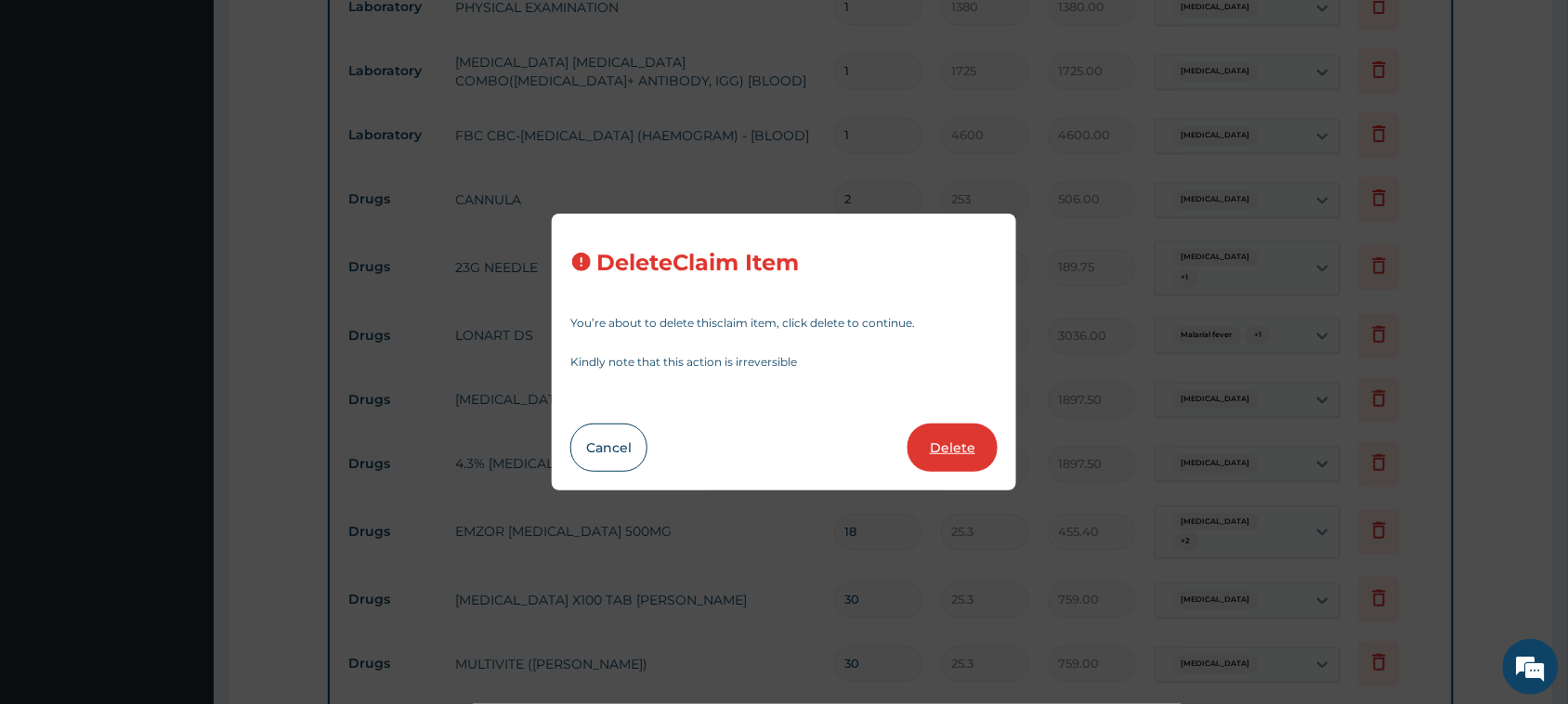
click at [725, 453] on button "Delete" at bounding box center [952, 447] width 90 height 48
type input "18"
type input "25.3"
type input "455.40"
type input "30"
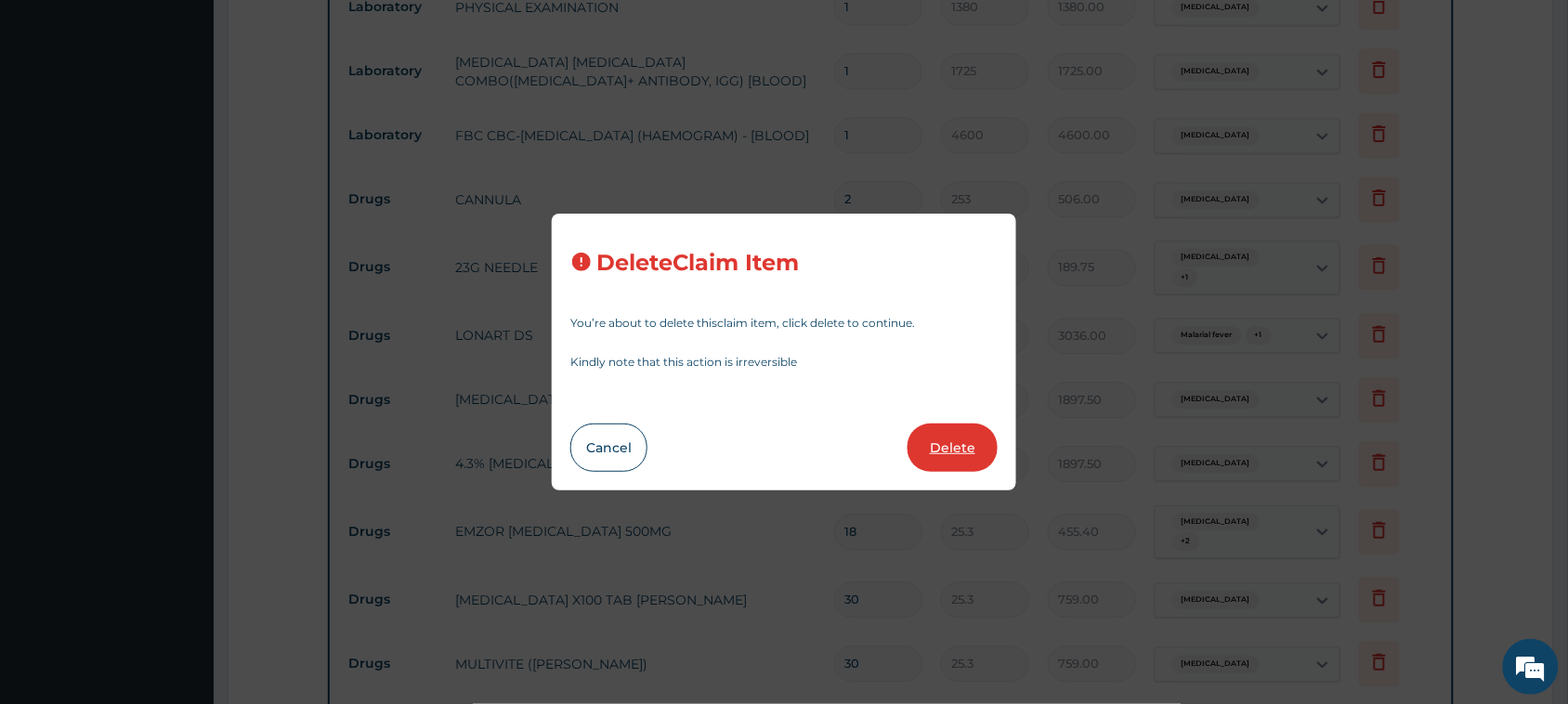
type input "759.00"
type input "3"
type input "759"
type input "2277.00"
type input "10"
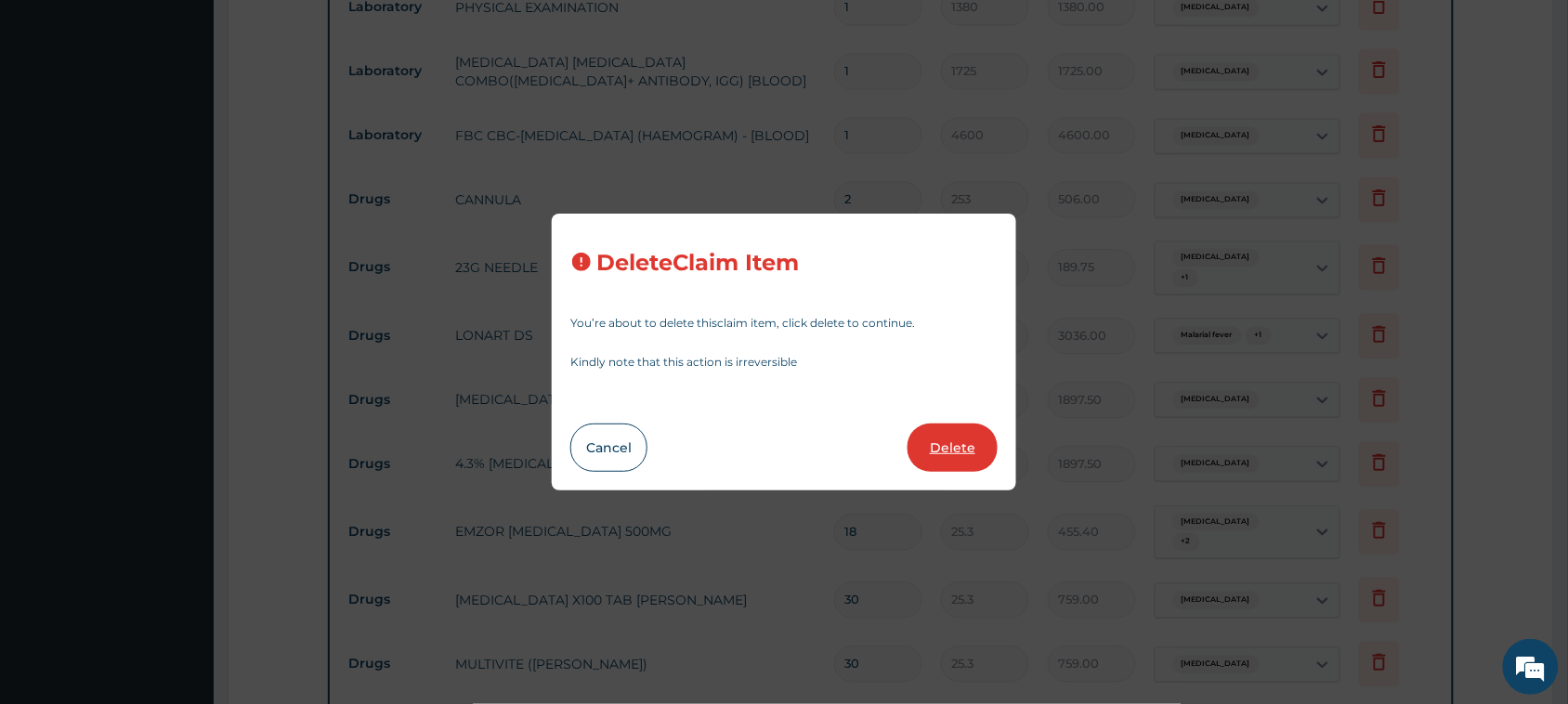
type input "113.85"
type input "1138.50"
type input "3"
type input "1265"
type input "3795.00"
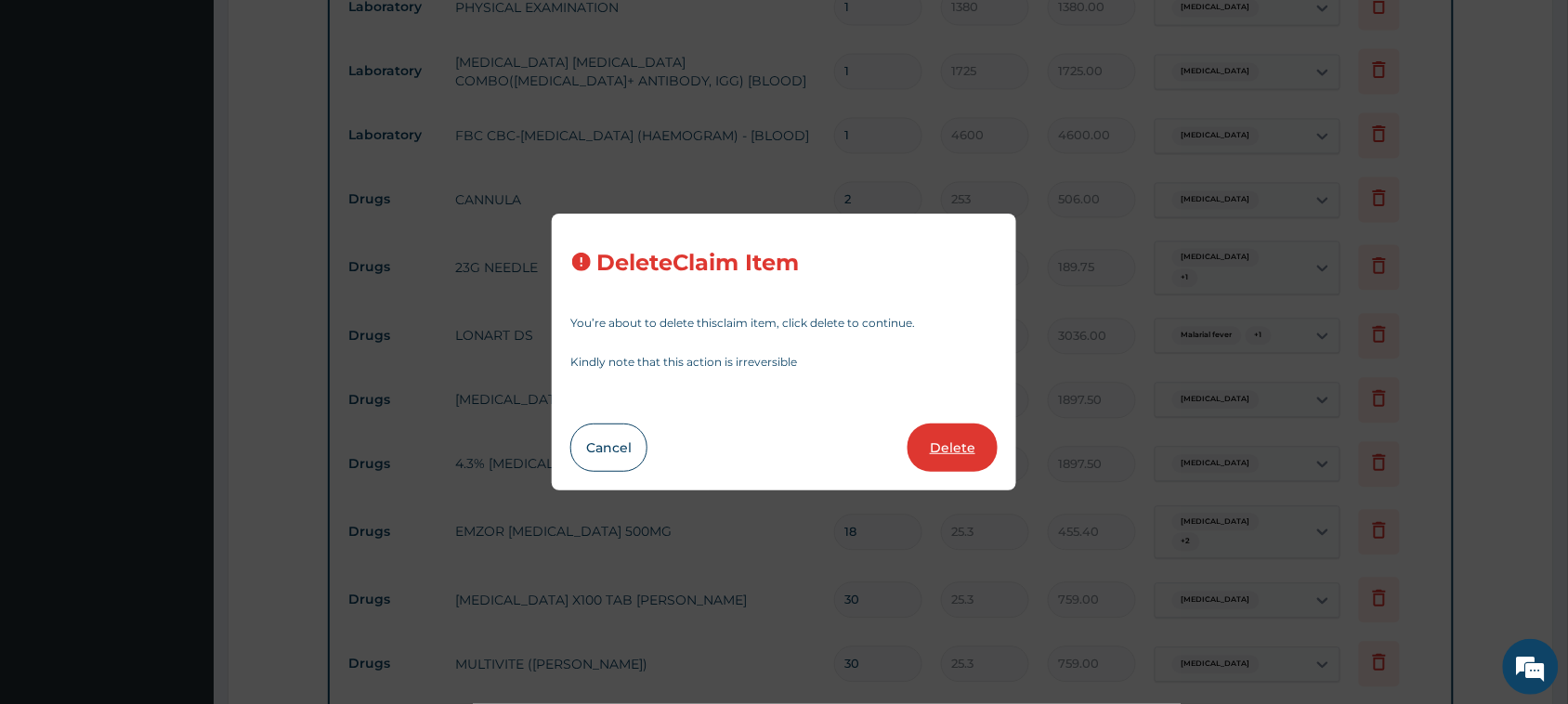
type input "6"
type input "278.3"
type input "1669.80"
type input "7"
type input "94.875"
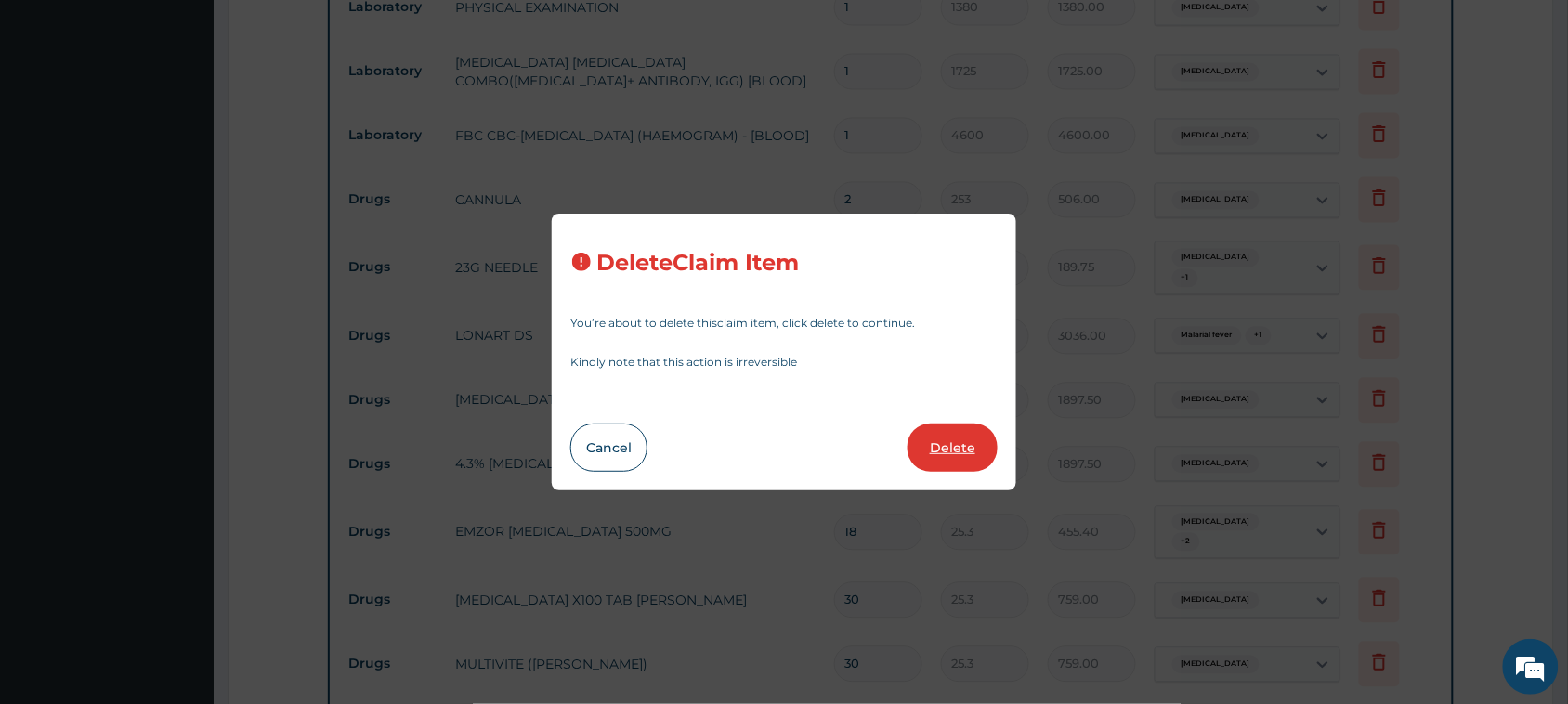
type input "664.13"
type input "1"
type input "1897.5"
type input "1897.50"
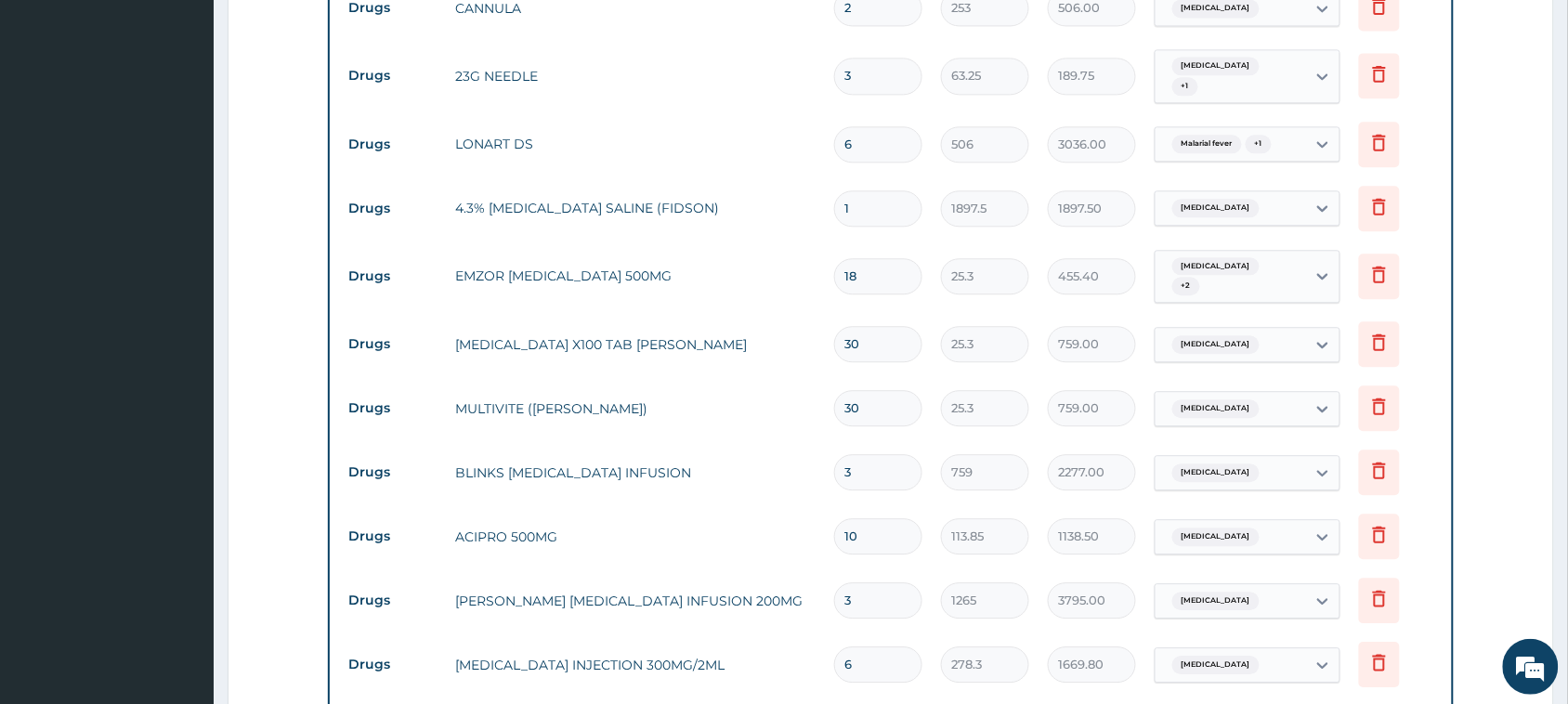
scroll to position [1277, 0]
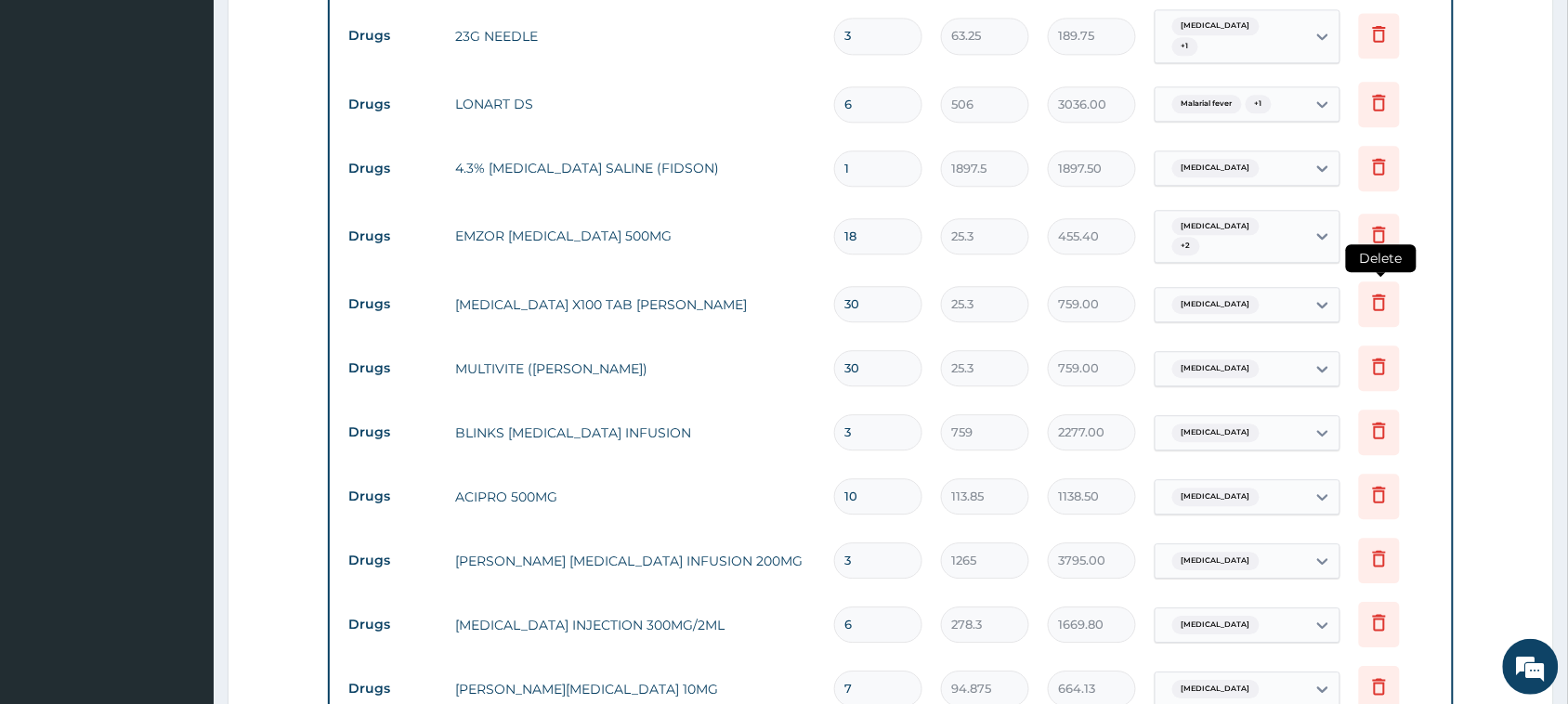
click at [725, 281] on icon at bounding box center [1380, 304] width 41 height 46
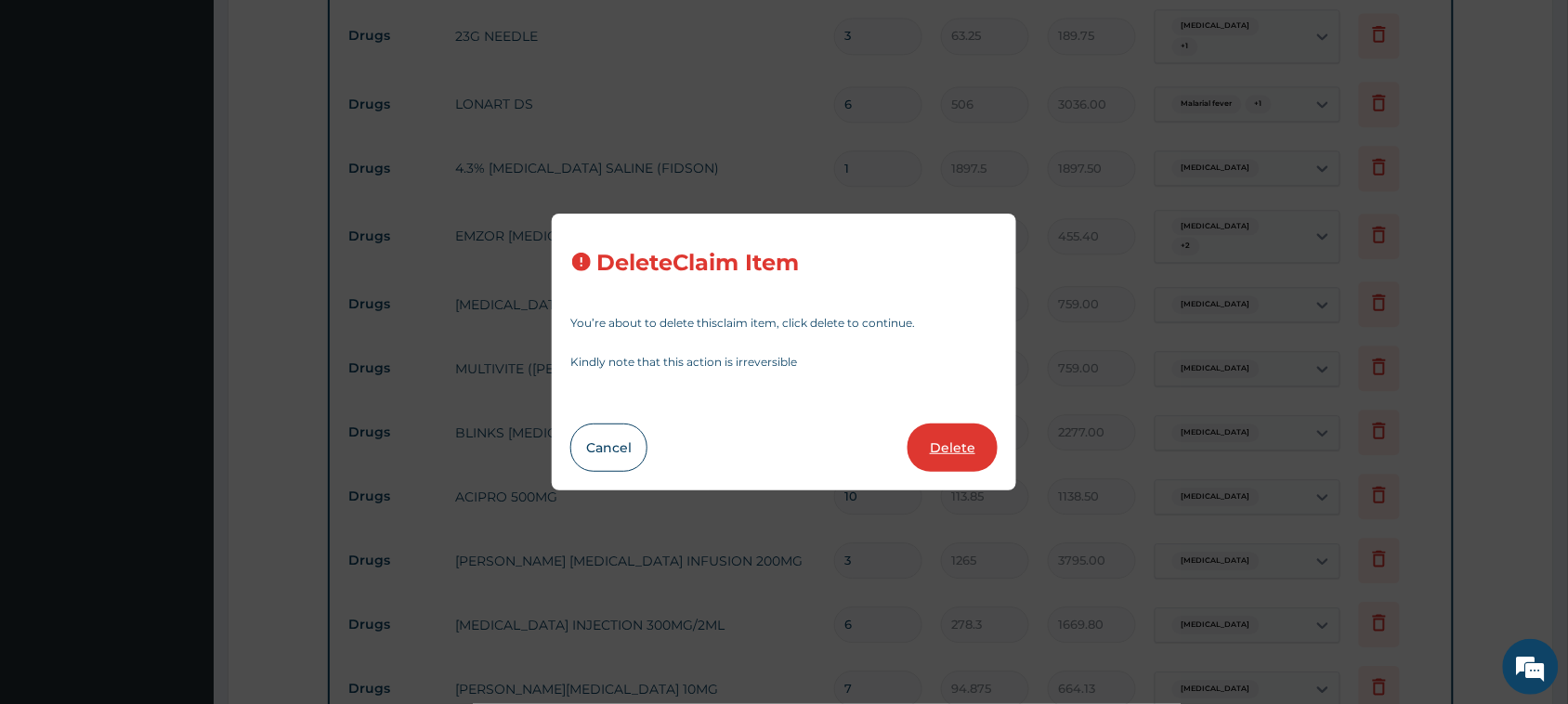
click at [725, 442] on button "Delete" at bounding box center [952, 447] width 90 height 48
type input "3"
type input "759"
type input "2277.00"
type input "10"
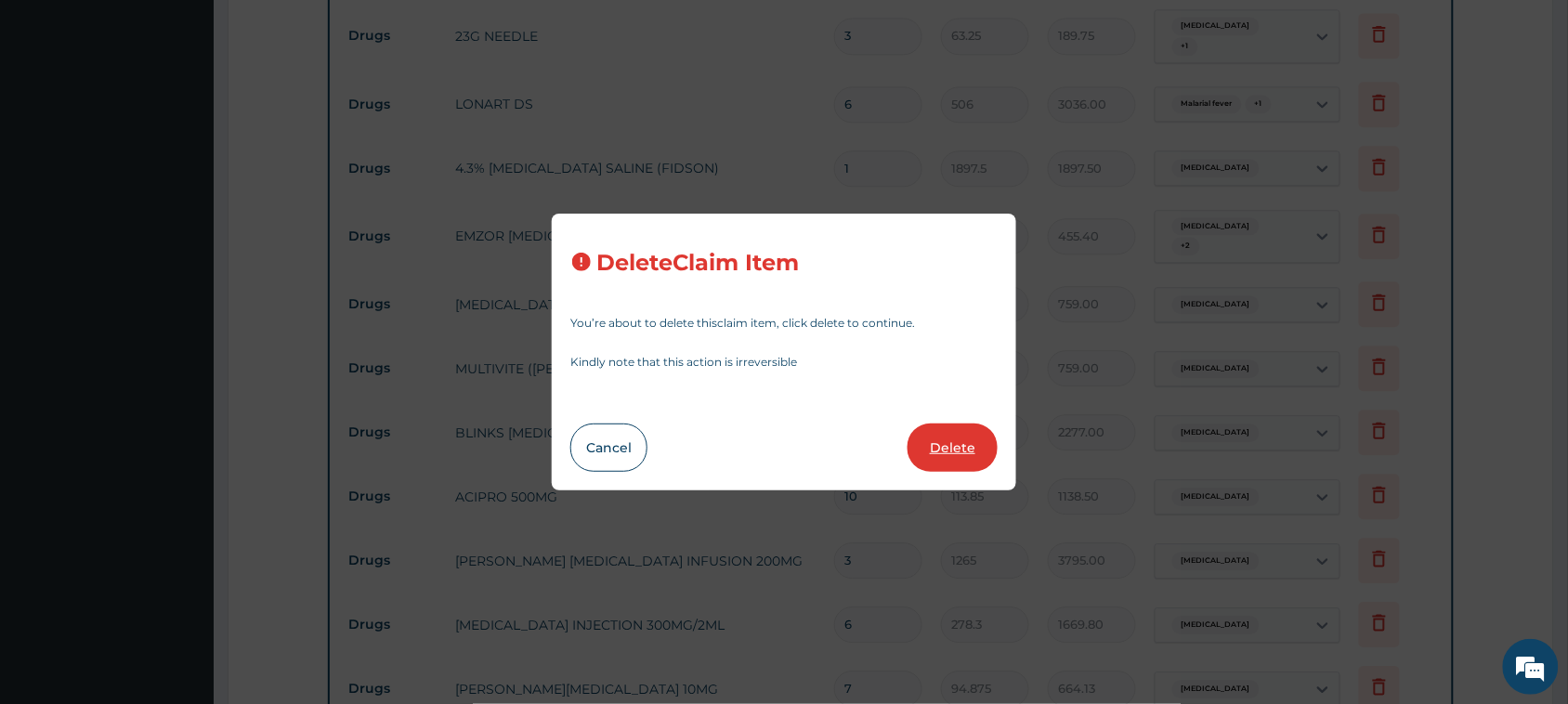
type input "113.85"
type input "1138.50"
type input "3"
type input "1265"
type input "3795.00"
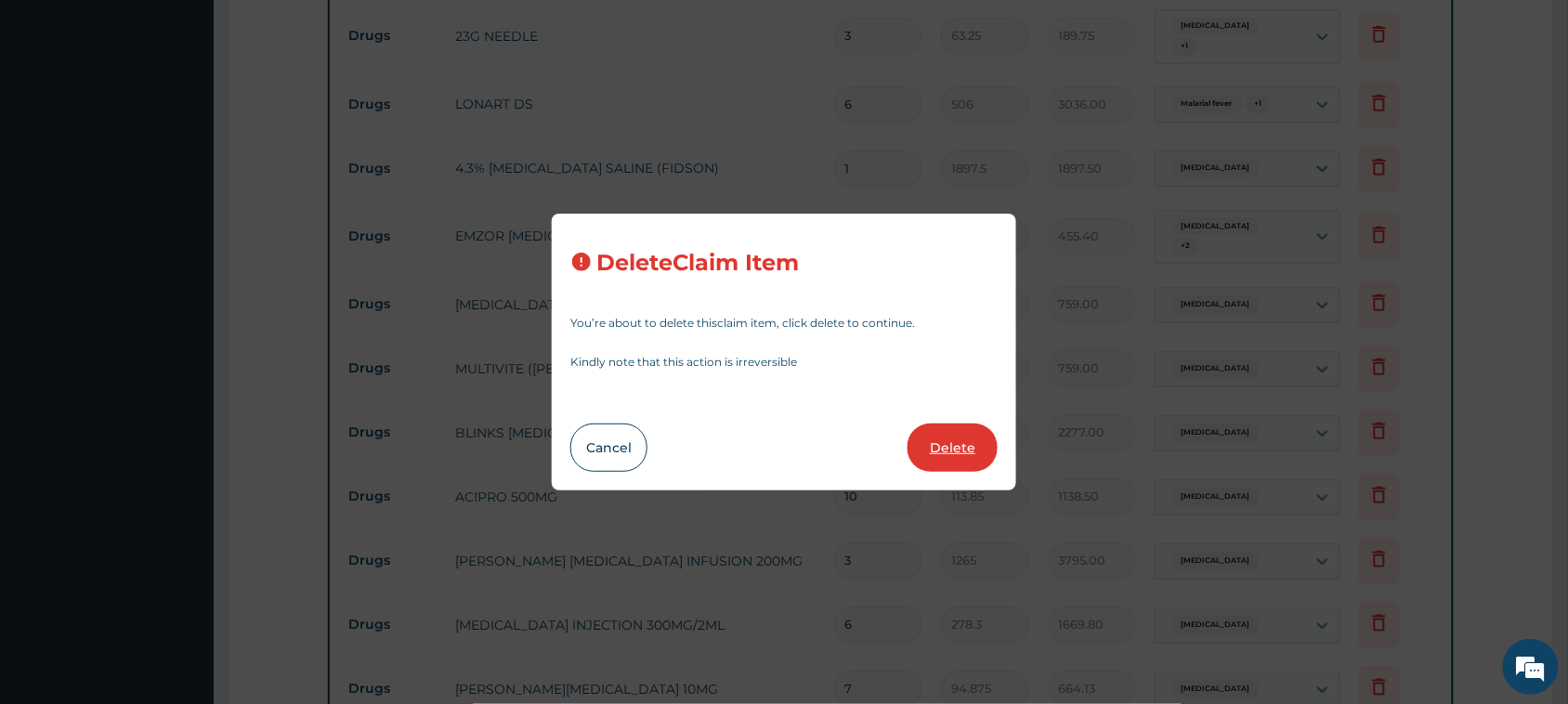
type input "6"
type input "278.3"
type input "1669.80"
type input "7"
type input "94.875"
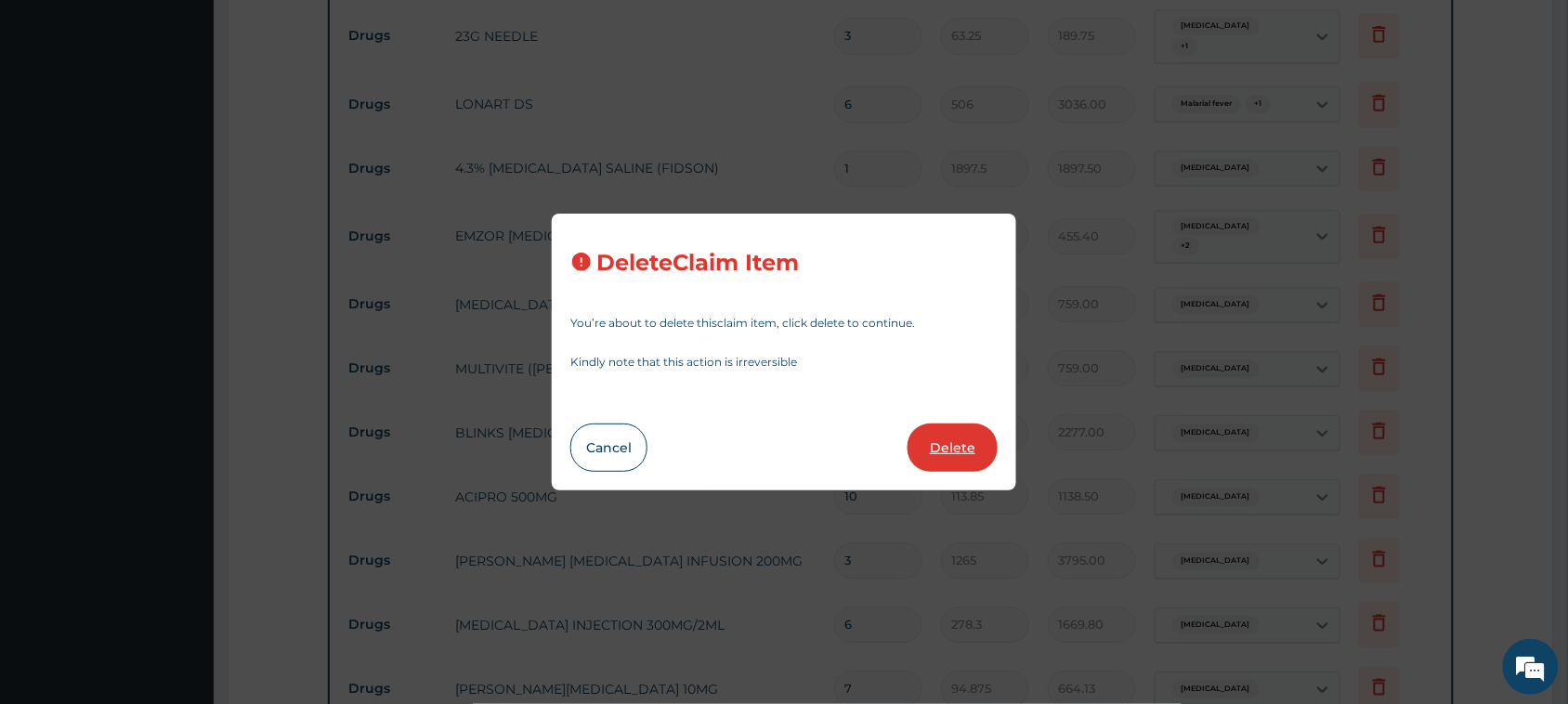
type input "664.13"
type input "1"
type input "1897.5"
type input "1897.50"
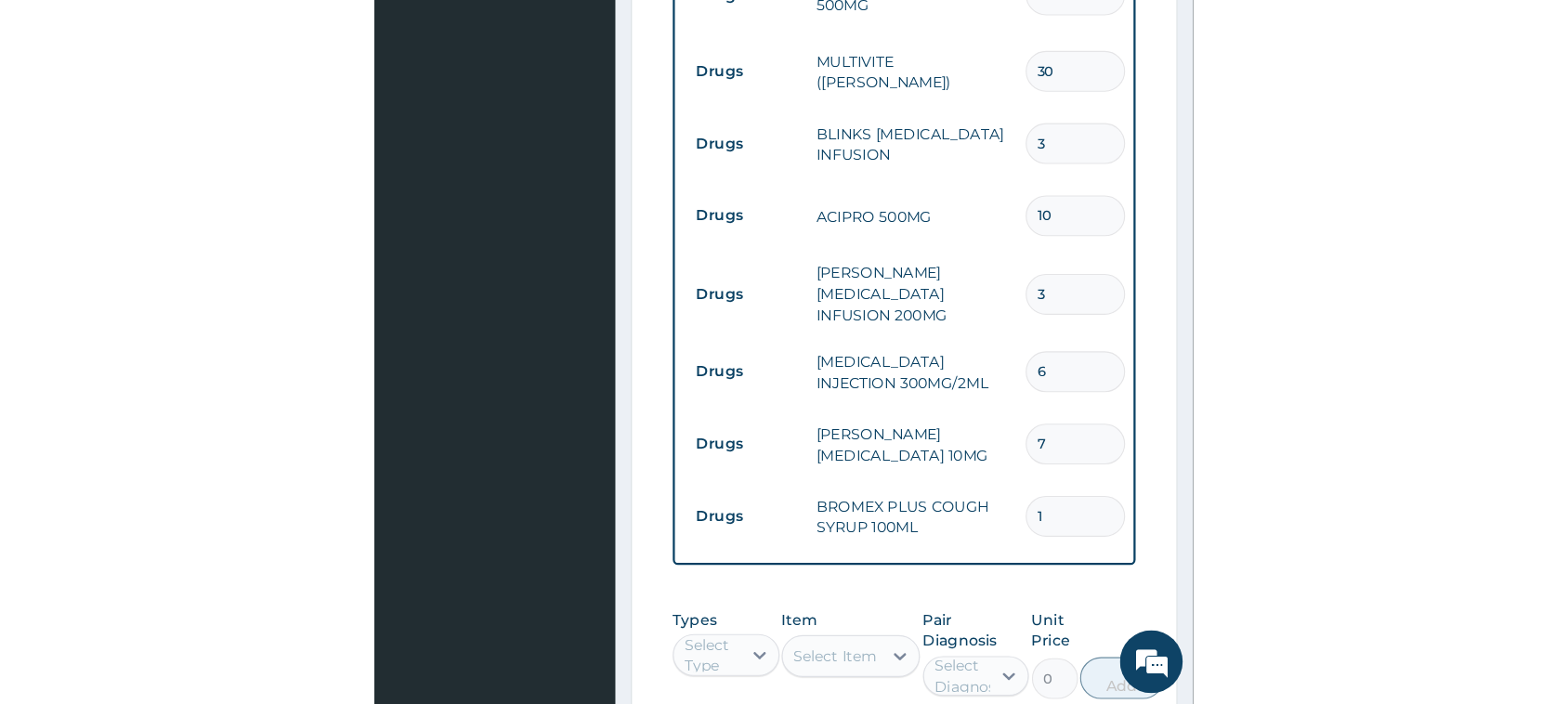
scroll to position [1597, 0]
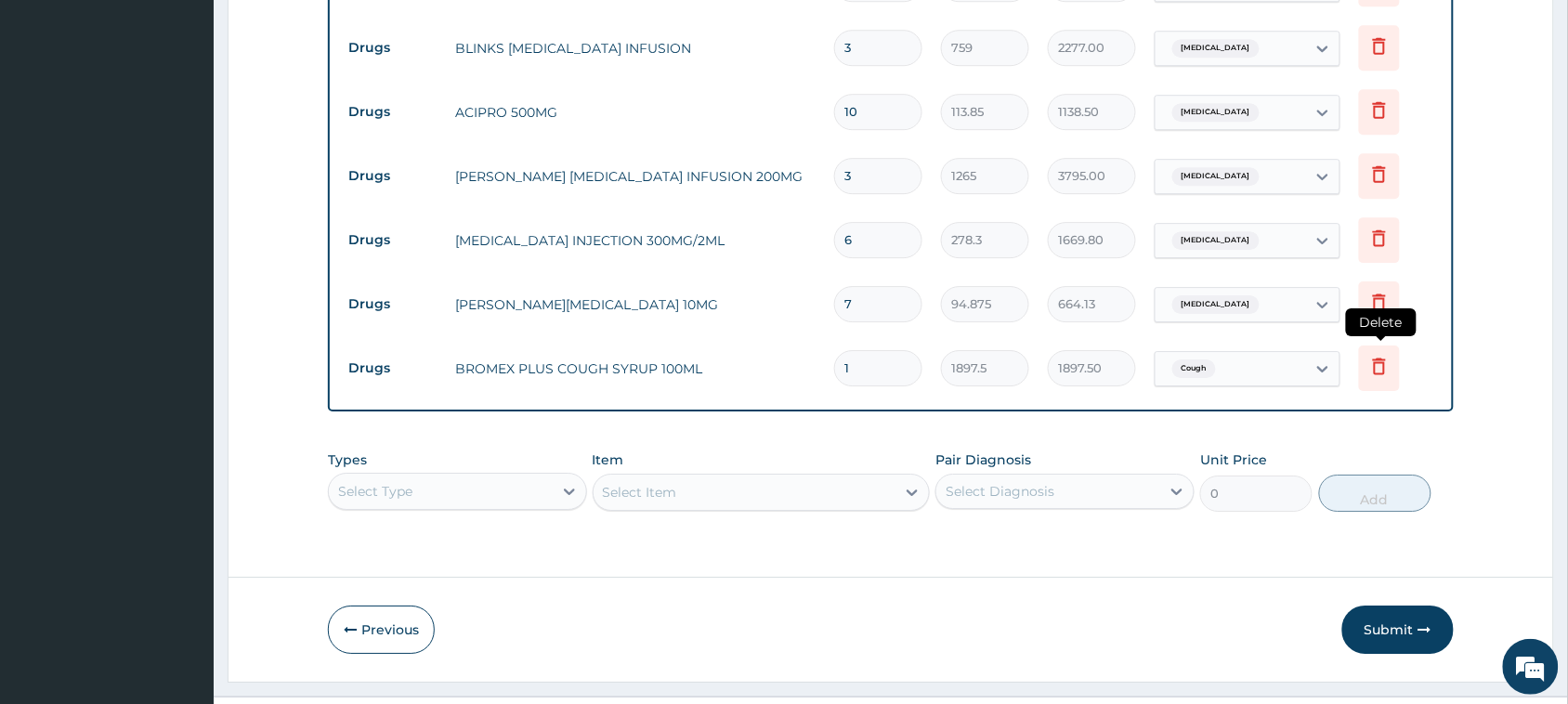
click at [725, 358] on icon at bounding box center [1379, 366] width 13 height 17
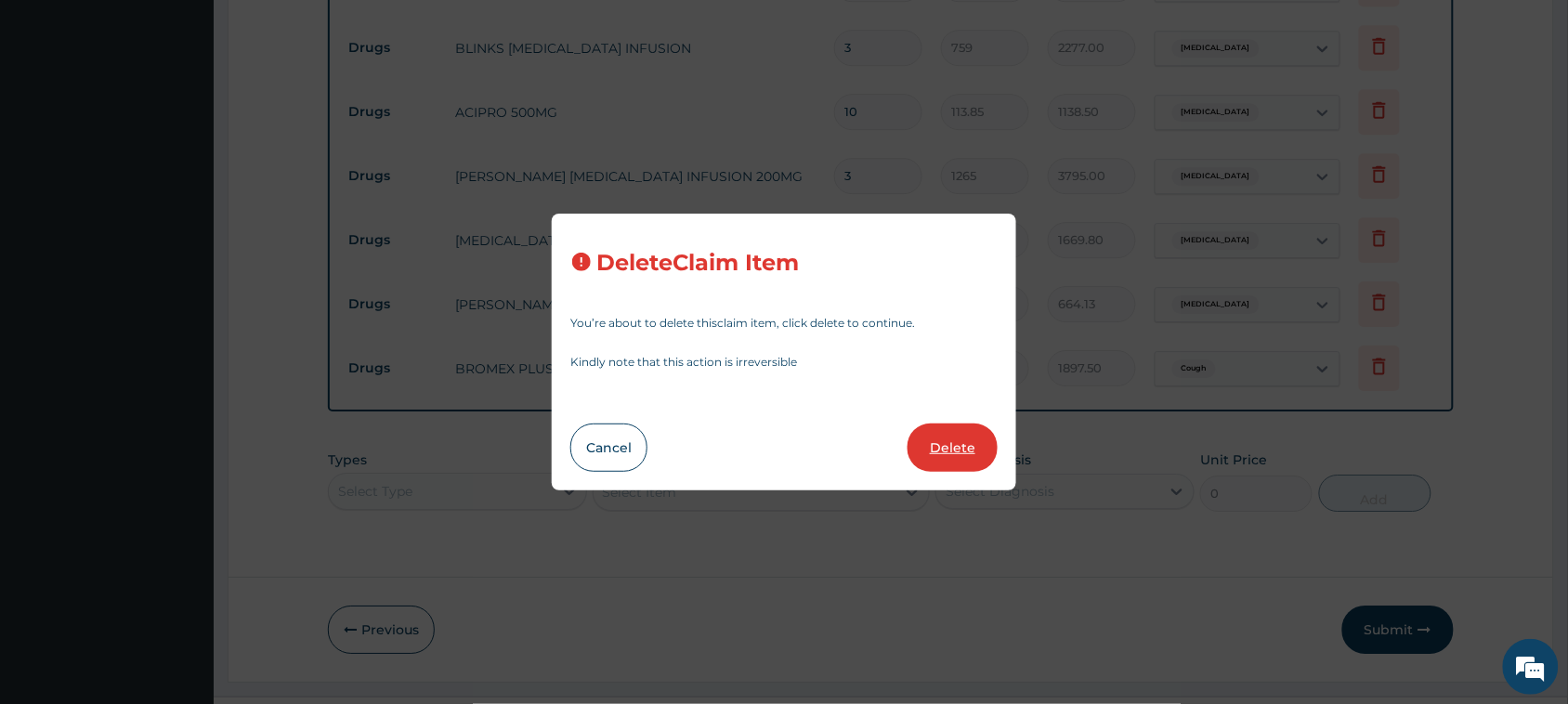
click at [725, 446] on button "Delete" at bounding box center [952, 447] width 90 height 48
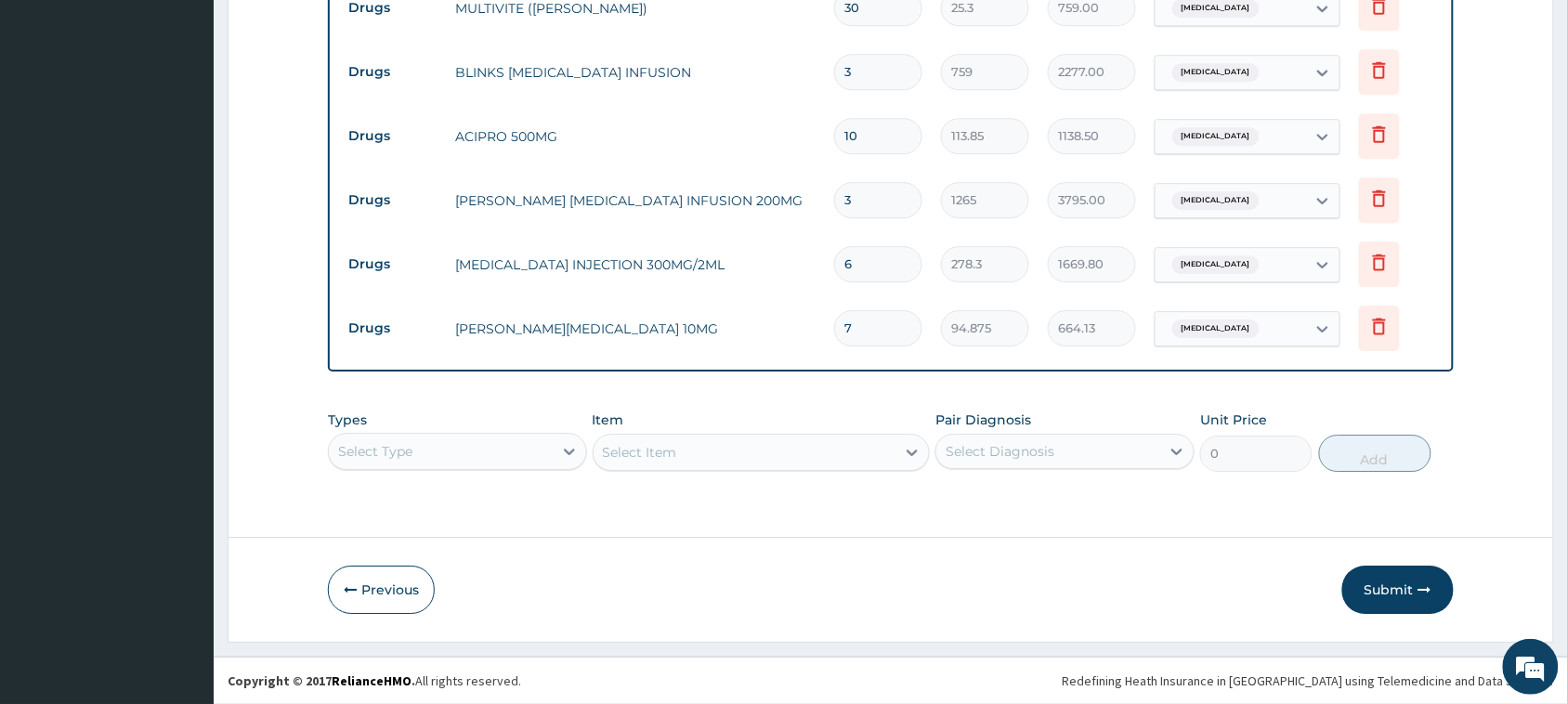
scroll to position [1532, 0]
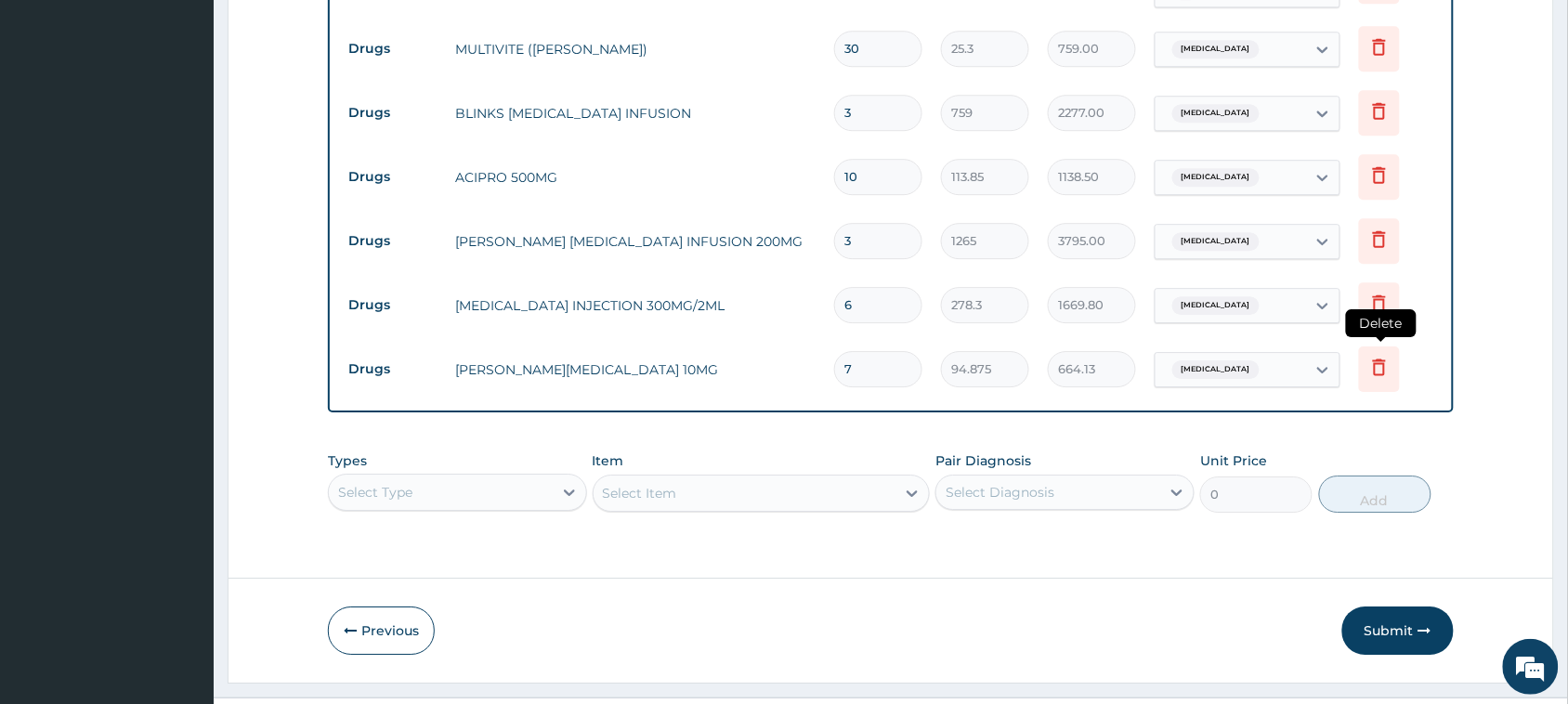
click at [725, 355] on icon at bounding box center [1379, 366] width 22 height 22
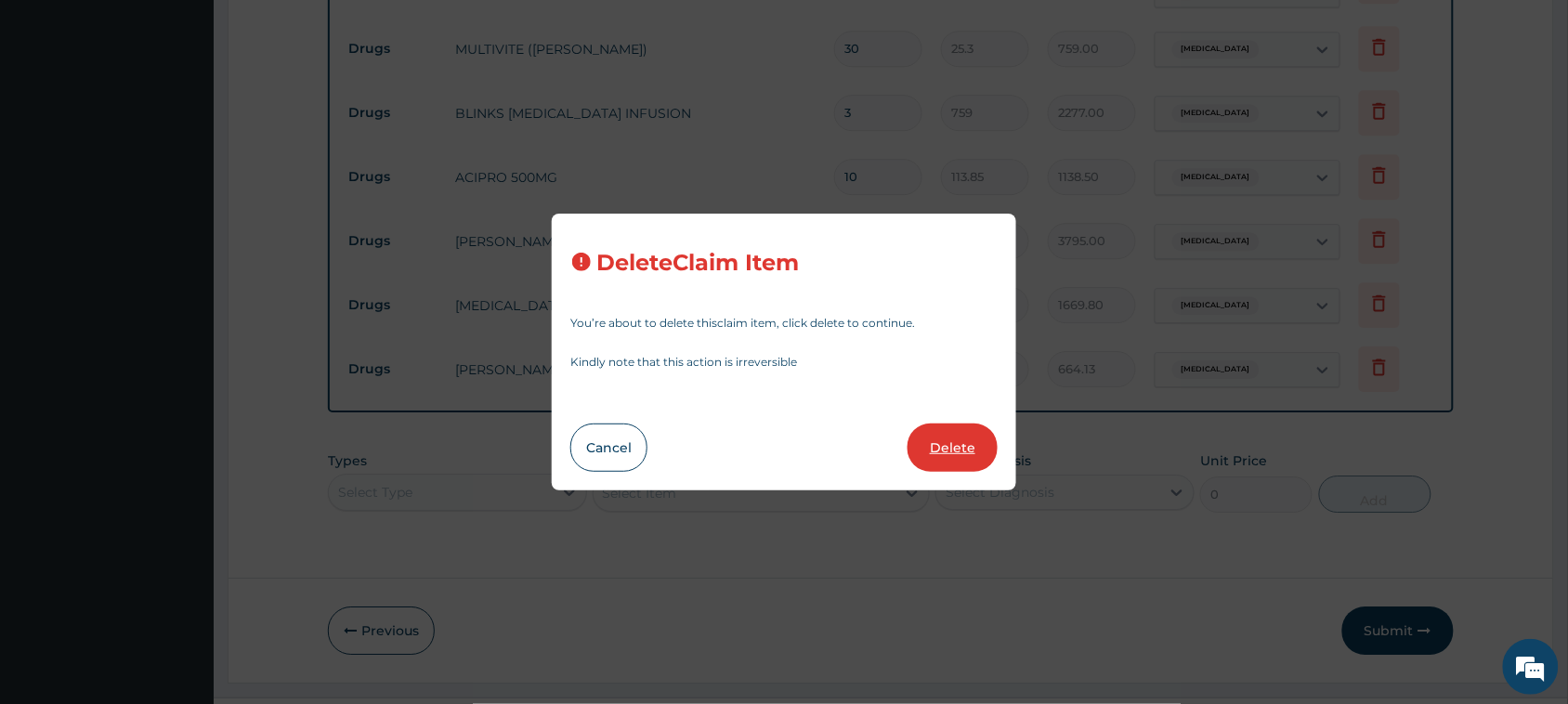
click at [725, 453] on button "Delete" at bounding box center [952, 447] width 90 height 48
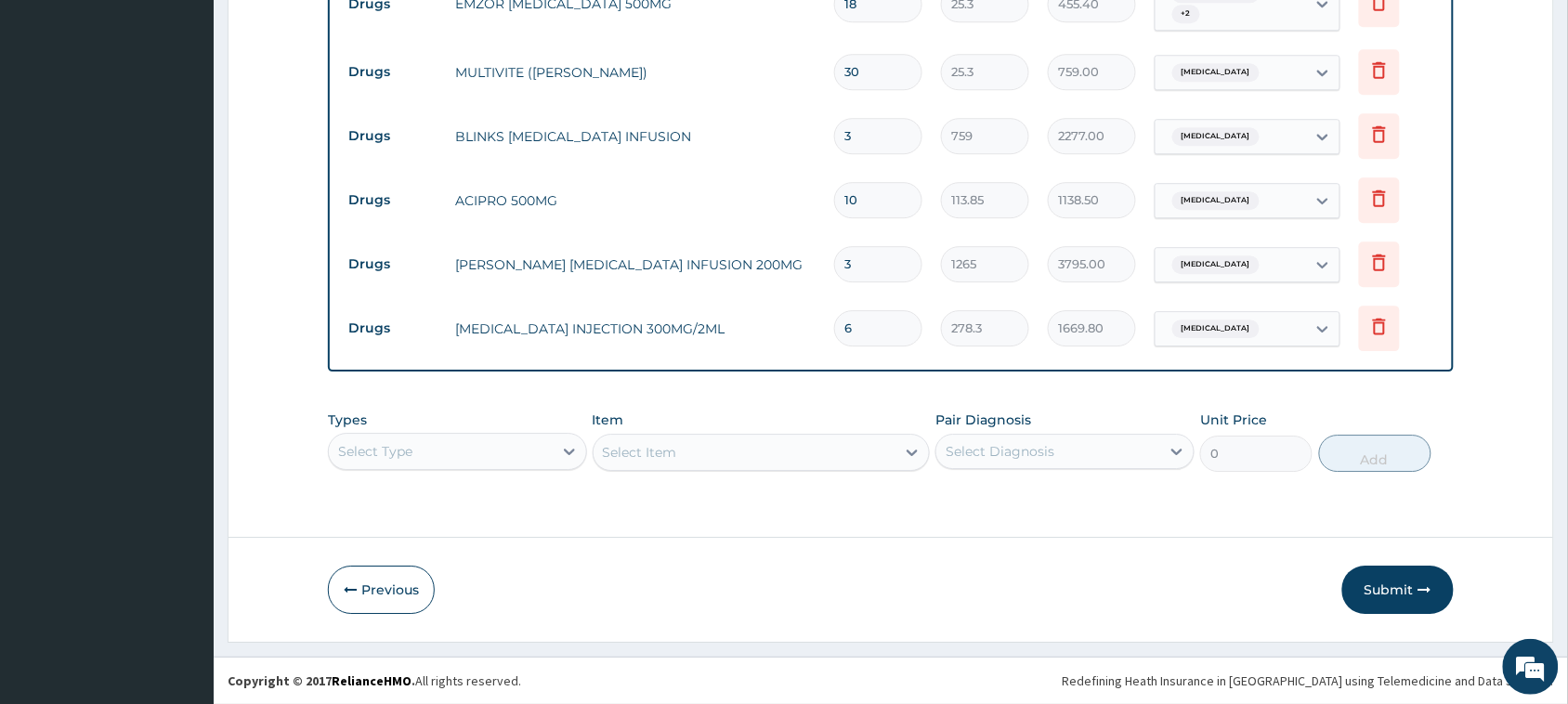
scroll to position [1469, 0]
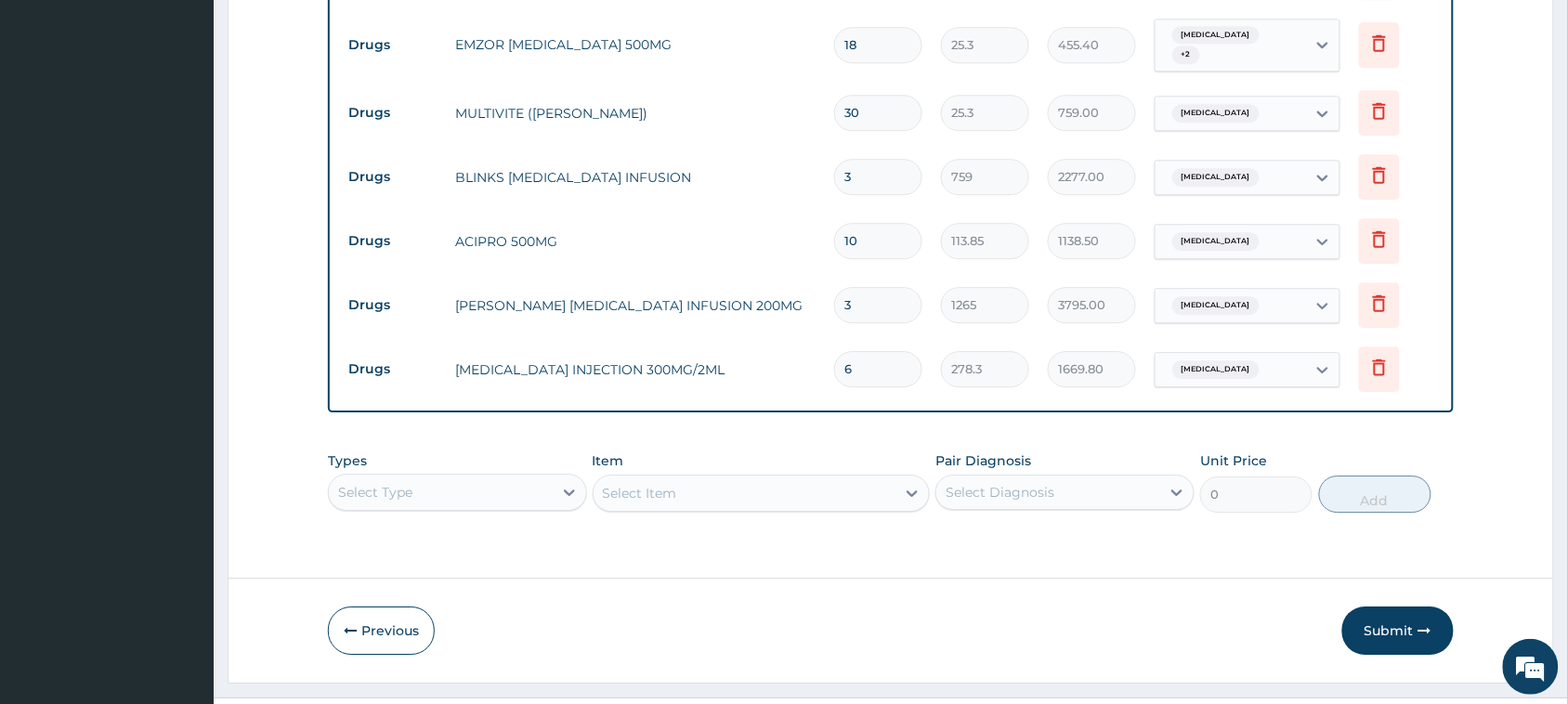
click at [527, 474] on div "Select Type" at bounding box center [457, 492] width 259 height 37
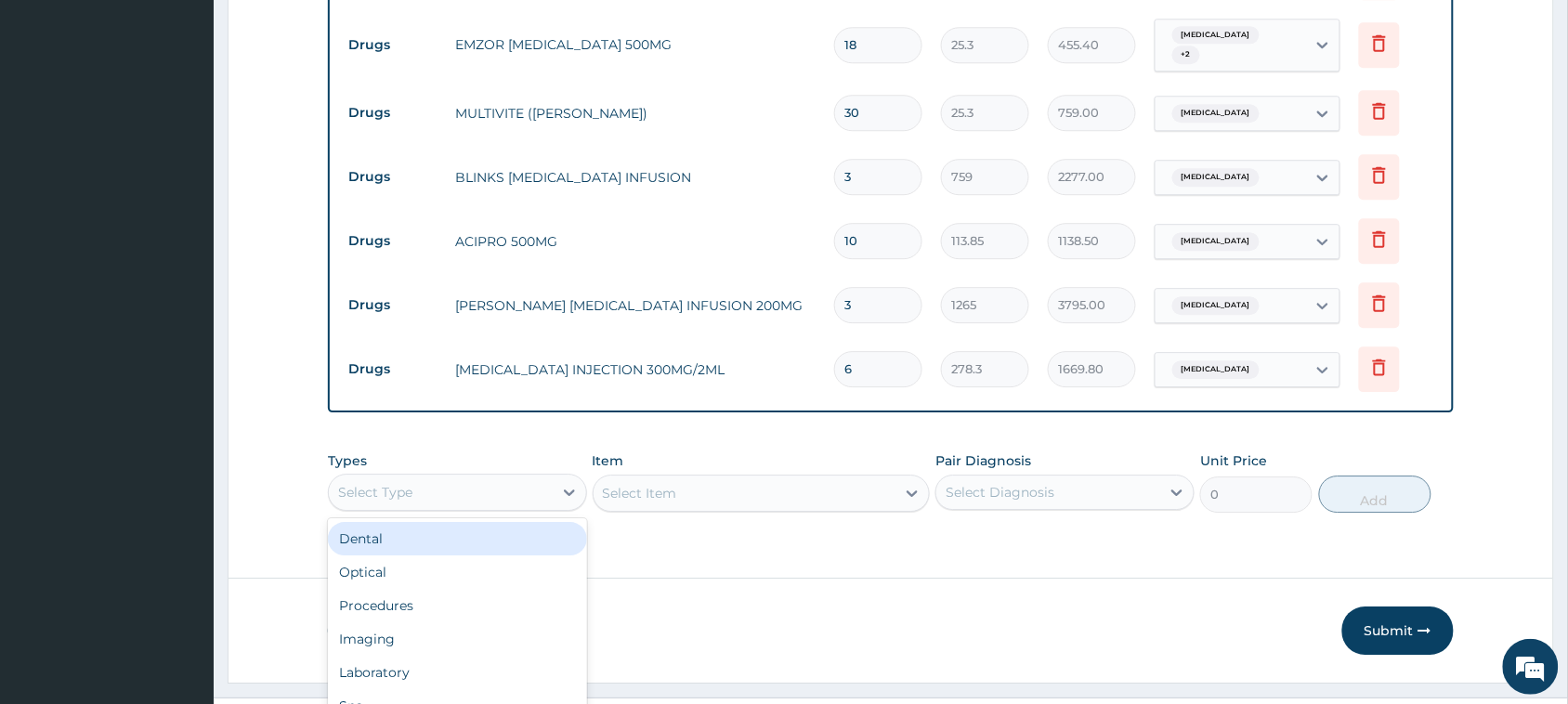
scroll to position [52, 0]
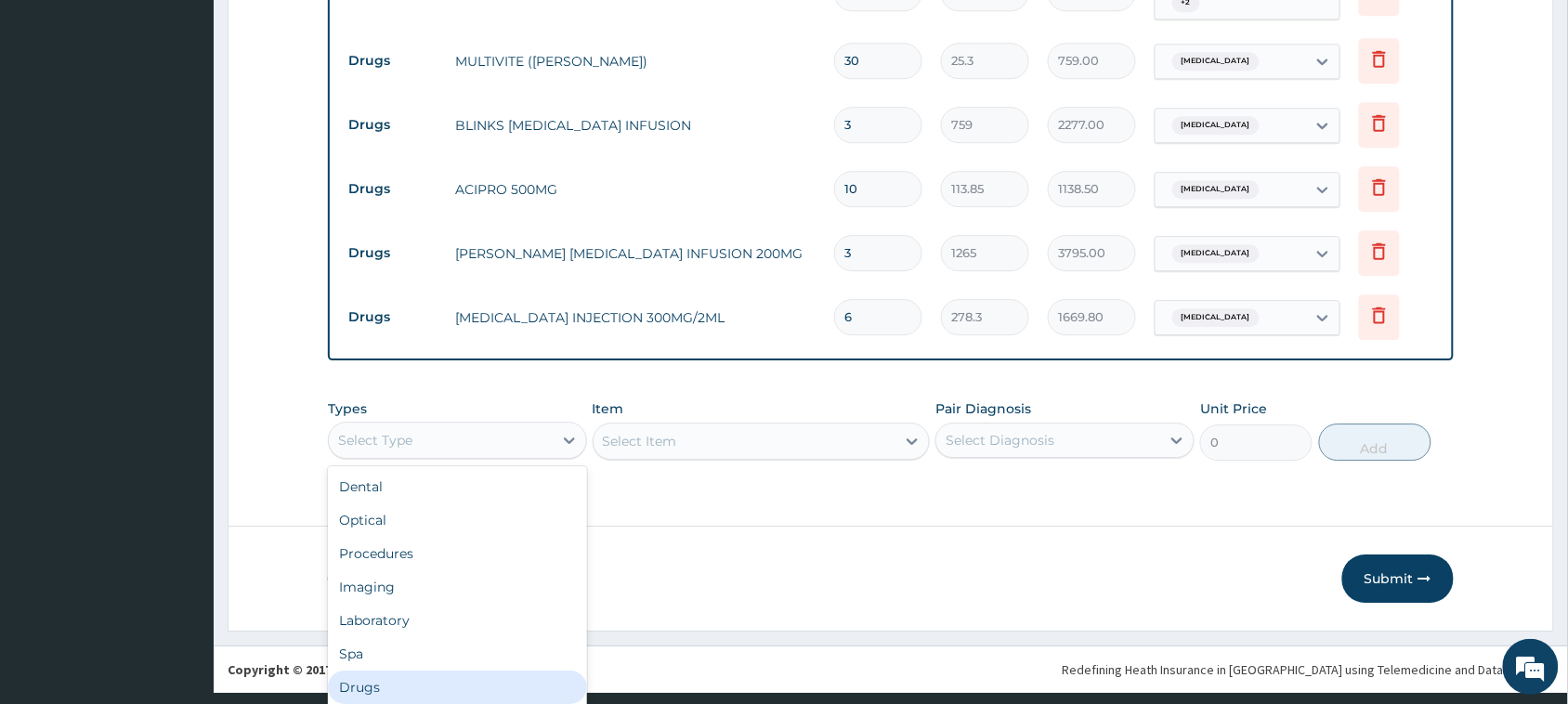
click at [425, 623] on div "Drugs" at bounding box center [457, 687] width 259 height 33
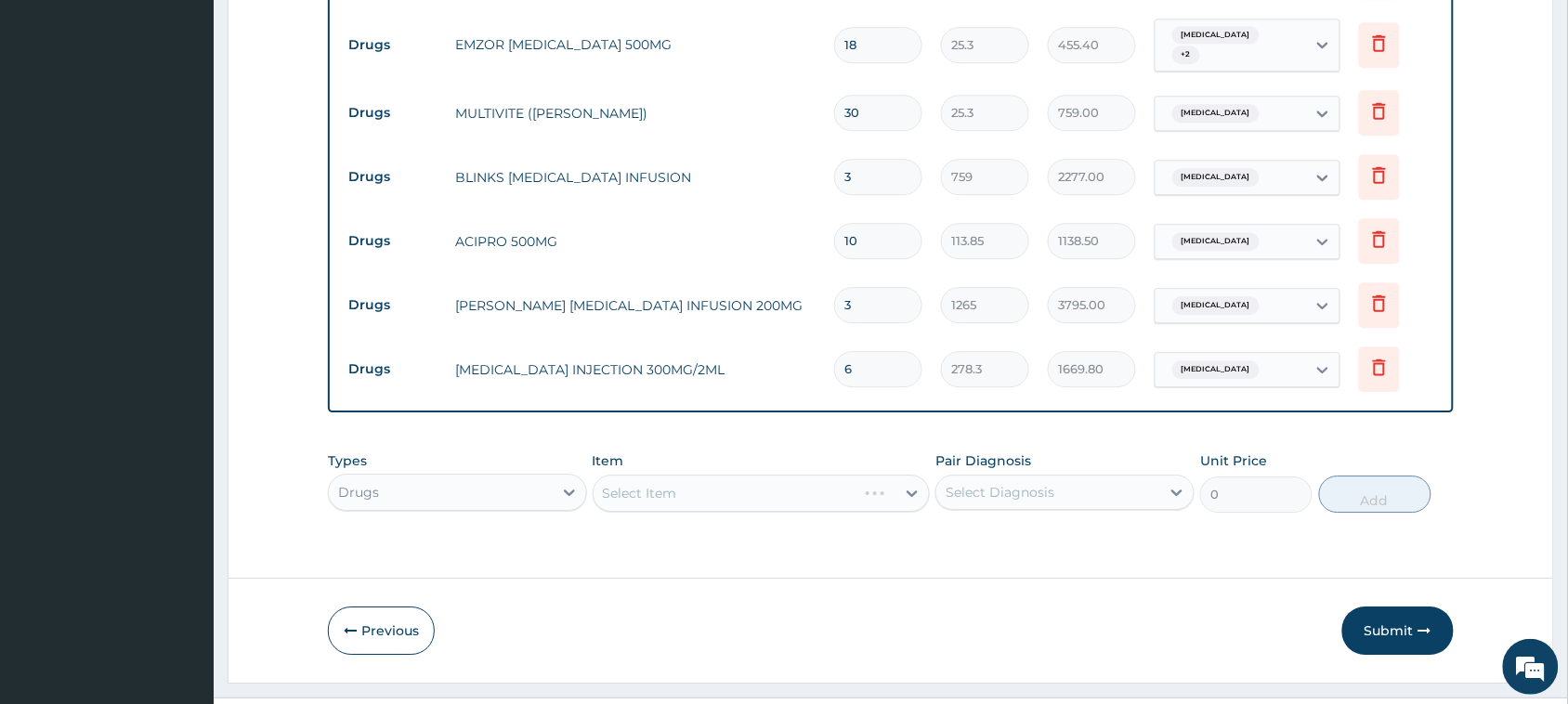
scroll to position [0, 0]
click at [656, 478] on div "Select Item" at bounding box center [745, 493] width 303 height 29
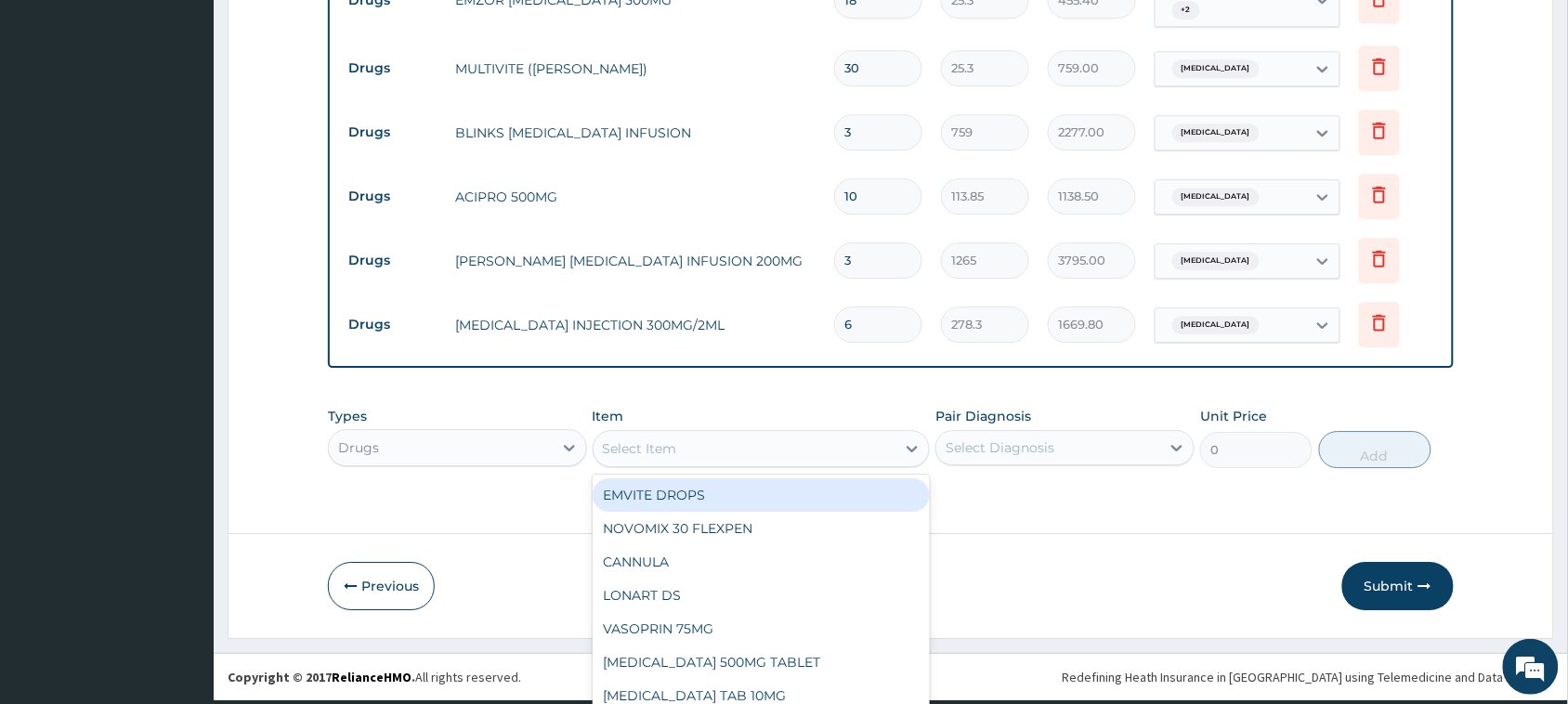
scroll to position [52, 0]
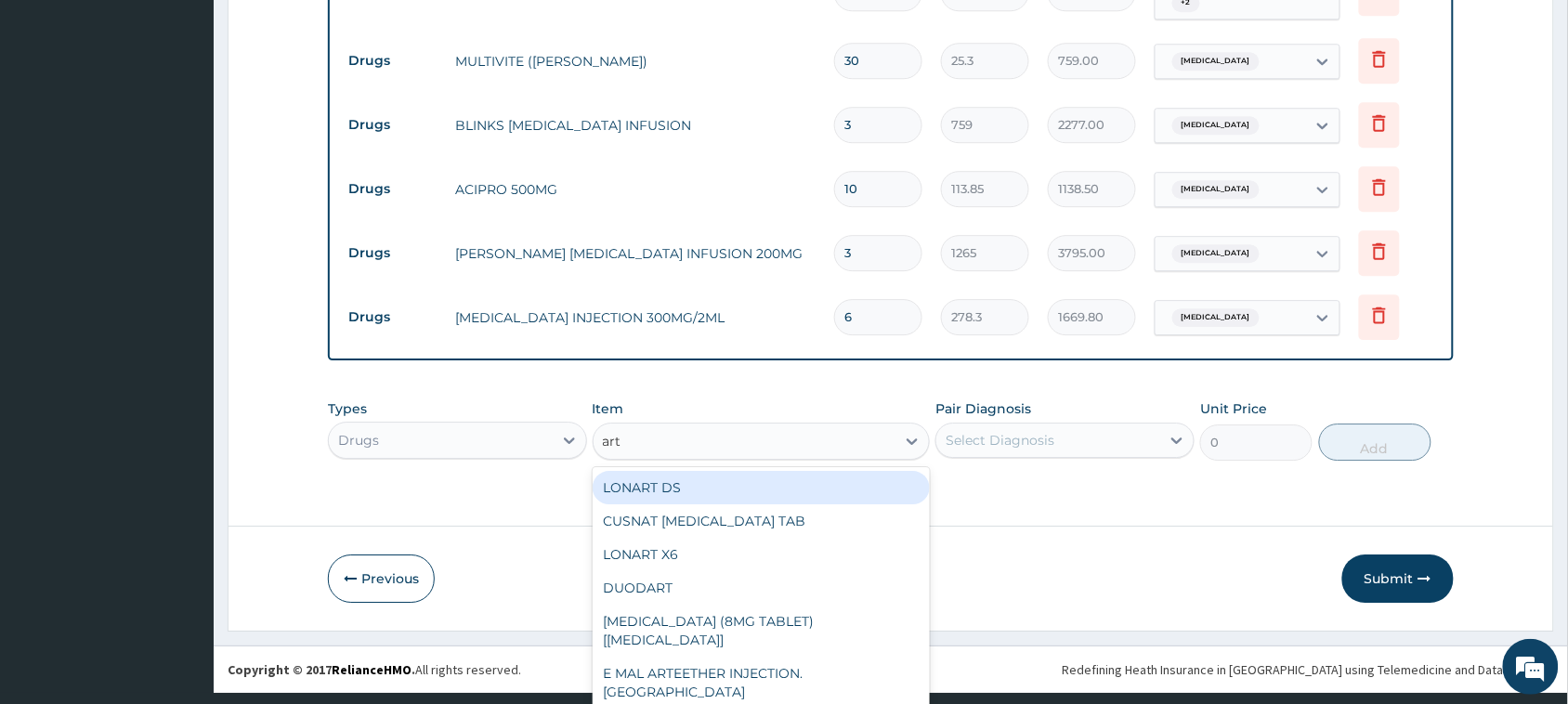
type input "arte"
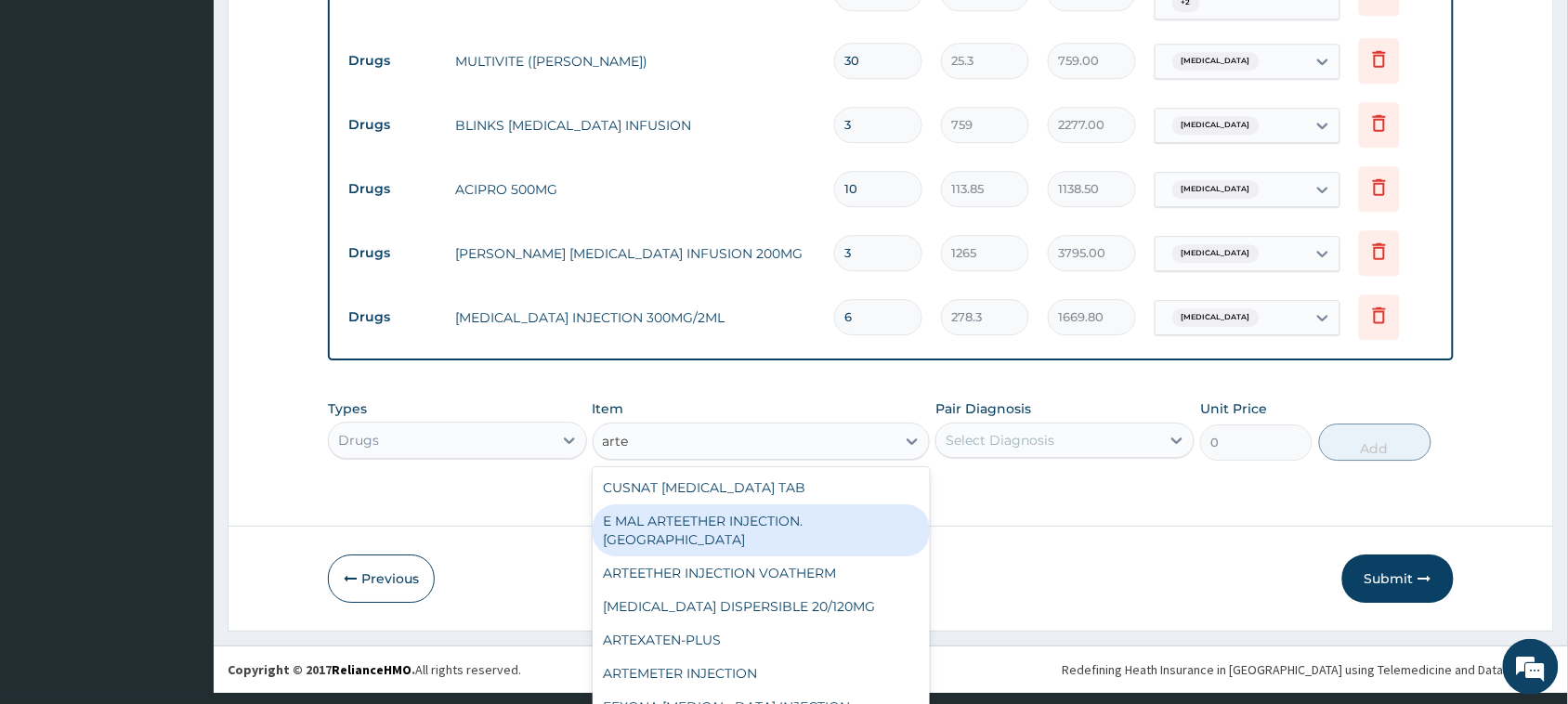
click at [725, 504] on div "E MAL ARTEETHER INJECTION. [GEOGRAPHIC_DATA]" at bounding box center [762, 529] width 338 height 52
type input "1897.5"
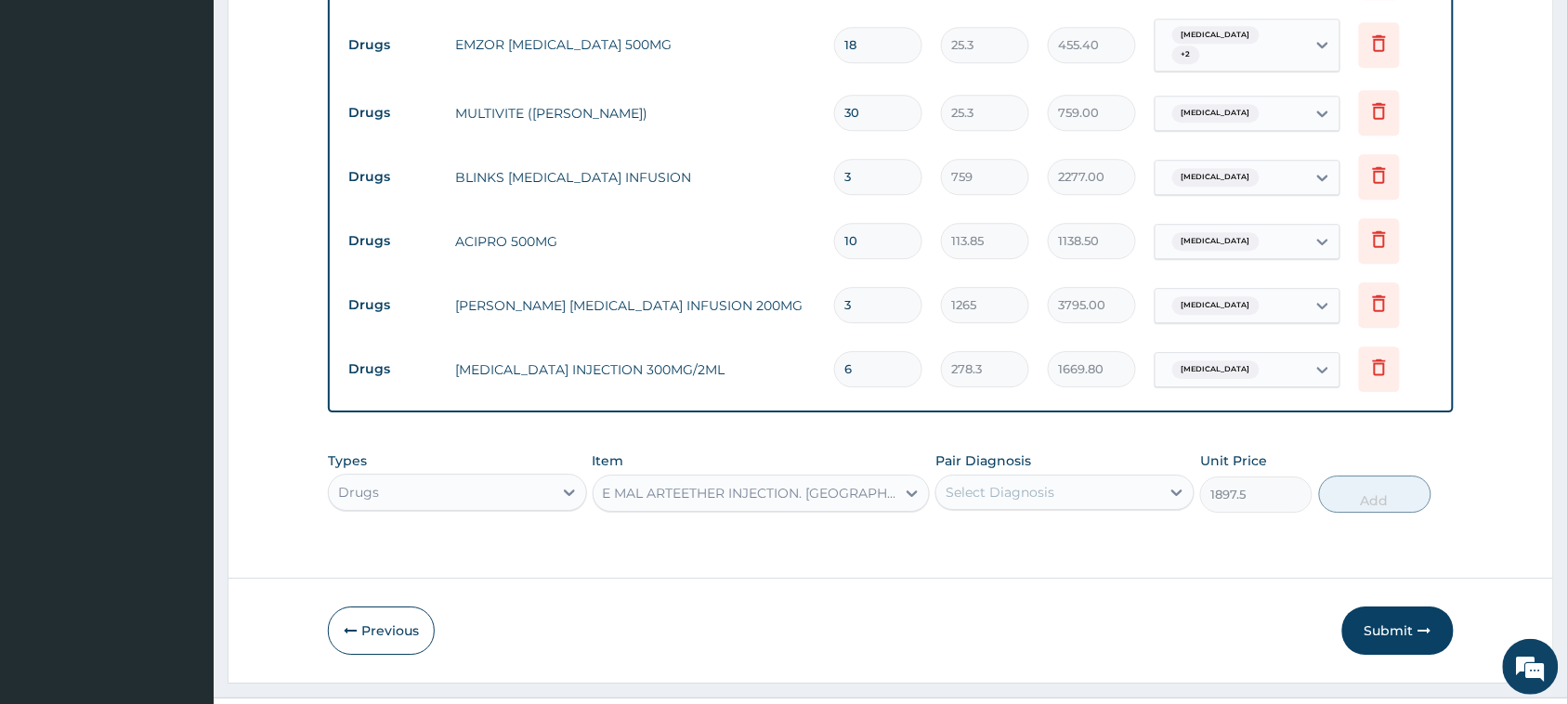
click at [725, 483] on div "Select Diagnosis" at bounding box center [999, 492] width 108 height 19
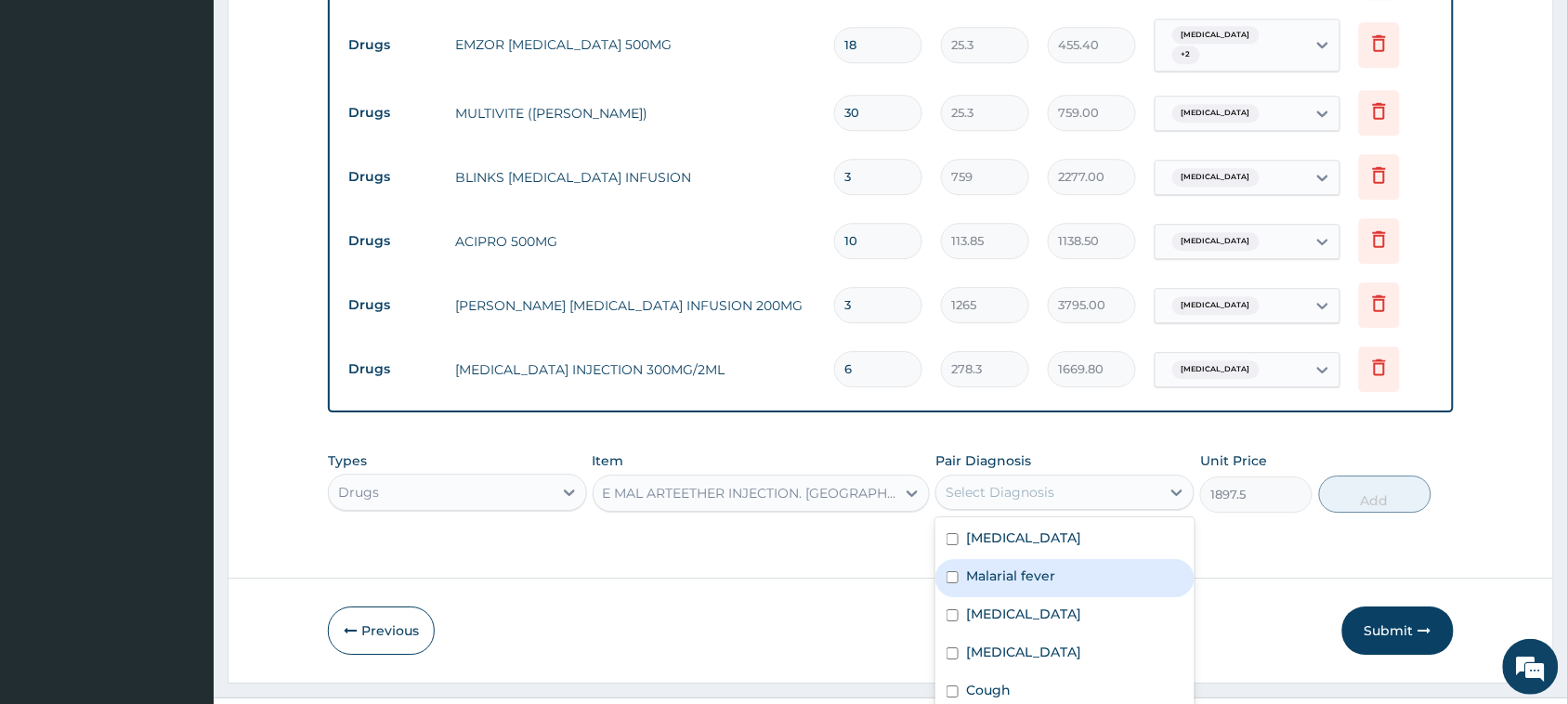
drag, startPoint x: 1003, startPoint y: 540, endPoint x: 1001, endPoint y: 550, distance: 10.2
click at [725, 559] on div "Malarial fever" at bounding box center [1064, 578] width 259 height 38
checkbox input "true"
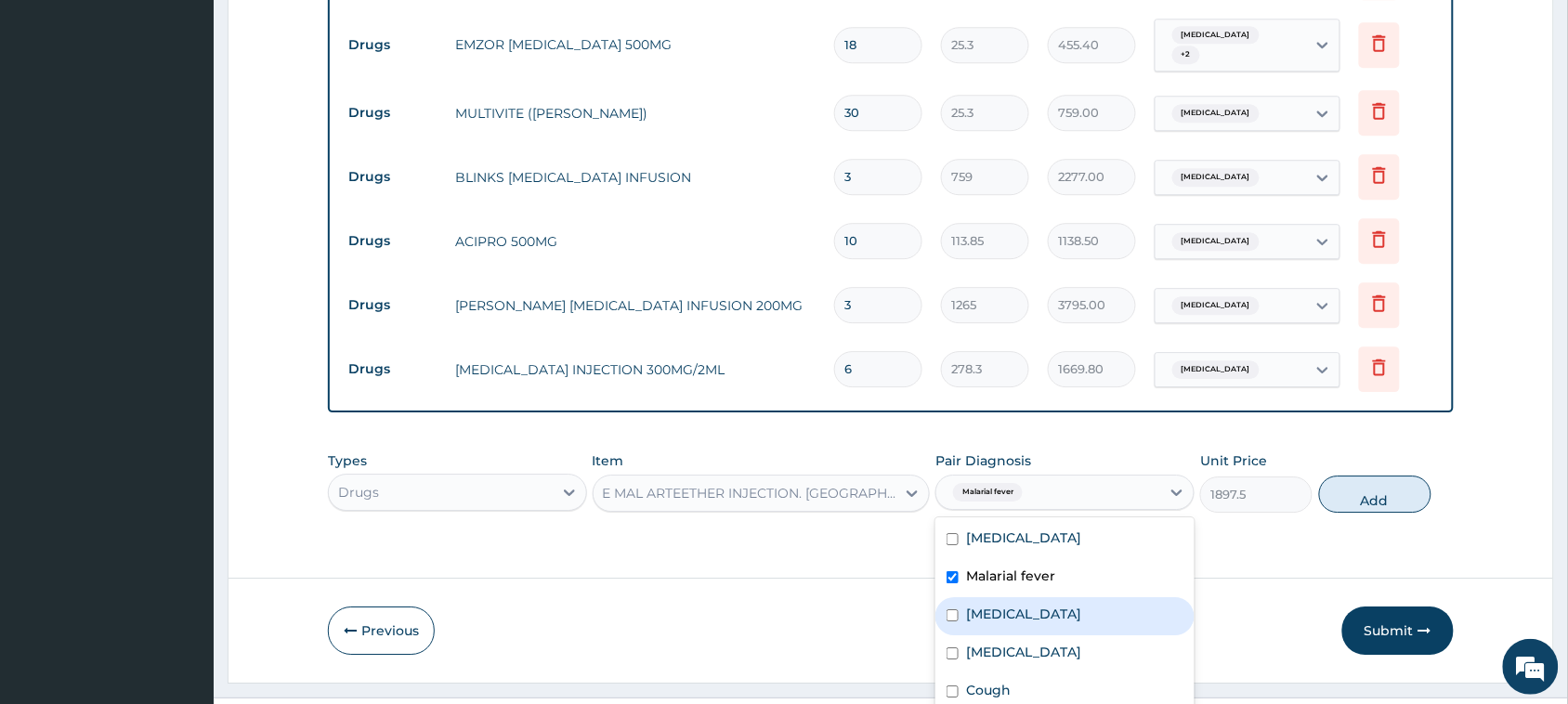
click at [725, 598] on div "[MEDICAL_DATA]" at bounding box center [1064, 616] width 259 height 38
checkbox input "true"
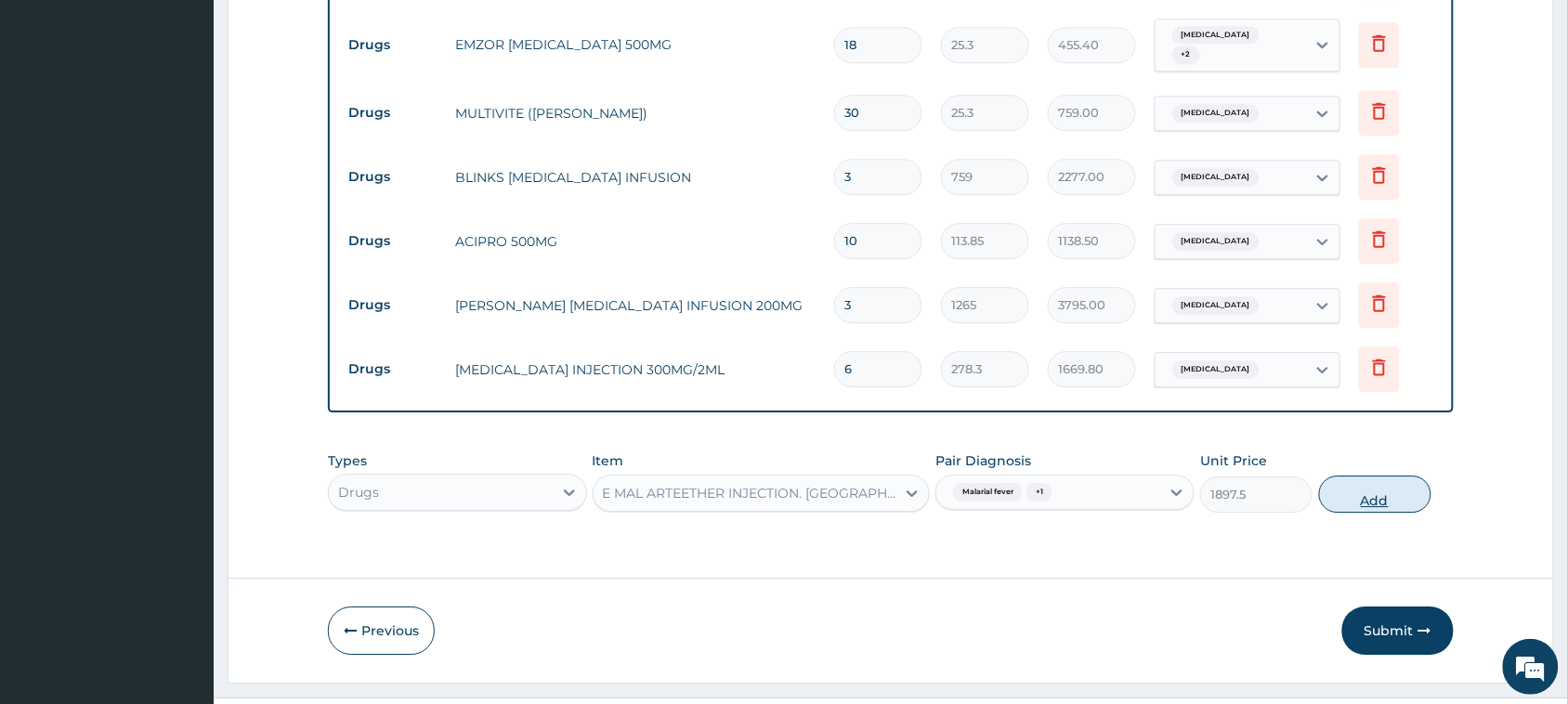
click at [725, 476] on button "Add" at bounding box center [1375, 494] width 112 height 37
type input "0"
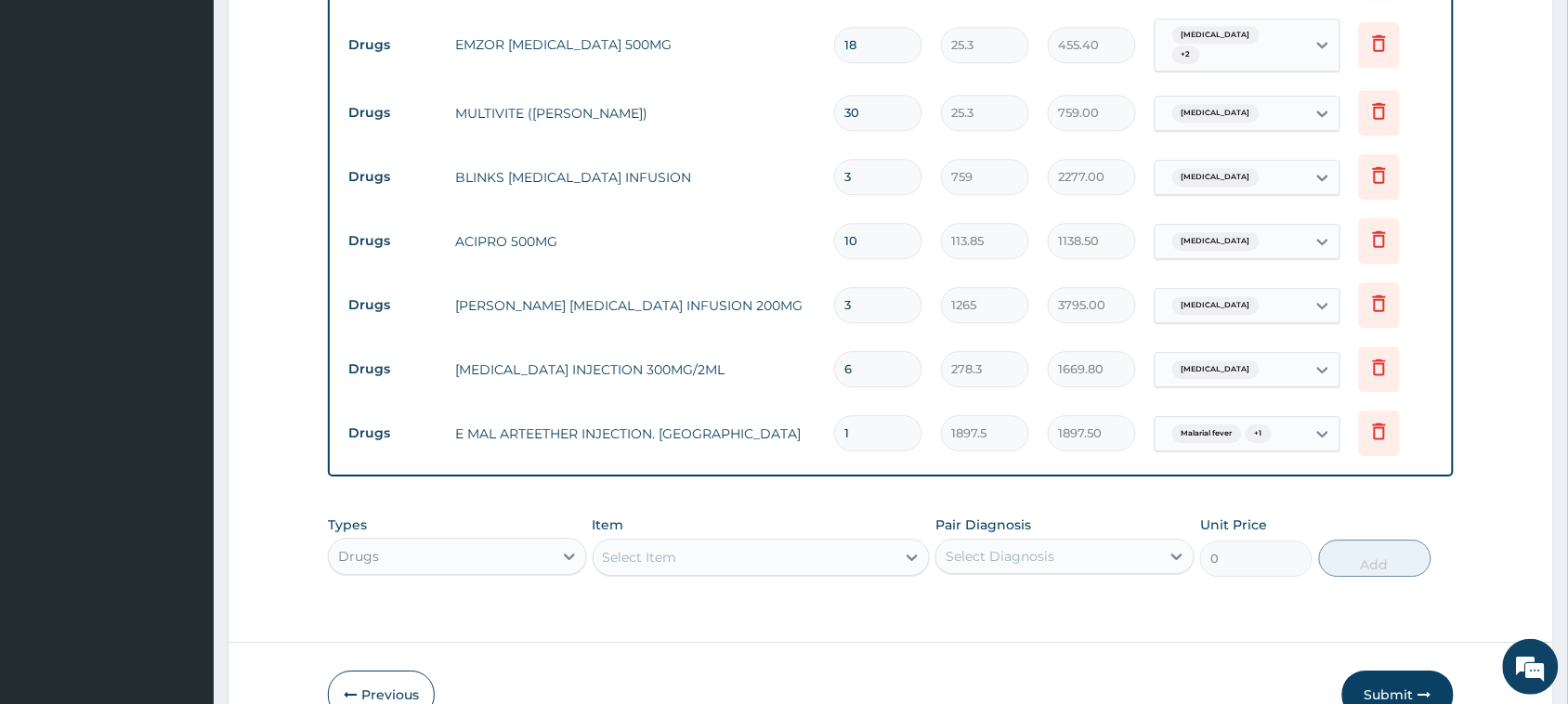
drag, startPoint x: 894, startPoint y: 391, endPoint x: 818, endPoint y: 397, distance: 76.2
click at [725, 401] on tr "Drugs E MAL ARTEETHER INJECTION. FIDSON 1 1897.5 1897.50 Malarial fever + 1 Del…" at bounding box center [890, 434] width 1103 height 64
type input "3"
type input "5692.50"
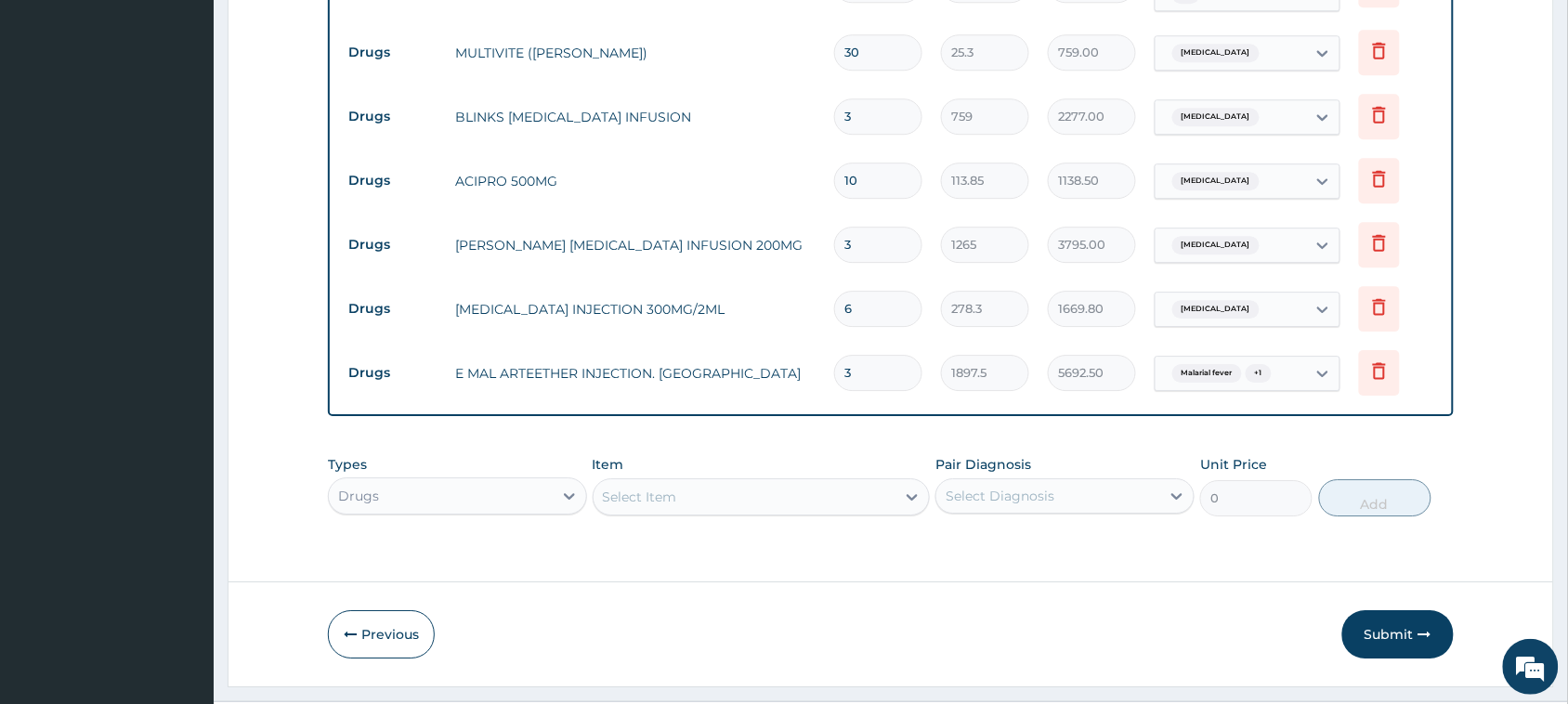
scroll to position [1532, 0]
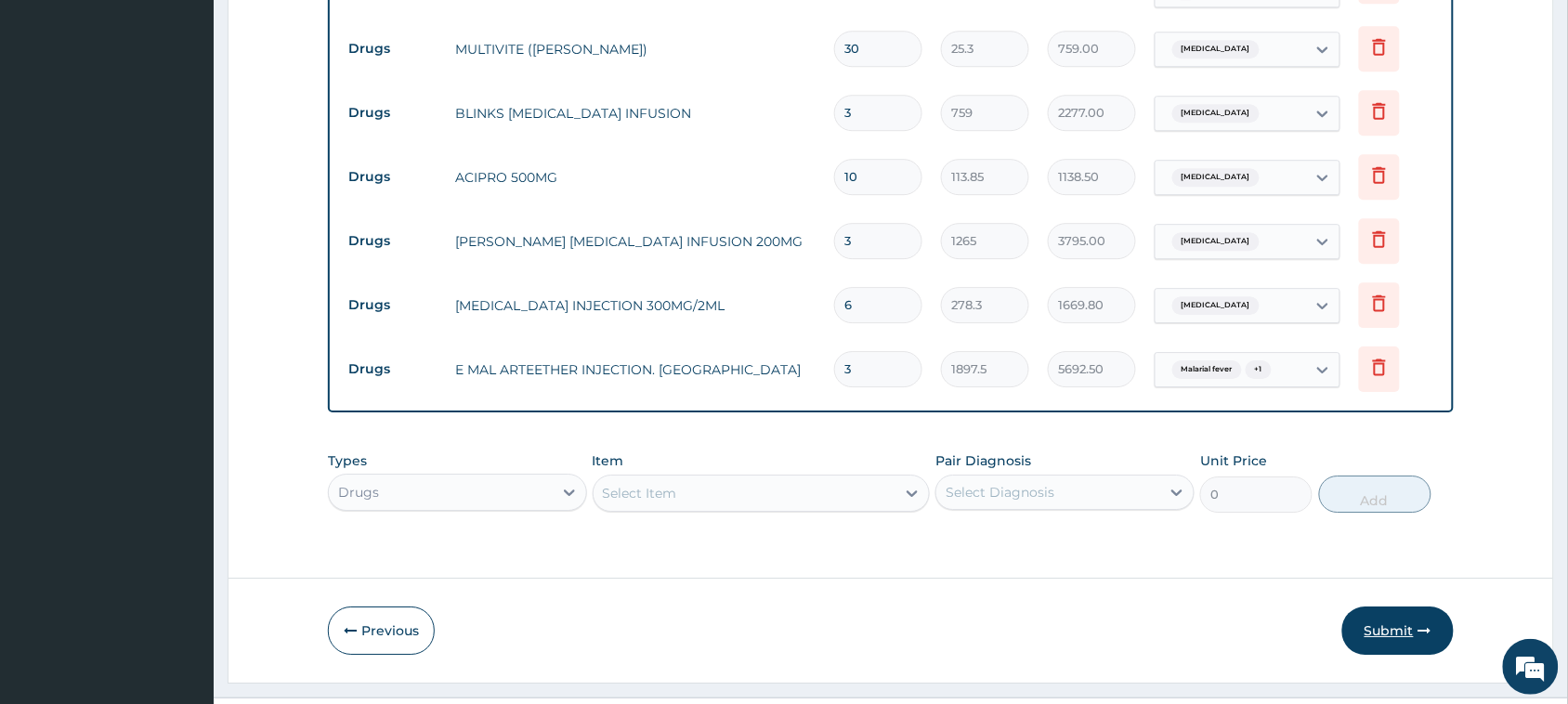
type input "3"
click at [725, 606] on button "Submit" at bounding box center [1397, 630] width 111 height 48
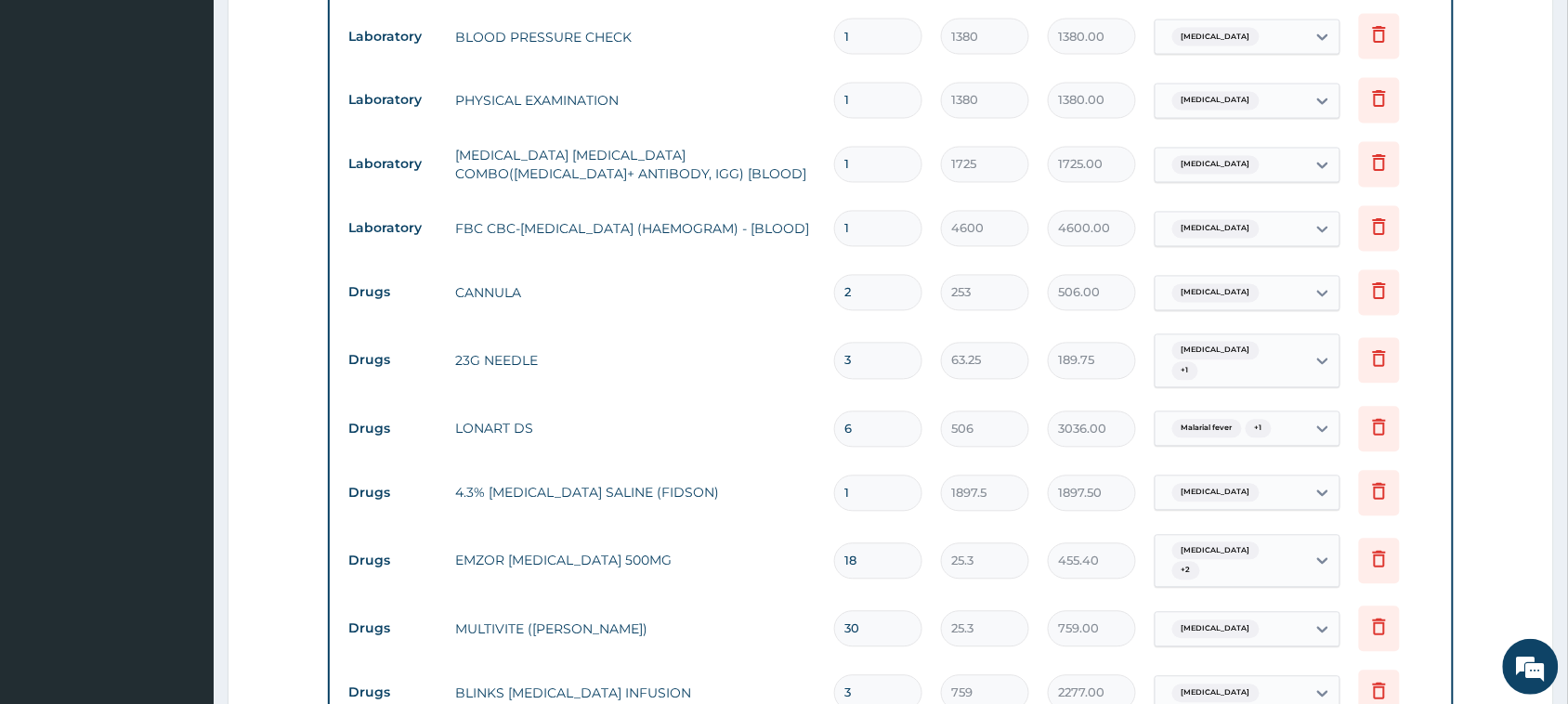
scroll to position [371, 0]
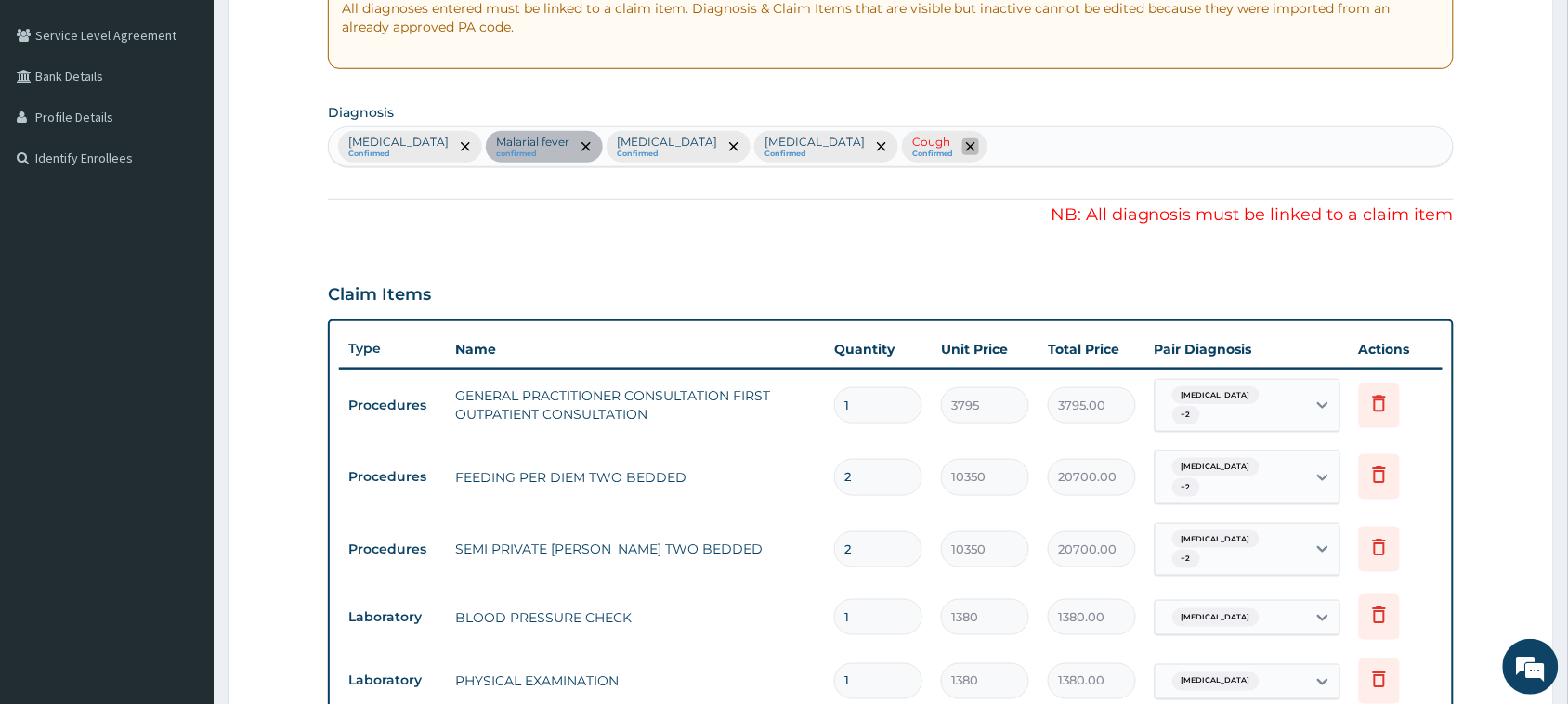
click at [725, 145] on span "remove selection option" at bounding box center [970, 146] width 17 height 17
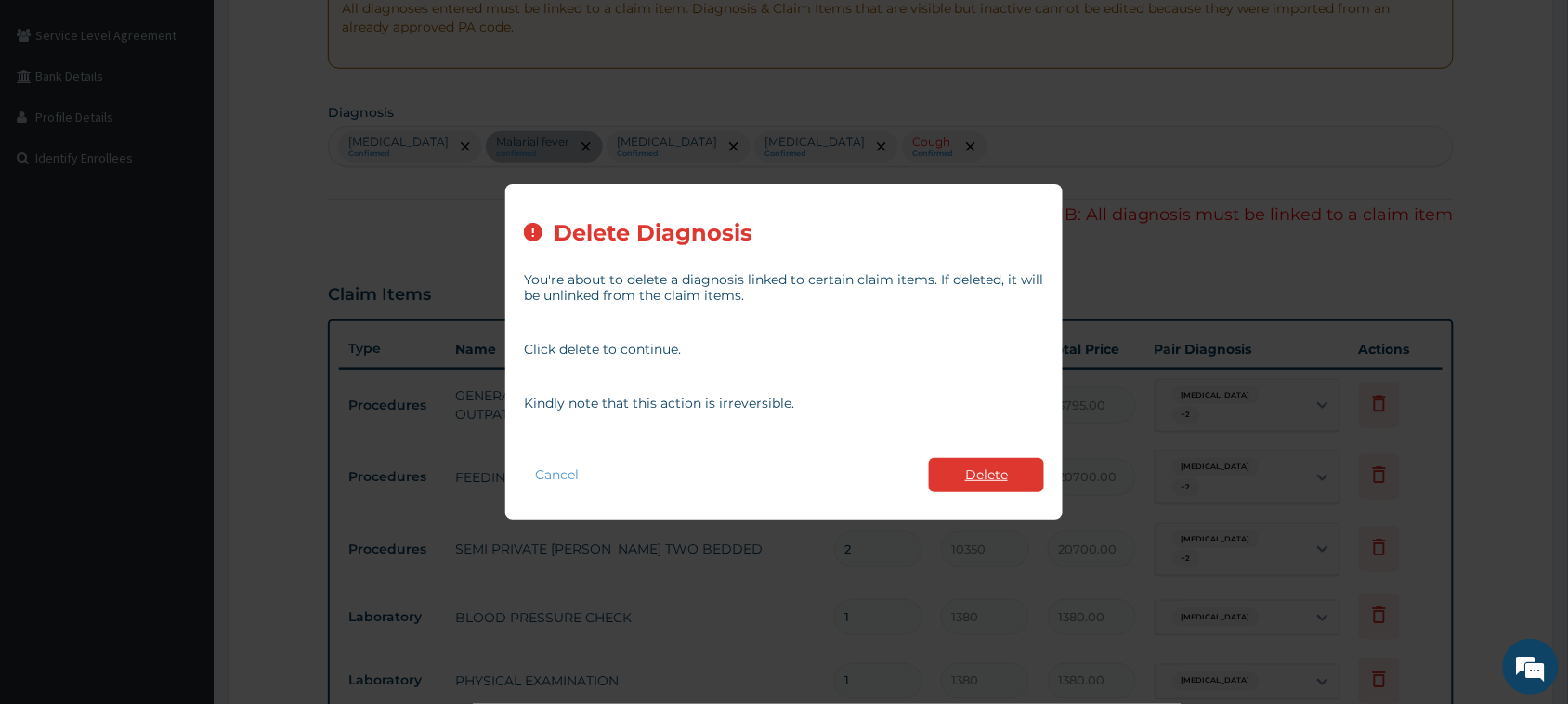
click at [725, 471] on button "Delete" at bounding box center [986, 475] width 115 height 34
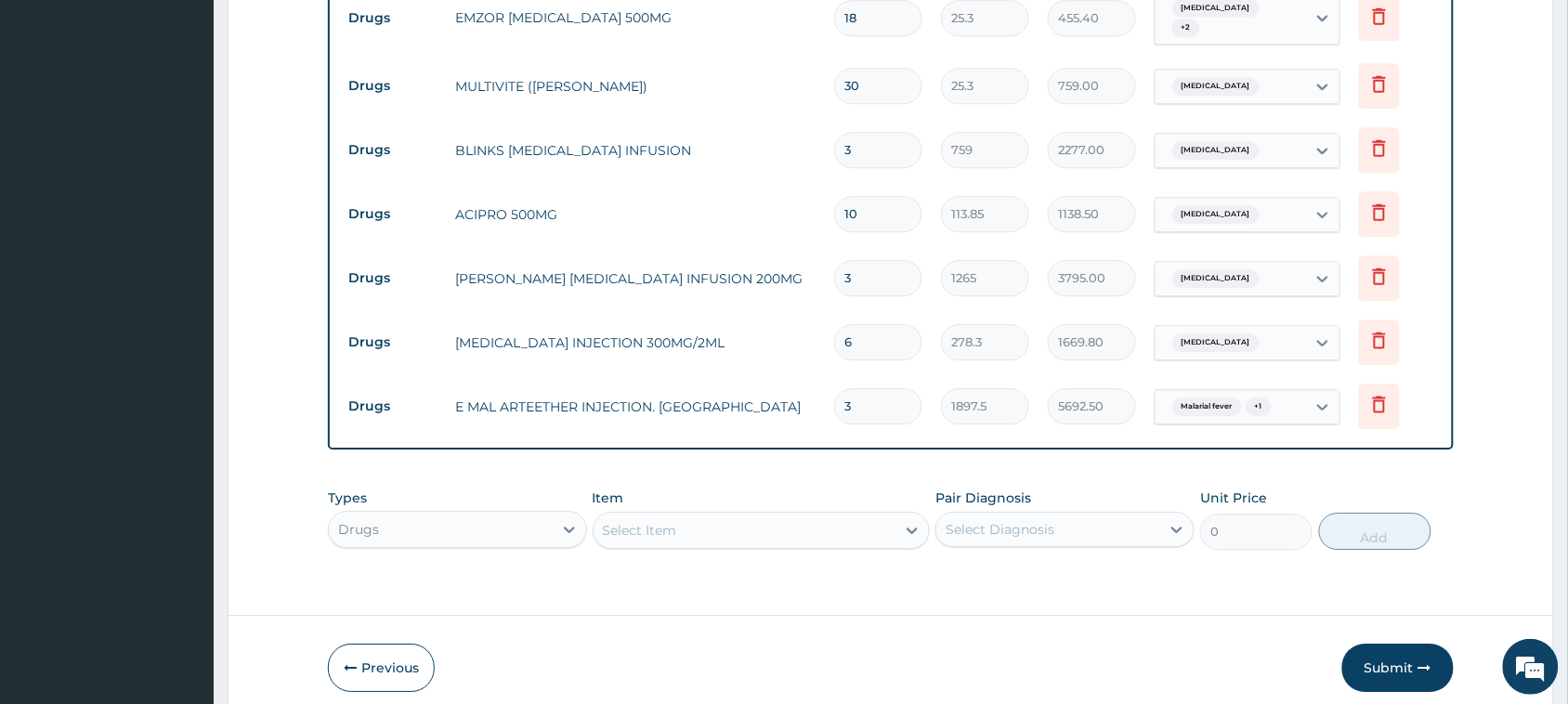
scroll to position [1532, 0]
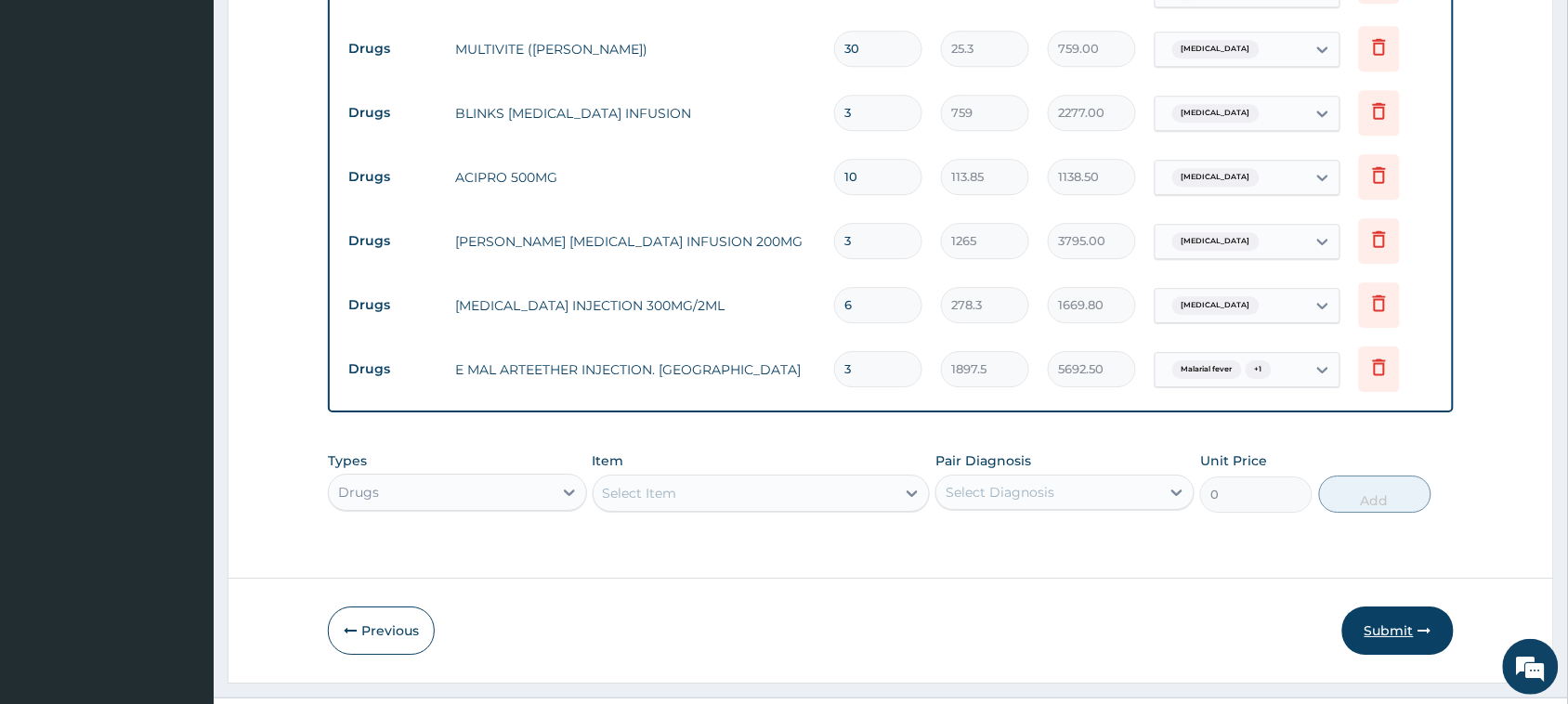
click at [725, 623] on icon "button" at bounding box center [1424, 630] width 13 height 13
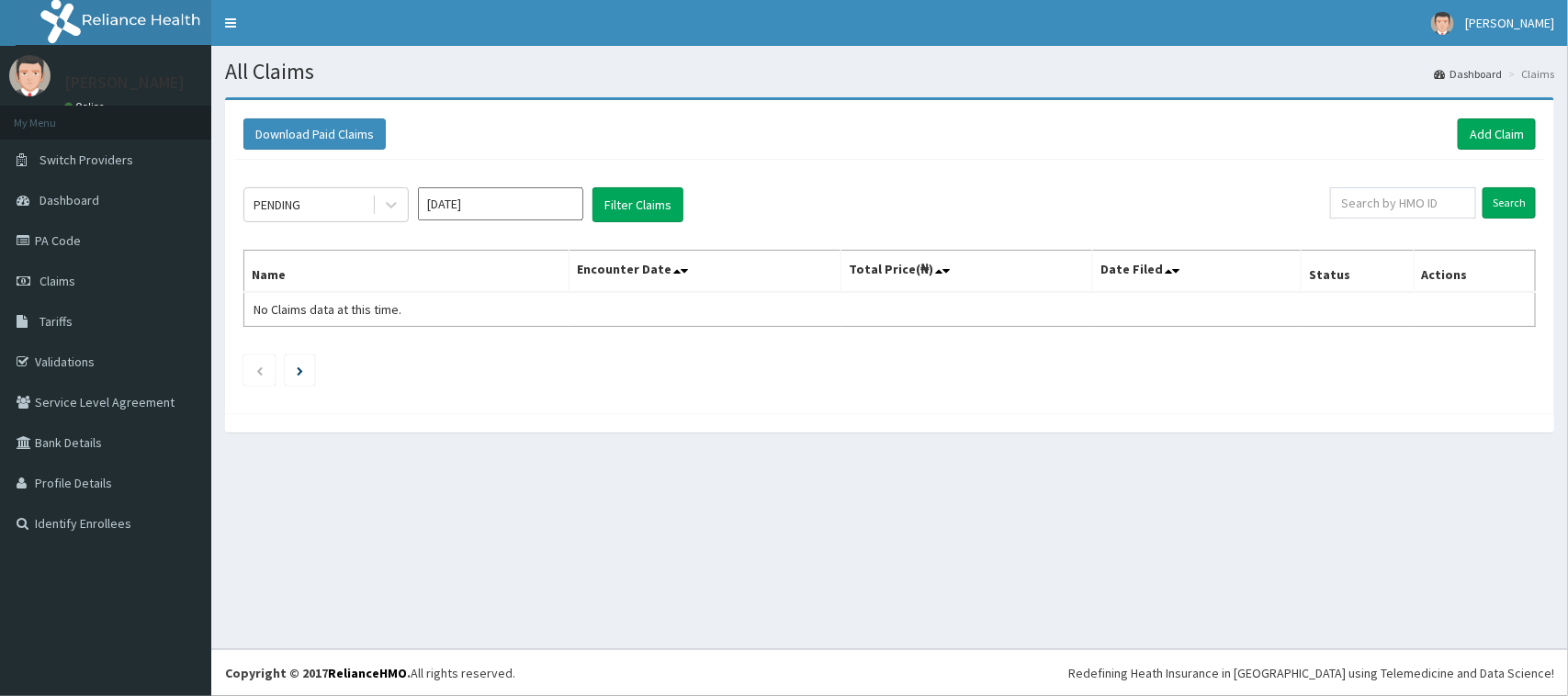
click at [526, 214] on input "[DATE]" at bounding box center [500, 204] width 165 height 33
click at [501, 363] on div "Aug" at bounding box center [500, 357] width 37 height 34
type input "[DATE]"
click at [613, 207] on button "Filter Claims" at bounding box center [638, 205] width 91 height 35
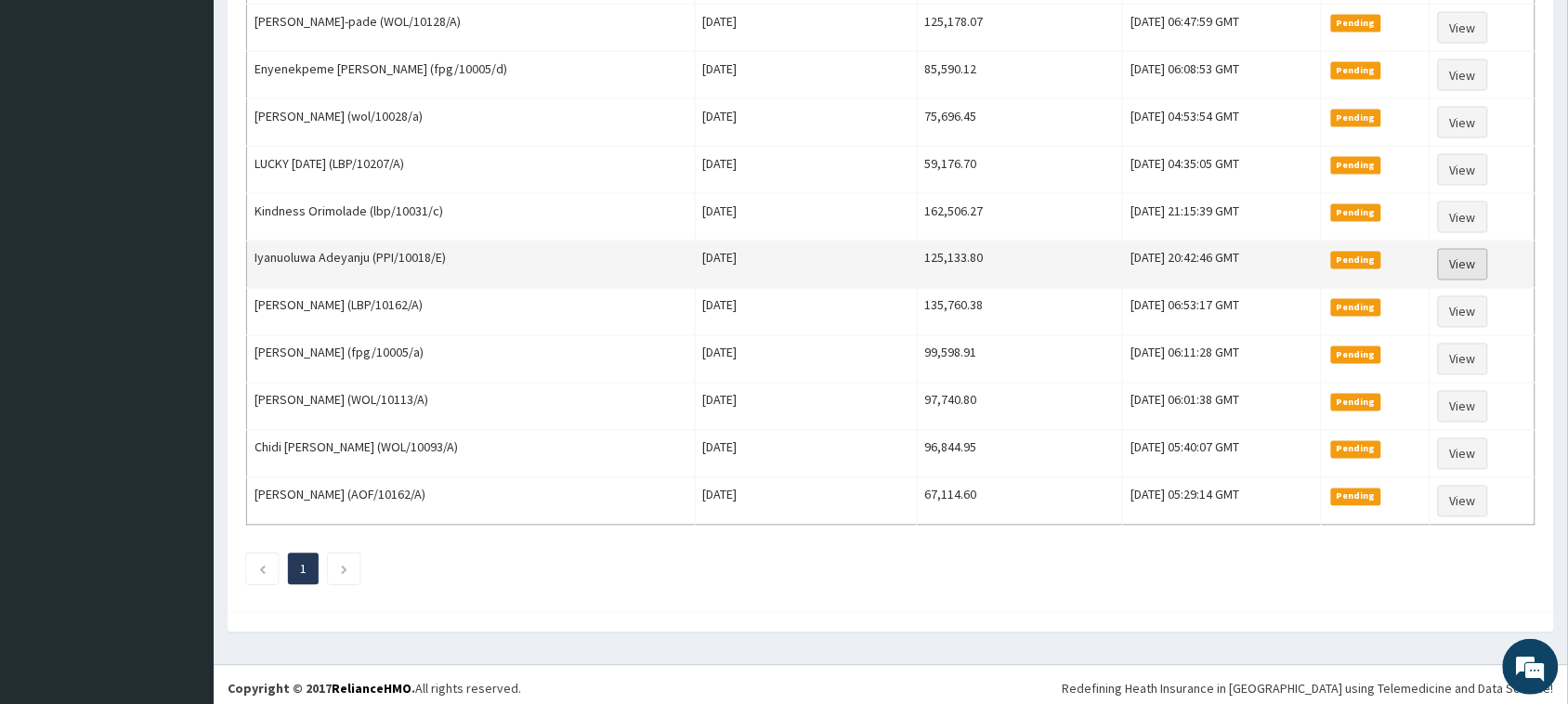
click at [1447, 275] on link "View" at bounding box center [1462, 265] width 50 height 31
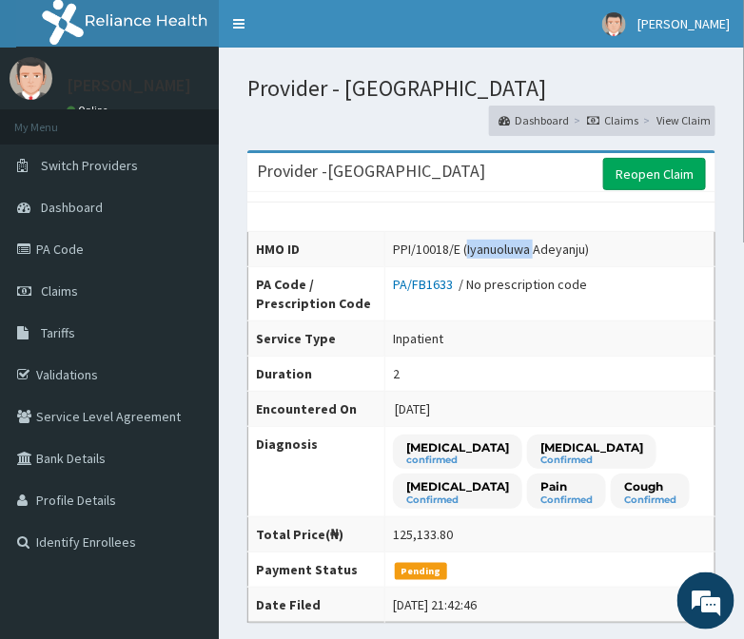
drag, startPoint x: 535, startPoint y: 247, endPoint x: 469, endPoint y: 249, distance: 65.7
click at [469, 249] on div "PPI/10018/E (Iyanuoluwa Adeyanju)" at bounding box center [491, 249] width 196 height 19
copy div "Iyanuoluwa"
click at [585, 252] on div "PPI/10018/E (Iyanuoluwa Adeyanju)" at bounding box center [491, 249] width 196 height 19
drag, startPoint x: 588, startPoint y: 250, endPoint x: 538, endPoint y: 245, distance: 49.7
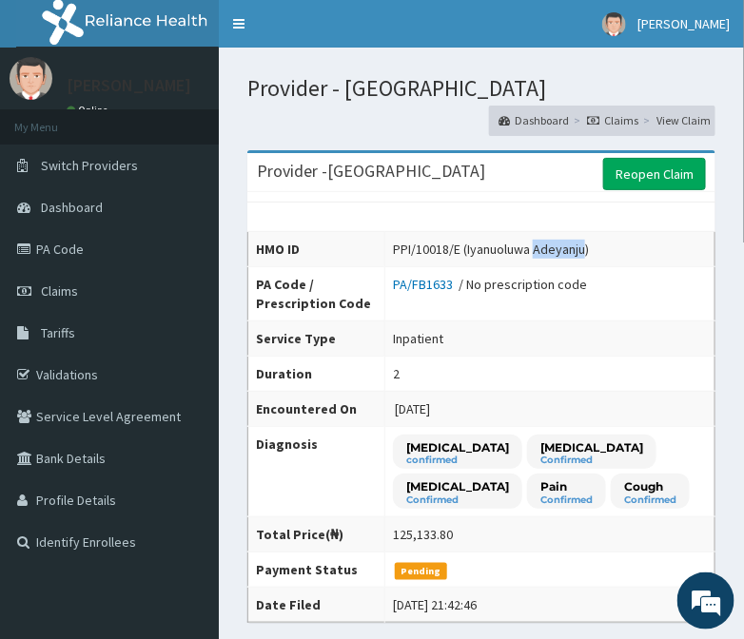
click at [538, 245] on div "PPI/10018/E (Iyanuoluwa Adeyanju)" at bounding box center [491, 249] width 196 height 19
copy div "Adeyanju"
click at [577, 278] on div "PA/FB1633 / No prescription code" at bounding box center [490, 284] width 194 height 19
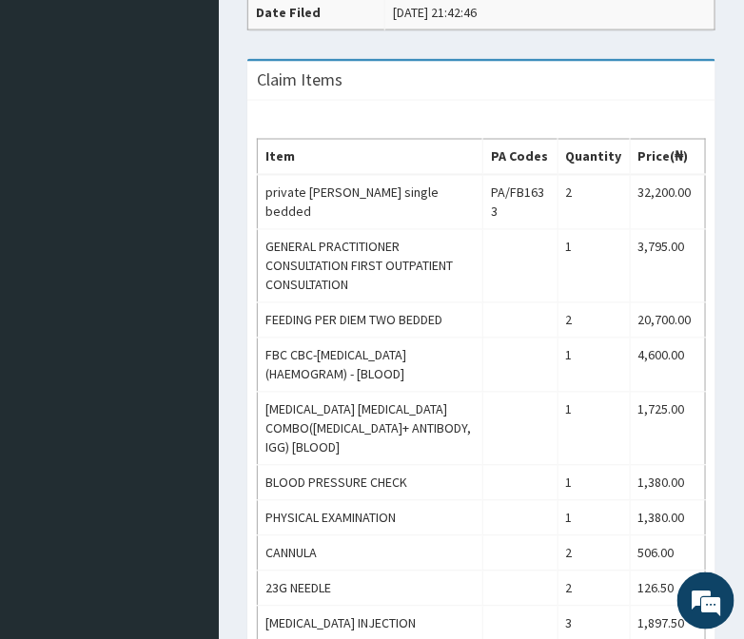
scroll to position [594, 0]
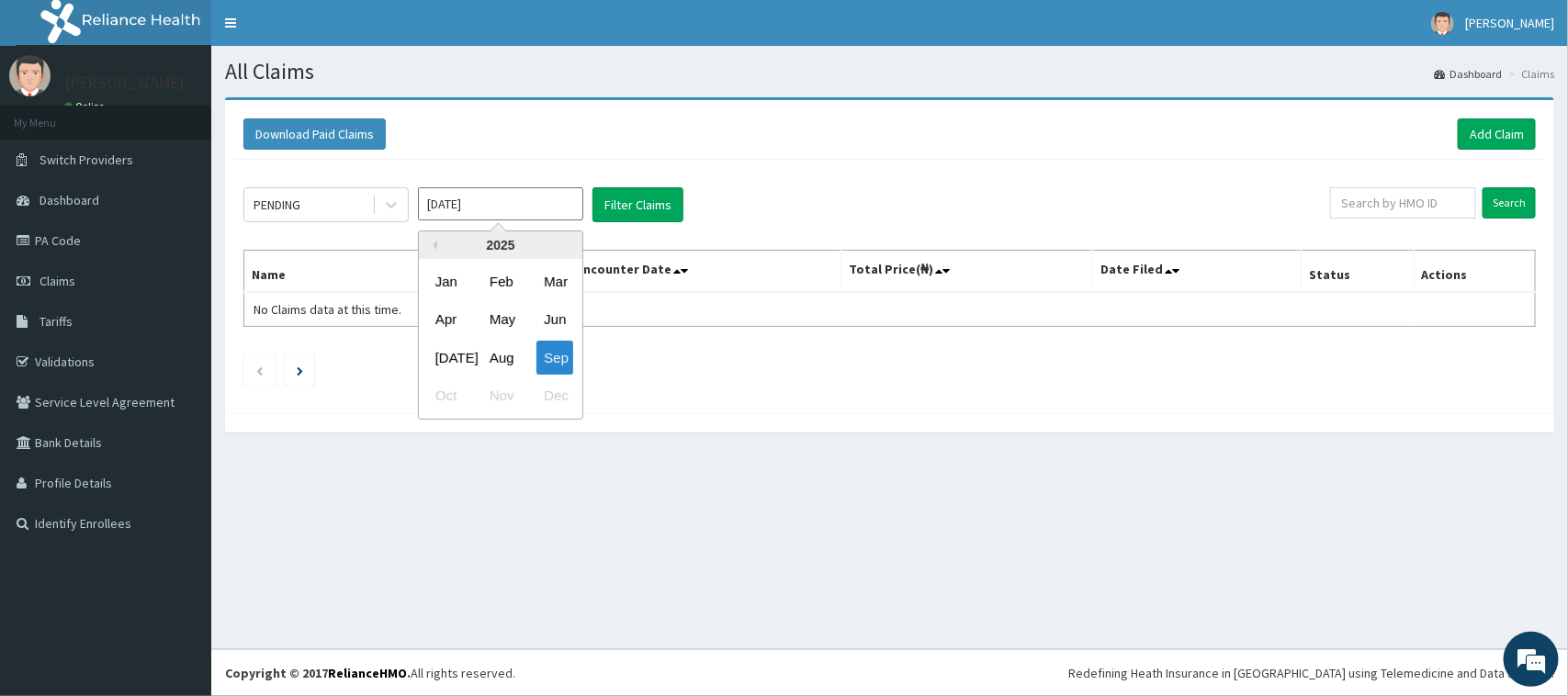
click at [548, 204] on input "[DATE]" at bounding box center [500, 204] width 165 height 33
drag, startPoint x: 505, startPoint y: 359, endPoint x: 535, endPoint y: 335, distance: 38.4
click at [505, 359] on div "Aug" at bounding box center [500, 357] width 37 height 34
type input "[DATE]"
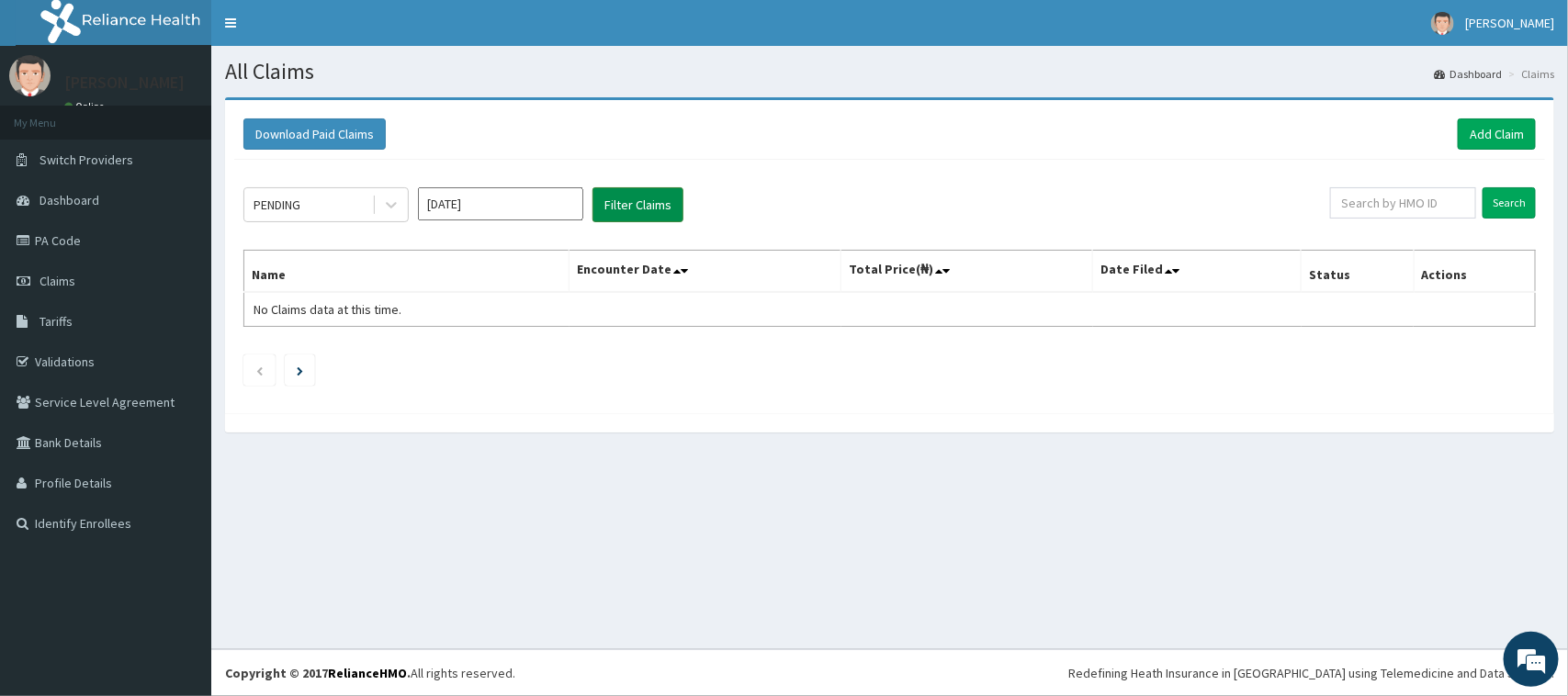
click at [627, 209] on button "Filter Claims" at bounding box center [638, 205] width 91 height 35
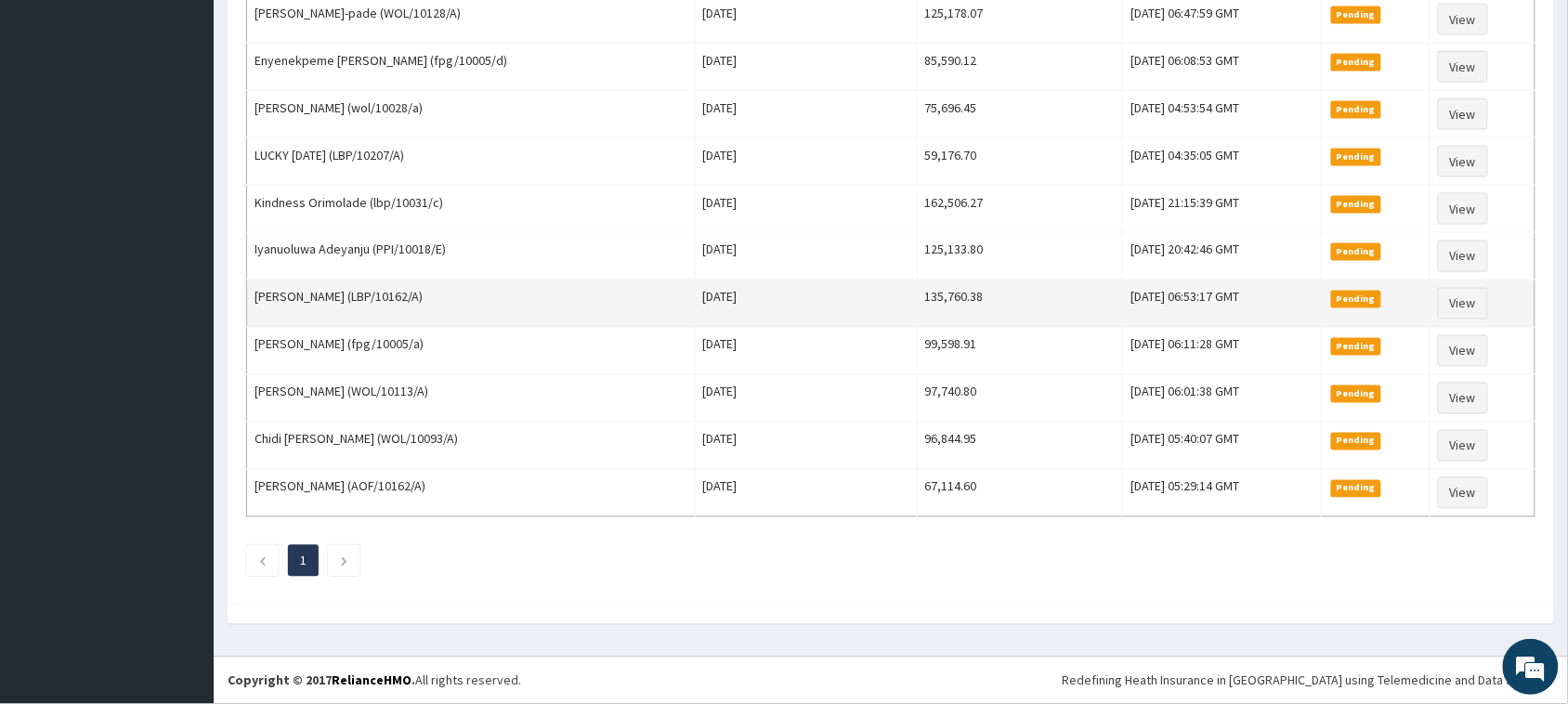
scroll to position [837, 0]
click at [743, 297] on link "View" at bounding box center [1462, 304] width 50 height 31
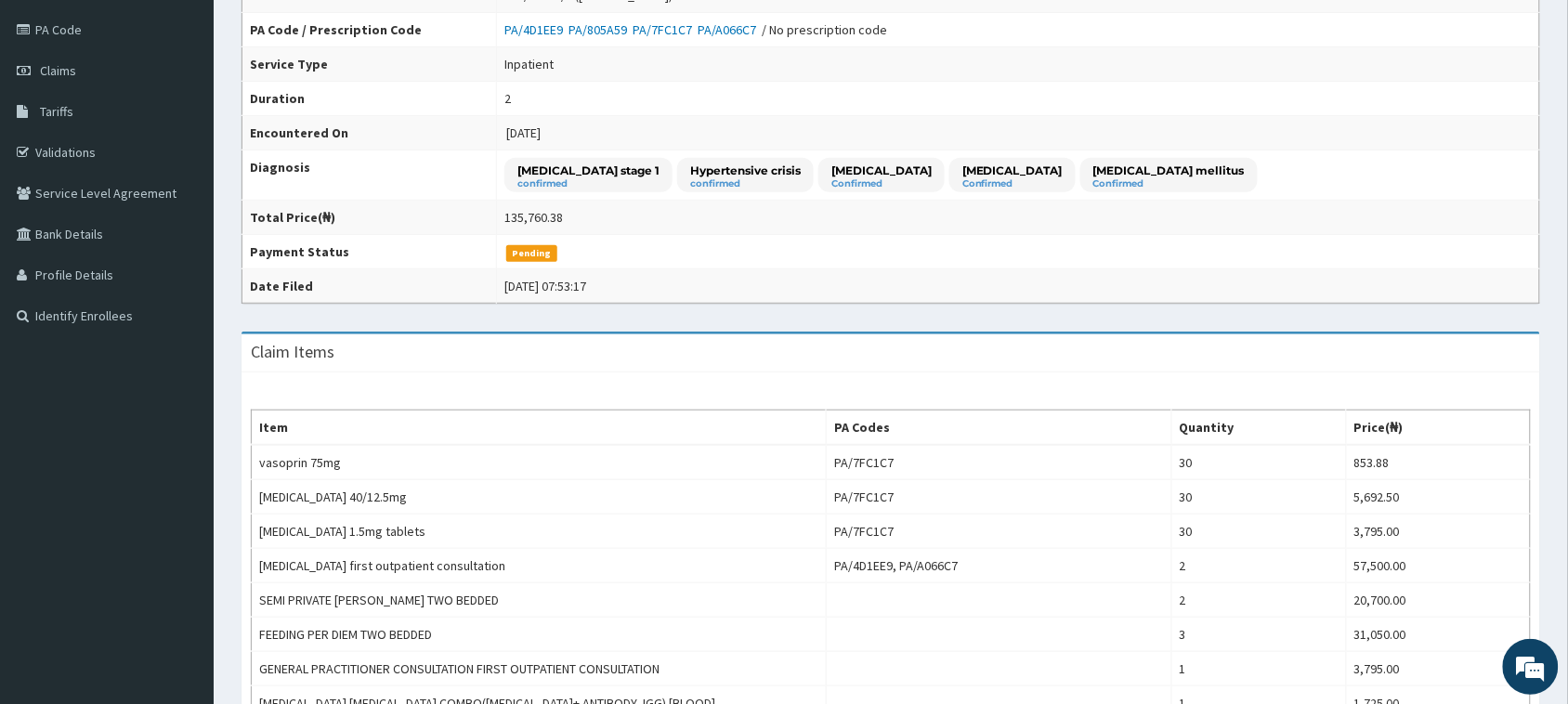
scroll to position [114, 0]
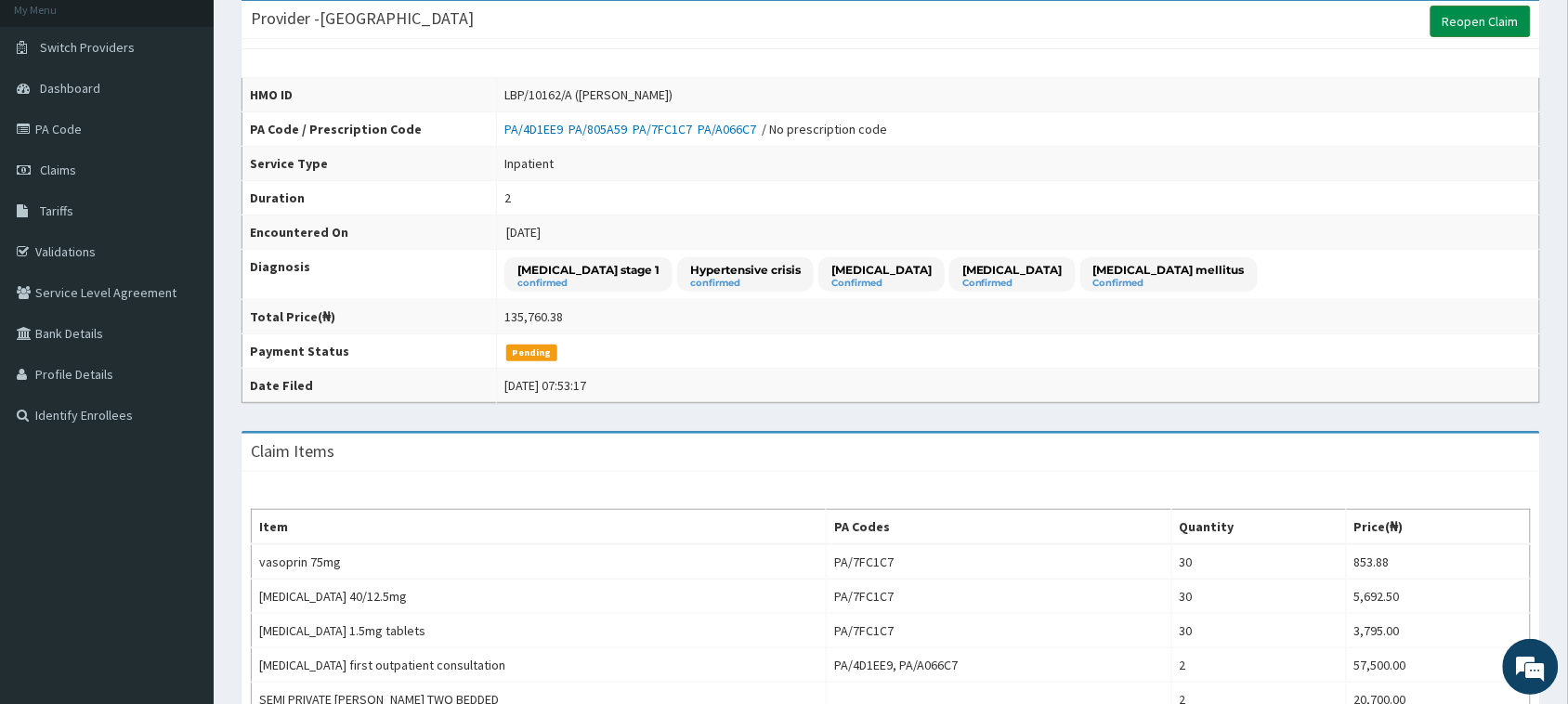
click at [1489, 28] on link "Reopen Claim" at bounding box center [1480, 21] width 101 height 31
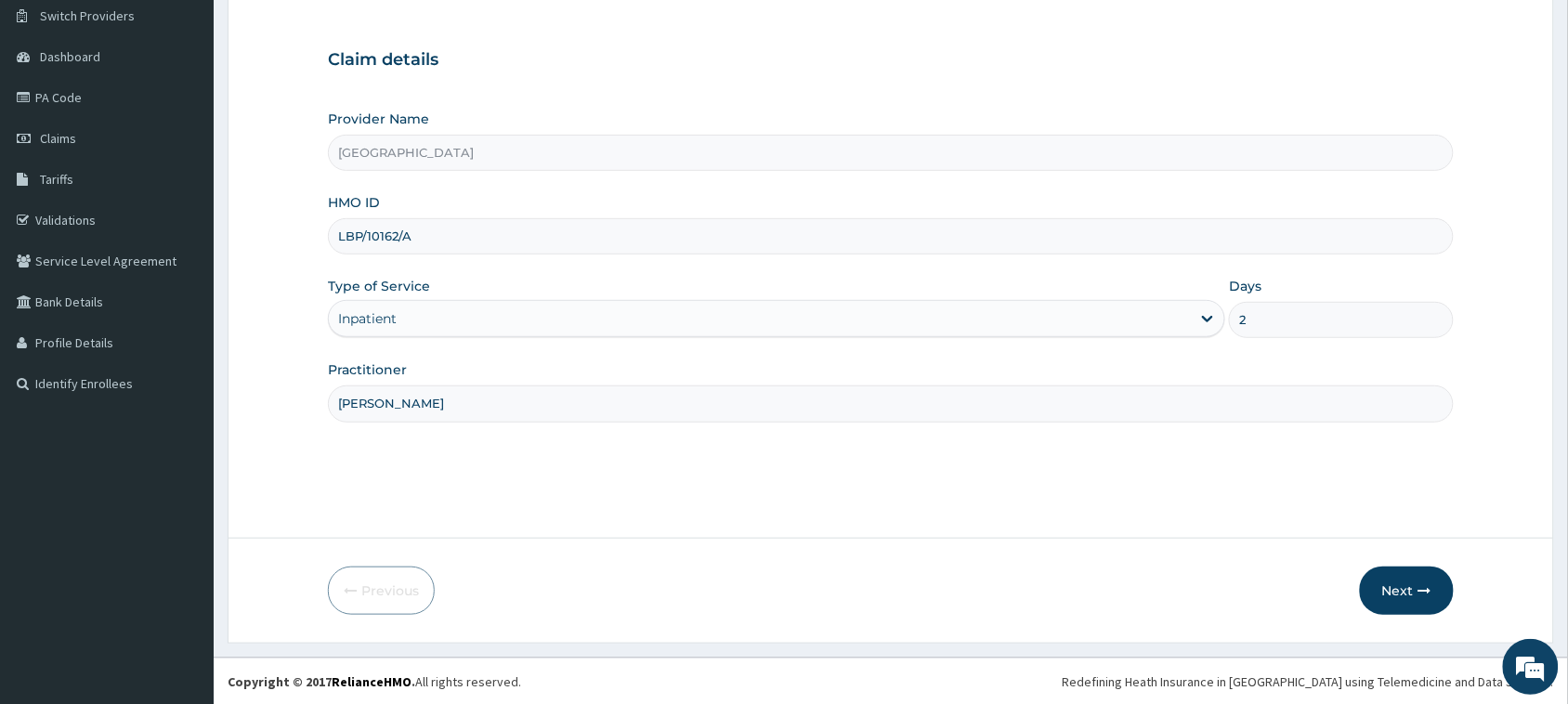
scroll to position [146, 0]
click at [1432, 593] on button "Next" at bounding box center [1407, 589] width 94 height 48
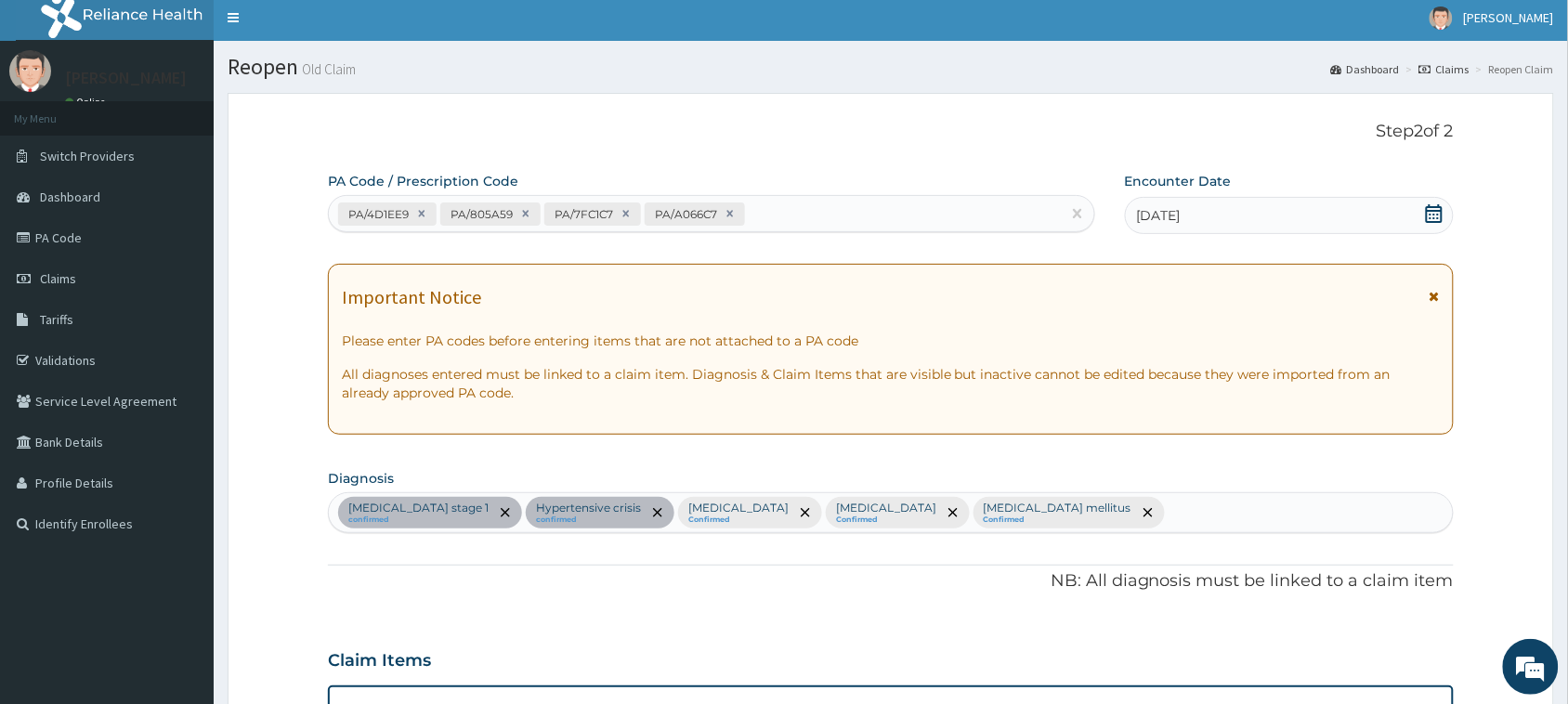
scroll to position [0, 0]
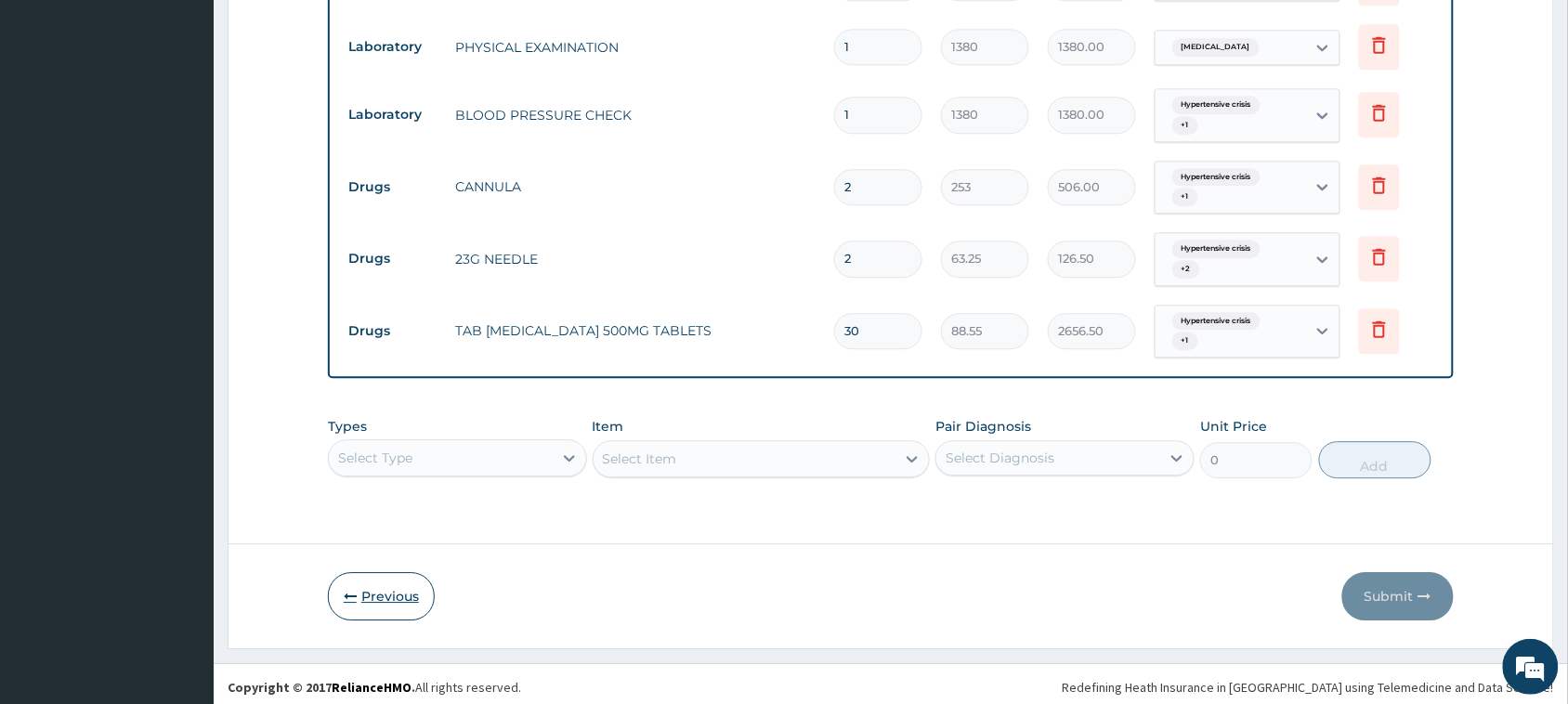
click at [413, 587] on button "Previous" at bounding box center [381, 596] width 106 height 48
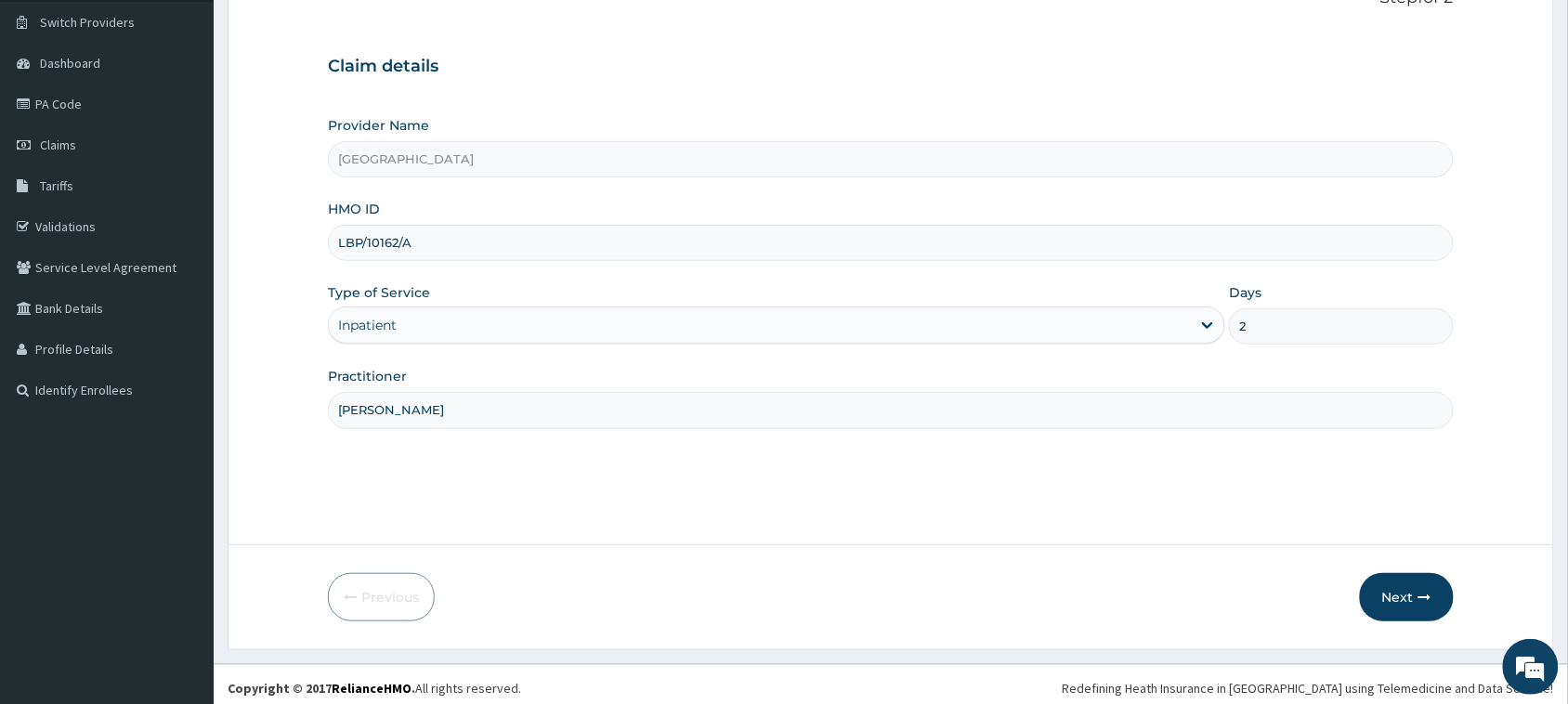
scroll to position [146, 0]
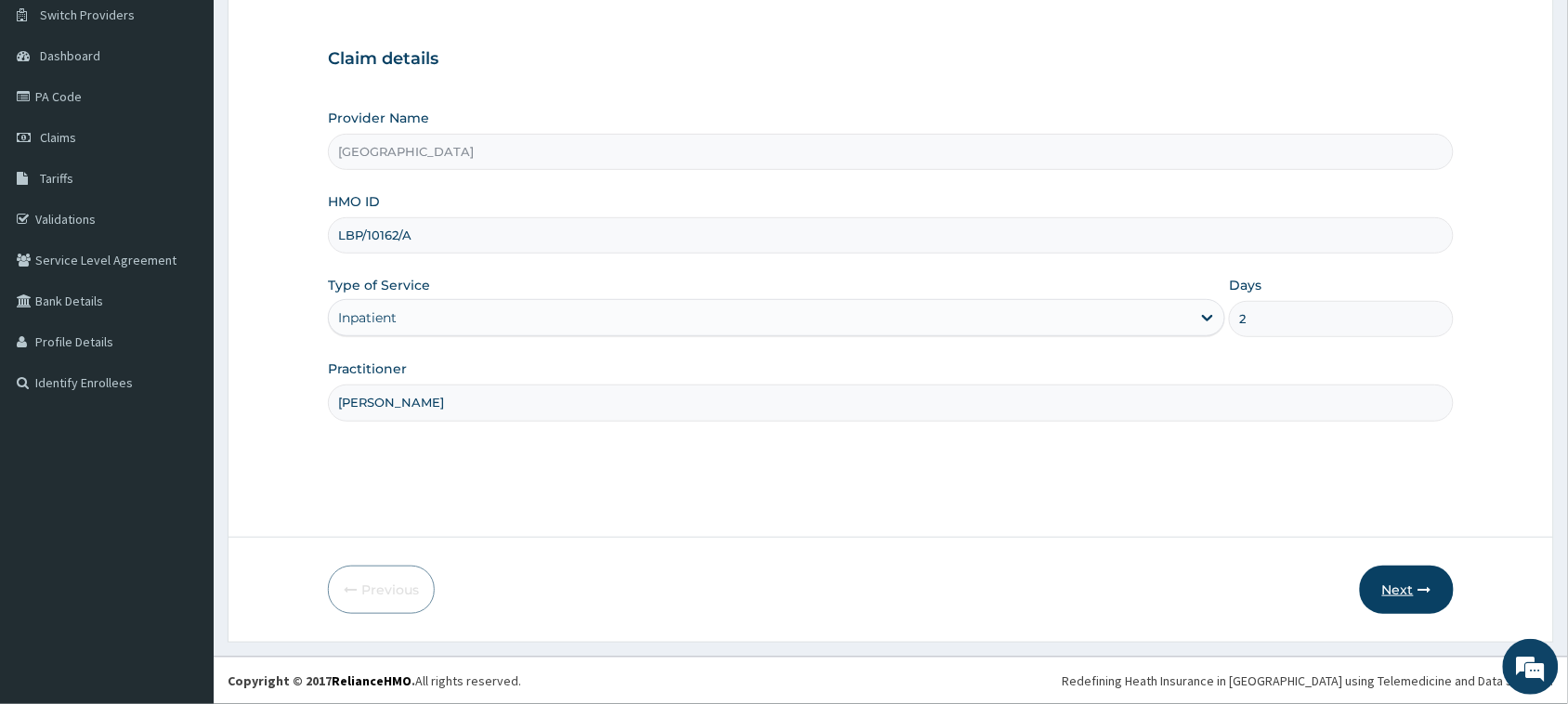
click at [1427, 593] on icon "button" at bounding box center [1424, 589] width 13 height 13
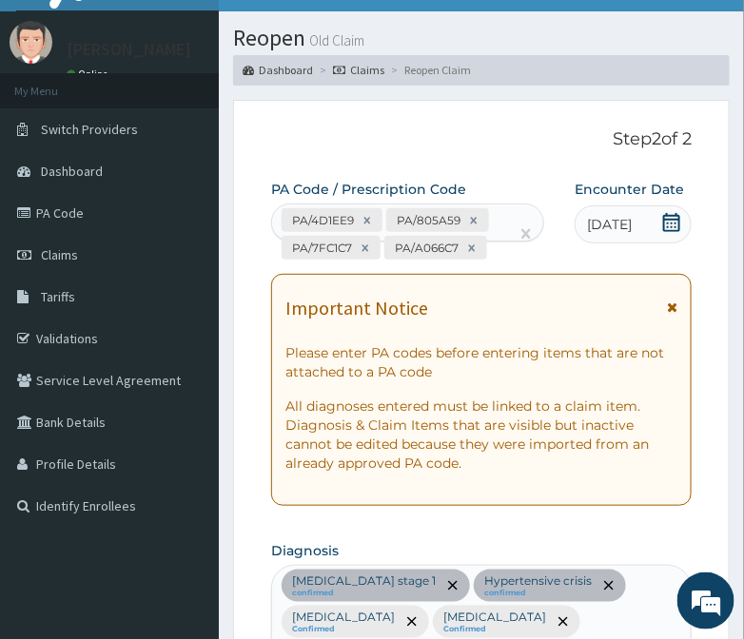
scroll to position [0, 0]
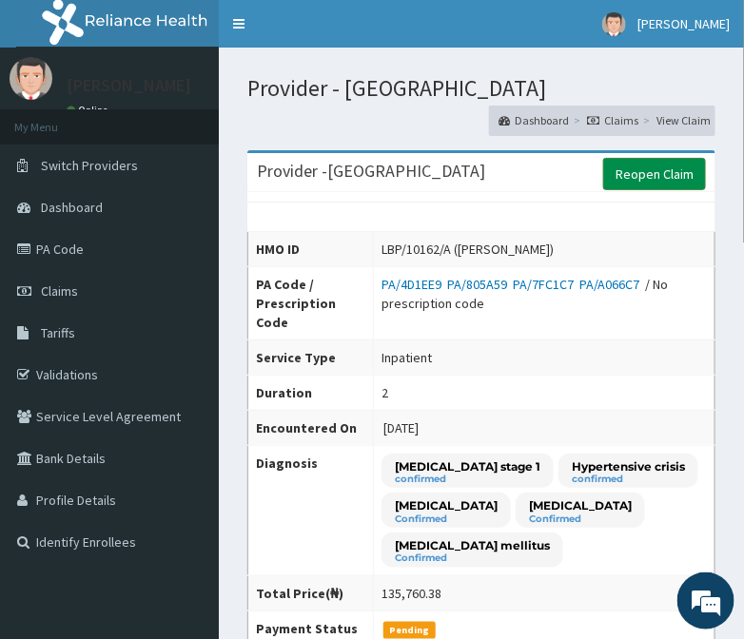
click at [669, 168] on link "Reopen Claim" at bounding box center [654, 174] width 103 height 32
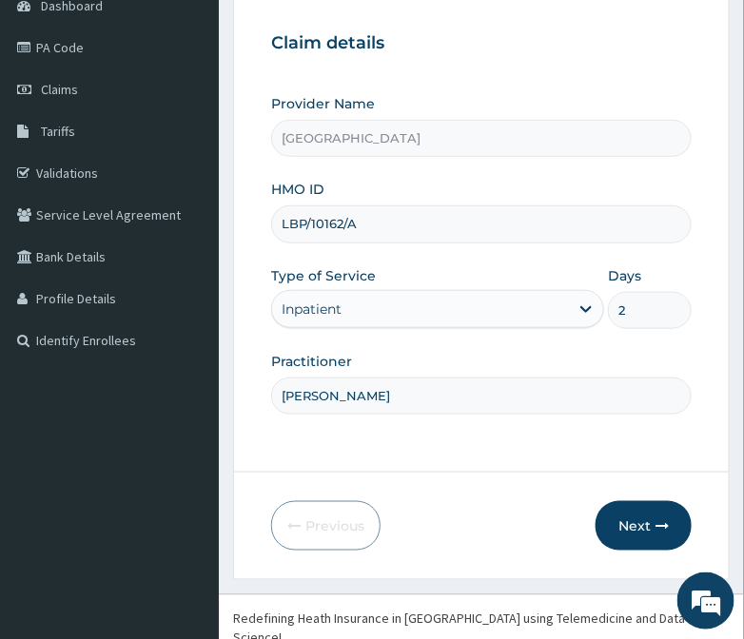
scroll to position [224, 0]
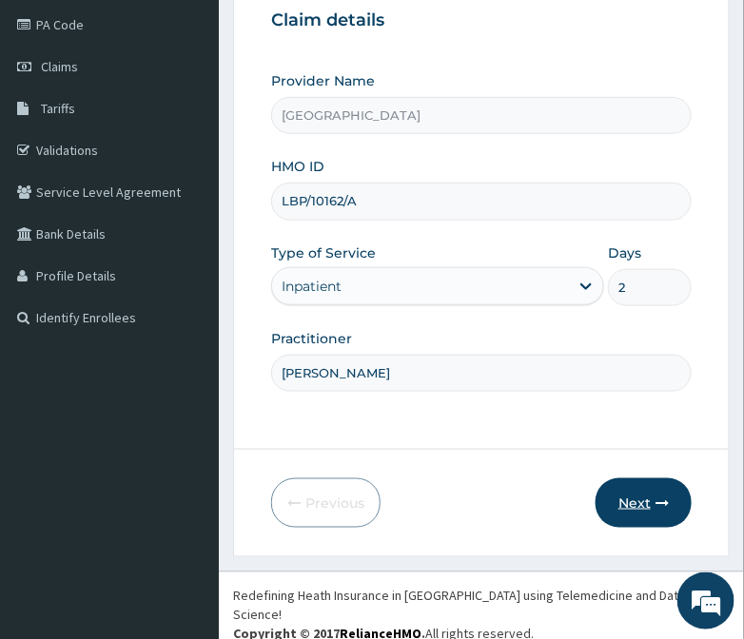
click at [640, 500] on button "Next" at bounding box center [643, 502] width 96 height 49
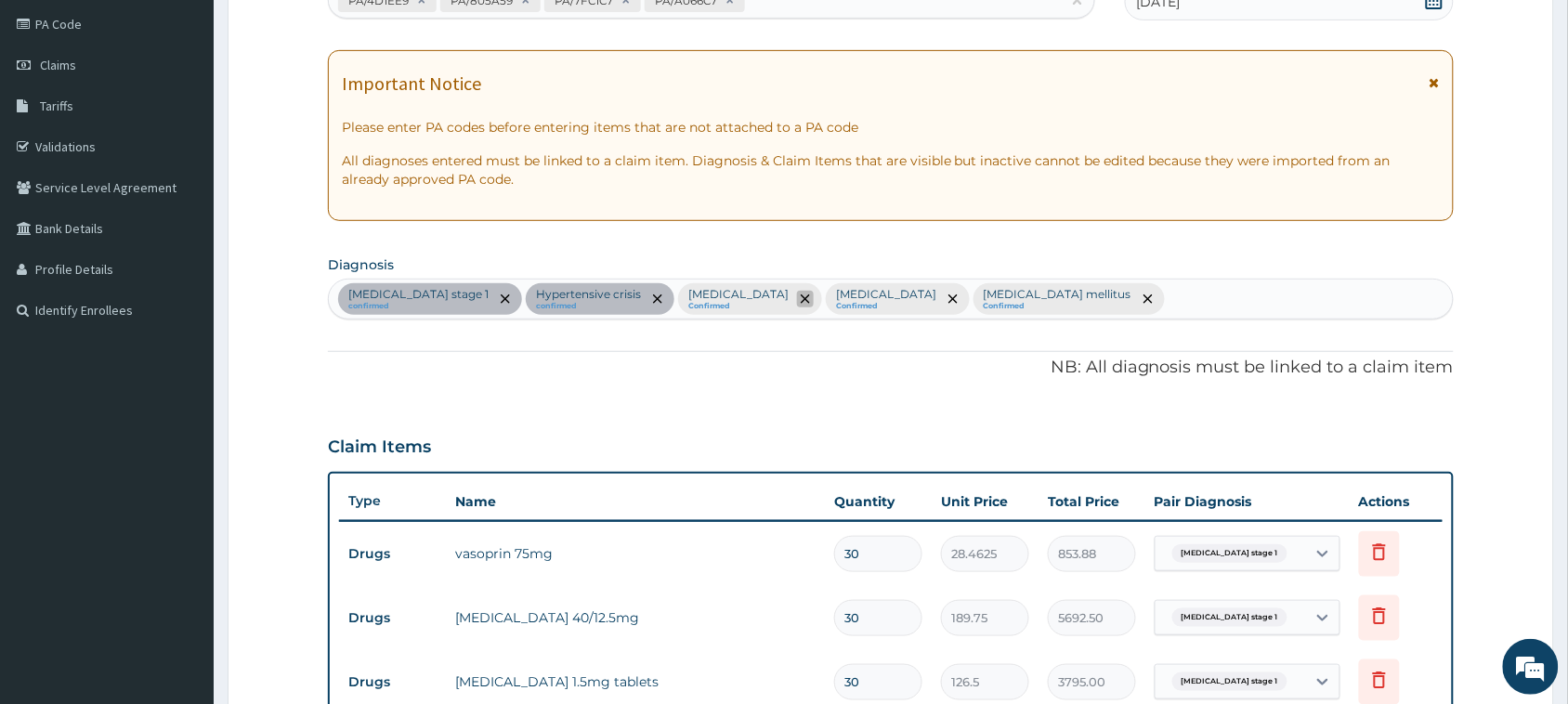
click at [725, 295] on icon "remove selection option" at bounding box center [805, 300] width 10 height 10
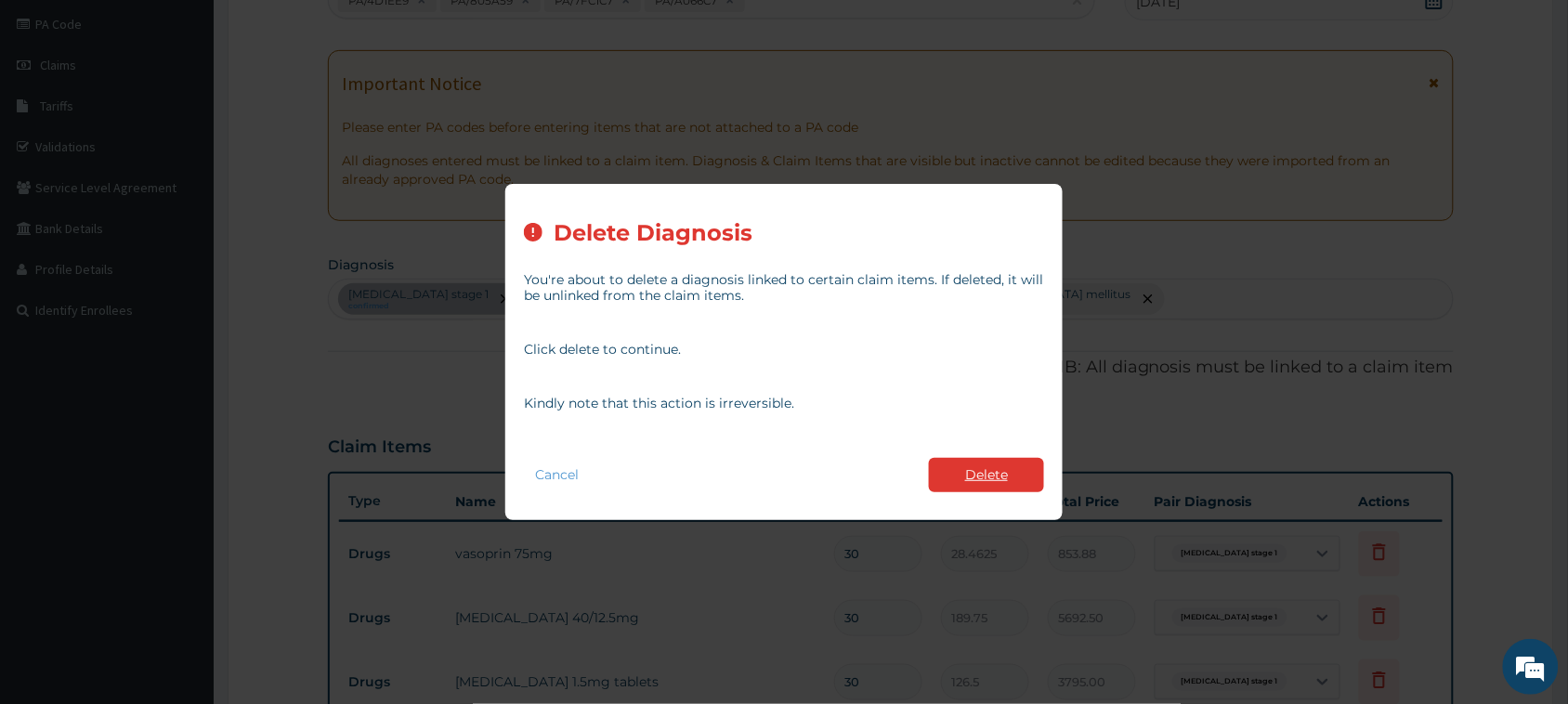
click at [725, 479] on button "Delete" at bounding box center [986, 475] width 115 height 34
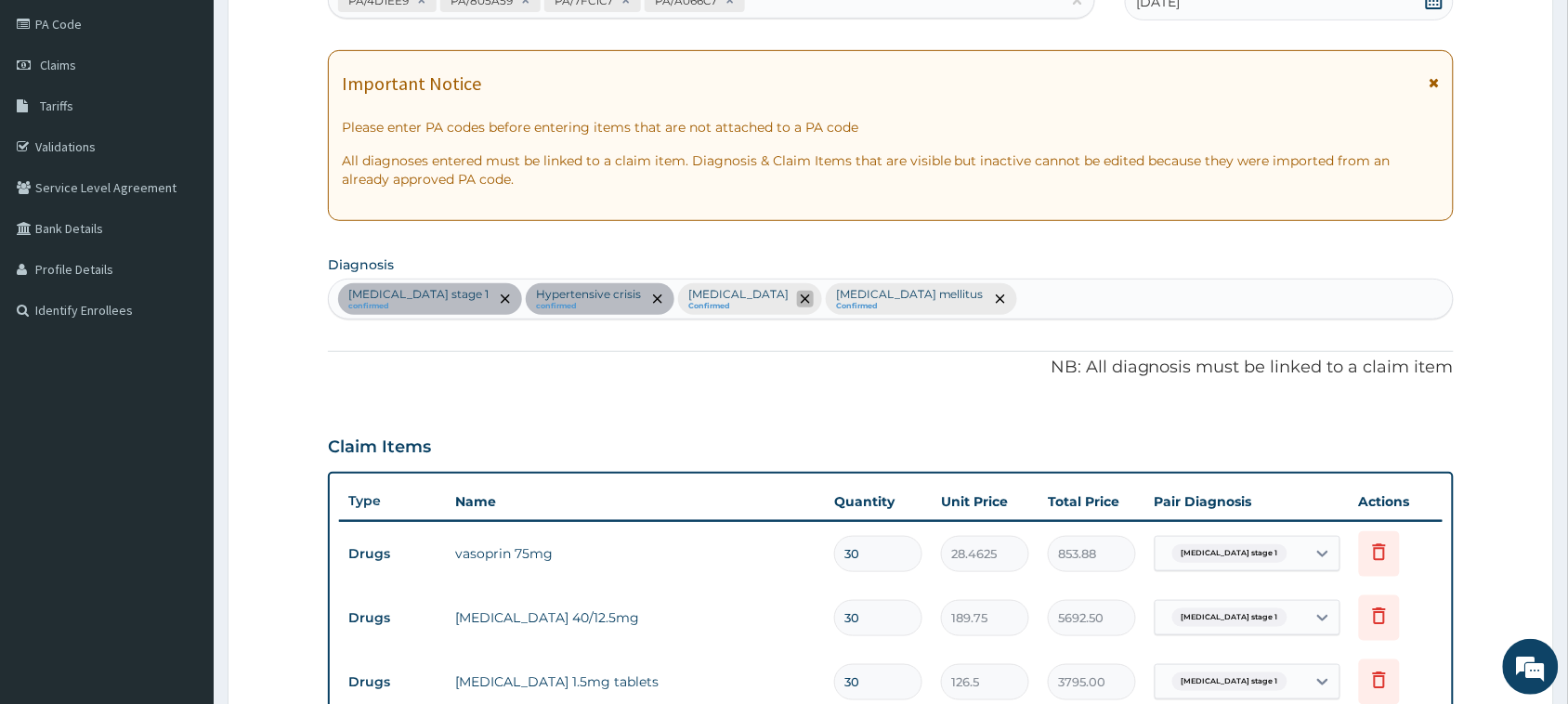
click at [725, 295] on icon "remove selection option" at bounding box center [805, 300] width 10 height 10
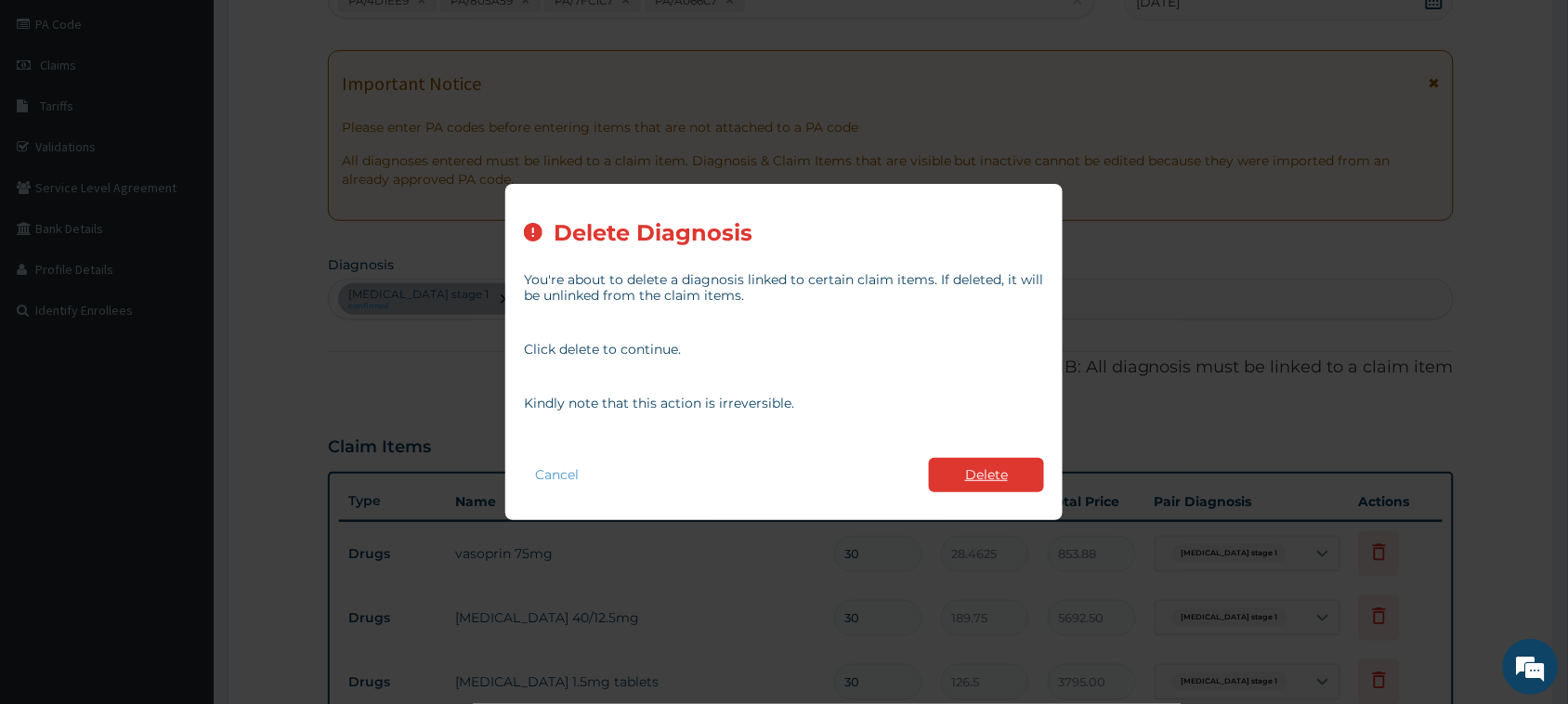
click at [725, 476] on button "Delete" at bounding box center [986, 475] width 115 height 34
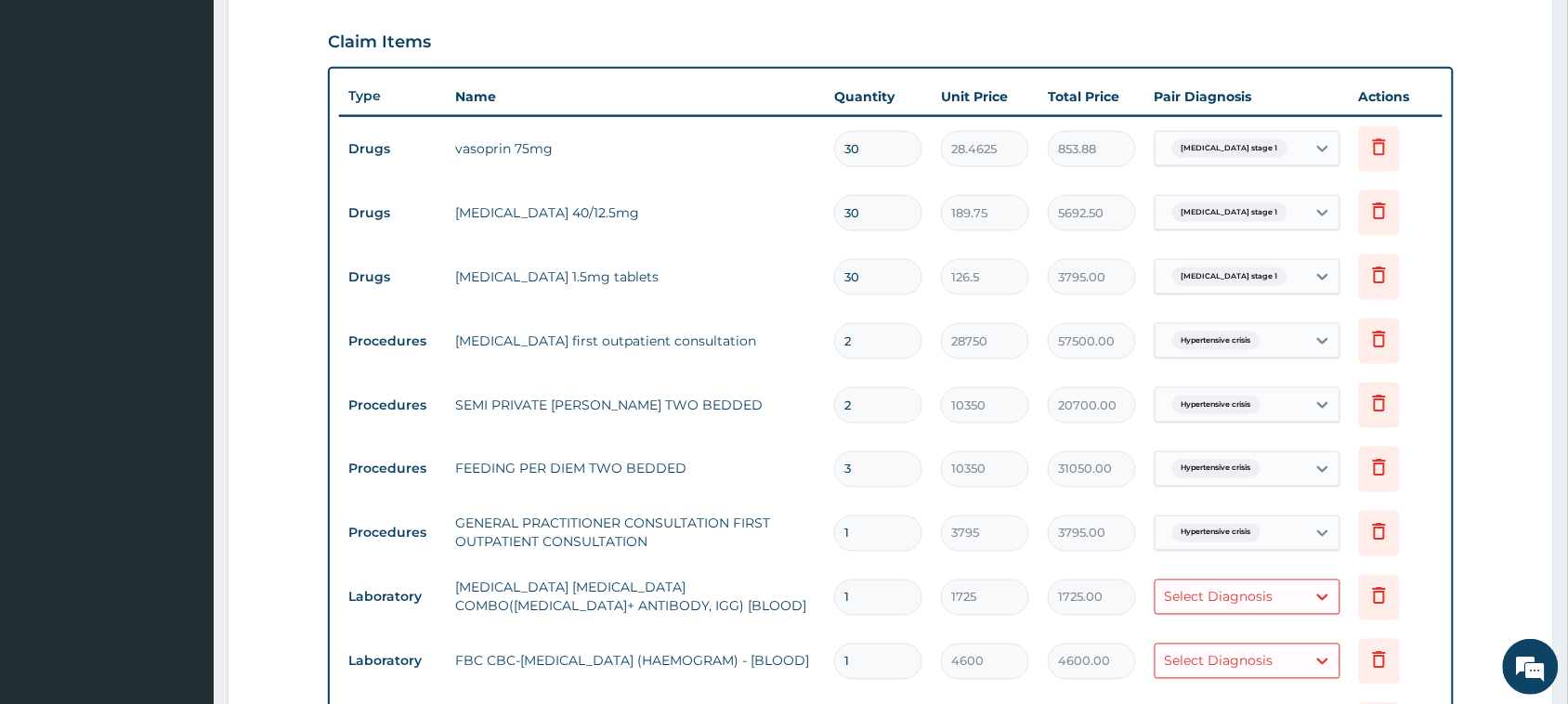
scroll to position [683, 0]
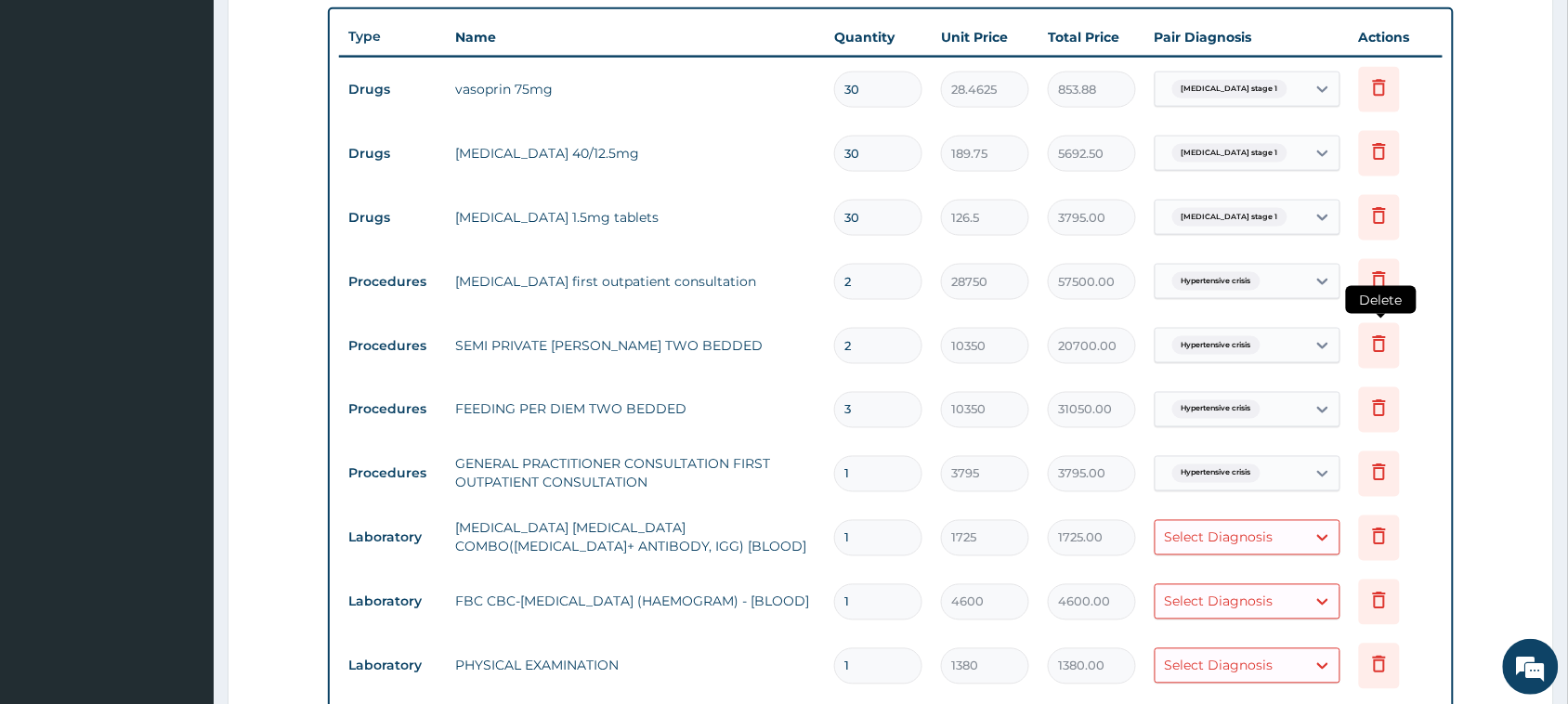
click at [725, 346] on icon at bounding box center [1379, 344] width 22 height 22
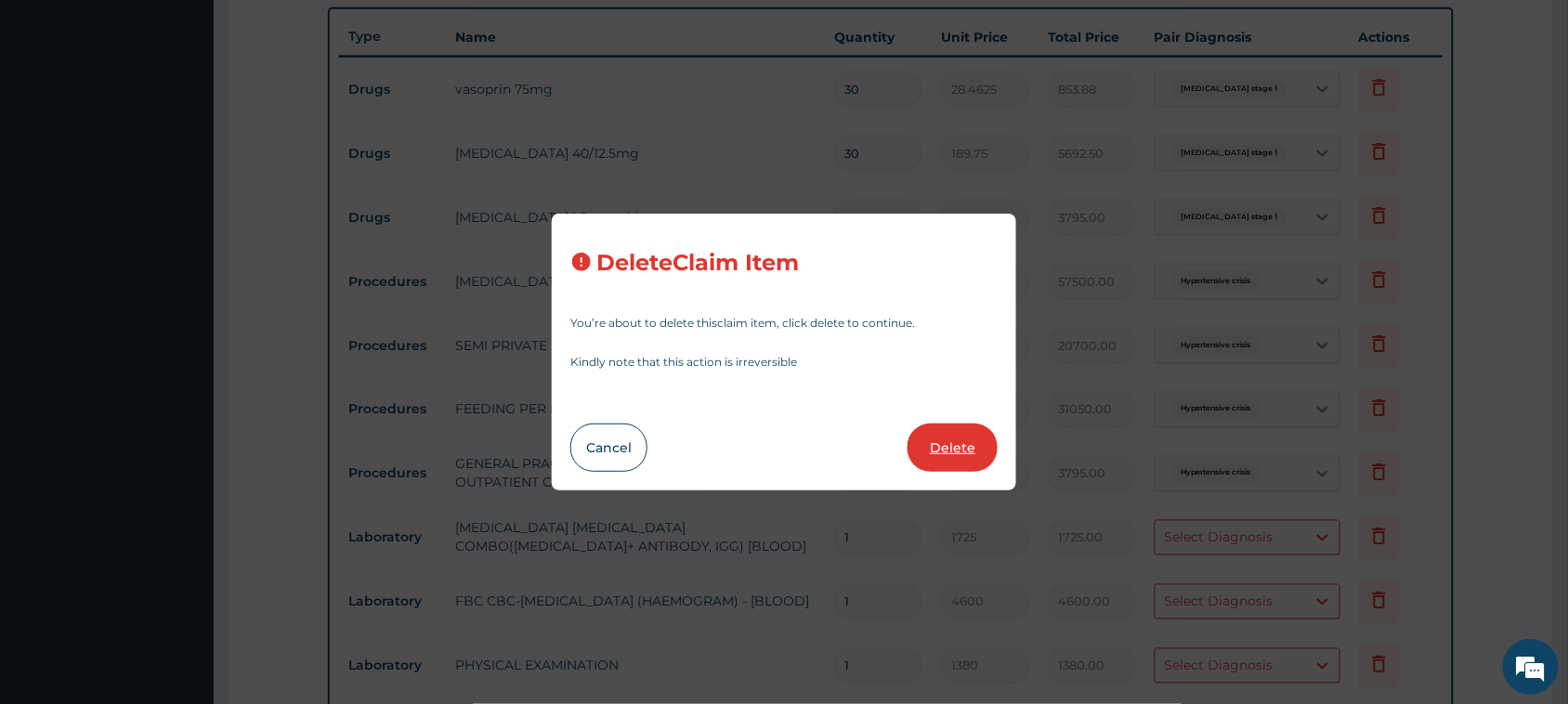
click at [725, 438] on button "Delete" at bounding box center [952, 447] width 90 height 48
type input "3"
type input "31050.00"
type input "1"
type input "3795"
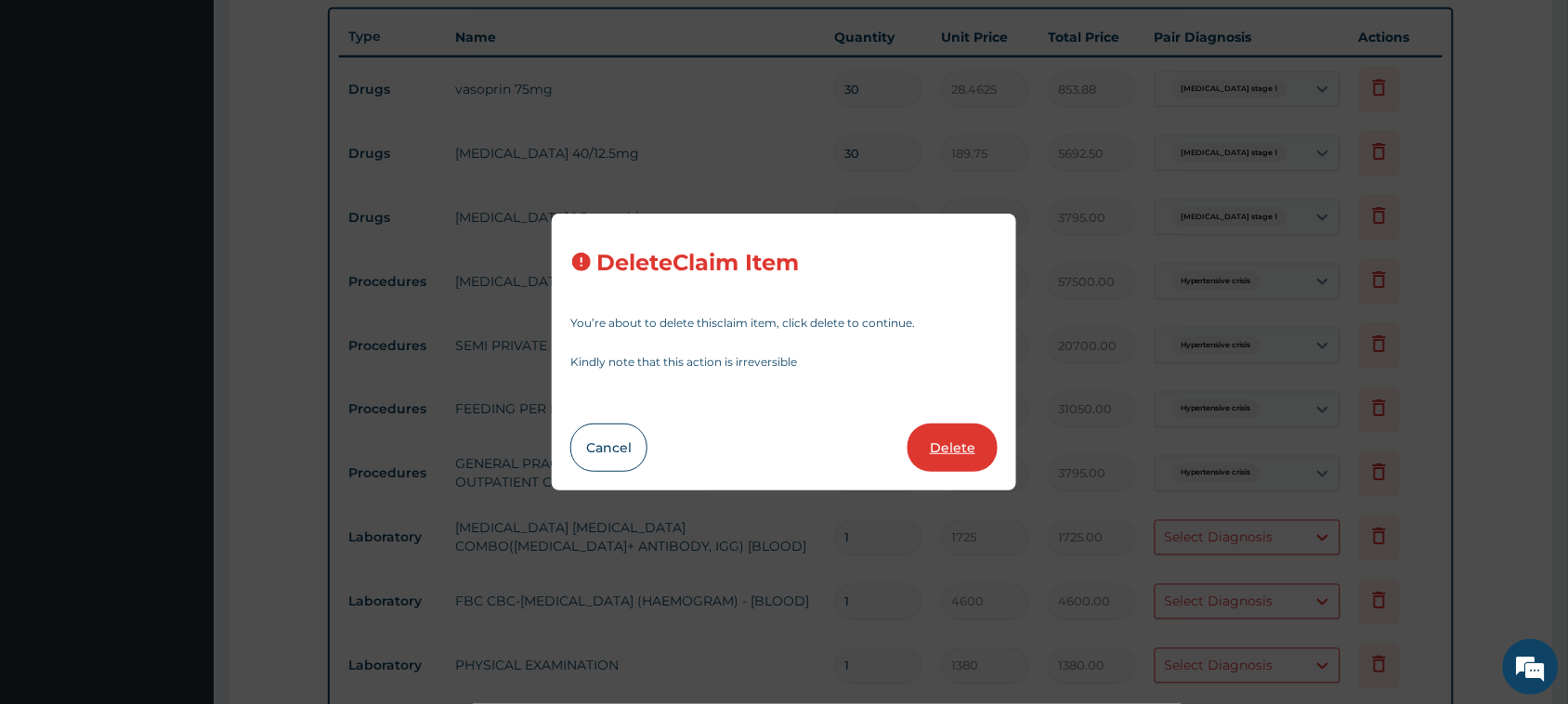
type input "3795.00"
type input "1725"
type input "1725.00"
type input "4600"
type input "4600.00"
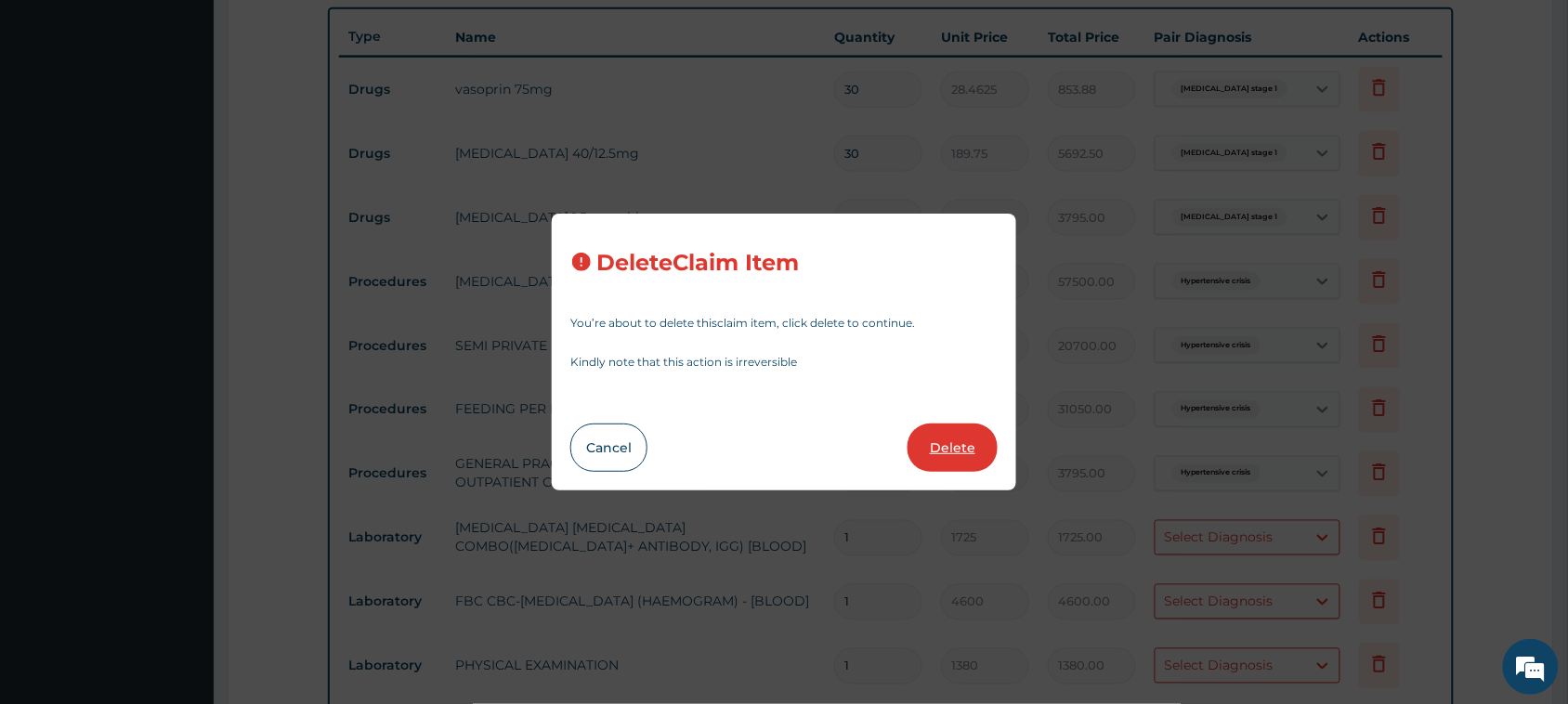
type input "1380"
type input "1380.00"
type input "2"
type input "253"
type input "506.00"
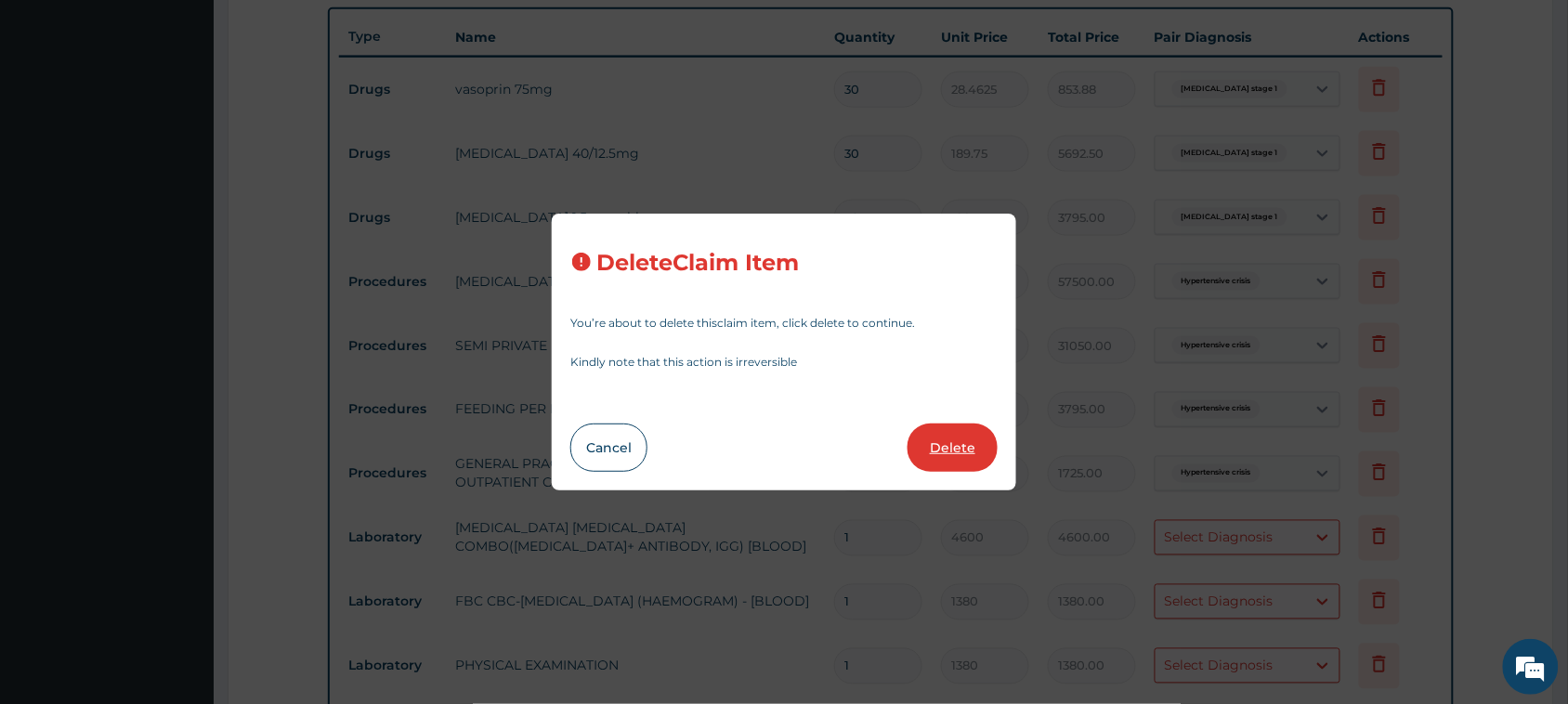
type input "63.25"
type input "126.50"
type input "30"
type input "88.55"
type input "2656.50"
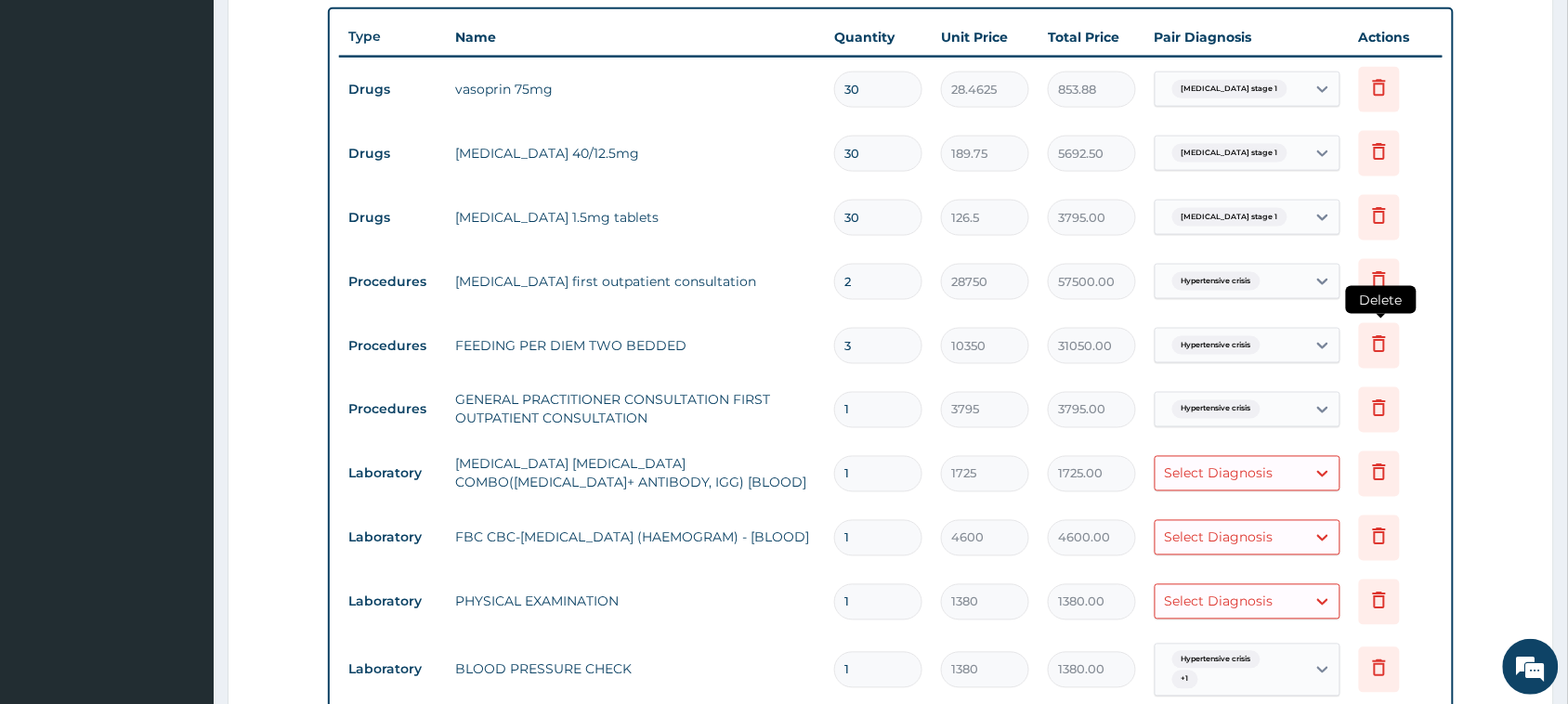
click at [725, 344] on icon at bounding box center [1379, 344] width 22 height 22
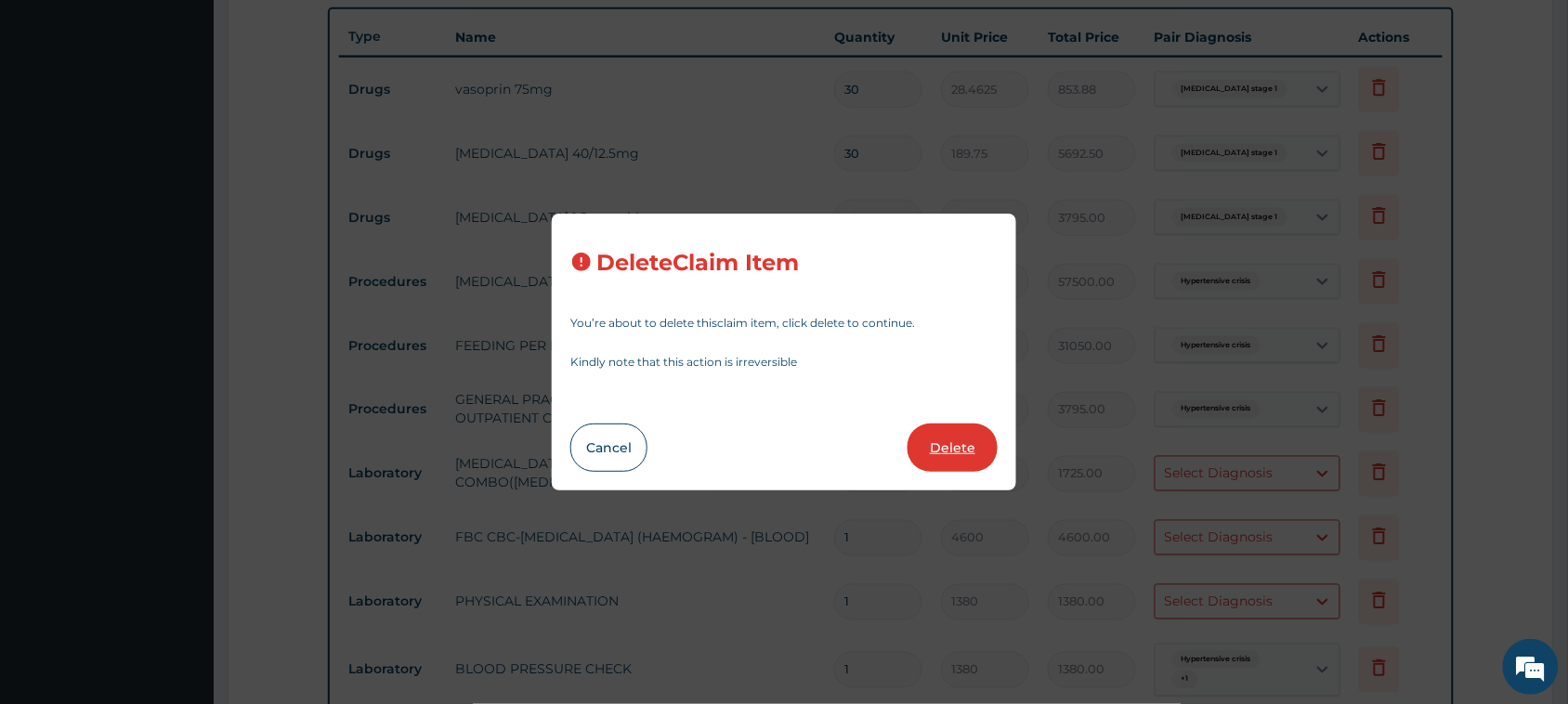
click at [725, 450] on button "Delete" at bounding box center [952, 447] width 90 height 48
type input "1"
type input "3795"
type input "3795.00"
type input "1725"
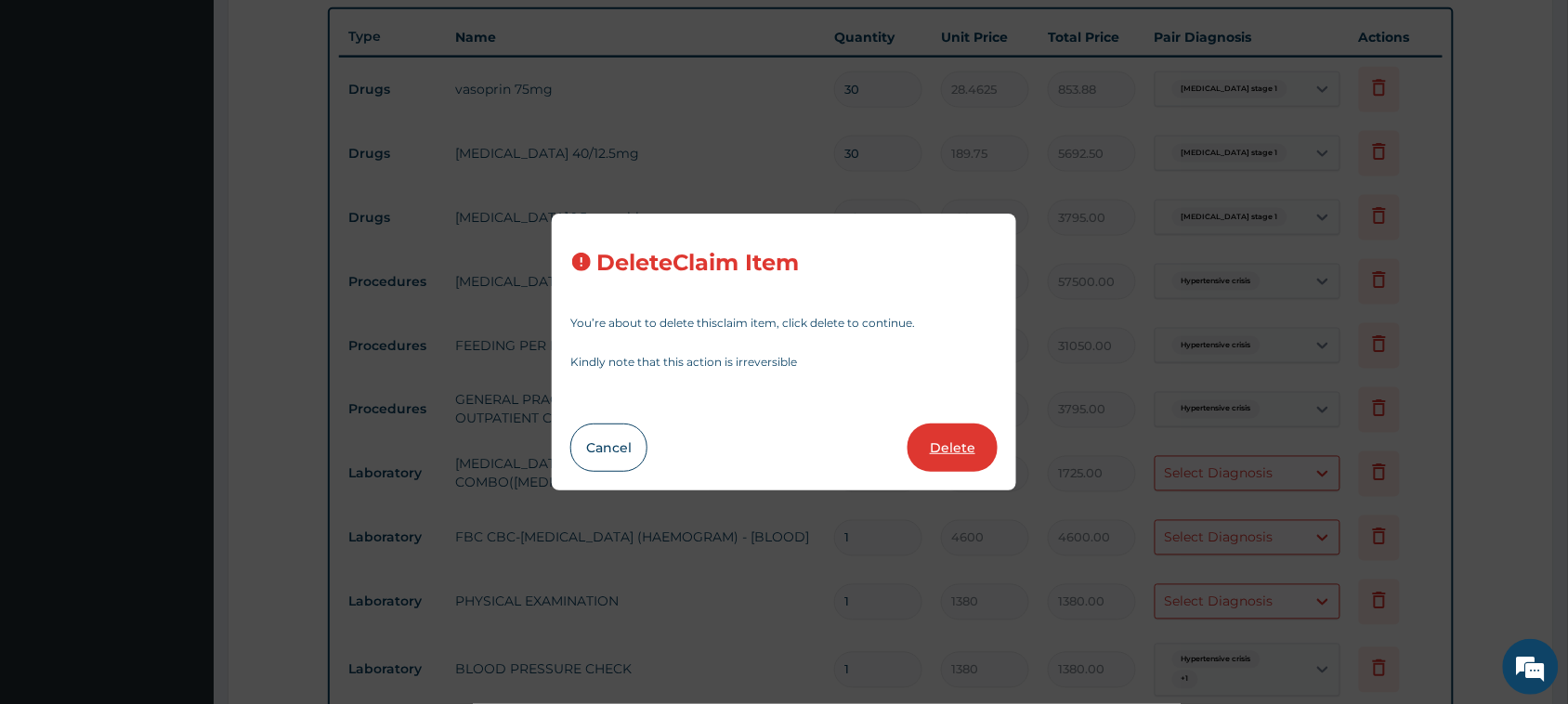
type input "1725.00"
type input "4600"
type input "4600.00"
type input "1380"
type input "1380.00"
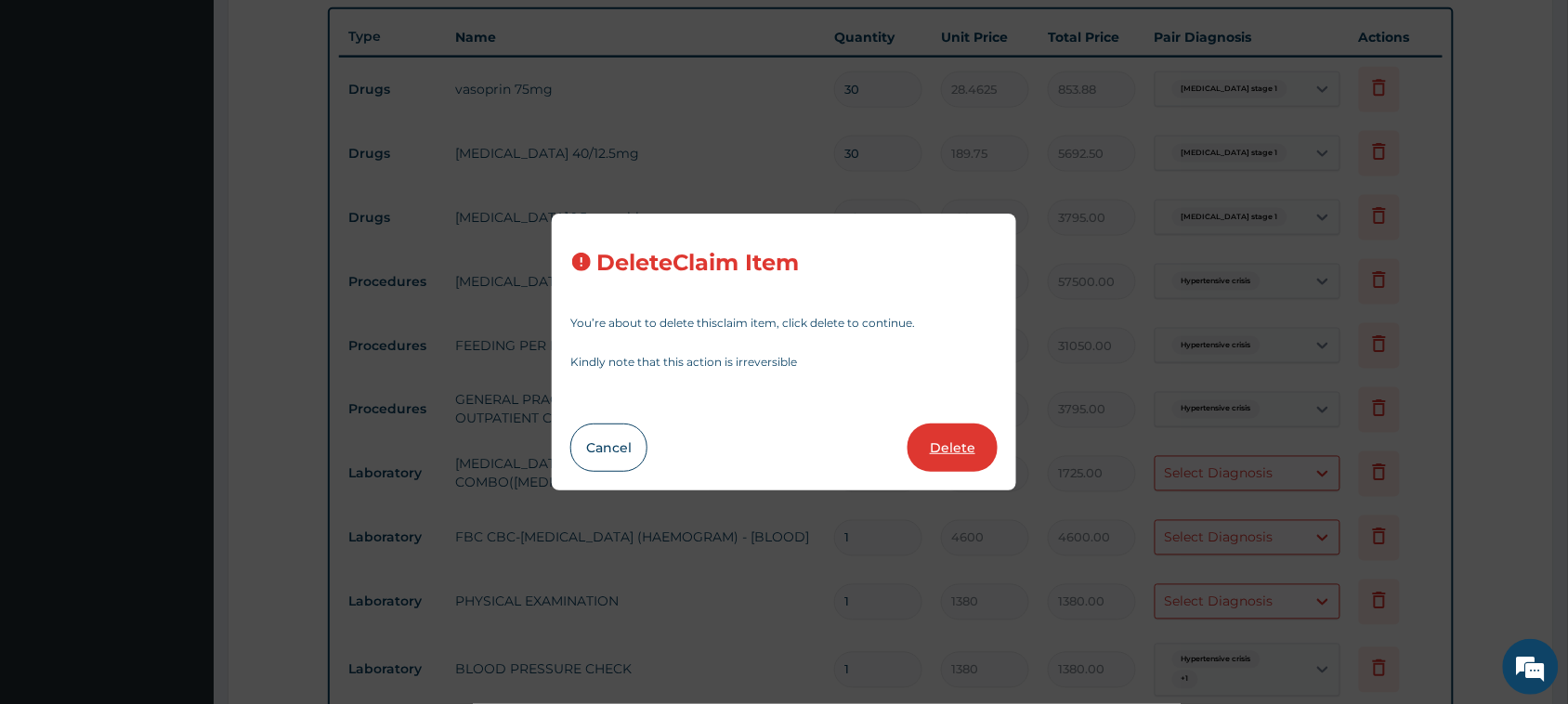
type input "2"
type input "253"
type input "506.00"
type input "63.25"
type input "126.50"
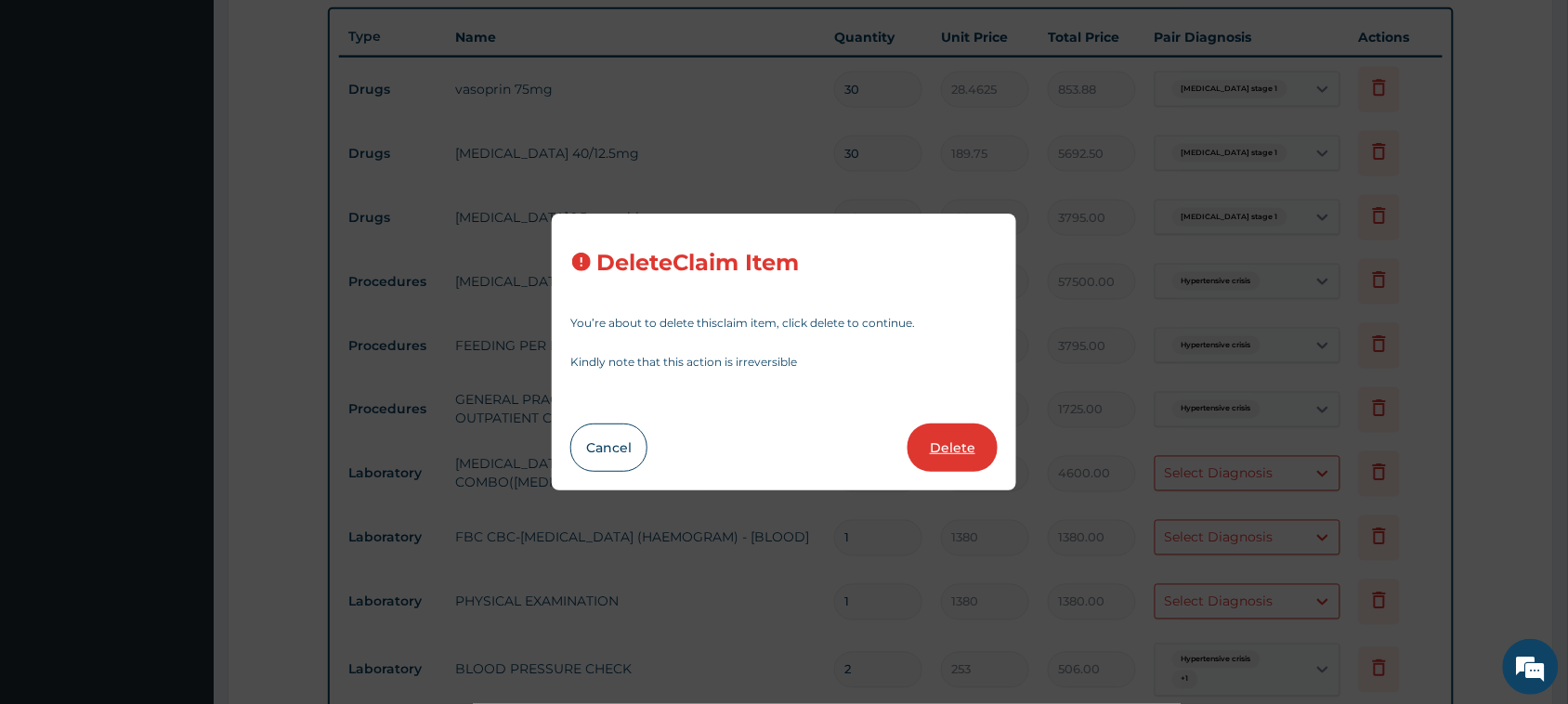
type input "30"
type input "88.55"
type input "2656.50"
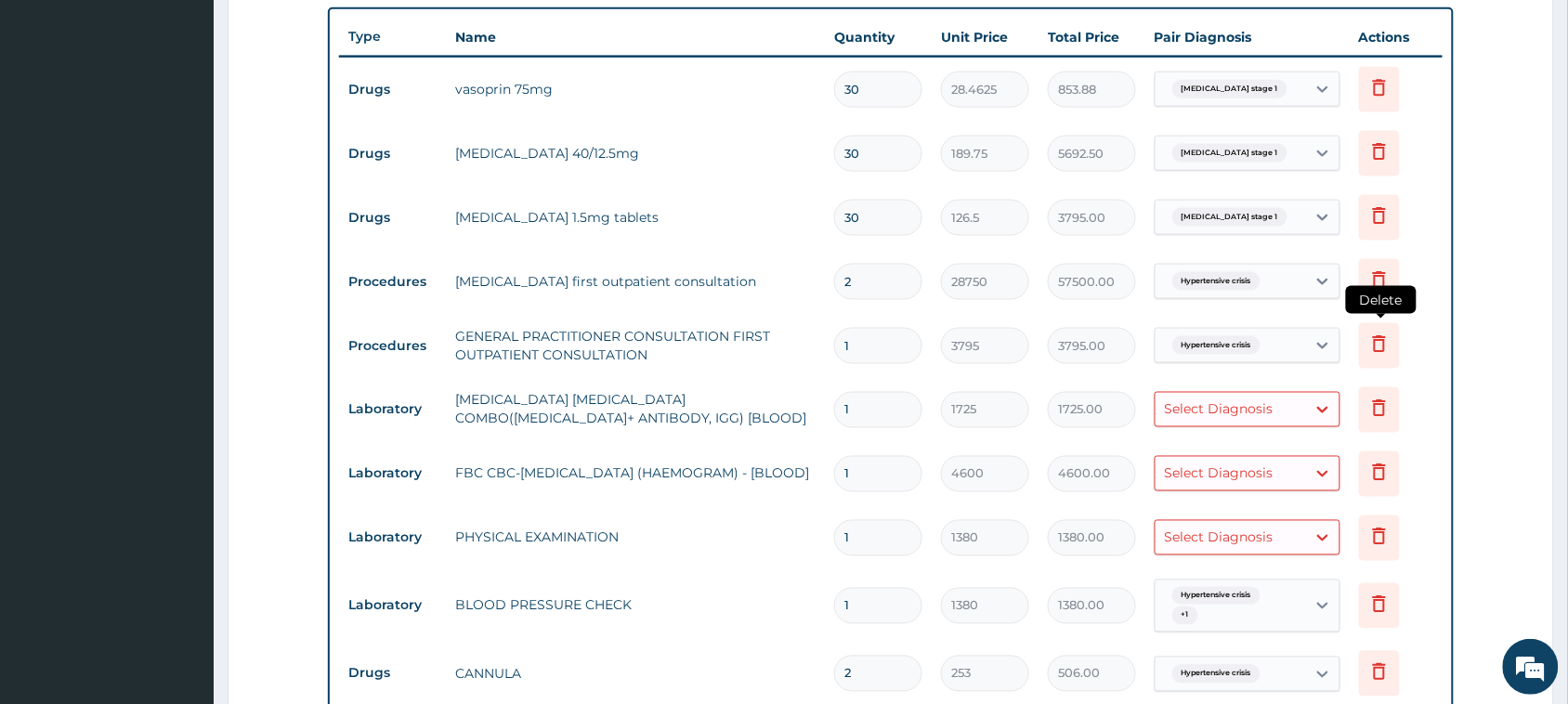
click at [725, 347] on icon at bounding box center [1379, 344] width 22 height 22
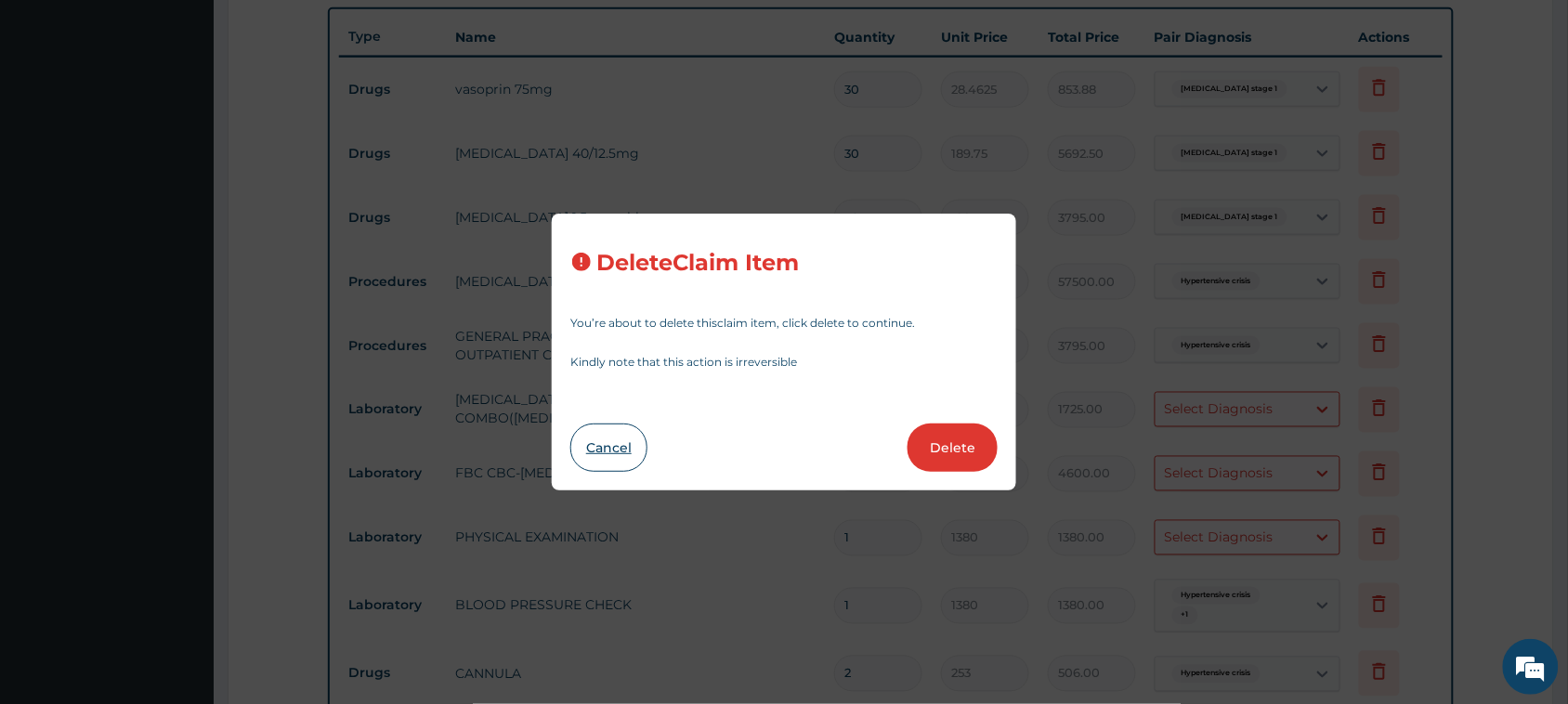
click at [579, 456] on button "Cancel" at bounding box center [608, 447] width 77 height 48
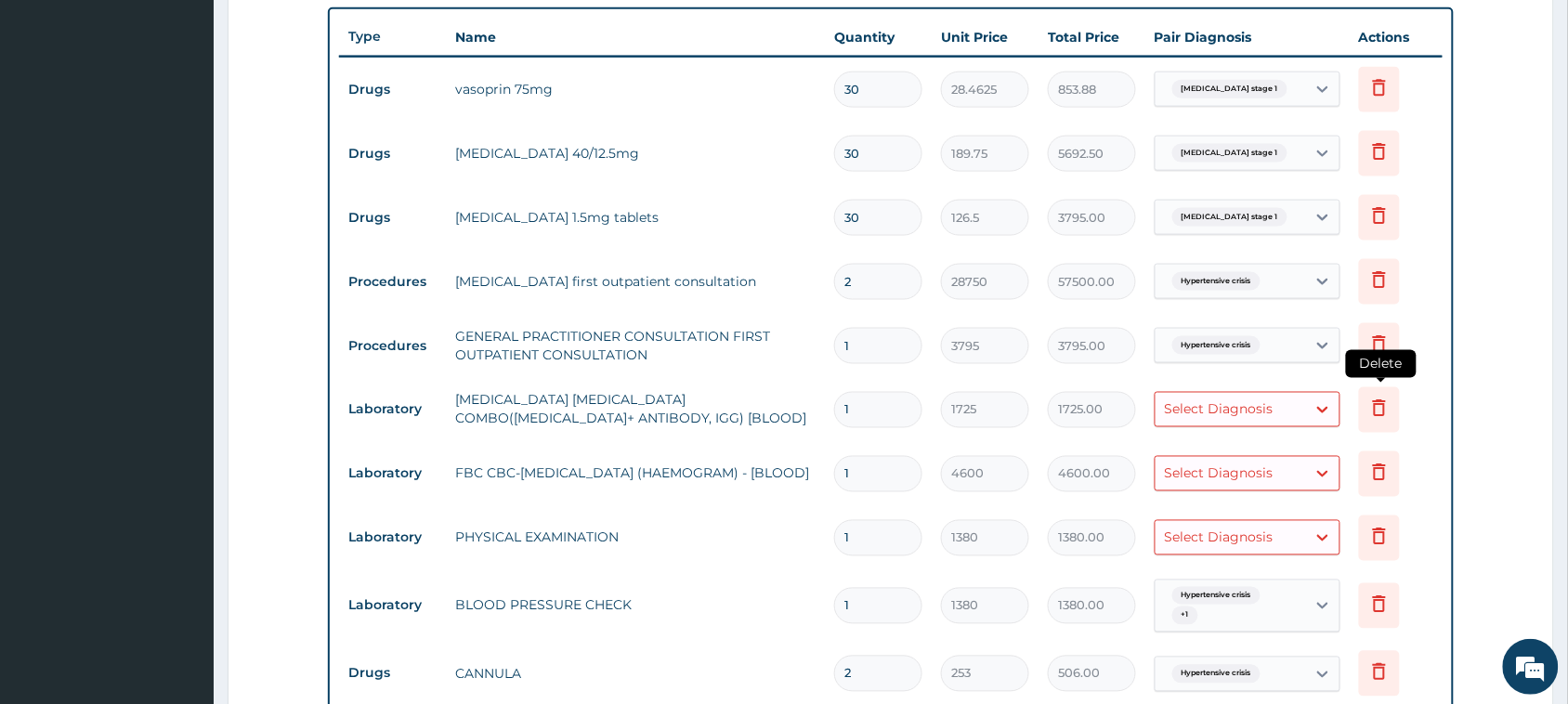
click at [725, 405] on icon at bounding box center [1379, 407] width 22 height 22
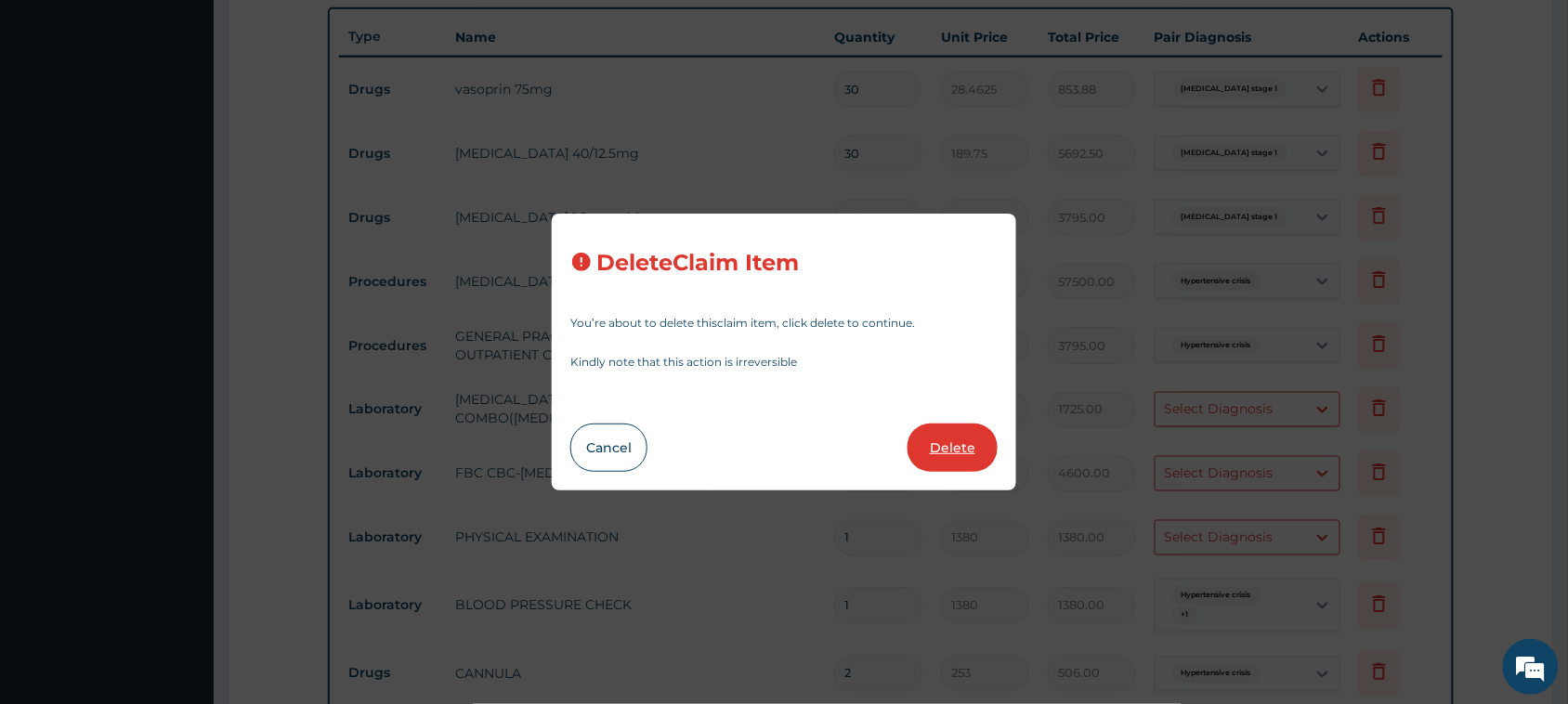
click at [725, 447] on button "Delete" at bounding box center [952, 447] width 90 height 48
type input "4600"
type input "4600.00"
type input "1380"
type input "1380.00"
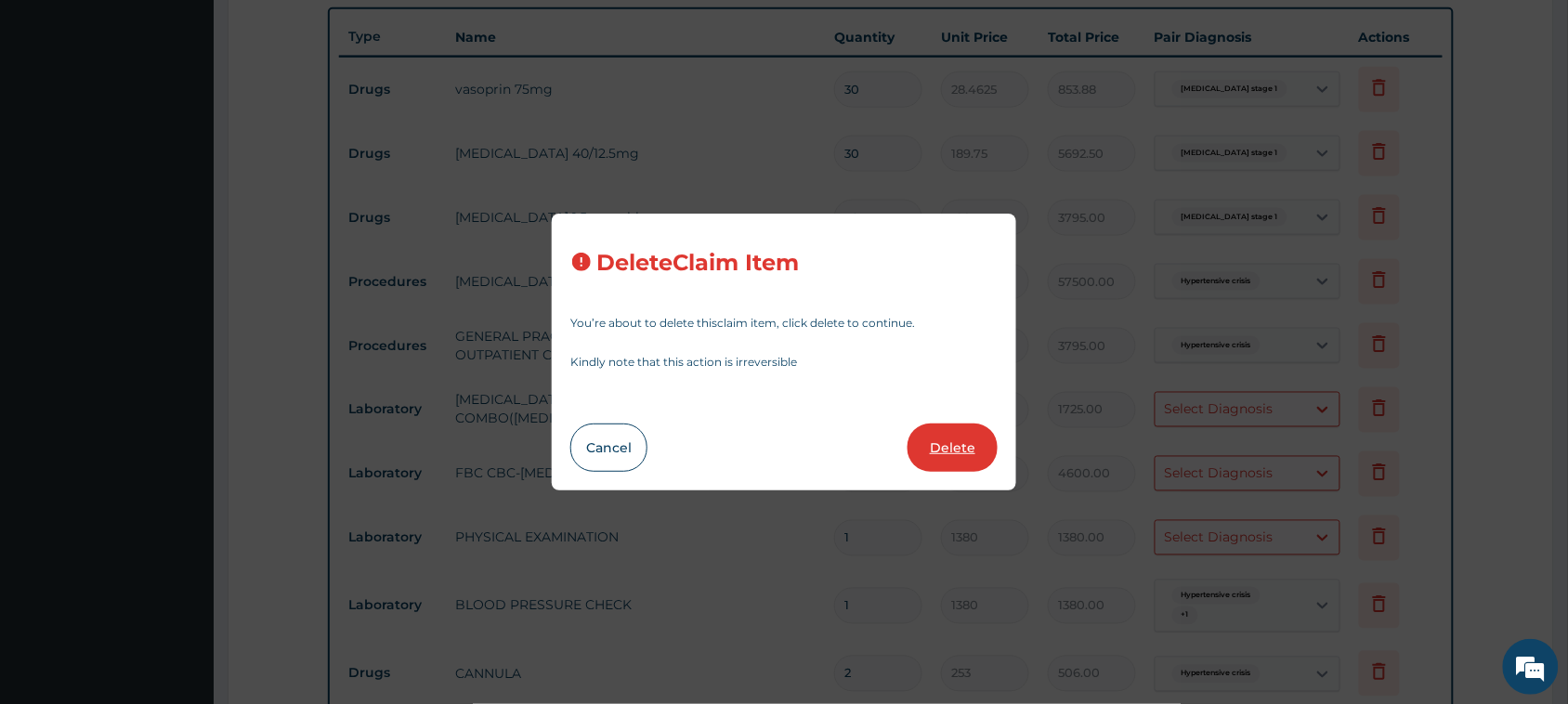
type input "2"
type input "253"
type input "506.00"
type input "63.25"
type input "126.50"
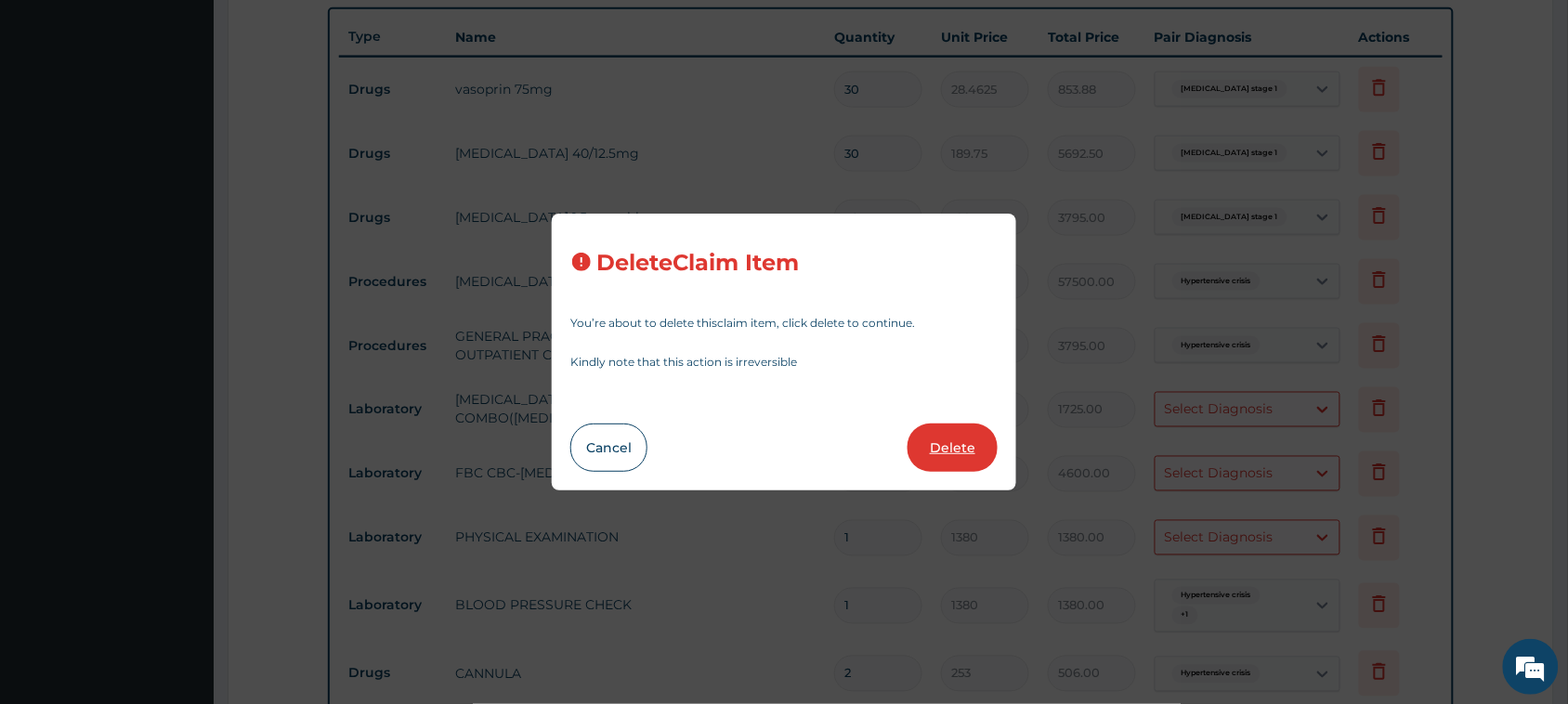
type input "30"
type input "88.55"
type input "2656.50"
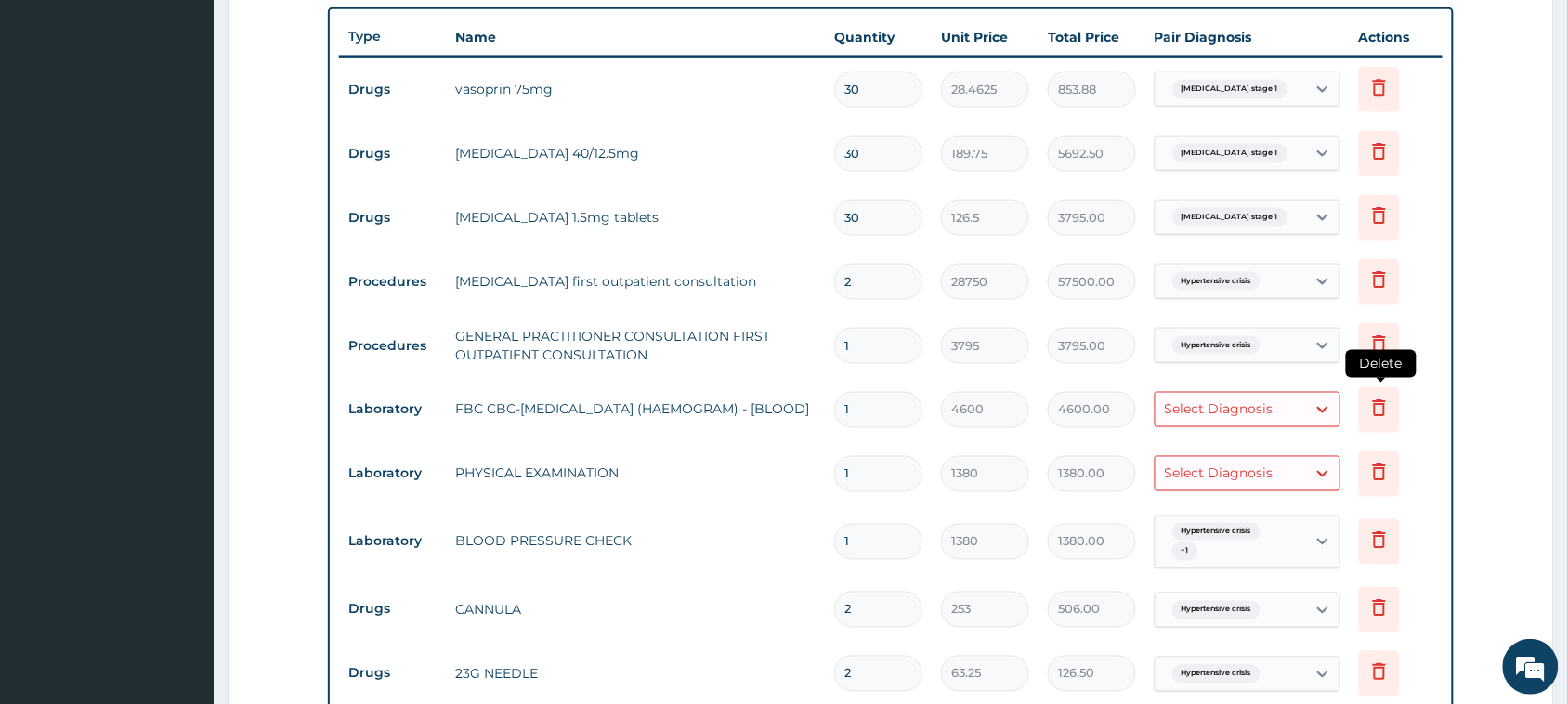
click at [725, 411] on icon at bounding box center [1379, 407] width 22 height 22
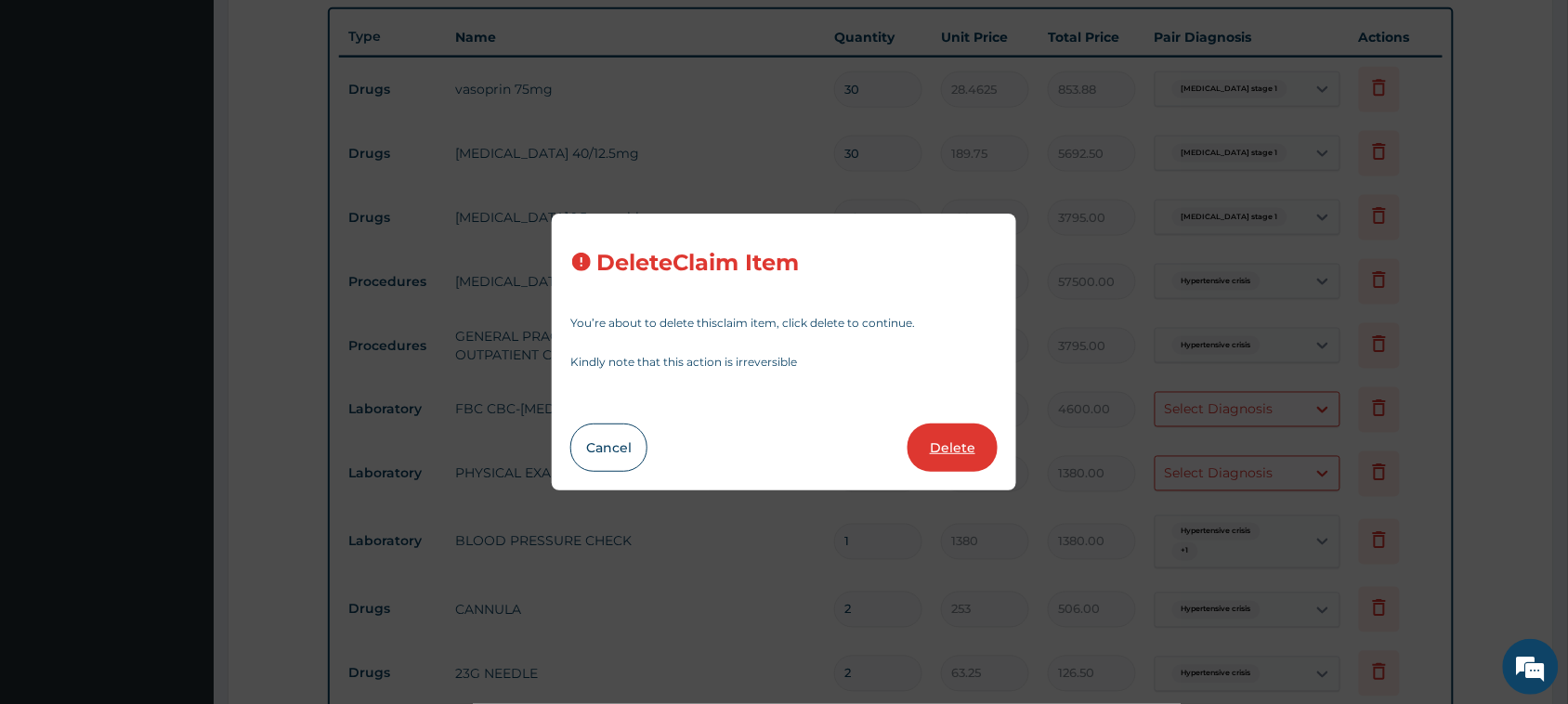
click at [725, 437] on button "Delete" at bounding box center [952, 447] width 90 height 48
type input "1380"
type input "1380.00"
type input "2"
type input "253"
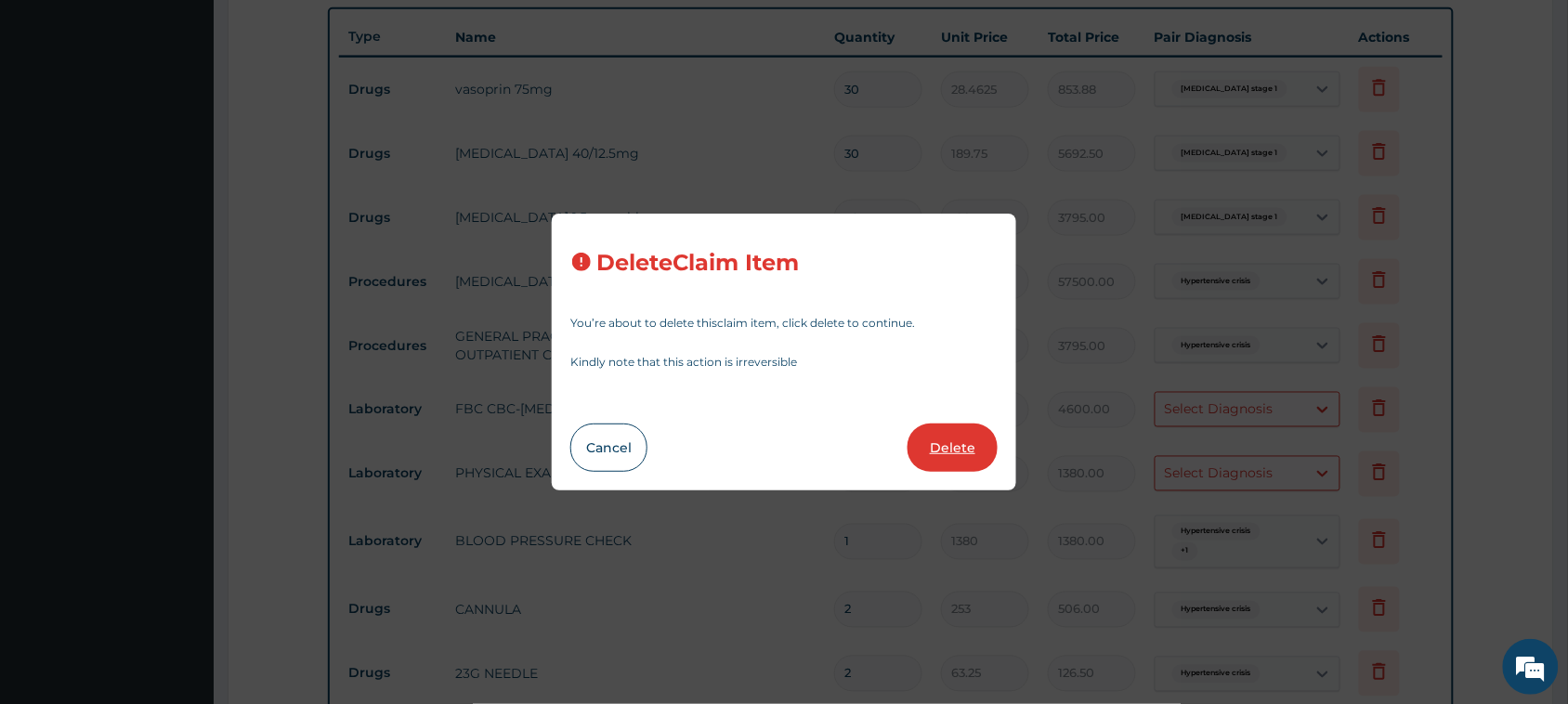
type input "506.00"
type input "63.25"
type input "126.50"
type input "30"
type input "88.55"
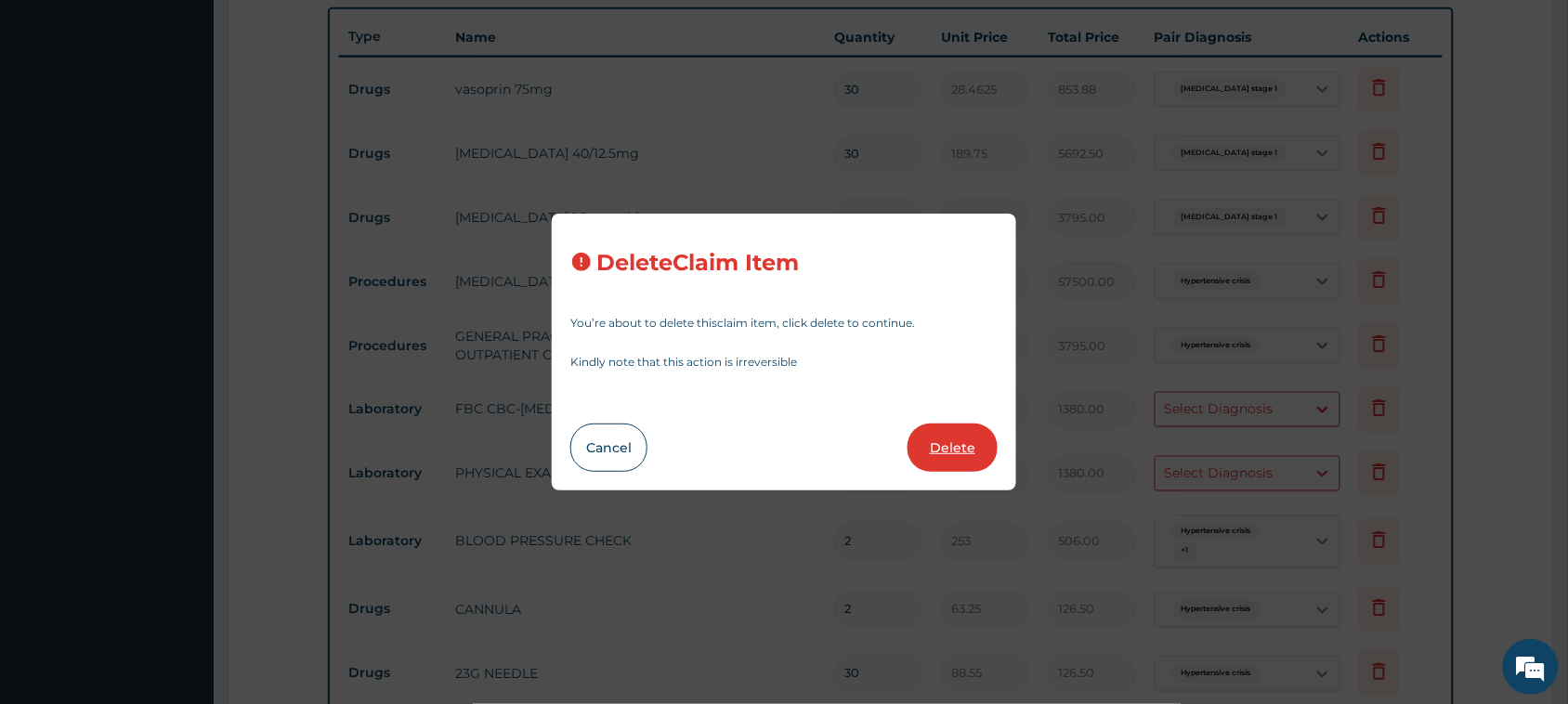
type input "2656.50"
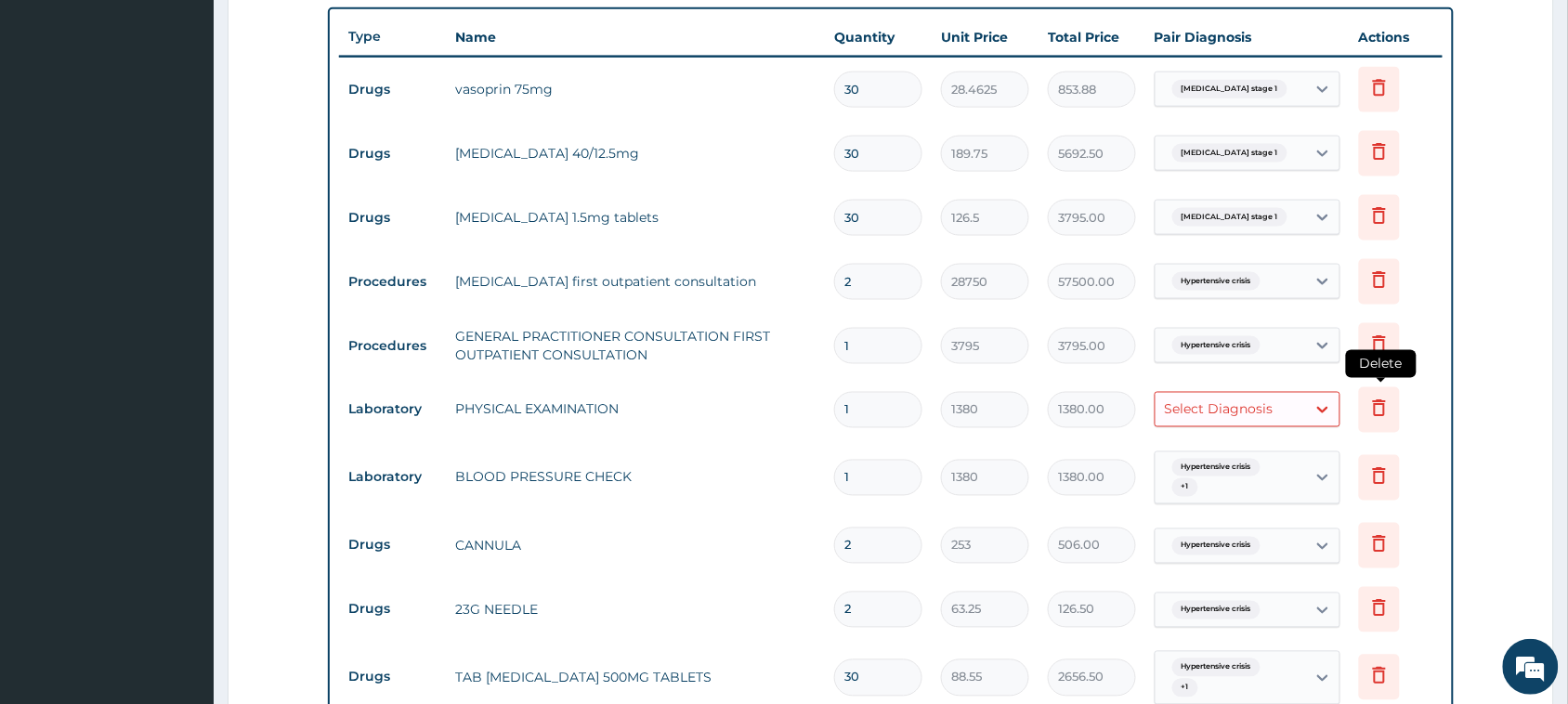
click at [725, 411] on icon at bounding box center [1379, 407] width 22 height 22
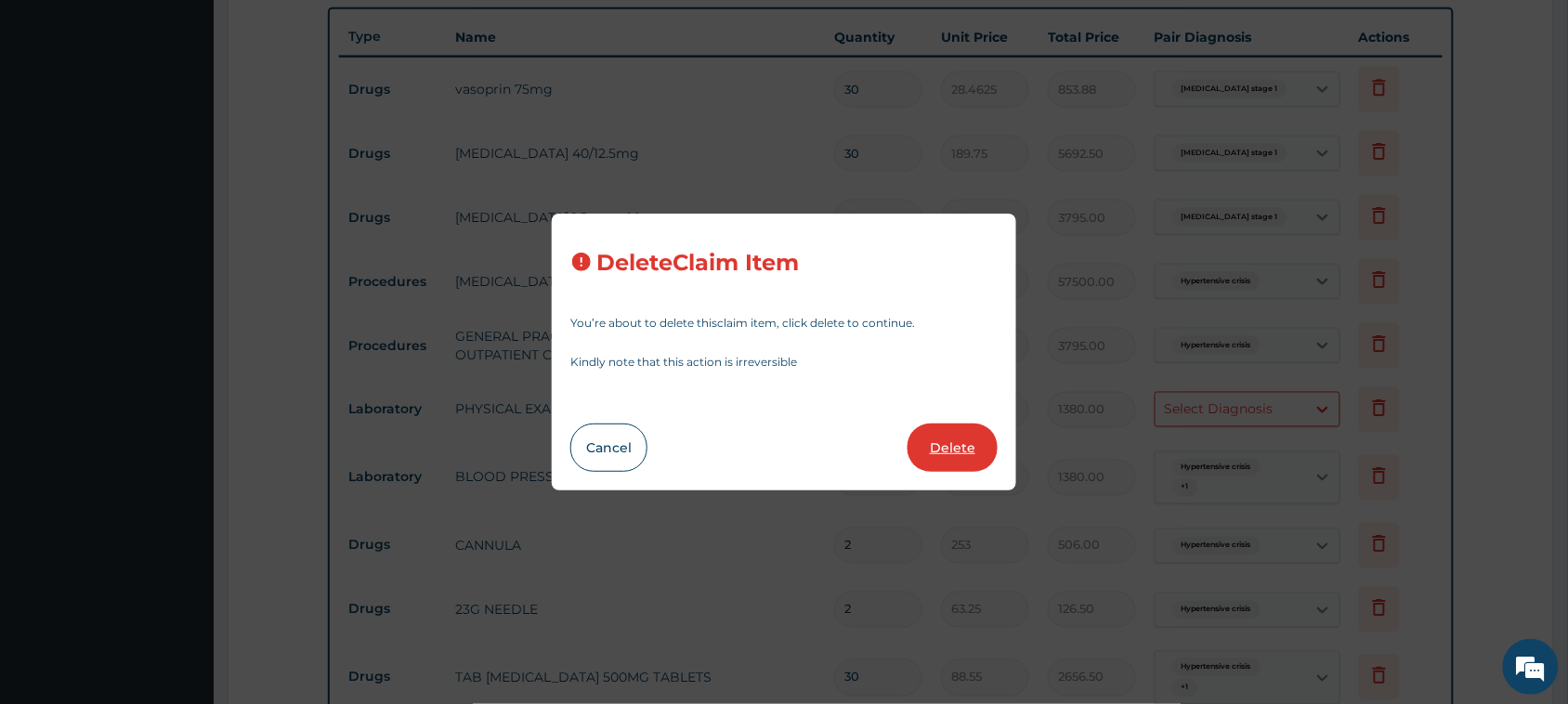
click at [725, 447] on button "Delete" at bounding box center [952, 447] width 90 height 48
type input "2"
type input "253"
type input "506.00"
type input "63.25"
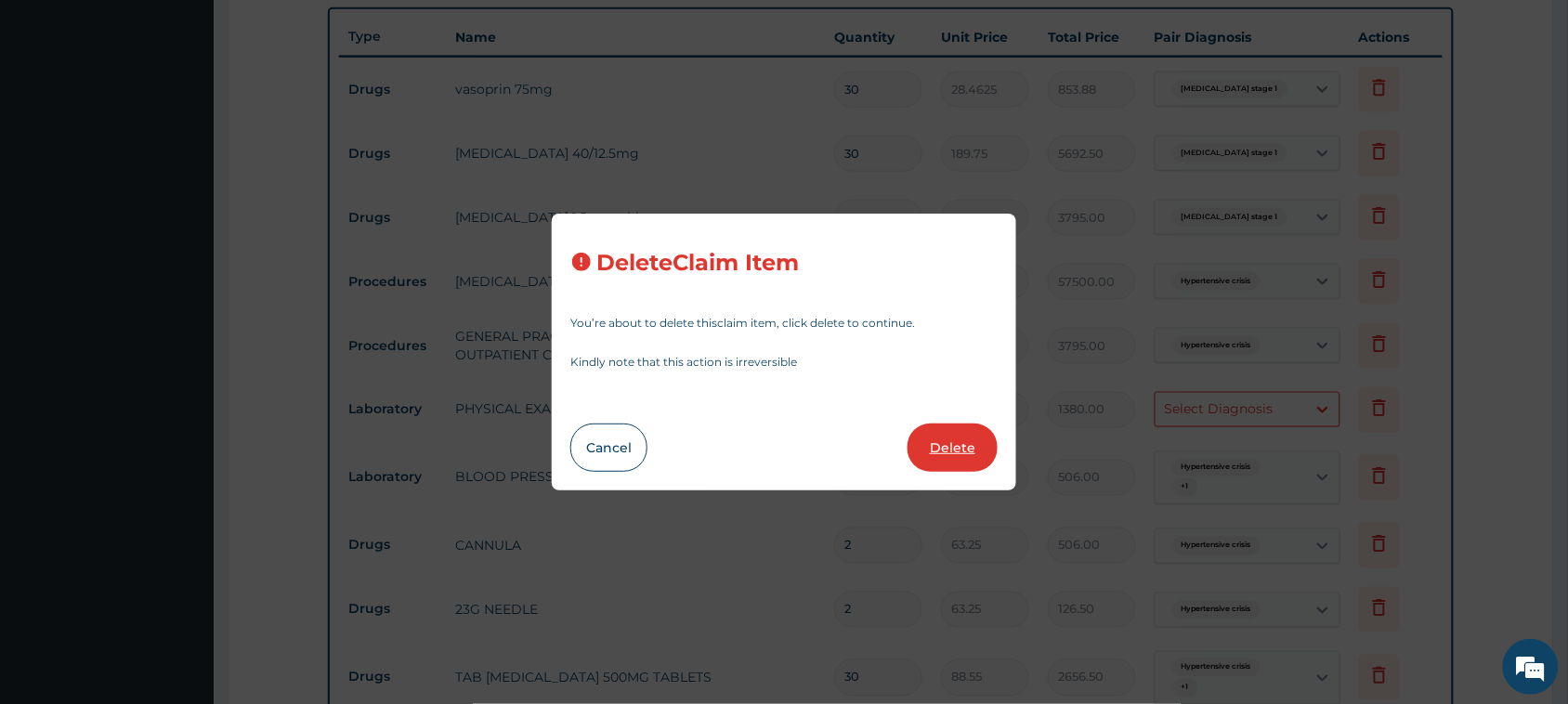
type input "126.50"
type input "30"
type input "88.55"
type input "2656.50"
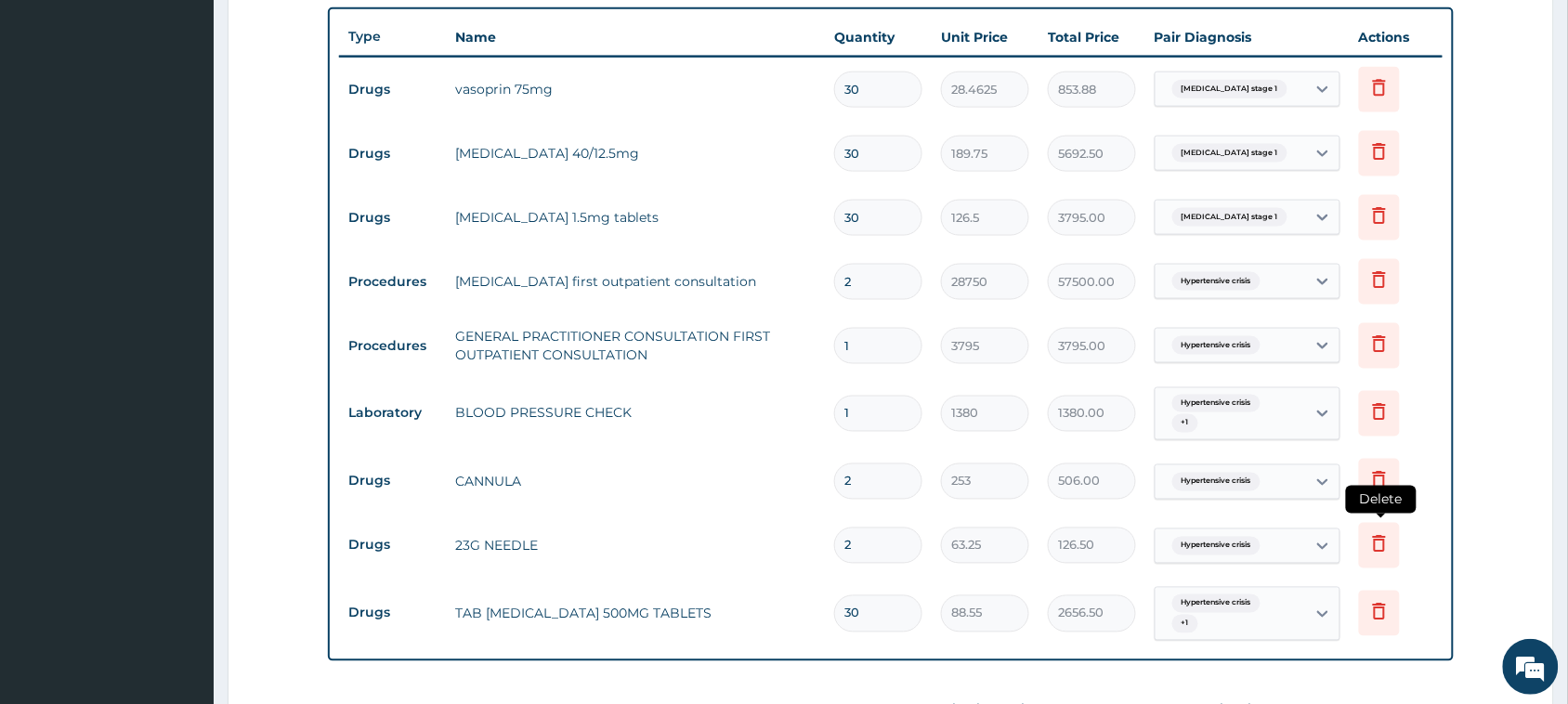
click at [725, 543] on icon at bounding box center [1379, 543] width 22 height 22
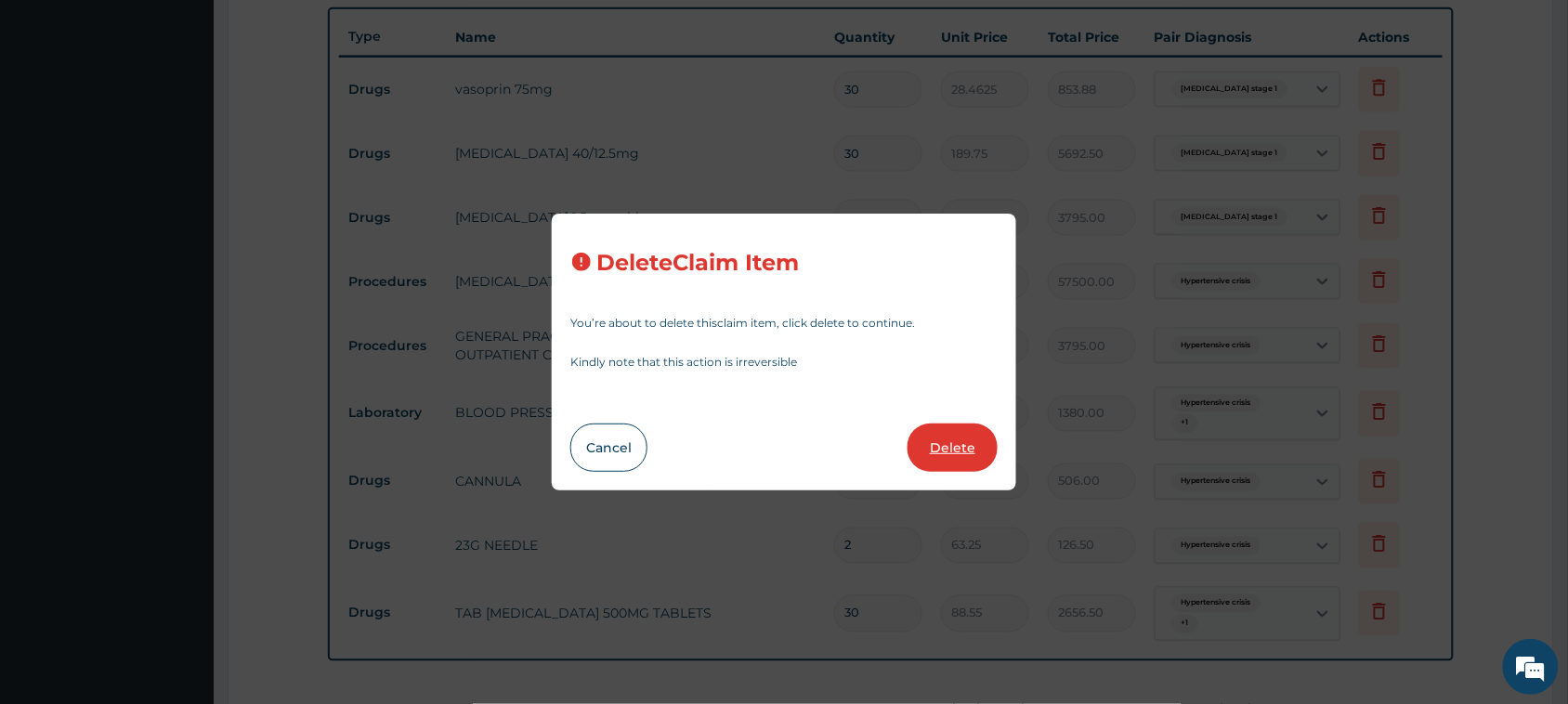
click at [725, 443] on button "Delete" at bounding box center [952, 447] width 90 height 48
type input "30"
type input "88.55"
type input "2656.50"
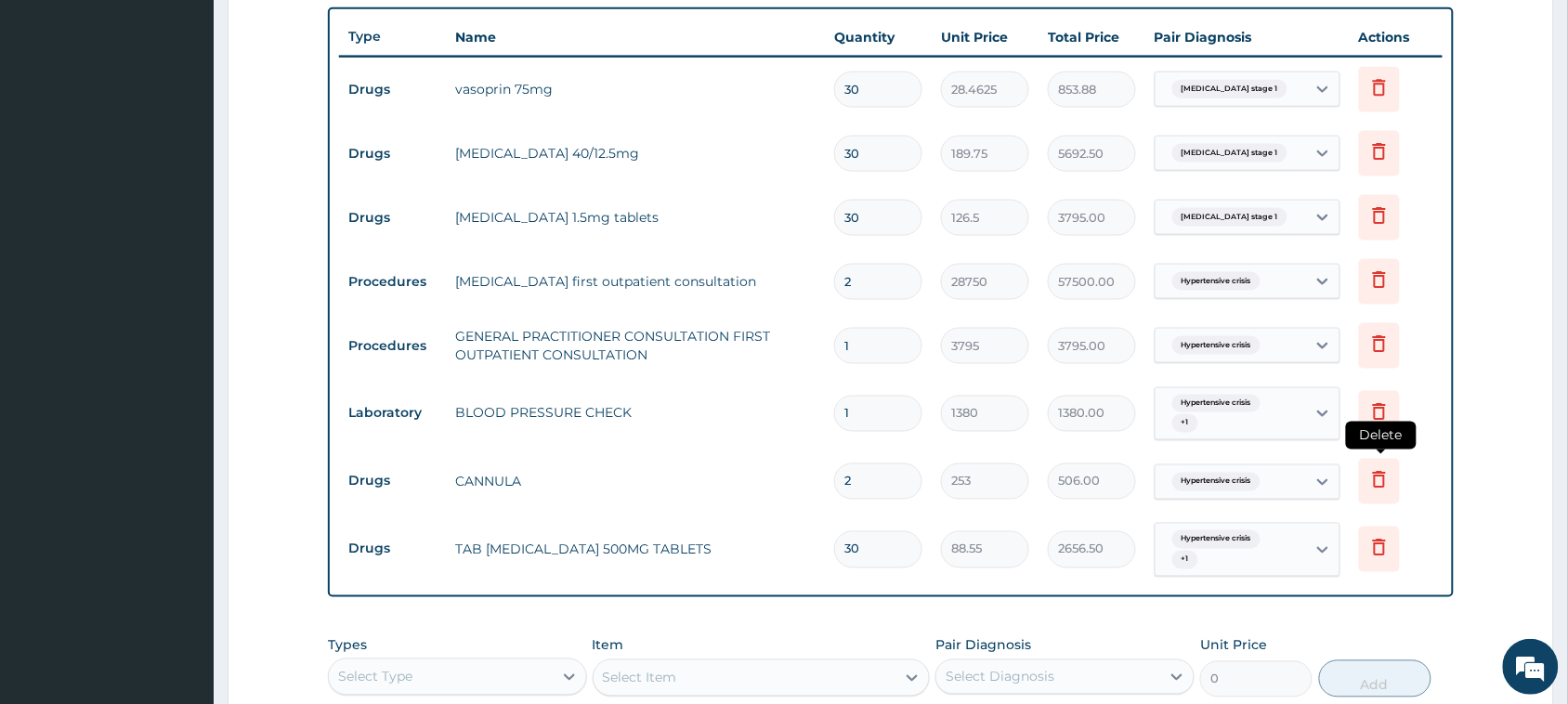
click at [725, 479] on icon at bounding box center [1379, 478] width 22 height 22
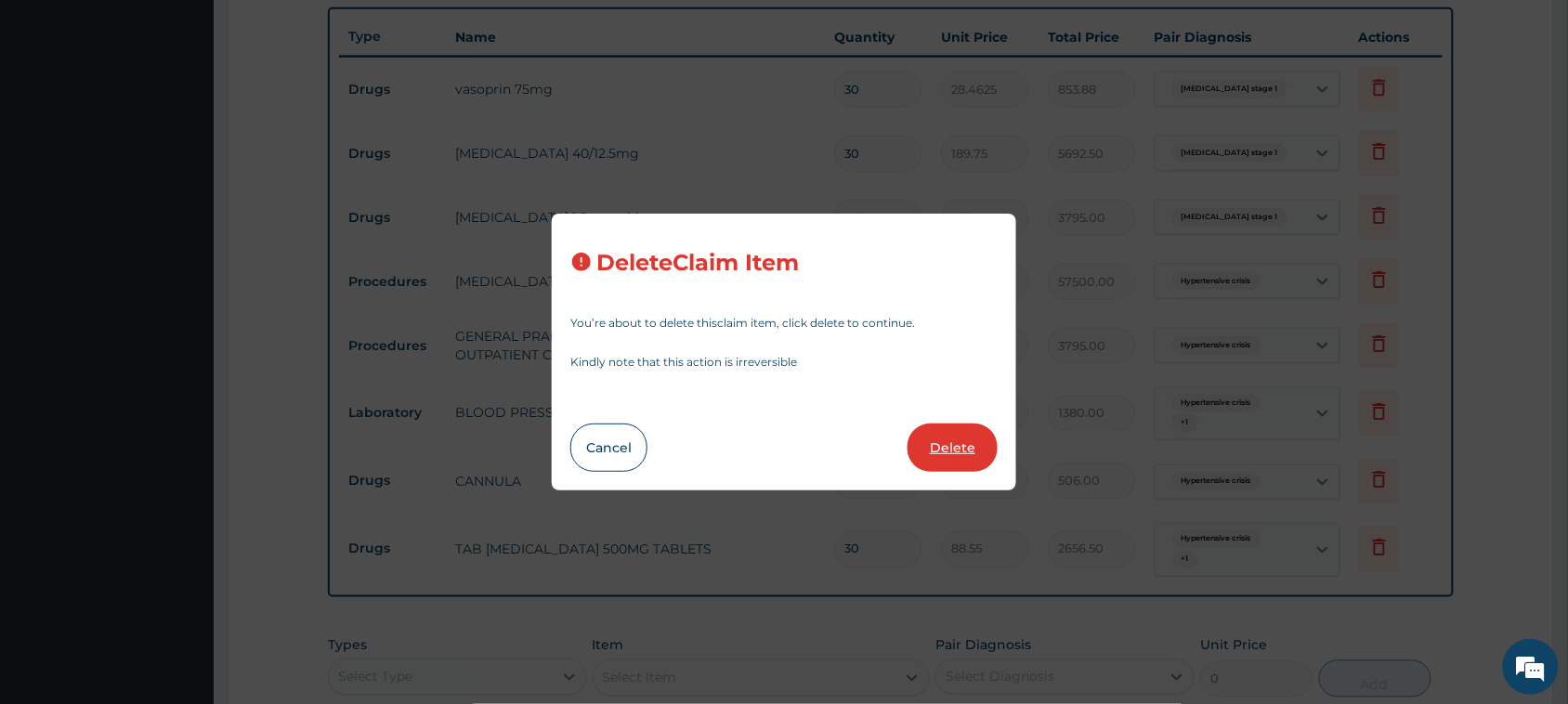
click at [725, 437] on button "Delete" at bounding box center [952, 447] width 90 height 48
type input "30"
type input "88.55"
type input "2656.50"
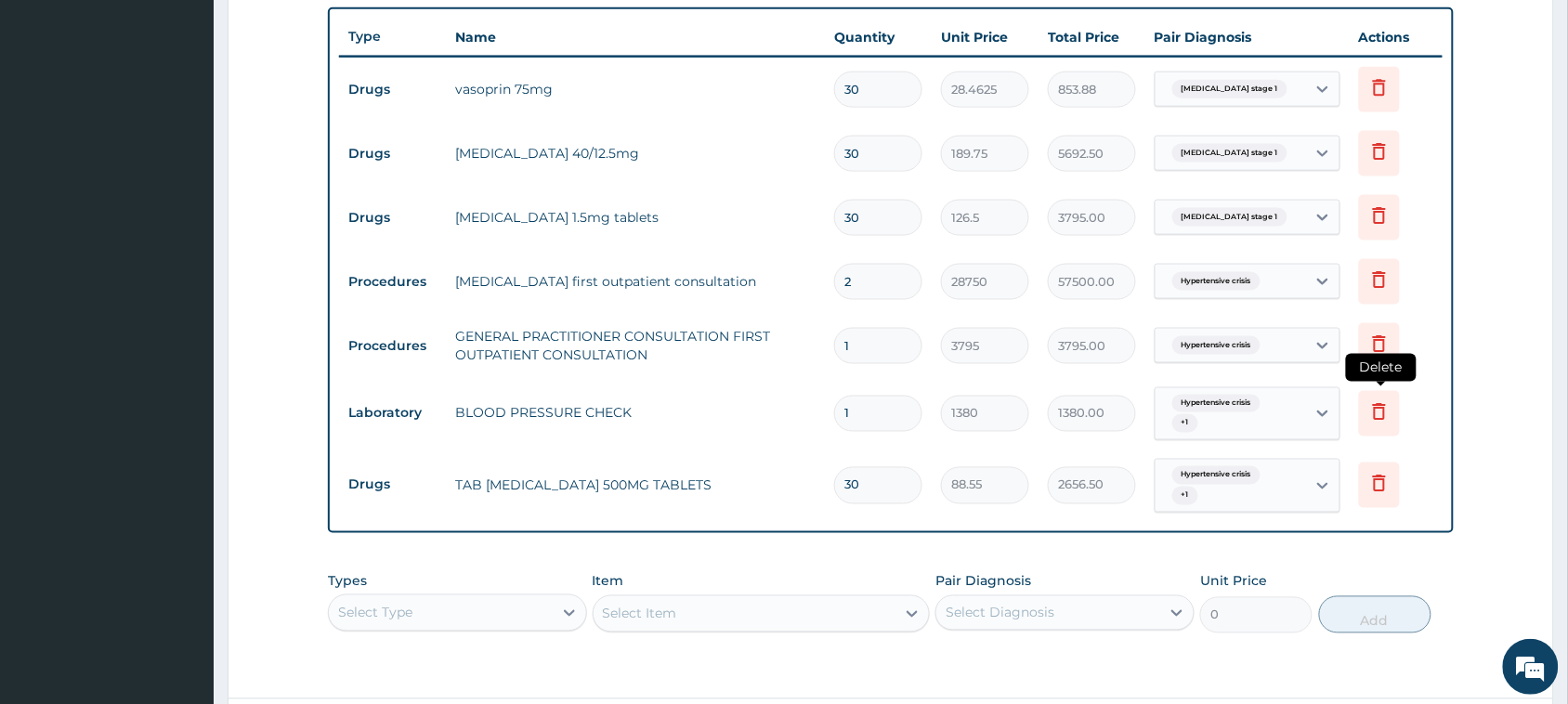
click at [725, 410] on icon at bounding box center [1379, 411] width 22 height 22
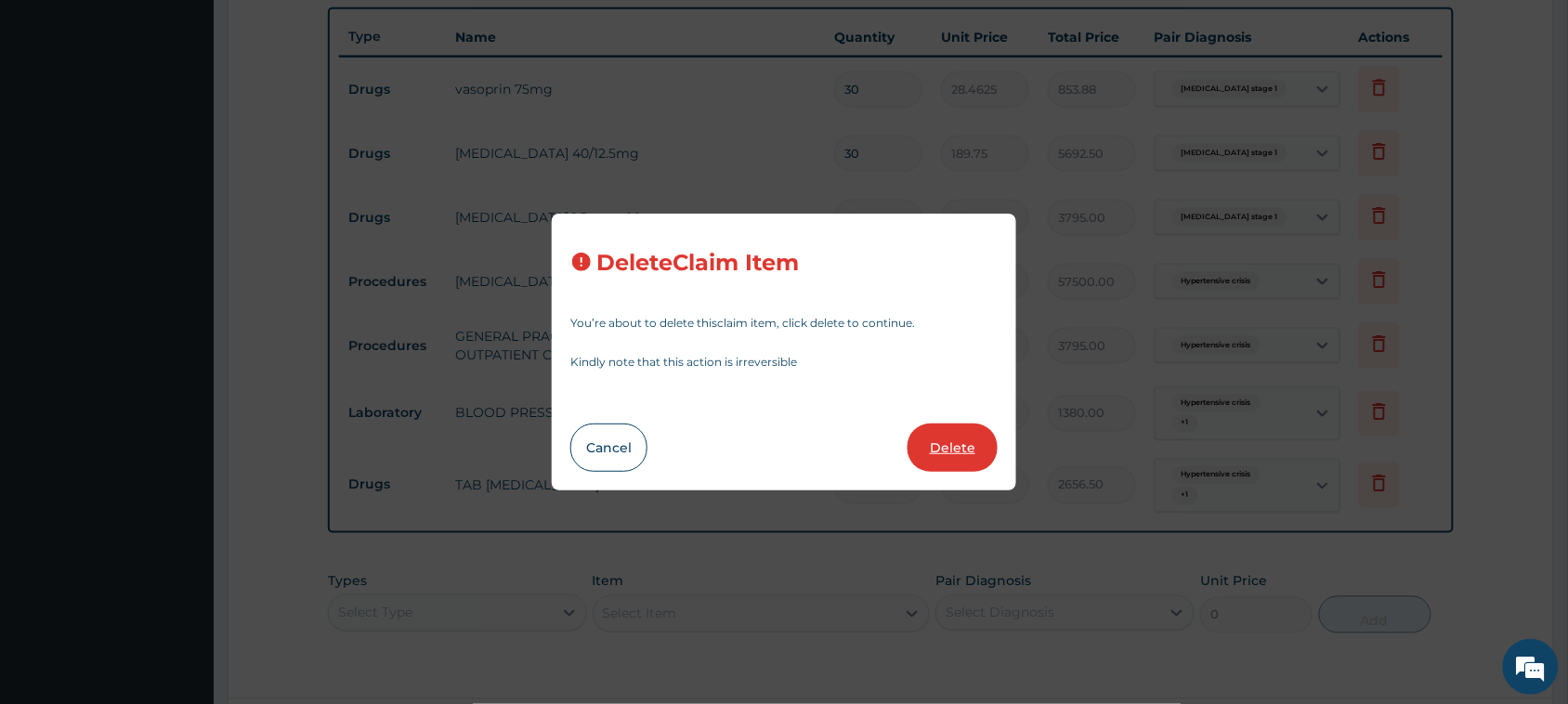
click at [725, 434] on button "Delete" at bounding box center [952, 447] width 90 height 48
type input "30"
type input "88.55"
type input "2656.50"
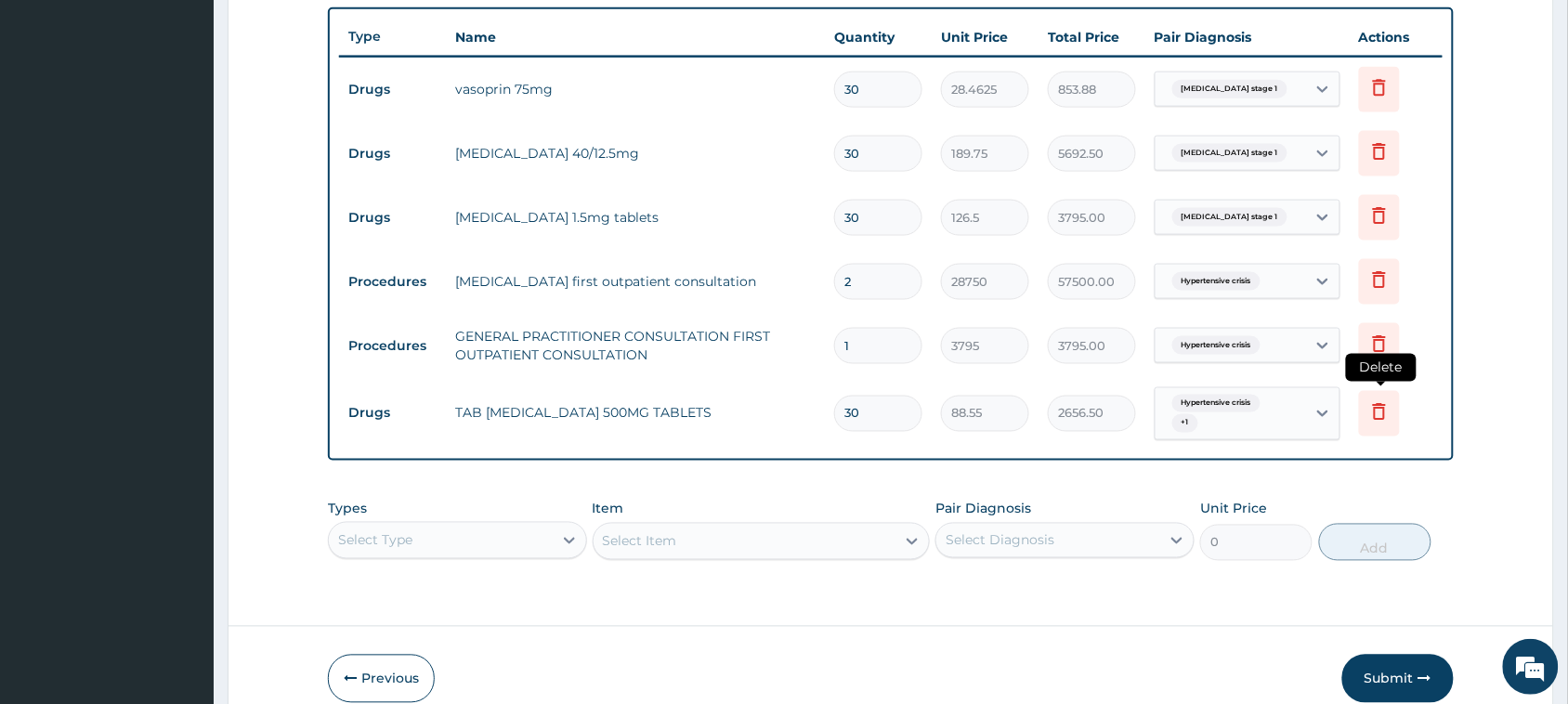
click at [725, 402] on icon at bounding box center [1379, 411] width 22 height 22
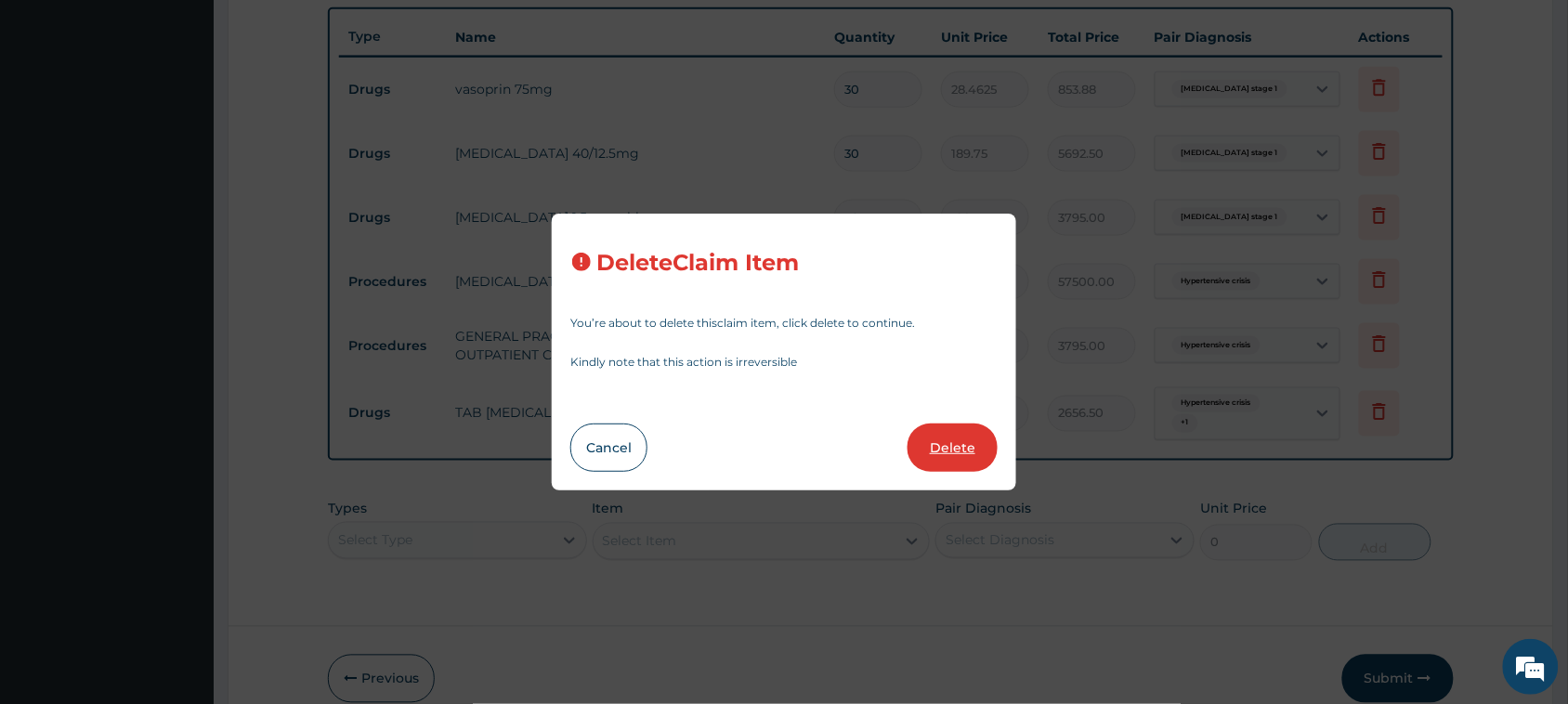
click at [725, 448] on button "Delete" at bounding box center [952, 447] width 90 height 48
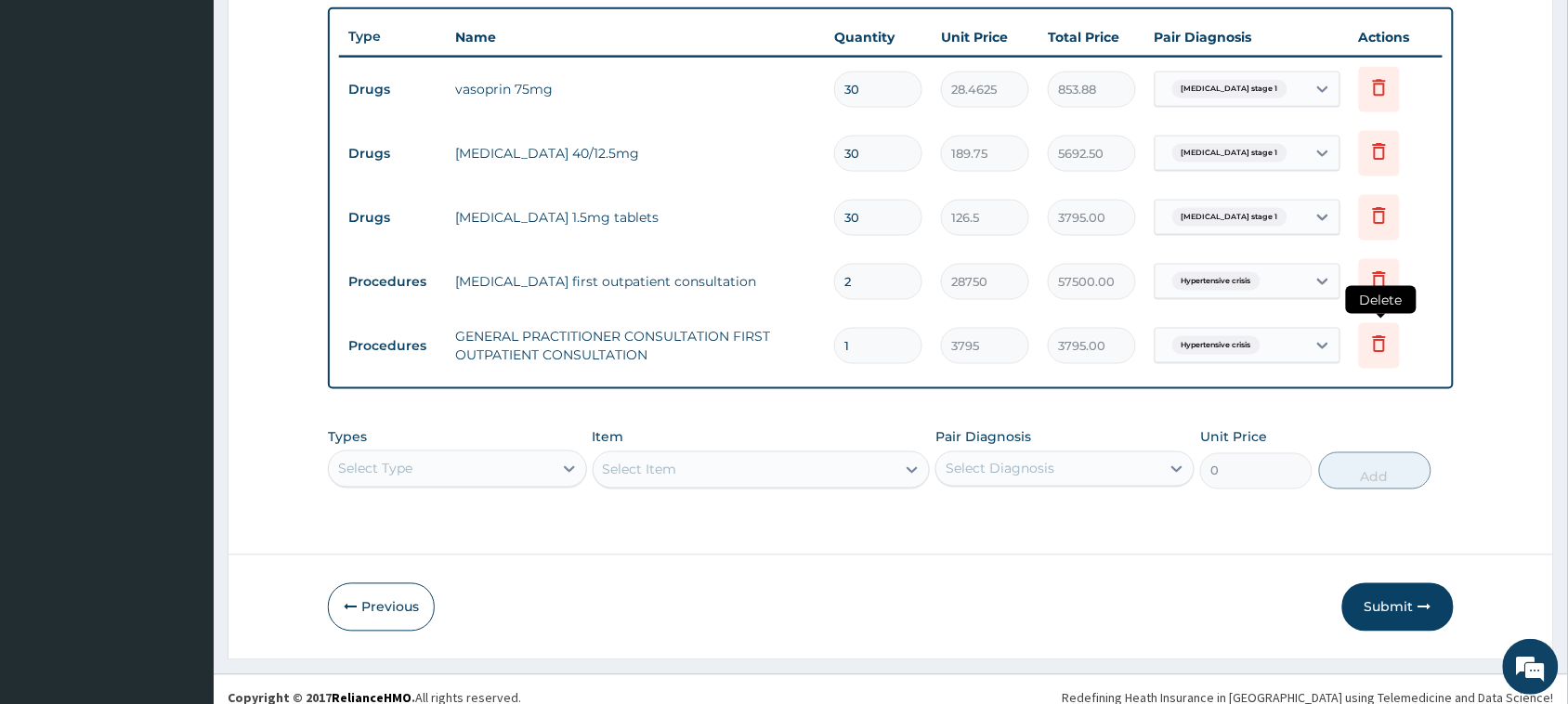
click at [725, 345] on icon at bounding box center [1379, 344] width 22 height 22
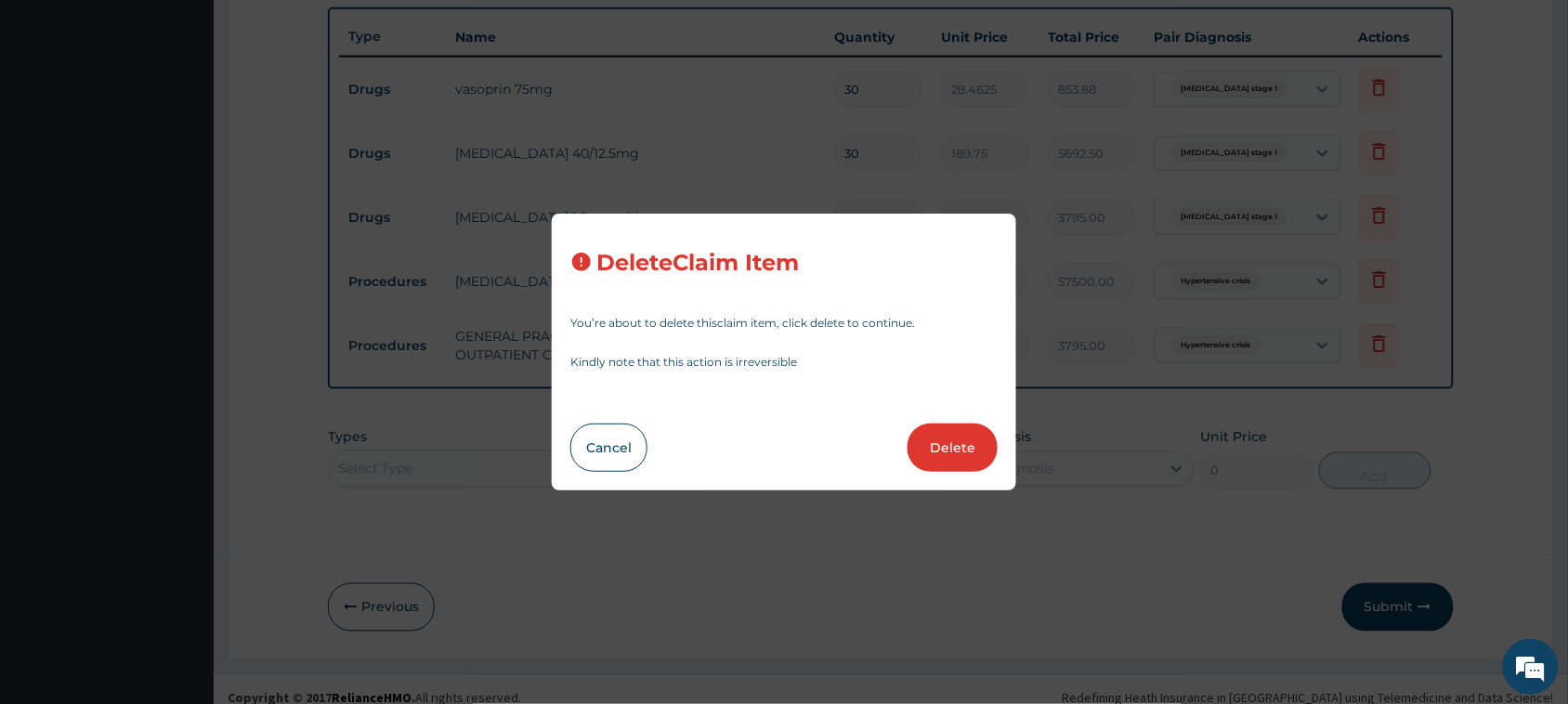
click at [725, 438] on button "Delete" at bounding box center [952, 447] width 90 height 48
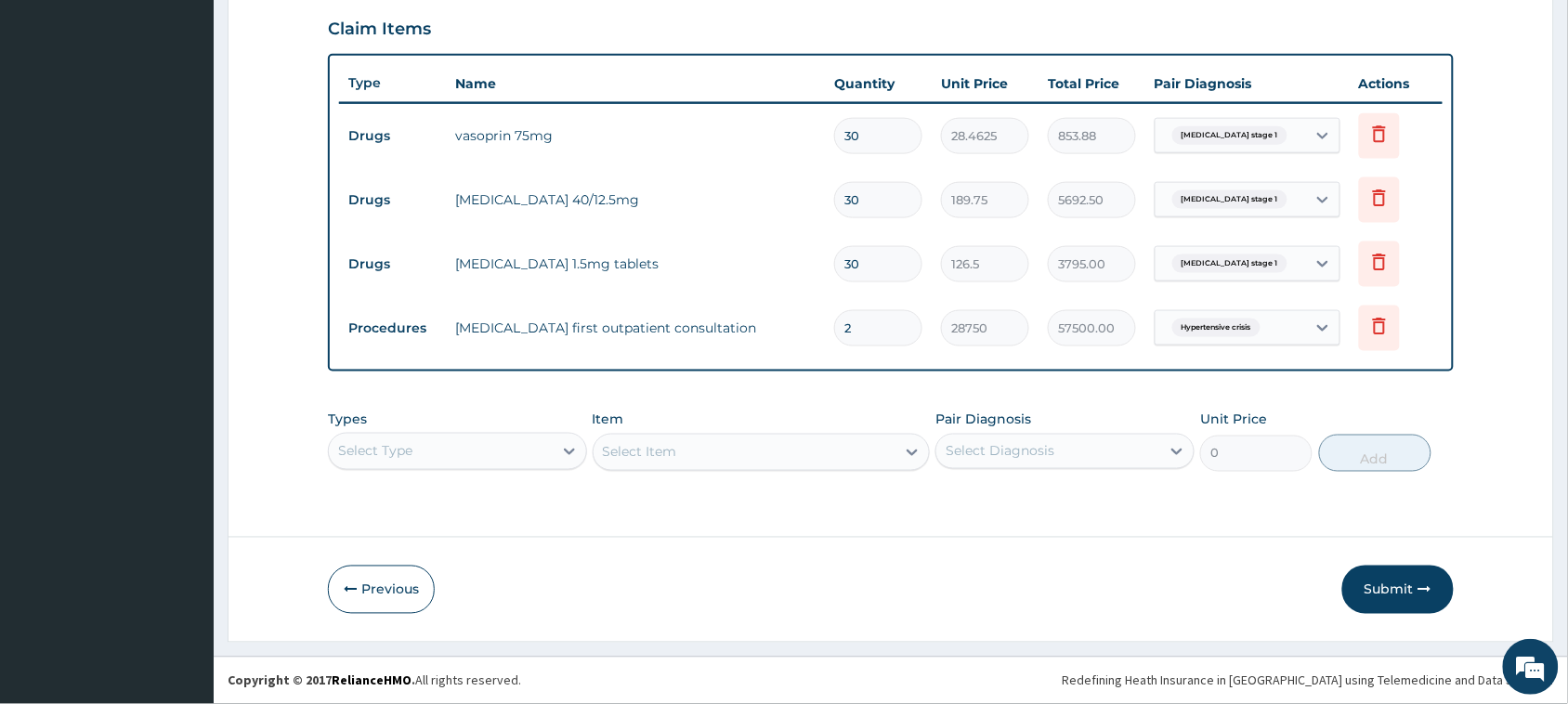
scroll to position [637, 0]
click at [725, 579] on button "Submit" at bounding box center [1397, 590] width 111 height 48
click at [725, 587] on button "Submit" at bounding box center [1397, 590] width 111 height 48
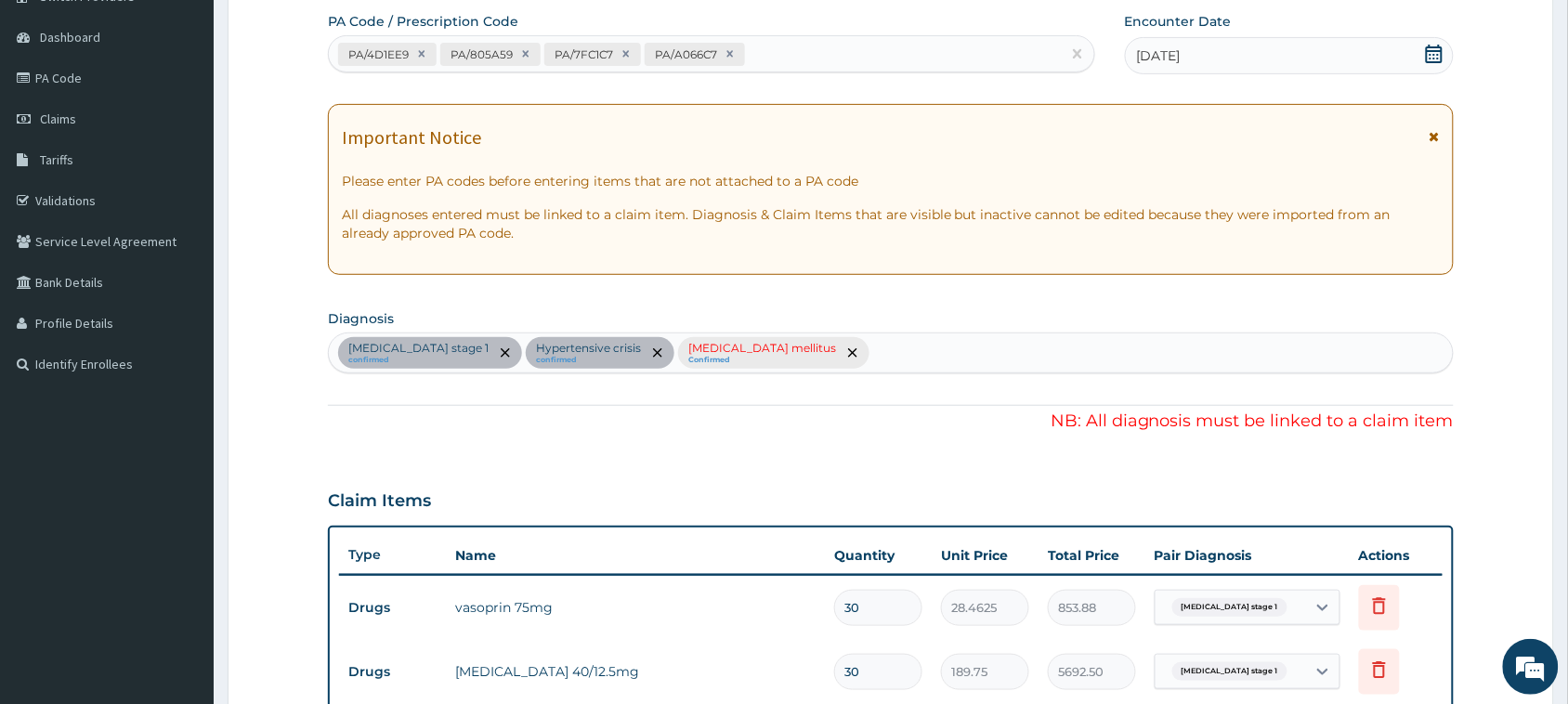
scroll to position [56, 0]
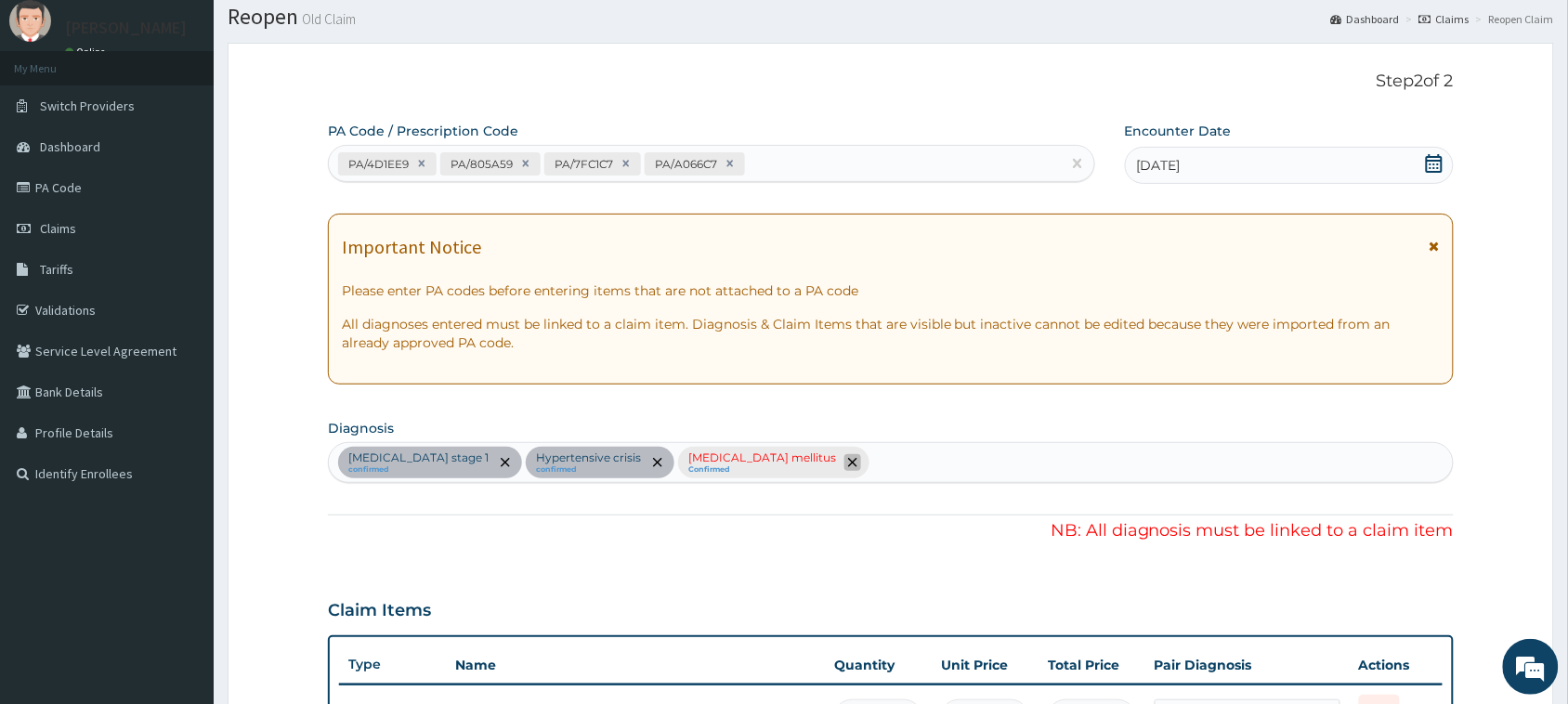
click at [725, 456] on span "remove selection option" at bounding box center [852, 462] width 17 height 17
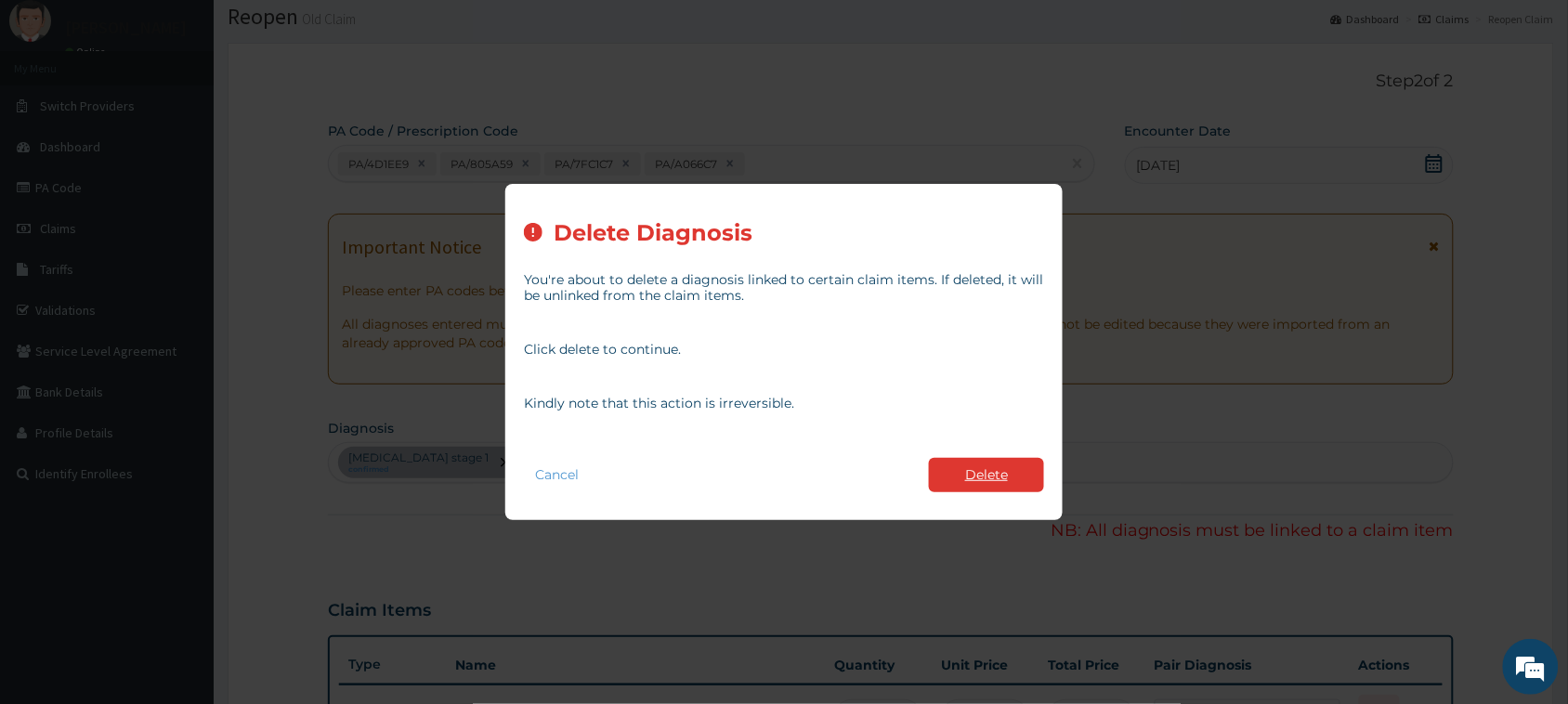
click at [725, 481] on button "Delete" at bounding box center [986, 475] width 115 height 34
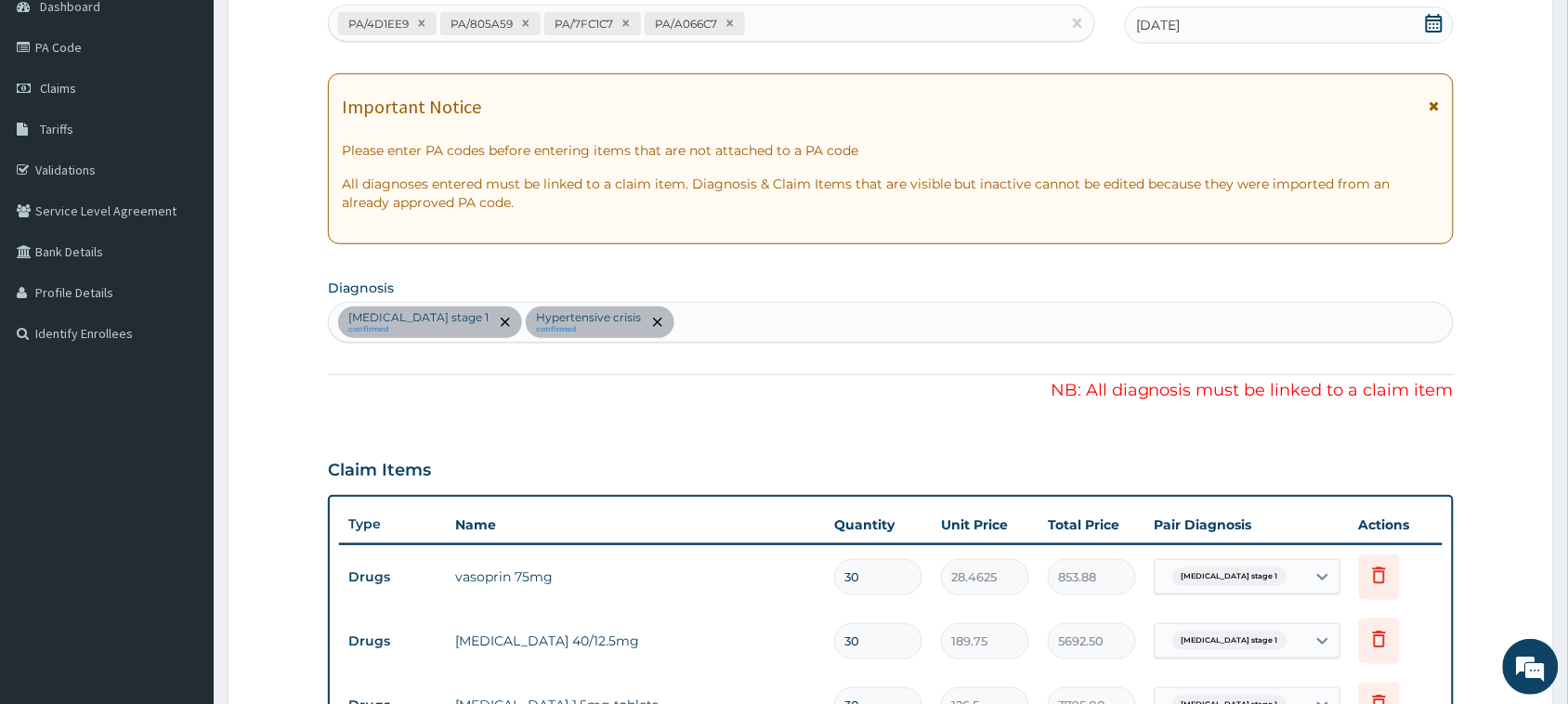
scroll to position [172, 0]
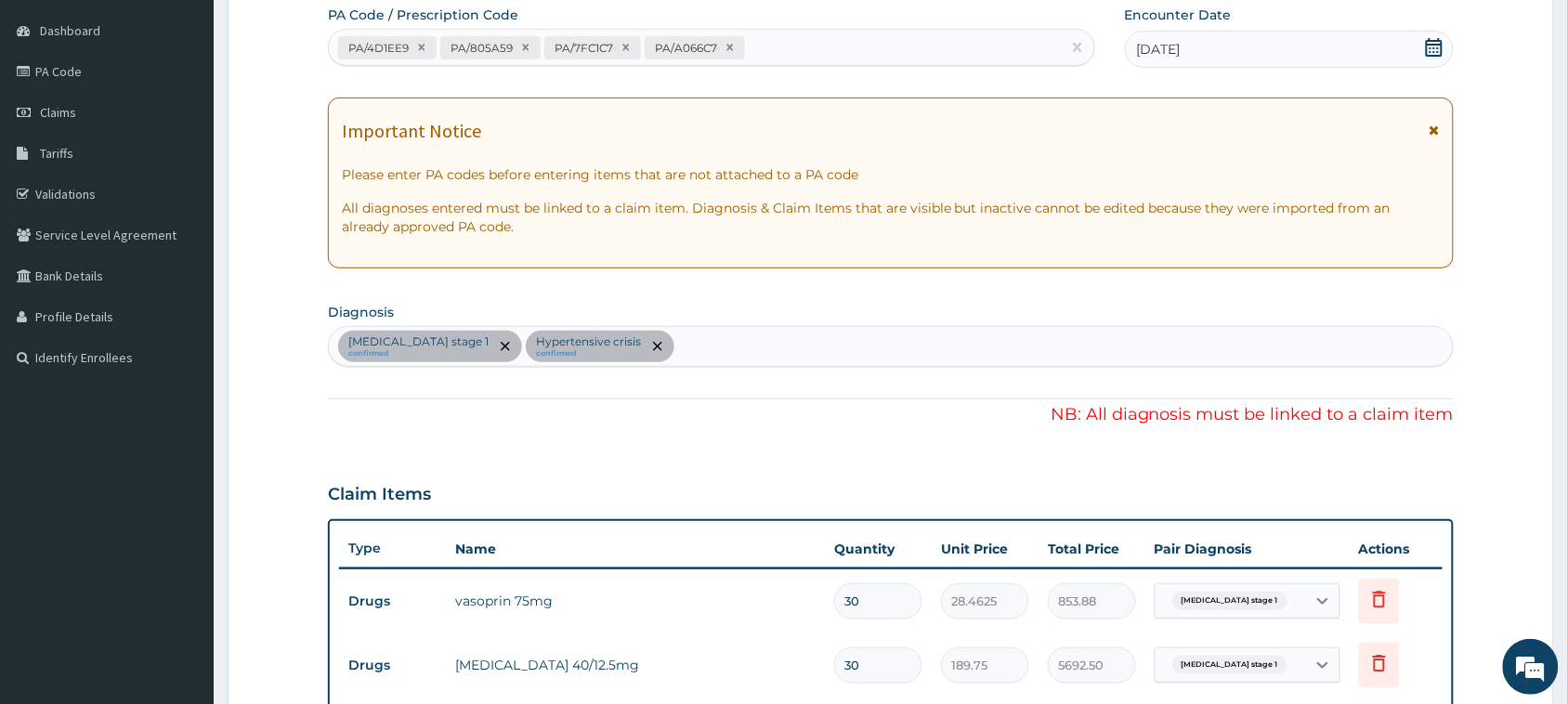
click at [693, 349] on div "Hypertension stage 1 confirmed Hypertensive crisis confirmed" at bounding box center [890, 347] width 1124 height 39
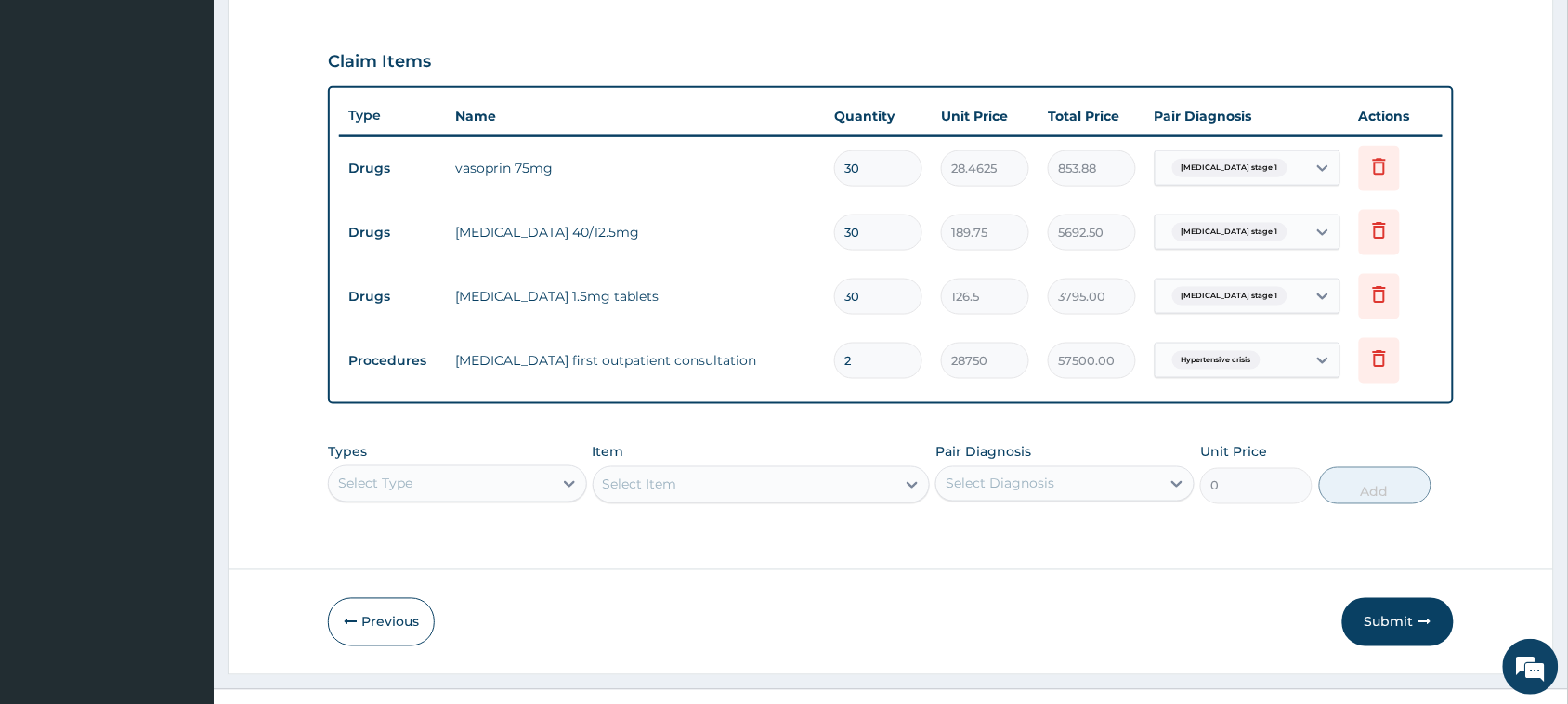
scroll to position [637, 0]
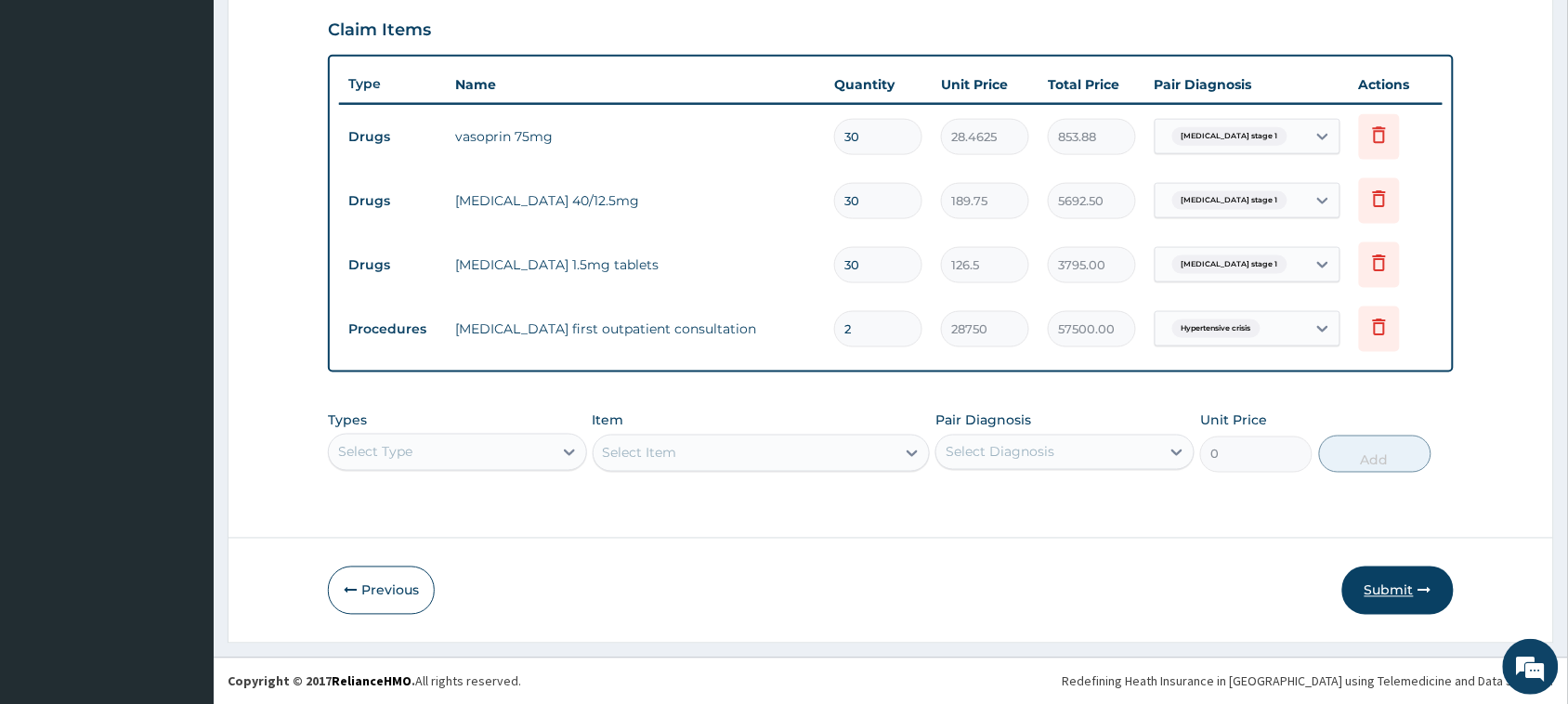
click at [725, 593] on button "Submit" at bounding box center [1397, 590] width 111 height 48
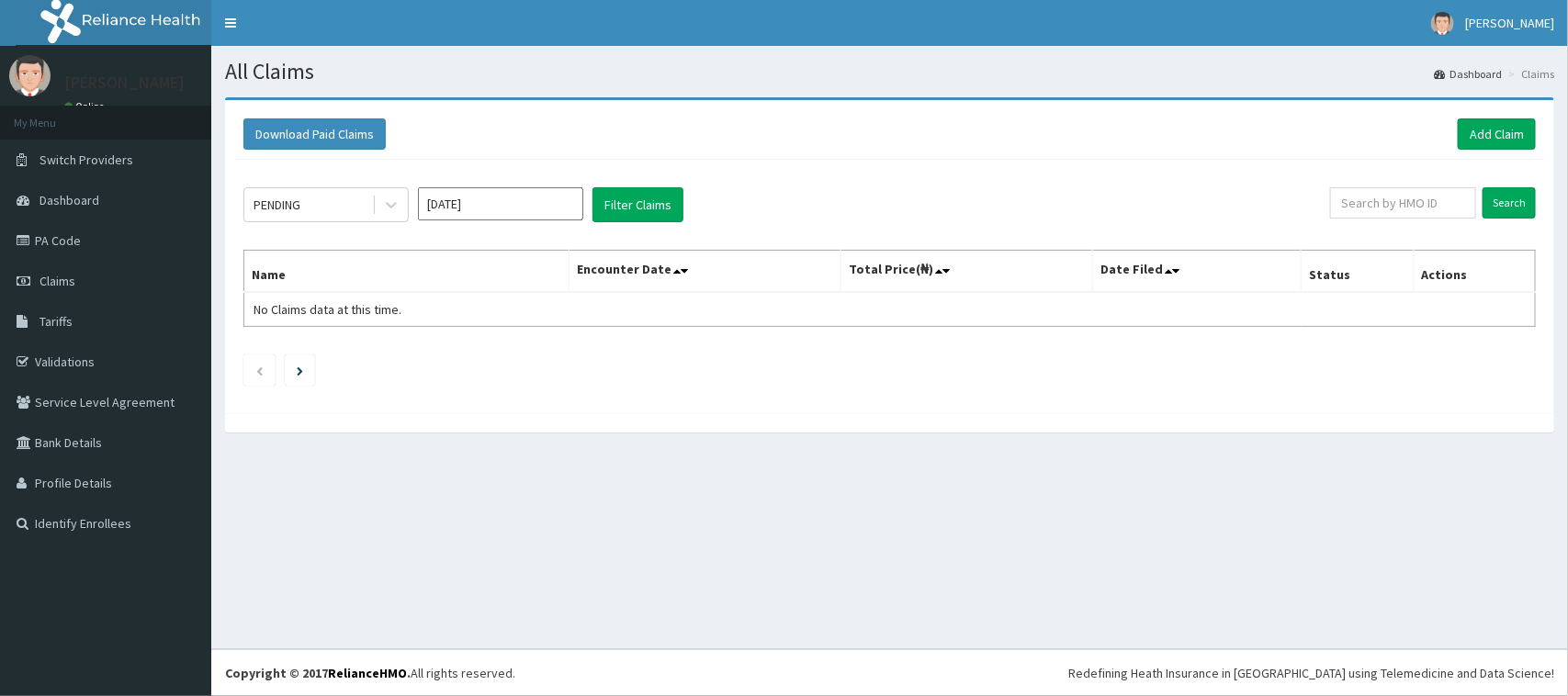
click at [493, 207] on input "[DATE]" at bounding box center [500, 204] width 165 height 33
click at [502, 358] on div "Aug" at bounding box center [500, 357] width 37 height 34
type input "[DATE]"
click at [622, 202] on button "Filter Claims" at bounding box center [638, 205] width 91 height 35
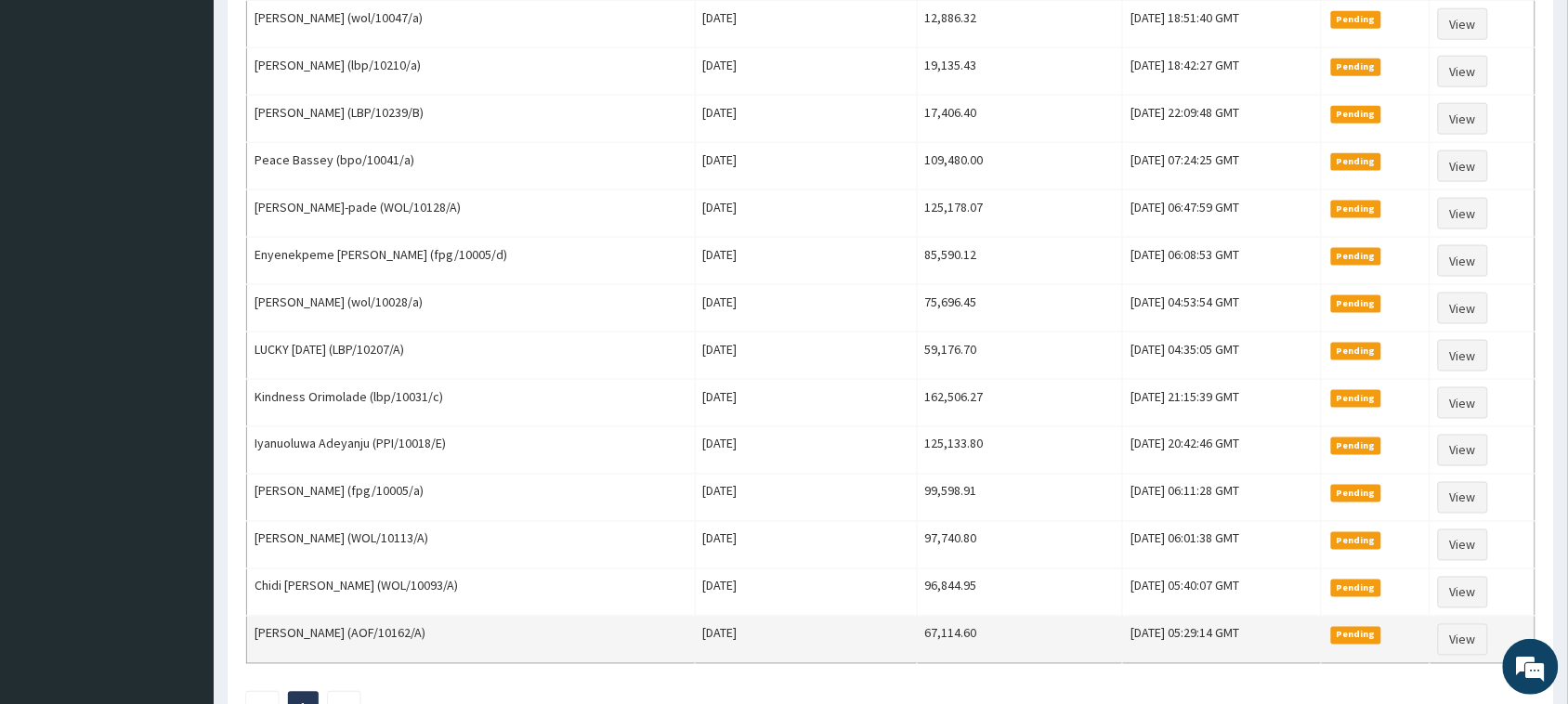
scroll to position [788, 0]
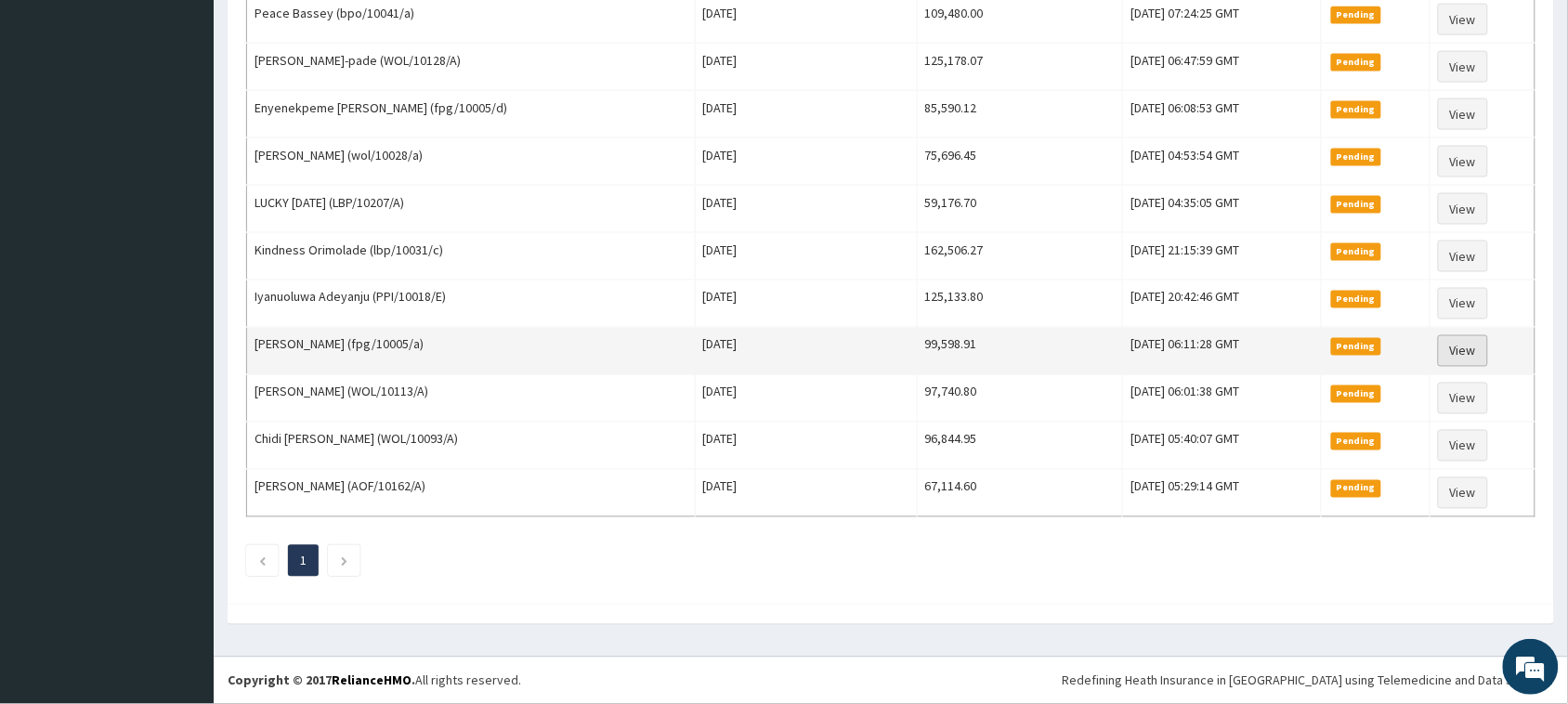
click at [1474, 352] on link "View" at bounding box center [1462, 351] width 50 height 31
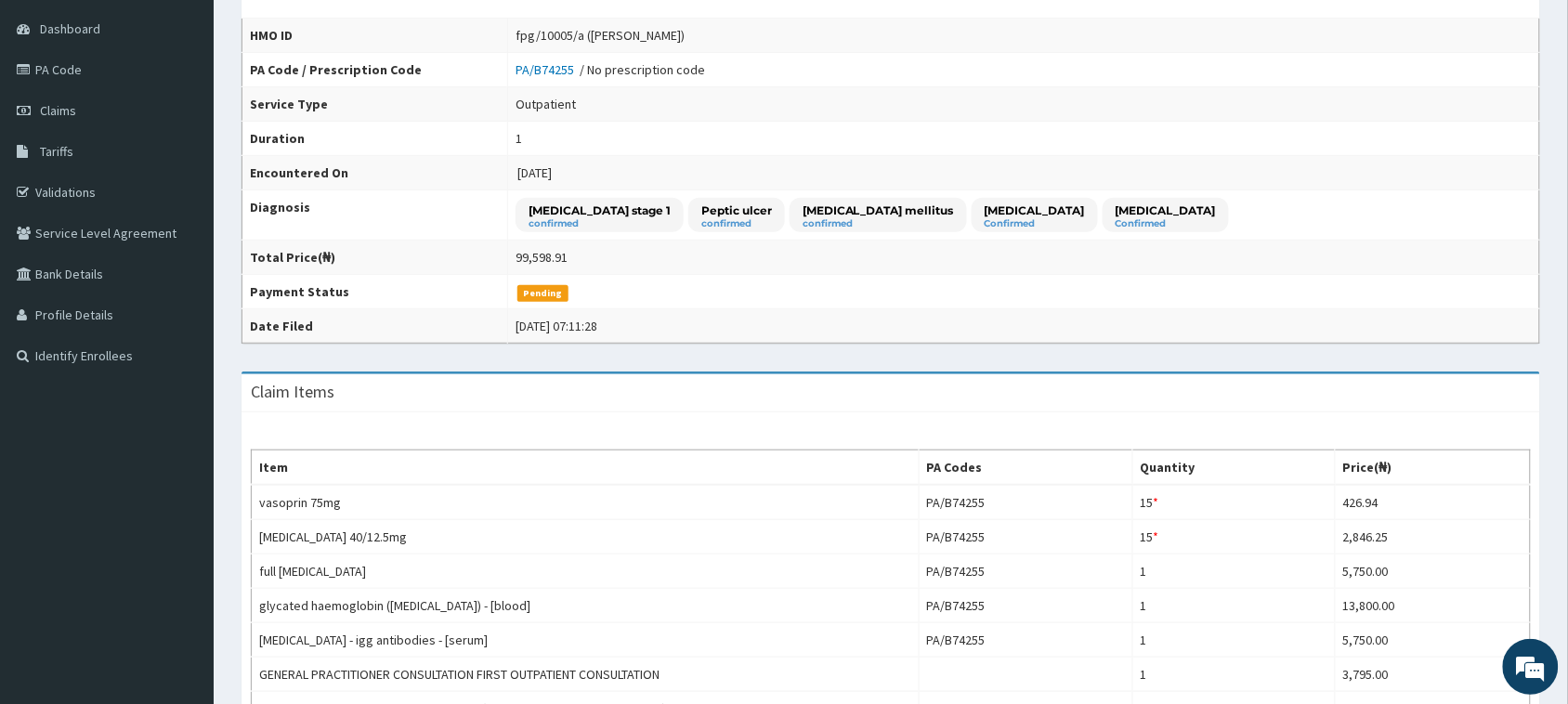
scroll to position [116, 0]
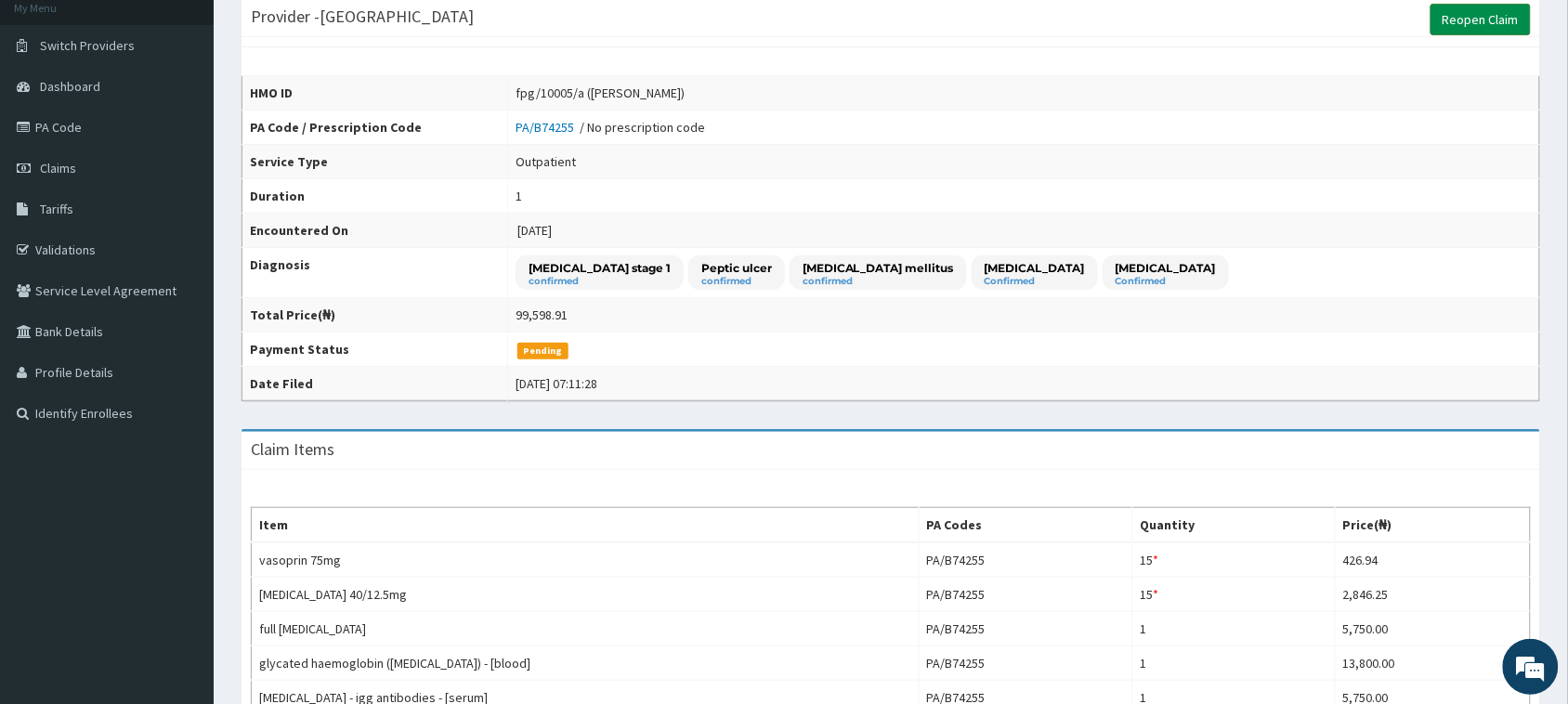
click at [1458, 24] on link "Reopen Claim" at bounding box center [1480, 20] width 101 height 31
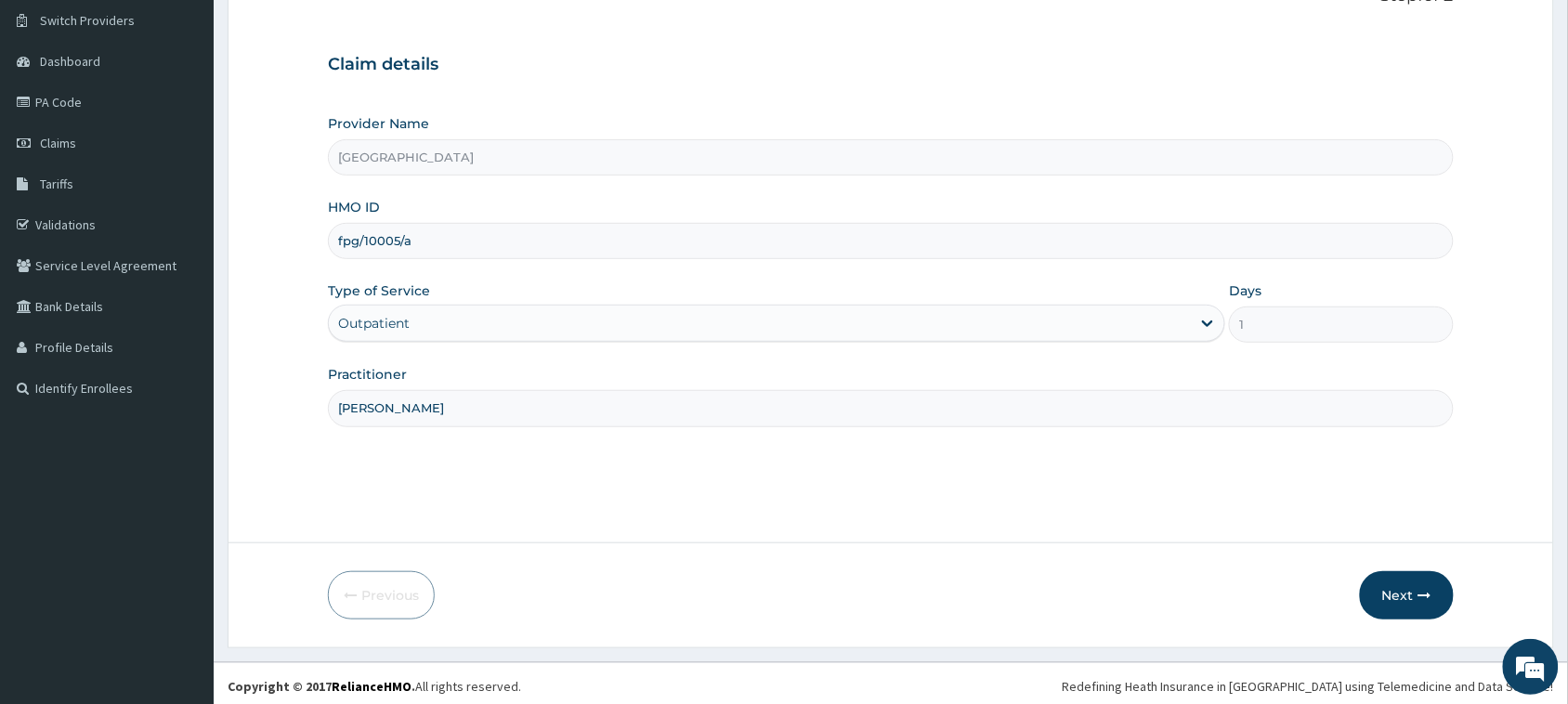
scroll to position [146, 0]
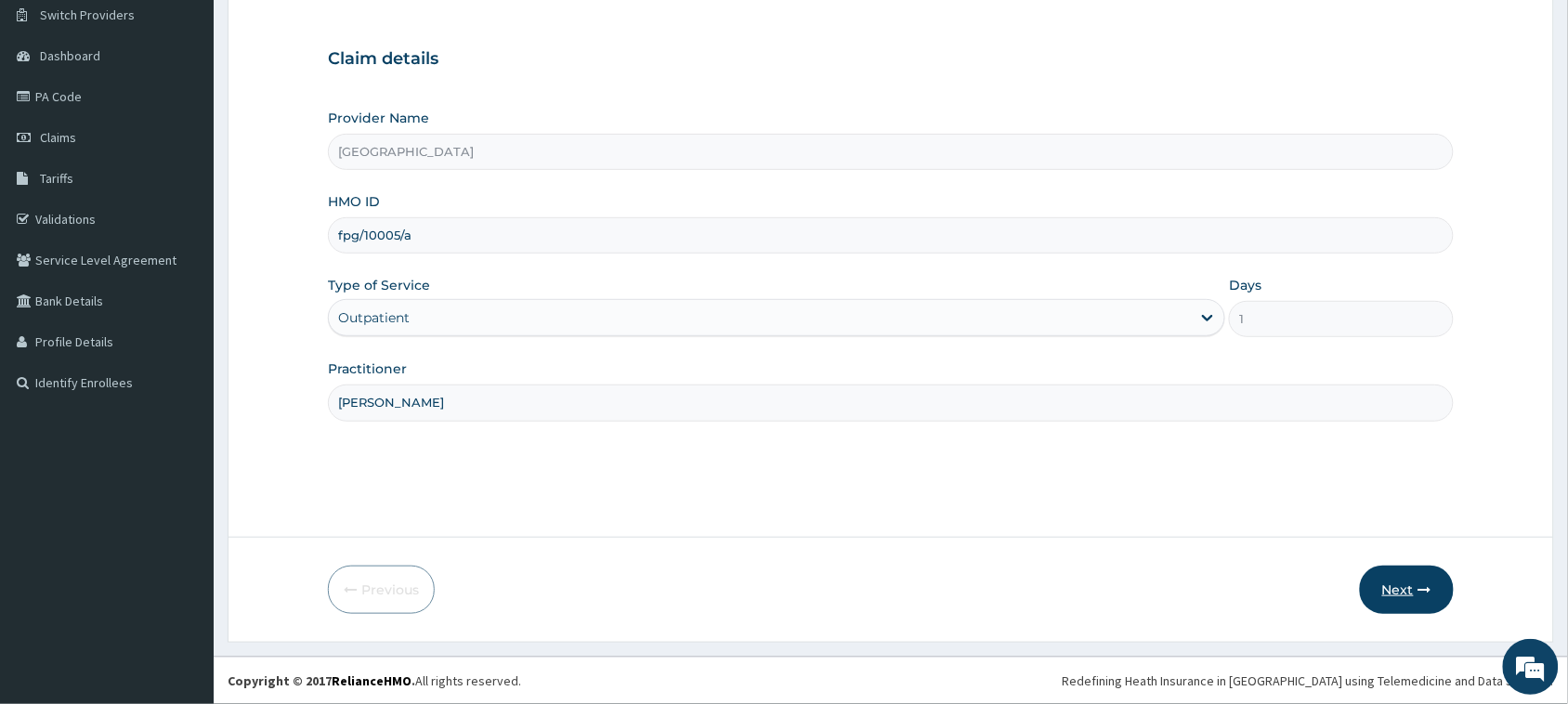
click at [1395, 591] on button "Next" at bounding box center [1407, 589] width 94 height 48
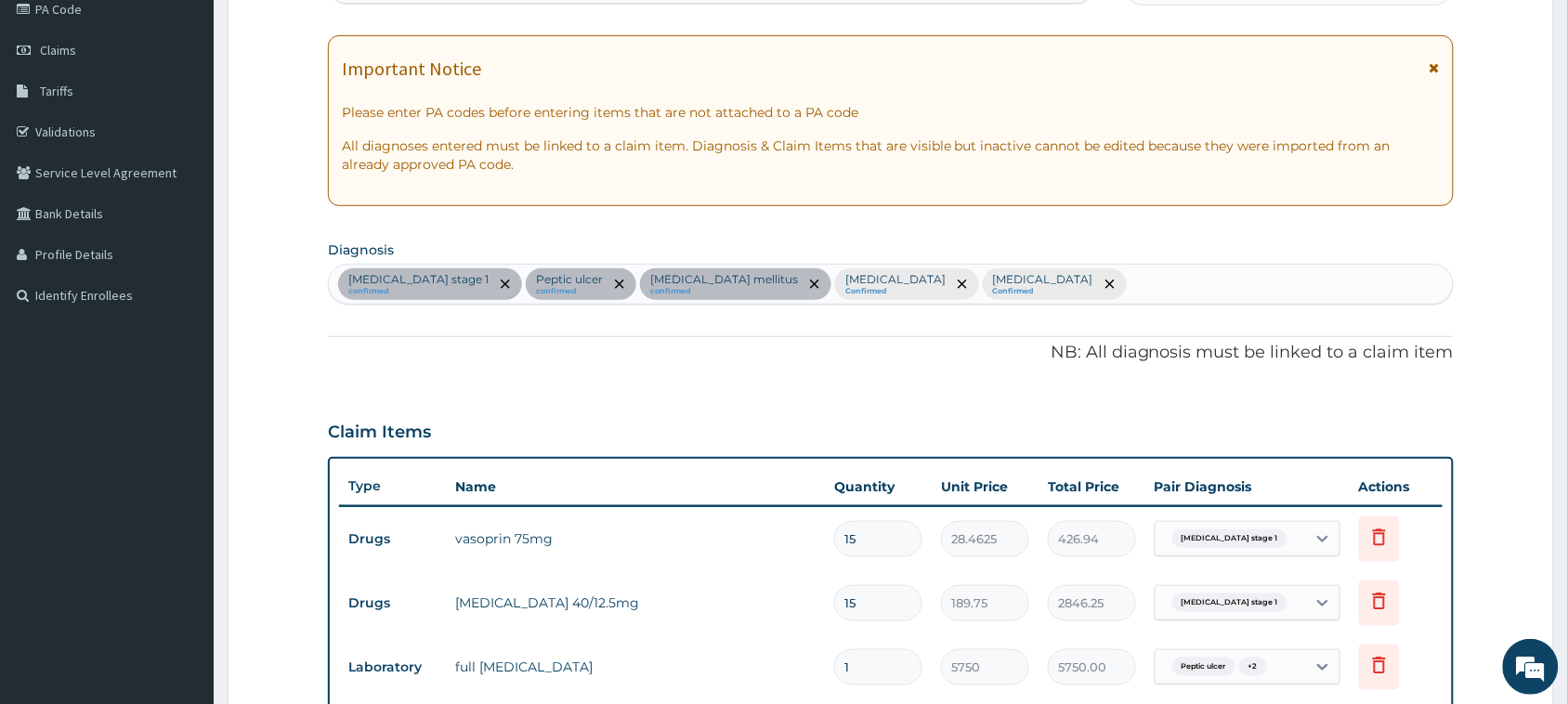
scroll to position [232, 0]
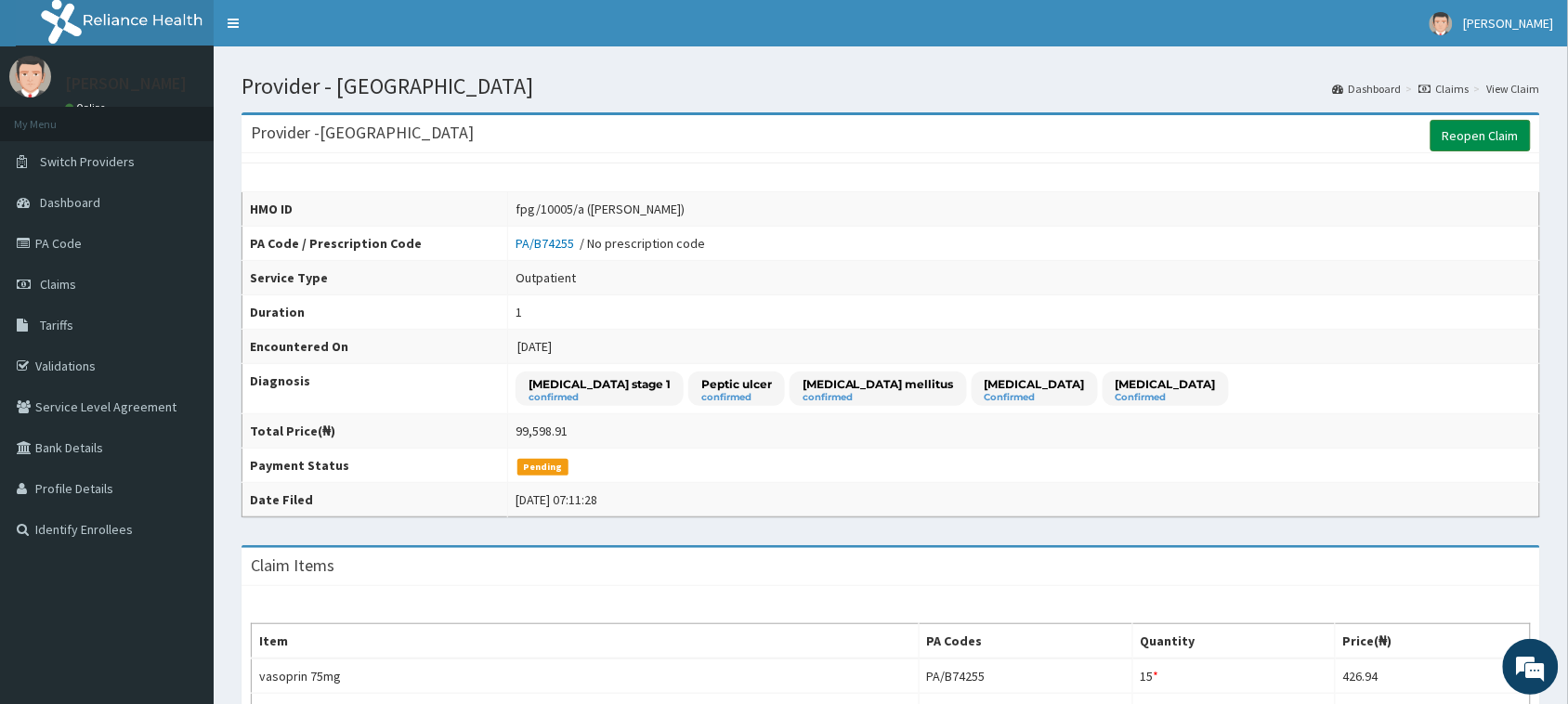
click at [1455, 142] on link "Reopen Claim" at bounding box center [1480, 136] width 101 height 31
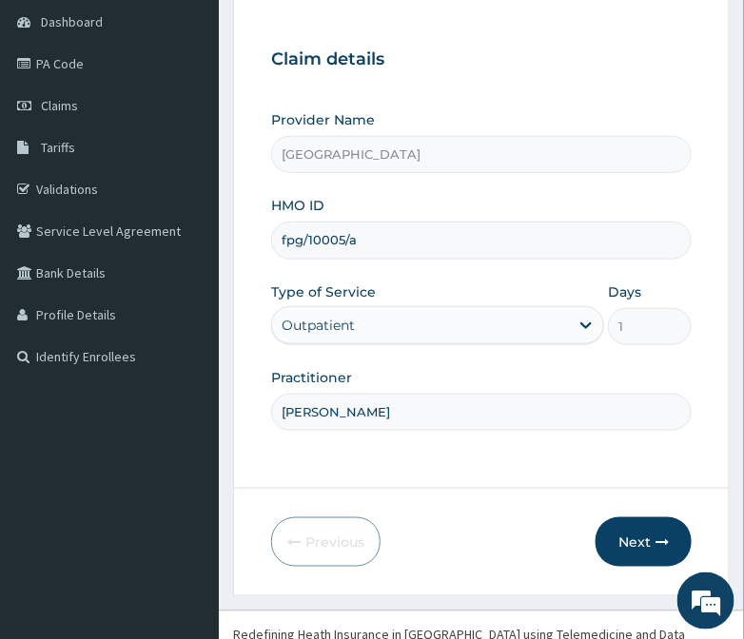
scroll to position [224, 0]
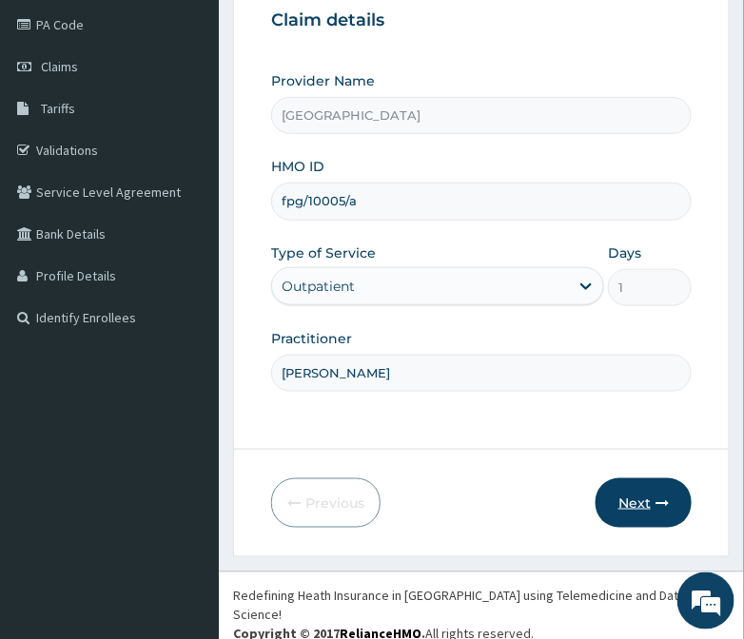
click at [623, 504] on button "Next" at bounding box center [643, 502] width 96 height 49
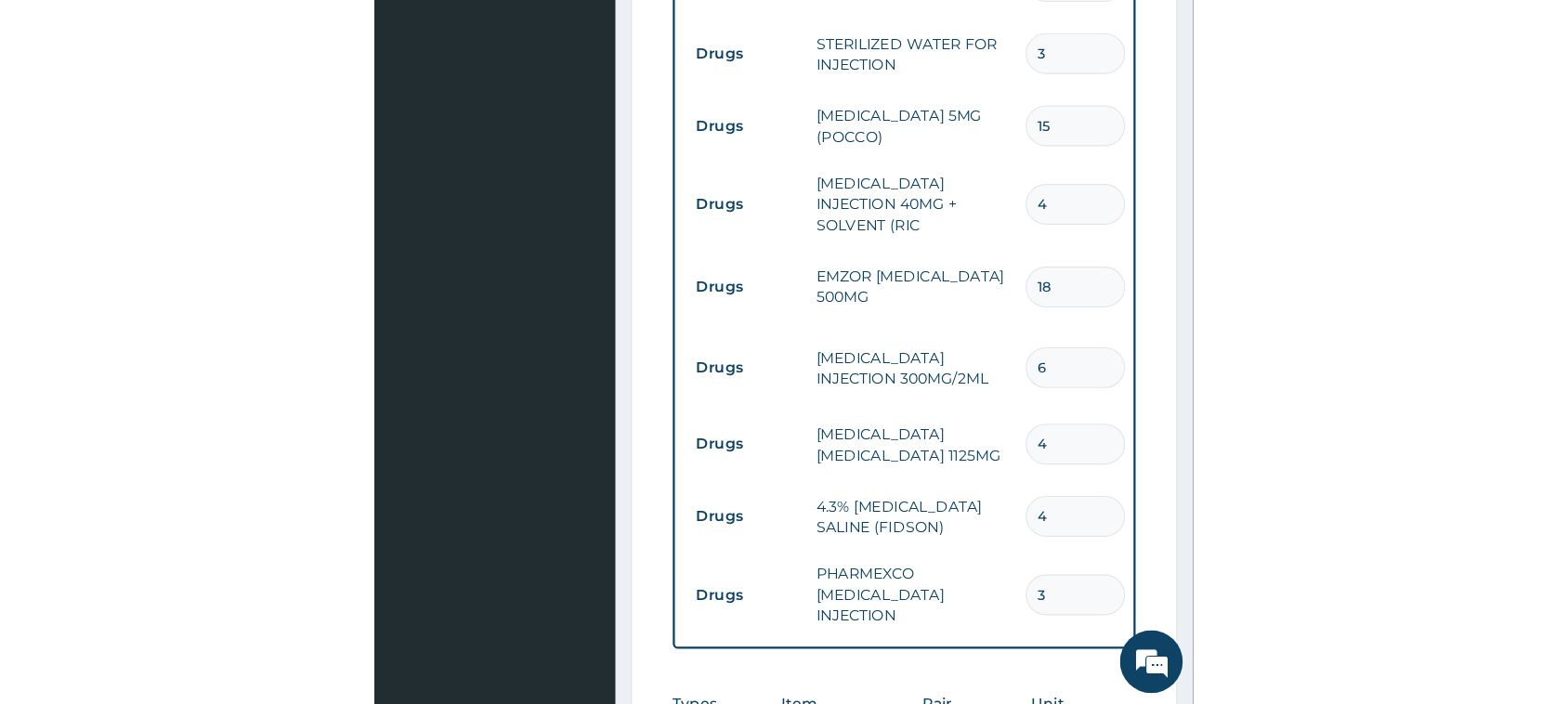
scroll to position [1853, 0]
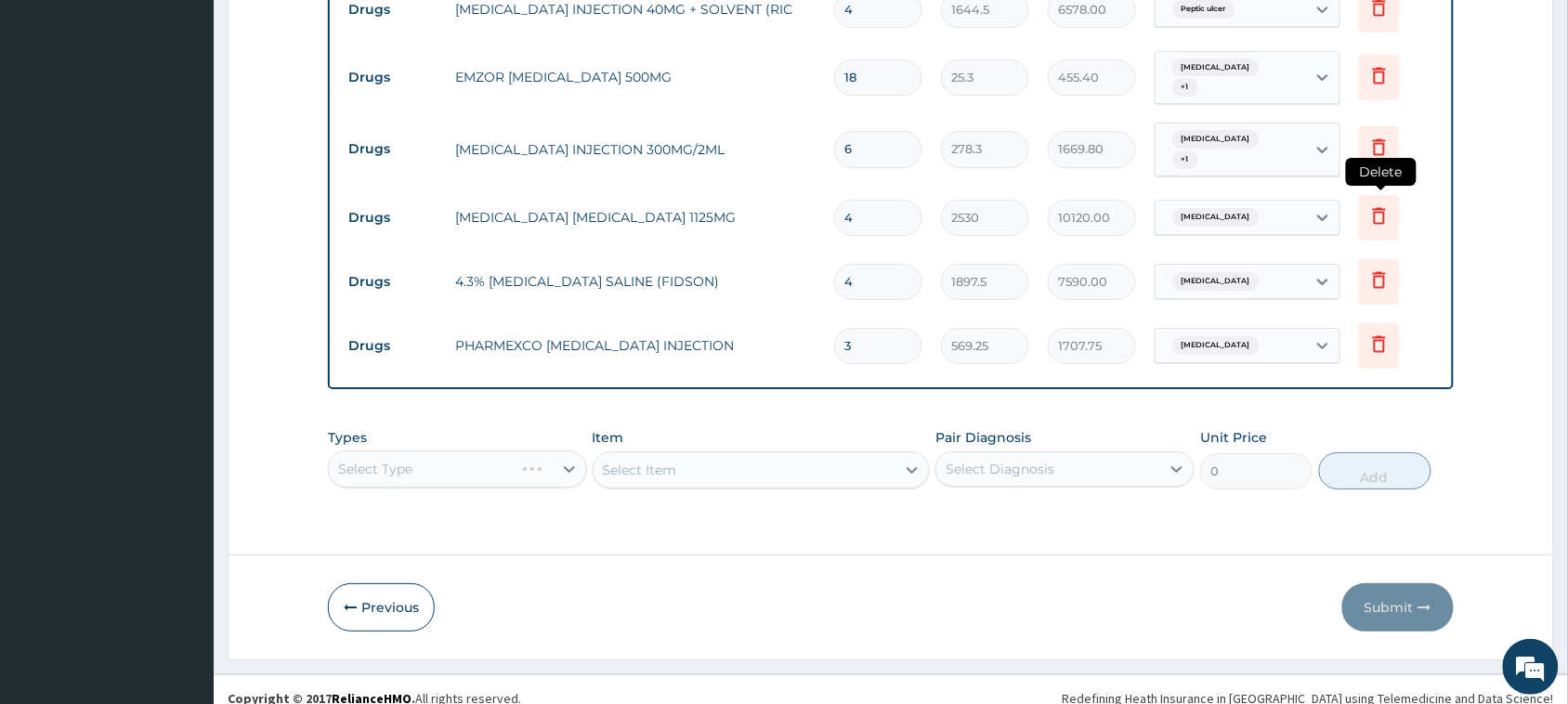
click at [725, 207] on icon at bounding box center [1379, 215] width 22 height 22
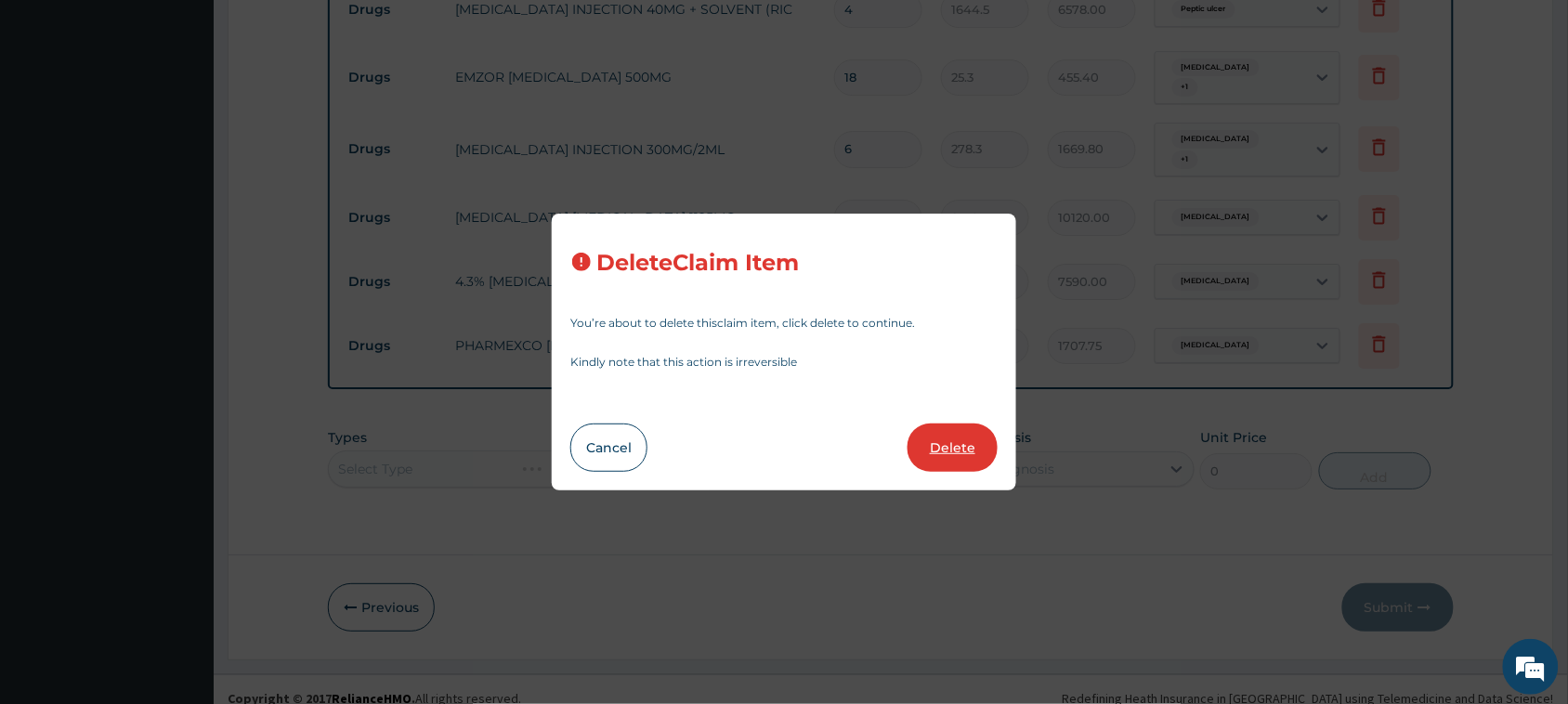
click at [725, 443] on button "Delete" at bounding box center [952, 447] width 90 height 48
type input "1897.5"
type input "7590.00"
type input "3"
type input "569.25"
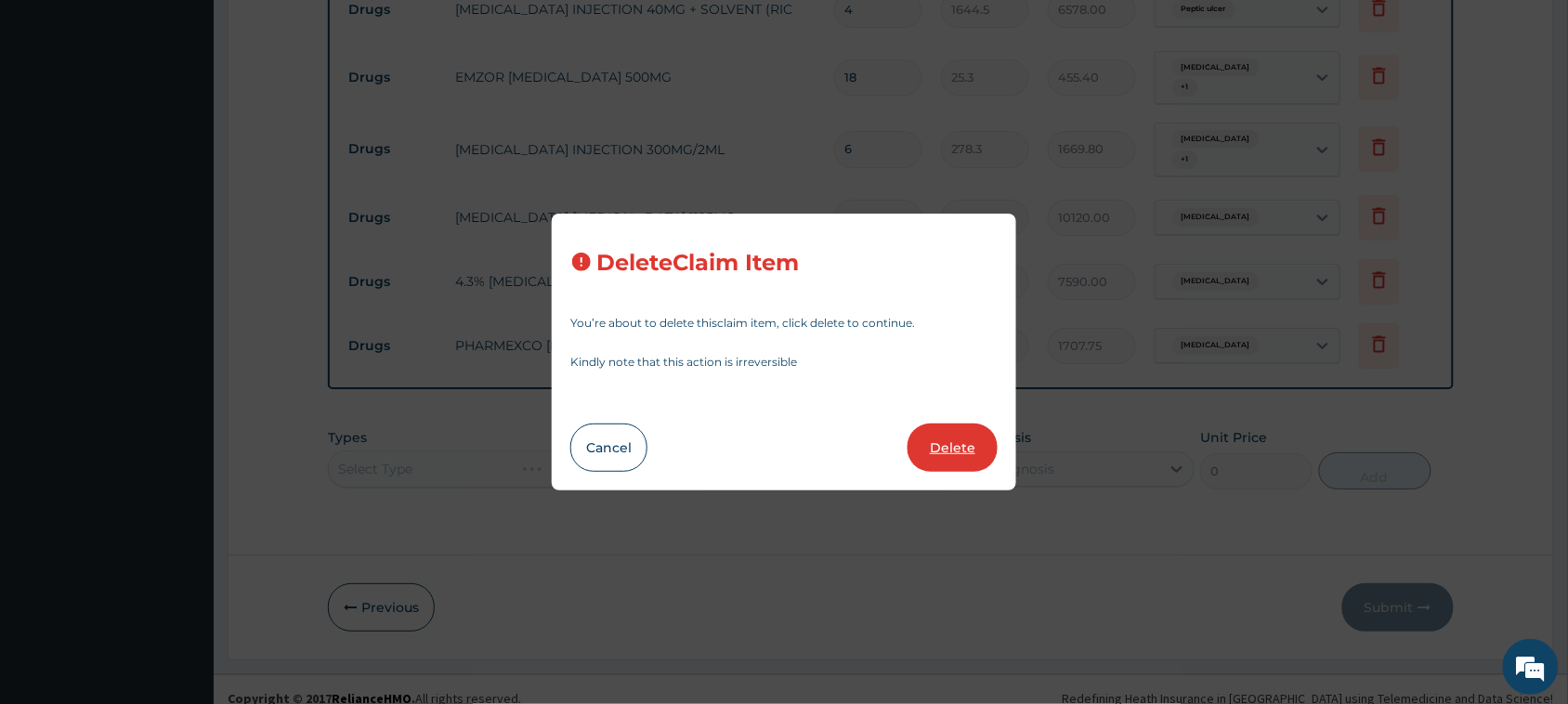
type input "1707.75"
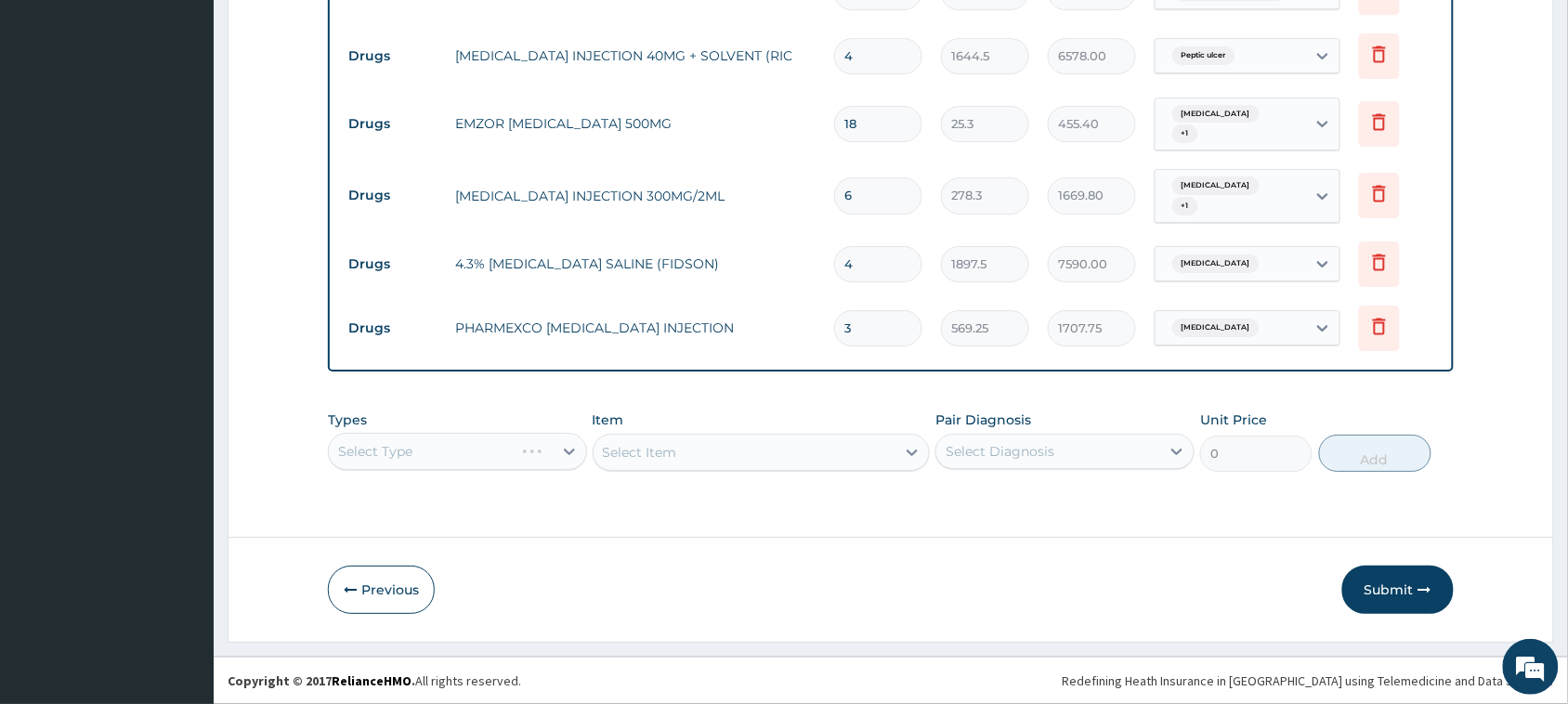
scroll to position [1789, 0]
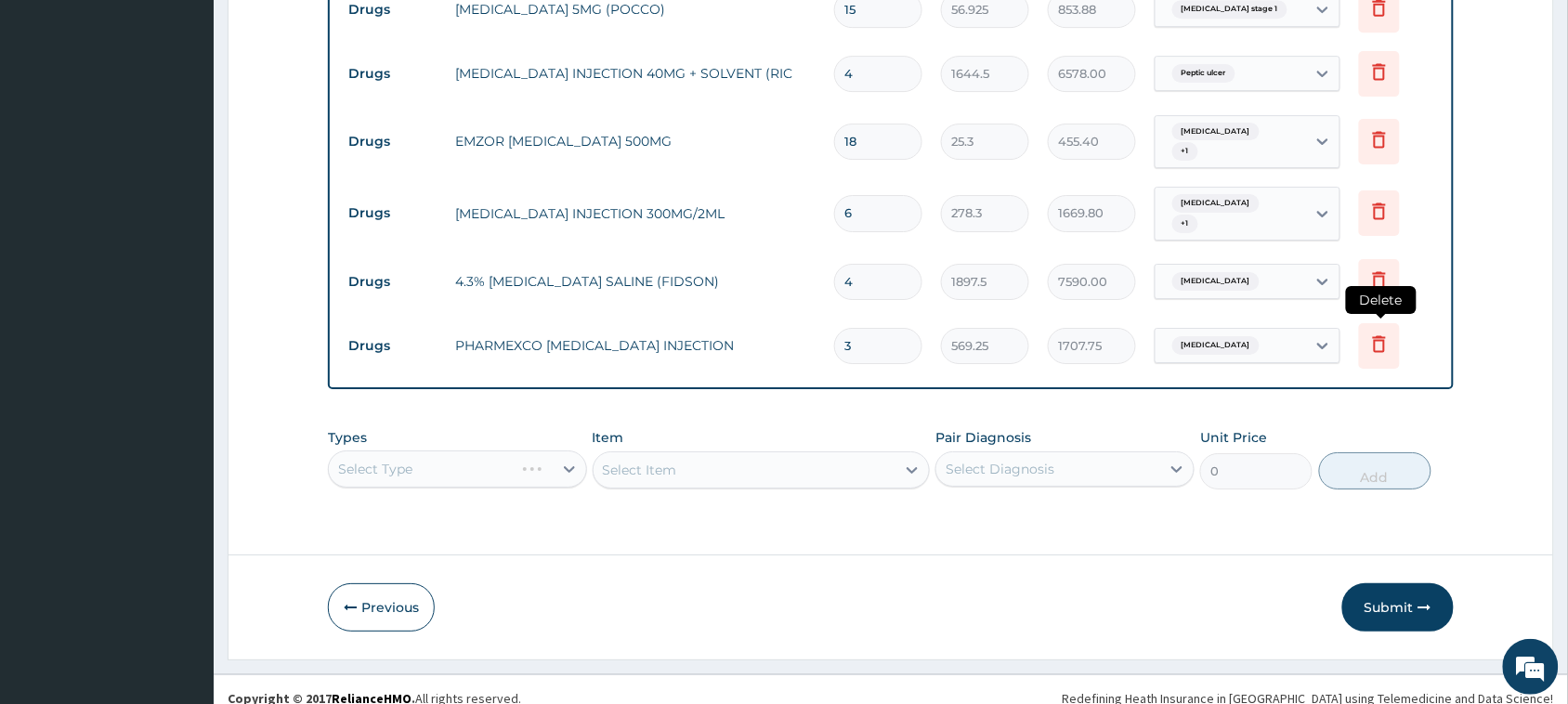
click at [725, 332] on icon at bounding box center [1380, 346] width 41 height 46
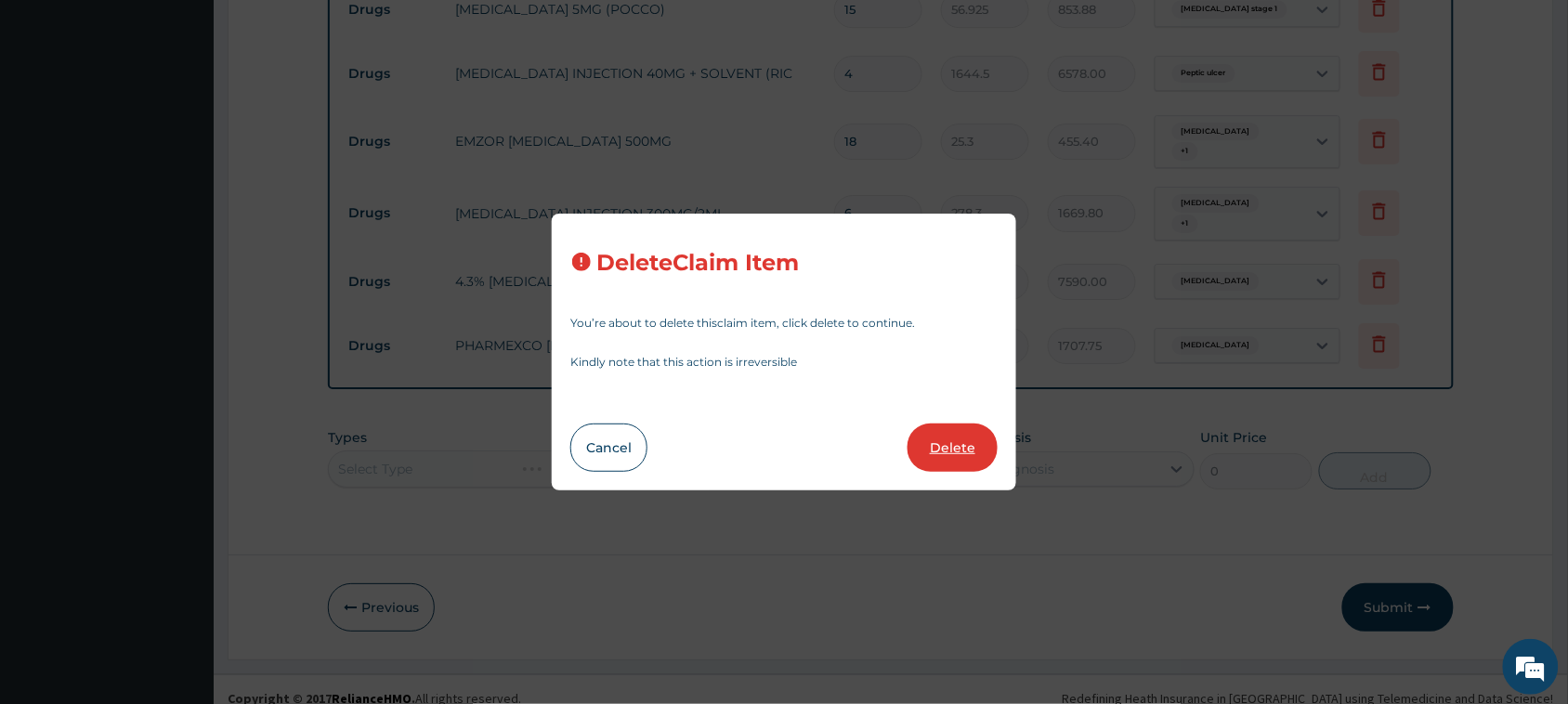
click at [725, 436] on button "Delete" at bounding box center [952, 447] width 90 height 48
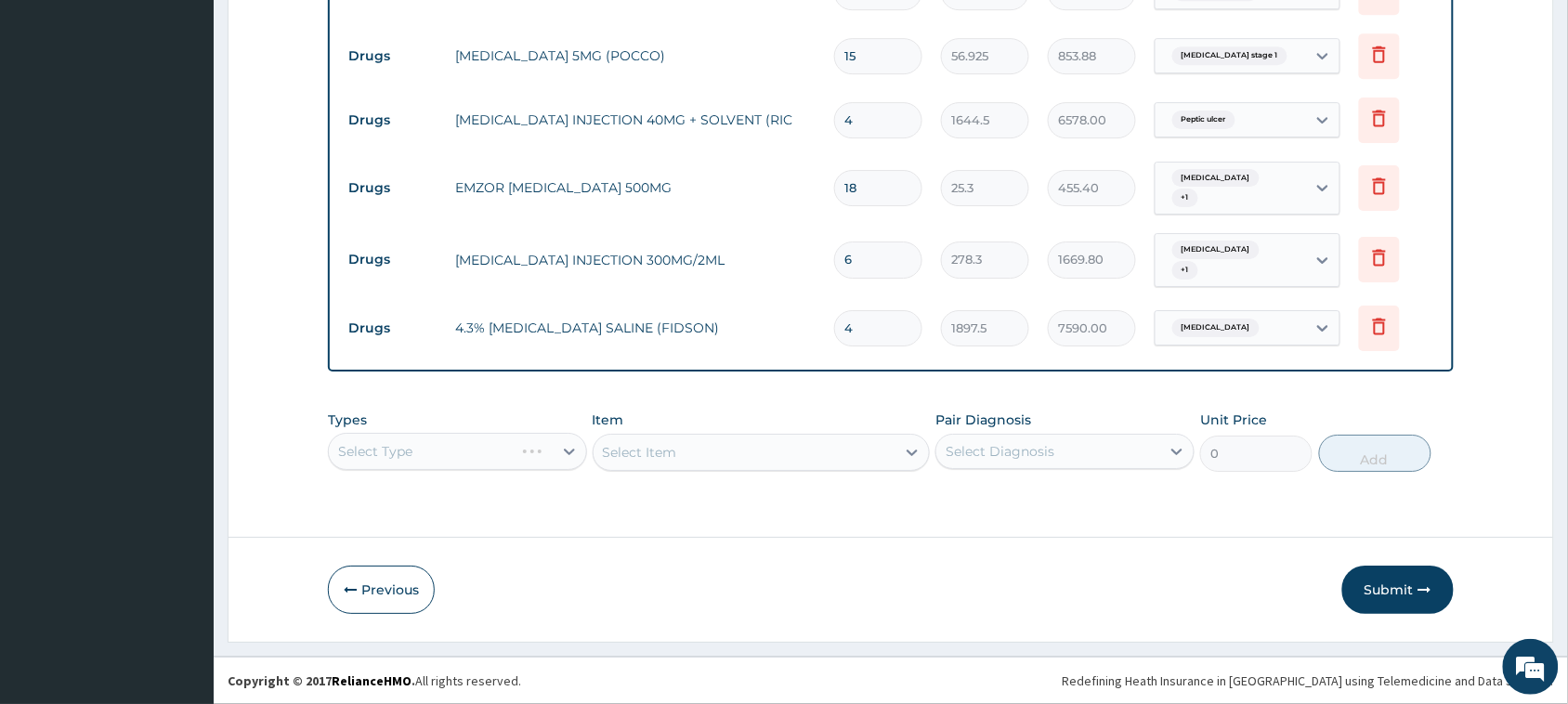
scroll to position [1724, 0]
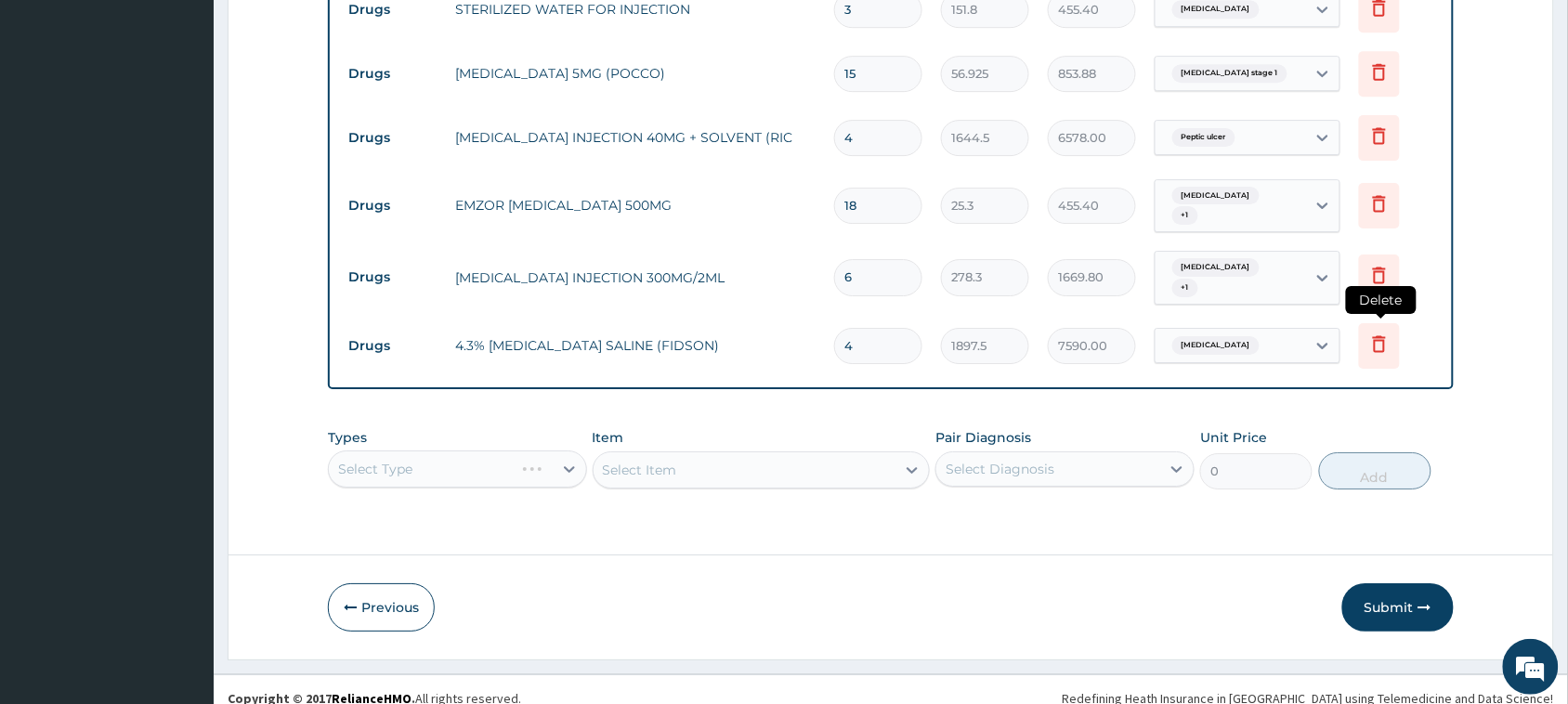
click at [725, 323] on icon at bounding box center [1380, 346] width 41 height 46
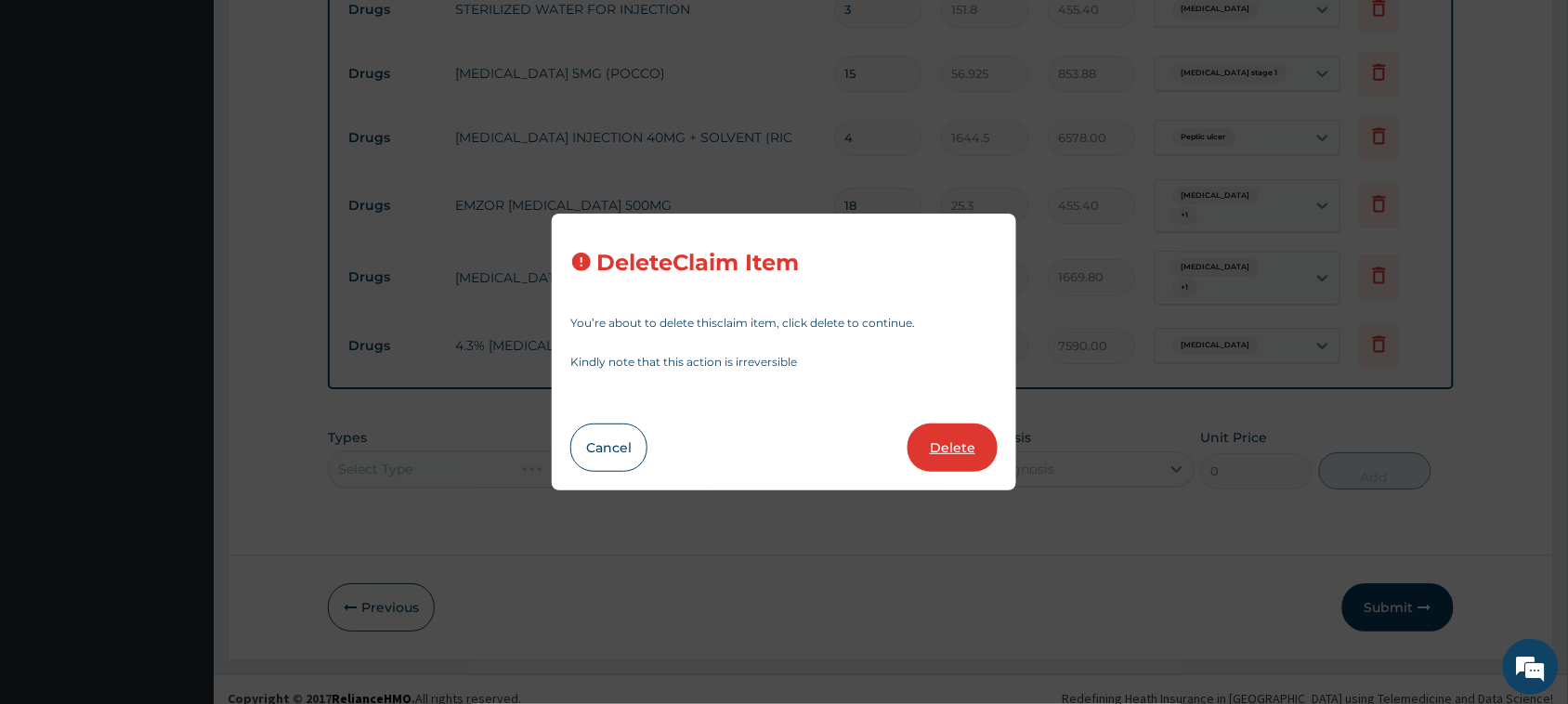
click at [725, 441] on button "Delete" at bounding box center [952, 447] width 90 height 48
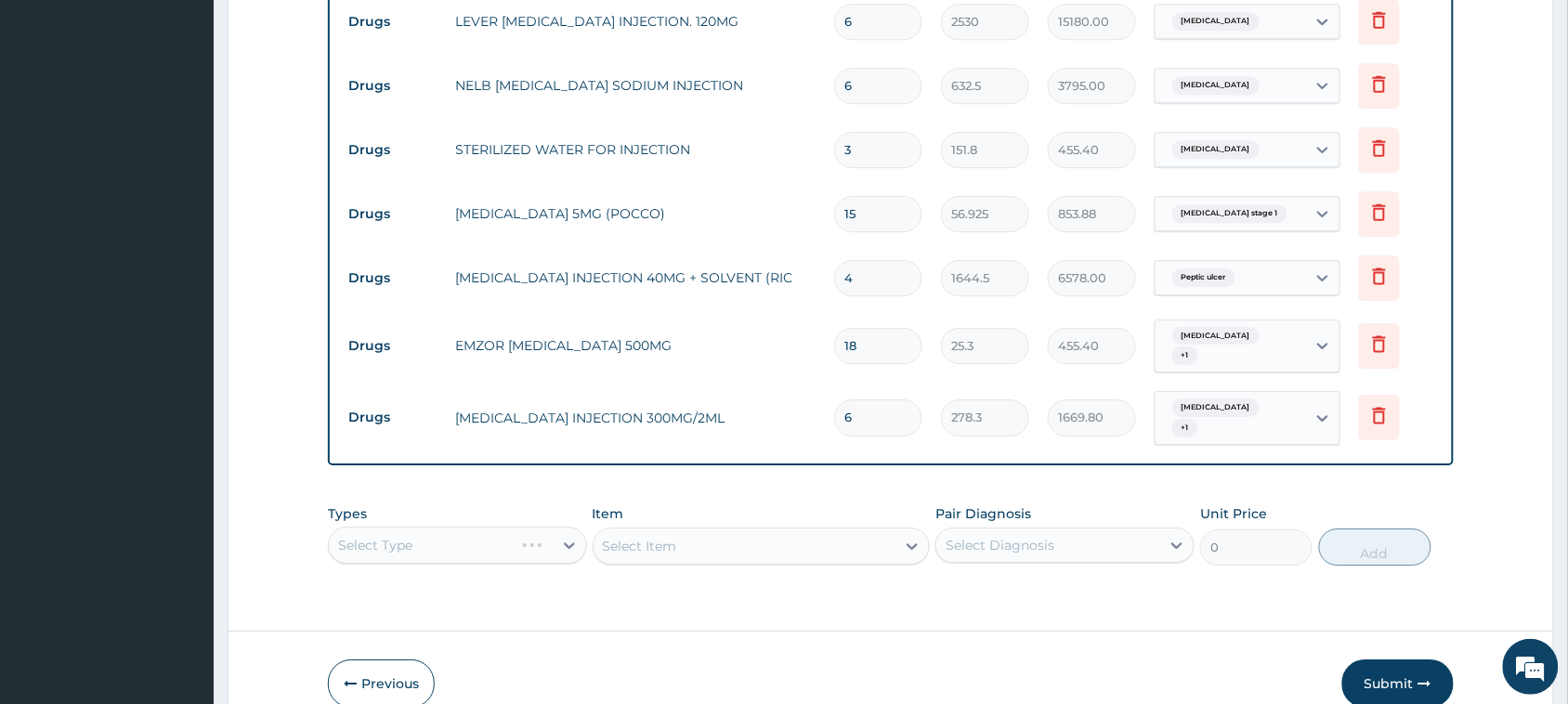
scroll to position [1545, 0]
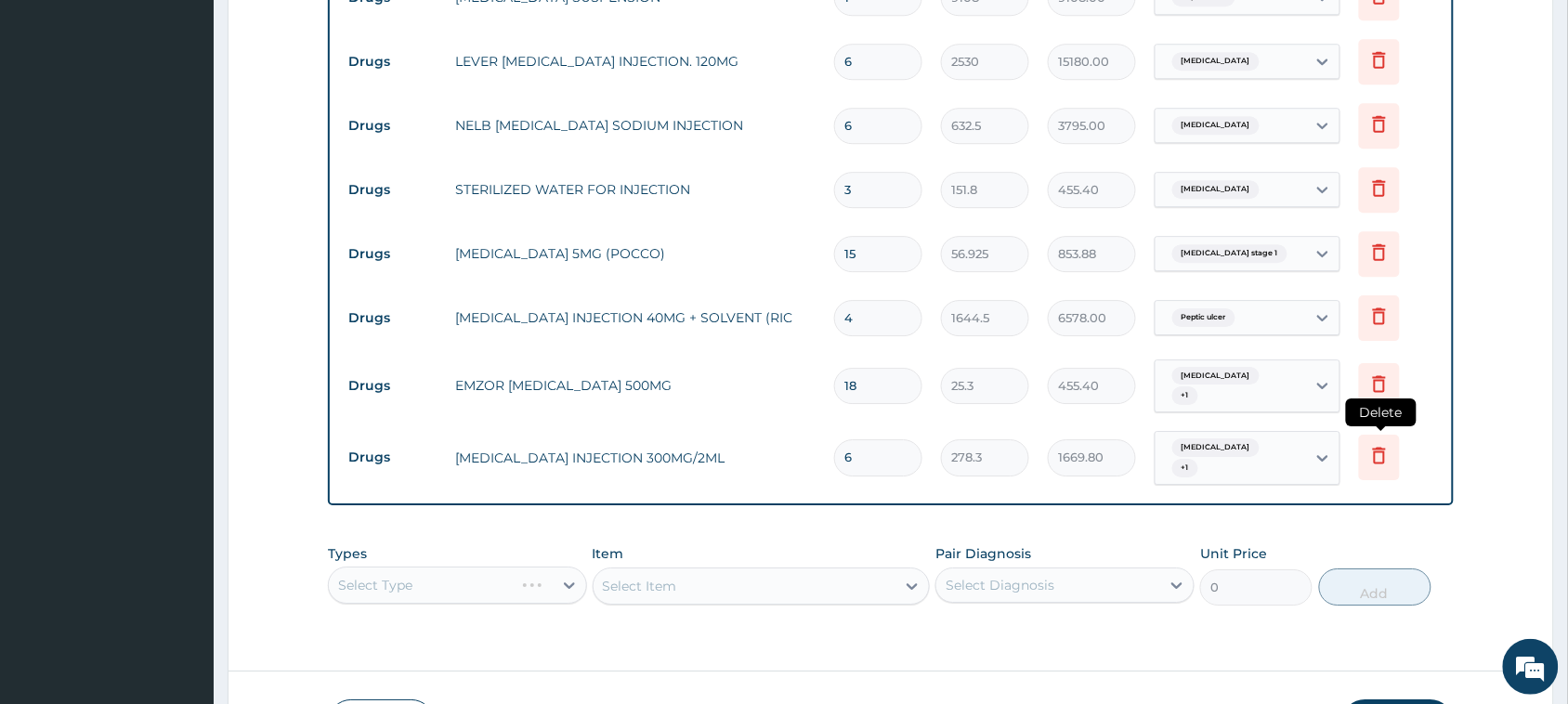
click at [725, 444] on icon at bounding box center [1379, 455] width 22 height 22
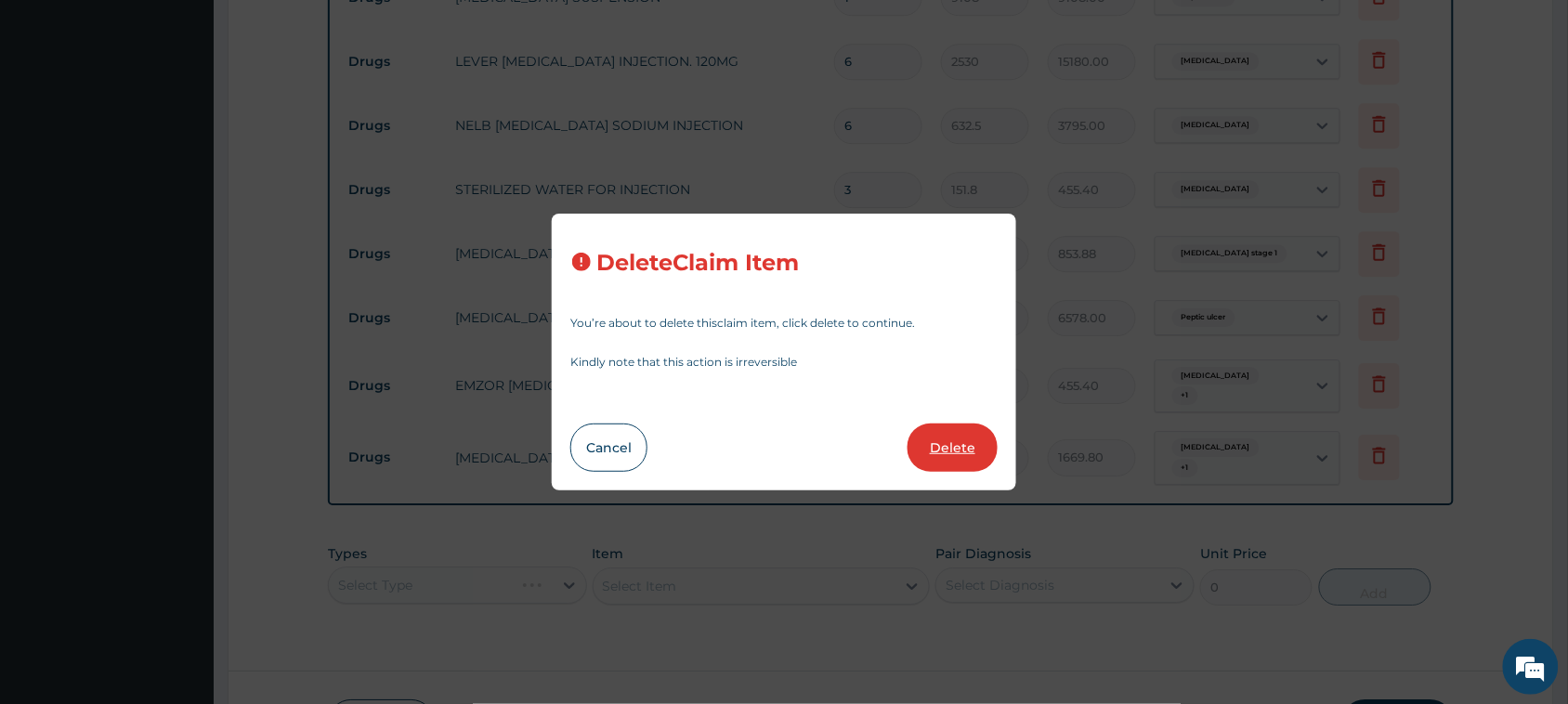
click at [725, 447] on button "Delete" at bounding box center [952, 447] width 90 height 48
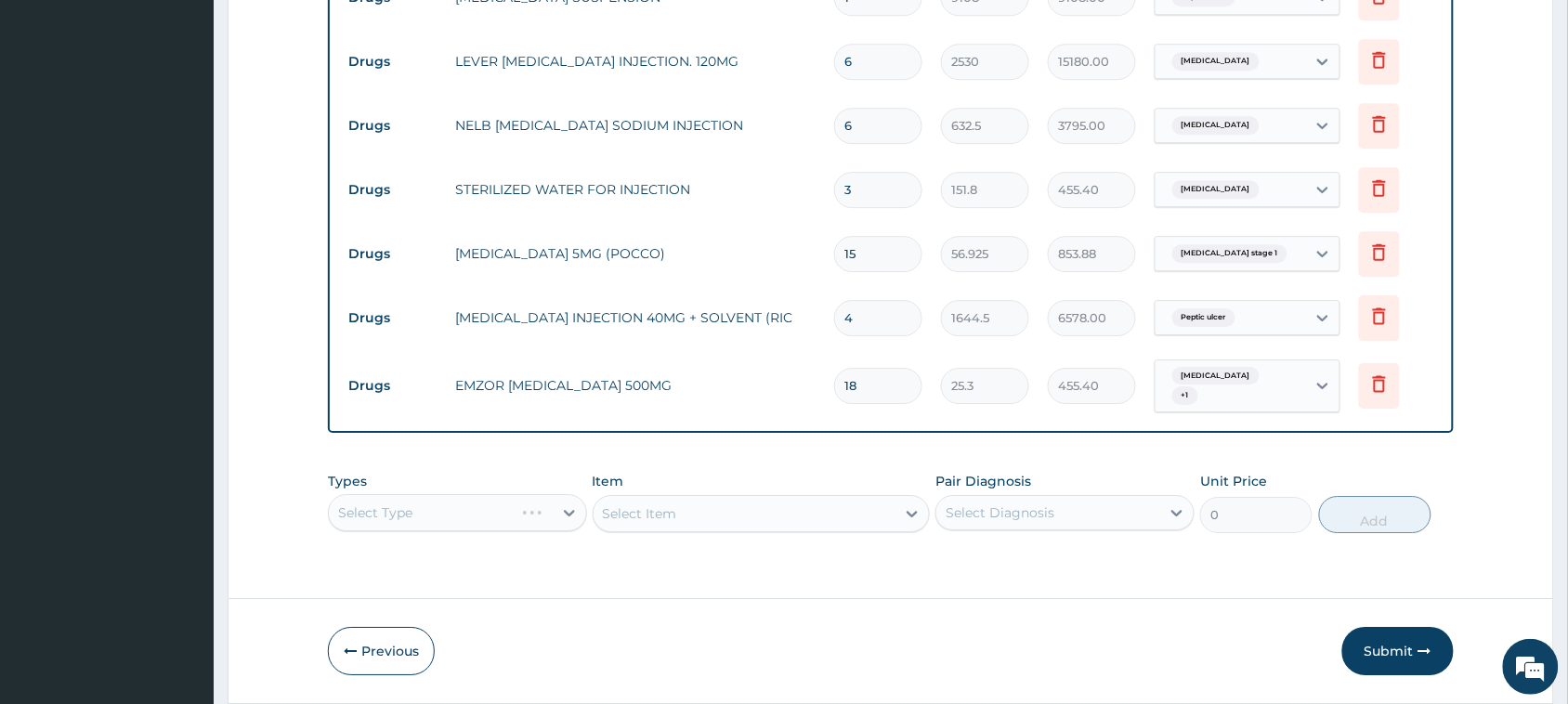
drag, startPoint x: 409, startPoint y: 504, endPoint x: 399, endPoint y: 600, distance: 96.5
click at [409, 507] on div "Select Type" at bounding box center [457, 513] width 259 height 37
click at [458, 509] on div "Select Type" at bounding box center [457, 513] width 259 height 37
click at [462, 518] on div "Select Type" at bounding box center [457, 513] width 259 height 37
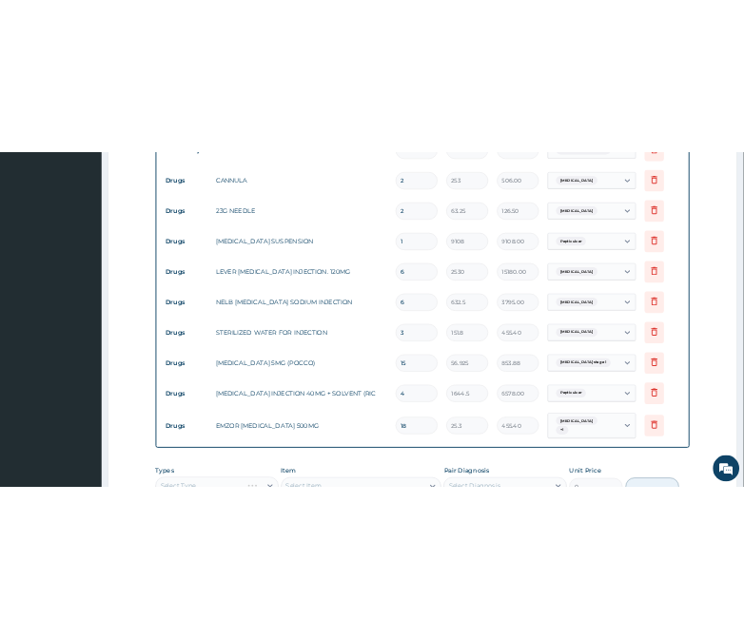
scroll to position [1344, 0]
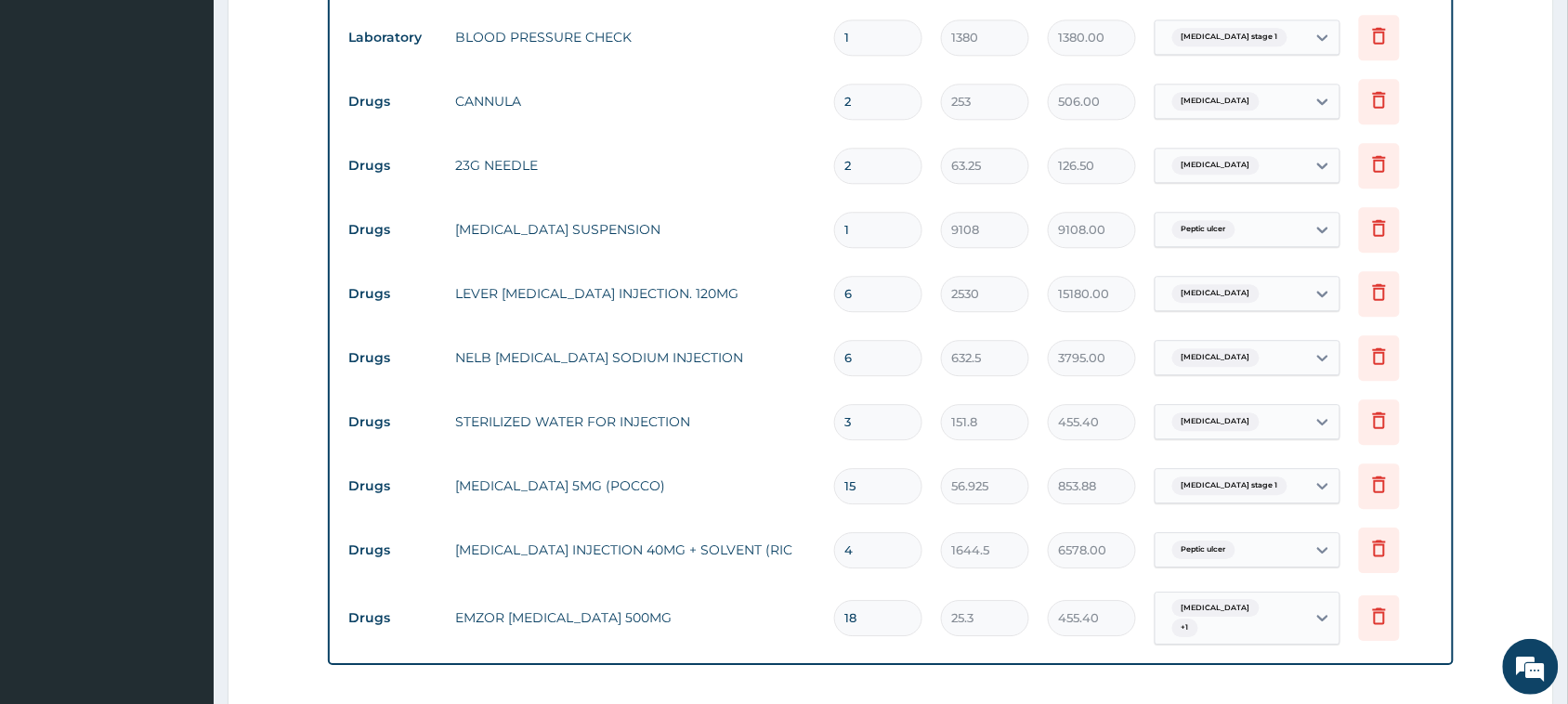
drag, startPoint x: 878, startPoint y: 288, endPoint x: 788, endPoint y: 293, distance: 90.1
click at [725, 293] on tr "Drugs LEVER ARTESUNATE INJECTION. 120MG 6 2530 15180.00 Malaria Delete" at bounding box center [890, 294] width 1103 height 64
type input "3"
type input "7590.00"
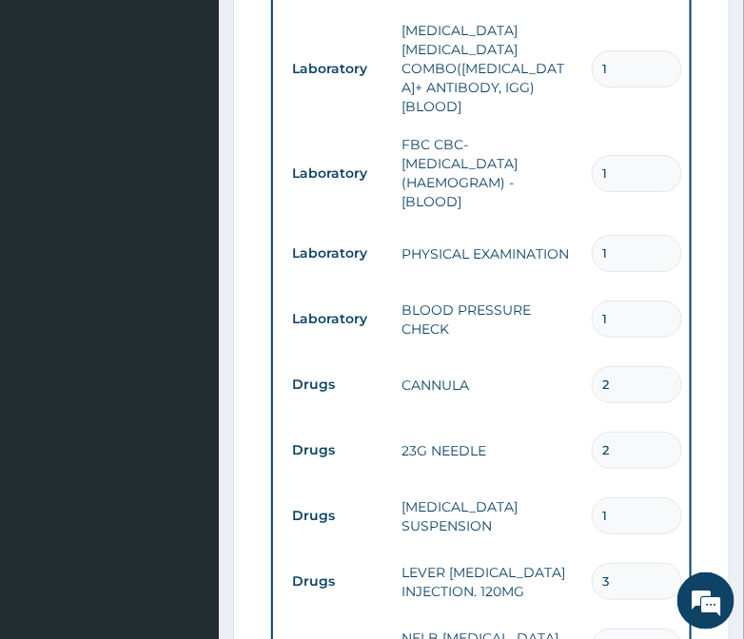
drag, startPoint x: 616, startPoint y: 511, endPoint x: 557, endPoint y: 511, distance: 59.0
click at [557, 549] on tr "Drugs LEVER ARTESUNATE INJECTION. 120MG 3 2530 7590.00 Malaria Delete" at bounding box center [749, 582] width 932 height 66
type input "6"
type input "15180.00"
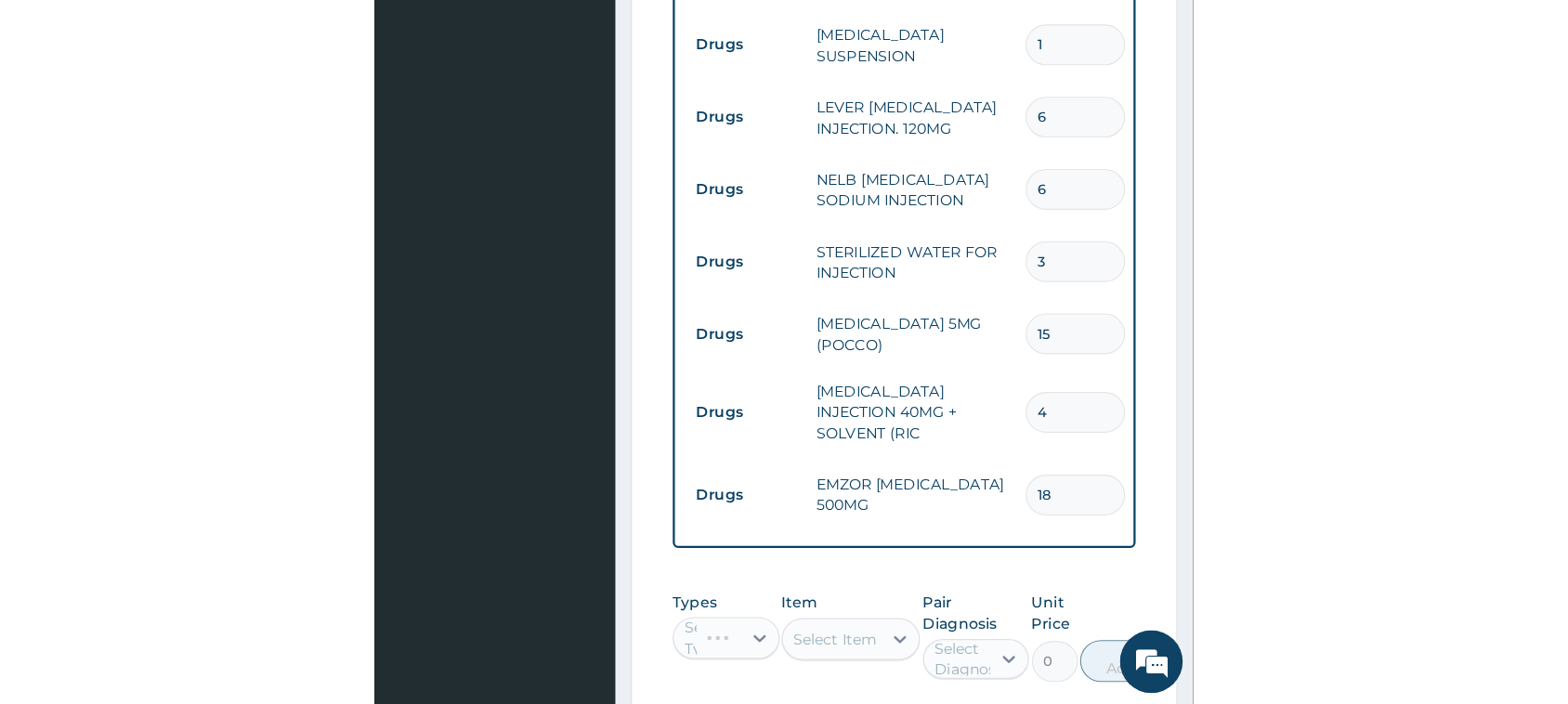
scroll to position [1597, 0]
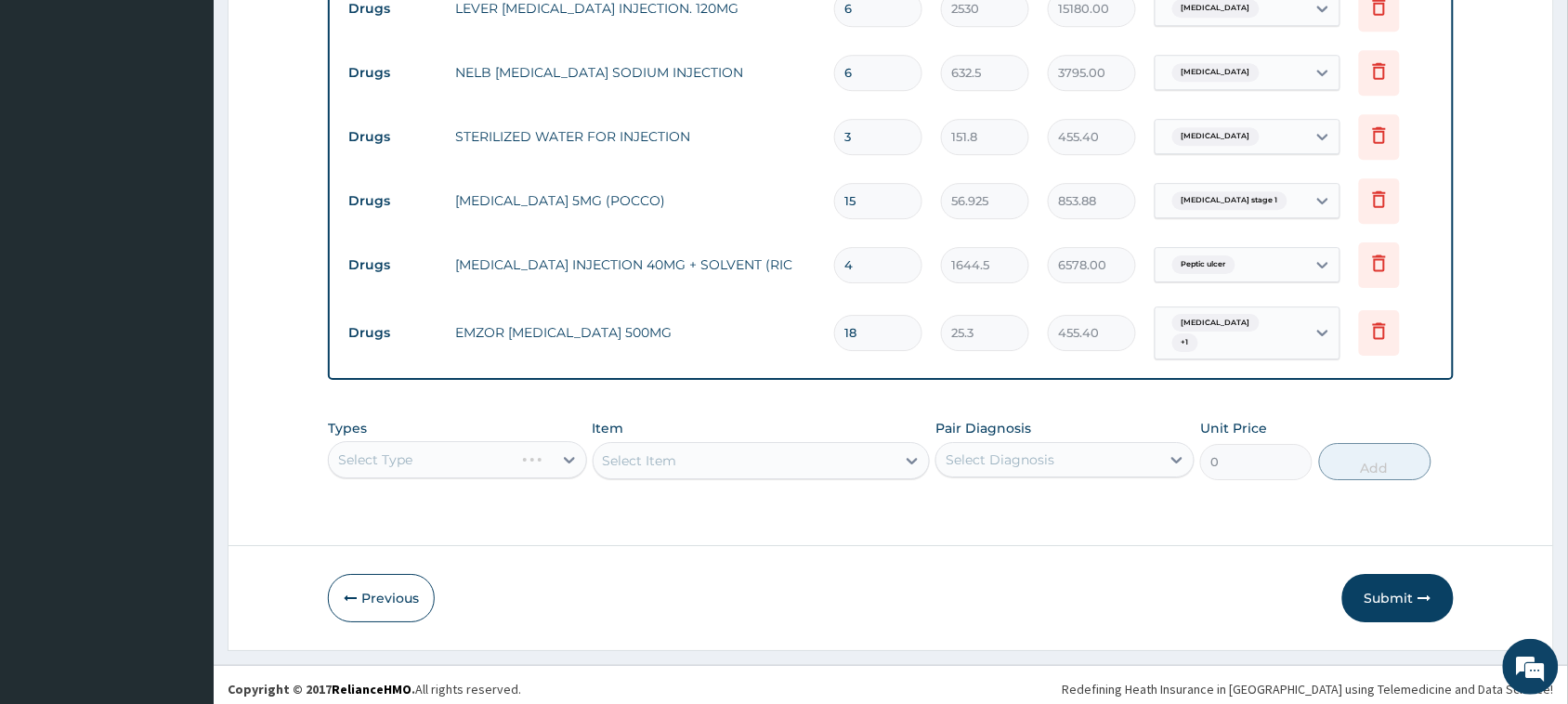
drag, startPoint x: 504, startPoint y: 470, endPoint x: 512, endPoint y: 457, distance: 15.3
click at [509, 462] on div "Types Select Type Item Select Item Pair Diagnosis Select Diagnosis Unit Price 0…" at bounding box center [890, 449] width 1126 height 80
click at [512, 456] on div "Select Type" at bounding box center [457, 460] width 259 height 37
click at [725, 578] on button "Submit" at bounding box center [1397, 598] width 111 height 48
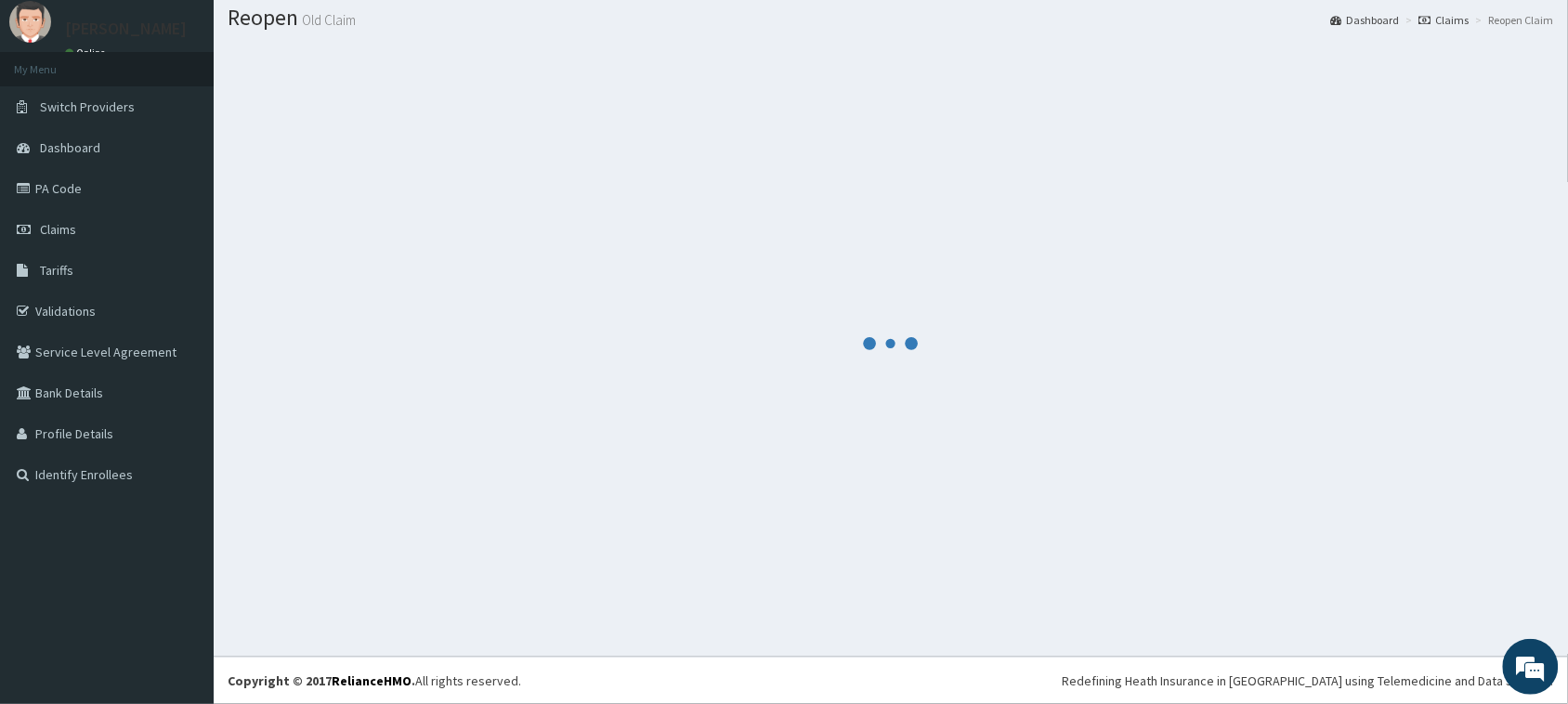
scroll to position [54, 0]
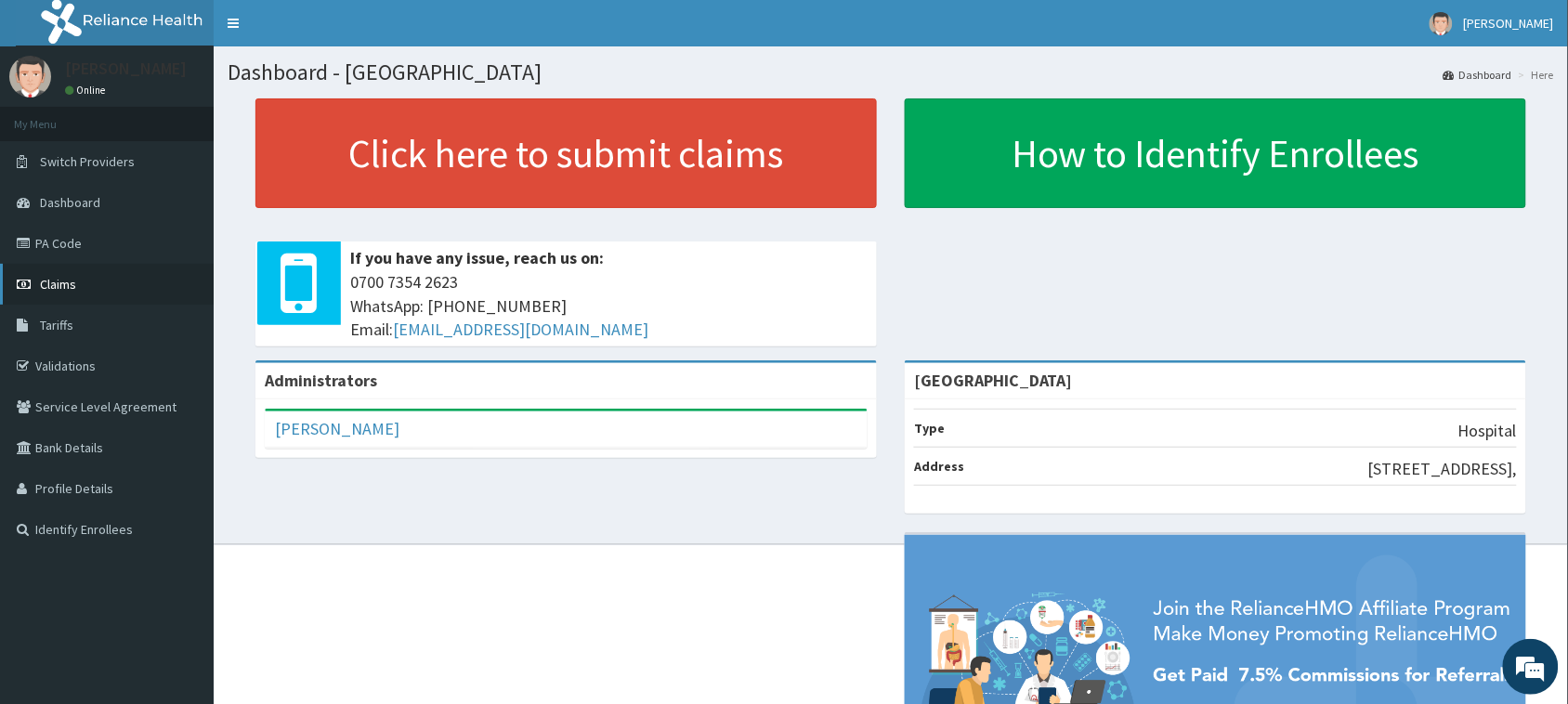
click at [66, 278] on span "Claims" at bounding box center [58, 284] width 36 height 17
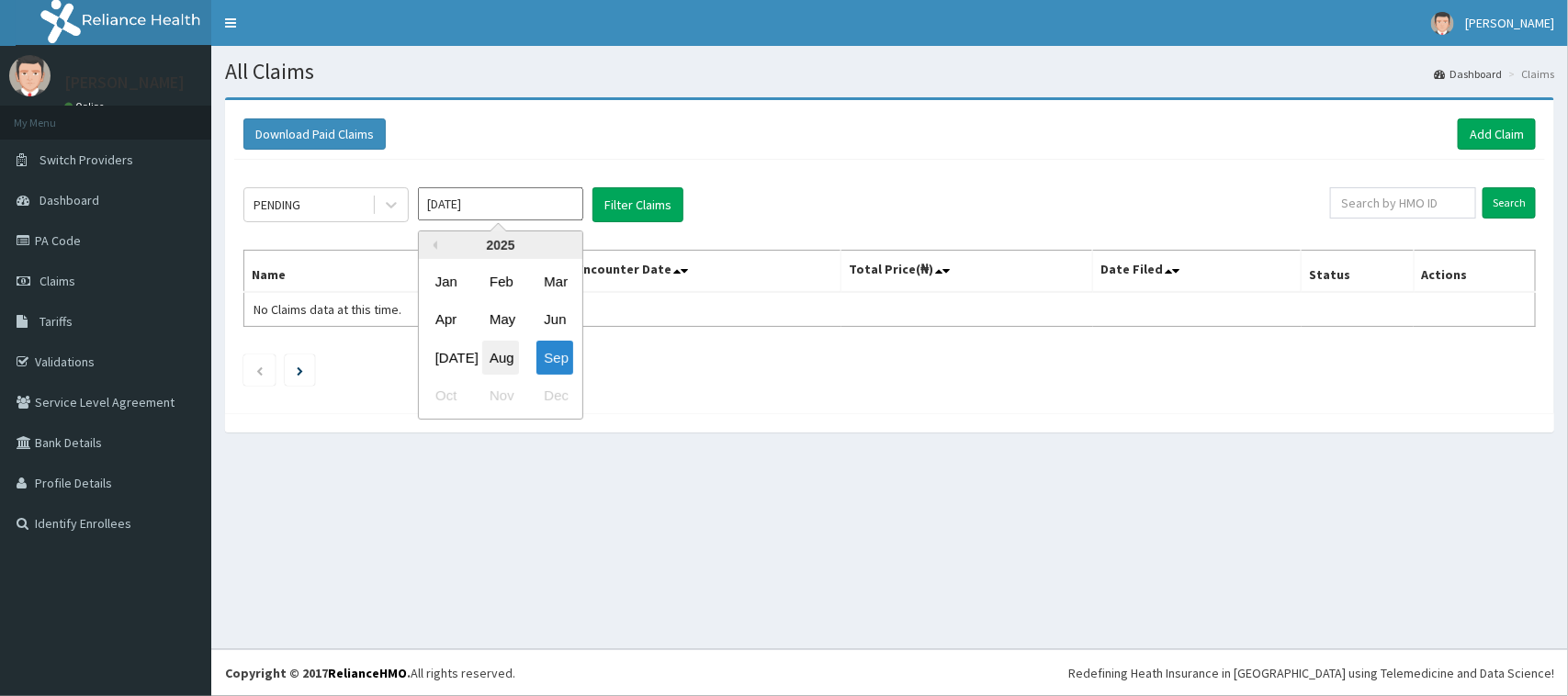
click at [492, 345] on div "Aug" at bounding box center [500, 357] width 37 height 34
type input "Aug 2025"
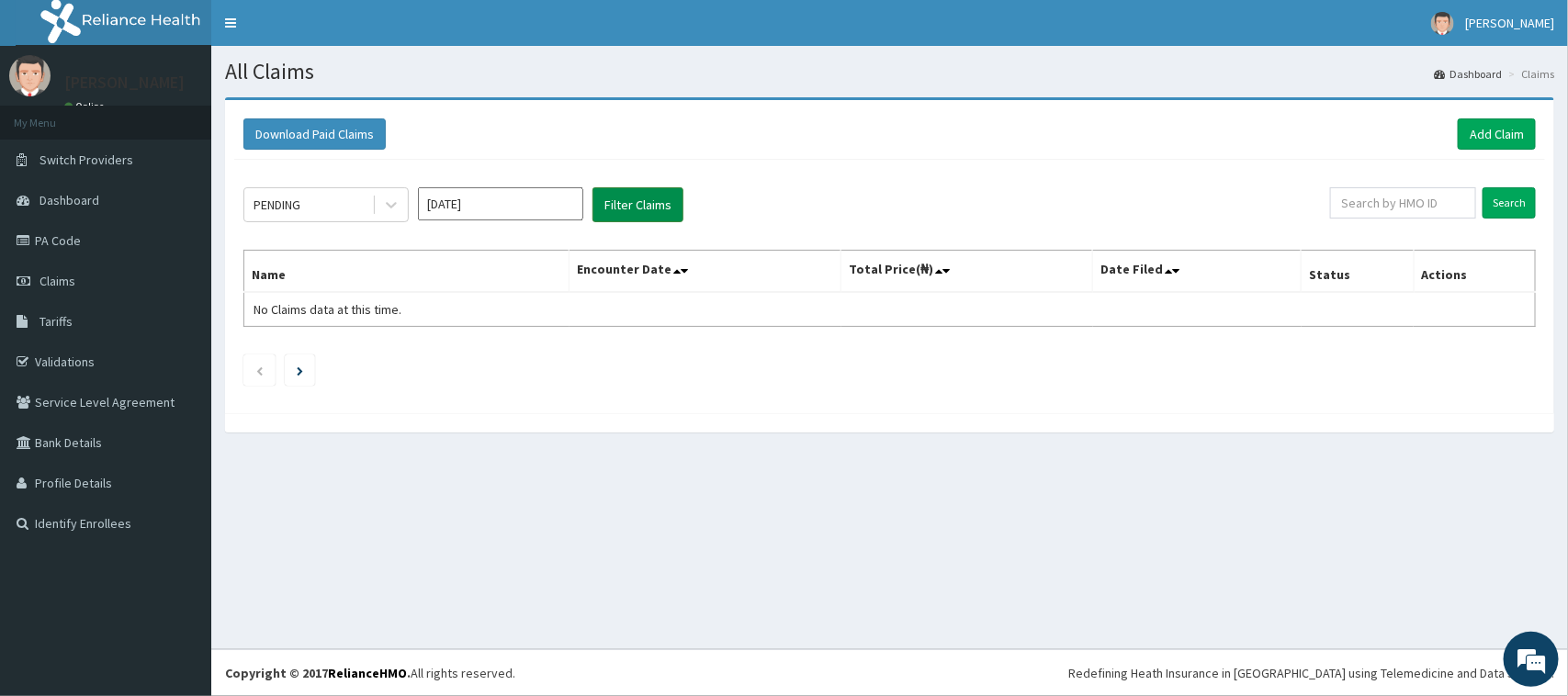
click at [606, 202] on button "Filter Claims" at bounding box center [638, 205] width 91 height 35
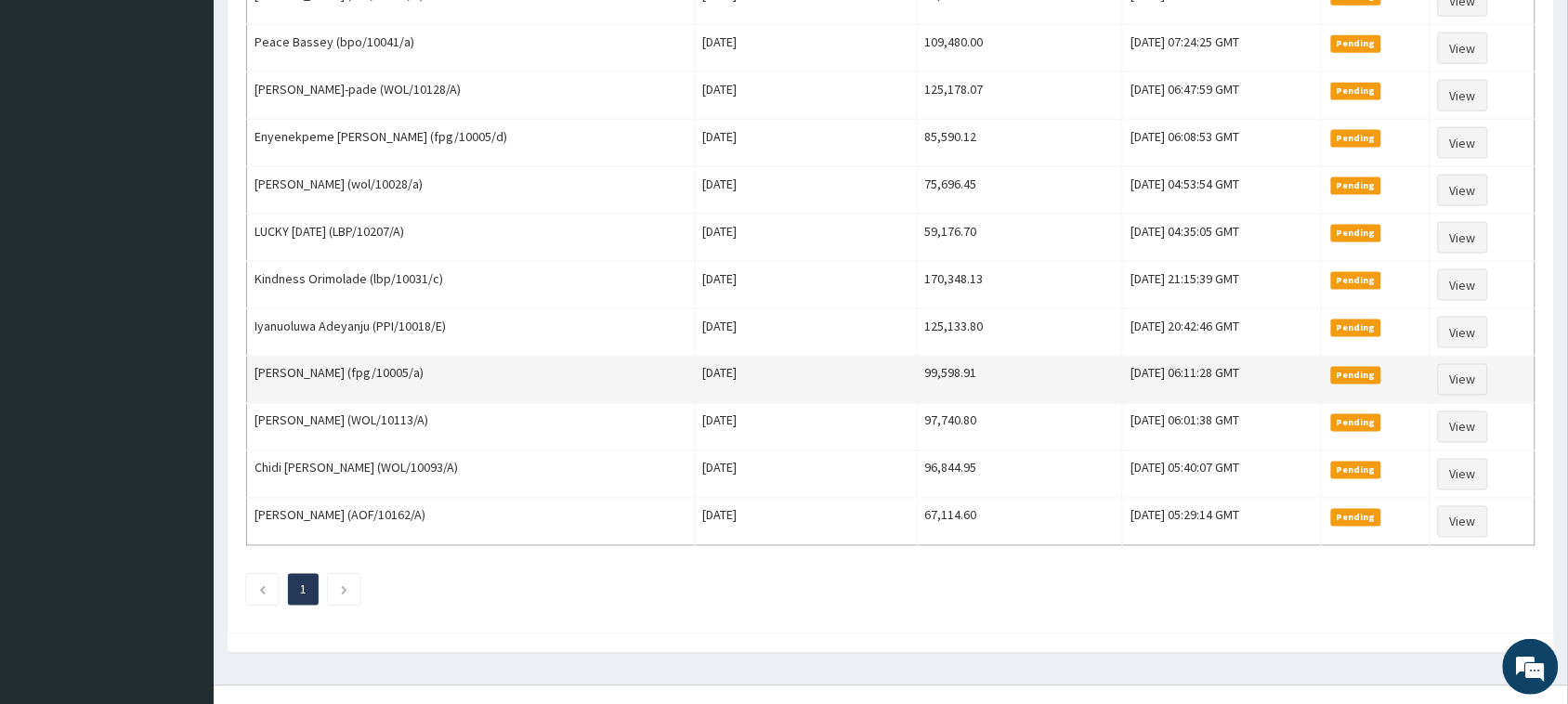
scroll to position [740, 0]
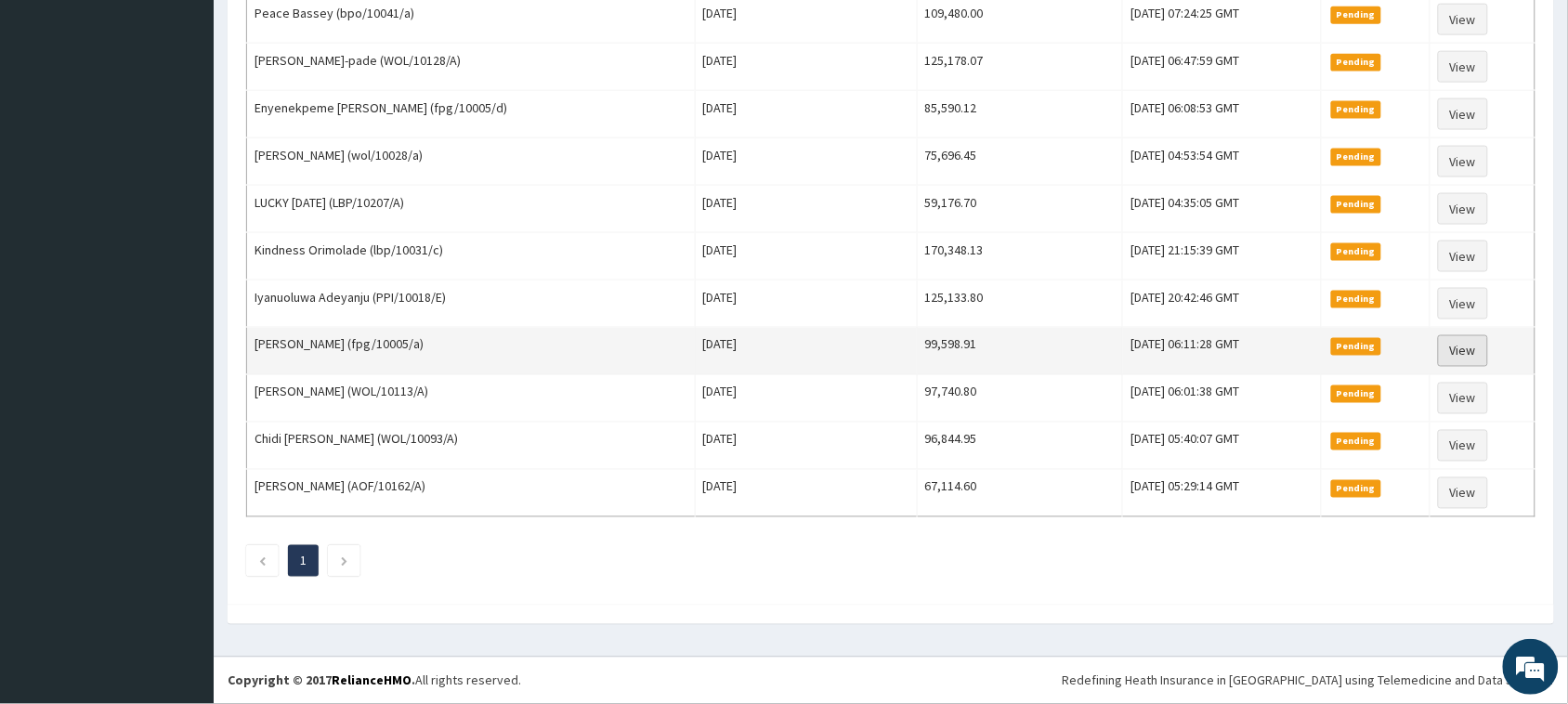
click at [1455, 346] on link "View" at bounding box center [1462, 351] width 50 height 31
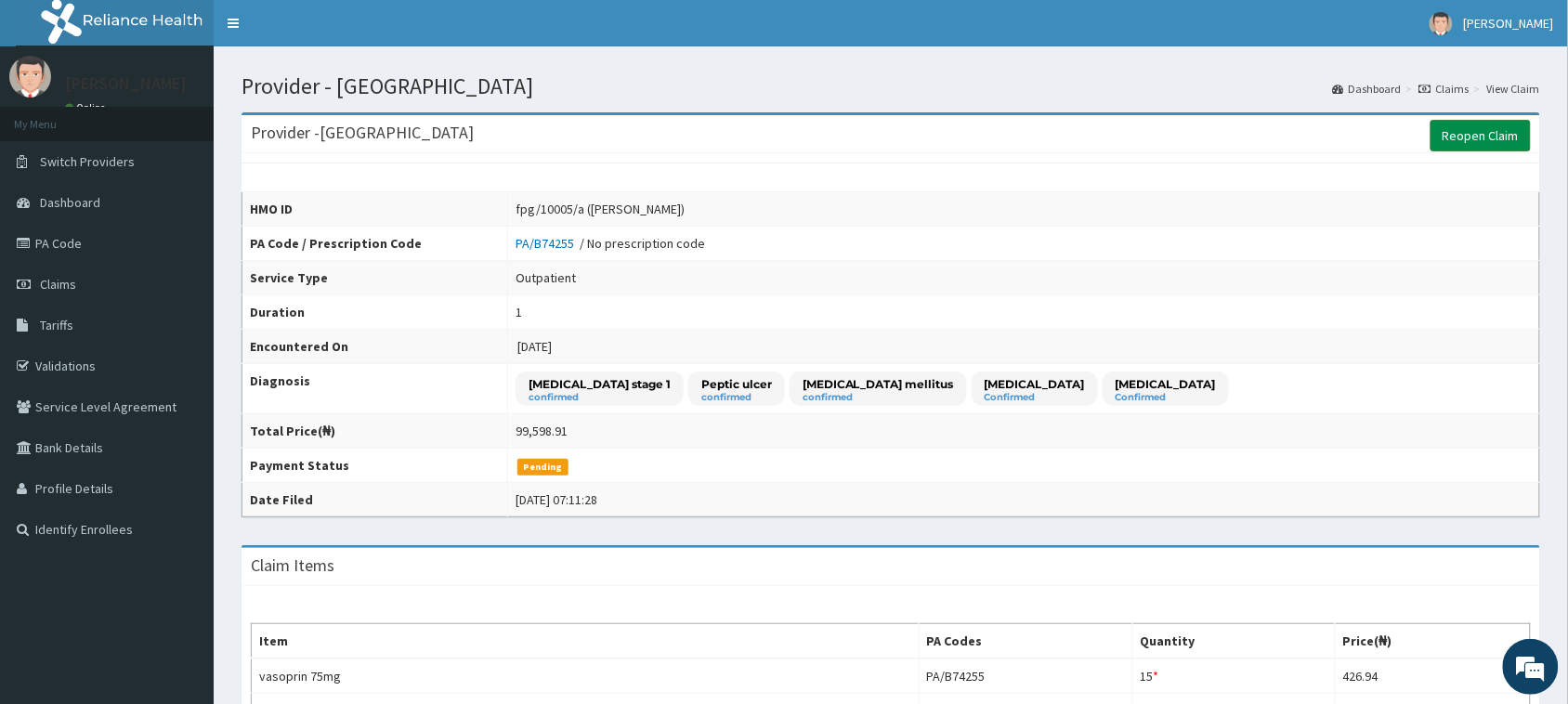
click at [1459, 138] on link "Reopen Claim" at bounding box center [1480, 136] width 101 height 31
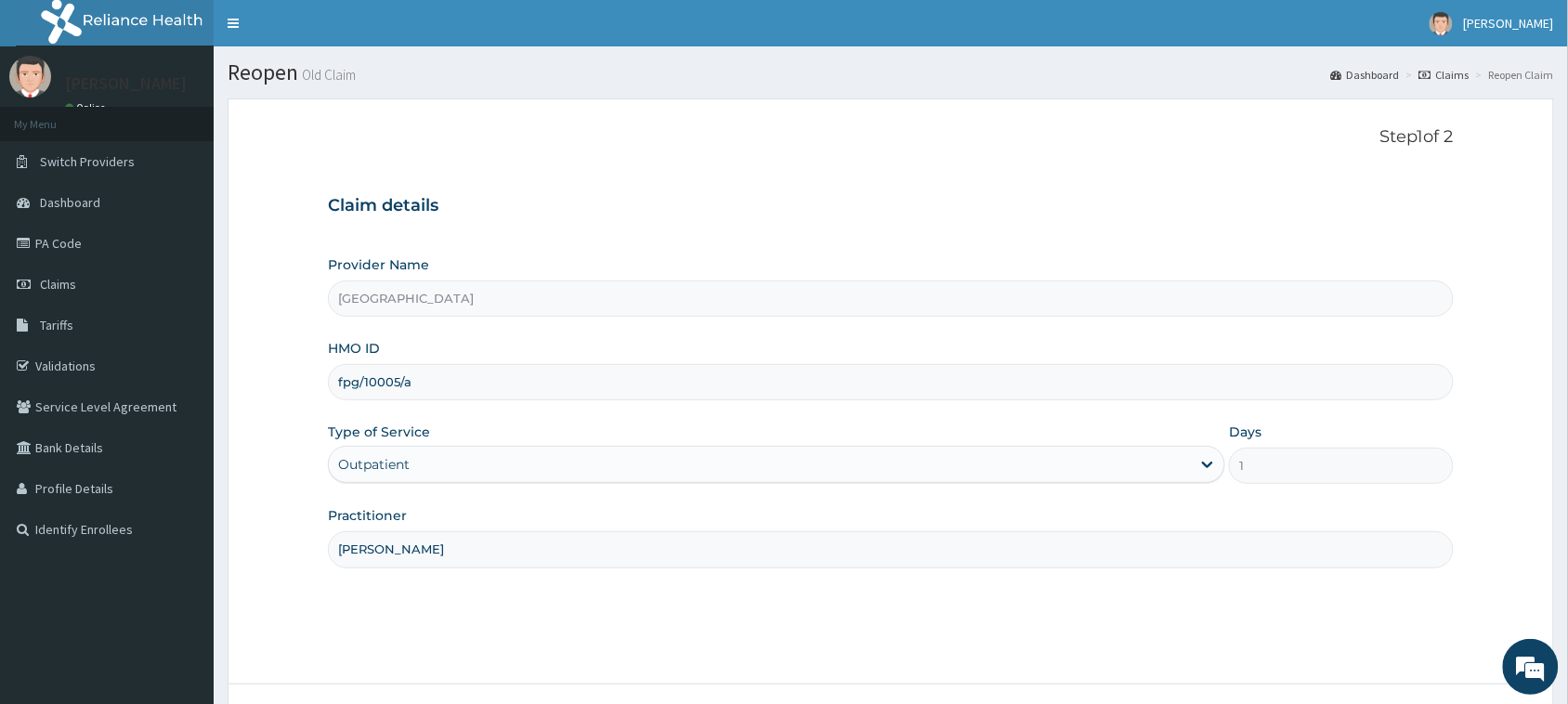
click at [639, 198] on h3 "Claim details" at bounding box center [890, 206] width 1126 height 21
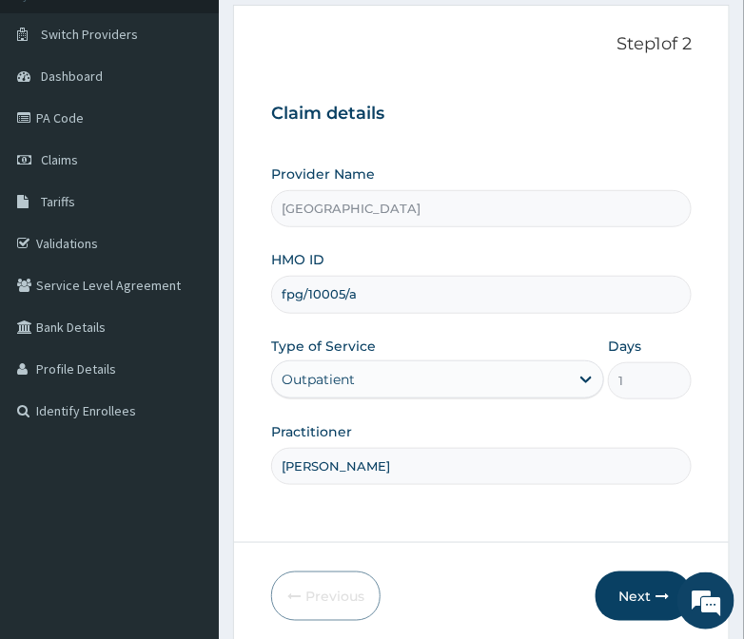
scroll to position [224, 0]
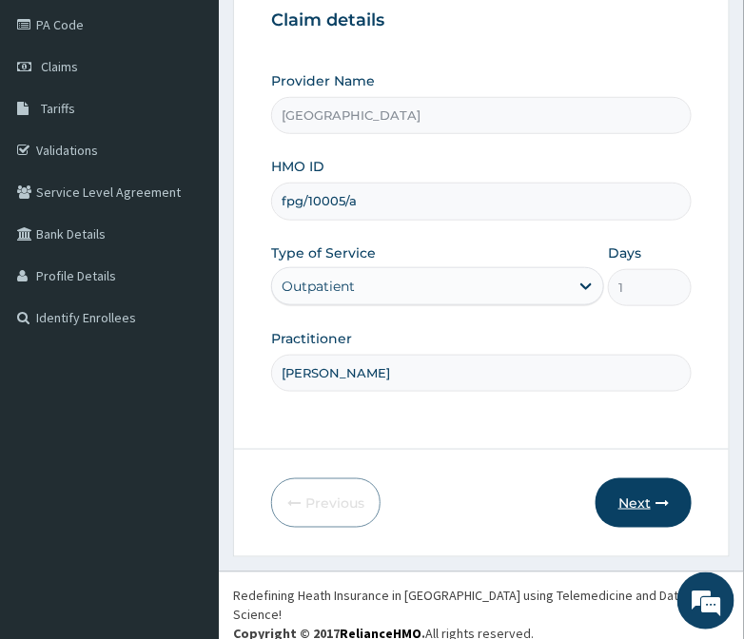
click at [625, 505] on button "Next" at bounding box center [643, 502] width 96 height 49
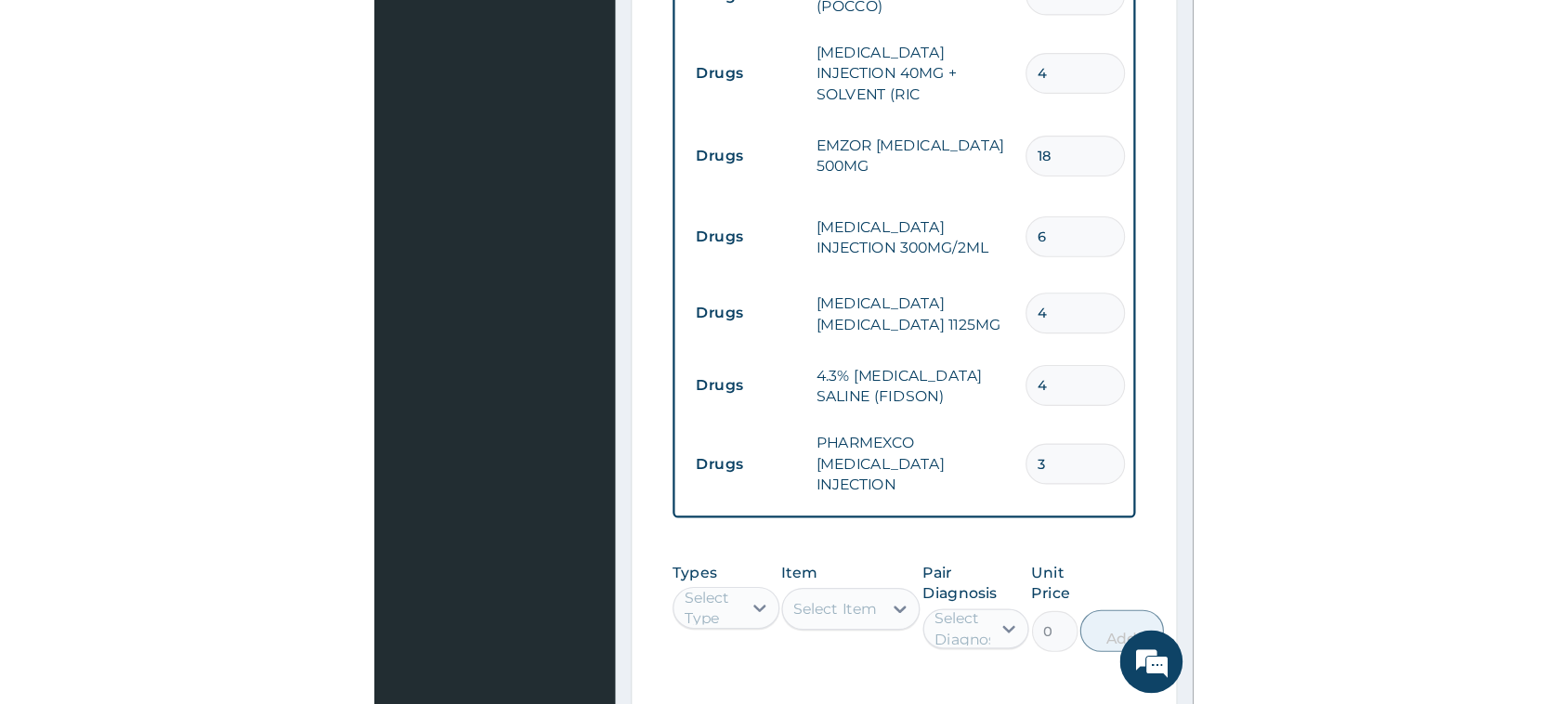
scroll to position [1853, 0]
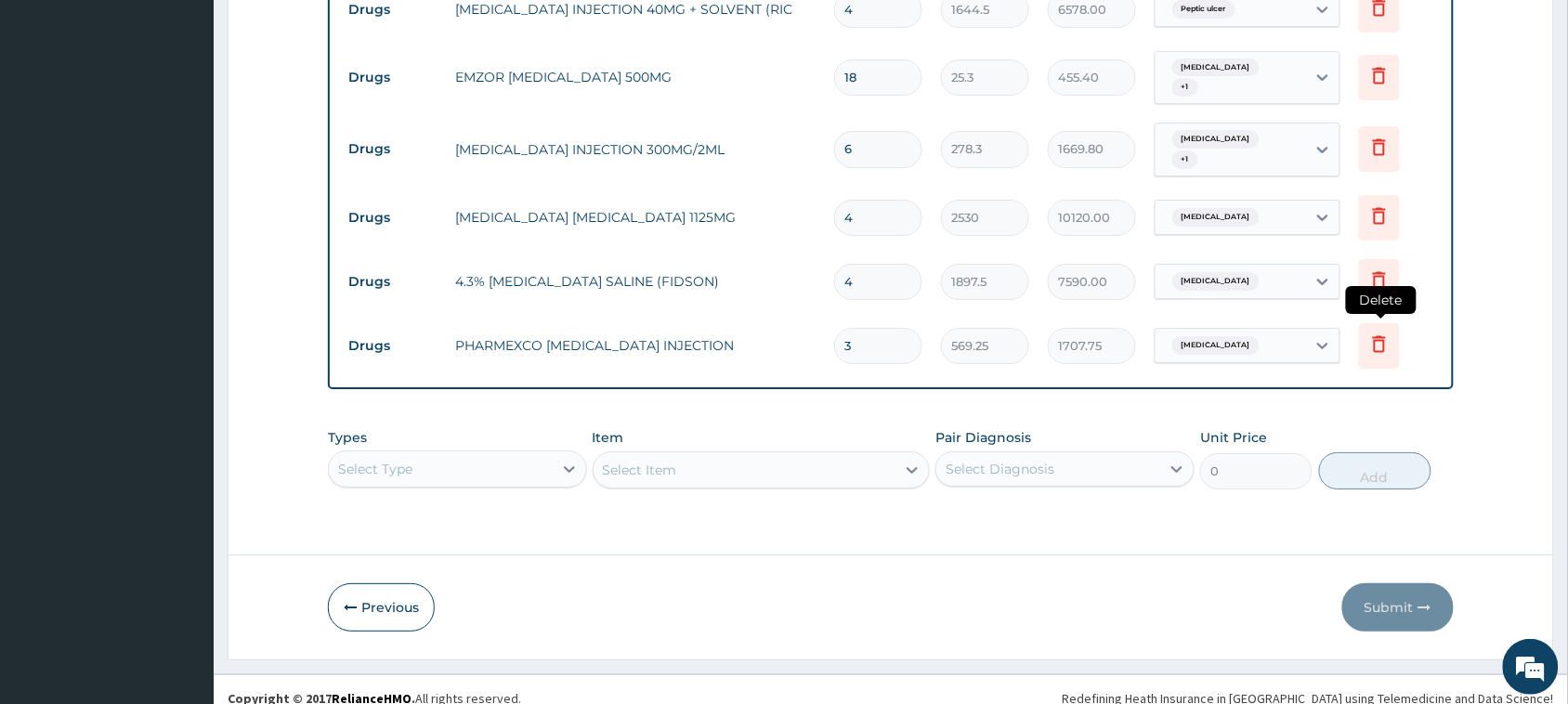
click at [1386, 333] on icon at bounding box center [1379, 344] width 22 height 22
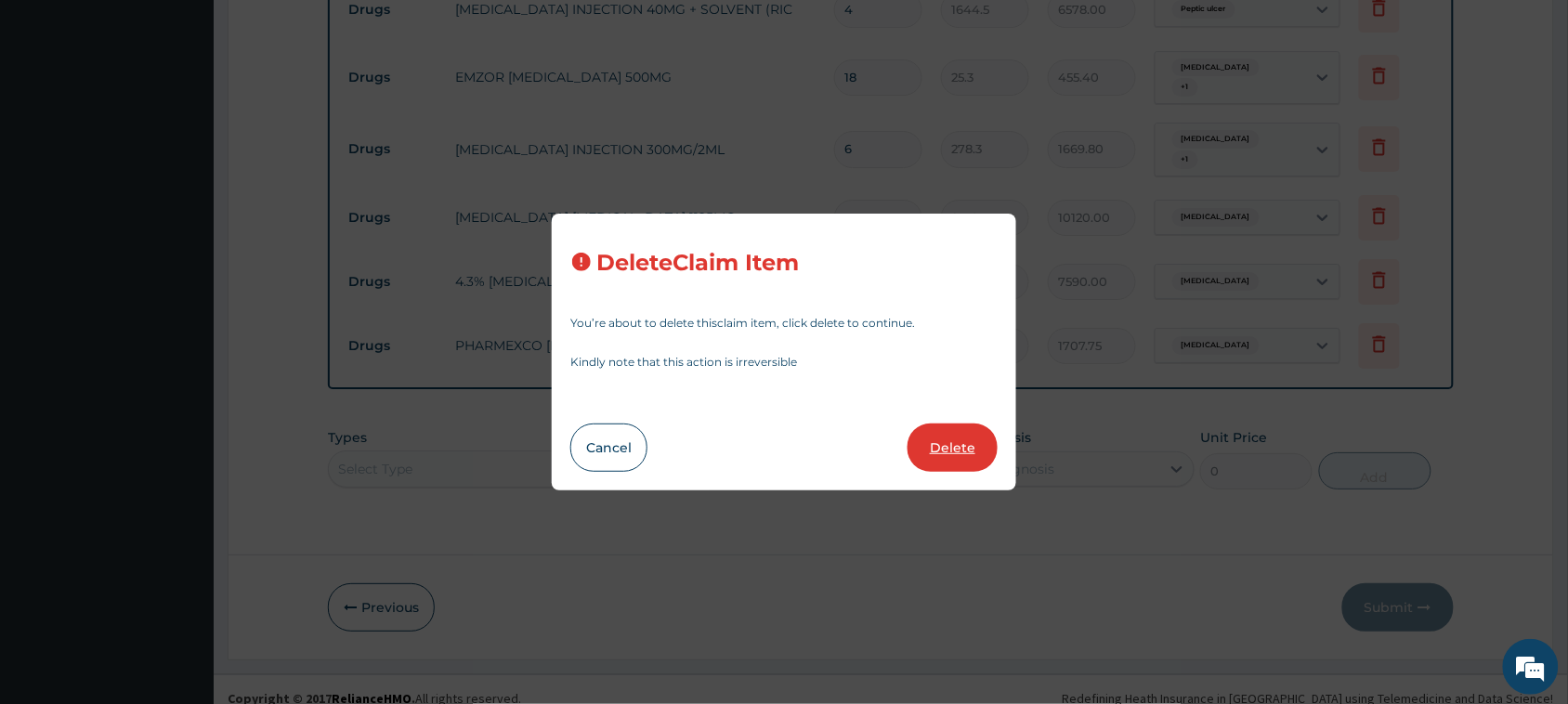
click at [935, 447] on button "Delete" at bounding box center [952, 447] width 90 height 48
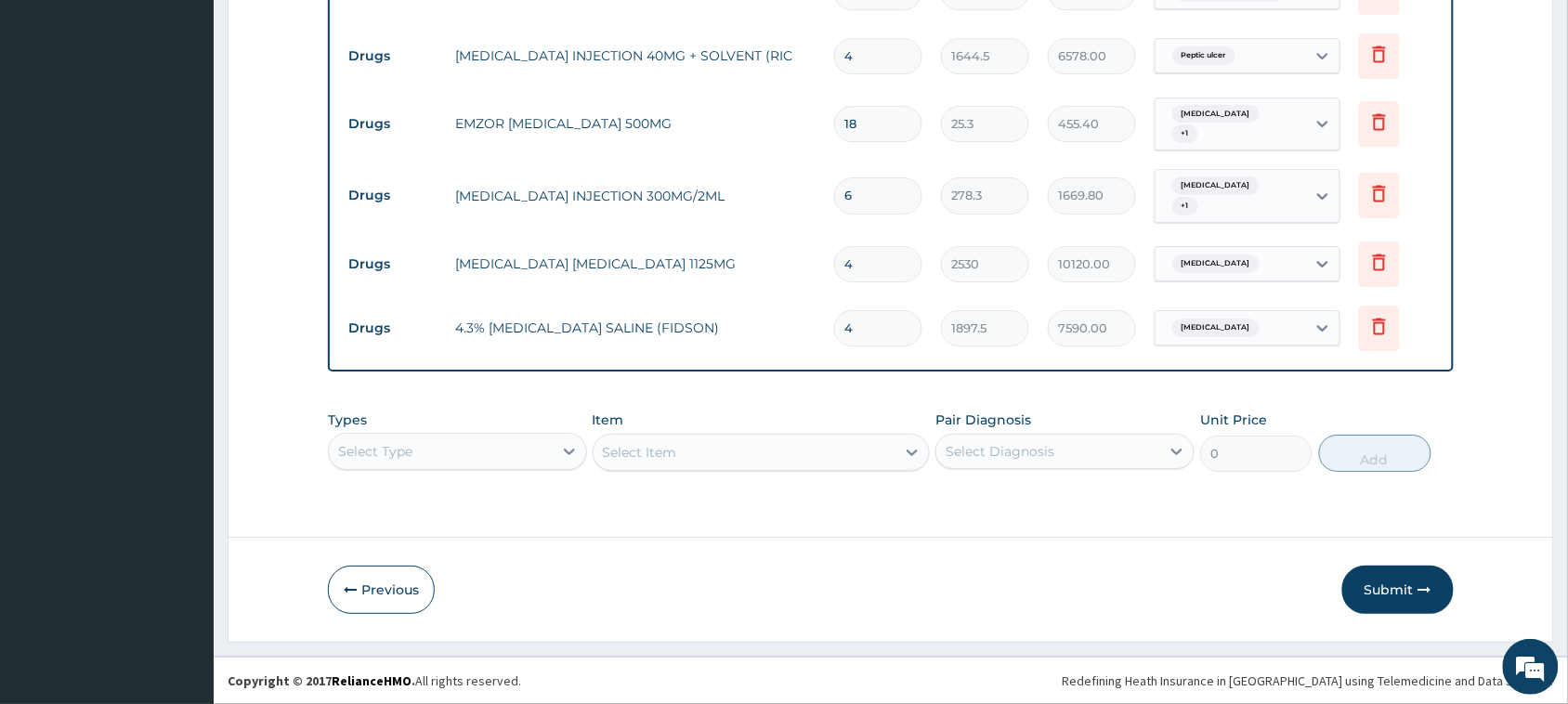
scroll to position [1789, 0]
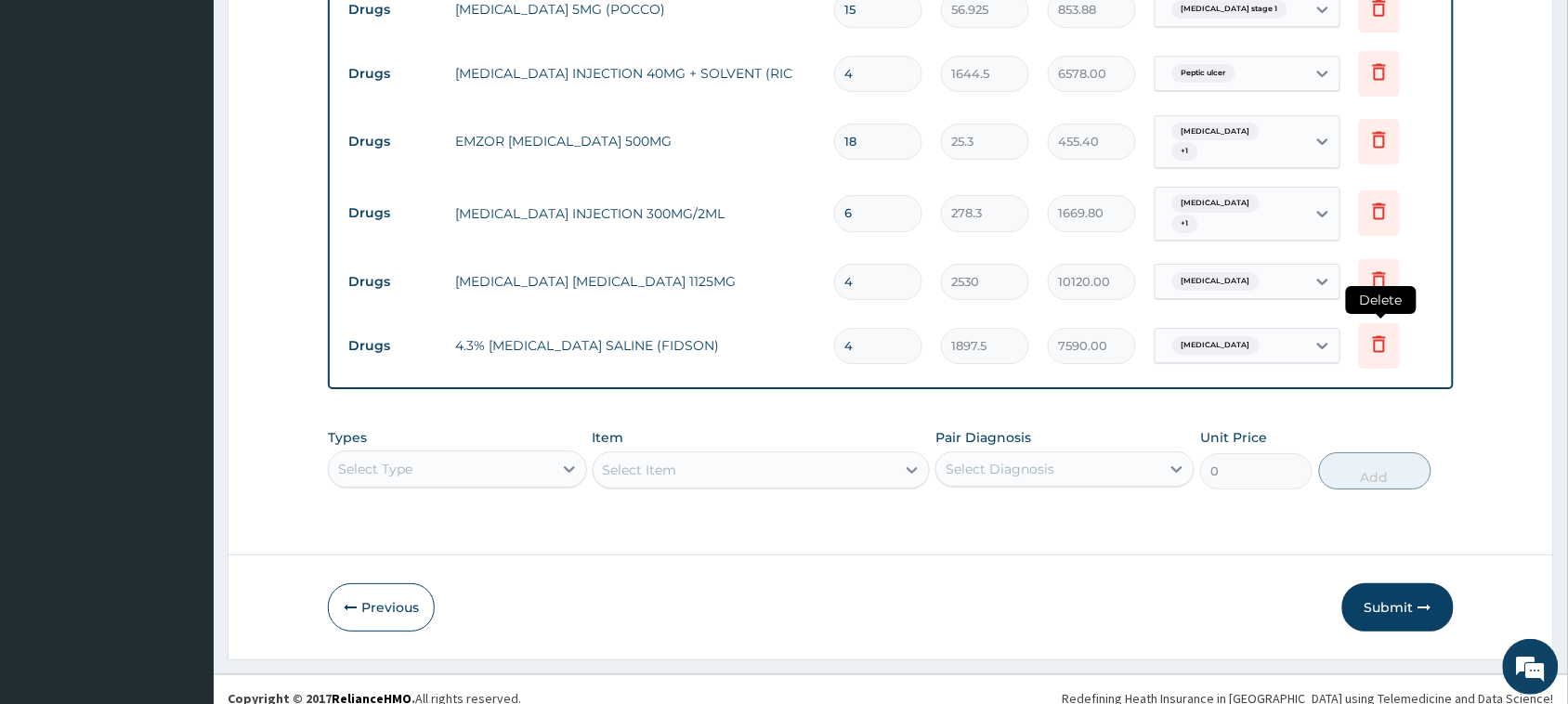
click at [1396, 323] on icon at bounding box center [1380, 346] width 41 height 46
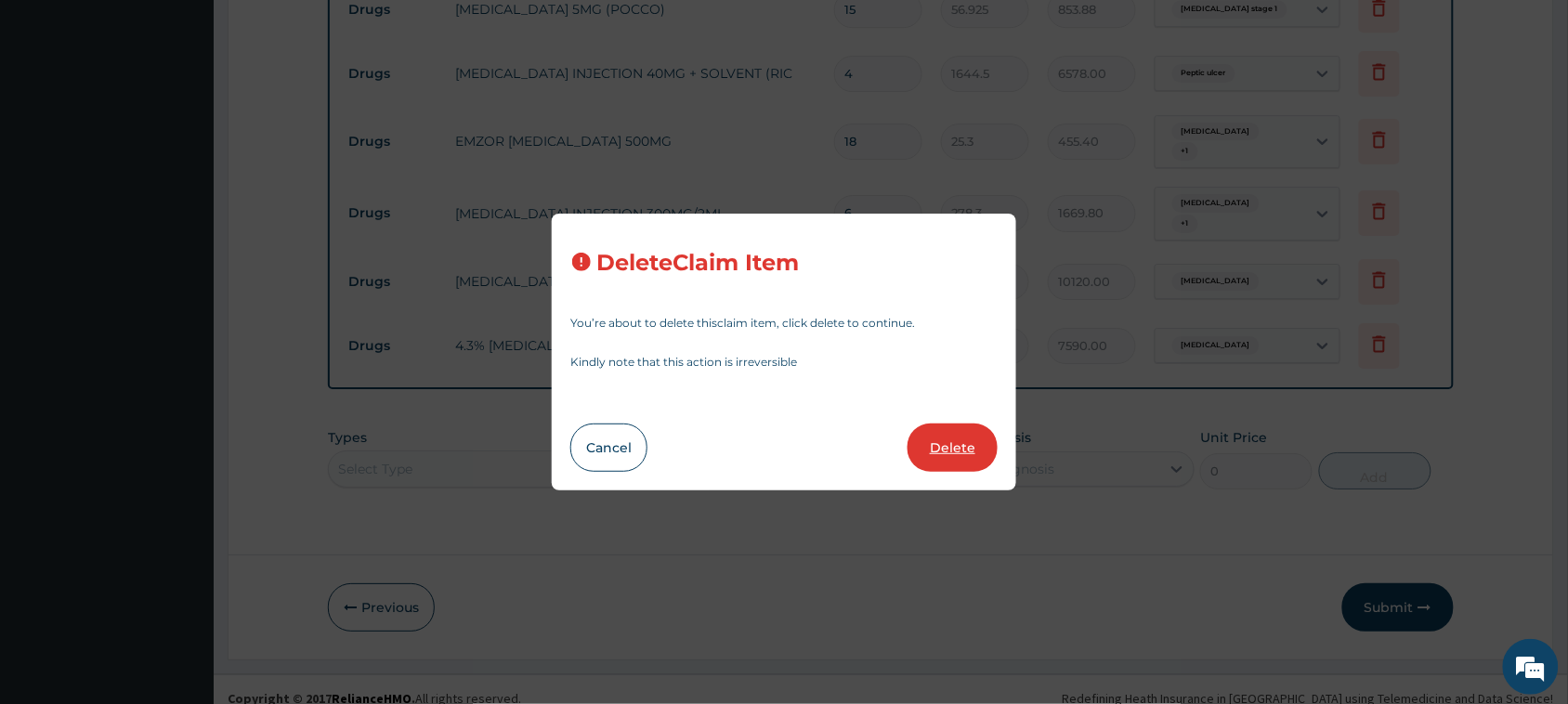
click at [961, 451] on button "Delete" at bounding box center [952, 447] width 90 height 48
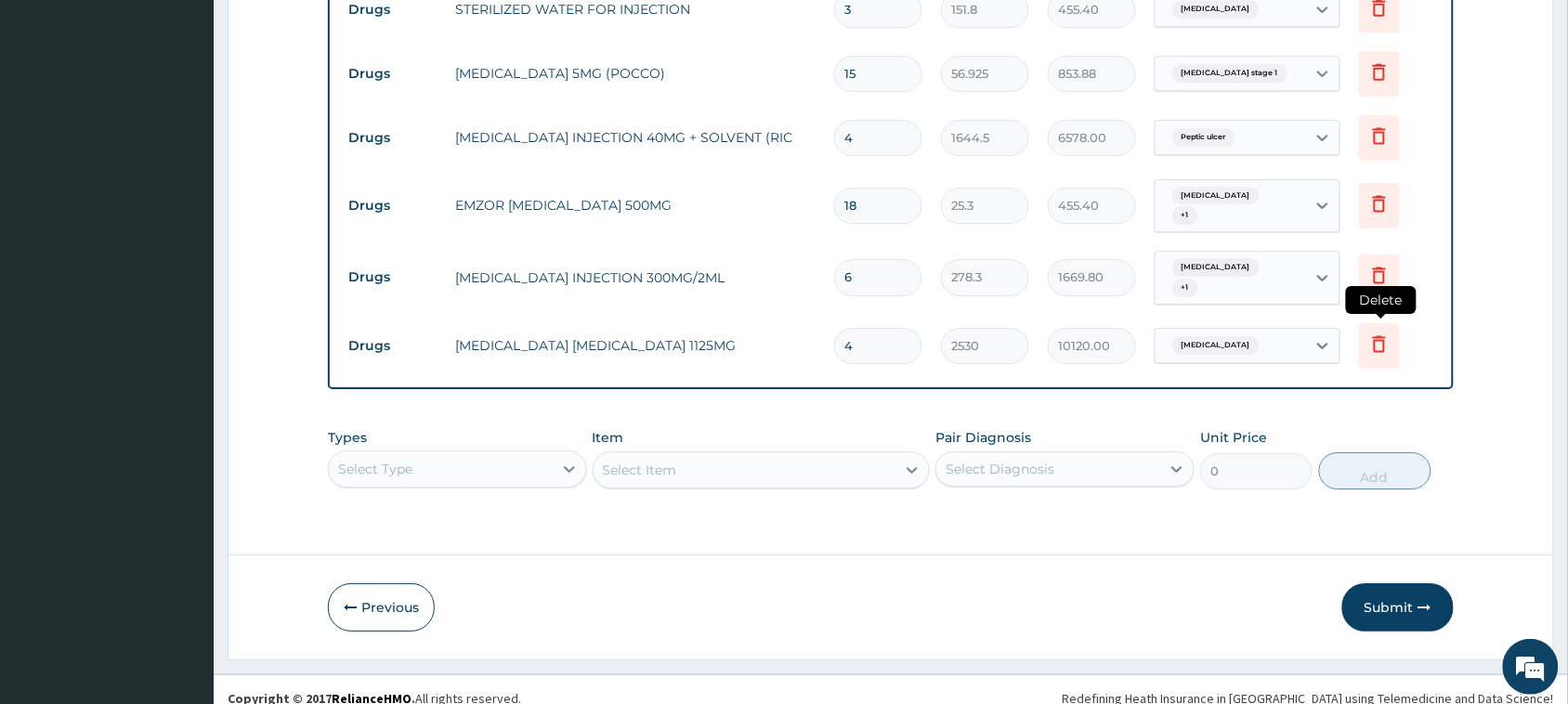
click at [1383, 333] on icon at bounding box center [1379, 344] width 22 height 22
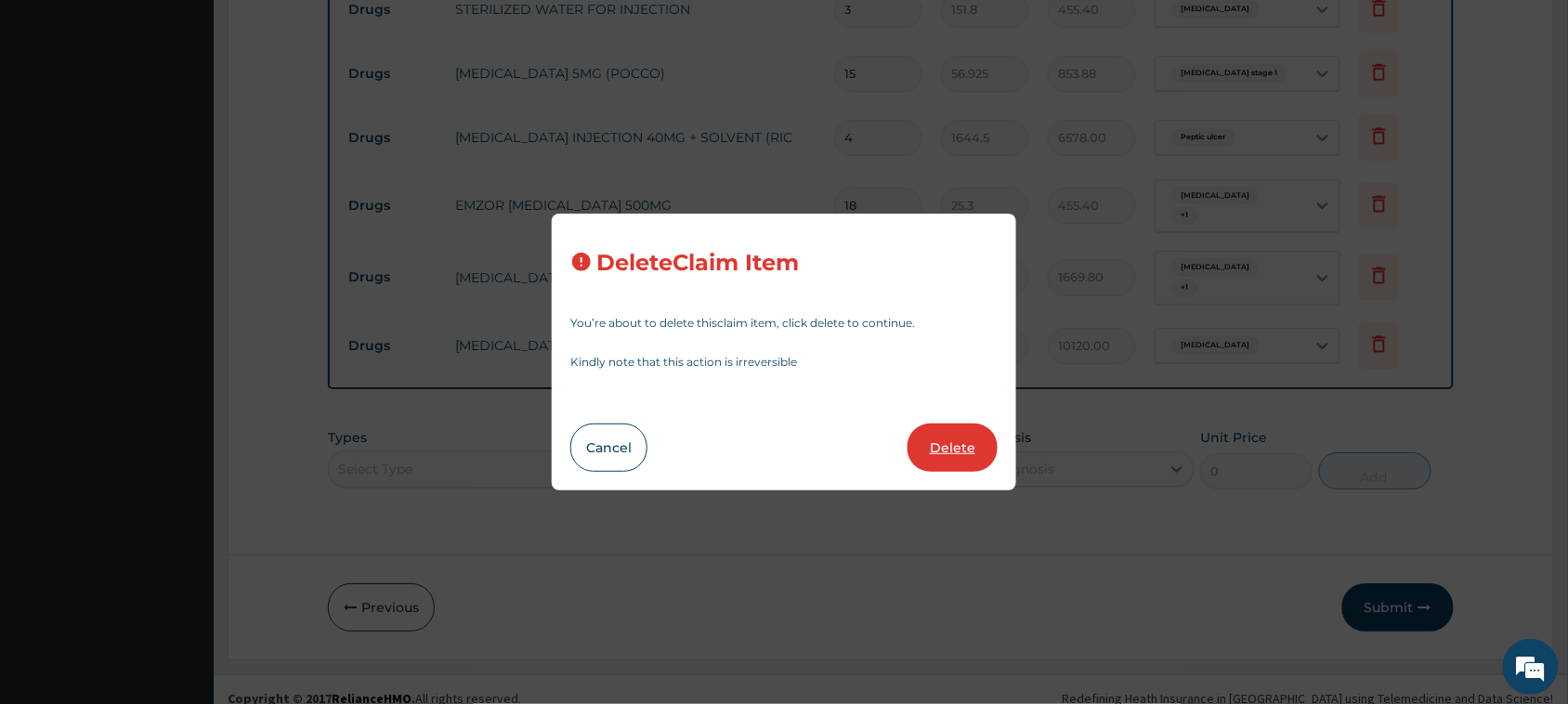
click at [961, 463] on button "Delete" at bounding box center [952, 447] width 90 height 48
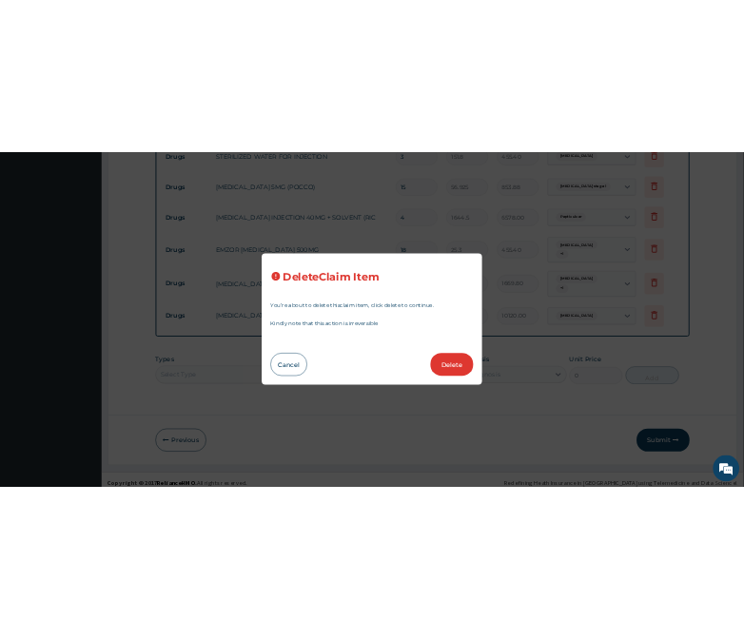
scroll to position [1701, 0]
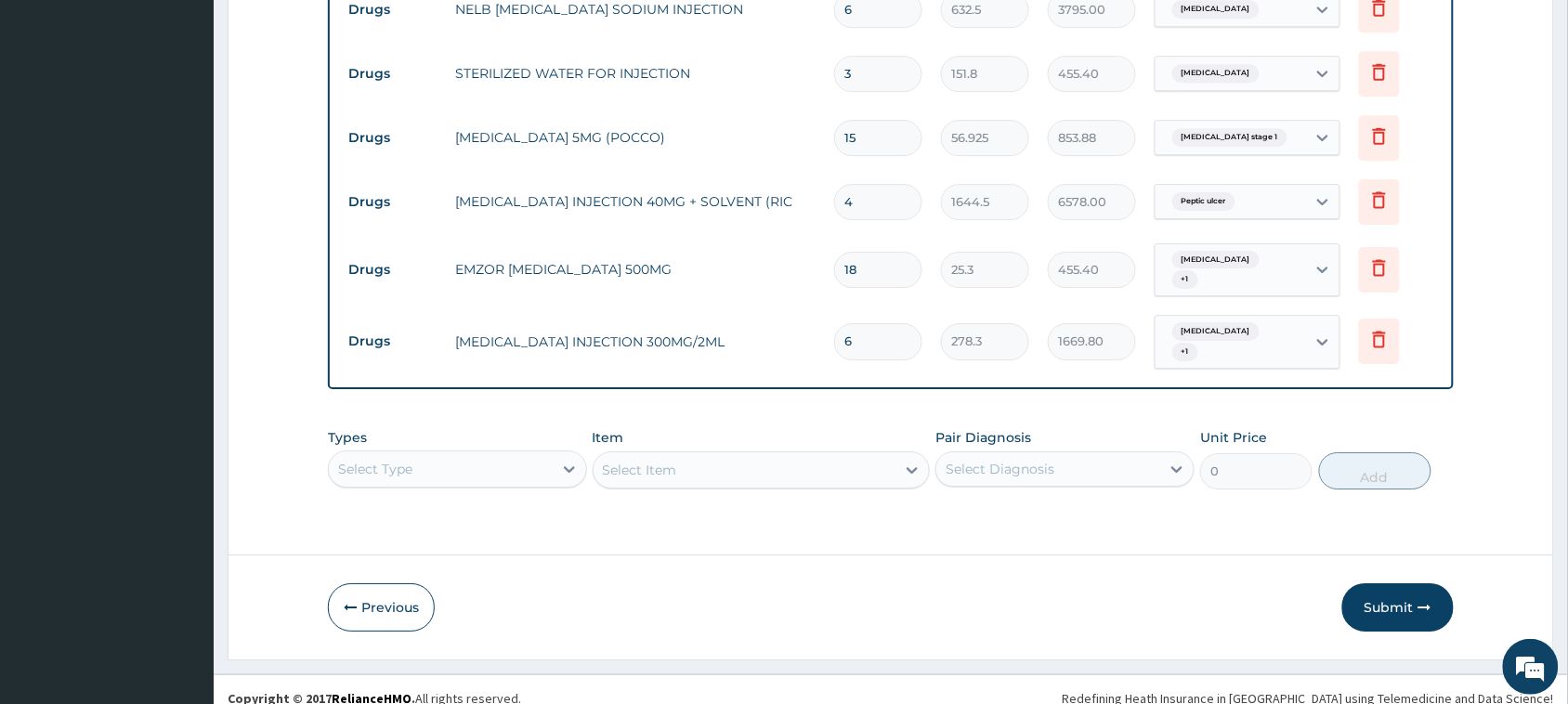
drag, startPoint x: 885, startPoint y: 335, endPoint x: 741, endPoint y: 342, distance: 144.2
click at [741, 342] on tr "Drugs [MEDICAL_DATA] INJECTION 300MG/2ML 6 278.3 1669.80 [MEDICAL_DATA] + 1 Del…" at bounding box center [890, 342] width 1103 height 72
type input "2"
type input "556.60"
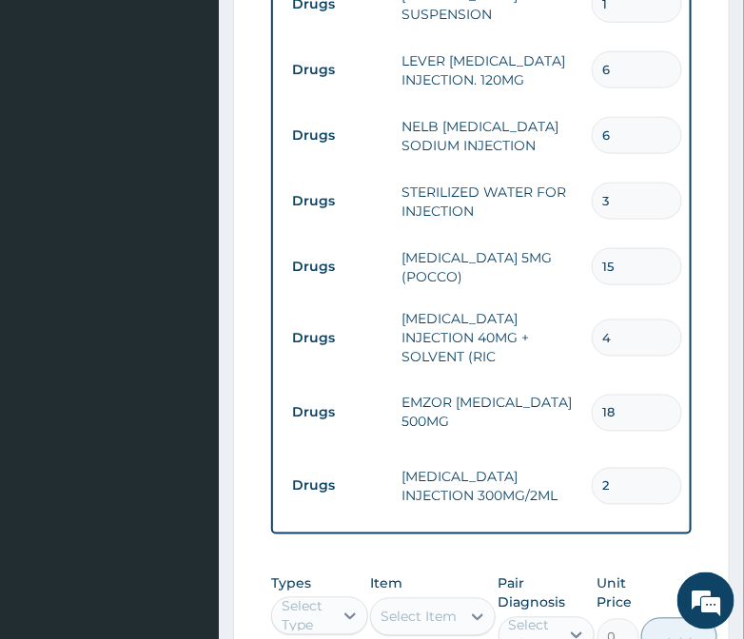
scroll to position [1820, 0]
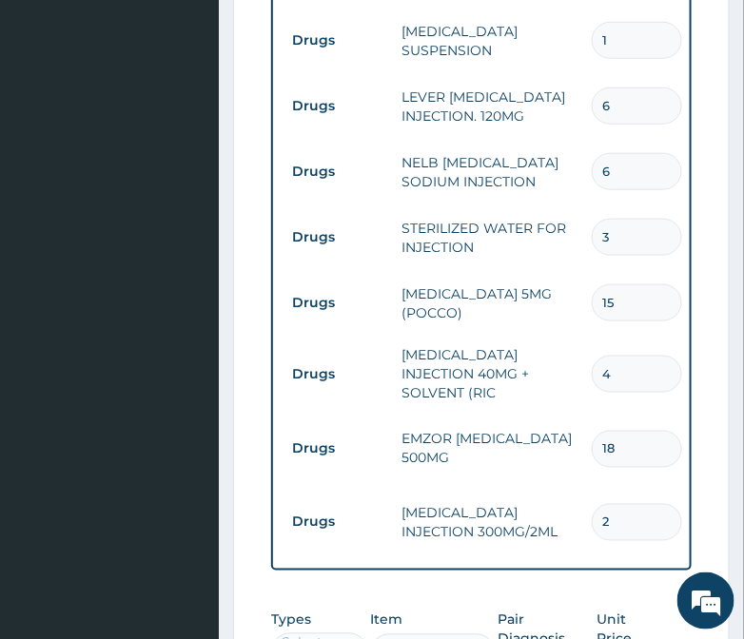
type input "2"
drag, startPoint x: 623, startPoint y: 310, endPoint x: 577, endPoint y: 328, distance: 49.1
click at [577, 336] on tr "Drugs [MEDICAL_DATA] INJECTION 40MG + SOLVENT (RIC 4 1644.5 6578.00 [MEDICAL_DA…" at bounding box center [749, 374] width 932 height 76
type input "1"
type input "1644.50"
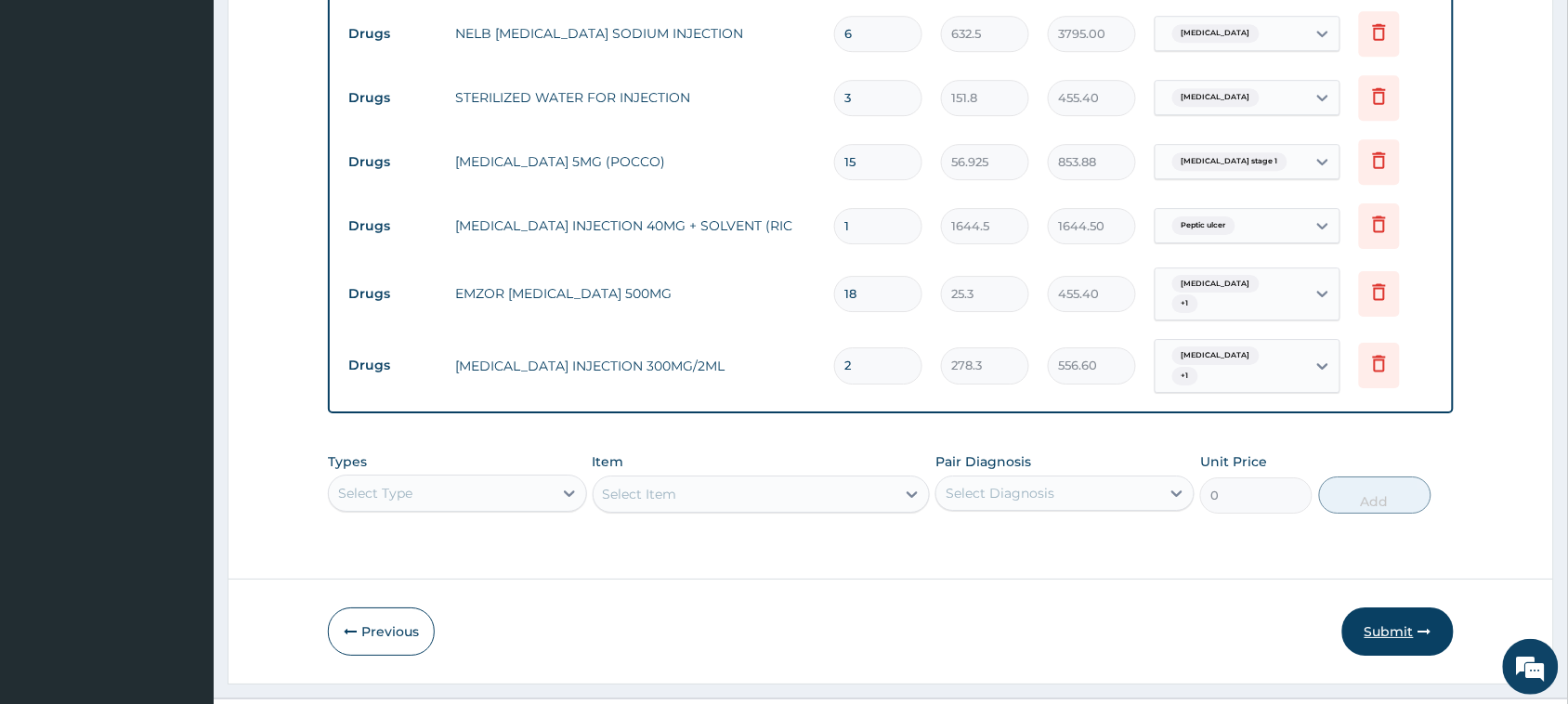
scroll to position [1661, 0]
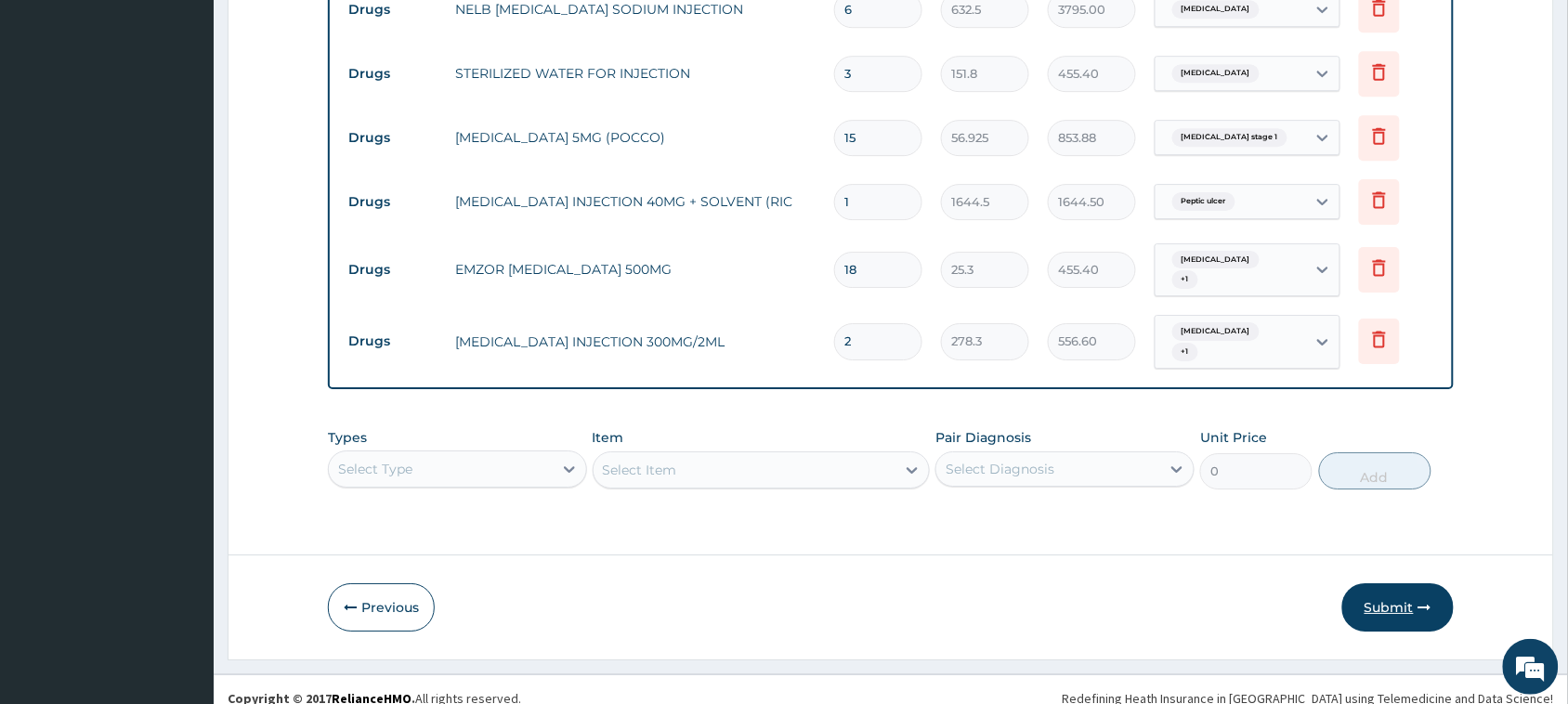
type input "1"
click at [1389, 583] on button "Submit" at bounding box center [1397, 606] width 111 height 48
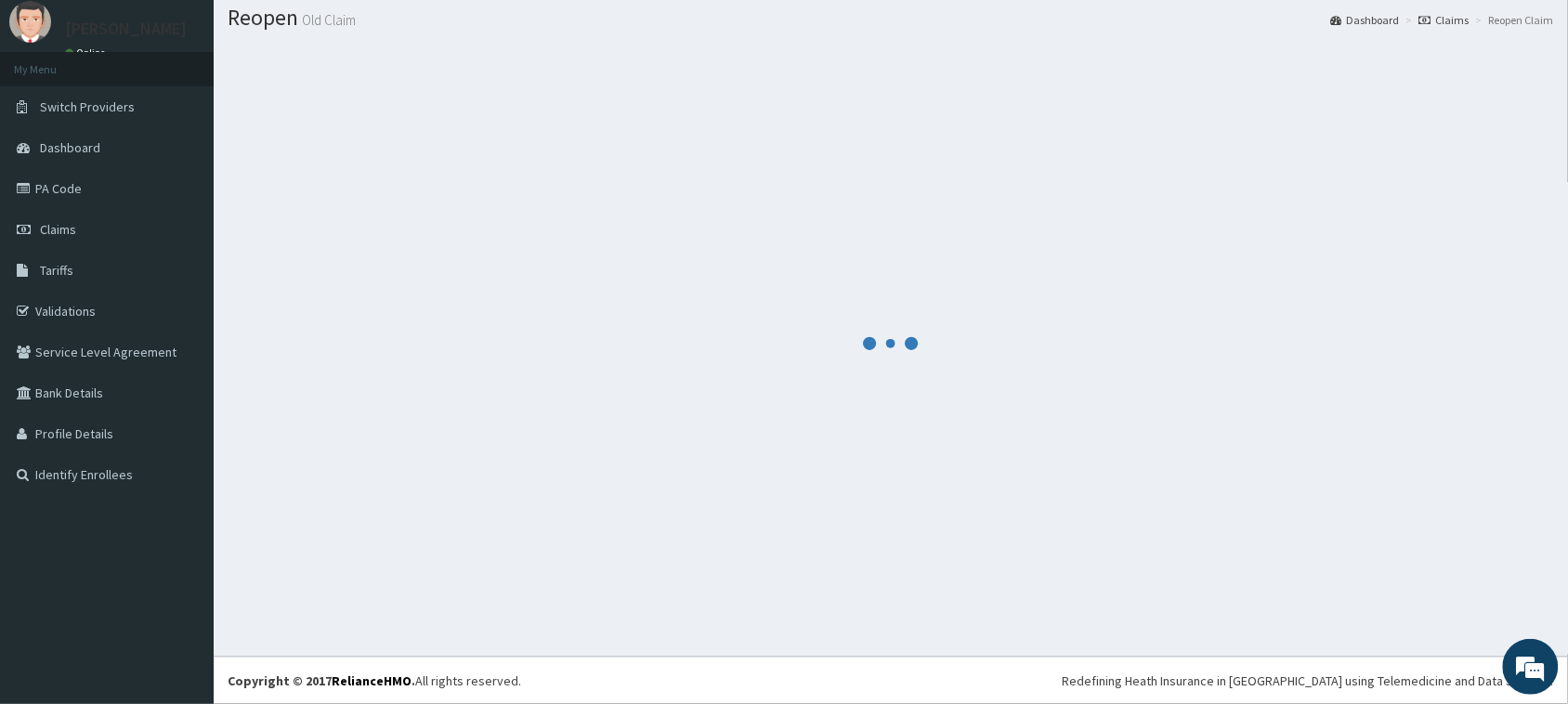
scroll to position [54, 0]
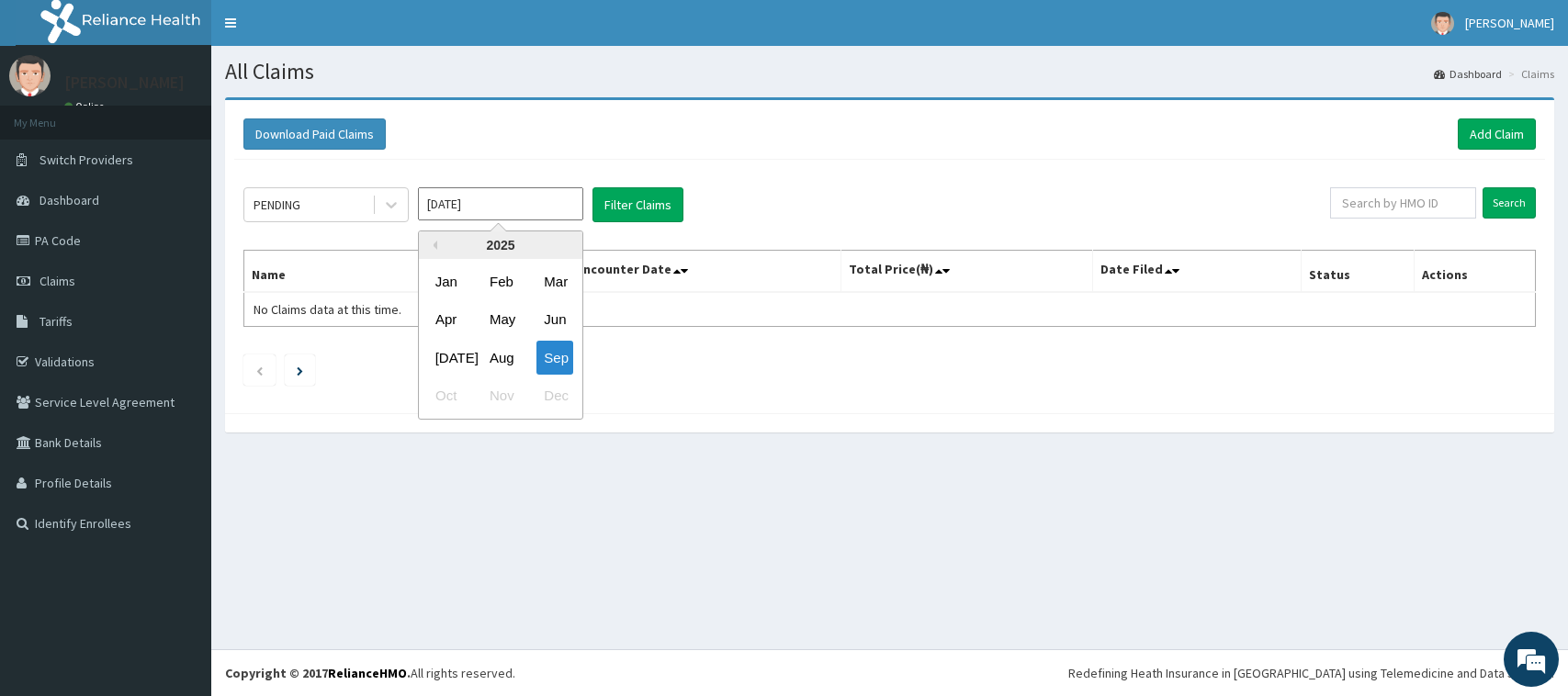
click at [489, 348] on div "Aug" at bounding box center [500, 357] width 37 height 34
type input "[DATE]"
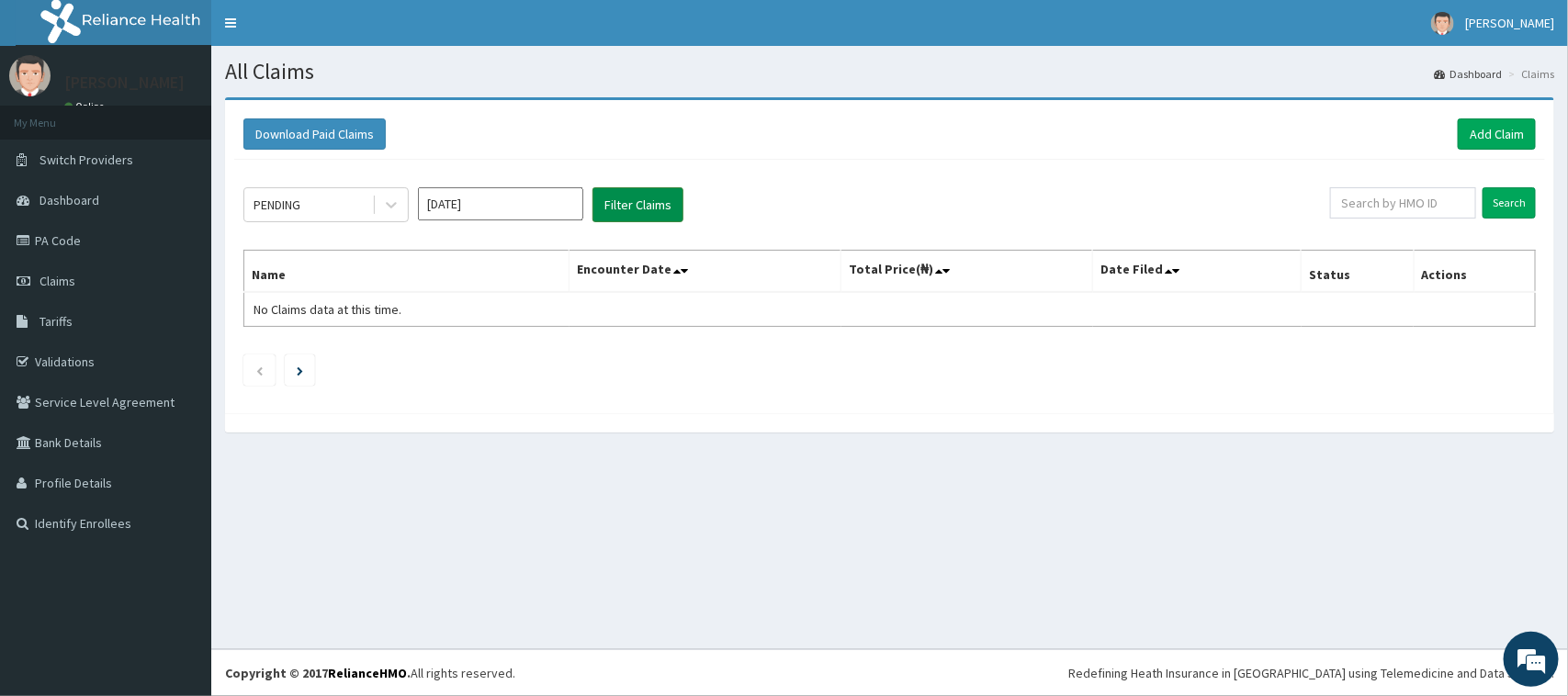
click at [658, 195] on button "Filter Claims" at bounding box center [638, 205] width 91 height 35
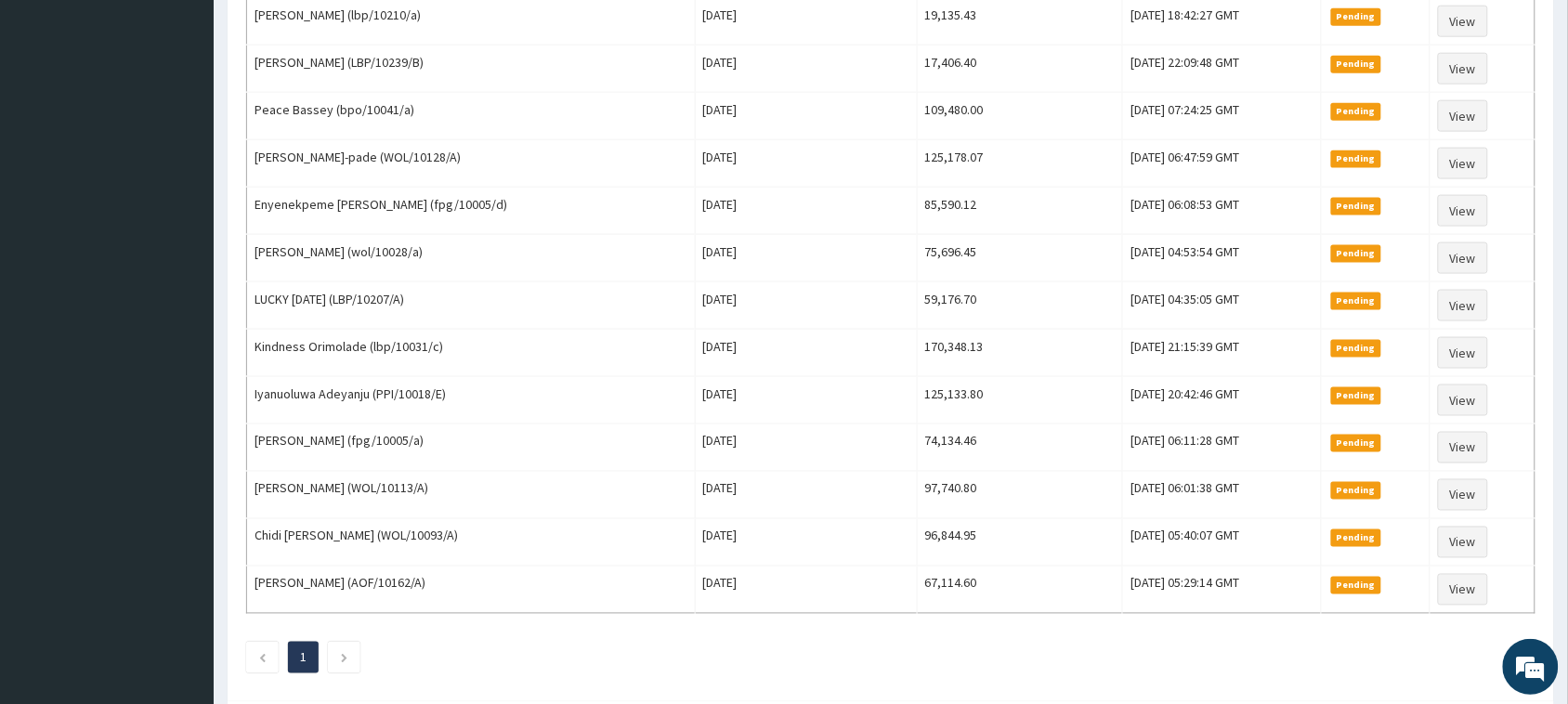
scroll to position [740, 0]
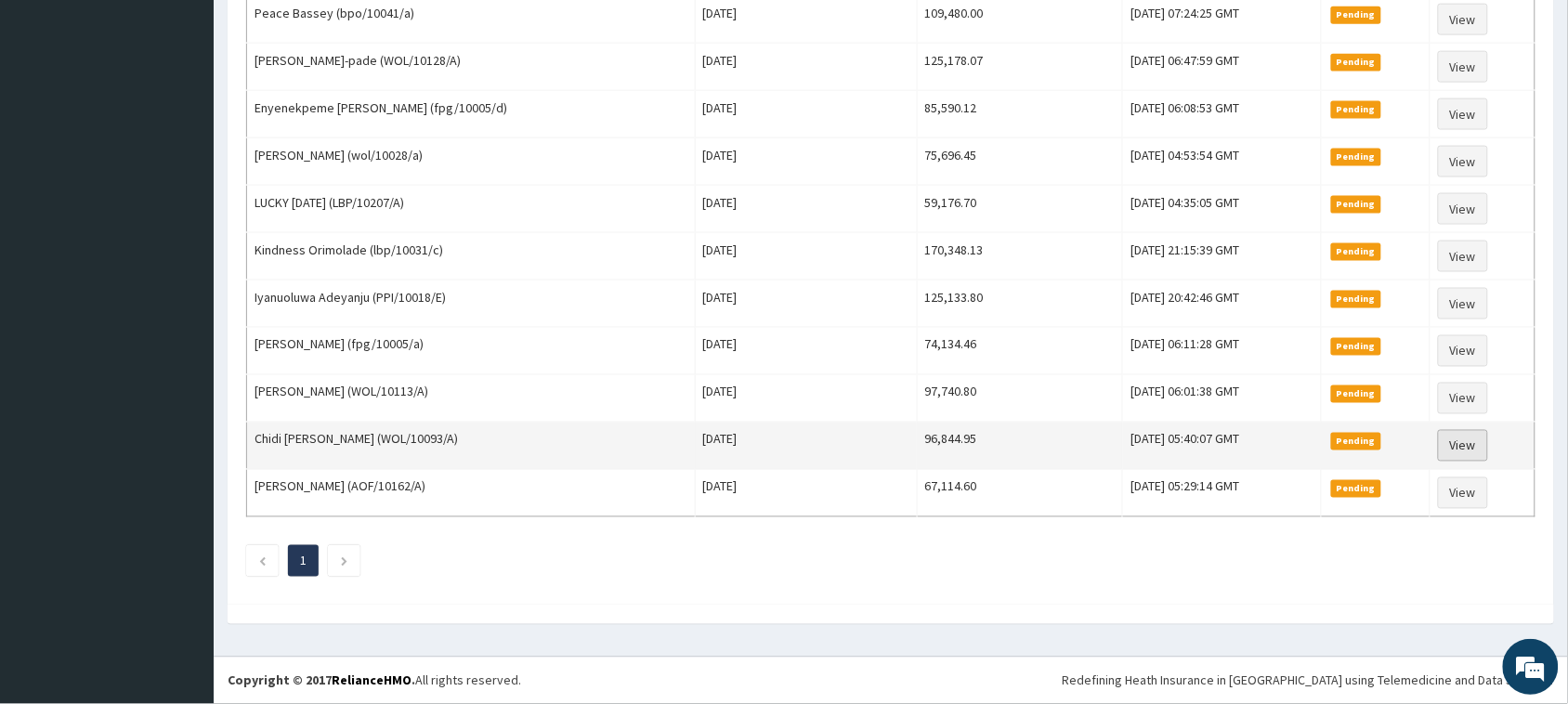
click at [1459, 438] on link "View" at bounding box center [1462, 445] width 50 height 31
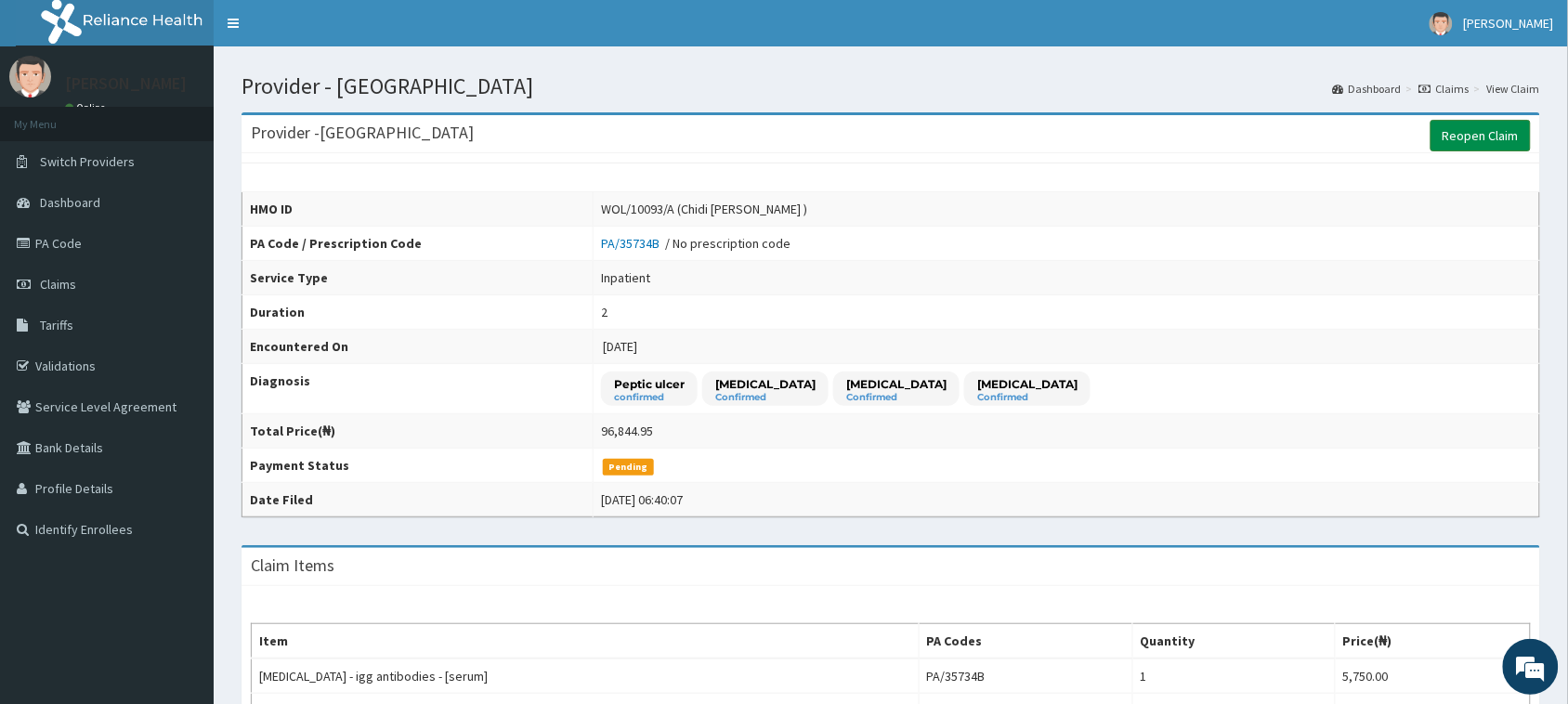
click at [1474, 132] on link "Reopen Claim" at bounding box center [1480, 136] width 101 height 31
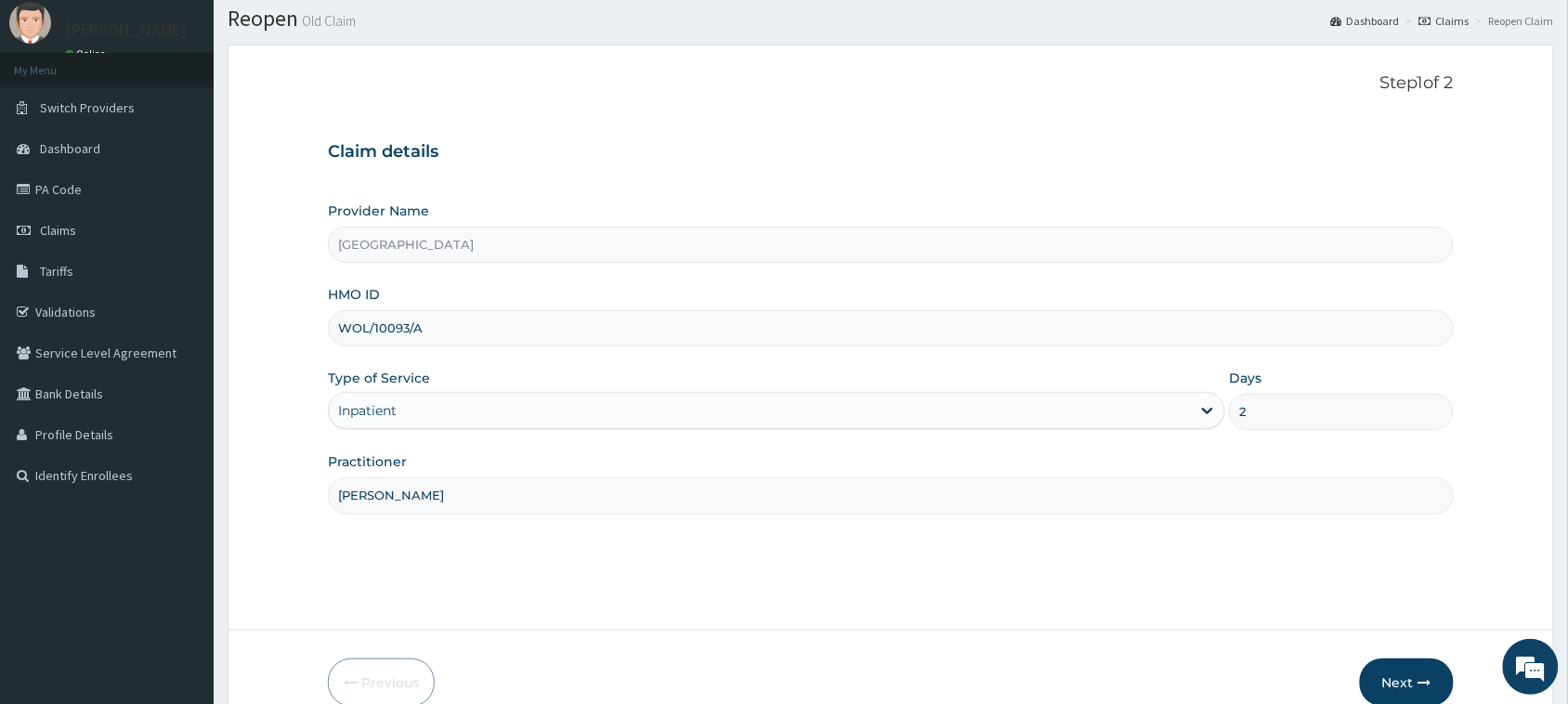
scroll to position [146, 0]
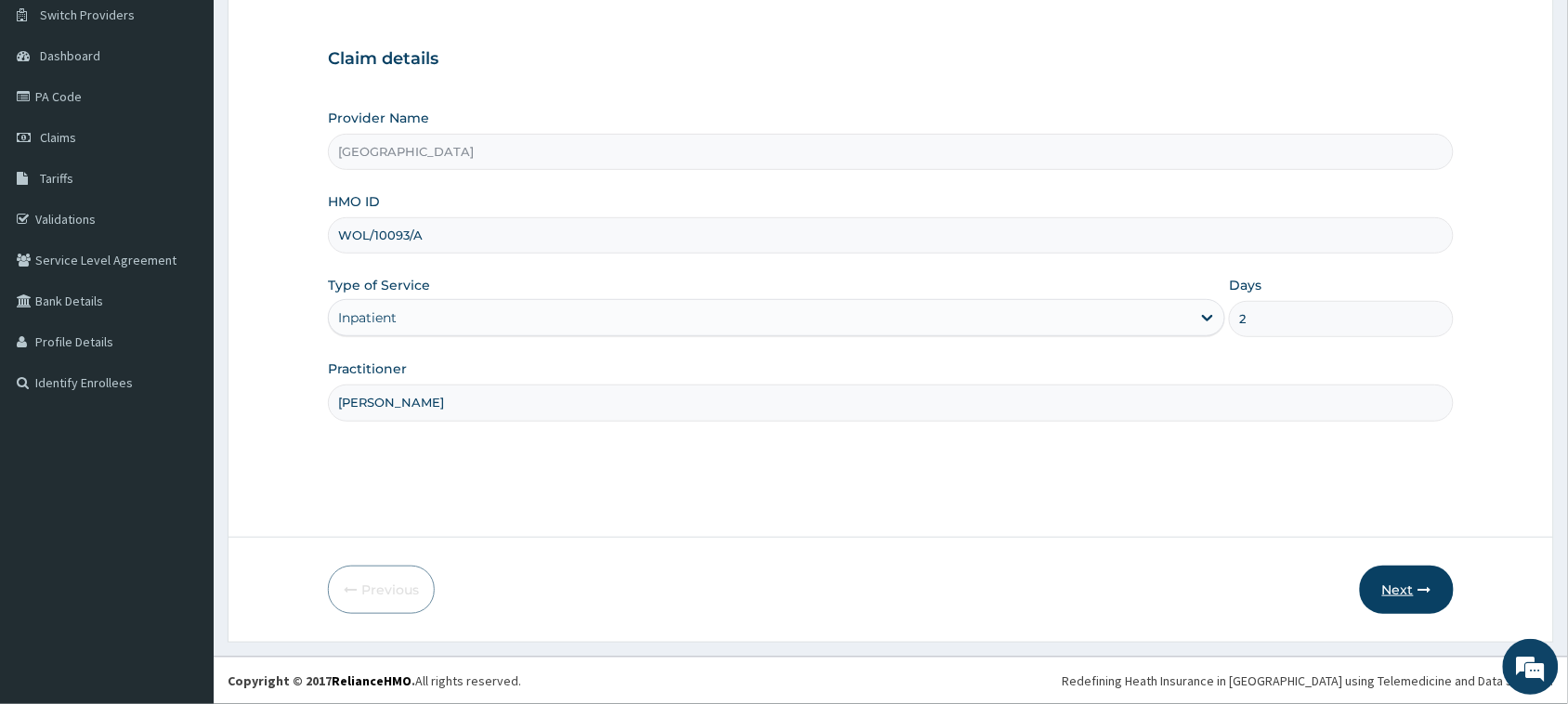
click at [1393, 588] on button "Next" at bounding box center [1407, 589] width 94 height 48
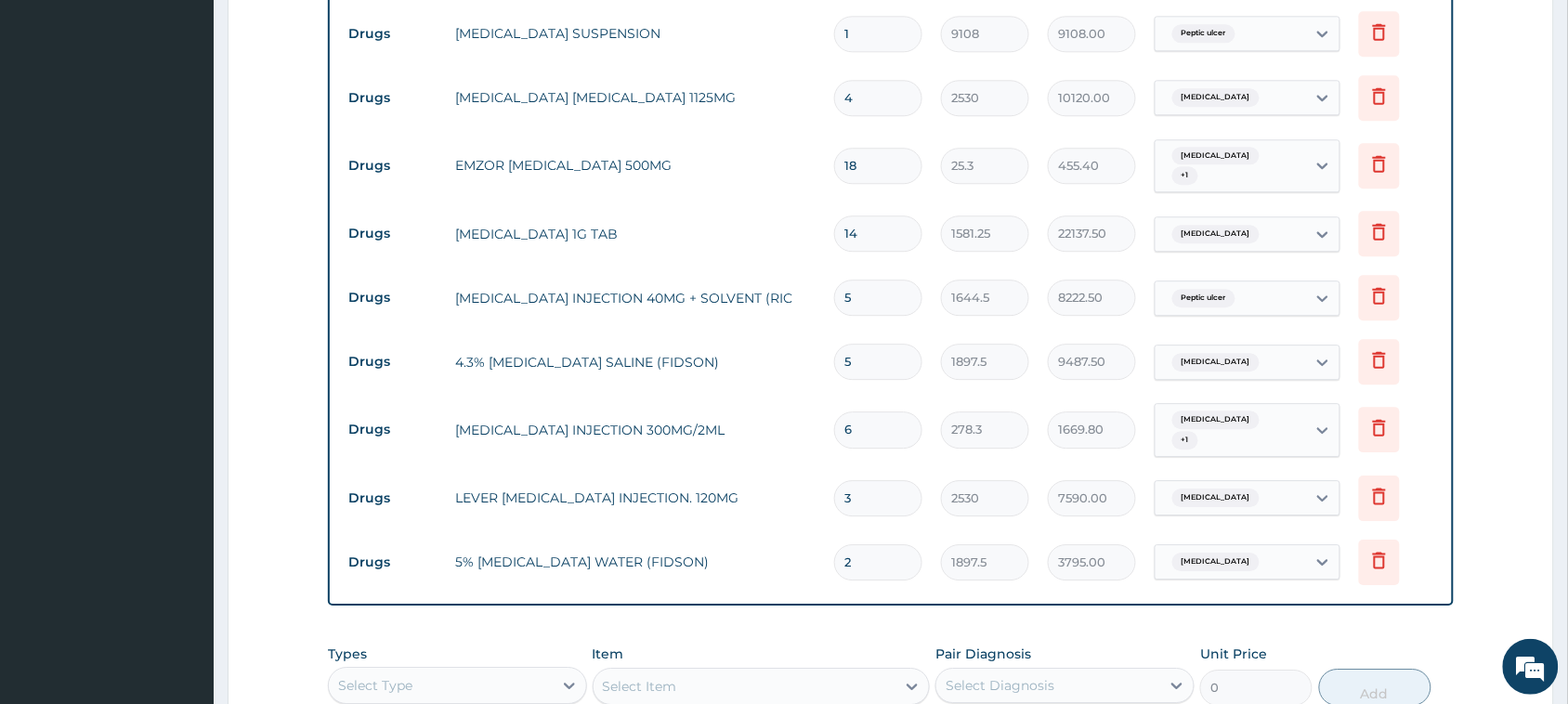
scroll to position [1365, 0]
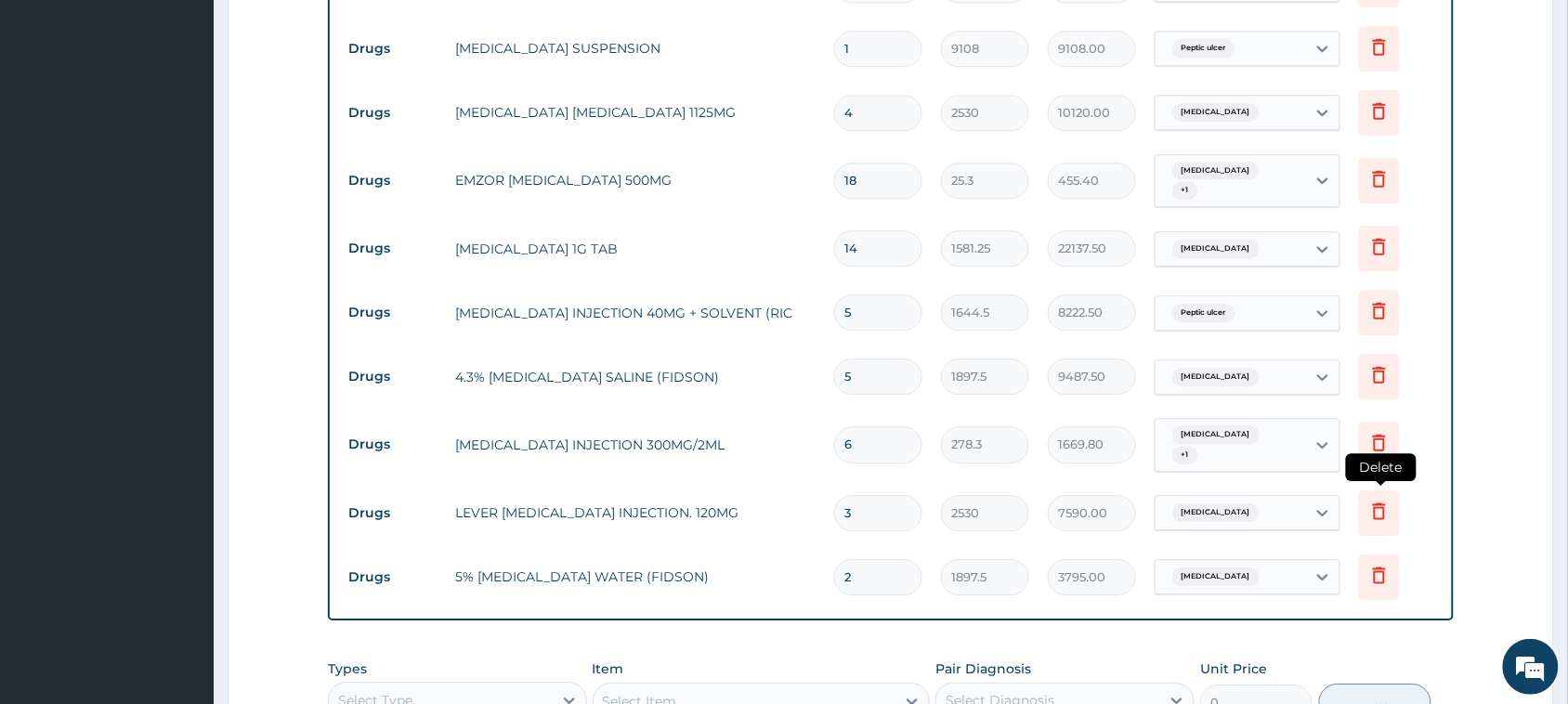
click at [1385, 500] on icon at bounding box center [1379, 511] width 22 height 22
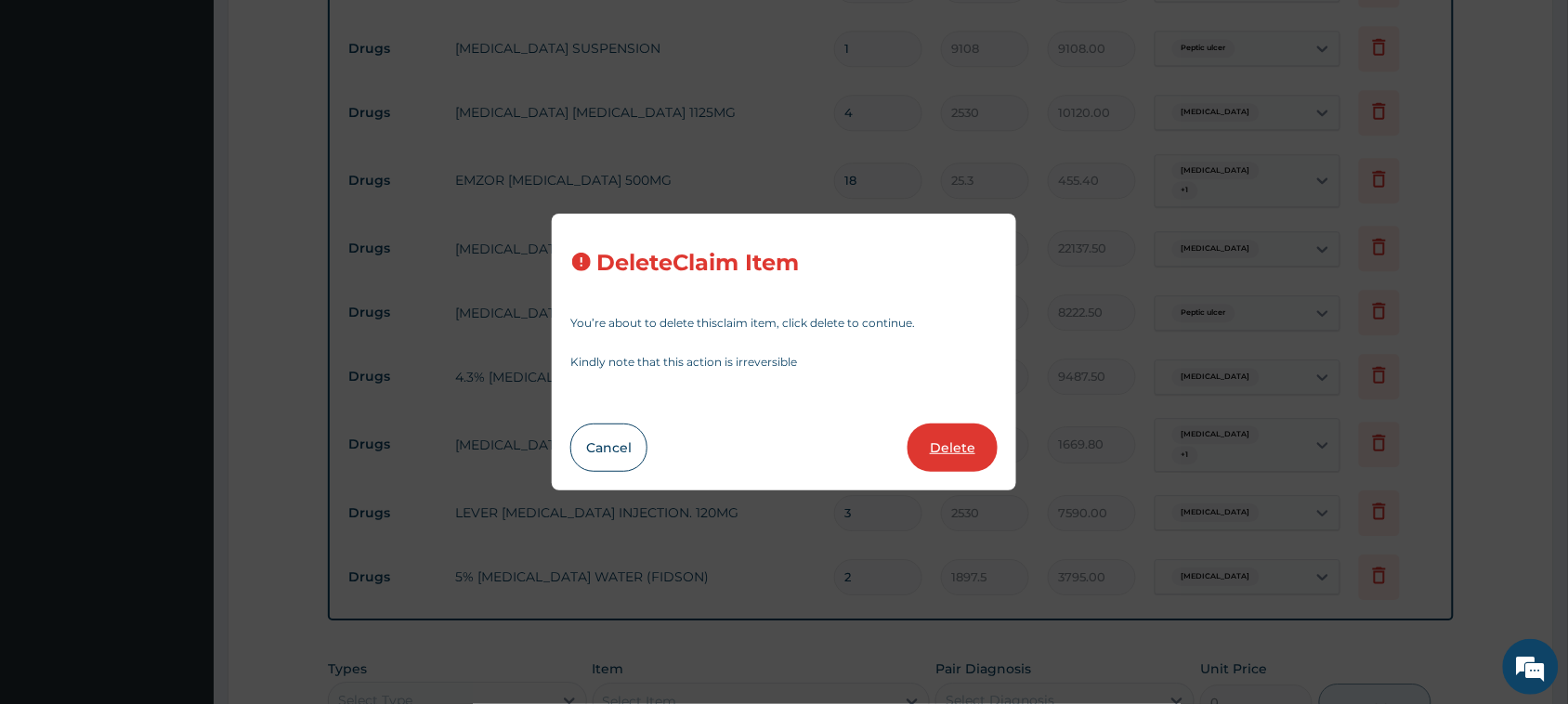
click at [938, 446] on button "Delete" at bounding box center [952, 447] width 90 height 48
type input "2"
type input "1897.5"
type input "3795.00"
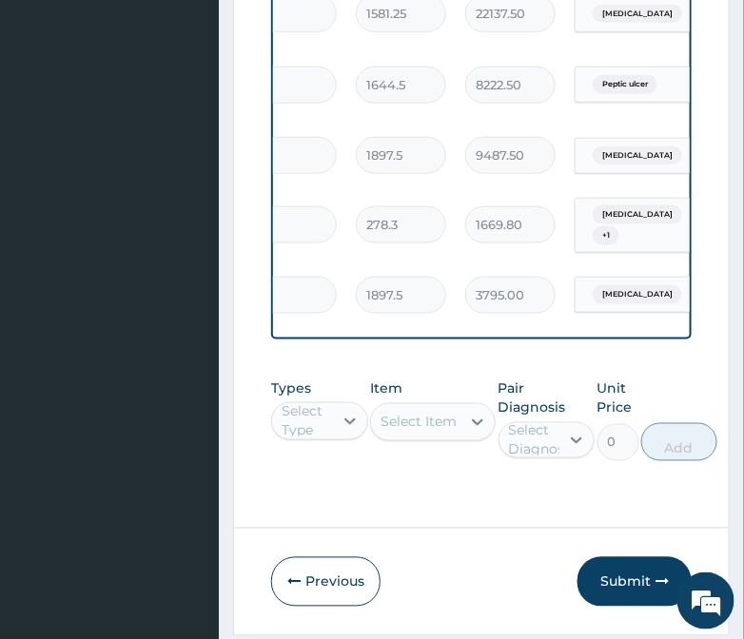
scroll to position [0, 533]
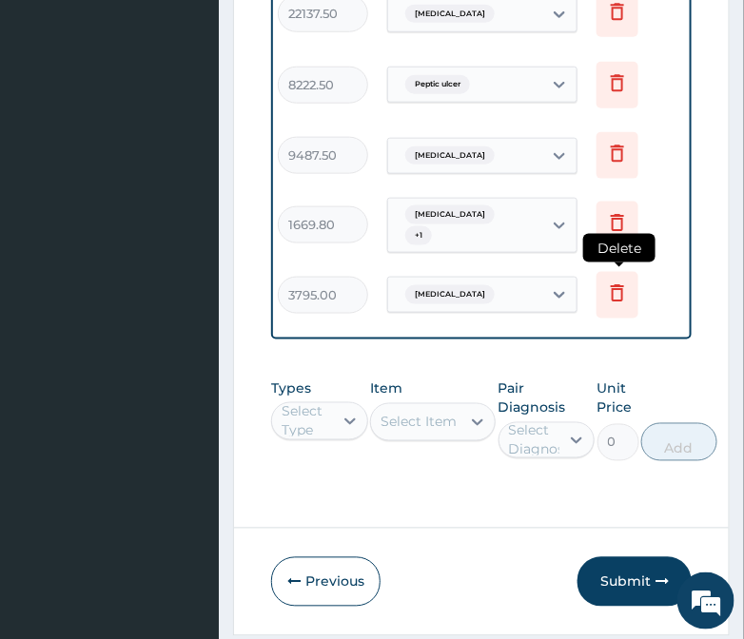
click at [611, 272] on icon at bounding box center [617, 295] width 42 height 47
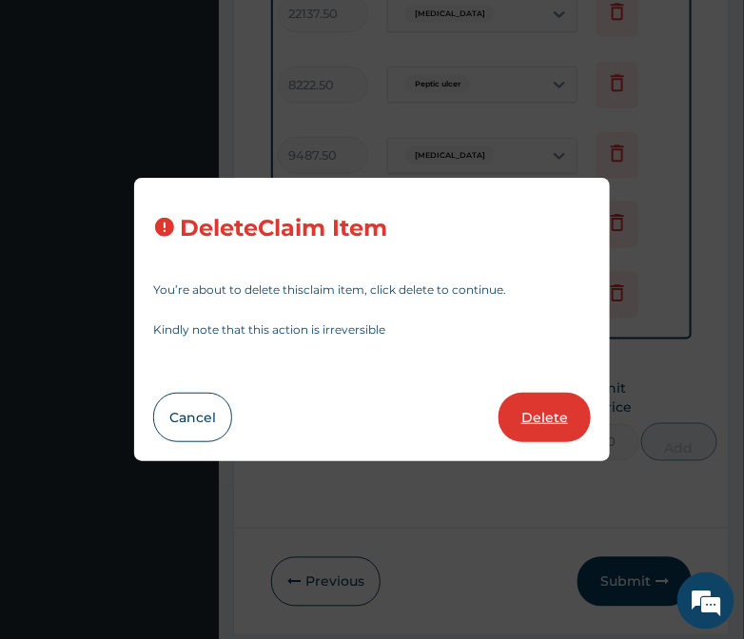
click at [556, 415] on button "Delete" at bounding box center [544, 417] width 92 height 49
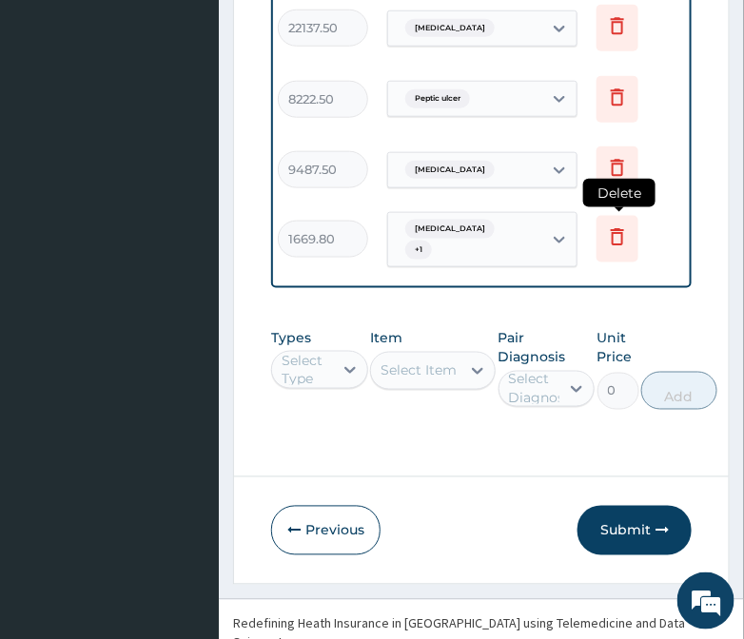
click at [610, 225] on icon at bounding box center [617, 236] width 23 height 23
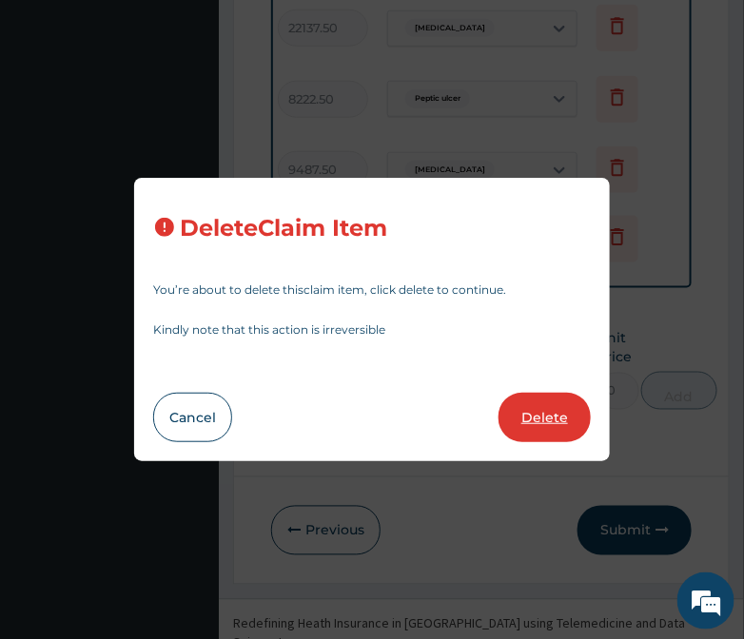
click at [552, 407] on button "Delete" at bounding box center [544, 417] width 92 height 49
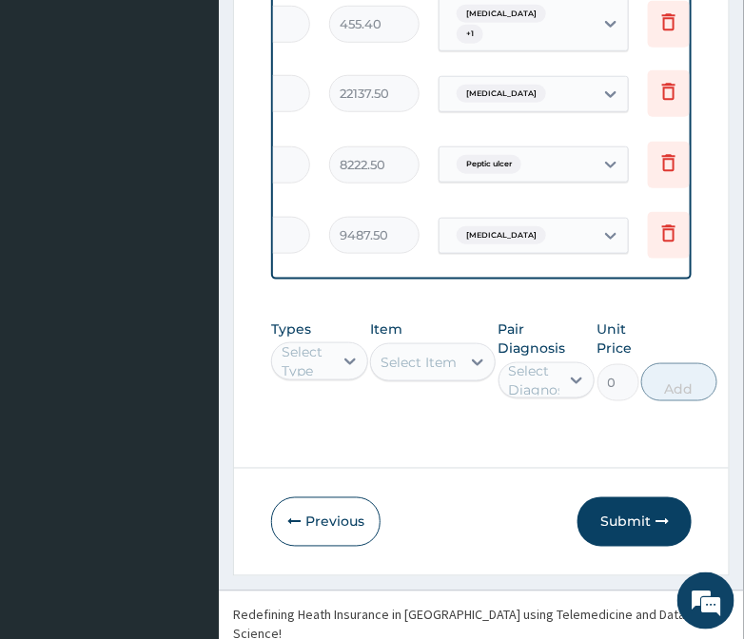
scroll to position [0, 499]
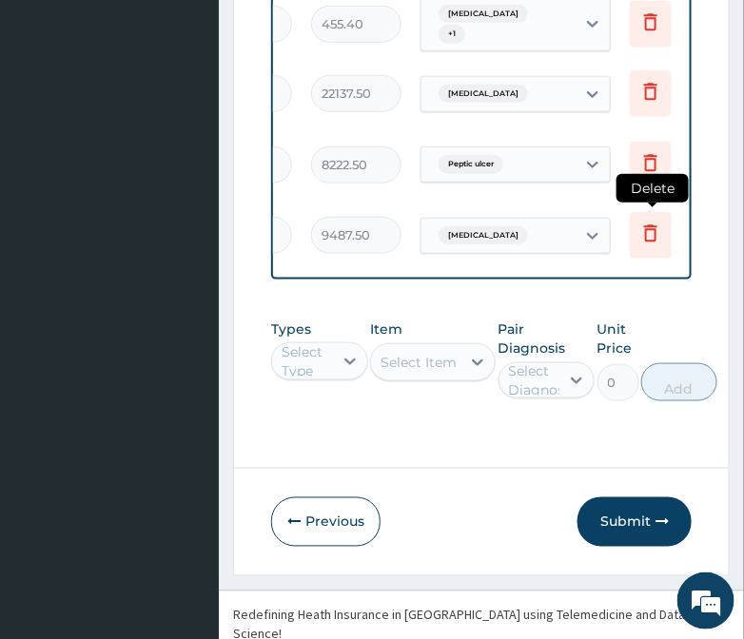
click at [653, 222] on icon at bounding box center [650, 233] width 23 height 23
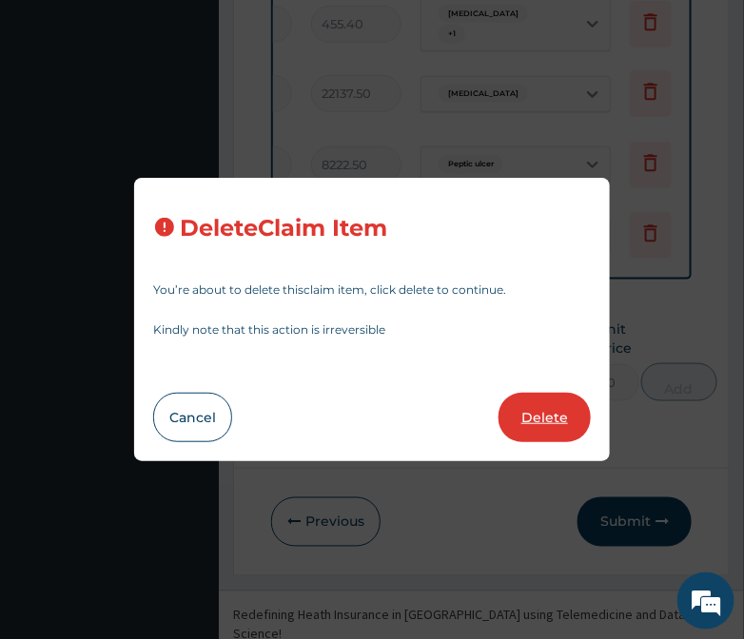
click at [531, 426] on button "Delete" at bounding box center [544, 417] width 92 height 49
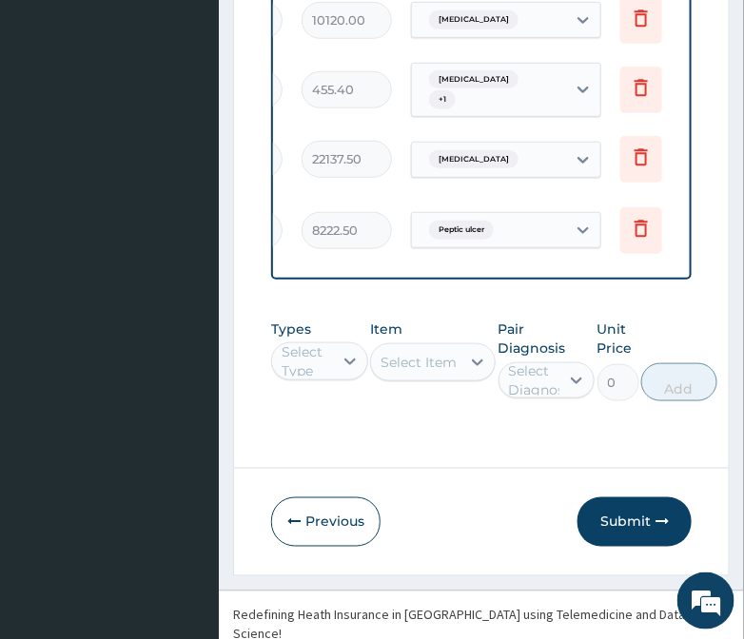
scroll to position [0, 533]
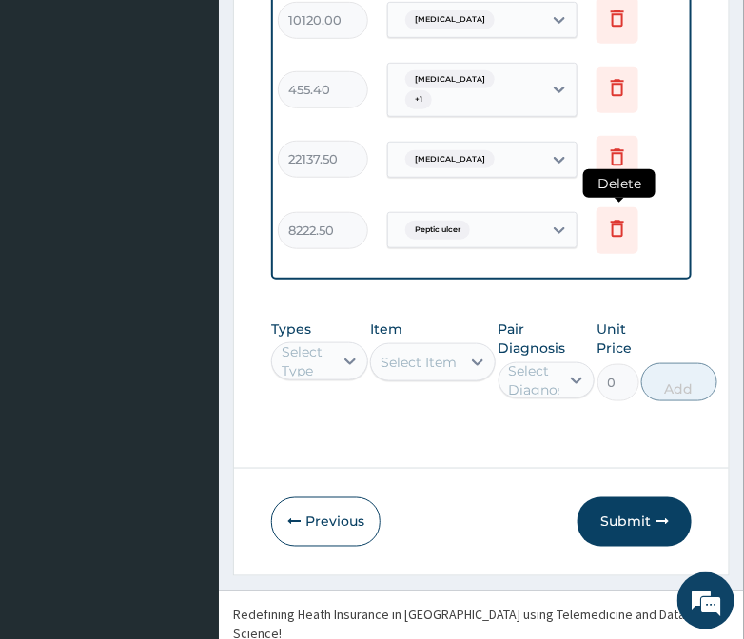
click at [606, 217] on icon at bounding box center [617, 228] width 23 height 23
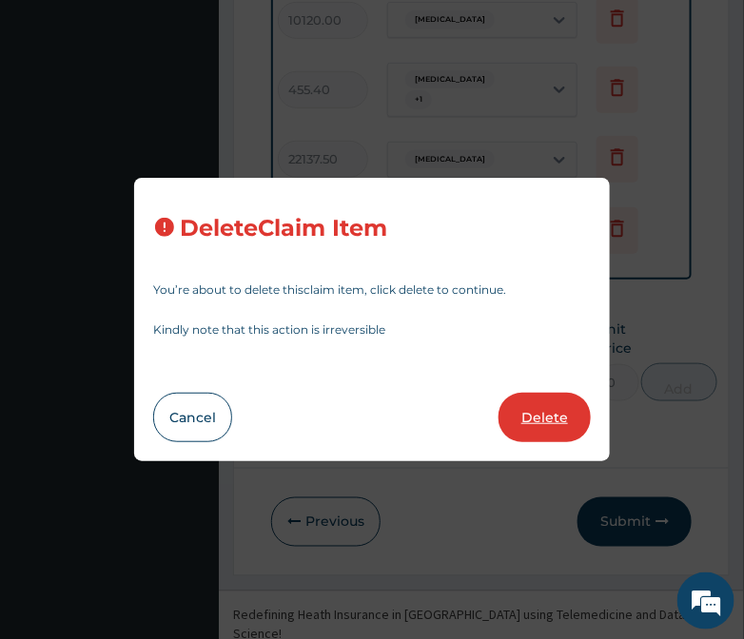
click at [547, 417] on button "Delete" at bounding box center [544, 417] width 92 height 49
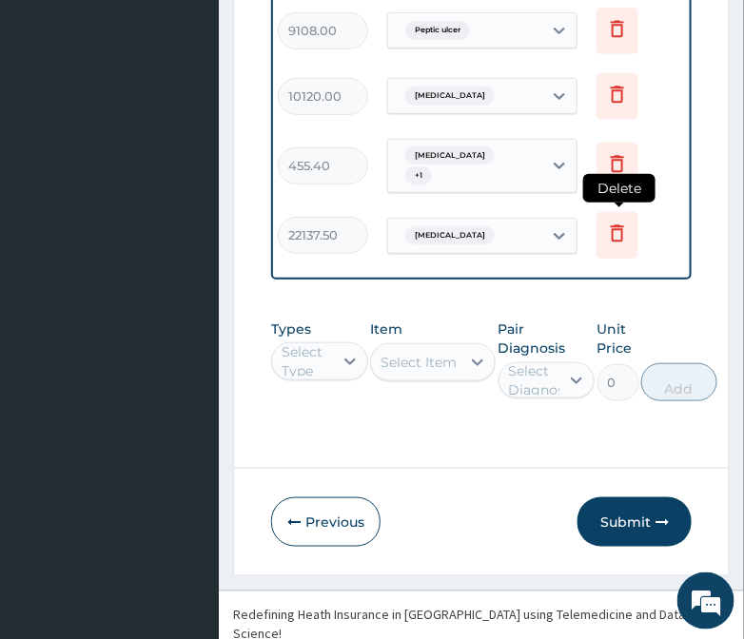
click at [609, 222] on icon at bounding box center [617, 233] width 23 height 23
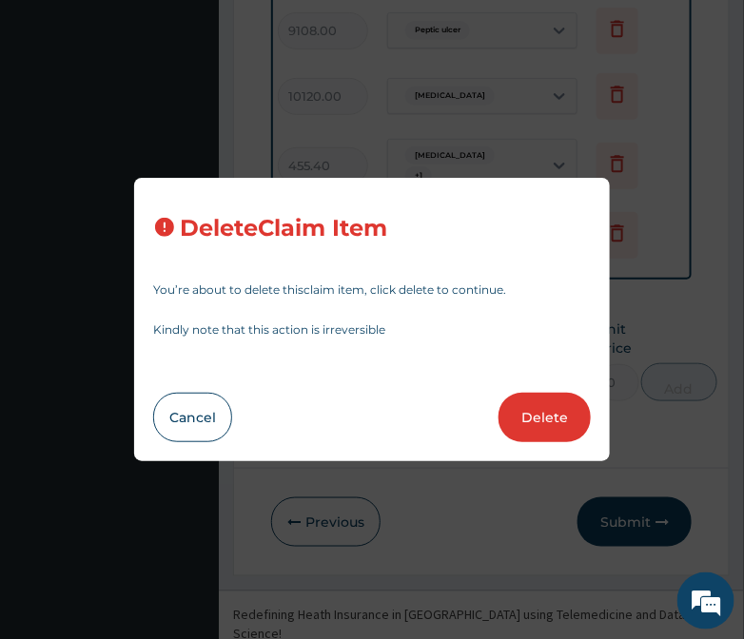
drag, startPoint x: 550, startPoint y: 430, endPoint x: 557, endPoint y: 415, distance: 17.0
click at [552, 430] on button "Delete" at bounding box center [544, 417] width 92 height 49
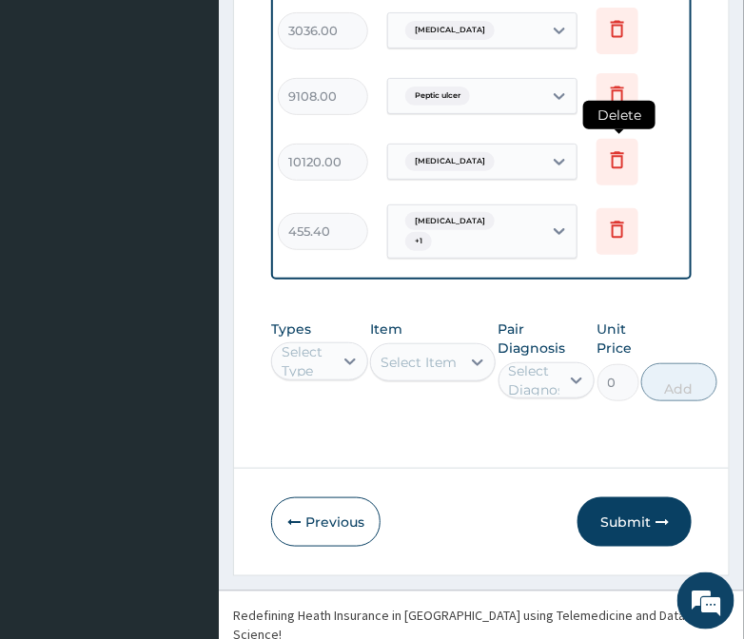
click at [601, 139] on icon at bounding box center [617, 162] width 42 height 47
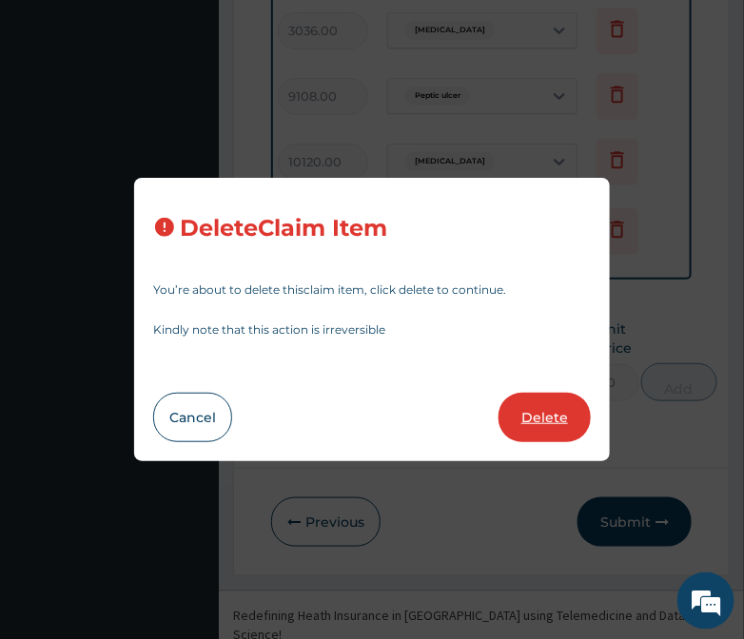
click at [550, 412] on button "Delete" at bounding box center [544, 417] width 92 height 49
type input "18"
type input "25.3"
type input "455.40"
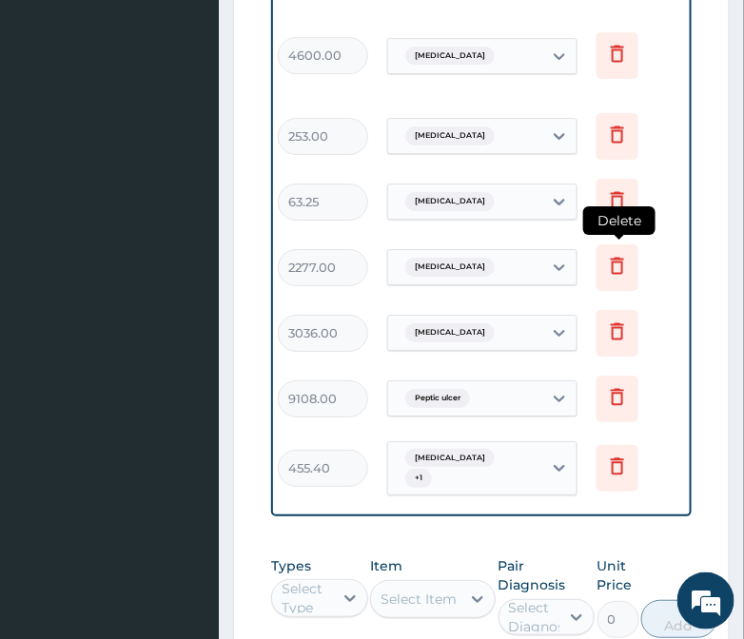
click at [614, 254] on icon at bounding box center [617, 265] width 23 height 23
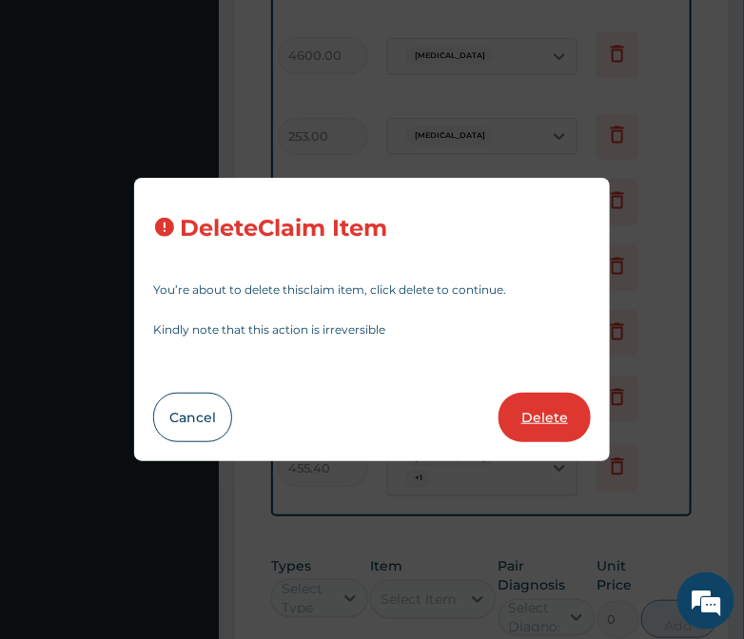
click at [555, 417] on button "Delete" at bounding box center [544, 417] width 92 height 49
type input "6"
type input "506"
type input "3036.00"
type input "1"
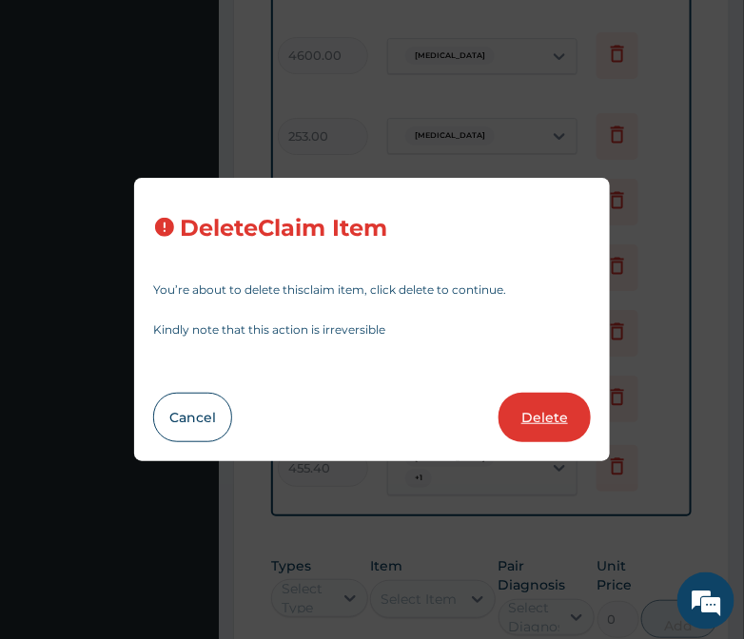
type input "9108"
type input "9108.00"
type input "18"
type input "25.3"
type input "455.40"
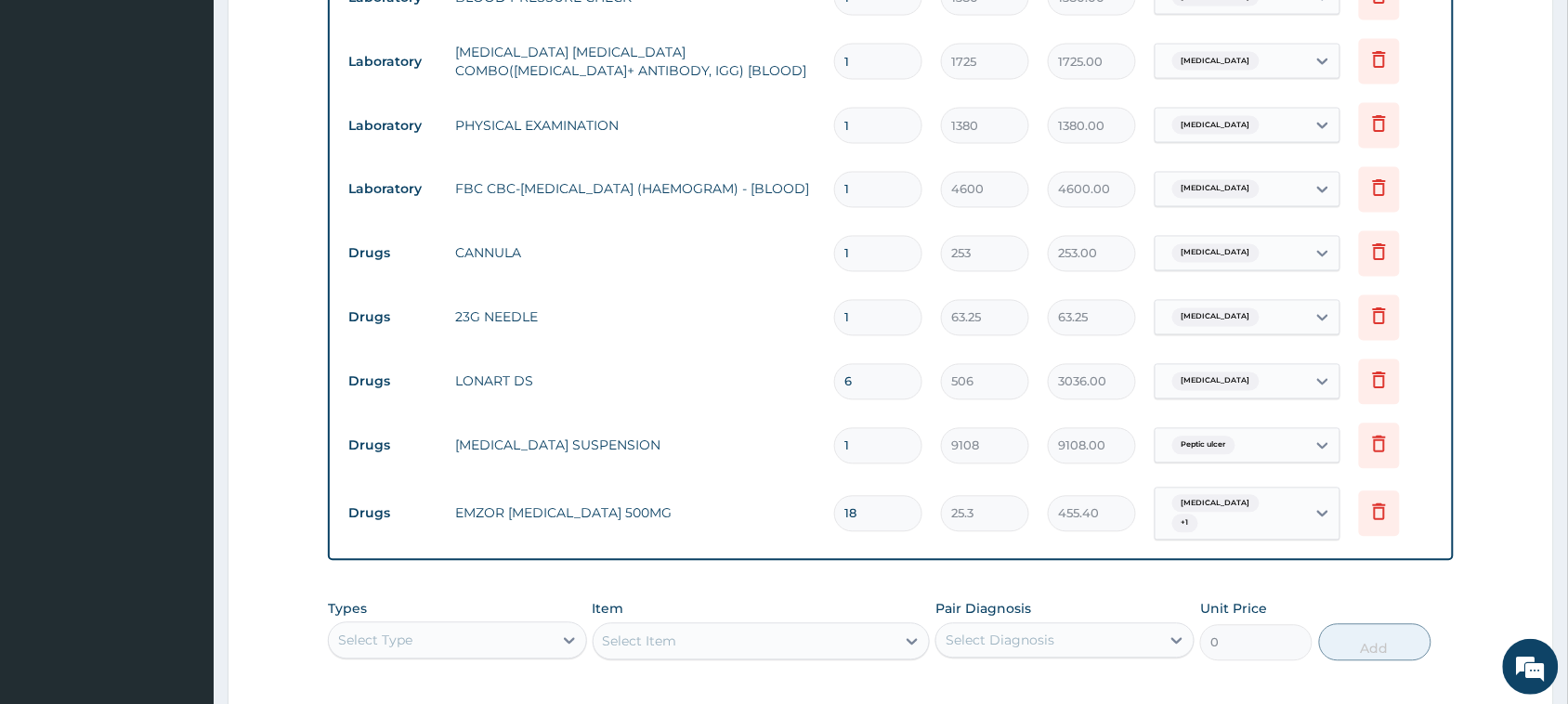
scroll to position [905, 0]
click at [1377, 311] on icon at bounding box center [1379, 313] width 22 height 22
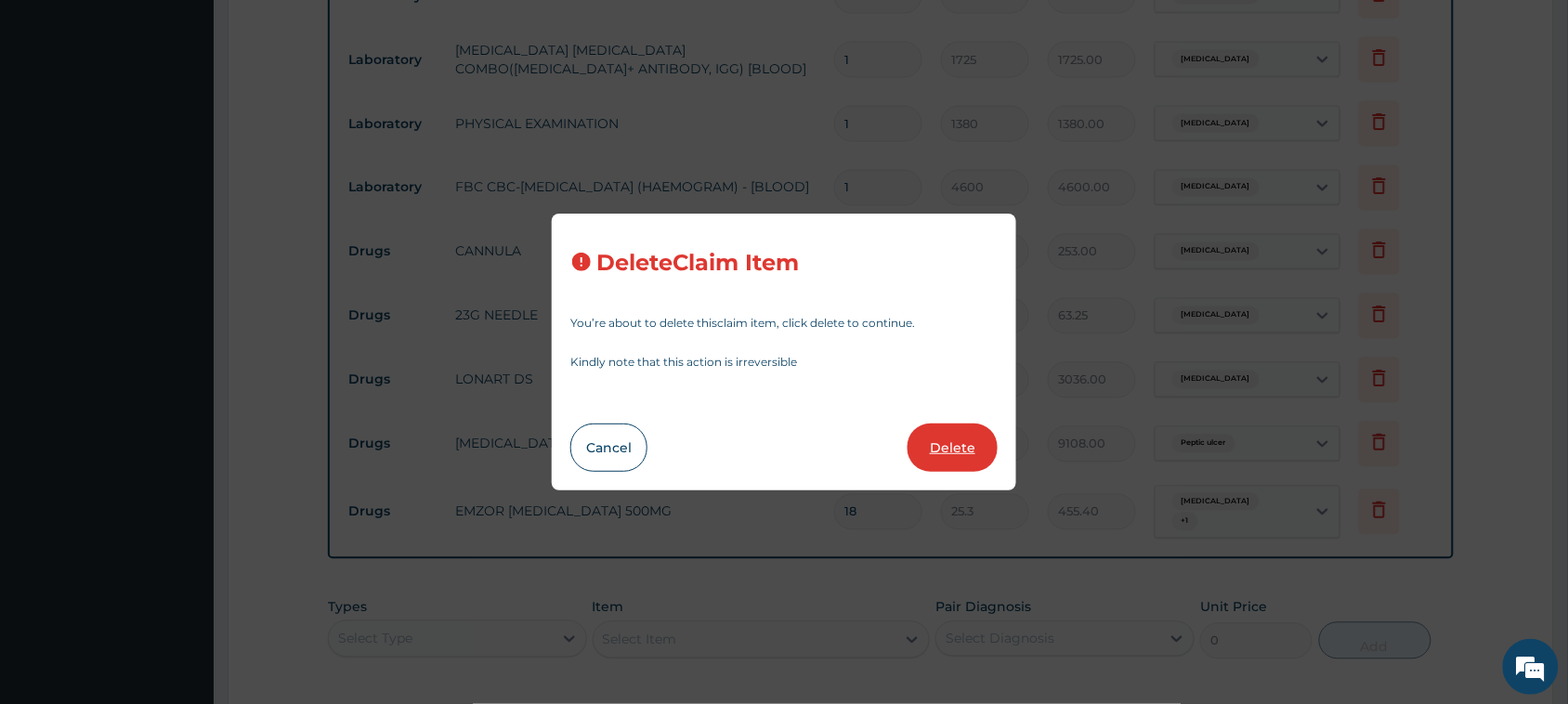
click at [931, 439] on button "Delete" at bounding box center [952, 447] width 90 height 48
type input "6"
type input "506"
type input "3036.00"
type input "1"
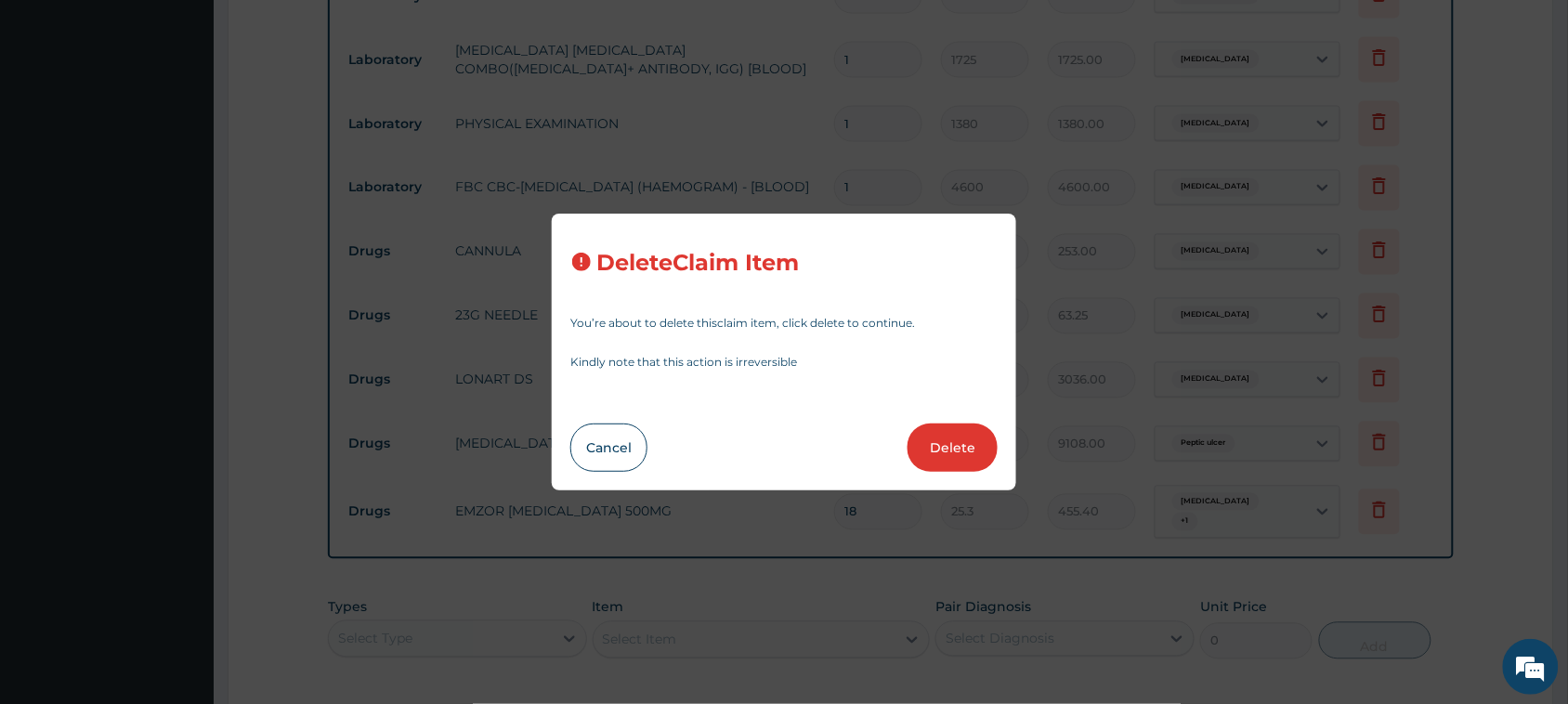
type input "9108"
type input "9108.00"
type input "18"
type input "25.3"
type input "455.40"
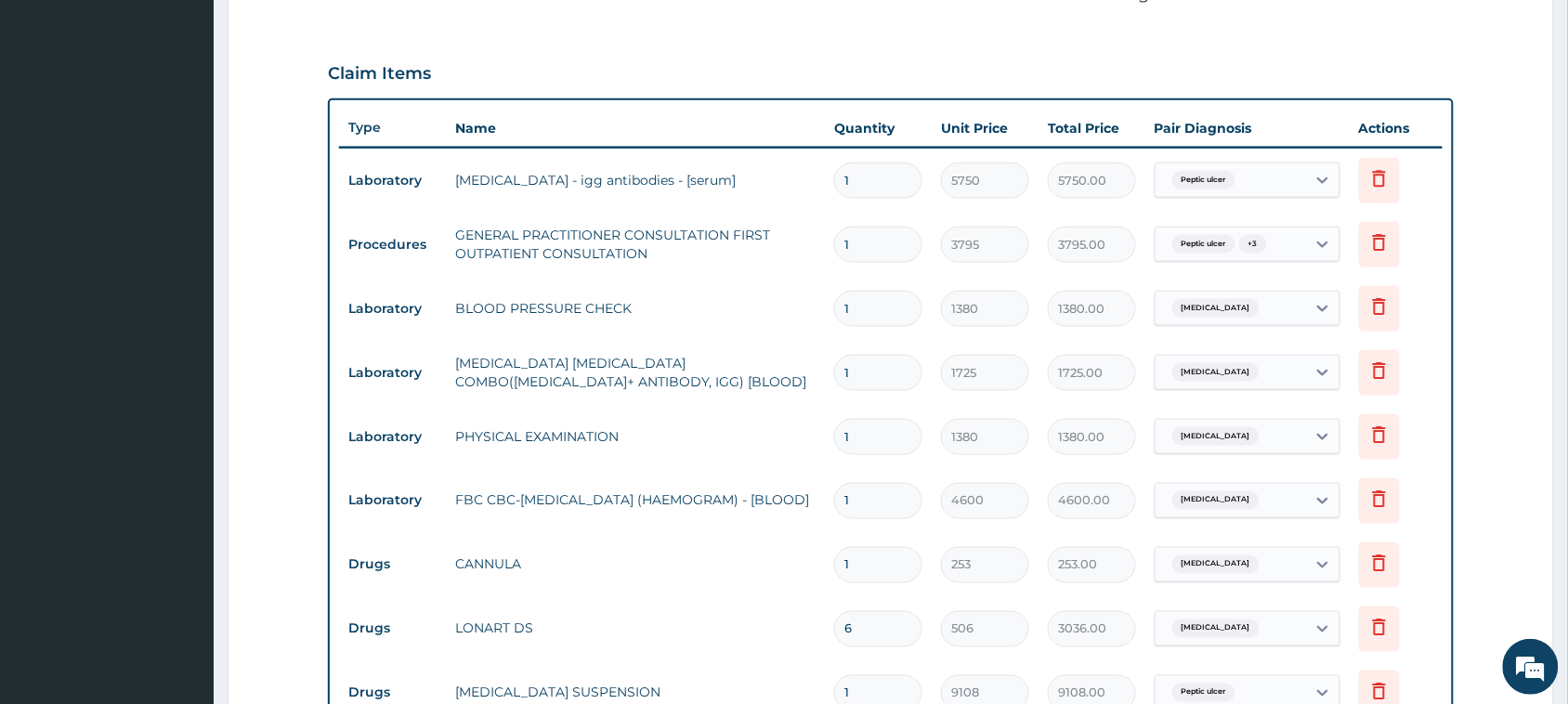
scroll to position [558, 0]
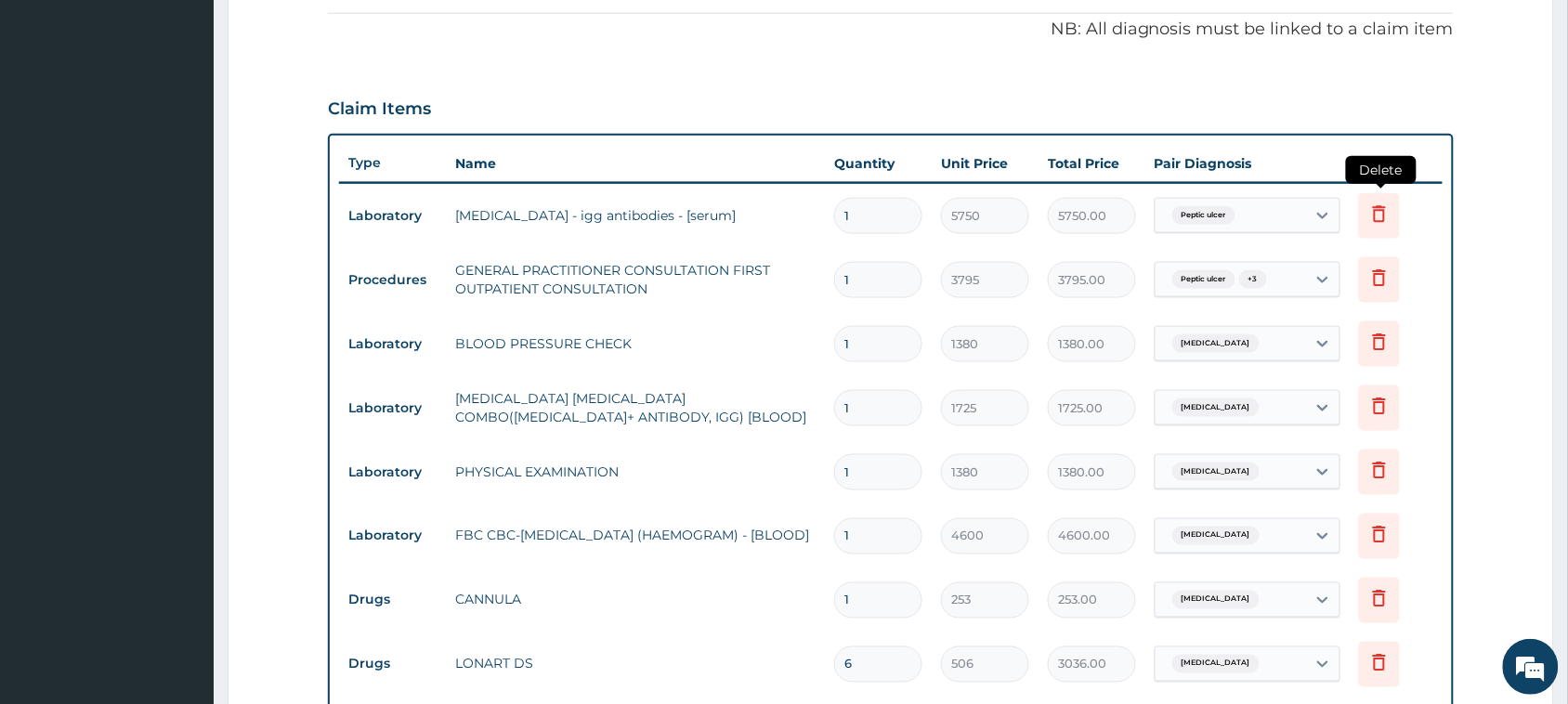
click at [1381, 214] on icon at bounding box center [1379, 213] width 22 height 22
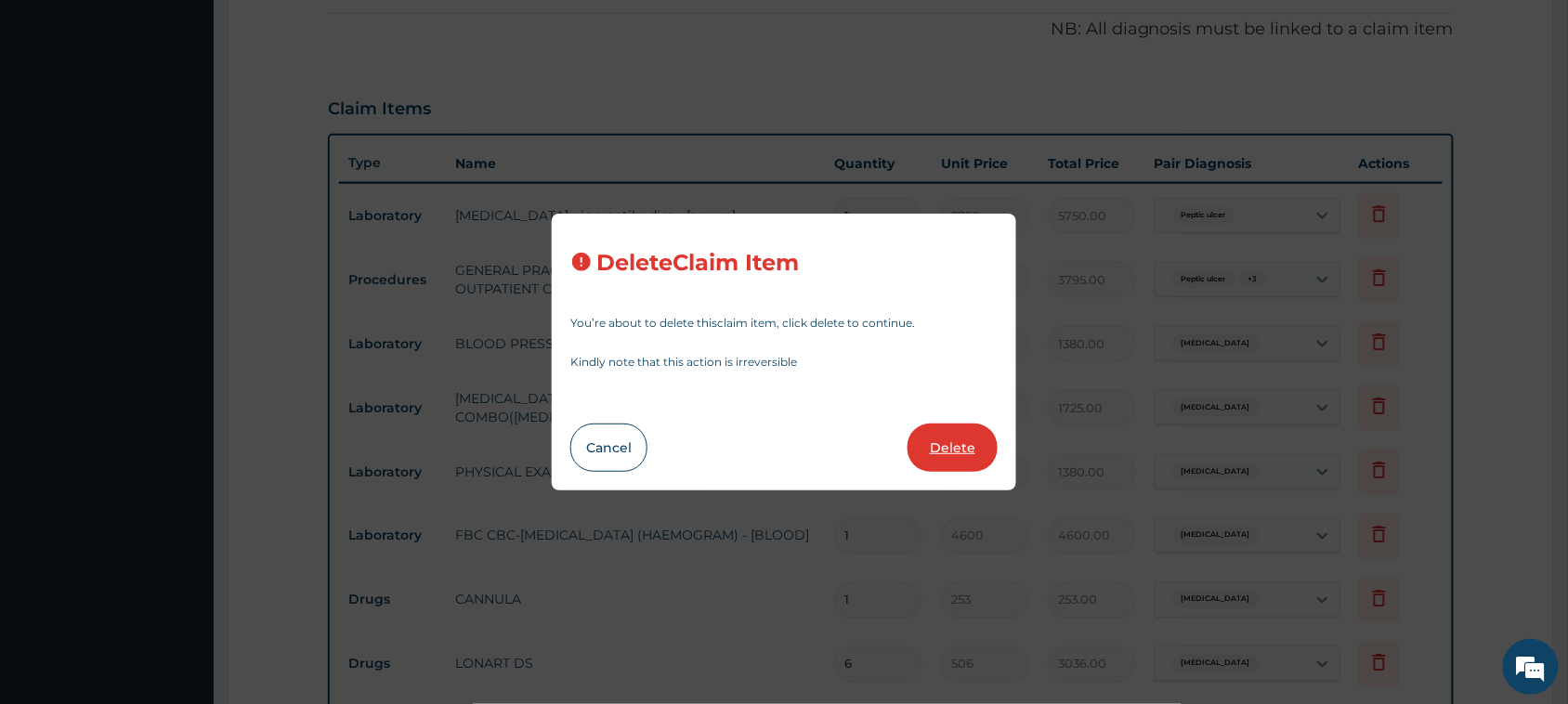
click at [971, 443] on button "Delete" at bounding box center [952, 447] width 90 height 48
type input "3795"
type input "3795.00"
type input "1380"
type input "1380.00"
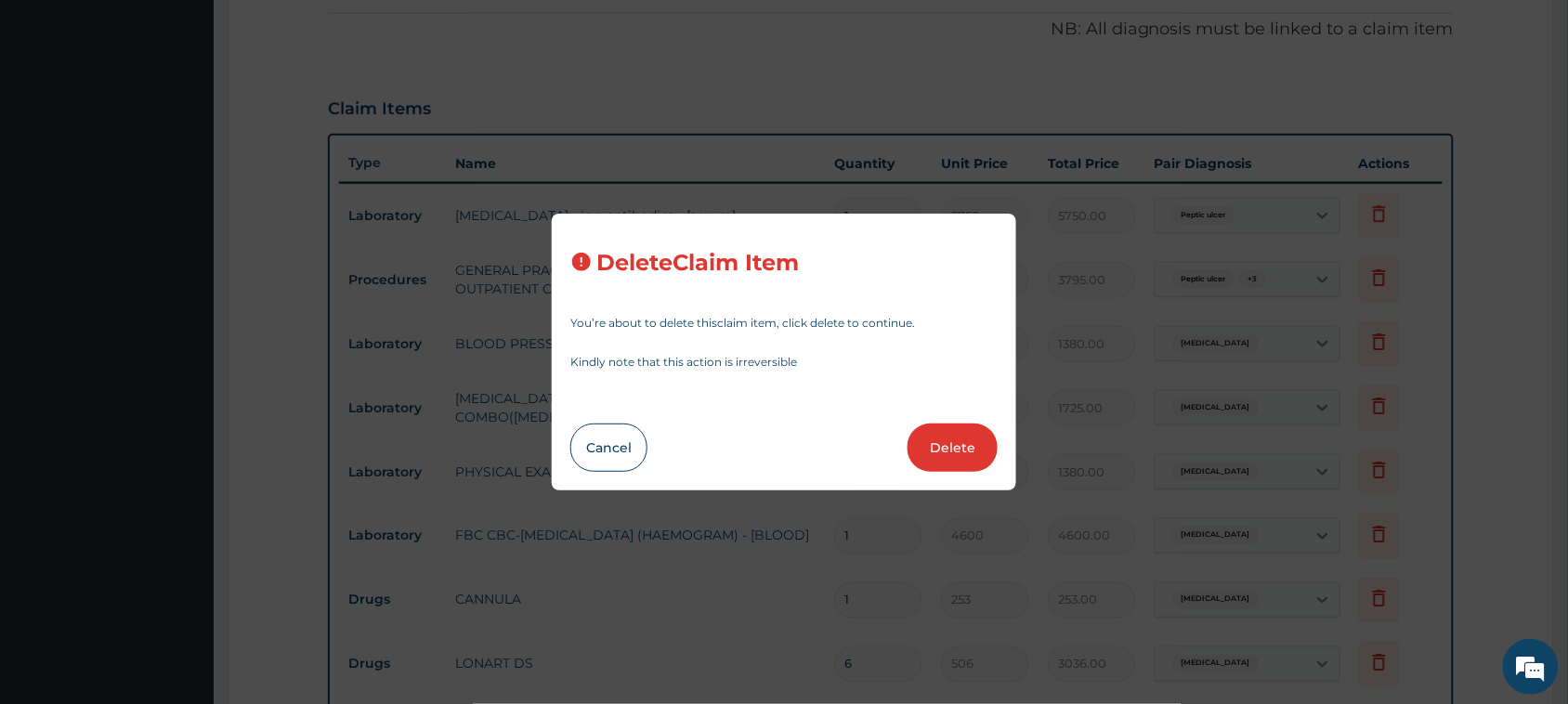
type input "1725"
type input "1725.00"
type input "1380"
type input "1380.00"
type input "4600"
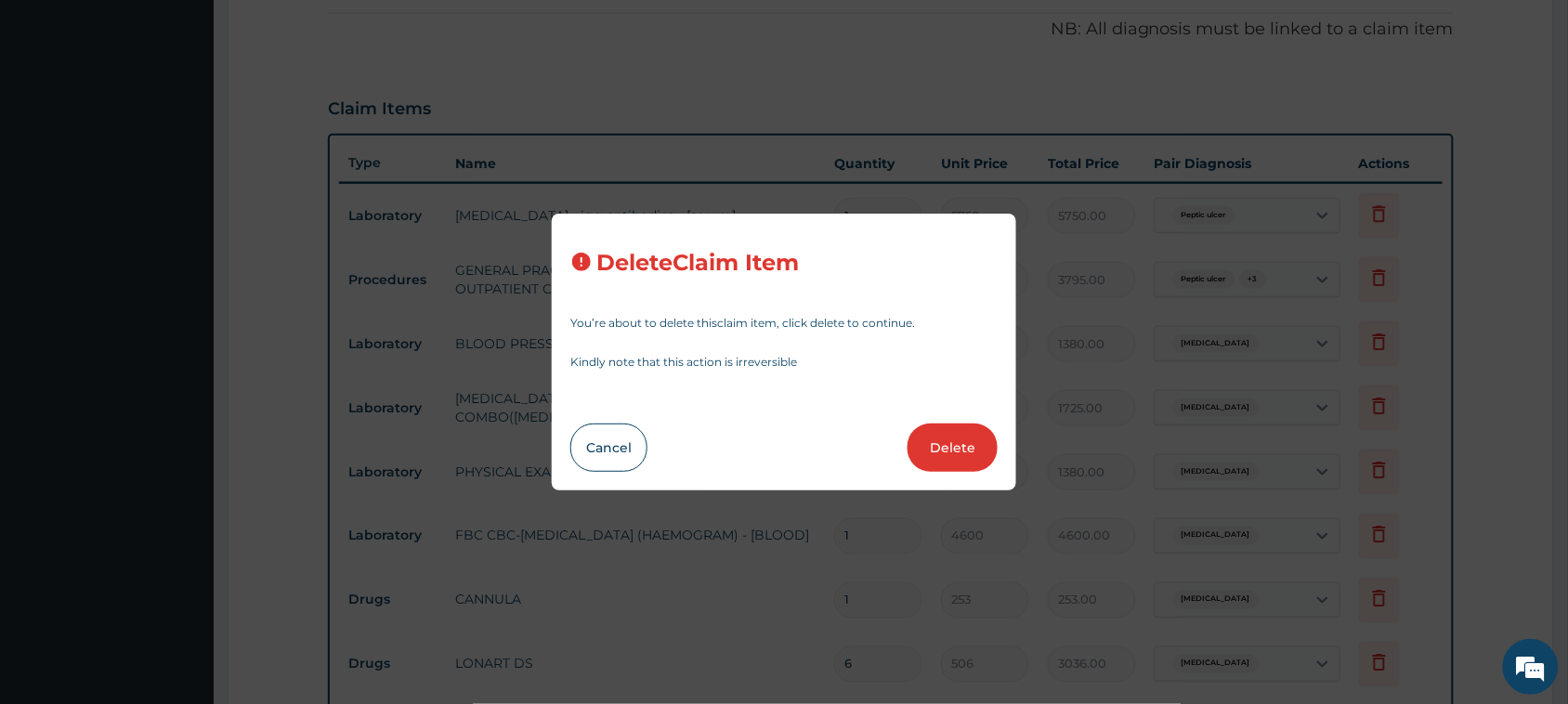
type input "4600.00"
type input "253"
type input "253.00"
type input "6"
type input "506"
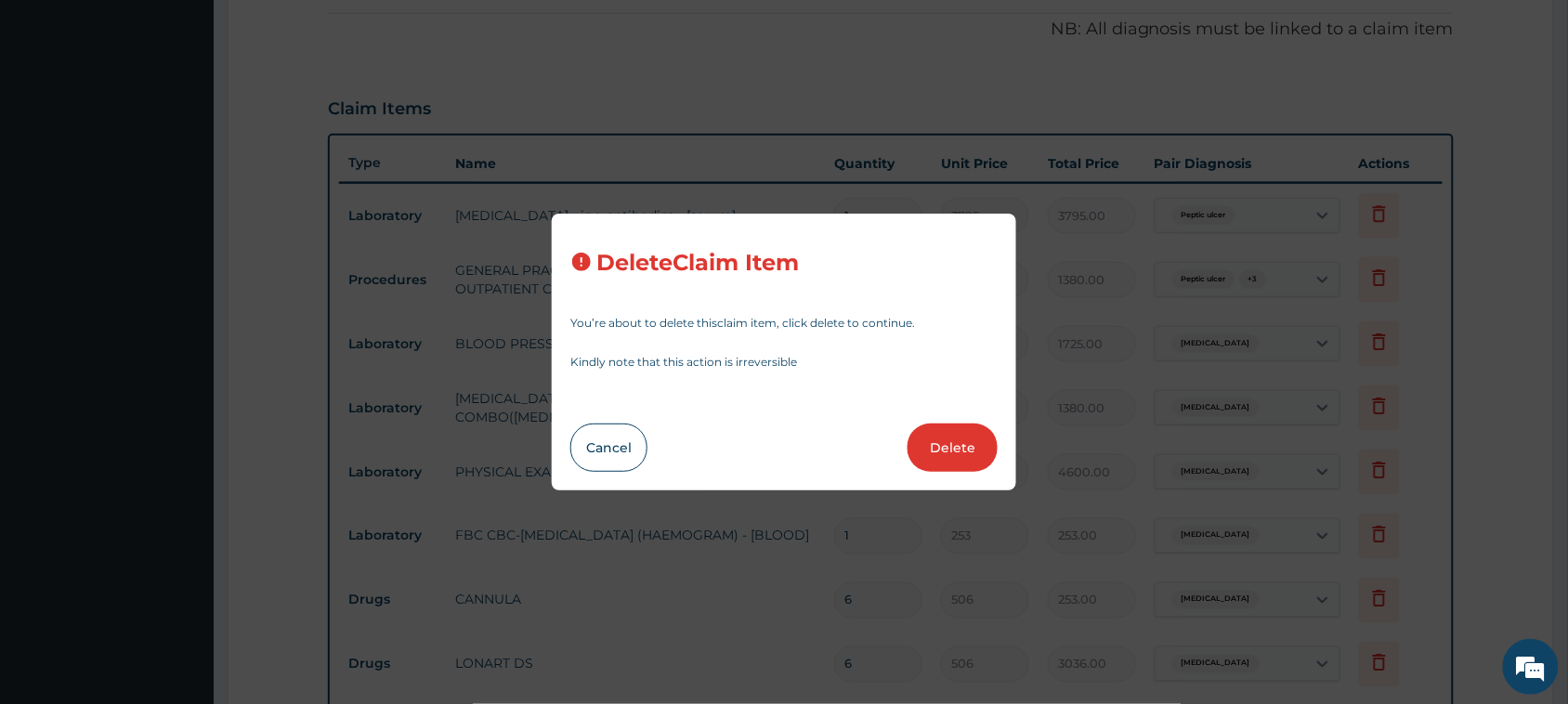
type input "3036.00"
type input "1"
type input "9108"
type input "9108.00"
type input "18"
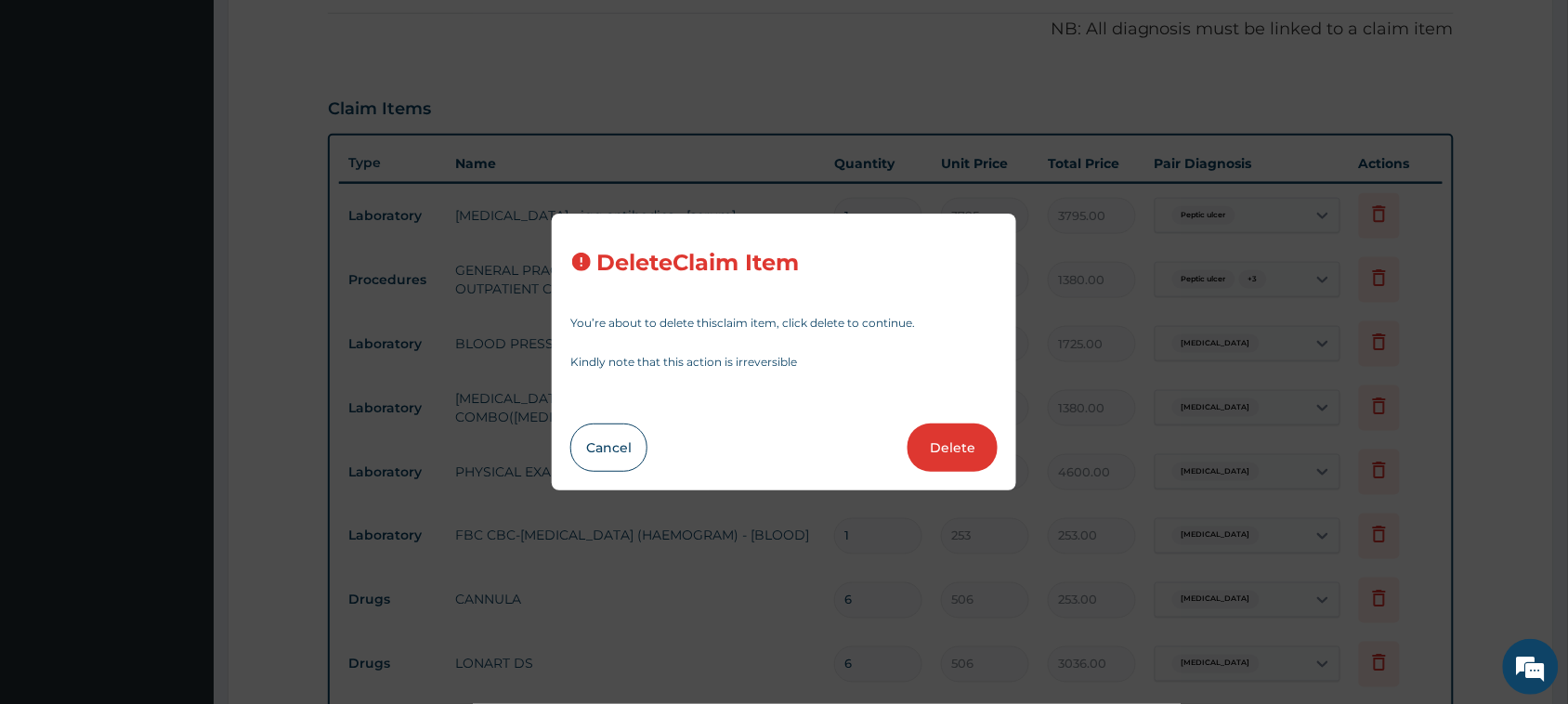
type input "25.3"
type input "455.40"
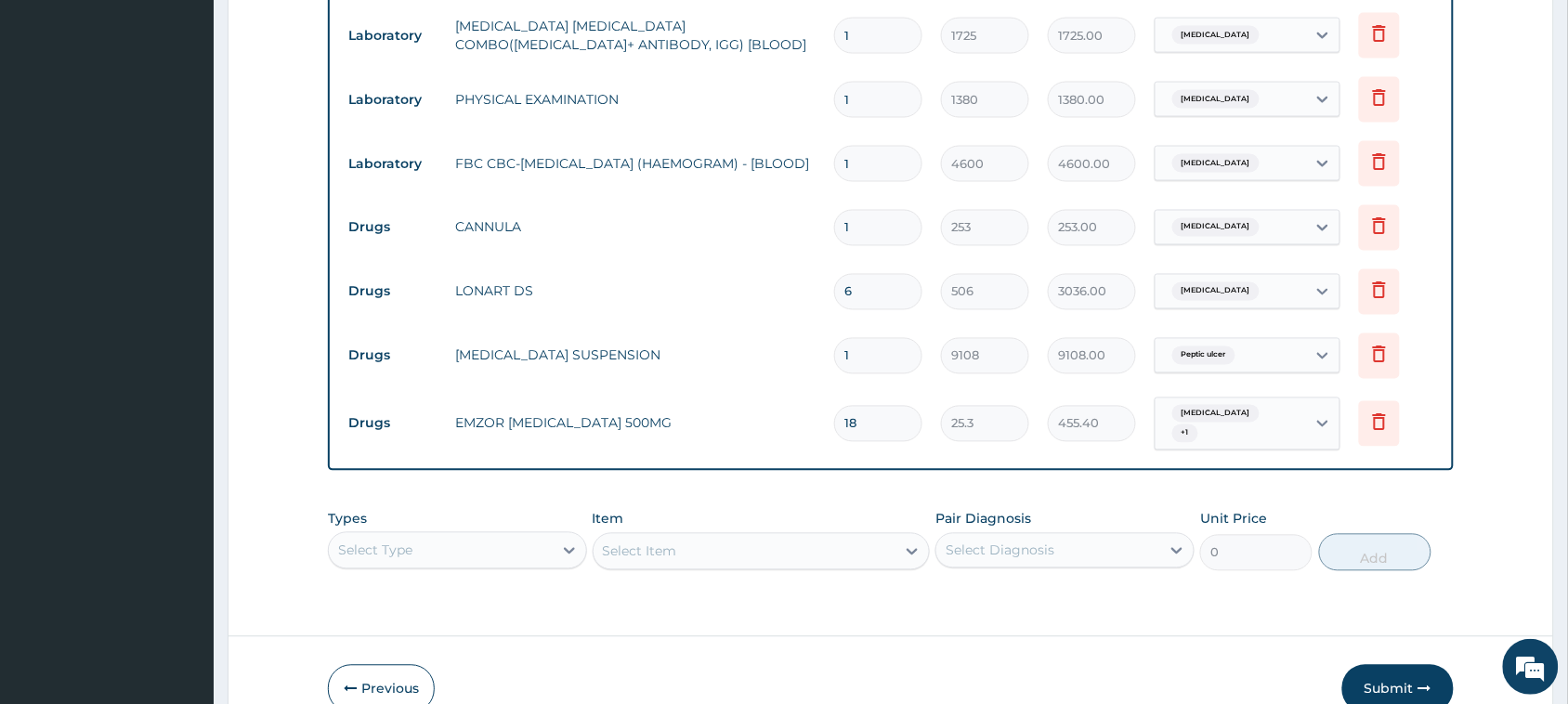
scroll to position [905, 0]
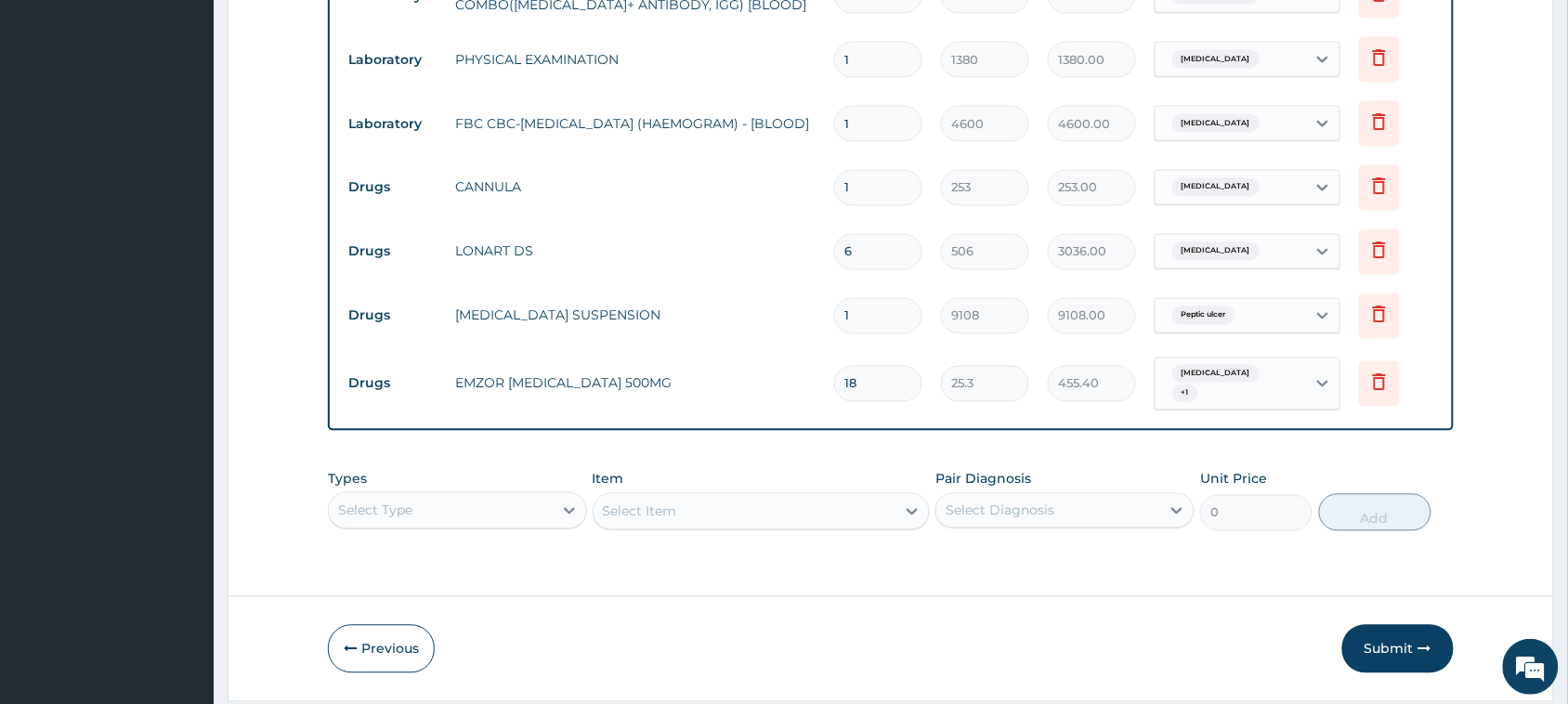
click at [516, 497] on div "Select Type" at bounding box center [457, 511] width 259 height 37
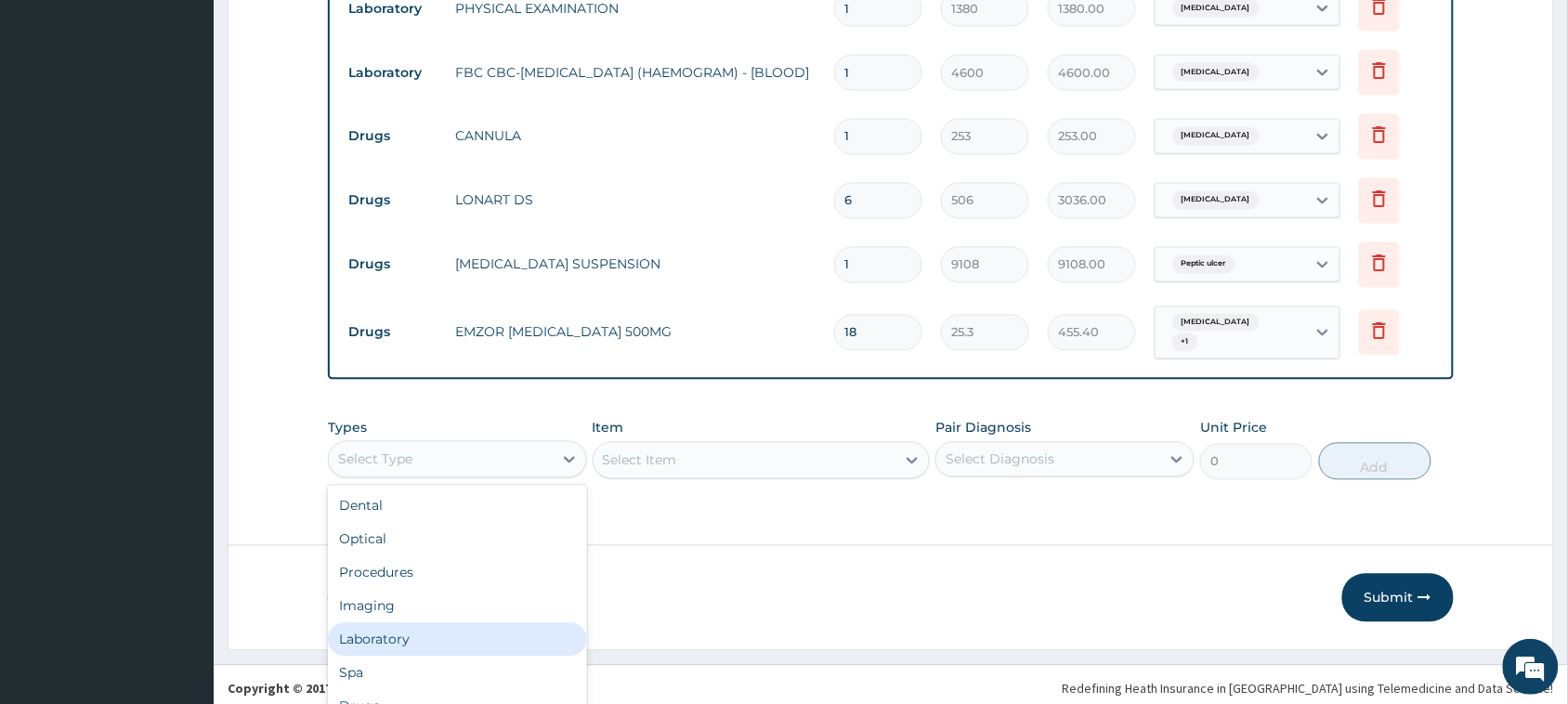
click at [396, 623] on div "Laboratory" at bounding box center [457, 640] width 259 height 33
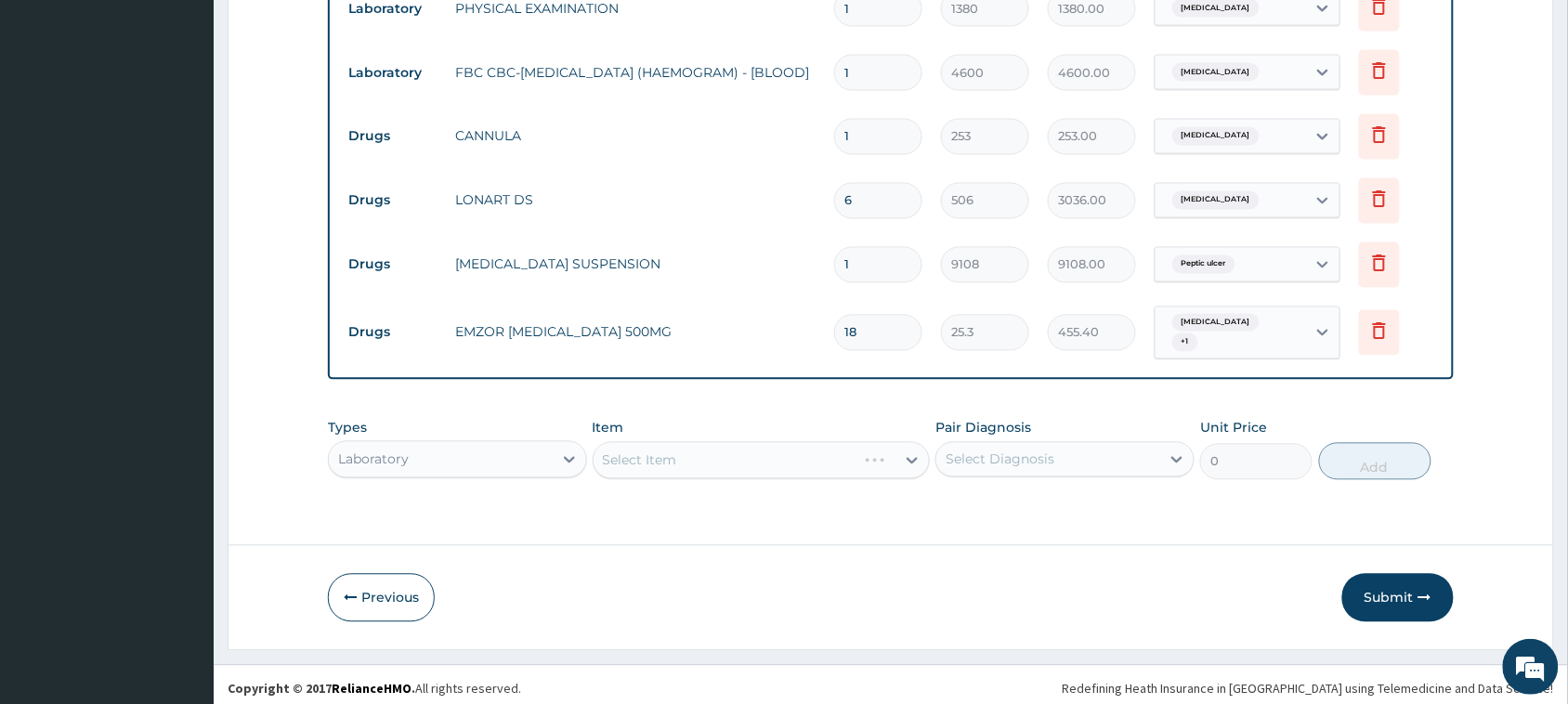
scroll to position [0, 0]
click at [697, 460] on div "Select Item" at bounding box center [762, 461] width 338 height 37
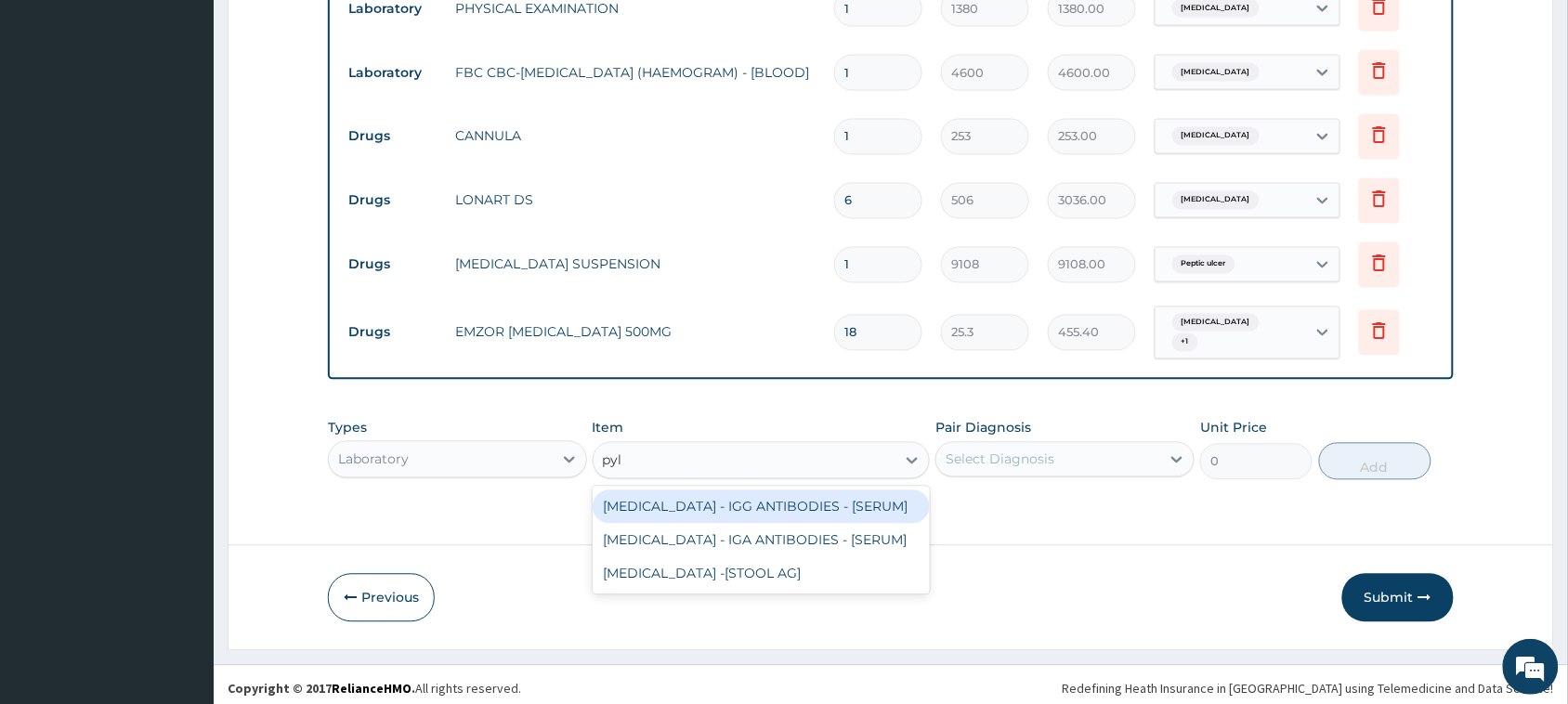
type input "pylo"
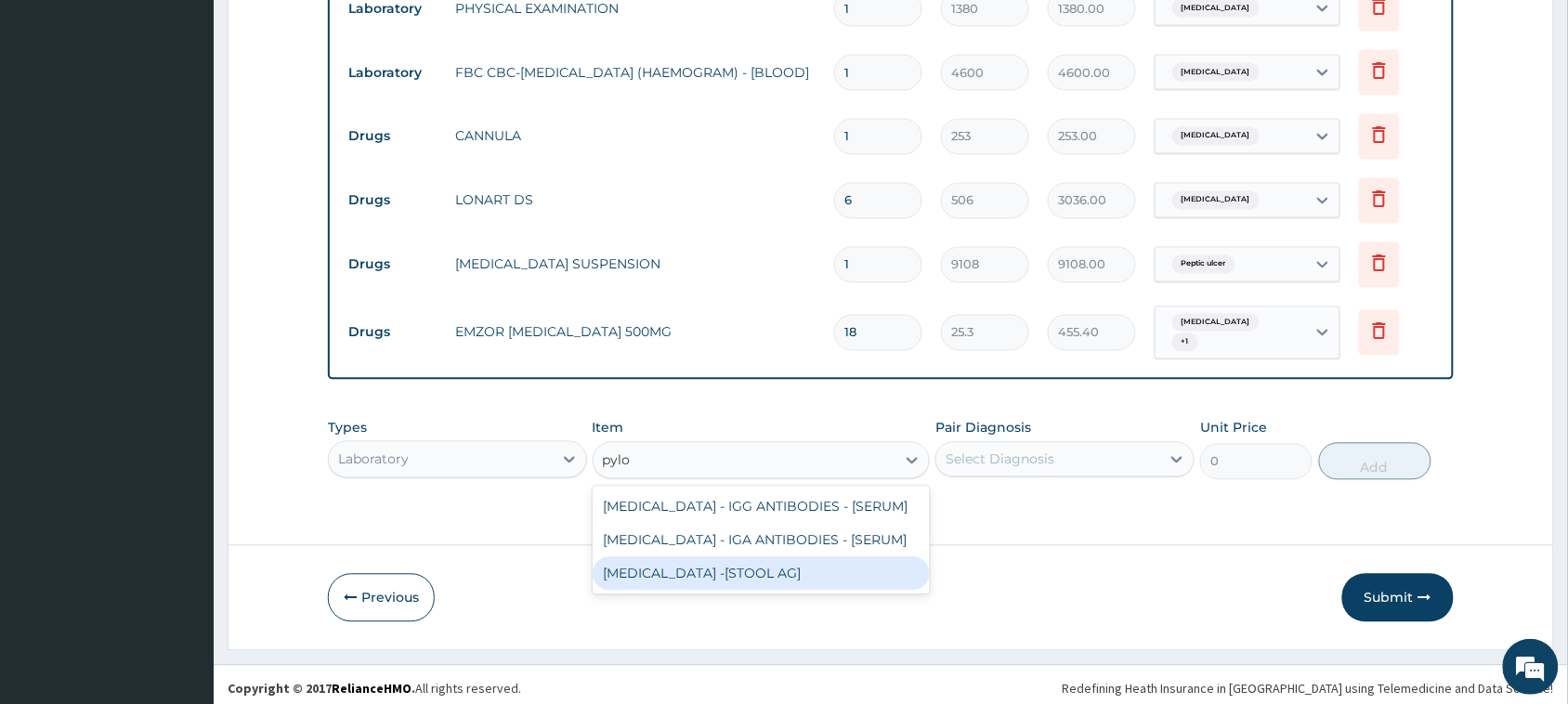
drag, startPoint x: 797, startPoint y: 597, endPoint x: 846, endPoint y: 576, distance: 53.3
click at [799, 591] on div "HELICOBACTER PYLORI -[STOOL AG]" at bounding box center [762, 574] width 338 height 33
type input "8050"
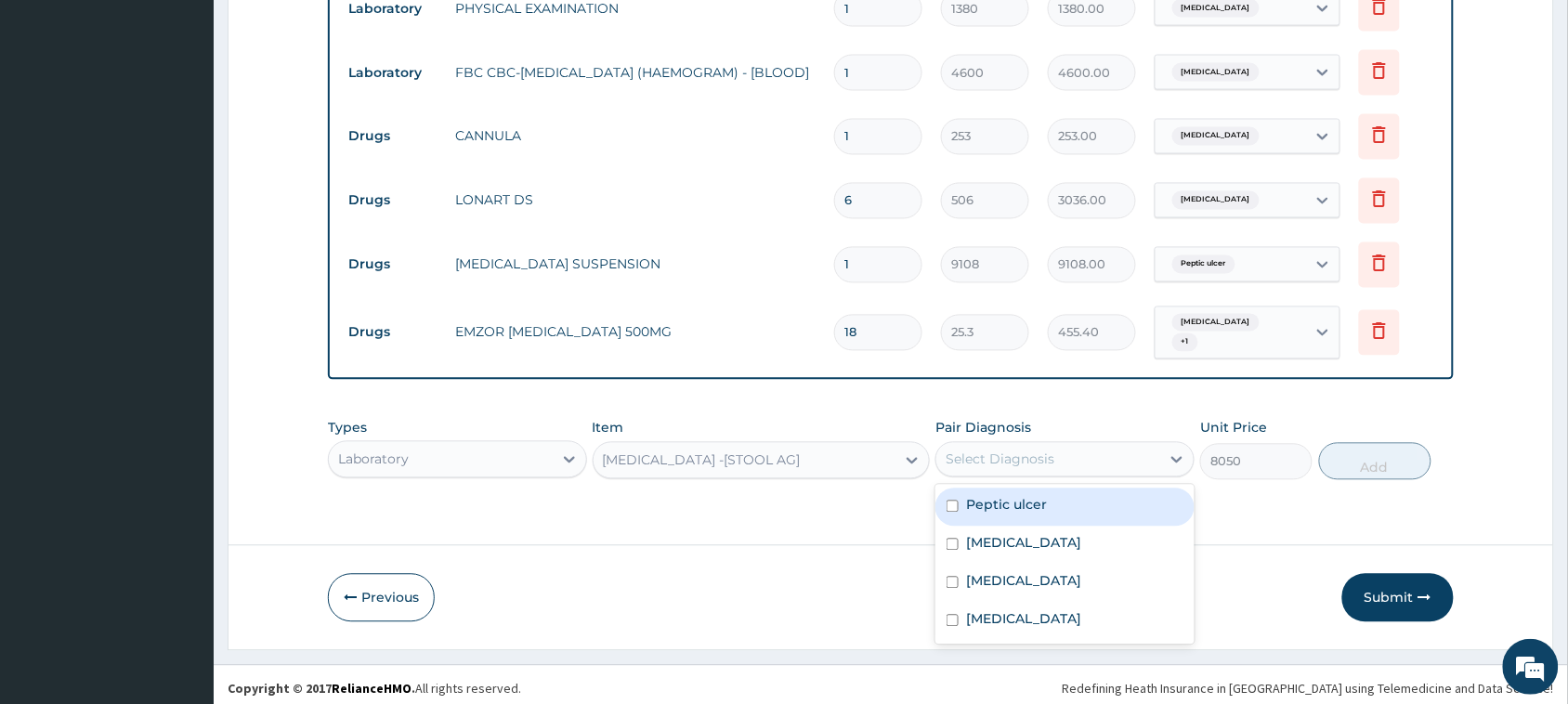
click at [1051, 450] on div "Select Diagnosis" at bounding box center [999, 459] width 108 height 19
click at [1040, 506] on div "Peptic ulcer" at bounding box center [1064, 507] width 259 height 38
checkbox input "true"
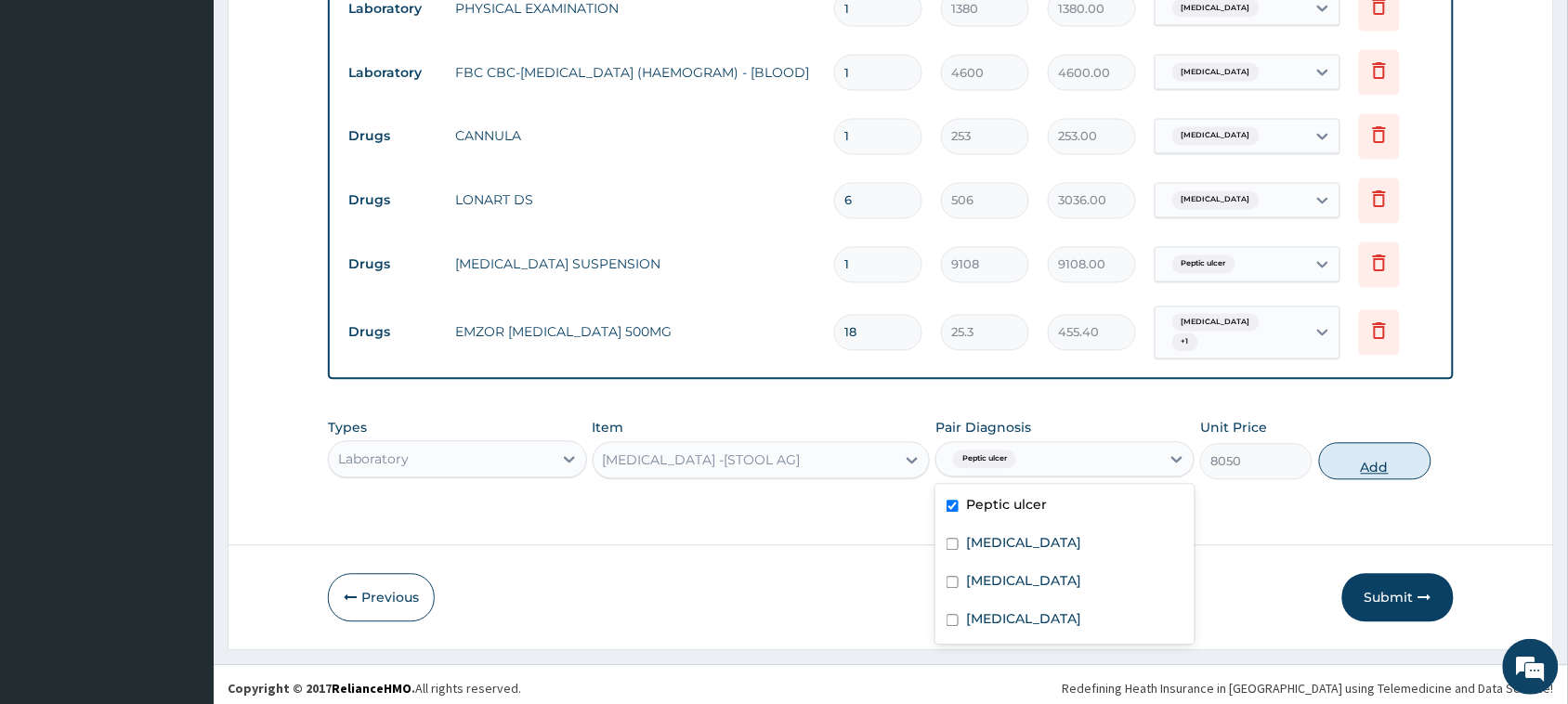
click at [1384, 447] on button "Add" at bounding box center [1375, 462] width 112 height 37
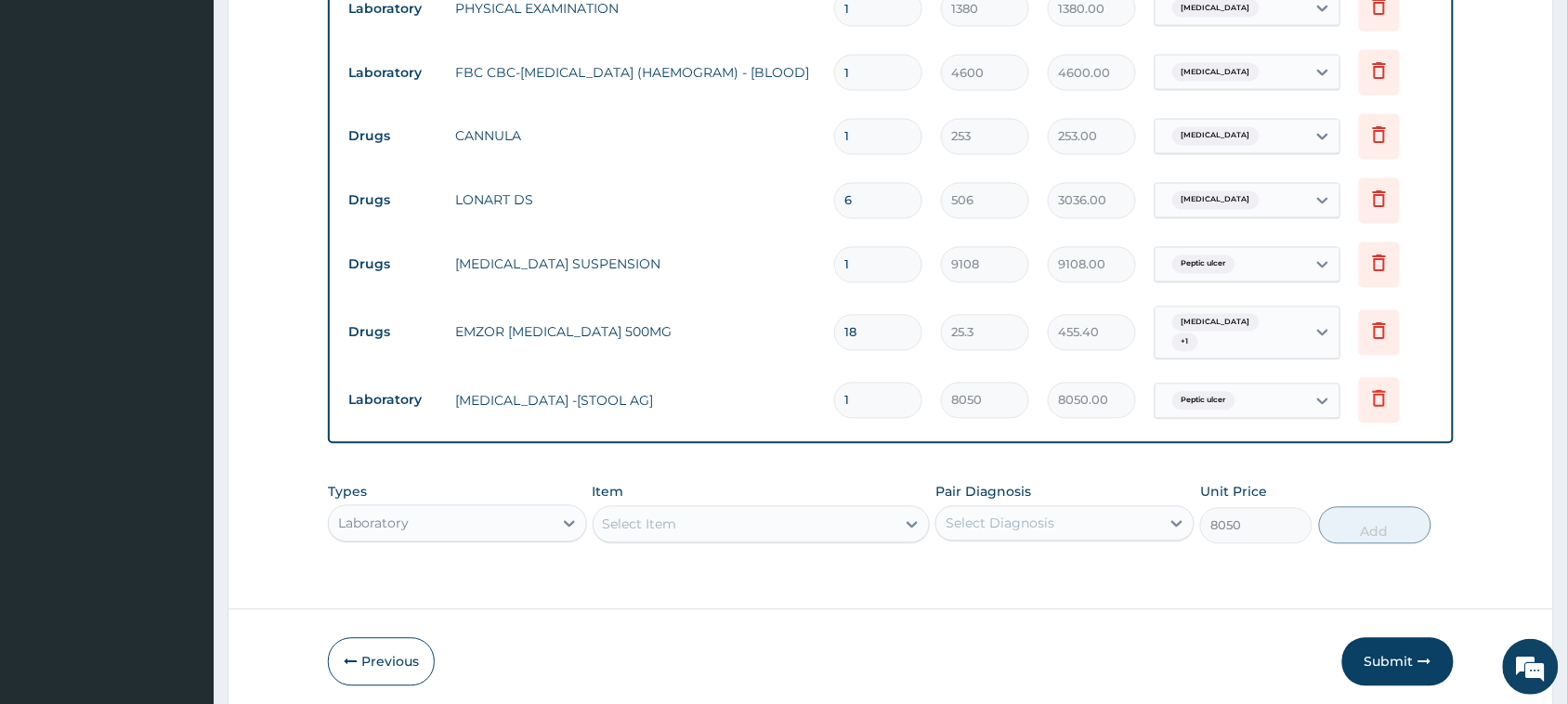
type input "0"
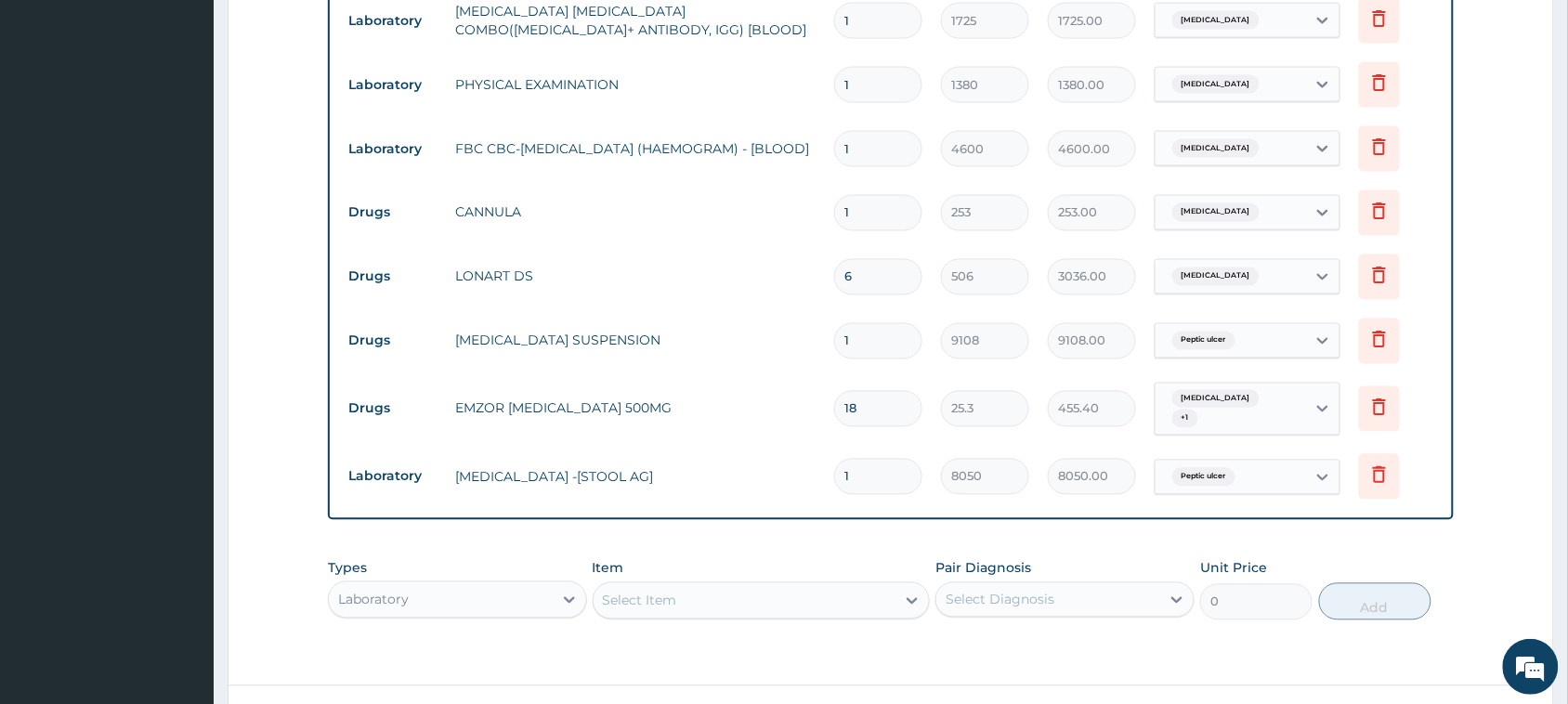
scroll to position [1019, 0]
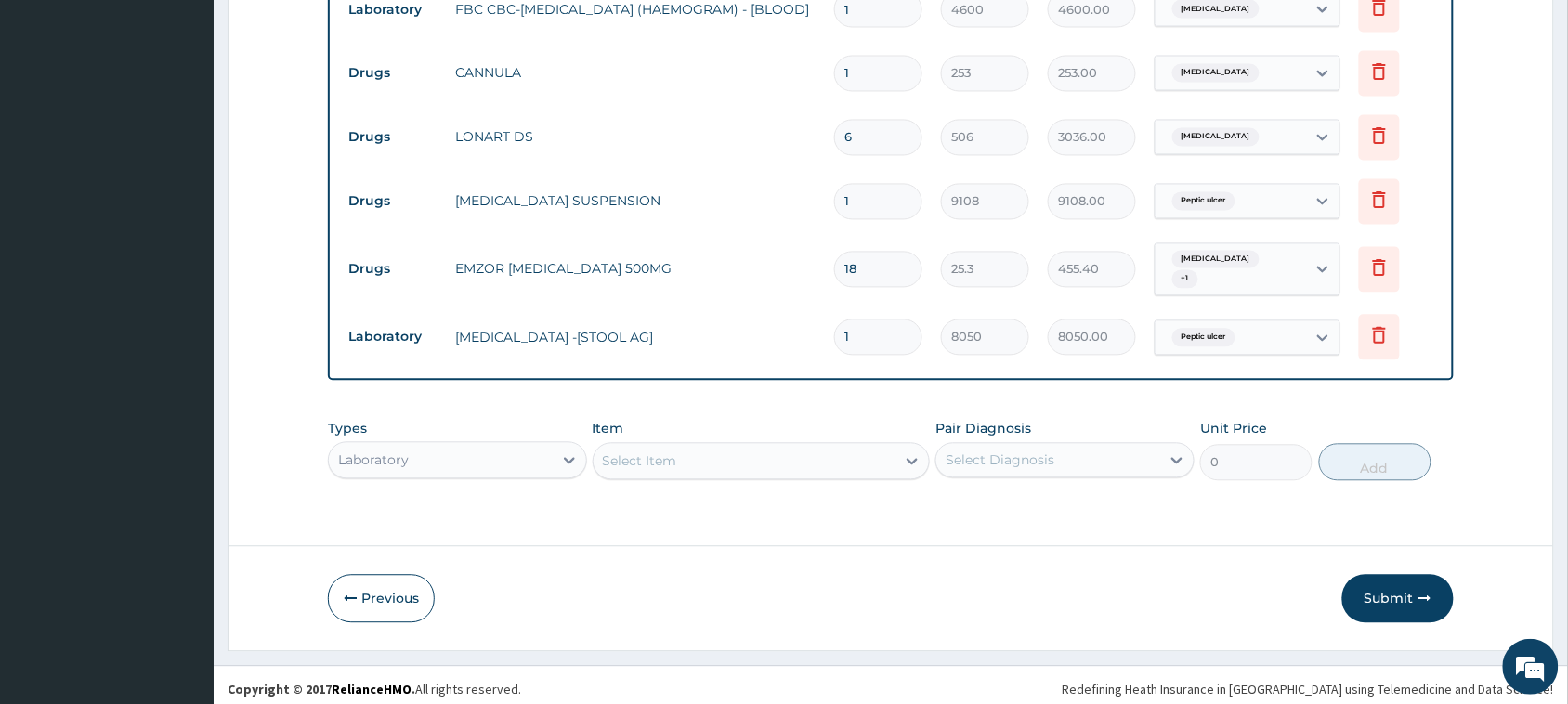
click at [1373, 600] on button "Submit" at bounding box center [1397, 599] width 111 height 48
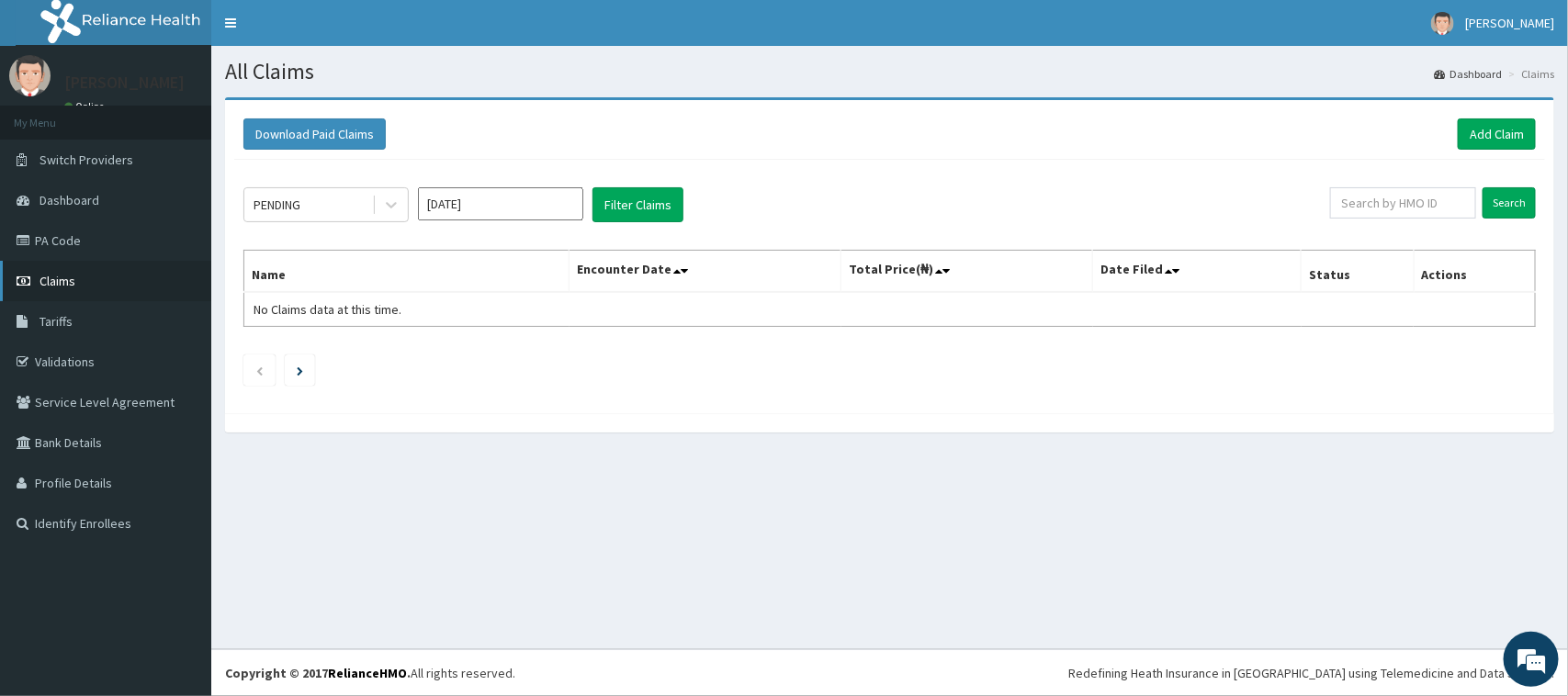
click at [76, 287] on link "Claims" at bounding box center [105, 281] width 211 height 41
drag, startPoint x: 445, startPoint y: 478, endPoint x: 458, endPoint y: 465, distance: 18.4
click at [448, 475] on div "All Claims Dashboard Claims Download Paid Claims Add Claim × Note you can only …" at bounding box center [889, 348] width 1357 height 603
drag, startPoint x: 608, startPoint y: 386, endPoint x: 117, endPoint y: 347, distance: 492.5
click at [608, 385] on ul at bounding box center [889, 370] width 1292 height 31
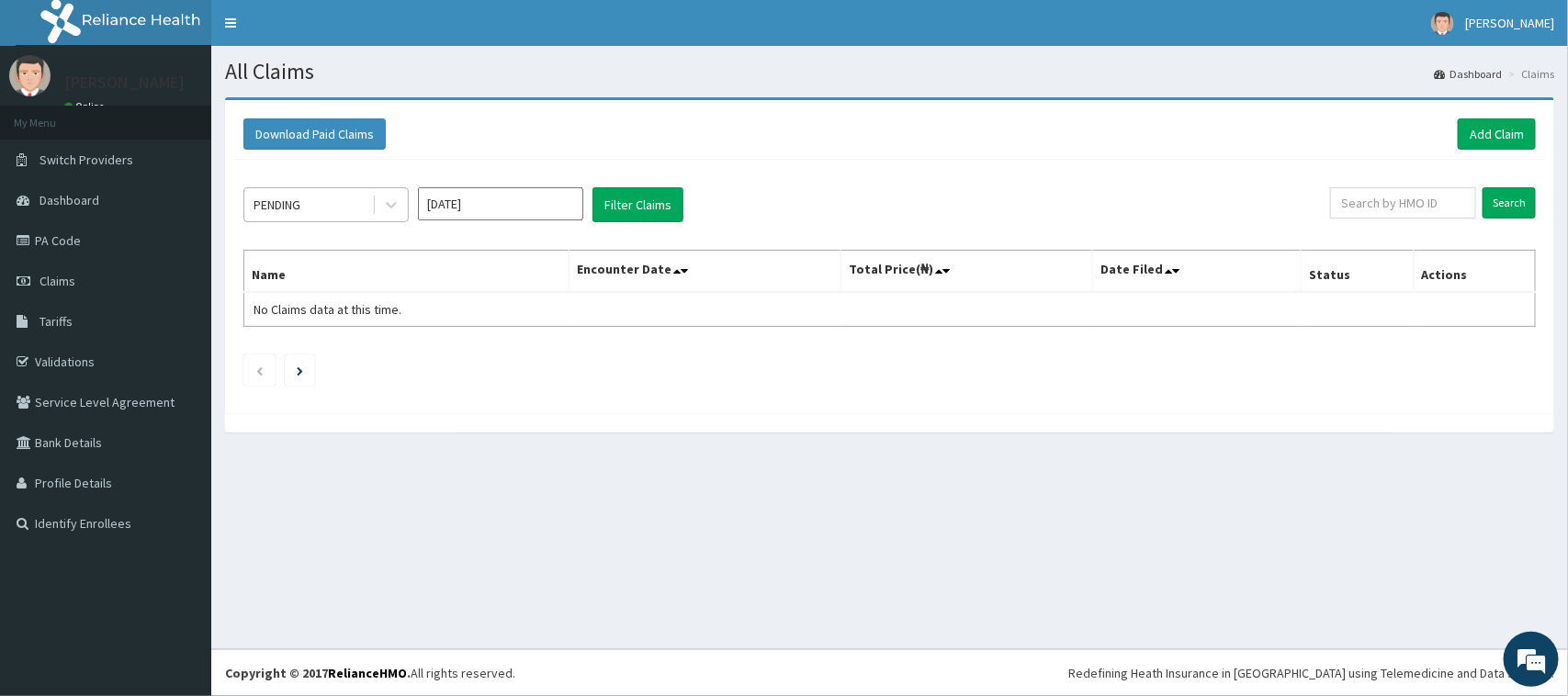
click at [358, 208] on div "PENDING" at bounding box center [308, 205] width 127 height 29
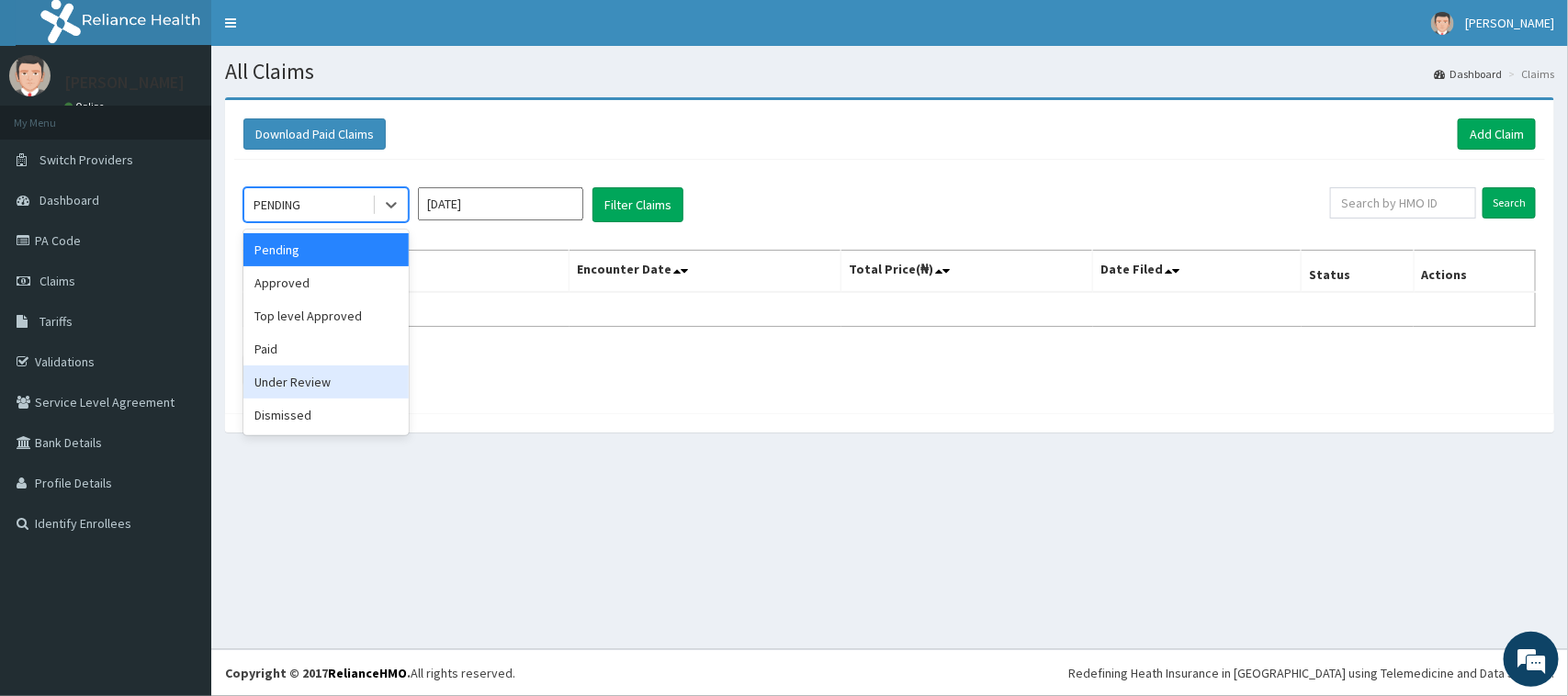
click at [338, 378] on div "Under Review" at bounding box center [325, 382] width 165 height 33
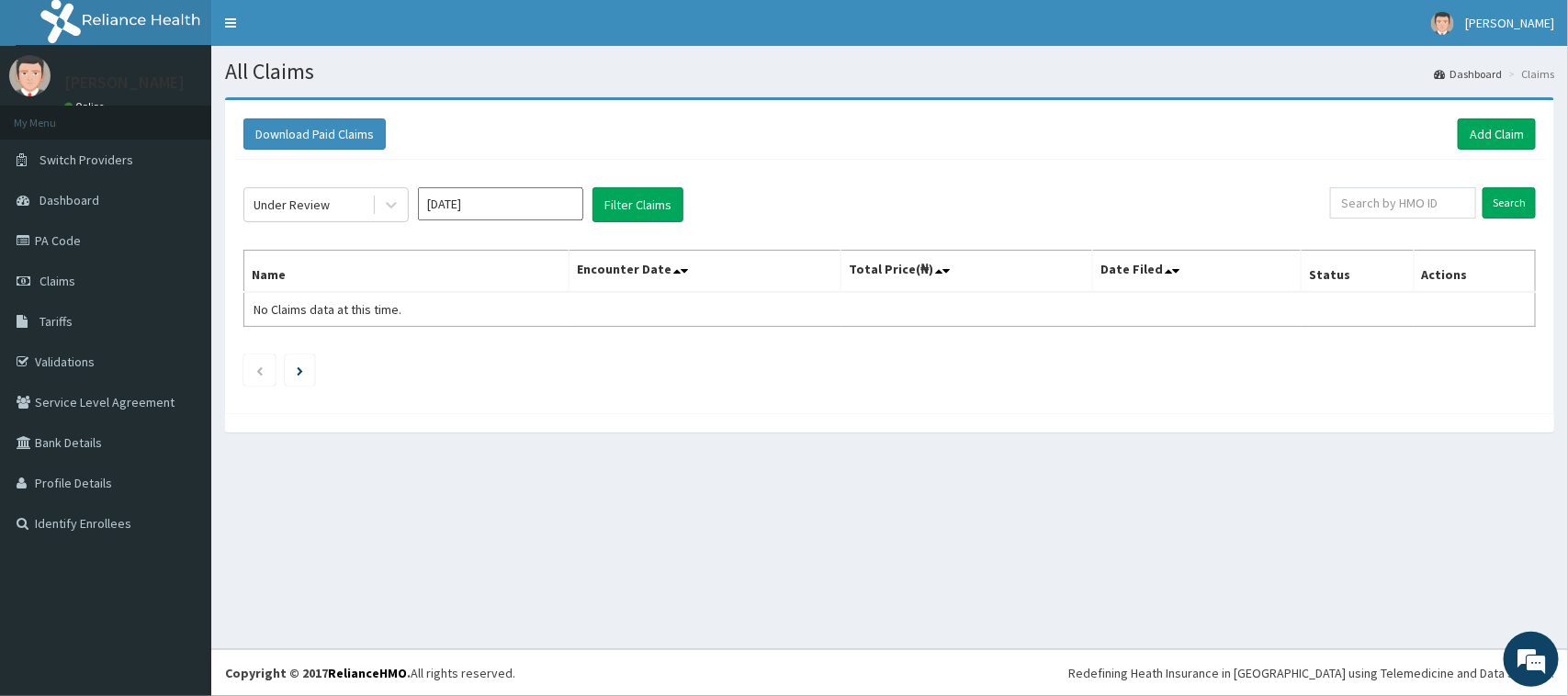
click at [342, 395] on div "Under Review [DATE] Filter Claims Search Name Encounter Date Total Price(₦) Dat…" at bounding box center [889, 282] width 1310 height 244
click at [310, 383] on li at bounding box center [299, 370] width 30 height 31
click at [536, 198] on input "[DATE]" at bounding box center [500, 204] width 165 height 33
click at [505, 363] on div "Aug" at bounding box center [500, 357] width 37 height 34
type input "[DATE]"
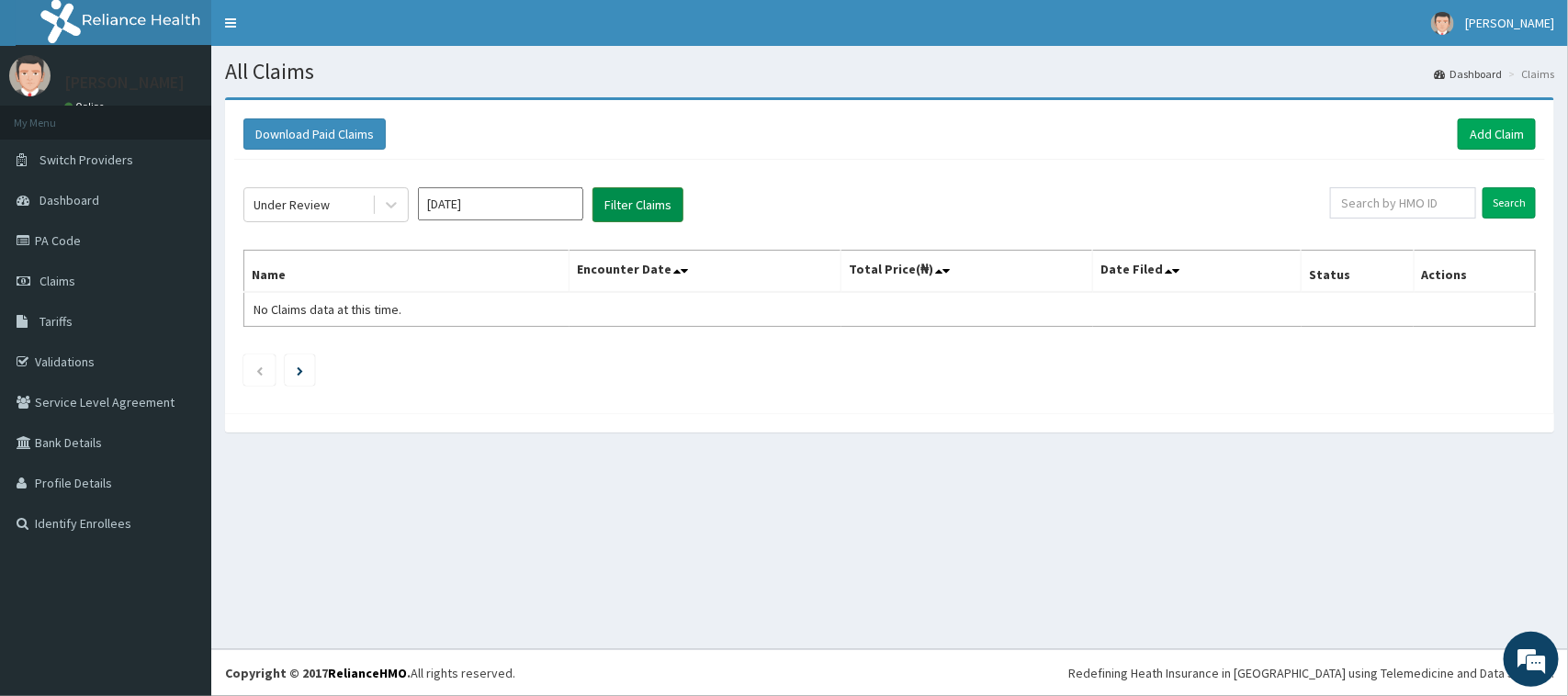
click at [604, 207] on button "Filter Claims" at bounding box center [638, 205] width 91 height 35
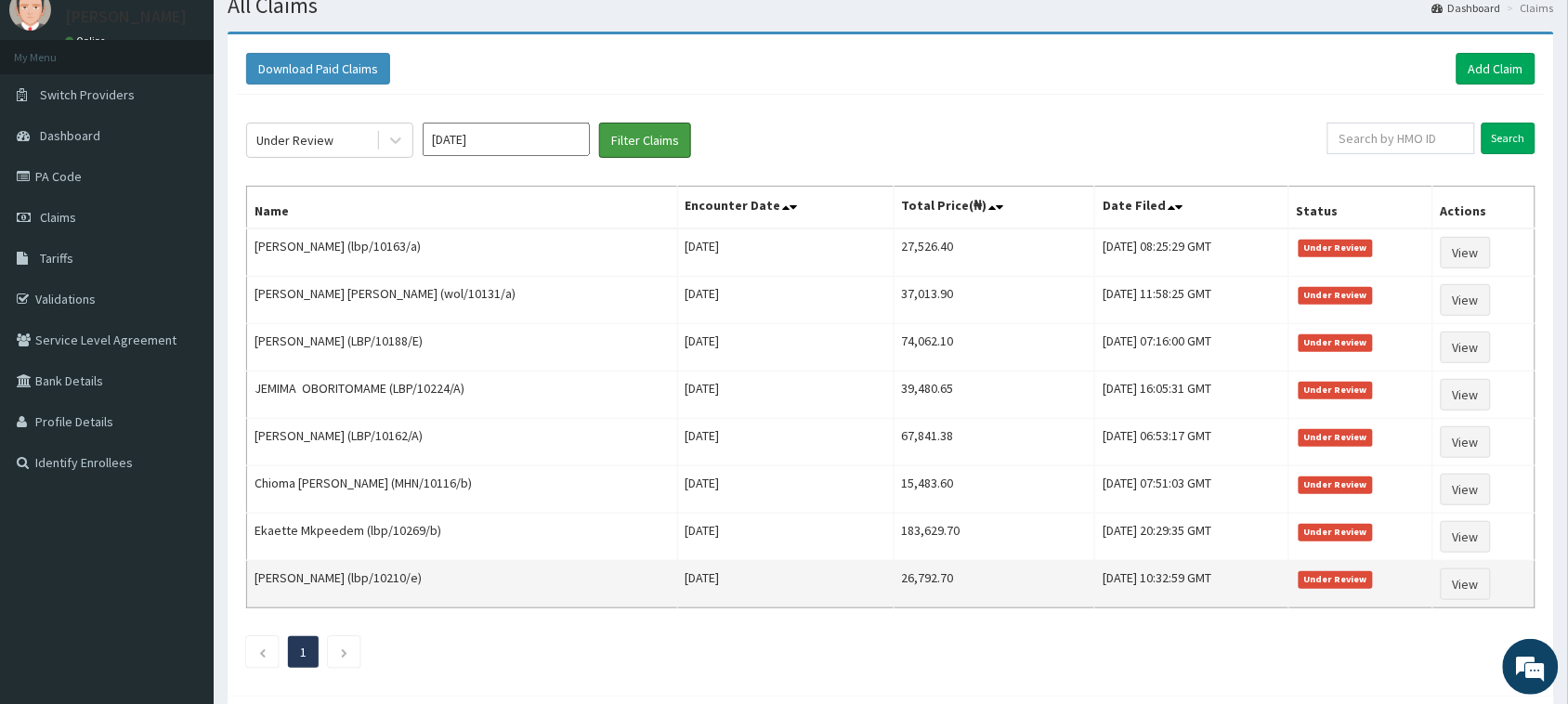
scroll to position [116, 0]
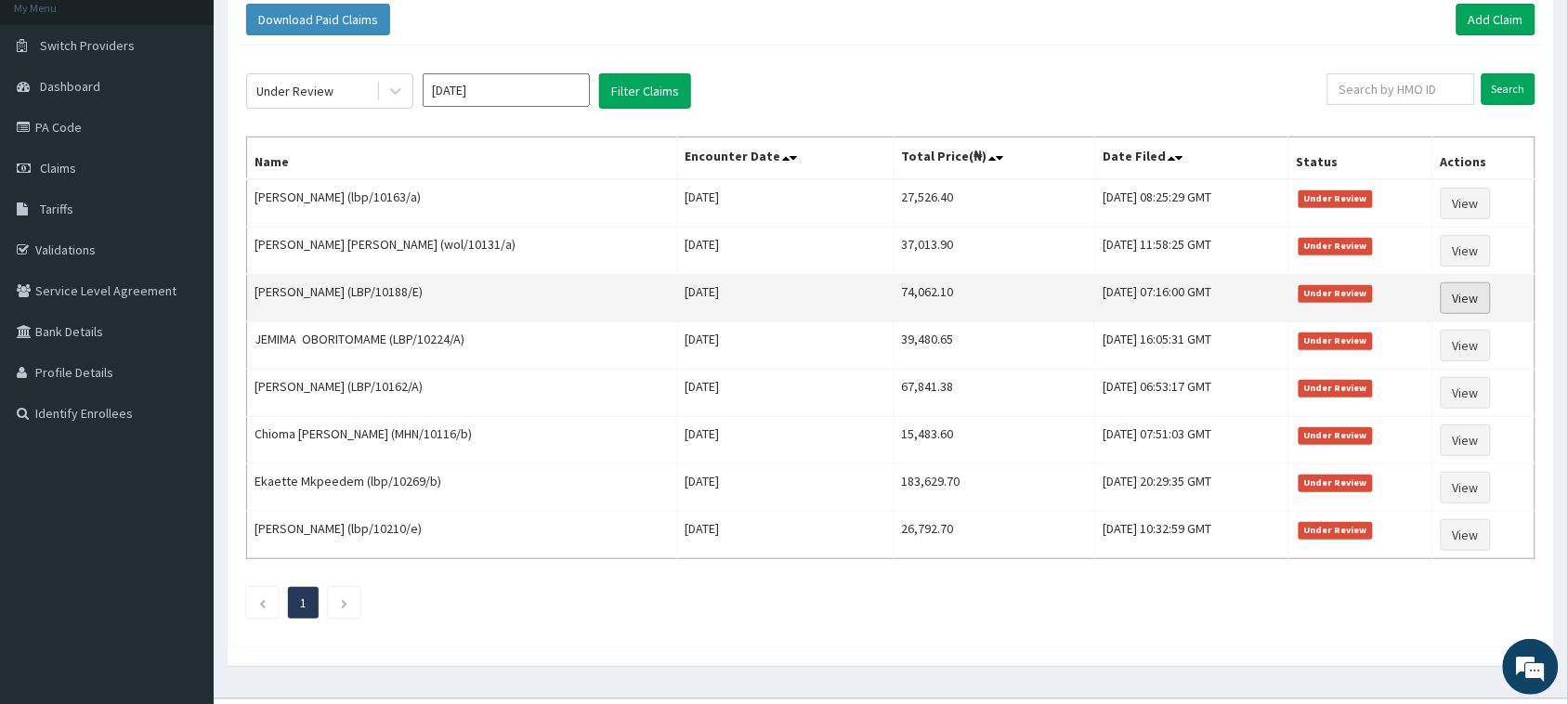
click at [1460, 295] on link "View" at bounding box center [1465, 298] width 50 height 31
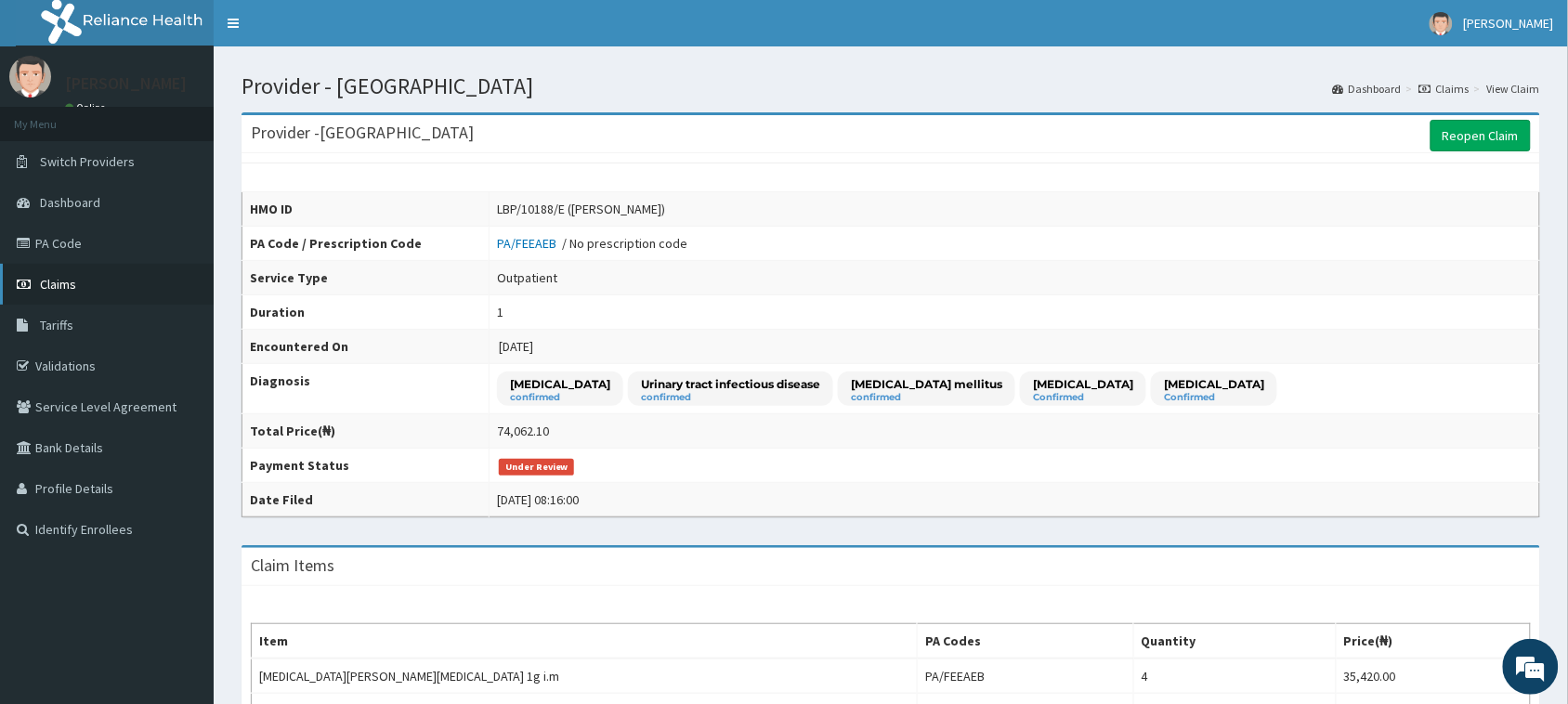
click at [84, 284] on link "Claims" at bounding box center [106, 284] width 214 height 41
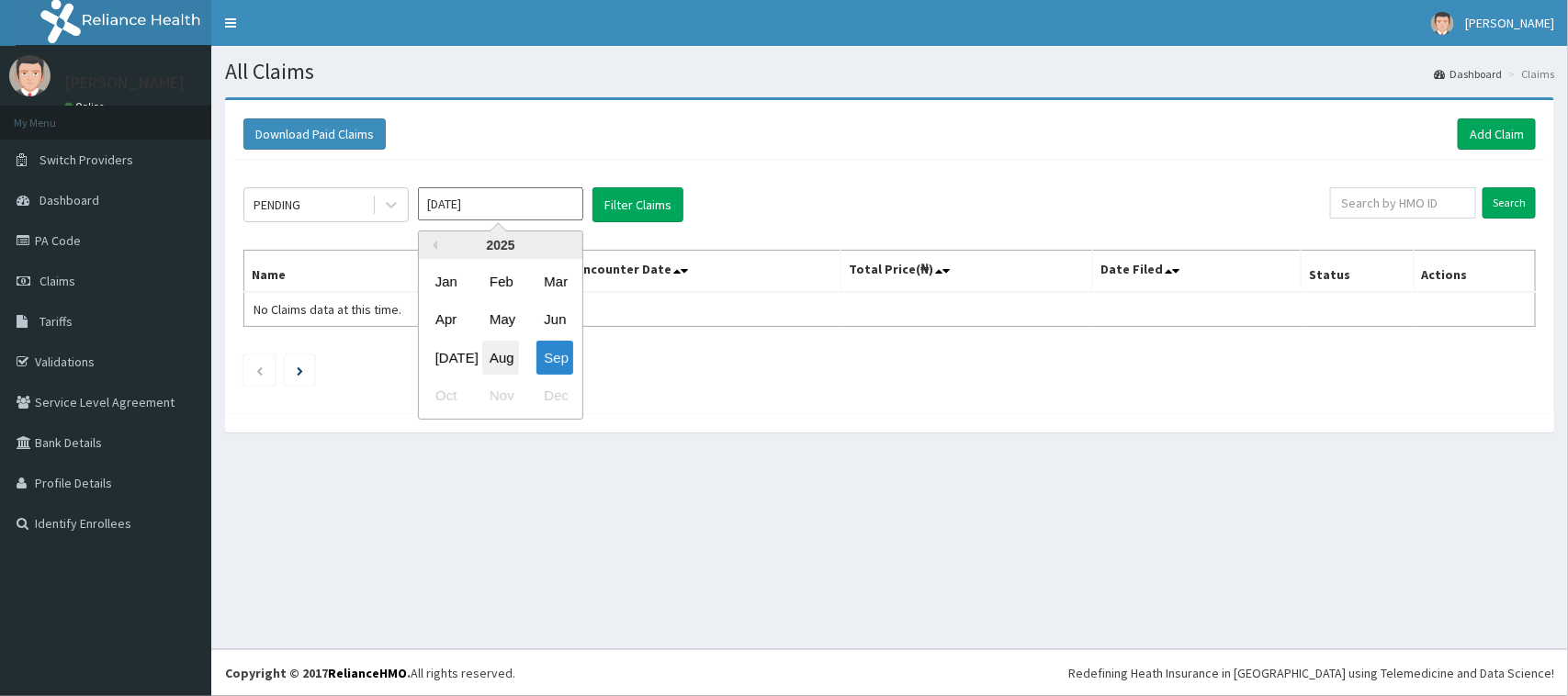
click at [497, 350] on div "Aug" at bounding box center [500, 357] width 37 height 34
type input "[DATE]"
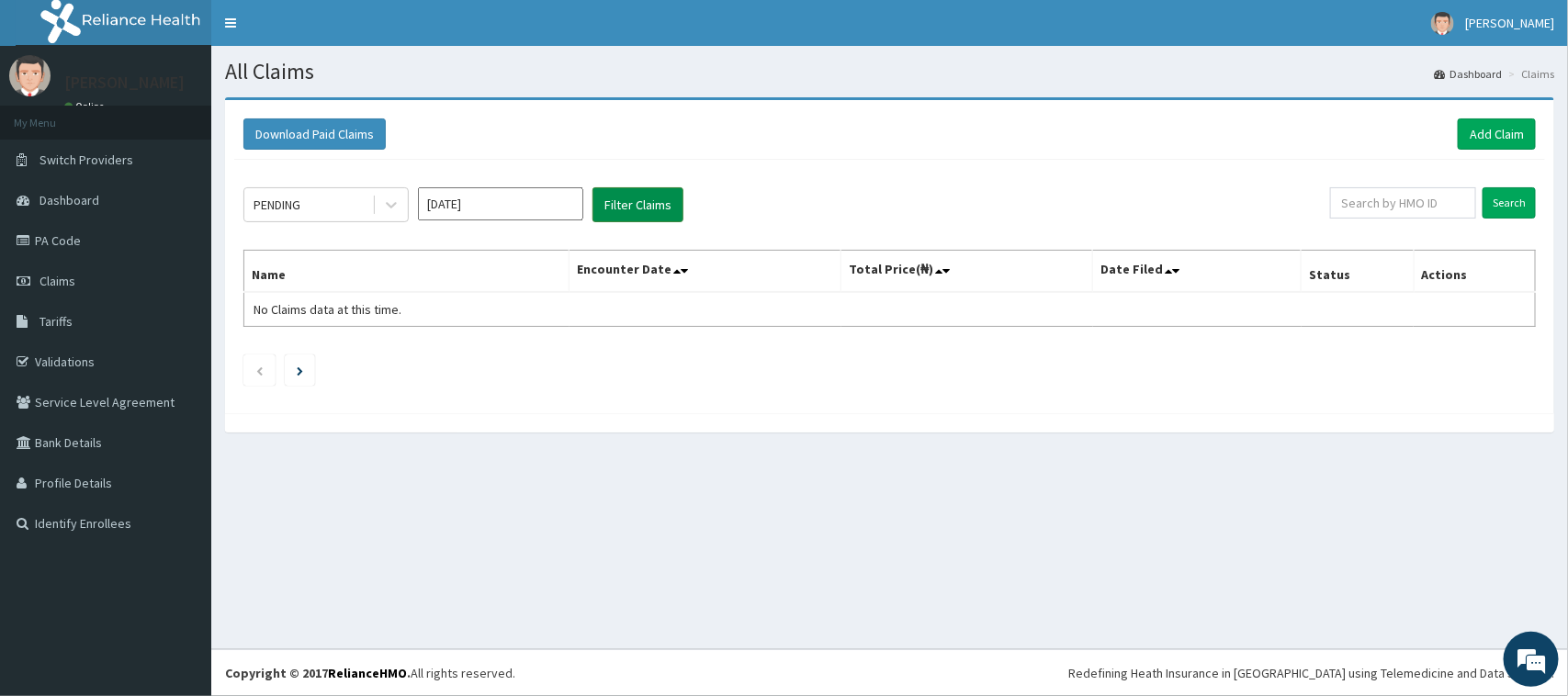
click at [633, 203] on button "Filter Claims" at bounding box center [638, 205] width 91 height 35
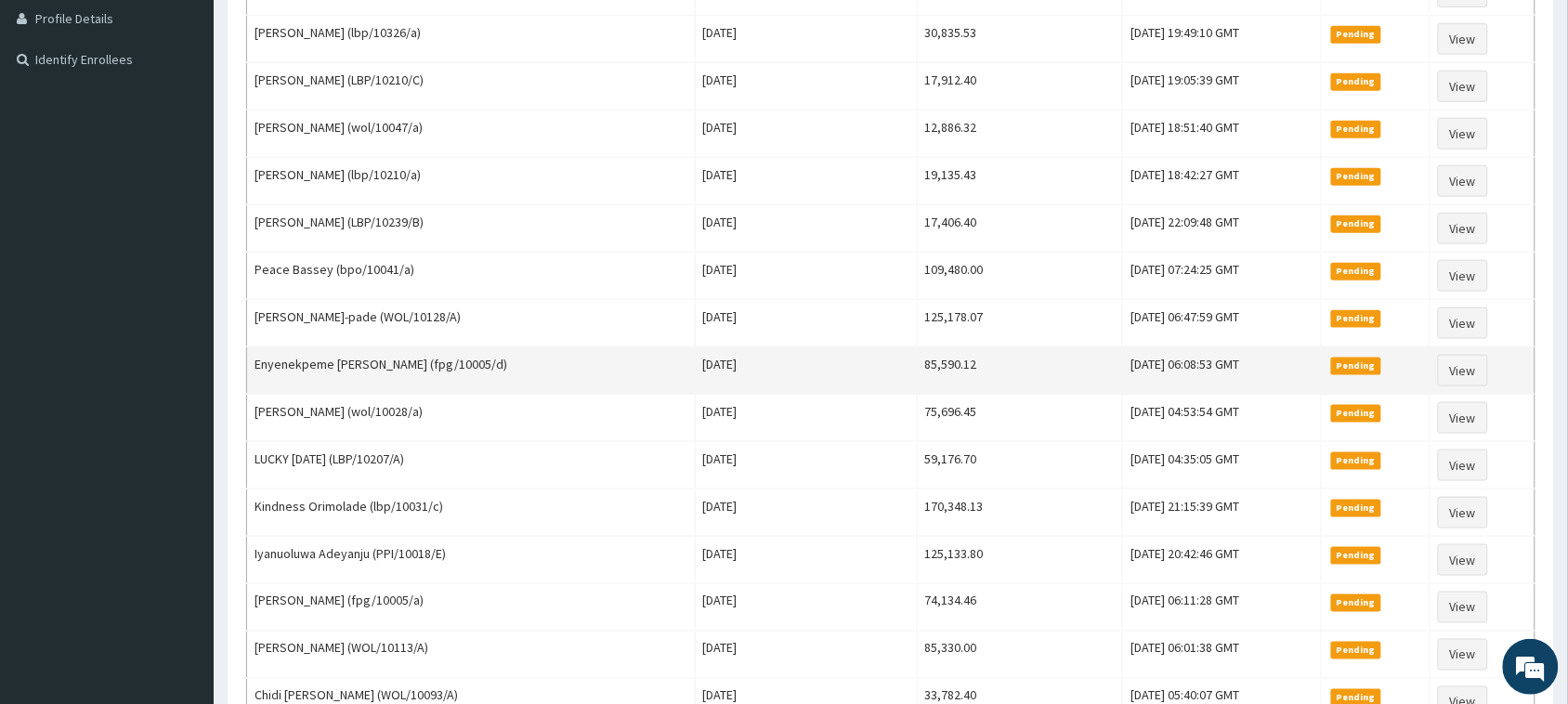
scroll to position [508, 0]
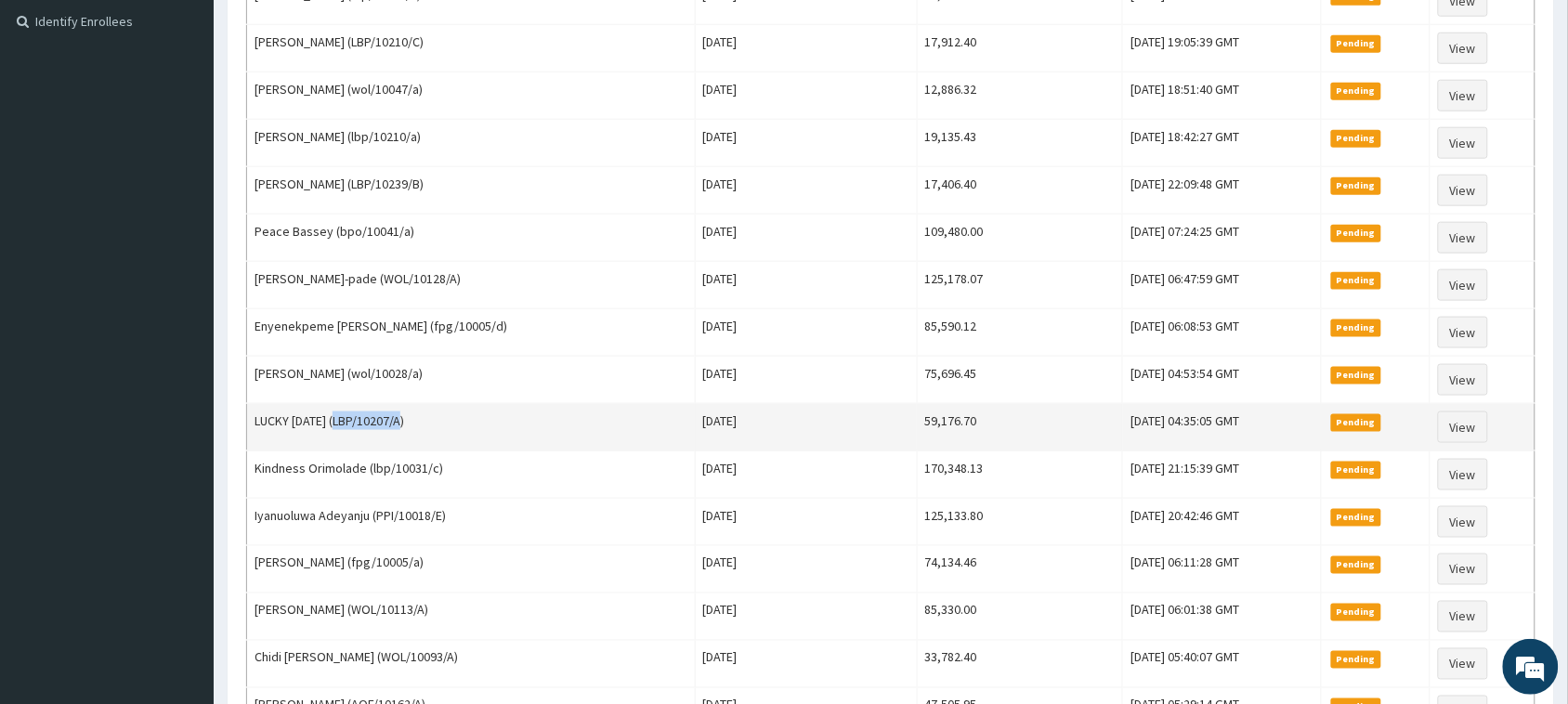
drag, startPoint x: 346, startPoint y: 430, endPoint x: 414, endPoint y: 426, distance: 68.1
click at [414, 426] on td "LUCKY MONDAY (LBP/10207/A)" at bounding box center [471, 428] width 448 height 48
copy td "LBP/10207/A"
click at [485, 446] on td "LUCKY MONDAY (LBP/10207/A)" at bounding box center [471, 428] width 448 height 48
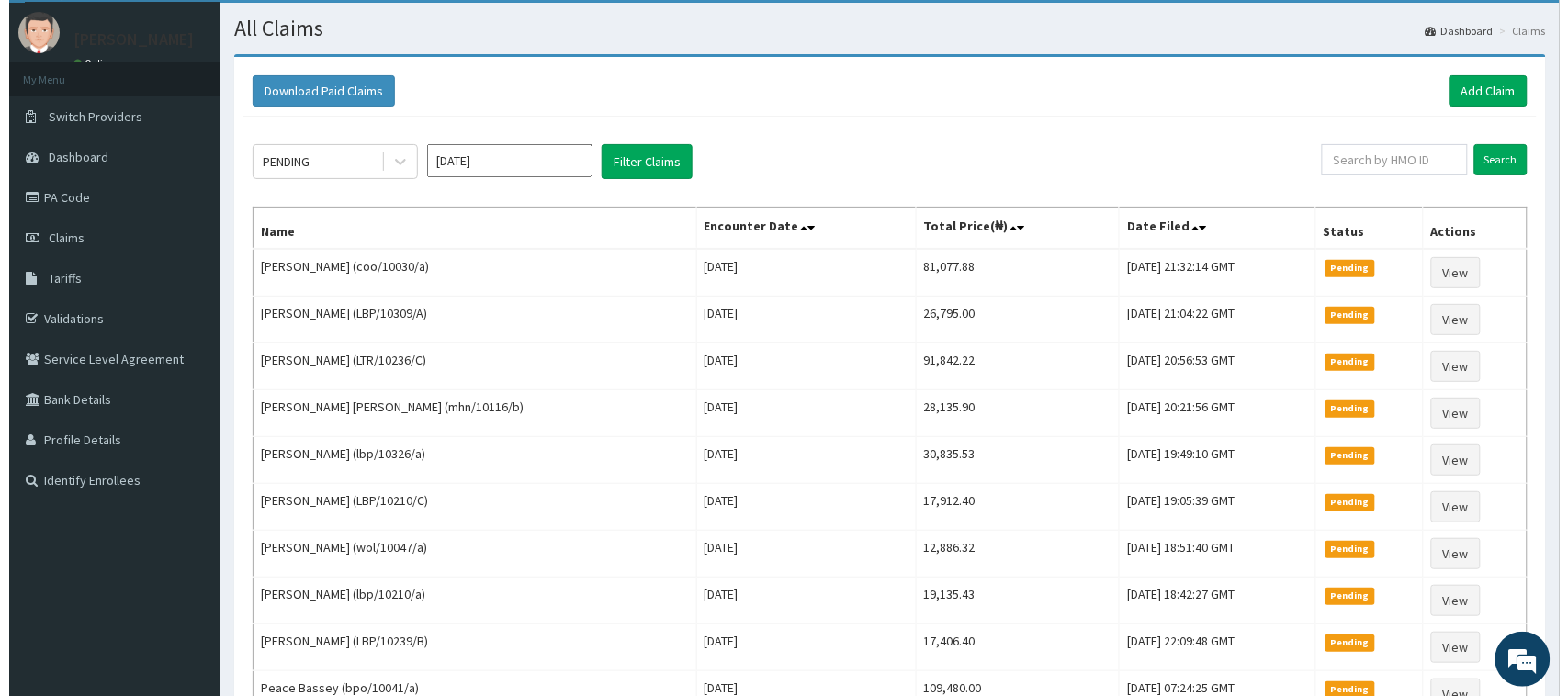
scroll to position [0, 0]
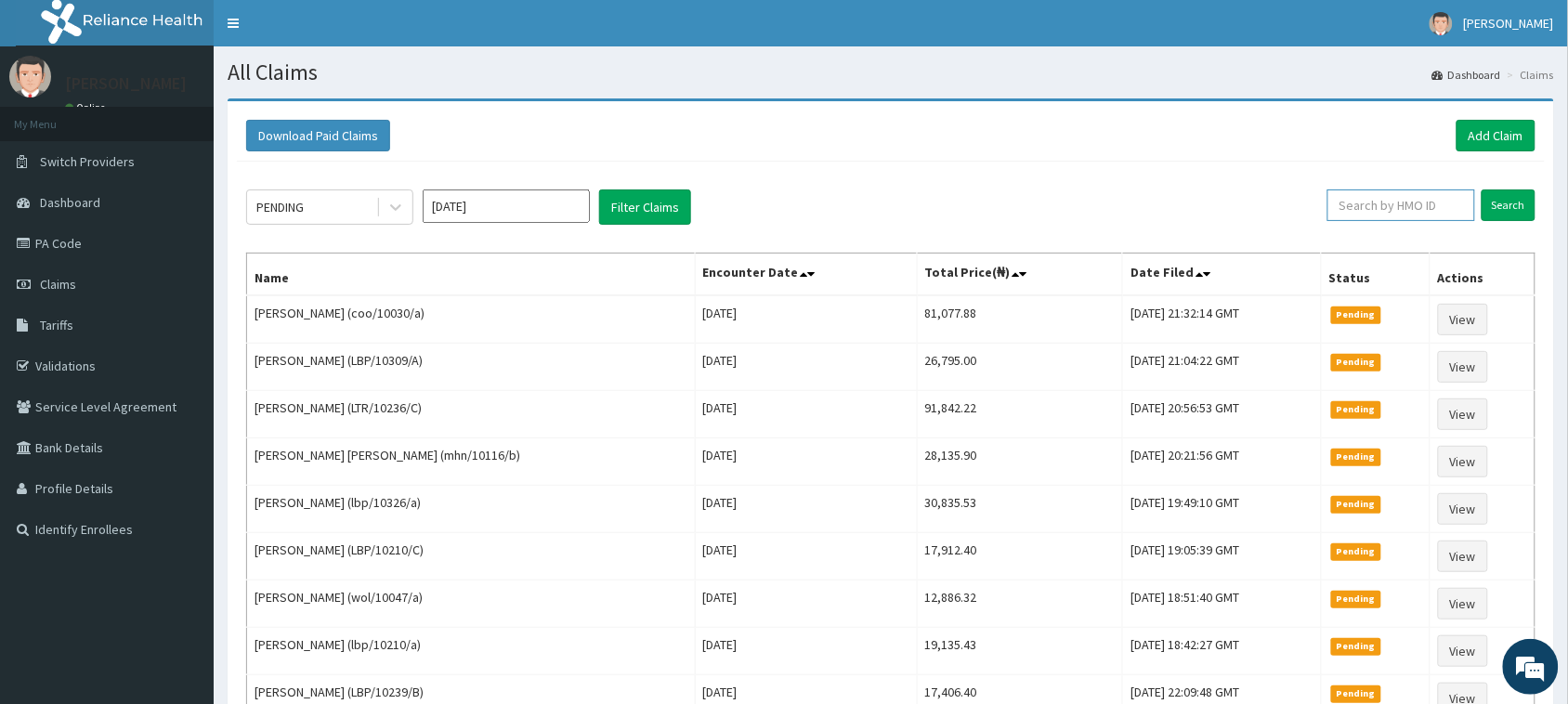
click at [1402, 212] on input "text" at bounding box center [1400, 205] width 147 height 31
paste input "LBP/10207/A"
type input "LBP/10207/A"
click at [1514, 204] on input "Search" at bounding box center [1507, 205] width 54 height 31
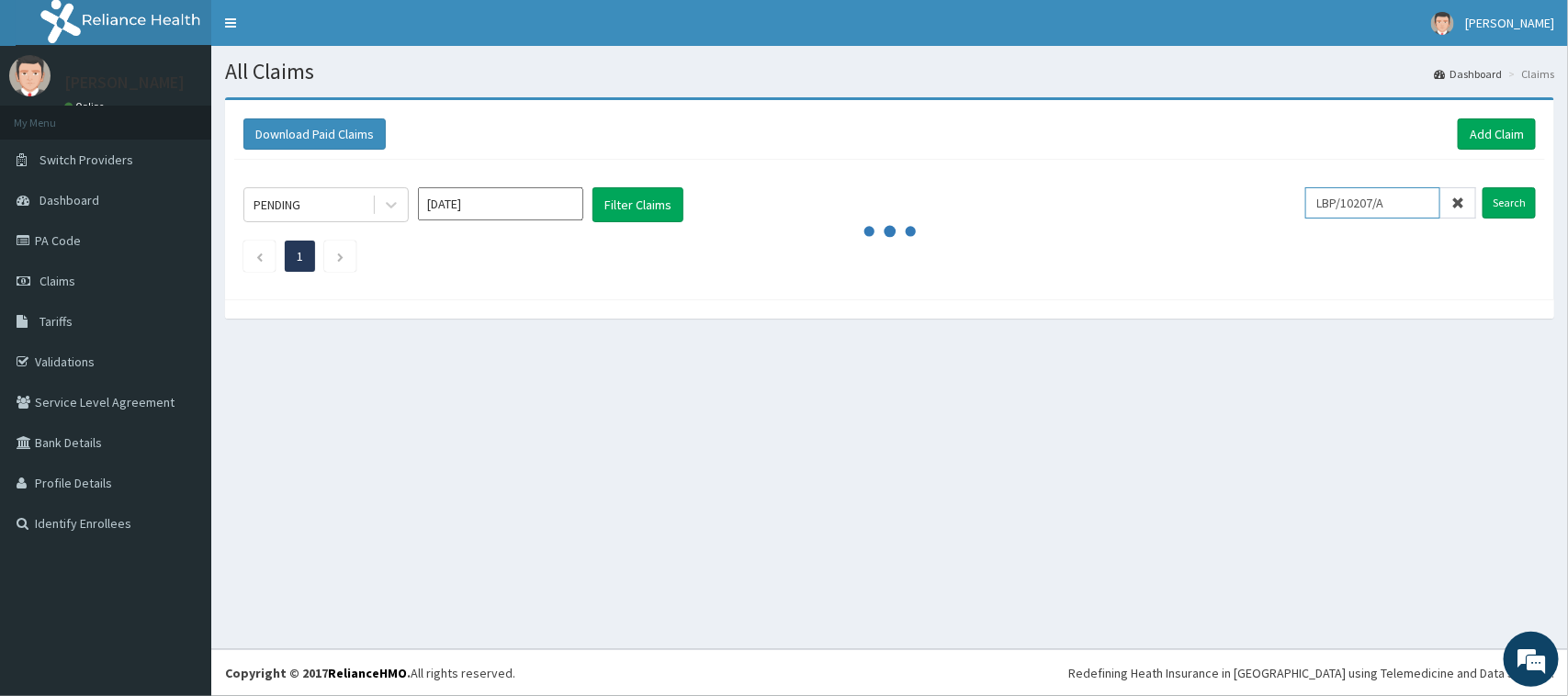
click at [1410, 198] on input "LBP/10207/A" at bounding box center [1373, 203] width 135 height 31
click at [1539, 191] on div "PENDING Aug 2025 Filter Claims LBP/10207/A Search 1" at bounding box center [889, 225] width 1310 height 130
click at [1523, 202] on input "Search" at bounding box center [1508, 203] width 53 height 31
click at [900, 404] on div "All Claims Dashboard Claims Download Paid Claims Add Claim × Note you can only …" at bounding box center [889, 348] width 1357 height 603
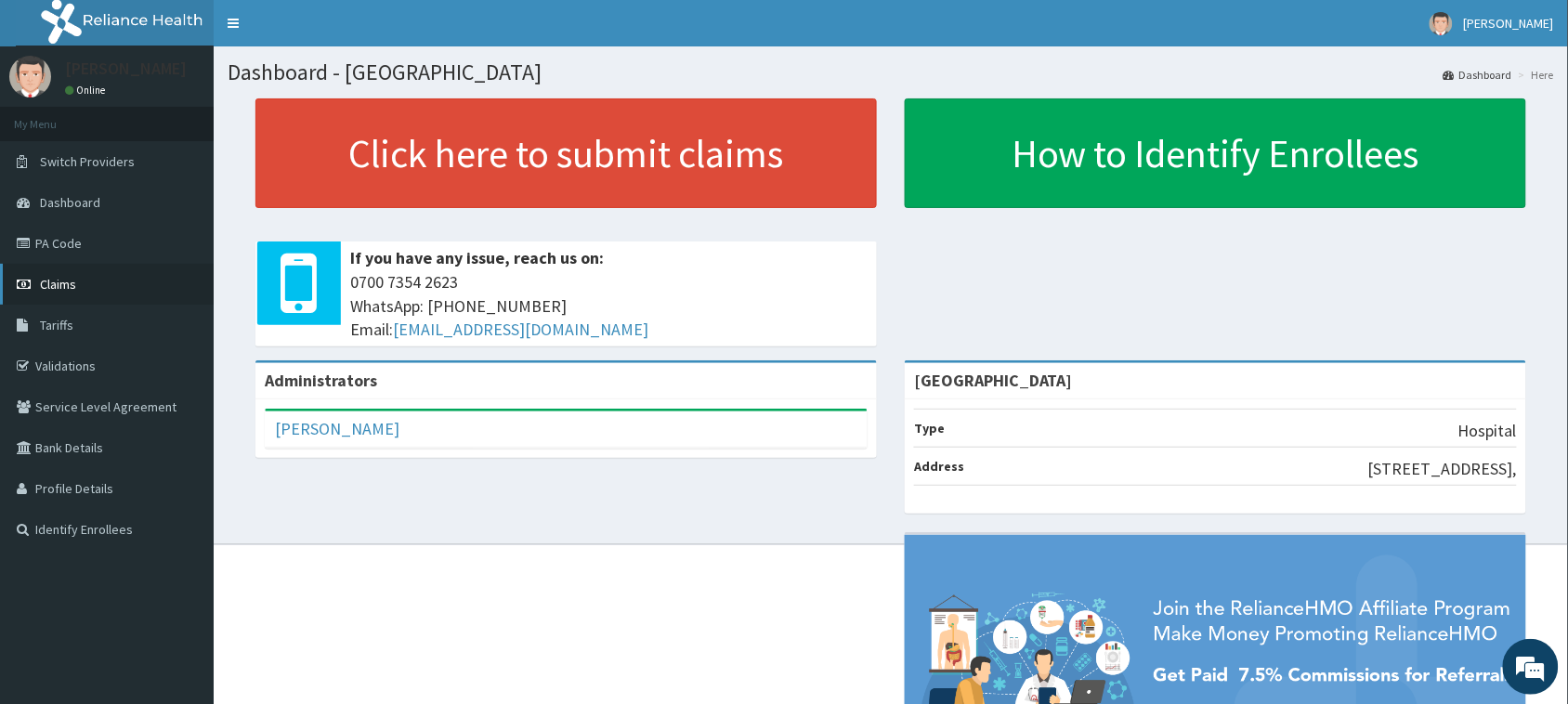
click at [56, 289] on span "Claims" at bounding box center [58, 284] width 36 height 17
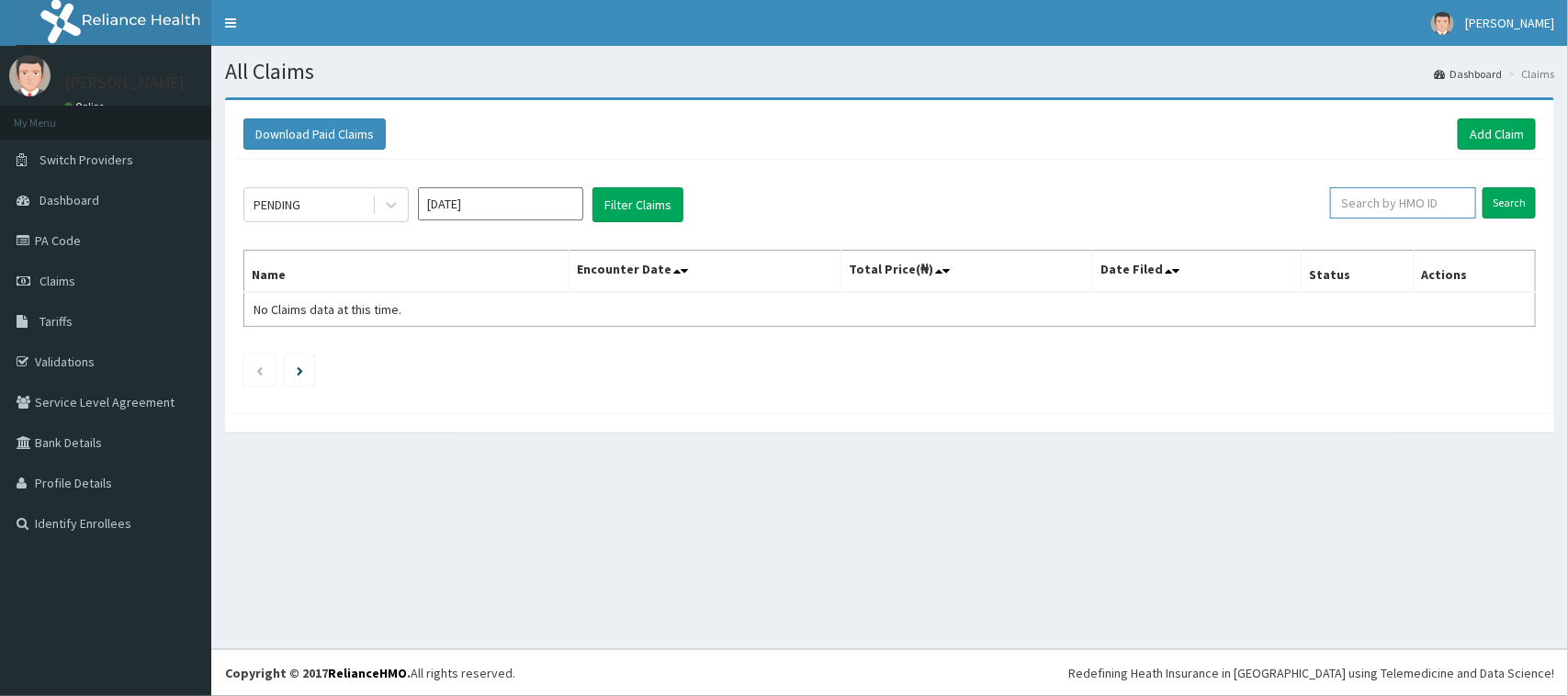
click at [1381, 209] on input "text" at bounding box center [1402, 203] width 146 height 31
type input "lbp/10177/a"
click at [1526, 205] on input "Search" at bounding box center [1508, 203] width 53 height 31
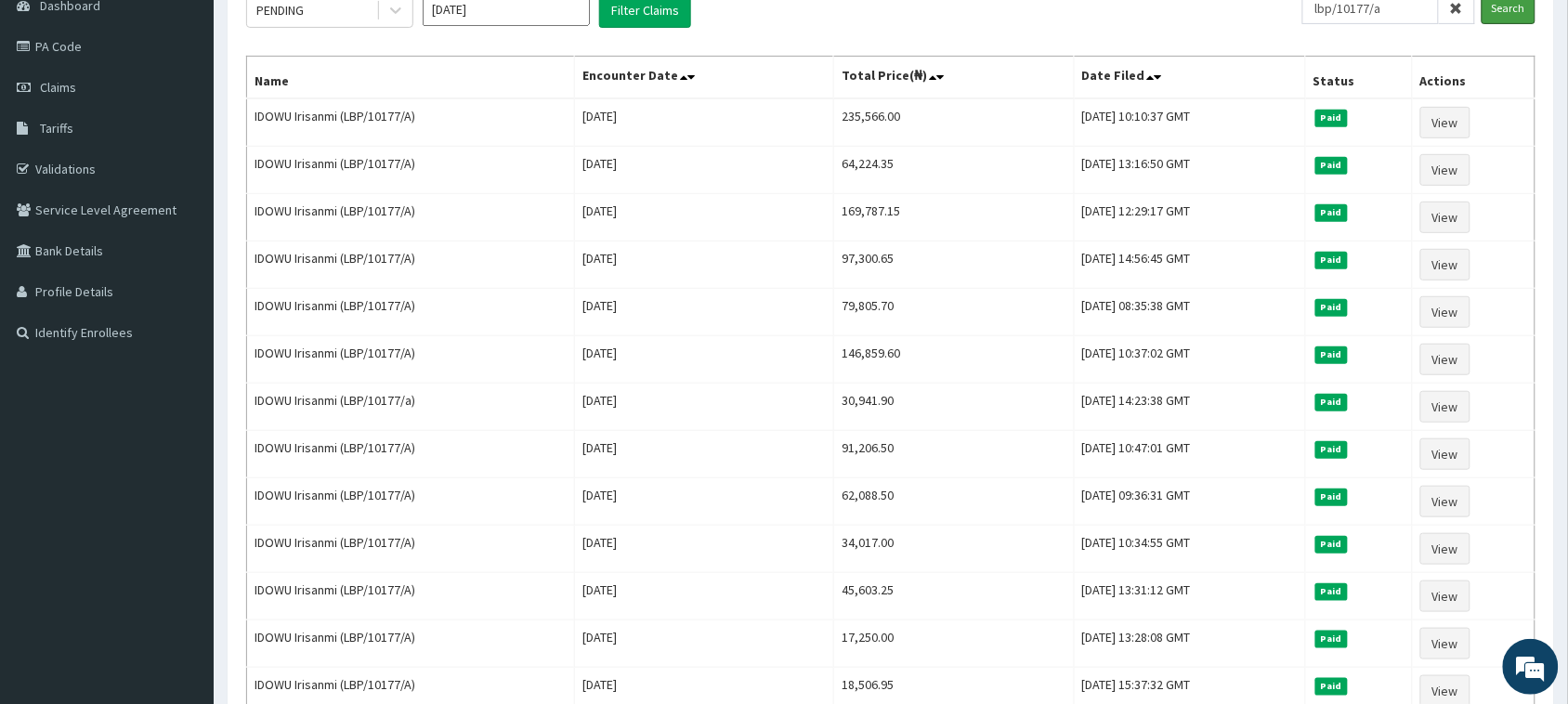
scroll to position [201, 0]
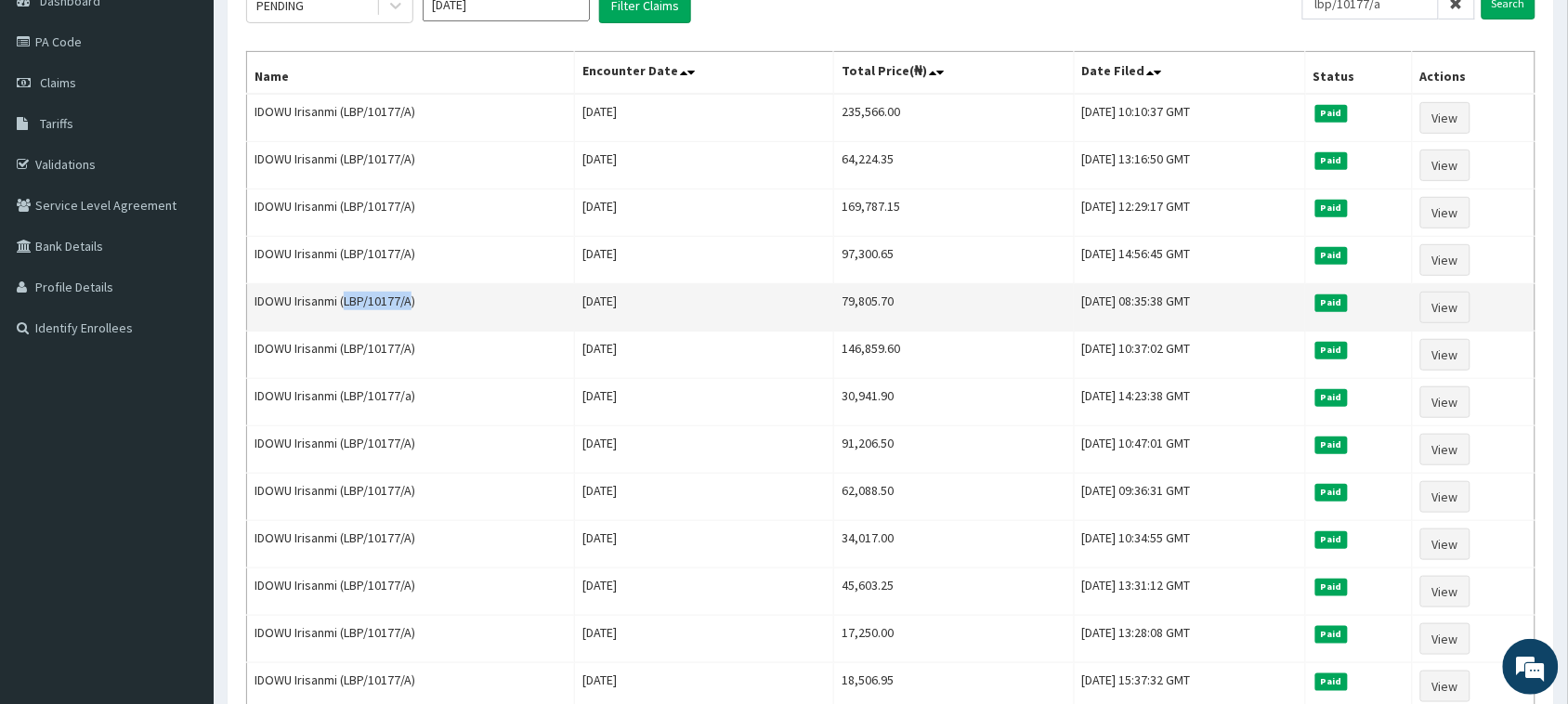
drag, startPoint x: 413, startPoint y: 303, endPoint x: 349, endPoint y: 298, distance: 64.2
click at [349, 298] on td "IDOWU Irisanmi (LBP/10177/A)" at bounding box center [411, 308] width 328 height 48
copy td "LBP/10177/A"
click at [466, 330] on td "IDOWU Irisanmi (LBP/10177/A)" at bounding box center [411, 308] width 328 height 48
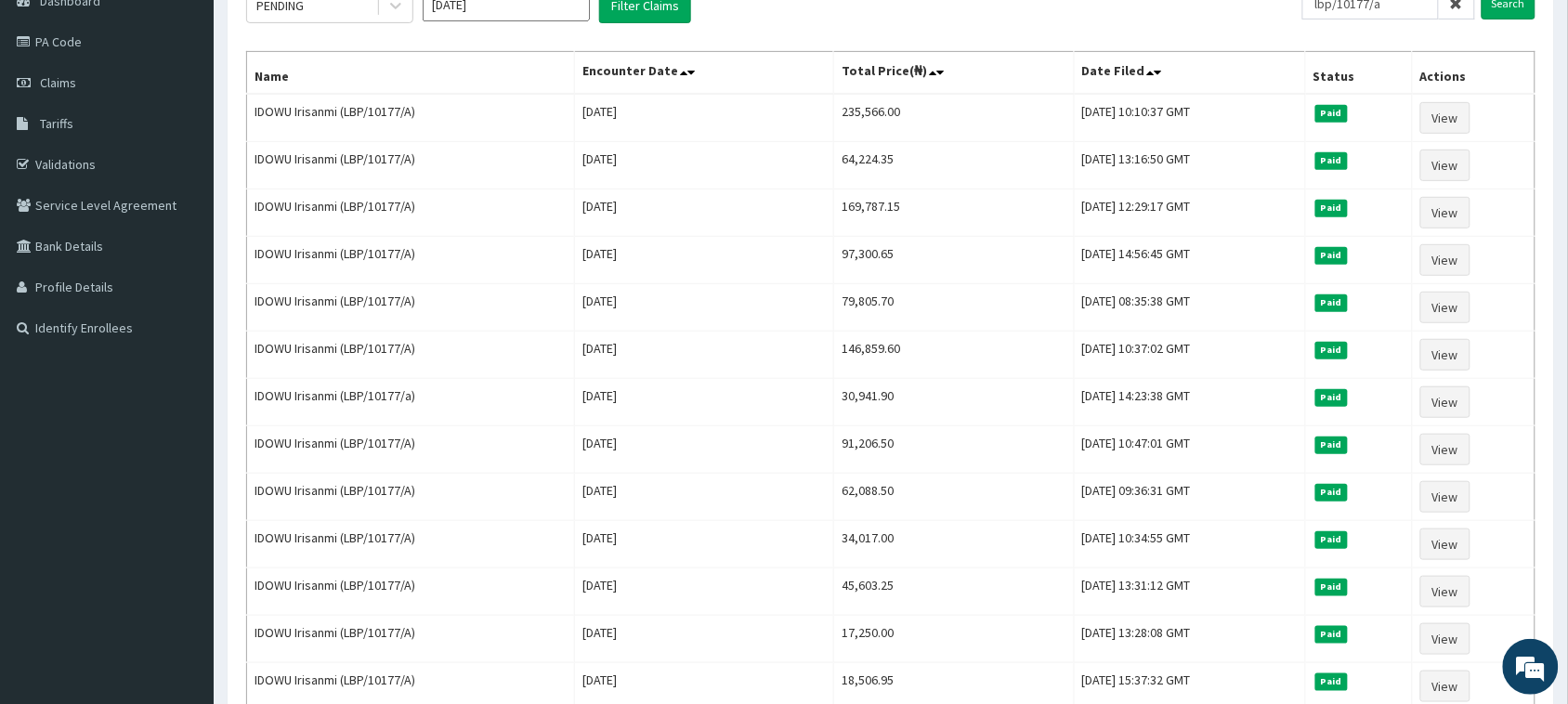
scroll to position [6, 0]
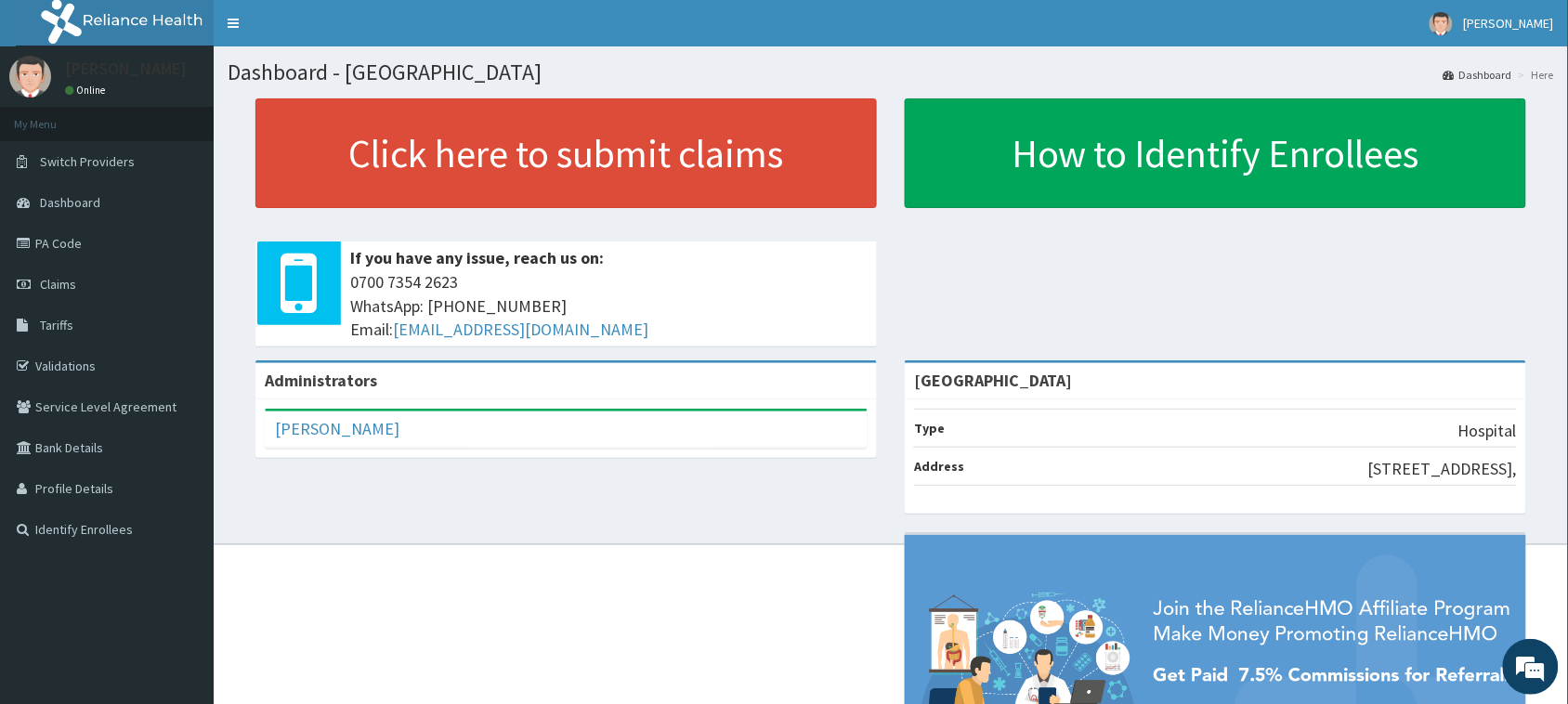
click at [91, 247] on link "PA Code" at bounding box center [106, 243] width 214 height 41
